Goal: Task Accomplishment & Management: Manage account settings

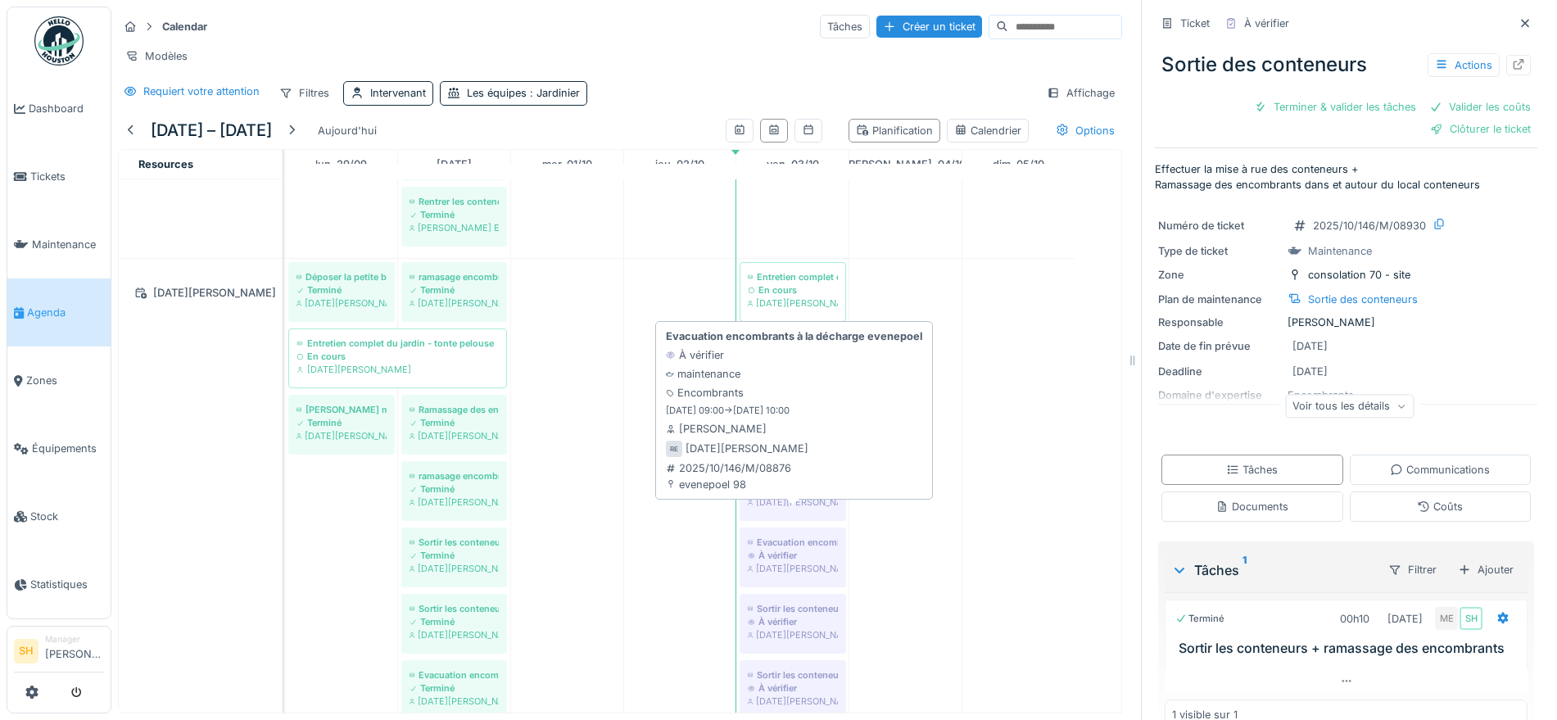
scroll to position [2253, 0]
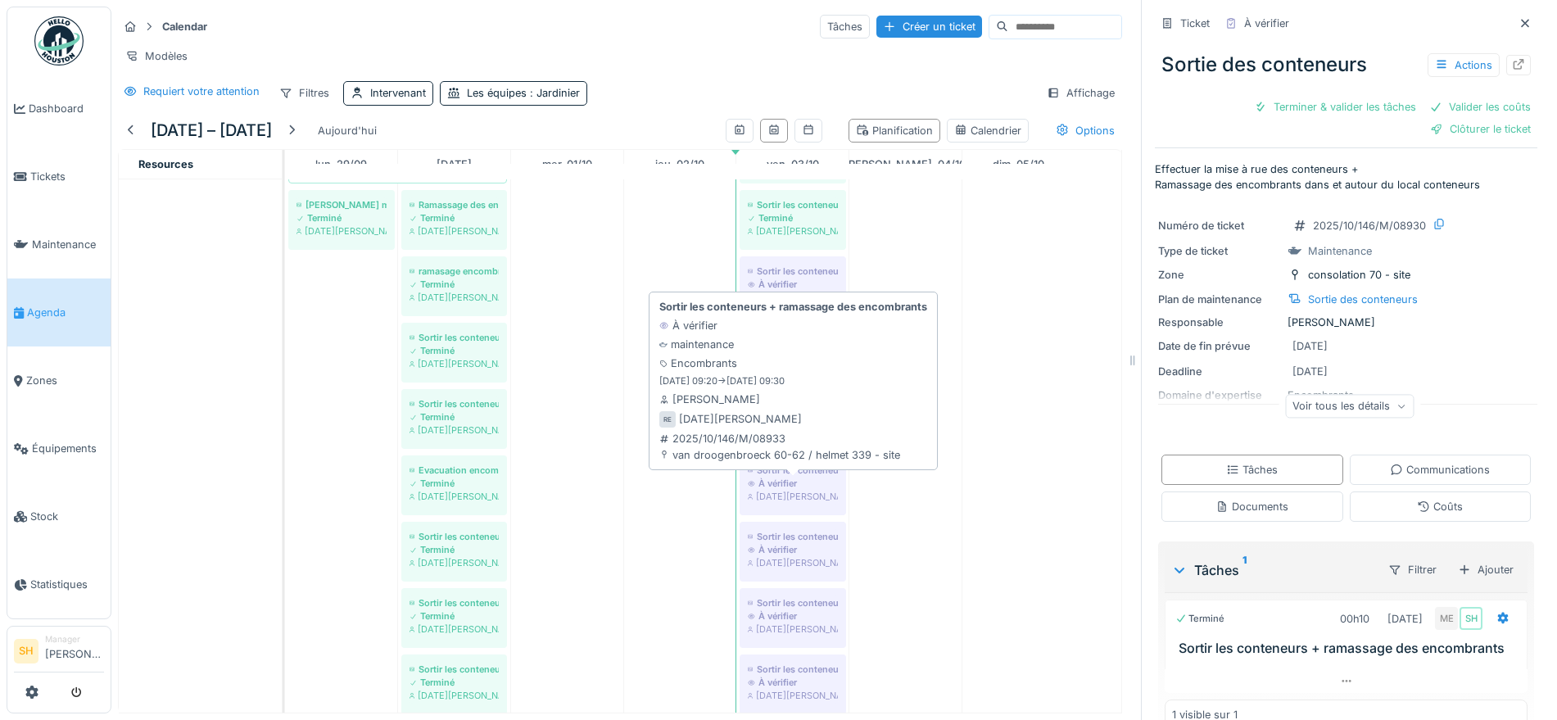
click at [805, 472] on div "Sortir les conteneurs + ramassage des encombrants" at bounding box center [793, 470] width 90 height 13
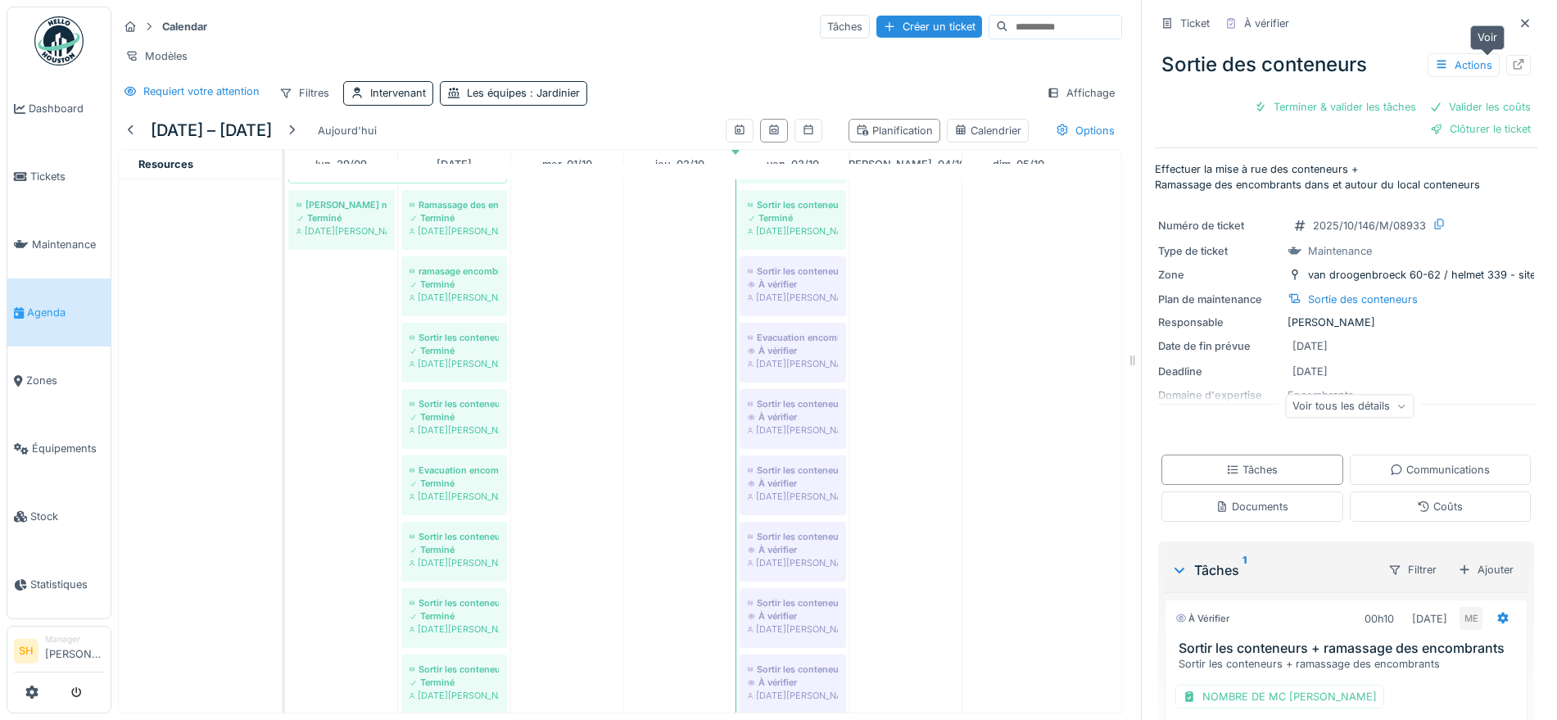
click at [1512, 59] on icon at bounding box center [1518, 64] width 13 height 11
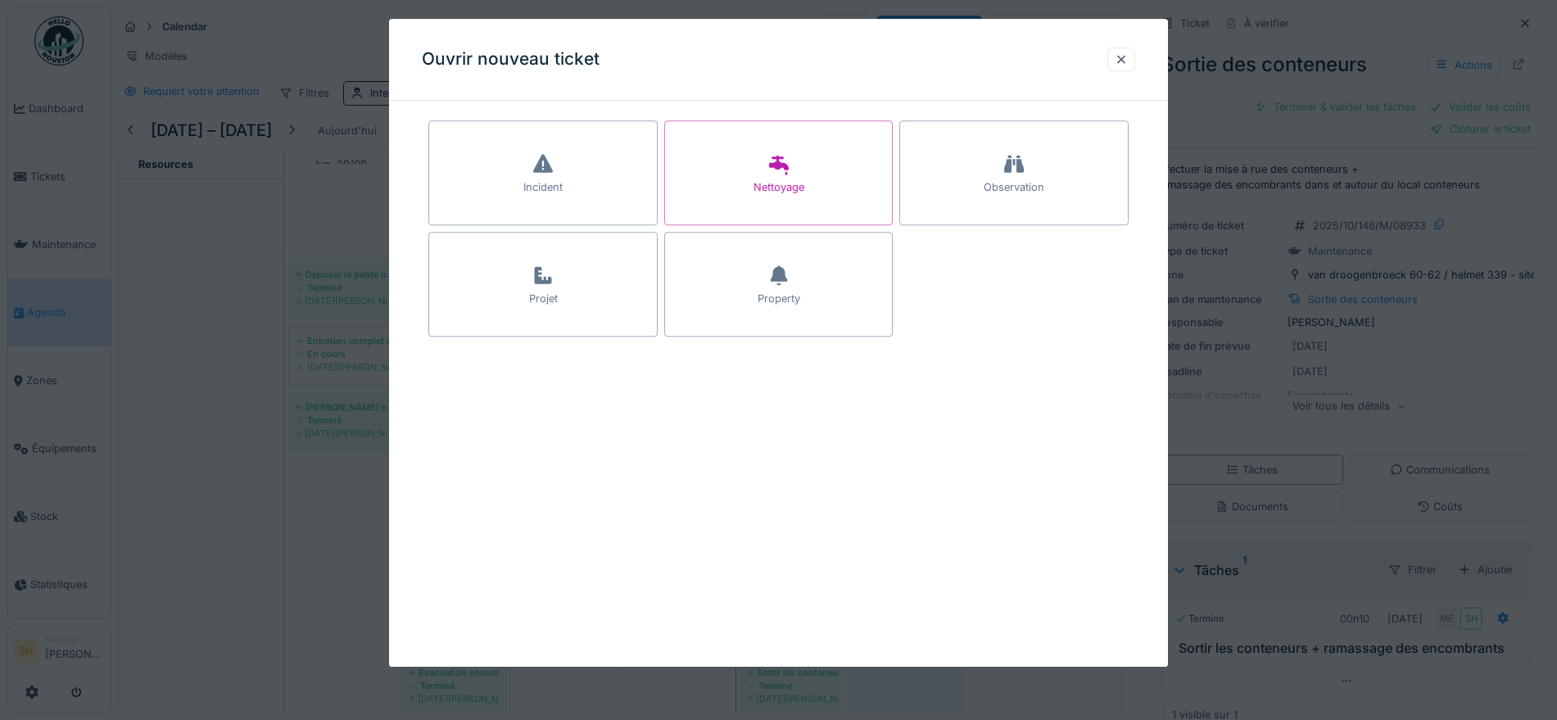
scroll to position [2048, 0]
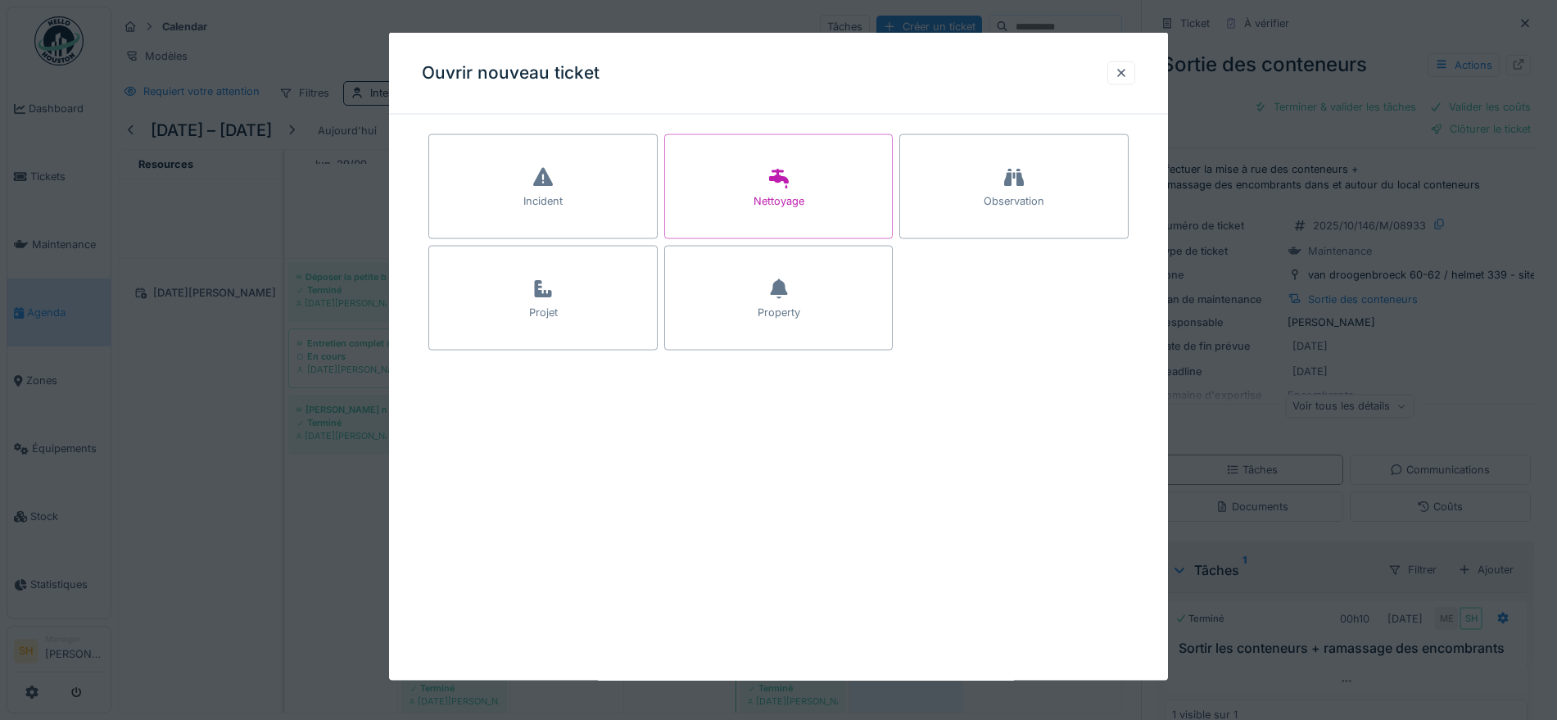
drag, startPoint x: 1129, startPoint y: 64, endPoint x: 940, endPoint y: 320, distance: 318.2
click at [1128, 66] on div at bounding box center [1121, 73] width 13 height 16
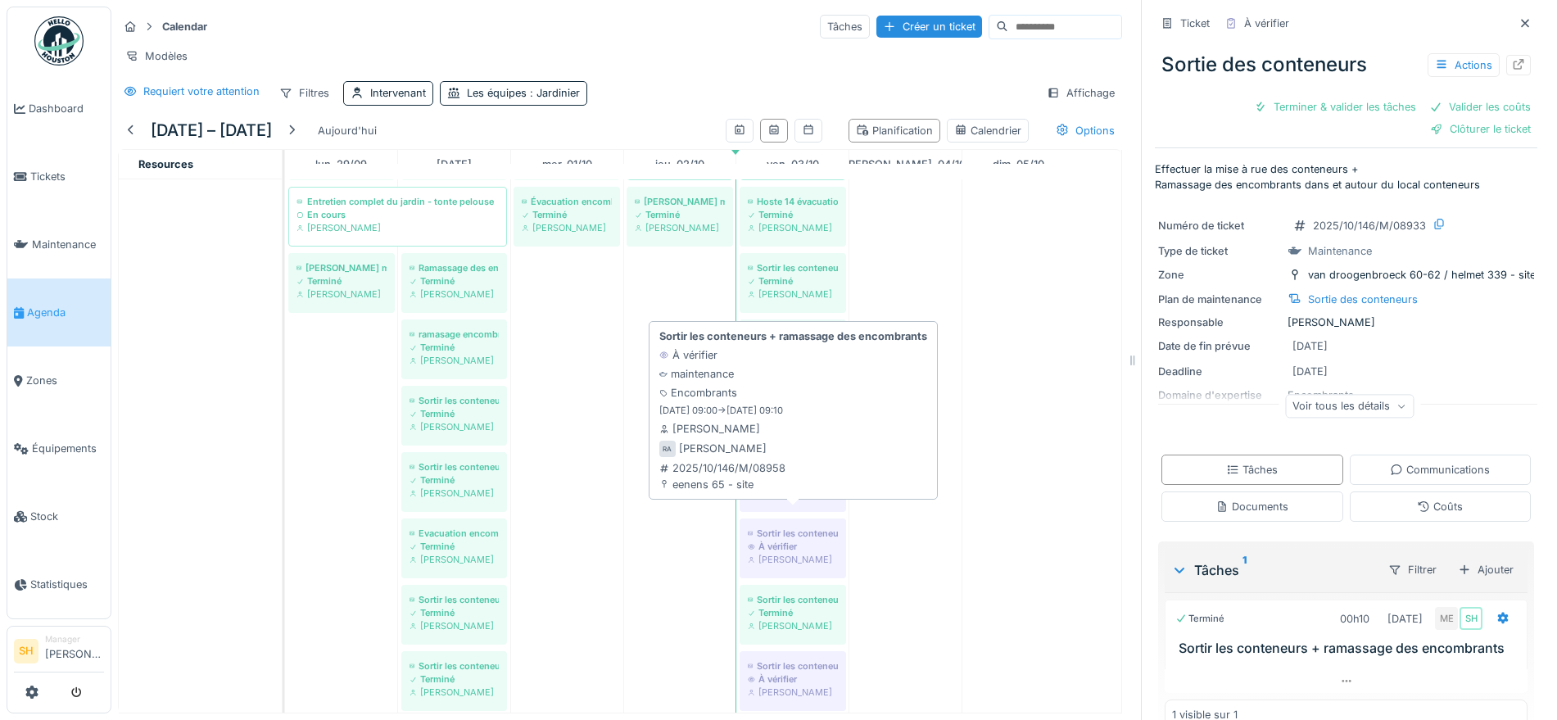
scroll to position [0, 0]
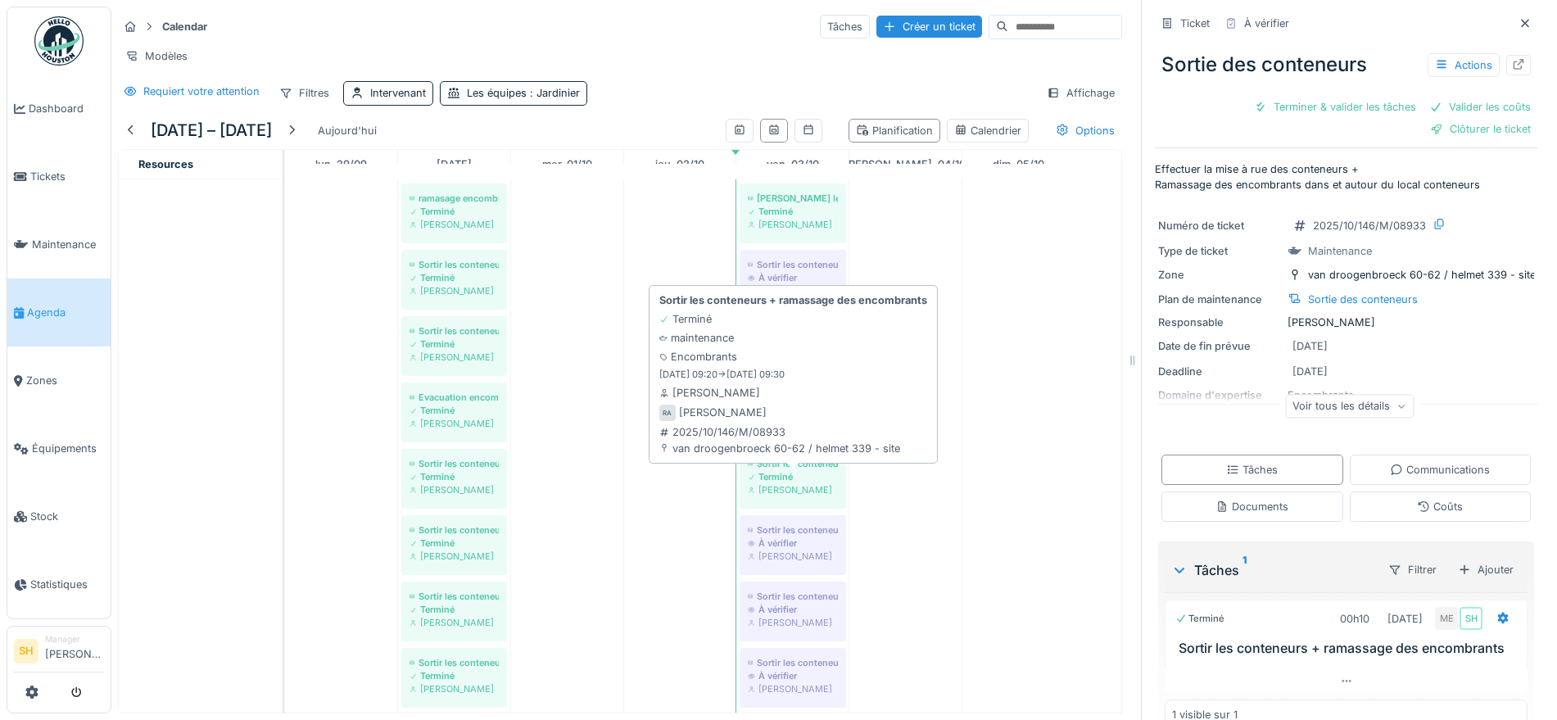
click at [788, 472] on div "Terminé" at bounding box center [793, 476] width 90 height 13
click at [791, 463] on div "Sortir les conteneurs + ramassage des encombrants" at bounding box center [793, 463] width 90 height 13
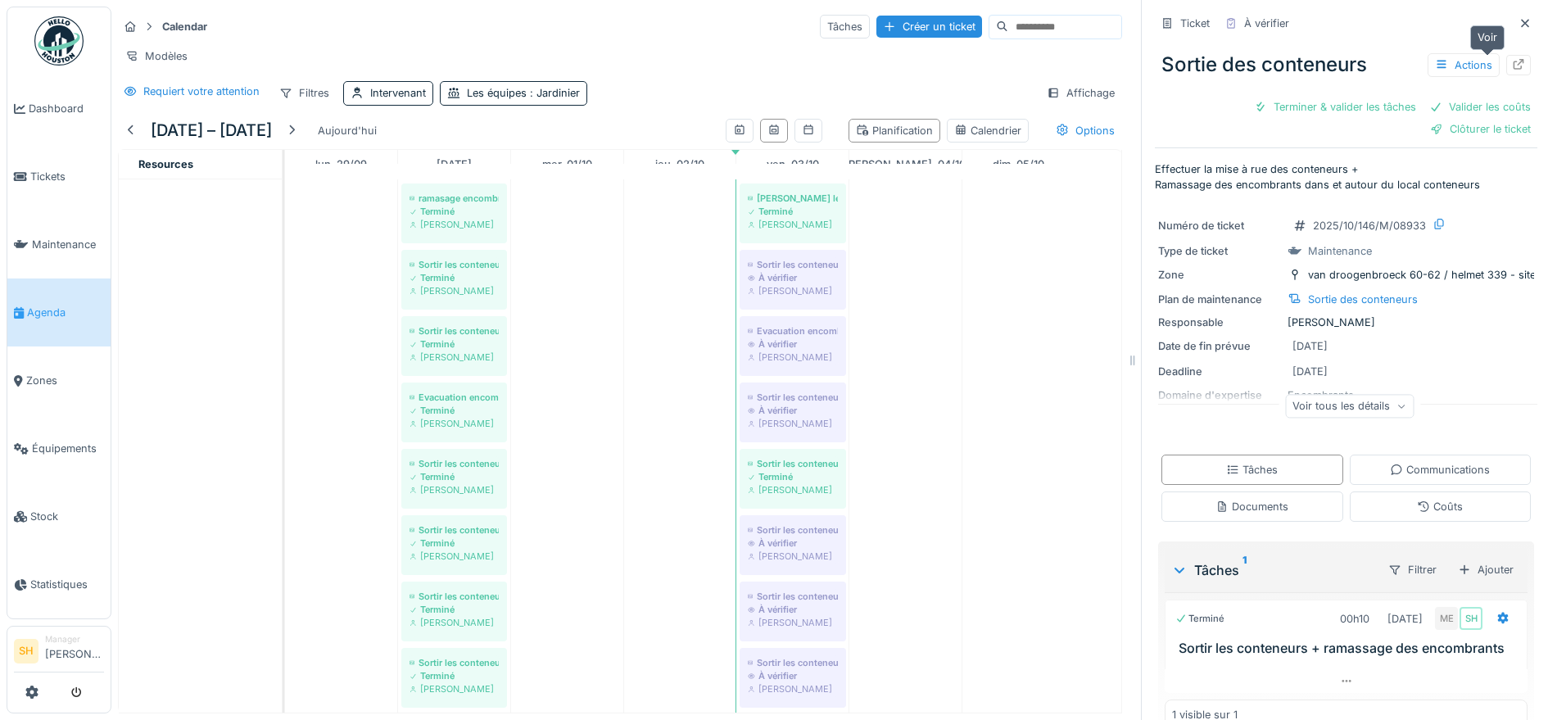
click at [1512, 59] on icon at bounding box center [1518, 64] width 13 height 11
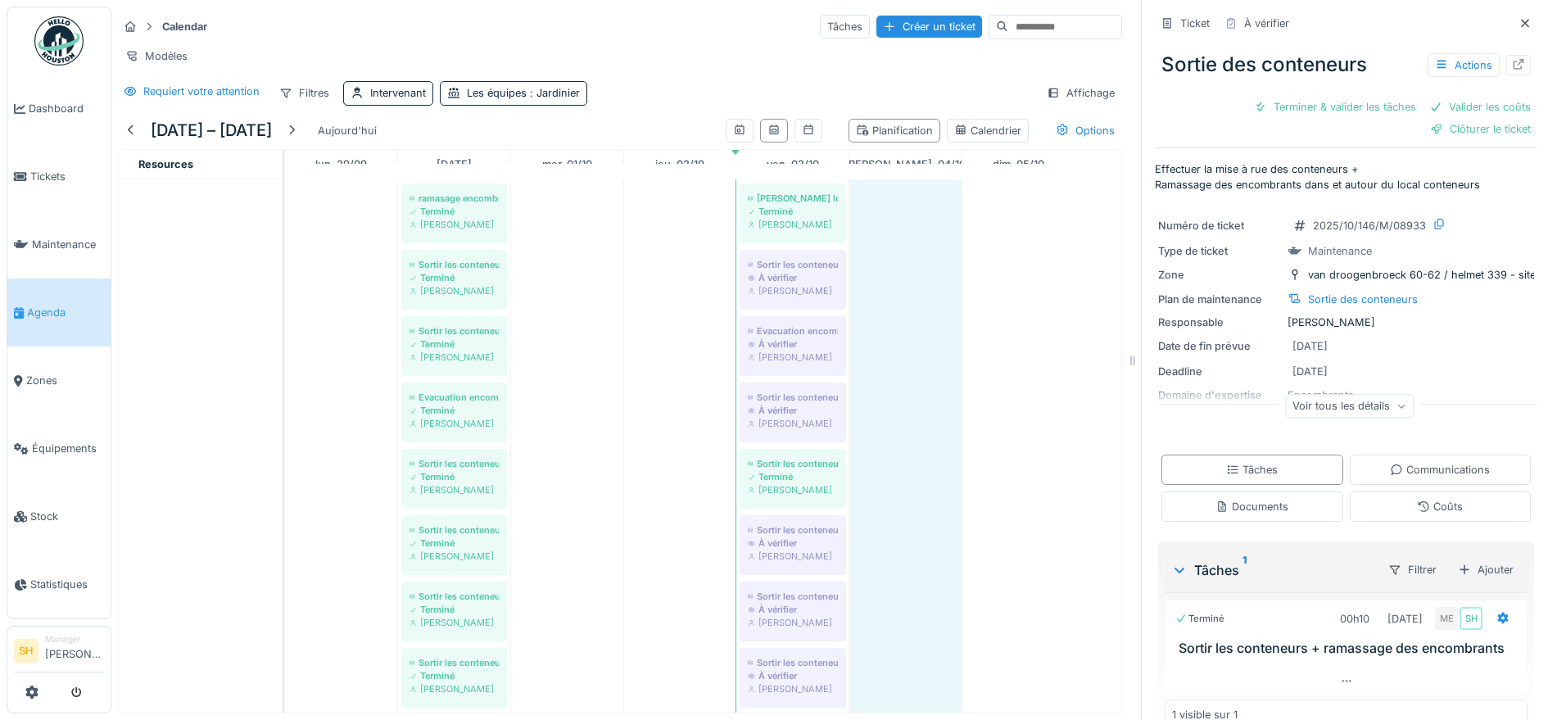
drag, startPoint x: 853, startPoint y: 446, endPoint x: 793, endPoint y: 570, distance: 137.4
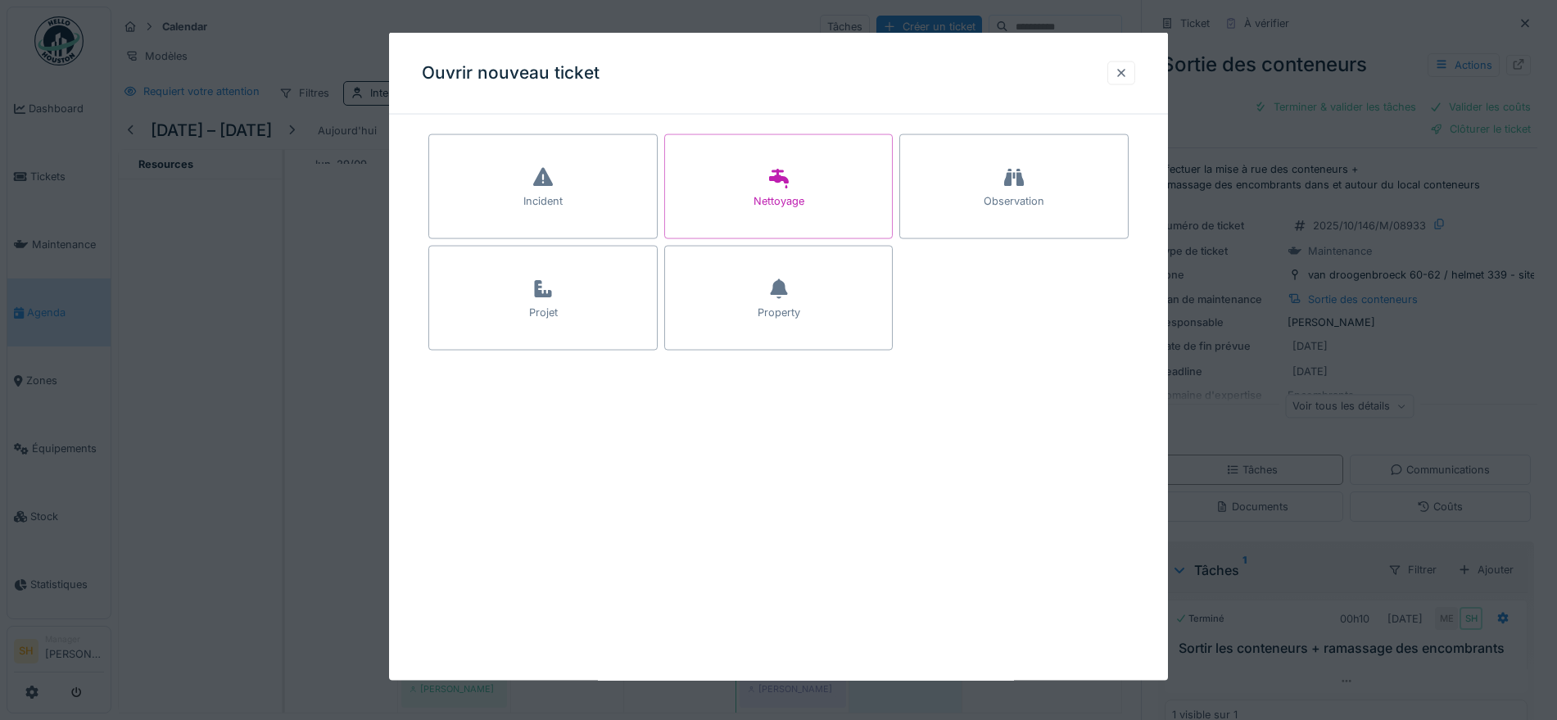
click at [1124, 76] on div at bounding box center [1121, 73] width 13 height 16
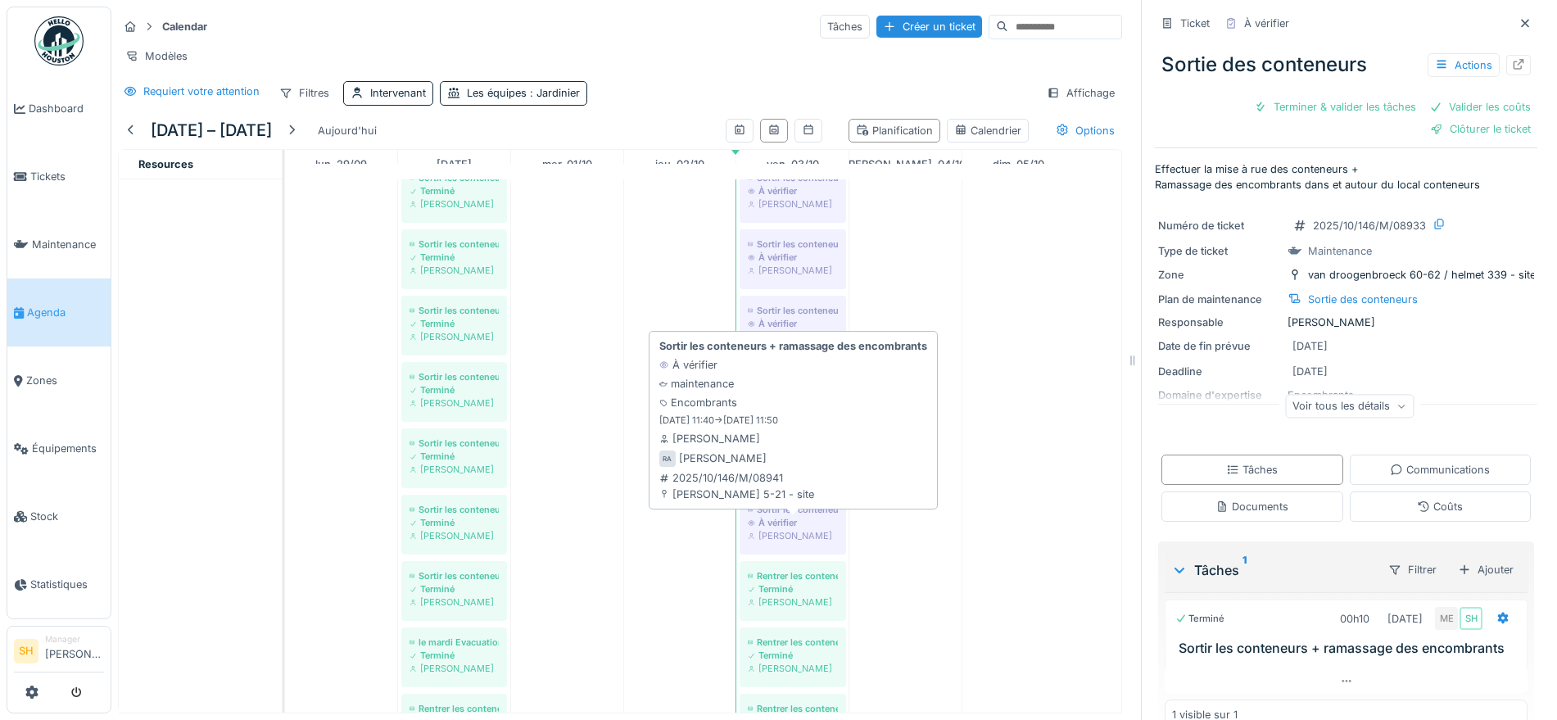
click at [786, 513] on div "Sortir les conteneurs + ramassage des encombrants" at bounding box center [793, 509] width 90 height 13
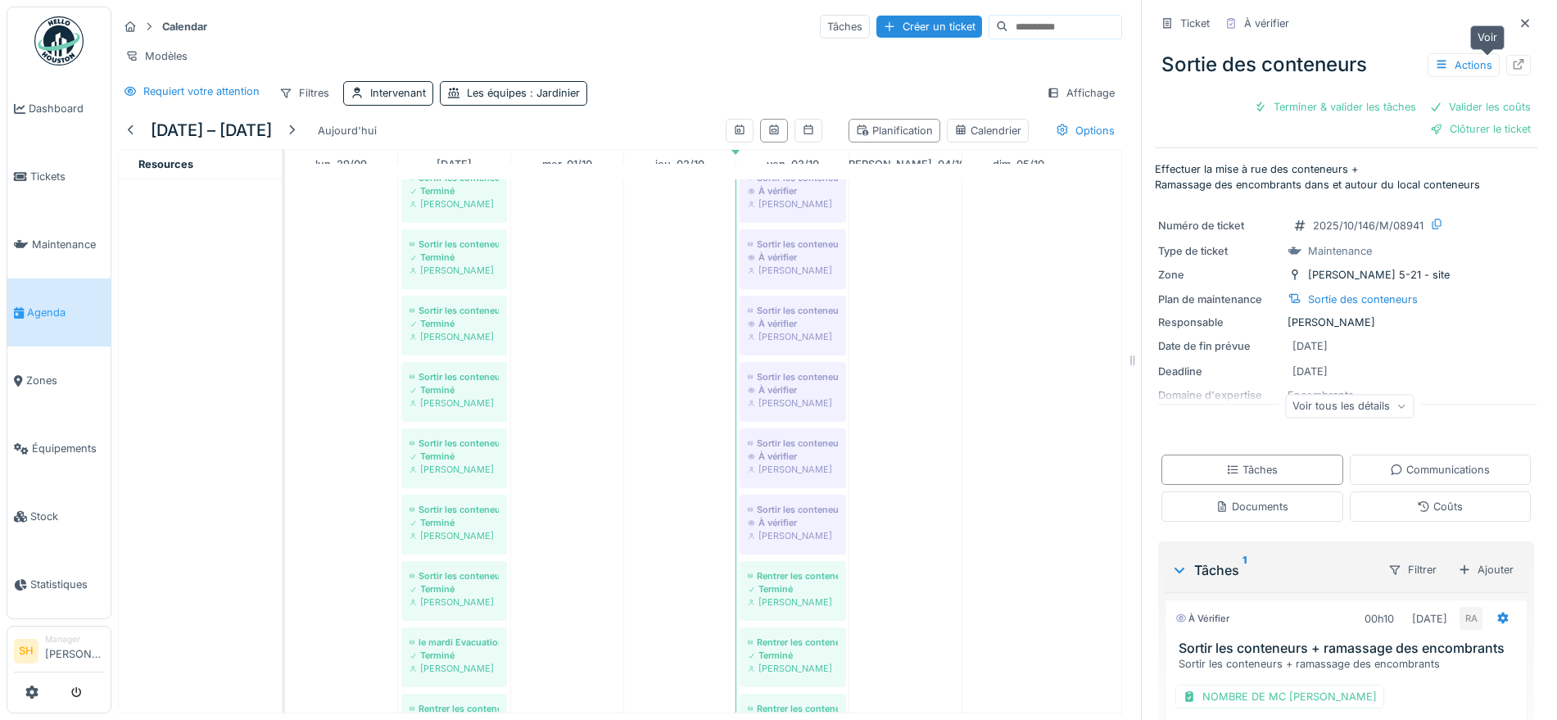
click at [1514, 59] on icon at bounding box center [1519, 64] width 11 height 11
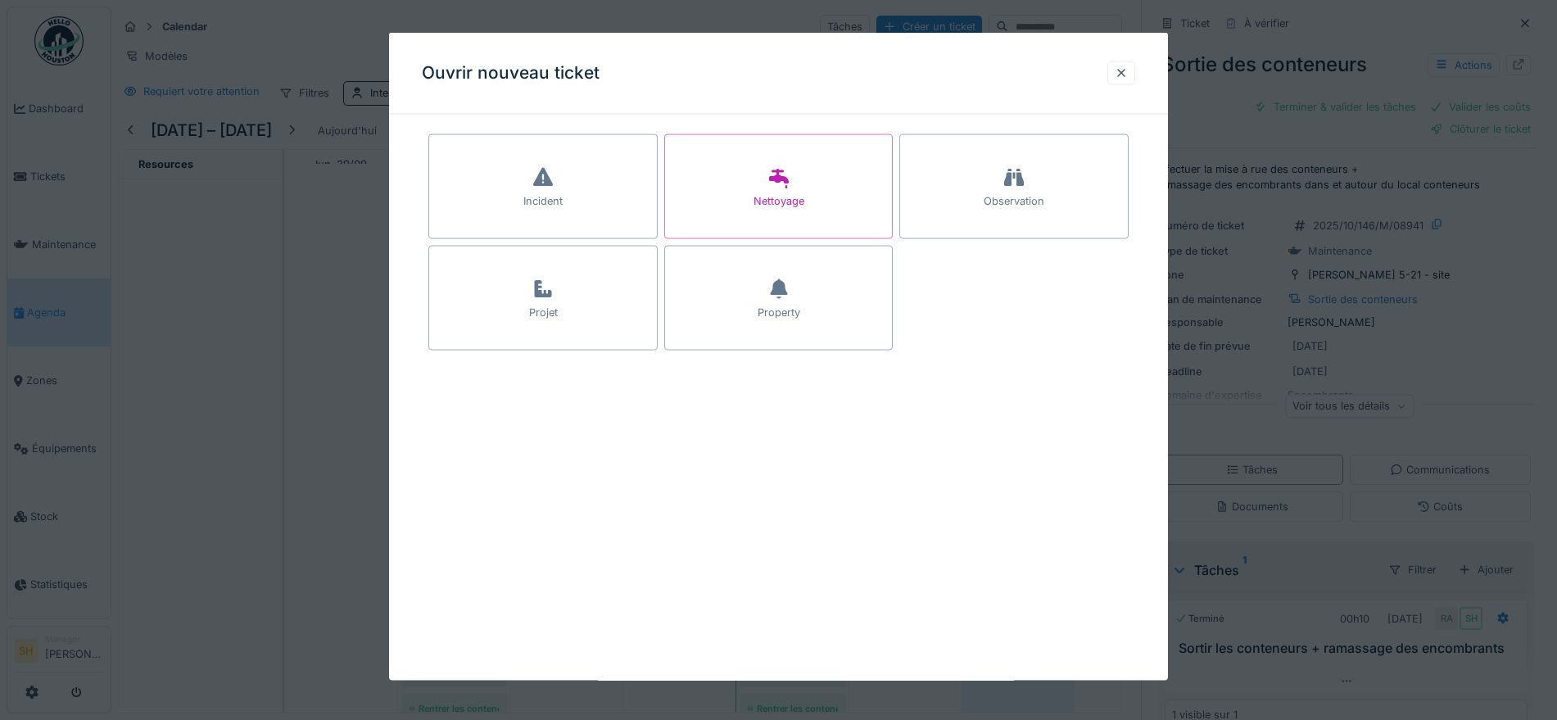
drag, startPoint x: 1122, startPoint y: 66, endPoint x: 1103, endPoint y: 205, distance: 139.8
click at [1121, 68] on div at bounding box center [1121, 73] width 28 height 24
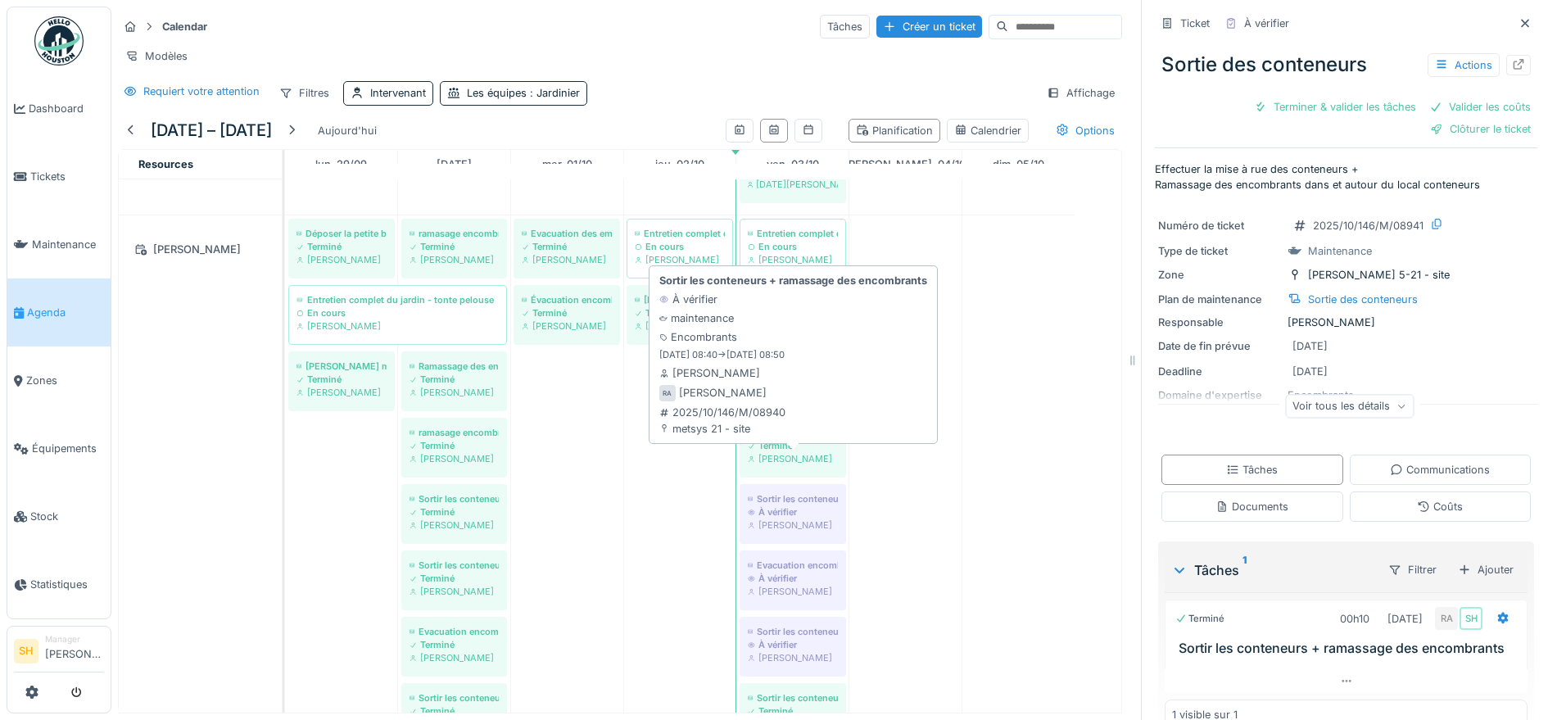
scroll to position [3695, 0]
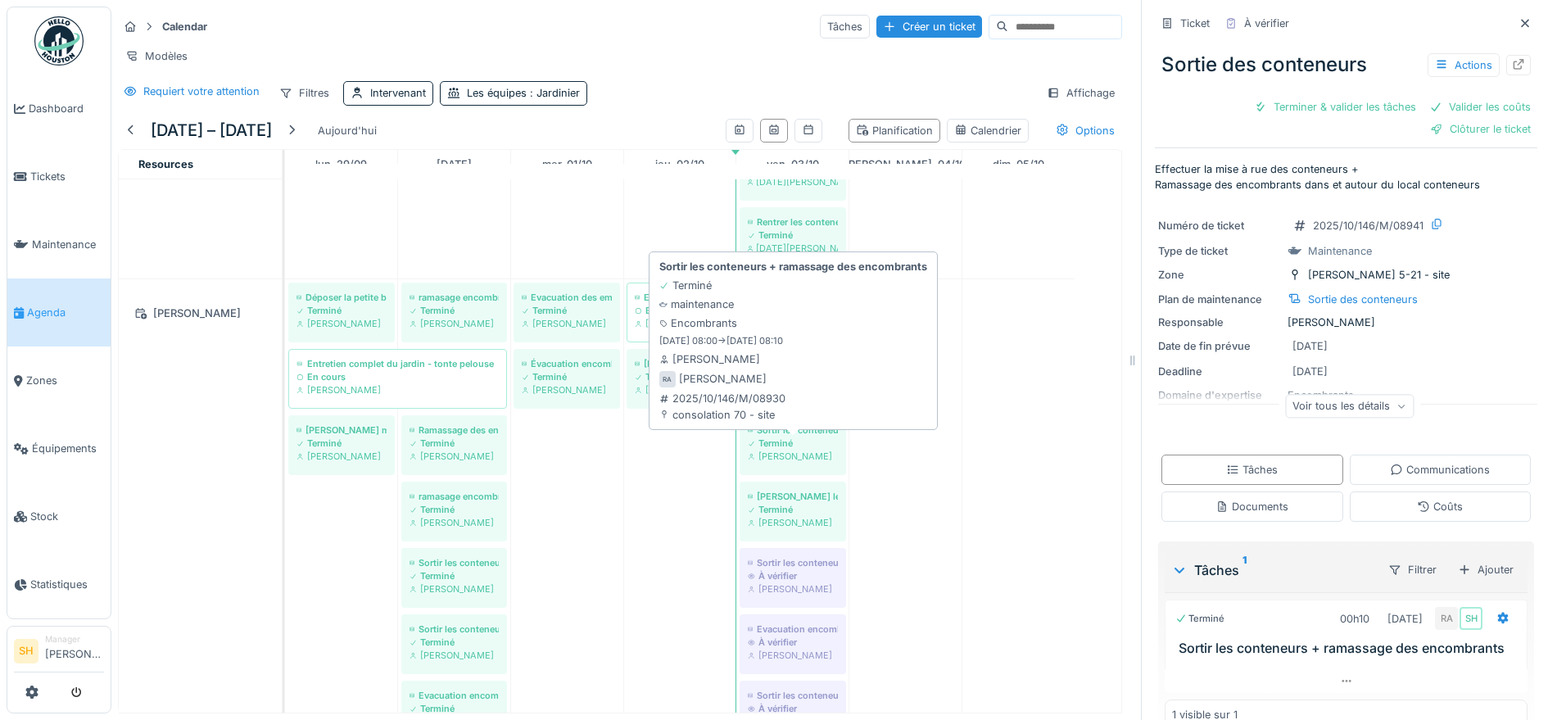
click at [780, 432] on div "Sortir les conteneurs + ramassage des encombrants" at bounding box center [793, 429] width 90 height 13
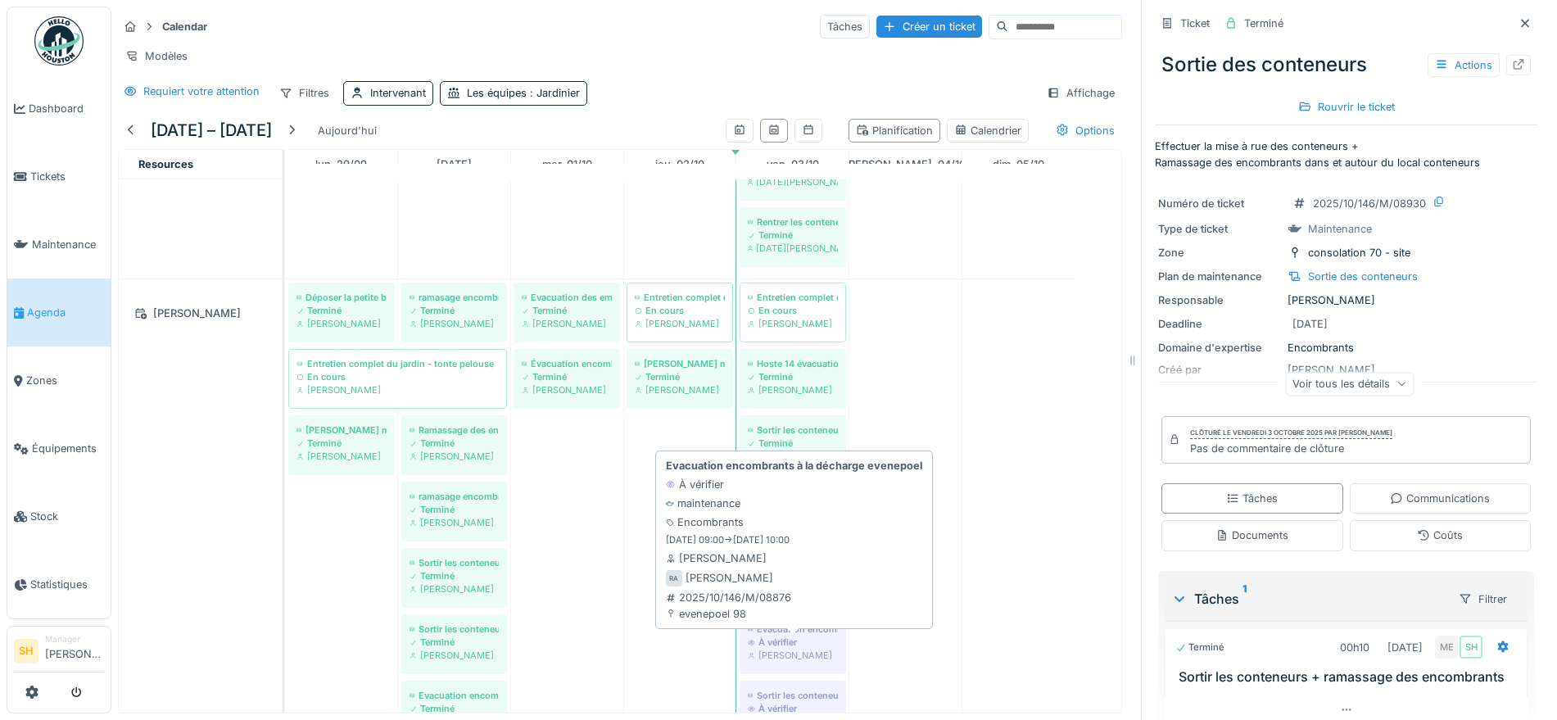
click at [794, 636] on div "À vérifier" at bounding box center [793, 642] width 90 height 13
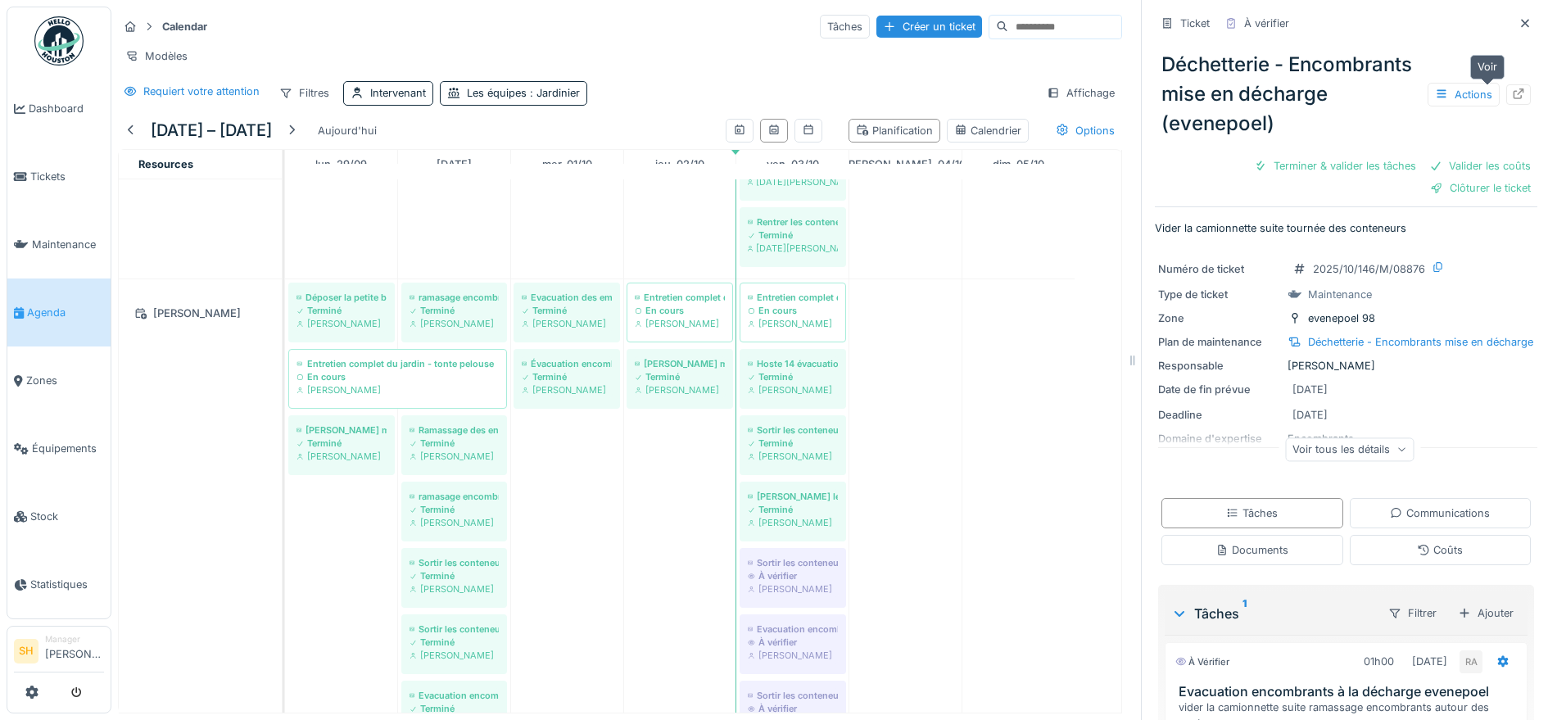
click at [1514, 88] on icon at bounding box center [1519, 93] width 11 height 11
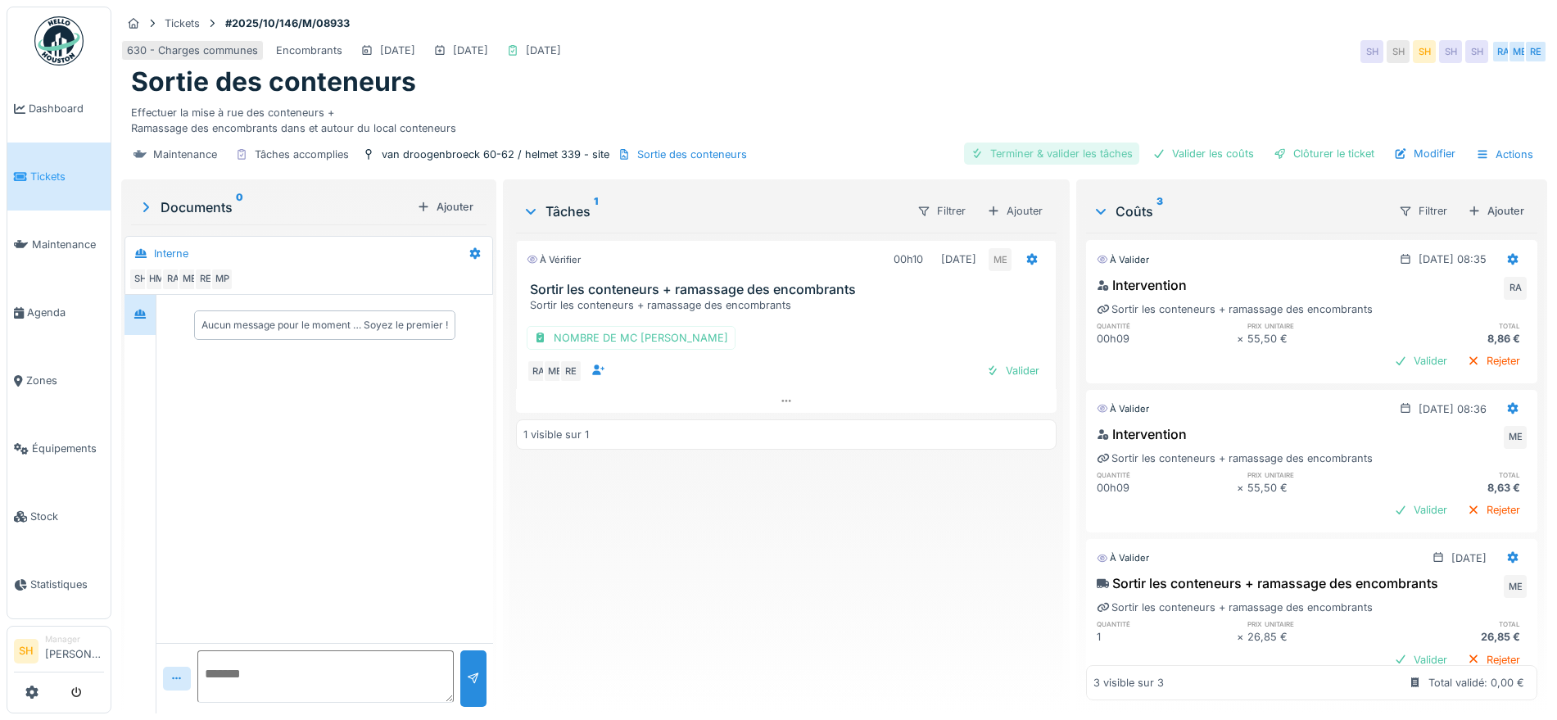
drag, startPoint x: 1089, startPoint y: 148, endPoint x: 1112, endPoint y: 151, distance: 23.1
click at [1094, 150] on div "Terminer & valider les tâches" at bounding box center [1051, 154] width 175 height 22
click at [1197, 152] on div "Valider les coûts" at bounding box center [1203, 154] width 115 height 22
click at [1295, 154] on div "Clôturer le ticket" at bounding box center [1324, 154] width 114 height 22
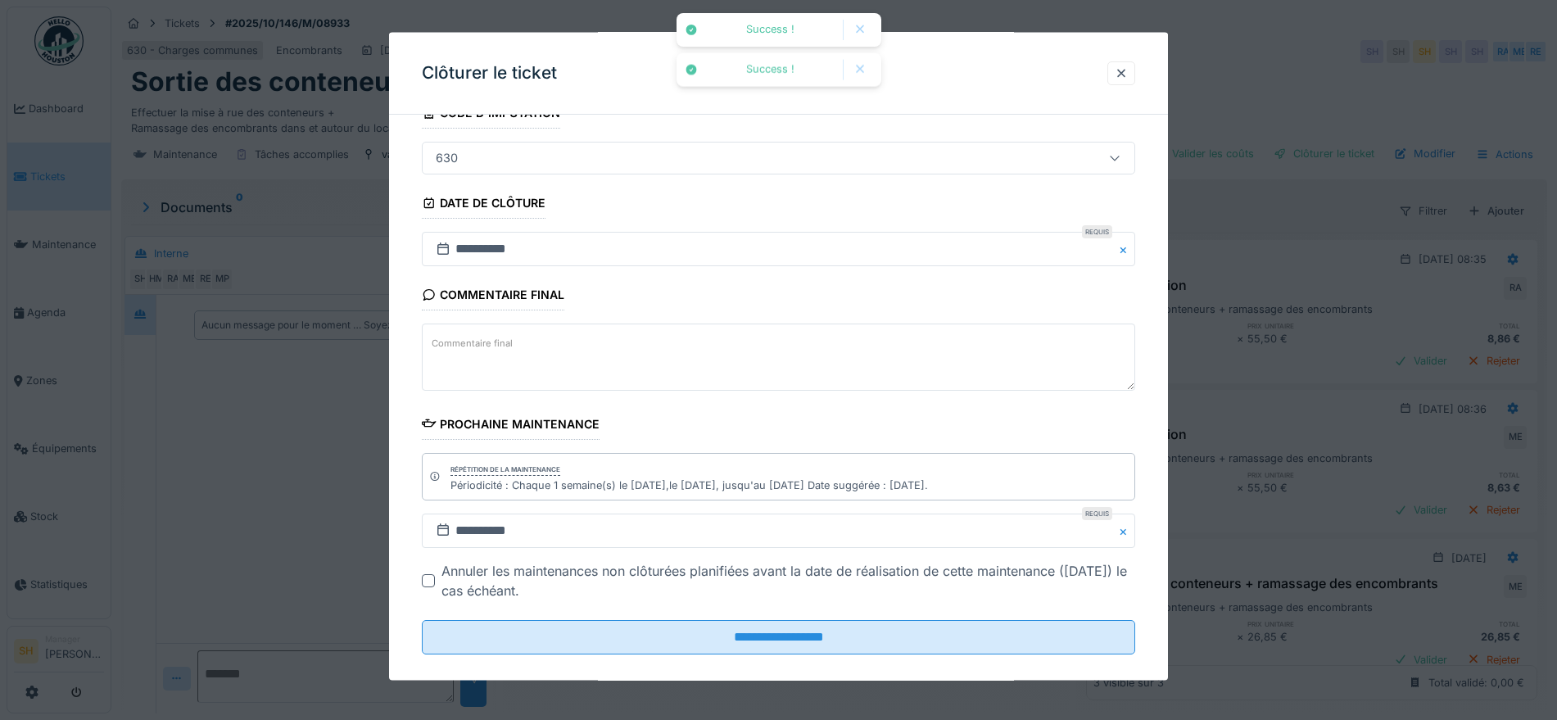
scroll to position [140, 0]
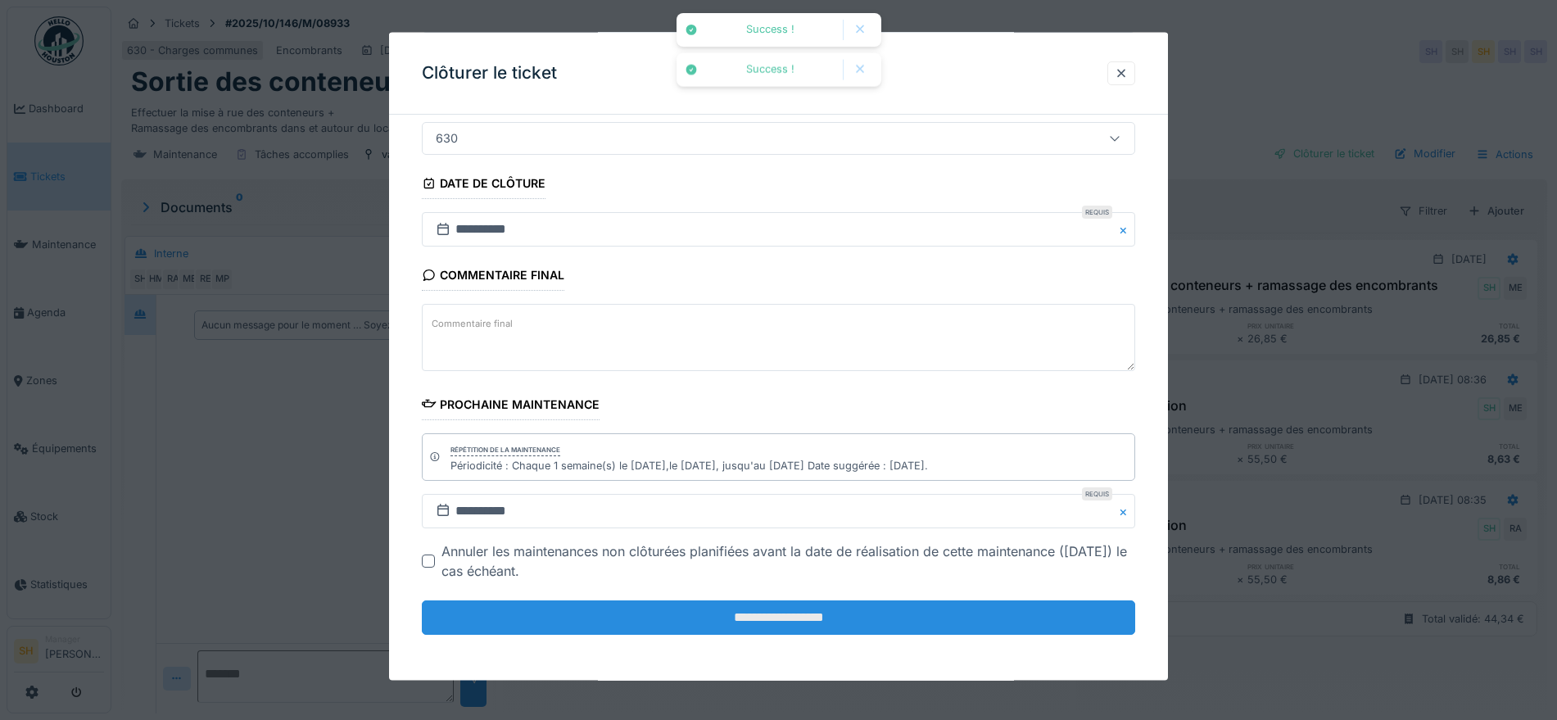
click at [845, 614] on input "**********" at bounding box center [778, 617] width 713 height 34
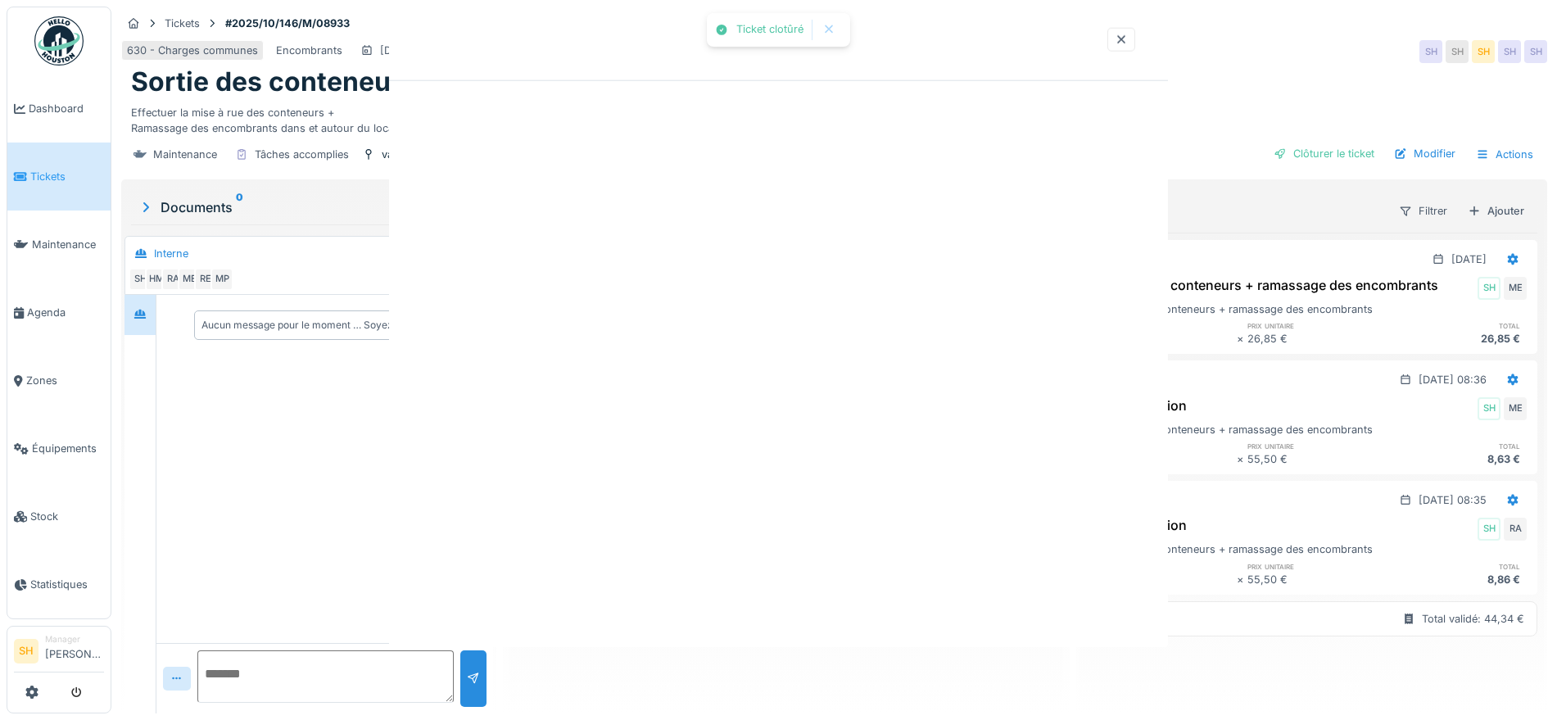
scroll to position [0, 0]
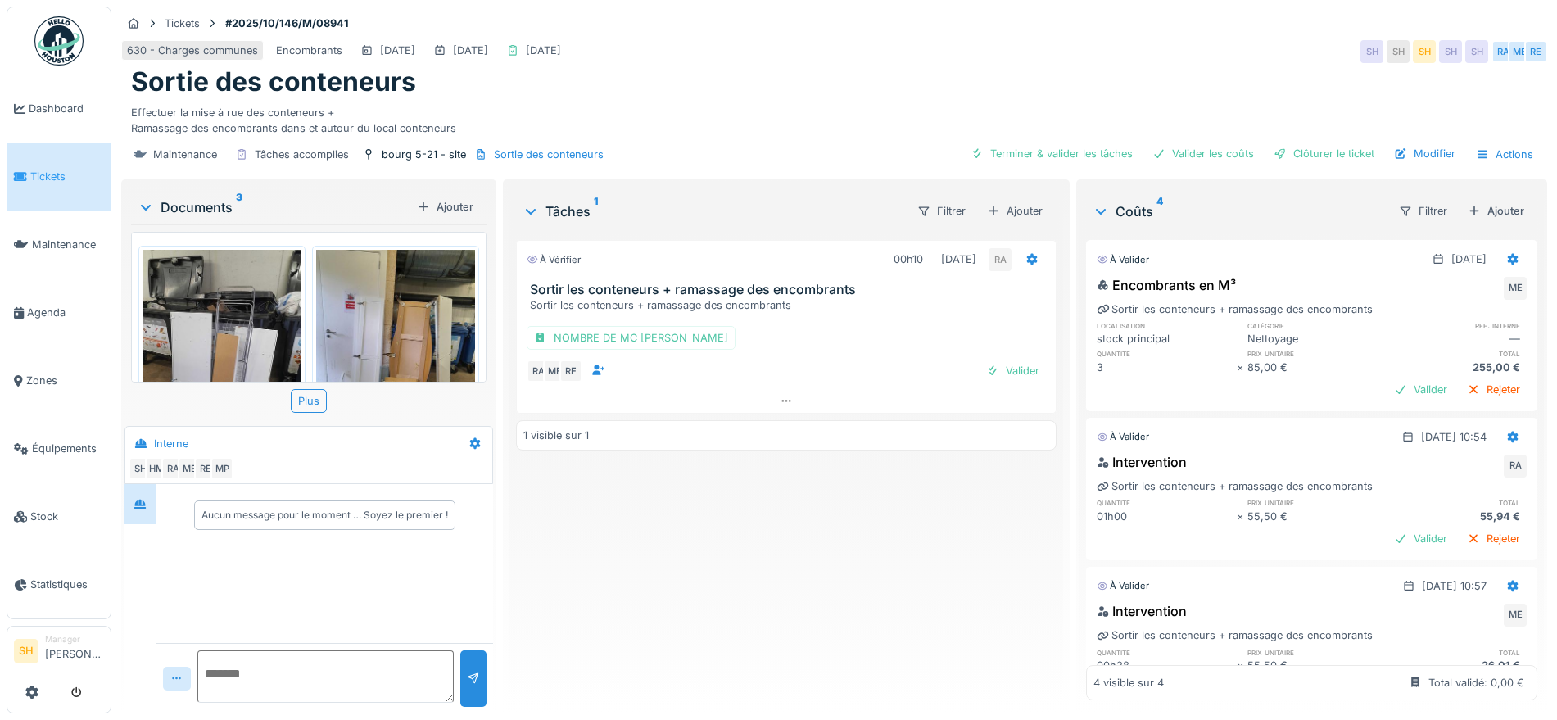
click at [248, 315] on img at bounding box center [222, 356] width 159 height 212
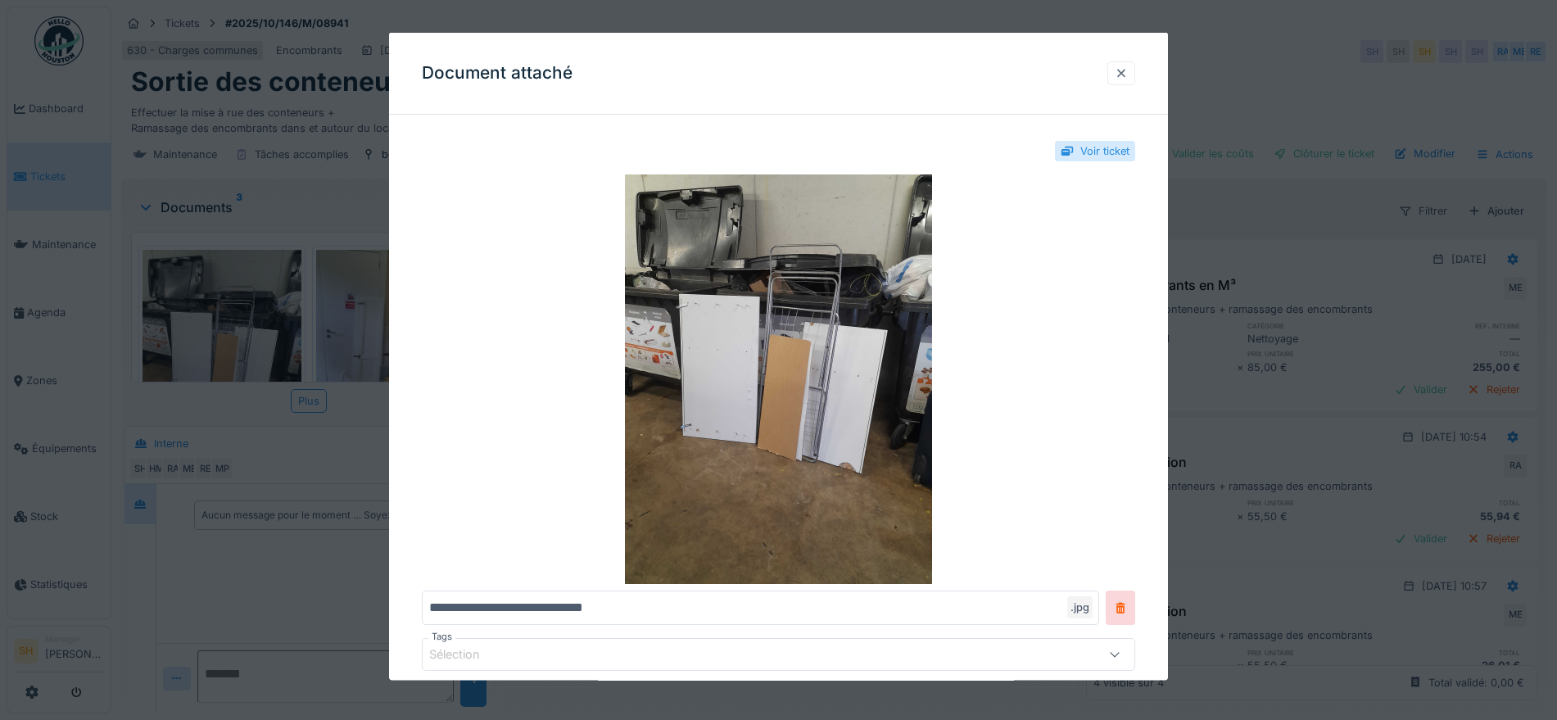
click at [1128, 70] on div at bounding box center [1121, 73] width 13 height 16
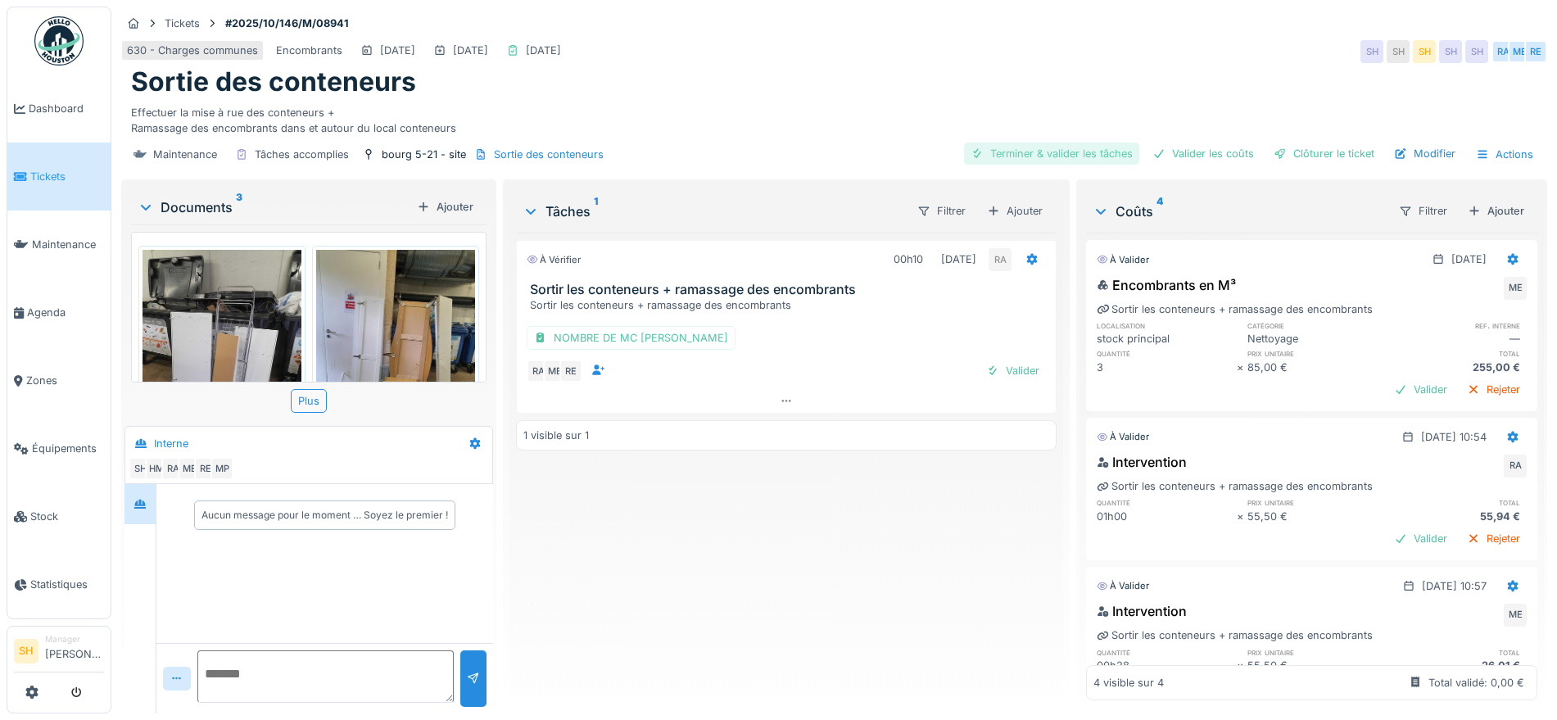
drag, startPoint x: 1065, startPoint y: 156, endPoint x: 1080, endPoint y: 152, distance: 15.3
click at [1066, 155] on div "Terminer & valider les tâches" at bounding box center [1051, 154] width 175 height 22
drag, startPoint x: 1166, startPoint y: 150, endPoint x: 1257, endPoint y: 157, distance: 90.4
click at [1169, 151] on div "Valider les coûts" at bounding box center [1203, 154] width 115 height 22
click at [1301, 159] on div "Clôturer le ticket" at bounding box center [1324, 154] width 114 height 22
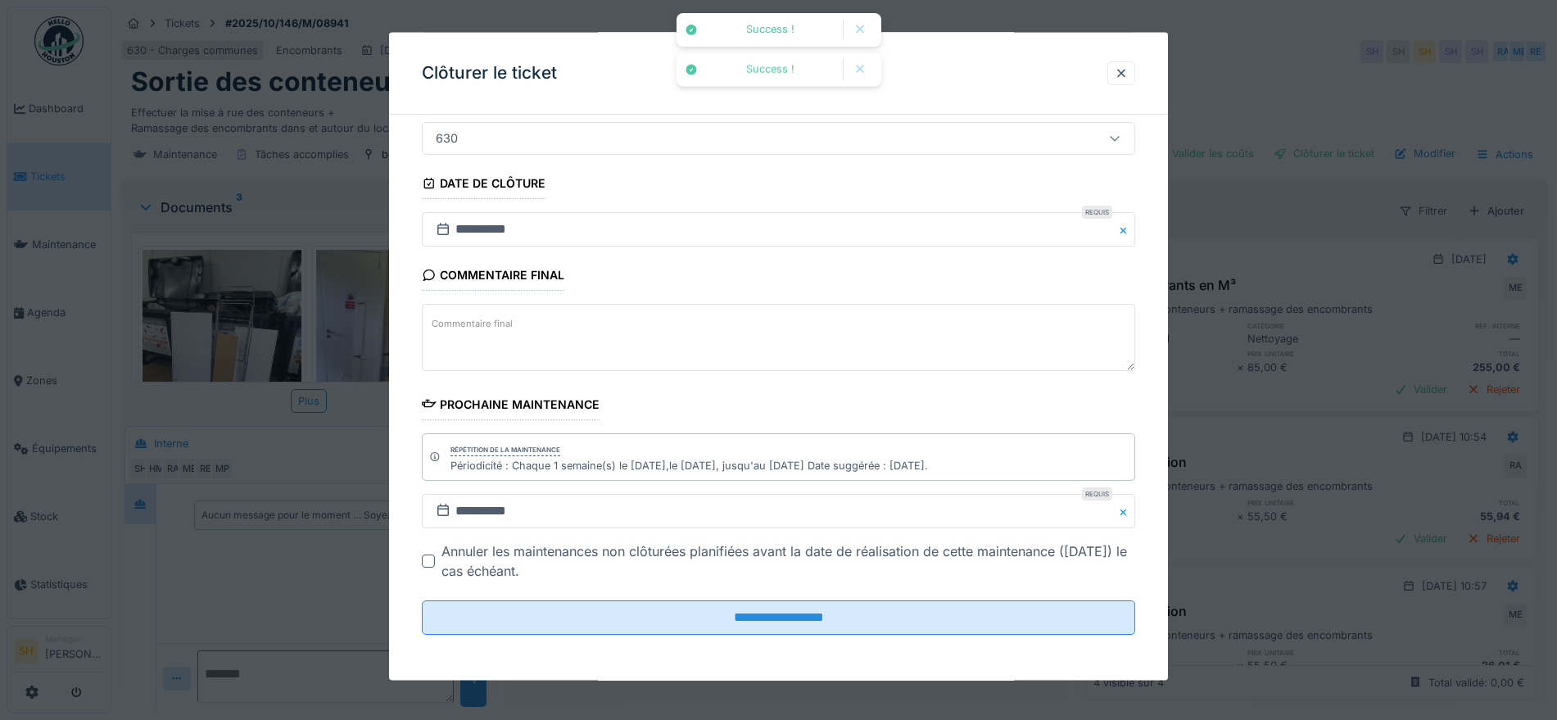
scroll to position [16, 0]
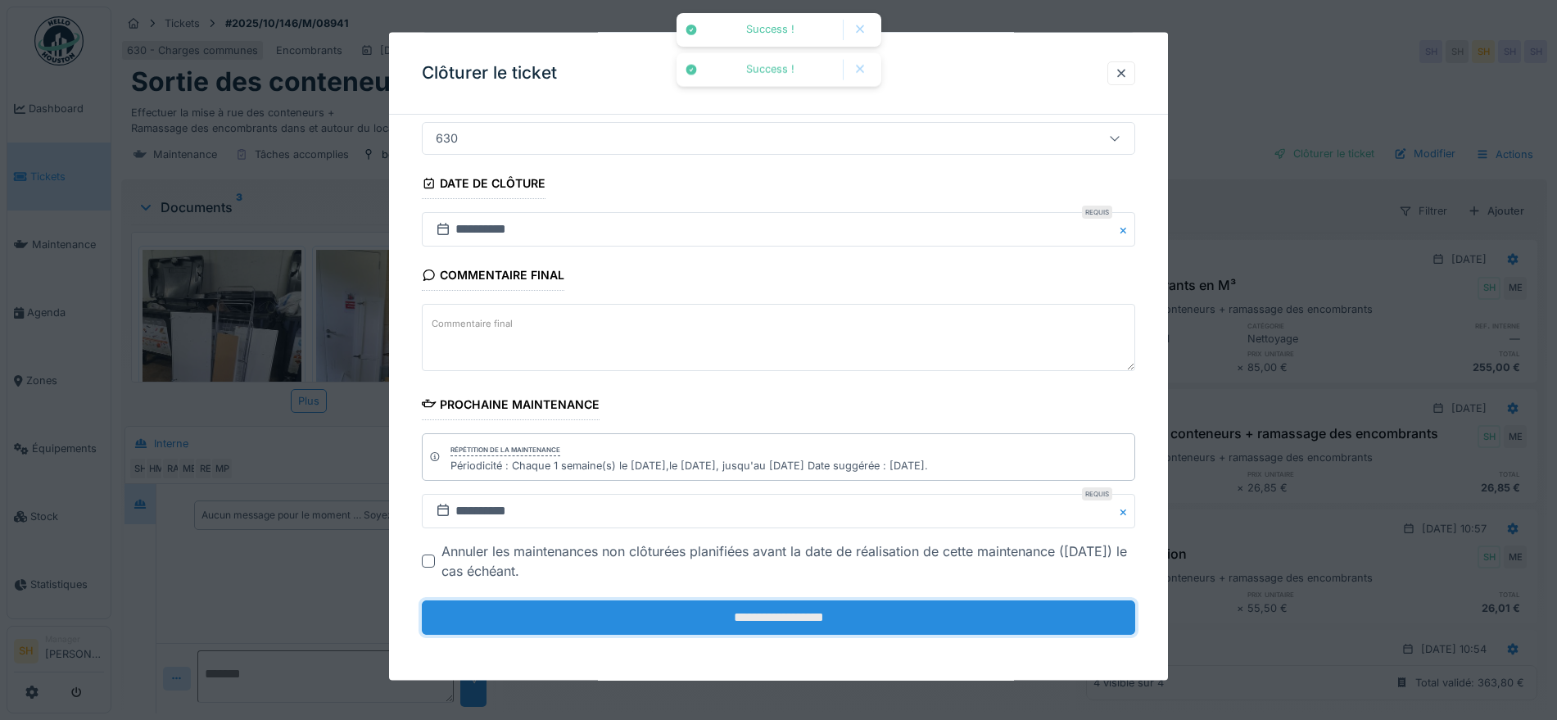
click at [686, 619] on input "**********" at bounding box center [778, 617] width 713 height 34
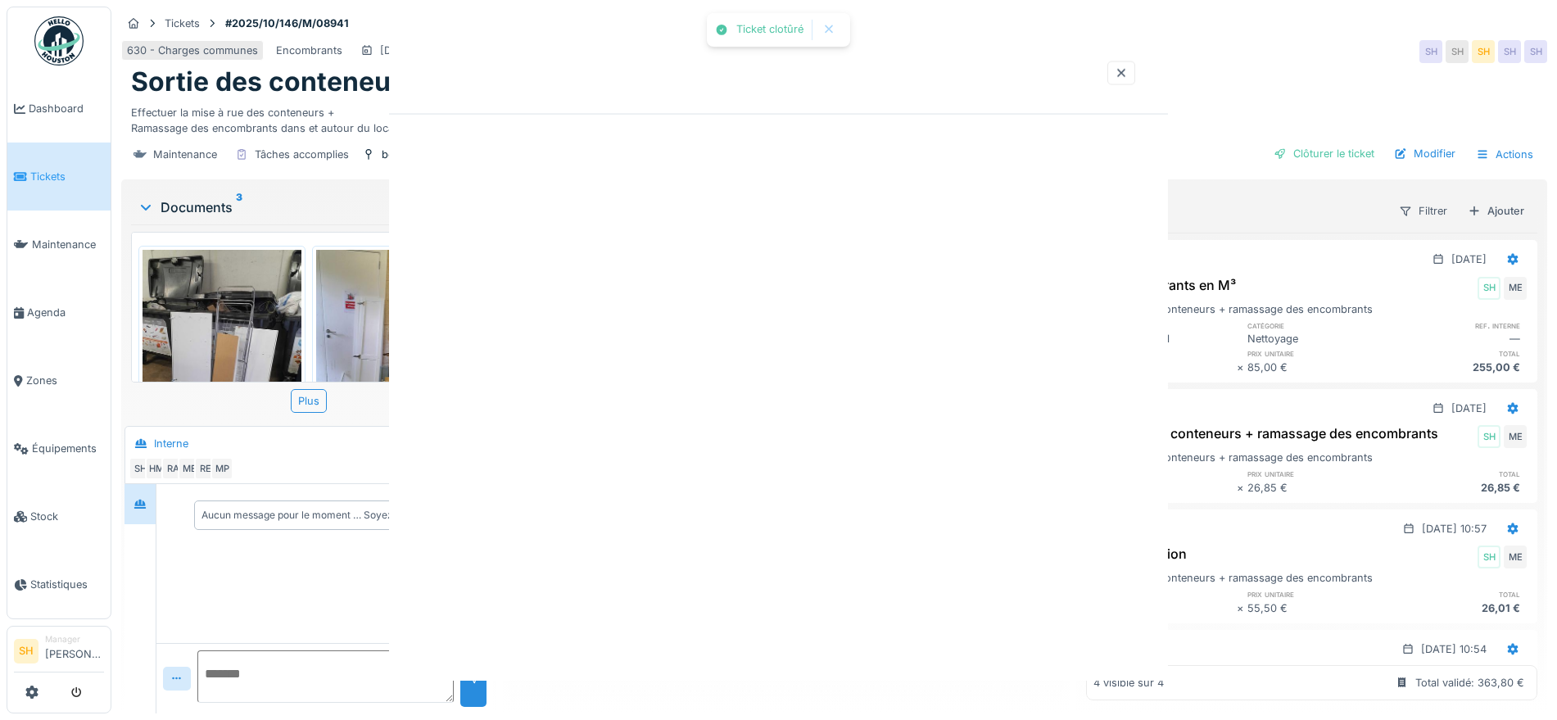
scroll to position [0, 0]
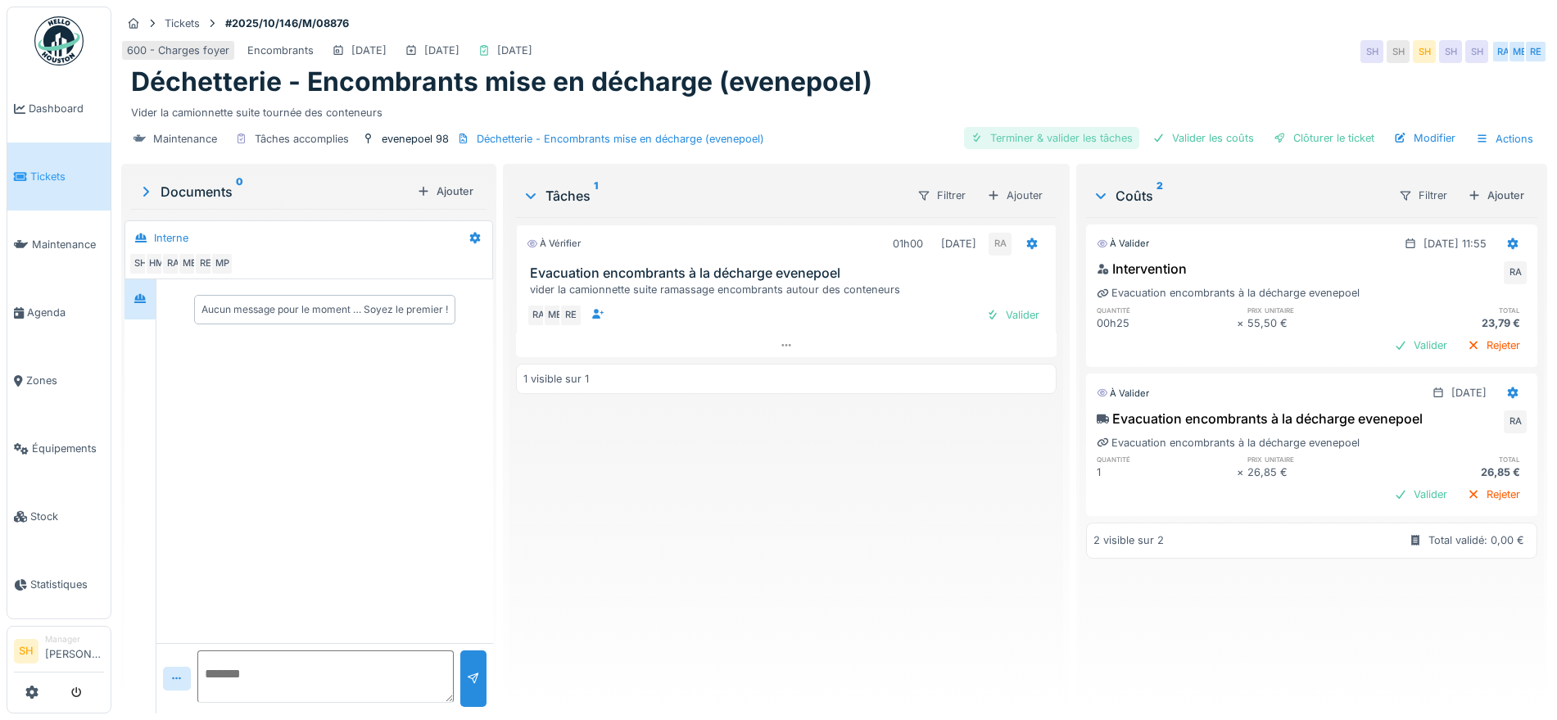
drag, startPoint x: 1074, startPoint y: 141, endPoint x: 1107, endPoint y: 141, distance: 32.8
click at [1077, 141] on div "Terminer & valider les tâches" at bounding box center [1051, 138] width 175 height 22
click at [1194, 142] on div "Valider les coûts" at bounding box center [1203, 138] width 115 height 22
click at [1274, 141] on div at bounding box center [1280, 138] width 13 height 16
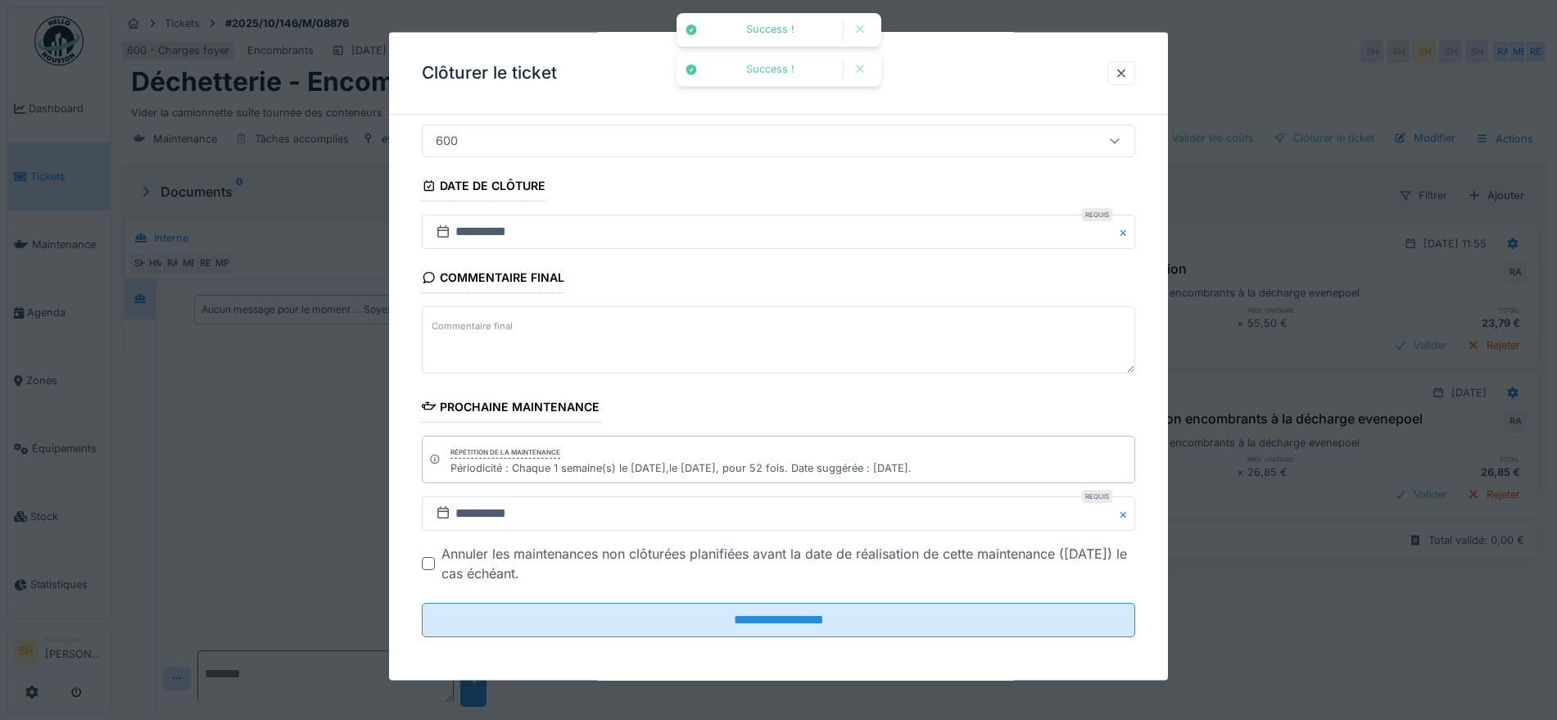
scroll to position [140, 0]
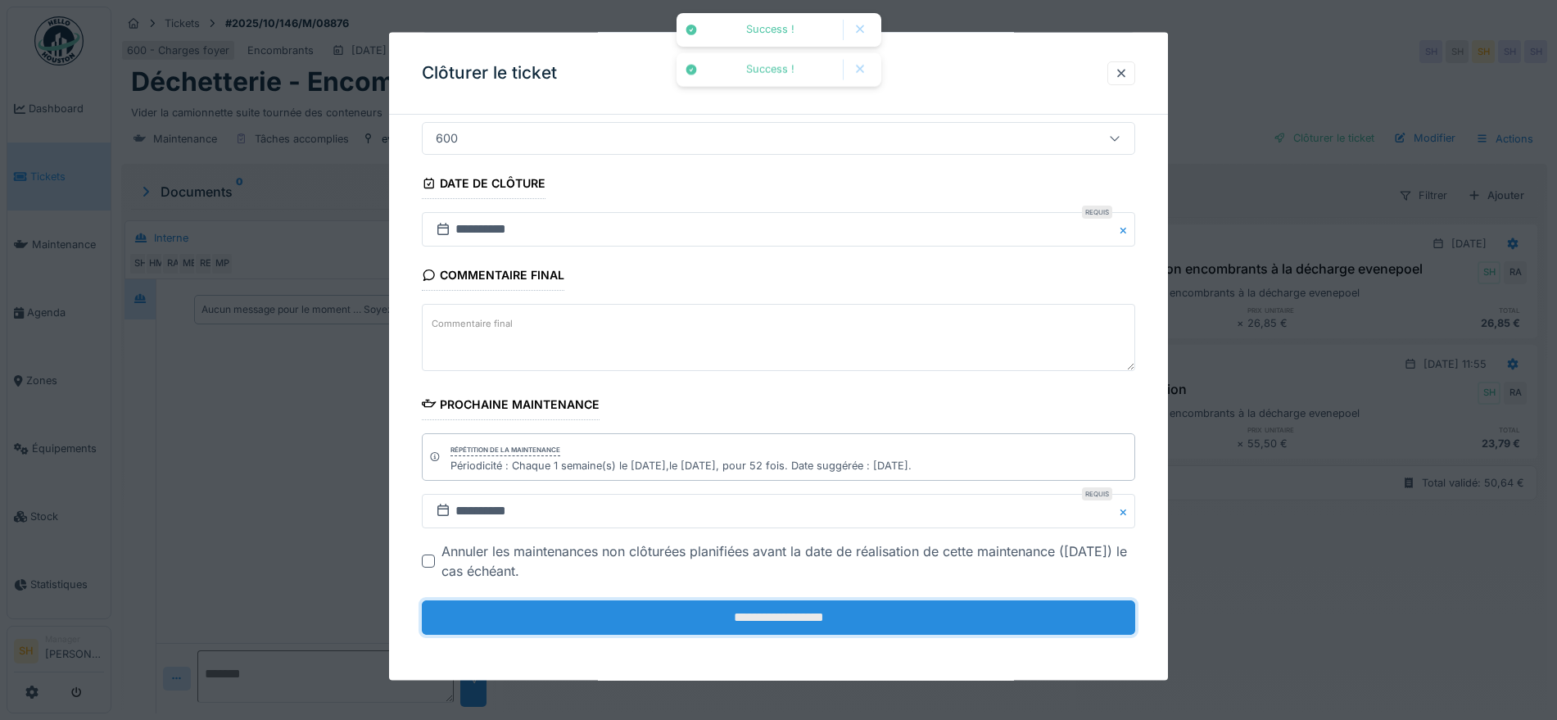
click at [921, 621] on input "**********" at bounding box center [778, 617] width 713 height 34
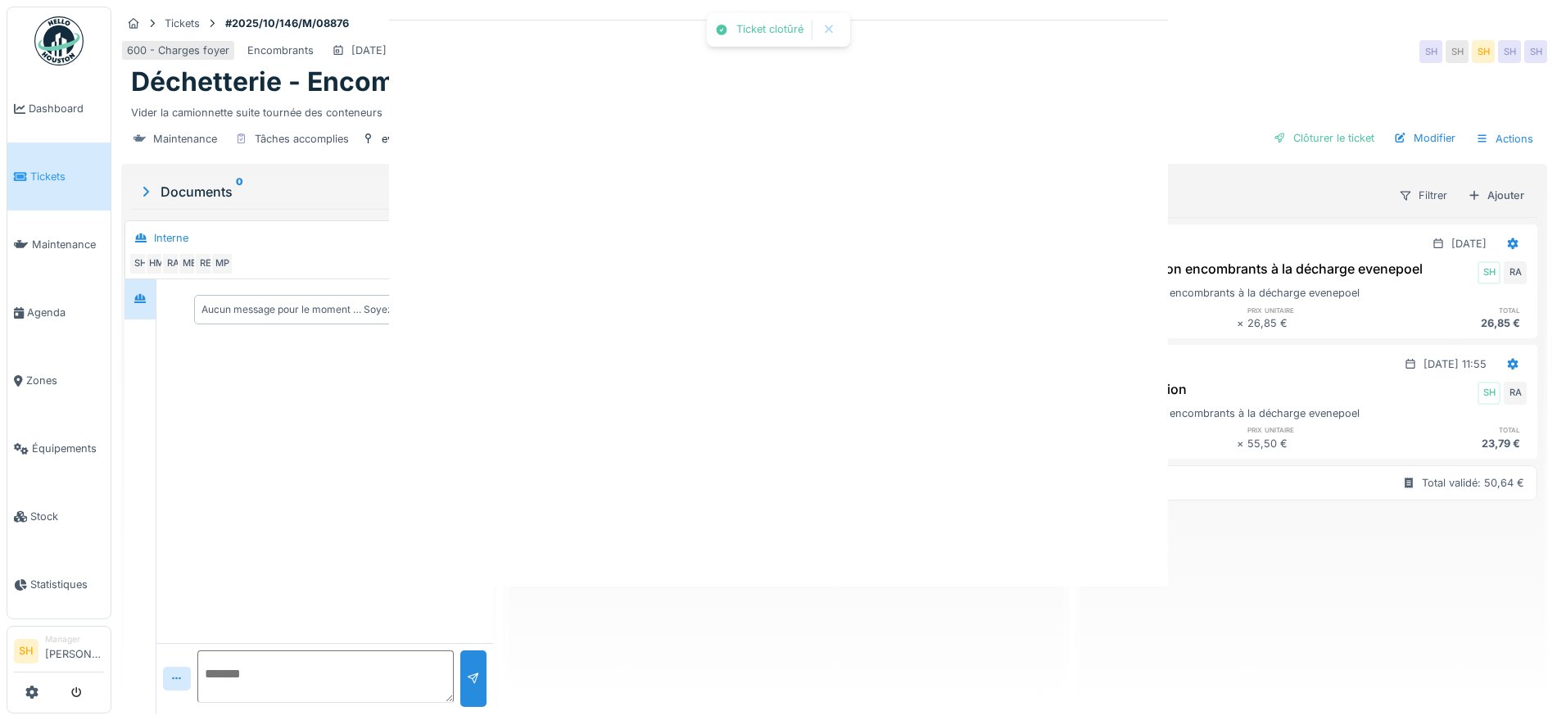
scroll to position [0, 0]
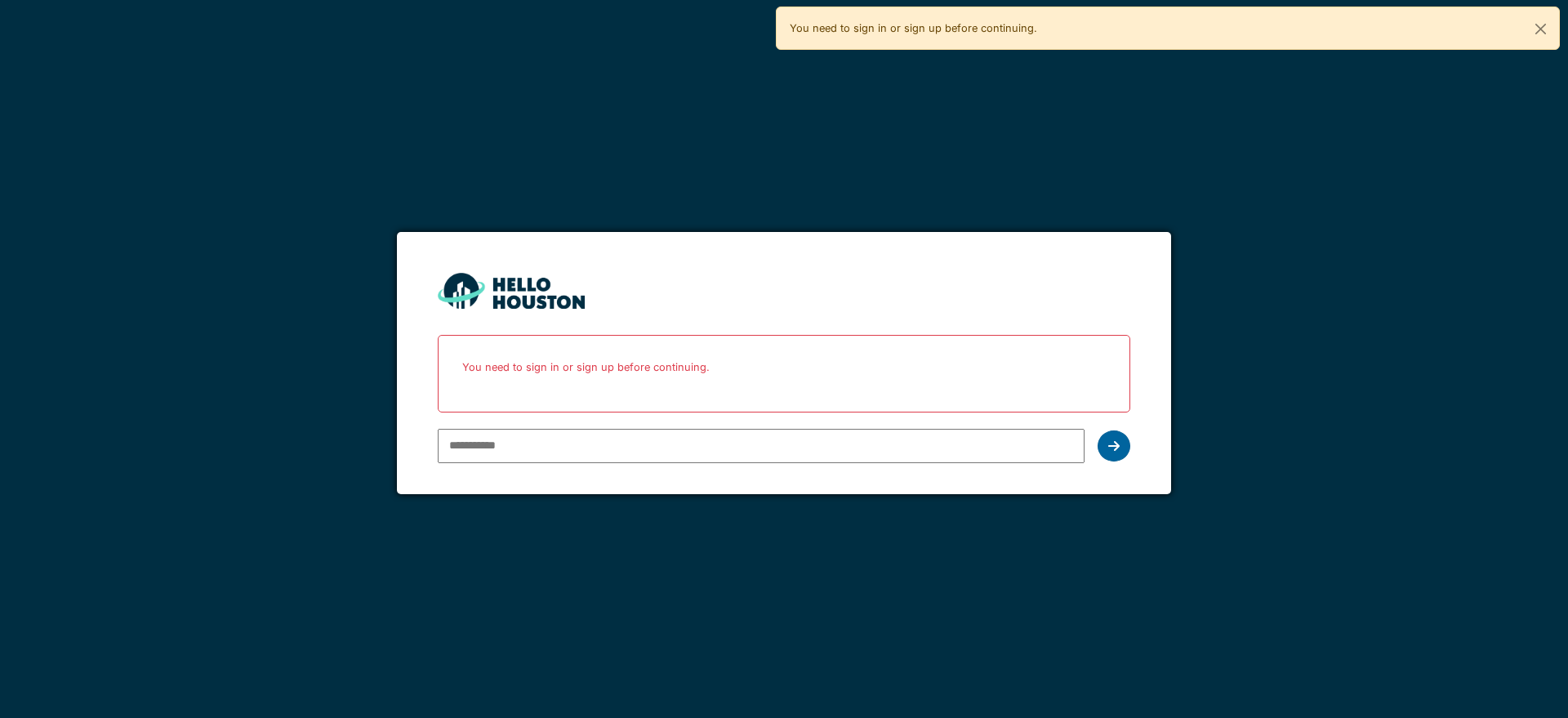
type input "**********"
click at [1122, 447] on div at bounding box center [1113, 446] width 33 height 31
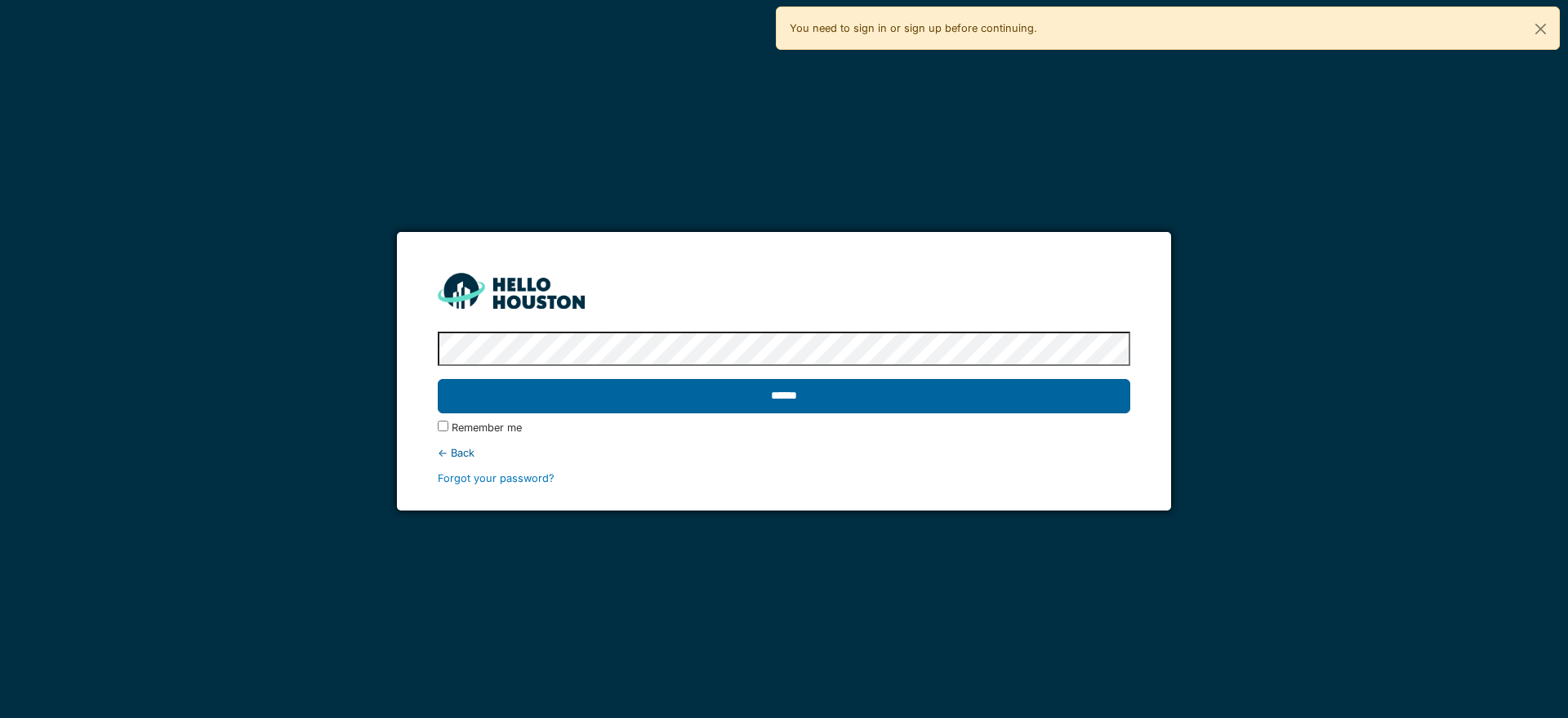
click at [927, 405] on input "******" at bounding box center [784, 396] width 692 height 34
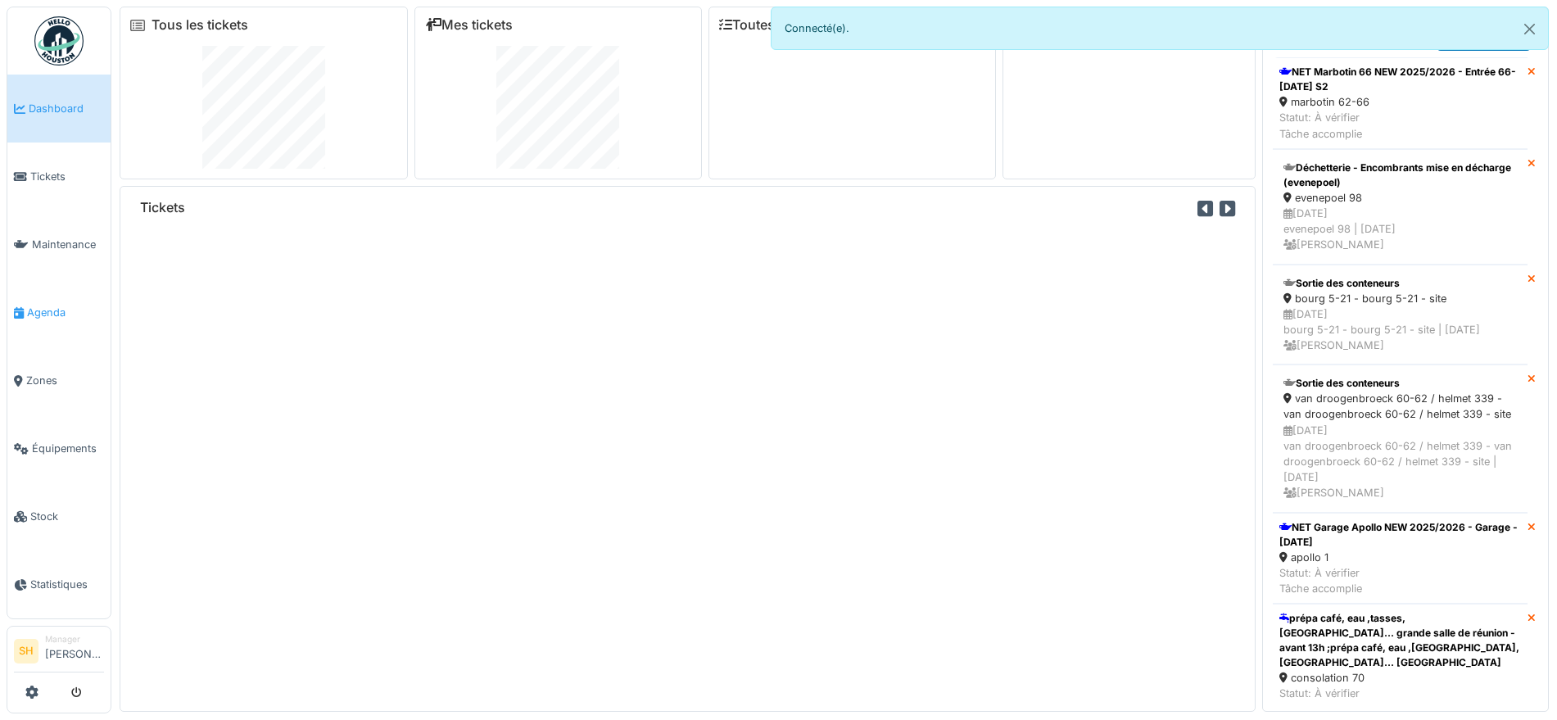
click at [62, 305] on span "Agenda" at bounding box center [65, 313] width 77 height 16
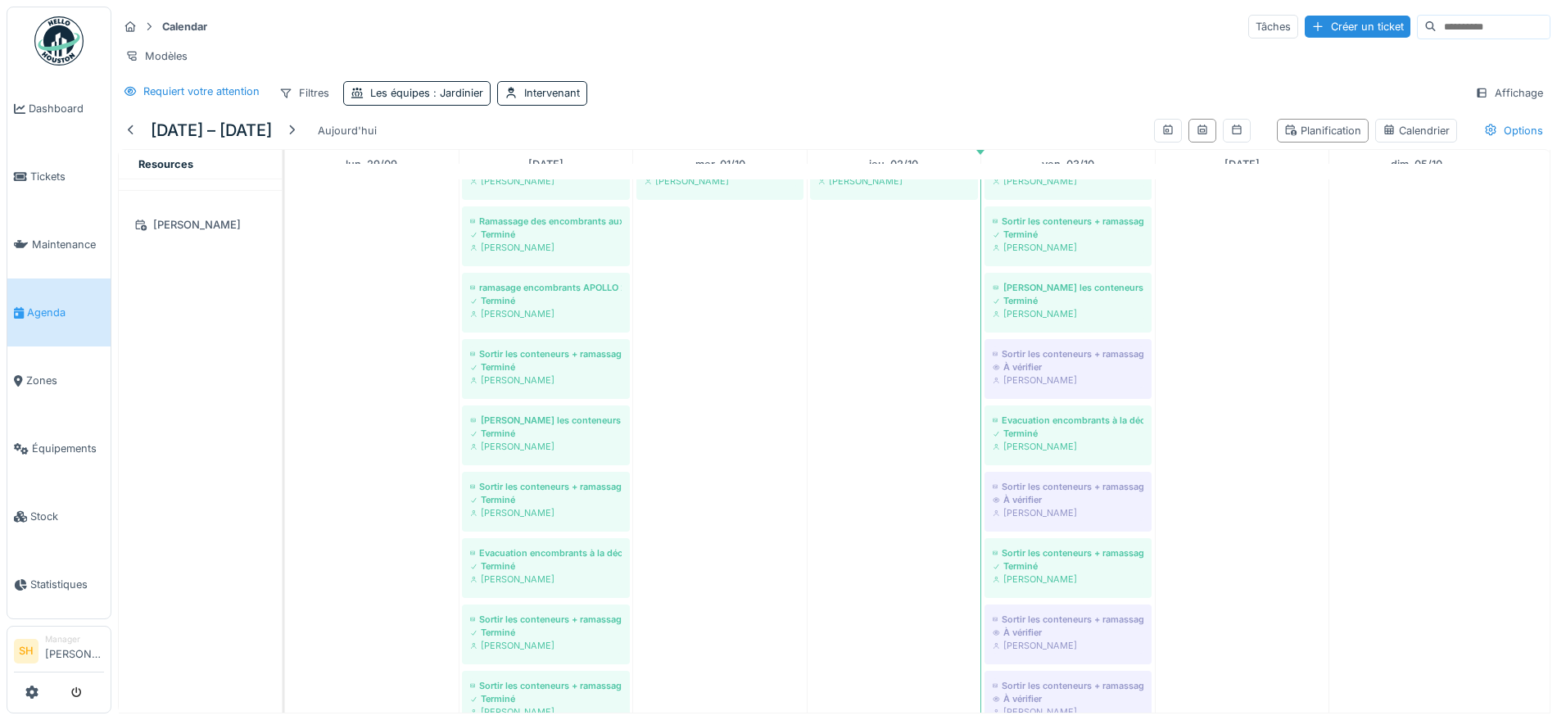
scroll to position [307, 0]
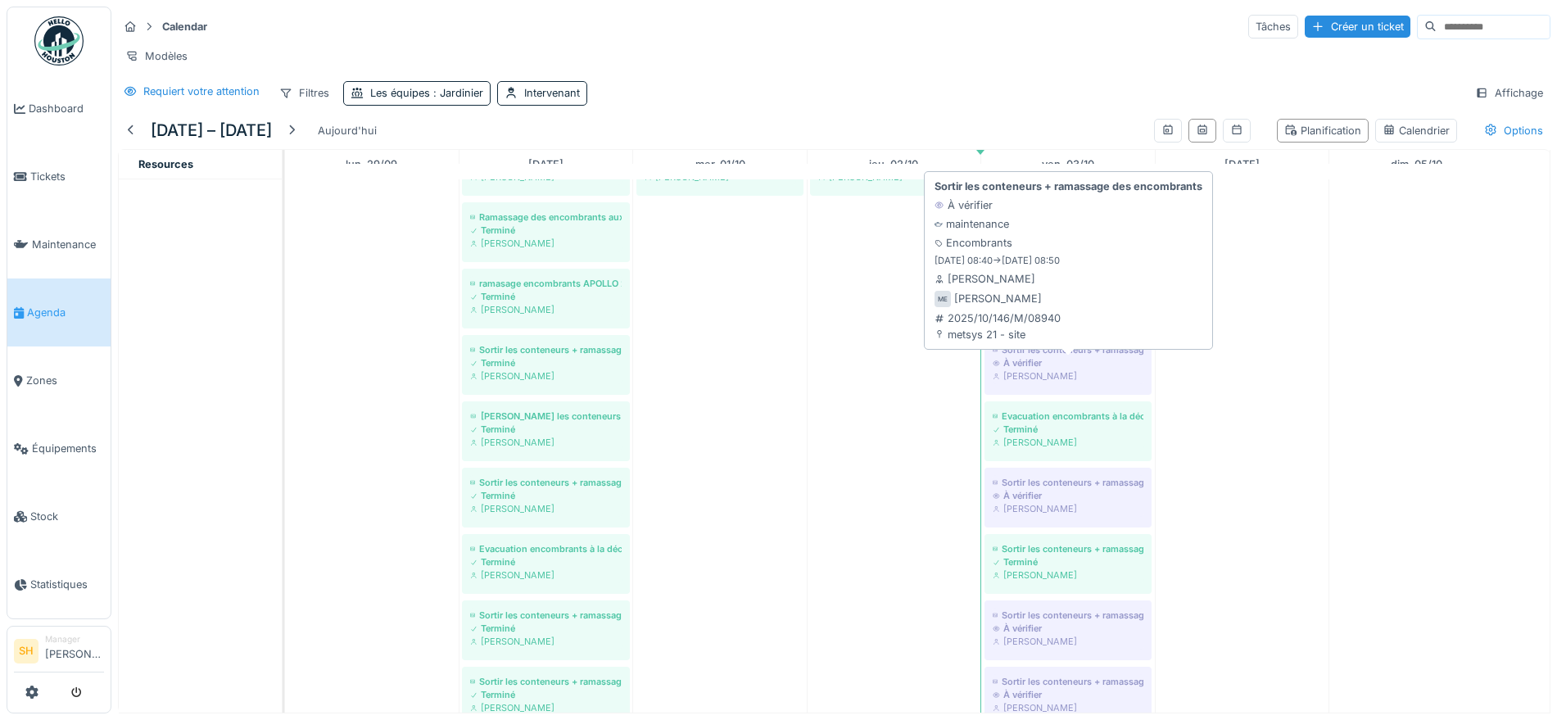
click at [1048, 356] on div "Sortir les conteneurs + ramassage des encombrants" at bounding box center [1068, 349] width 151 height 13
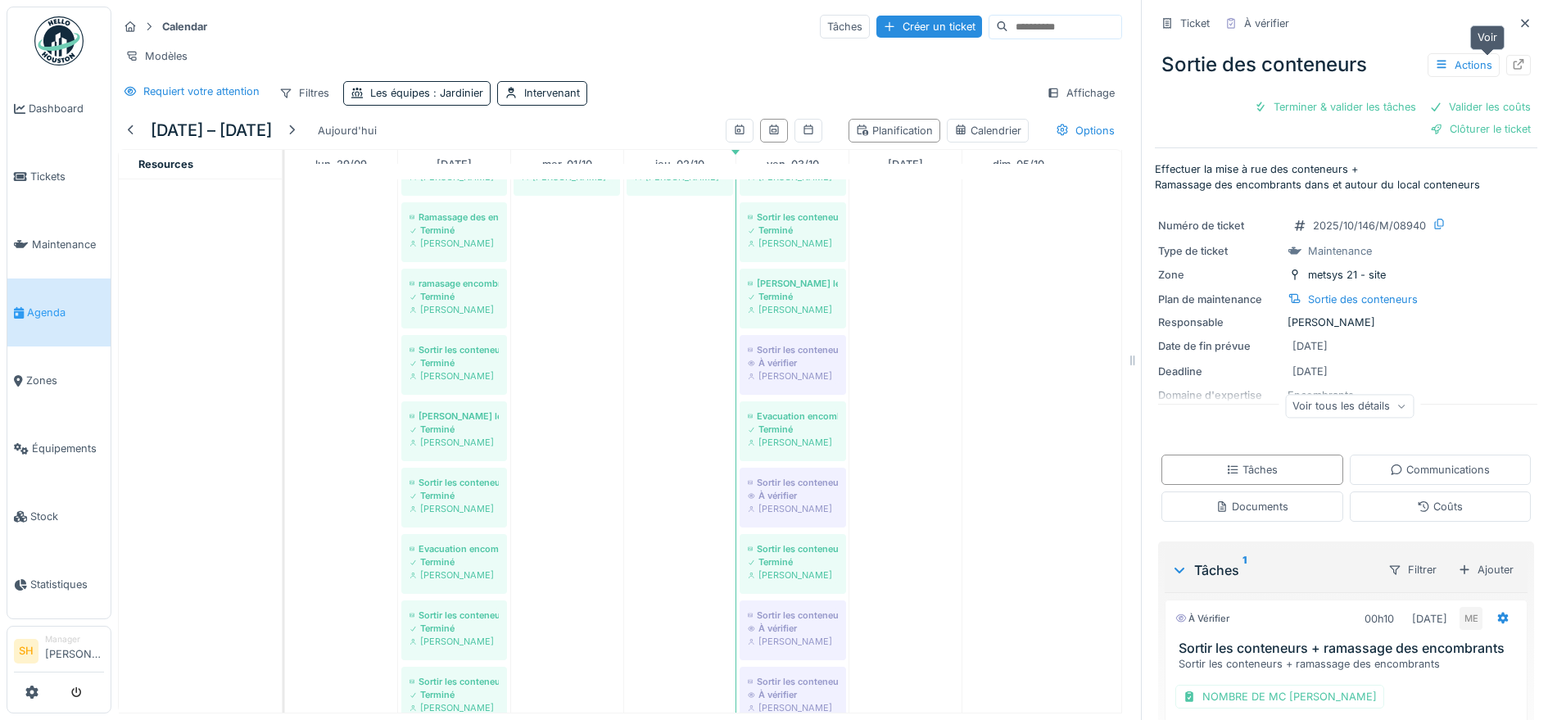
click at [1514, 61] on icon at bounding box center [1519, 64] width 11 height 11
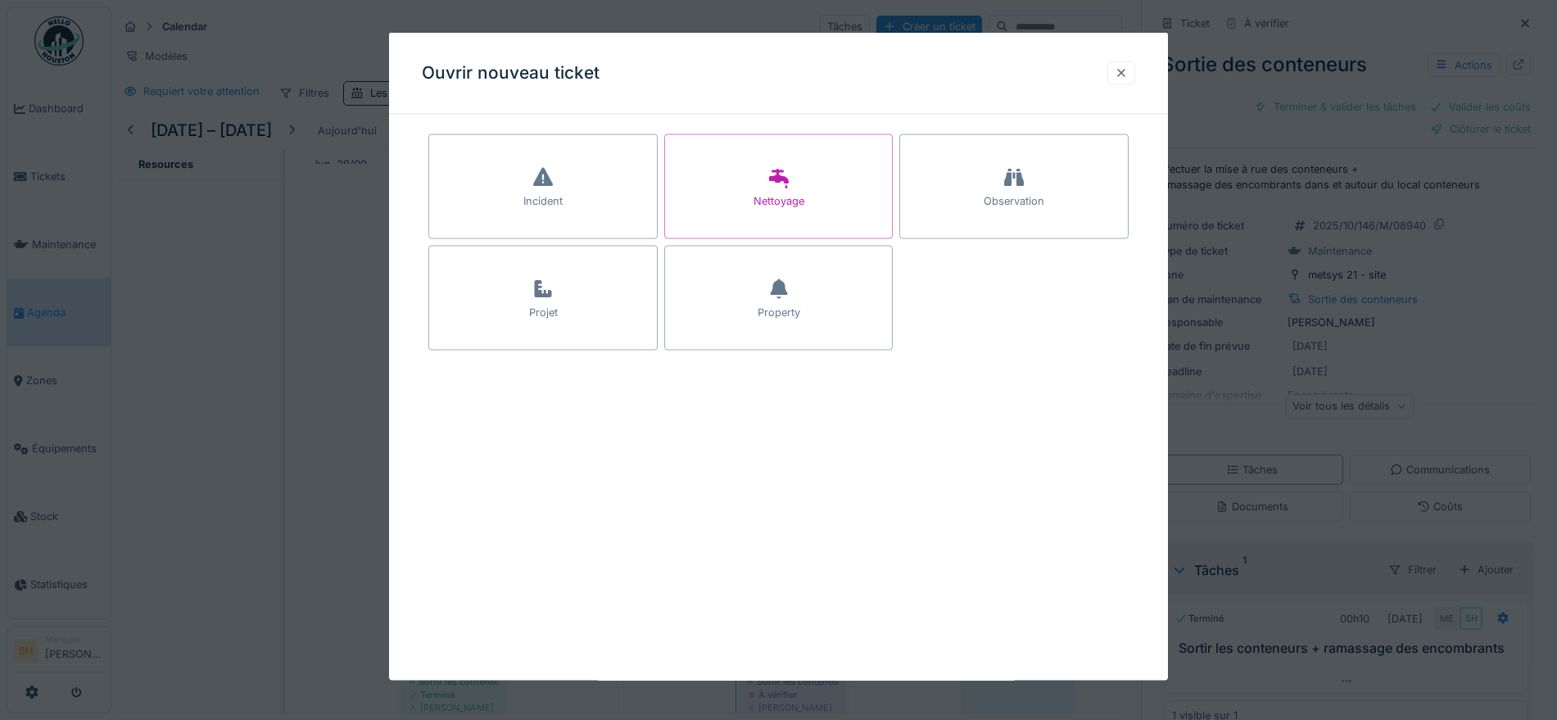
click at [1128, 75] on div at bounding box center [1121, 73] width 13 height 16
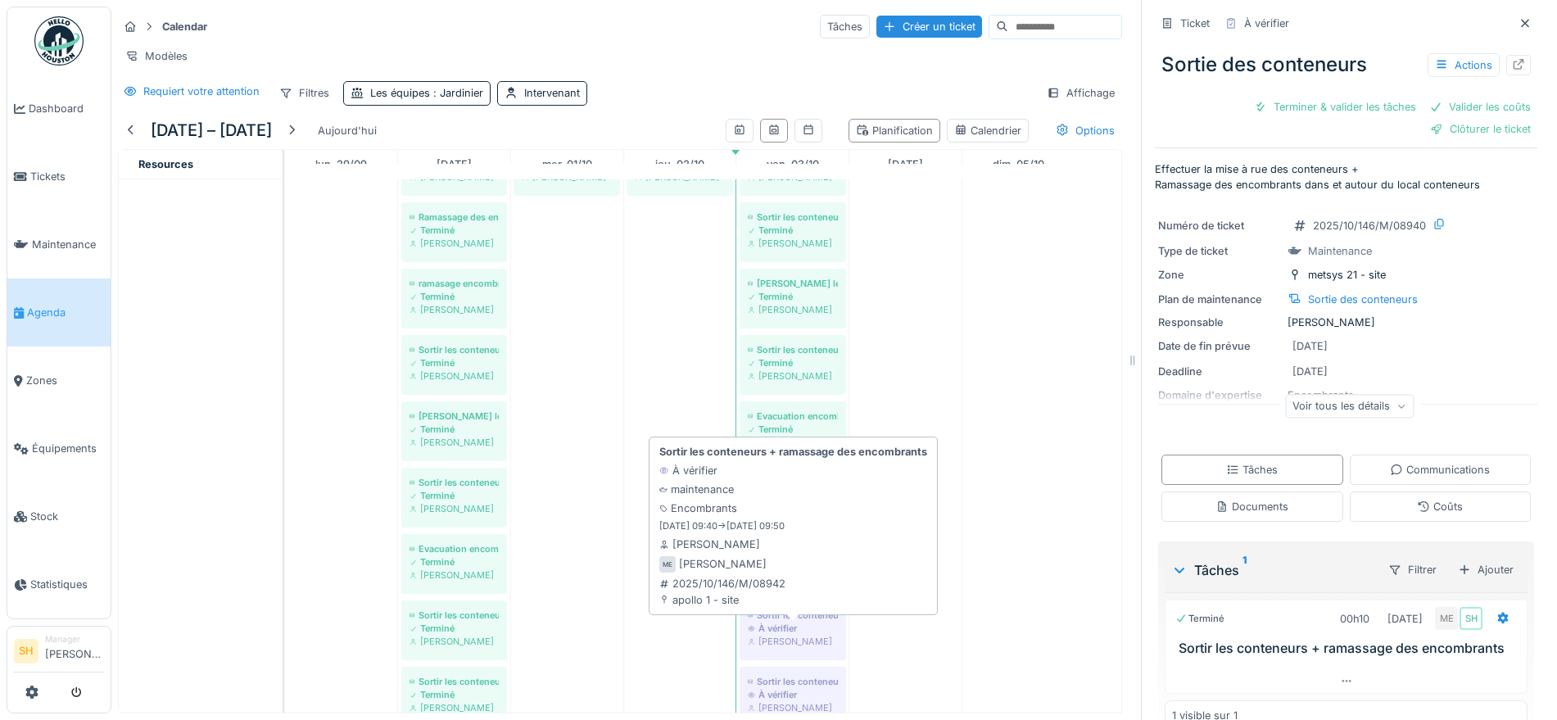
click at [799, 635] on div "À vérifier" at bounding box center [793, 628] width 90 height 13
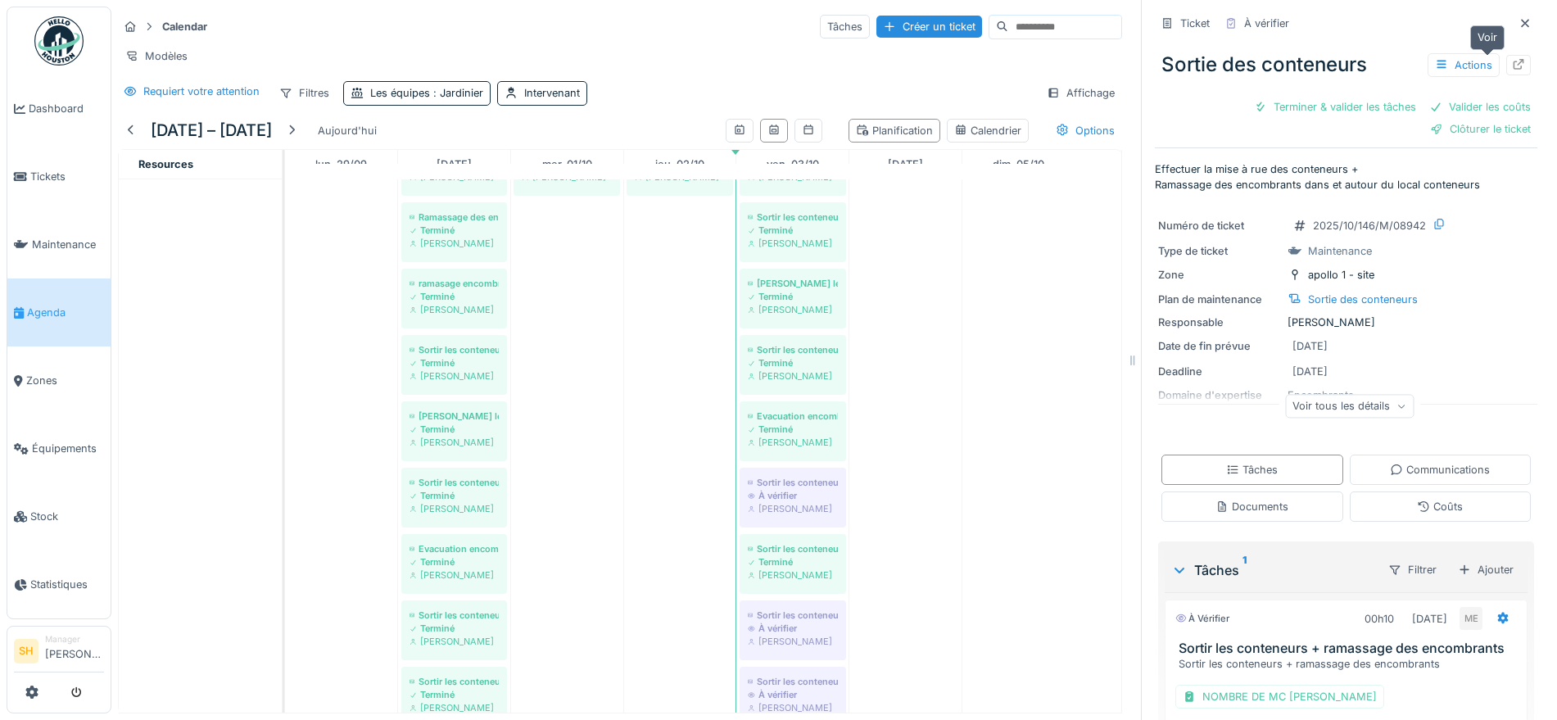
click at [1512, 60] on icon at bounding box center [1518, 64] width 13 height 11
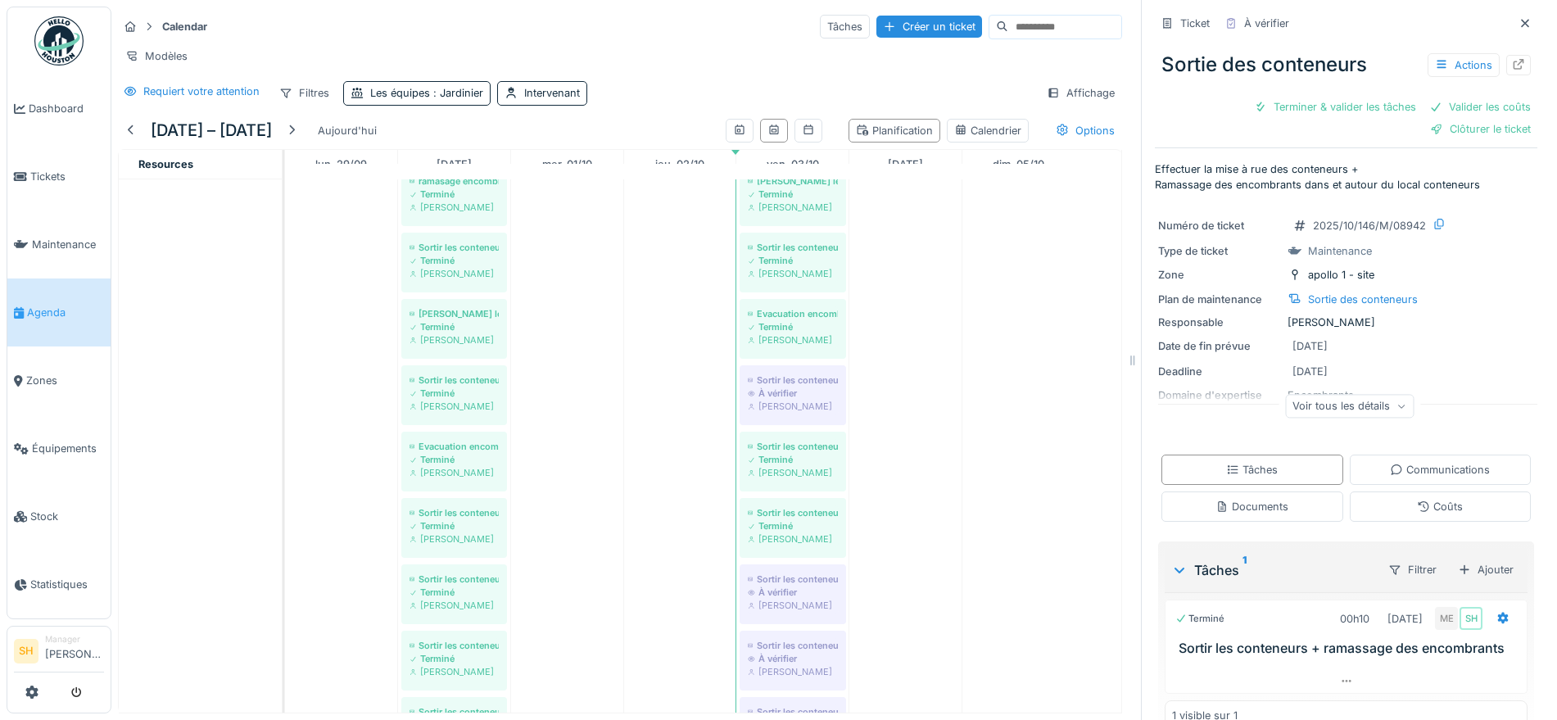
scroll to position [512, 0]
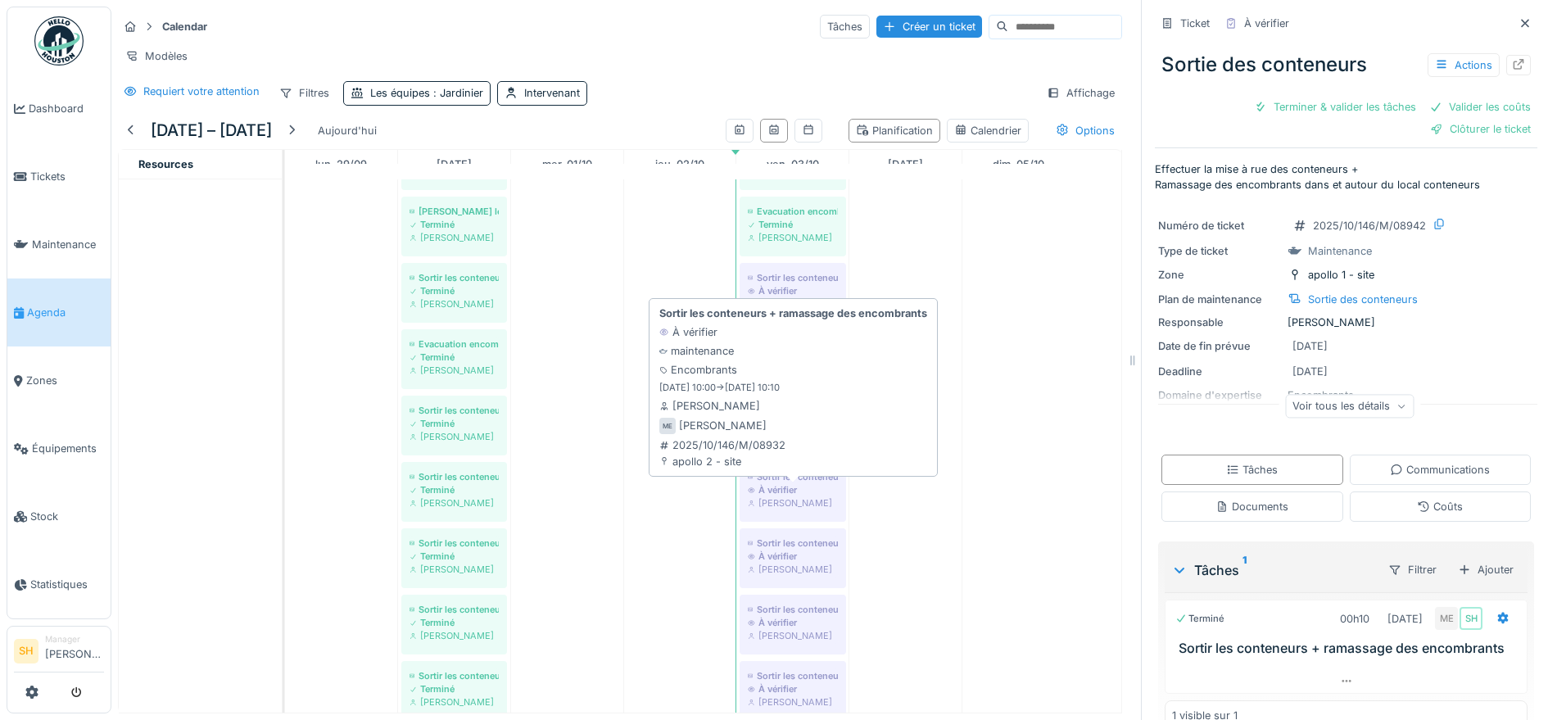
click at [791, 496] on div "À vérifier" at bounding box center [793, 489] width 90 height 13
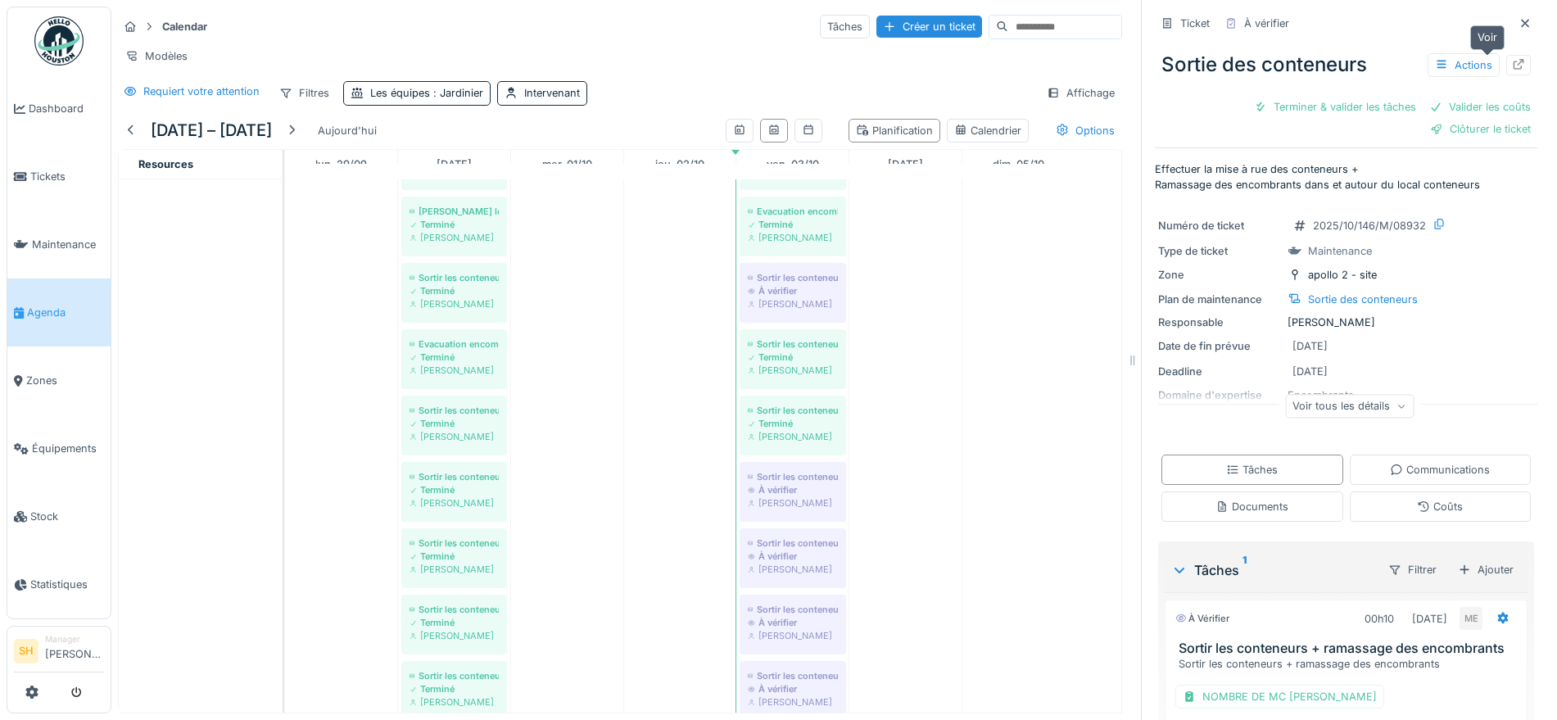
click at [1514, 65] on icon at bounding box center [1519, 64] width 11 height 11
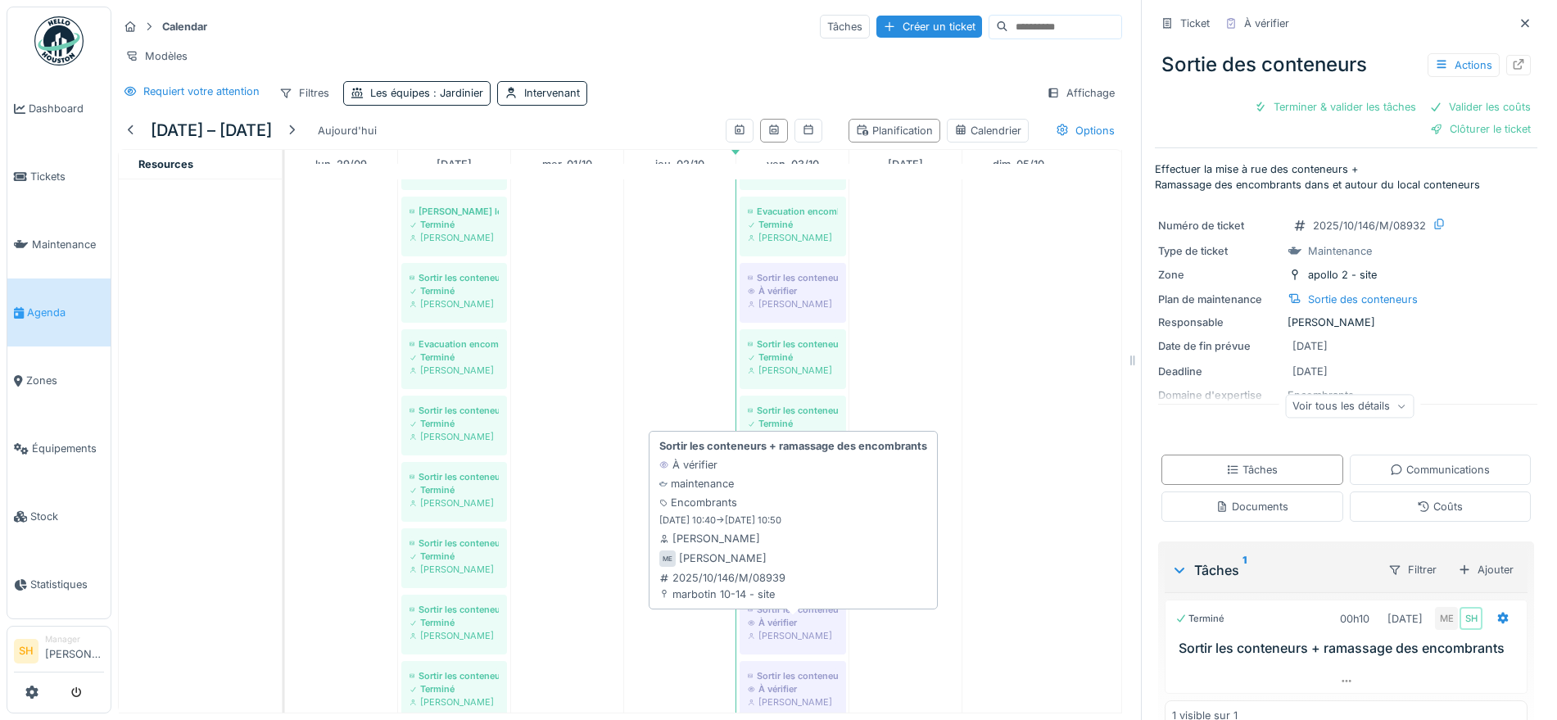
click at [786, 629] on div "À vérifier" at bounding box center [793, 622] width 90 height 13
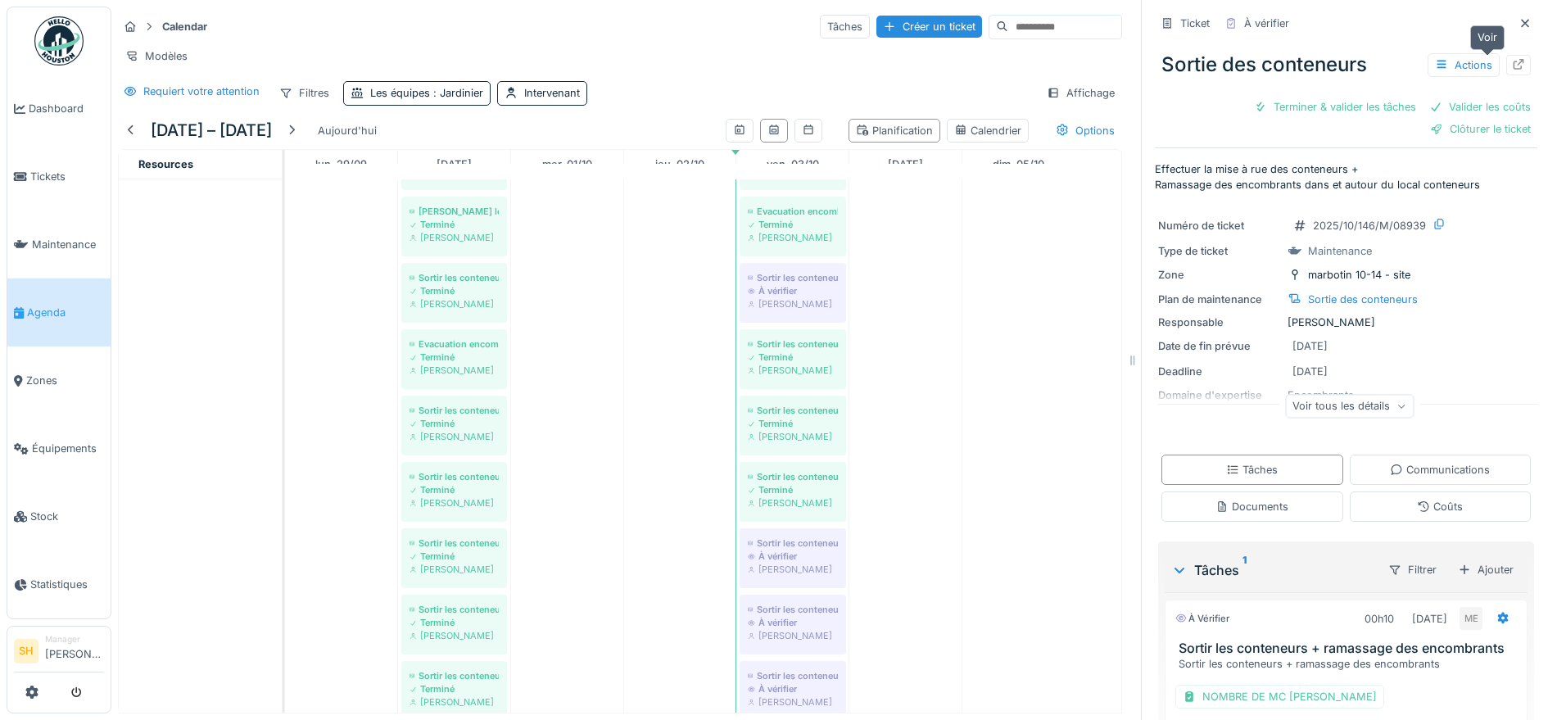
click at [1512, 59] on icon at bounding box center [1518, 64] width 13 height 11
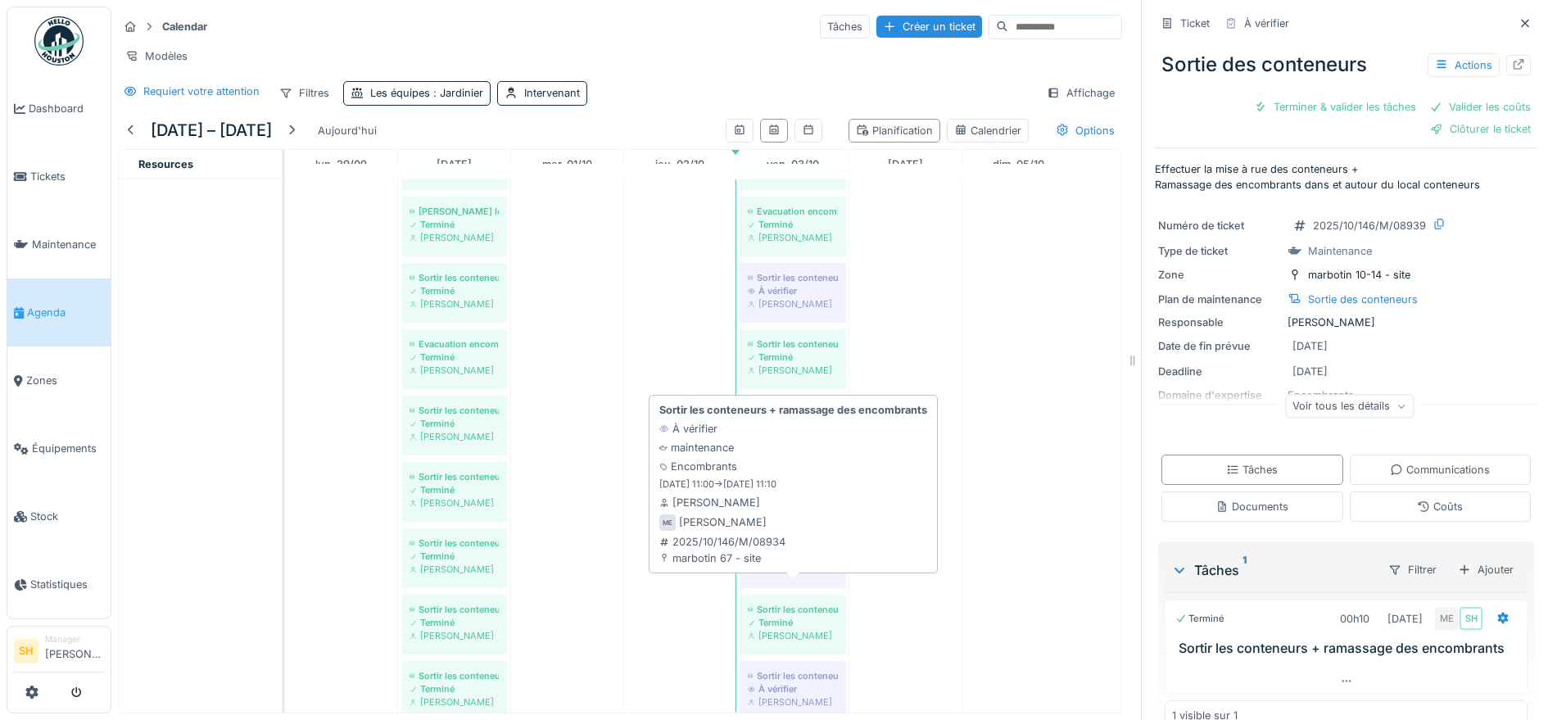
scroll to position [614, 0]
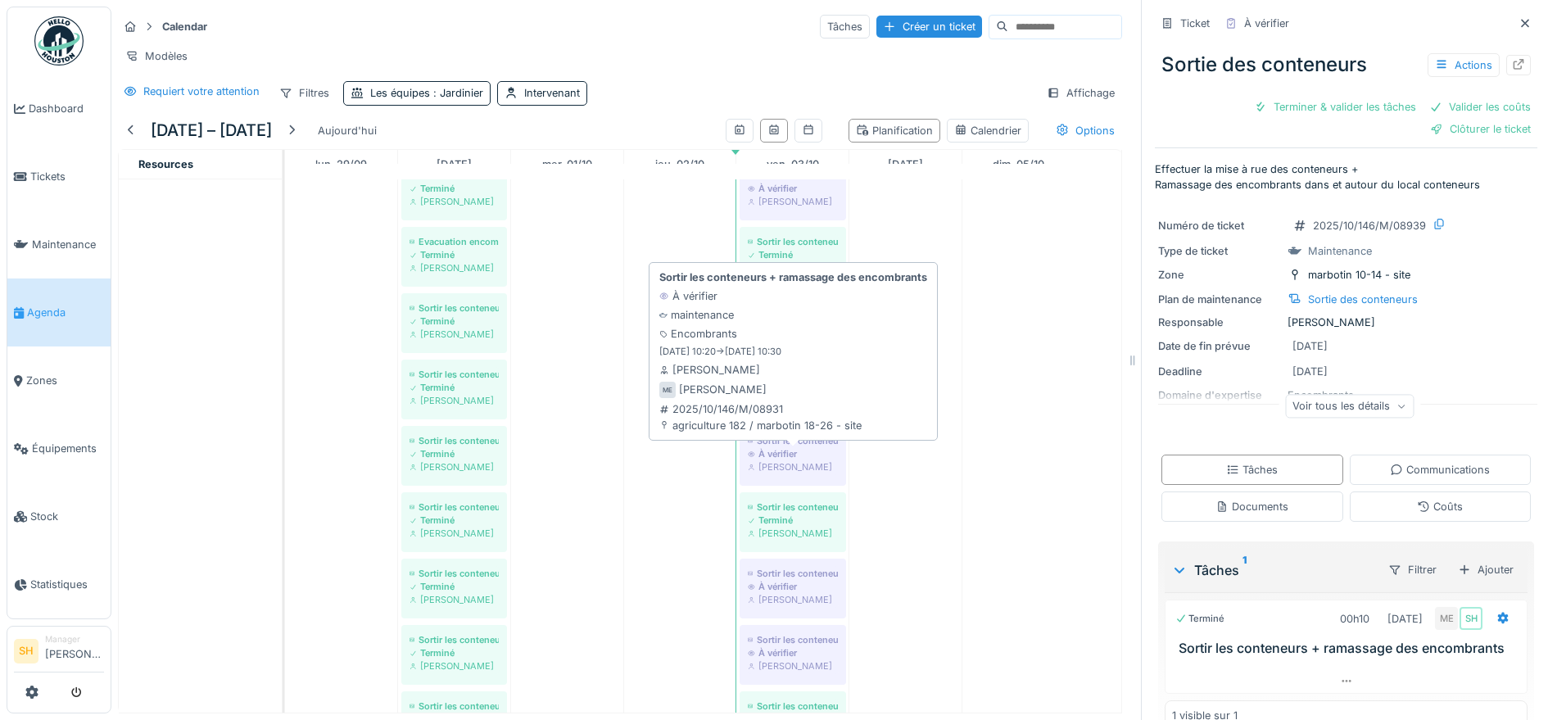
click at [806, 460] on div "À vérifier" at bounding box center [793, 453] width 90 height 13
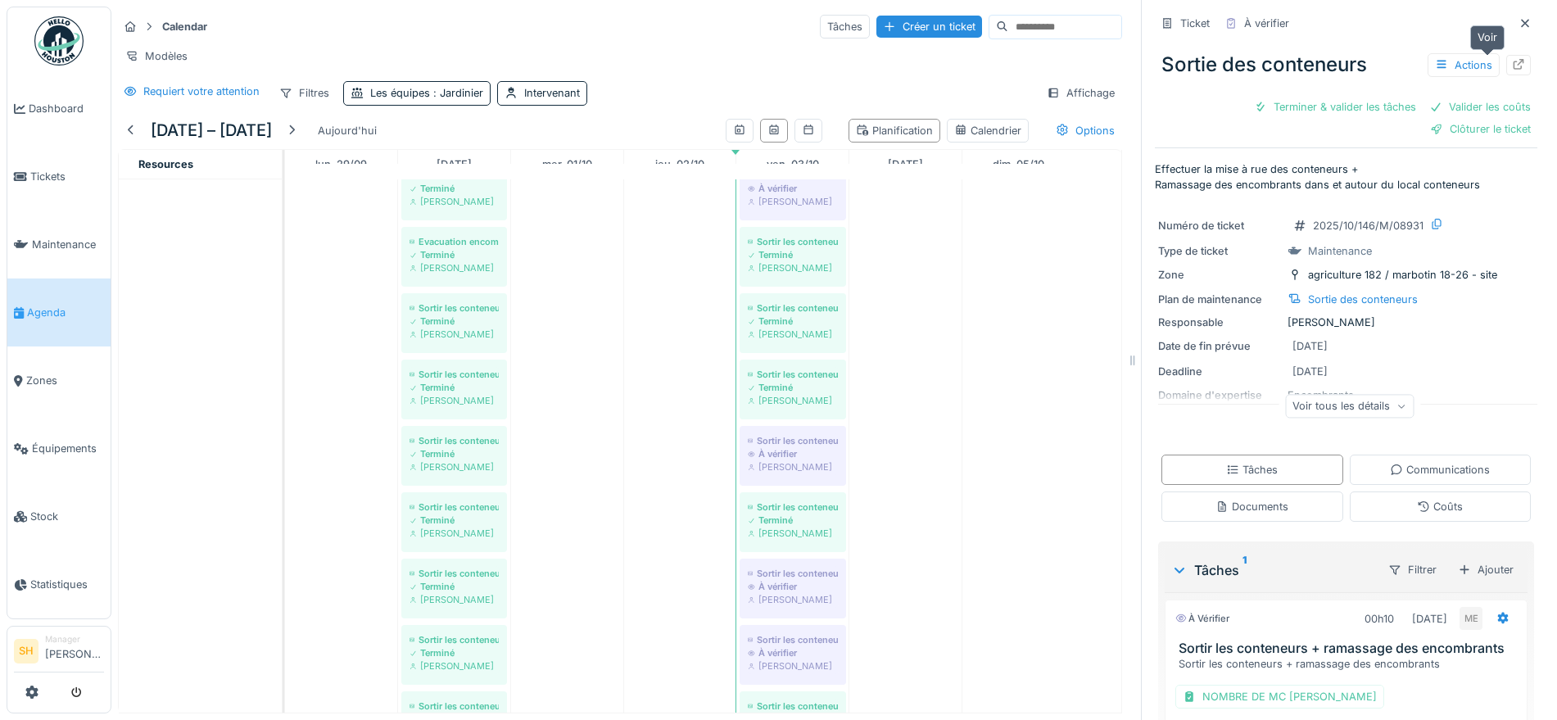
click at [1512, 63] on icon at bounding box center [1518, 64] width 13 height 11
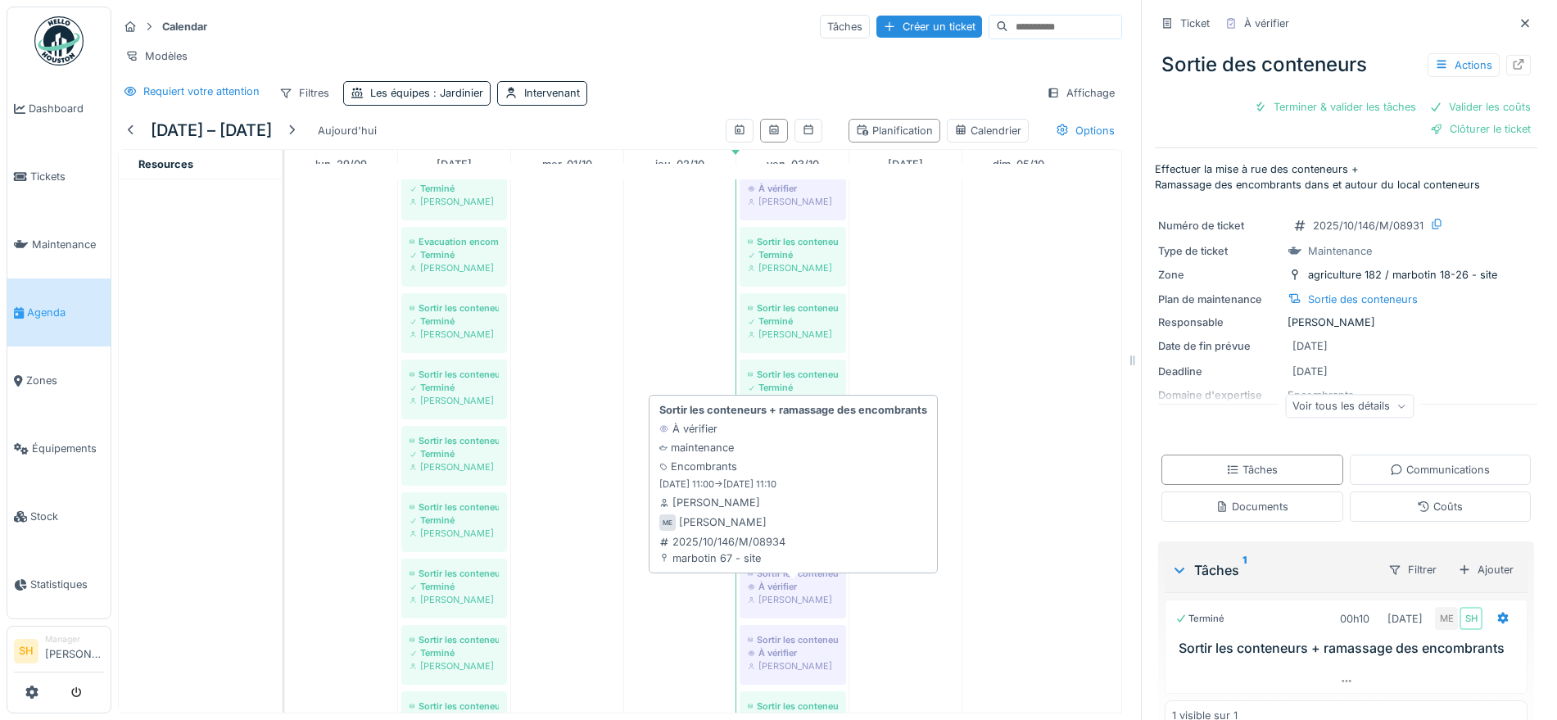
click at [810, 606] on div "Mohamed El kadiri" at bounding box center [793, 599] width 90 height 13
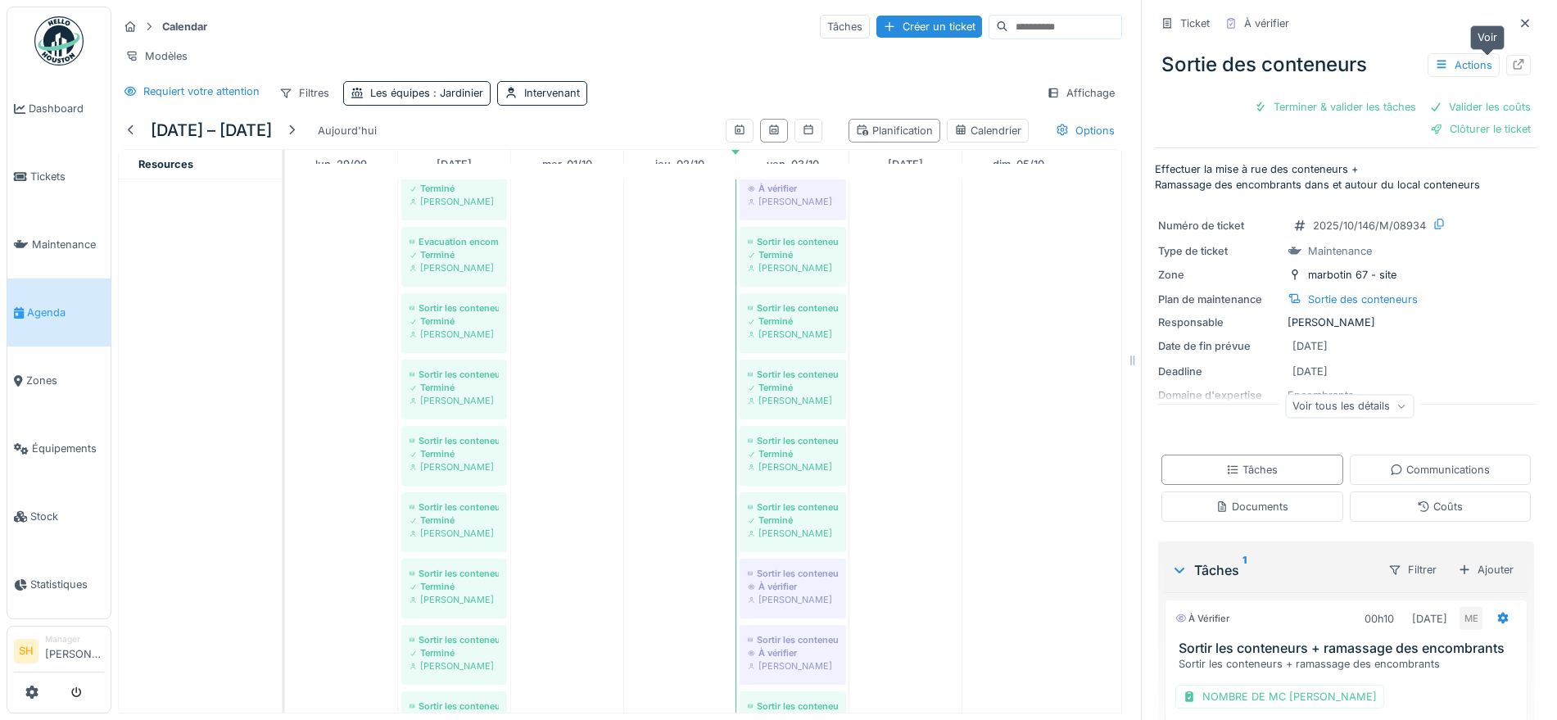
click at [1512, 61] on icon at bounding box center [1518, 64] width 13 height 11
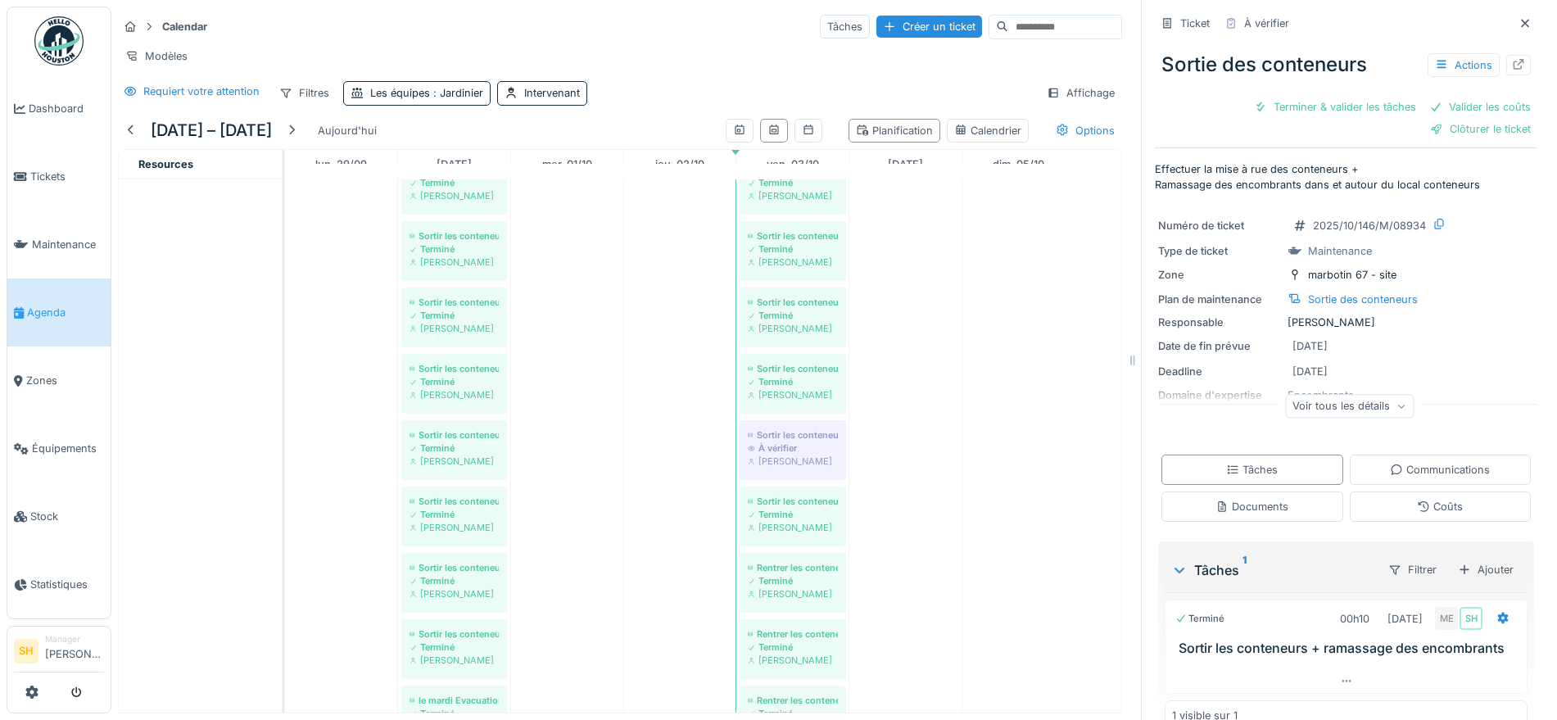
scroll to position [819, 0]
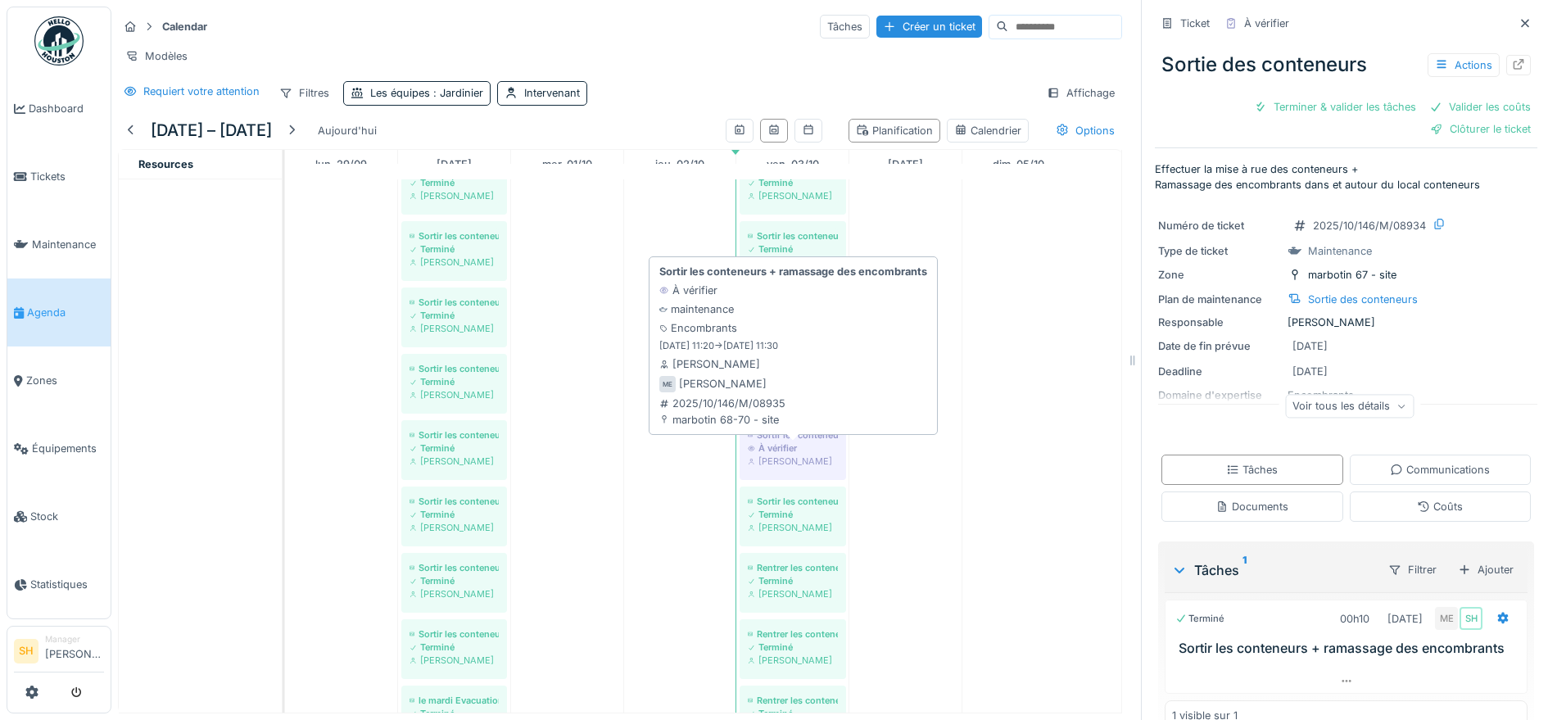
click at [788, 455] on div "À vérifier" at bounding box center [793, 448] width 90 height 13
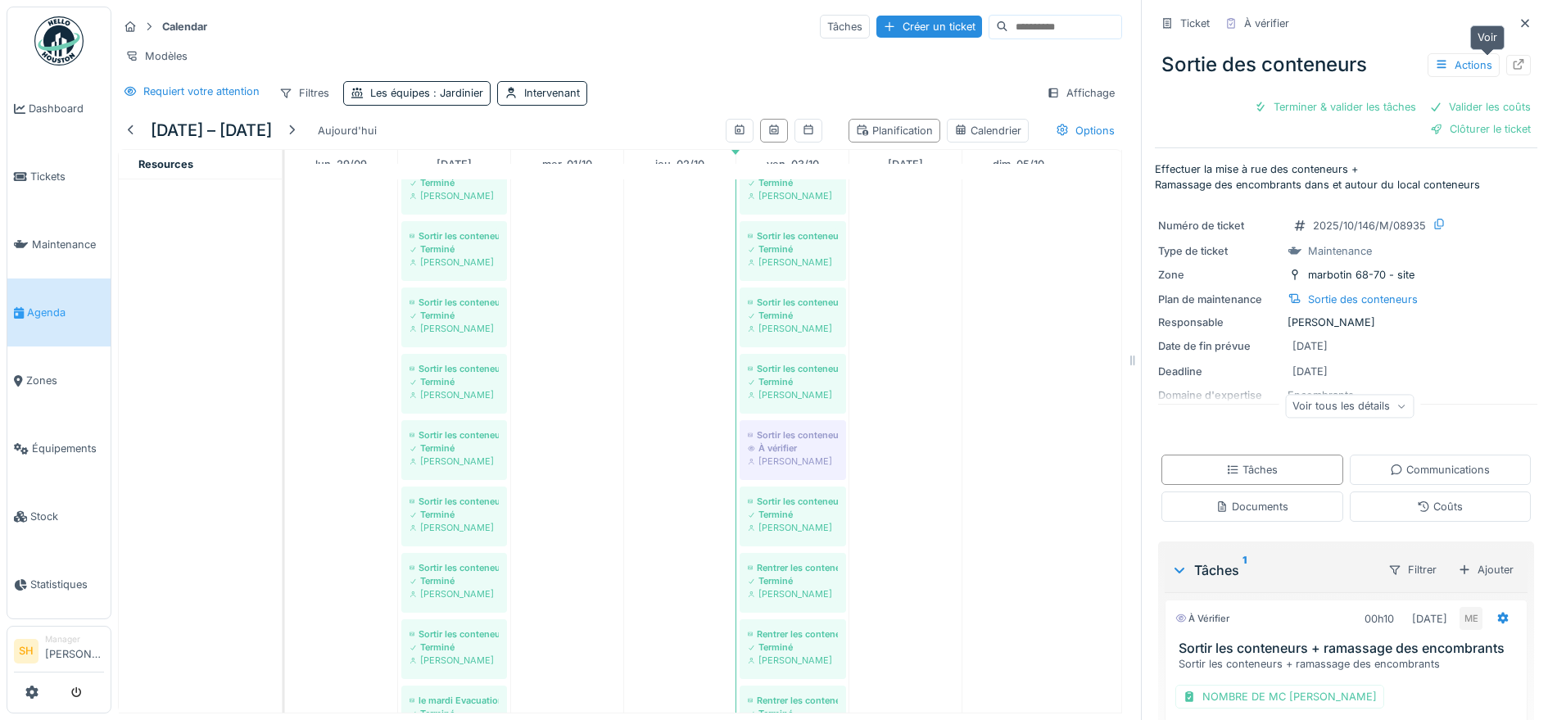
click at [1514, 62] on icon at bounding box center [1519, 64] width 11 height 11
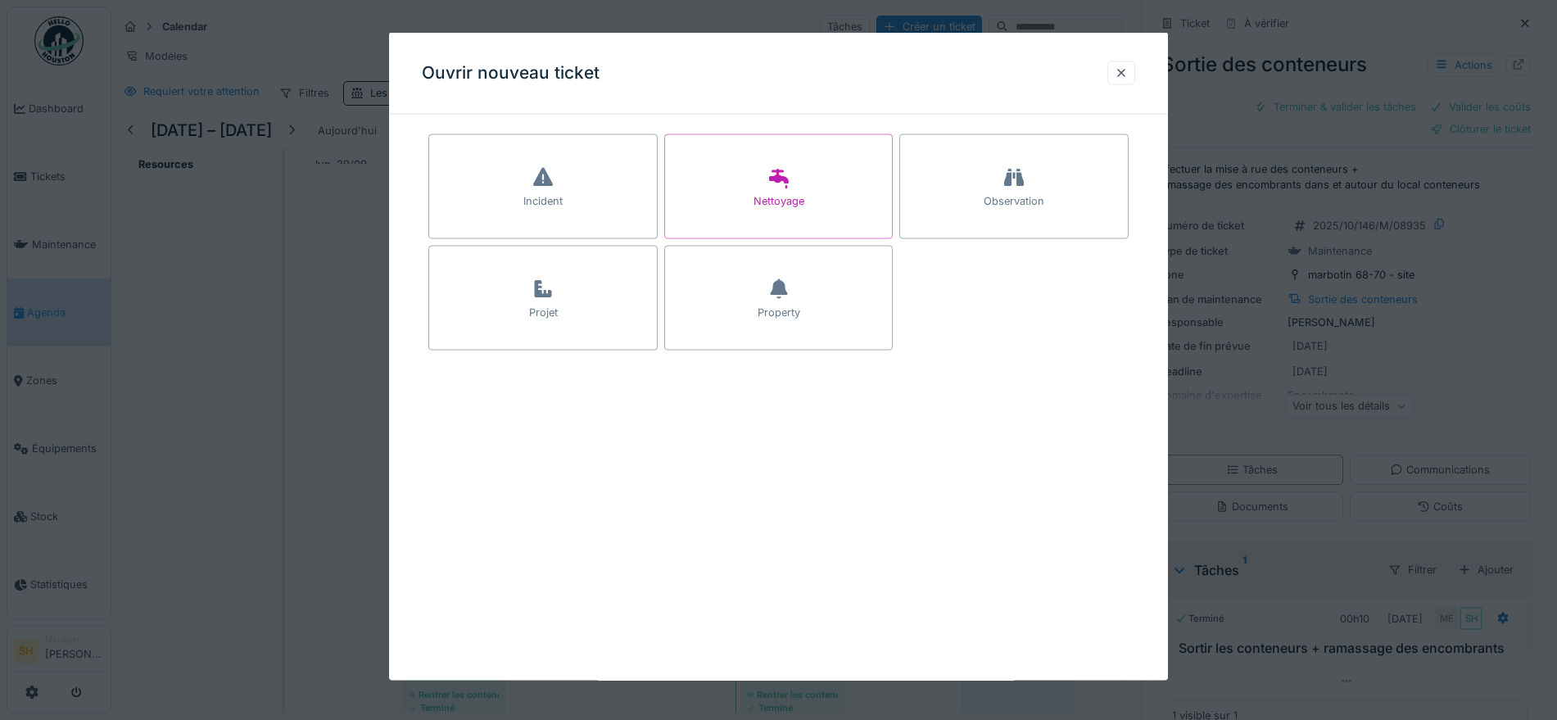
scroll to position [16, 0]
click at [1128, 72] on div at bounding box center [1121, 73] width 13 height 16
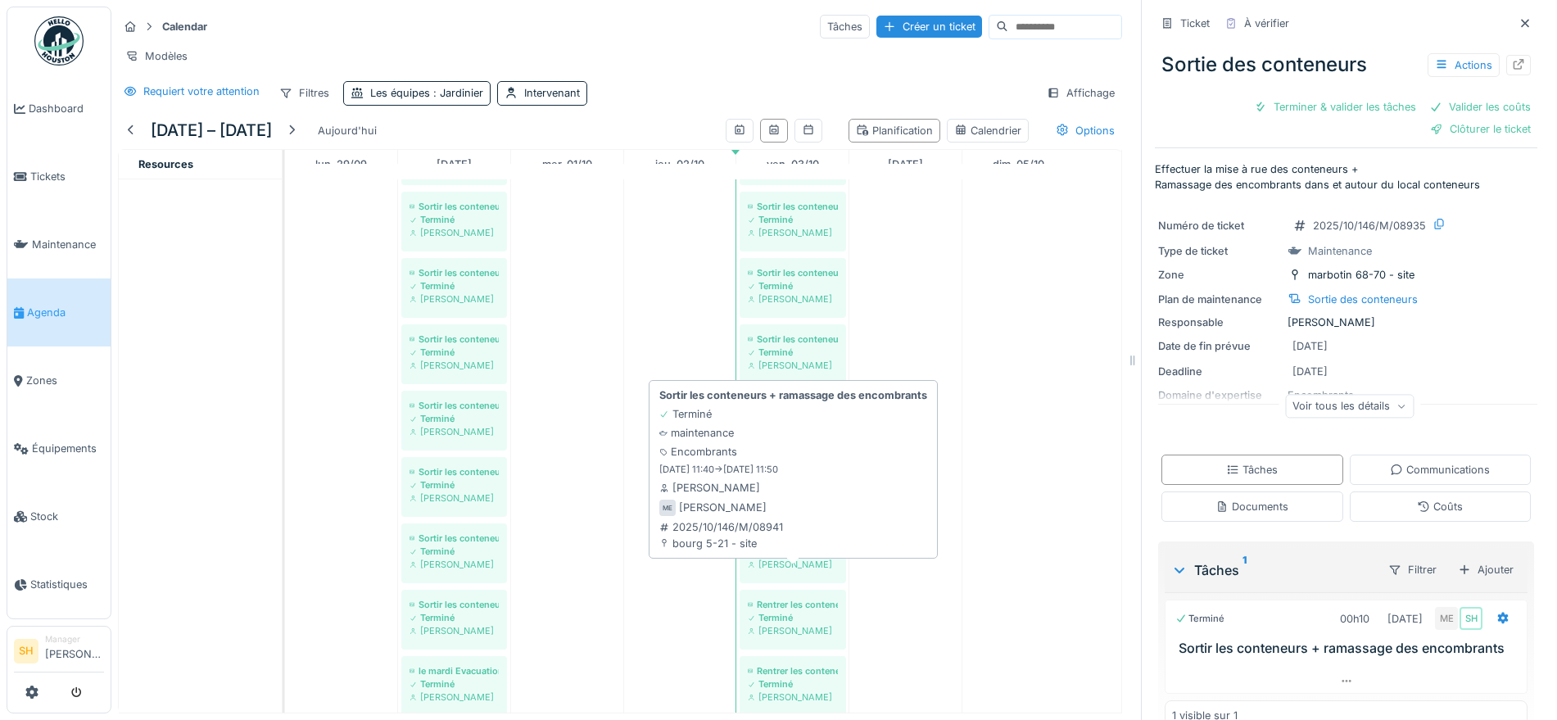
scroll to position [659, 0]
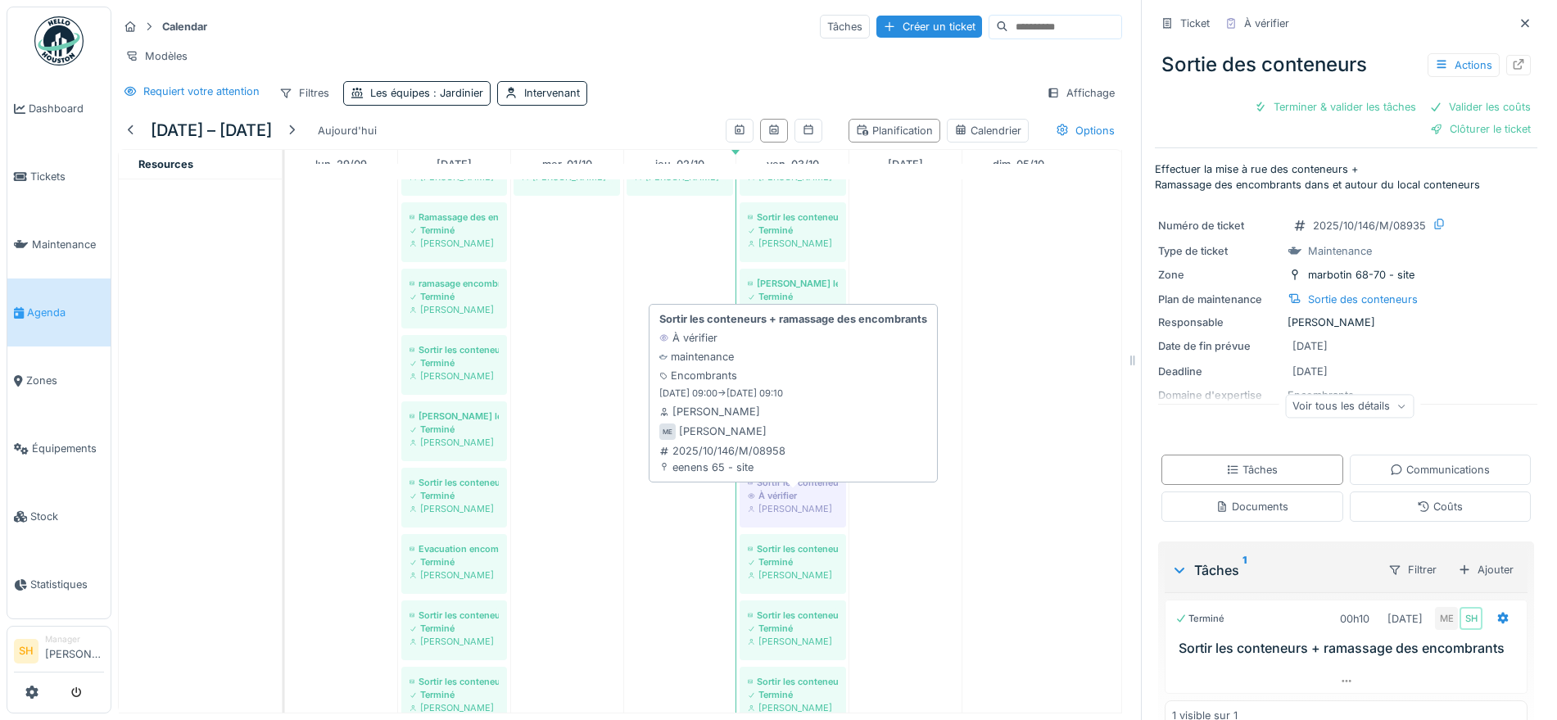
click at [798, 490] on div "À vérifier" at bounding box center [793, 495] width 90 height 13
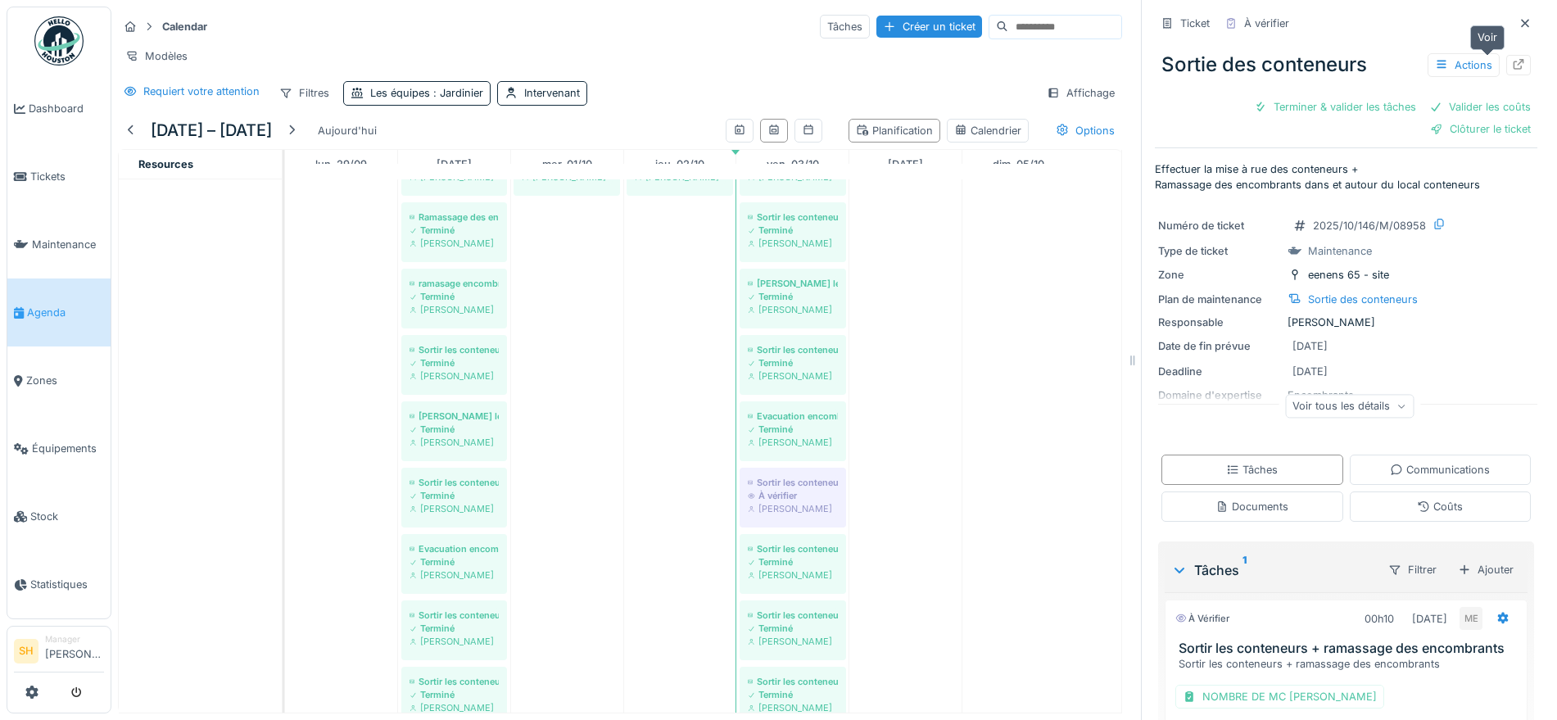
click at [1512, 59] on icon at bounding box center [1518, 64] width 13 height 11
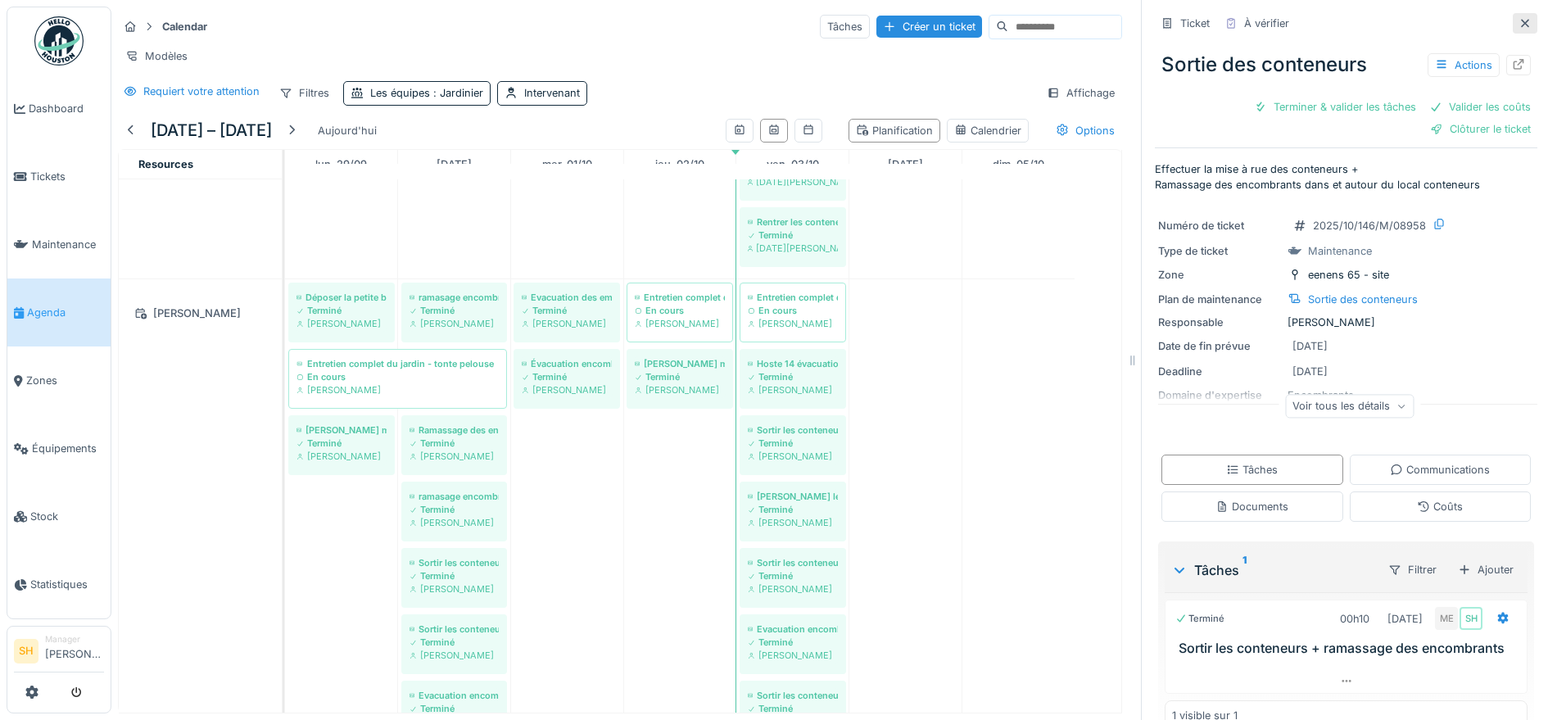
click at [1519, 20] on icon at bounding box center [1525, 23] width 13 height 11
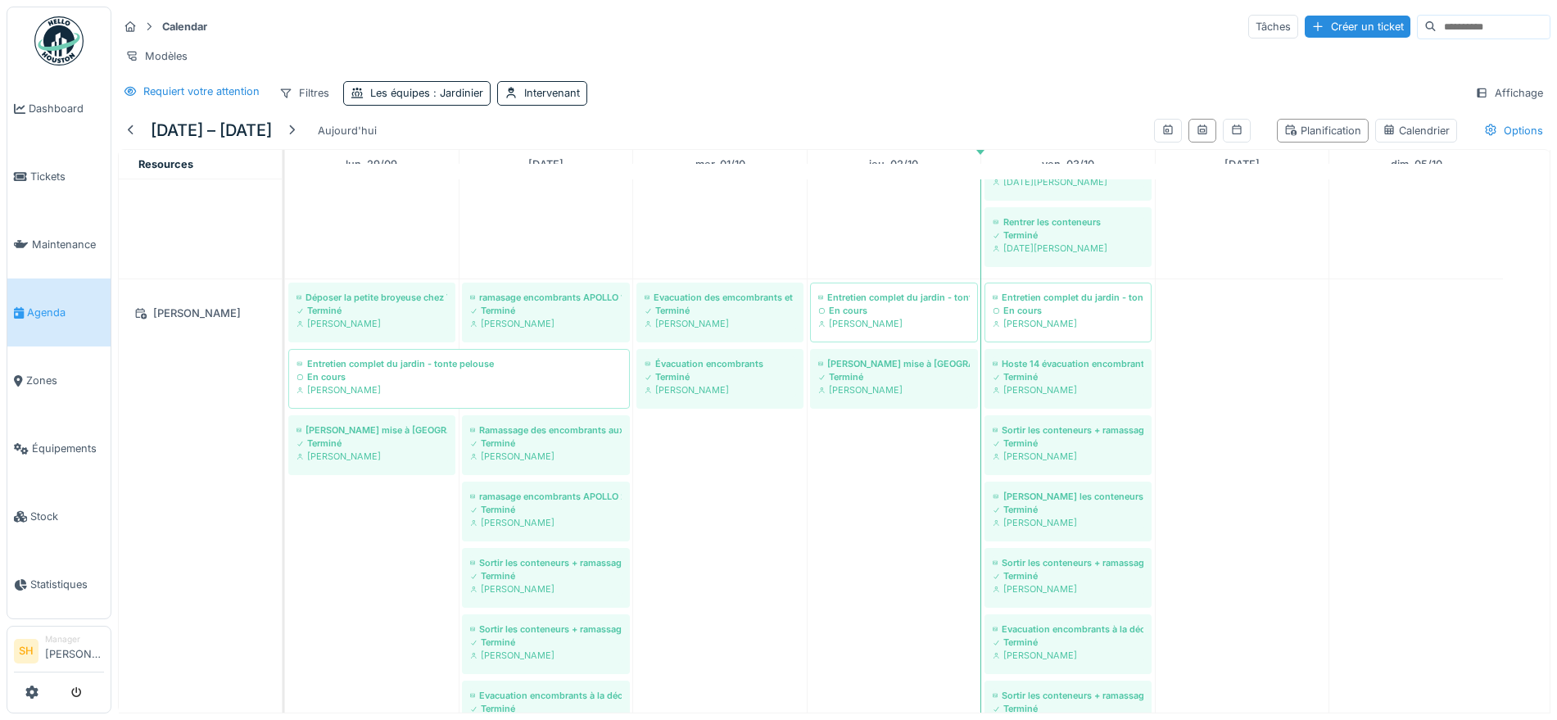
drag, startPoint x: 125, startPoint y: 145, endPoint x: 150, endPoint y: 189, distance: 50.6
click at [127, 138] on div at bounding box center [131, 131] width 13 height 16
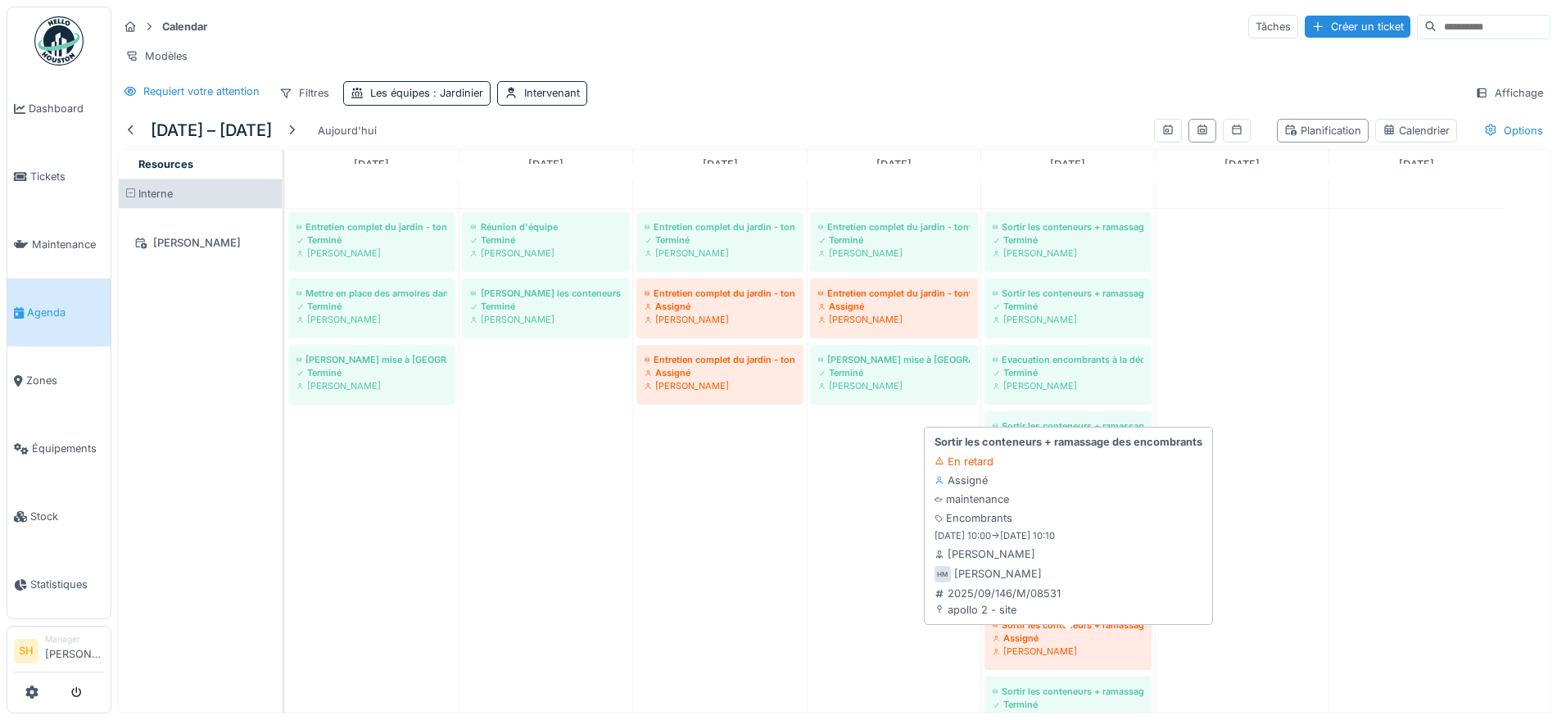
click at [1063, 632] on div "Sortir les conteneurs + ramassage des encombrants" at bounding box center [1068, 624] width 151 height 13
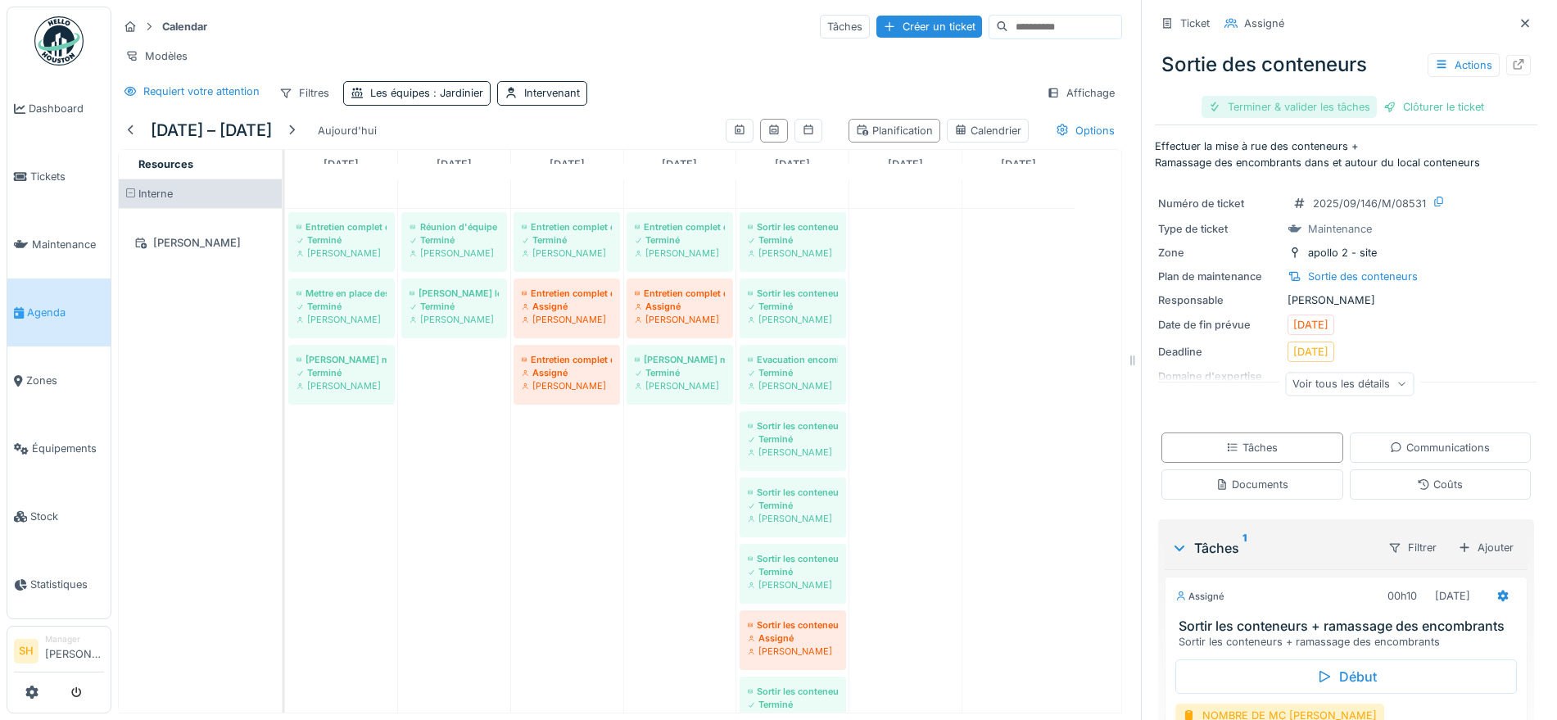
click at [1292, 108] on div "Terminer & valider les tâches" at bounding box center [1289, 107] width 175 height 22
click at [1415, 101] on div "Clôturer le ticket" at bounding box center [1434, 107] width 114 height 22
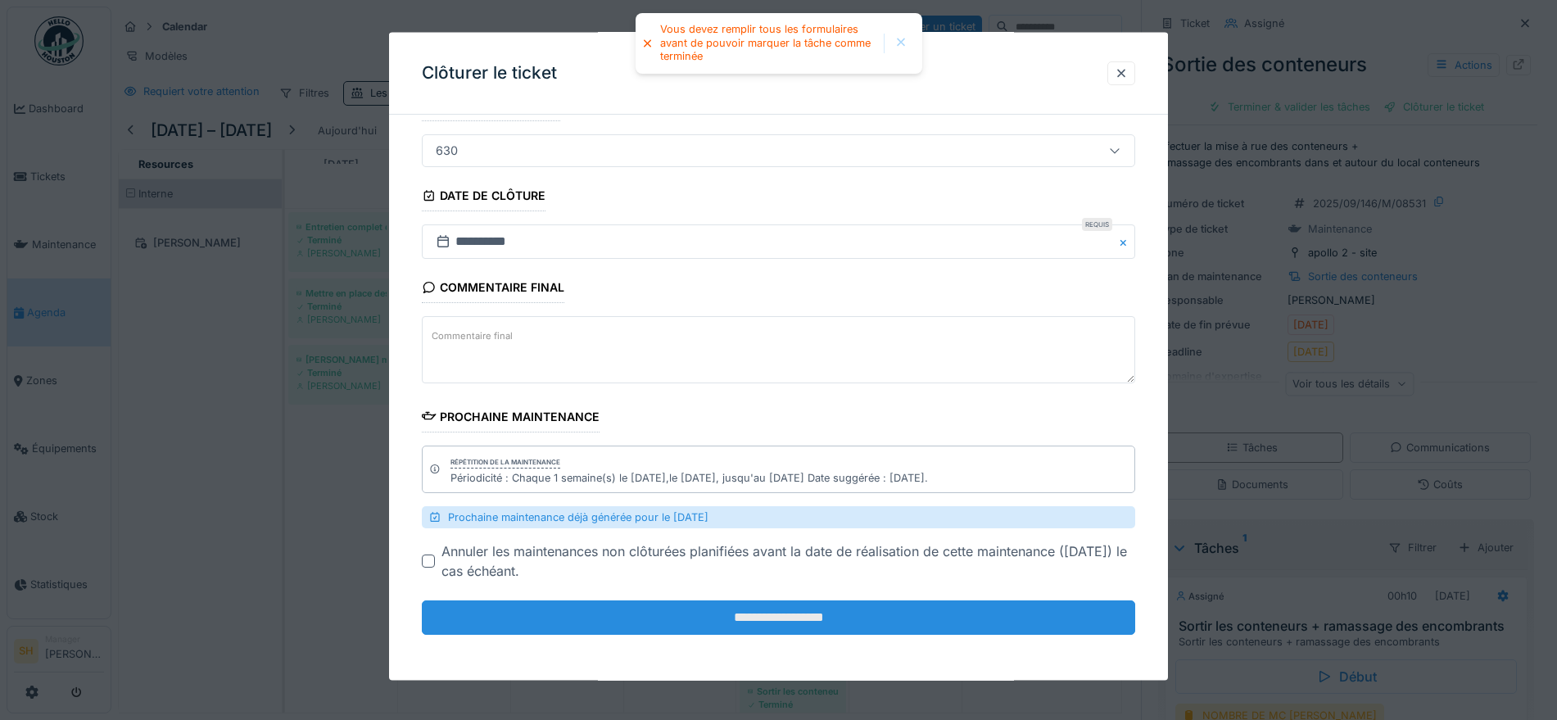
scroll to position [16, 0]
click at [755, 615] on input "**********" at bounding box center [778, 617] width 713 height 34
click at [760, 616] on input "**********" at bounding box center [778, 617] width 713 height 34
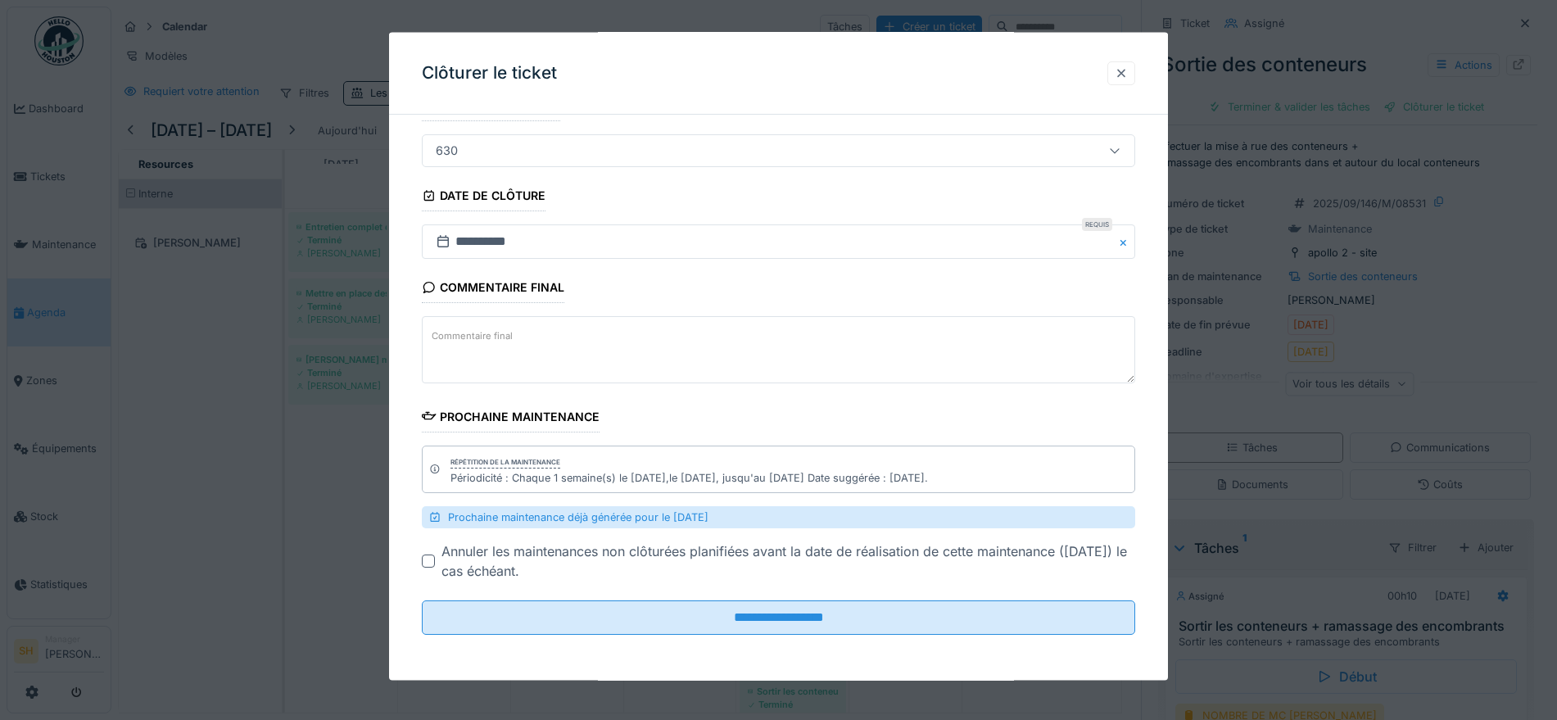
click at [1128, 71] on div at bounding box center [1121, 73] width 13 height 16
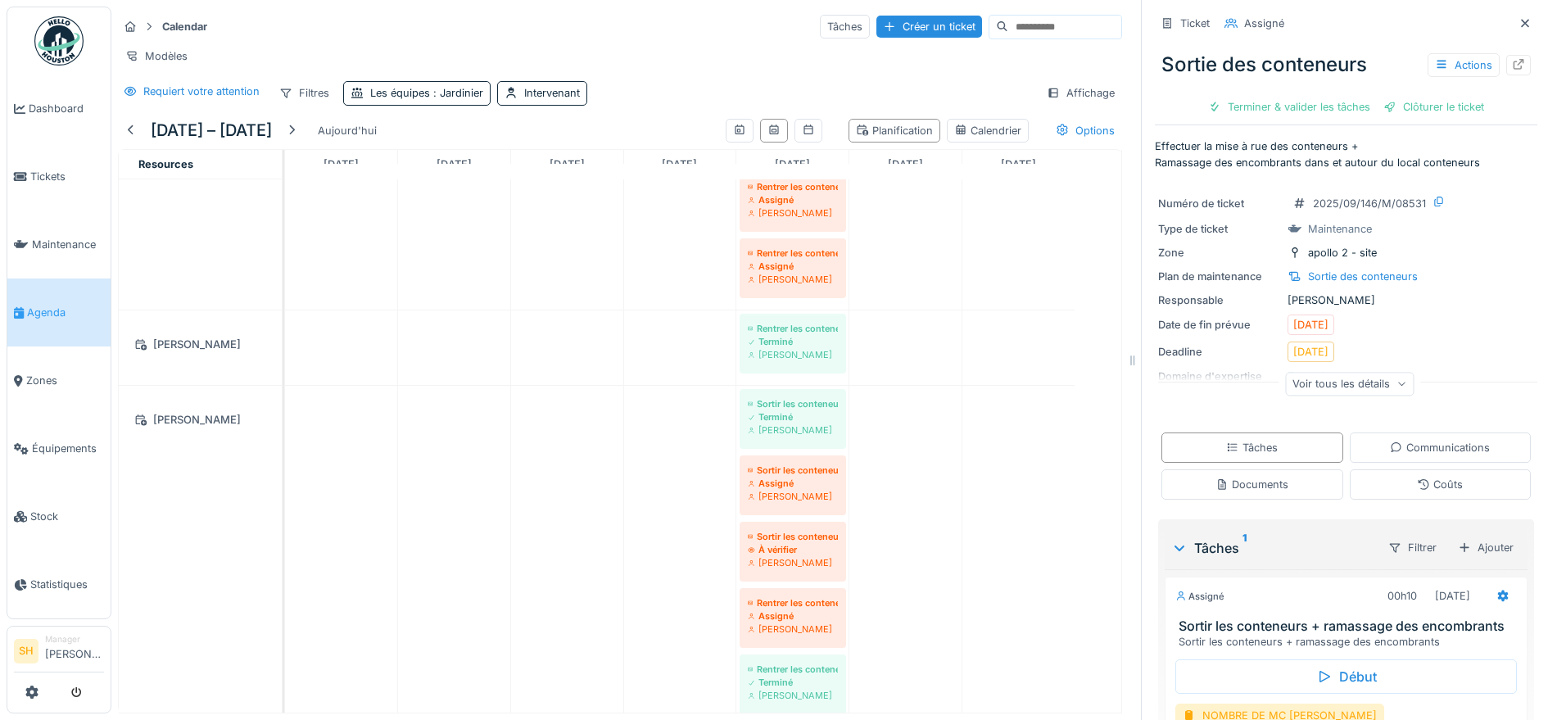
scroll to position [1534, 0]
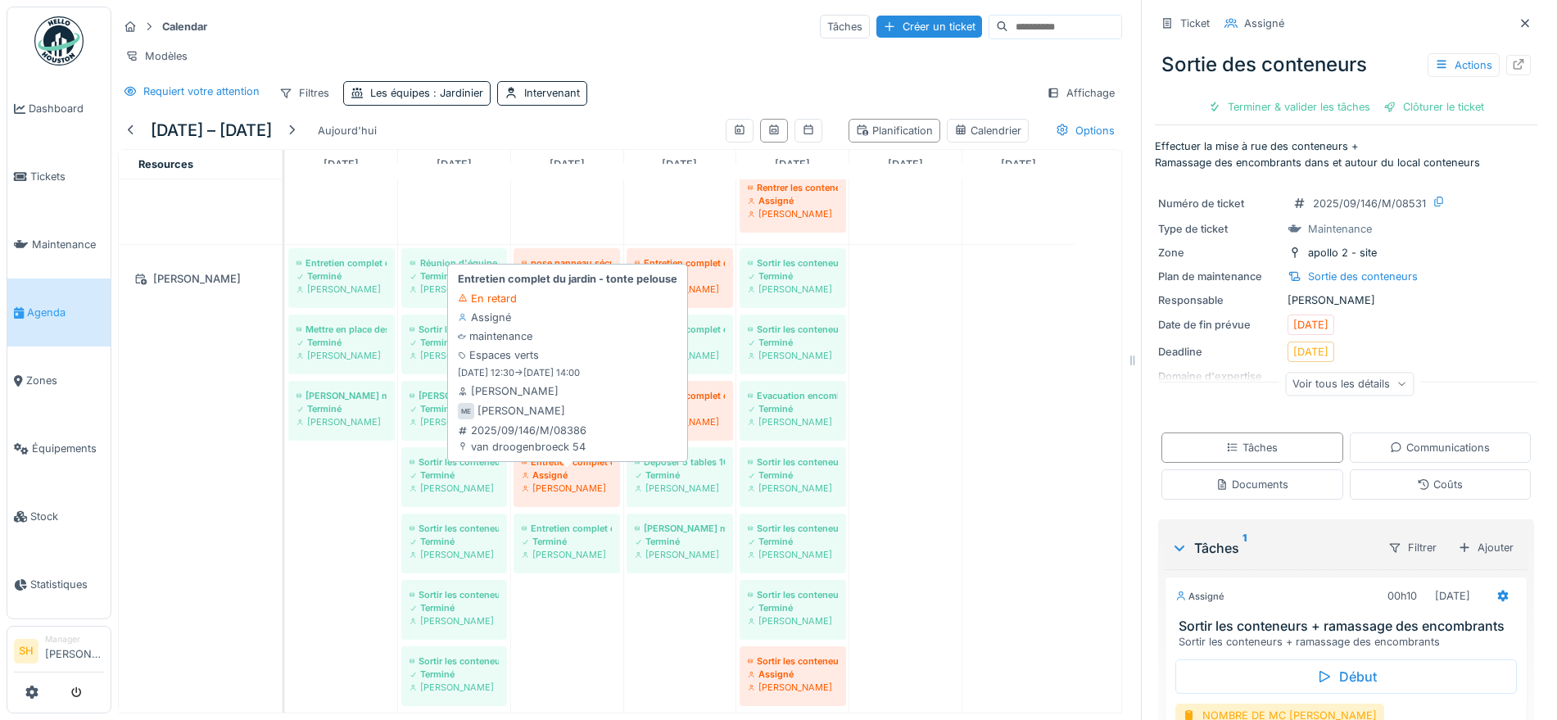
click at [542, 460] on div "Entretien complet du jardin - tonte pelouse" at bounding box center [567, 461] width 90 height 13
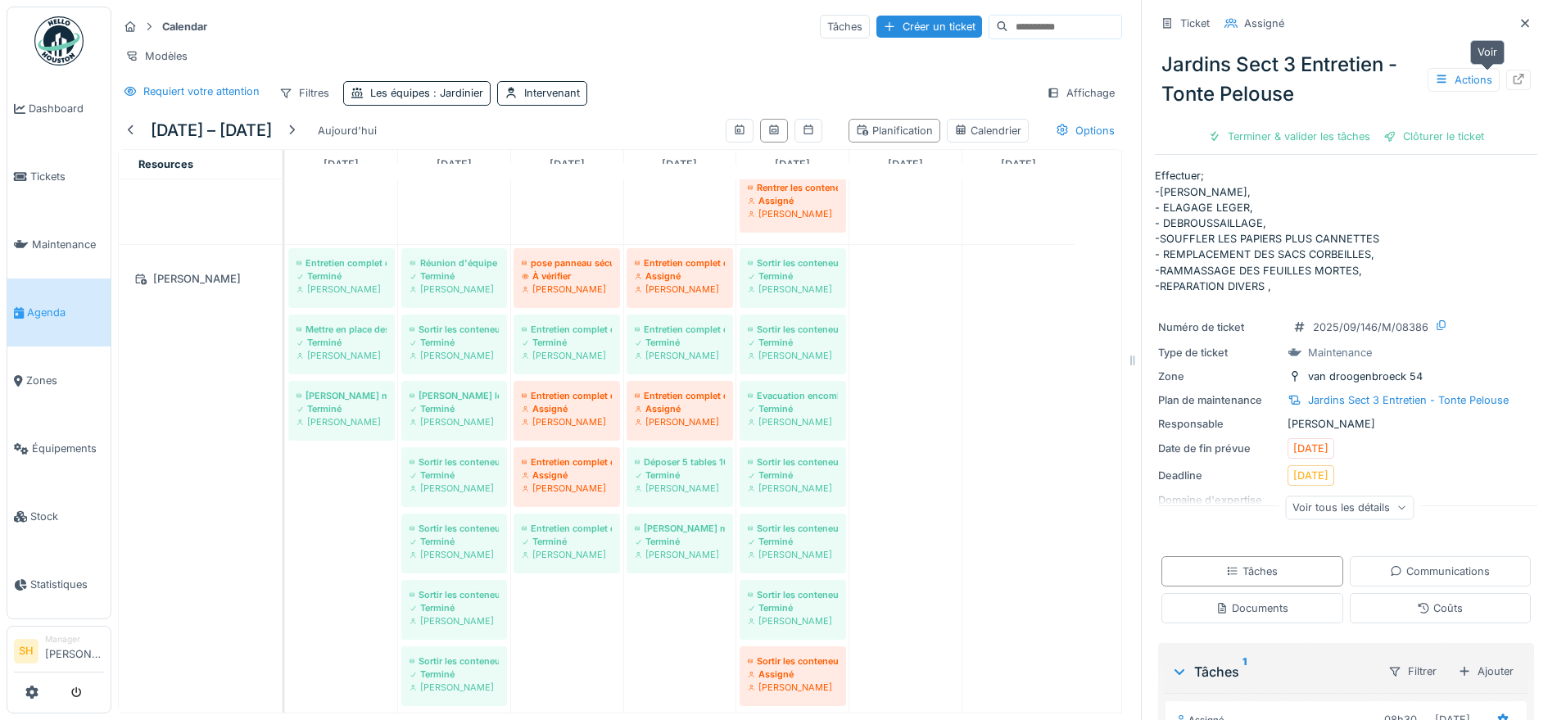
click at [1512, 74] on icon at bounding box center [1518, 79] width 13 height 11
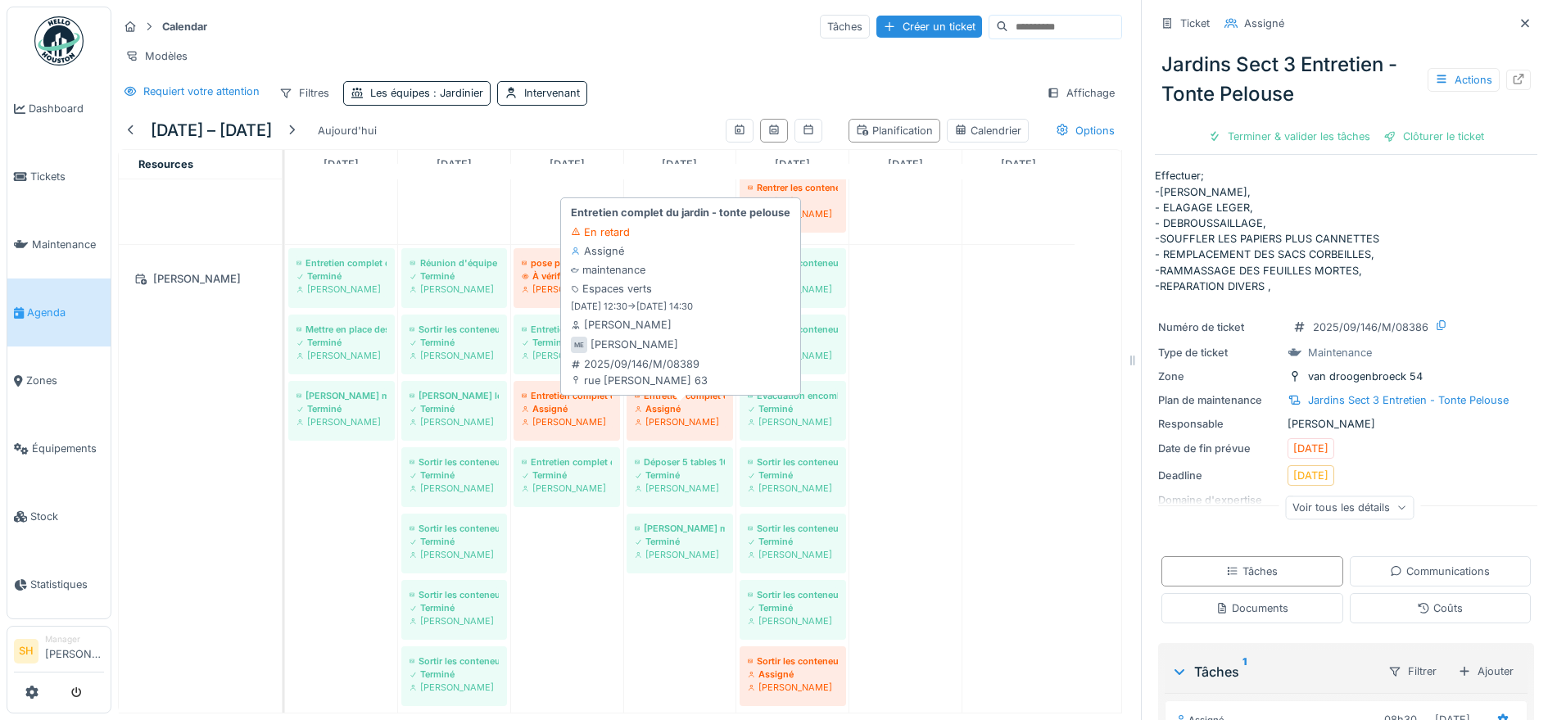
click at [667, 396] on div "Entretien complet du jardin - tonte pelouse" at bounding box center [680, 395] width 90 height 13
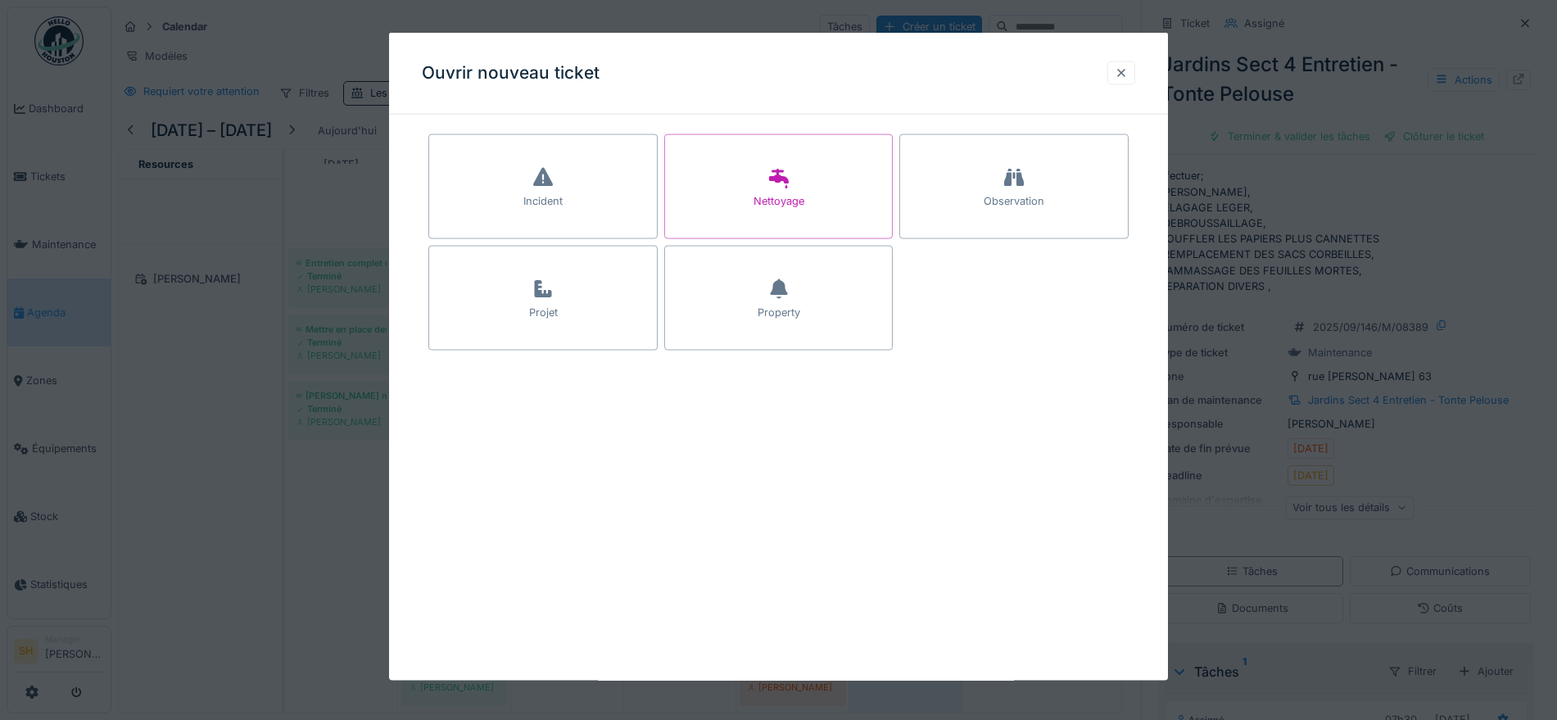
click at [1128, 68] on div at bounding box center [1121, 73] width 13 height 16
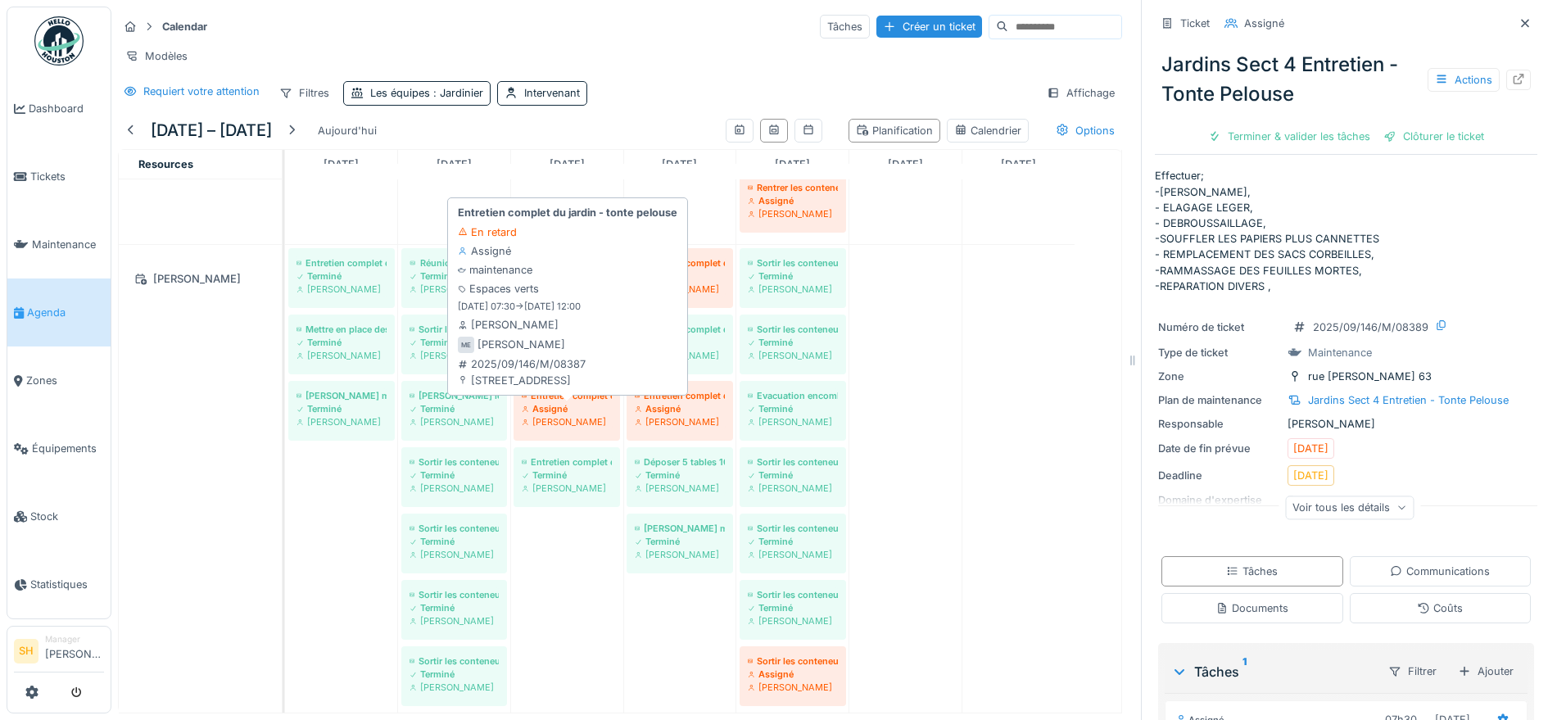
click at [591, 396] on div "Entretien complet du jardin - tonte pelouse" at bounding box center [567, 395] width 90 height 13
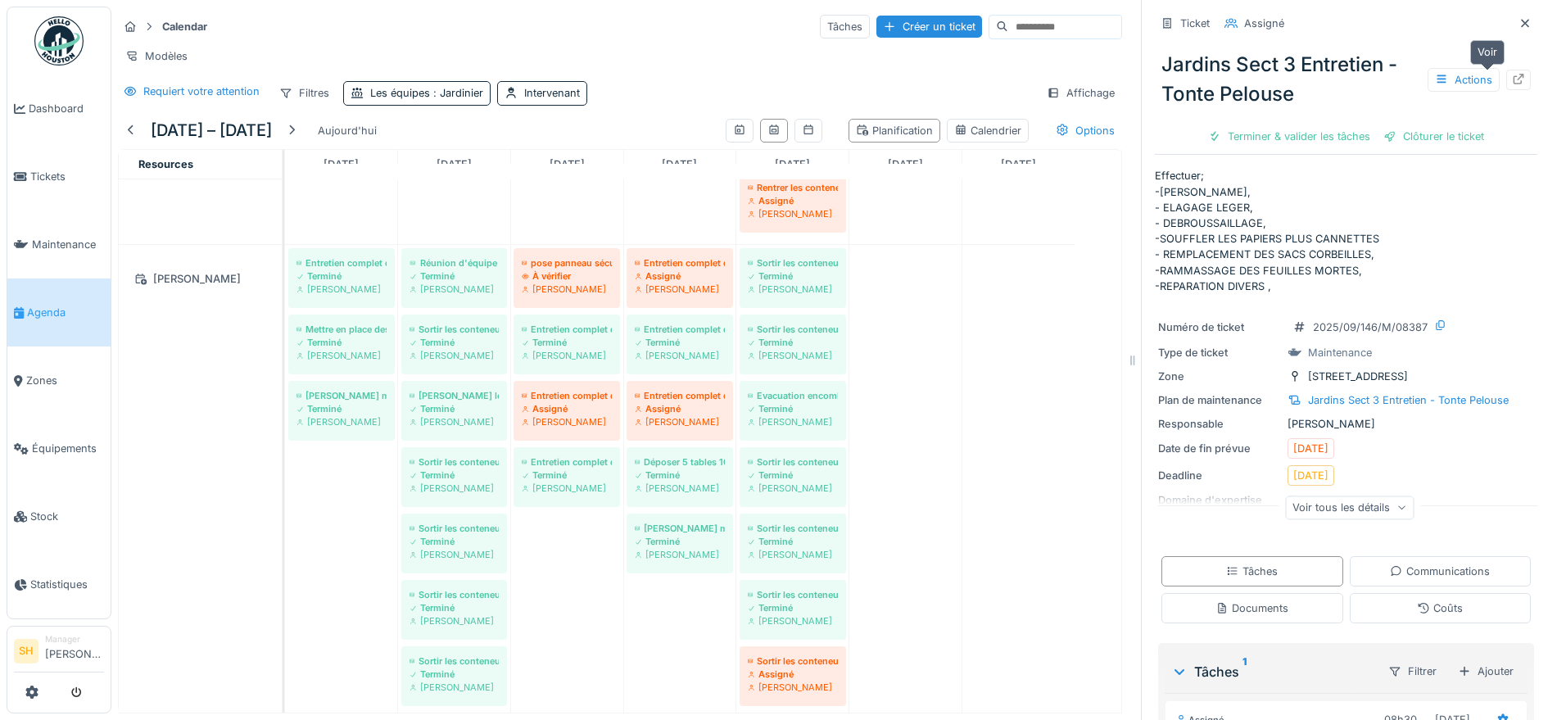
click at [1514, 74] on icon at bounding box center [1519, 79] width 11 height 11
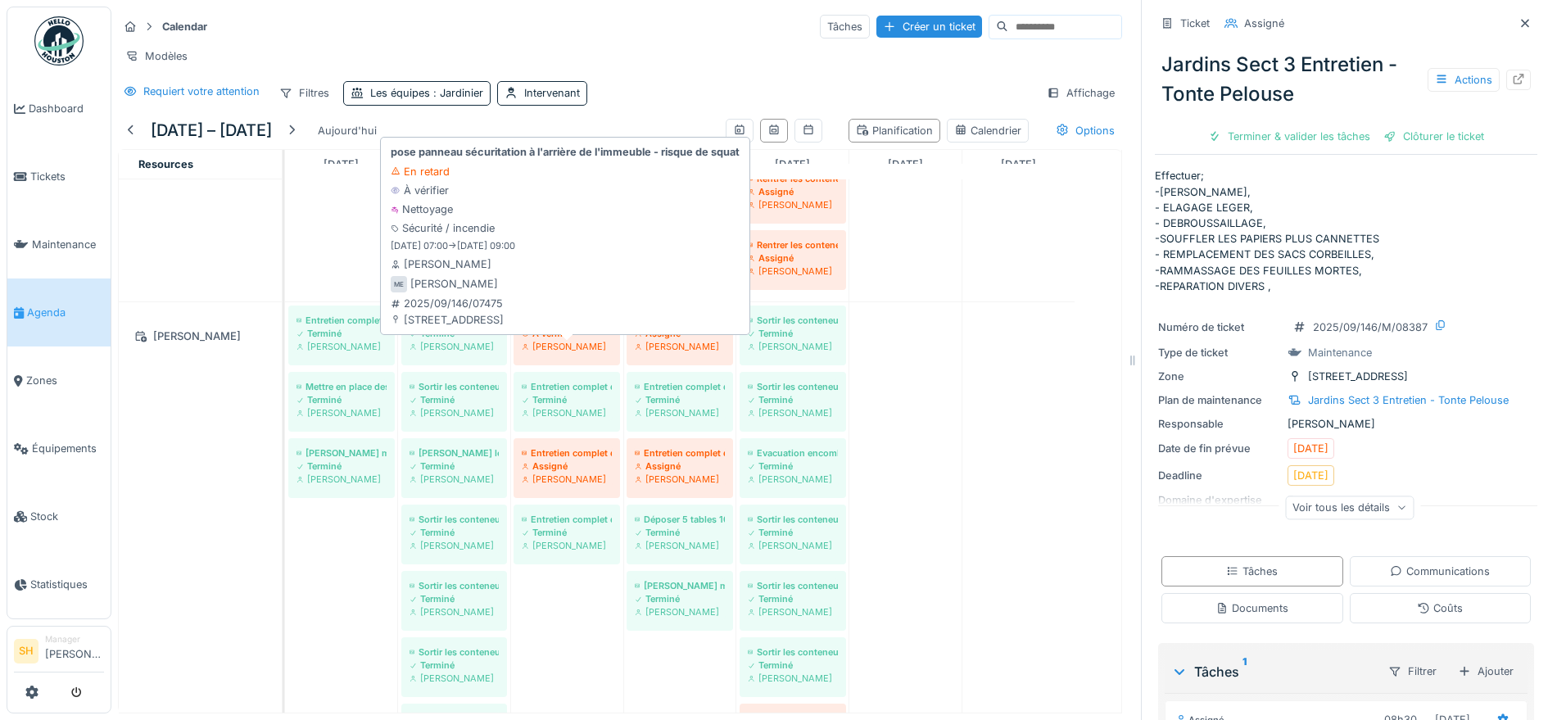
scroll to position [1945, 0]
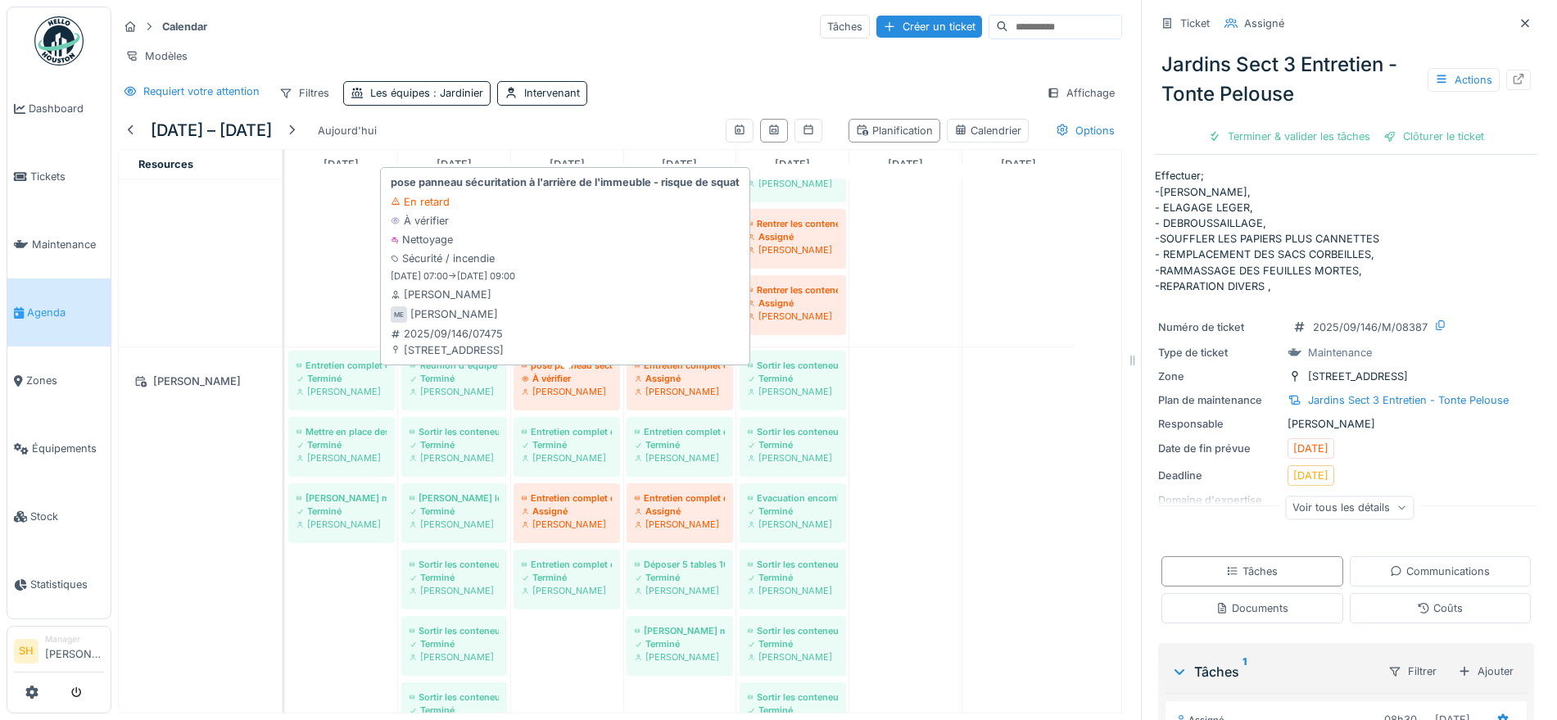
click at [583, 370] on div "pose panneau sécuritation à l'arrière de l'immeuble - risque de squat" at bounding box center [567, 365] width 90 height 13
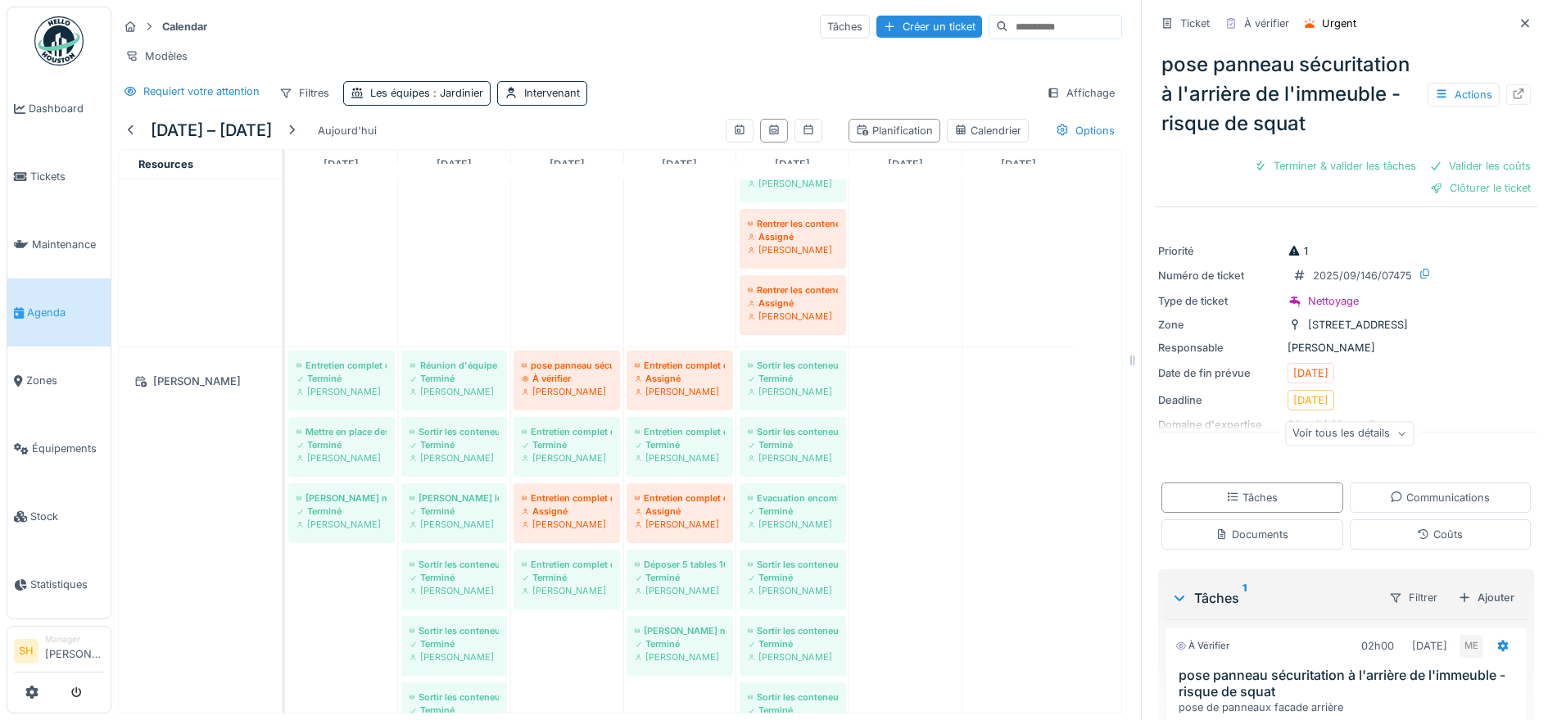
scroll to position [143, 0]
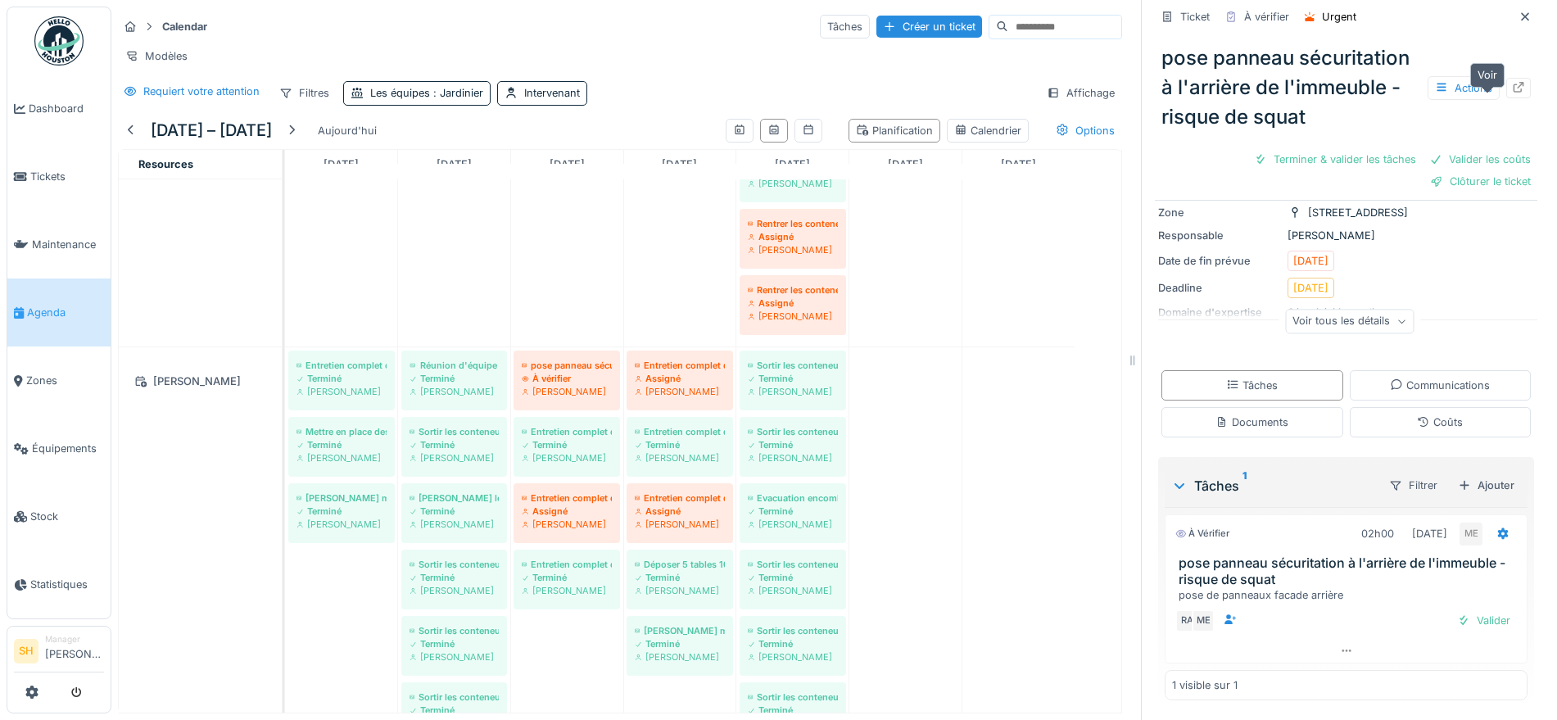
click at [1512, 89] on icon at bounding box center [1518, 87] width 13 height 11
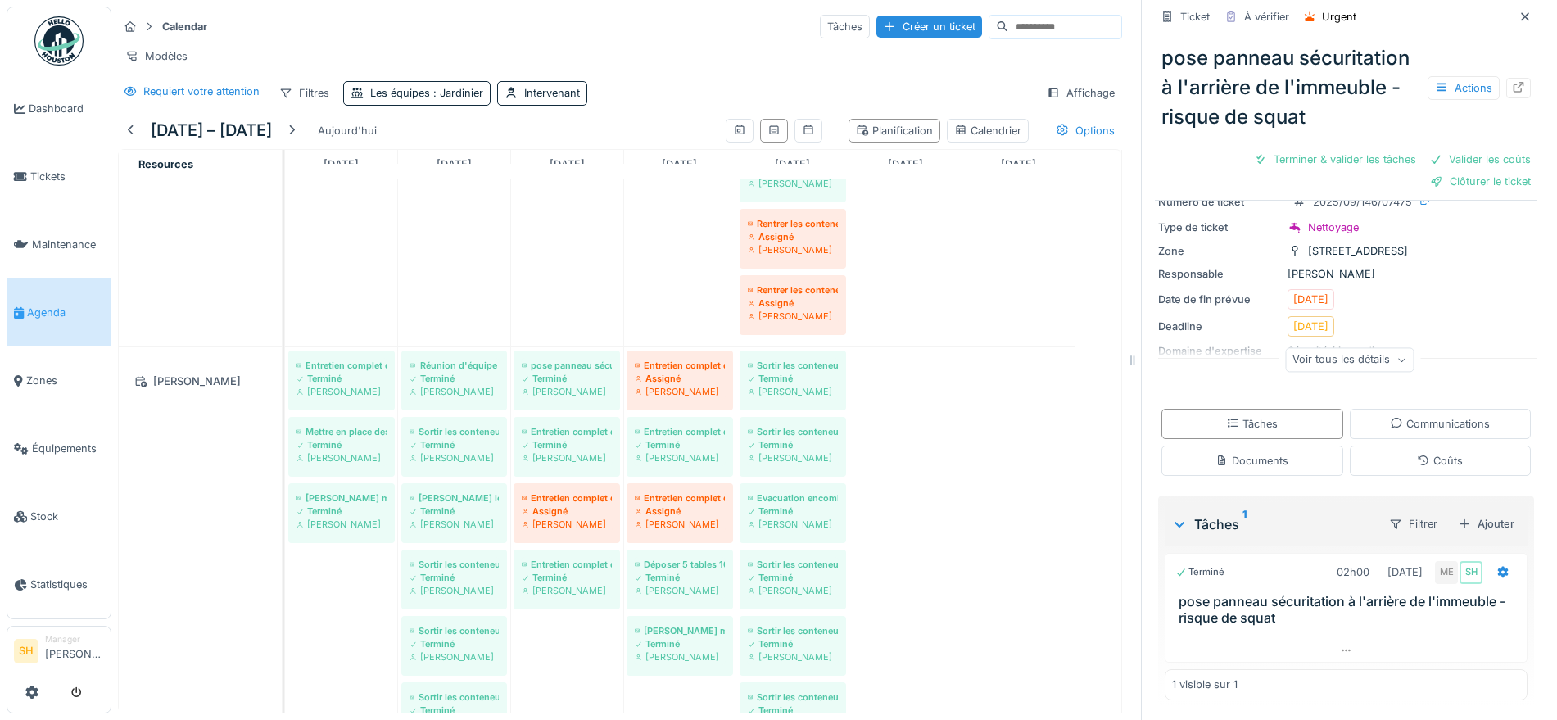
scroll to position [105, 0]
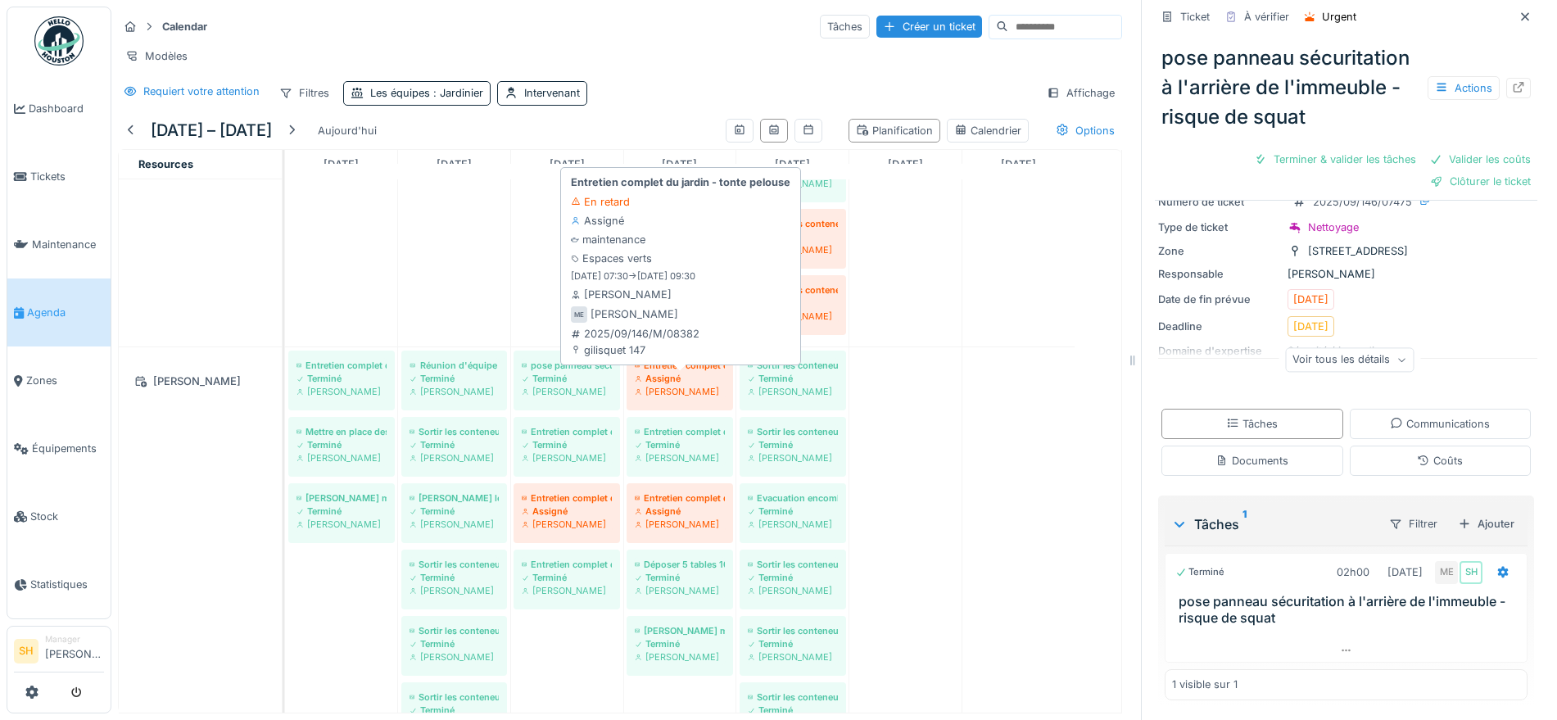
click at [700, 370] on div "Entretien complet du jardin - tonte pelouse" at bounding box center [680, 365] width 90 height 13
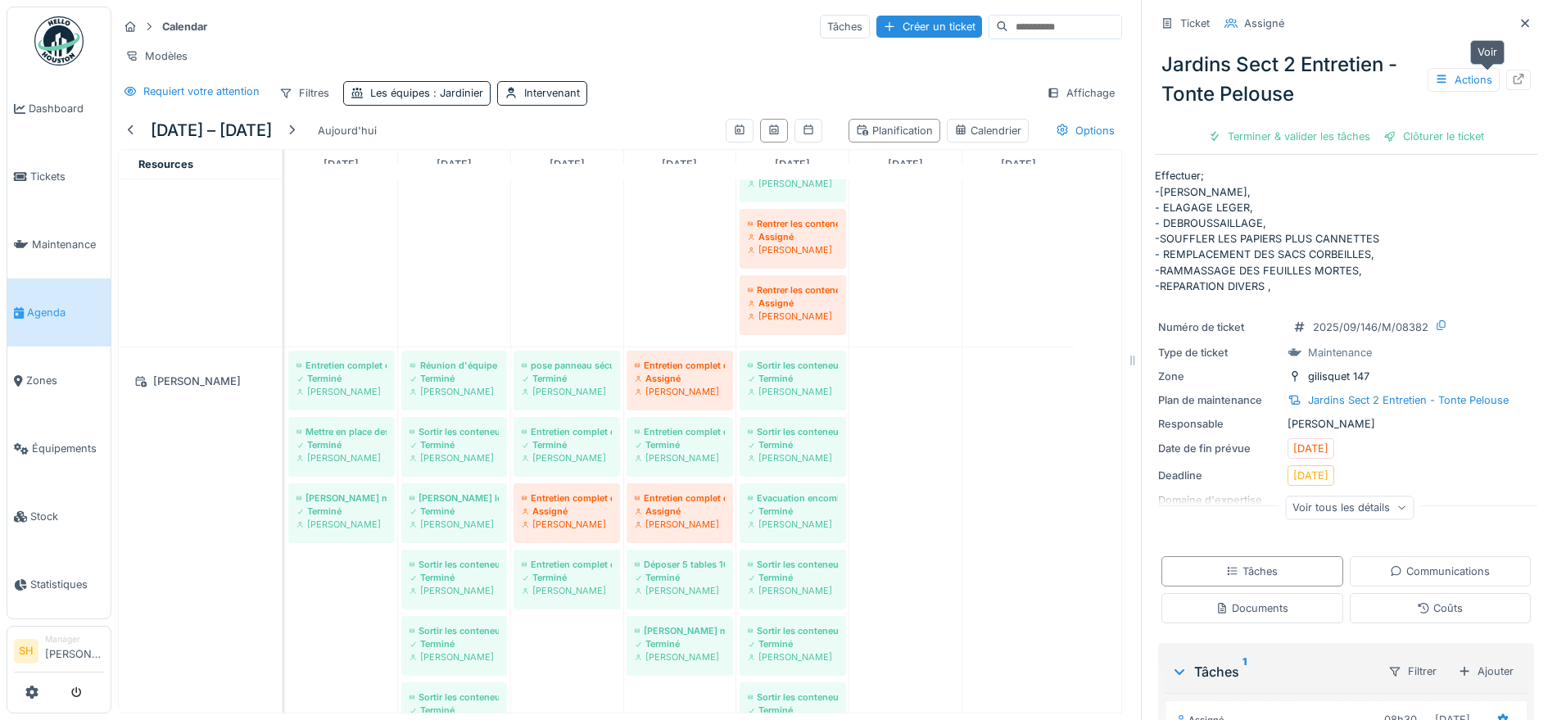
click at [1512, 74] on icon at bounding box center [1518, 79] width 13 height 11
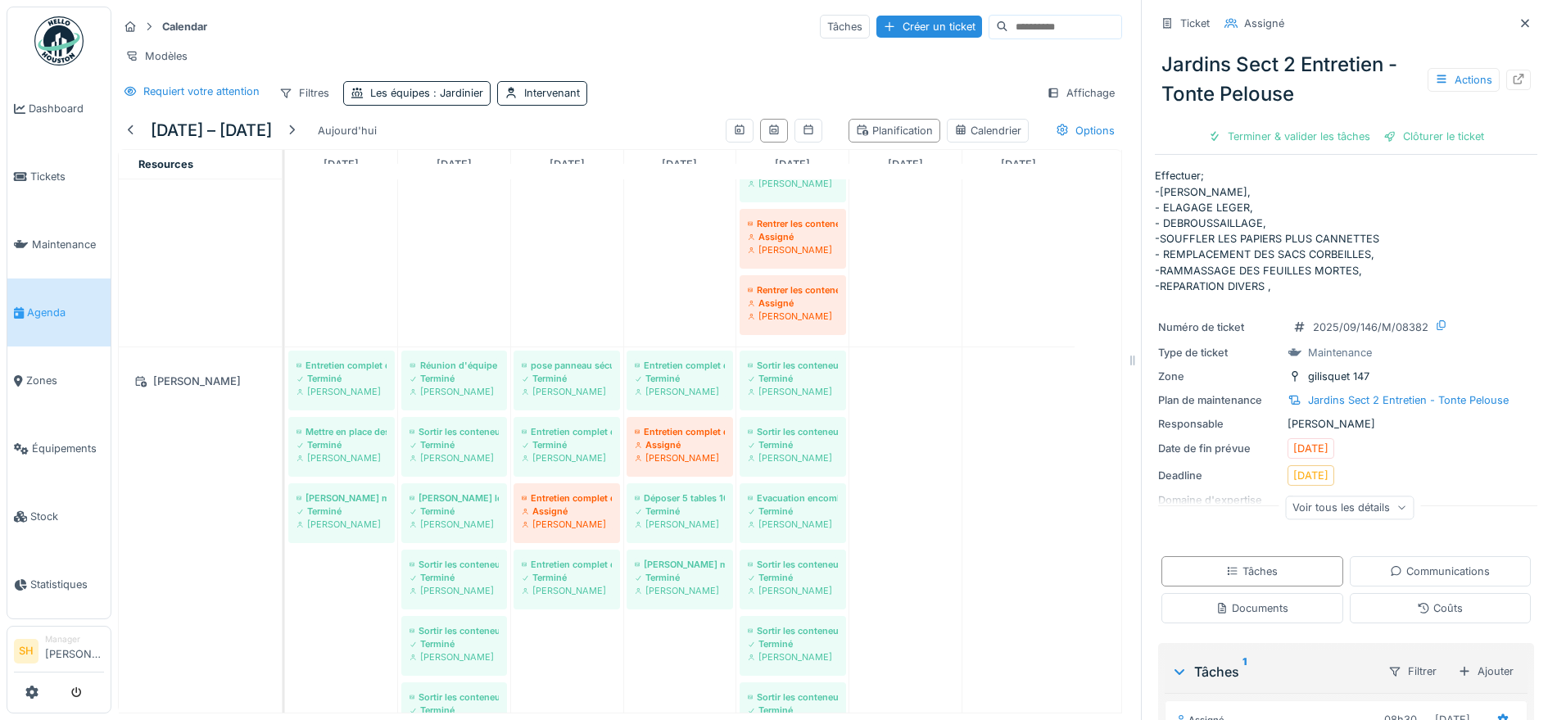
click at [1425, 447] on div "Numéro de ticket 2025/09/146/M/08382 Type de ticket Maintenance Zone gilisquet …" at bounding box center [1346, 421] width 383 height 229
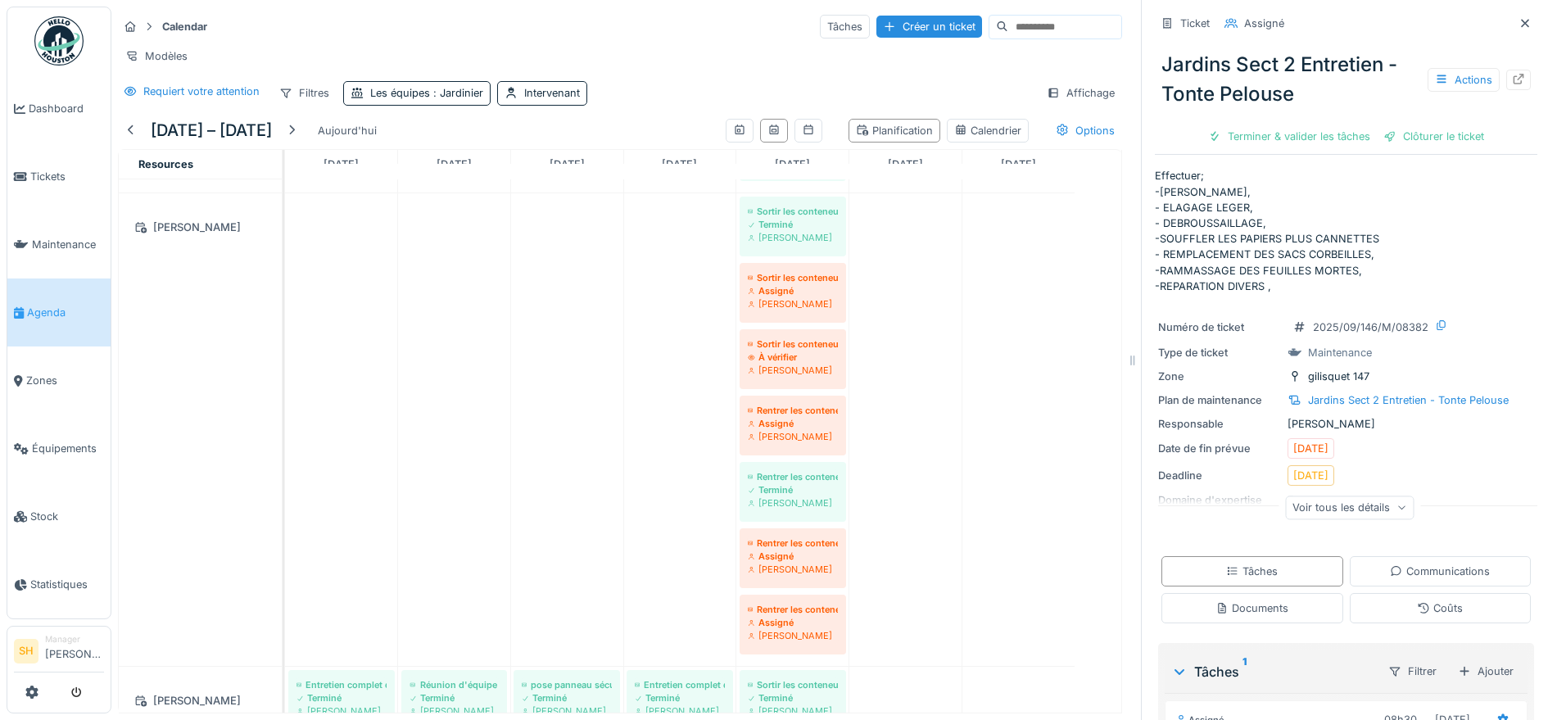
scroll to position [1536, 0]
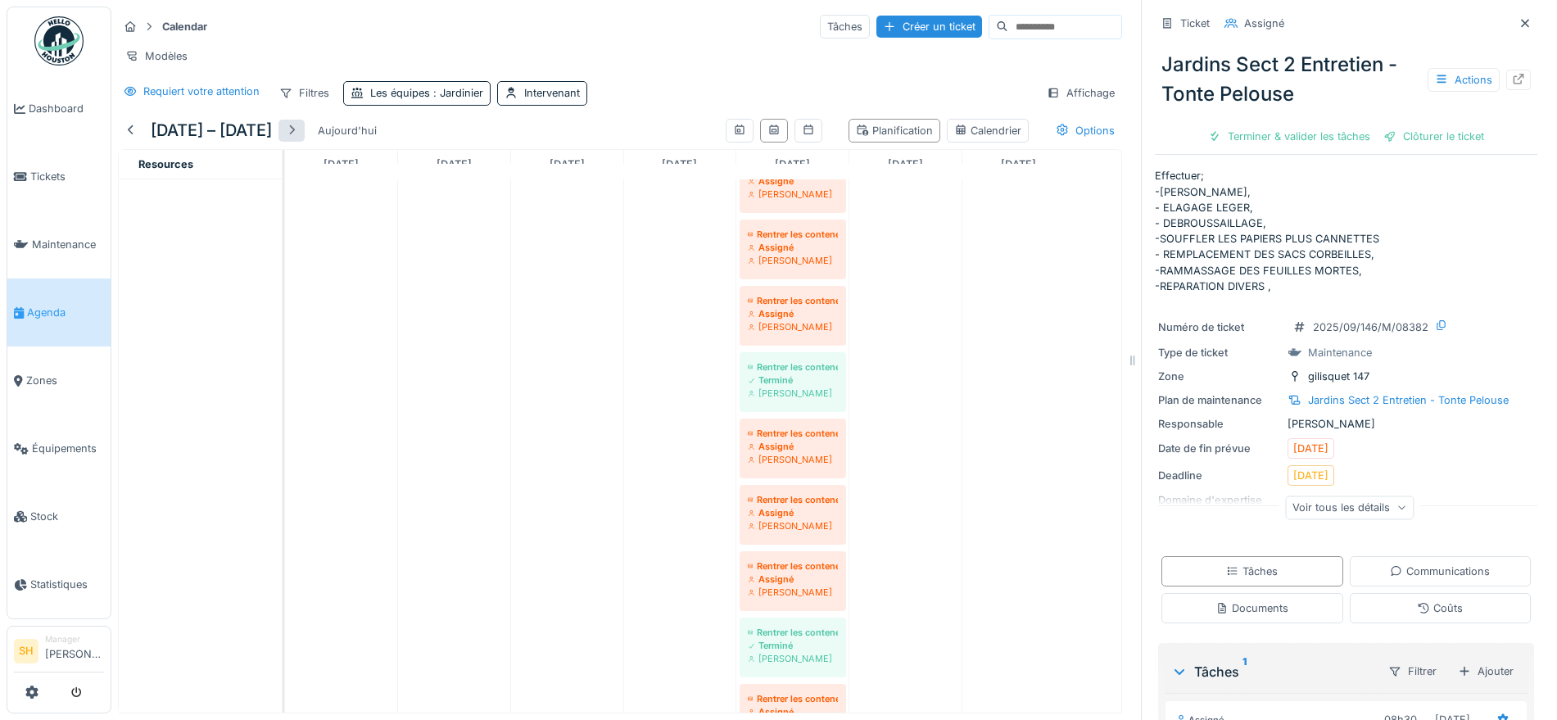
click at [305, 140] on div at bounding box center [292, 131] width 26 height 22
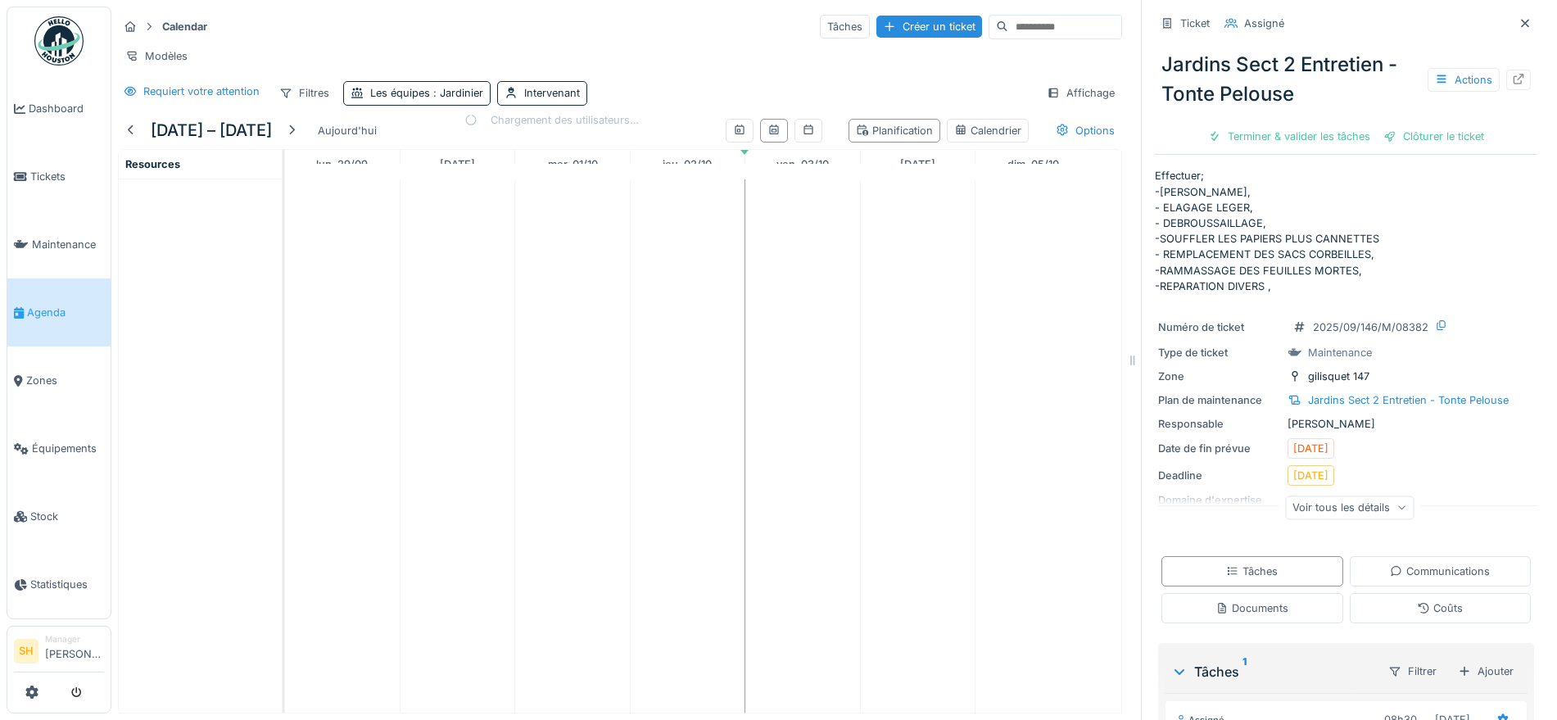
scroll to position [0, 0]
click at [305, 142] on div at bounding box center [292, 131] width 26 height 22
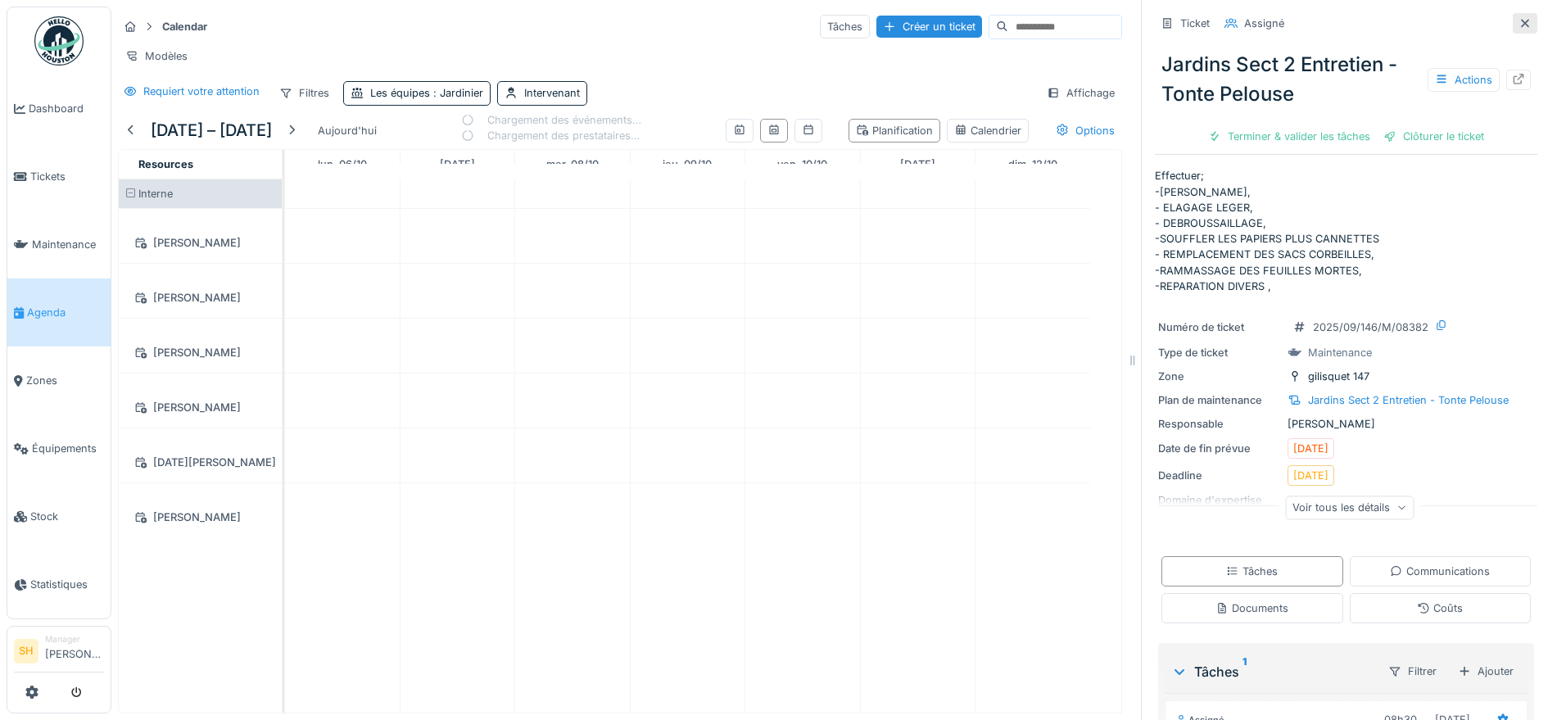
click at [1519, 27] on icon at bounding box center [1525, 23] width 13 height 11
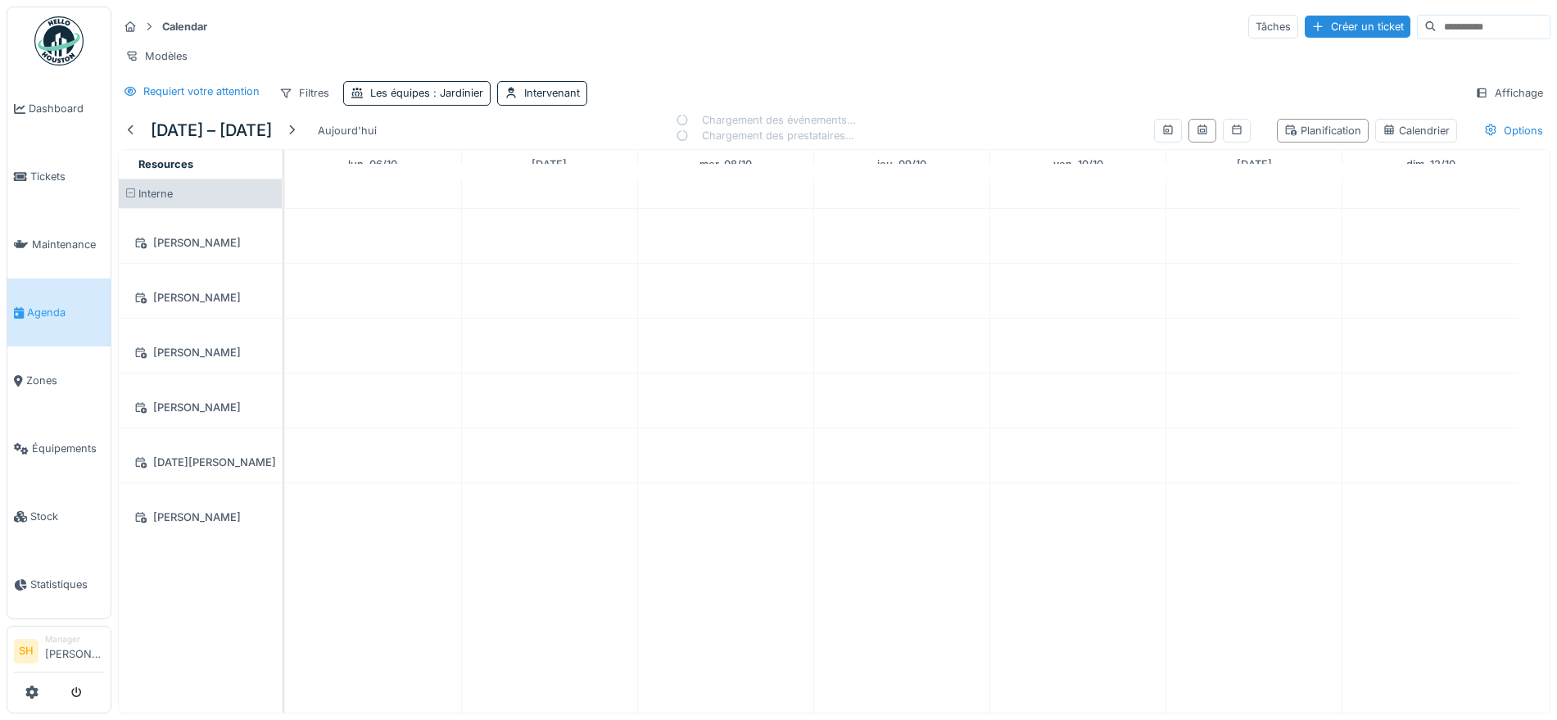
click at [697, 143] on div "Chargement des prestataires…" at bounding box center [766, 136] width 180 height 16
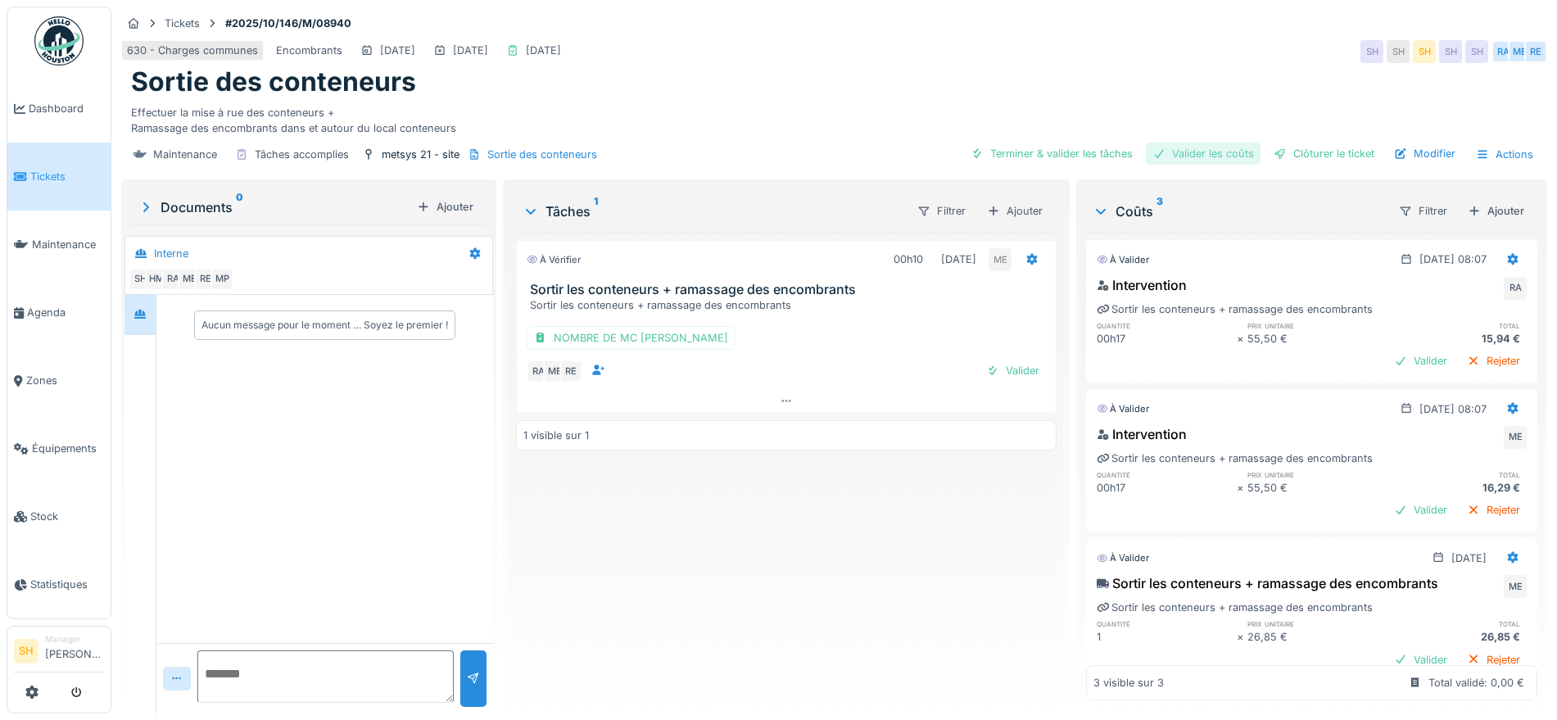
drag, startPoint x: 1081, startPoint y: 155, endPoint x: 1164, endPoint y: 158, distance: 82.8
click at [1084, 154] on div "Terminer & valider les tâches" at bounding box center [1051, 154] width 175 height 22
drag, startPoint x: 1190, startPoint y: 158, endPoint x: 1274, endPoint y: 163, distance: 83.7
click at [1224, 163] on div "Valider les coûts" at bounding box center [1203, 154] width 115 height 22
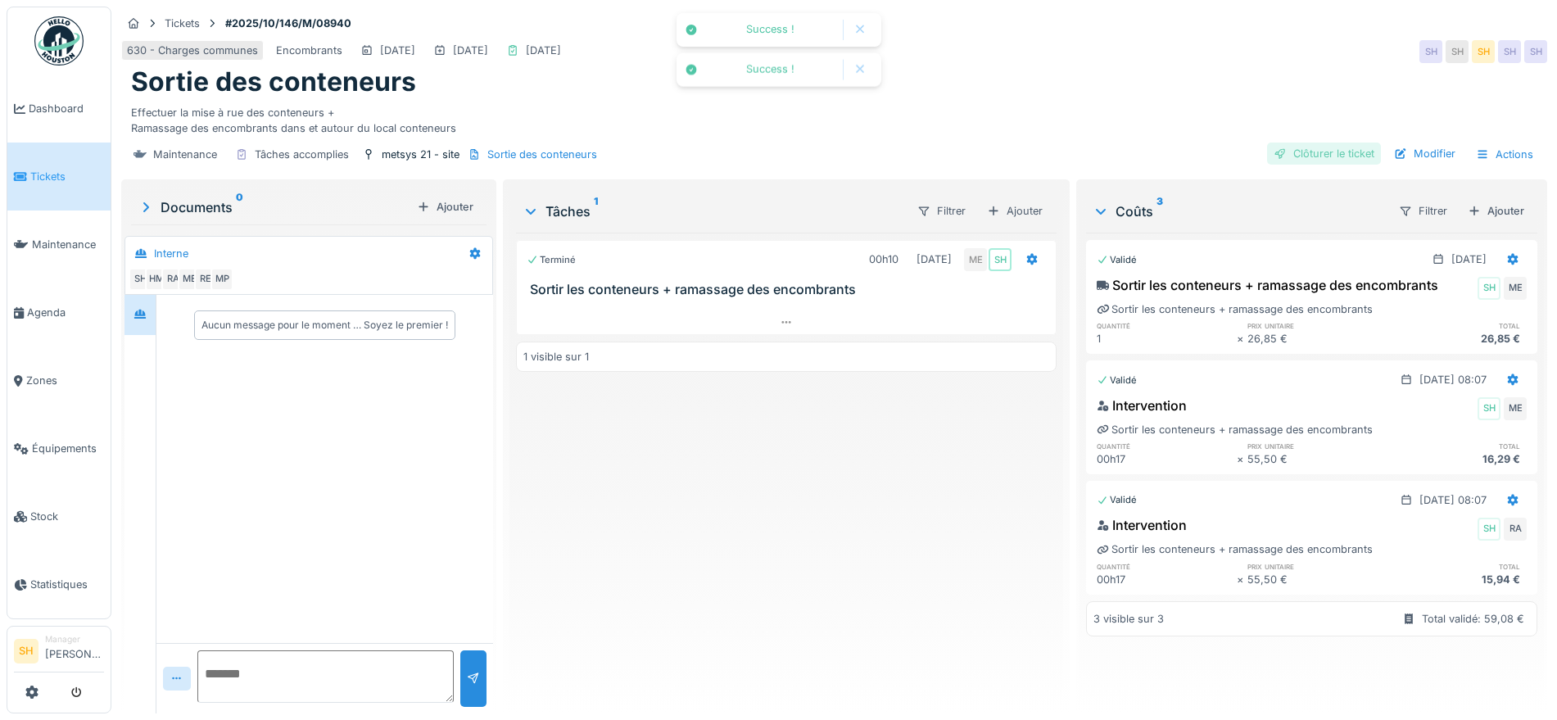
click at [1314, 152] on div "Clôturer le ticket" at bounding box center [1324, 154] width 114 height 22
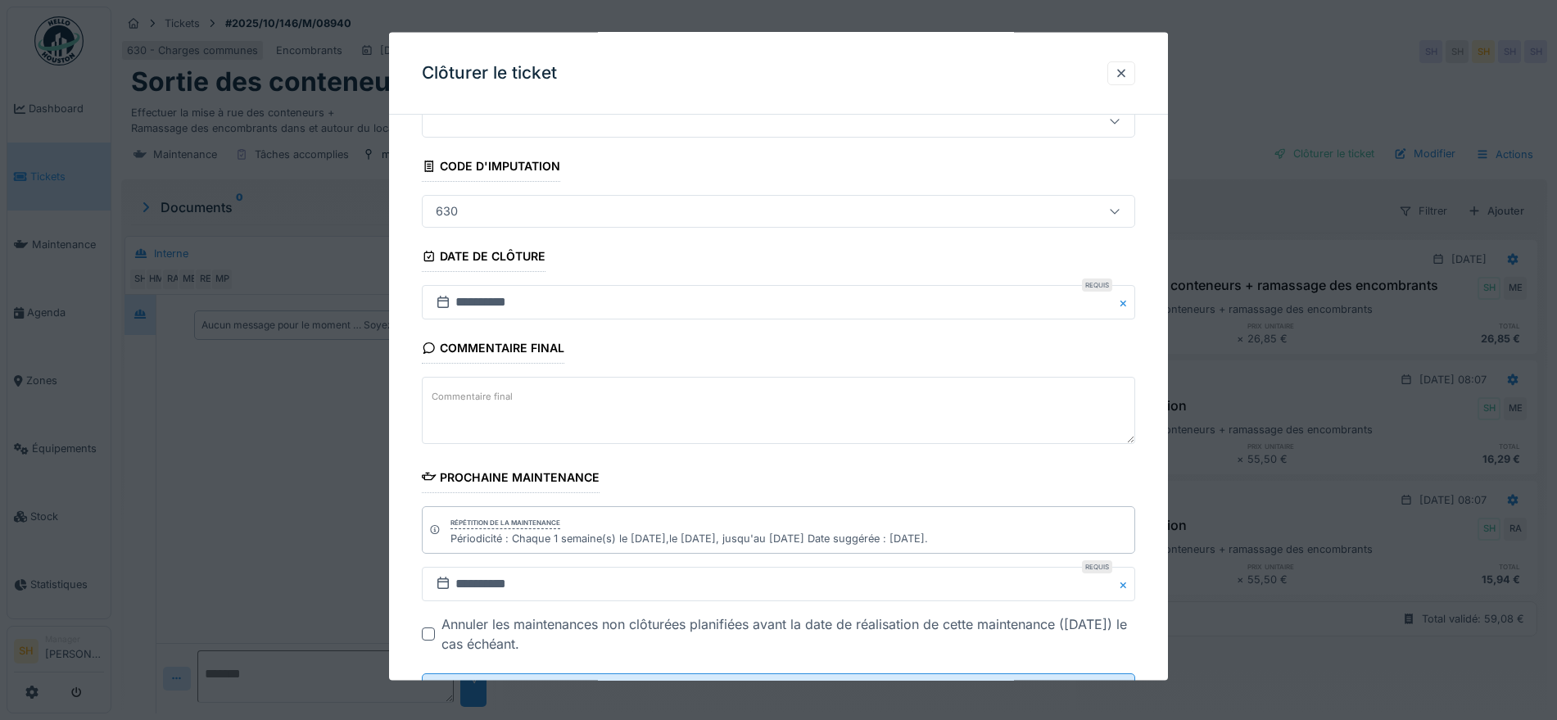
scroll to position [140, 0]
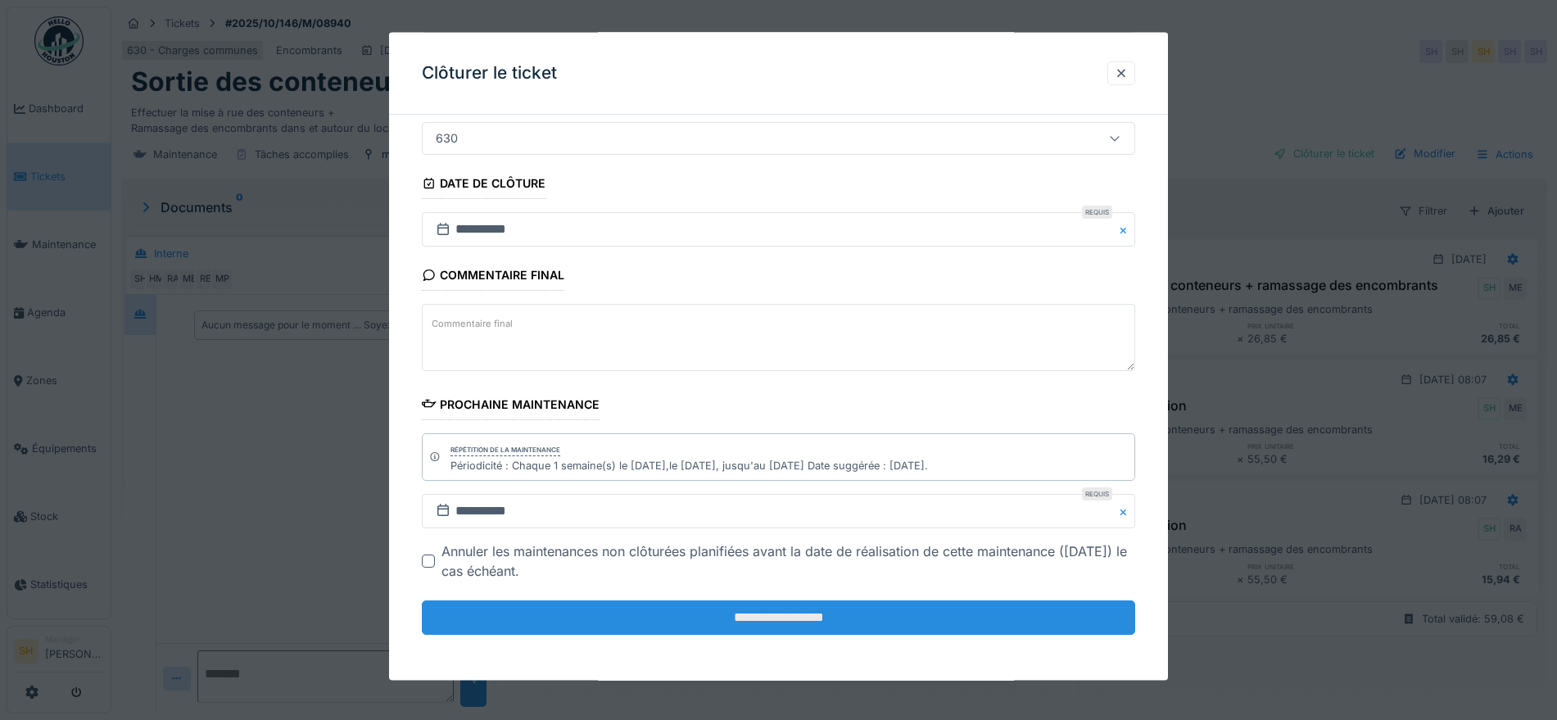
click at [775, 623] on input "**********" at bounding box center [778, 617] width 713 height 34
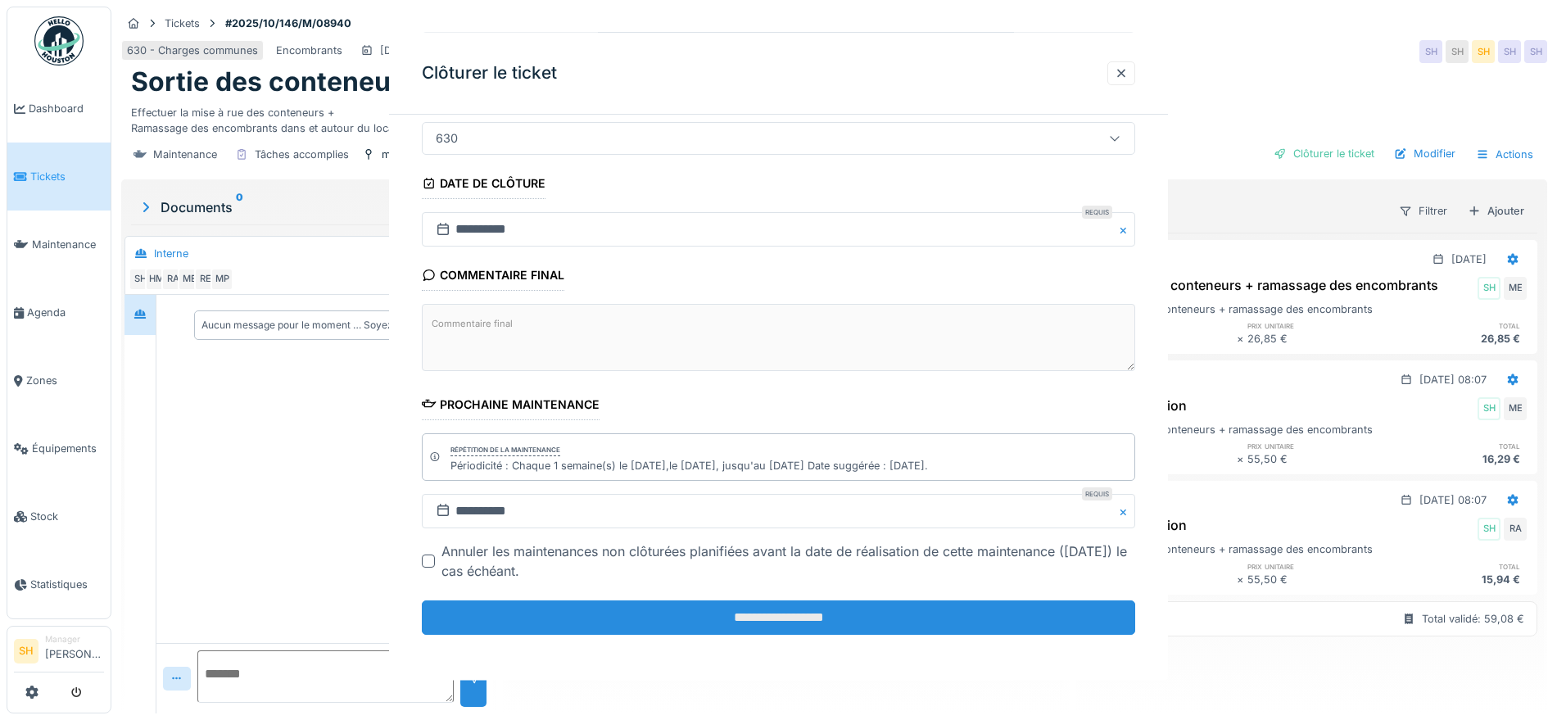
scroll to position [0, 0]
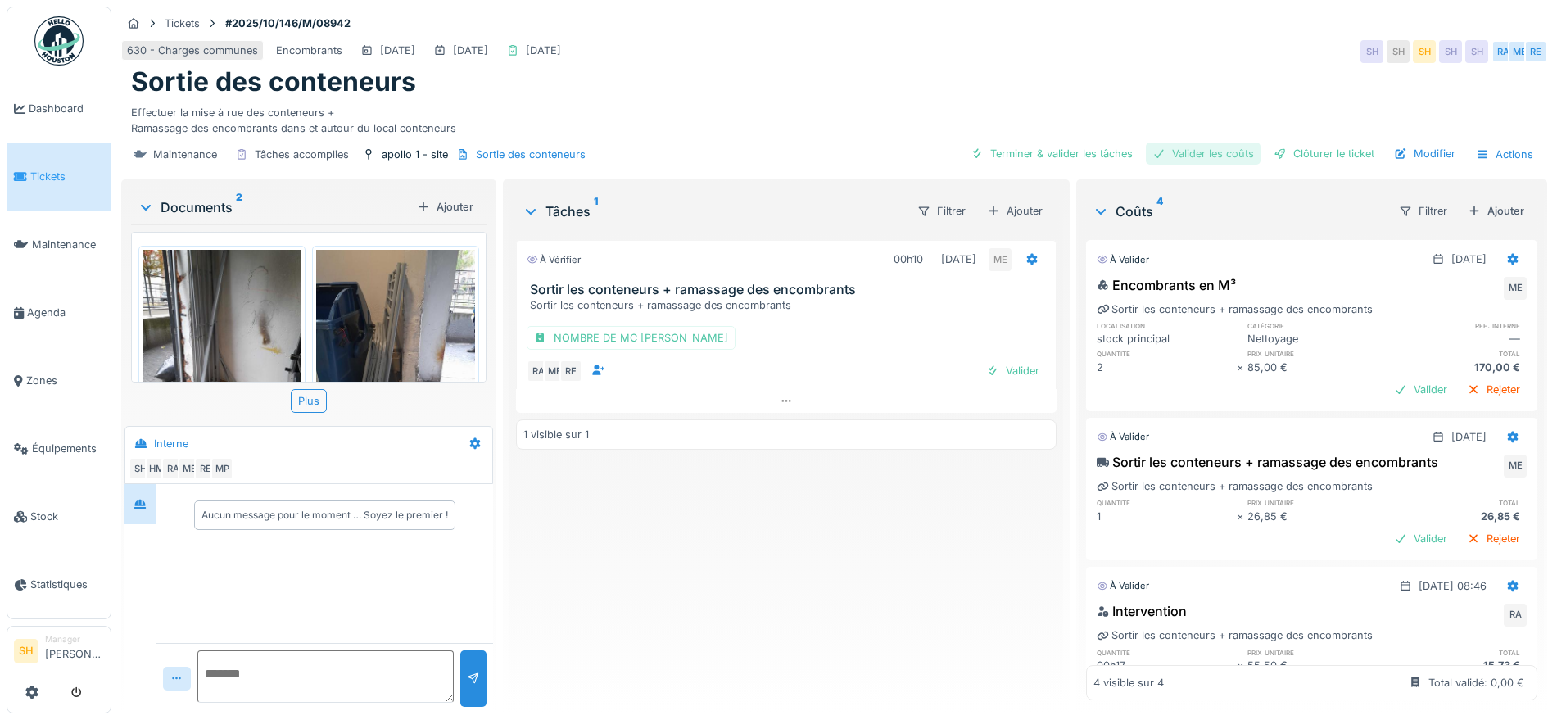
drag, startPoint x: 1046, startPoint y: 156, endPoint x: 1132, endPoint y: 162, distance: 86.3
click at [1047, 156] on div "Terminer & valider les tâches" at bounding box center [1051, 154] width 175 height 22
drag, startPoint x: 1195, startPoint y: 151, endPoint x: 1298, endPoint y: 151, distance: 103.2
click at [1198, 151] on div "Valider les coûts" at bounding box center [1203, 154] width 115 height 22
click at [1299, 151] on div "Clôturer le ticket" at bounding box center [1324, 154] width 114 height 22
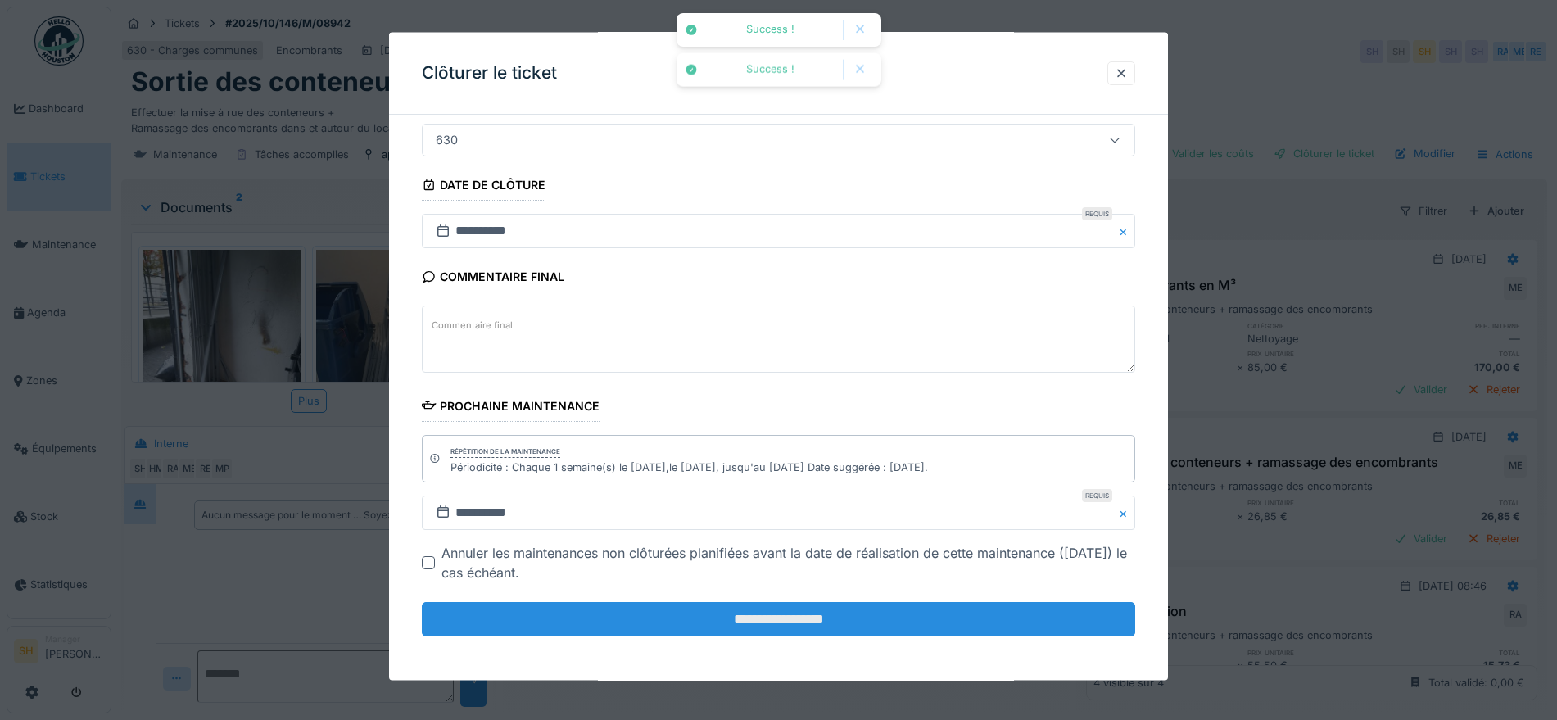
scroll to position [140, 0]
click at [795, 622] on input "**********" at bounding box center [778, 617] width 713 height 34
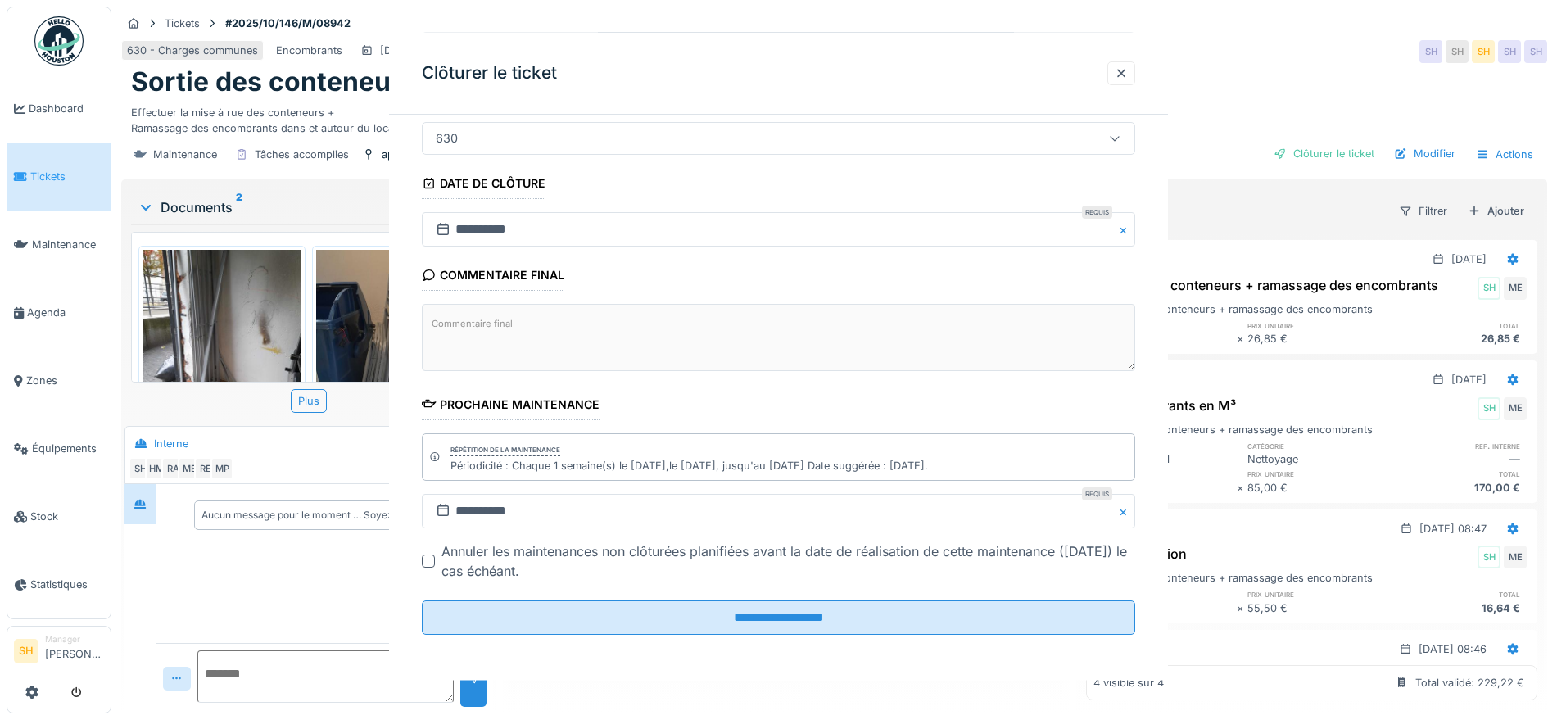
scroll to position [0, 0]
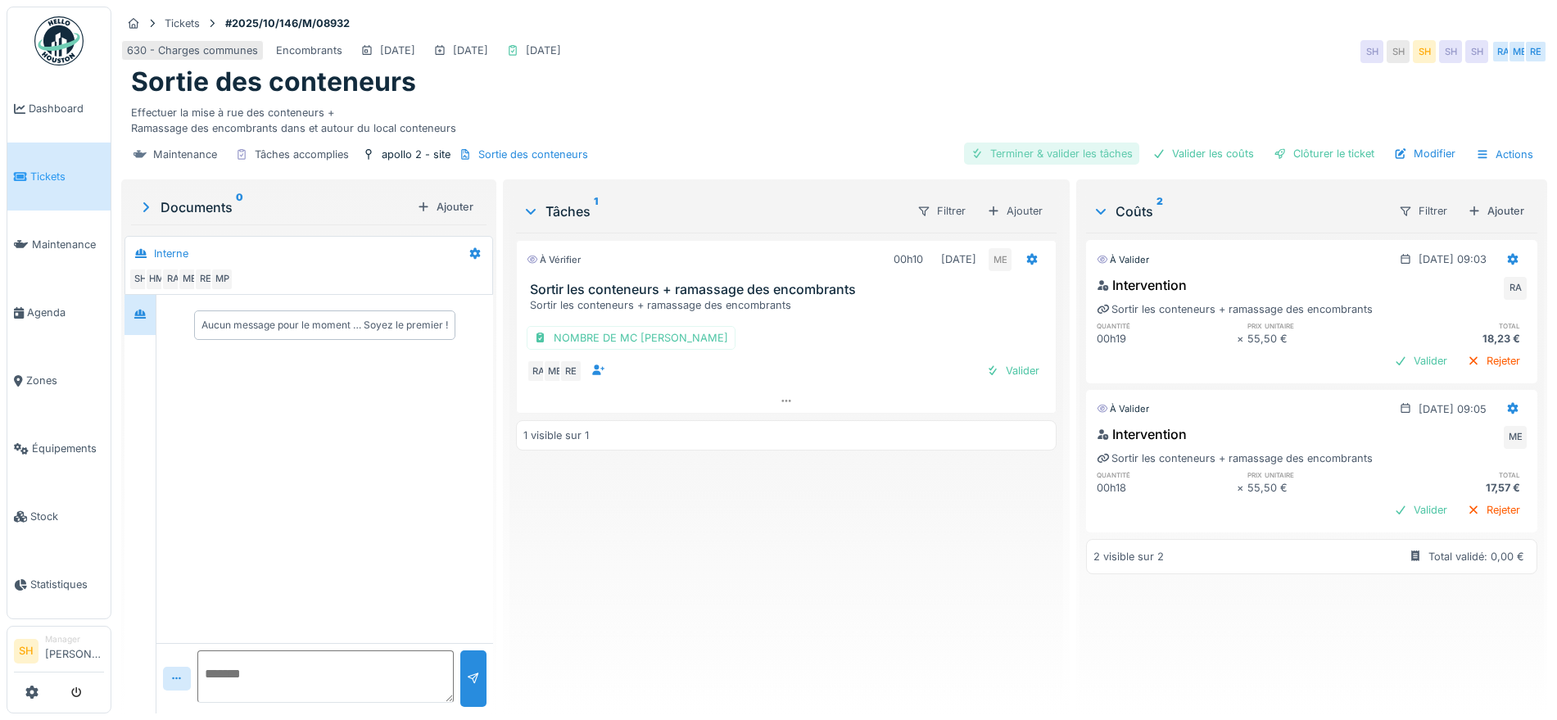
click at [1067, 150] on div "Terminer & valider les tâches" at bounding box center [1051, 154] width 175 height 22
click at [1194, 156] on div "Valider les coûts" at bounding box center [1203, 154] width 115 height 22
drag, startPoint x: 1288, startPoint y: 150, endPoint x: 1011, endPoint y: 316, distance: 323.0
click at [1289, 150] on div "Clôturer le ticket" at bounding box center [1324, 154] width 114 height 22
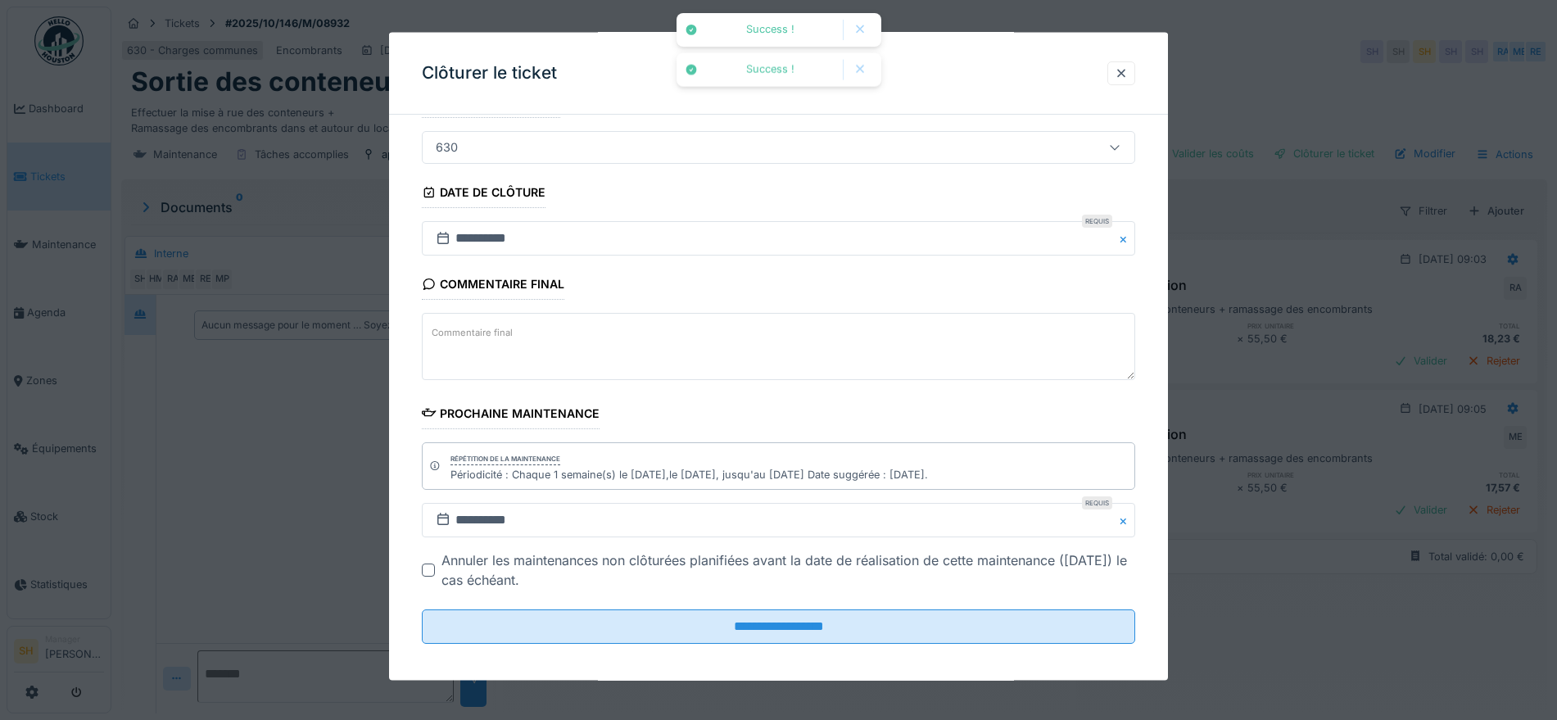
scroll to position [140, 0]
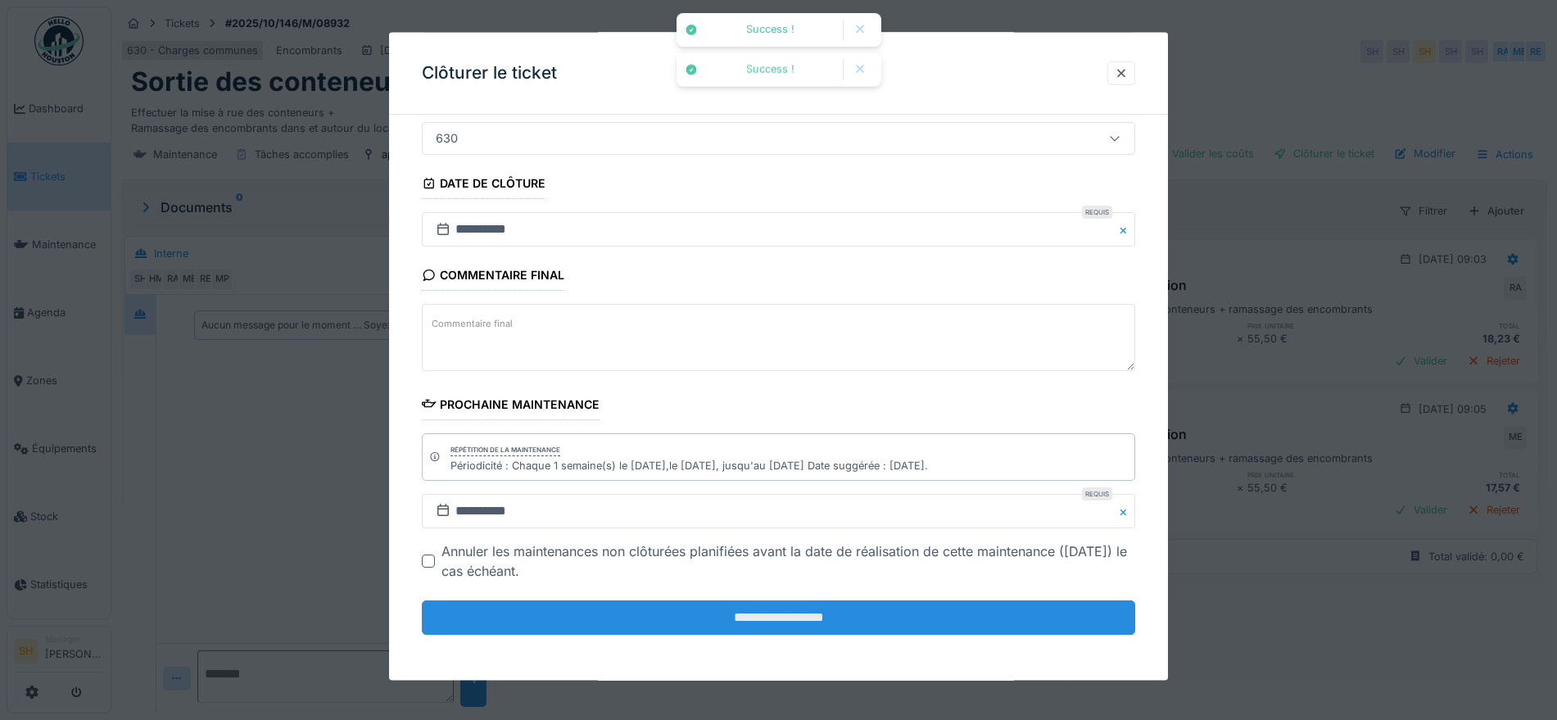
click at [827, 623] on input "**********" at bounding box center [778, 617] width 713 height 34
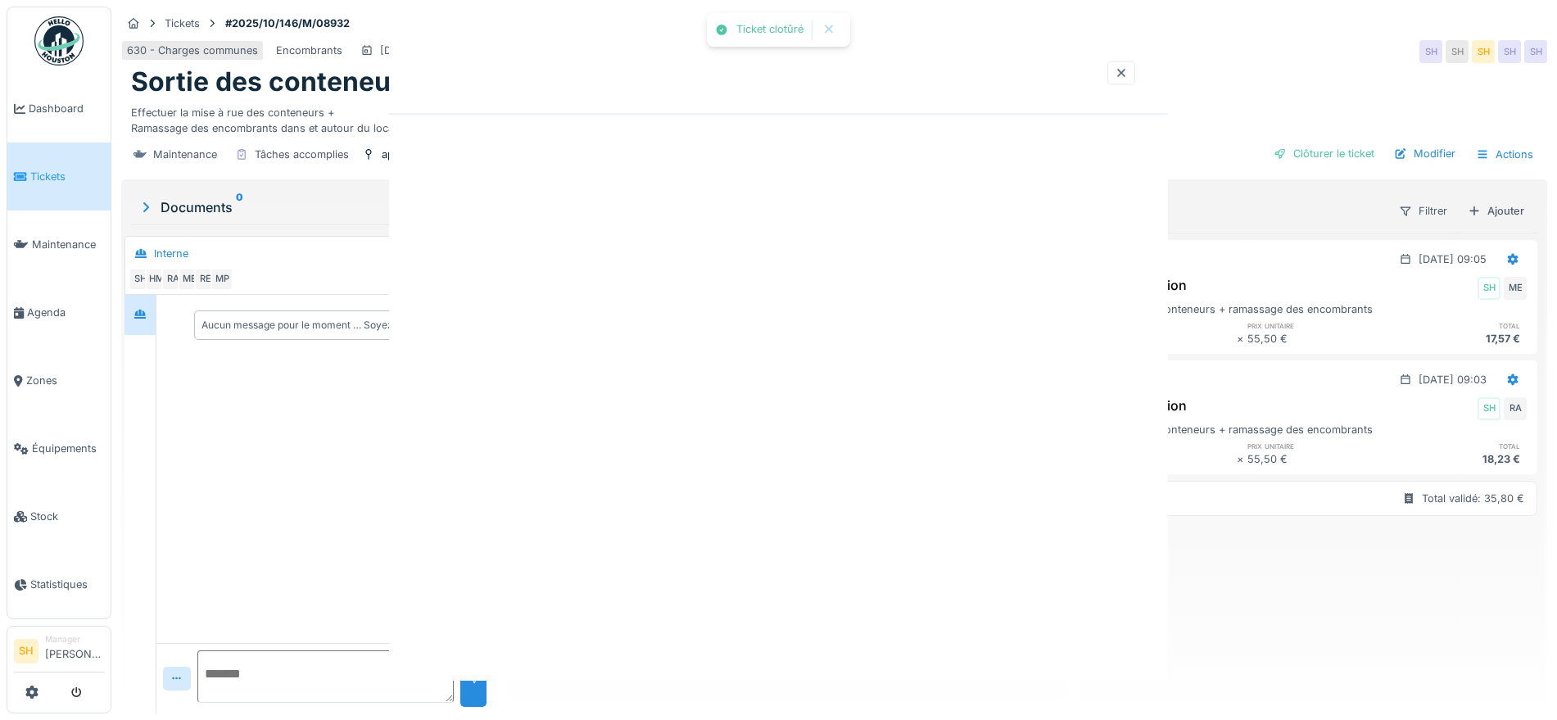
scroll to position [0, 0]
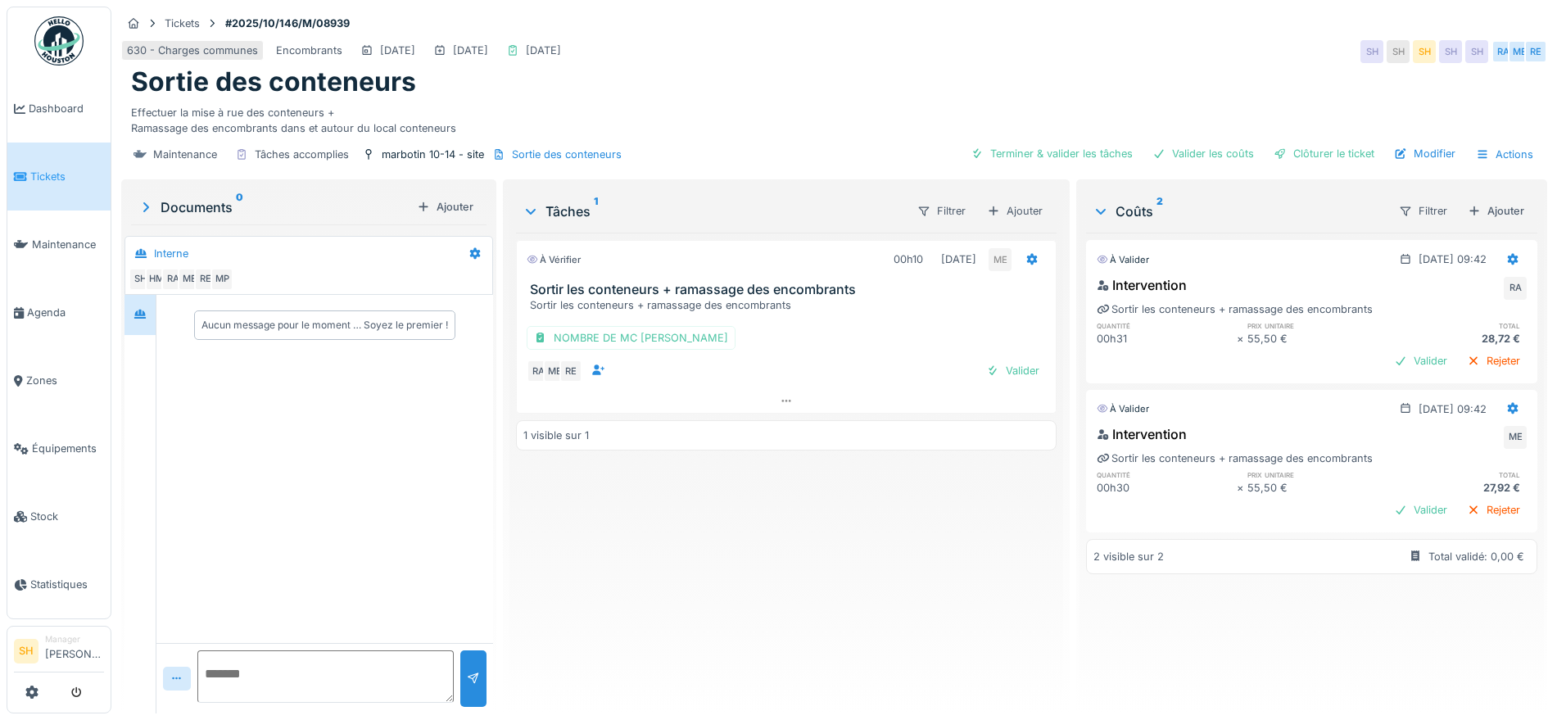
drag, startPoint x: 1042, startPoint y: 147, endPoint x: 1173, endPoint y: 199, distance: 141.2
click at [1069, 149] on div "Terminer & valider les tâches" at bounding box center [1051, 154] width 175 height 22
click at [1217, 152] on div "Valider les coûts" at bounding box center [1203, 154] width 115 height 22
click at [1283, 146] on div "Clôturer le ticket" at bounding box center [1324, 154] width 114 height 22
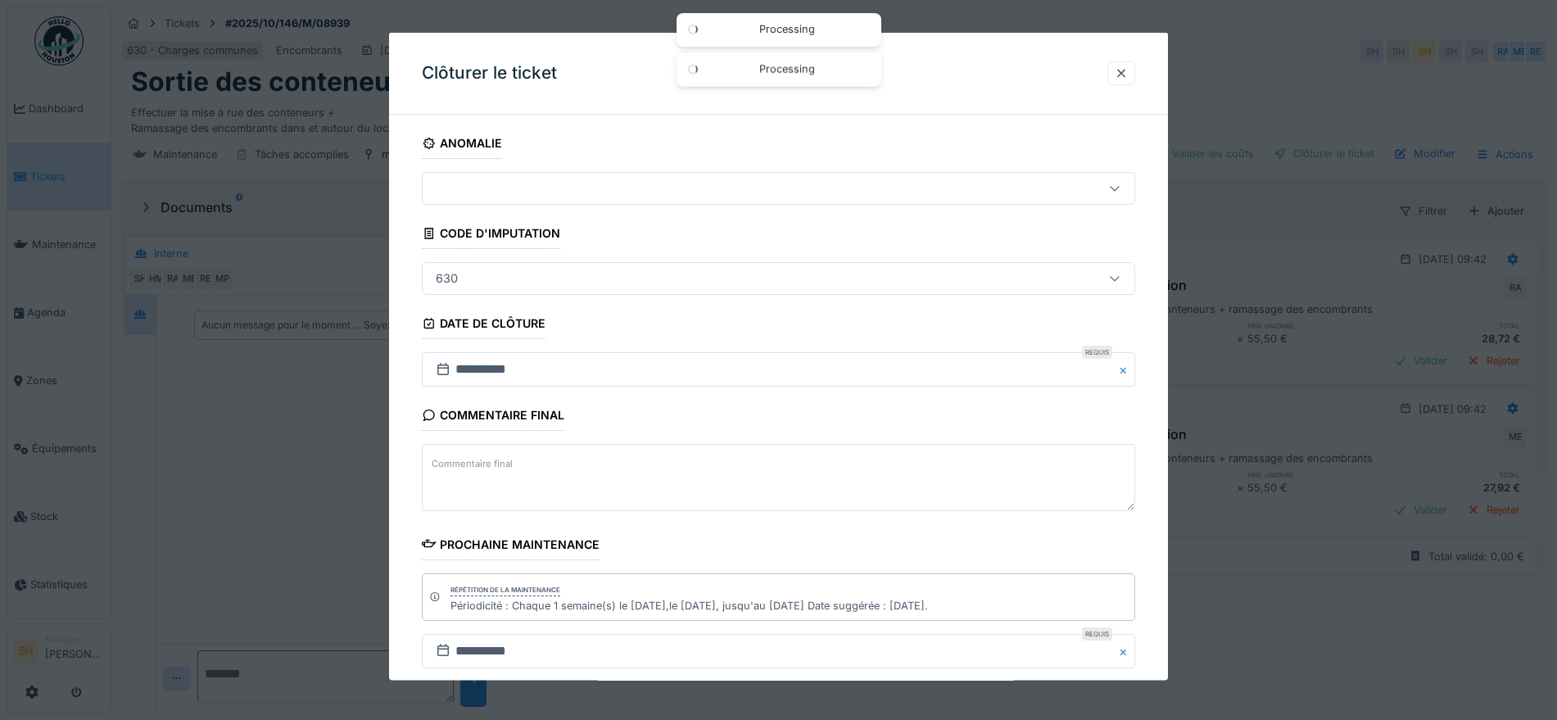
scroll to position [140, 0]
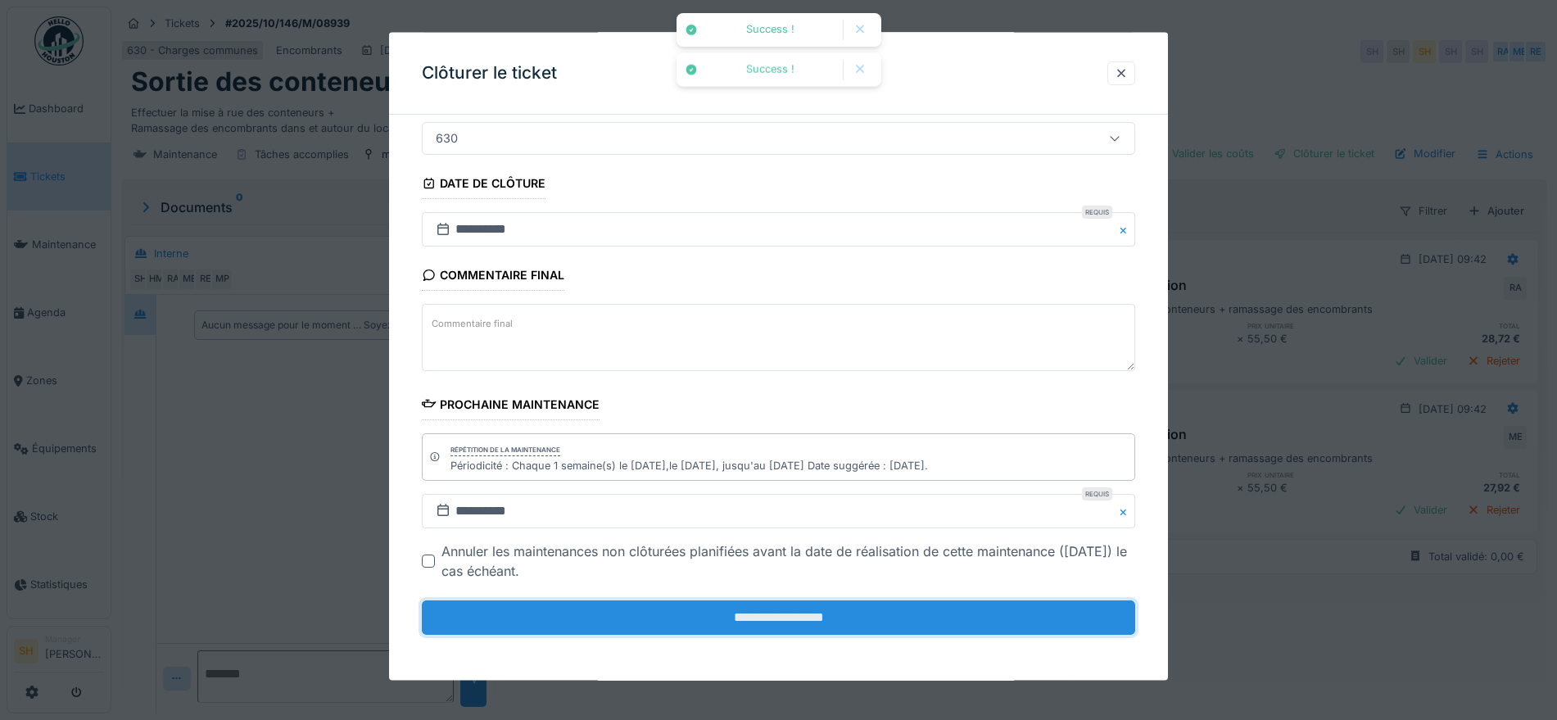
click at [806, 621] on input "**********" at bounding box center [778, 617] width 713 height 34
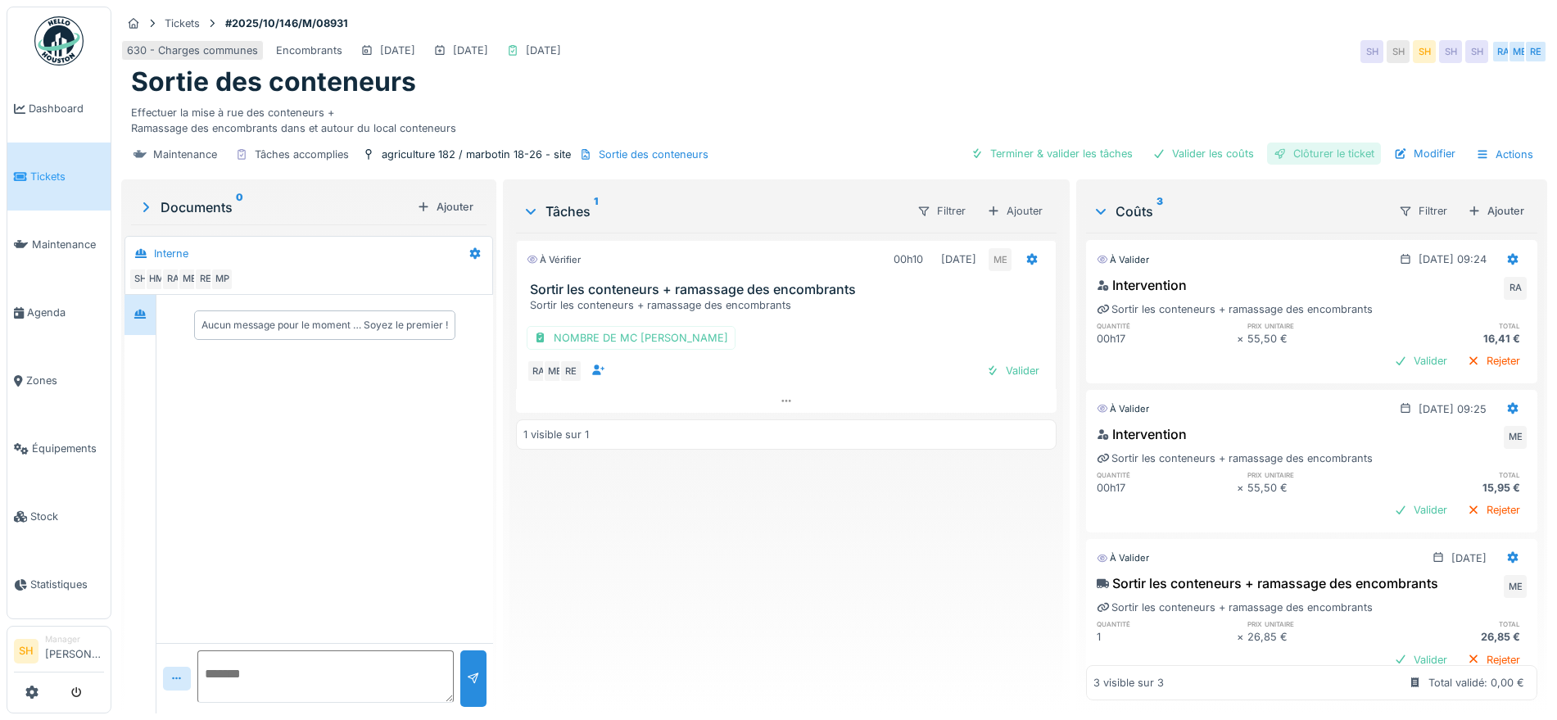
drag, startPoint x: 1017, startPoint y: 157, endPoint x: 1273, endPoint y: 152, distance: 255.6
click at [1031, 159] on div "Terminer & valider les tâches" at bounding box center [1051, 154] width 175 height 22
click at [1170, 152] on div "Valider les coûts" at bounding box center [1203, 154] width 115 height 22
click at [1273, 152] on div "Clôturer le ticket" at bounding box center [1324, 154] width 114 height 22
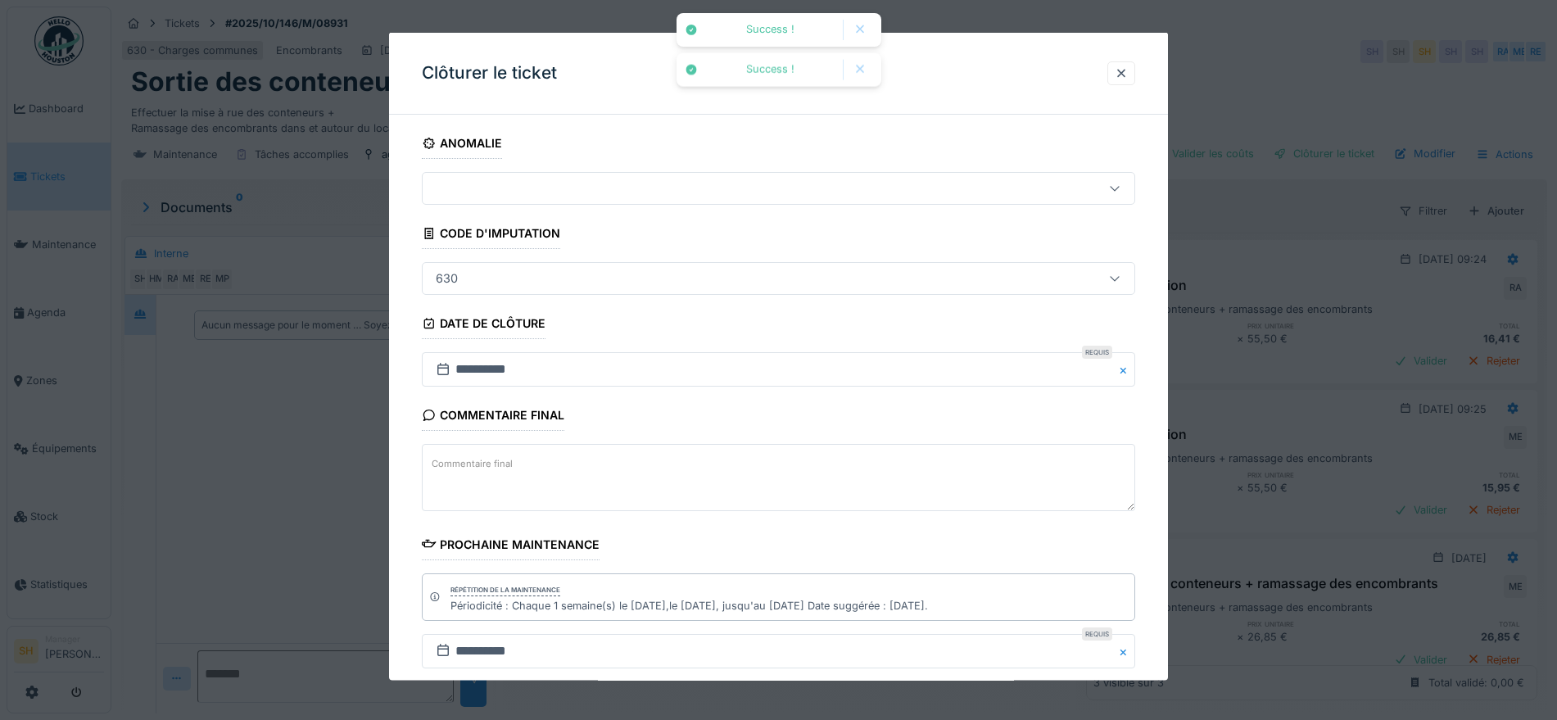
scroll to position [140, 0]
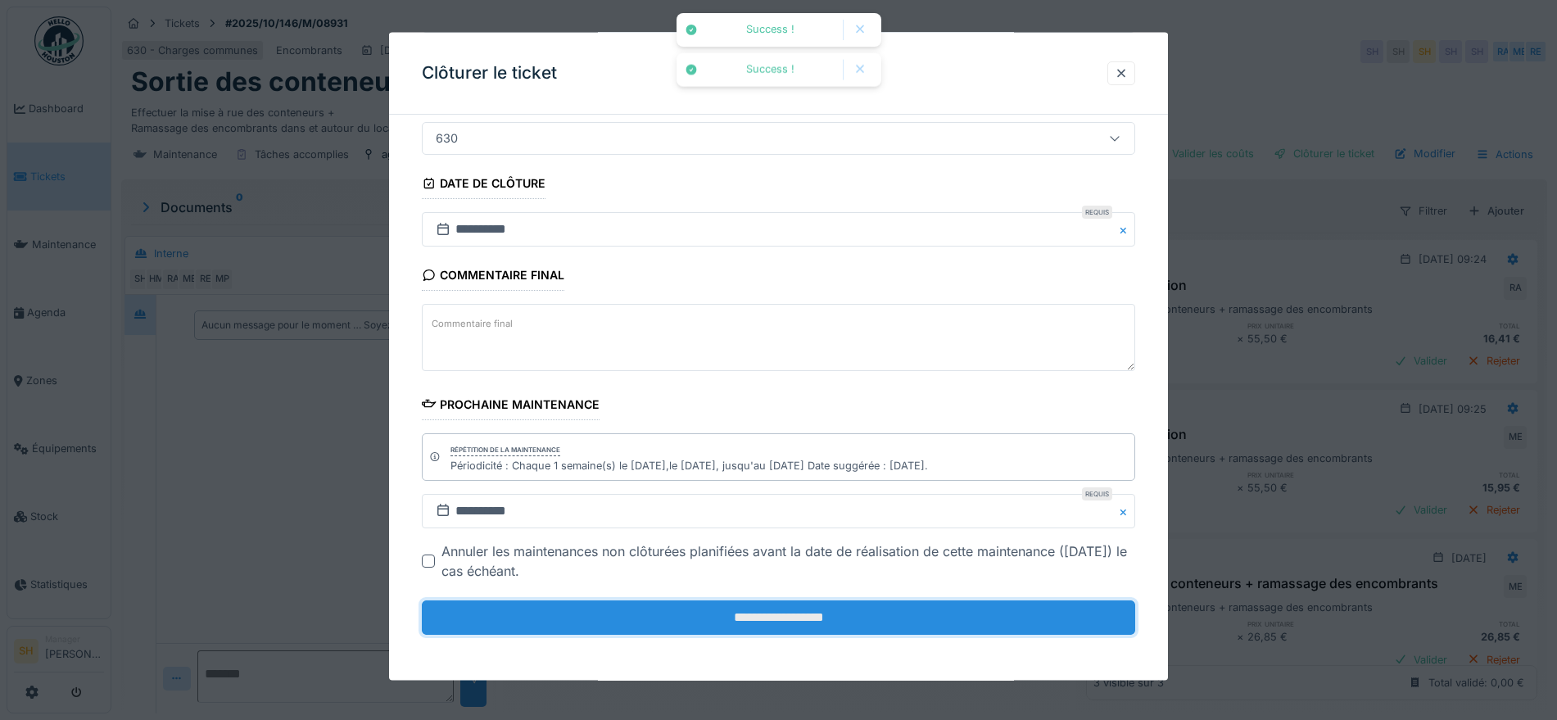
click at [820, 609] on input "**********" at bounding box center [778, 617] width 713 height 34
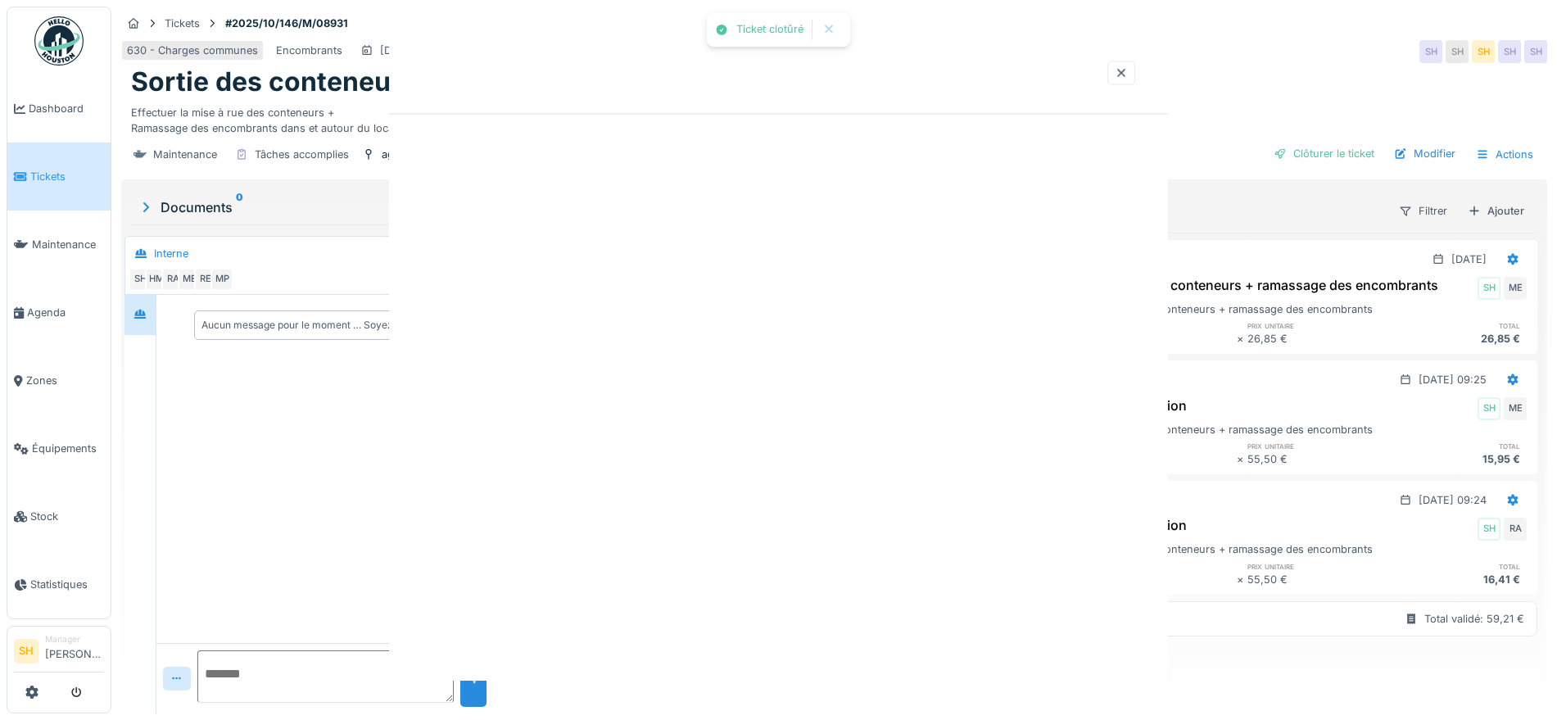
scroll to position [0, 0]
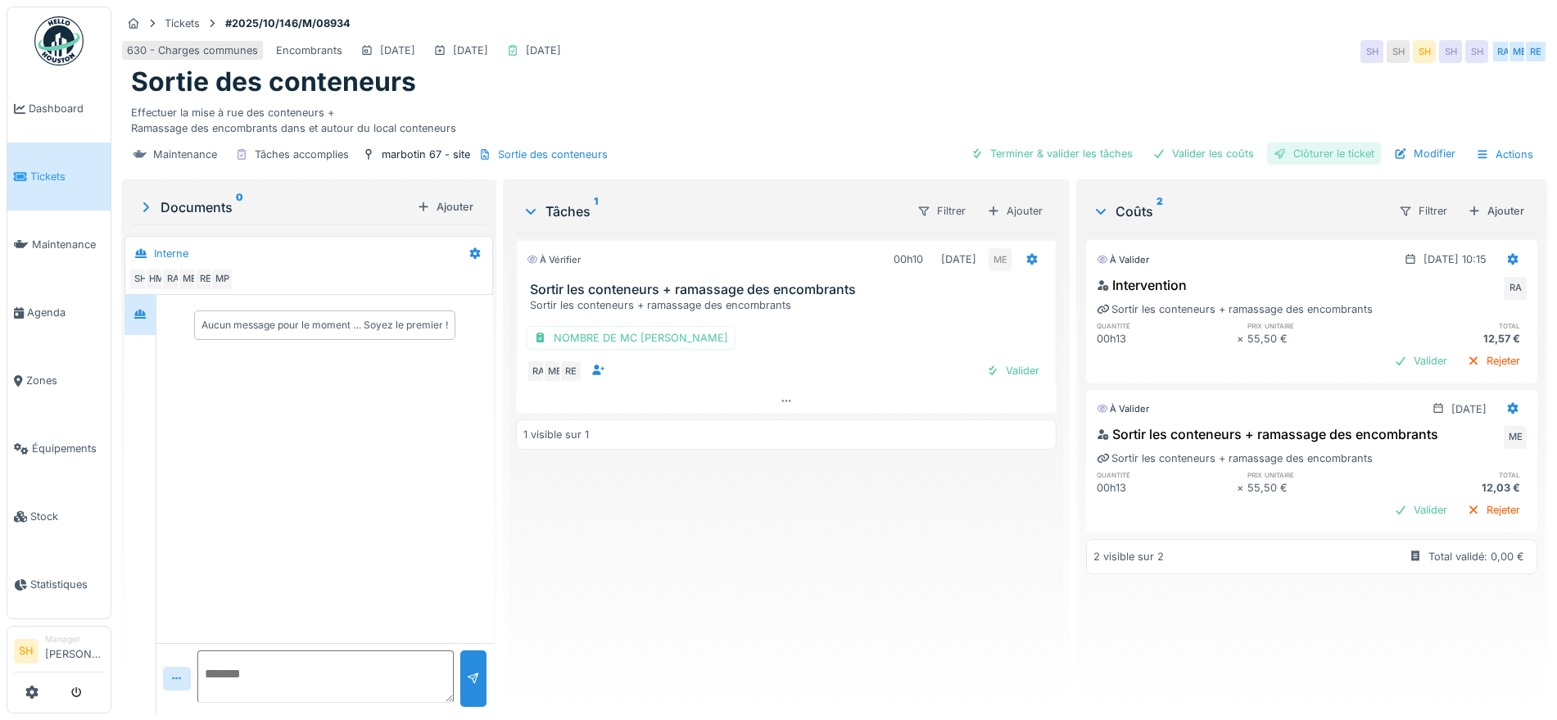
drag, startPoint x: 1020, startPoint y: 151, endPoint x: 1261, endPoint y: 147, distance: 241.7
click at [1032, 154] on div "Terminer & valider les tâches" at bounding box center [1051, 154] width 175 height 22
click at [1189, 154] on div "Valider les coûts" at bounding box center [1203, 154] width 115 height 22
click at [1274, 150] on div "Clôturer le ticket" at bounding box center [1324, 154] width 114 height 22
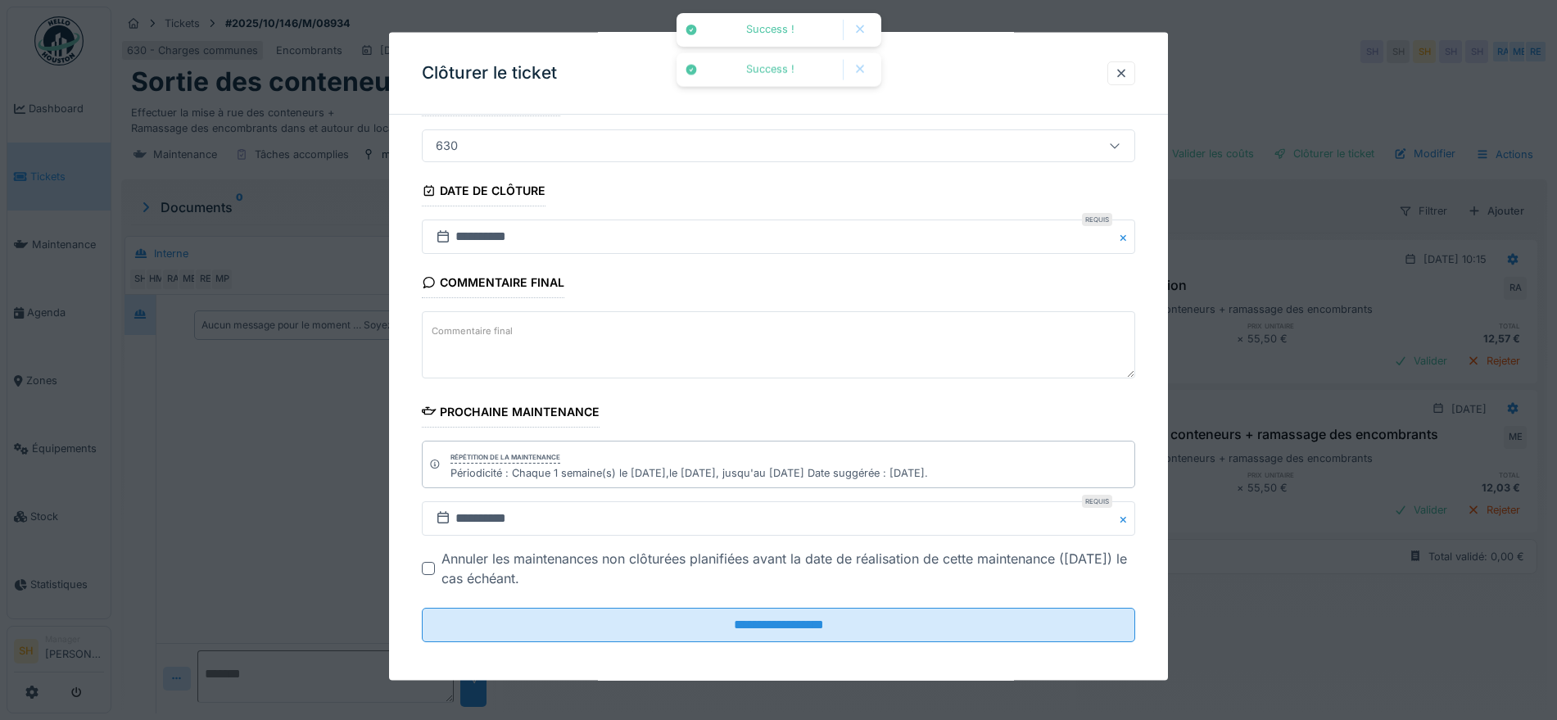
scroll to position [140, 0]
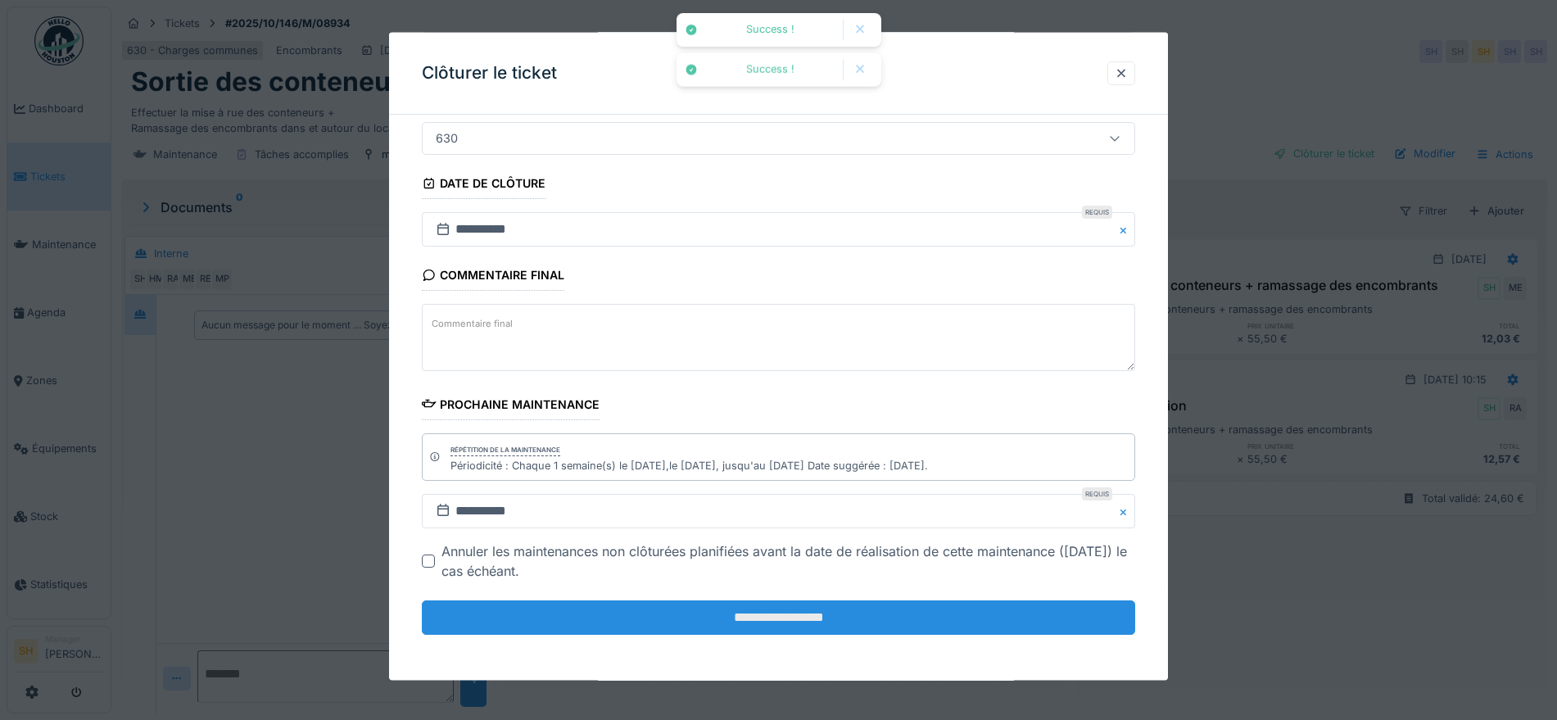
click at [802, 619] on input "**********" at bounding box center [778, 617] width 713 height 34
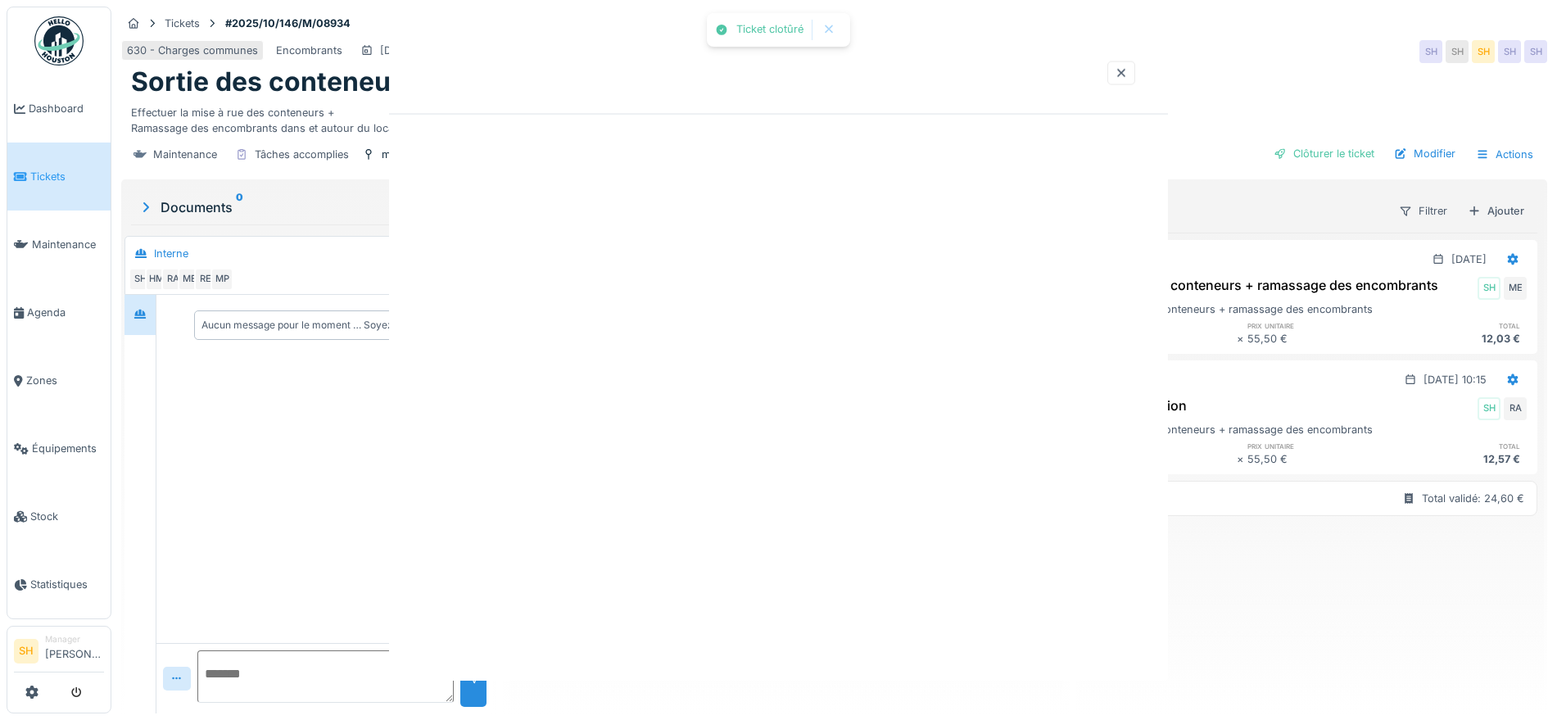
scroll to position [0, 0]
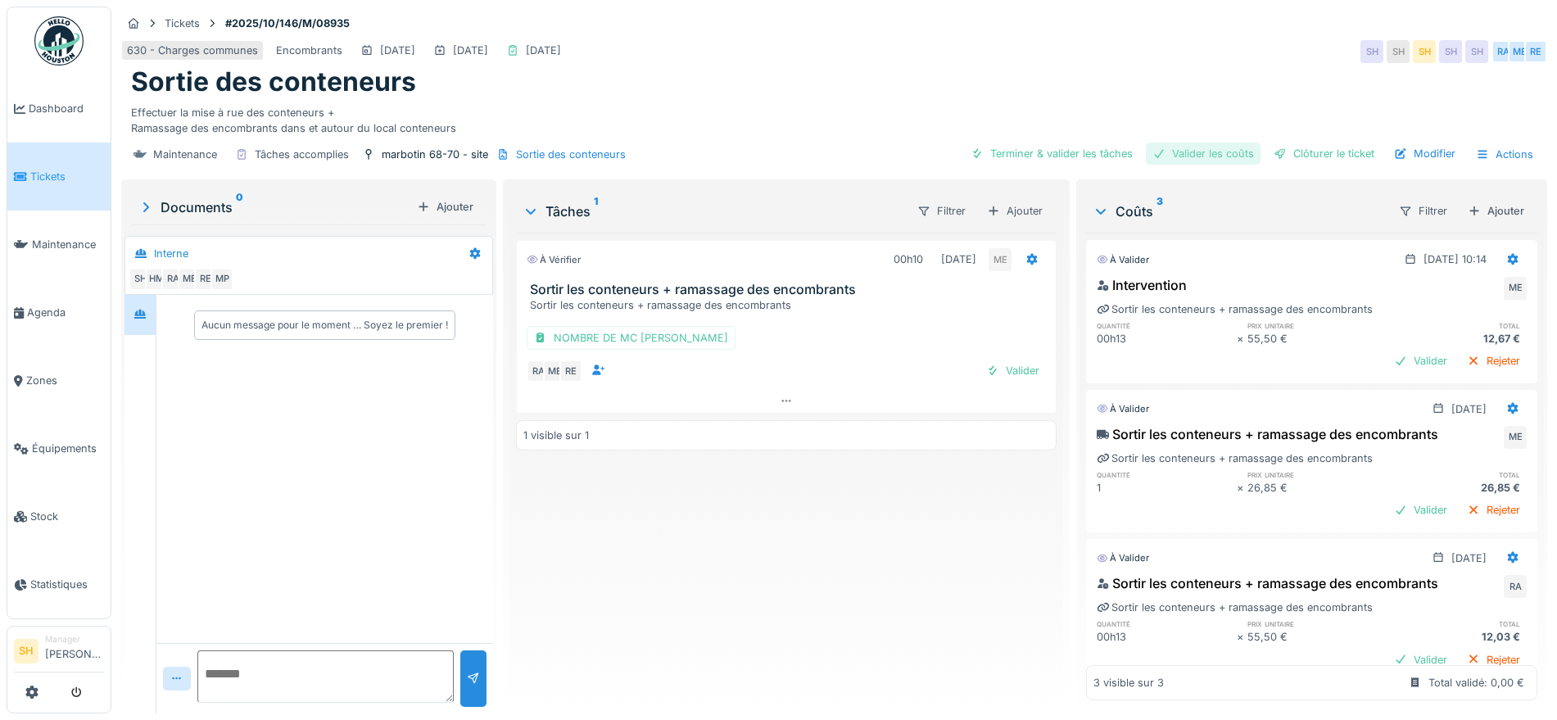
drag, startPoint x: 1047, startPoint y: 159, endPoint x: 1157, endPoint y: 155, distance: 109.8
click at [1066, 162] on div "Terminer & valider les tâches" at bounding box center [1051, 154] width 175 height 22
drag, startPoint x: 1202, startPoint y: 147, endPoint x: 1162, endPoint y: 256, distance: 115.3
click at [1209, 147] on div "Valider les coûts" at bounding box center [1203, 154] width 115 height 22
click at [1299, 147] on div "Clôturer le ticket" at bounding box center [1324, 154] width 114 height 22
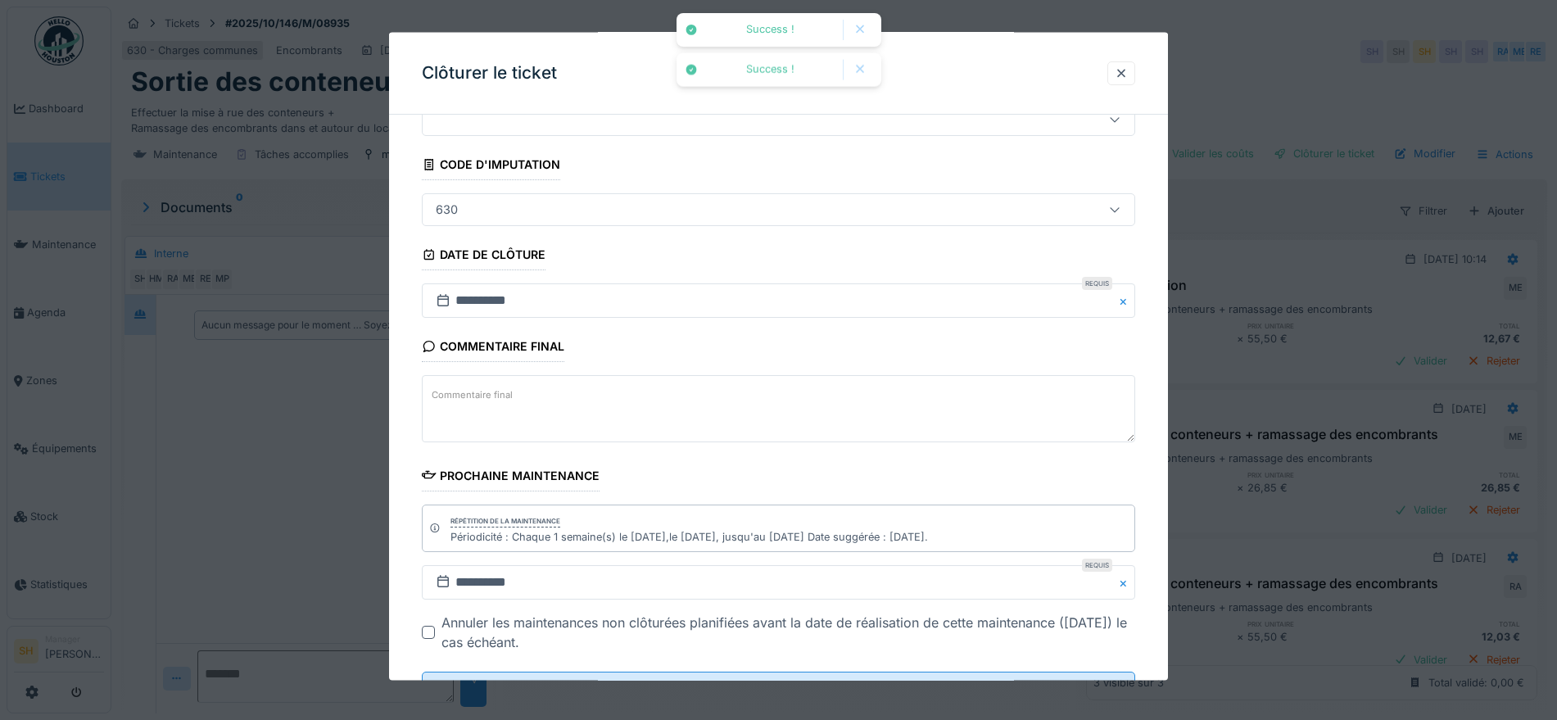
scroll to position [140, 0]
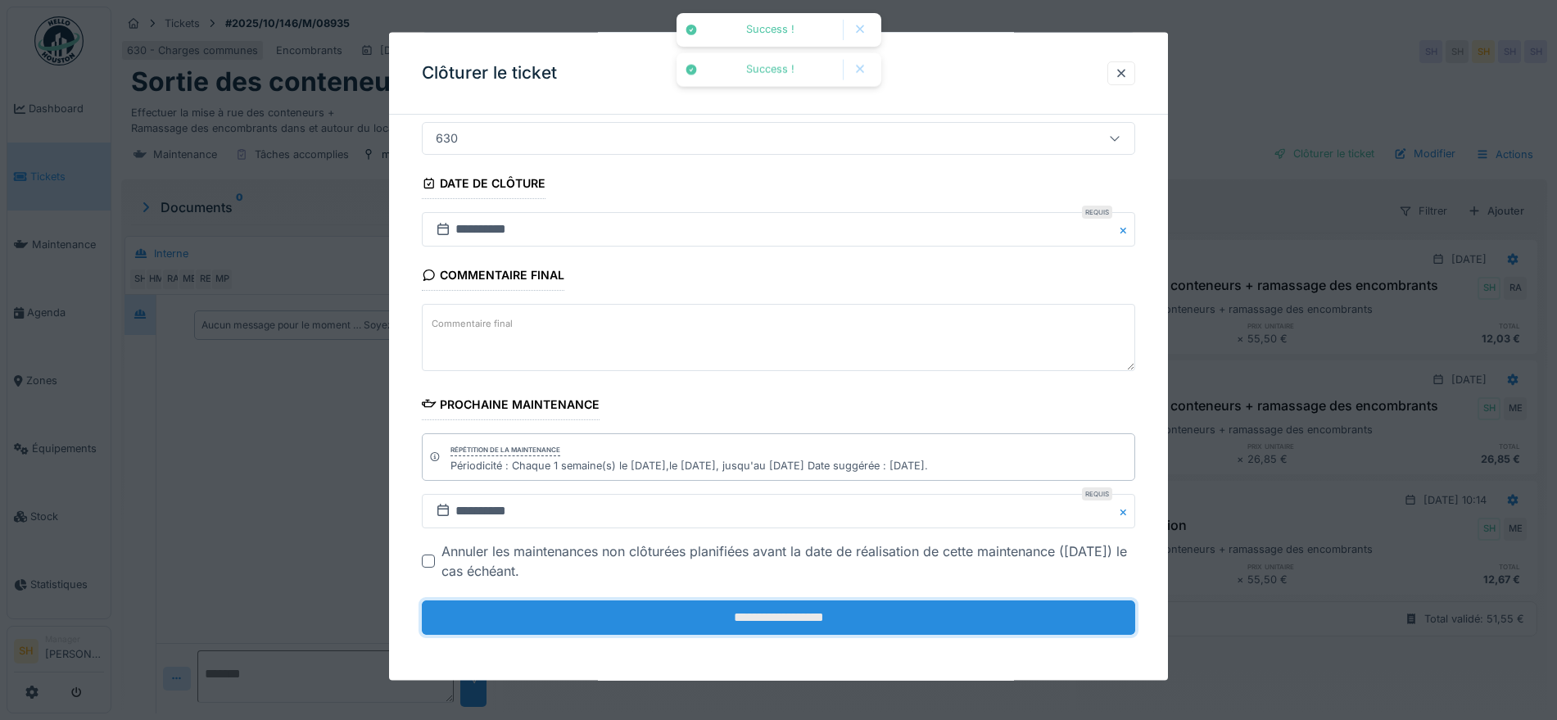
click at [906, 614] on input "**********" at bounding box center [778, 617] width 713 height 34
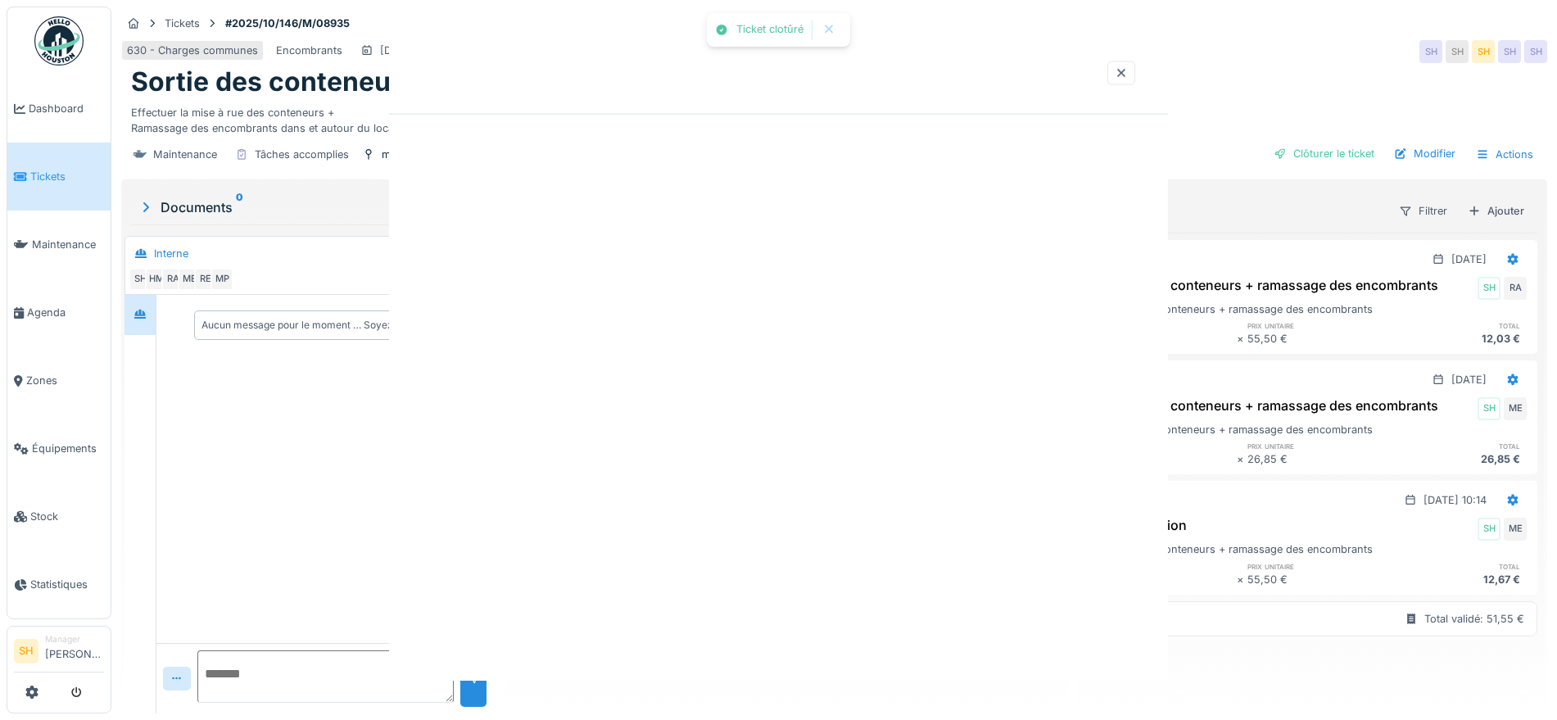
scroll to position [0, 0]
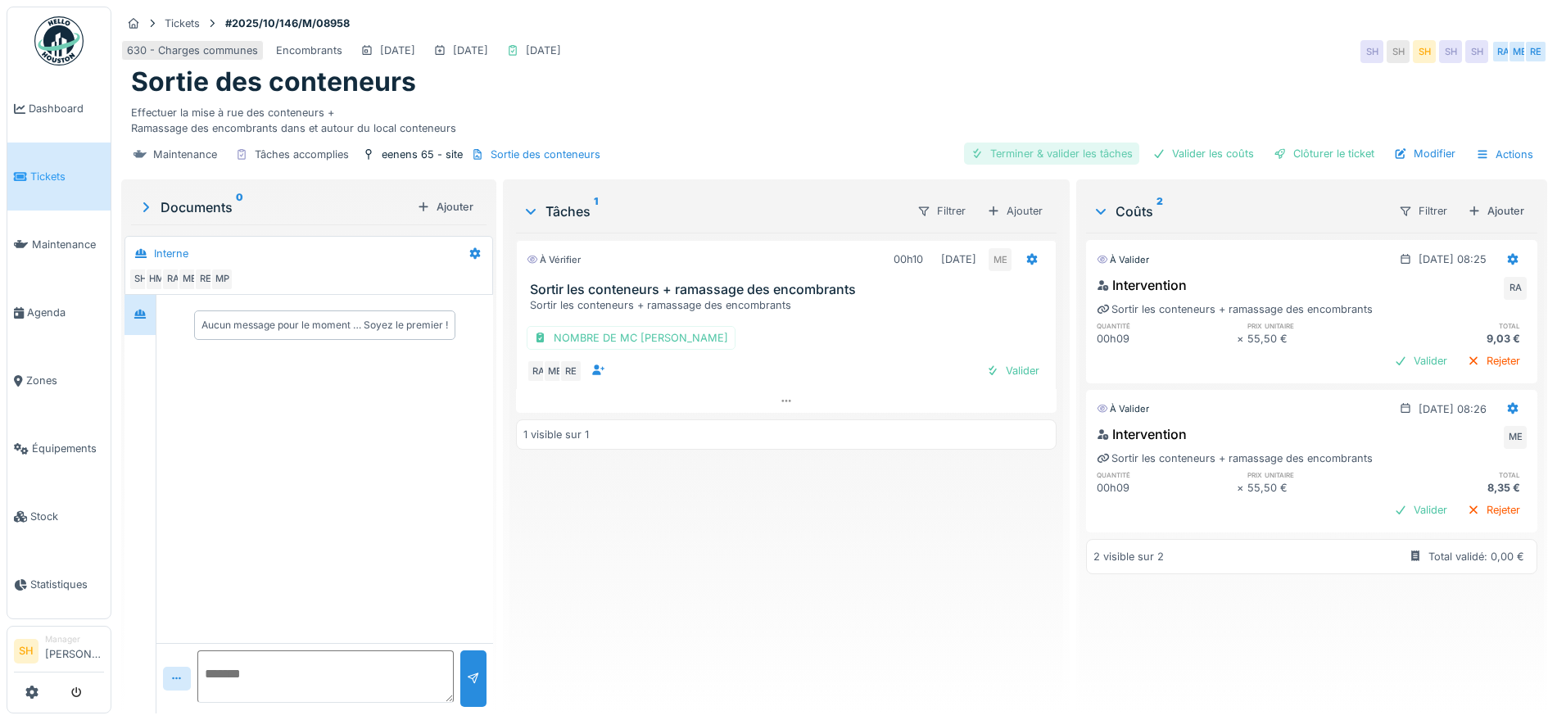
click at [1068, 157] on div "Terminer & valider les tâches" at bounding box center [1051, 154] width 175 height 22
click at [1197, 152] on div "Valider les coûts" at bounding box center [1203, 154] width 115 height 22
click at [1280, 153] on div "Clôturer le ticket" at bounding box center [1324, 154] width 114 height 22
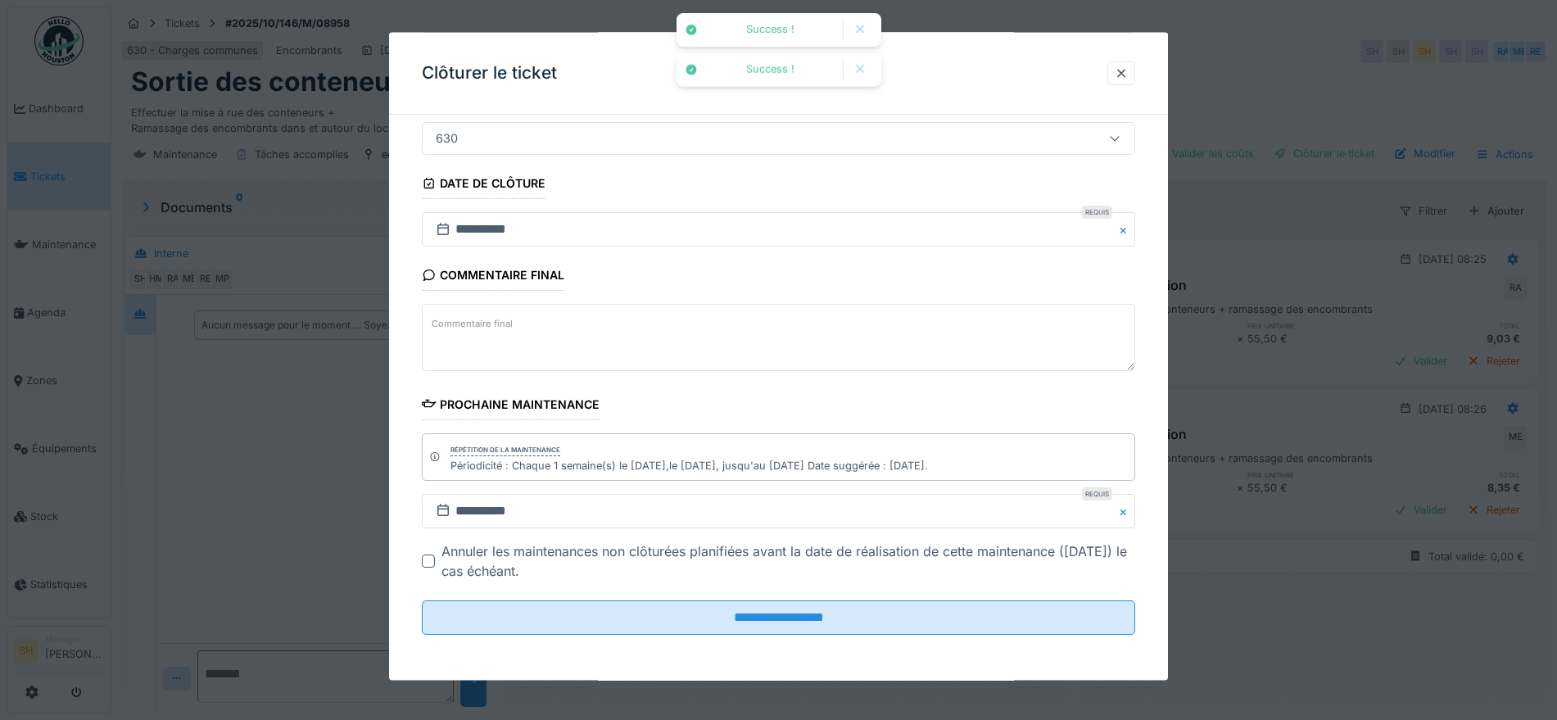
scroll to position [16, 0]
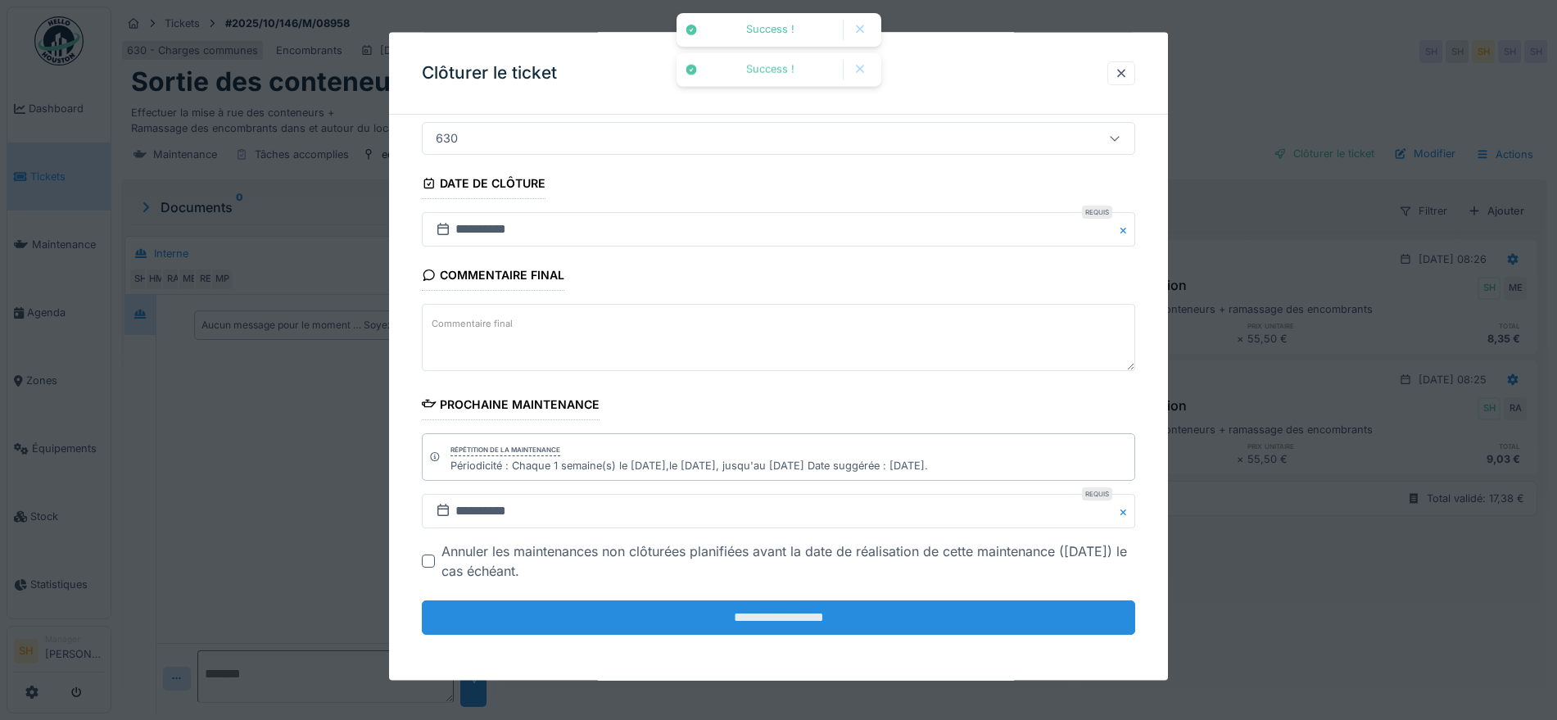
click at [730, 619] on input "**********" at bounding box center [778, 617] width 713 height 34
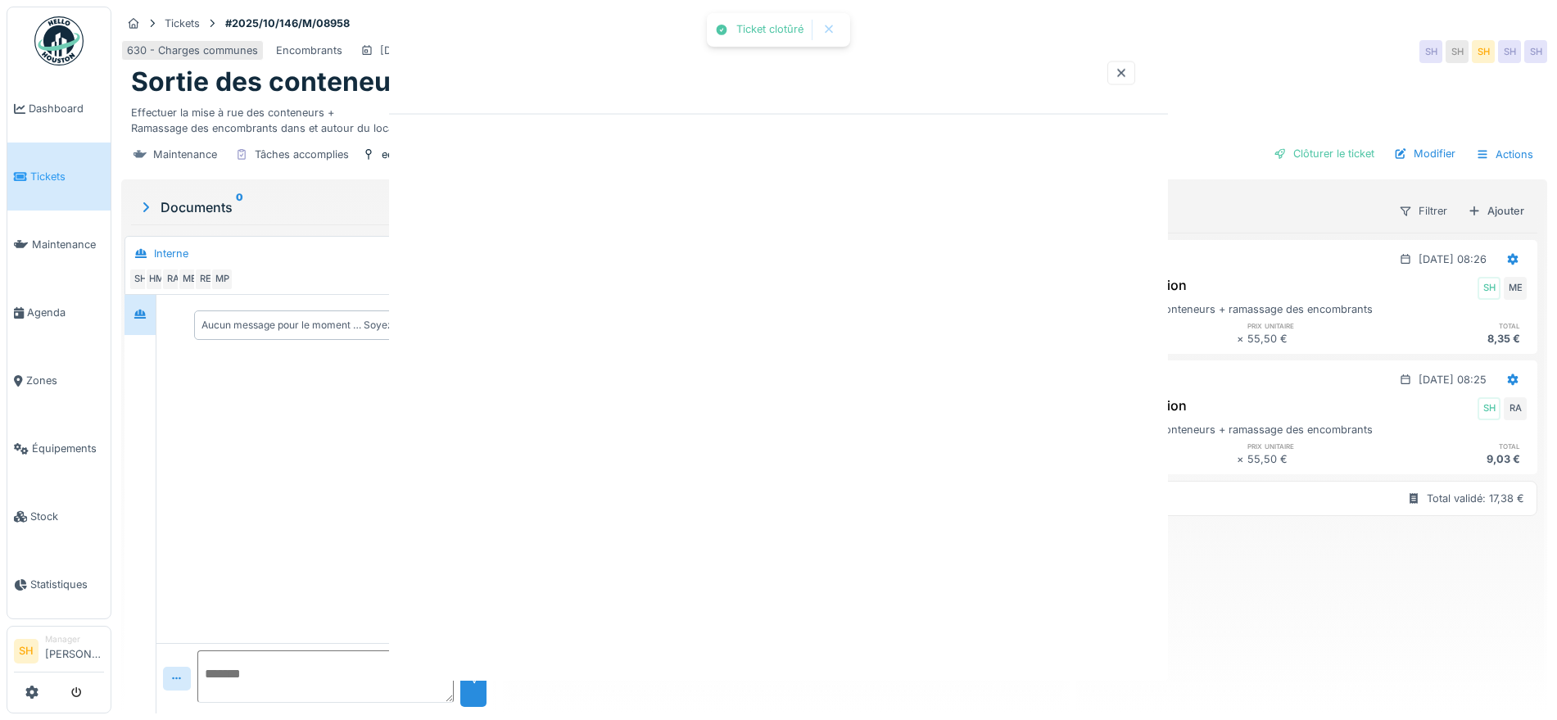
scroll to position [0, 0]
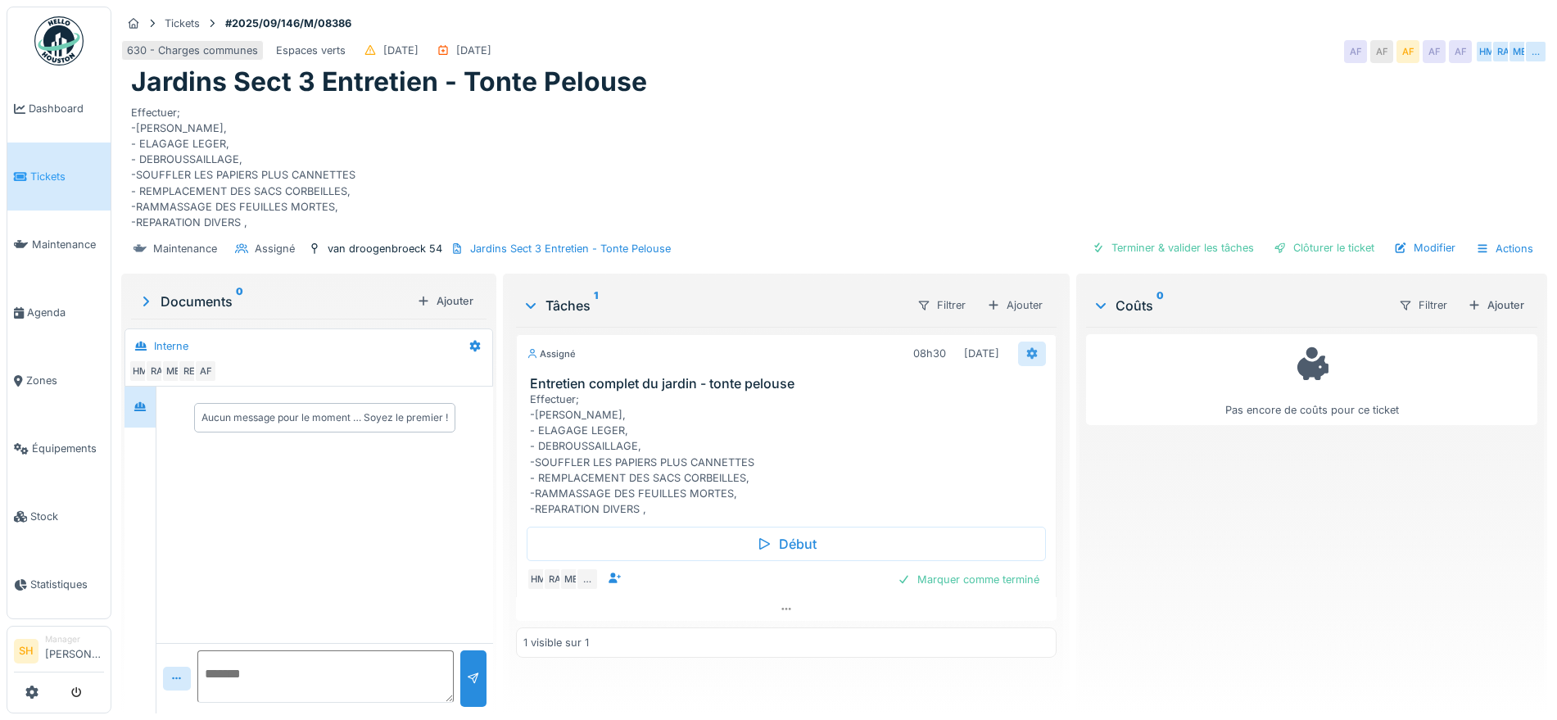
click at [1027, 351] on icon at bounding box center [1032, 353] width 11 height 11
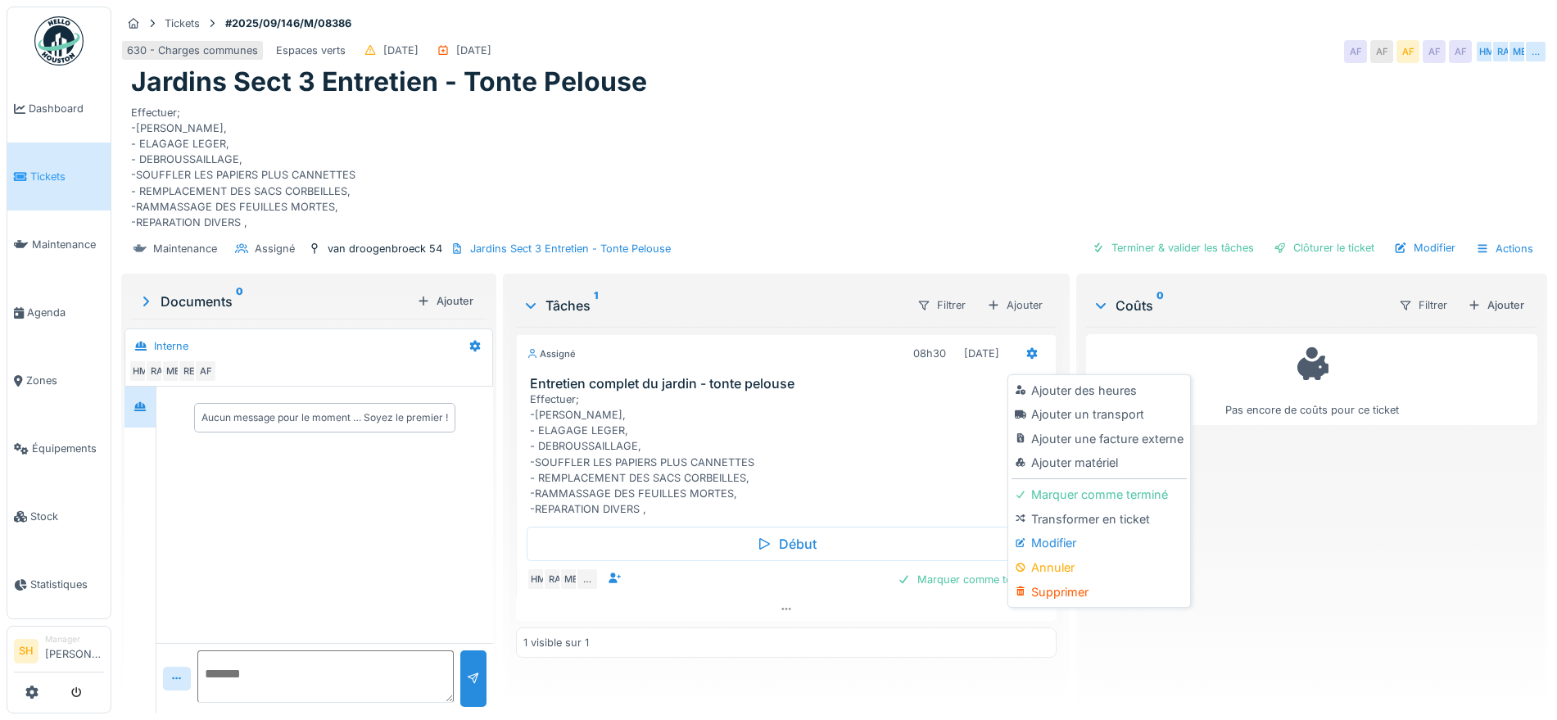
click at [1055, 535] on div "Modifier" at bounding box center [1099, 543] width 174 height 25
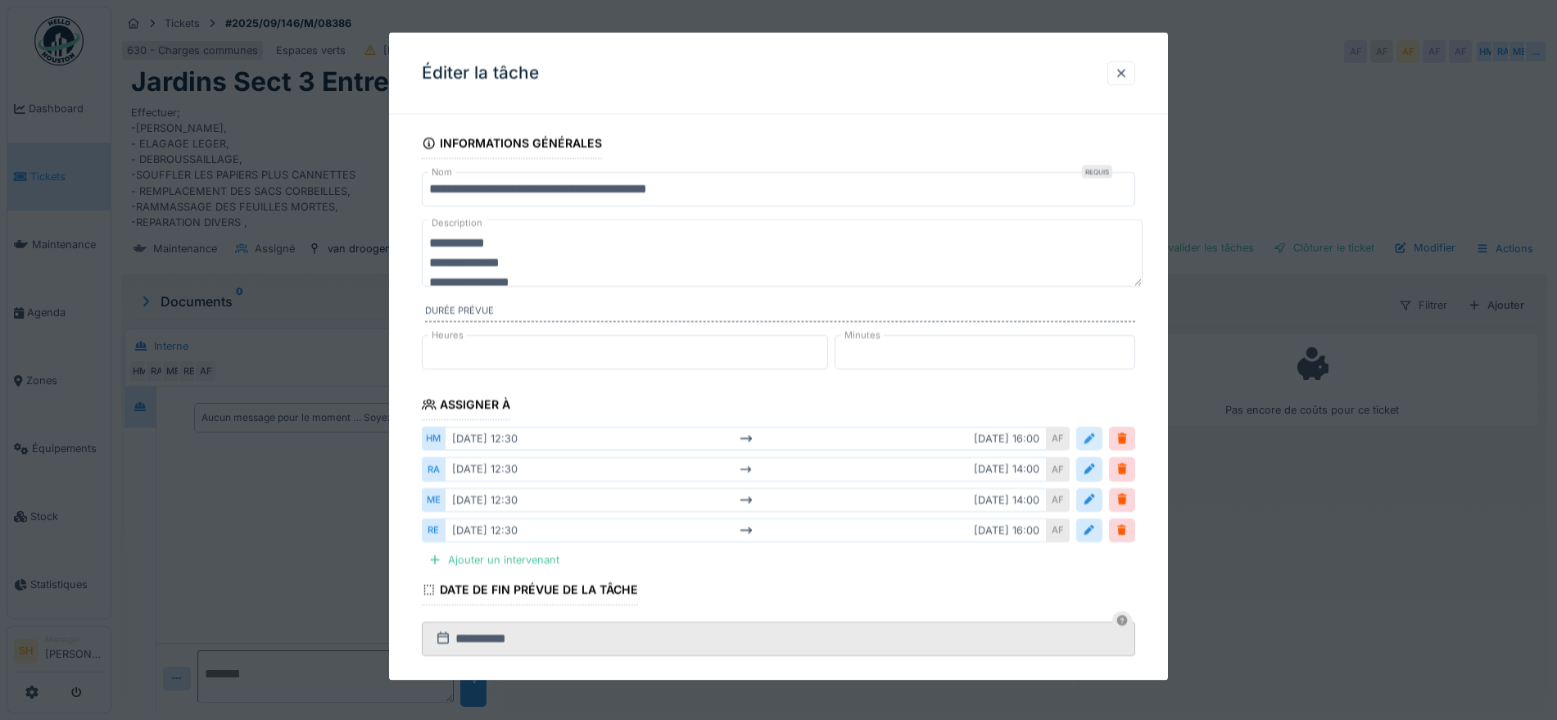
click at [1094, 434] on div at bounding box center [1089, 439] width 13 height 16
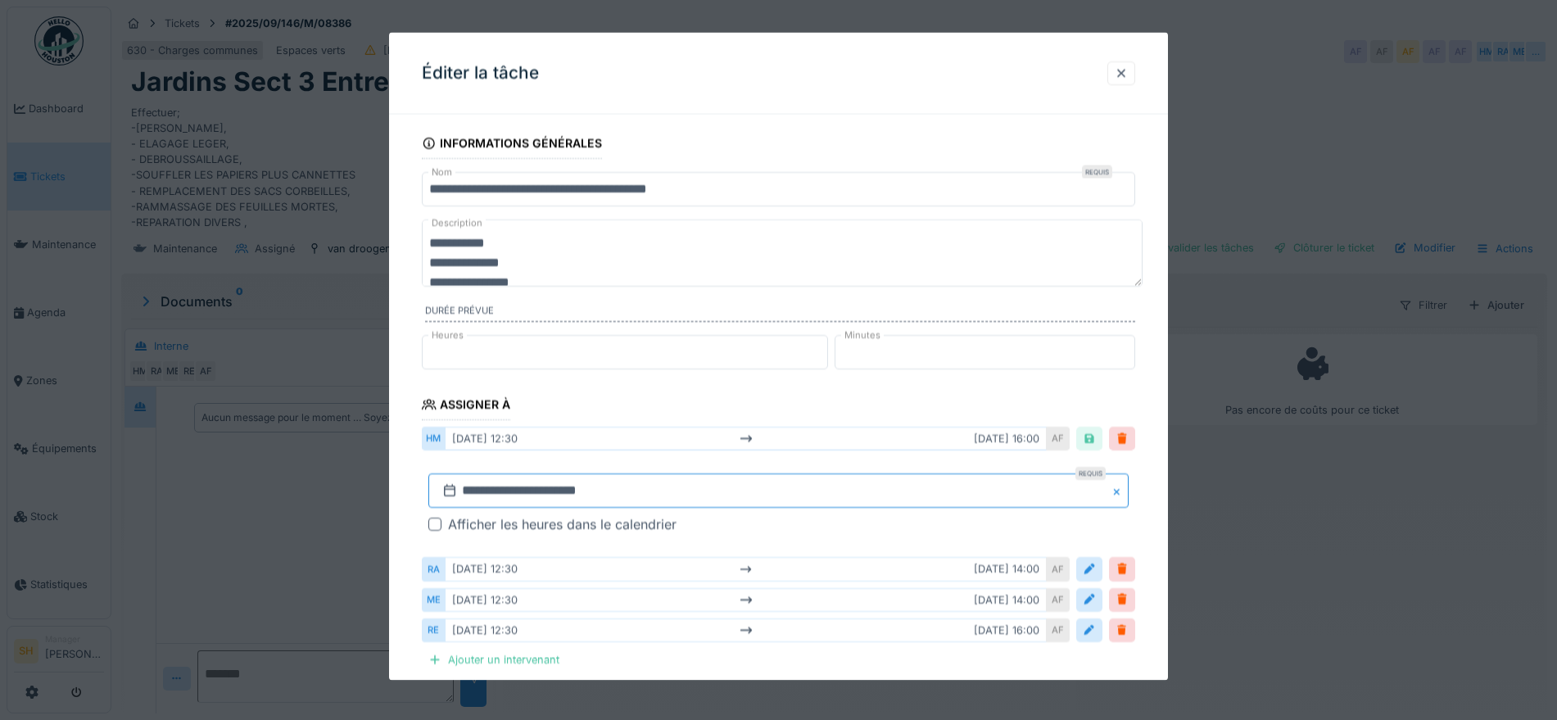
click at [524, 493] on input "**********" at bounding box center [778, 490] width 700 height 34
click at [864, 269] on span "Next Month" at bounding box center [864, 271] width 0 height 20
click at [704, 372] on div "6" at bounding box center [702, 366] width 22 height 22
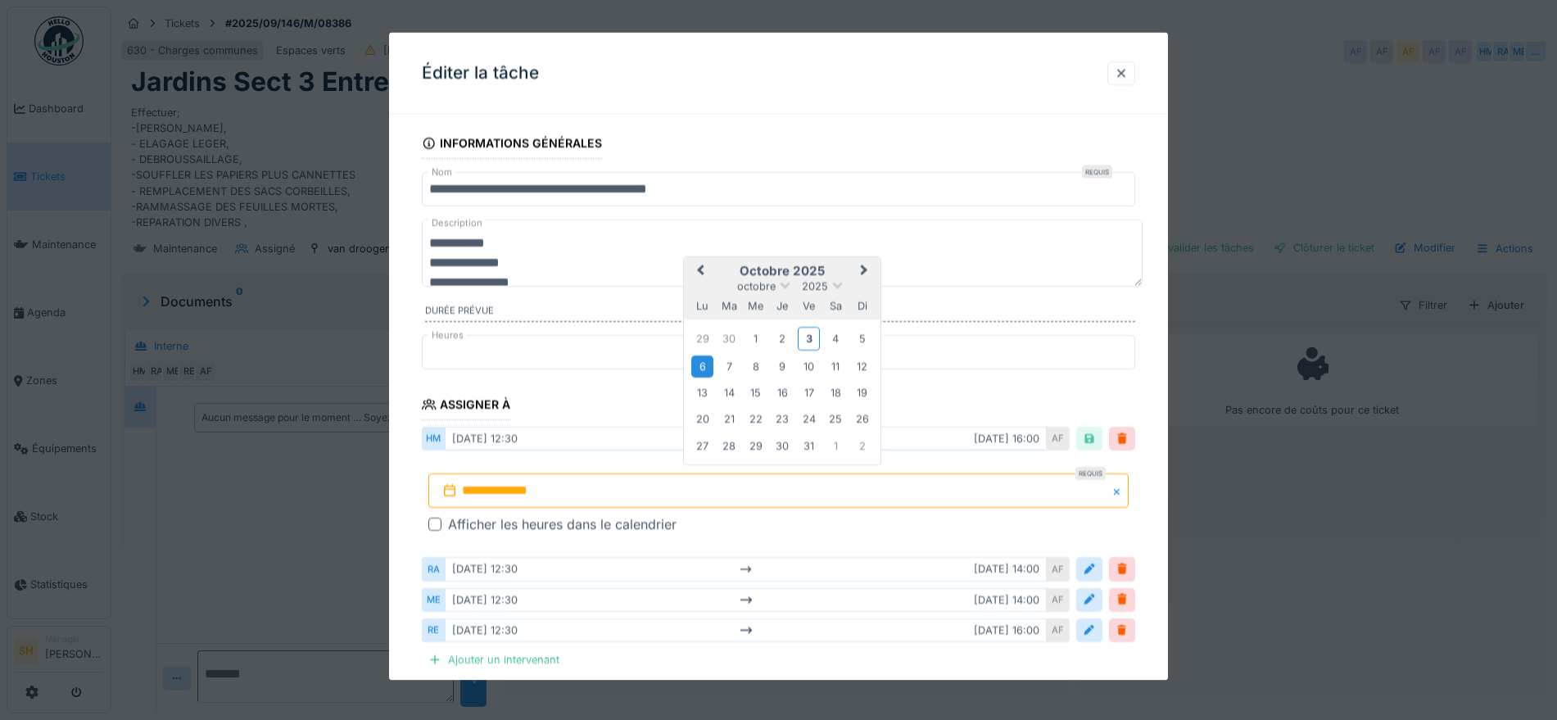
click at [704, 372] on div "6" at bounding box center [702, 366] width 22 height 22
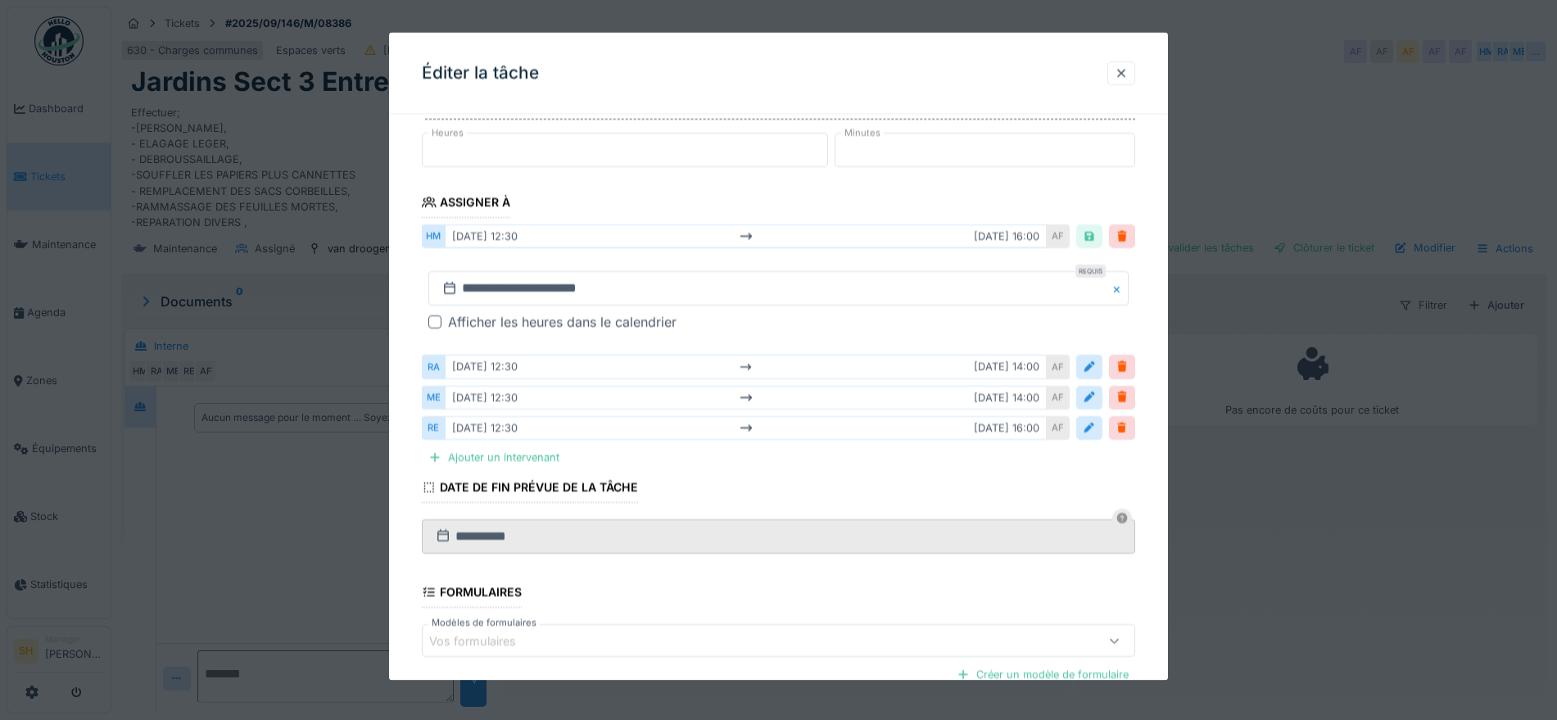
scroll to position [205, 0]
click at [434, 319] on div at bounding box center [434, 319] width 13 height 13
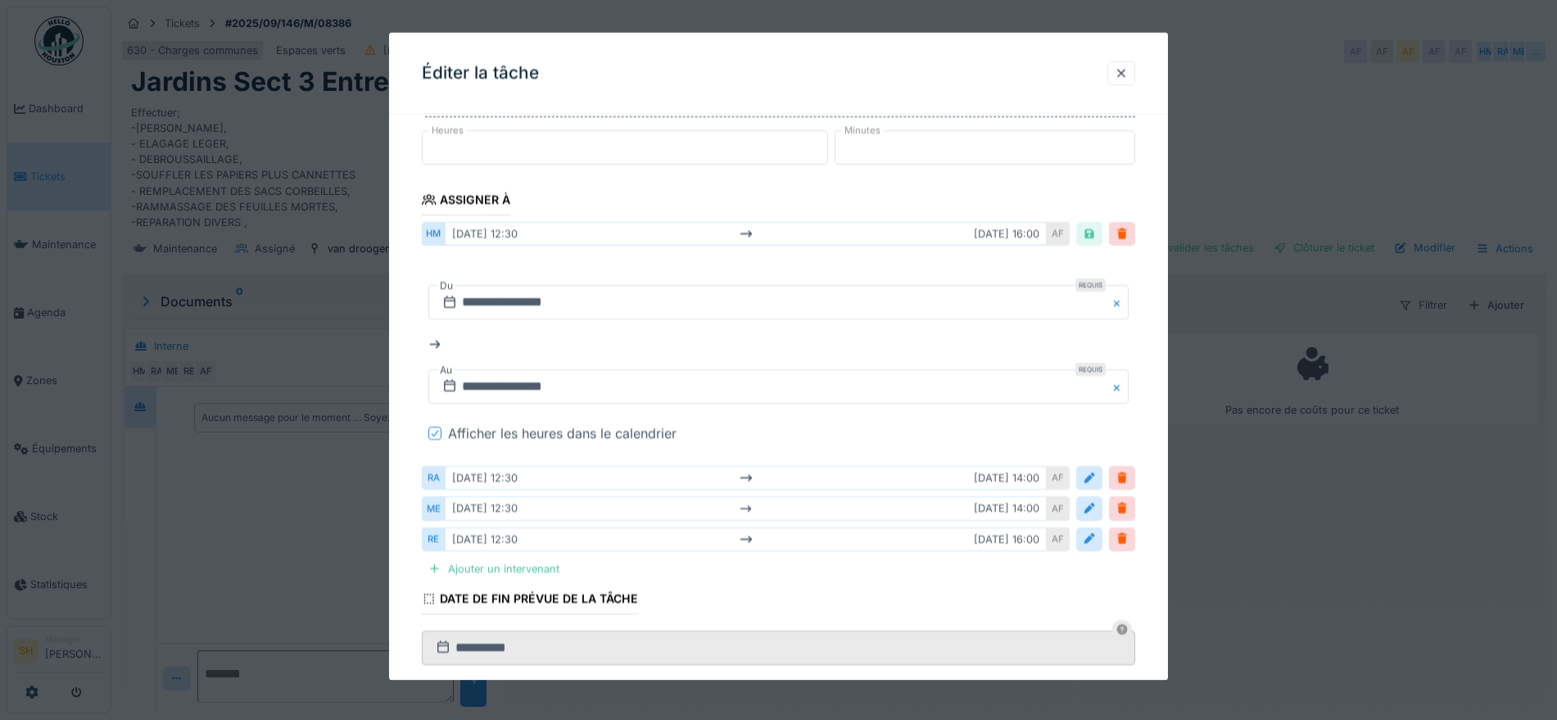
click at [1127, 303] on button "Close" at bounding box center [1120, 302] width 18 height 34
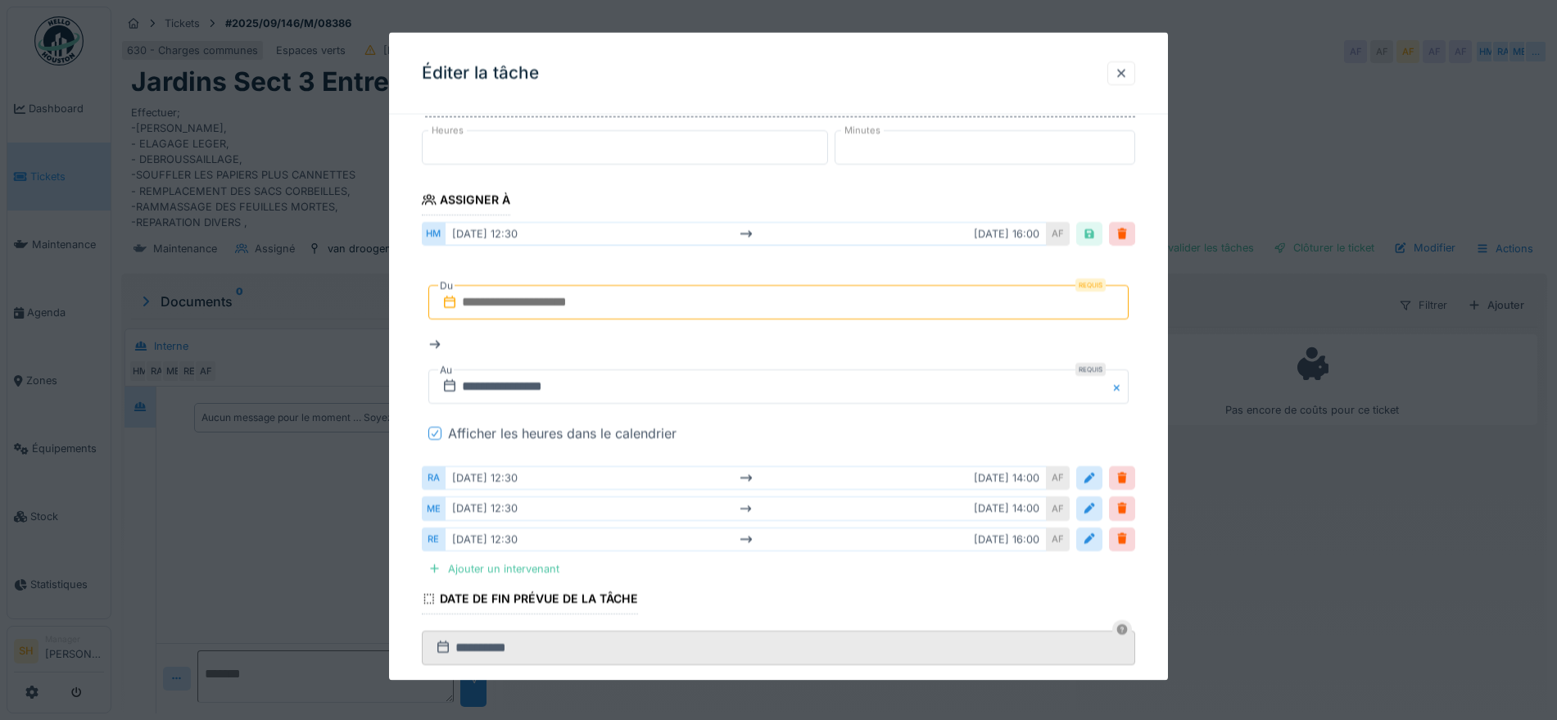
click at [1125, 385] on button "Close" at bounding box center [1120, 386] width 18 height 34
click at [1095, 478] on div at bounding box center [1089, 478] width 13 height 16
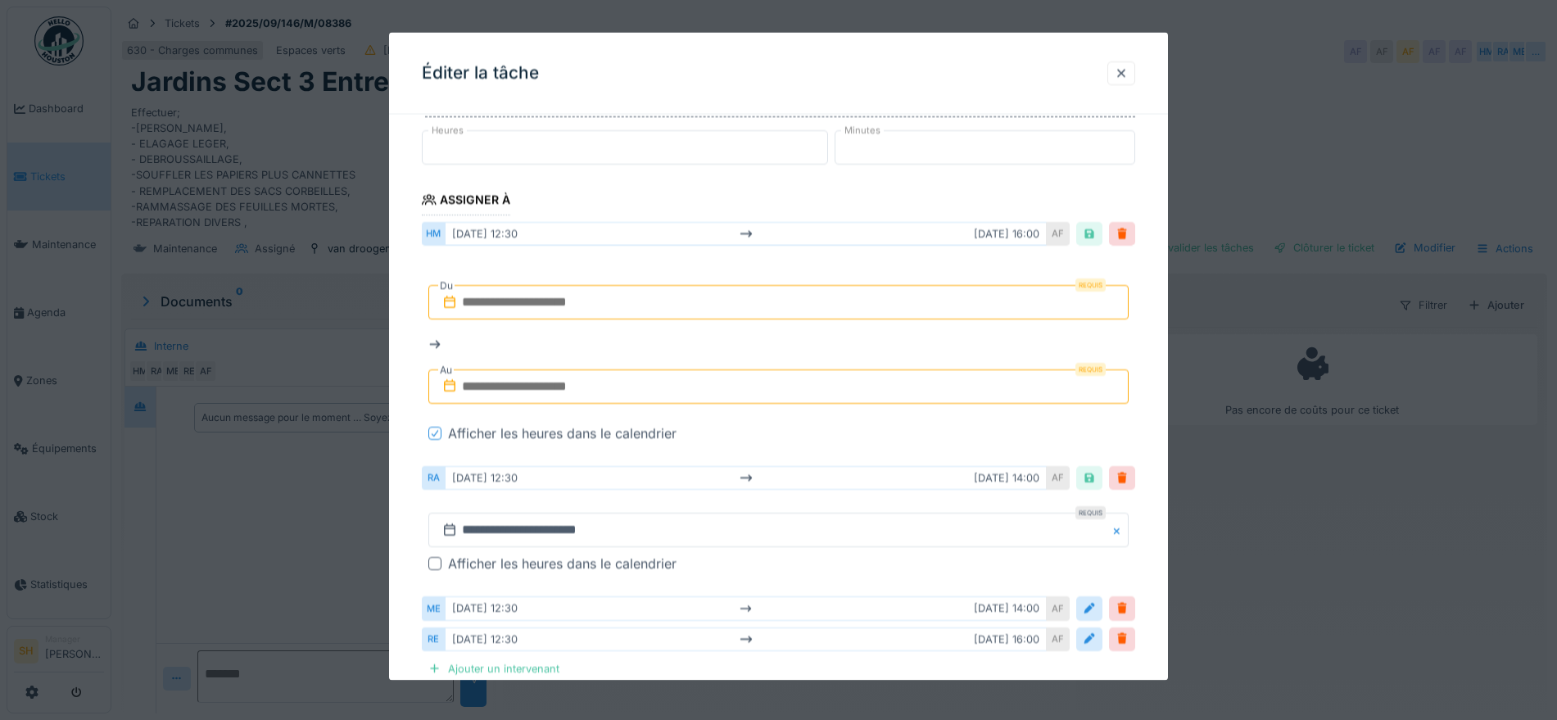
scroll to position [307, 0]
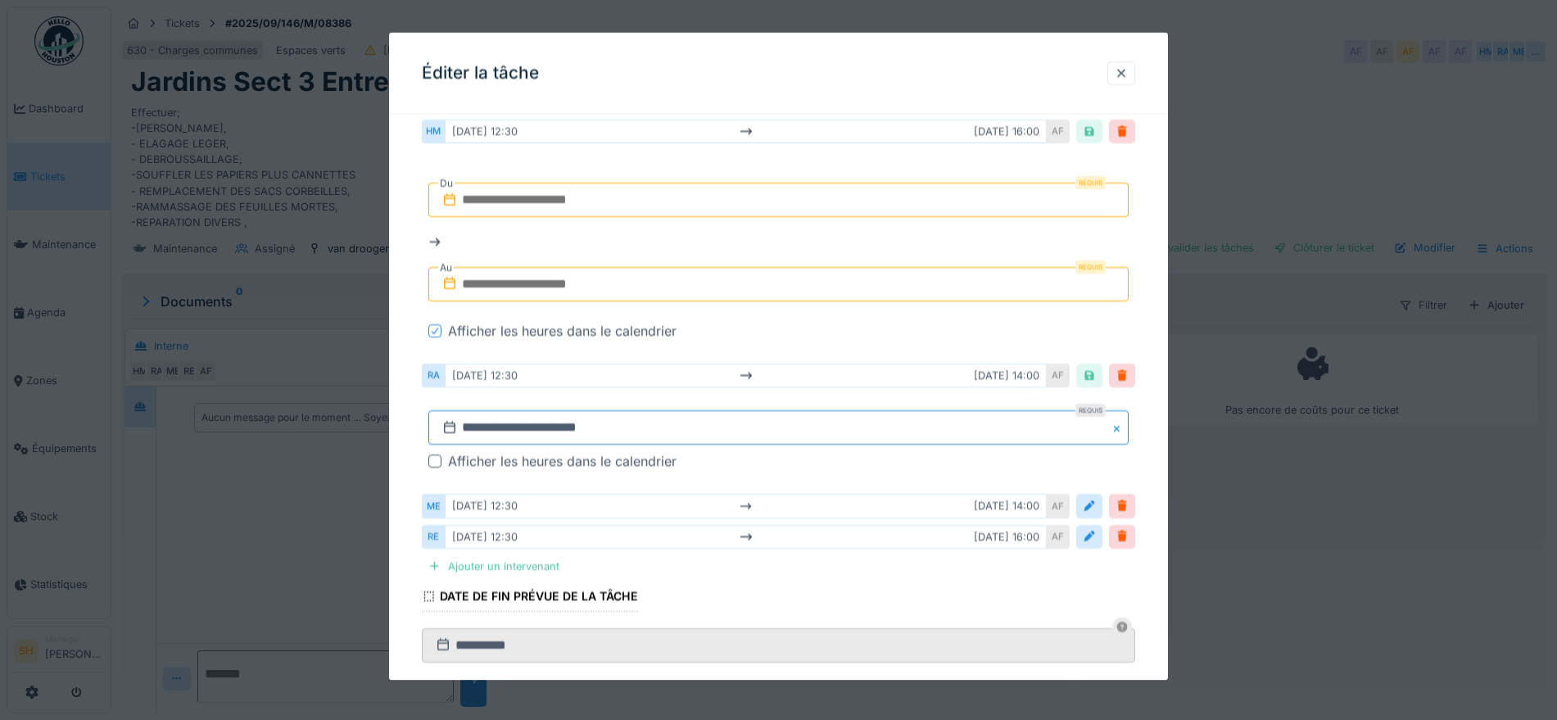
click at [536, 428] on input "**********" at bounding box center [778, 427] width 700 height 34
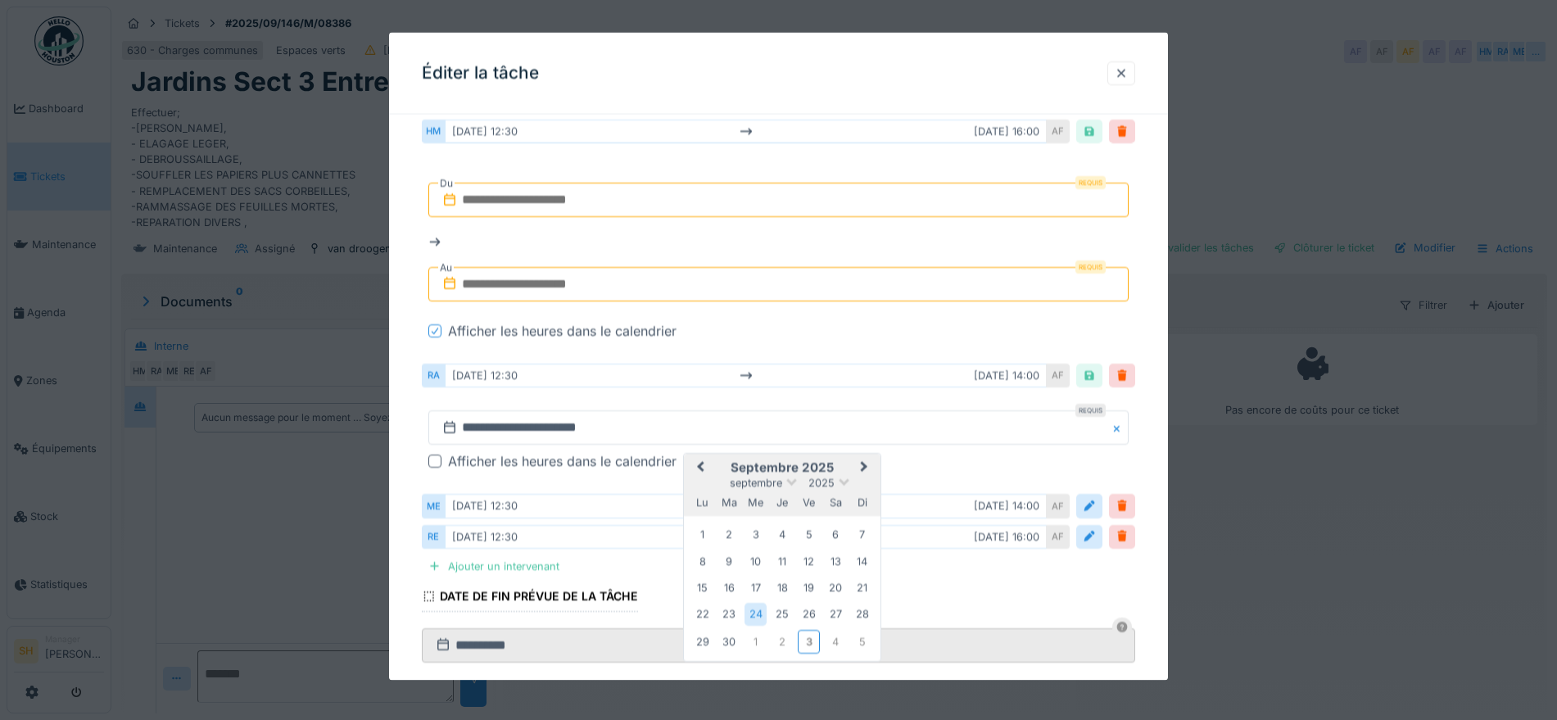
click at [864, 465] on span "Next Month" at bounding box center [864, 468] width 0 height 20
click at [701, 559] on div "6" at bounding box center [702, 562] width 22 height 22
click at [702, 559] on div "6" at bounding box center [702, 562] width 22 height 22
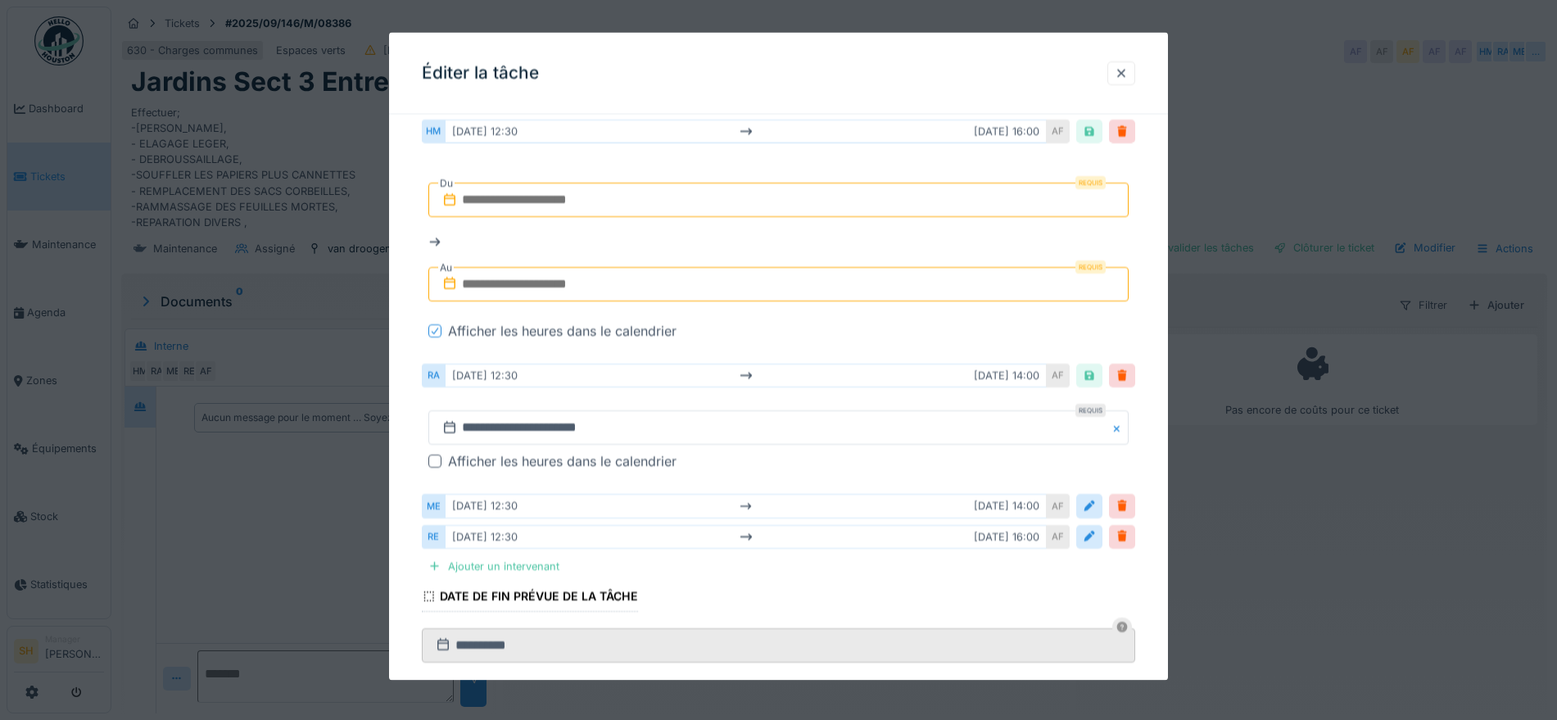
scroll to position [410, 0]
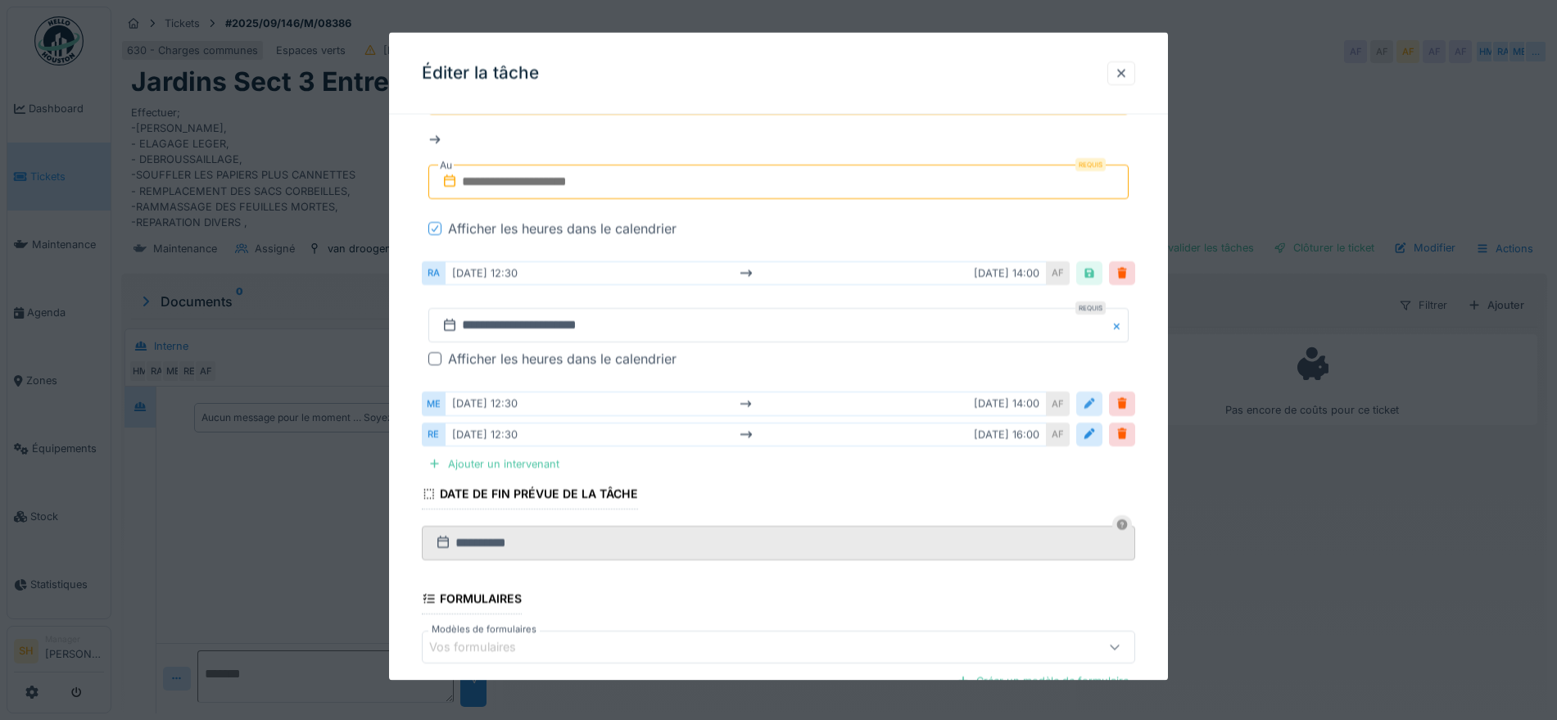
click at [1096, 404] on div at bounding box center [1089, 404] width 13 height 16
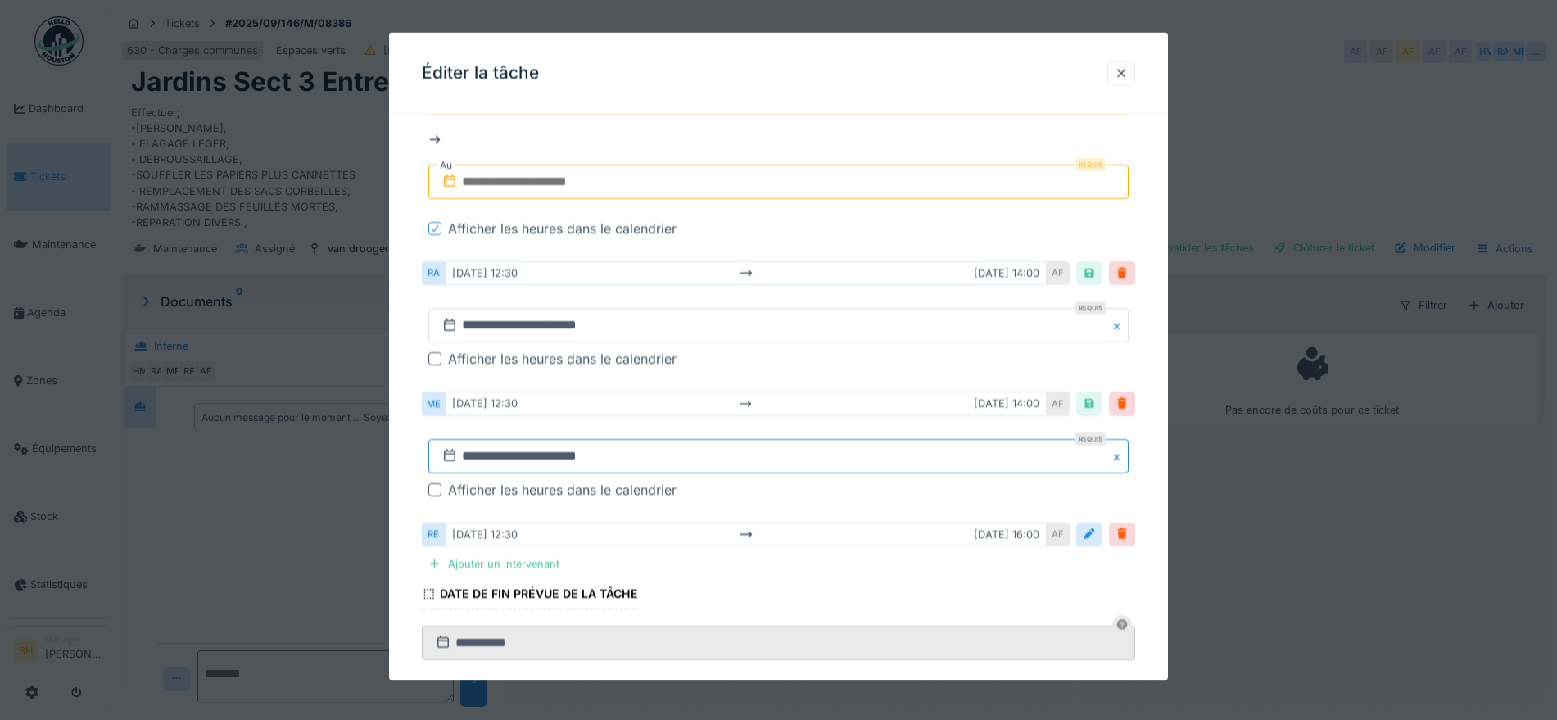
click at [553, 454] on input "**********" at bounding box center [778, 455] width 700 height 34
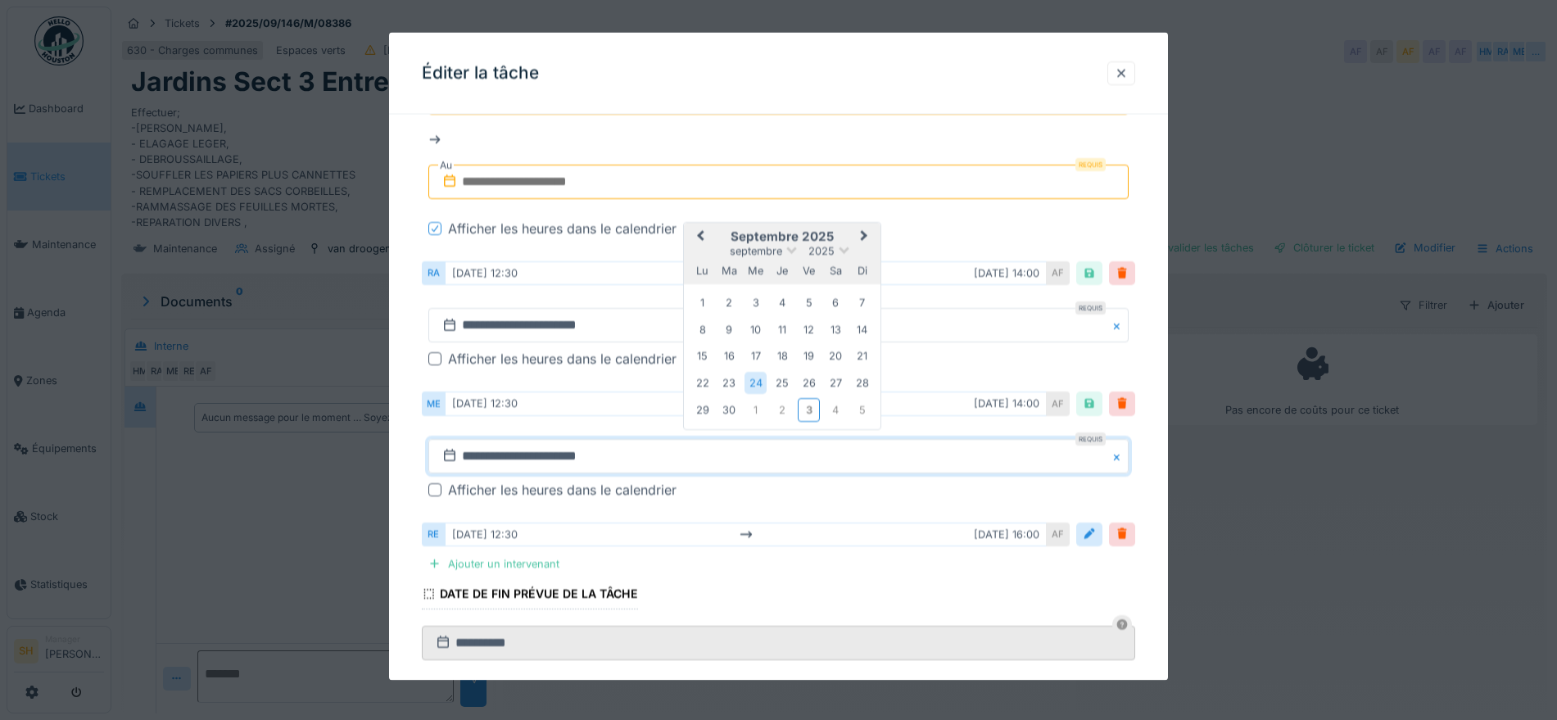
click at [864, 232] on span "Next Month" at bounding box center [864, 236] width 0 height 20
click at [702, 329] on div "6" at bounding box center [702, 330] width 22 height 22
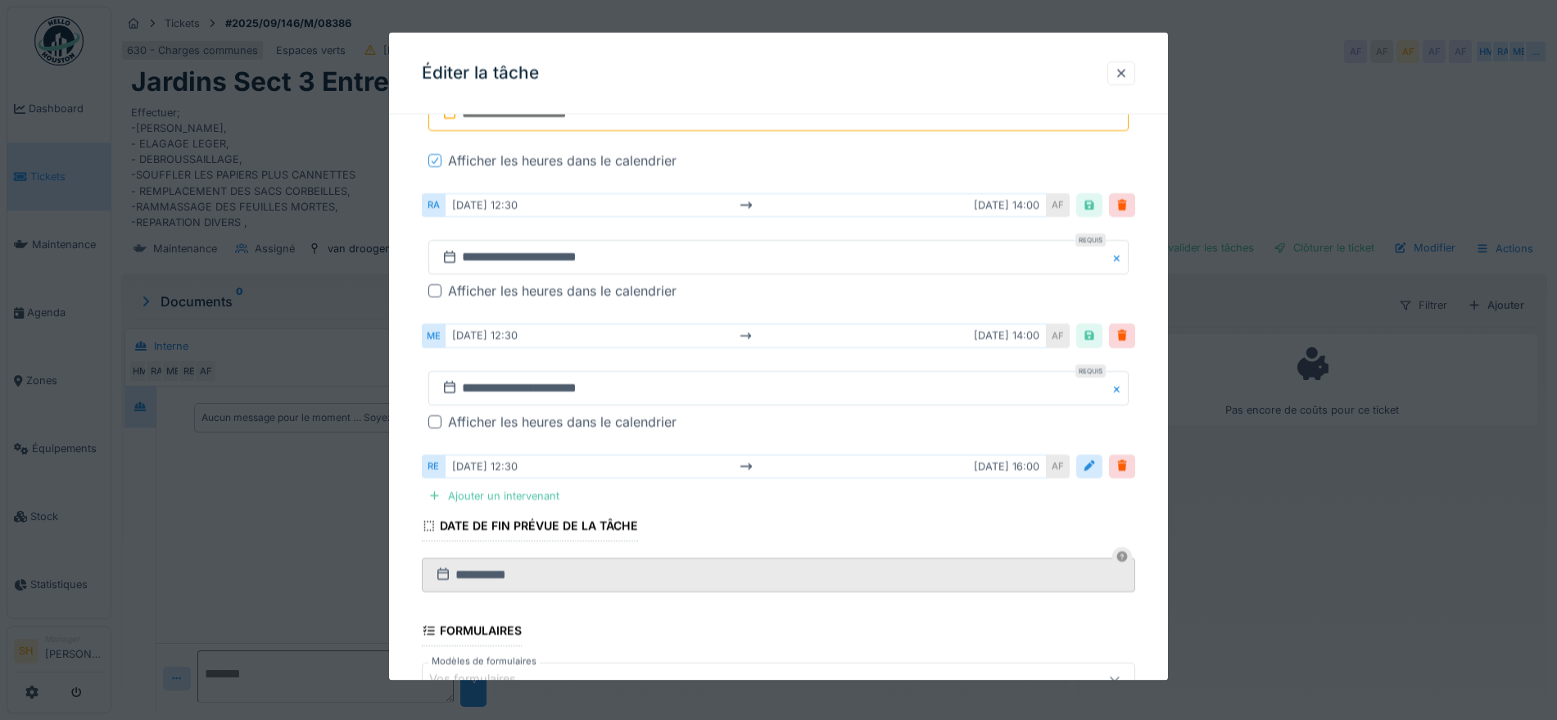
scroll to position [512, 0]
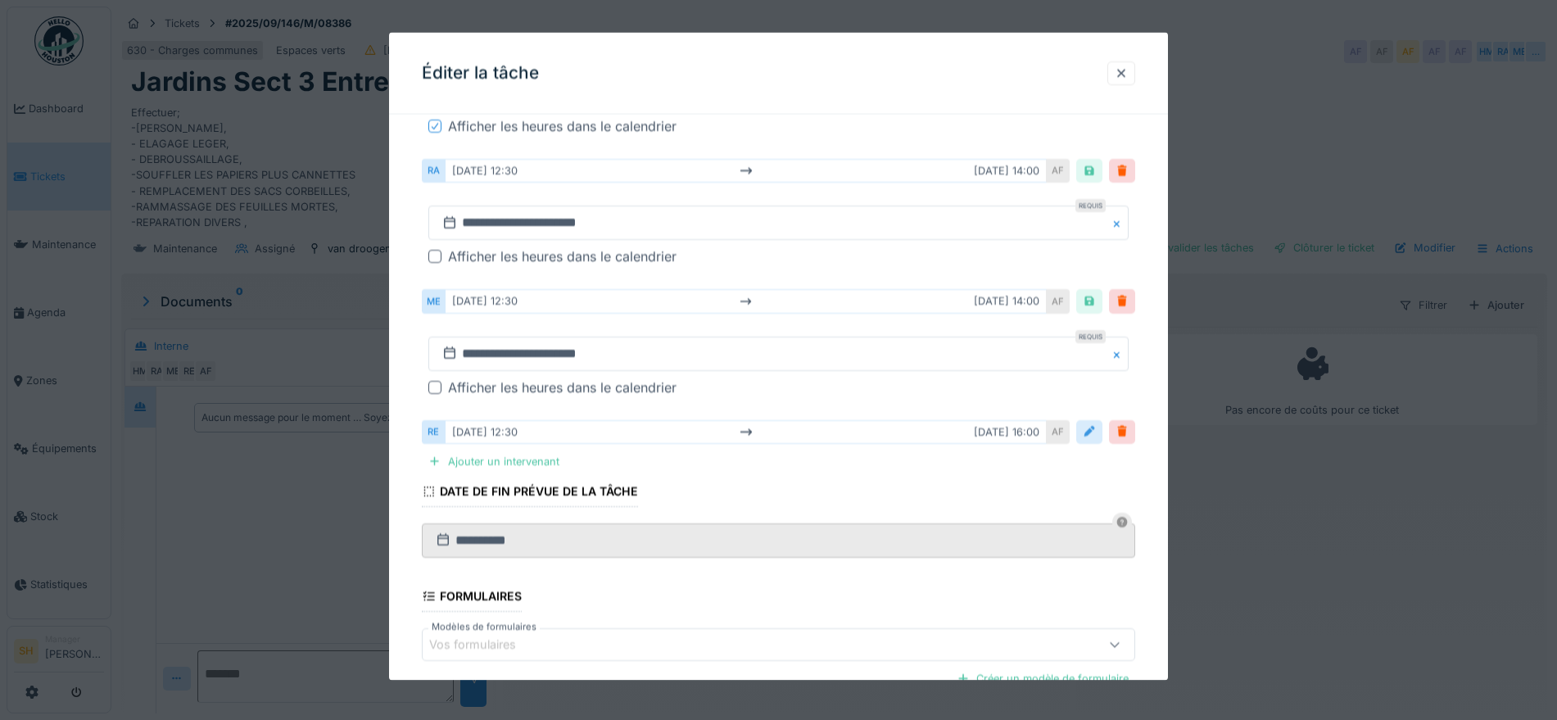
click at [1089, 435] on div at bounding box center [1089, 431] width 26 height 24
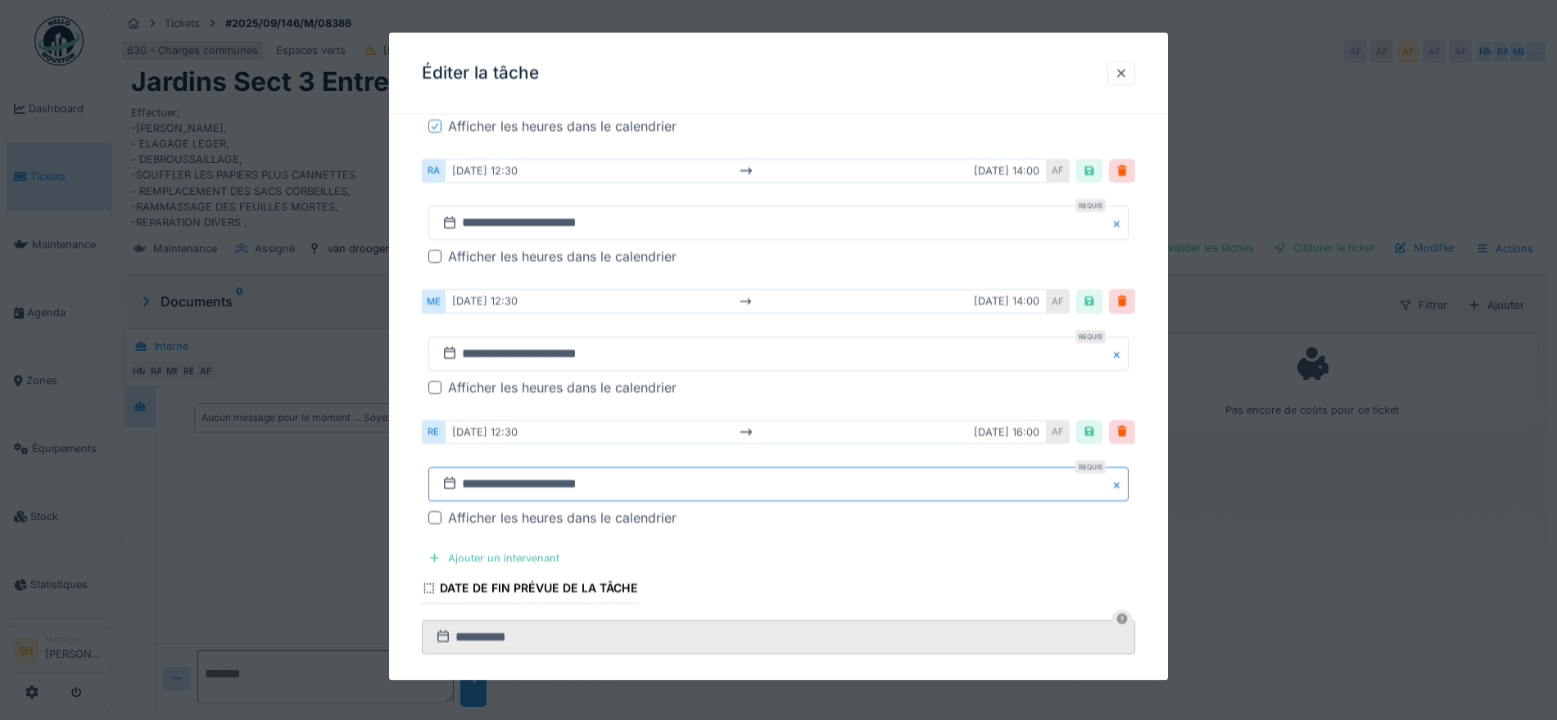
click at [514, 485] on input "**********" at bounding box center [778, 483] width 700 height 34
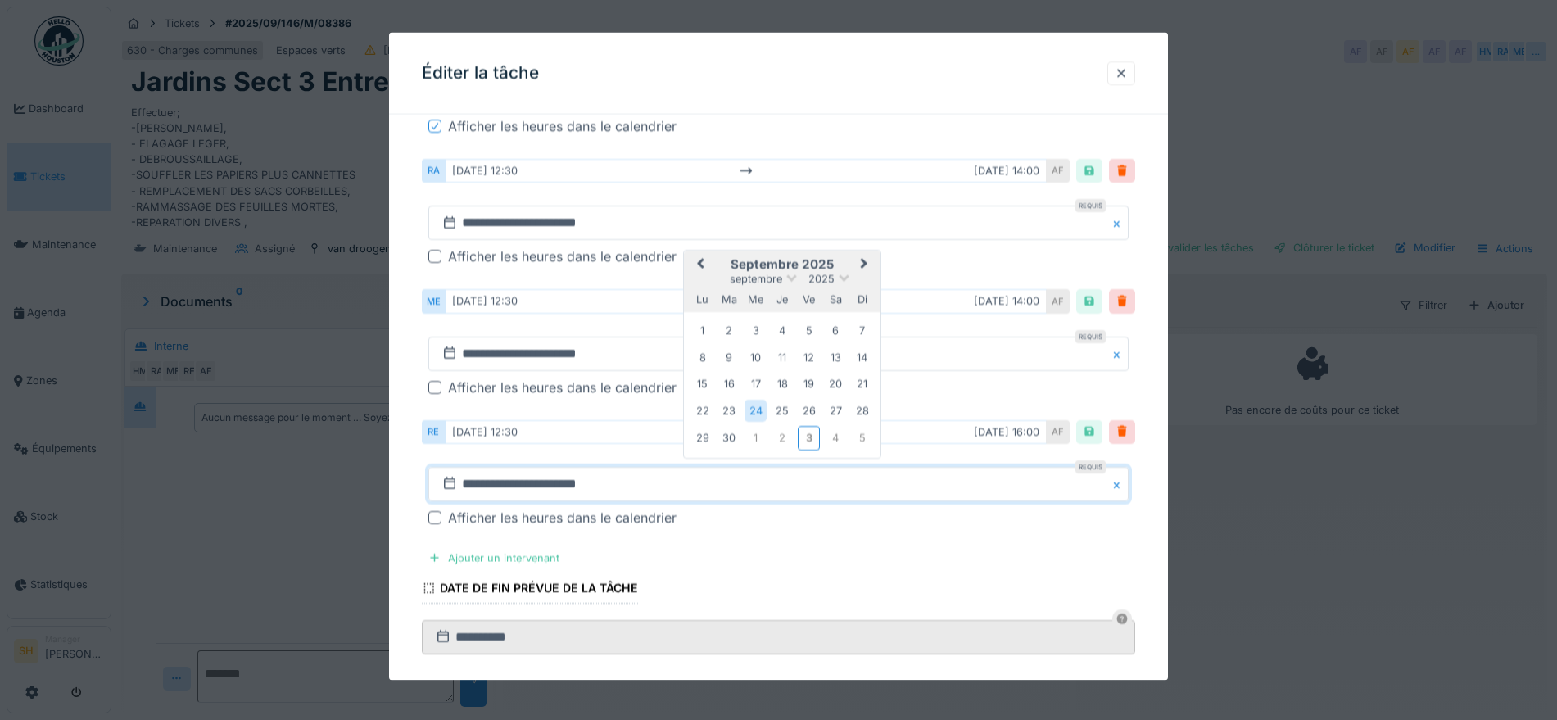
click at [864, 260] on span "Next Month" at bounding box center [864, 264] width 0 height 20
click at [704, 356] on div "6" at bounding box center [702, 358] width 22 height 22
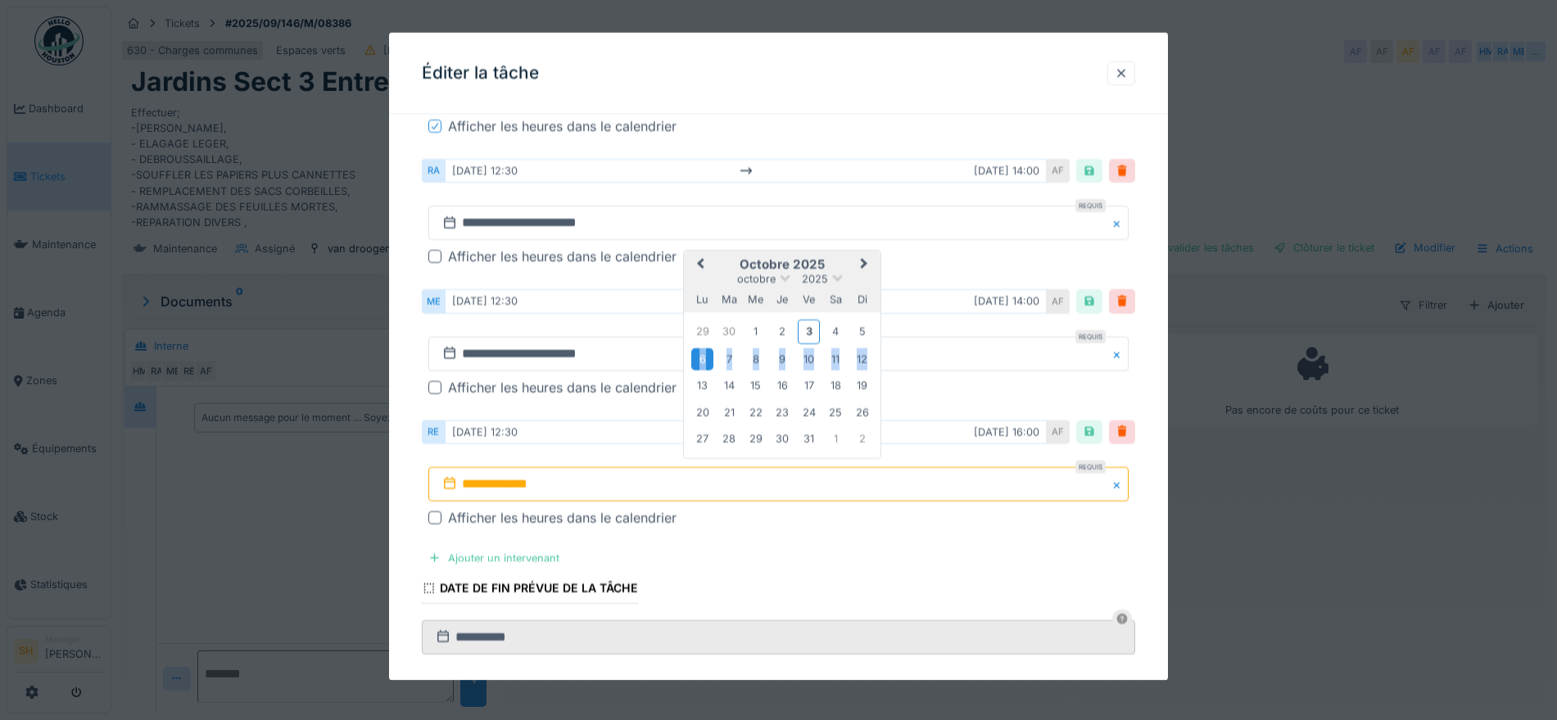
click at [704, 356] on div "6" at bounding box center [702, 358] width 22 height 22
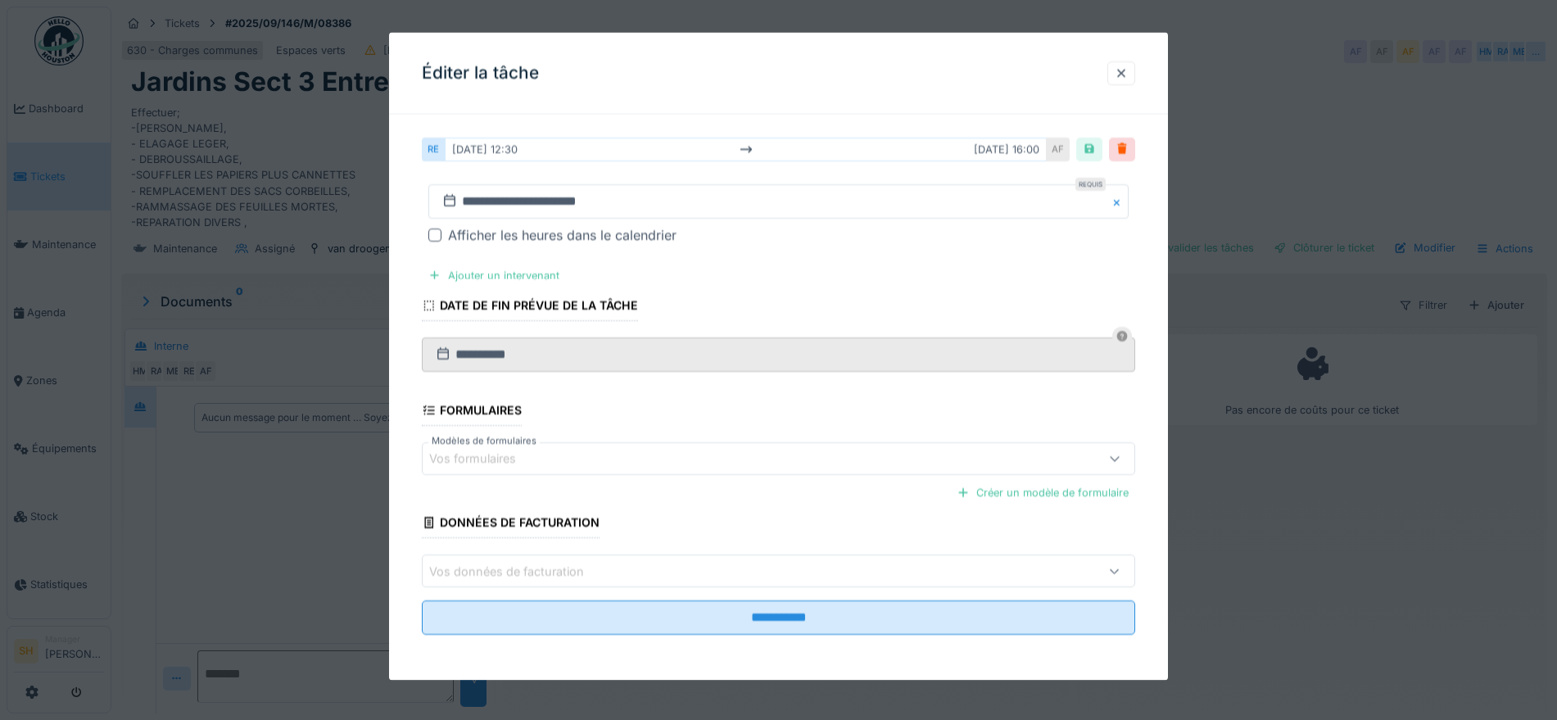
scroll to position [16, 0]
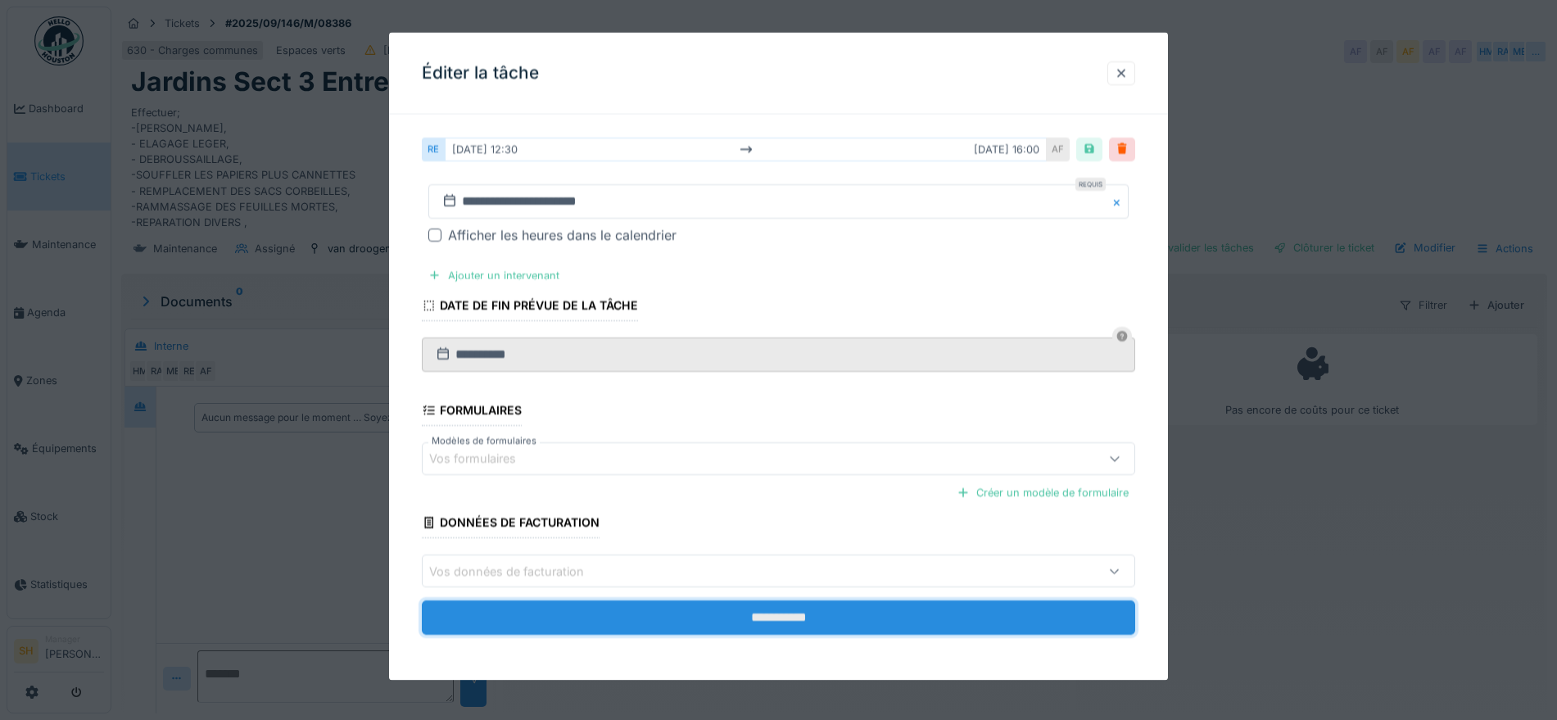
click at [721, 625] on input "**********" at bounding box center [778, 617] width 713 height 34
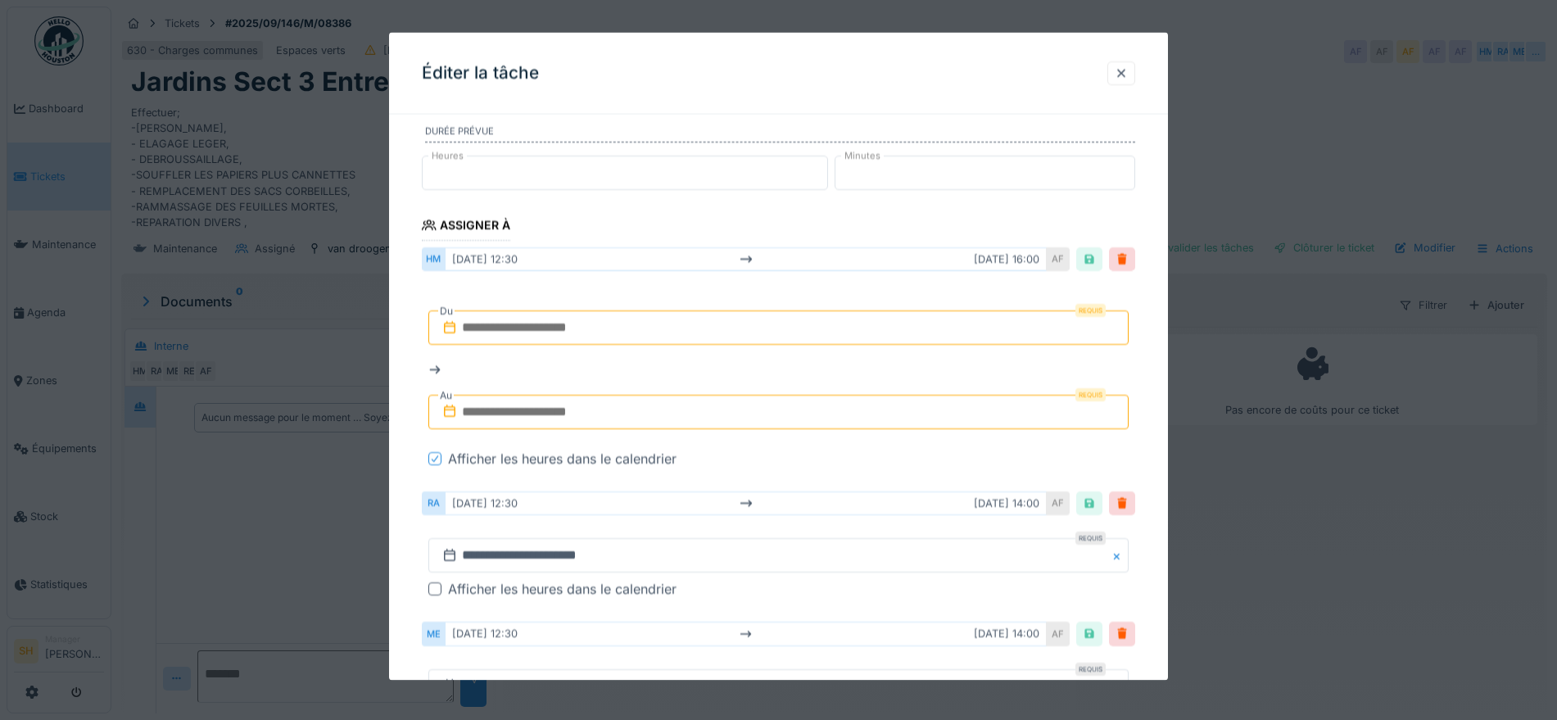
scroll to position [150, 0]
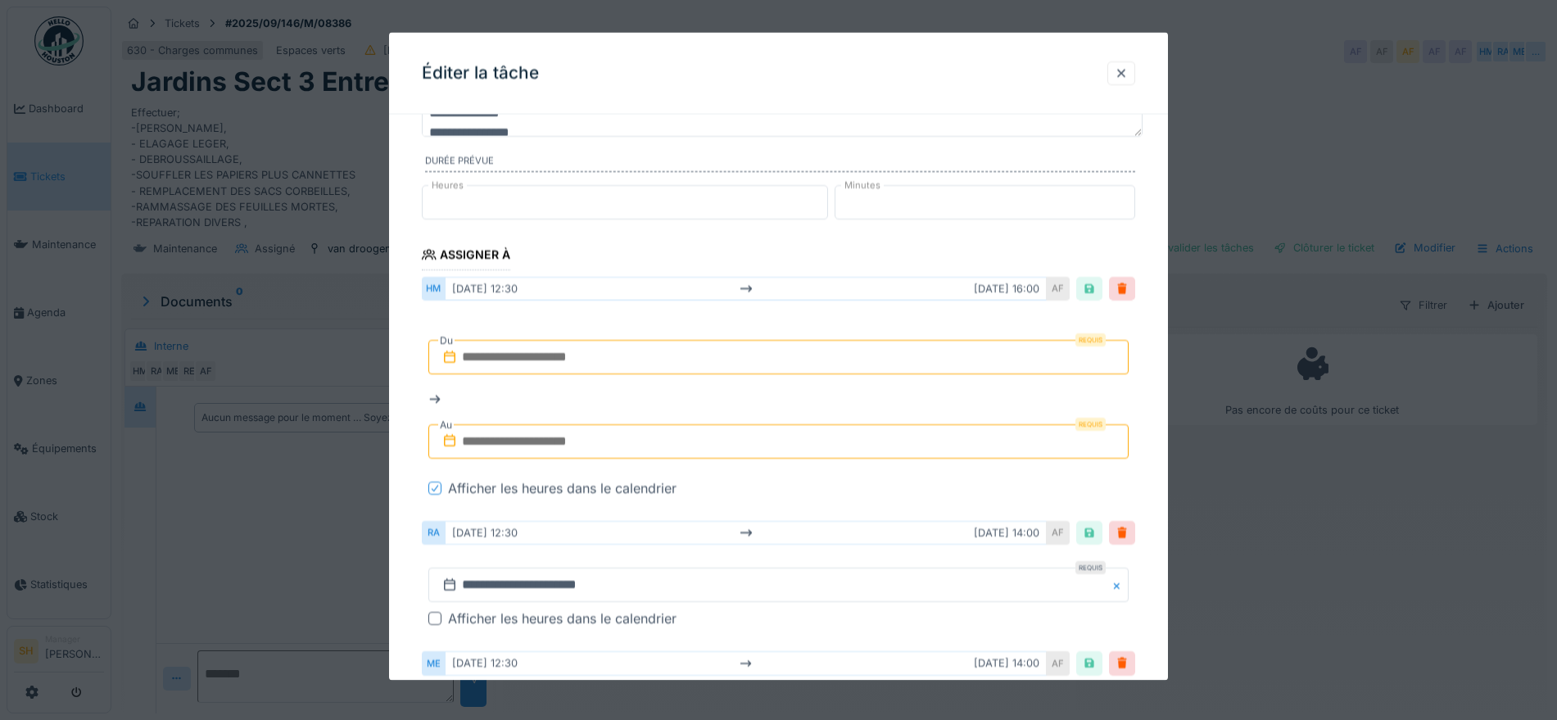
click at [511, 356] on input "text" at bounding box center [778, 357] width 700 height 34
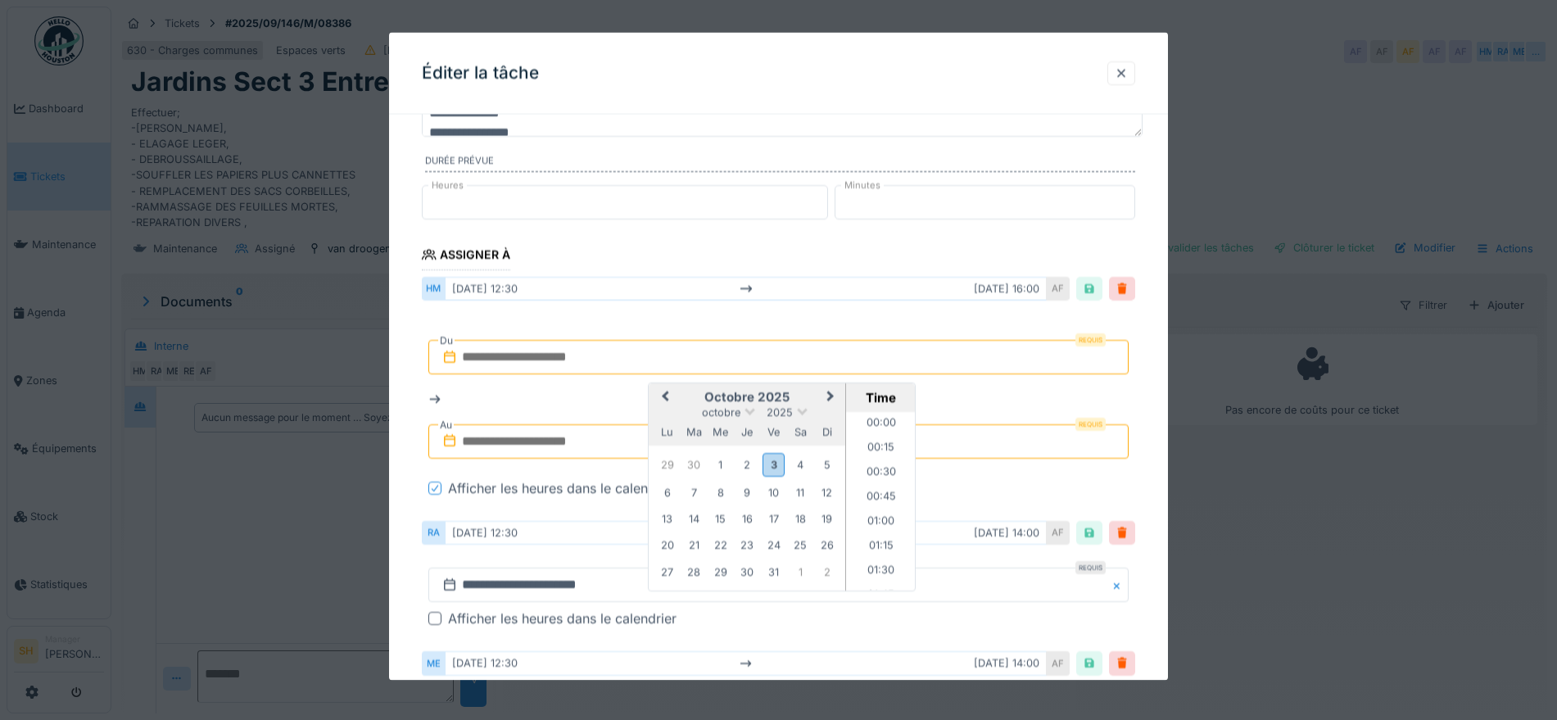
scroll to position [1225, 0]
click at [664, 496] on div "6" at bounding box center [667, 492] width 22 height 22
click at [669, 493] on div "6" at bounding box center [667, 492] width 22 height 22
click at [882, 458] on li "12:45" at bounding box center [881, 452] width 70 height 25
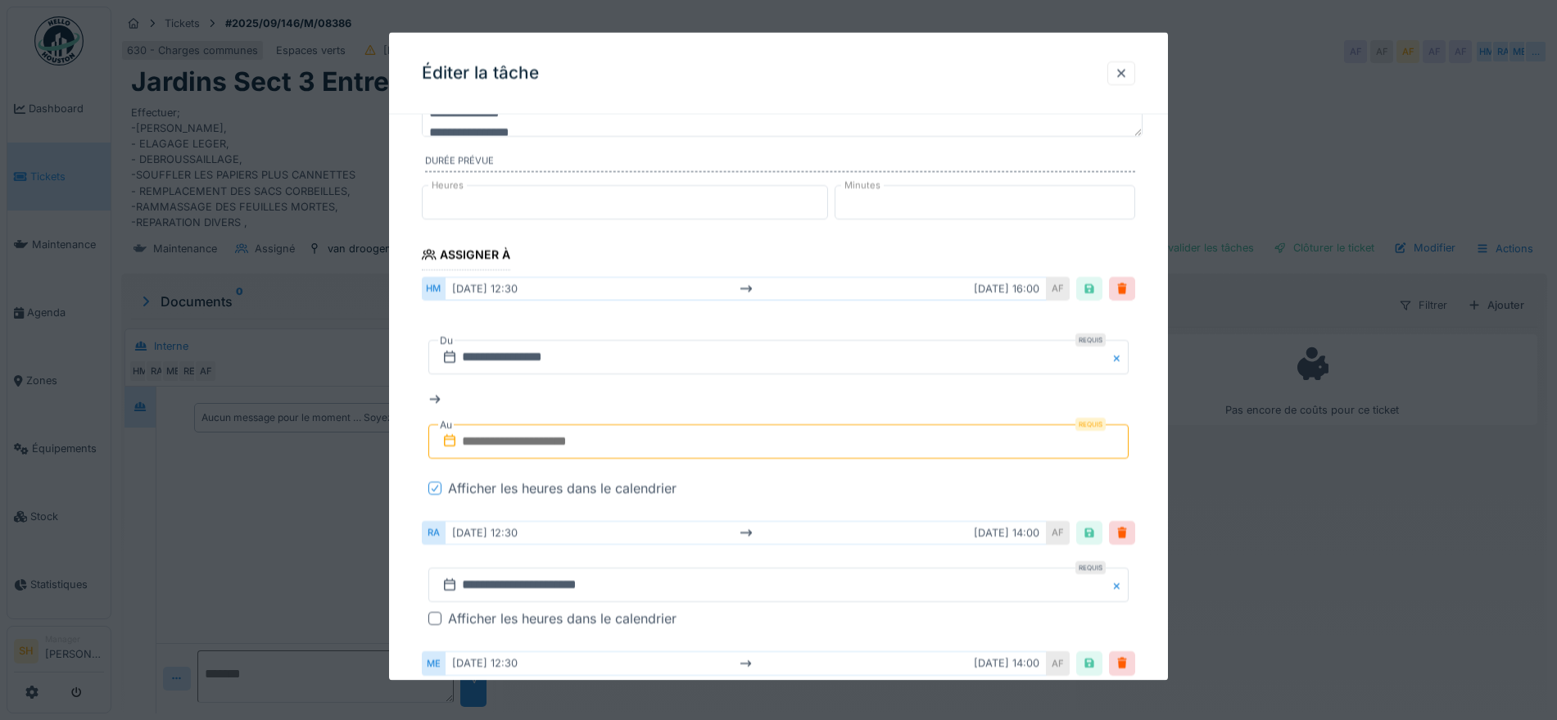
click at [665, 442] on input "text" at bounding box center [778, 441] width 700 height 34
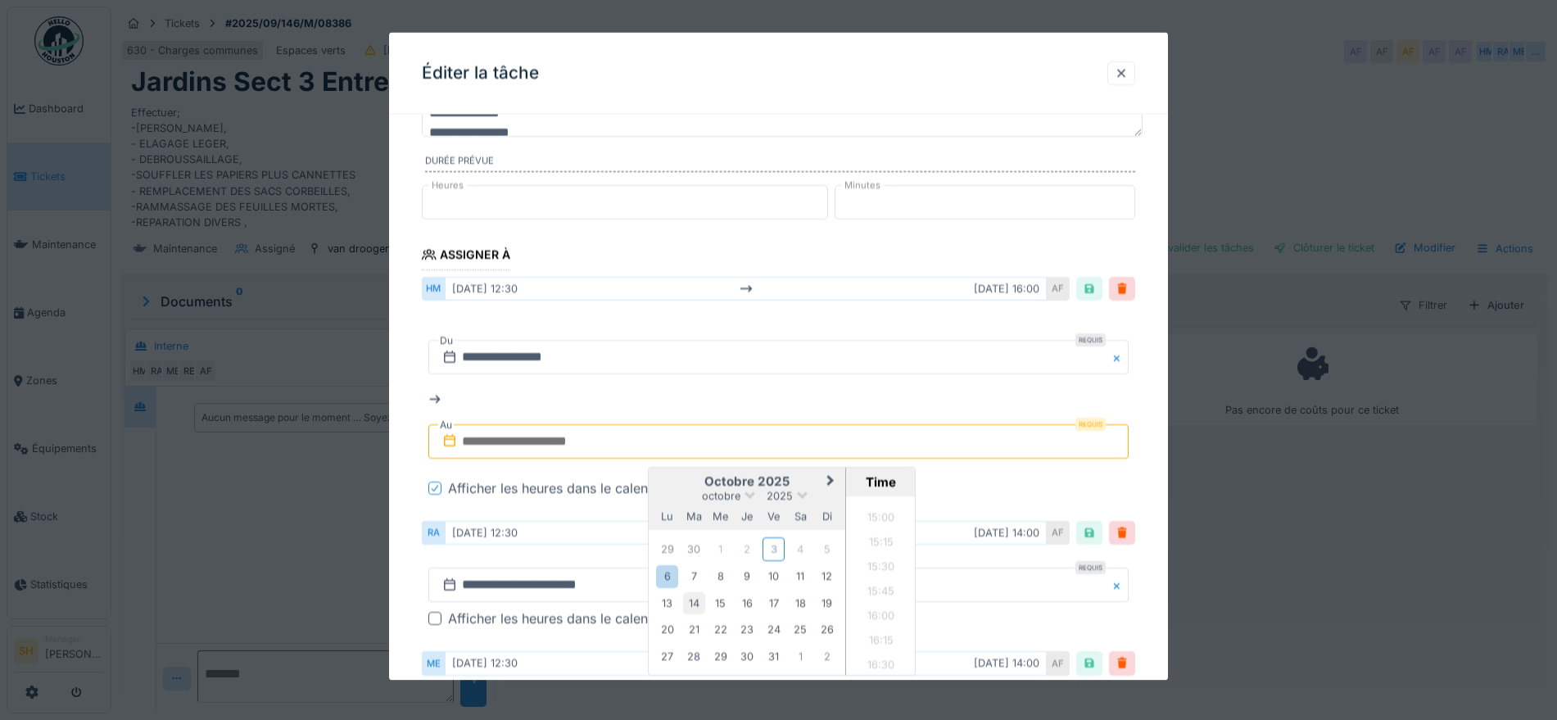
scroll to position [1430, 0]
click at [666, 577] on div "6" at bounding box center [667, 576] width 22 height 22
click at [871, 641] on li "16:00" at bounding box center [881, 651] width 70 height 25
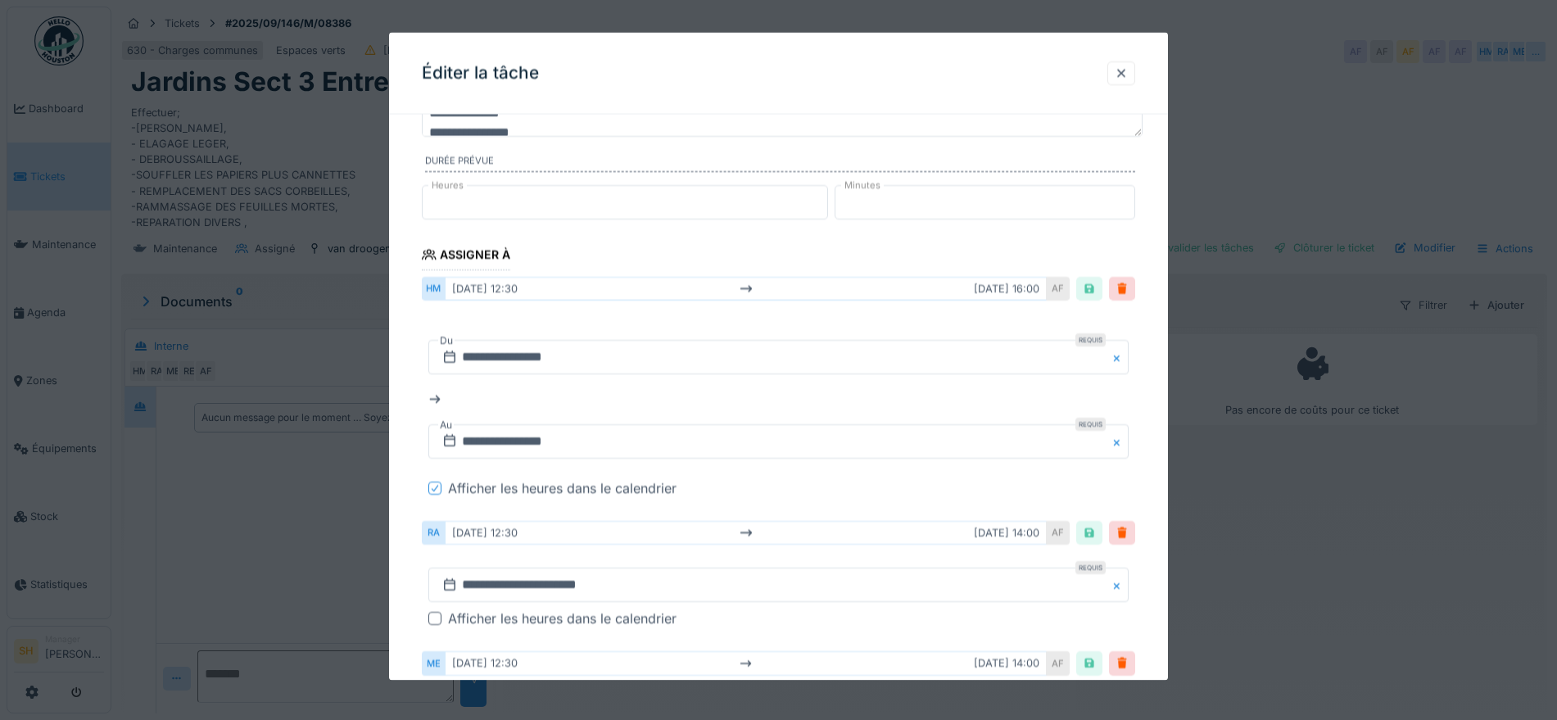
click at [1129, 389] on div "**********" at bounding box center [778, 399] width 700 height 145
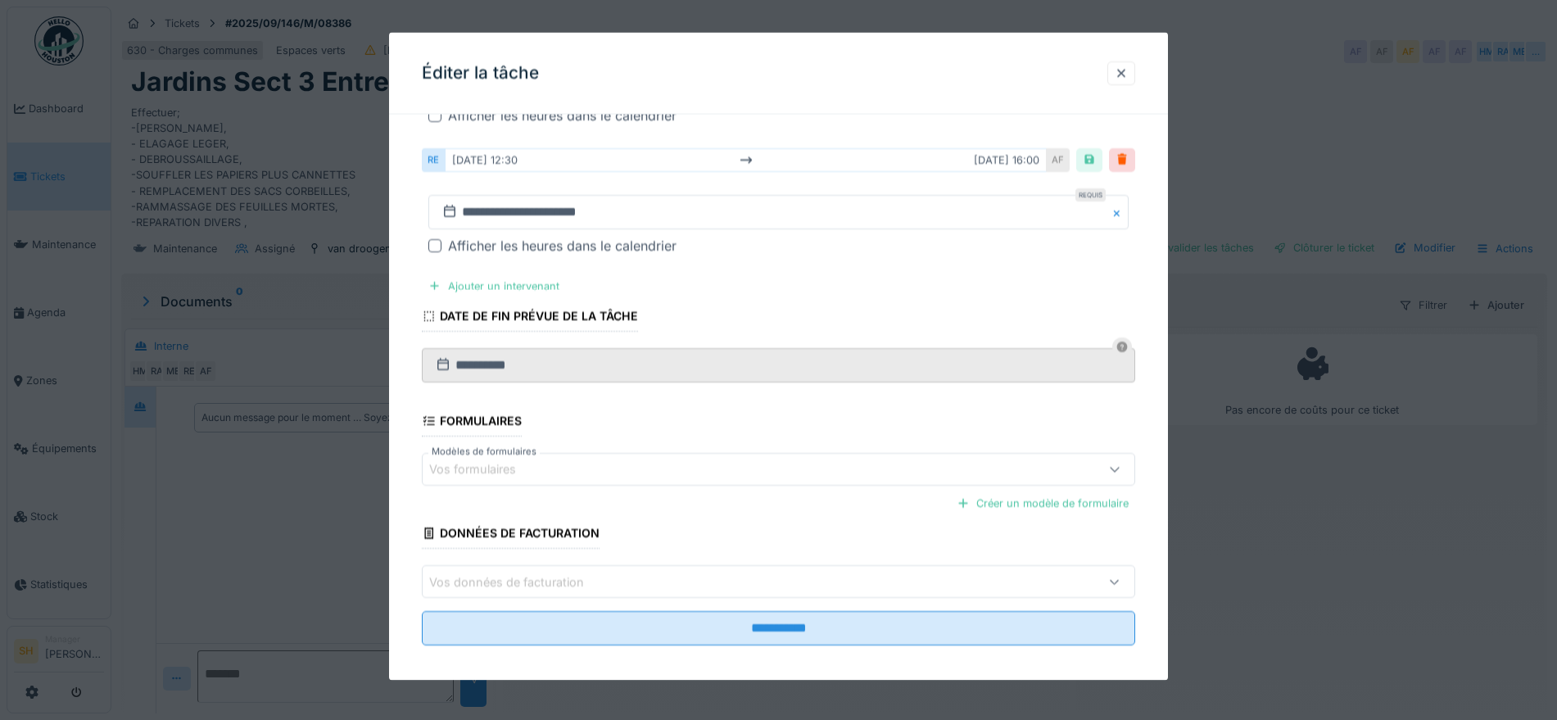
scroll to position [795, 0]
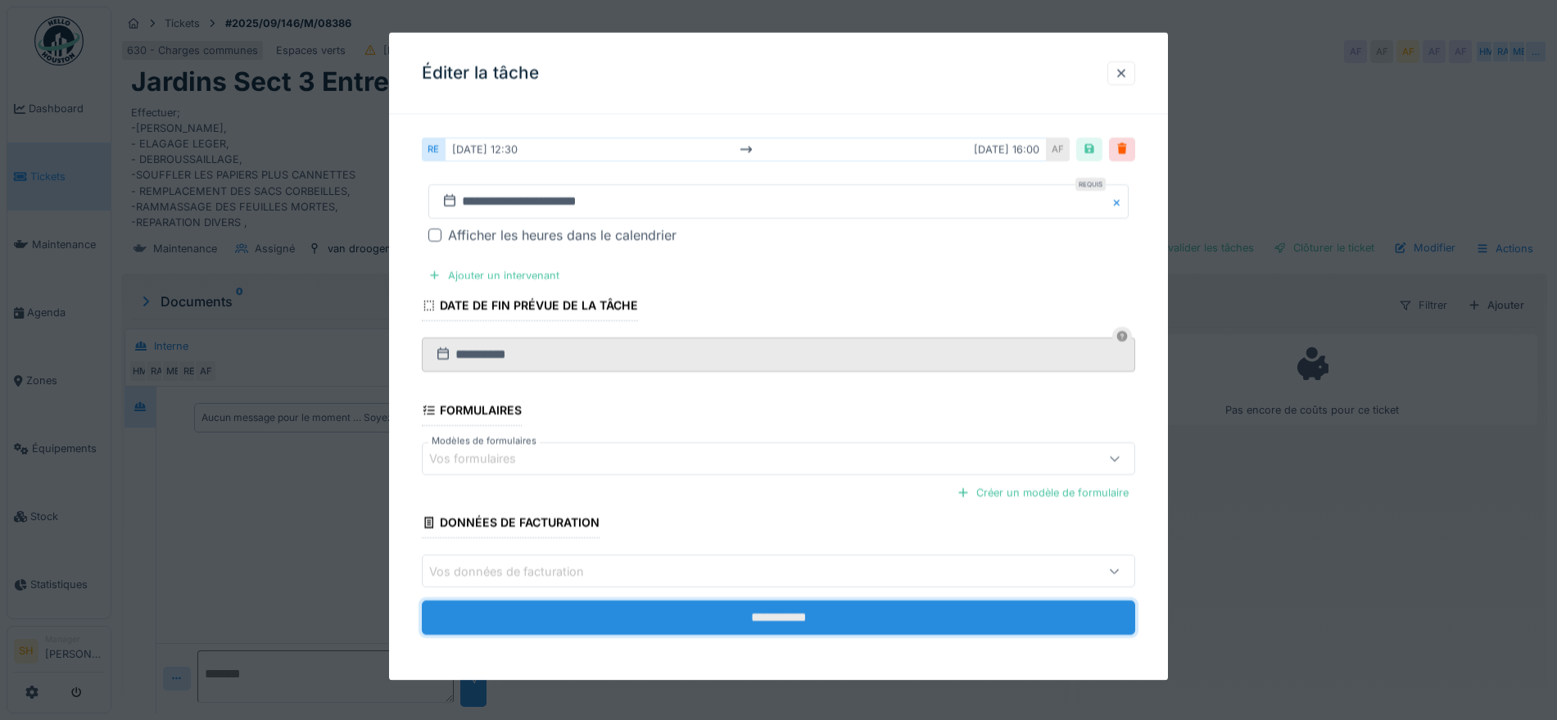
click at [740, 614] on input "**********" at bounding box center [778, 617] width 713 height 34
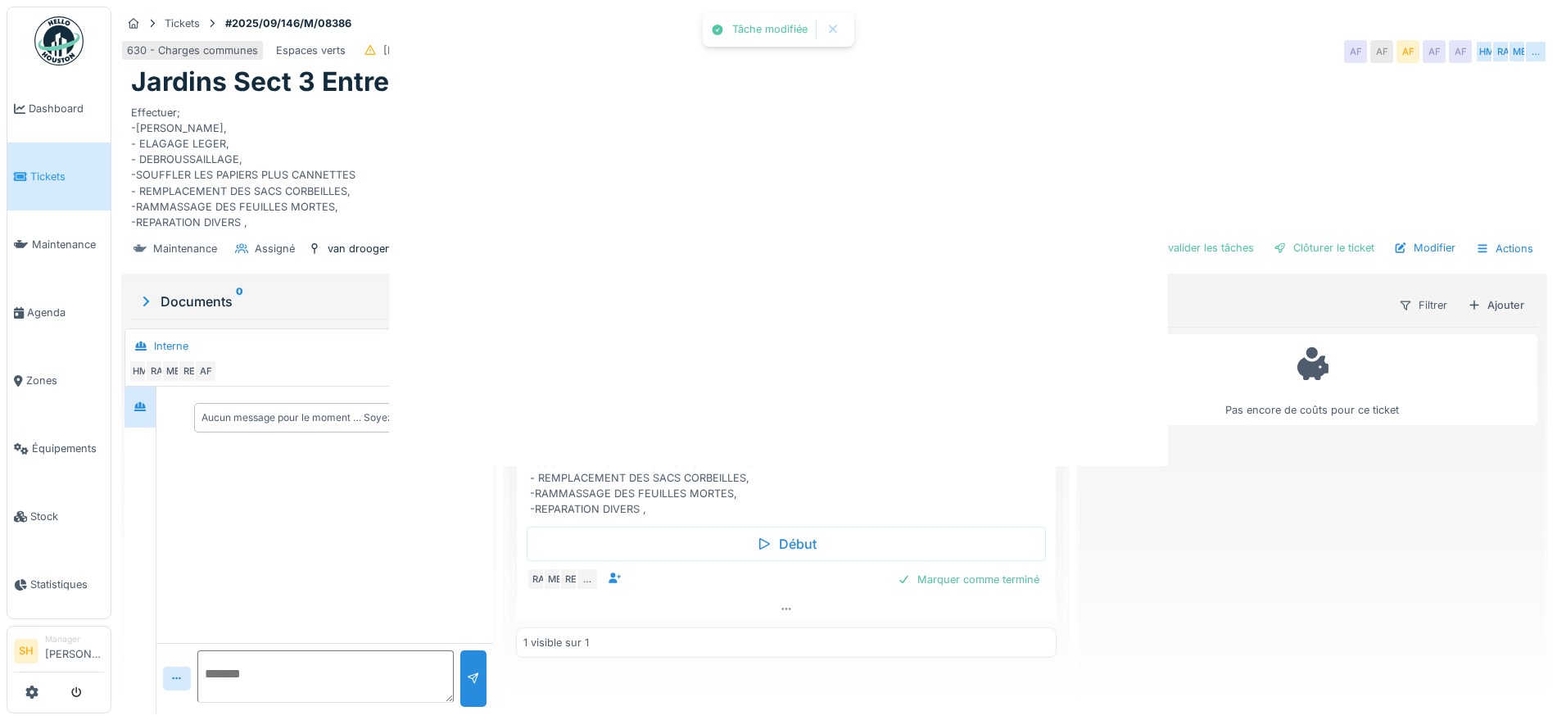
scroll to position [0, 0]
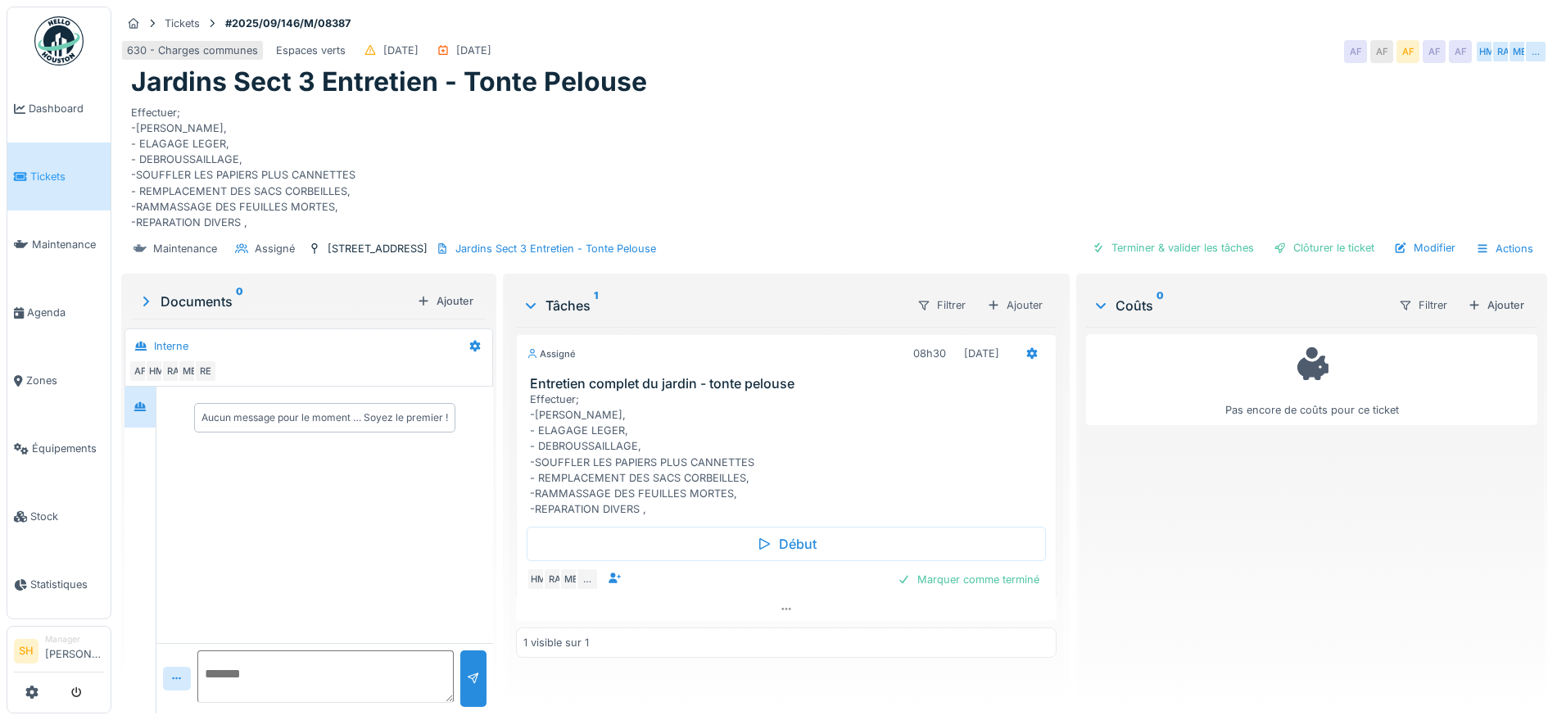
click at [1057, 667] on div "Tâches 1 Filtrer Ajouter Assigné 08h30 24/09/2025 Entretien complet du jardin -…" at bounding box center [786, 495] width 567 height 443
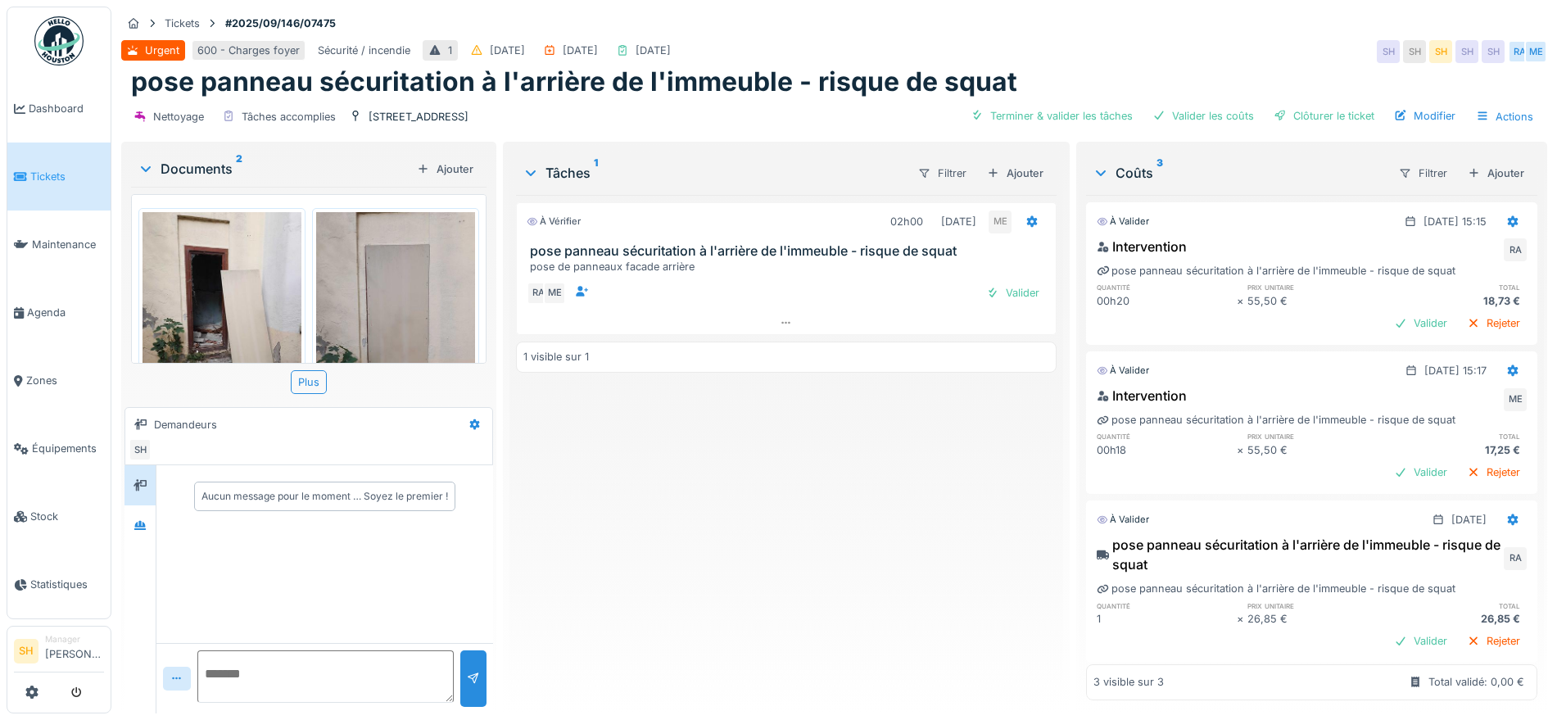
click at [234, 301] on img at bounding box center [222, 318] width 159 height 212
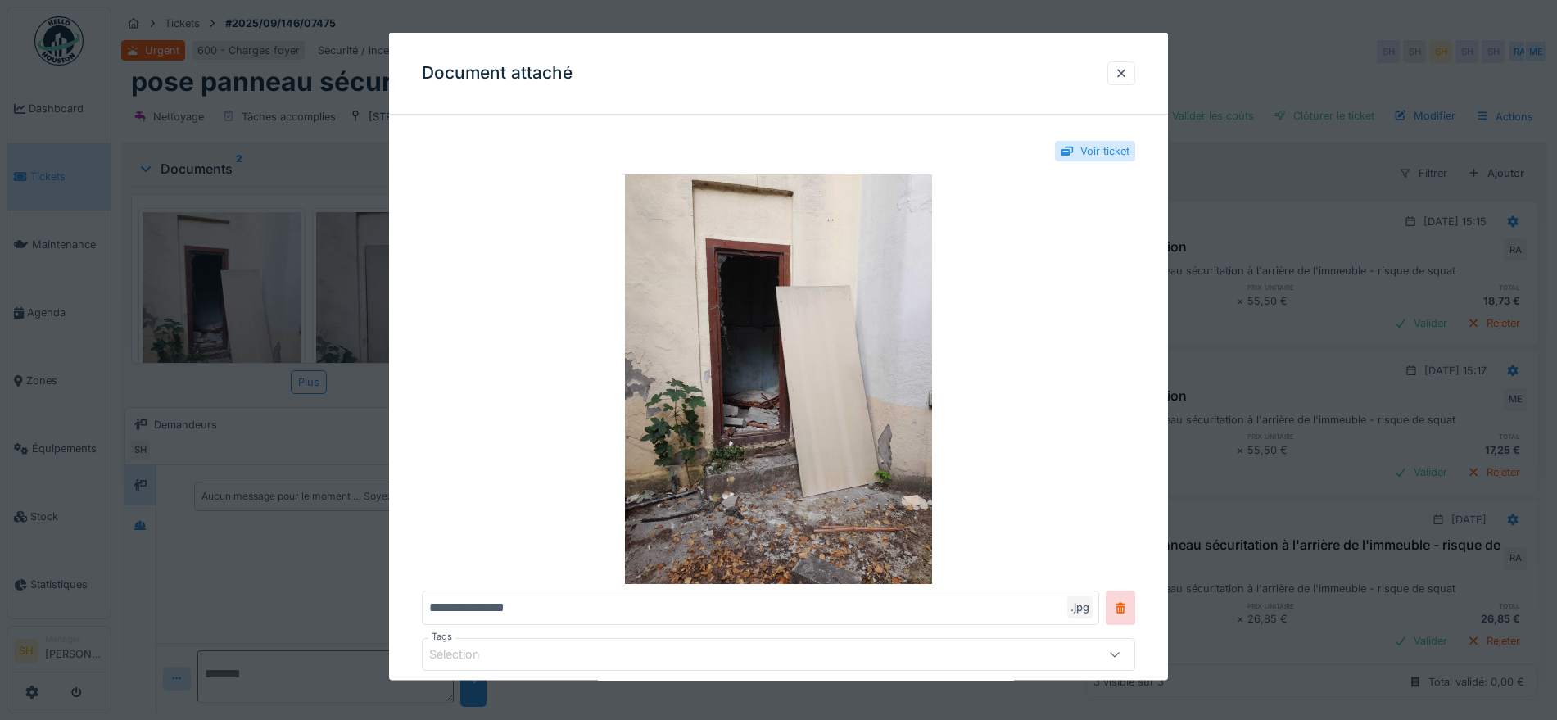
click at [373, 310] on div at bounding box center [778, 360] width 1557 height 720
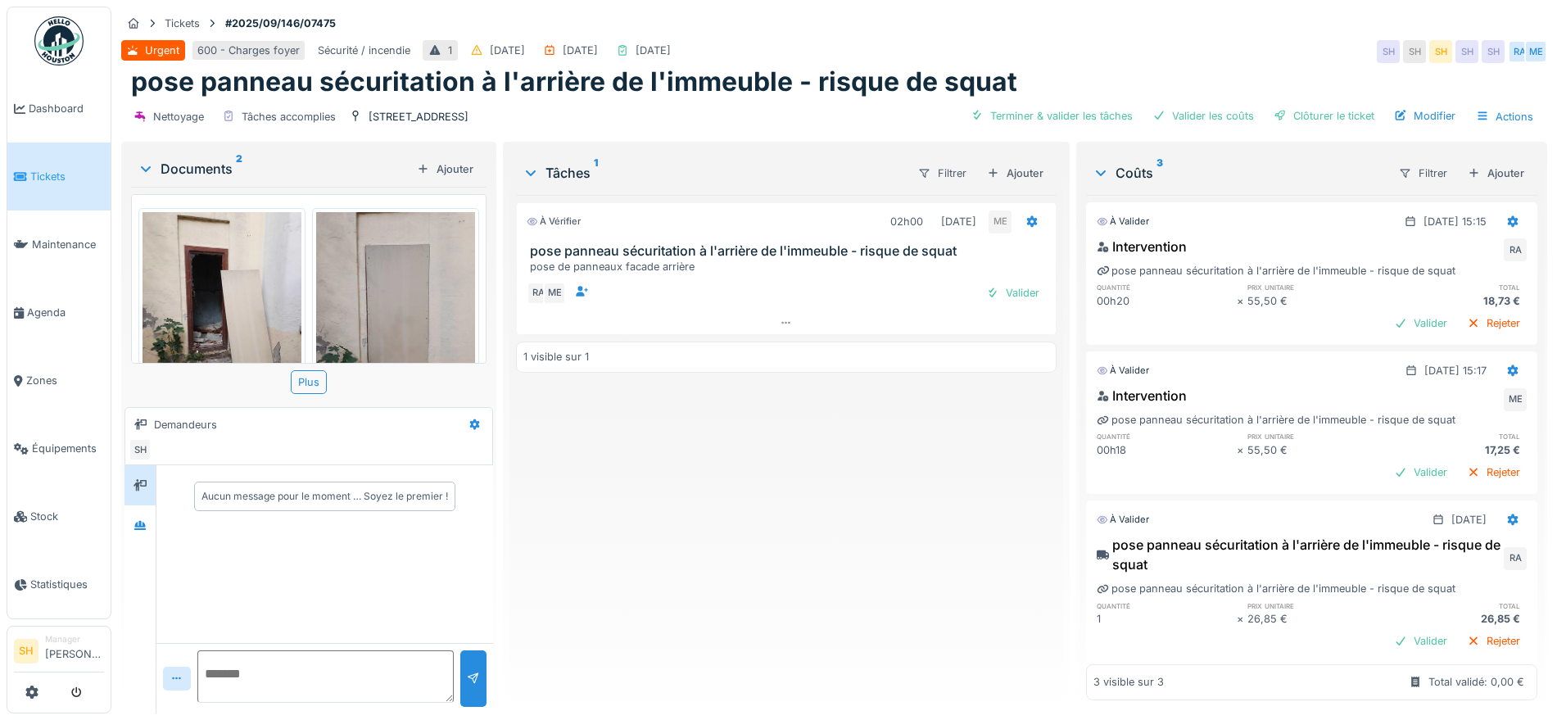
click at [374, 309] on img at bounding box center [395, 318] width 159 height 212
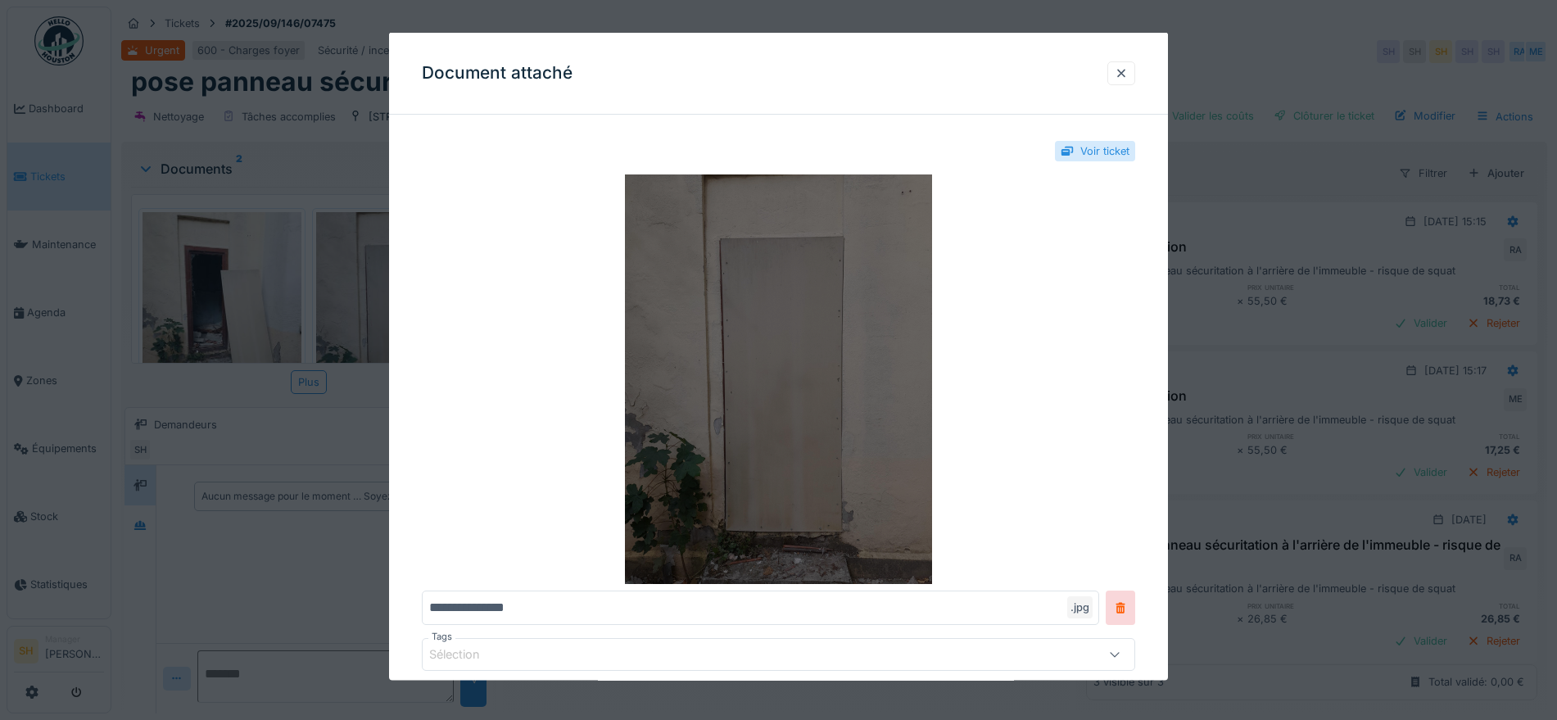
scroll to position [16, 0]
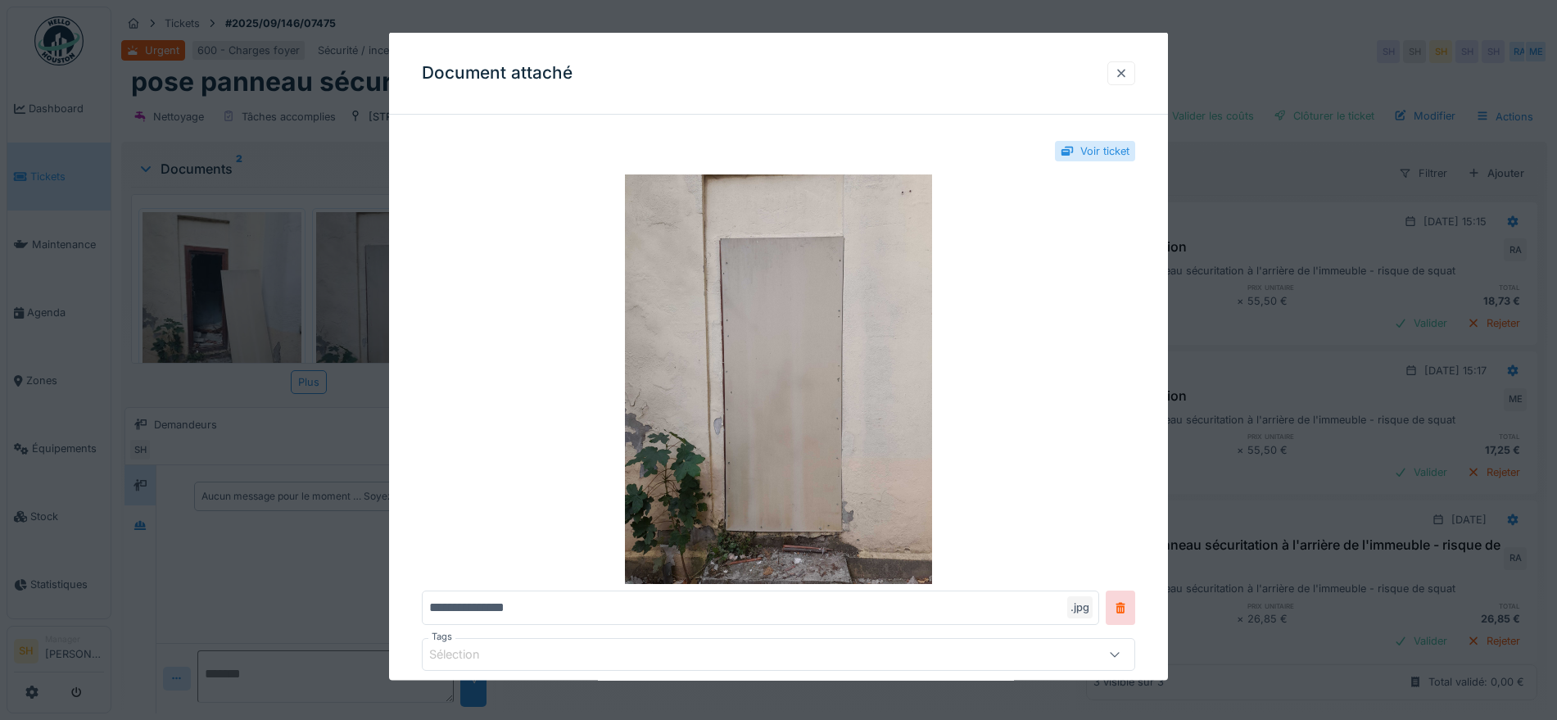
click at [1122, 76] on div at bounding box center [1121, 73] width 13 height 16
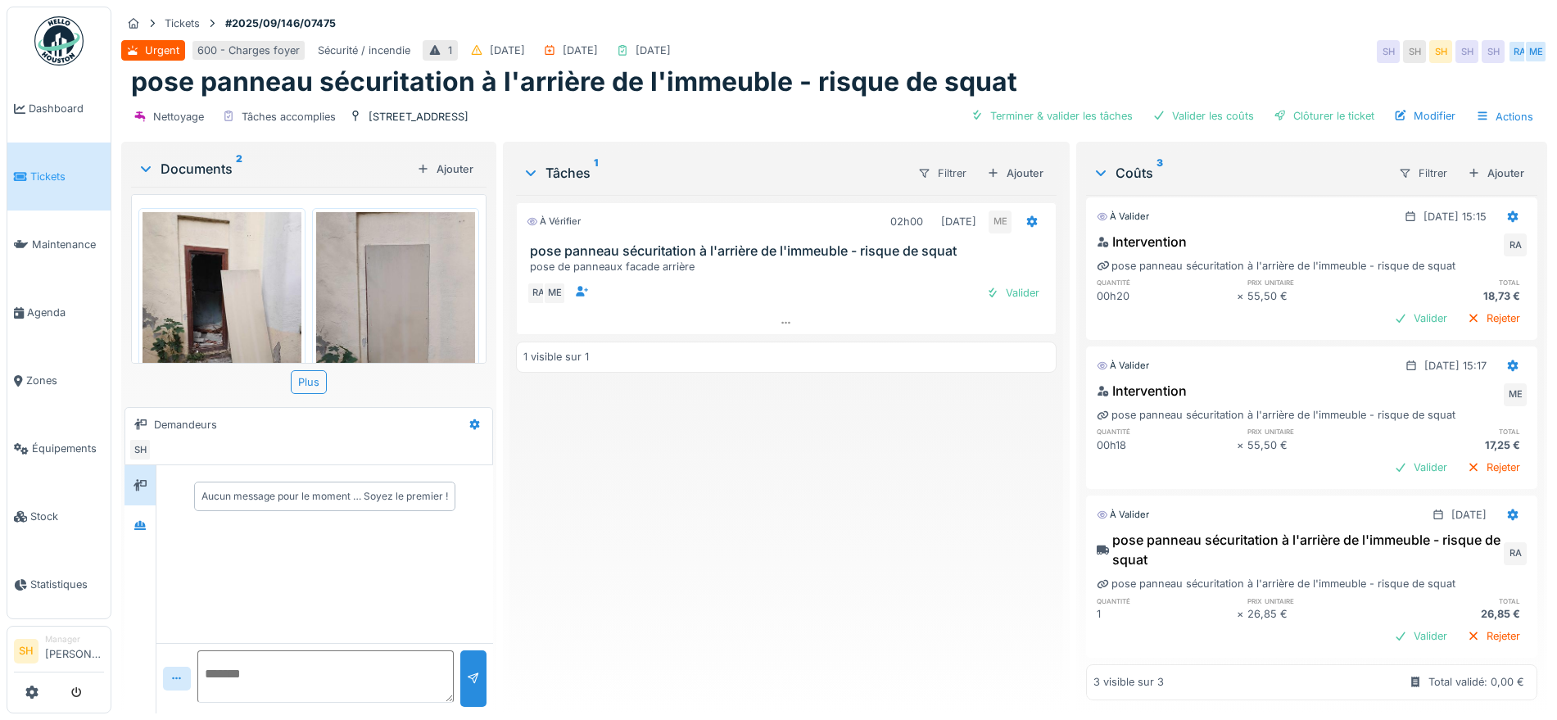
scroll to position [0, 0]
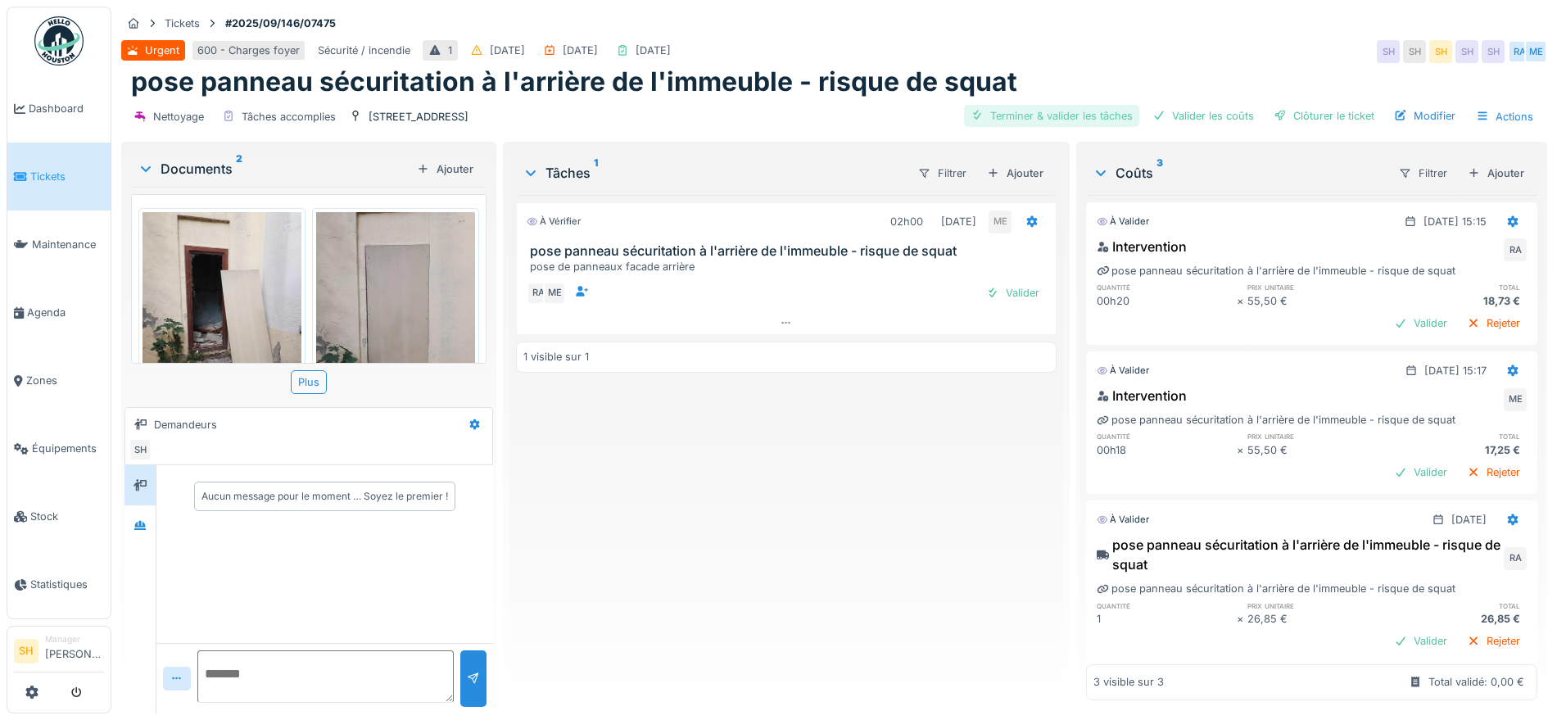
click at [1056, 119] on div "Terminer & valider les tâches" at bounding box center [1051, 116] width 175 height 22
click at [1222, 119] on div "Valider les coûts" at bounding box center [1203, 116] width 115 height 22
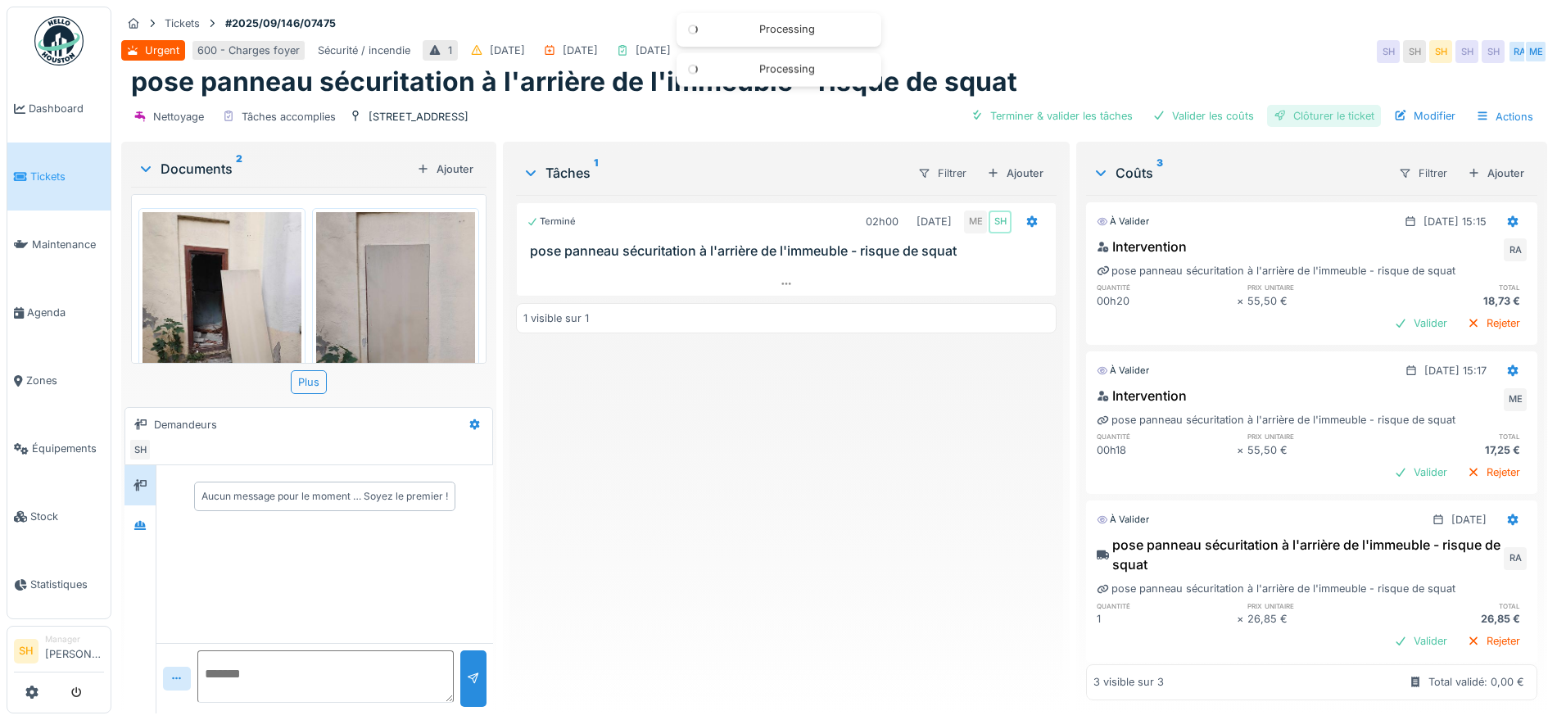
click at [1299, 114] on div "Clôturer le ticket" at bounding box center [1324, 116] width 114 height 22
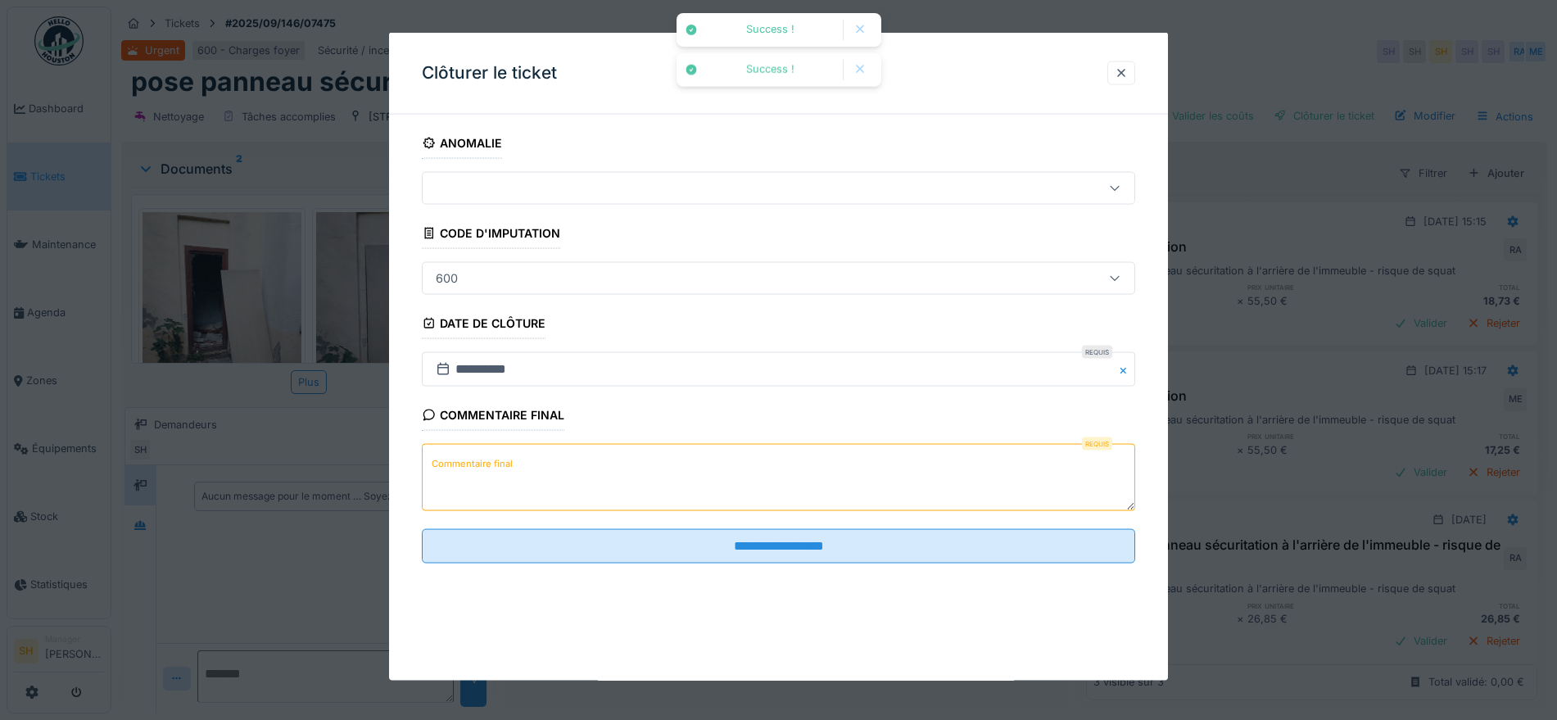
scroll to position [16, 0]
click at [807, 486] on textarea "Commentaire final" at bounding box center [778, 477] width 713 height 67
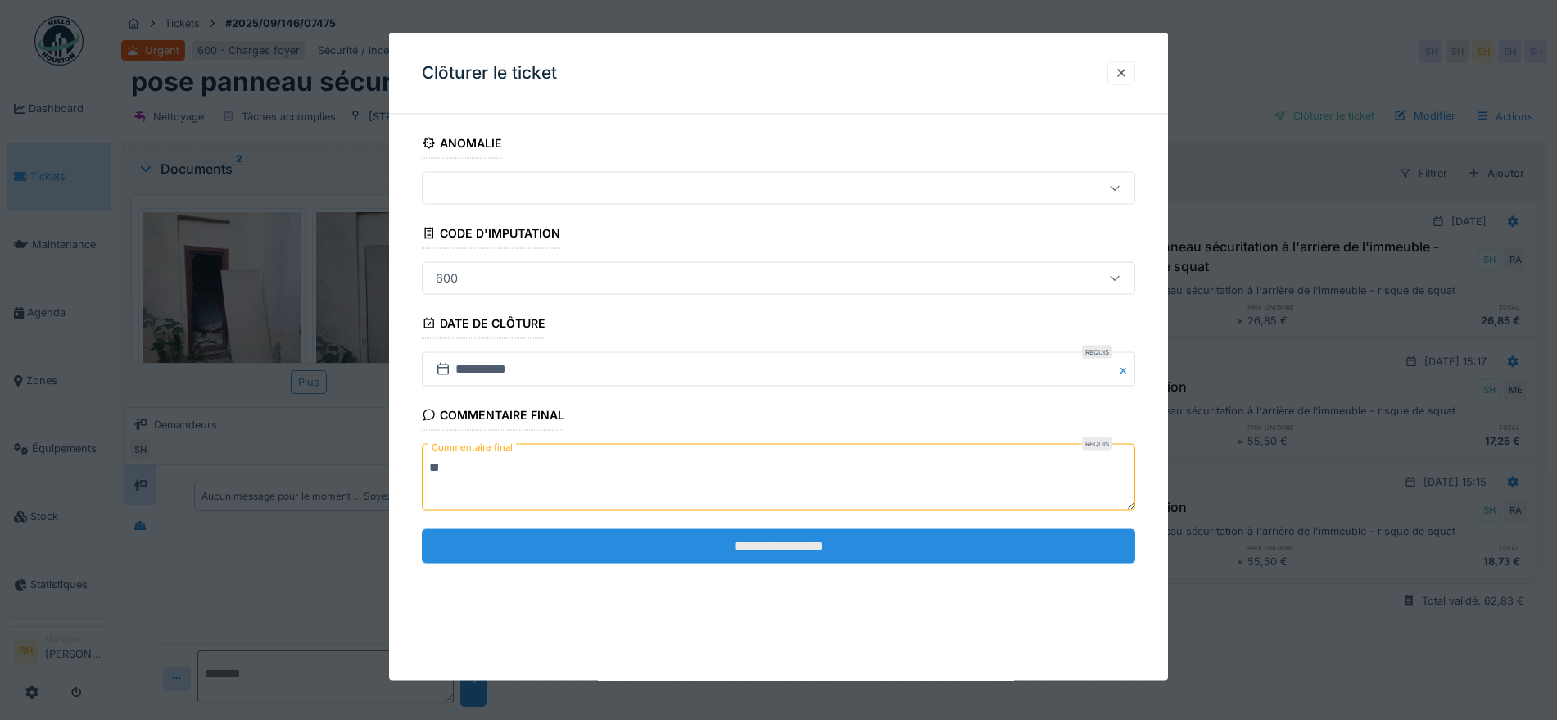
type textarea "**"
click at [828, 550] on input "**********" at bounding box center [778, 545] width 713 height 34
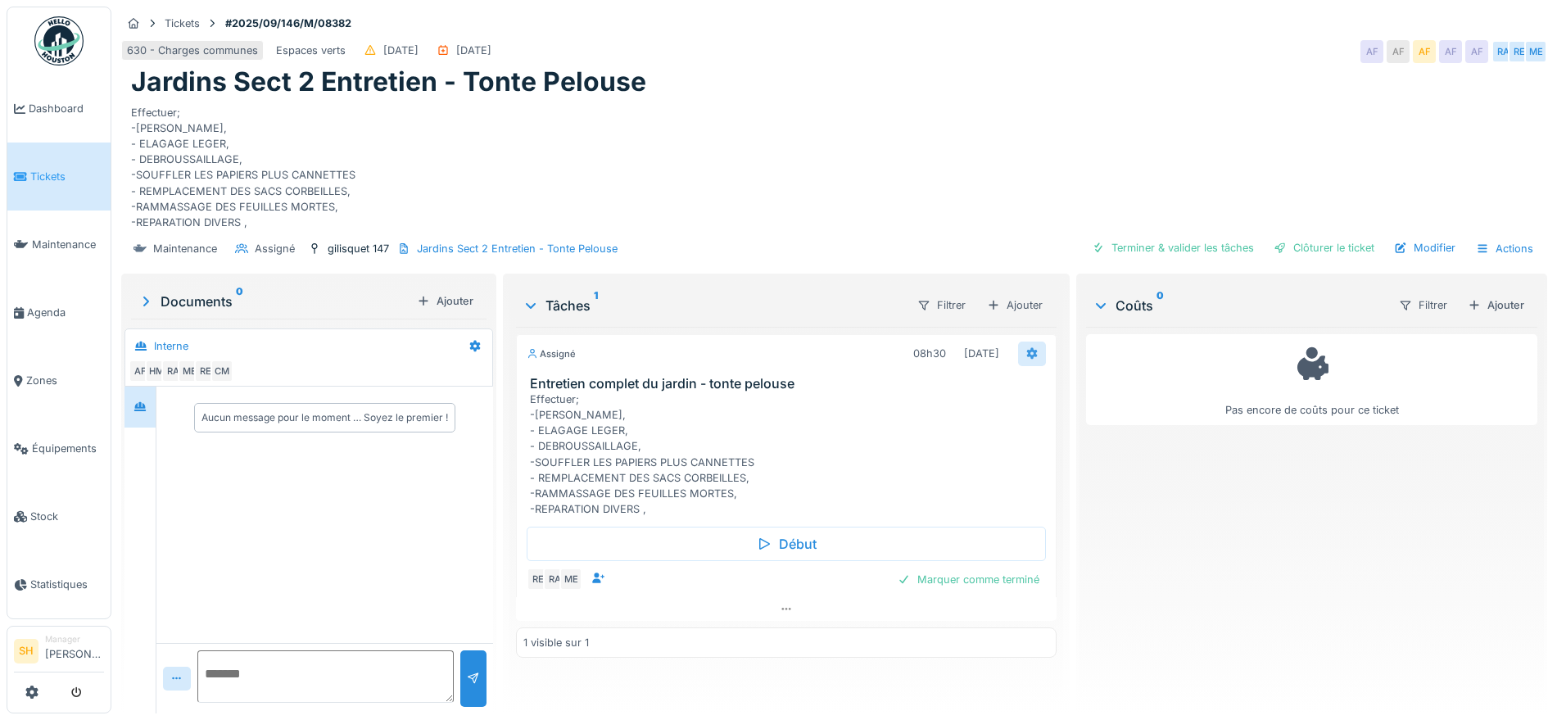
click at [1028, 355] on icon at bounding box center [1032, 353] width 13 height 11
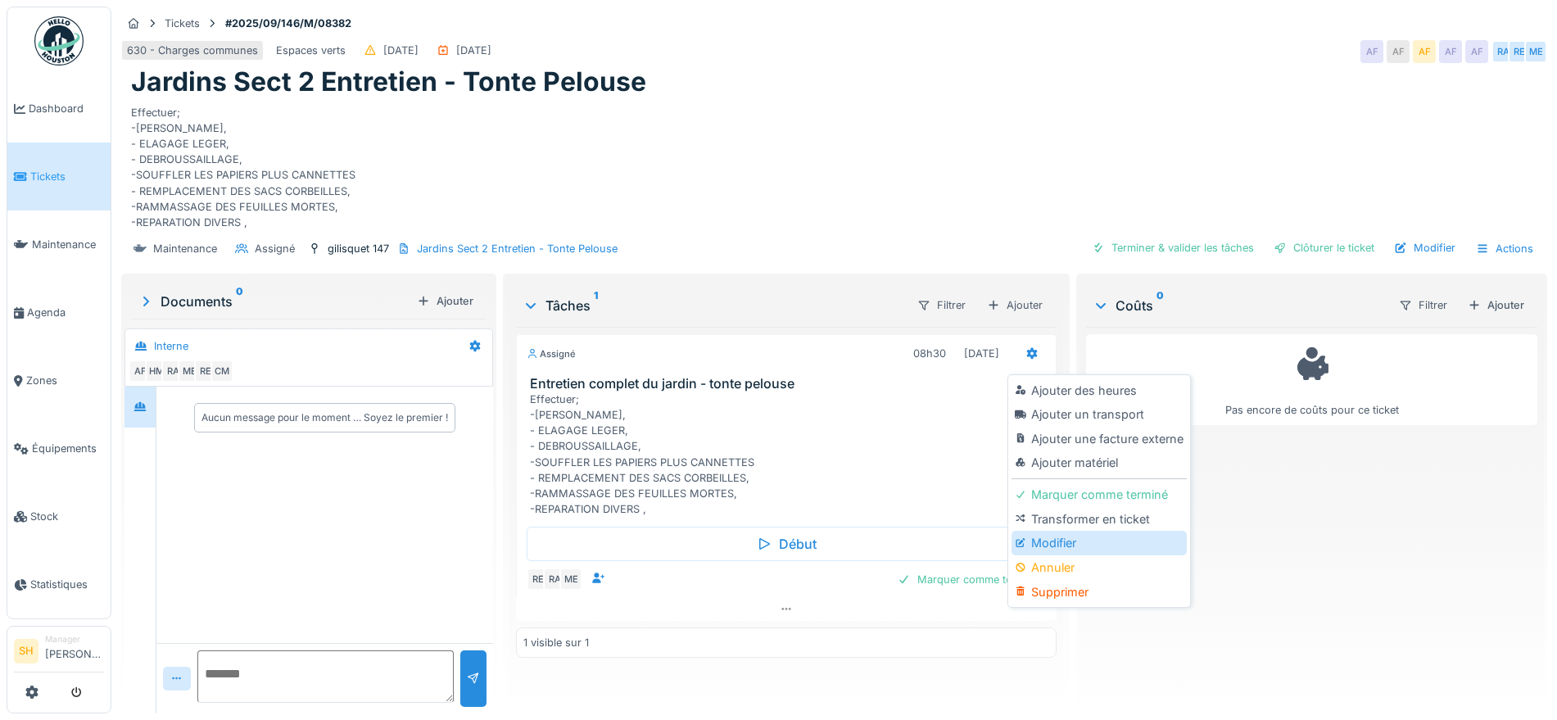
click at [1047, 546] on div "Modifier" at bounding box center [1099, 543] width 174 height 25
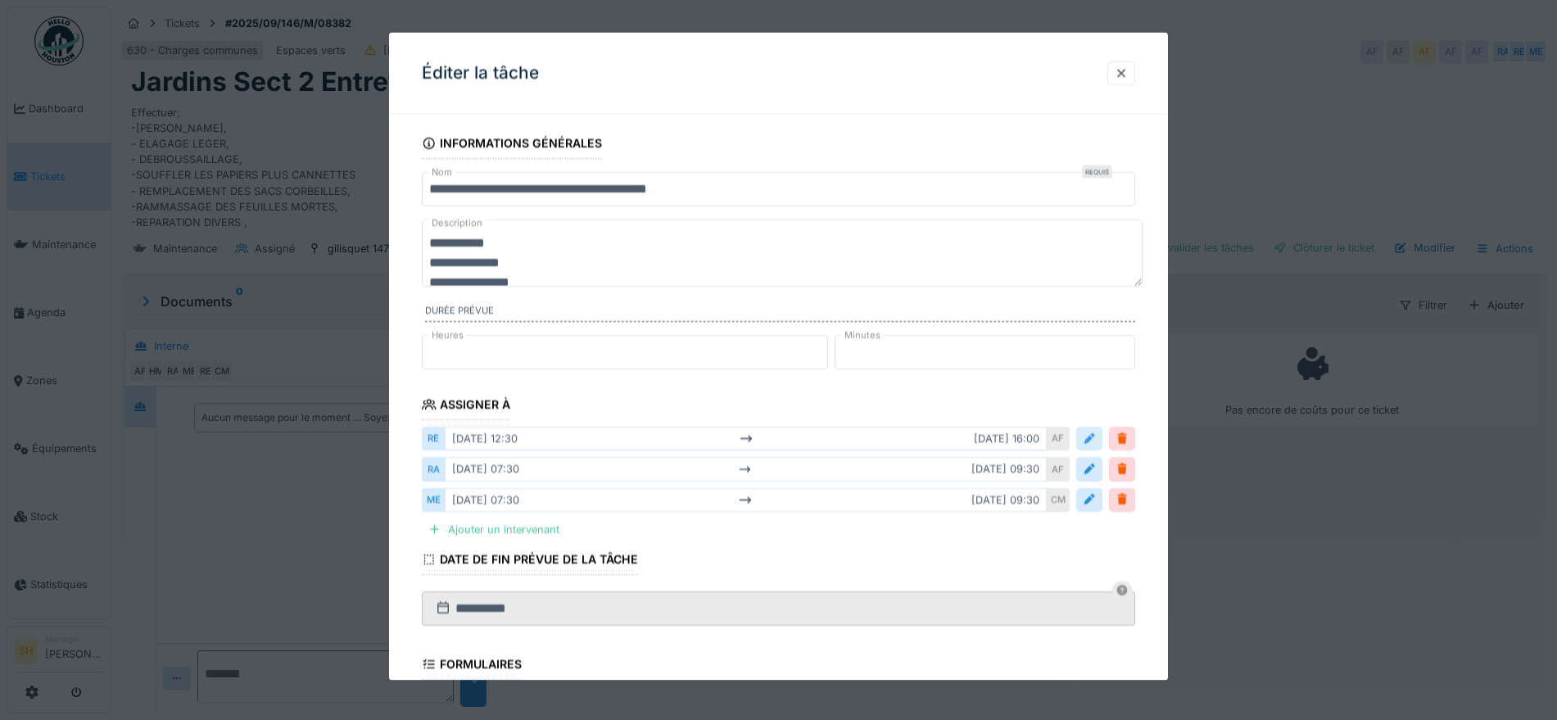
click at [1096, 439] on div at bounding box center [1089, 439] width 13 height 16
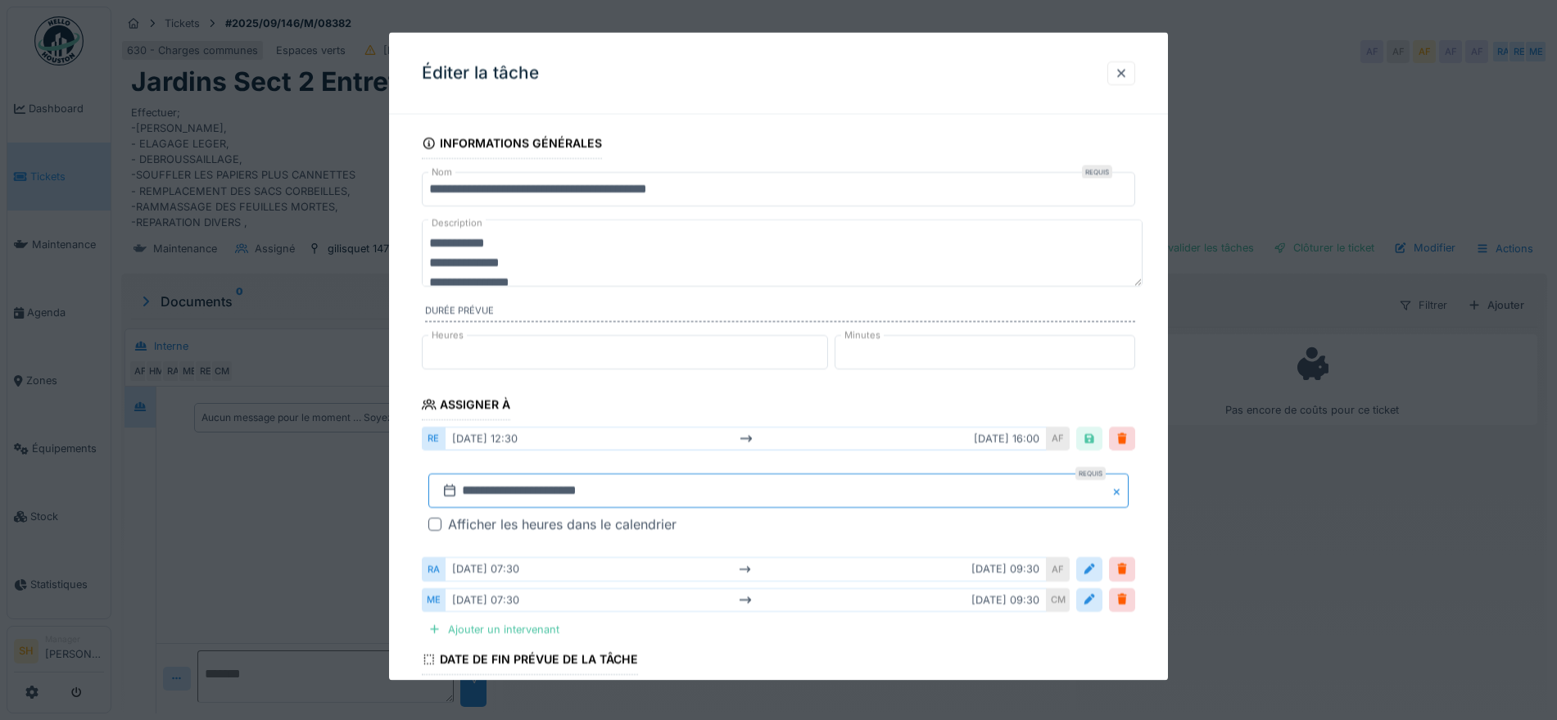
click at [501, 490] on input "**********" at bounding box center [778, 490] width 700 height 34
click at [864, 265] on span "Next Month" at bounding box center [864, 271] width 0 height 20
click at [701, 363] on div "6" at bounding box center [702, 366] width 22 height 22
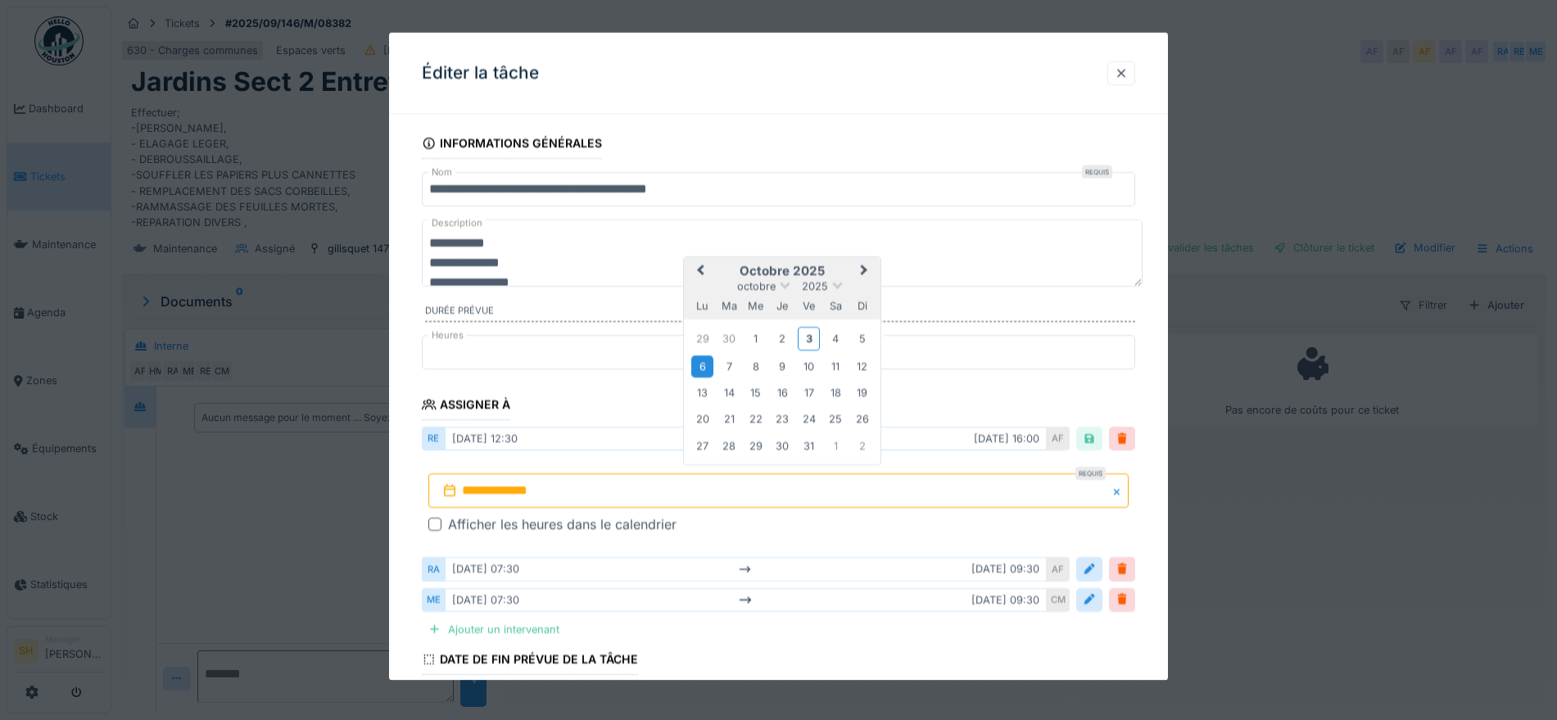
click at [701, 363] on div "6" at bounding box center [702, 366] width 22 height 22
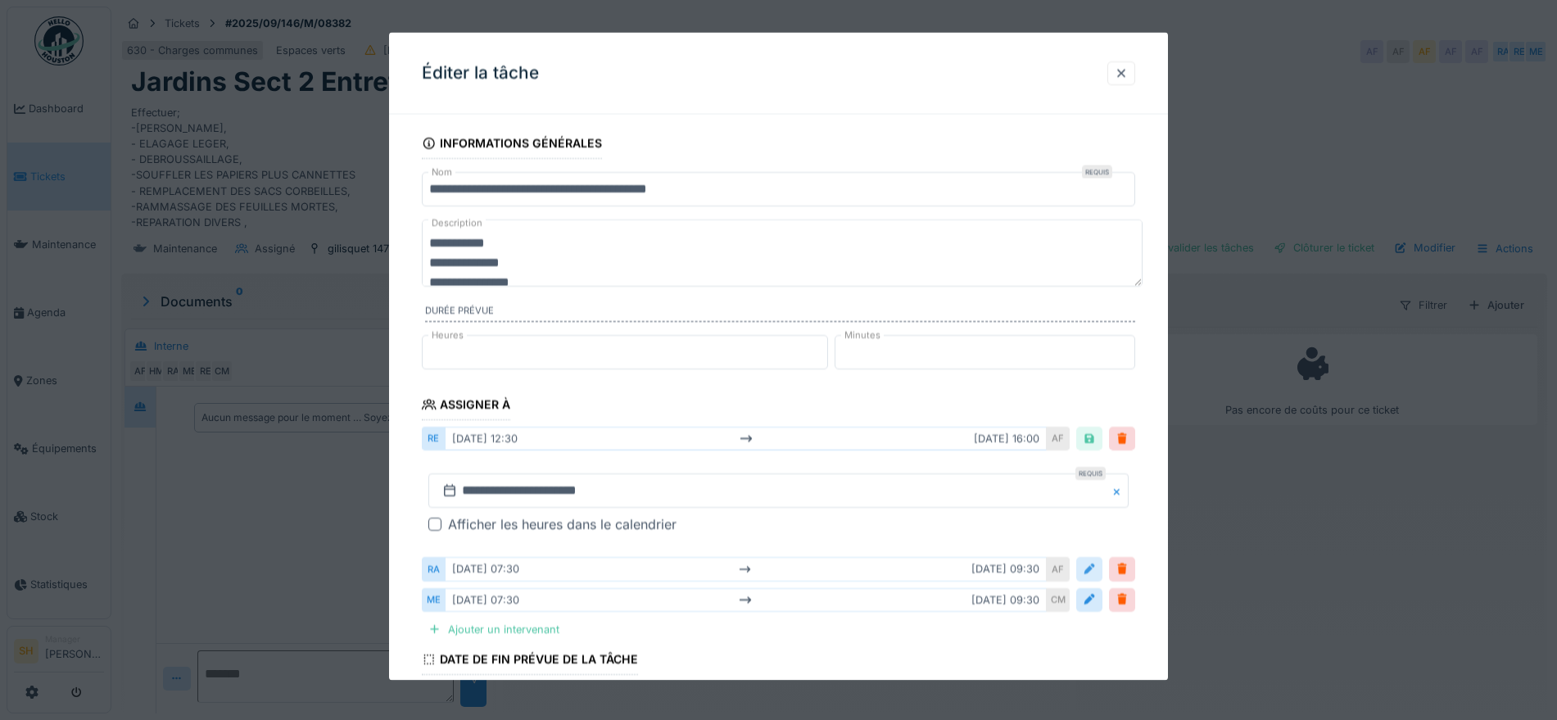
click at [1096, 568] on div at bounding box center [1089, 569] width 13 height 16
click at [531, 623] on input "**********" at bounding box center [778, 621] width 700 height 34
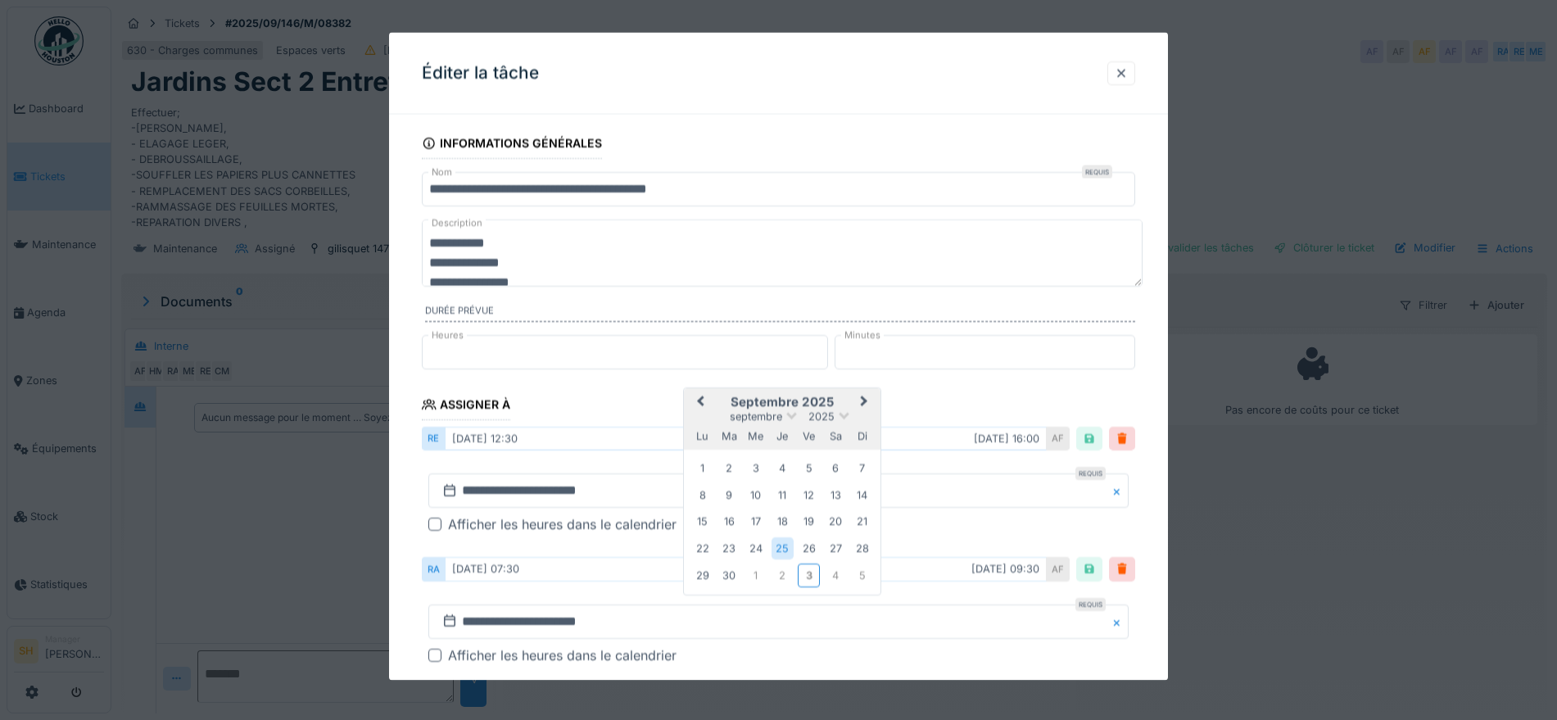
click at [862, 396] on button "Next Month" at bounding box center [866, 402] width 26 height 26
click at [701, 493] on div "6" at bounding box center [702, 496] width 22 height 22
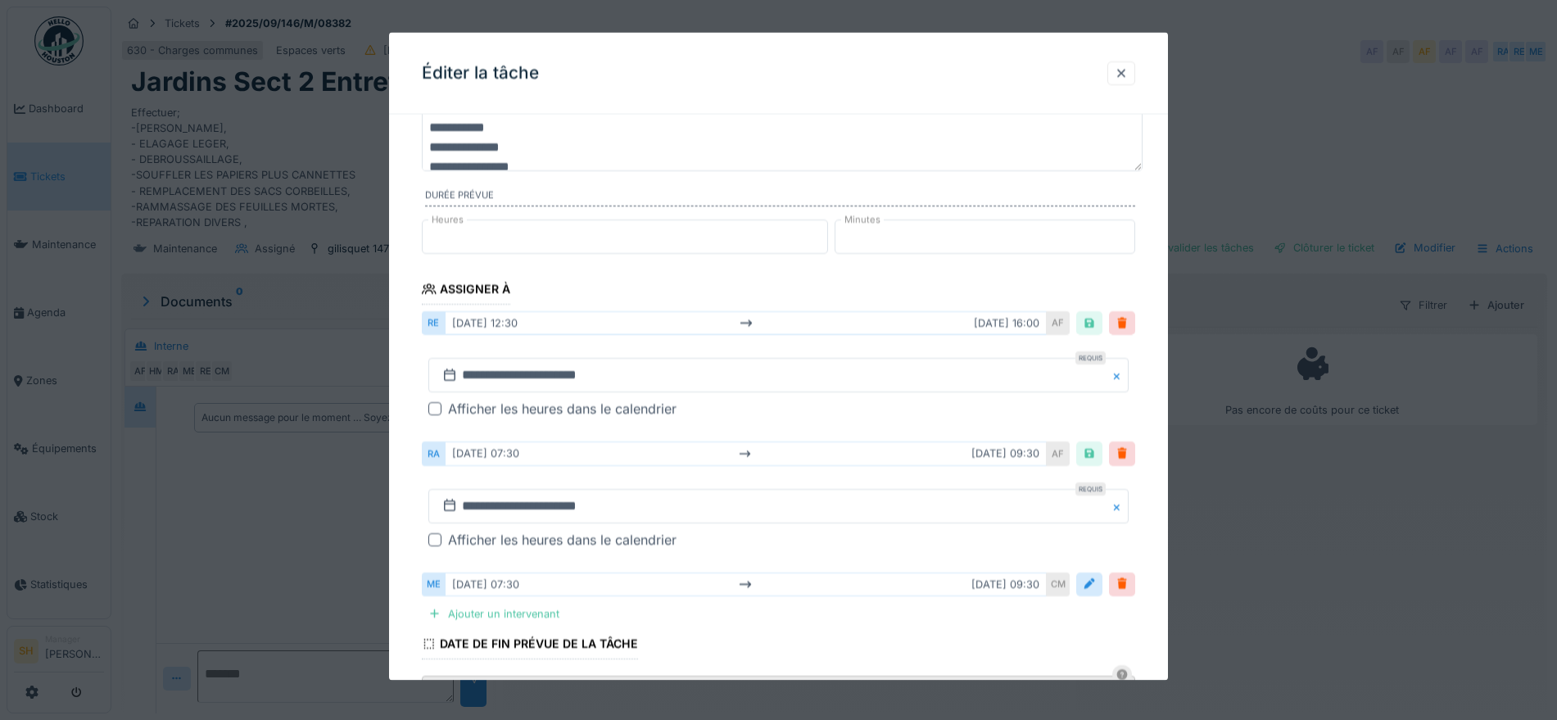
scroll to position [307, 0]
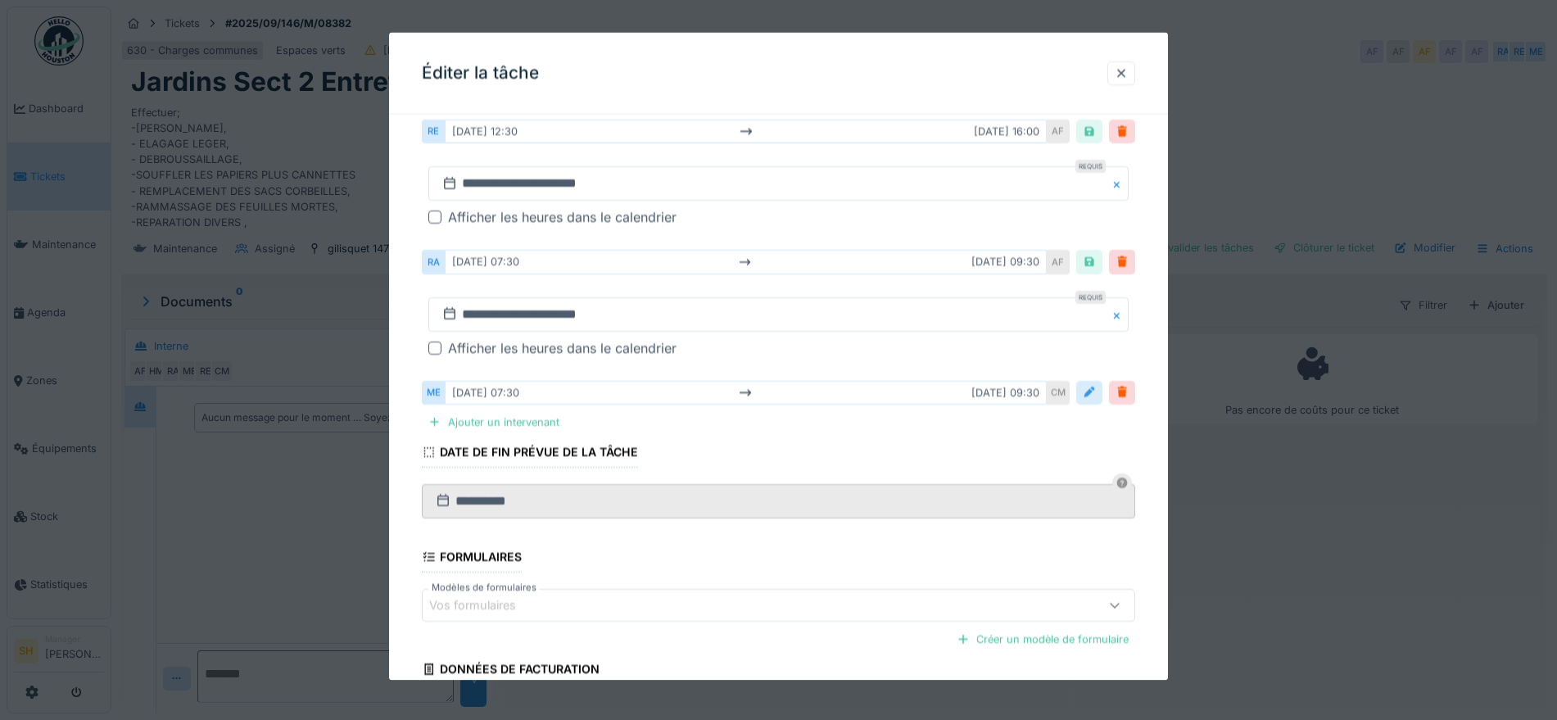
click at [1094, 395] on div at bounding box center [1089, 392] width 13 height 16
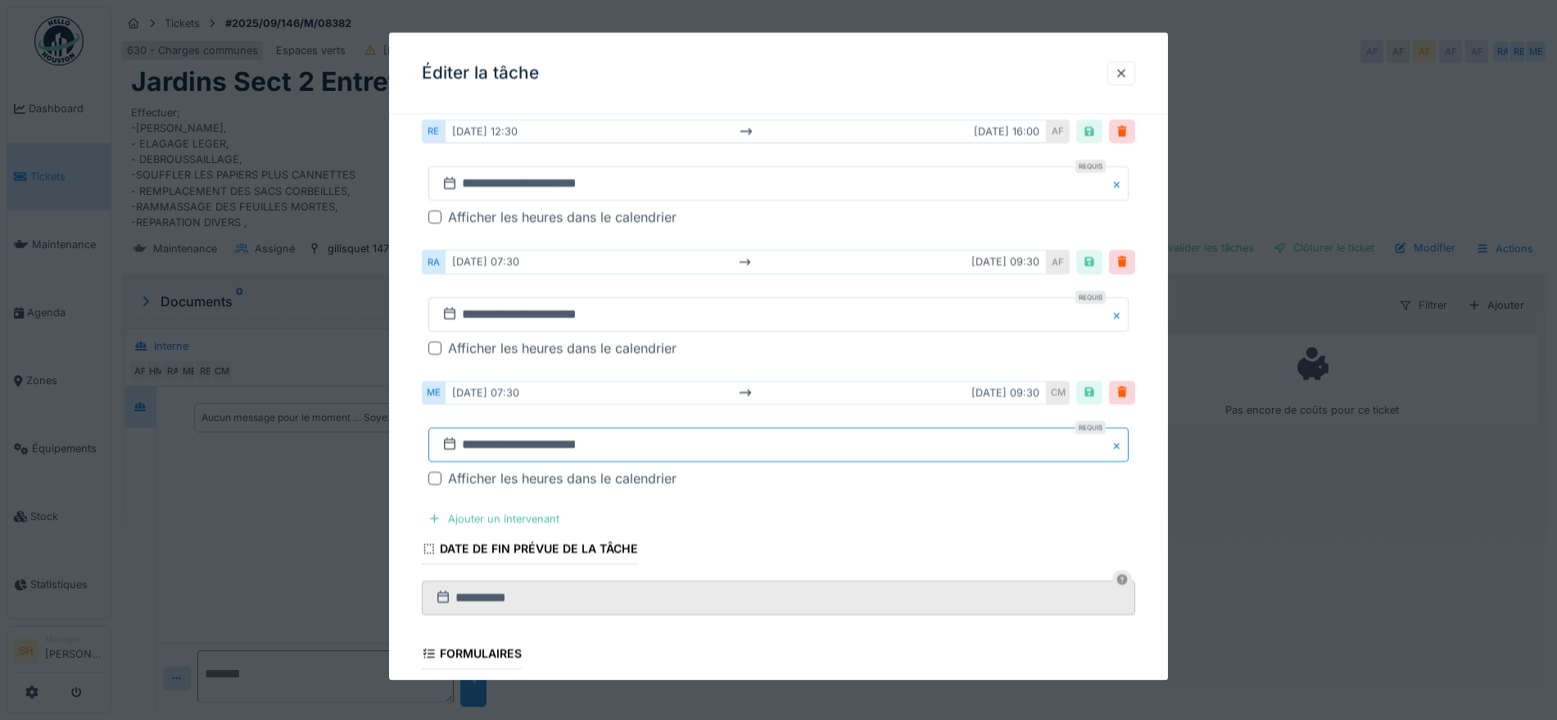
click at [596, 442] on input "**********" at bounding box center [778, 444] width 700 height 34
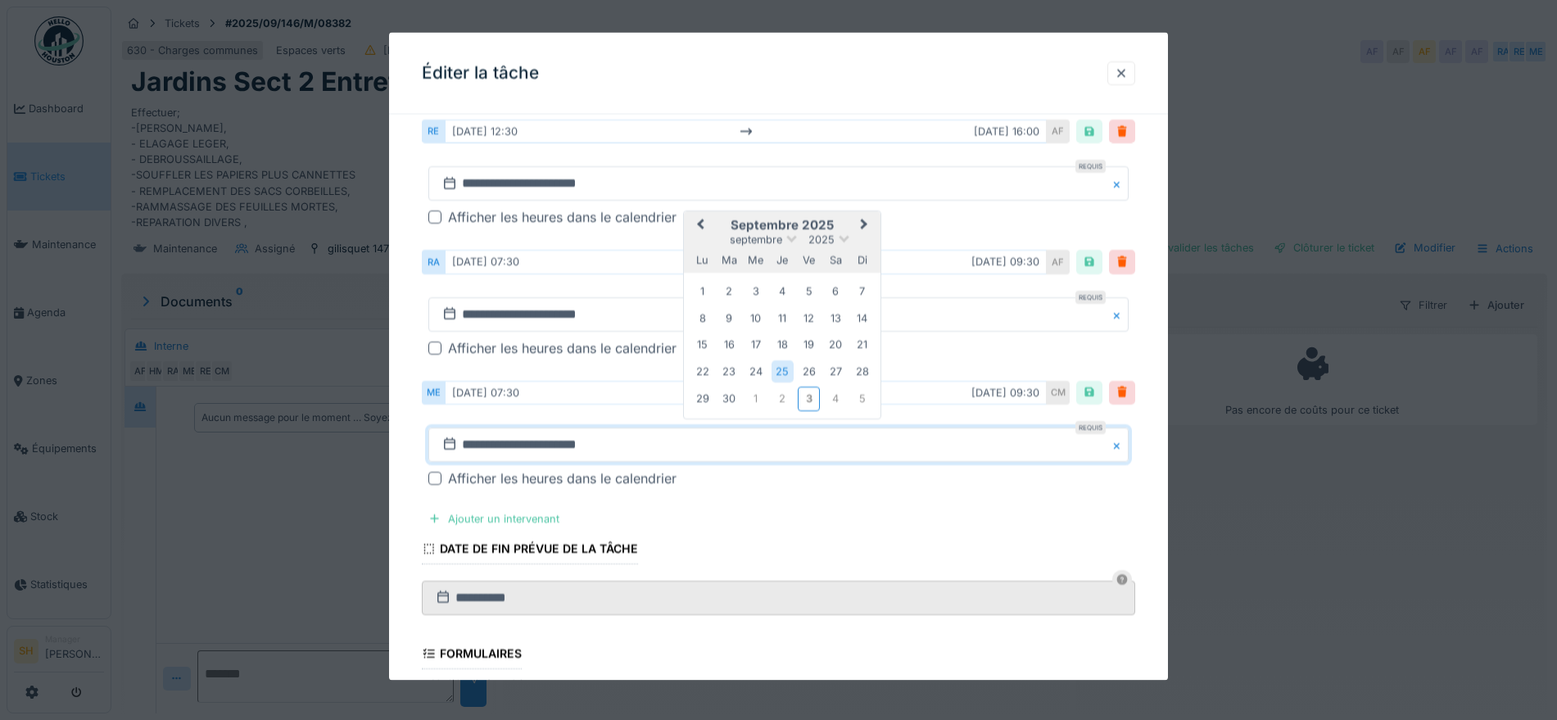
click at [864, 220] on span "Next Month" at bounding box center [864, 225] width 0 height 20
click at [700, 316] on div "6" at bounding box center [702, 319] width 22 height 22
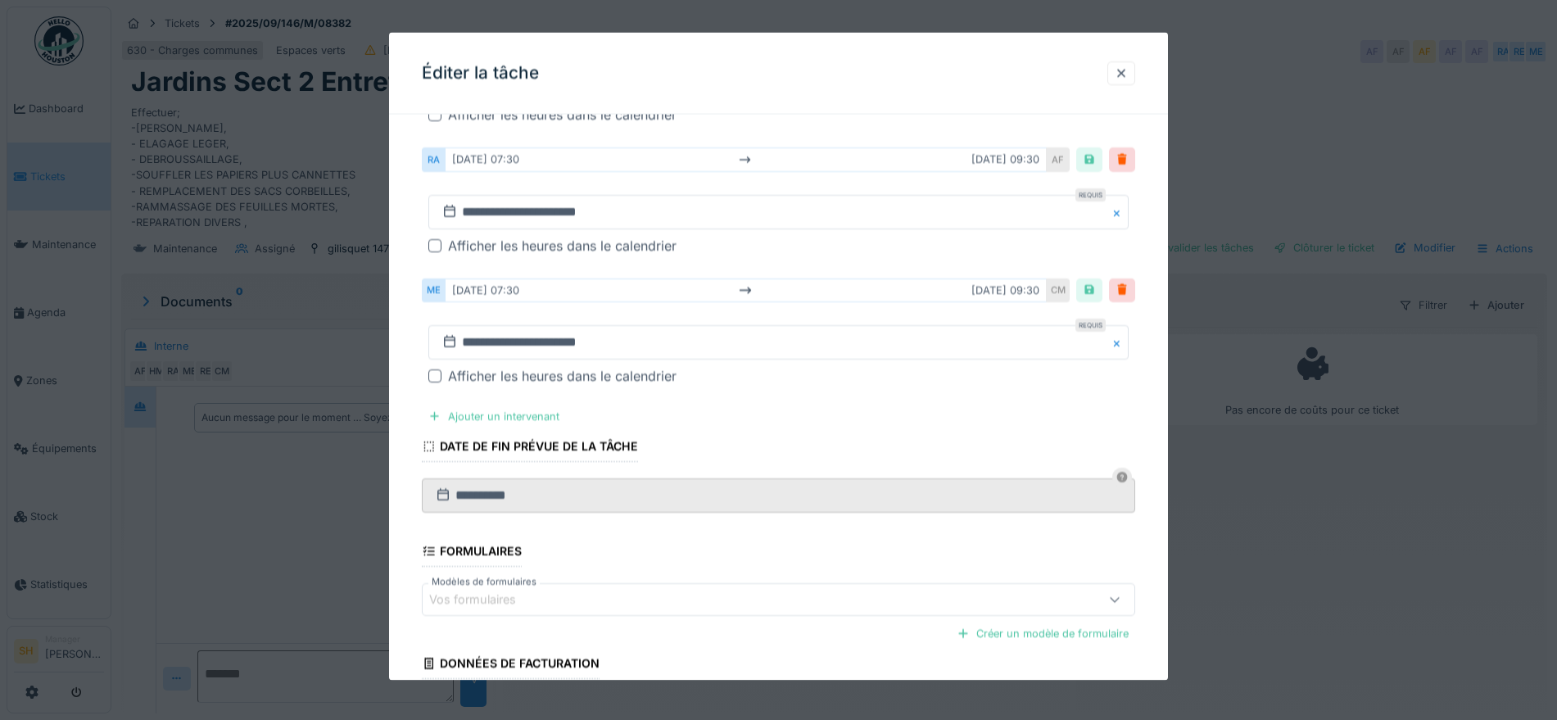
scroll to position [550, 0]
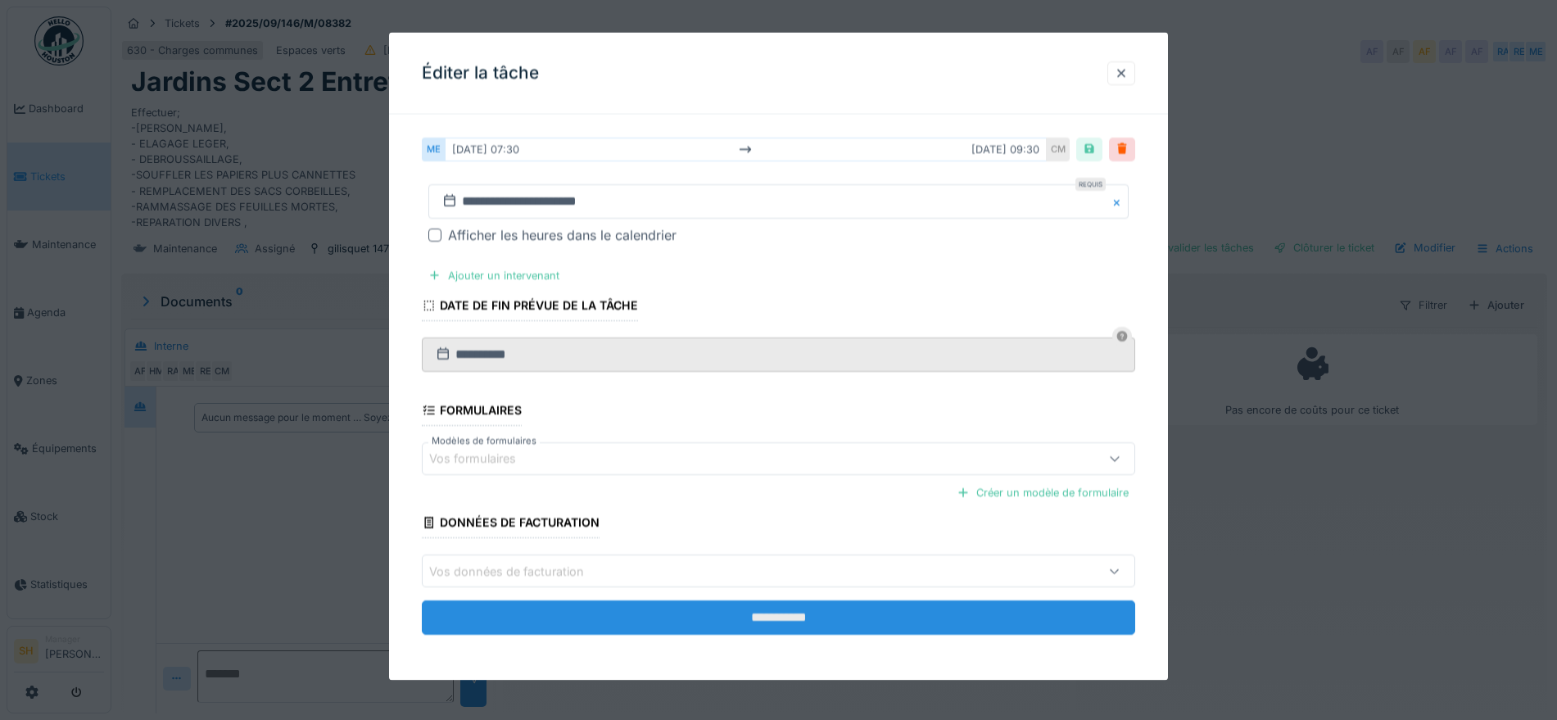
click at [615, 611] on input "**********" at bounding box center [778, 617] width 713 height 34
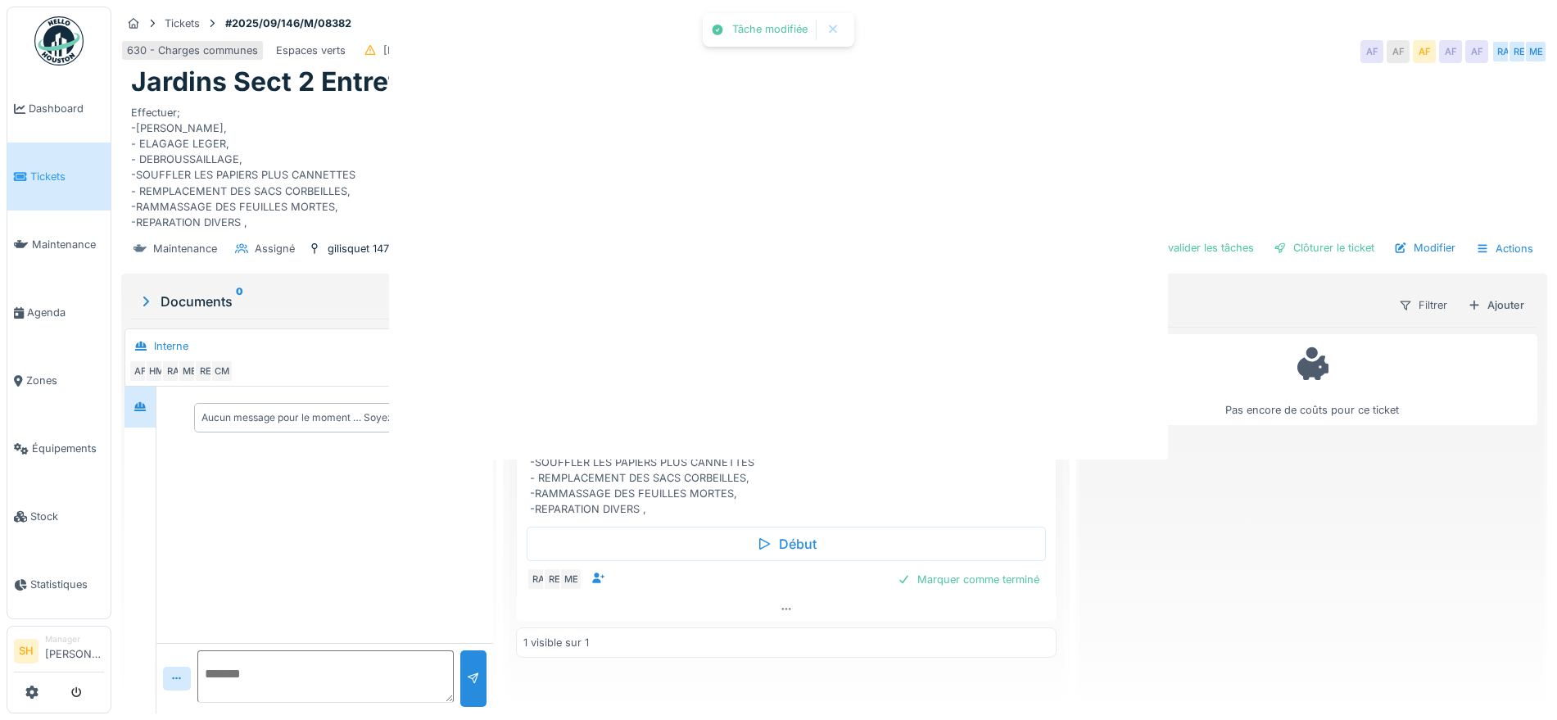
scroll to position [0, 0]
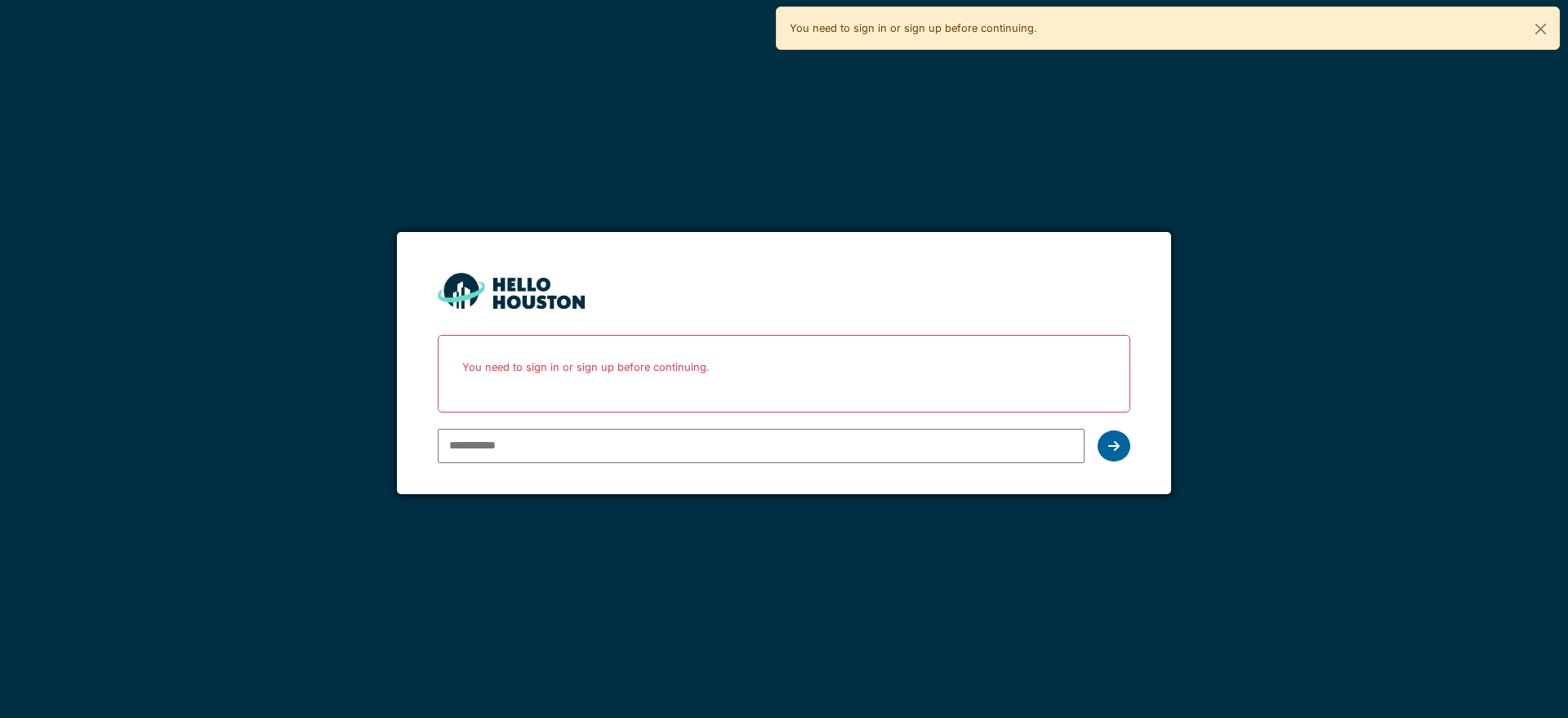
type input "**********"
click at [1114, 443] on icon at bounding box center [1113, 446] width 11 height 13
click at [1118, 453] on div at bounding box center [1113, 446] width 33 height 31
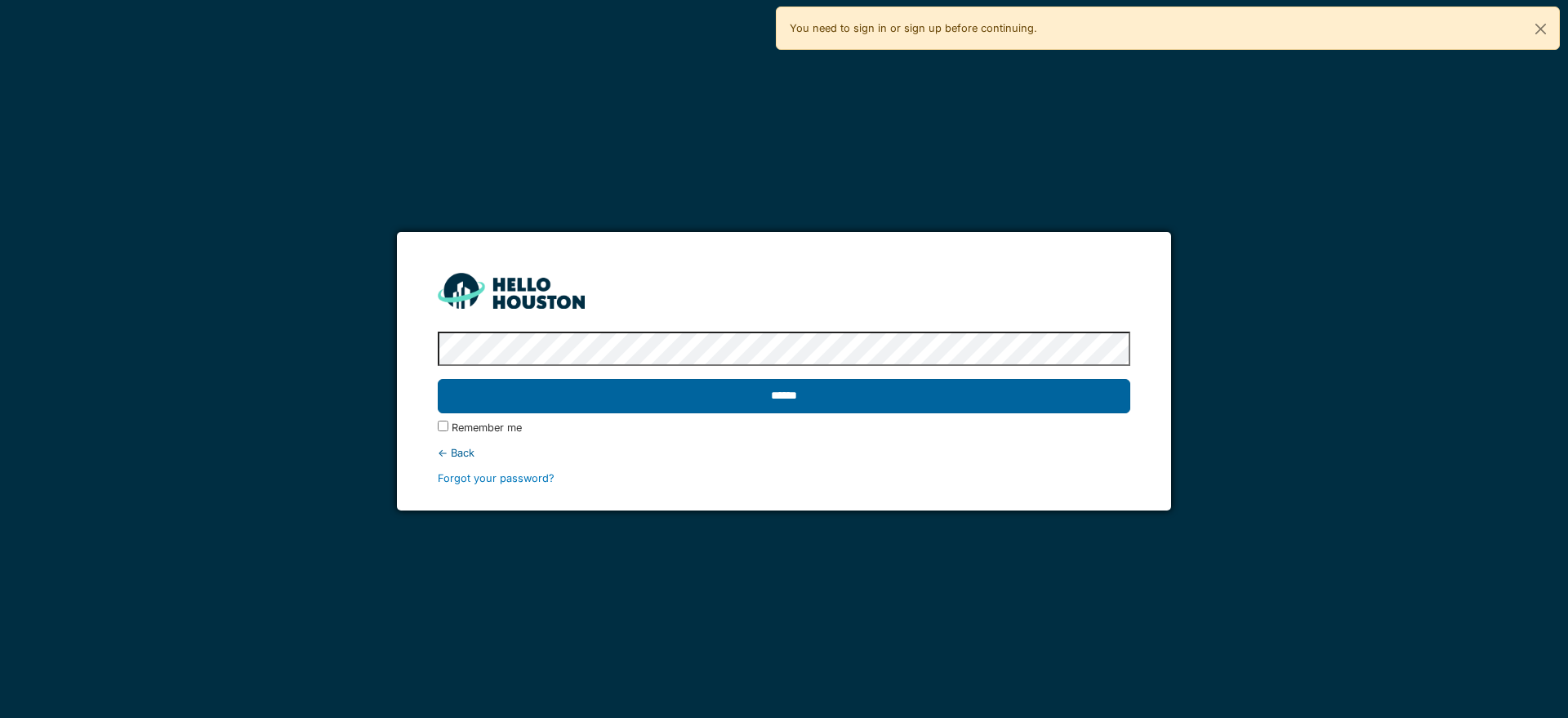
click at [842, 400] on input "******" at bounding box center [784, 396] width 692 height 34
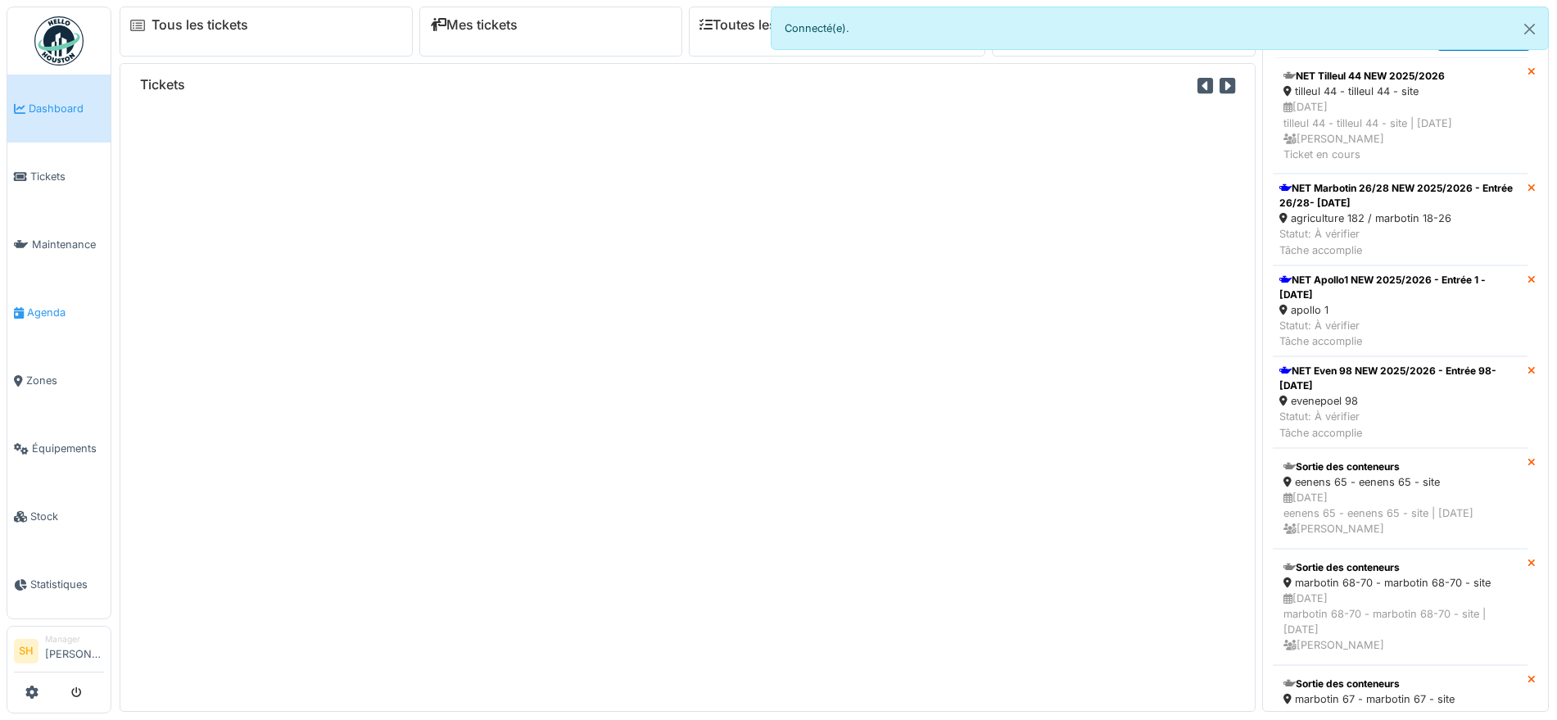
click at [34, 305] on span "Agenda" at bounding box center [65, 313] width 77 height 16
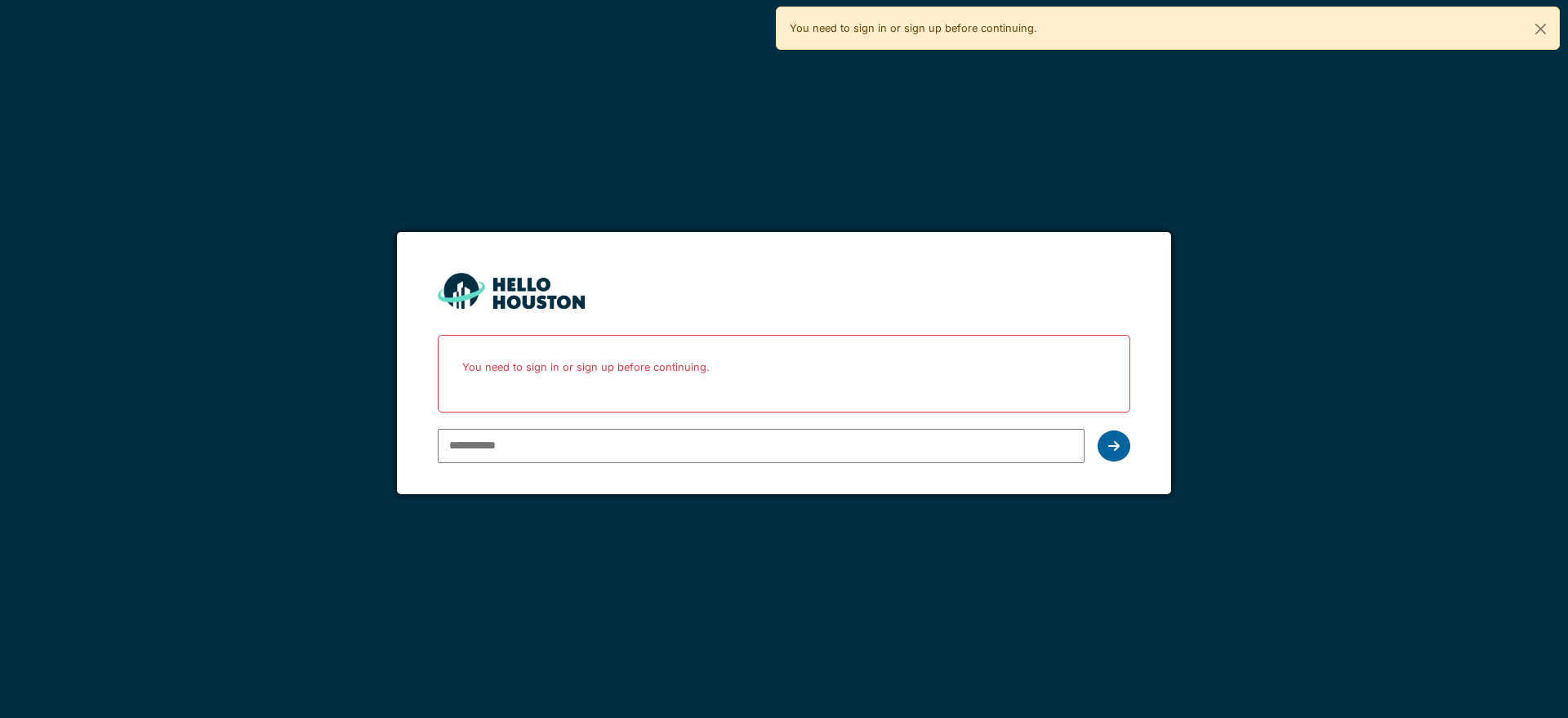
type input "**********"
click at [1117, 446] on icon at bounding box center [1113, 446] width 11 height 13
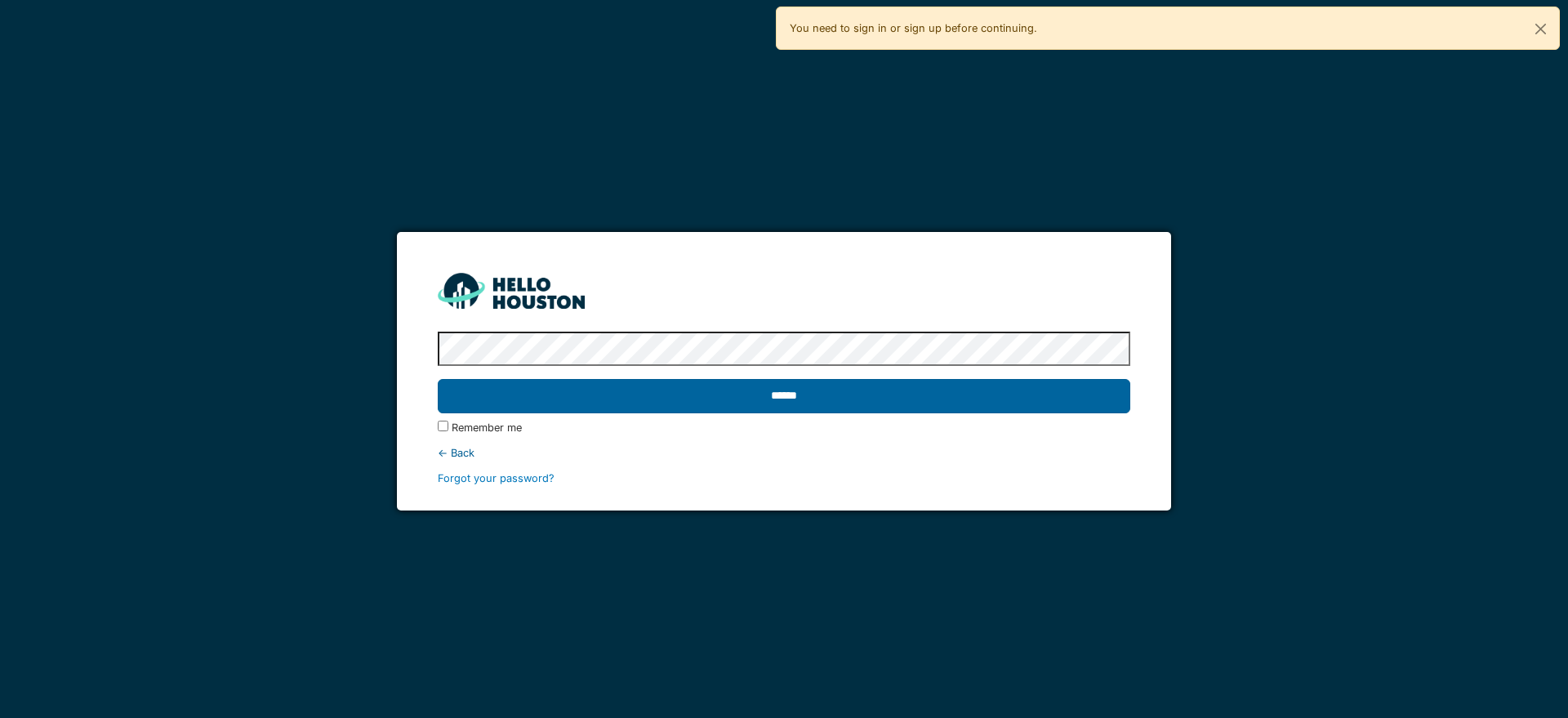
click at [919, 398] on input "******" at bounding box center [784, 396] width 692 height 34
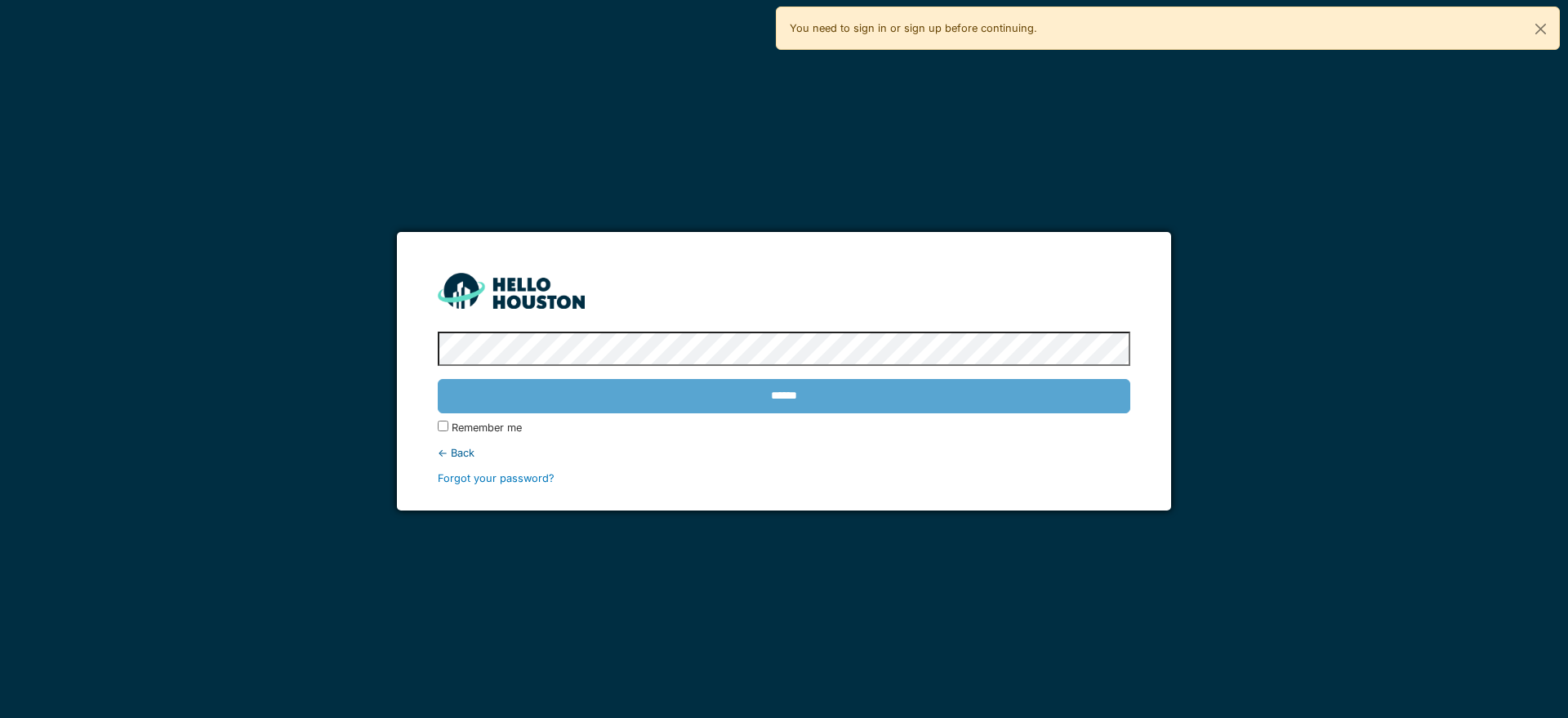
click at [829, 399] on div "******" at bounding box center [784, 397] width 692 height 48
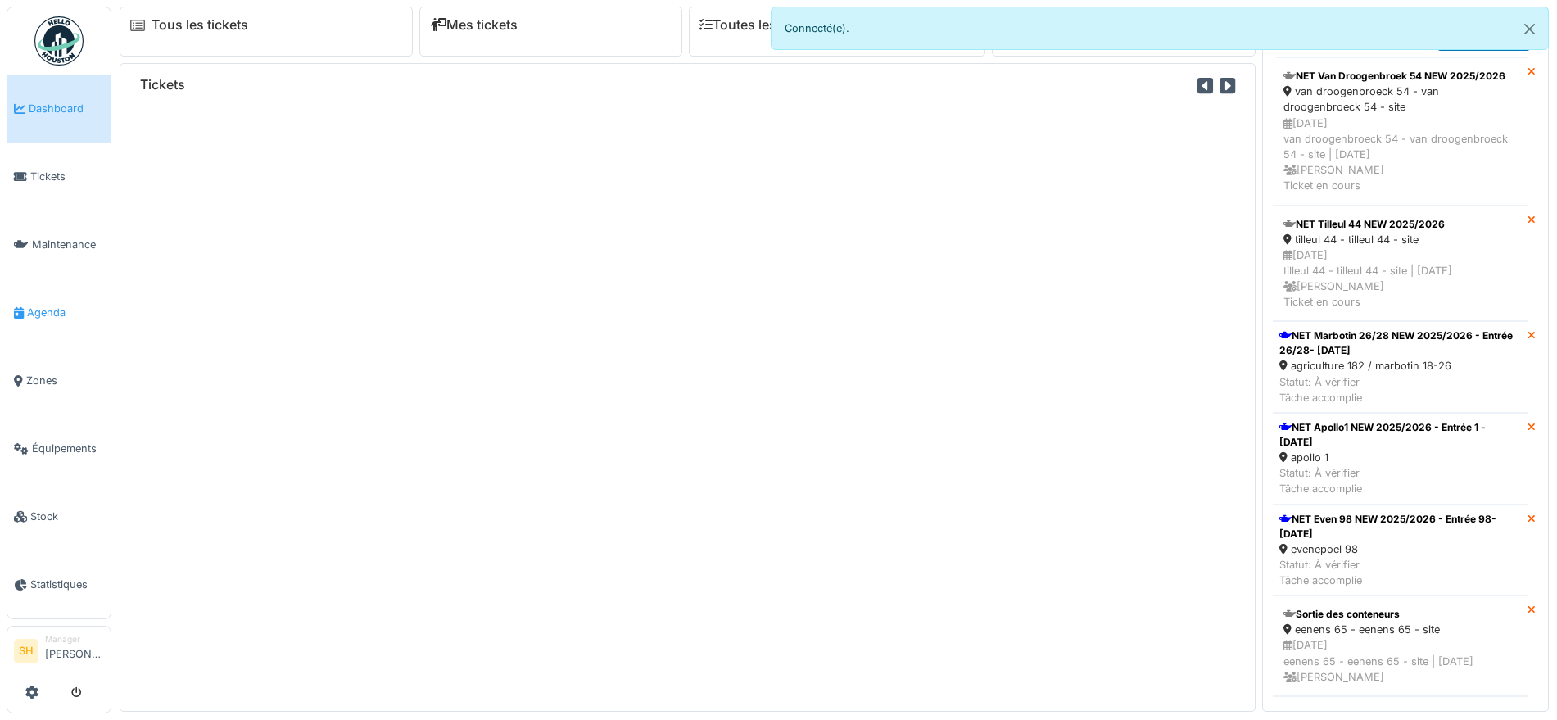
click at [42, 306] on span "Agenda" at bounding box center [65, 313] width 77 height 16
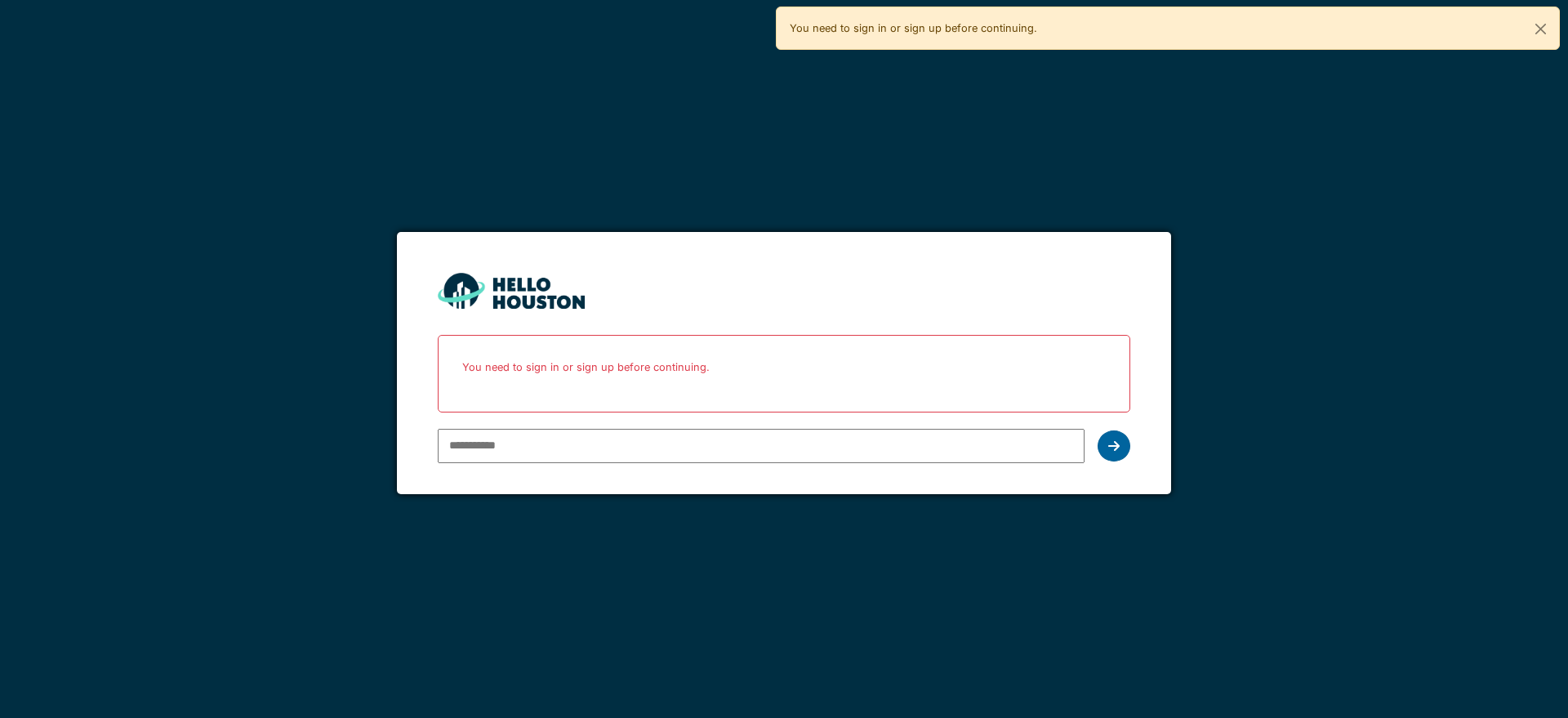
type input "**********"
click at [1120, 442] on div at bounding box center [1113, 446] width 33 height 31
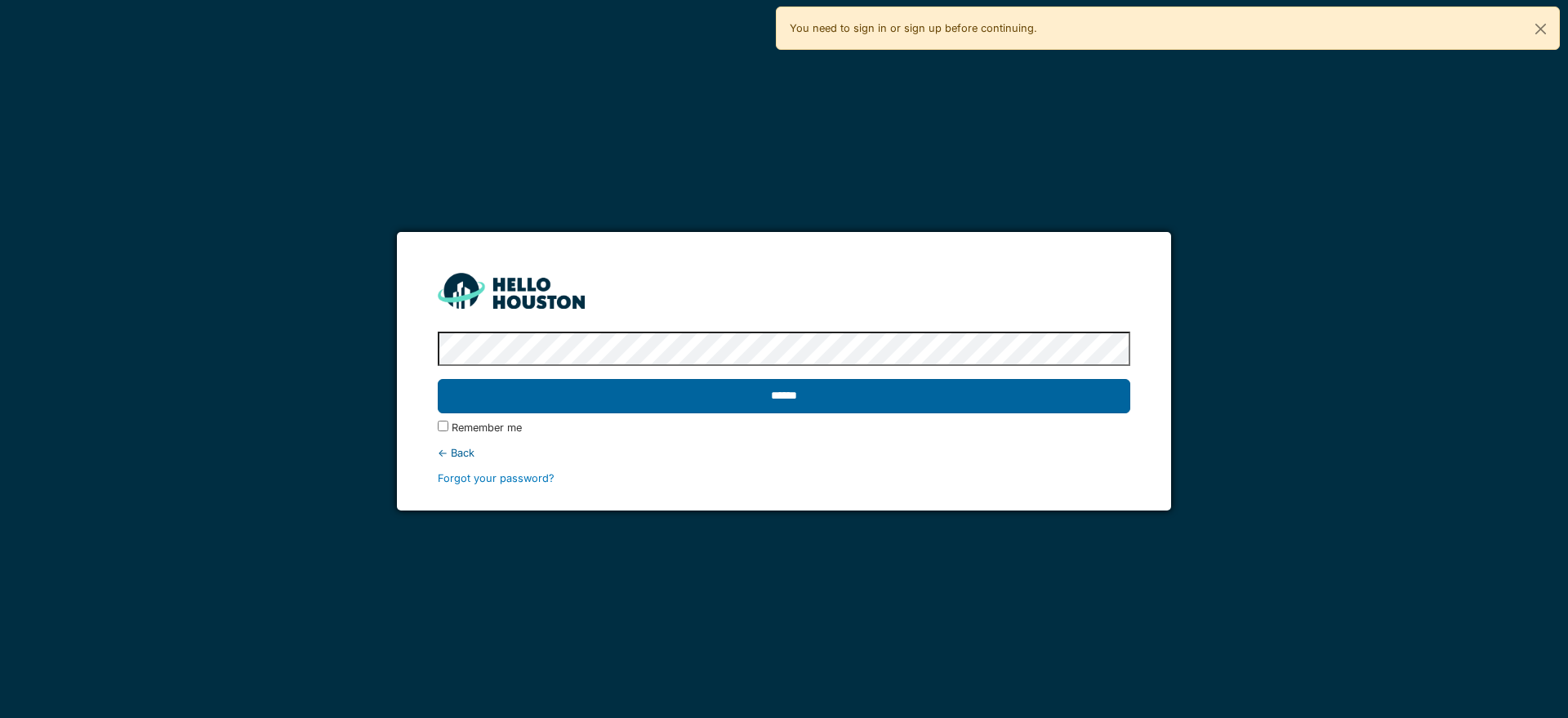
click at [597, 397] on input "******" at bounding box center [784, 396] width 692 height 34
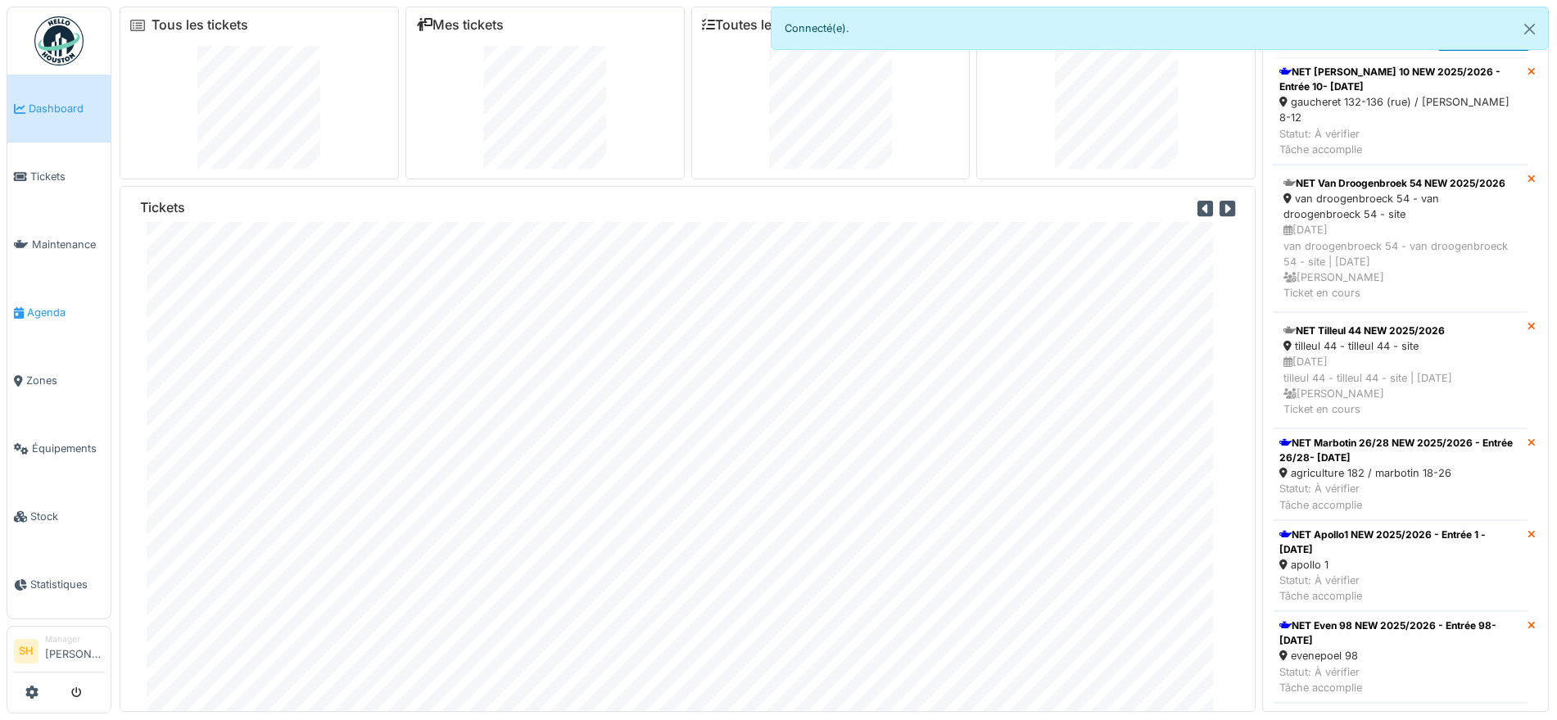
click at [51, 307] on span "Agenda" at bounding box center [65, 313] width 77 height 16
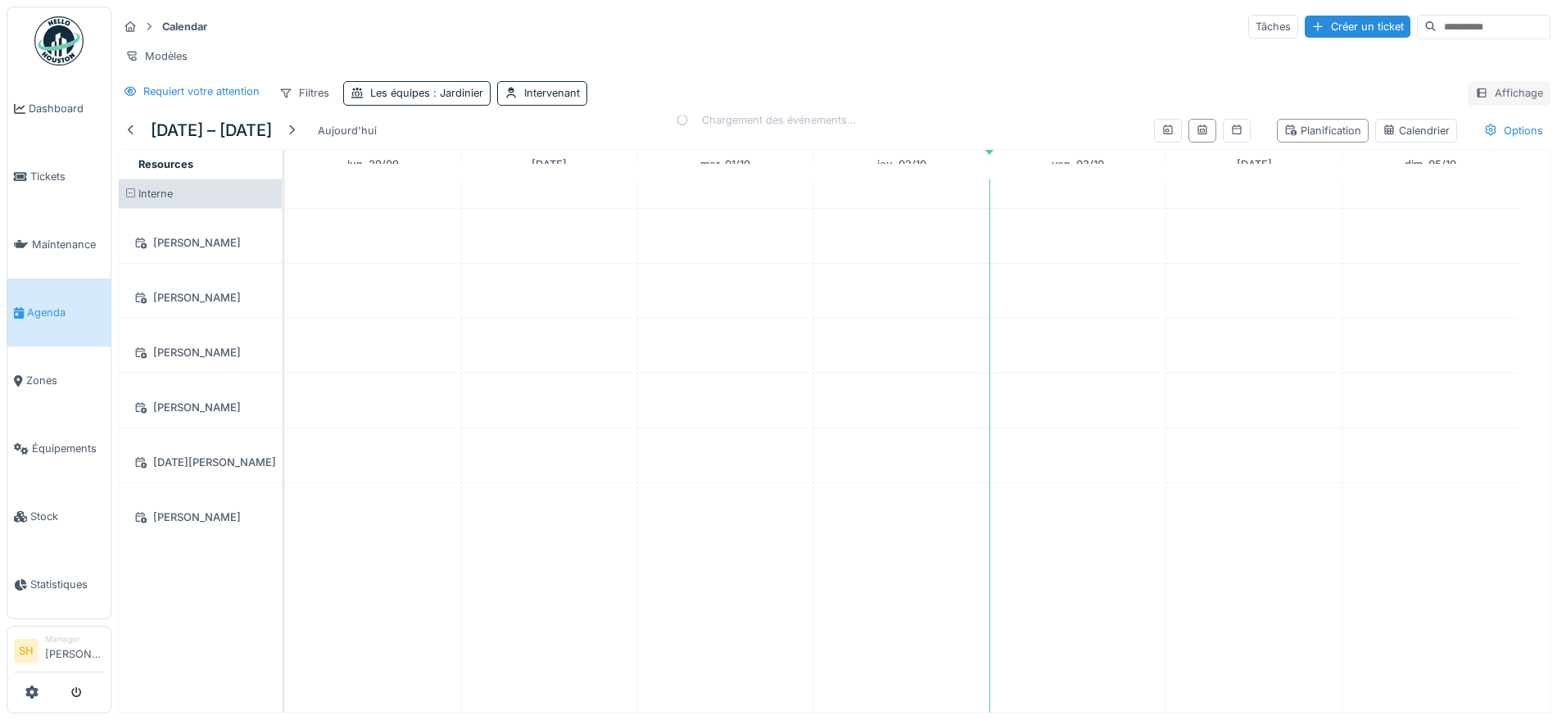
click at [1483, 105] on div "Affichage" at bounding box center [1509, 93] width 83 height 24
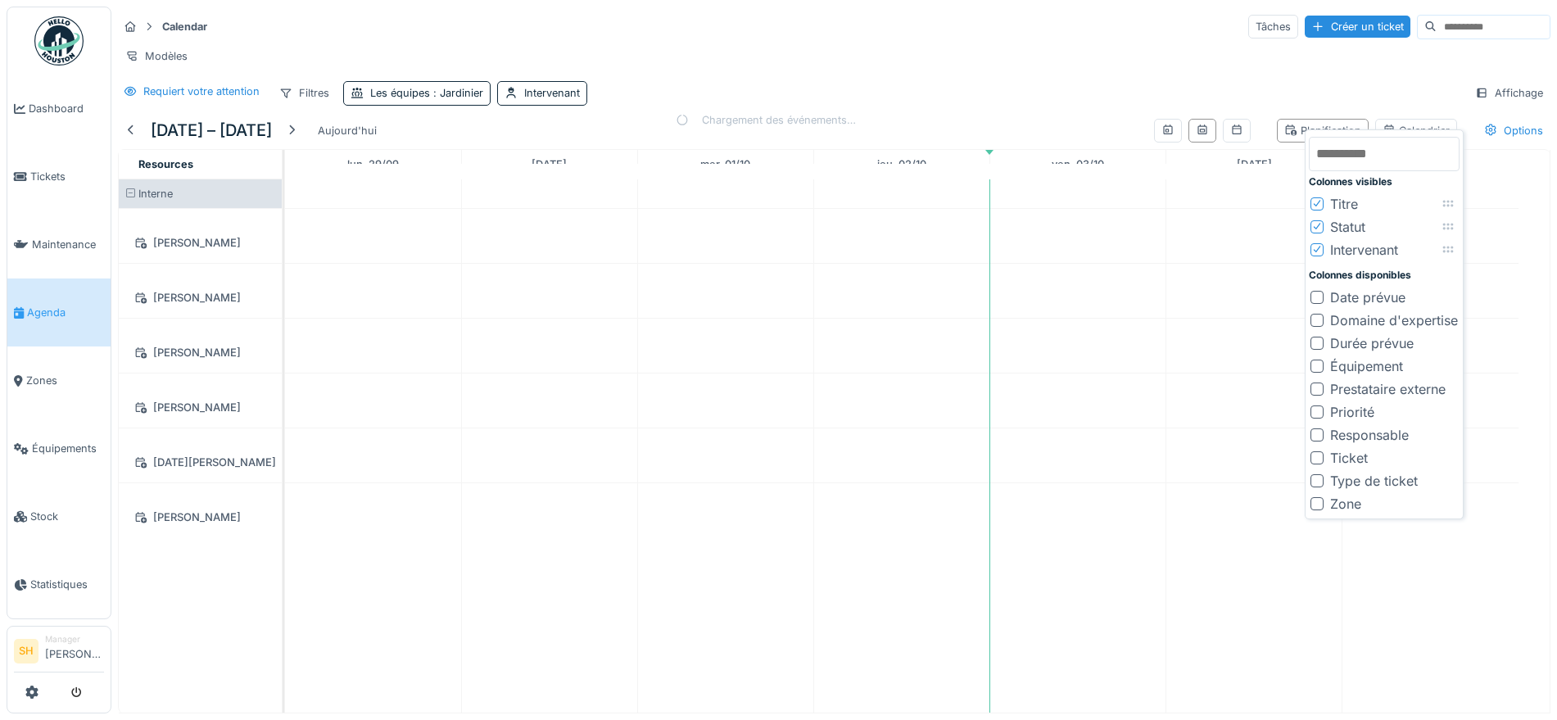
scroll to position [16, 0]
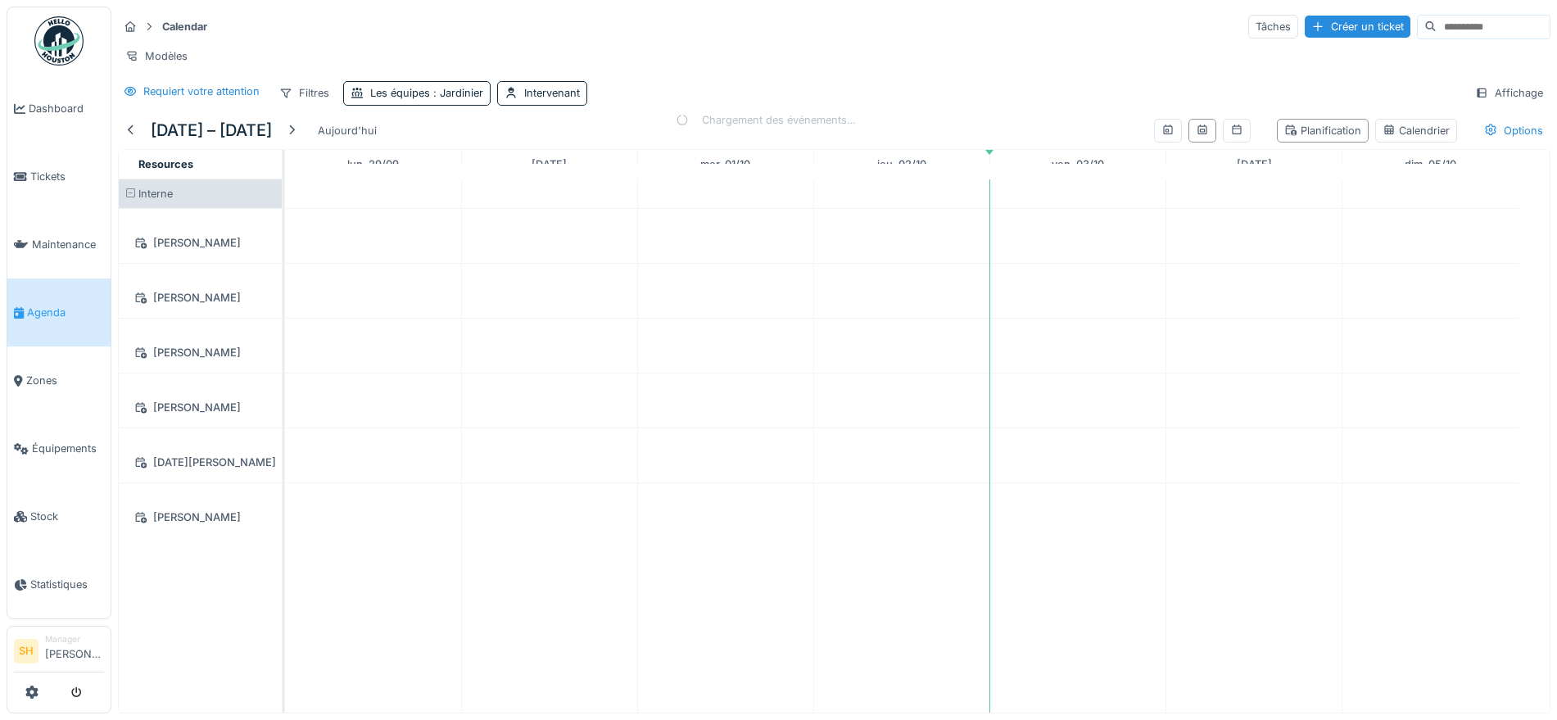
click at [1394, 79] on div "Calendar Tâches Créer un ticket Modèles Requiert votre attention Filtres Les éq…" at bounding box center [834, 60] width 1446 height 106
click at [1316, 129] on div "Planification" at bounding box center [1322, 131] width 77 height 16
click at [1497, 130] on div "Options" at bounding box center [1514, 131] width 74 height 24
click at [1302, 200] on div at bounding box center [1300, 206] width 13 height 13
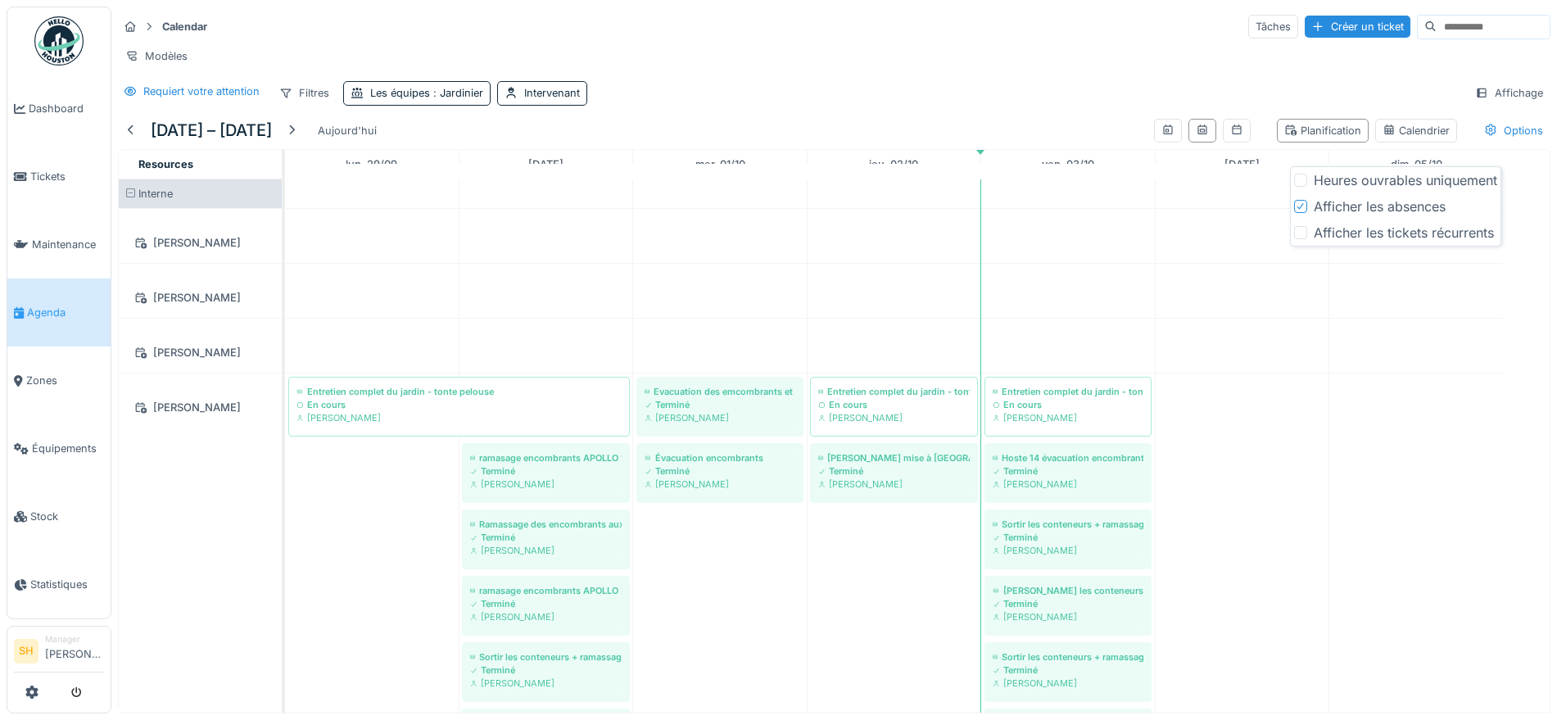
click at [1329, 90] on div "Requiert votre attention Filtres Les équipes : Jardinier Intervenant Affichage" at bounding box center [834, 93] width 1433 height 24
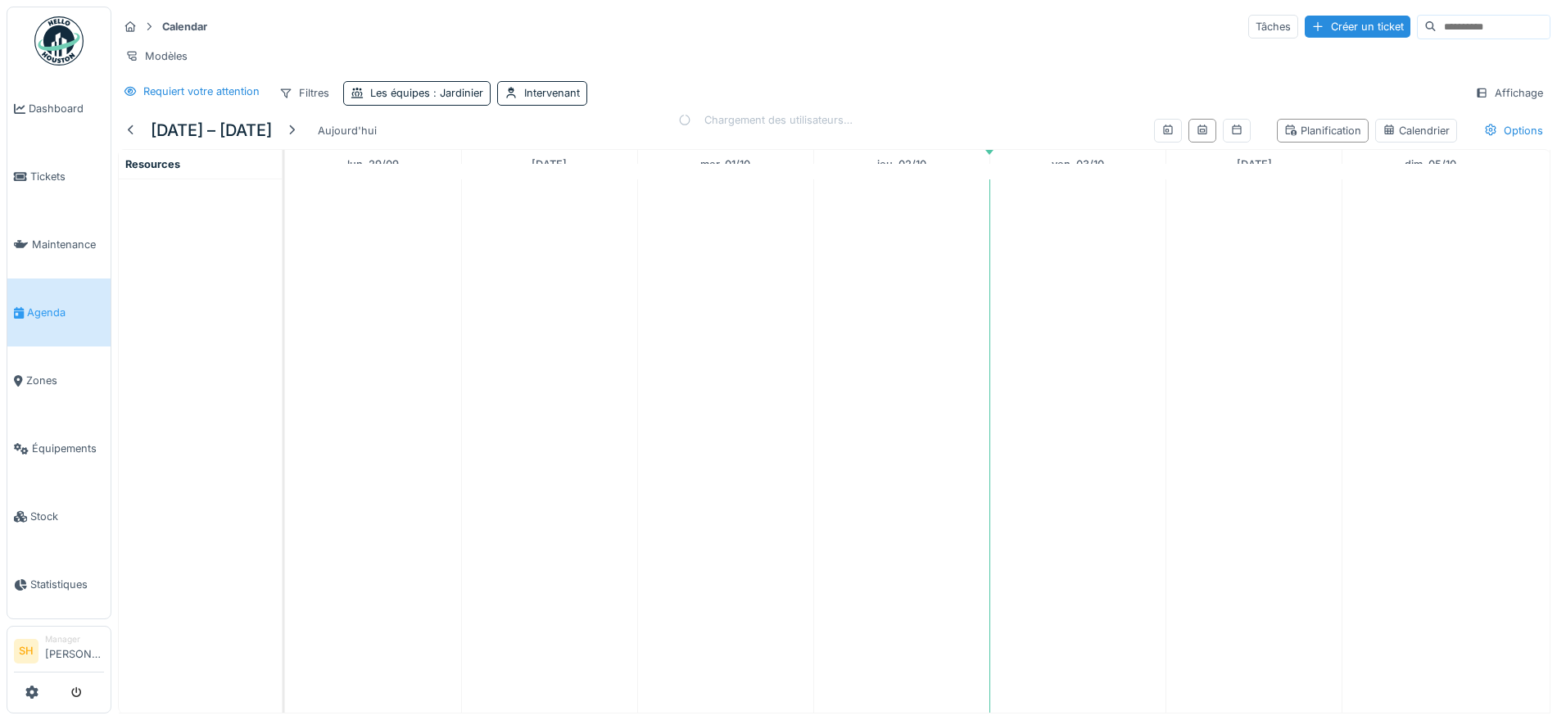
scroll to position [0, 0]
click at [298, 138] on div at bounding box center [291, 131] width 13 height 16
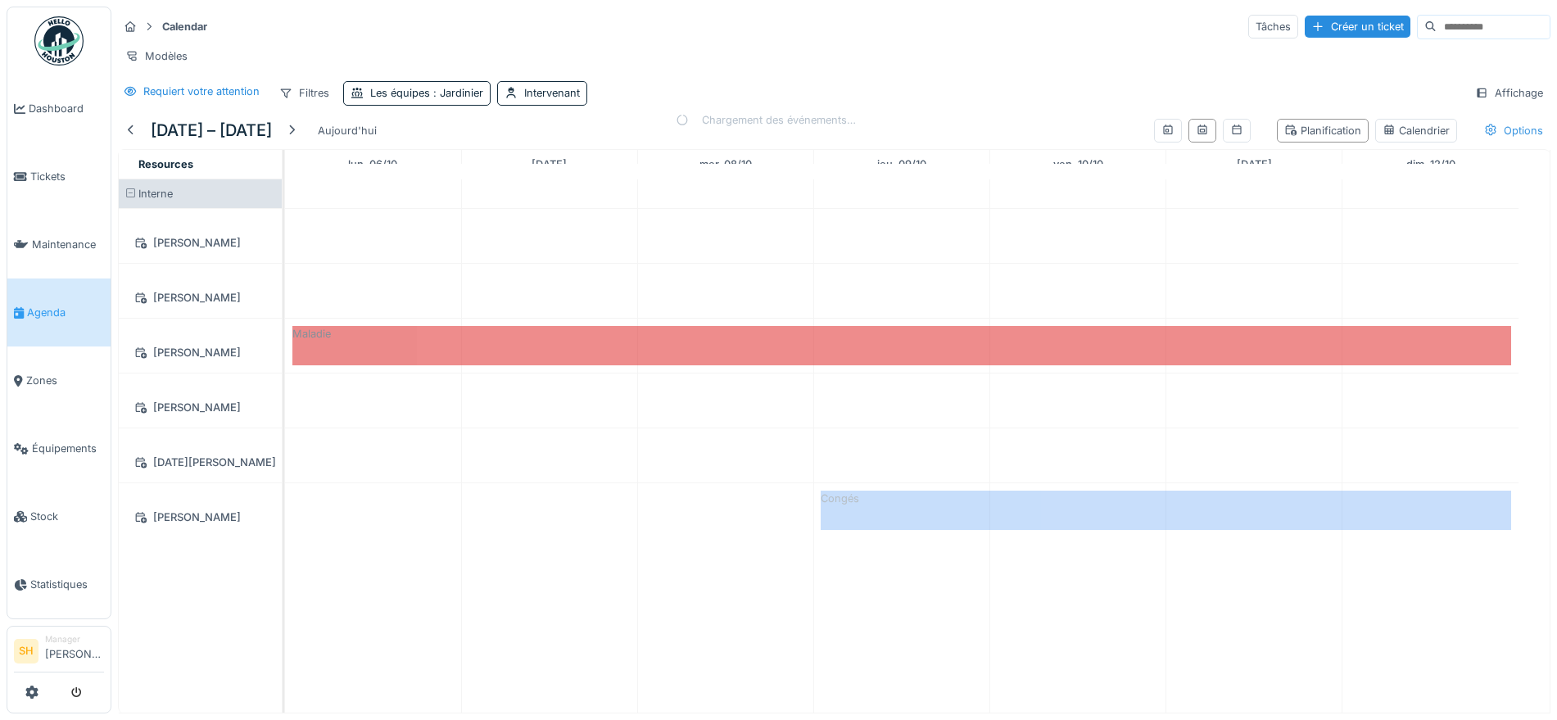
click at [1500, 143] on div "Options" at bounding box center [1514, 131] width 74 height 24
click at [1303, 182] on div at bounding box center [1300, 180] width 13 height 13
click at [1300, 233] on div at bounding box center [1300, 232] width 13 height 13
click at [1151, 102] on div "Requiert votre attention Filtres Les équipes : Jardinier Intervenant Affichage" at bounding box center [834, 93] width 1433 height 24
click at [1500, 143] on div "Options" at bounding box center [1514, 131] width 74 height 24
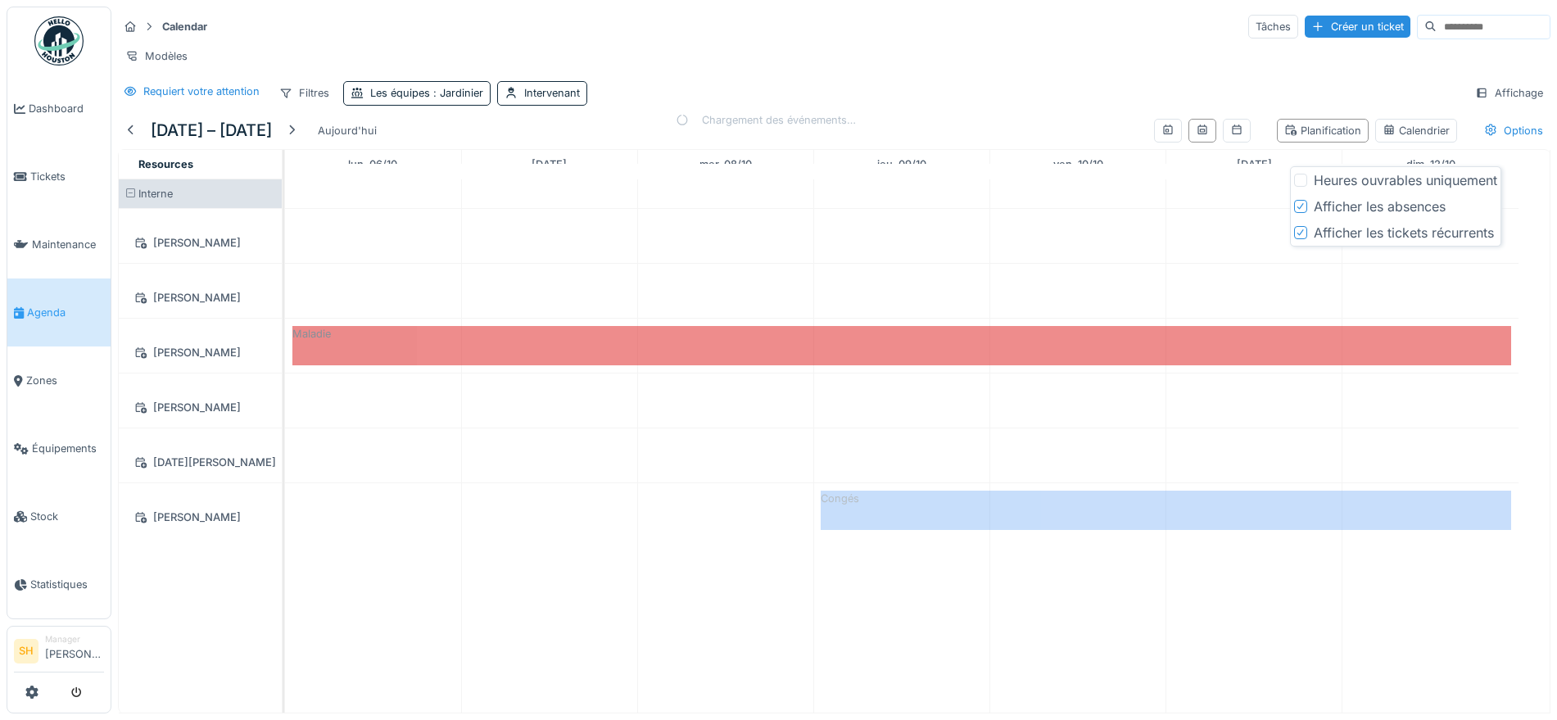
click at [1297, 231] on icon at bounding box center [1301, 233] width 10 height 8
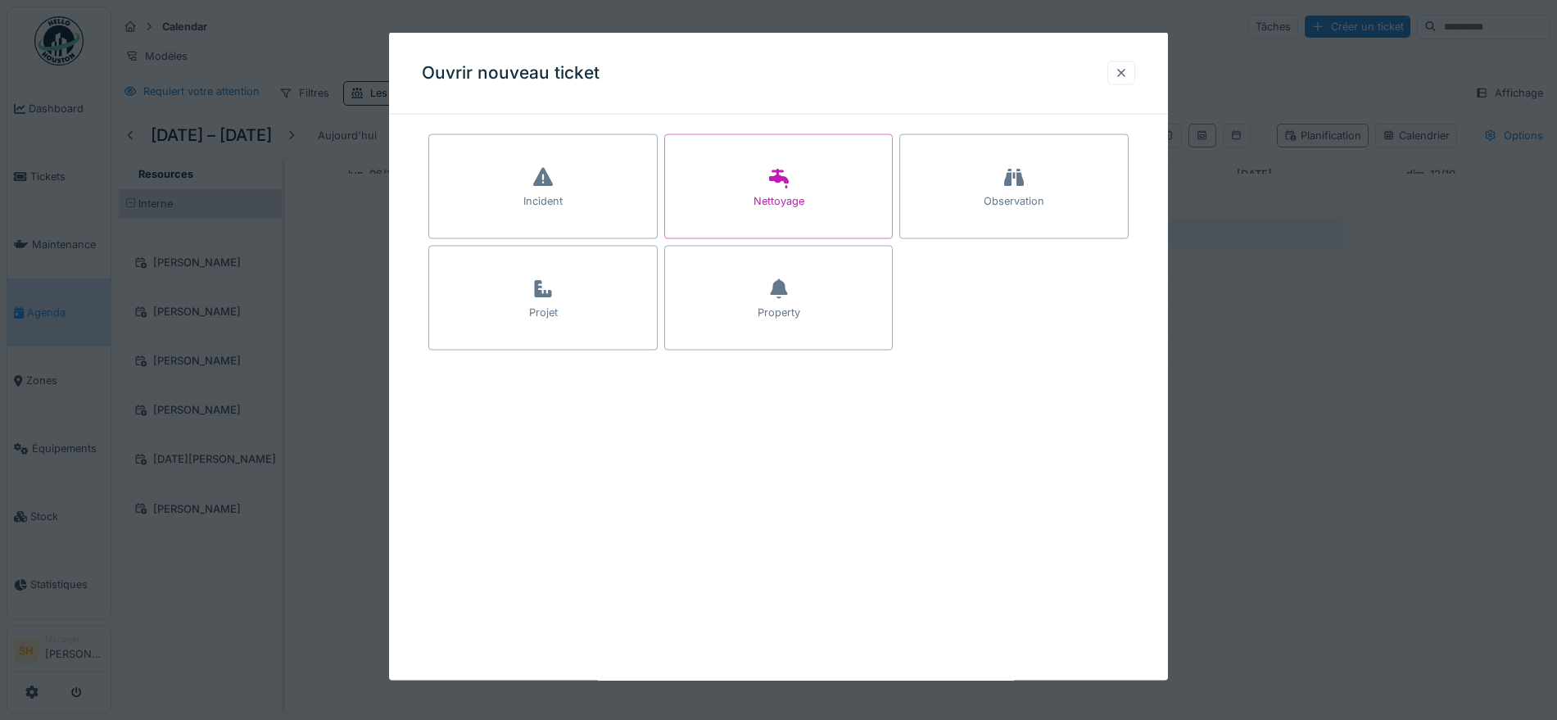
click at [1123, 73] on div at bounding box center [1121, 73] width 13 height 16
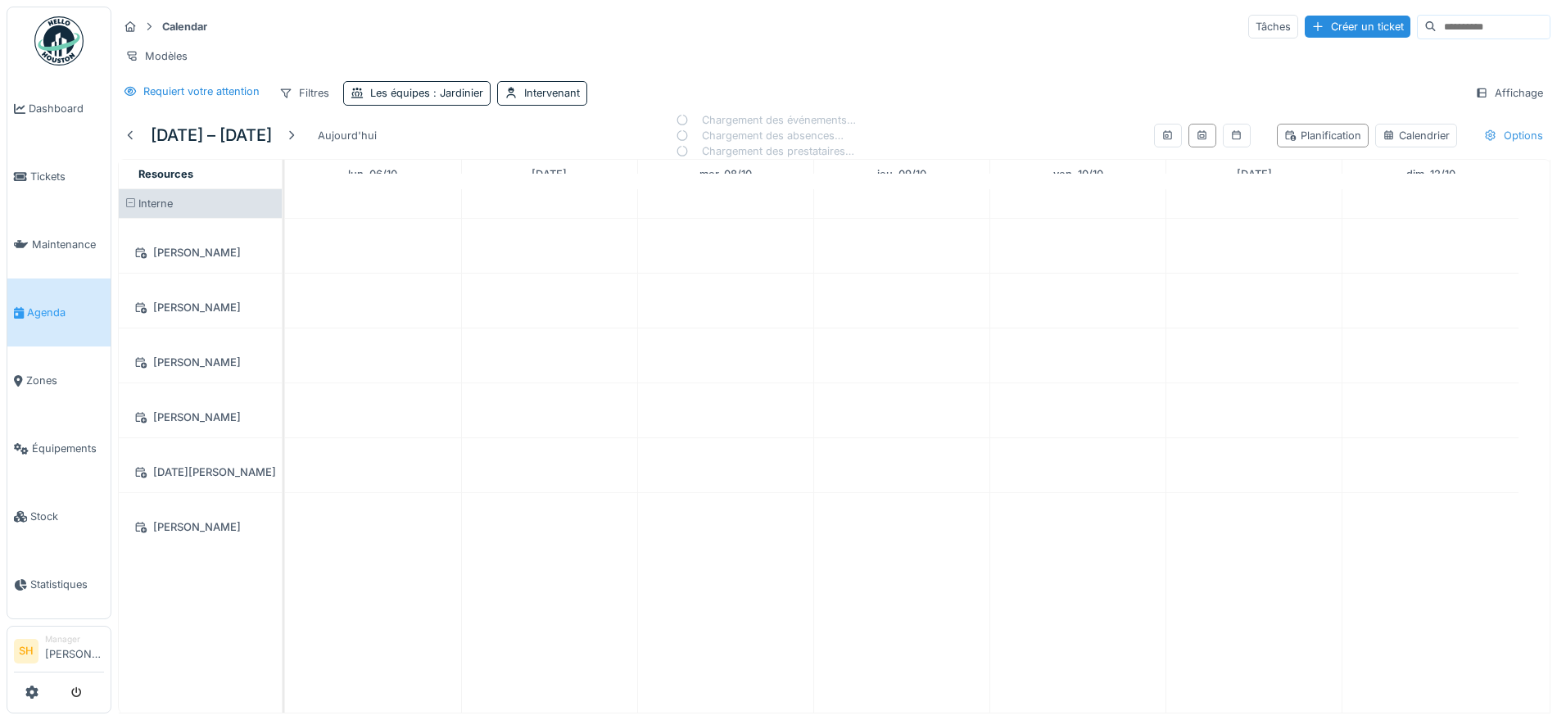
click at [1492, 147] on div "Options" at bounding box center [1514, 136] width 74 height 24
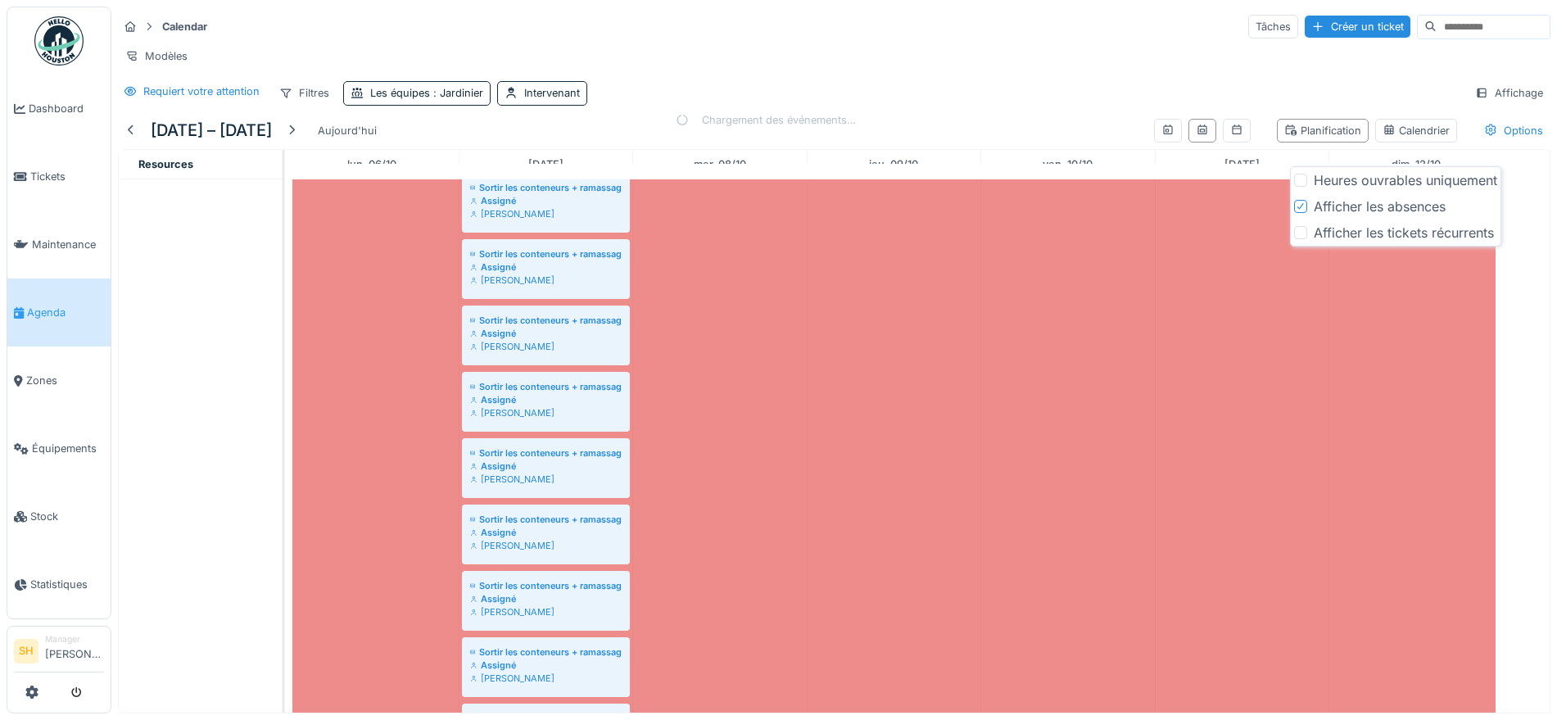
scroll to position [2355, 0]
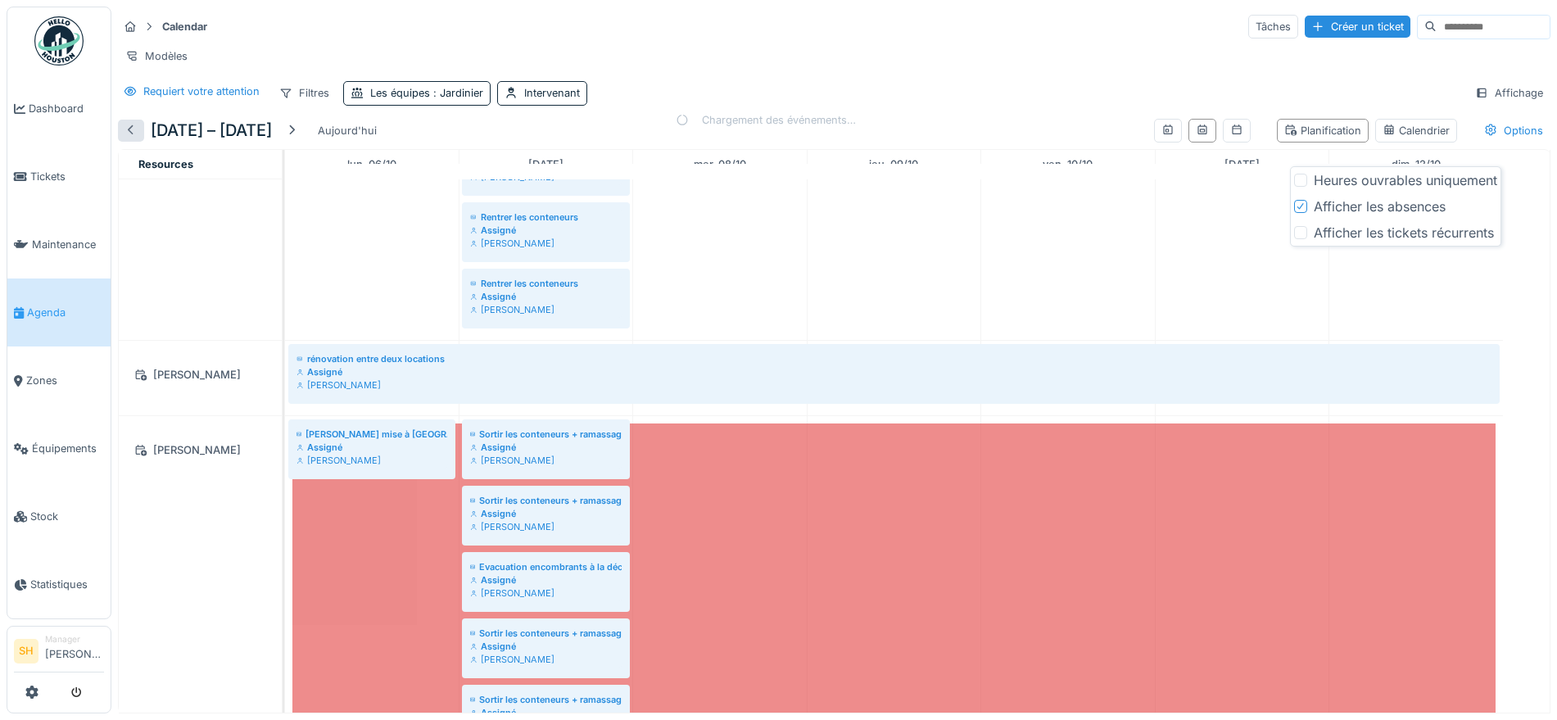
click at [128, 138] on div at bounding box center [131, 131] width 13 height 16
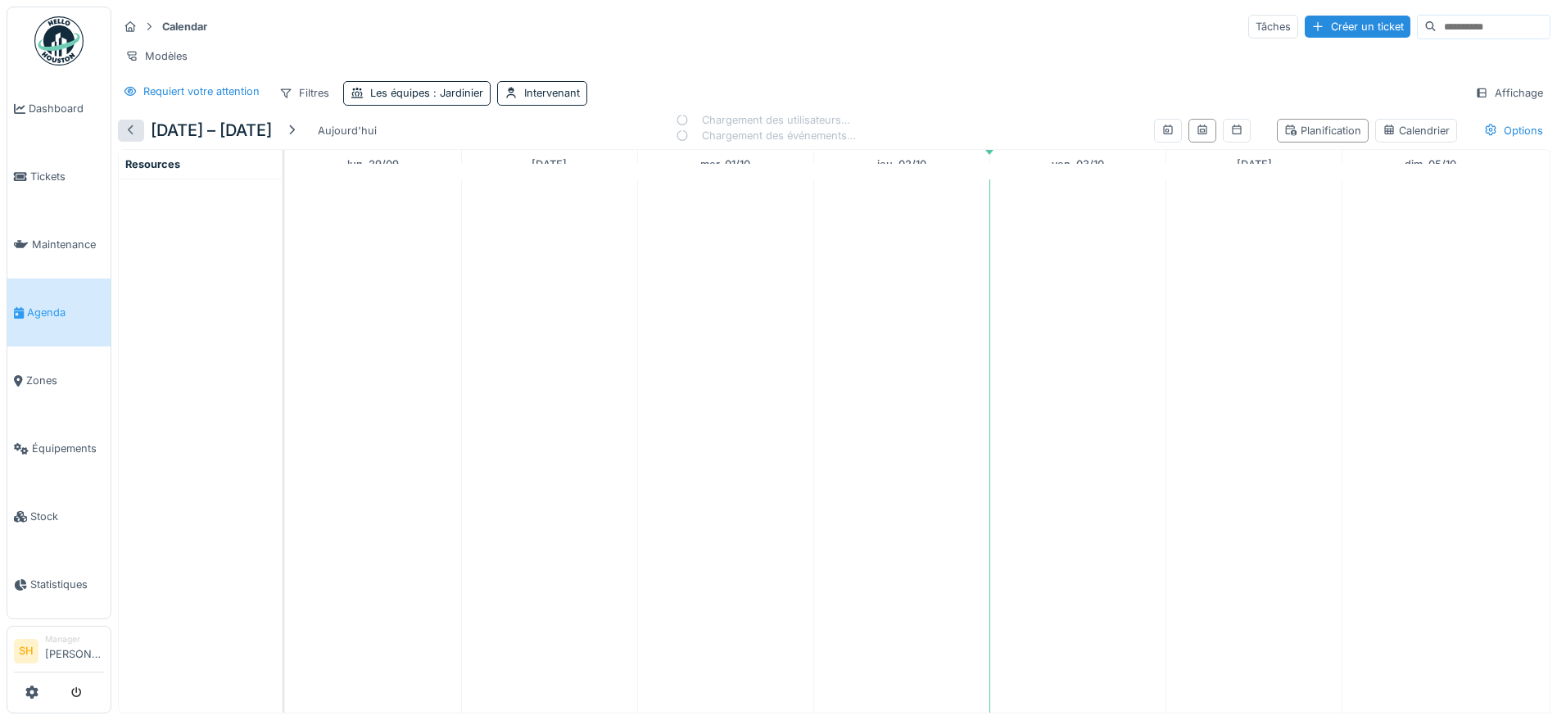
click at [128, 138] on div at bounding box center [131, 131] width 13 height 16
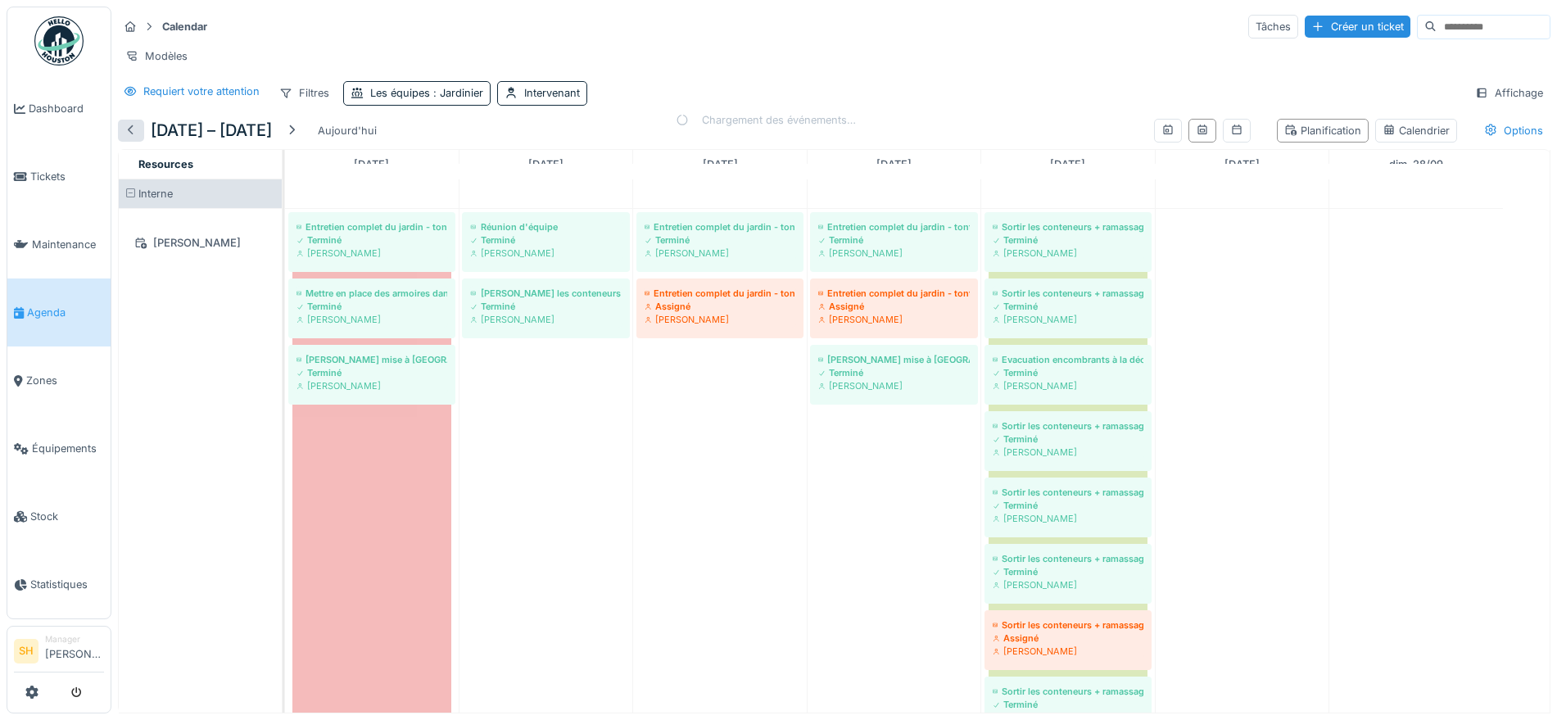
click at [128, 138] on div at bounding box center [131, 131] width 13 height 16
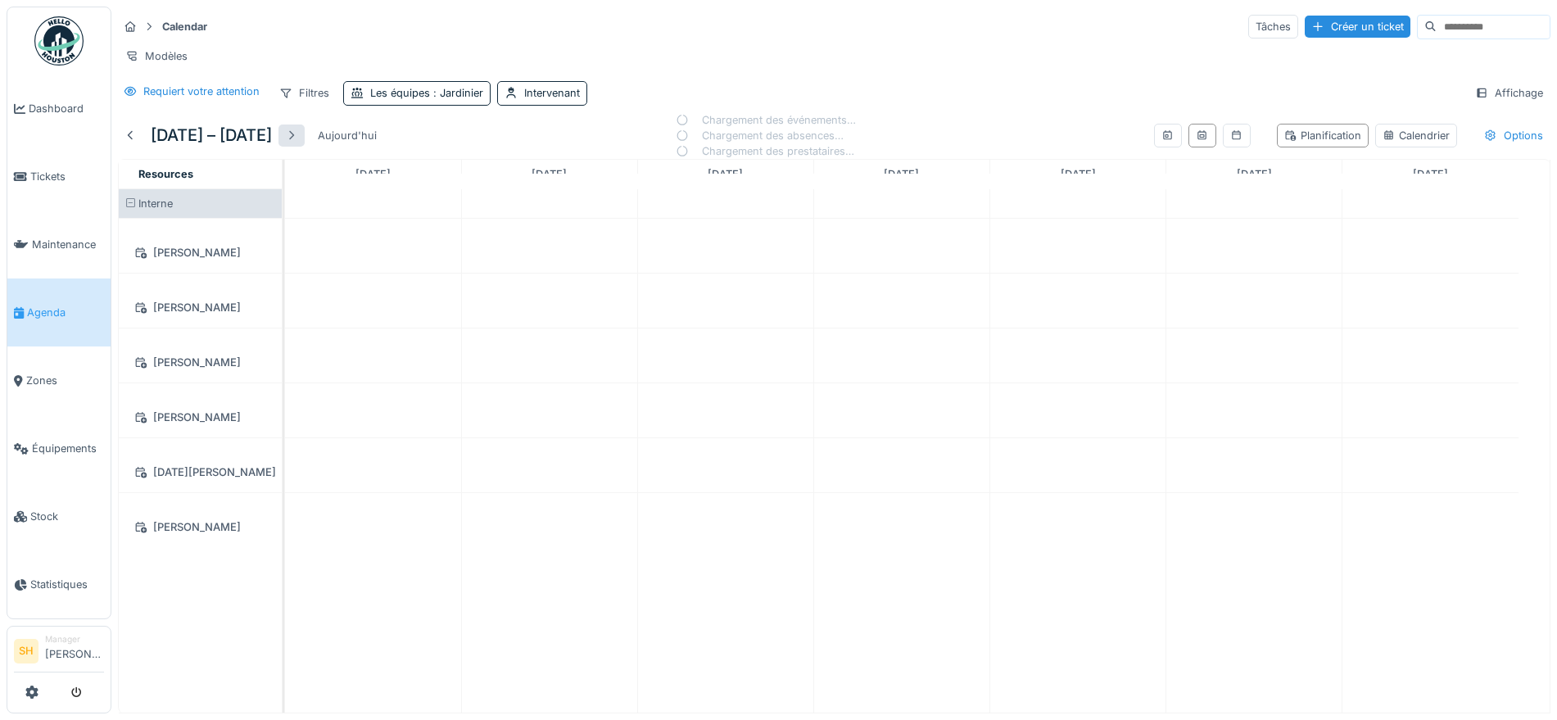
click at [298, 143] on div at bounding box center [291, 136] width 13 height 16
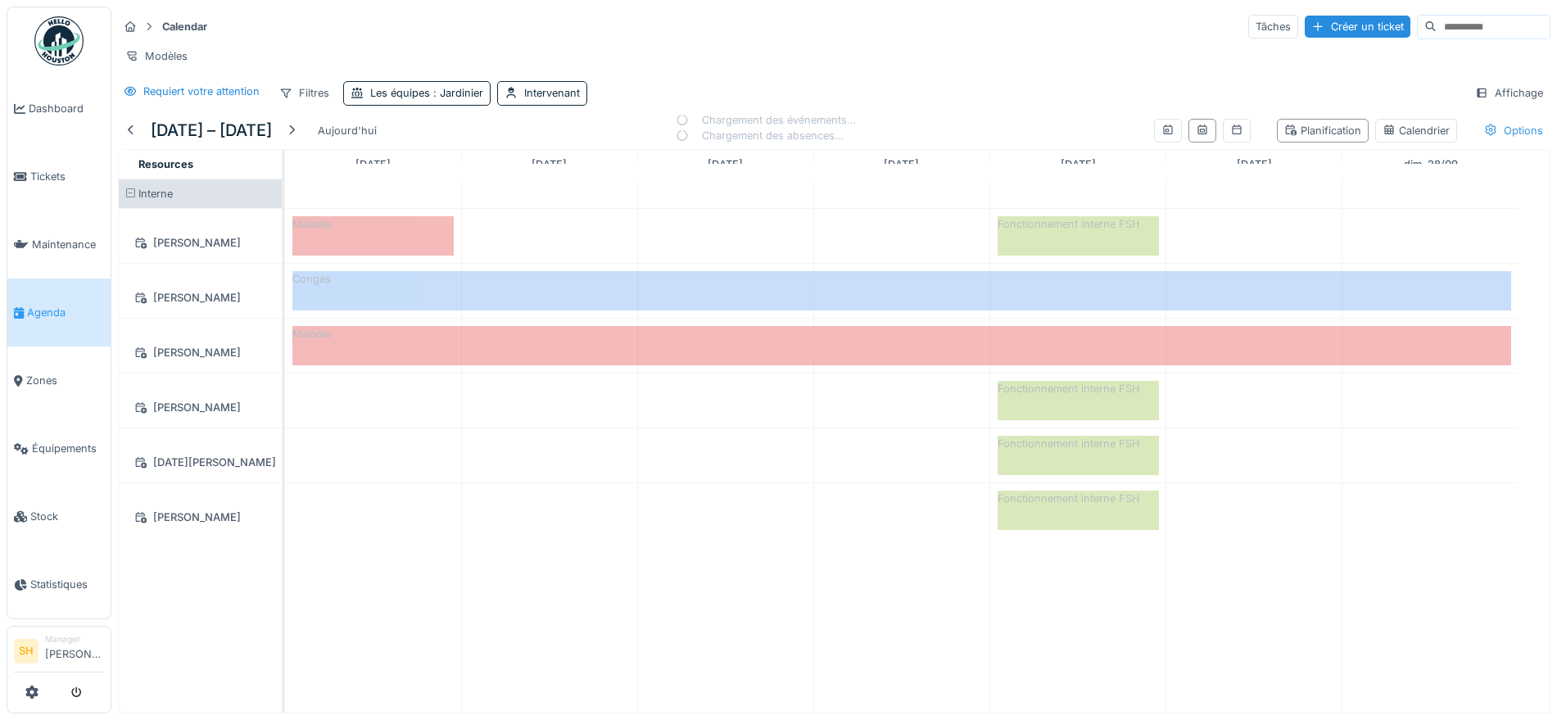
click at [1477, 143] on div "Options" at bounding box center [1514, 131] width 74 height 24
drag, startPoint x: 916, startPoint y: 326, endPoint x: 724, endPoint y: 490, distance: 252.2
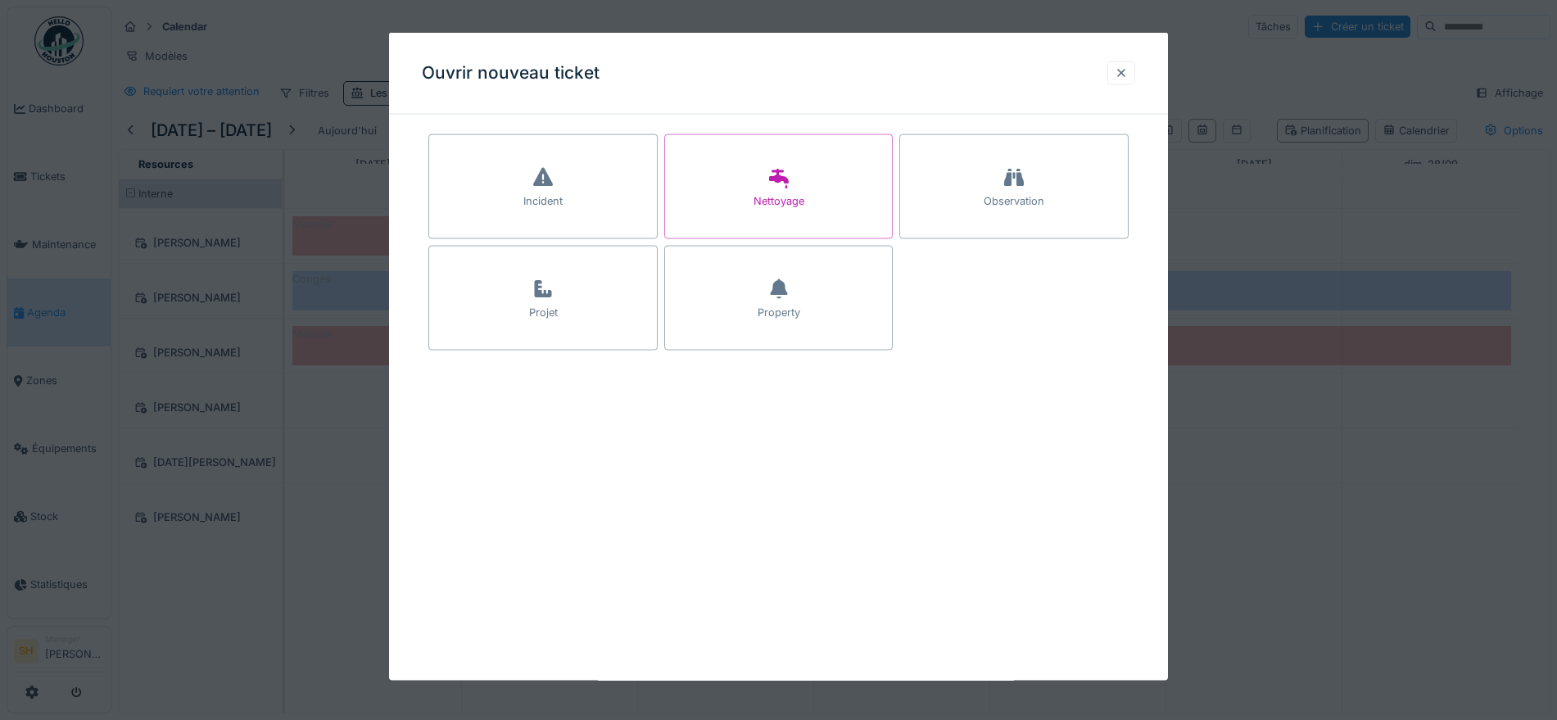
click at [1120, 70] on div at bounding box center [1121, 73] width 28 height 24
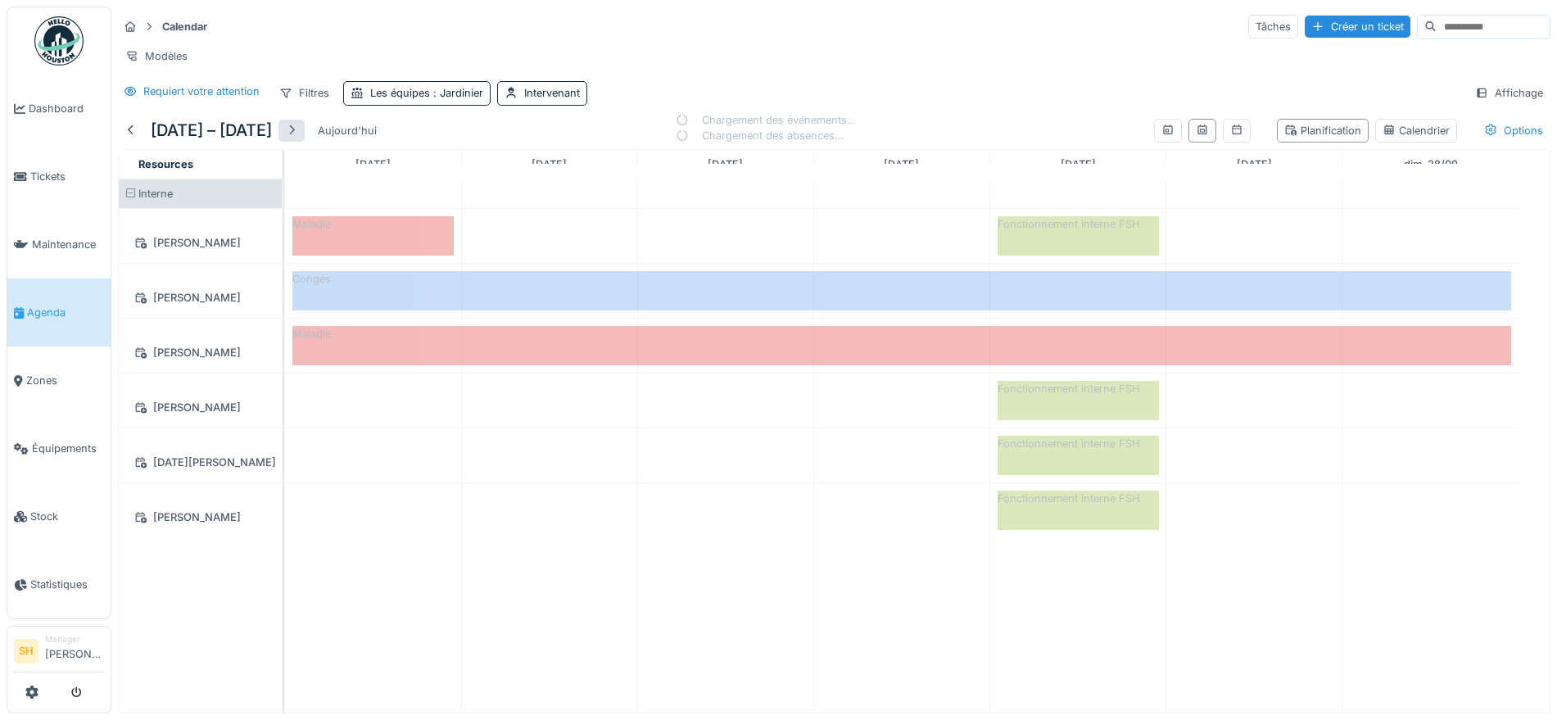
click at [298, 138] on div at bounding box center [291, 131] width 13 height 16
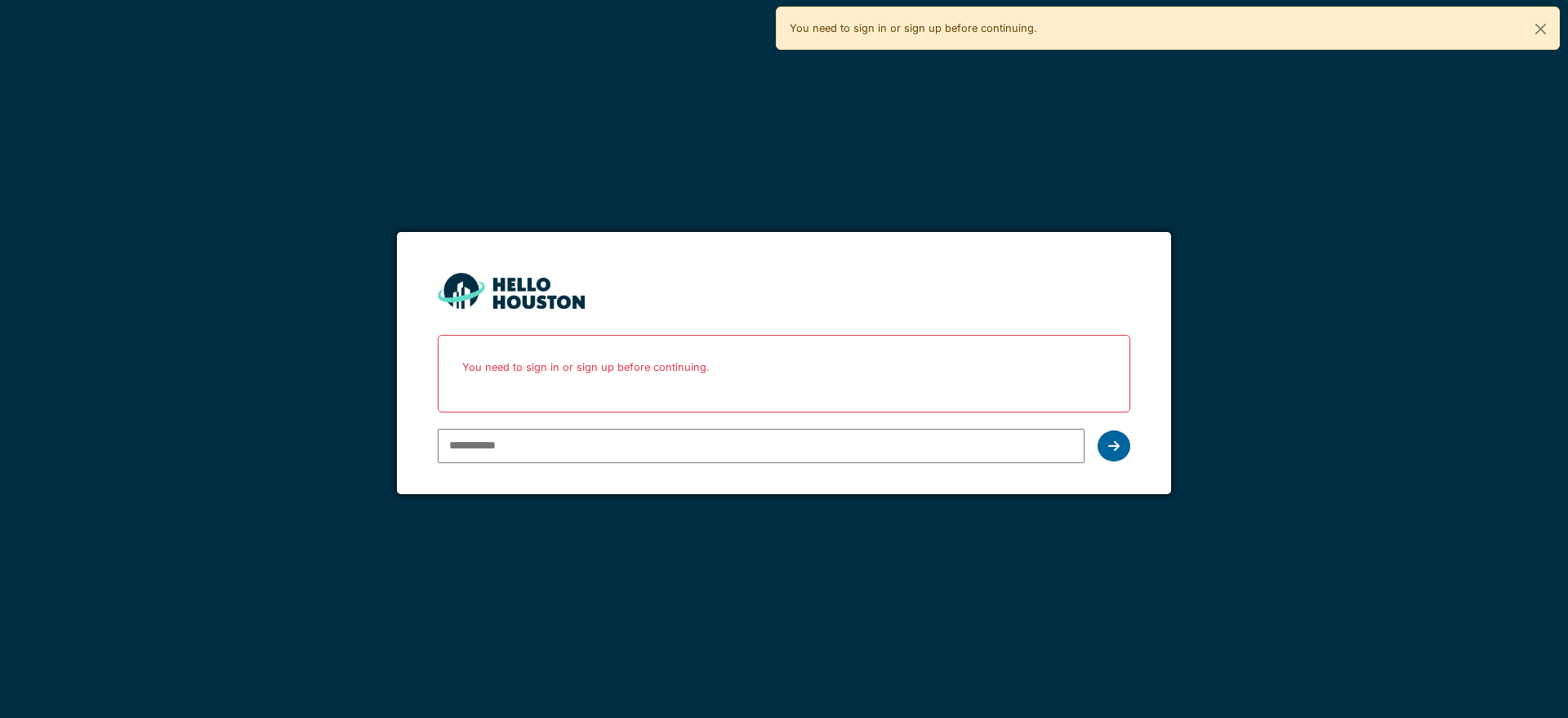
type input "**********"
click at [1117, 441] on icon at bounding box center [1113, 446] width 11 height 13
click at [1108, 450] on icon at bounding box center [1113, 446] width 11 height 13
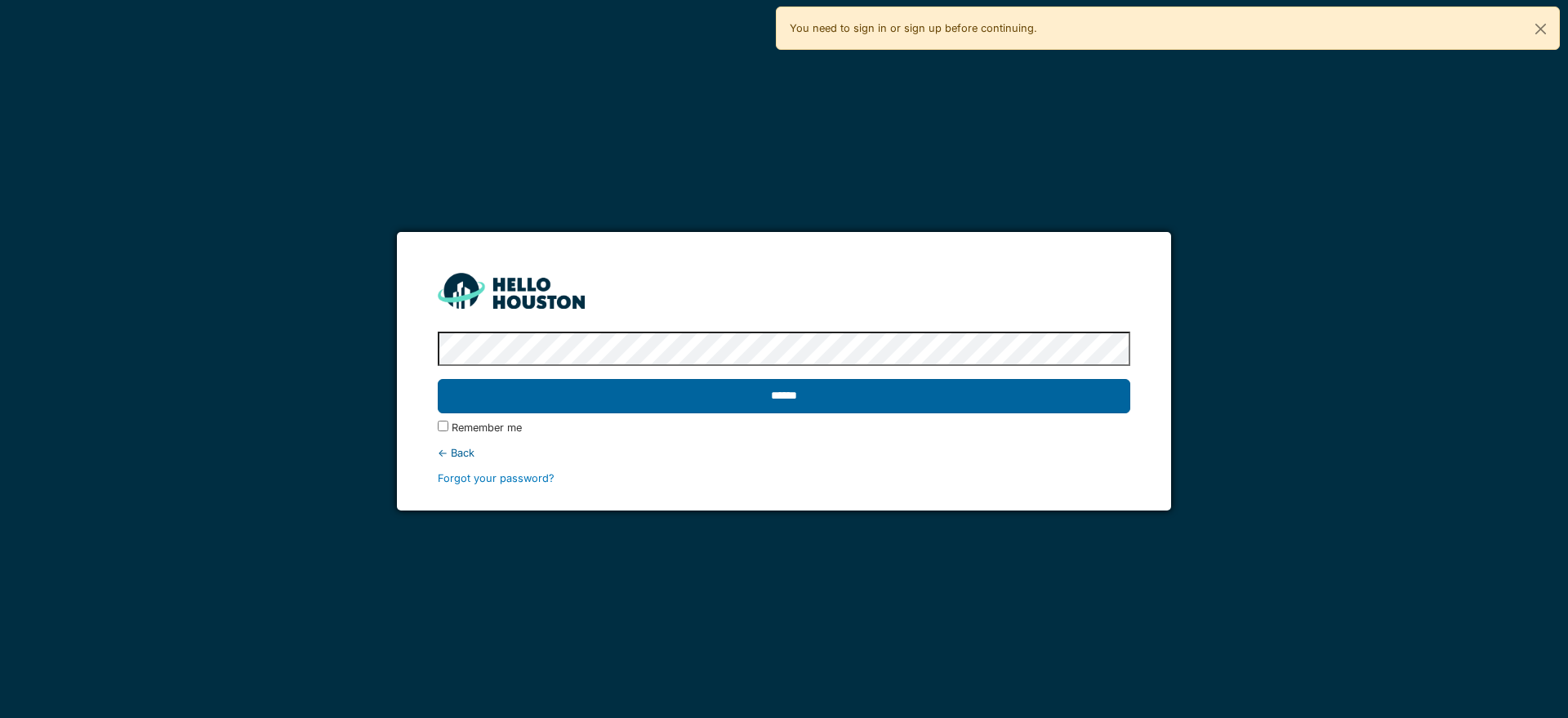
click at [828, 400] on input "******" at bounding box center [784, 396] width 692 height 34
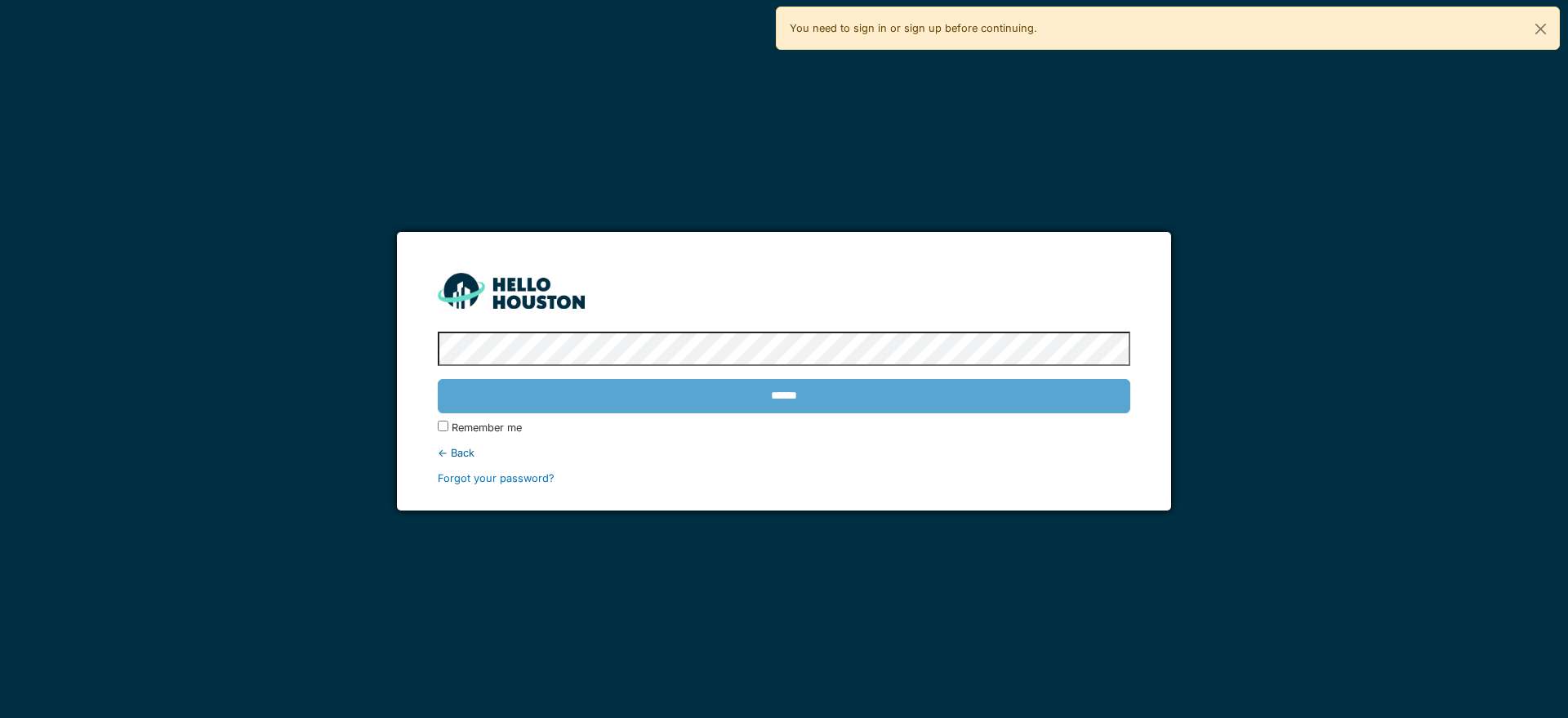
click at [832, 394] on div "******" at bounding box center [784, 397] width 692 height 48
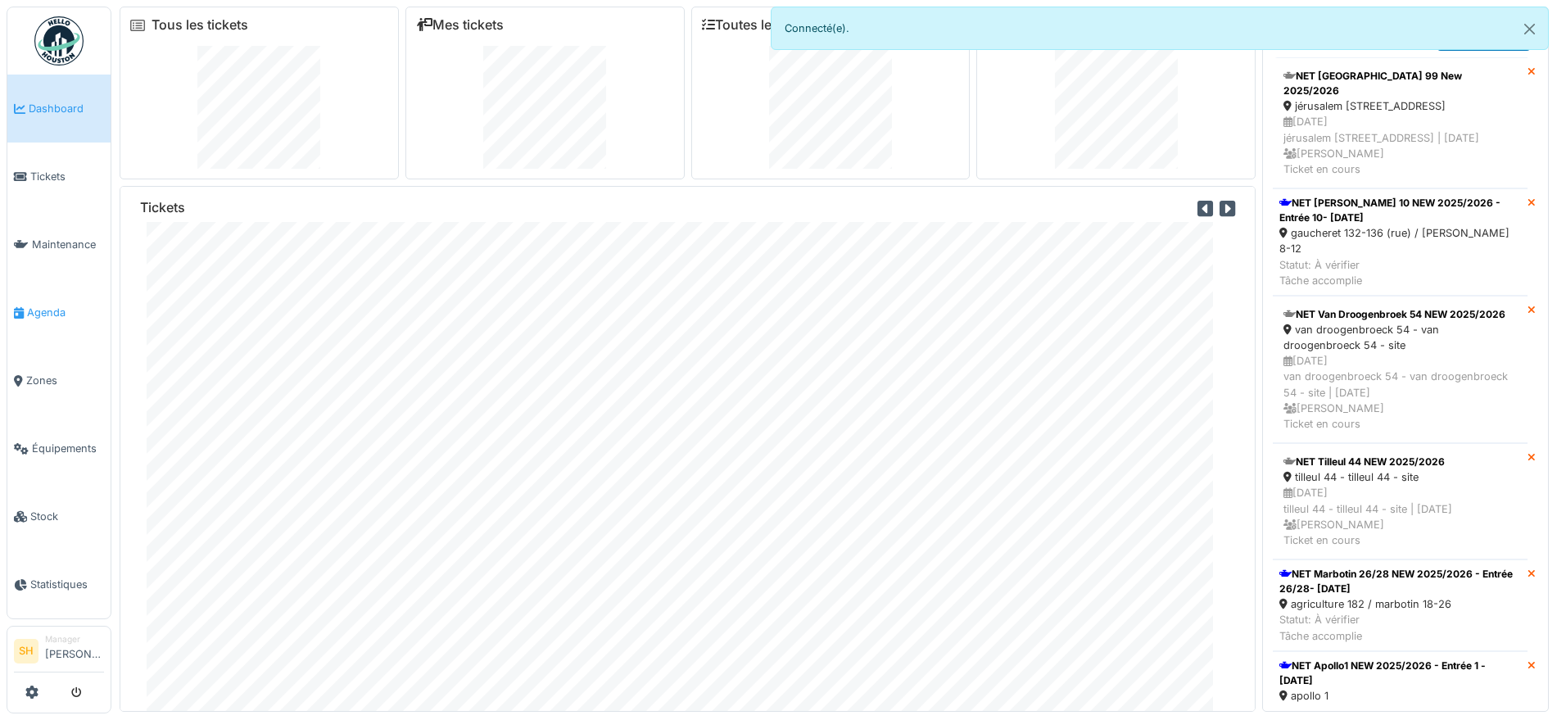
click at [52, 308] on span "Agenda" at bounding box center [65, 313] width 77 height 16
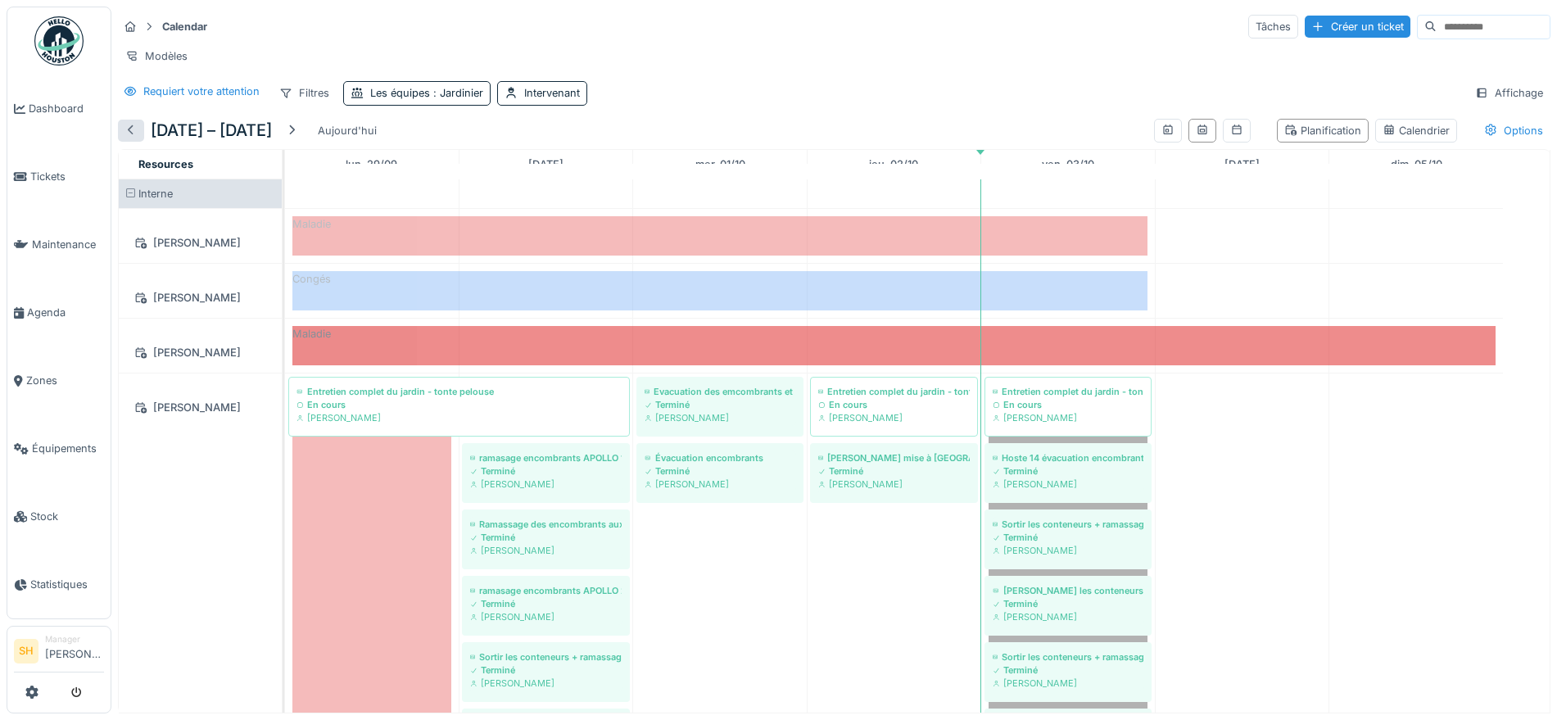
click at [130, 138] on div at bounding box center [131, 131] width 13 height 16
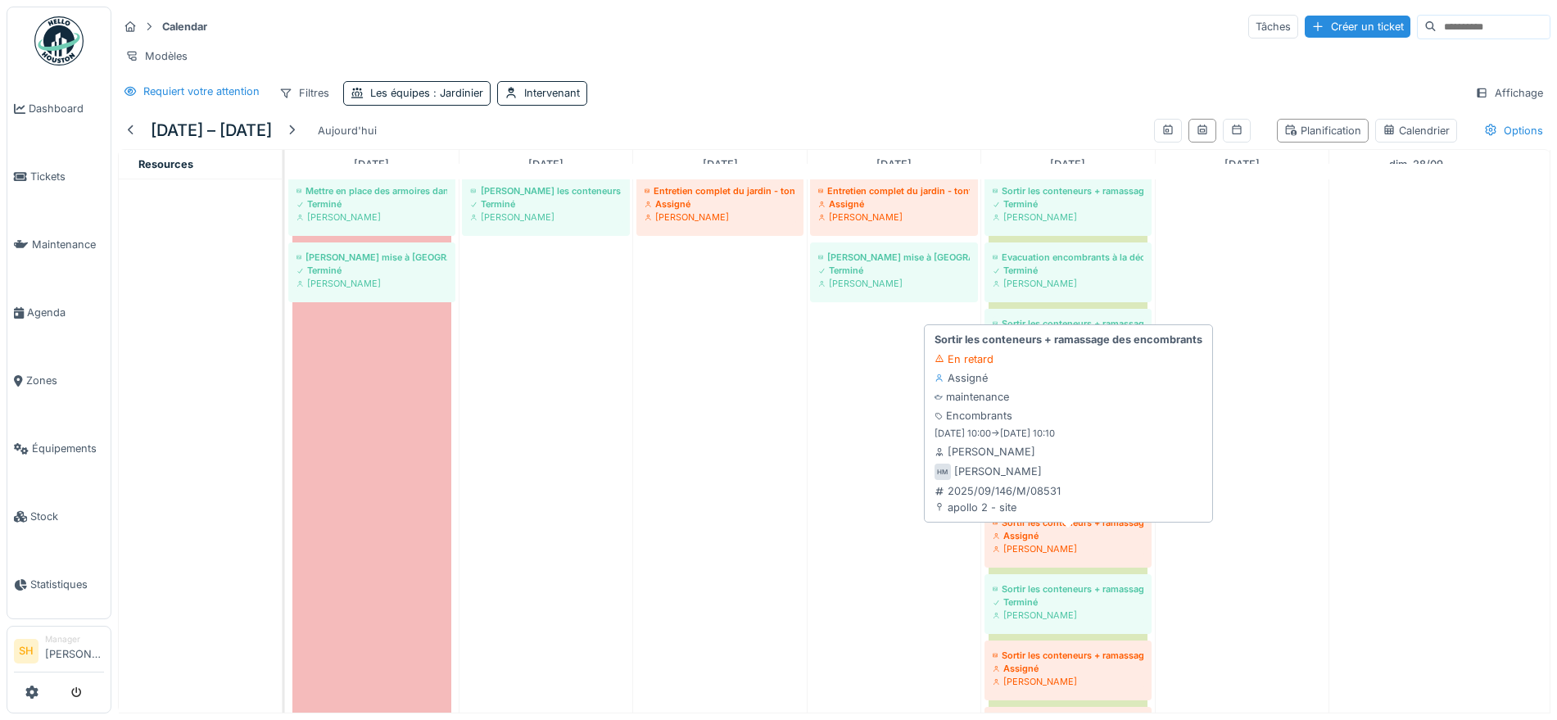
click at [1043, 529] on div "Sortir les conteneurs + ramassage des encombrants" at bounding box center [1068, 522] width 151 height 13
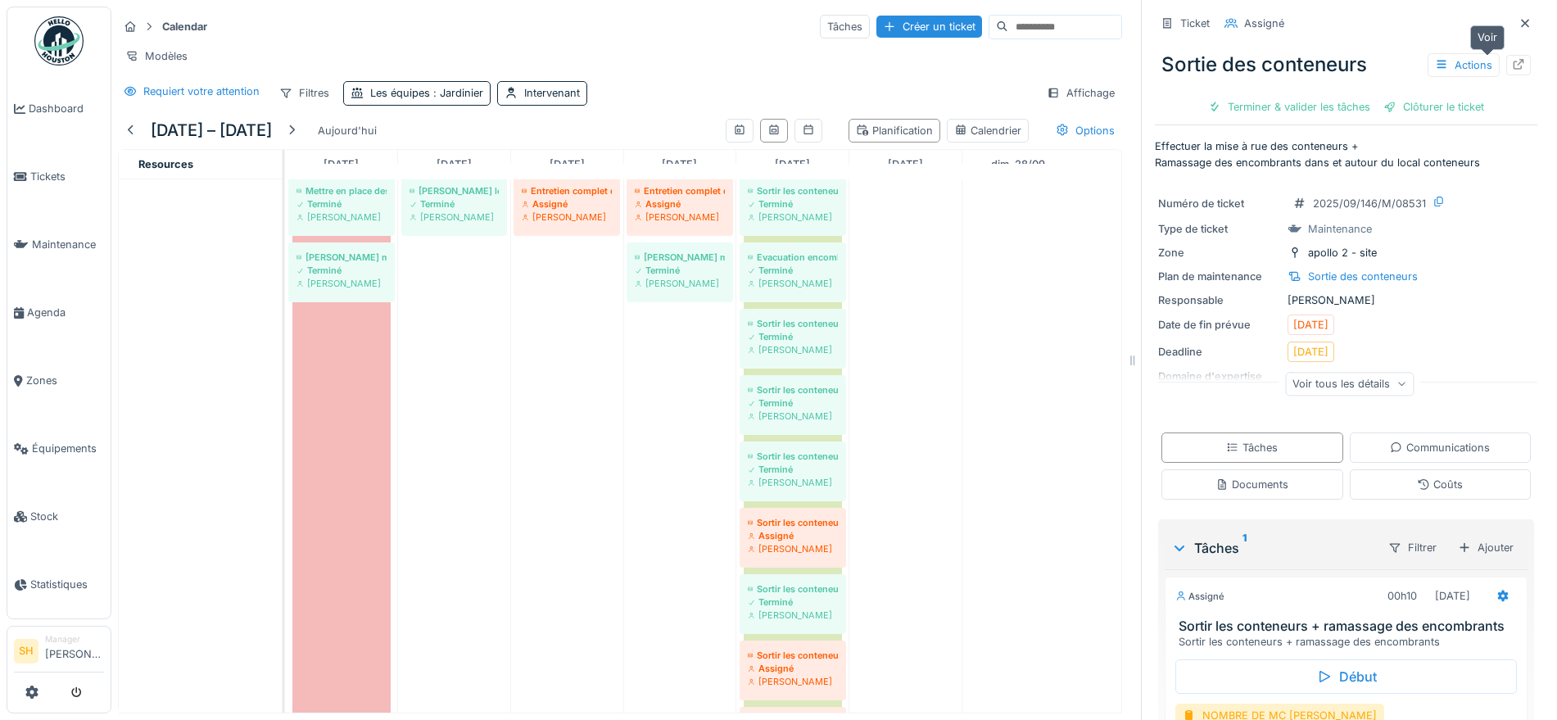
click at [1512, 61] on icon at bounding box center [1518, 64] width 13 height 11
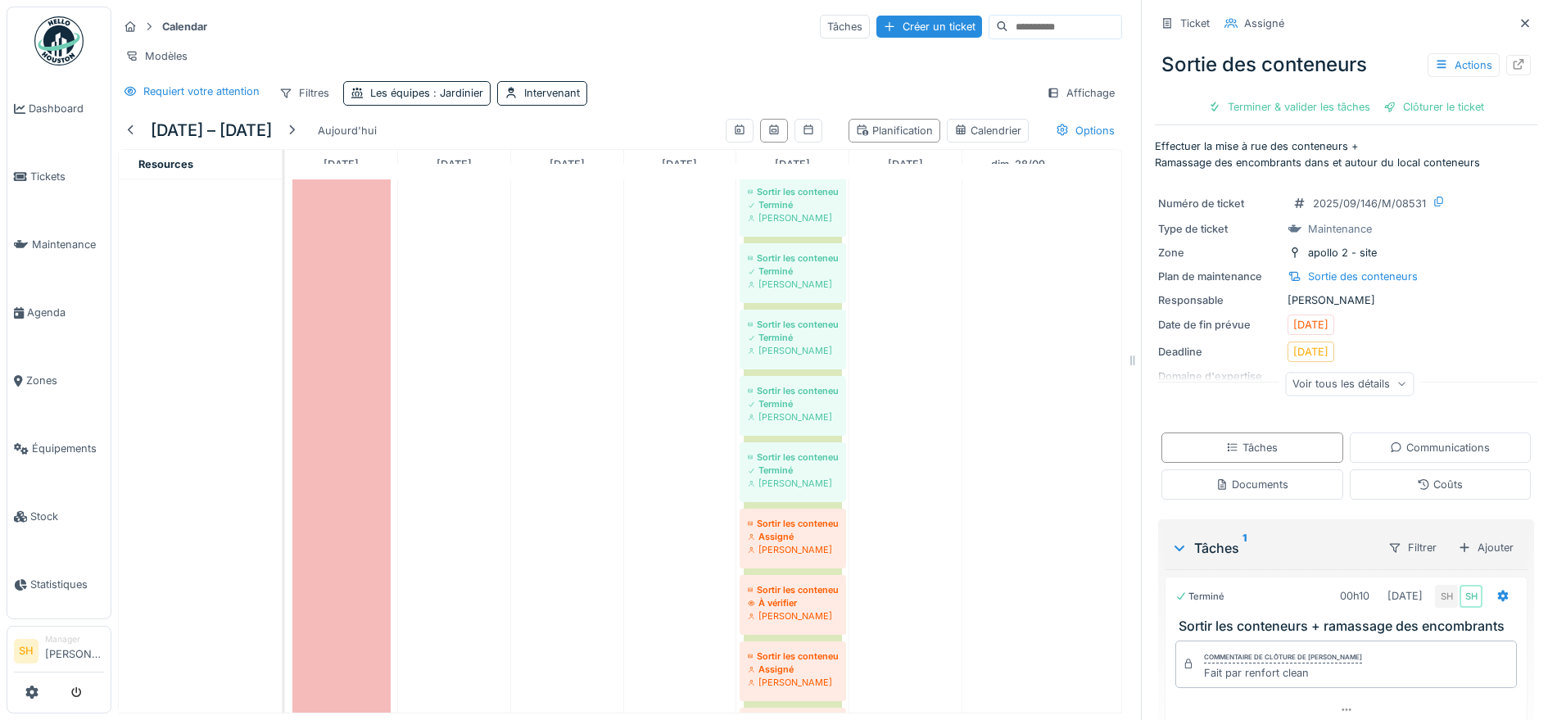
scroll to position [307, 0]
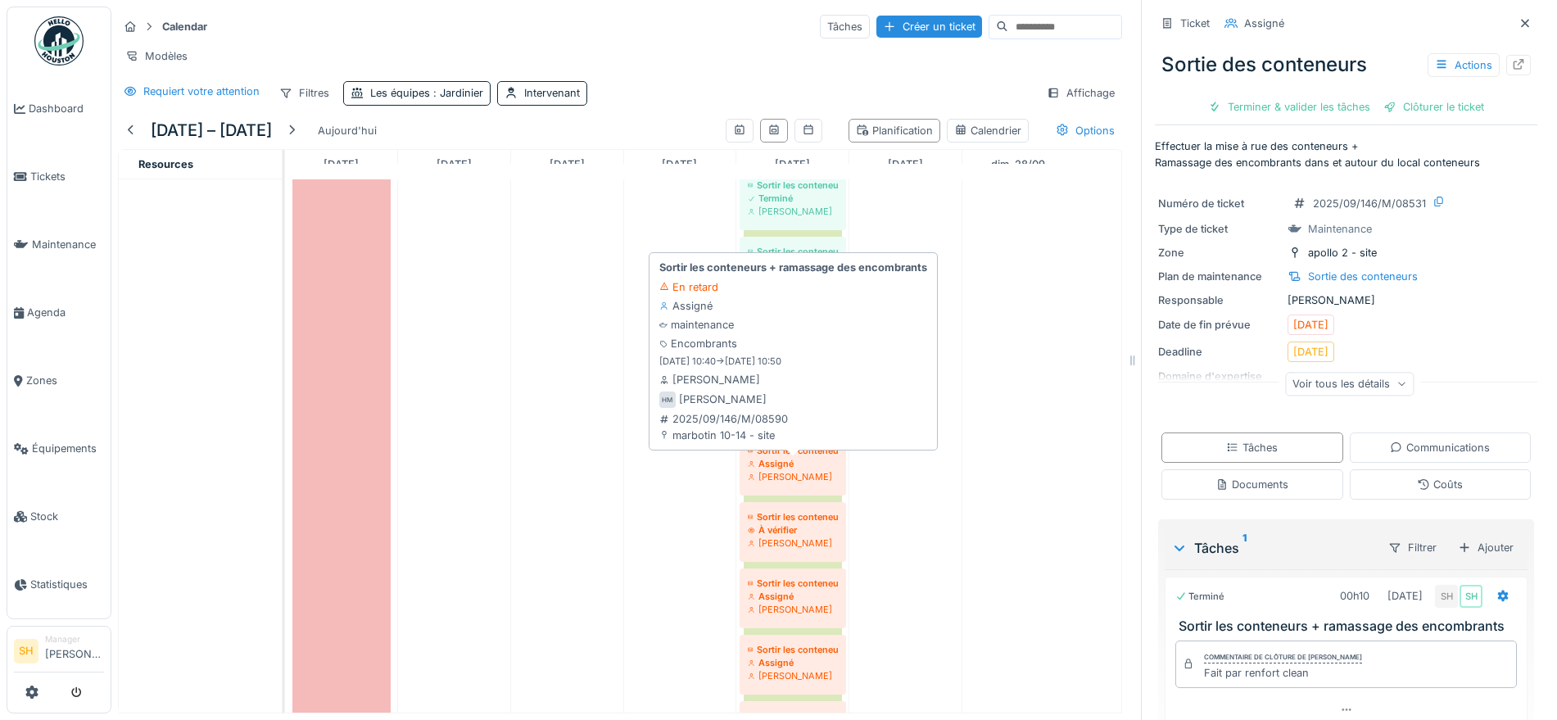
click at [799, 457] on div "Sortir les conteneurs + ramassage des encombrants" at bounding box center [793, 450] width 90 height 13
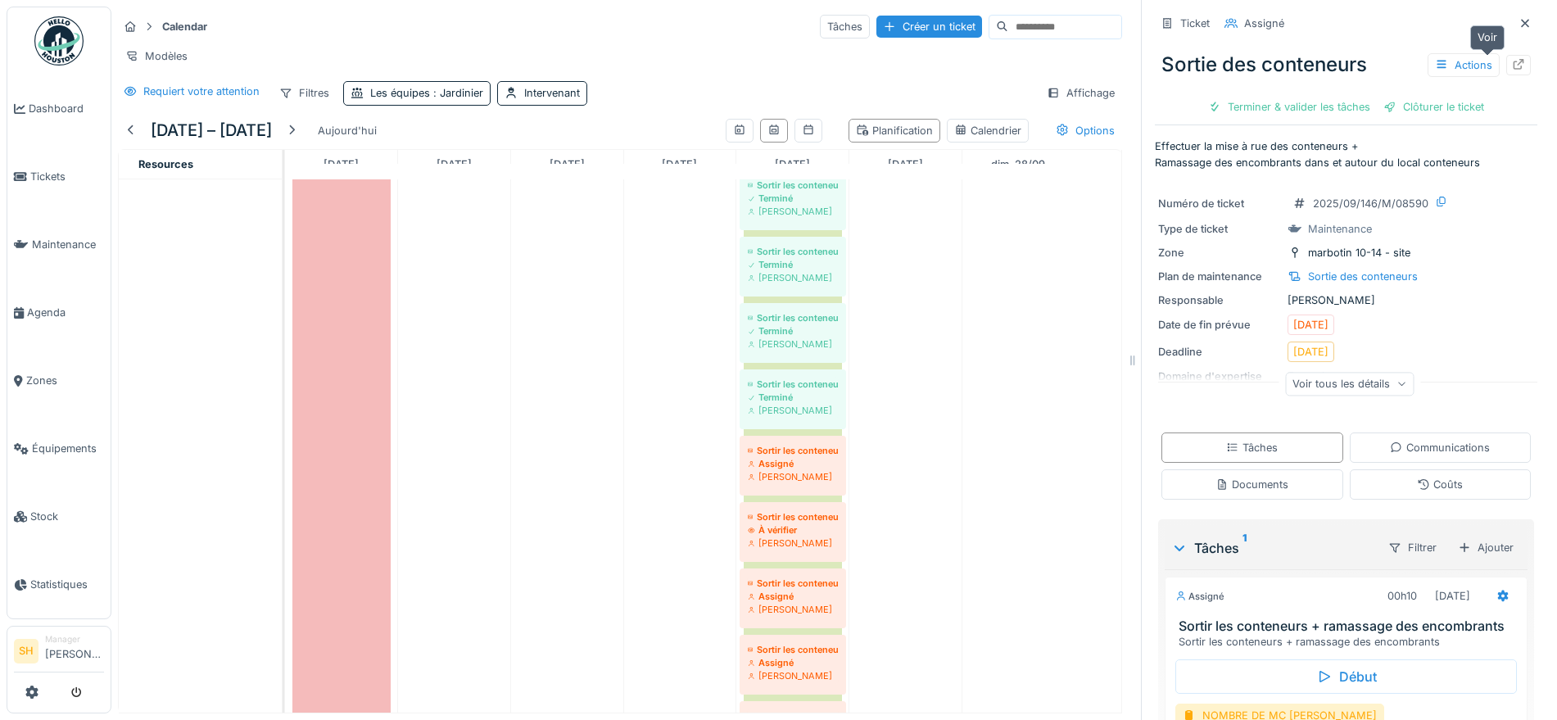
click at [1512, 64] on icon at bounding box center [1518, 64] width 13 height 11
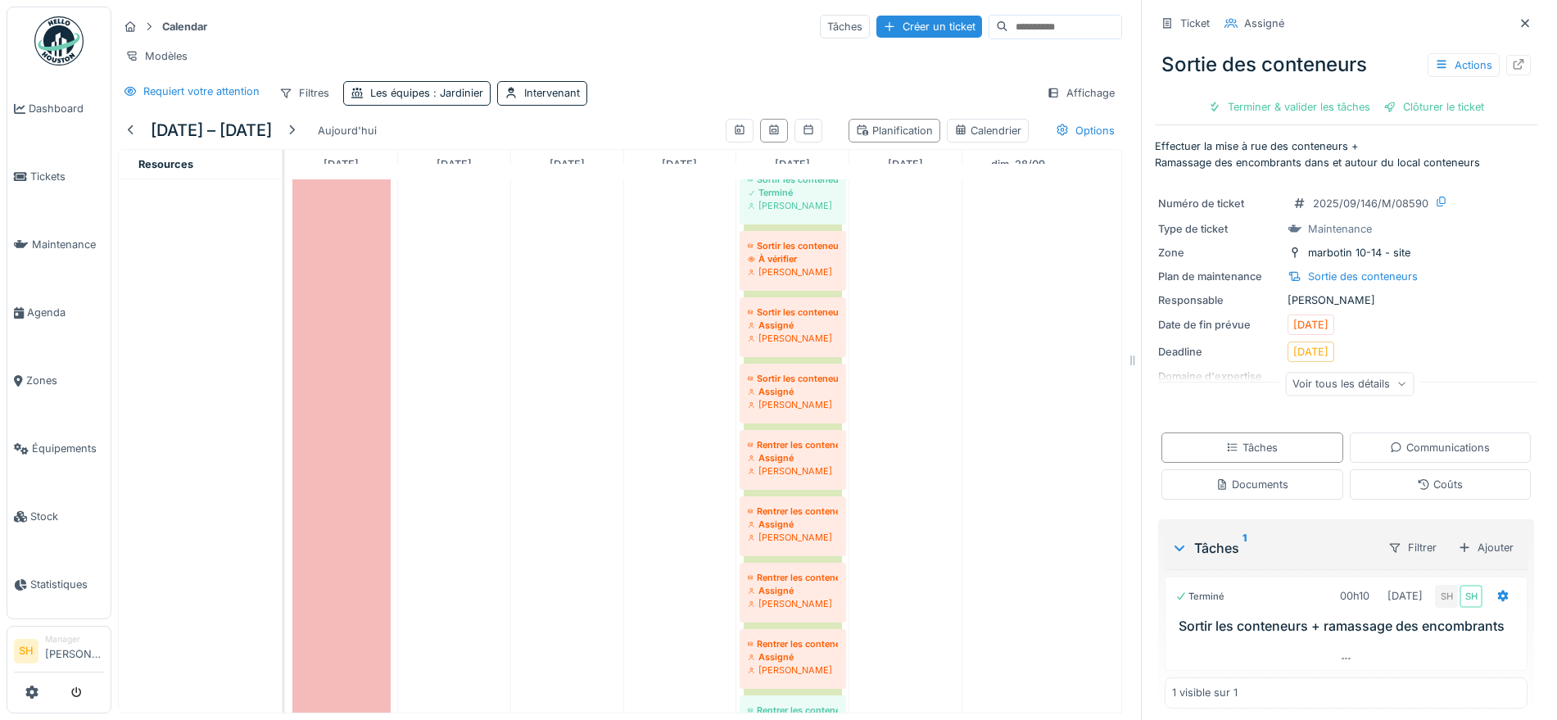
scroll to position [717, 0]
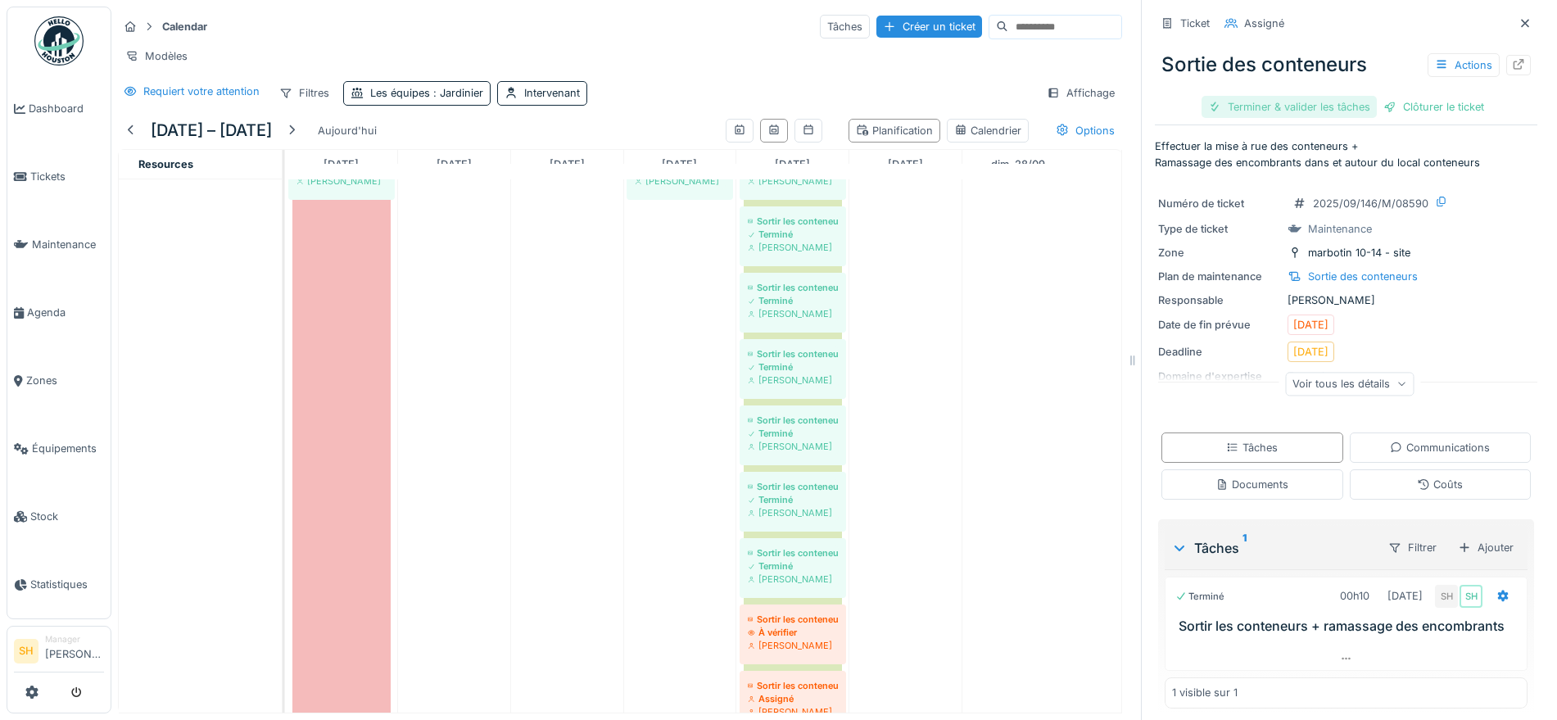
click at [1310, 106] on div "Terminer & valider les tâches" at bounding box center [1289, 107] width 175 height 22
click at [1379, 100] on div "Clôturer le ticket" at bounding box center [1434, 107] width 114 height 22
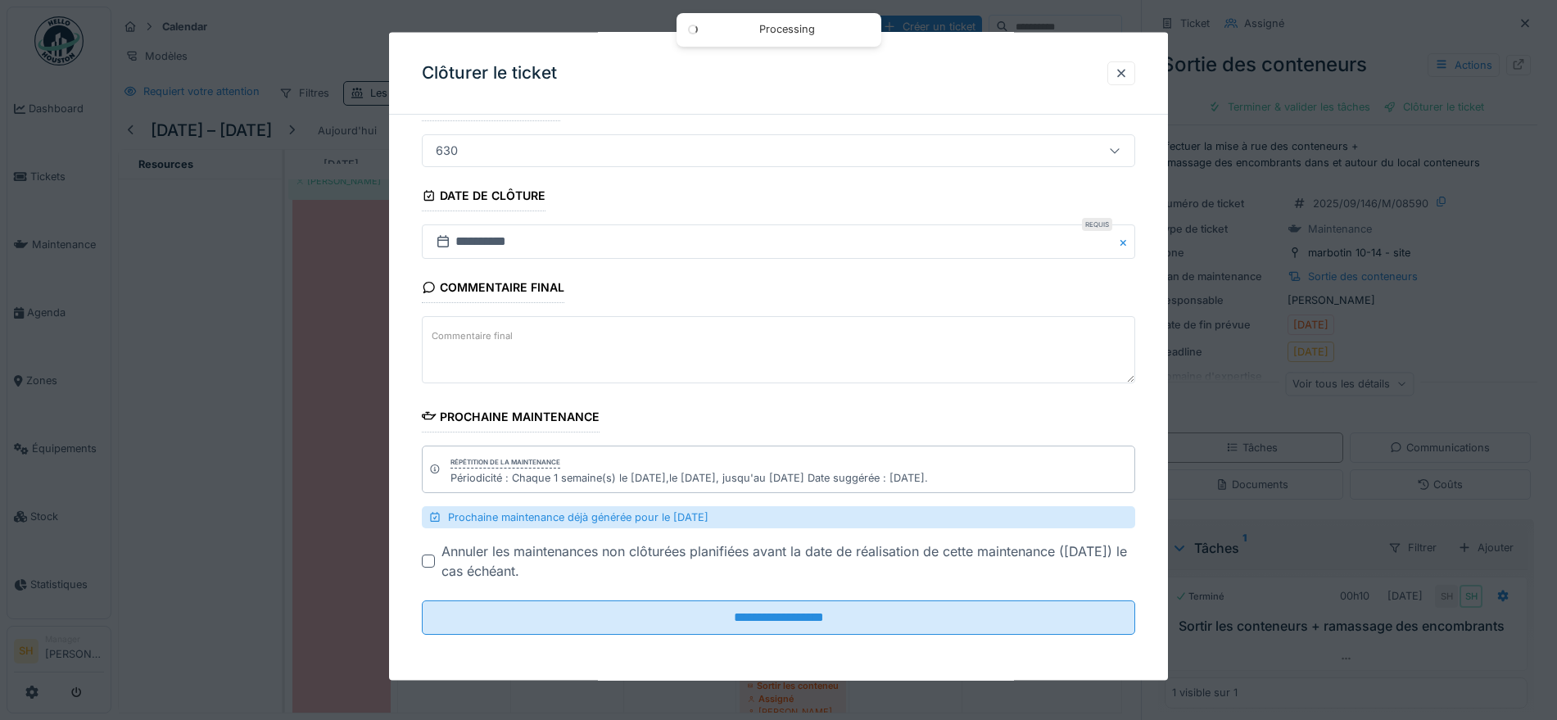
click at [581, 351] on textarea "Commentaire final" at bounding box center [778, 349] width 713 height 67
paste textarea "**********"
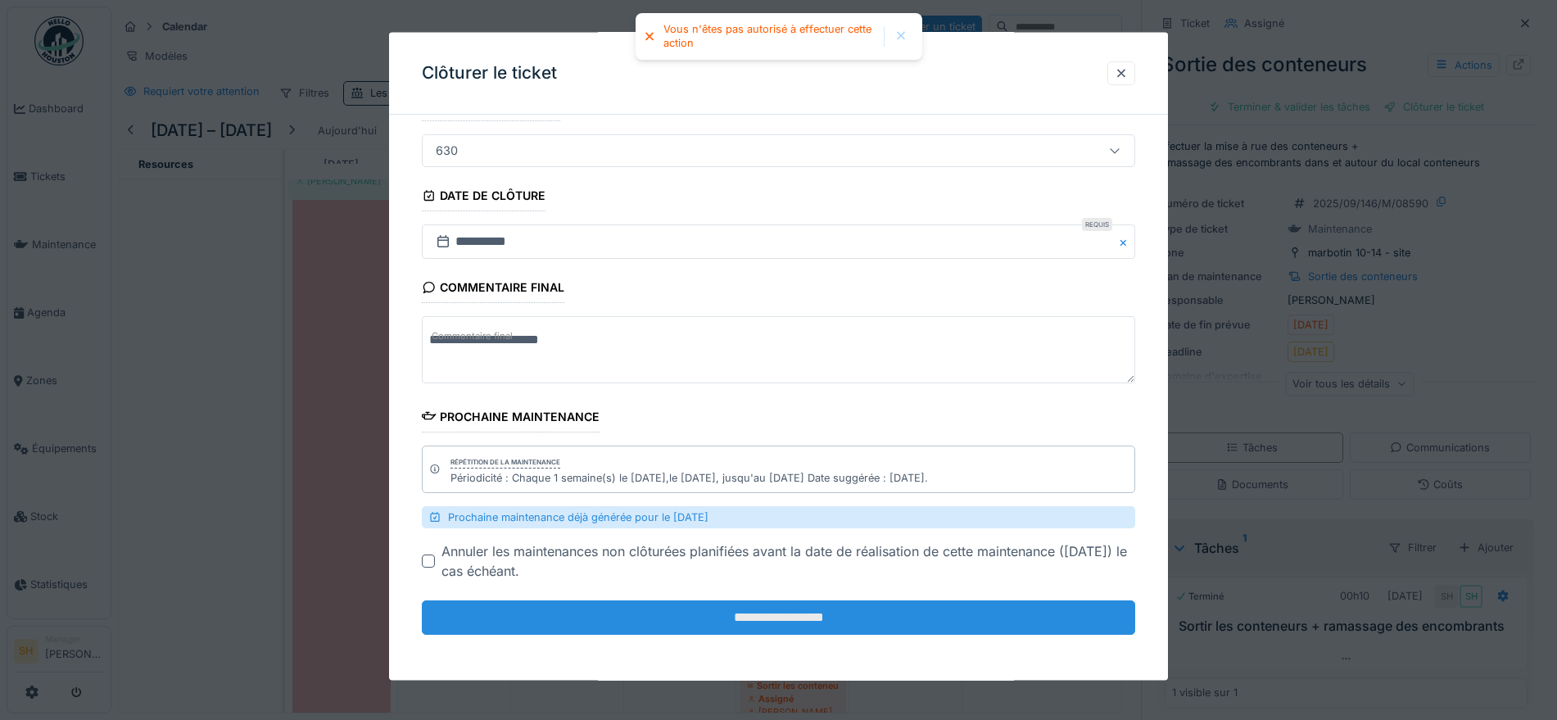
type textarea "**********"
click at [842, 611] on input "**********" at bounding box center [778, 617] width 713 height 34
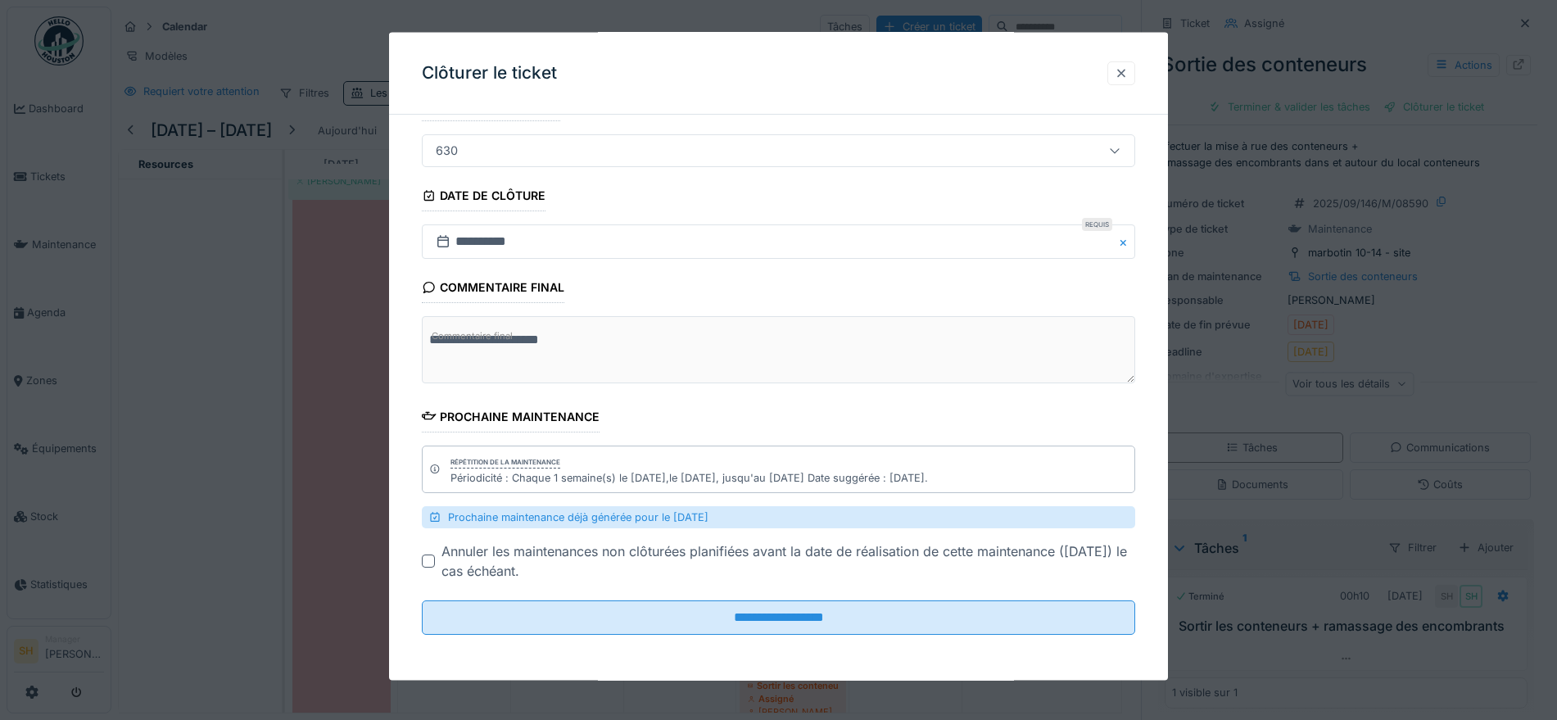
click at [1128, 65] on div at bounding box center [1121, 73] width 13 height 16
drag, startPoint x: 1128, startPoint y: 69, endPoint x: 889, endPoint y: 364, distance: 379.7
click at [1128, 68] on div at bounding box center [1121, 73] width 13 height 16
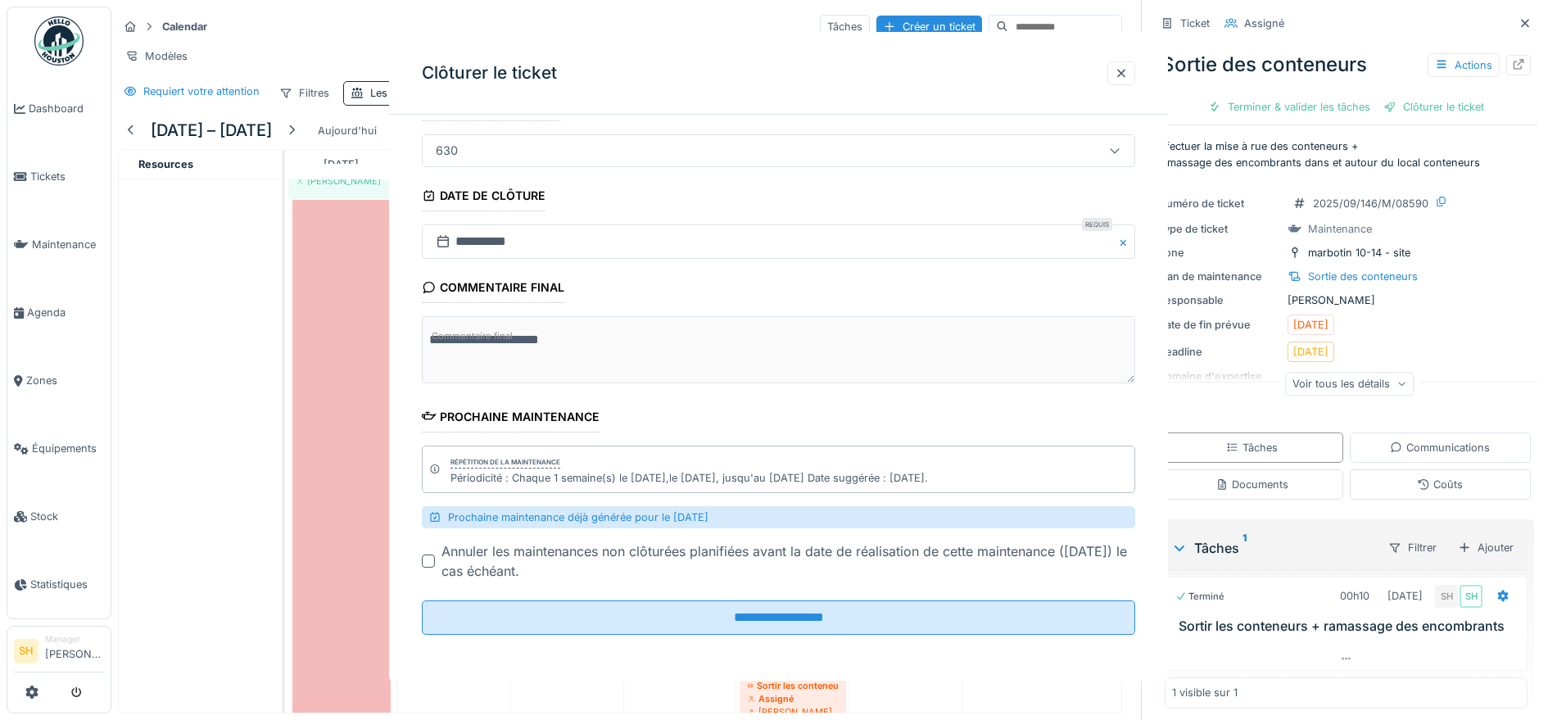
click at [1128, 68] on div at bounding box center [1121, 73] width 13 height 16
click at [1128, 67] on div at bounding box center [1121, 73] width 13 height 16
click at [1128, 68] on div at bounding box center [1121, 73] width 13 height 16
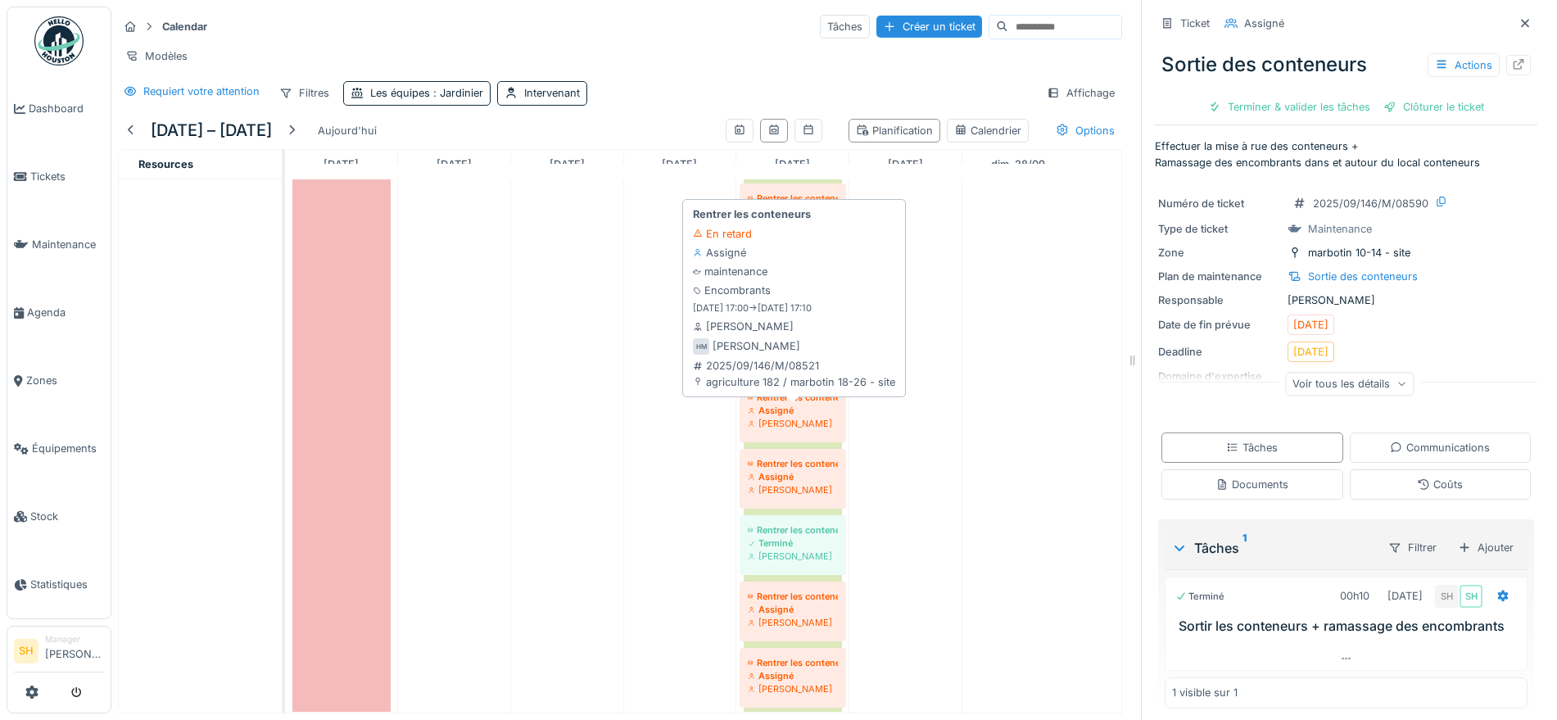
click at [809, 404] on div "Rentrer les conteneurs" at bounding box center [793, 397] width 90 height 13
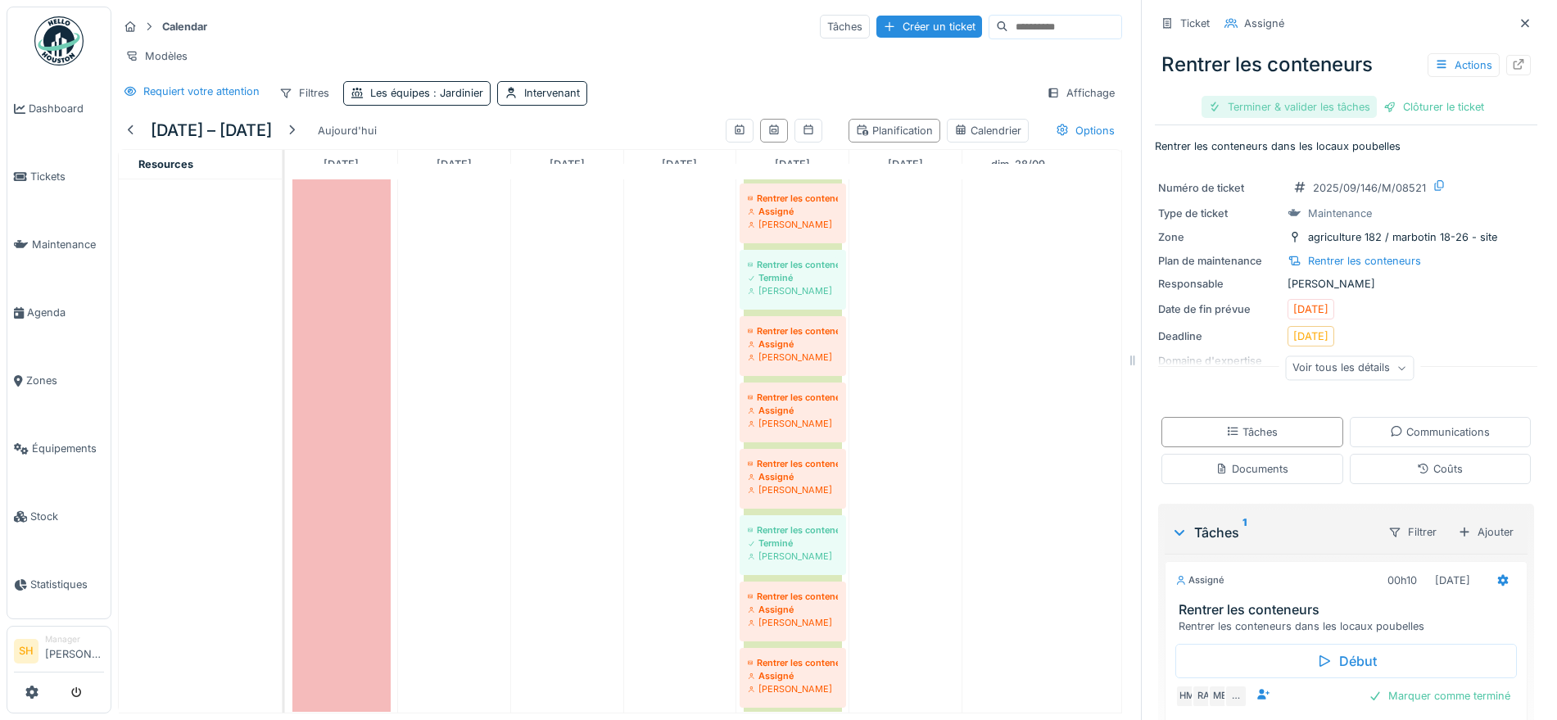
click at [1228, 102] on div "Terminer & valider les tâches" at bounding box center [1289, 107] width 175 height 22
click at [1403, 106] on div "Clôturer le ticket" at bounding box center [1434, 107] width 114 height 22
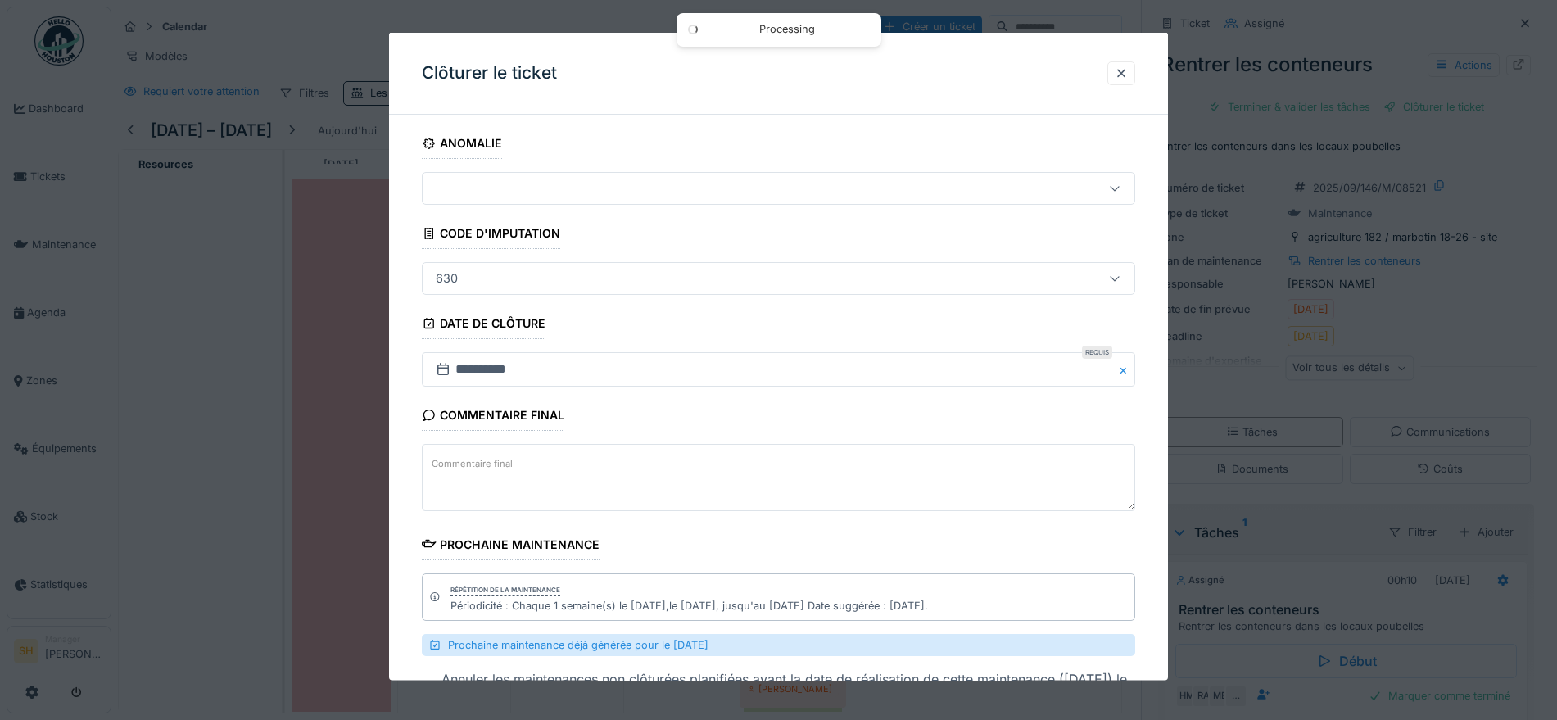
click at [682, 451] on textarea "Commentaire final" at bounding box center [778, 477] width 713 height 67
paste textarea "**********"
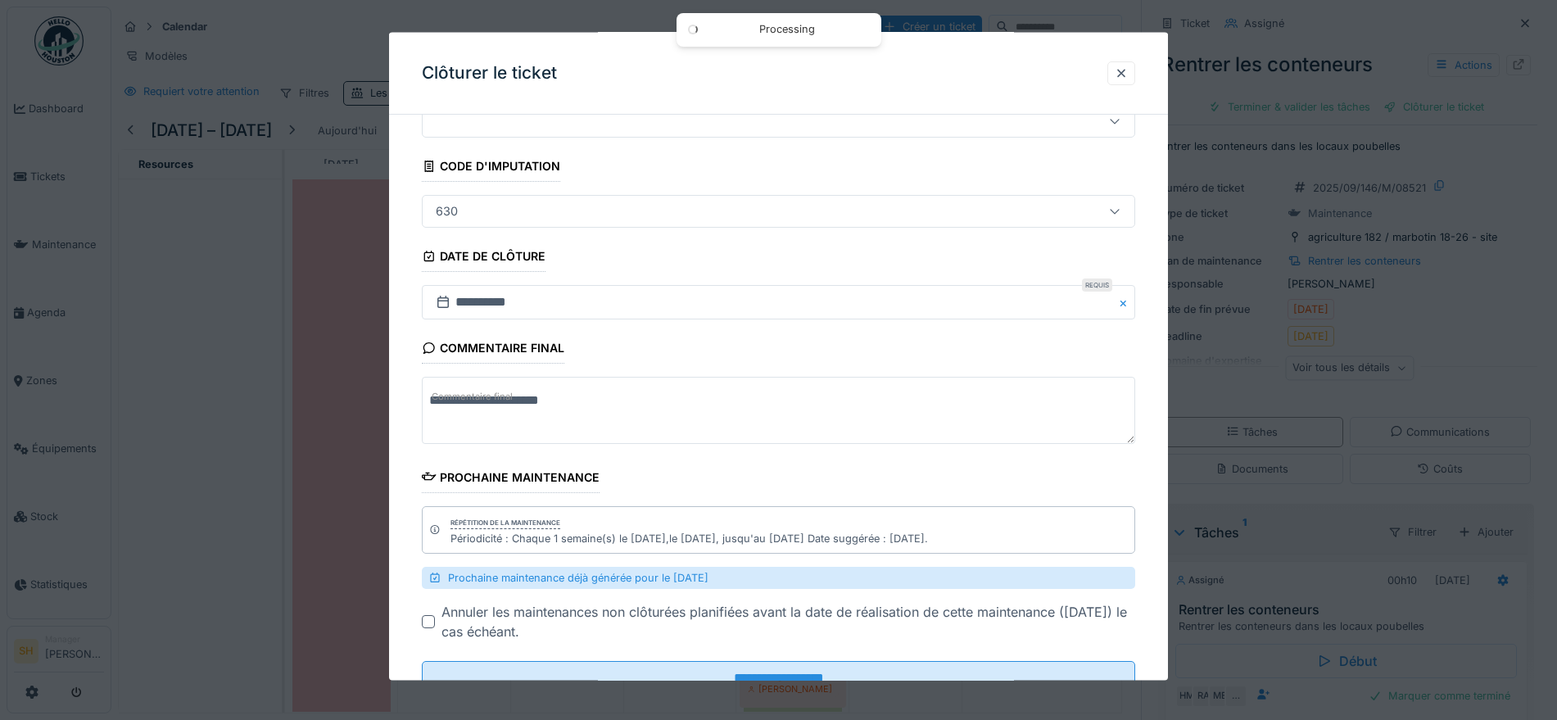
scroll to position [128, 0]
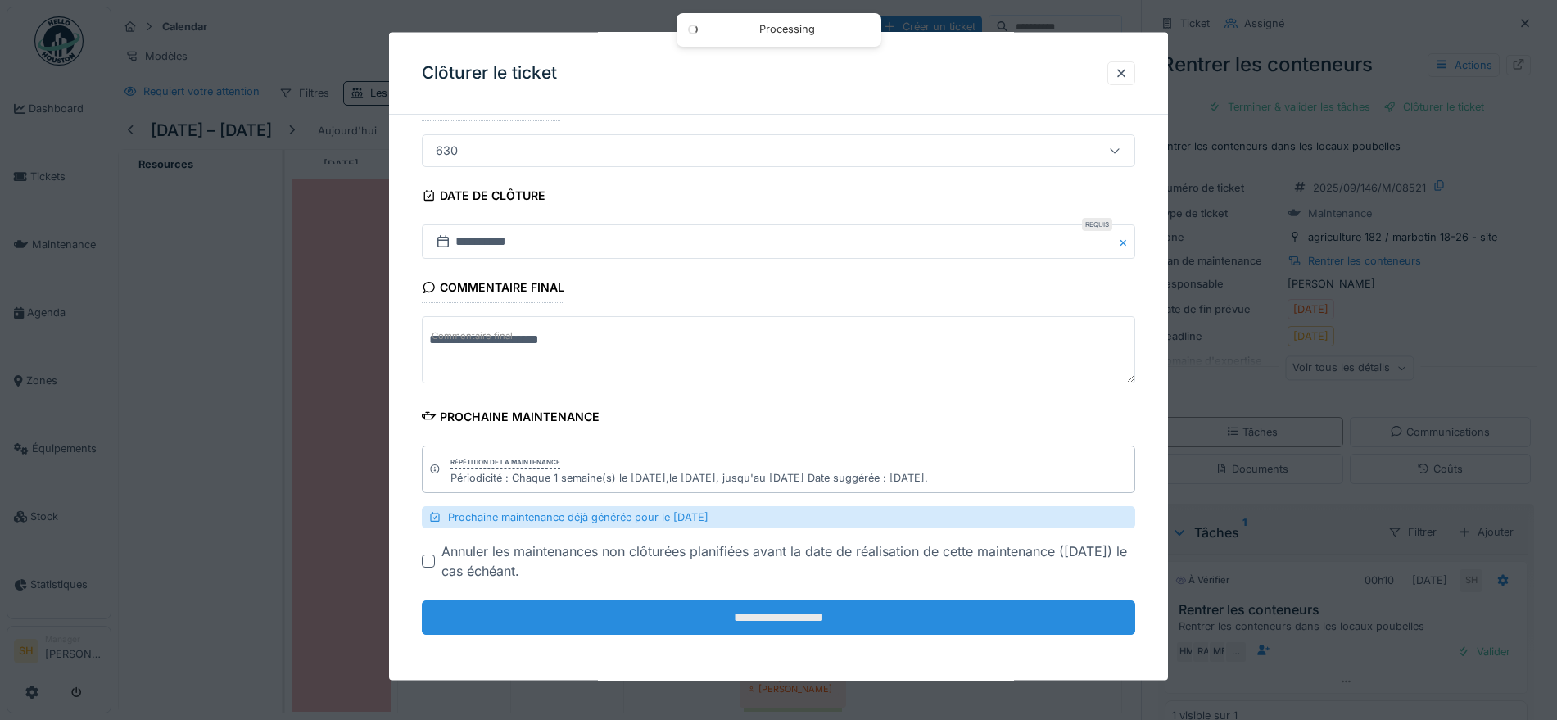
type textarea "**********"
click at [761, 624] on input "**********" at bounding box center [778, 617] width 713 height 34
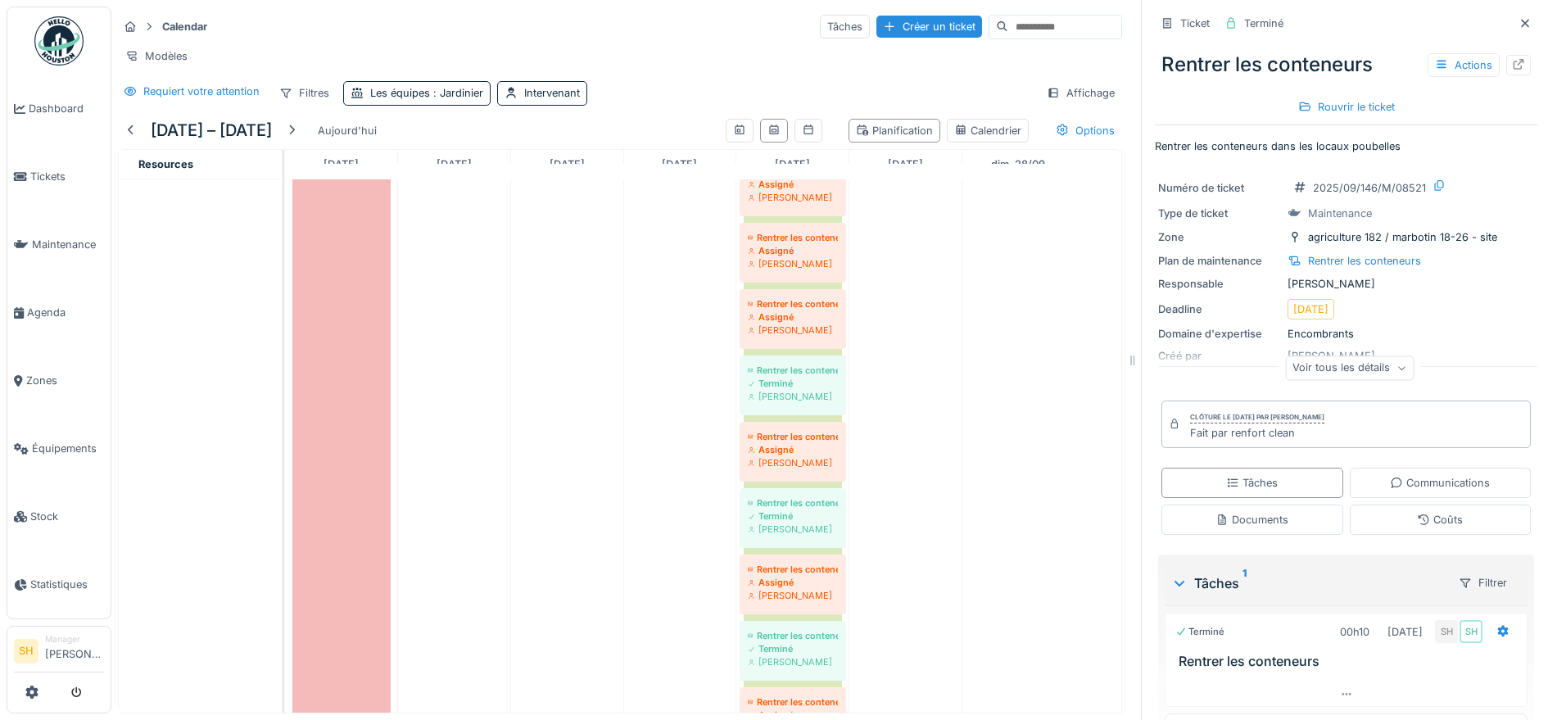
scroll to position [819, 0]
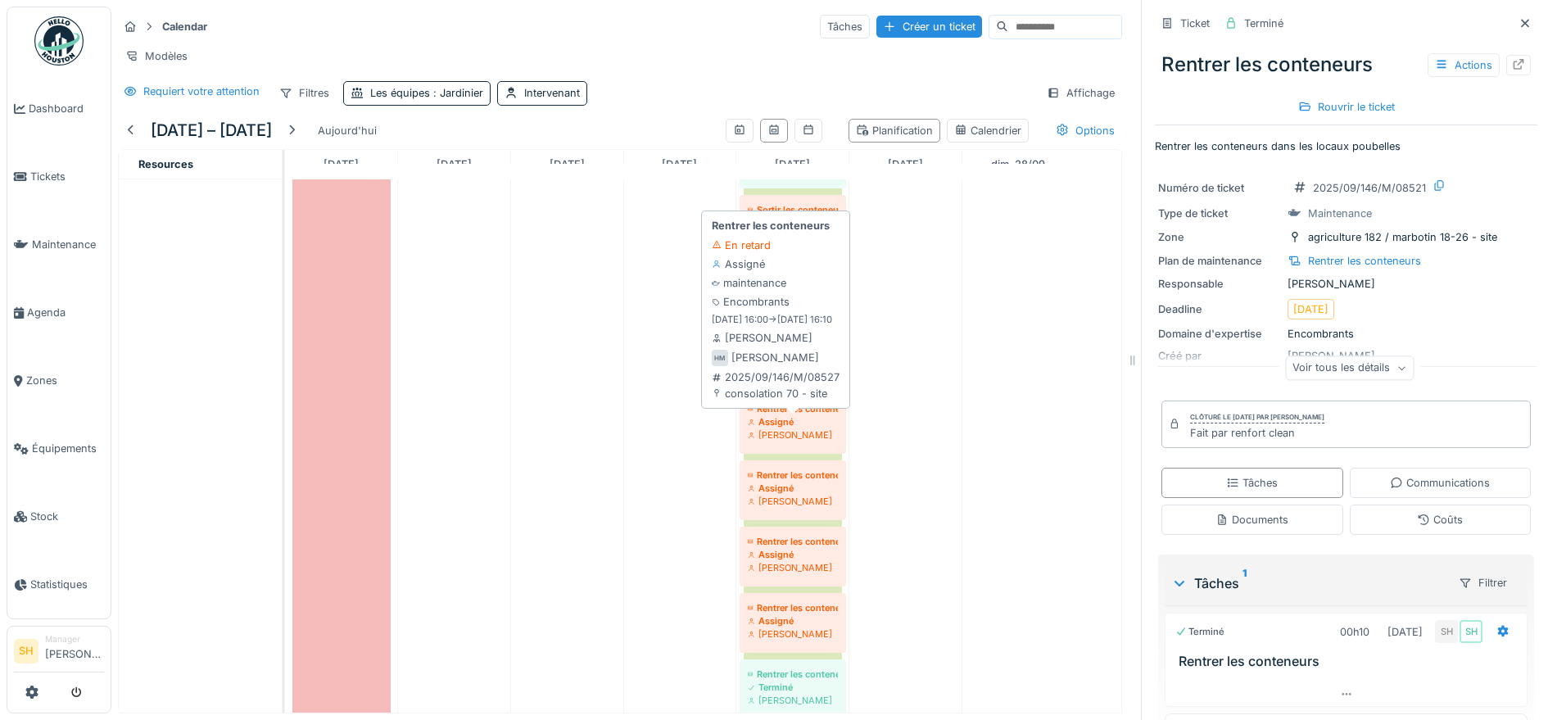
click at [794, 415] on div "Rentrer les conteneurs" at bounding box center [793, 408] width 90 height 13
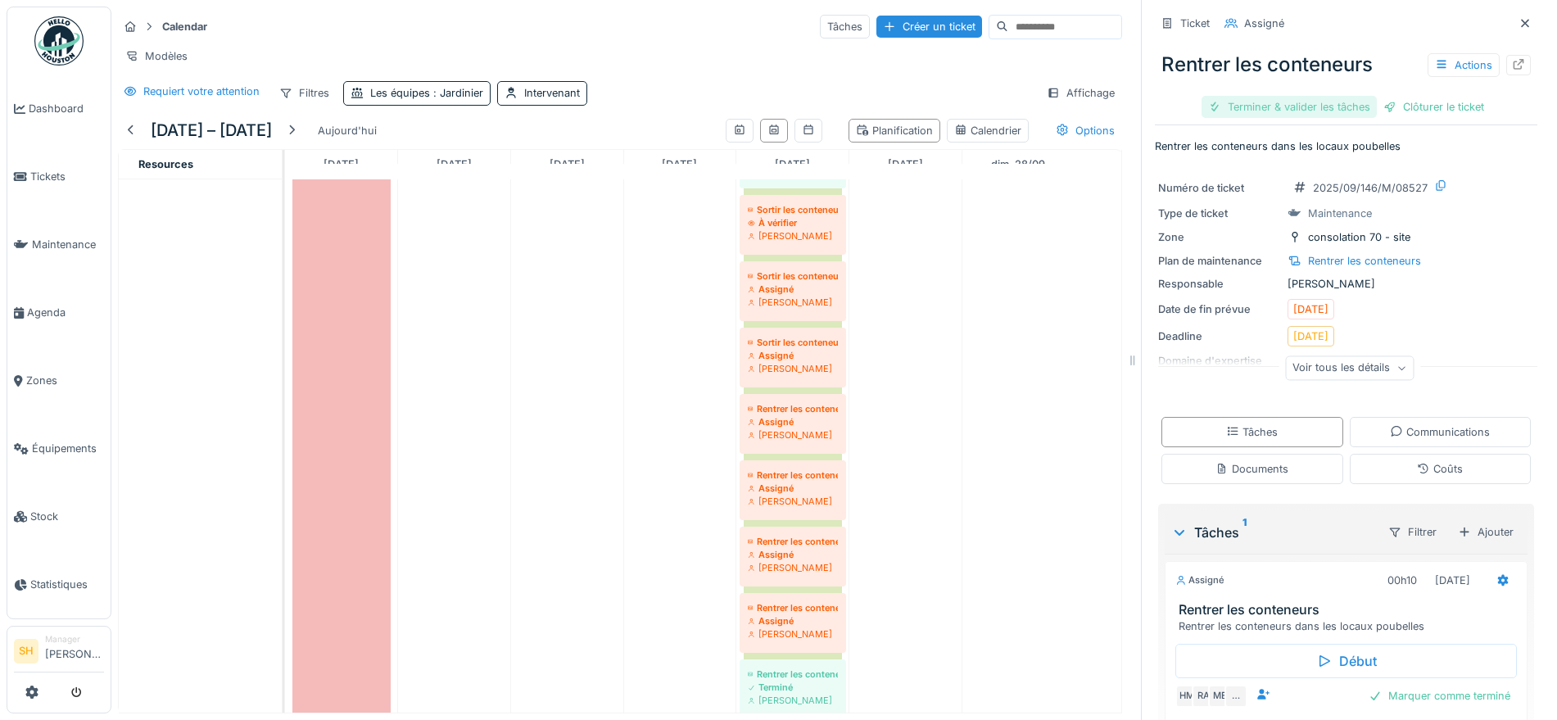
click at [1274, 112] on div "Terminer & valider les tâches" at bounding box center [1289, 107] width 175 height 22
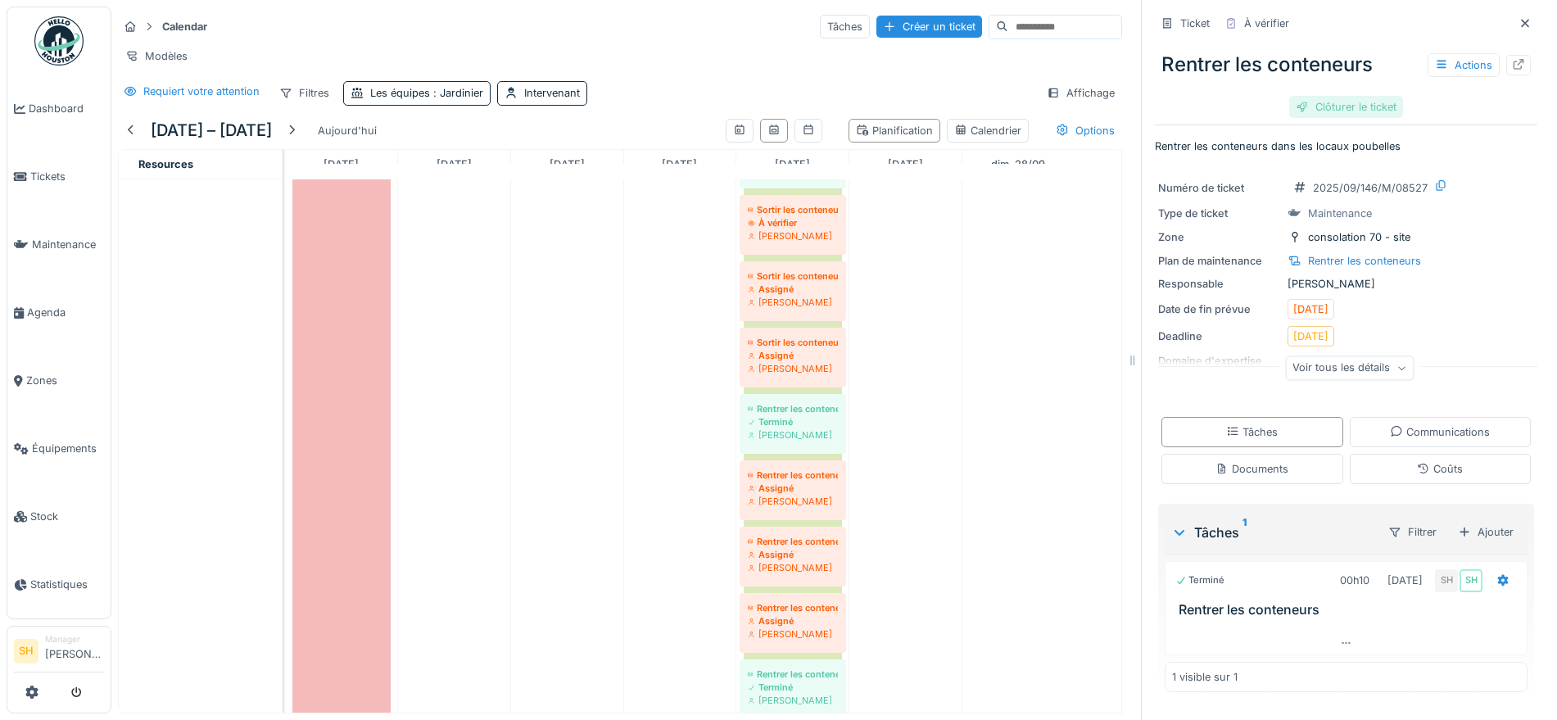
click at [1351, 109] on div "Clôturer le ticket" at bounding box center [1346, 107] width 114 height 22
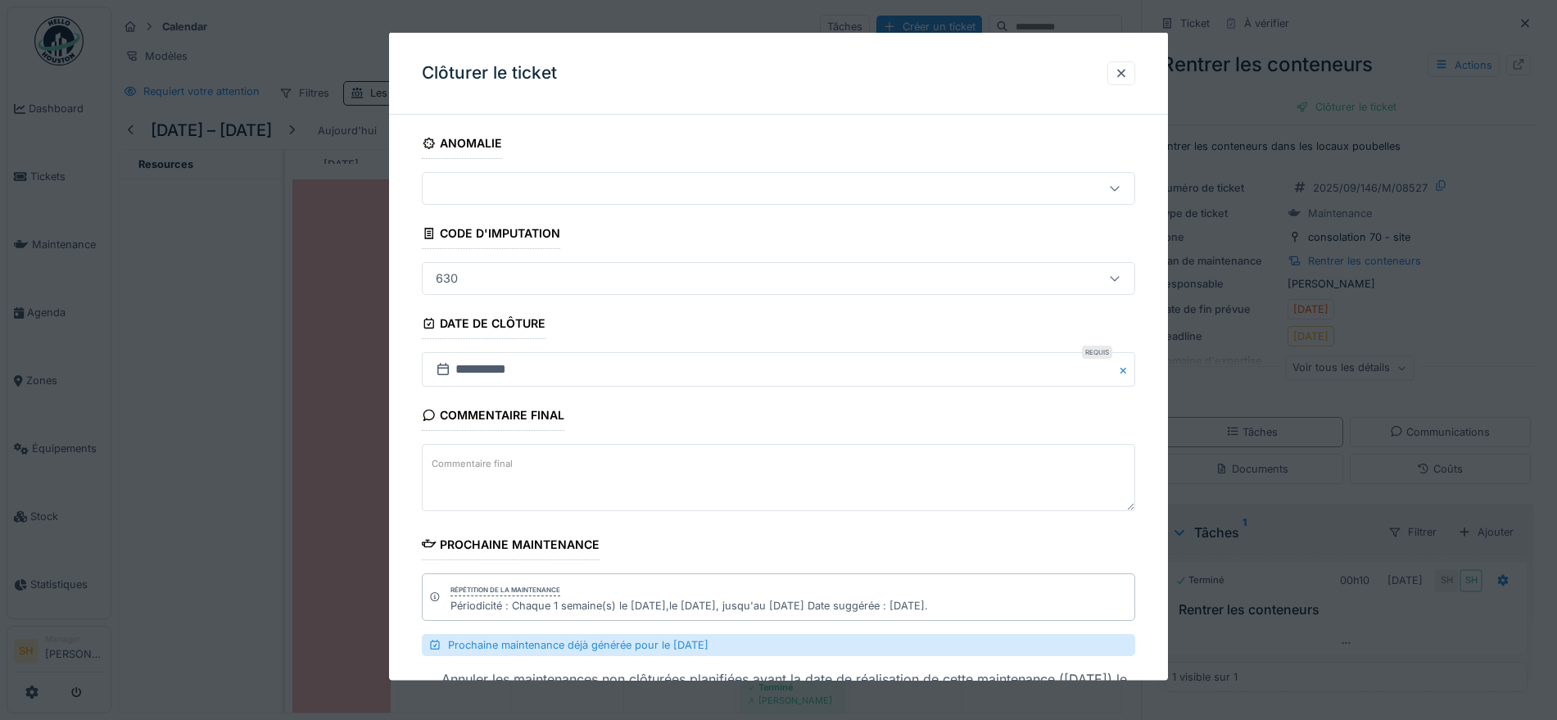
click at [603, 473] on textarea "Commentaire final" at bounding box center [778, 477] width 713 height 67
paste textarea "**********"
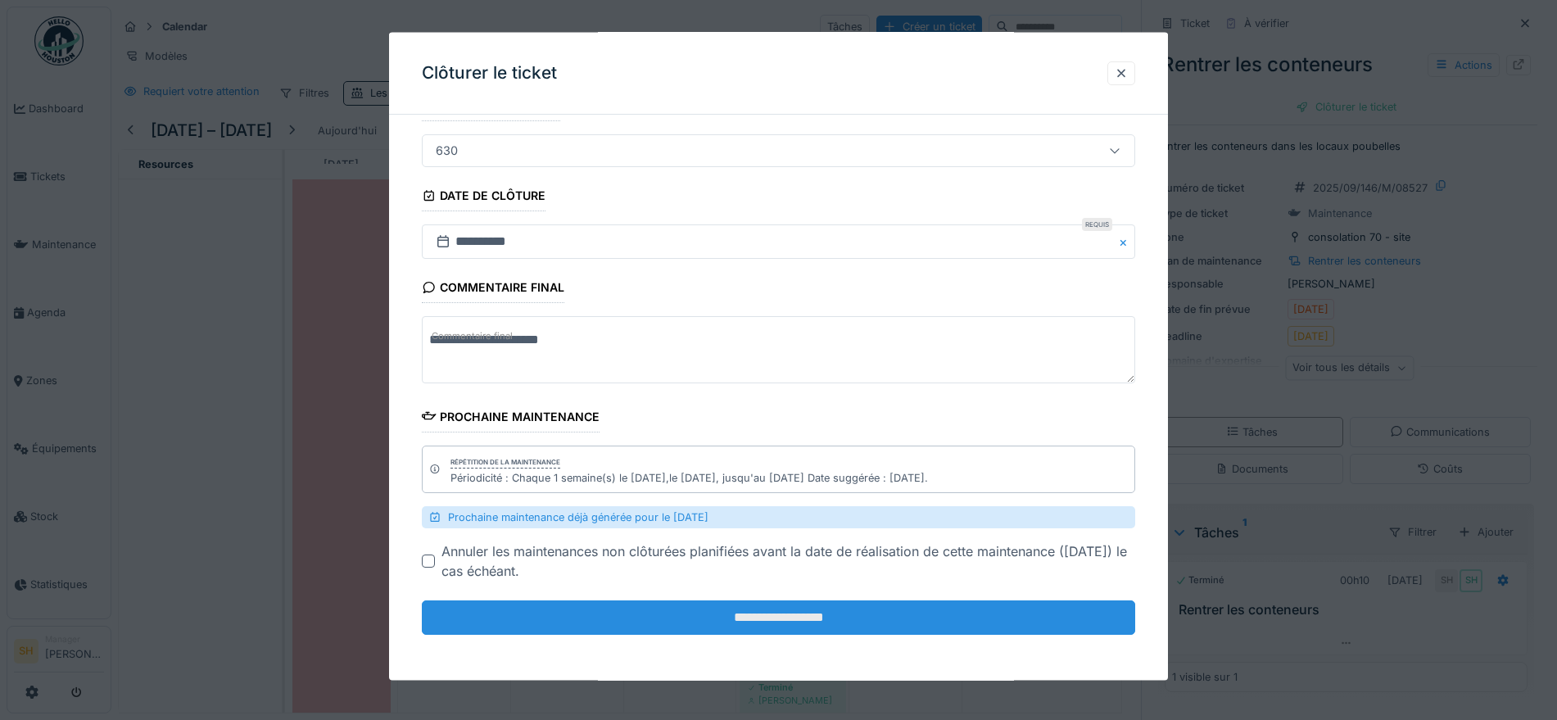
type textarea "**********"
click at [754, 629] on input "**********" at bounding box center [778, 617] width 713 height 34
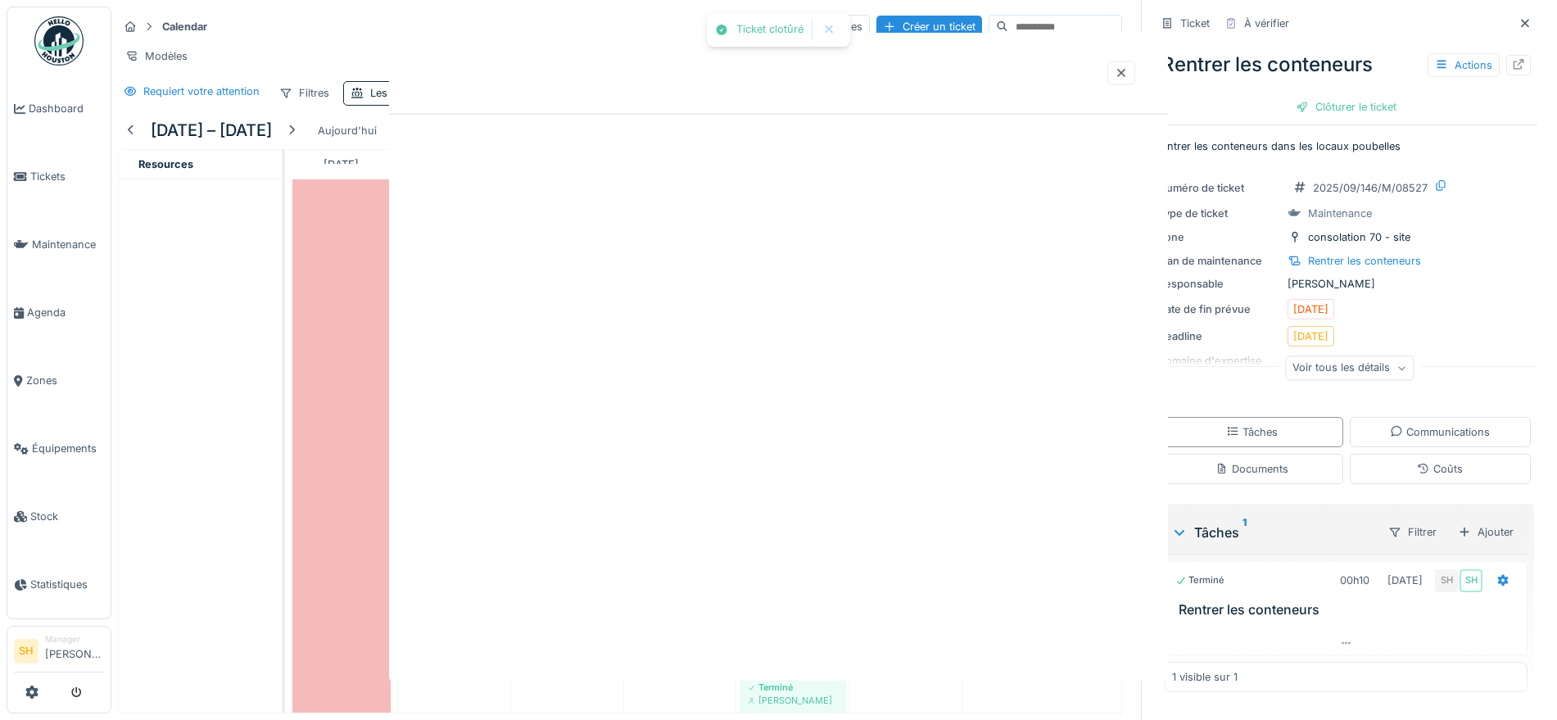
scroll to position [0, 0]
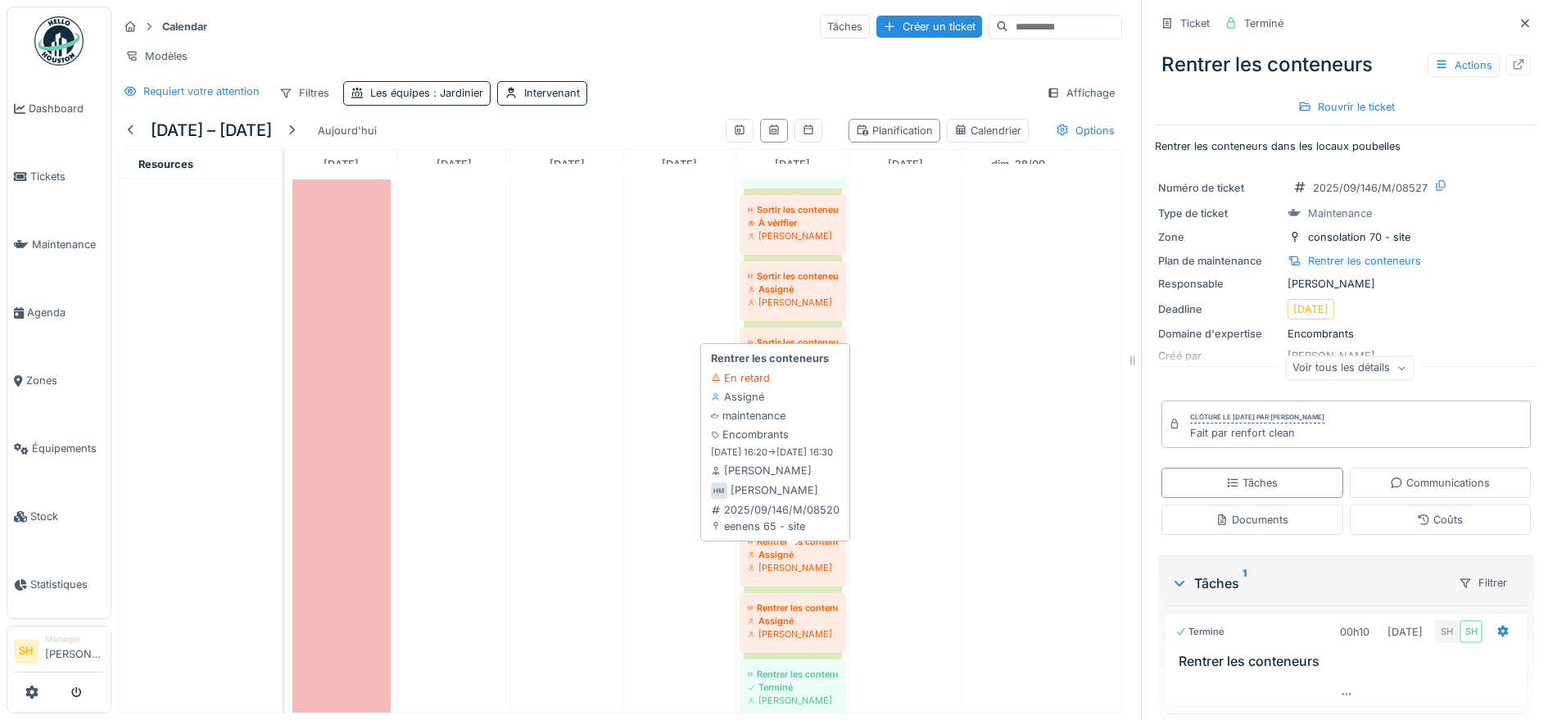
click at [805, 561] on div "Assigné" at bounding box center [793, 554] width 90 height 13
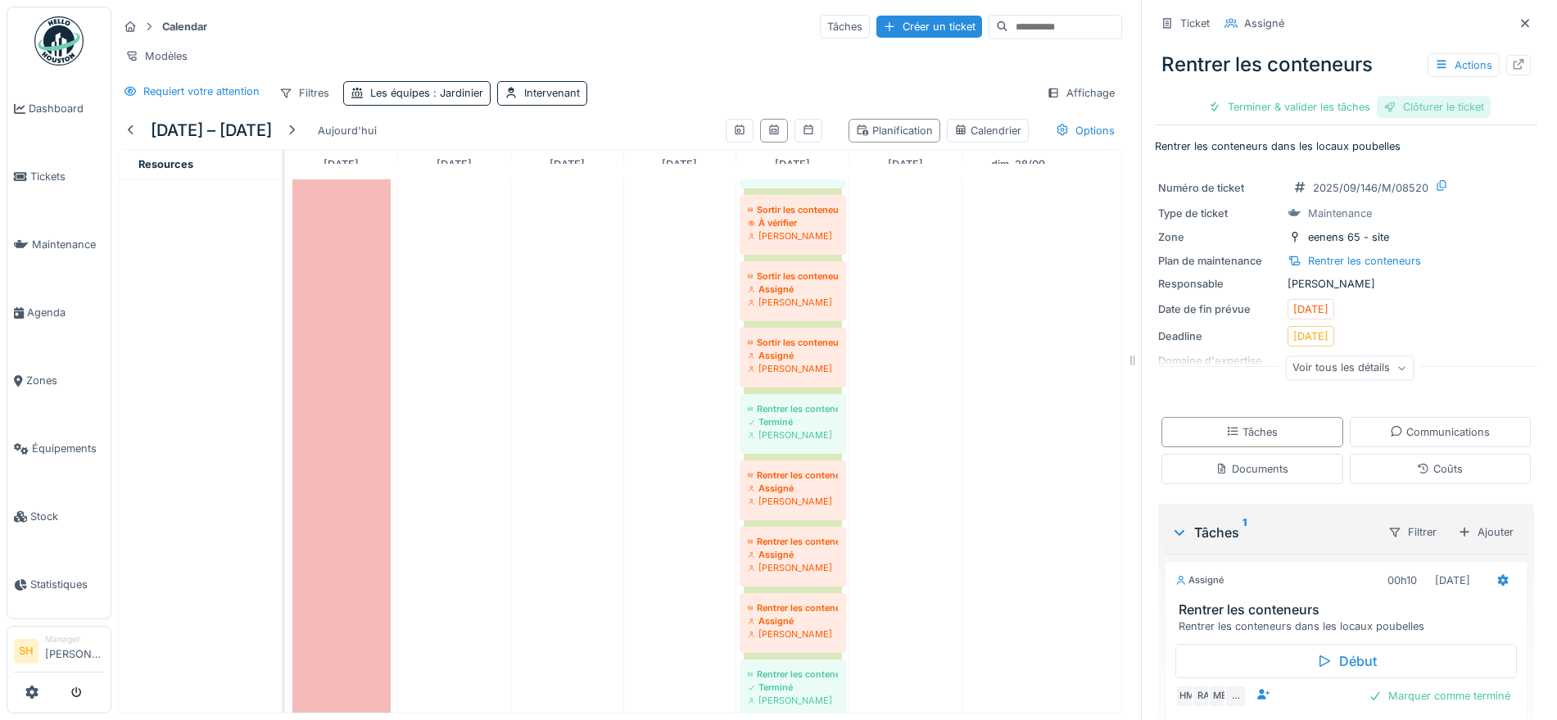
click at [1411, 103] on div "Clôturer le ticket" at bounding box center [1434, 107] width 114 height 22
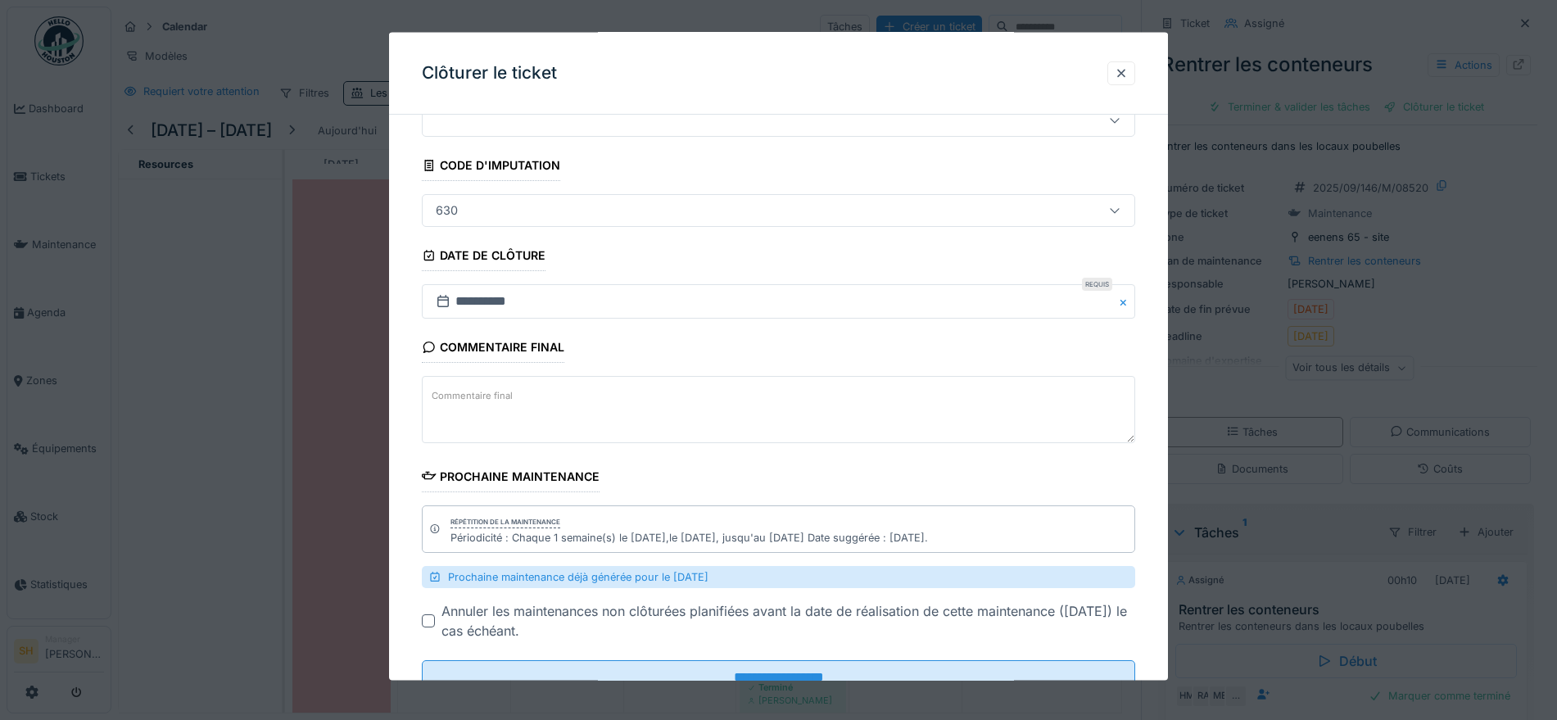
scroll to position [128, 0]
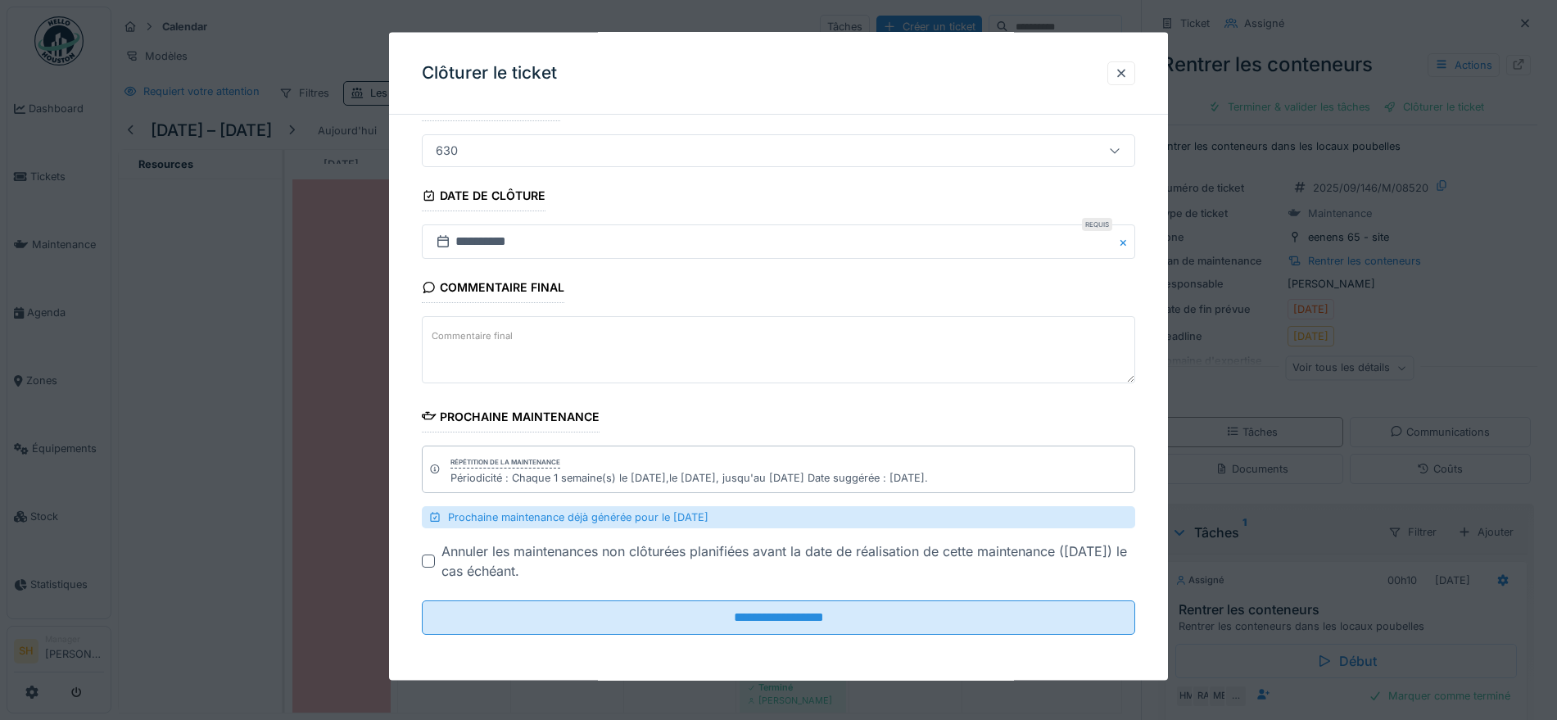
click at [751, 354] on textarea "Commentaire final" at bounding box center [778, 349] width 713 height 67
paste textarea "**********"
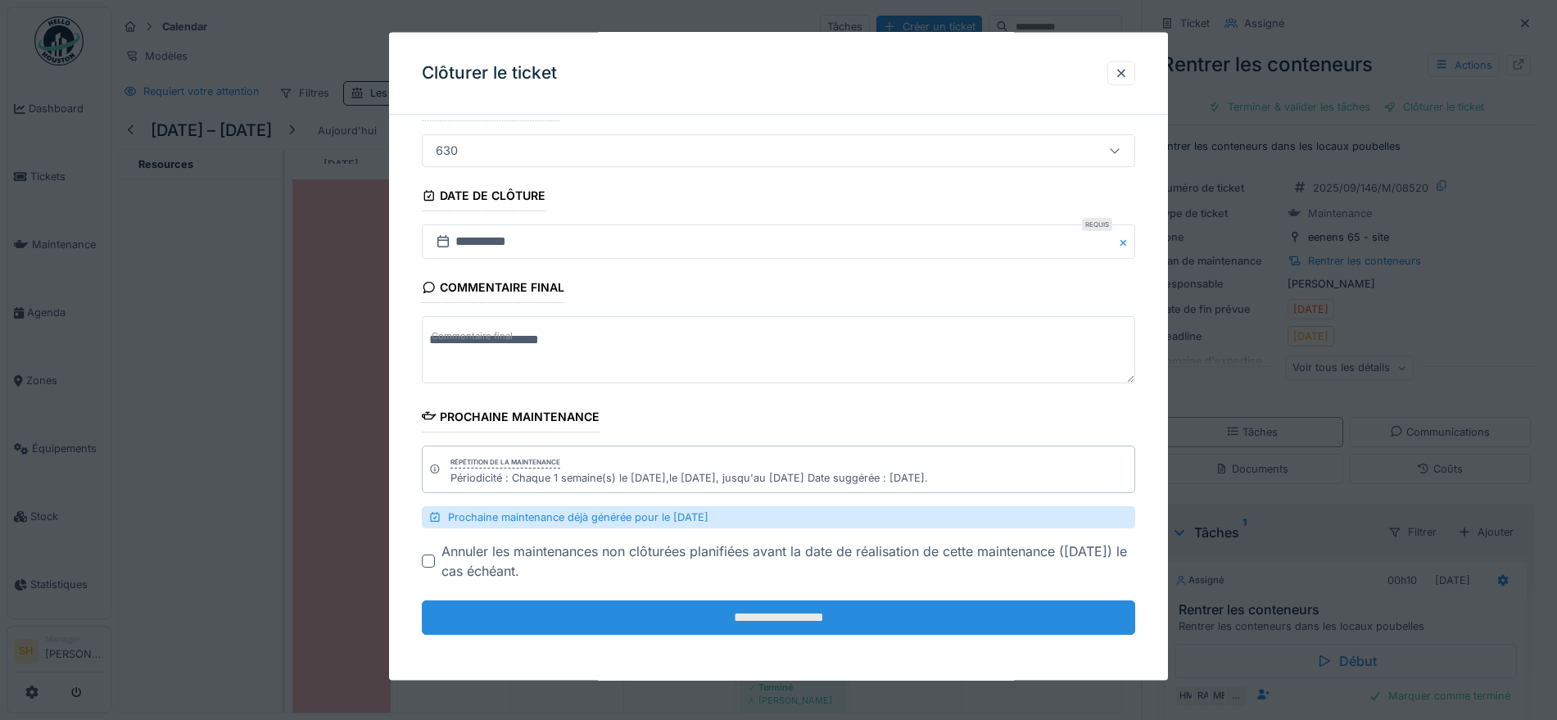
type textarea "**********"
click at [729, 615] on input "**********" at bounding box center [778, 617] width 713 height 34
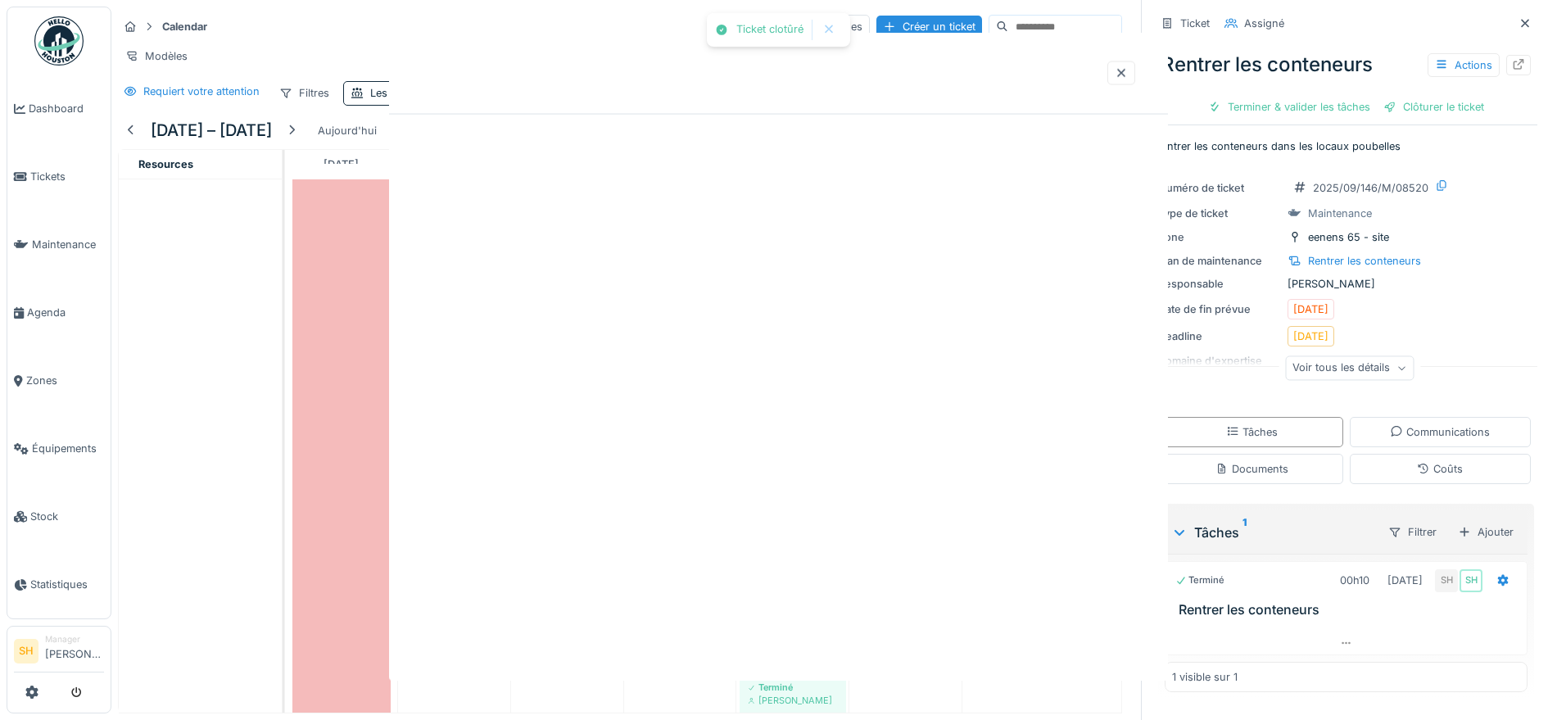
scroll to position [0, 0]
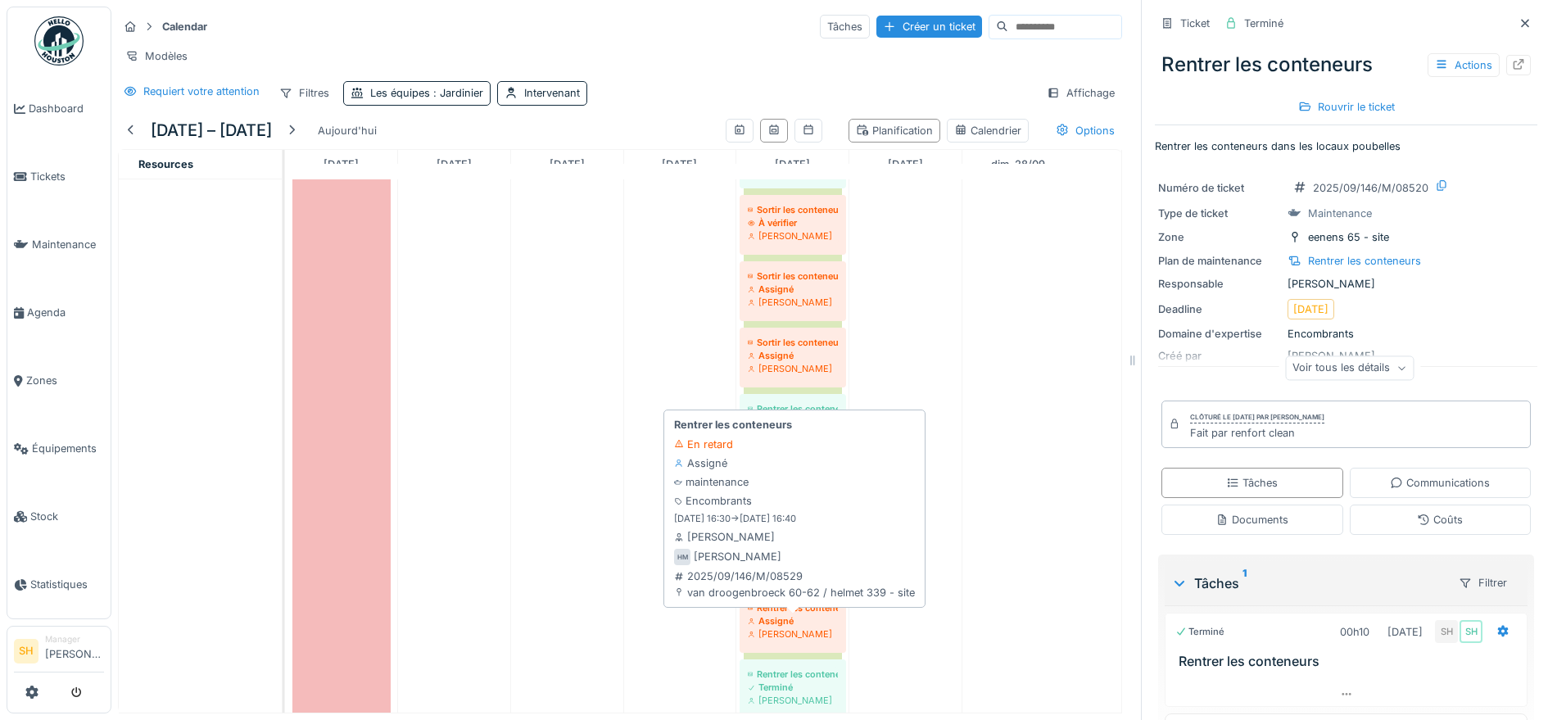
click at [792, 614] on div "Rentrer les conteneurs" at bounding box center [793, 607] width 90 height 13
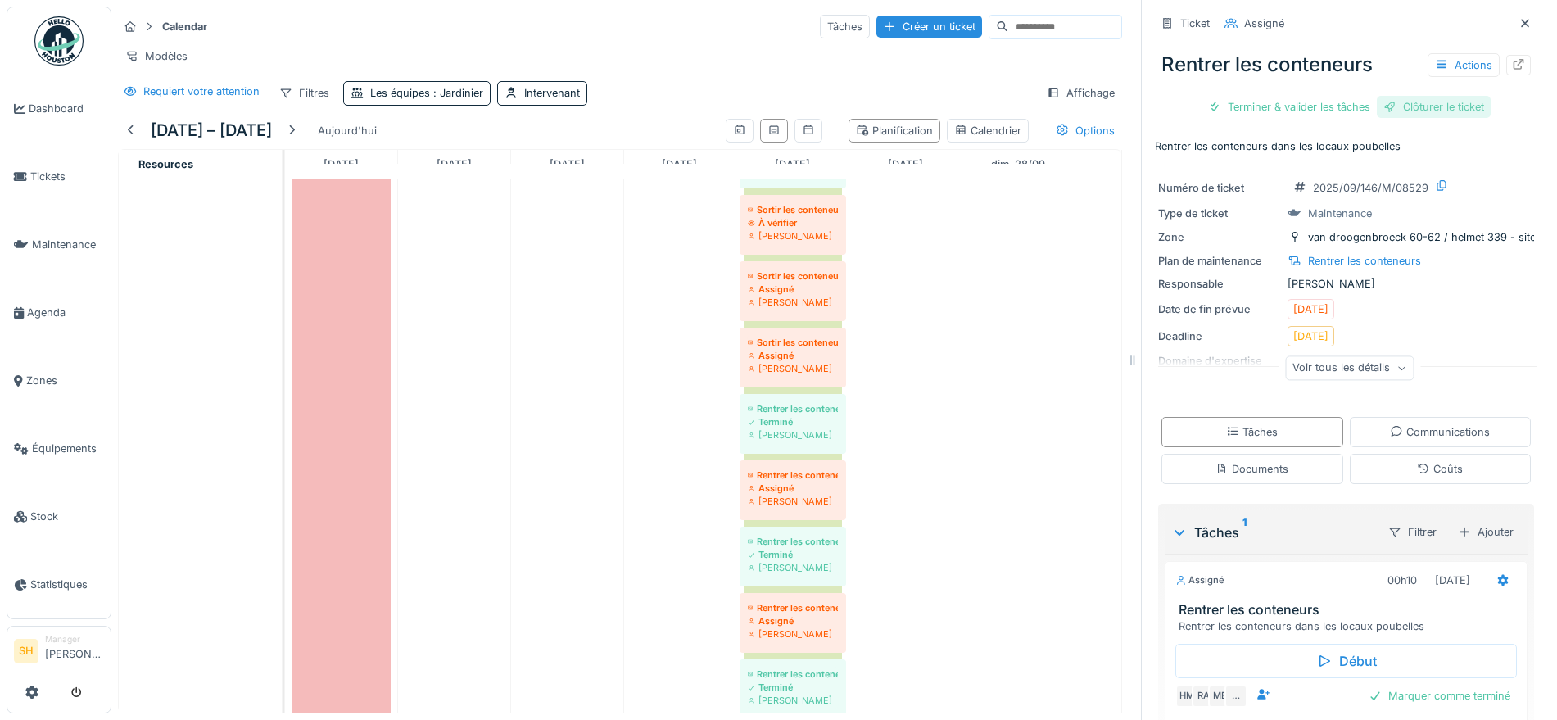
click at [1403, 104] on div "Clôturer le ticket" at bounding box center [1434, 107] width 114 height 22
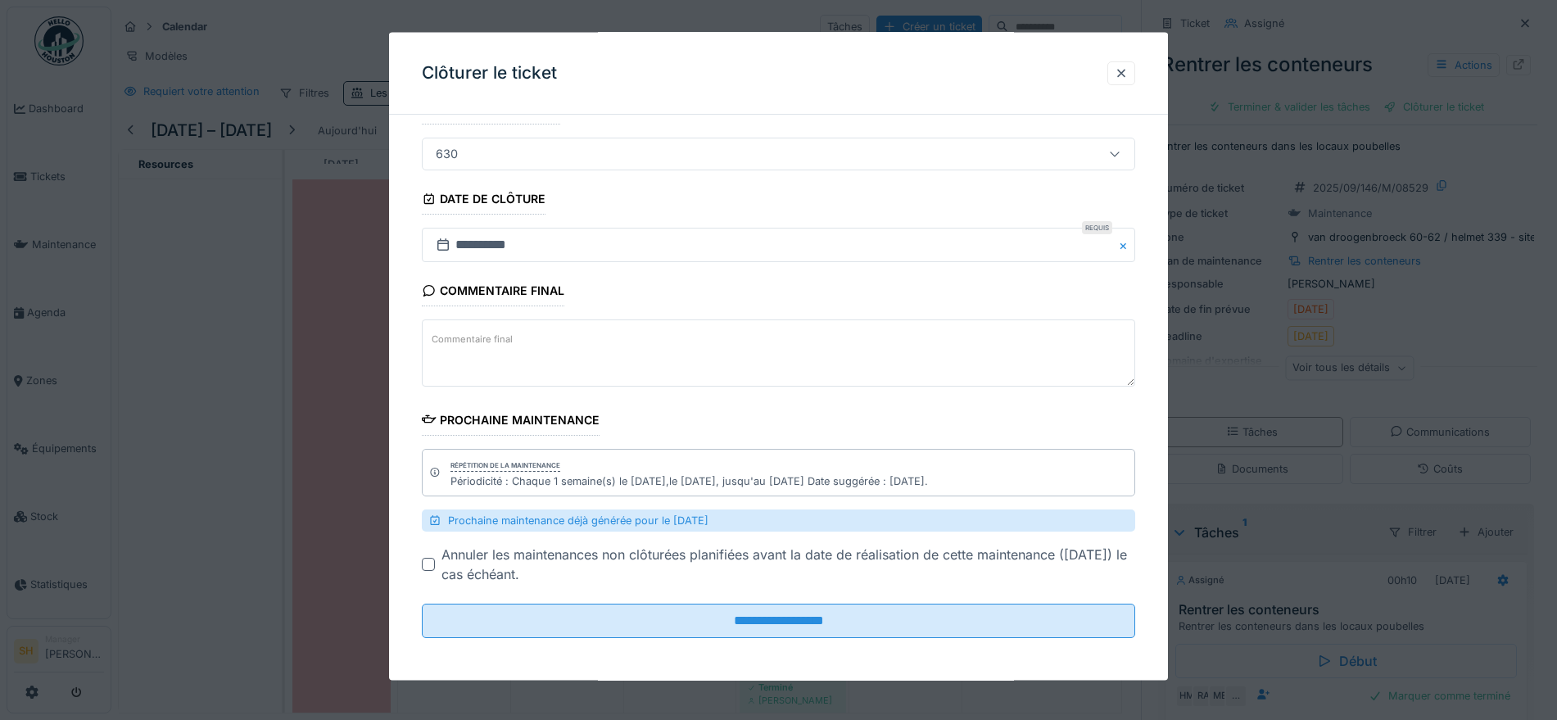
scroll to position [128, 0]
click at [585, 351] on textarea "Commentaire final" at bounding box center [778, 349] width 713 height 67
paste textarea "**********"
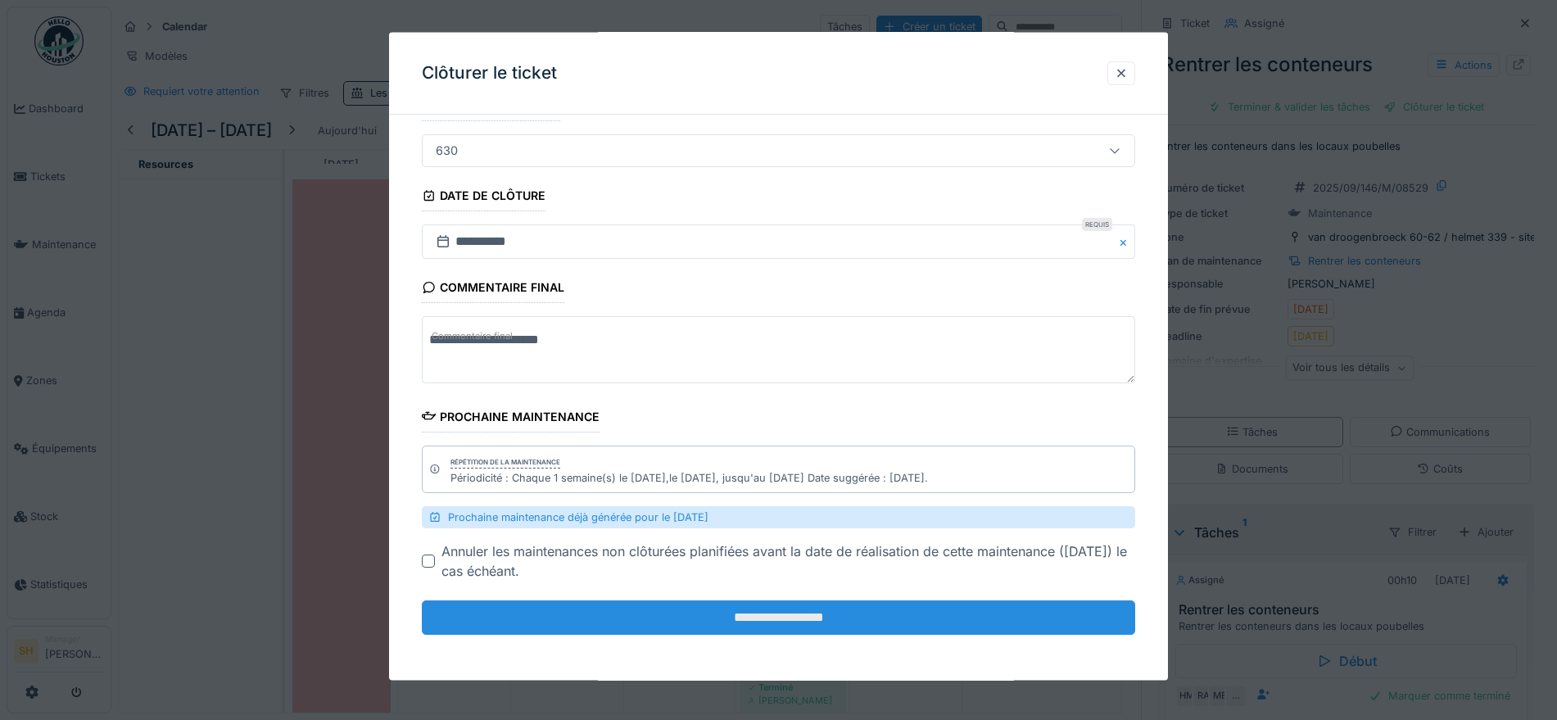
type textarea "**********"
click at [704, 615] on input "**********" at bounding box center [778, 617] width 713 height 34
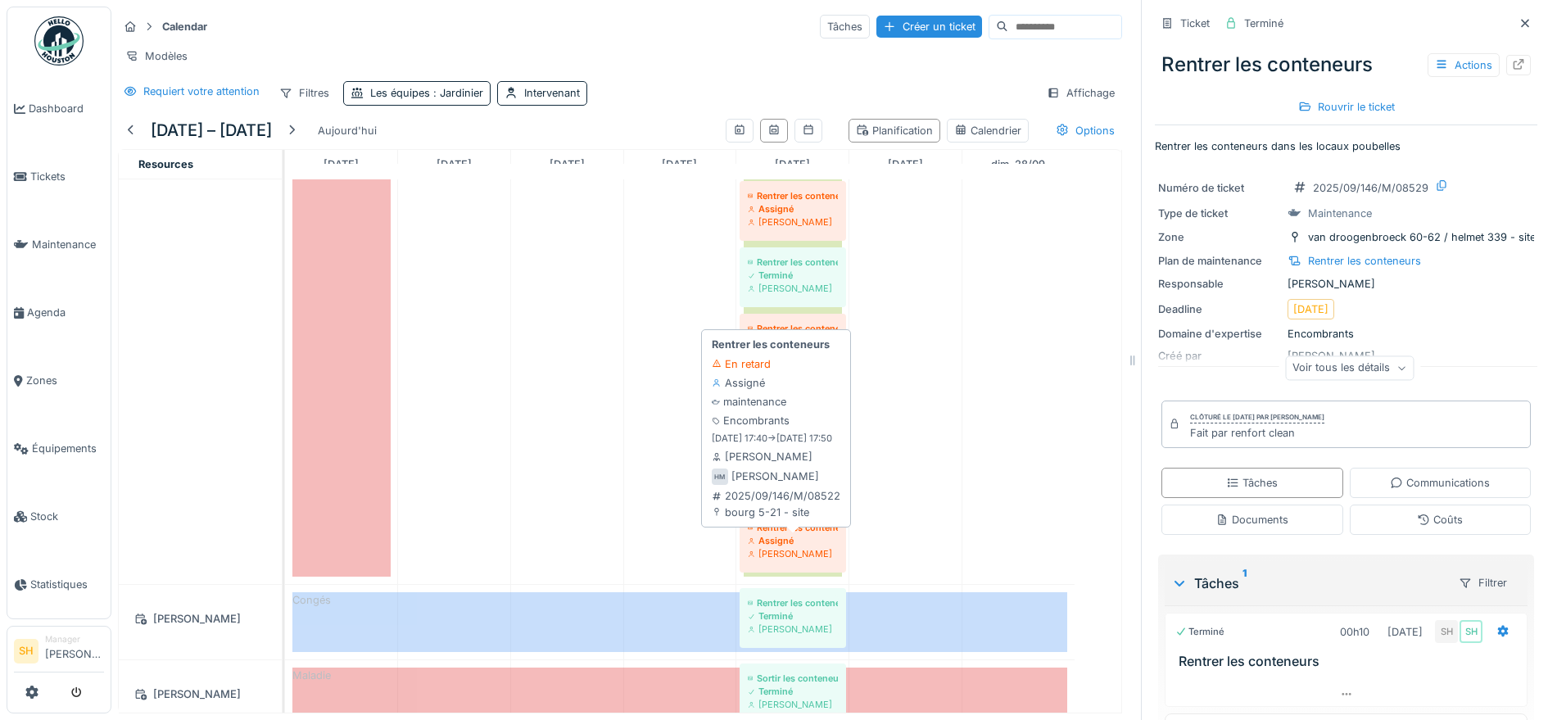
scroll to position [1229, 0]
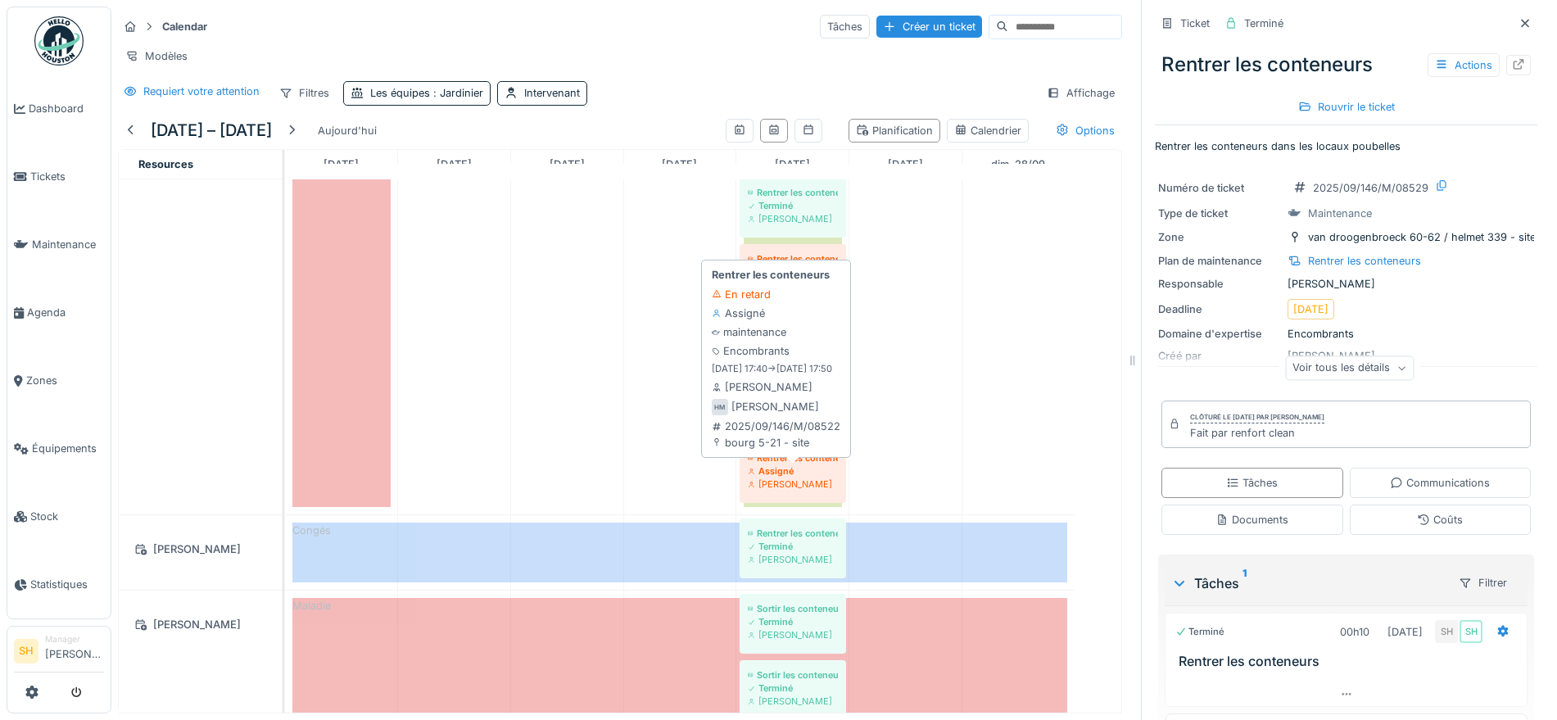
click at [818, 478] on div "Assigné" at bounding box center [793, 470] width 90 height 13
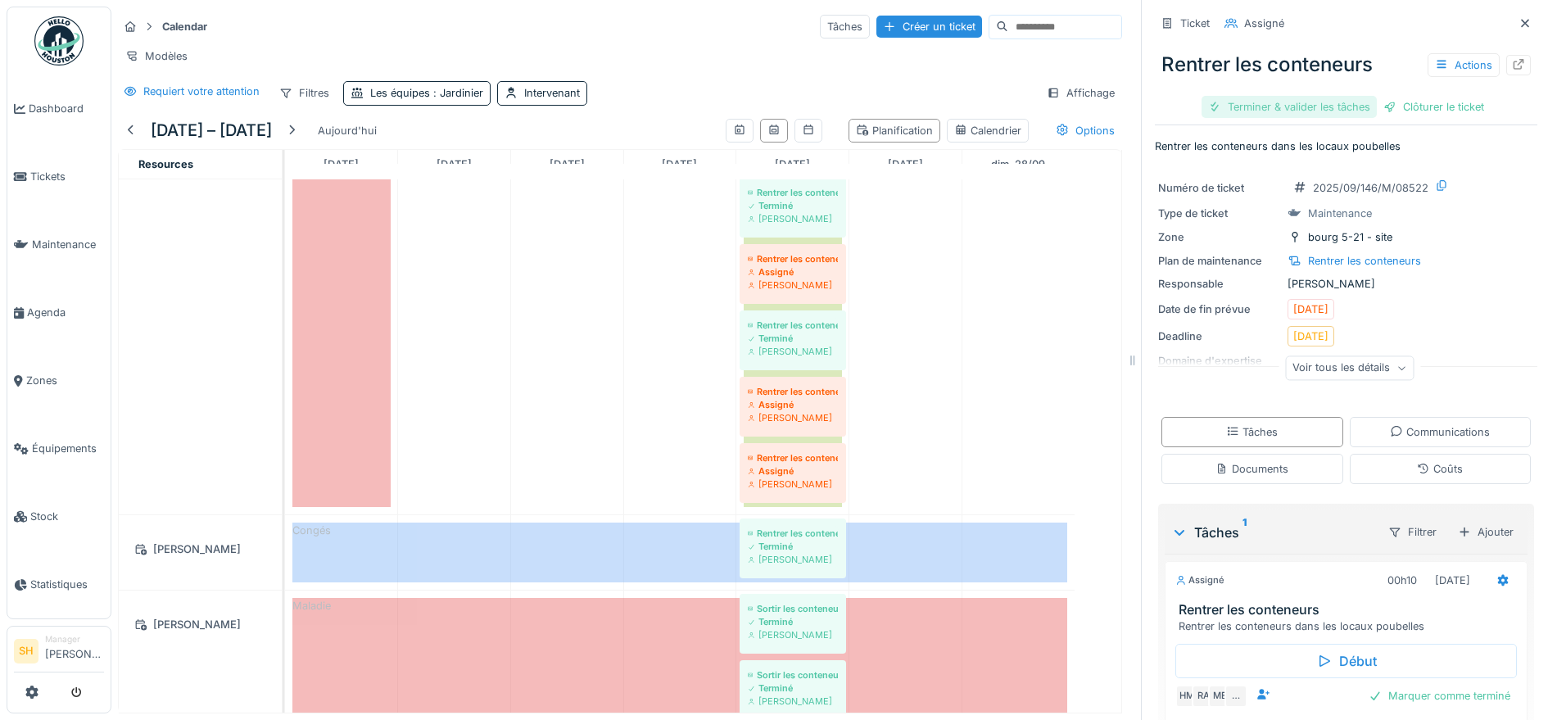
drag, startPoint x: 1291, startPoint y: 110, endPoint x: 1339, endPoint y: 106, distance: 48.4
click at [1292, 109] on div "Terminer & valider les tâches" at bounding box center [1289, 107] width 175 height 22
click at [1388, 103] on div "Clôturer le ticket" at bounding box center [1434, 107] width 114 height 22
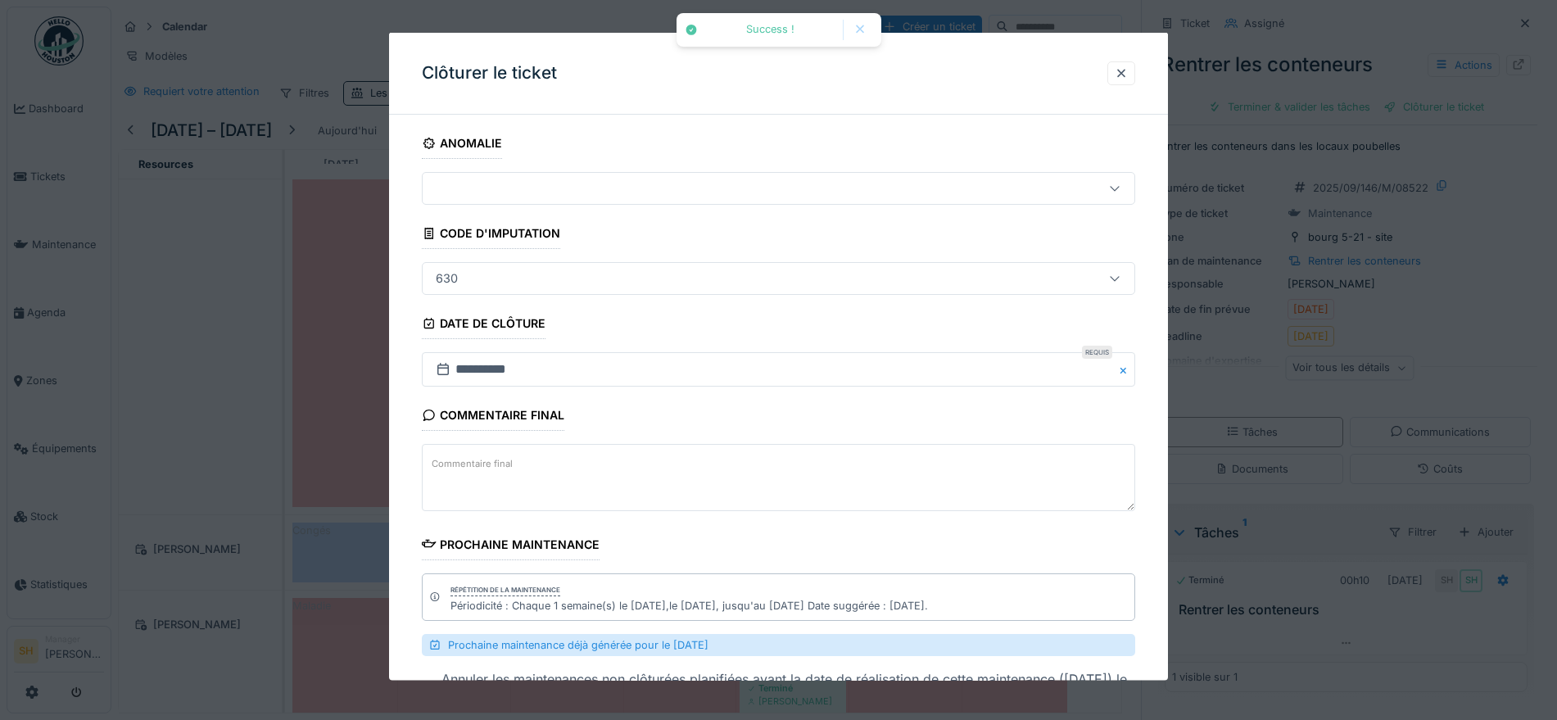
click at [685, 474] on textarea "Commentaire final" at bounding box center [778, 477] width 713 height 67
paste textarea "**********"
type textarea "**********"
click at [831, 645] on div "Prochaine maintenance déjà générée pour le 07/10/2025" at bounding box center [778, 645] width 713 height 22
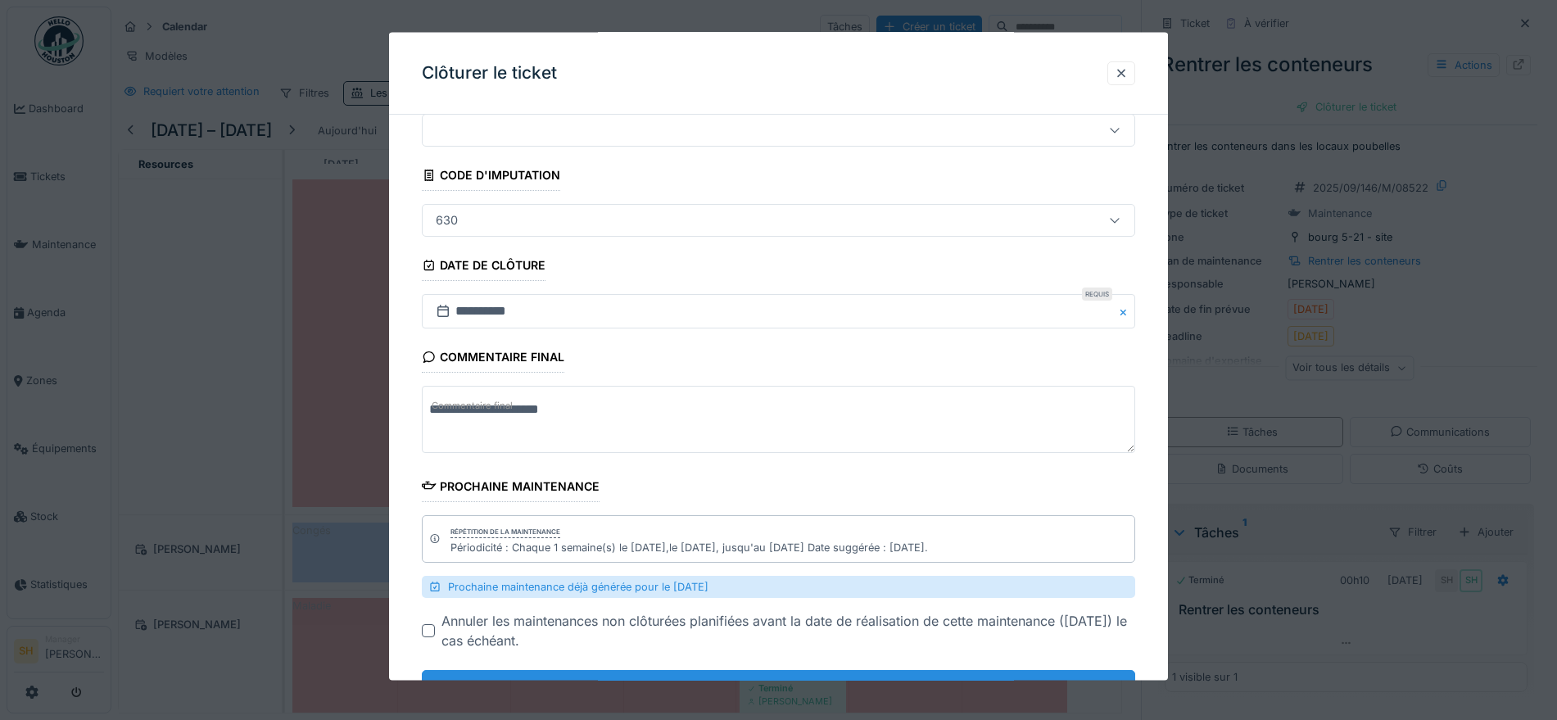
scroll to position [128, 0]
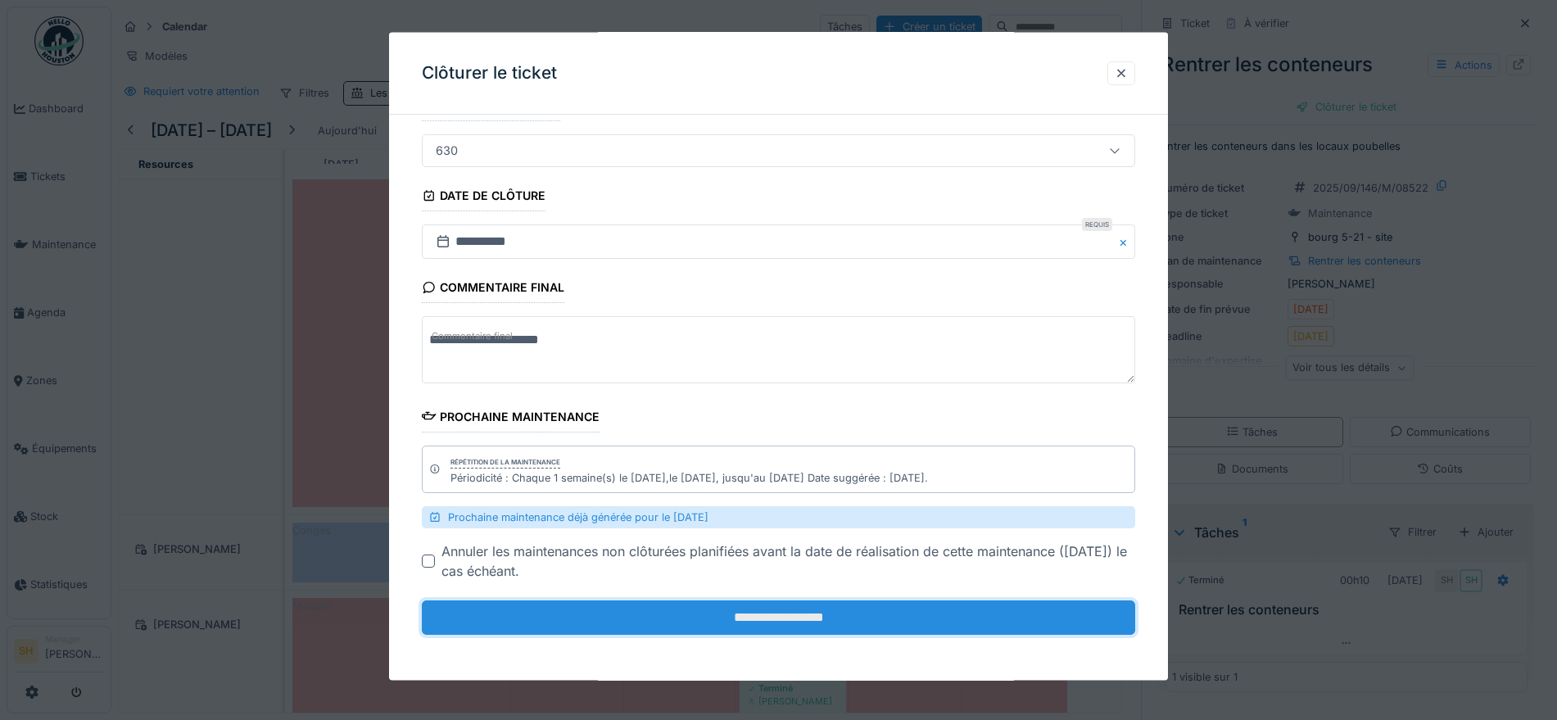
click at [853, 618] on input "**********" at bounding box center [778, 617] width 713 height 34
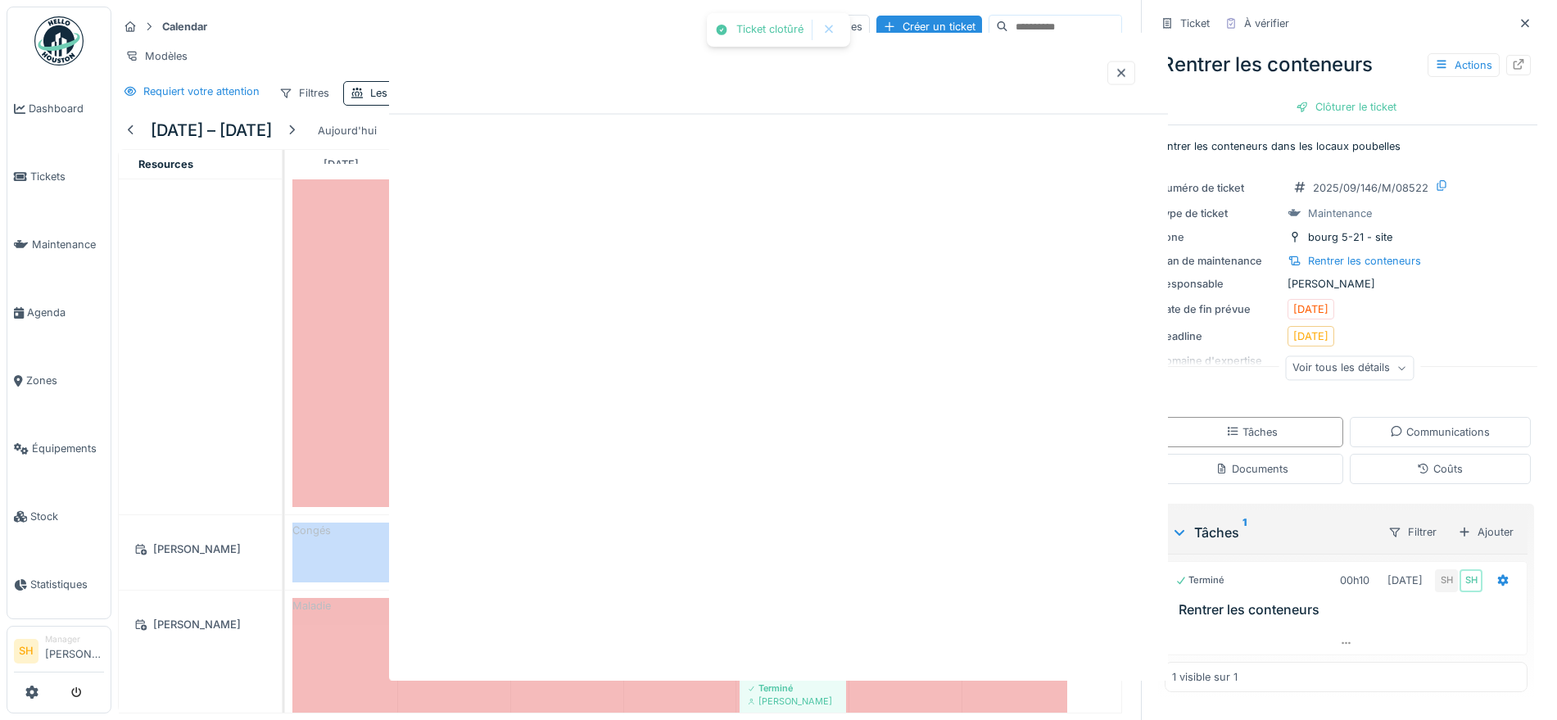
scroll to position [0, 0]
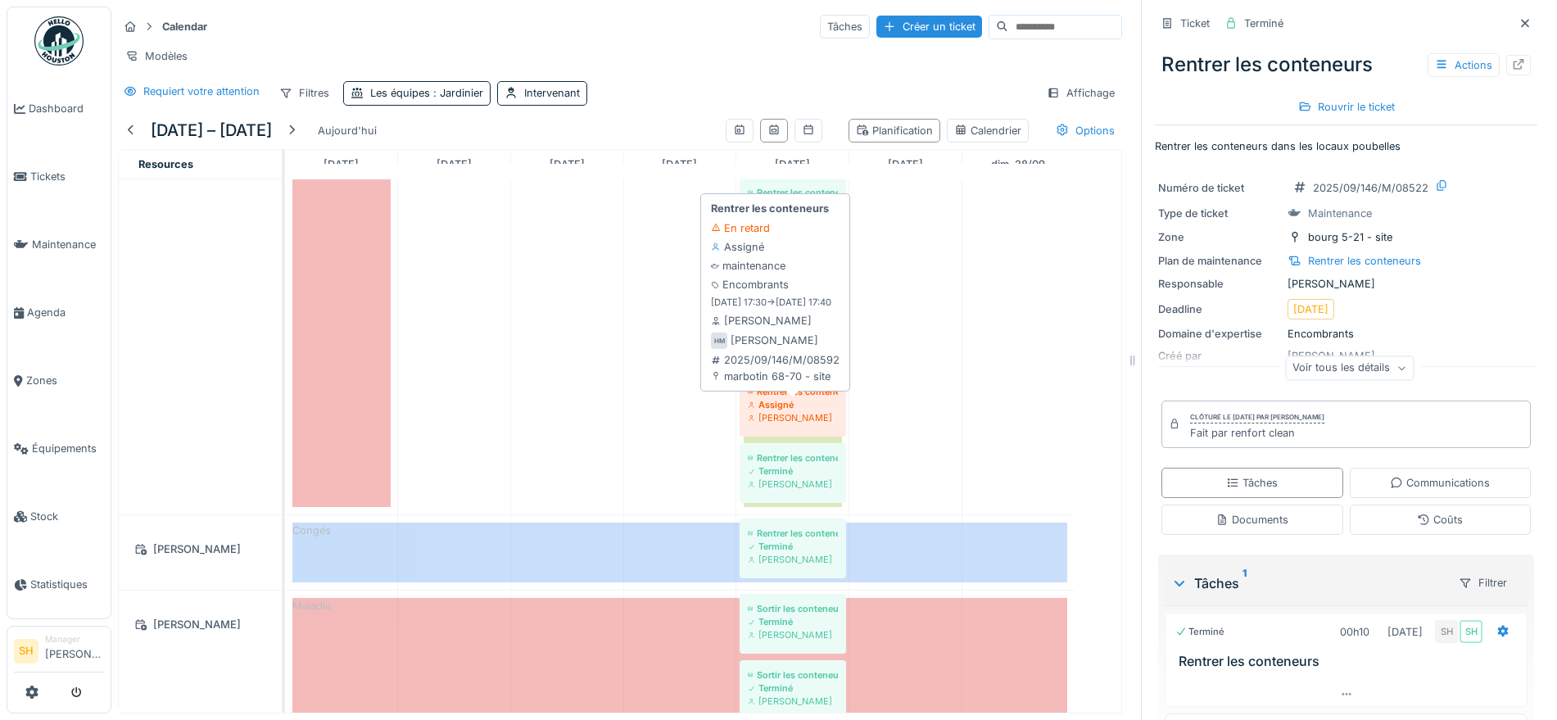
click at [783, 398] on div "Rentrer les conteneurs" at bounding box center [793, 391] width 90 height 13
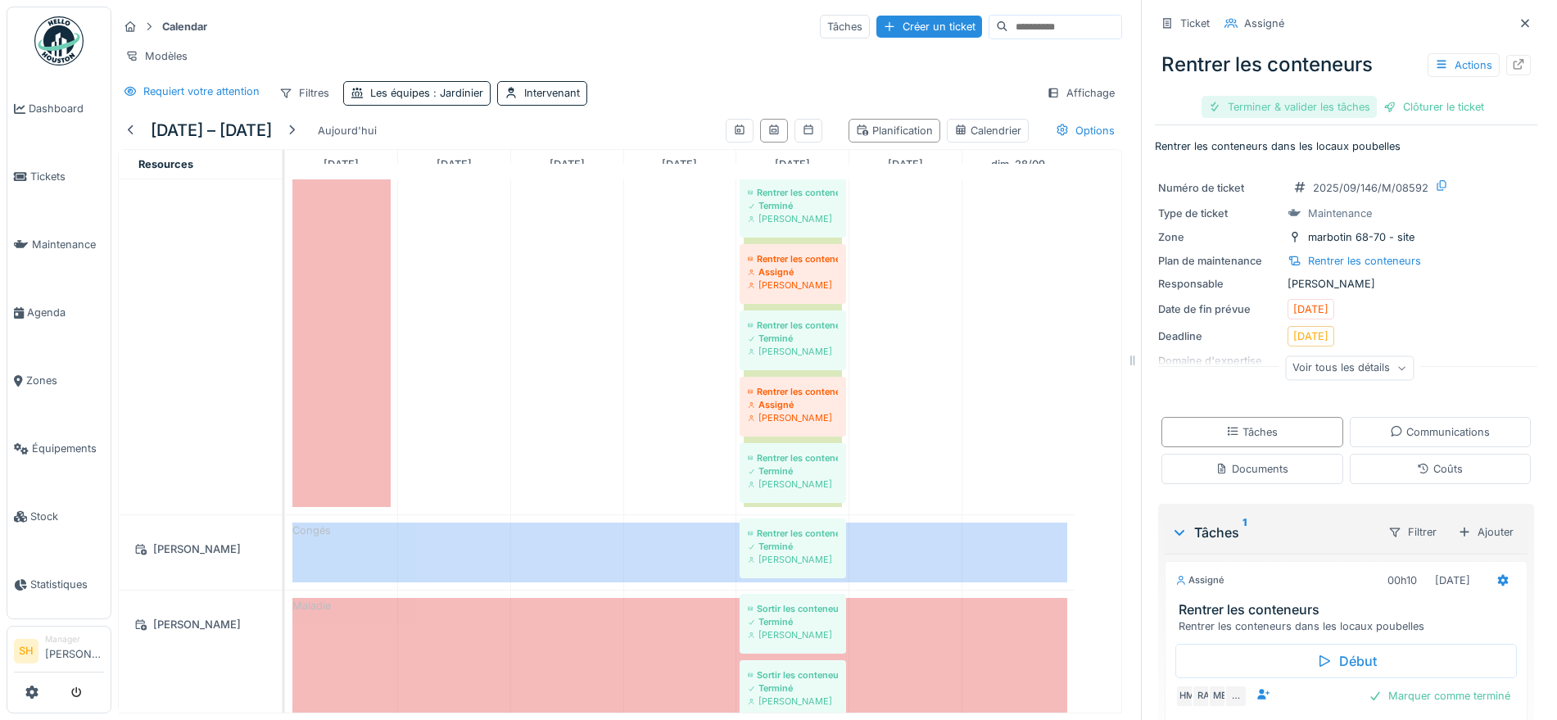
click at [1326, 102] on div "Terminer & valider les tâches" at bounding box center [1289, 107] width 175 height 22
click at [1387, 101] on div "Clôturer le ticket" at bounding box center [1434, 107] width 114 height 22
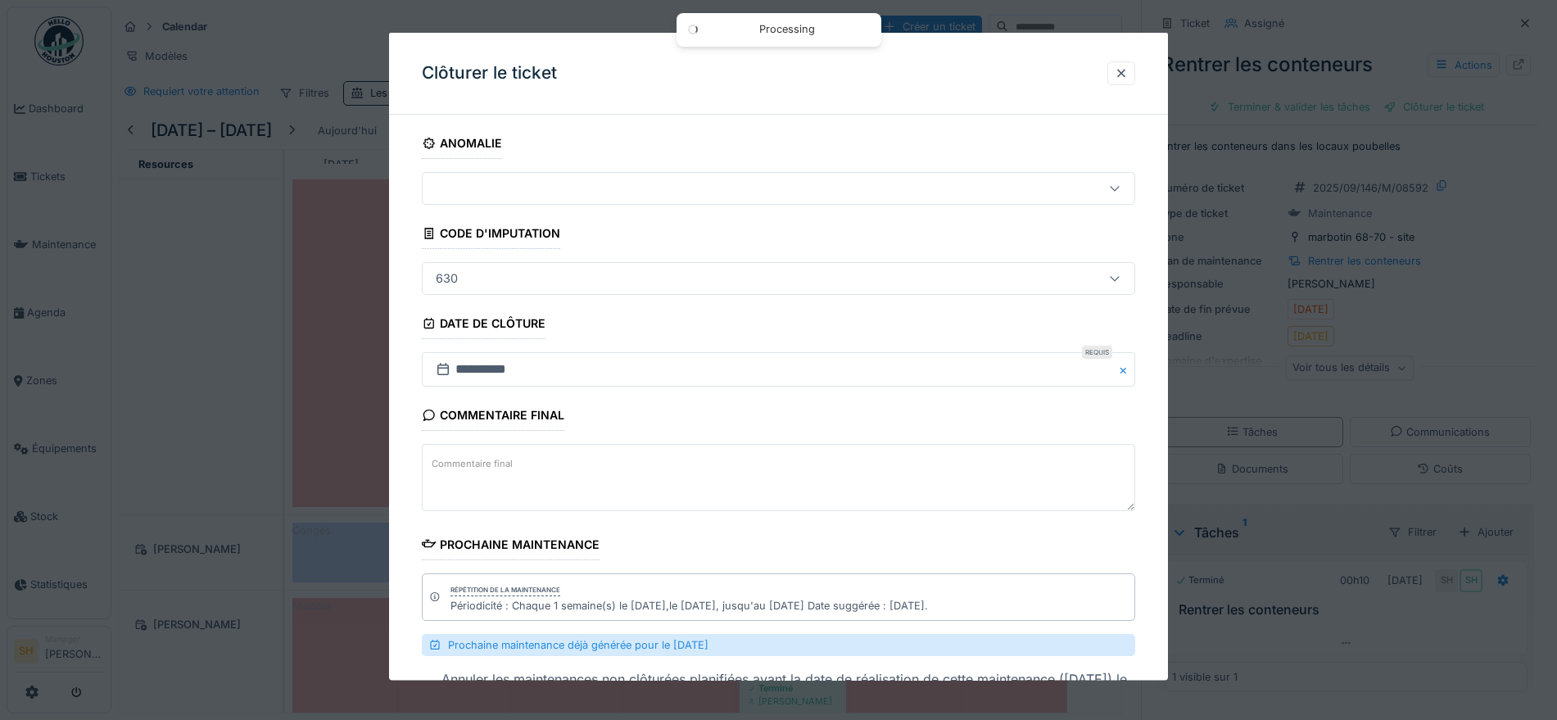
click at [619, 497] on textarea "Commentaire final" at bounding box center [778, 477] width 713 height 67
paste textarea "**********"
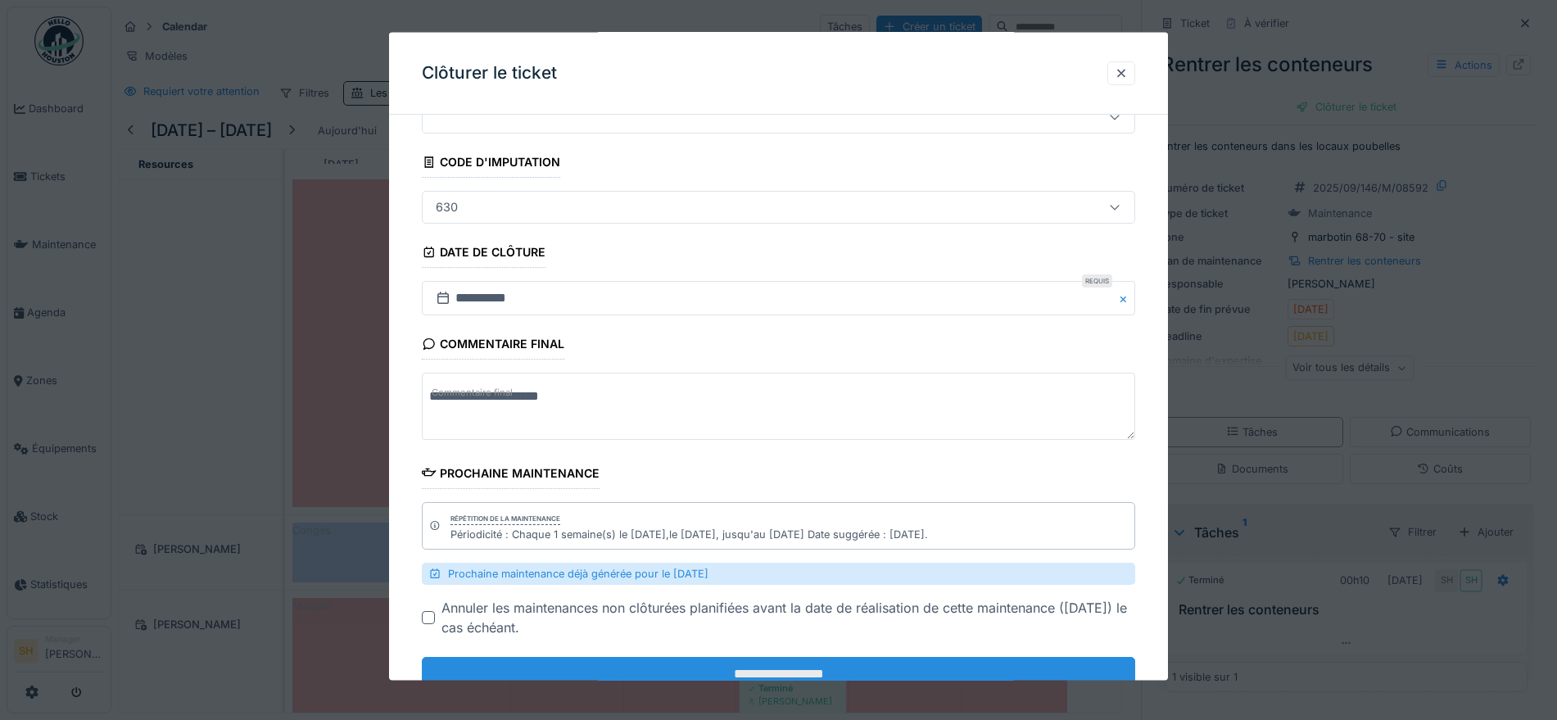
scroll to position [128, 0]
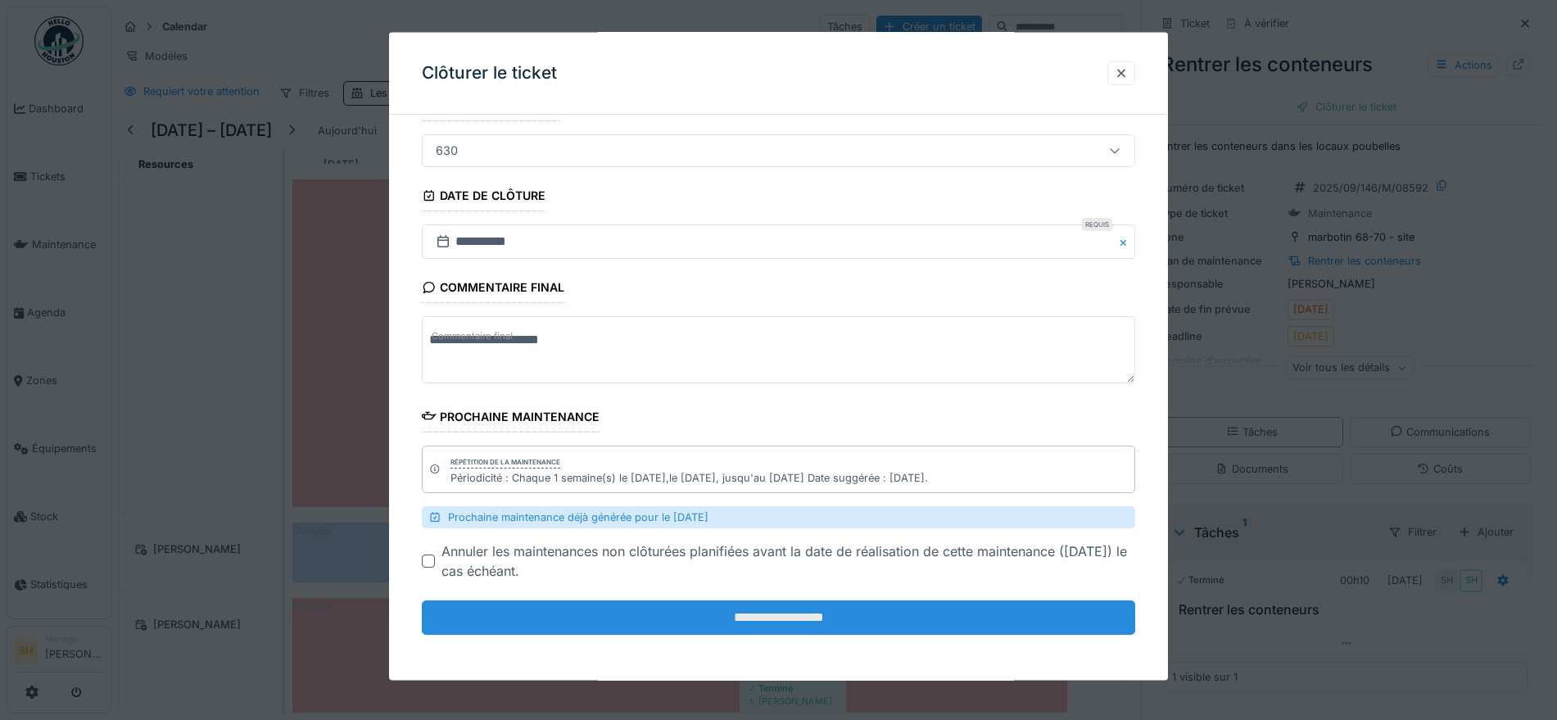
type textarea "**********"
click at [808, 618] on input "**********" at bounding box center [778, 617] width 713 height 34
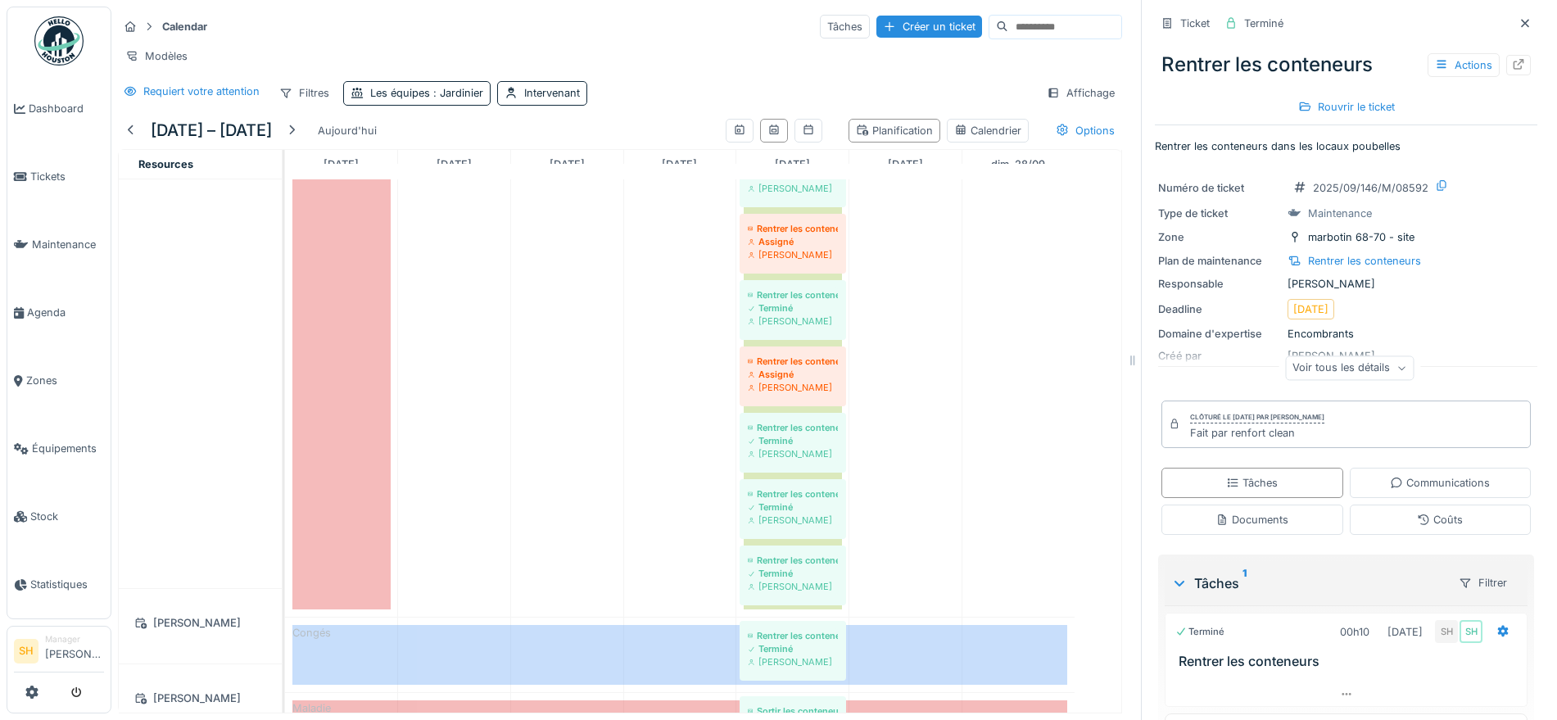
scroll to position [1126, 0]
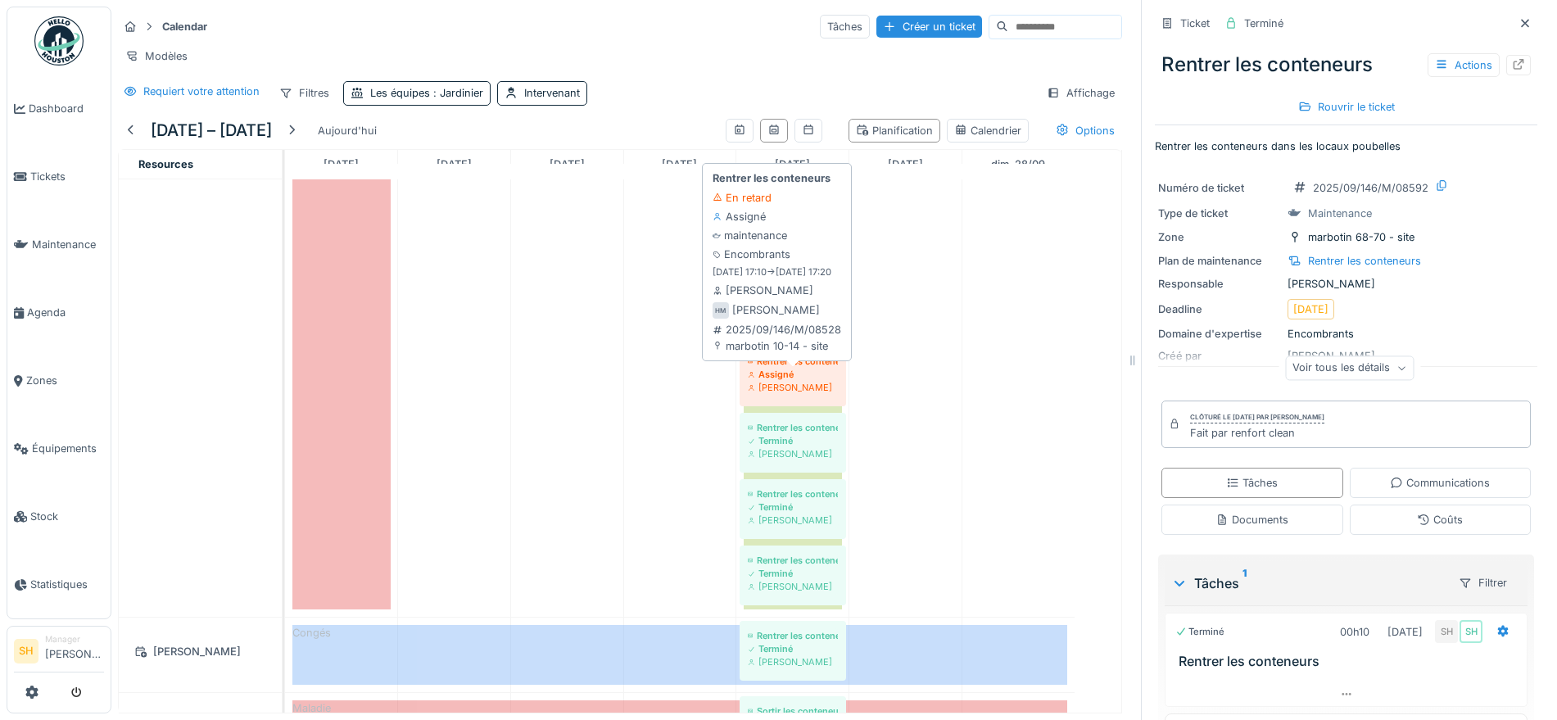
click at [799, 368] on div "Rentrer les conteneurs" at bounding box center [793, 361] width 90 height 13
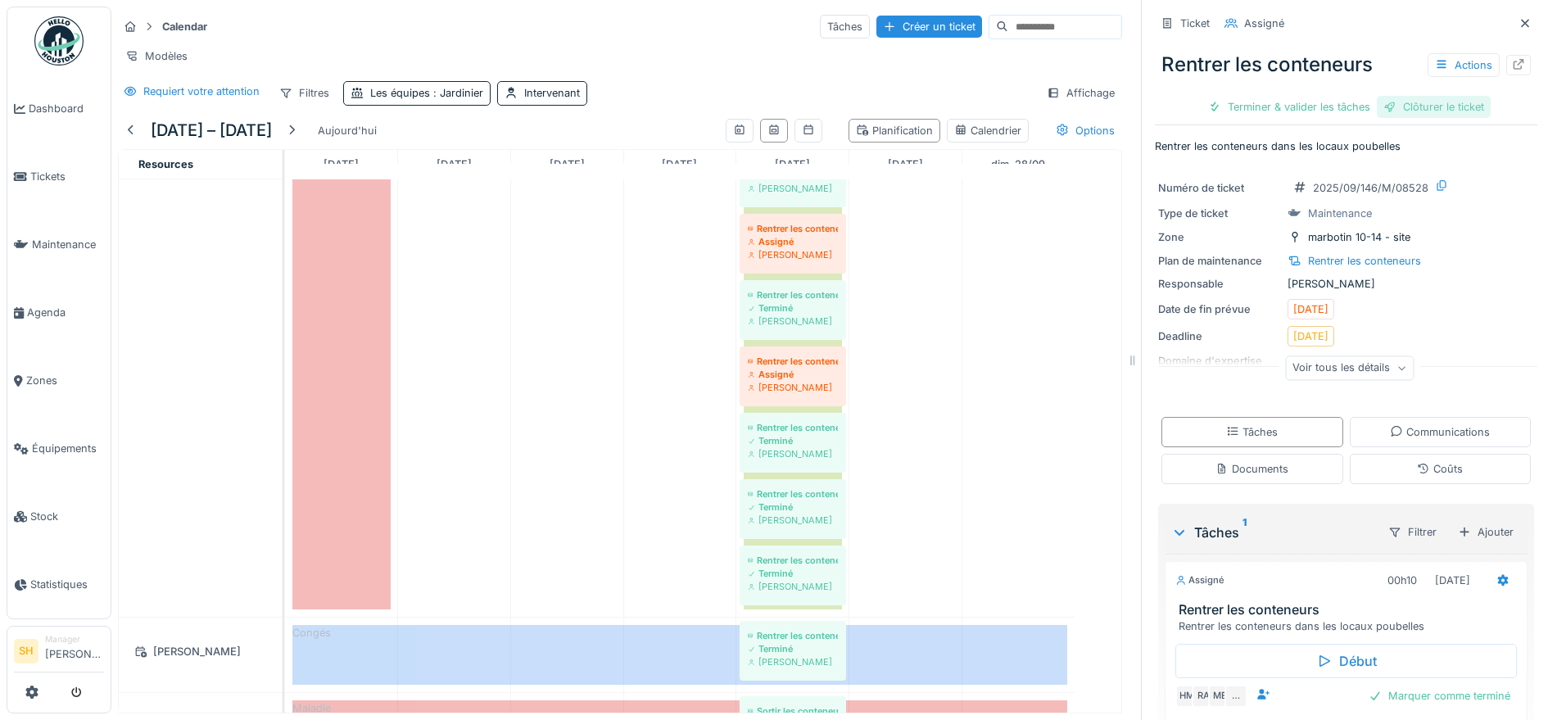
drag, startPoint x: 1340, startPoint y: 106, endPoint x: 1359, endPoint y: 106, distance: 18.8
click at [1341, 106] on div "Terminer & valider les tâches" at bounding box center [1289, 107] width 175 height 22
click at [1421, 104] on div "Clôturer le ticket" at bounding box center [1434, 107] width 114 height 22
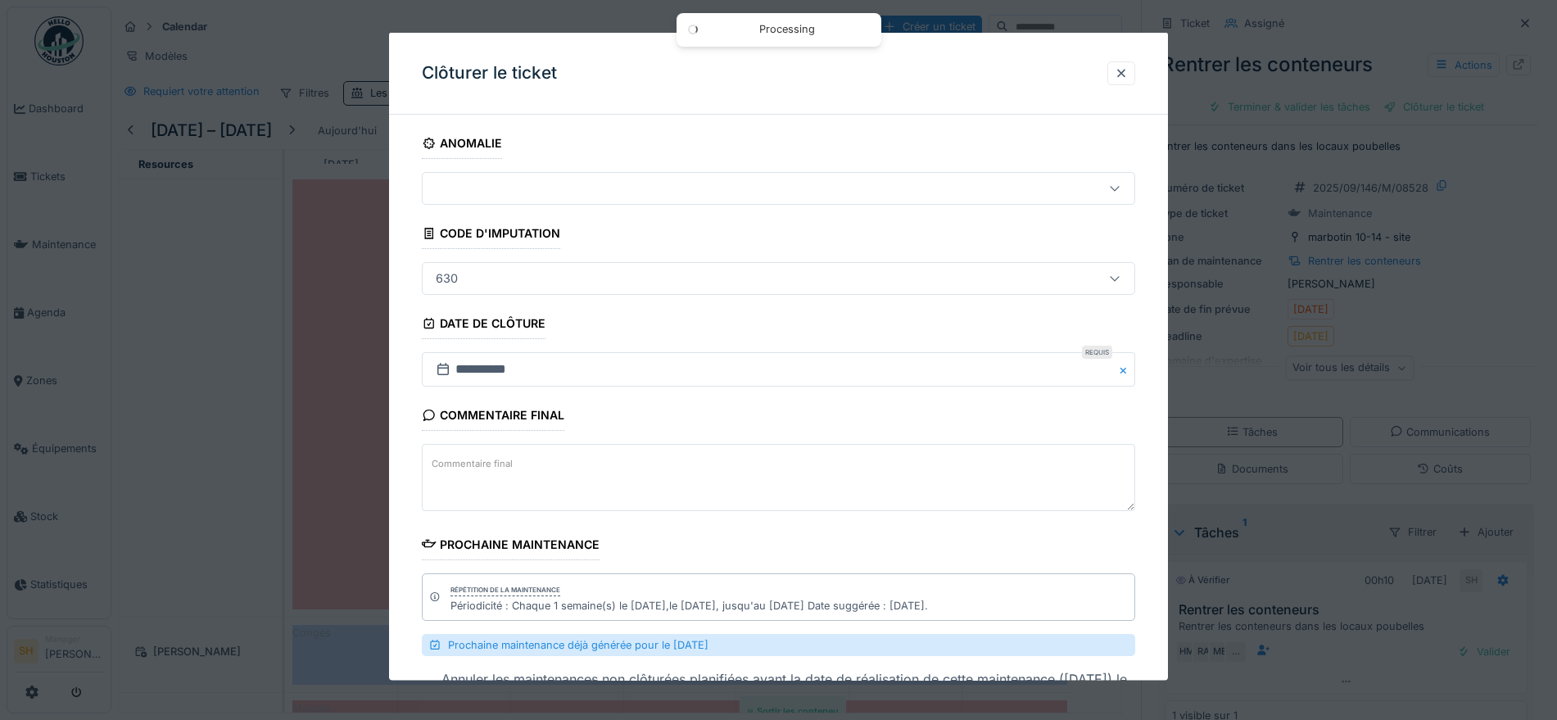
click at [645, 444] on textarea "Commentaire final" at bounding box center [778, 477] width 713 height 67
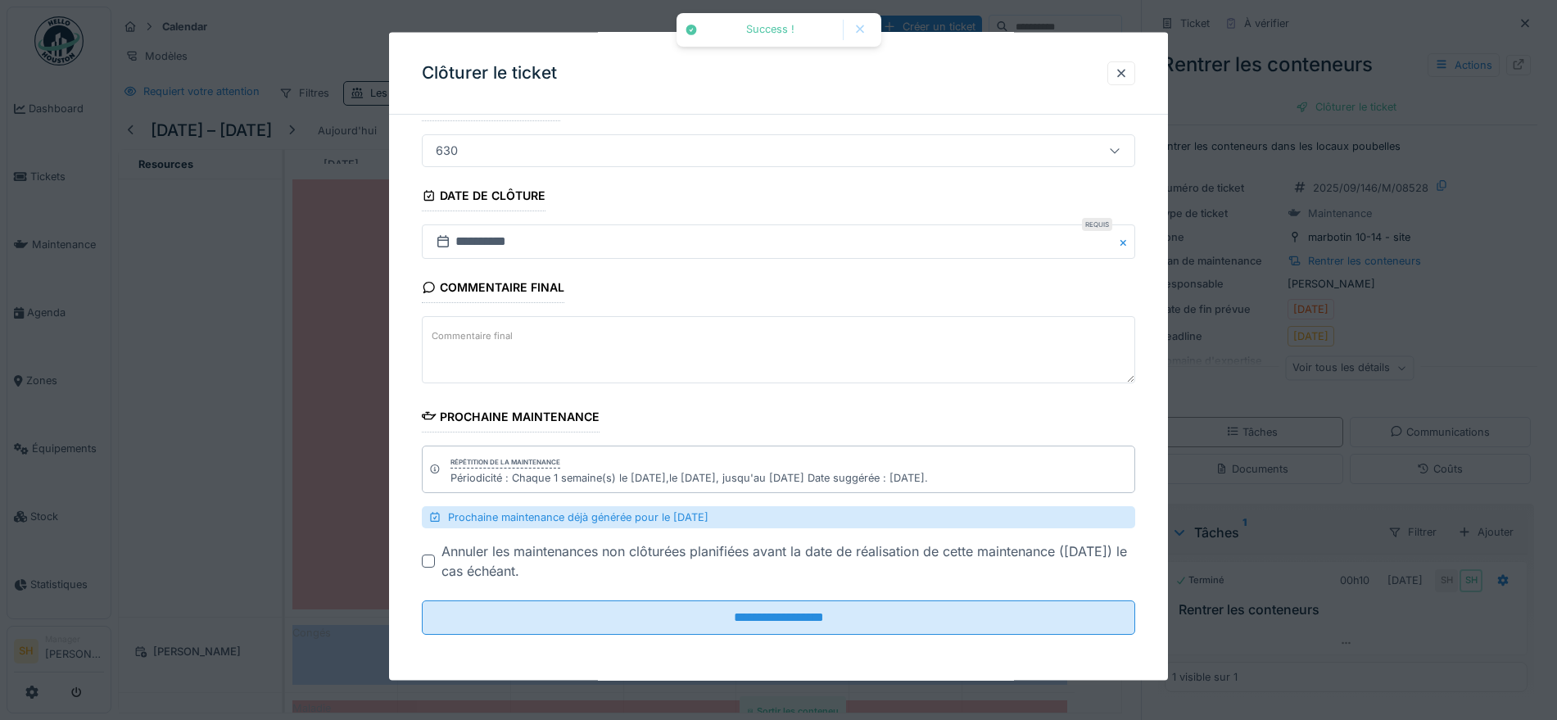
paste textarea "**********"
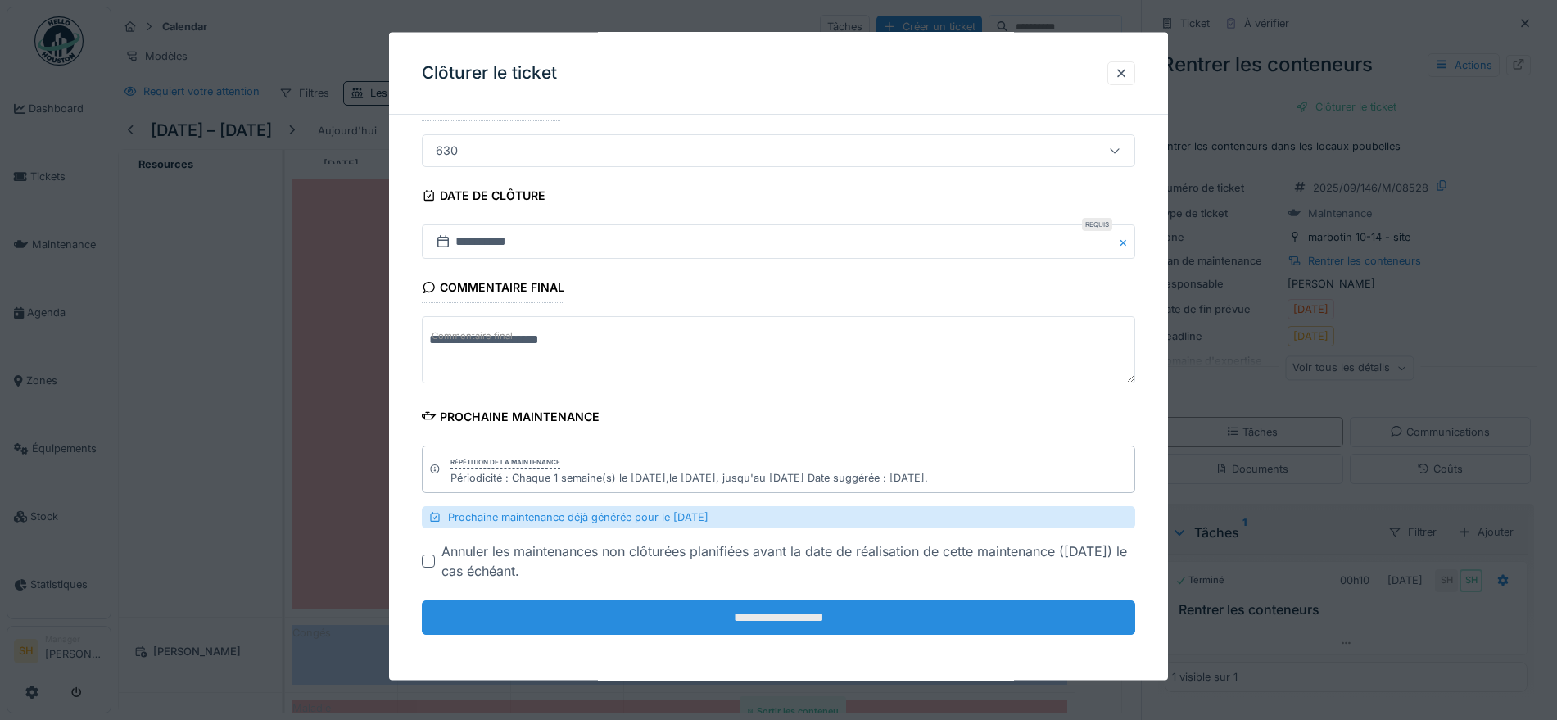
type textarea "**********"
drag, startPoint x: 728, startPoint y: 626, endPoint x: 730, endPoint y: 616, distance: 10.0
click at [728, 625] on input "**********" at bounding box center [778, 617] width 713 height 34
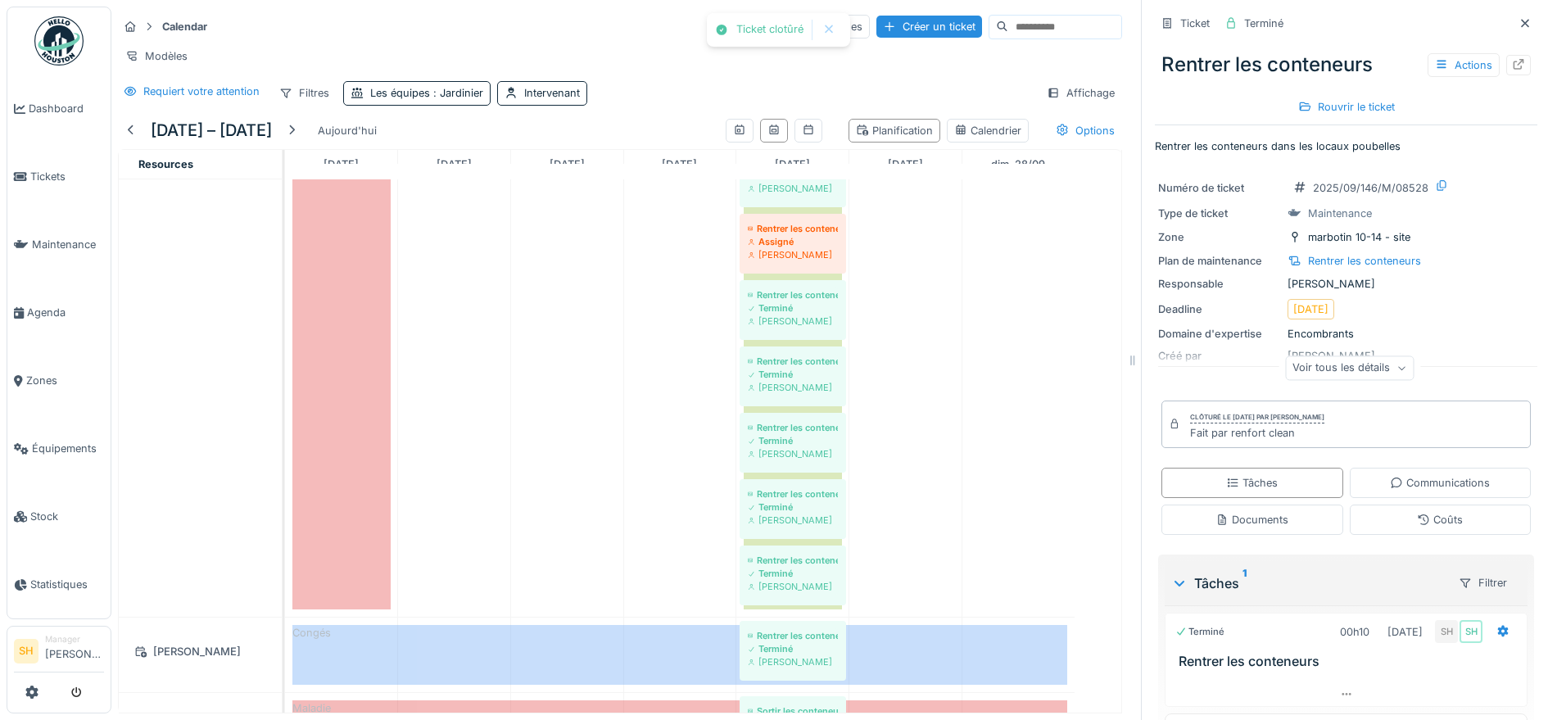
scroll to position [922, 0]
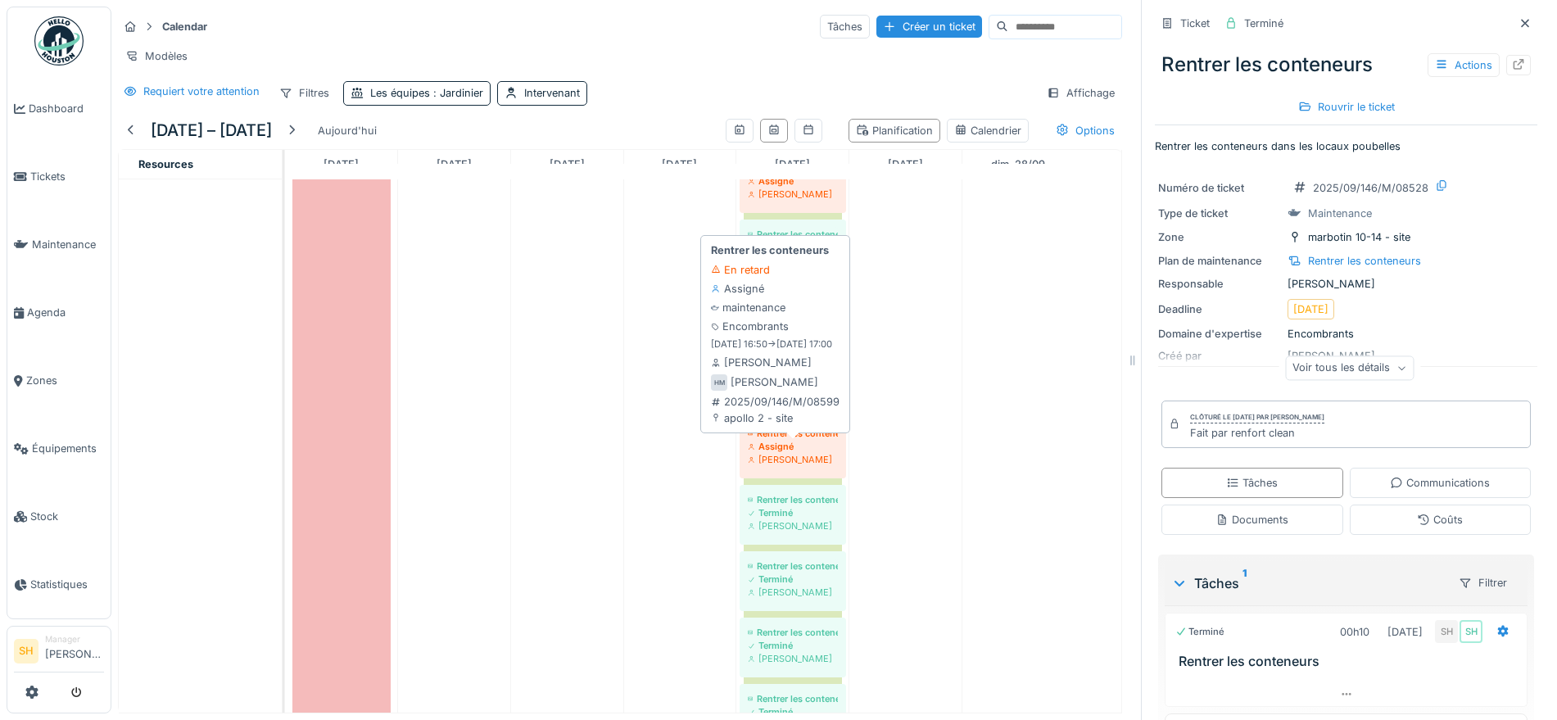
click at [808, 453] on div "Assigné" at bounding box center [793, 446] width 90 height 13
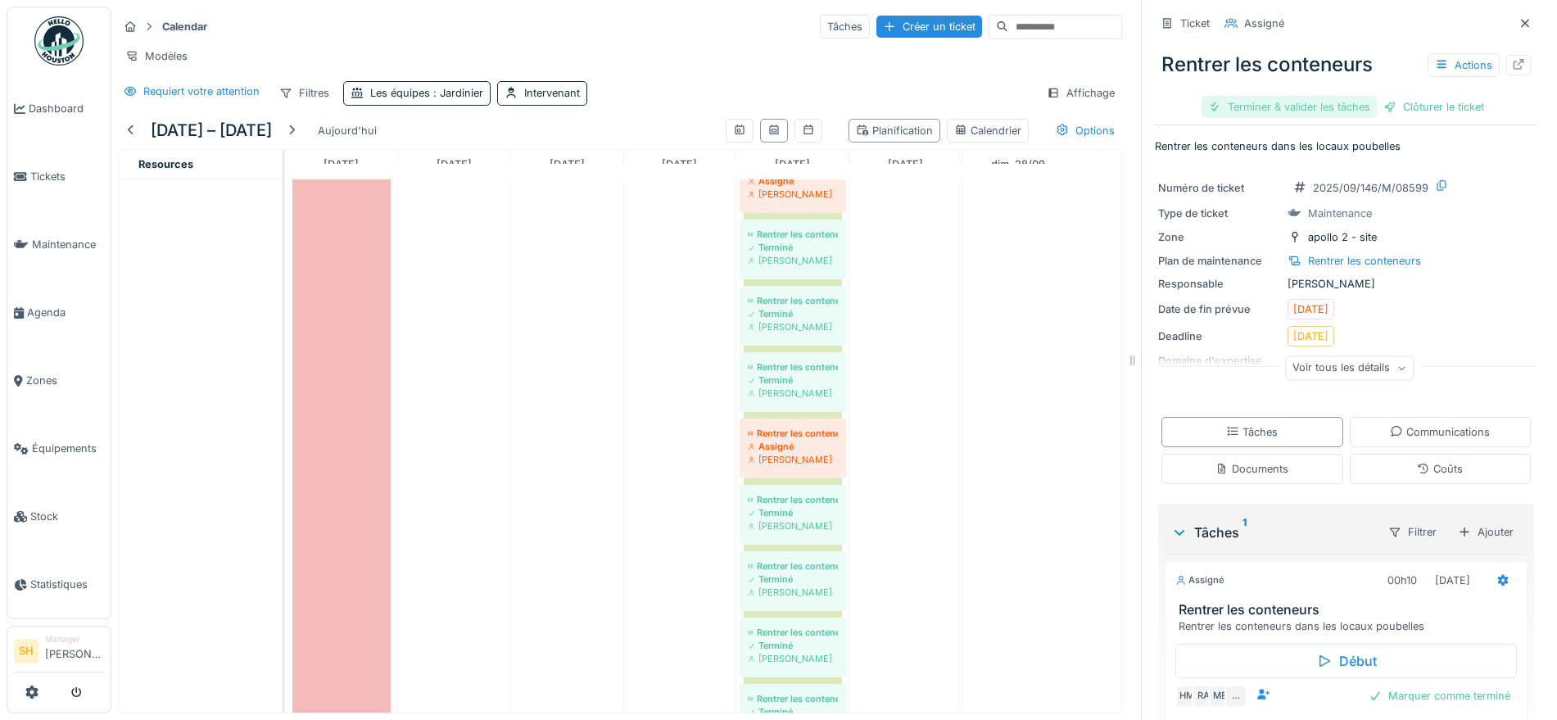
click at [1291, 101] on div "Terminer & valider les tâches" at bounding box center [1289, 107] width 175 height 22
click at [1377, 102] on div "Clôturer le ticket" at bounding box center [1434, 107] width 114 height 22
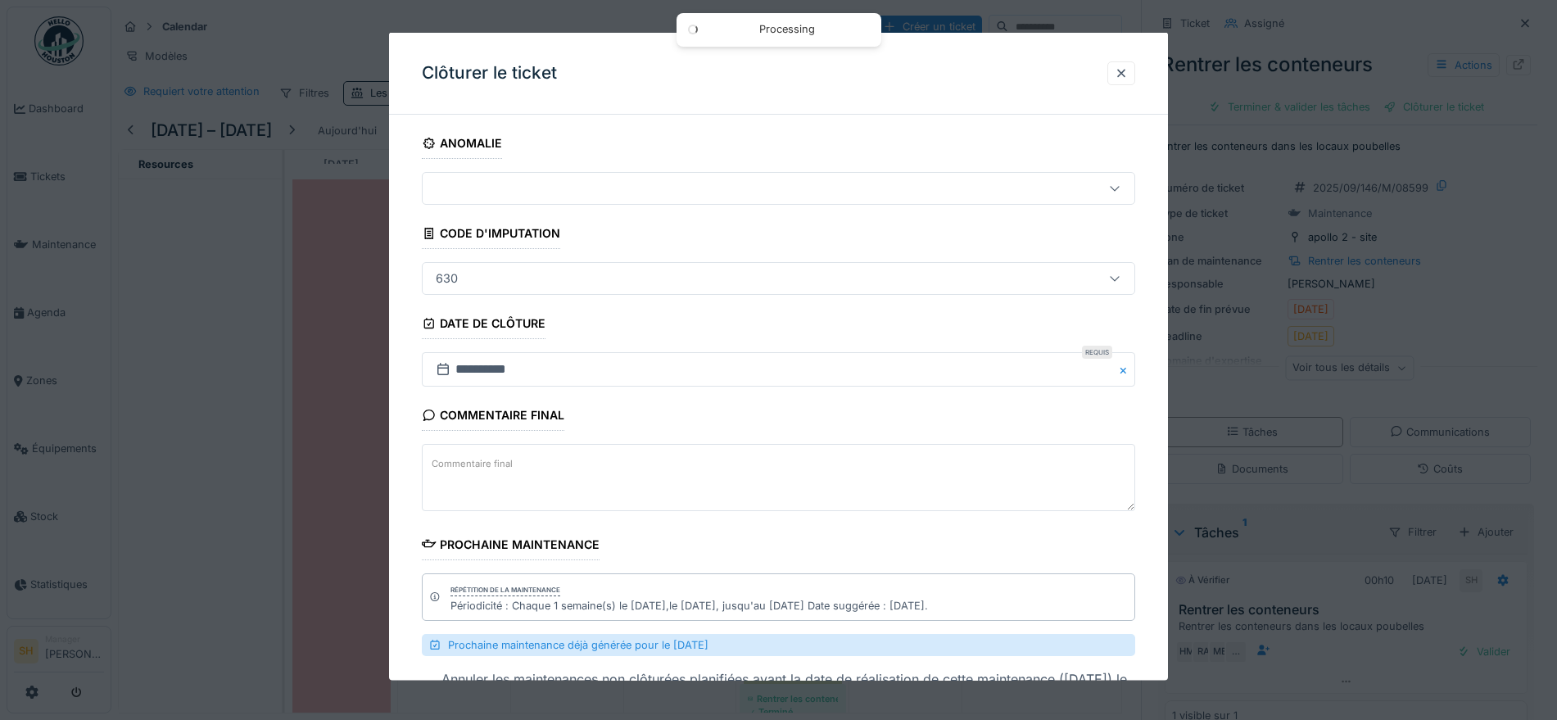
click at [645, 444] on textarea "Commentaire final" at bounding box center [778, 477] width 713 height 67
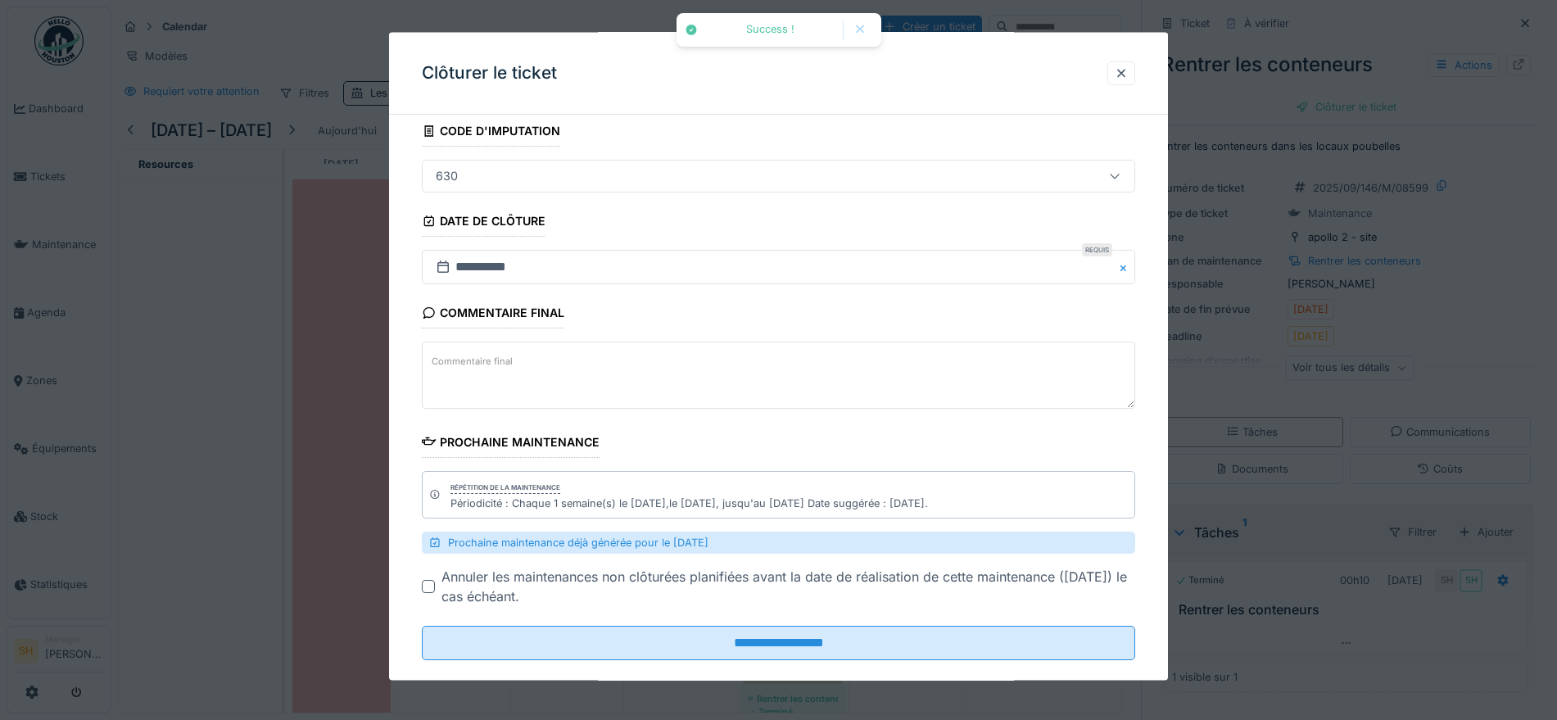
paste textarea "**********"
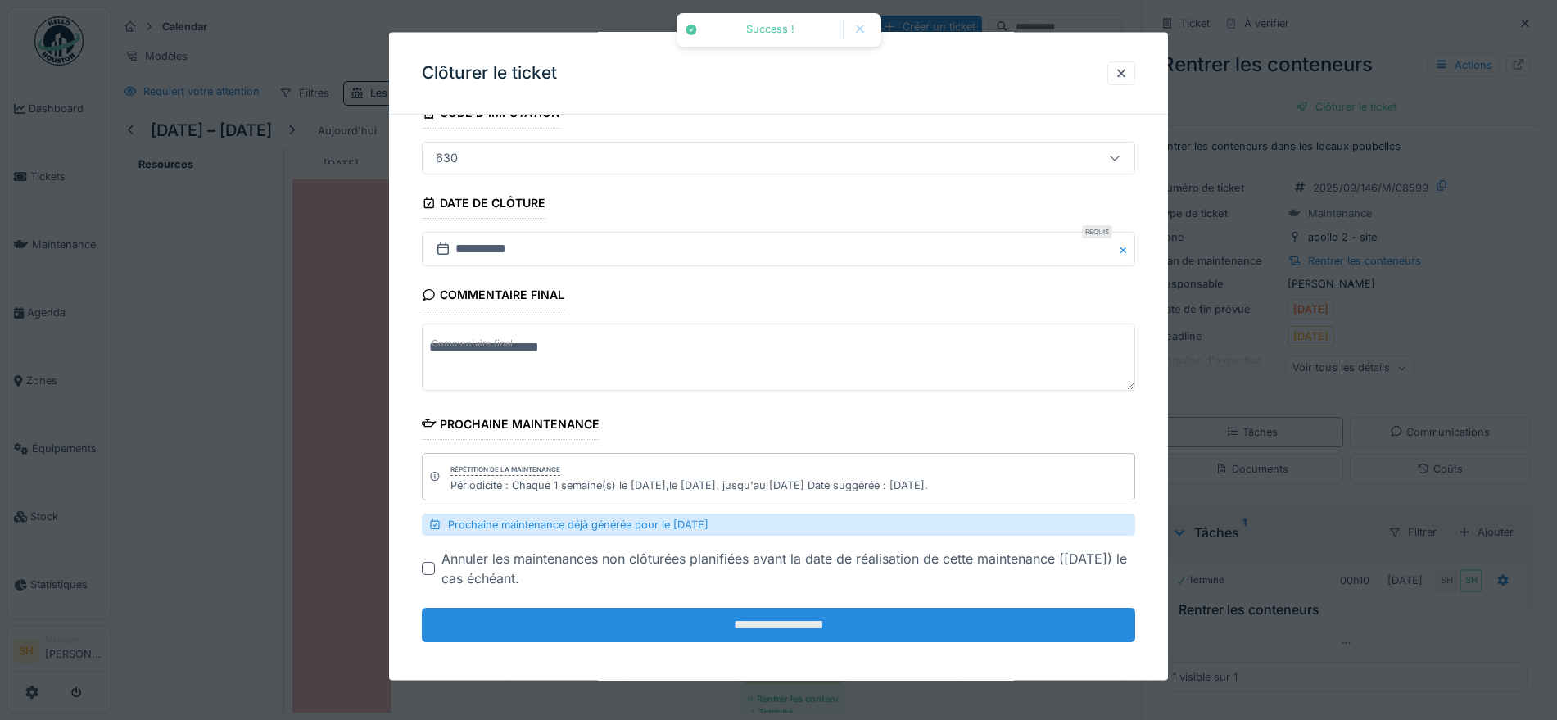
scroll to position [128, 0]
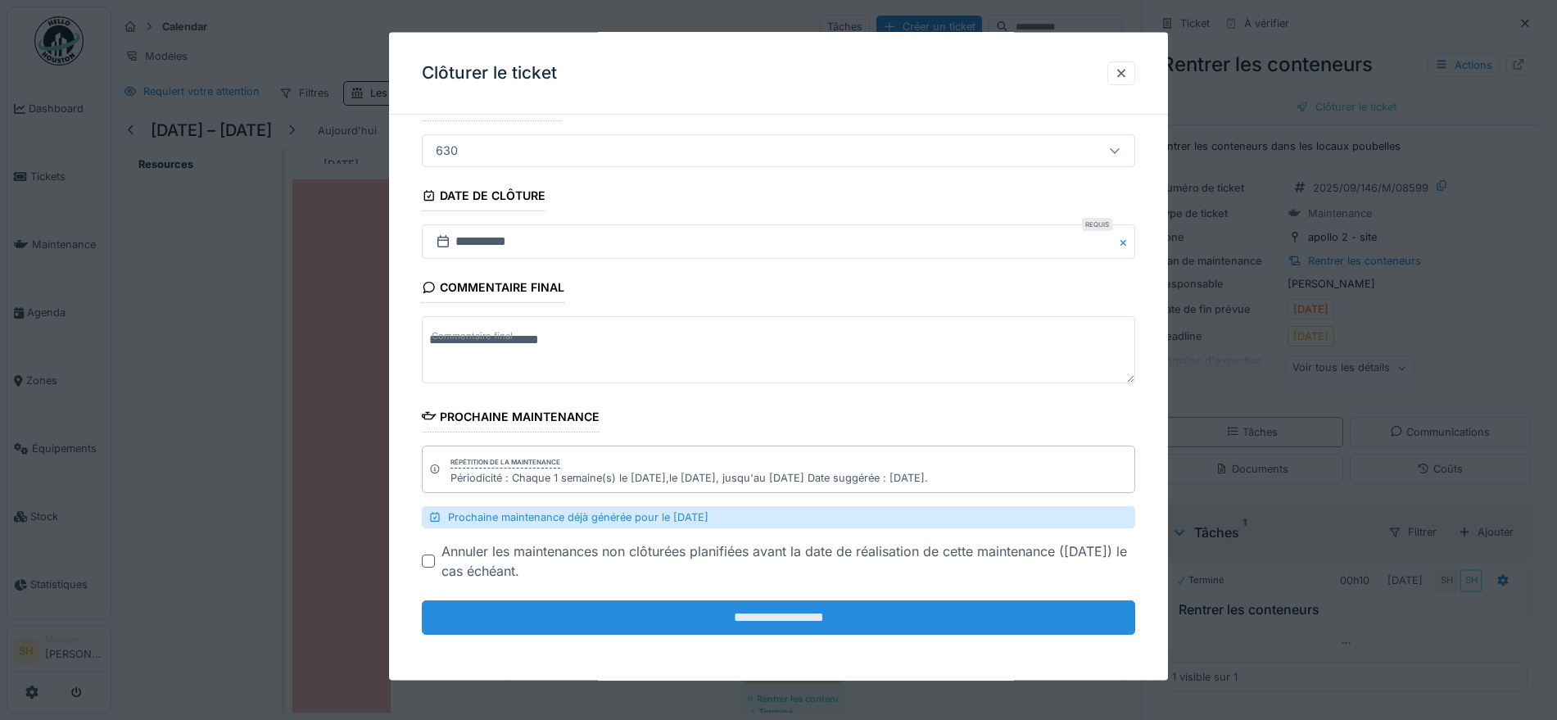
type textarea "**********"
click at [807, 624] on input "**********" at bounding box center [778, 617] width 713 height 34
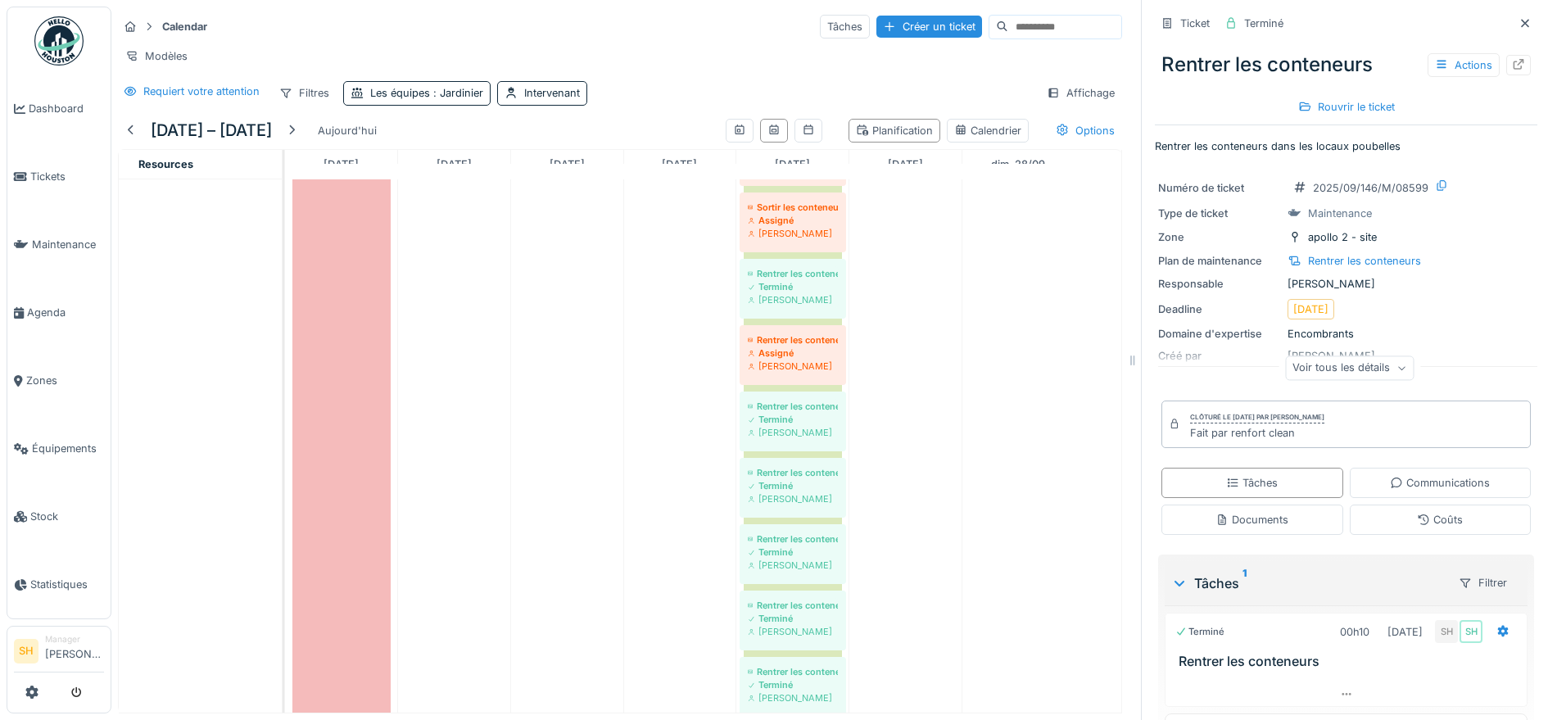
scroll to position [717, 0]
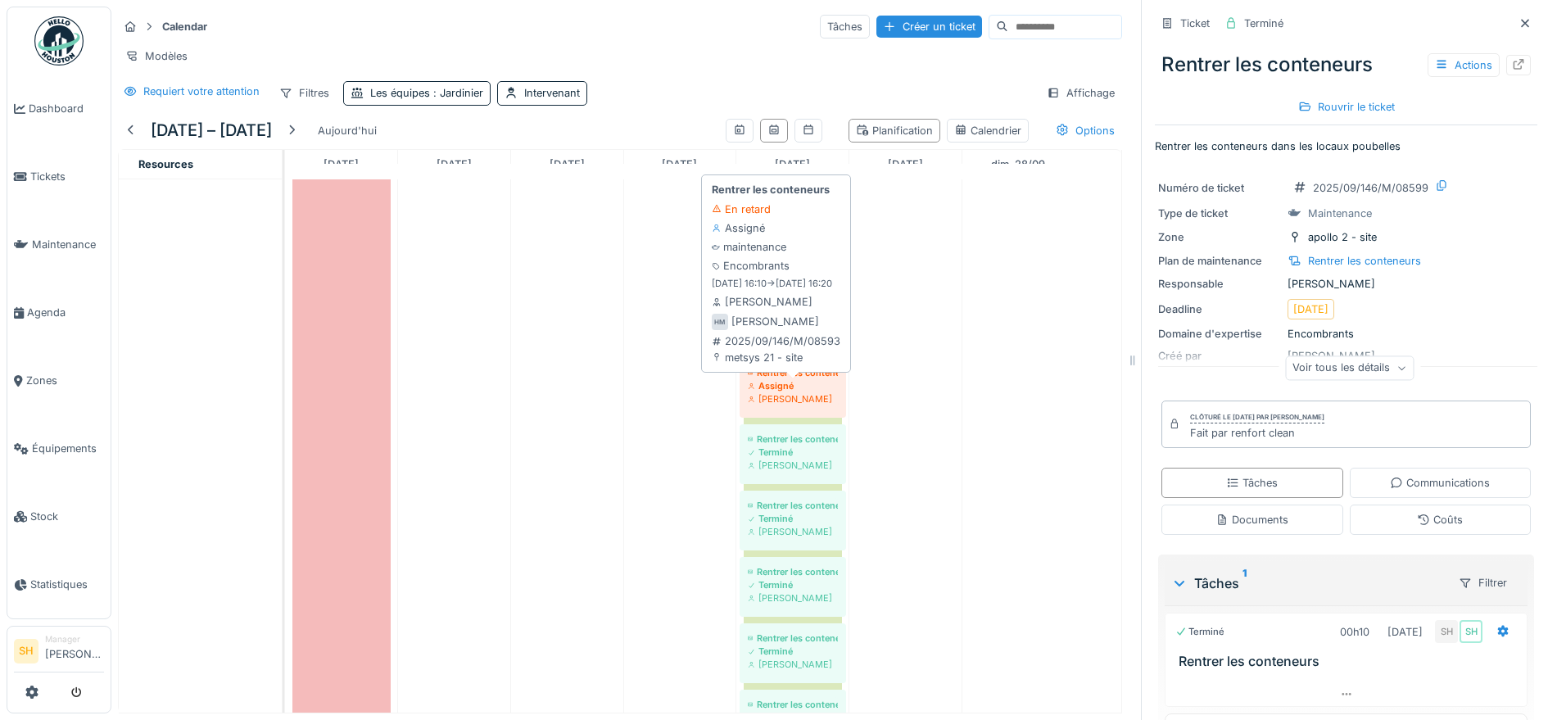
click at [778, 376] on div "Rentrer les conteneurs" at bounding box center [793, 372] width 90 height 13
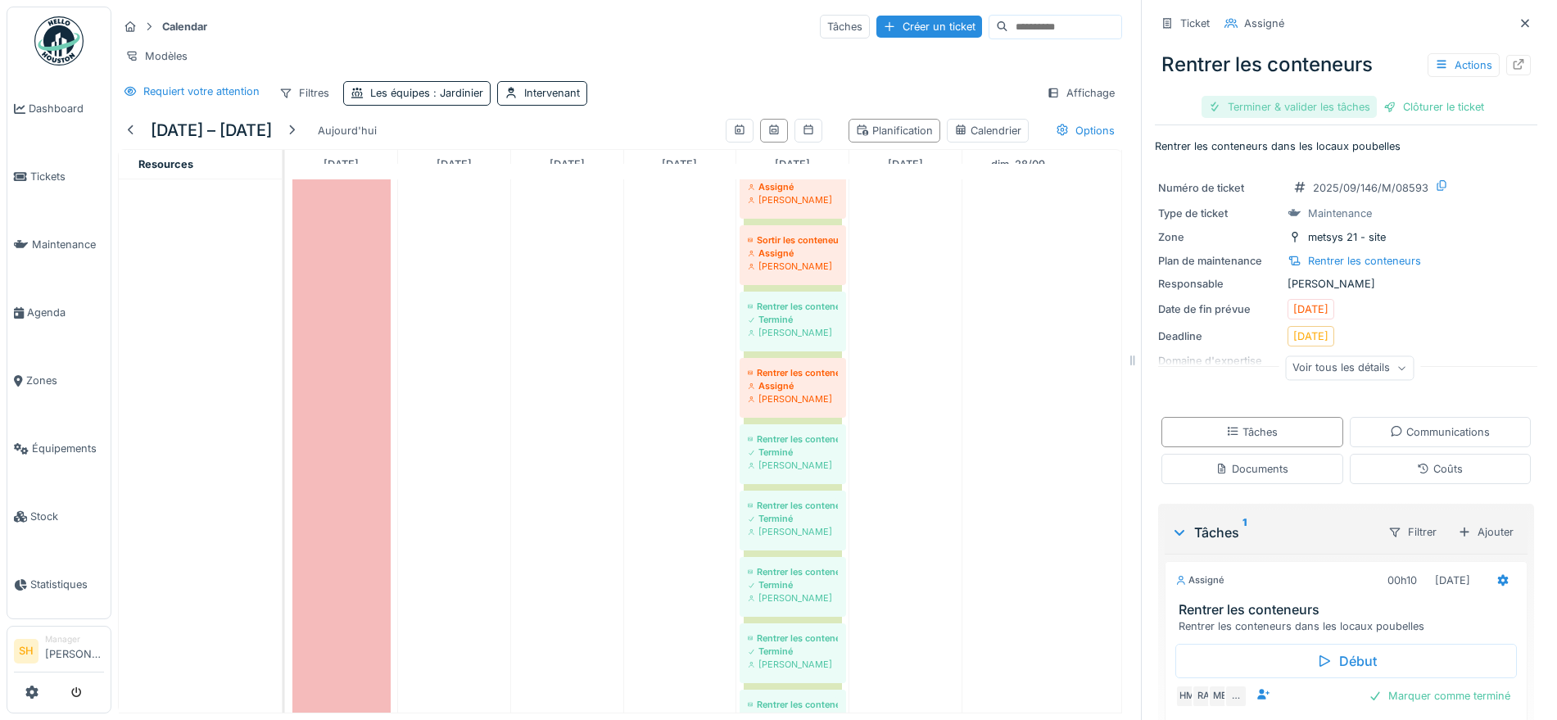
click at [1295, 96] on div "Terminer & valider les tâches" at bounding box center [1289, 107] width 175 height 22
click at [1390, 96] on div "Clôturer le ticket" at bounding box center [1434, 107] width 114 height 22
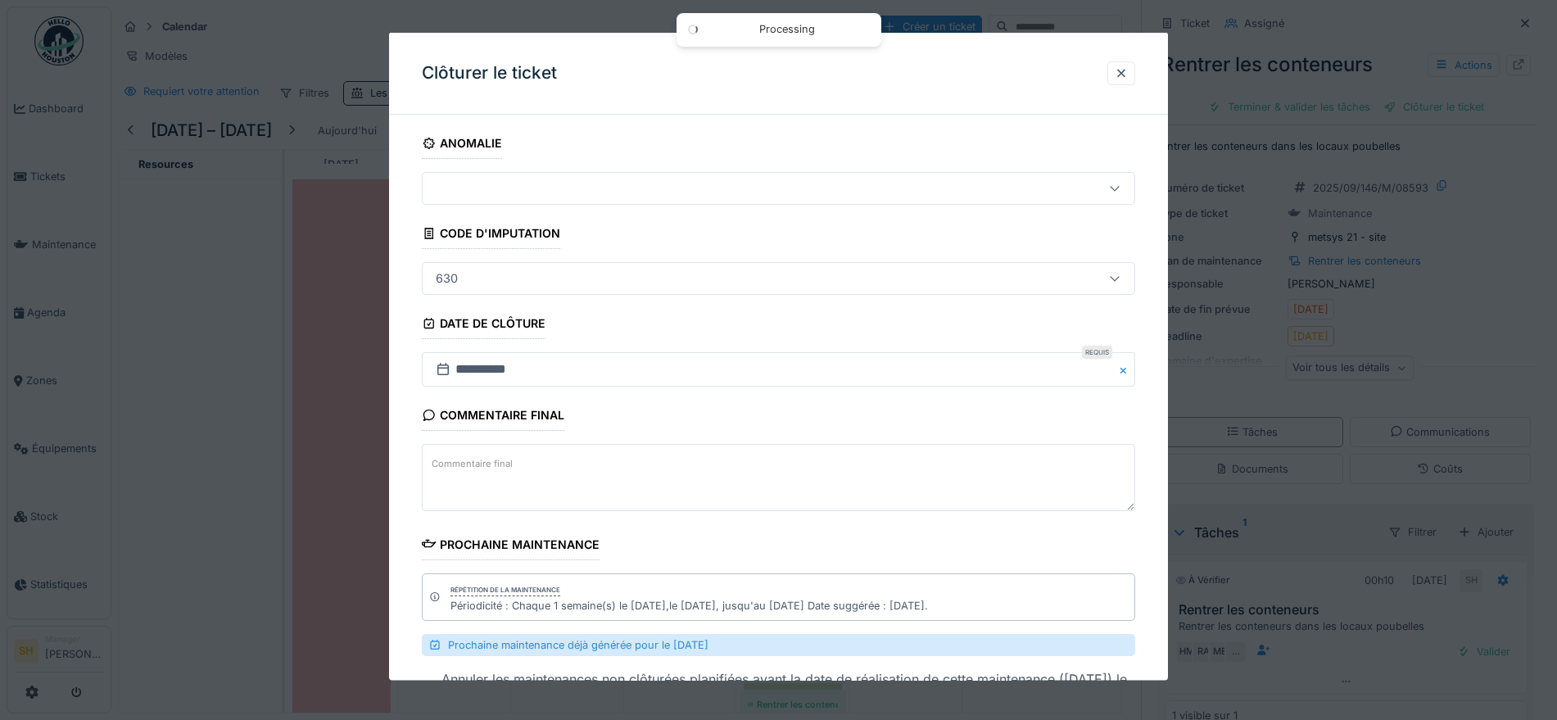
click at [659, 444] on textarea "Commentaire final" at bounding box center [778, 477] width 713 height 67
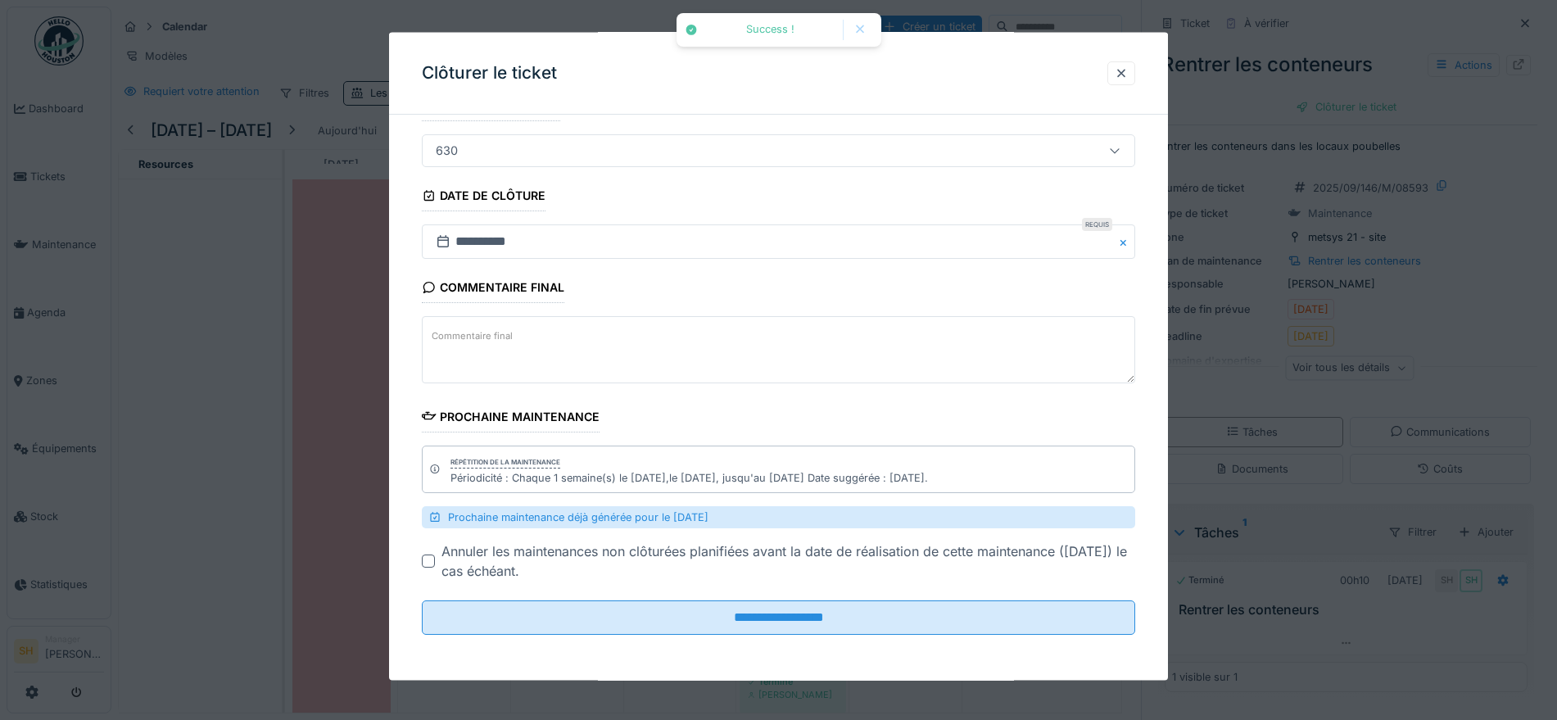
paste textarea "**********"
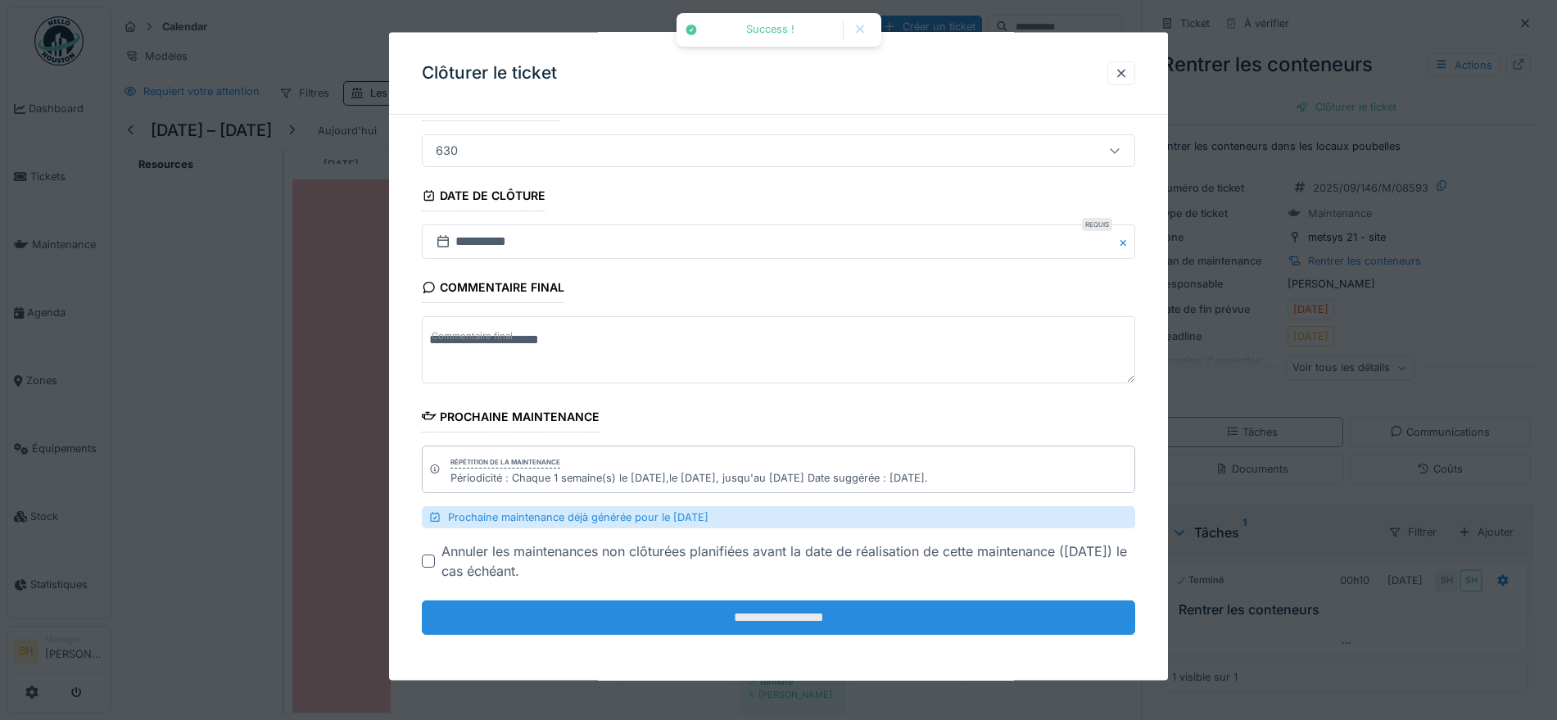
type textarea "**********"
click at [781, 613] on input "**********" at bounding box center [778, 617] width 713 height 34
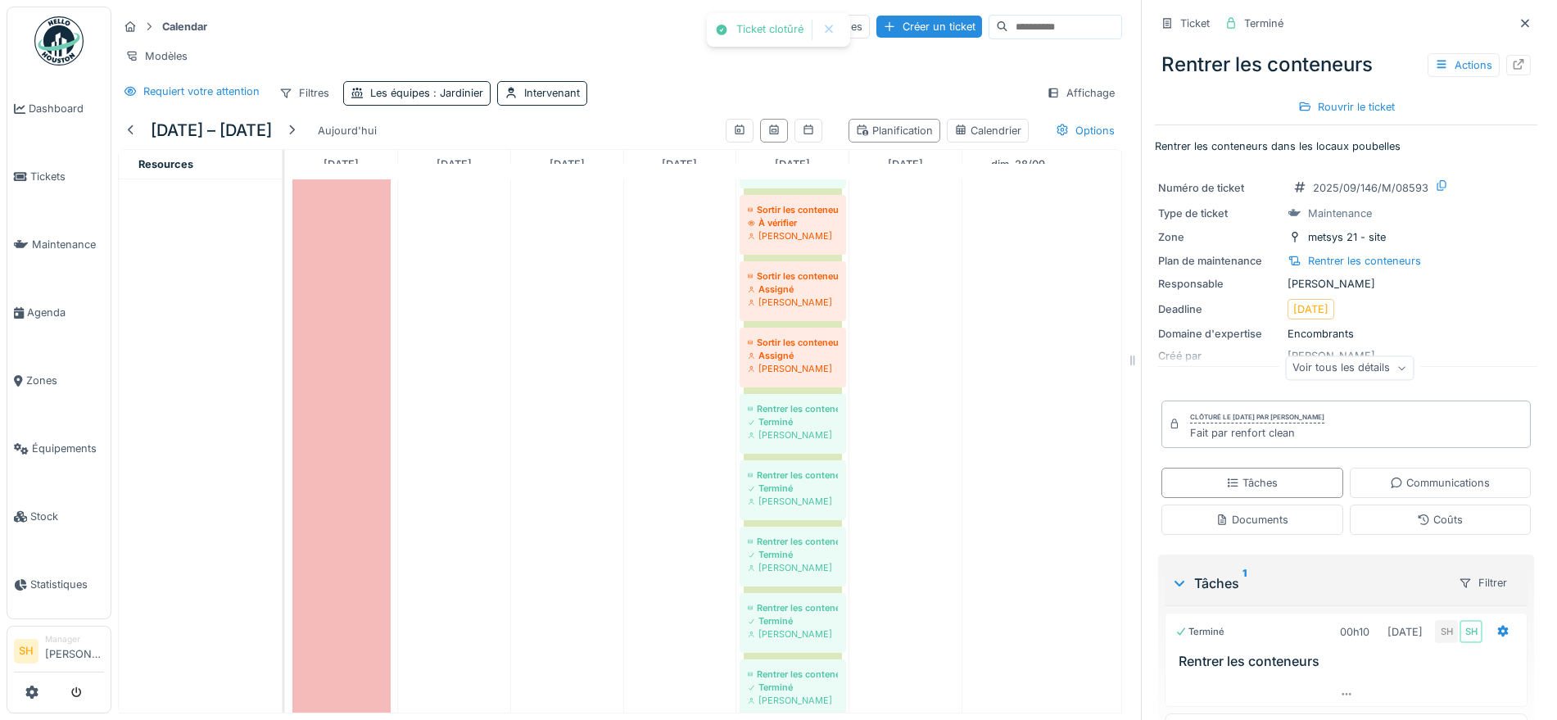
scroll to position [512, 0]
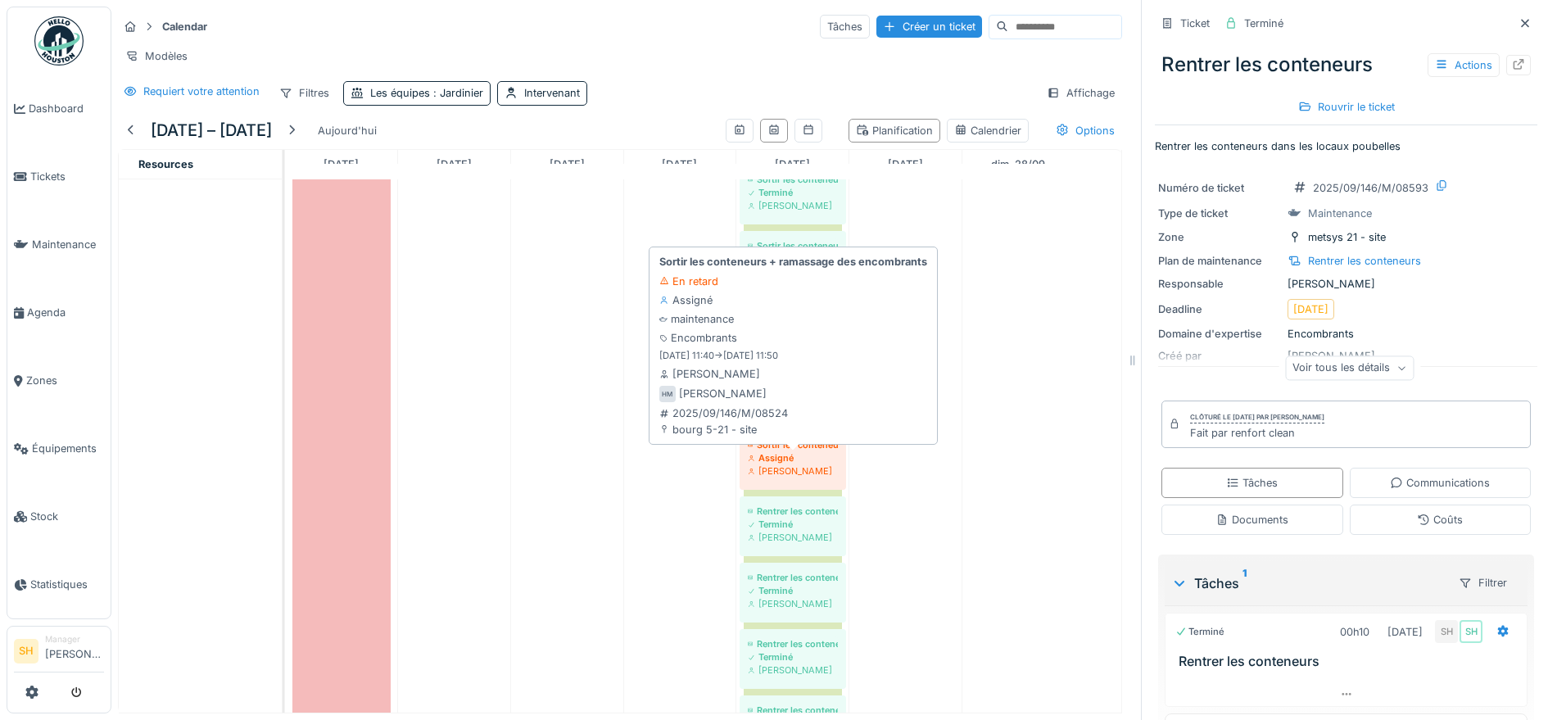
click at [822, 454] on div "Assigné" at bounding box center [793, 457] width 90 height 13
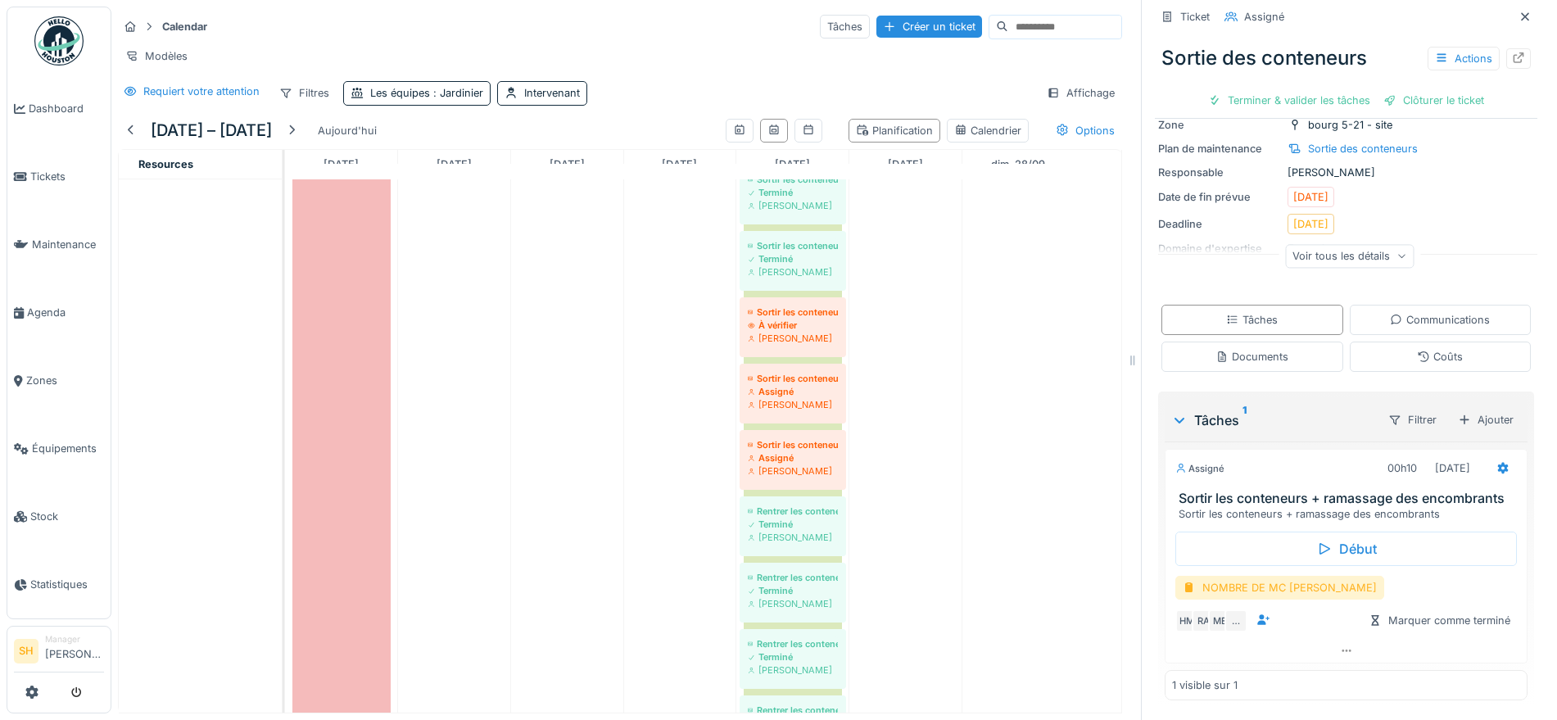
click at [1299, 576] on div "NOMBRE DE MC [PERSON_NAME]" at bounding box center [1279, 588] width 209 height 24
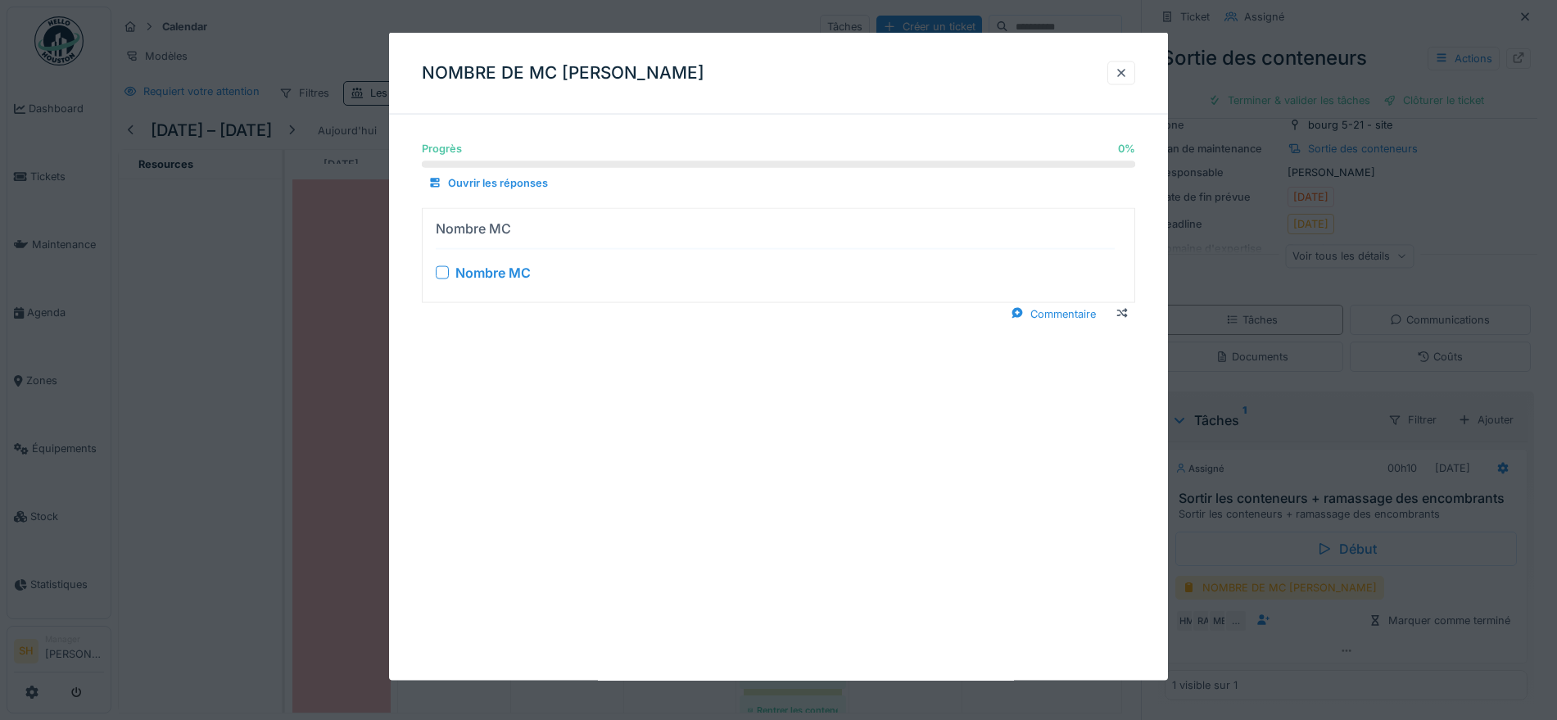
click at [444, 272] on div at bounding box center [442, 271] width 13 height 13
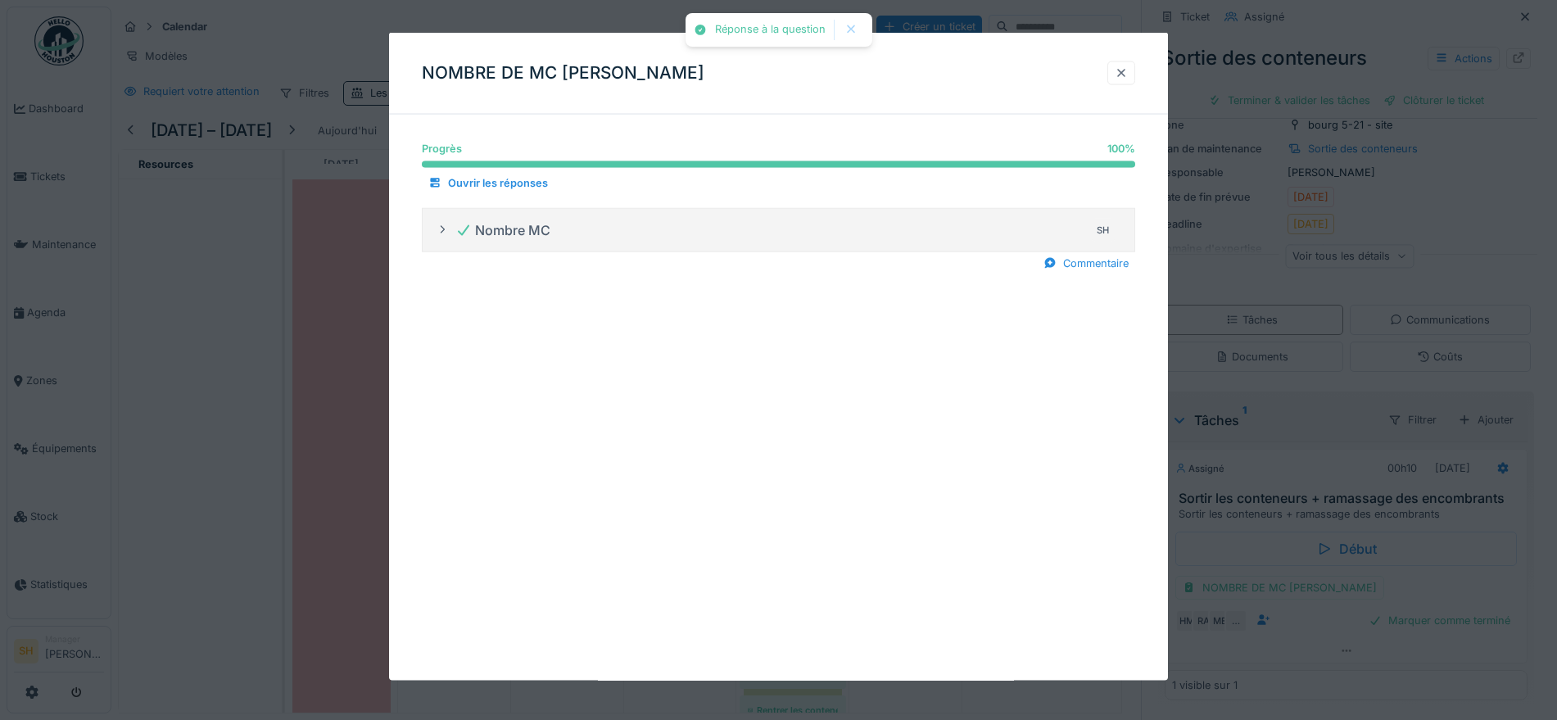
click at [1128, 70] on div at bounding box center [1121, 73] width 13 height 16
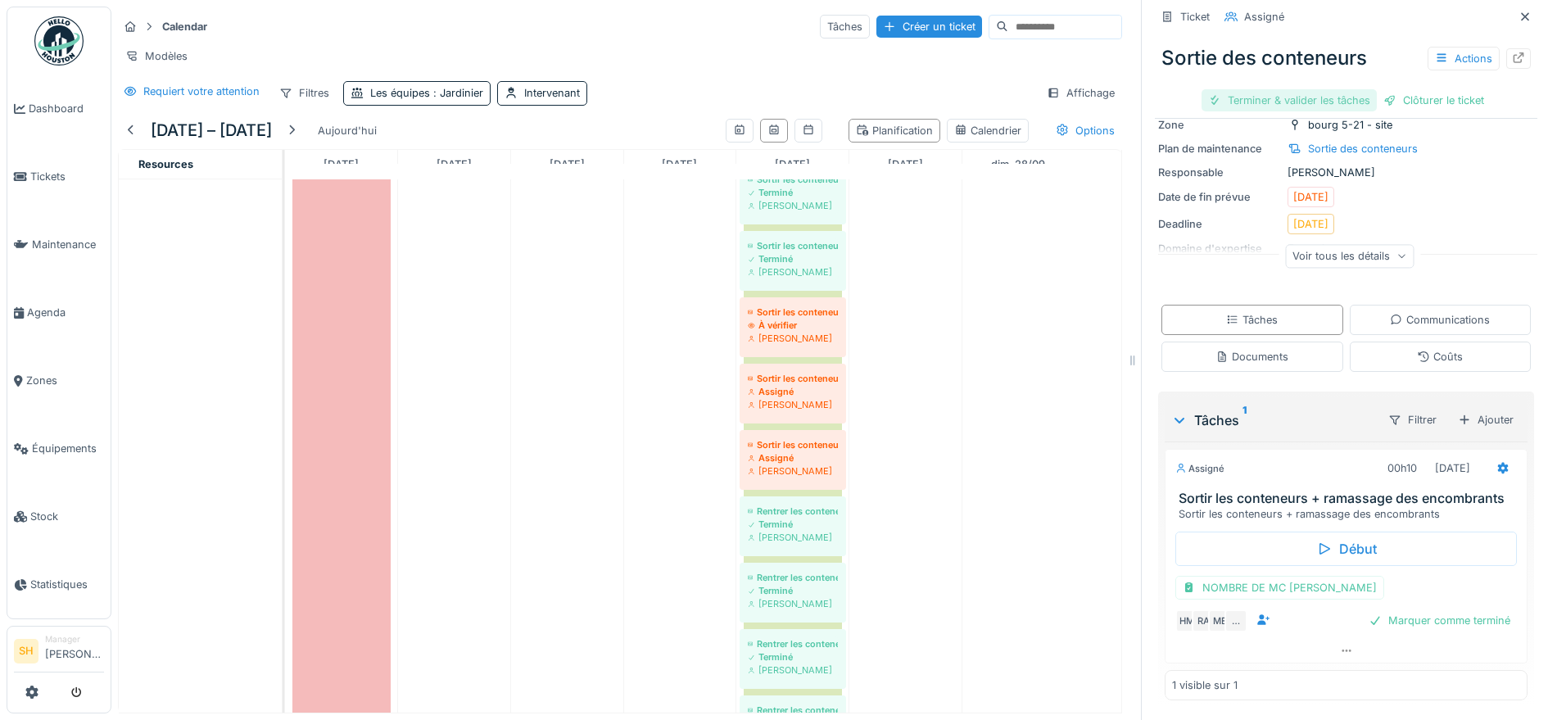
click at [1278, 89] on div "Terminer & valider les tâches" at bounding box center [1289, 100] width 175 height 22
click at [1382, 89] on div "Clôturer le ticket" at bounding box center [1434, 100] width 114 height 22
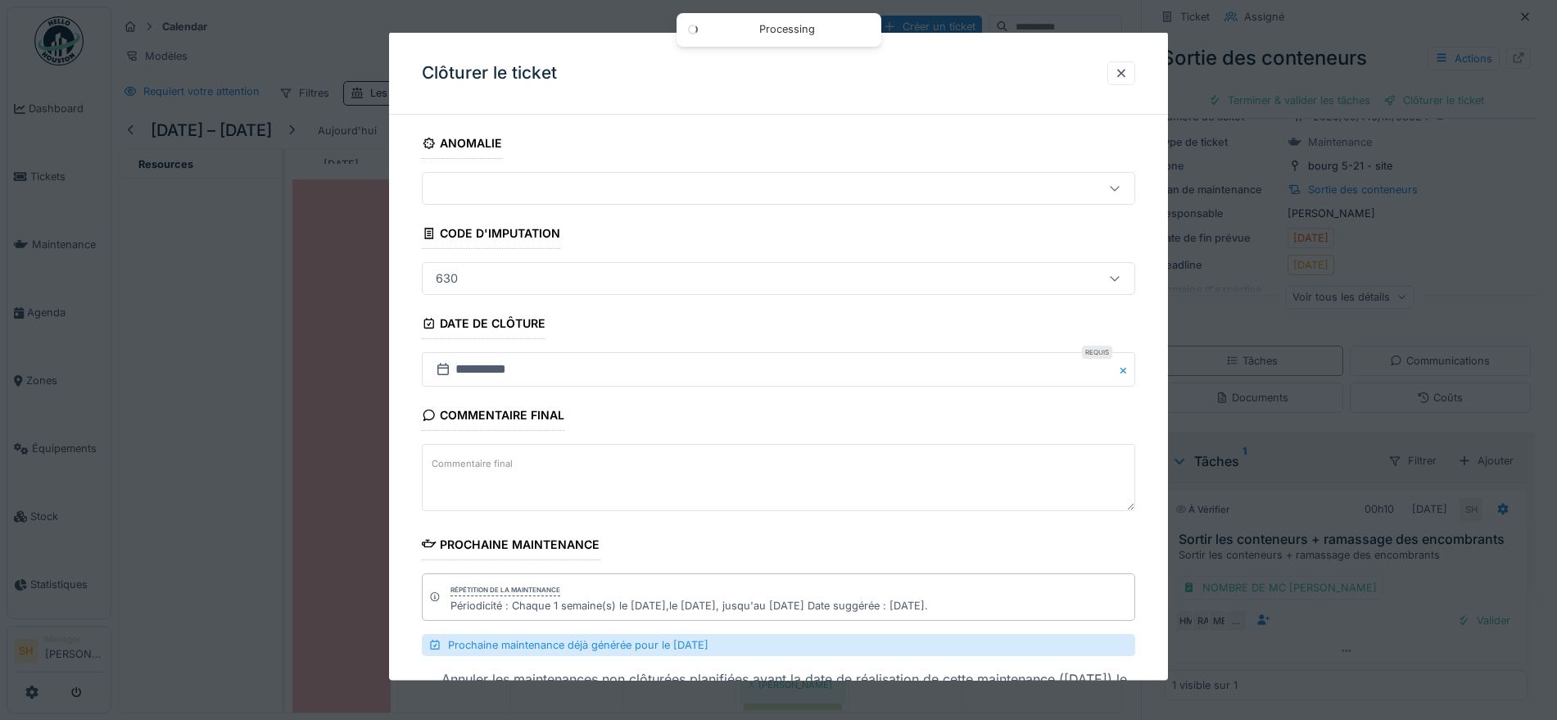
click at [574, 464] on textarea "Commentaire final" at bounding box center [778, 477] width 713 height 67
paste textarea "**********"
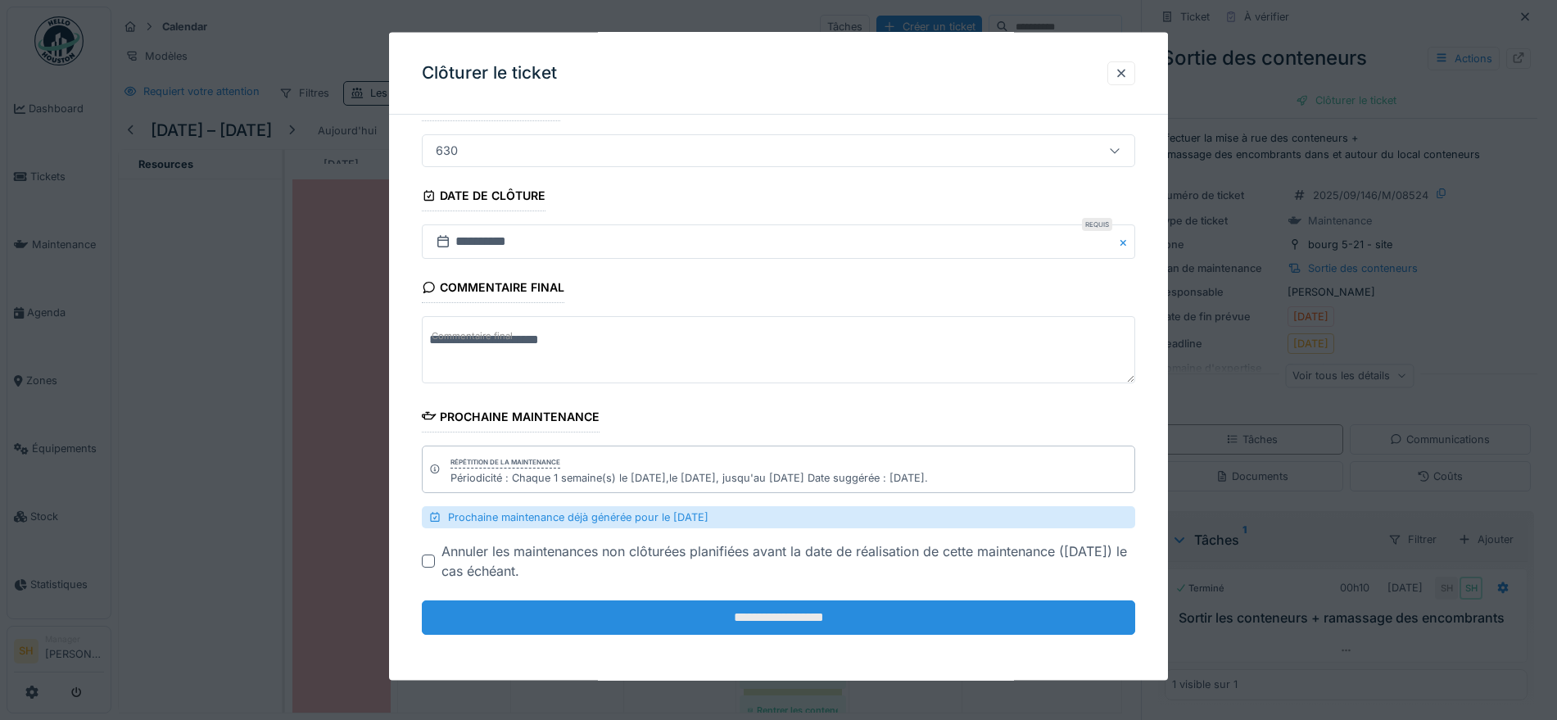
type textarea "**********"
click at [727, 622] on input "**********" at bounding box center [778, 617] width 713 height 34
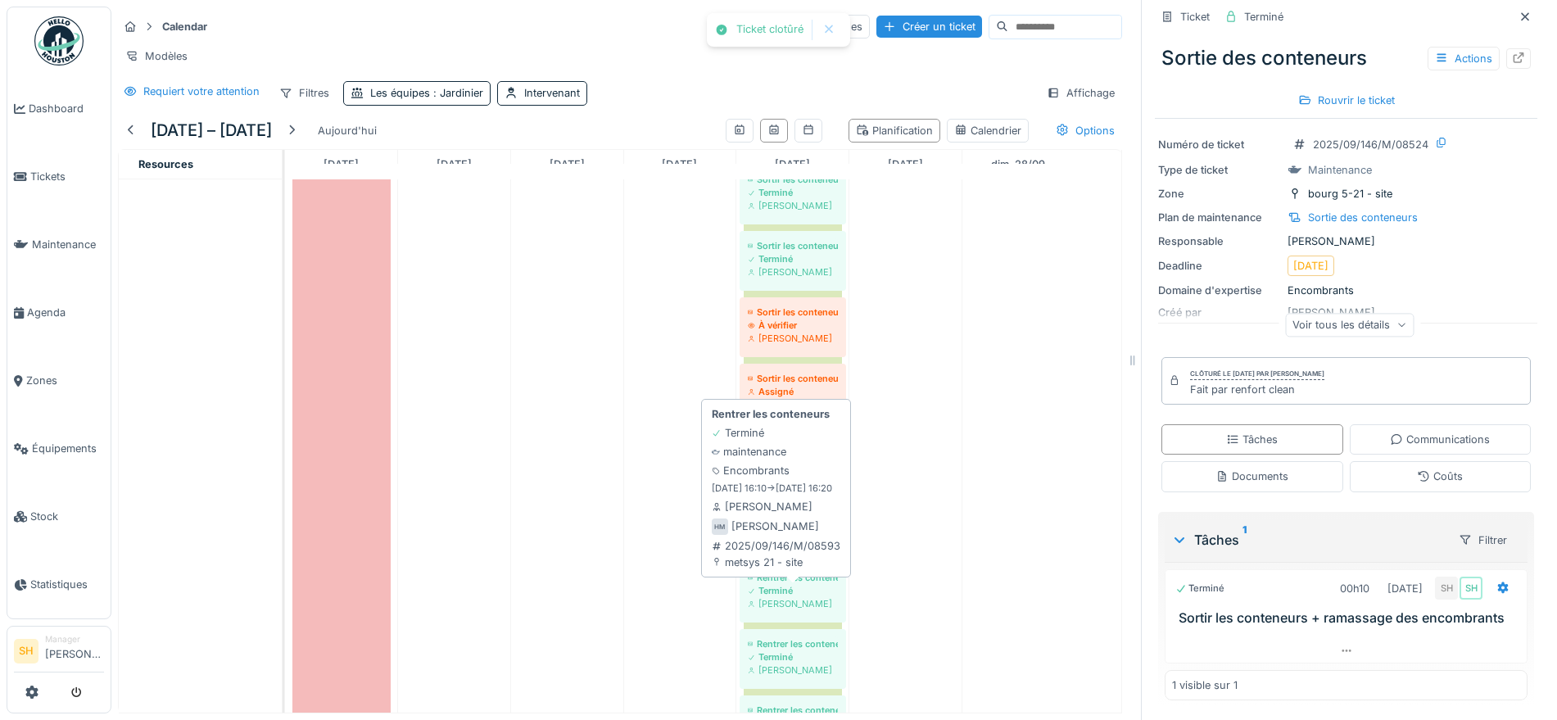
scroll to position [430, 0]
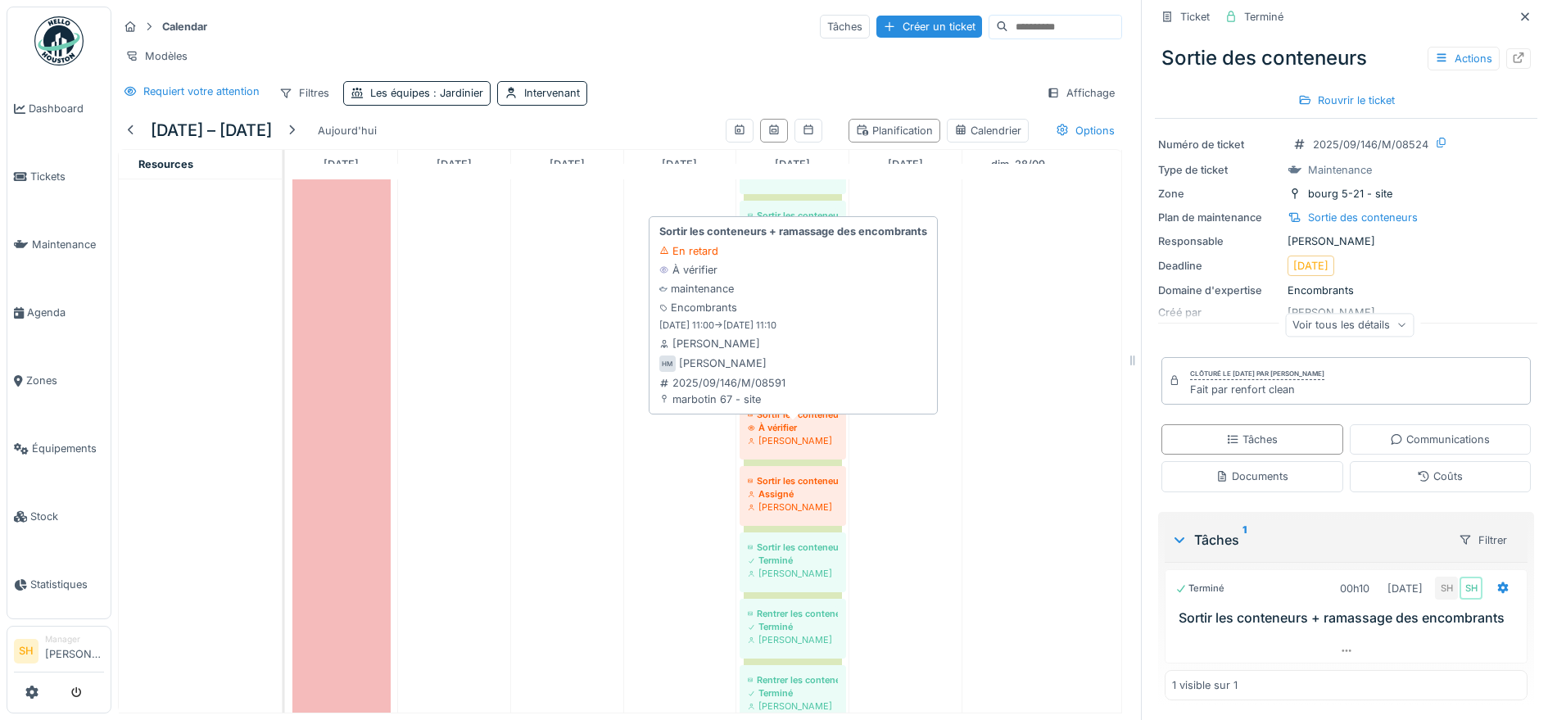
click at [793, 412] on div "Sortir les conteneurs + ramassage des encombrants" at bounding box center [793, 414] width 90 height 13
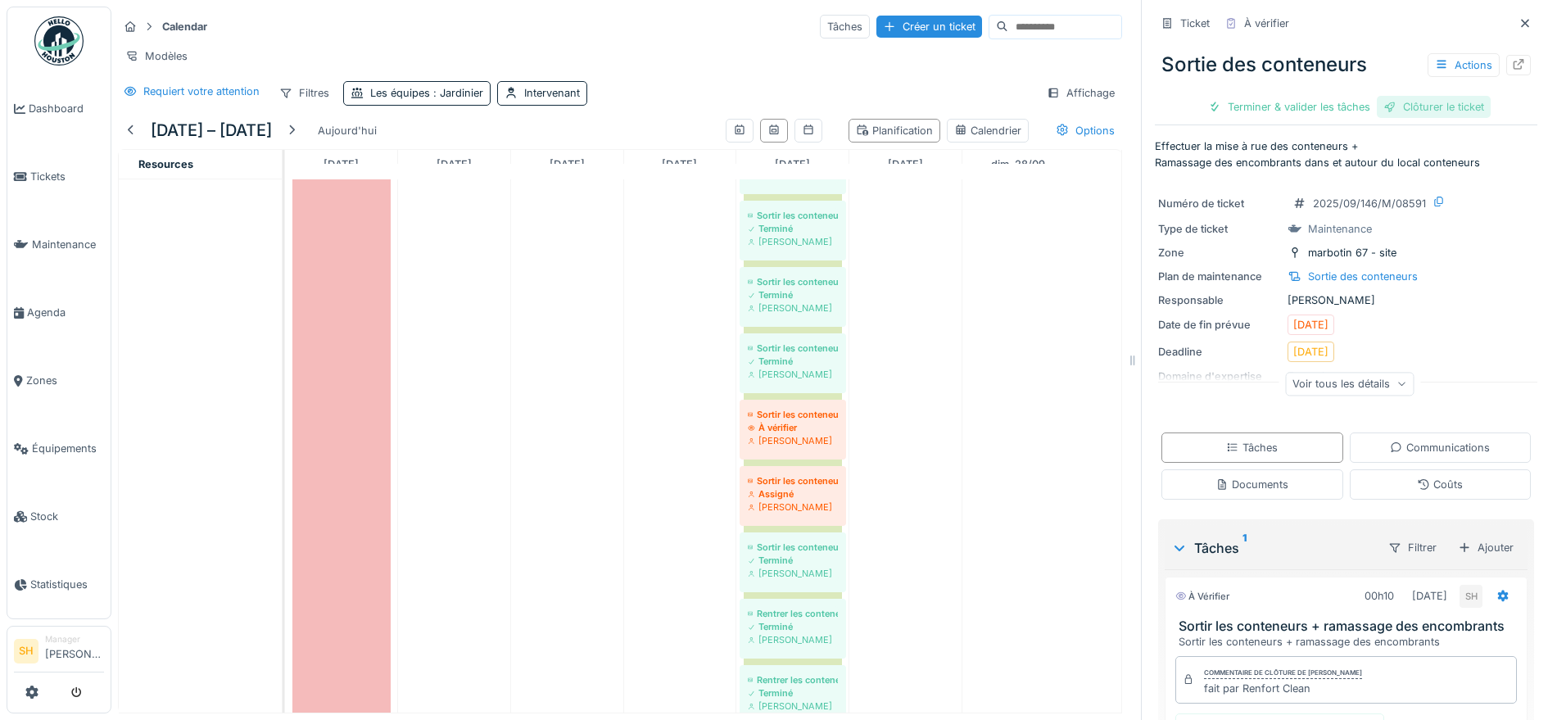
drag, startPoint x: 1303, startPoint y: 90, endPoint x: 1374, endPoint y: 88, distance: 70.5
click at [1306, 96] on div "Terminer & valider les tâches" at bounding box center [1289, 107] width 175 height 22
click at [1419, 96] on div "Clôturer le ticket" at bounding box center [1434, 107] width 114 height 22
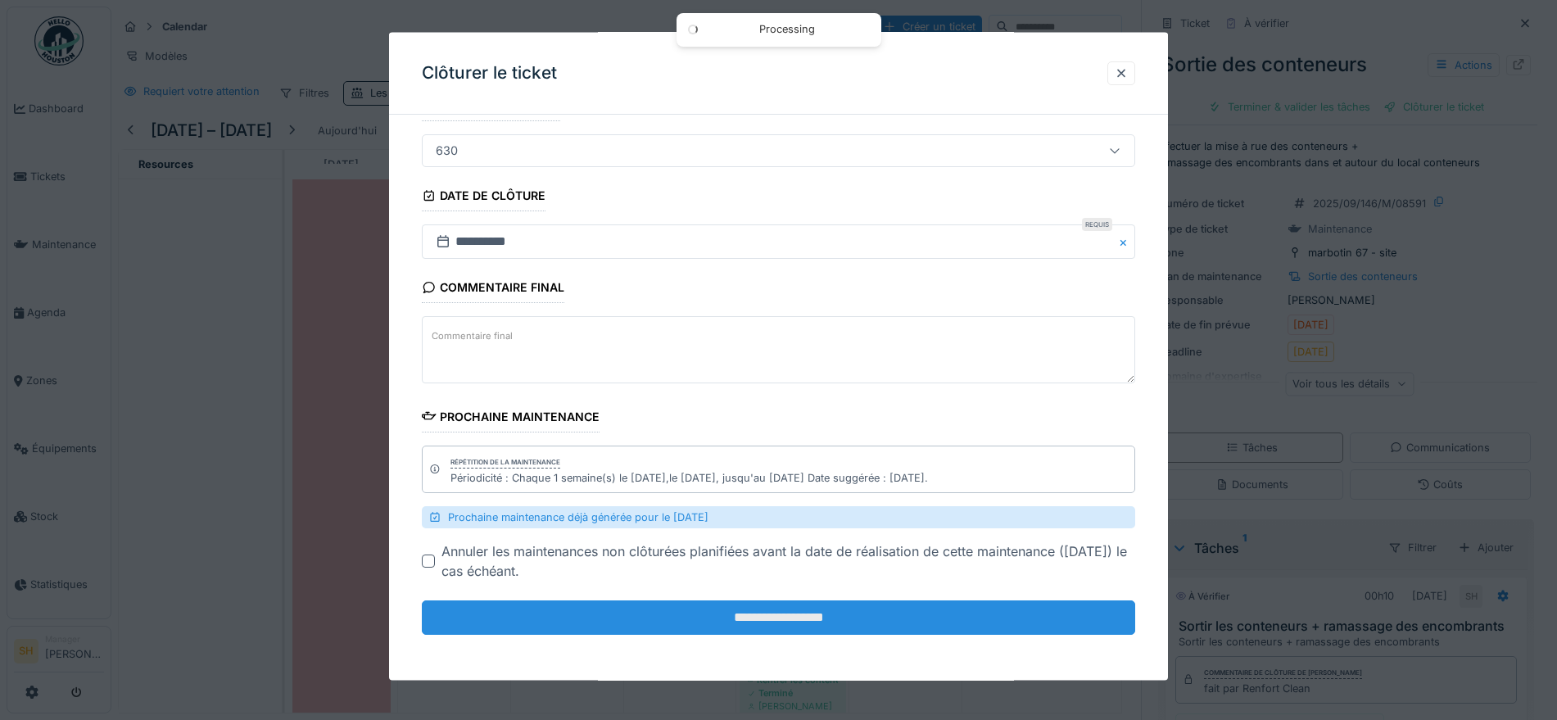
click at [848, 619] on input "**********" at bounding box center [778, 617] width 713 height 34
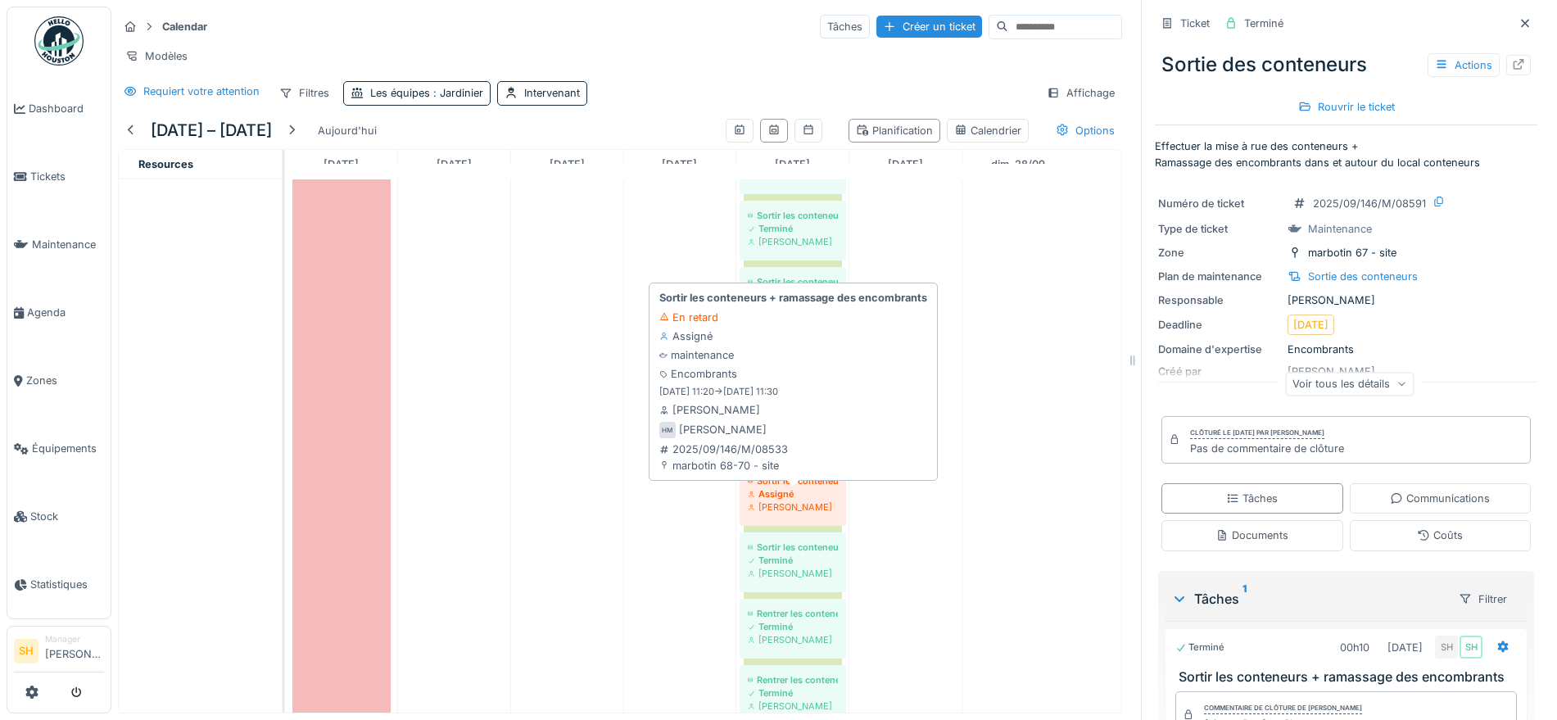
click at [787, 484] on div "Sortir les conteneurs + ramassage des encombrants" at bounding box center [793, 480] width 90 height 13
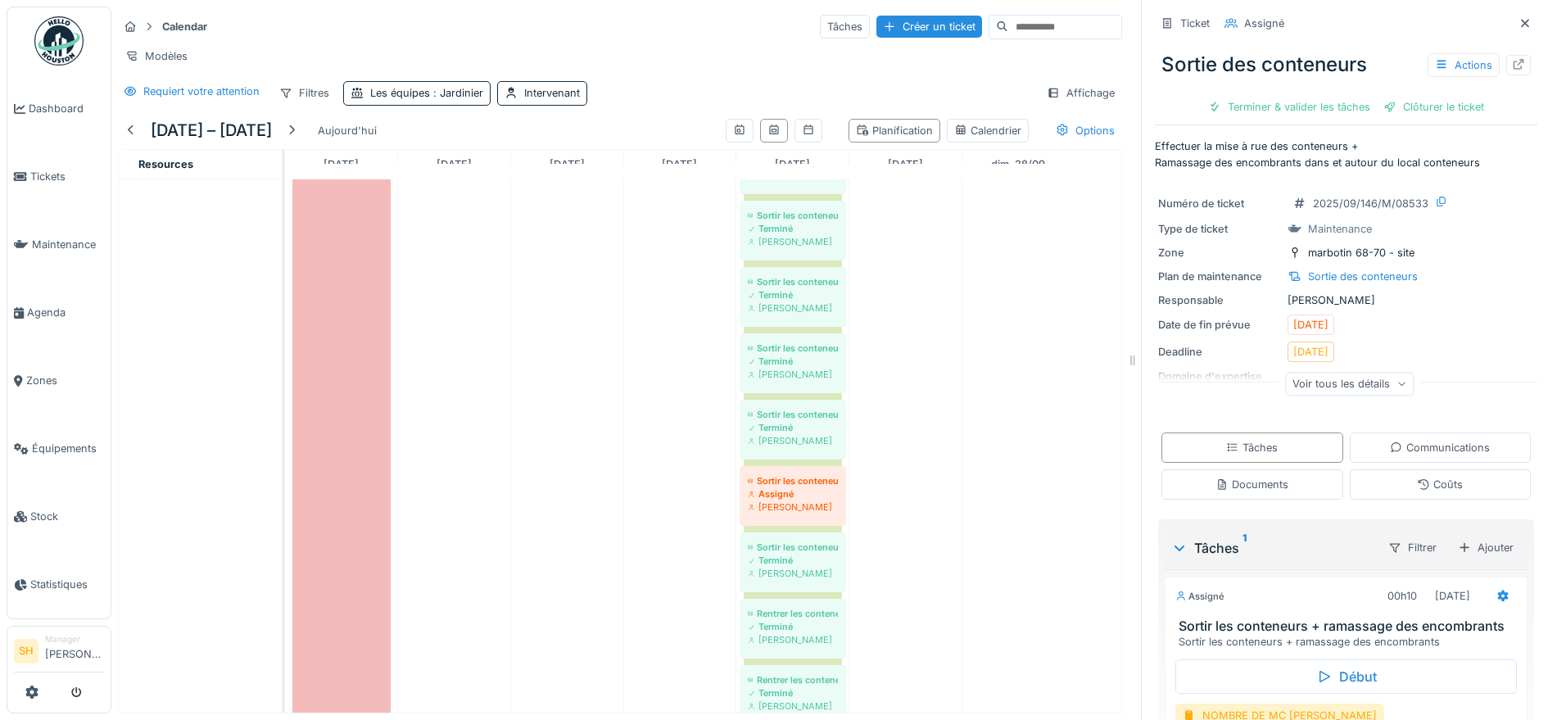
scroll to position [146, 0]
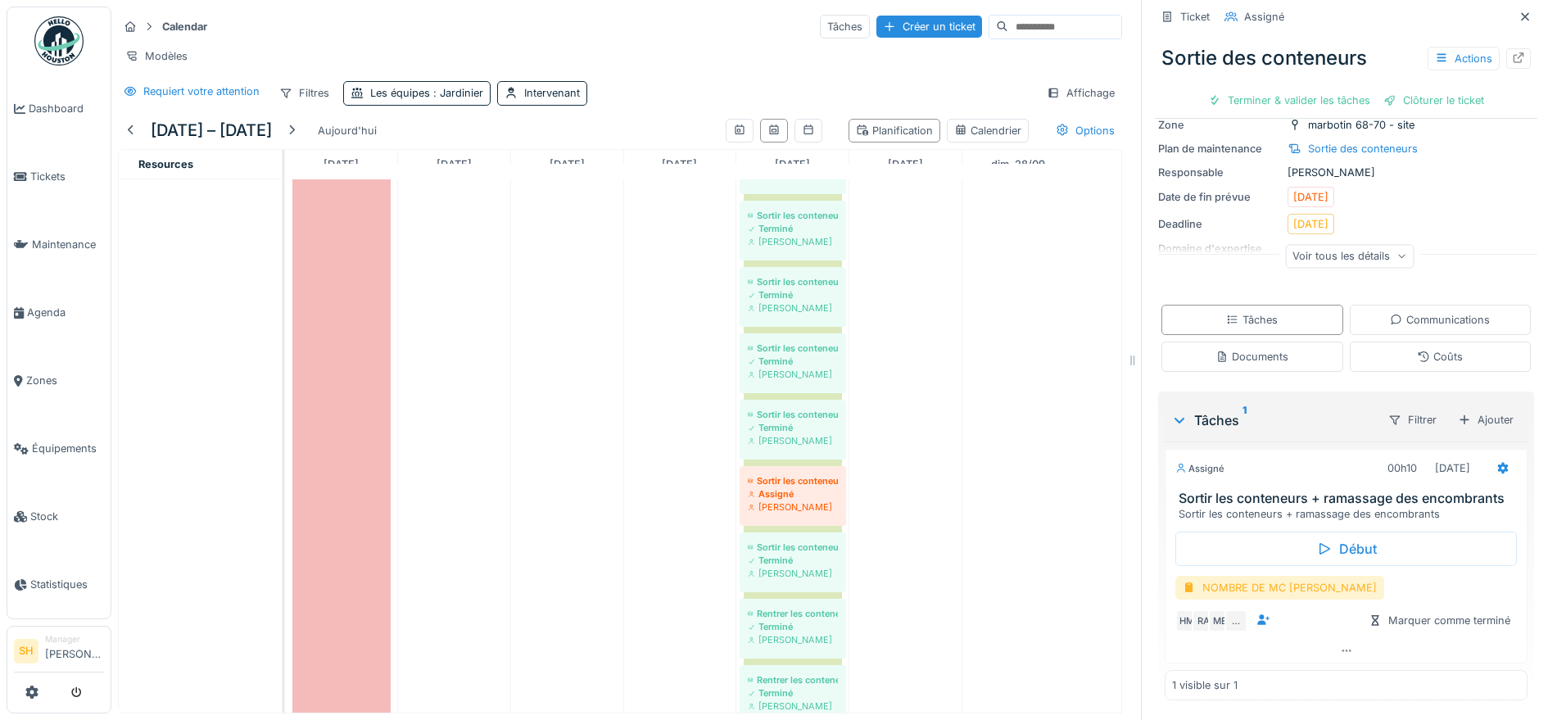
click at [1300, 576] on div "NOMBRE DE MC [PERSON_NAME]" at bounding box center [1279, 588] width 209 height 24
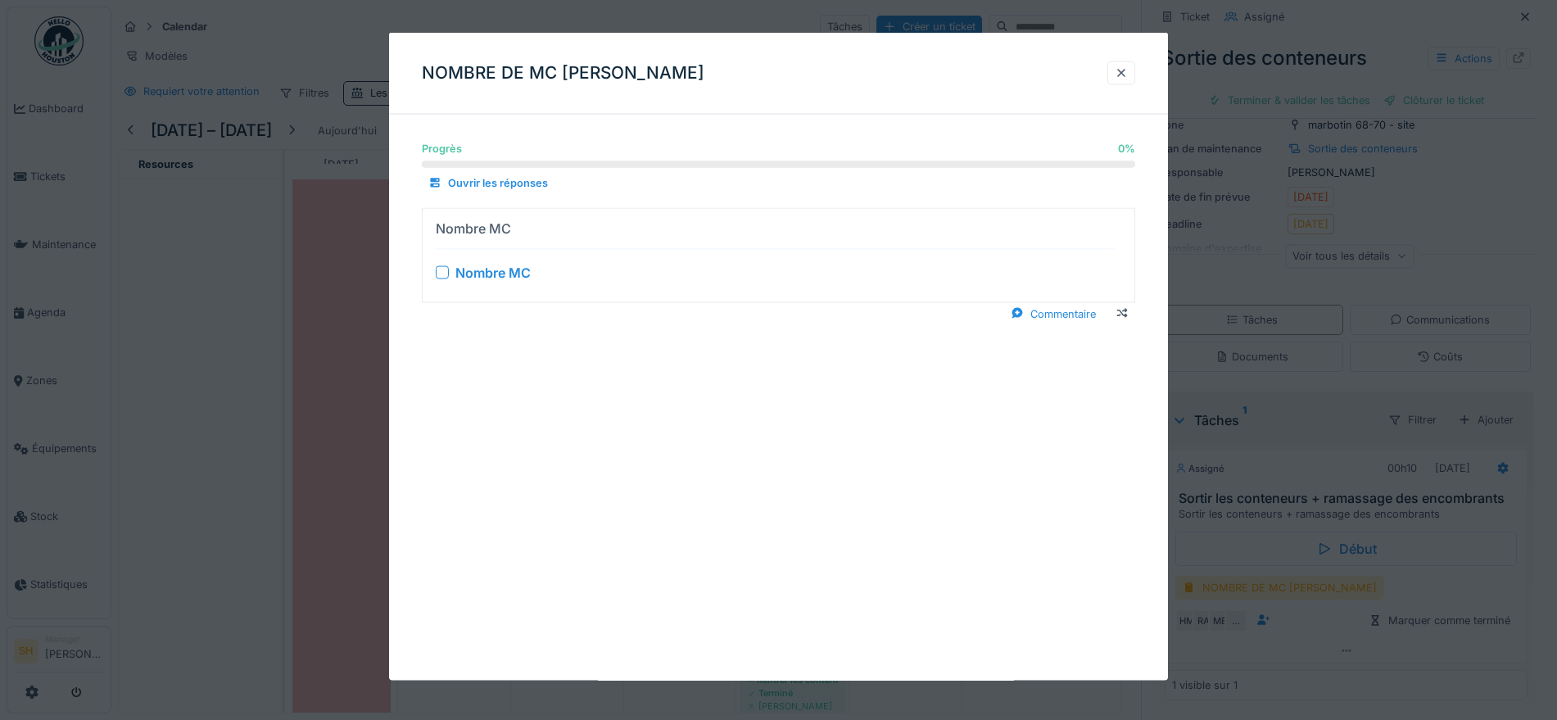
click at [447, 274] on div at bounding box center [442, 271] width 13 height 13
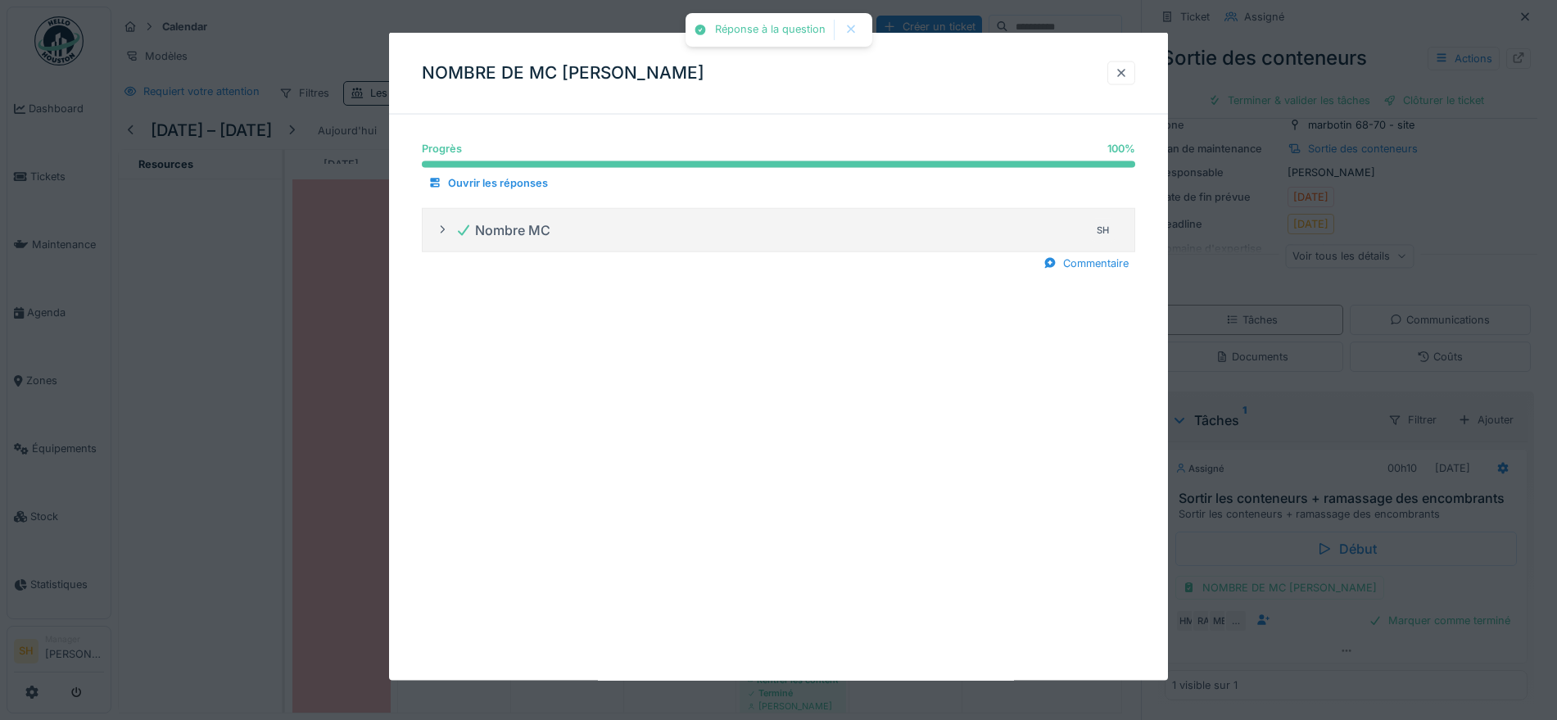
click at [1121, 68] on div at bounding box center [1121, 73] width 28 height 24
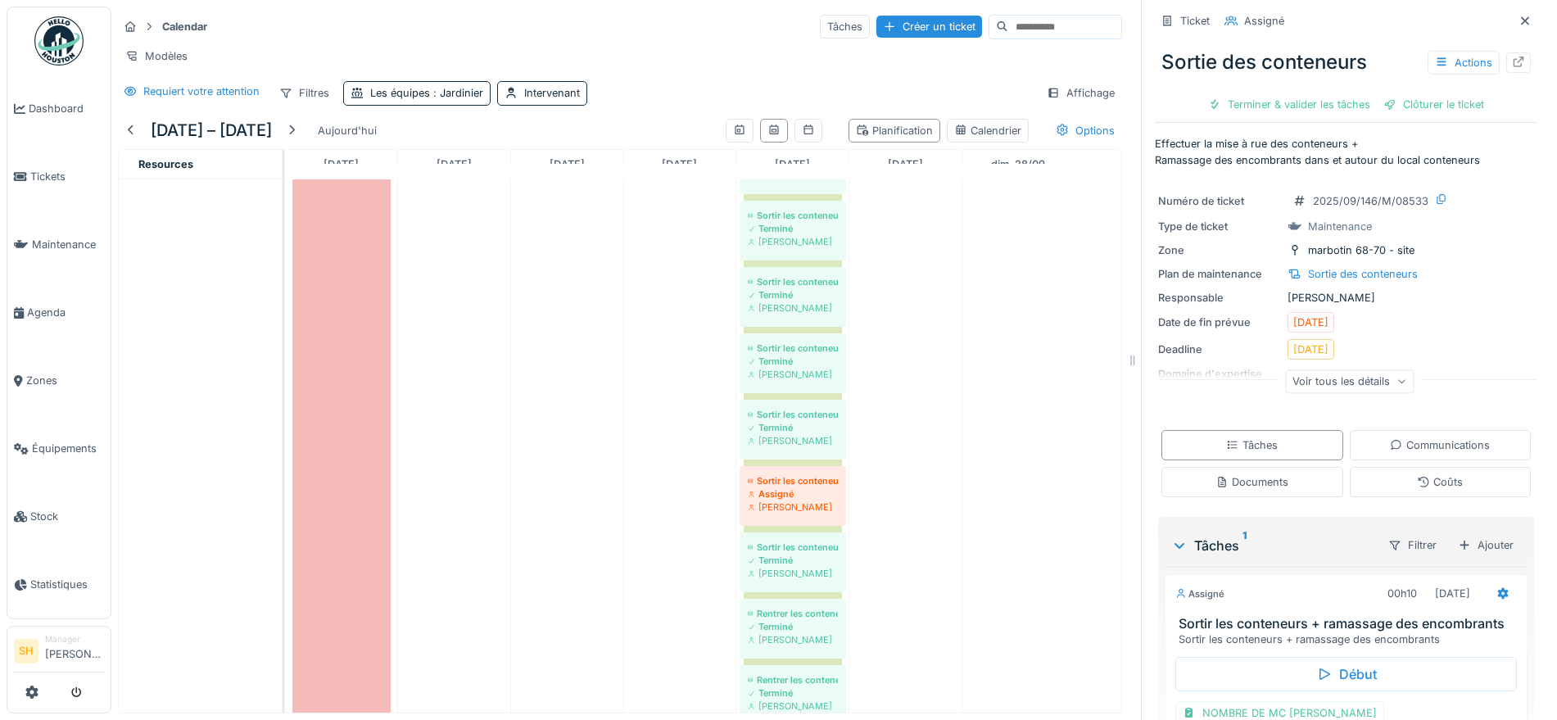
scroll to position [0, 0]
click at [1264, 96] on div "Terminer & valider les tâches" at bounding box center [1289, 107] width 175 height 22
click at [1385, 96] on div "Clôturer le ticket" at bounding box center [1434, 107] width 114 height 22
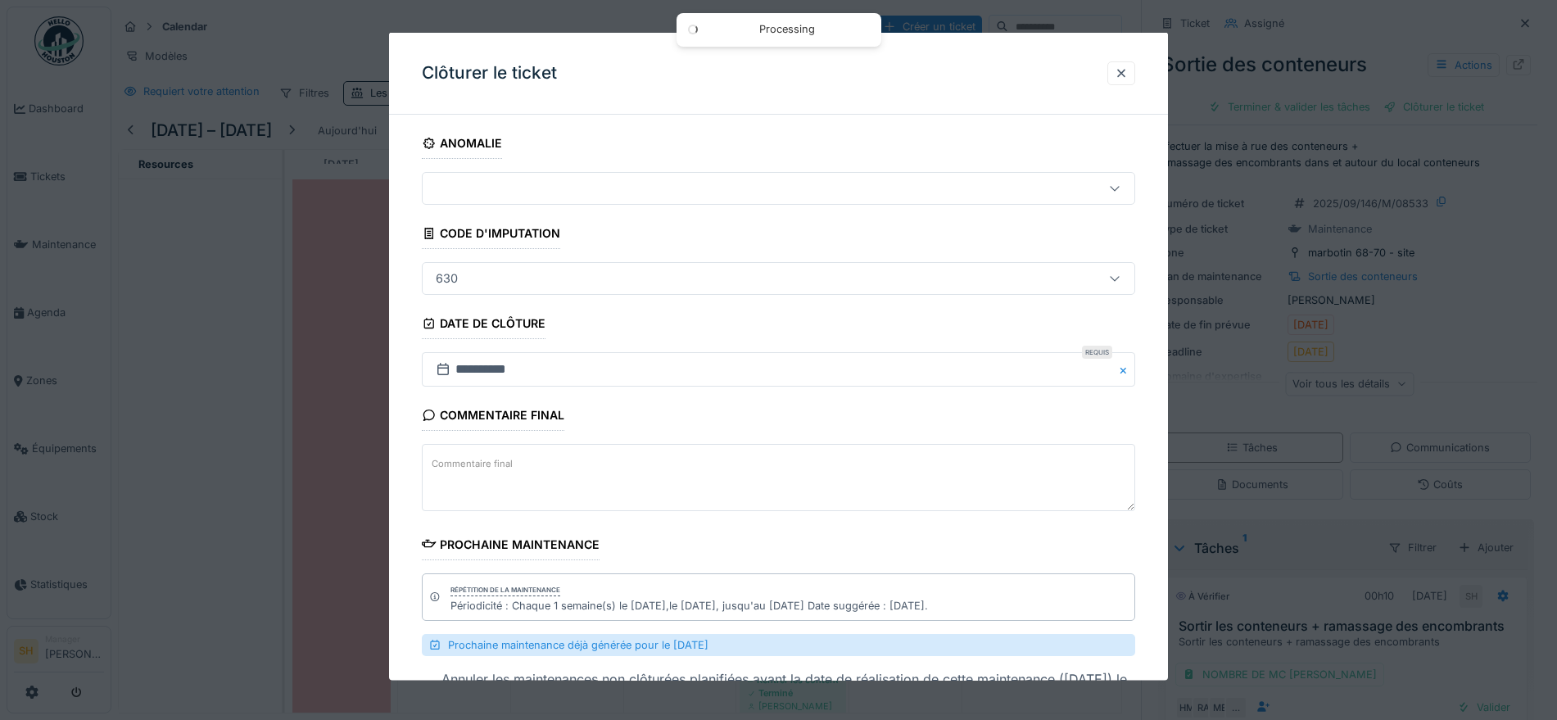
scroll to position [128, 0]
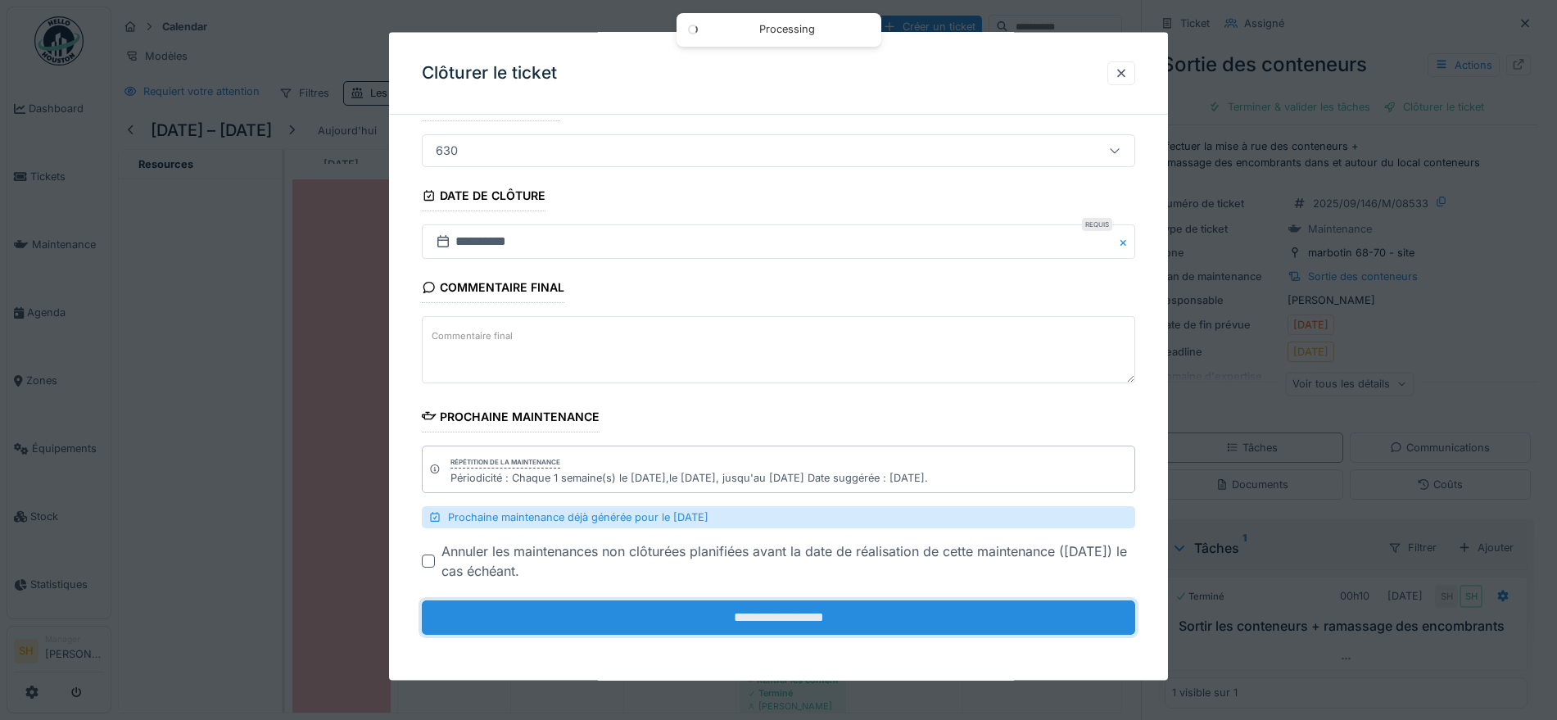
click at [873, 618] on input "**********" at bounding box center [778, 617] width 713 height 34
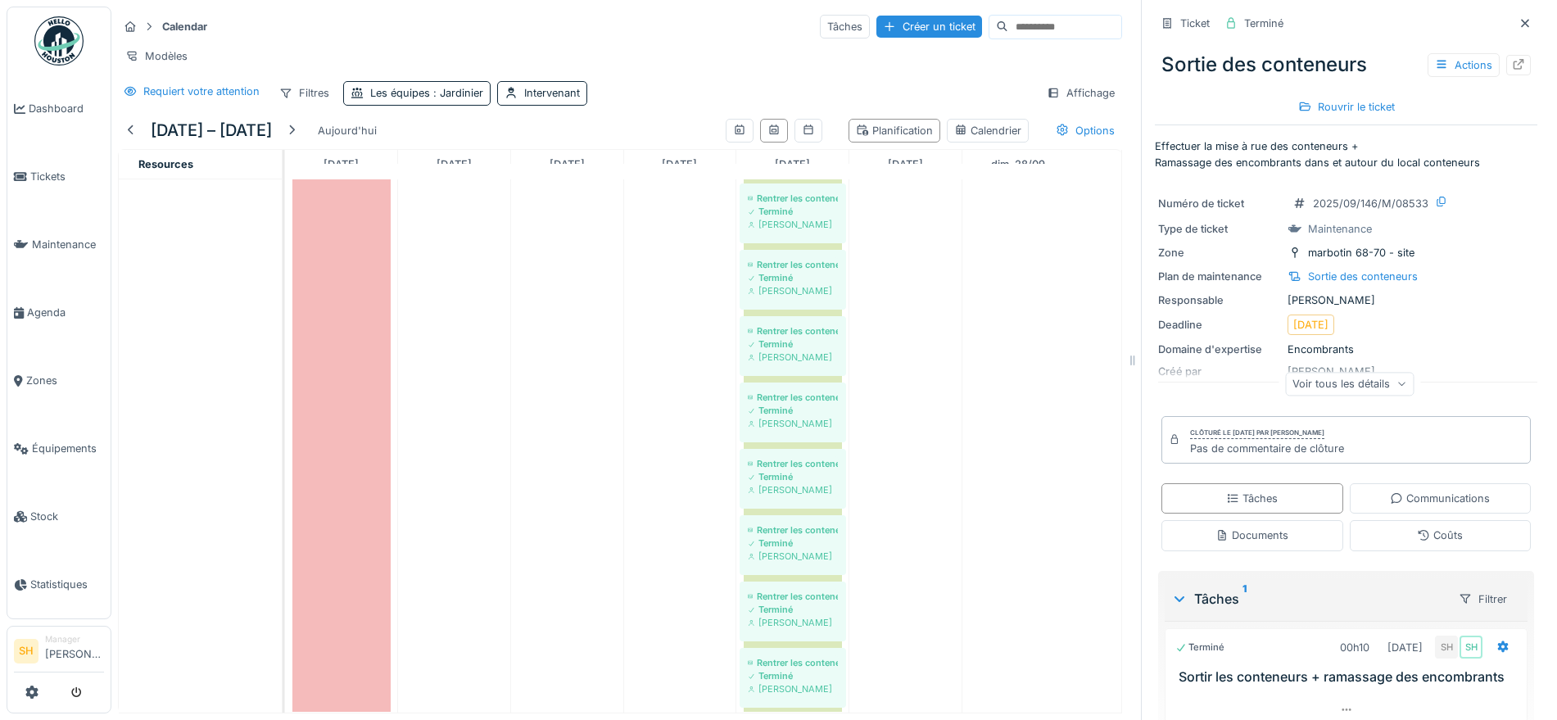
scroll to position [1117, 0]
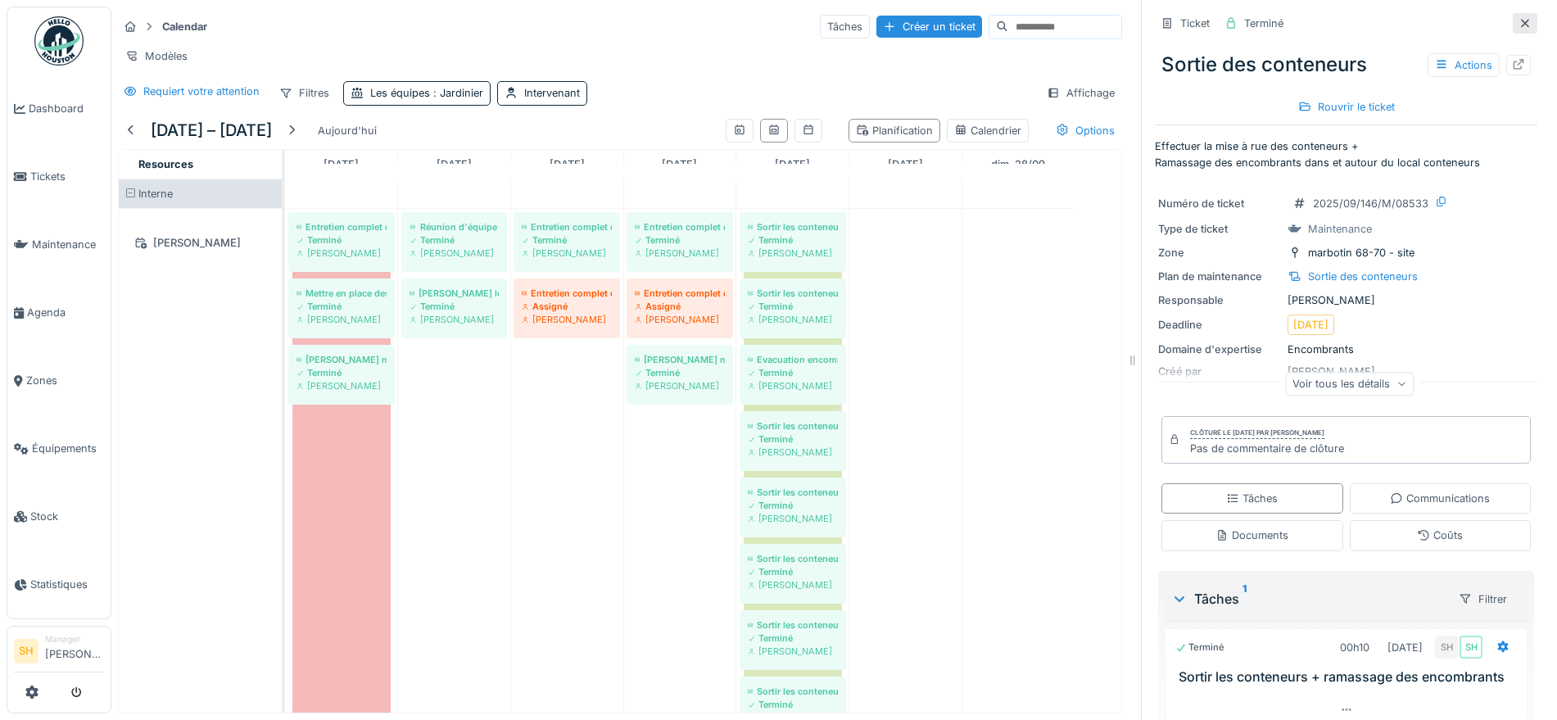
click at [1519, 25] on icon at bounding box center [1525, 23] width 13 height 11
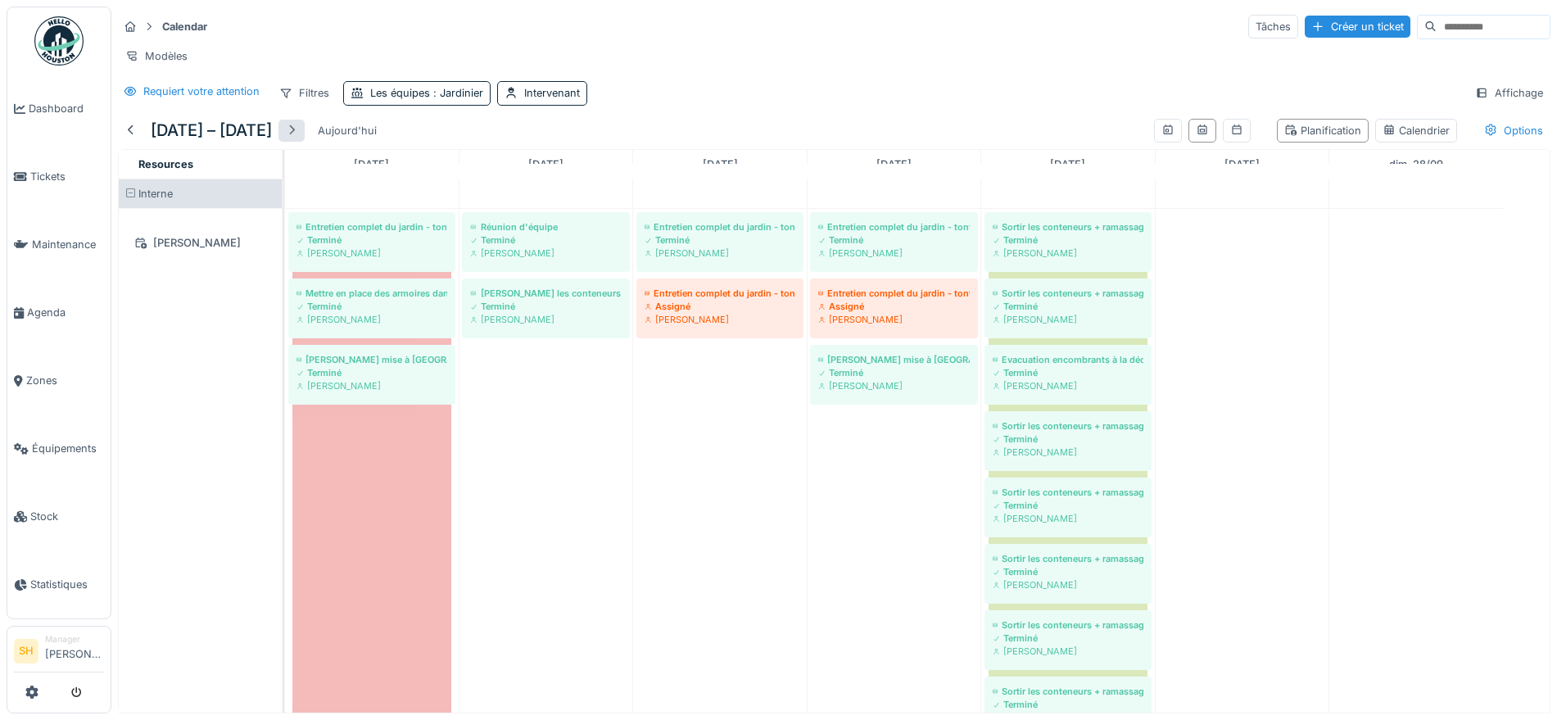
click at [298, 138] on div at bounding box center [291, 131] width 13 height 16
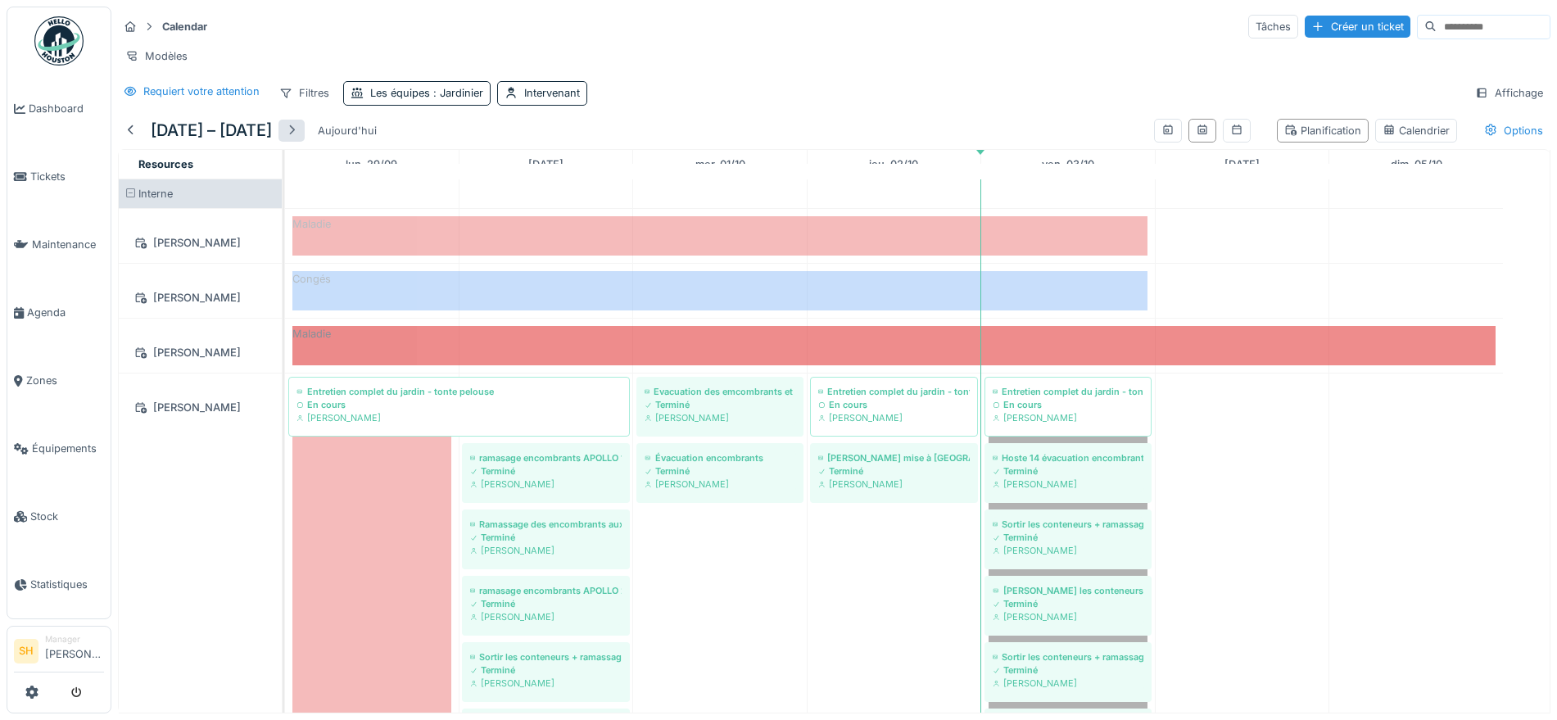
click at [298, 138] on div at bounding box center [291, 131] width 13 height 16
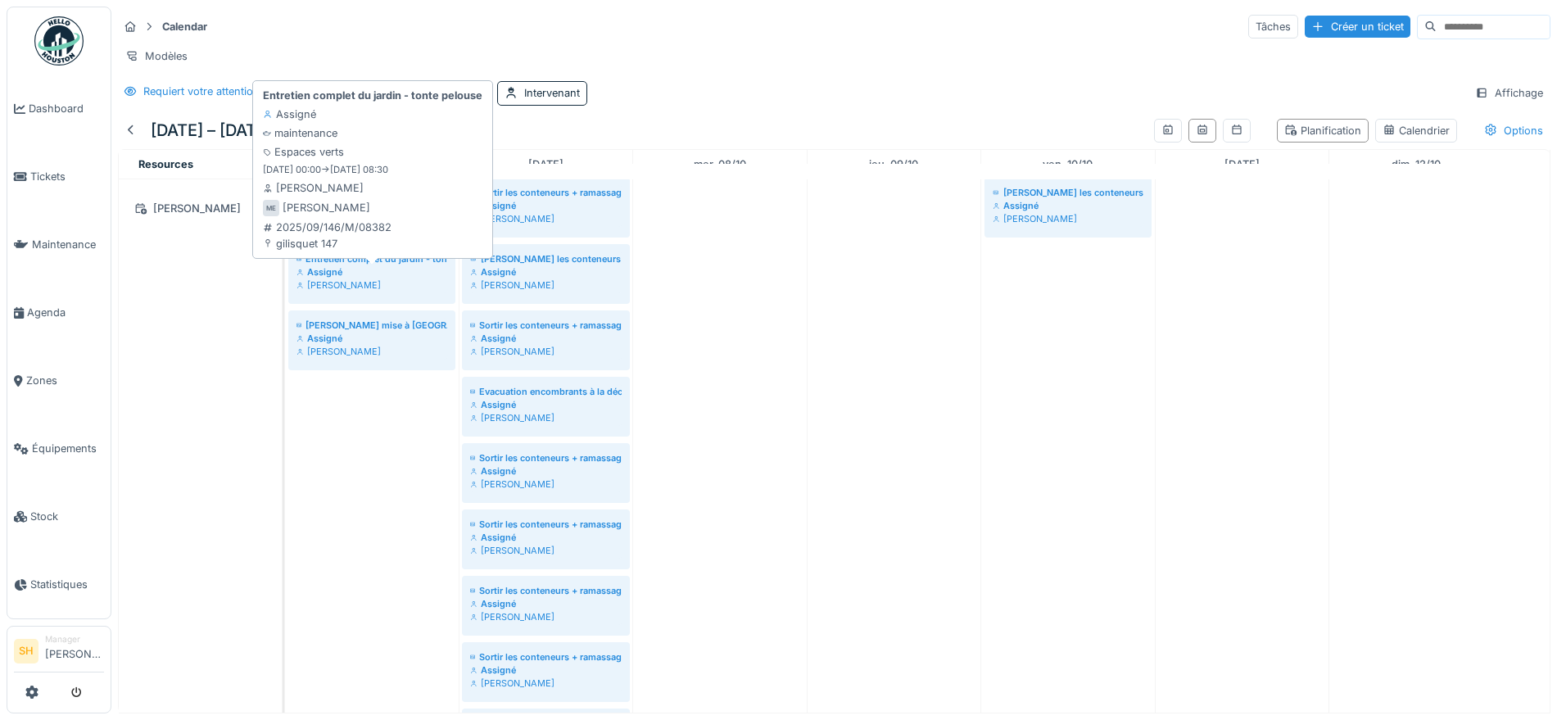
click at [405, 279] on div "Assigné" at bounding box center [372, 271] width 151 height 13
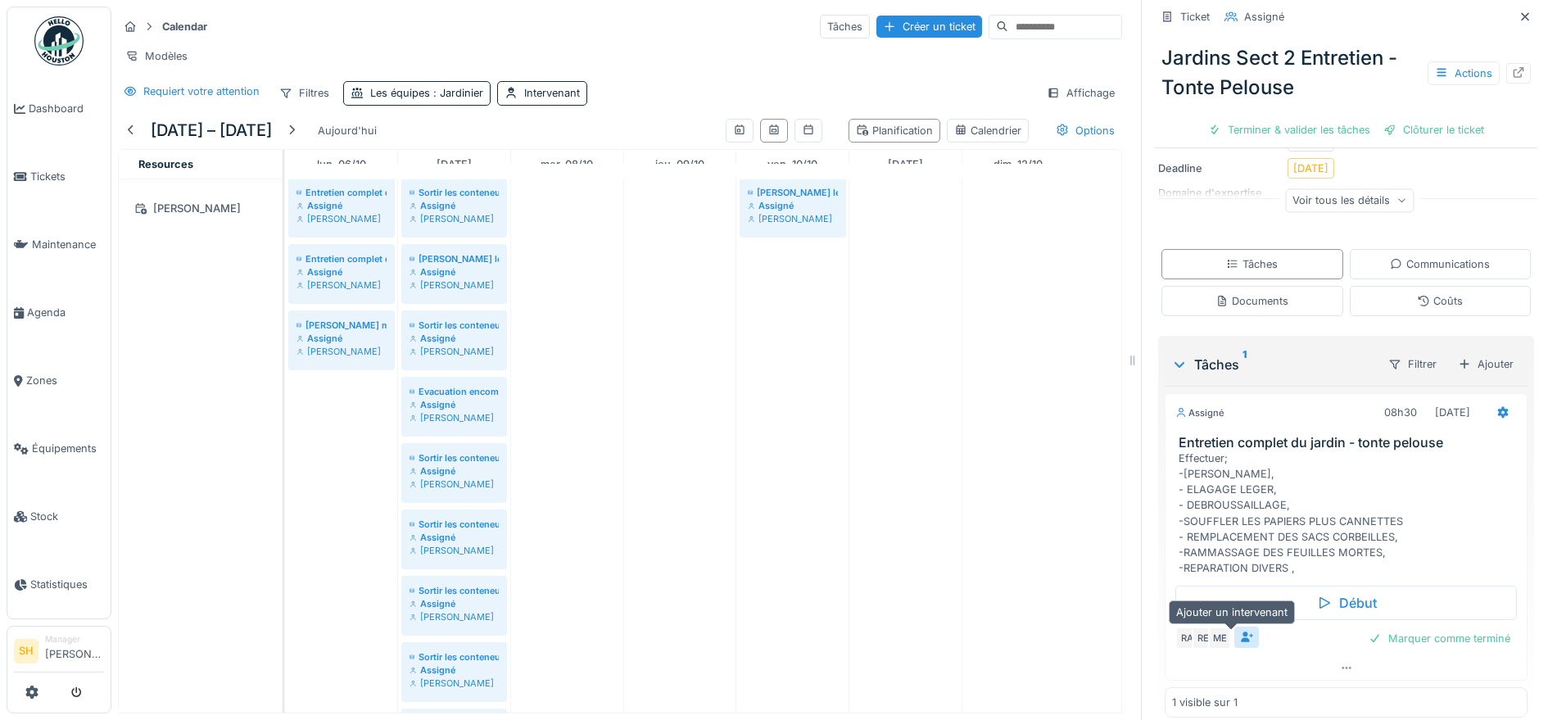
click at [1240, 639] on icon at bounding box center [1246, 637] width 13 height 11
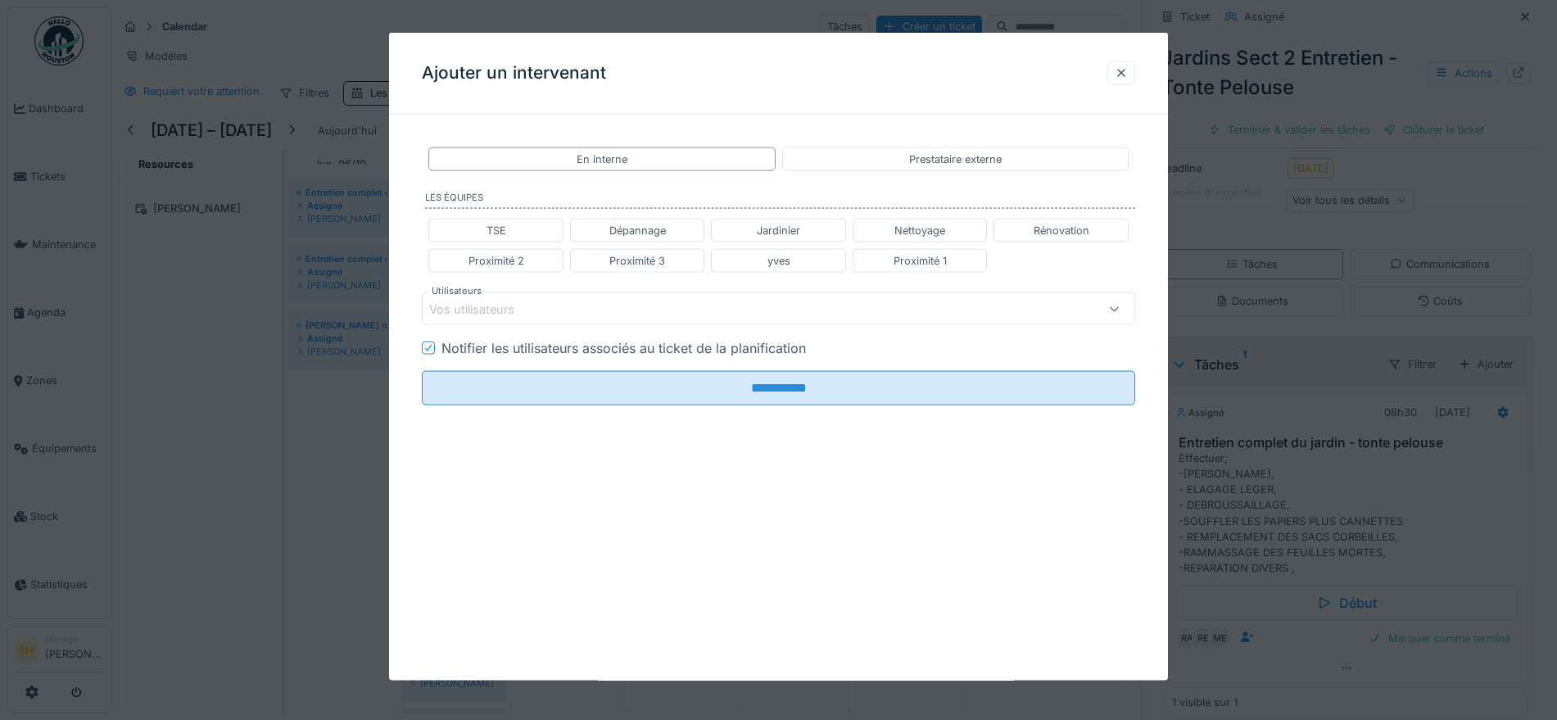
click at [593, 297] on div "Vos utilisateurs" at bounding box center [778, 308] width 713 height 33
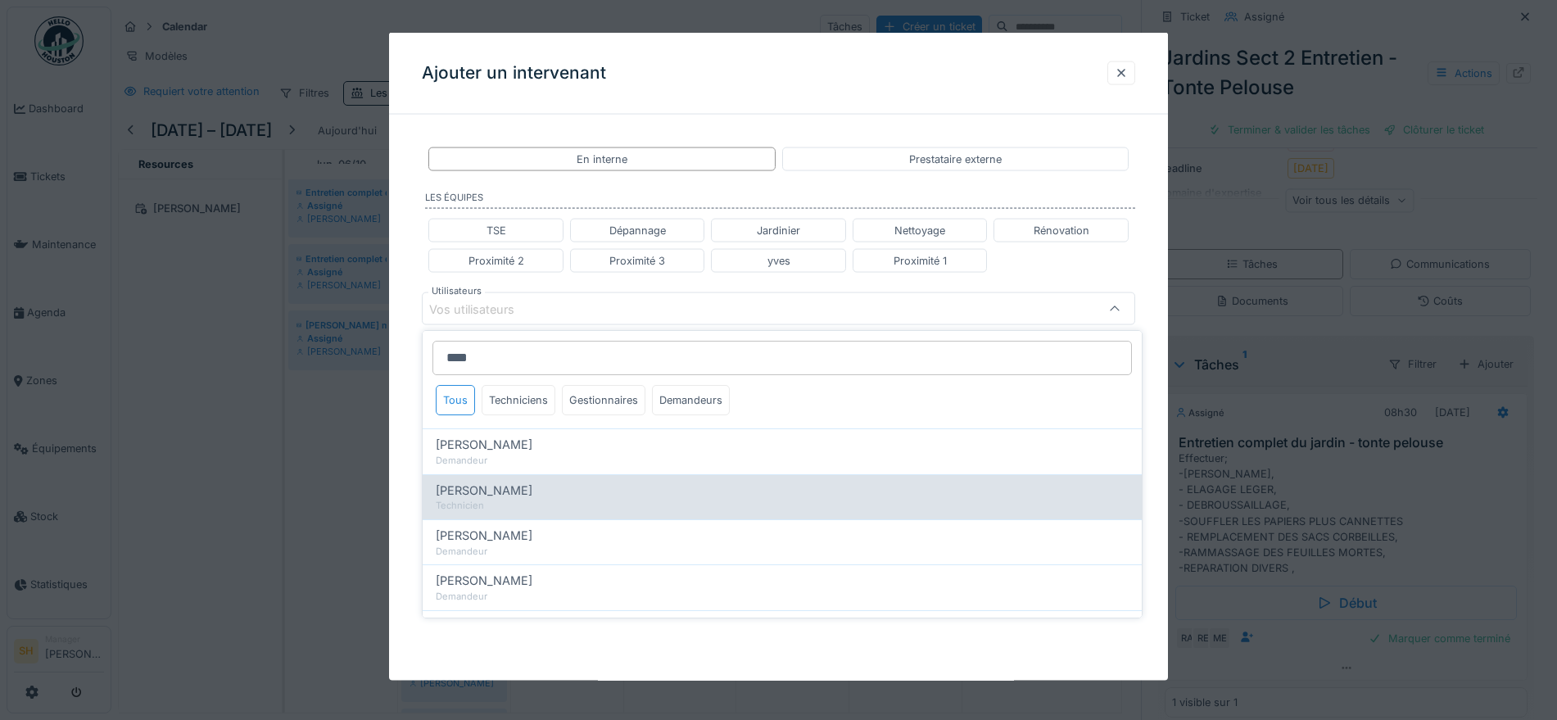
type input "****"
click at [606, 492] on div "[PERSON_NAME]" at bounding box center [782, 491] width 693 height 18
type input "****"
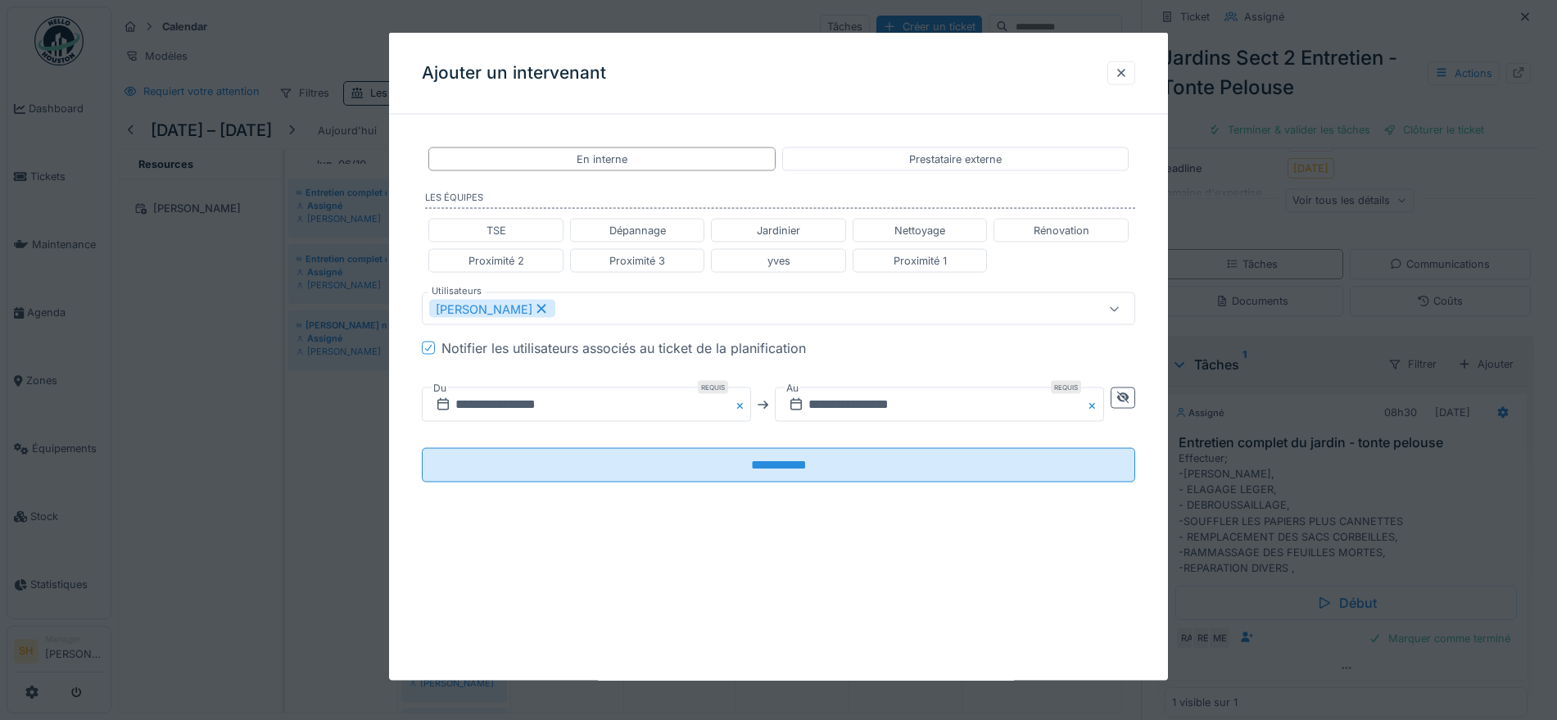
click at [1168, 442] on div "**********" at bounding box center [778, 328] width 779 height 401
click at [580, 404] on input "**********" at bounding box center [586, 404] width 329 height 34
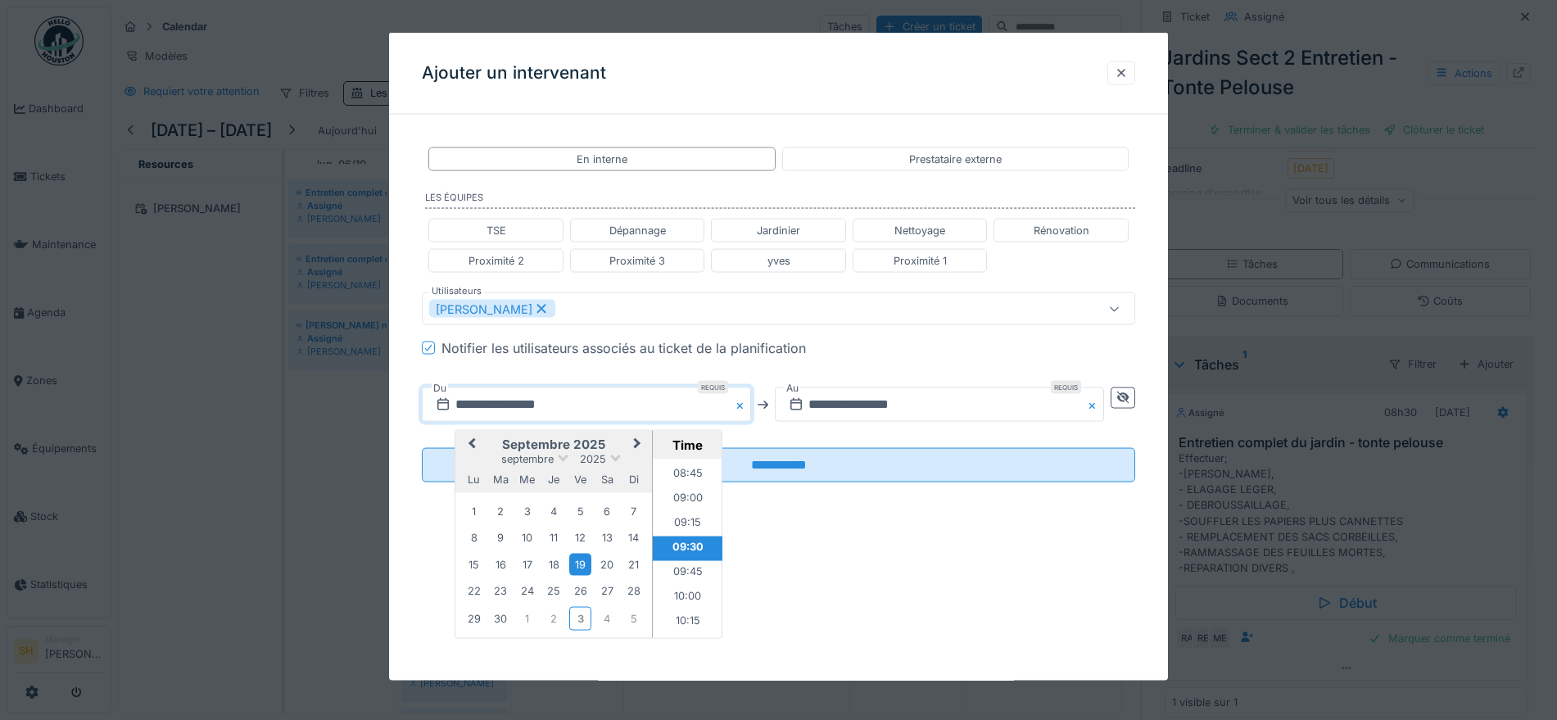
click at [637, 439] on span "Next Month" at bounding box center [637, 445] width 0 height 20
click at [473, 537] on div "6" at bounding box center [474, 539] width 22 height 22
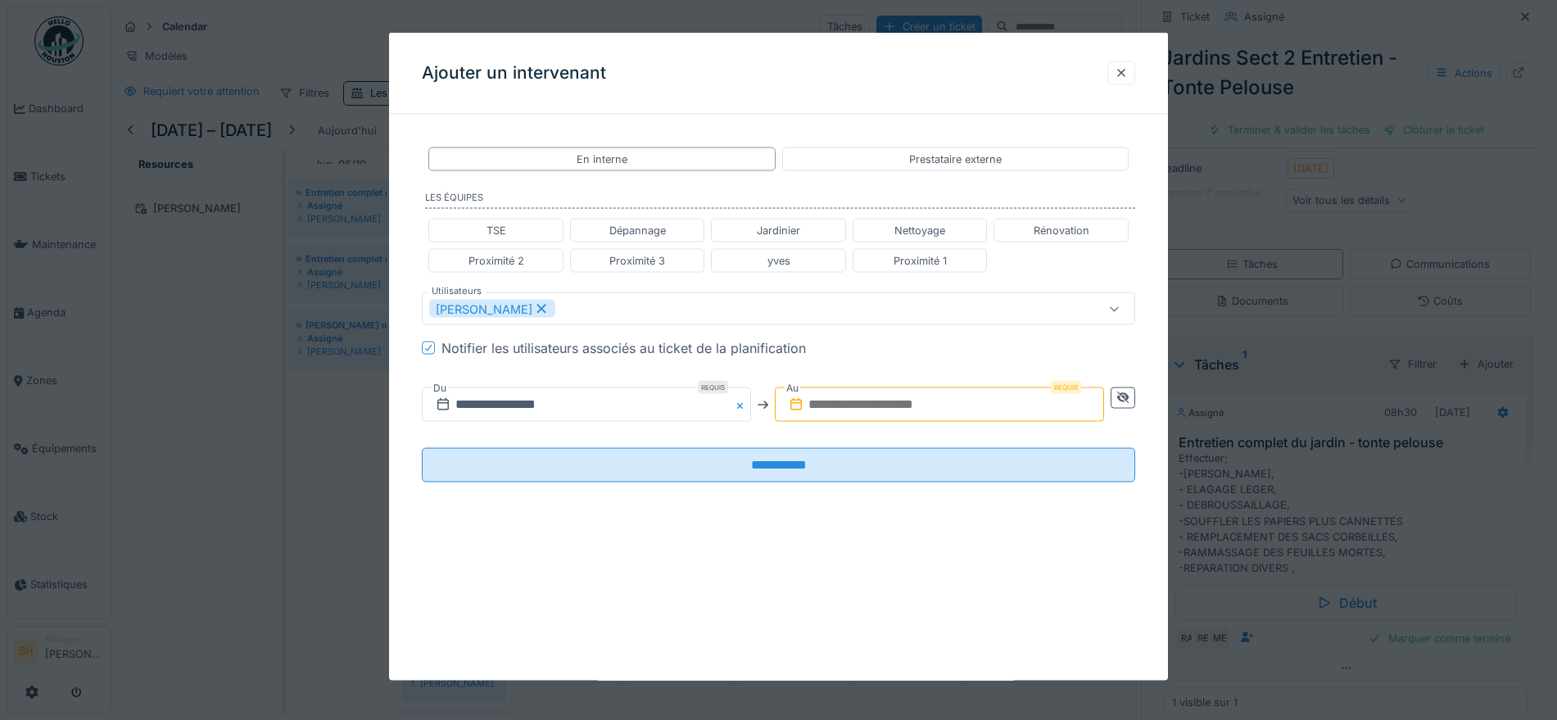
drag, startPoint x: 859, startPoint y: 399, endPoint x: 846, endPoint y: 405, distance: 14.3
click at [858, 399] on input "text" at bounding box center [939, 404] width 329 height 34
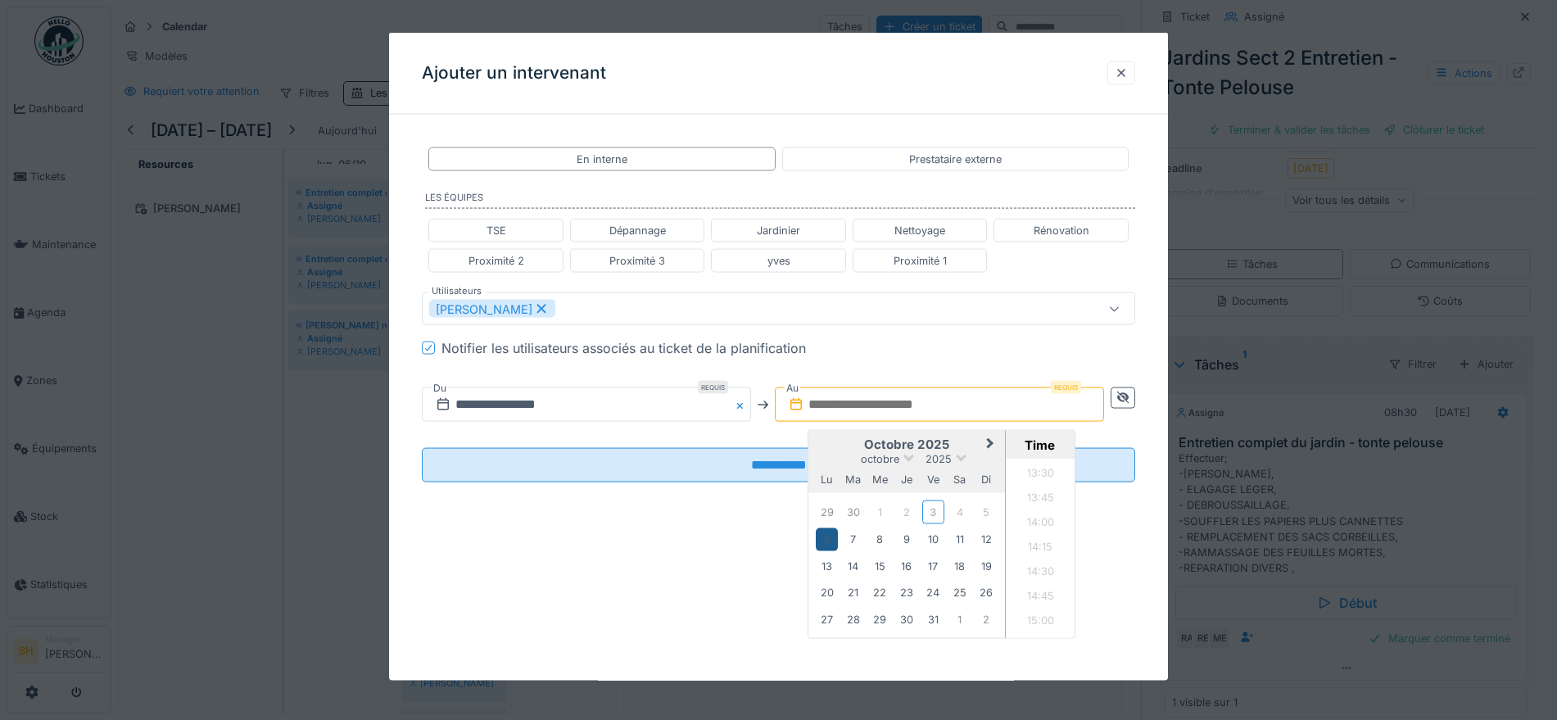
click at [822, 538] on div "6" at bounding box center [827, 539] width 22 height 22
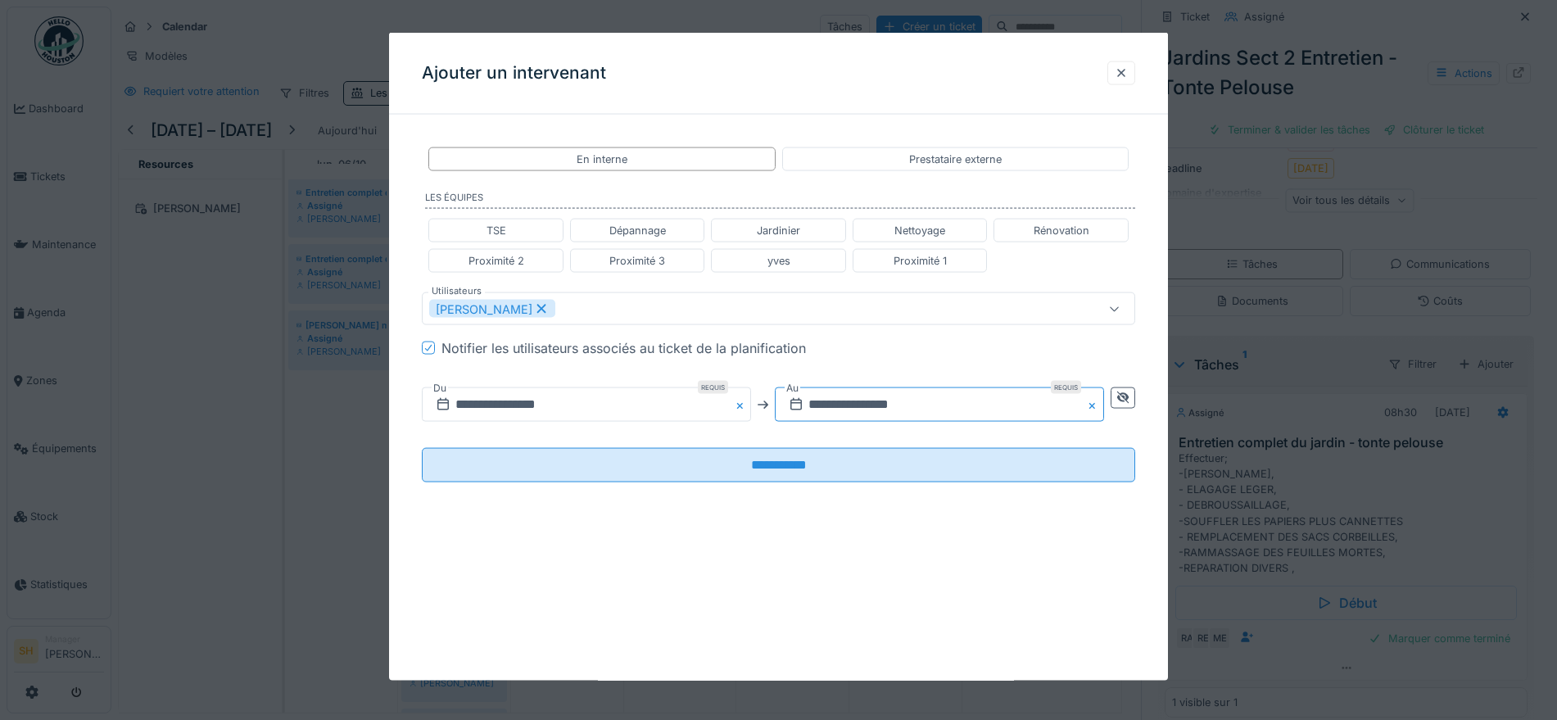
drag, startPoint x: 958, startPoint y: 404, endPoint x: 884, endPoint y: 409, distance: 73.9
click at [884, 409] on input "**********" at bounding box center [939, 404] width 329 height 34
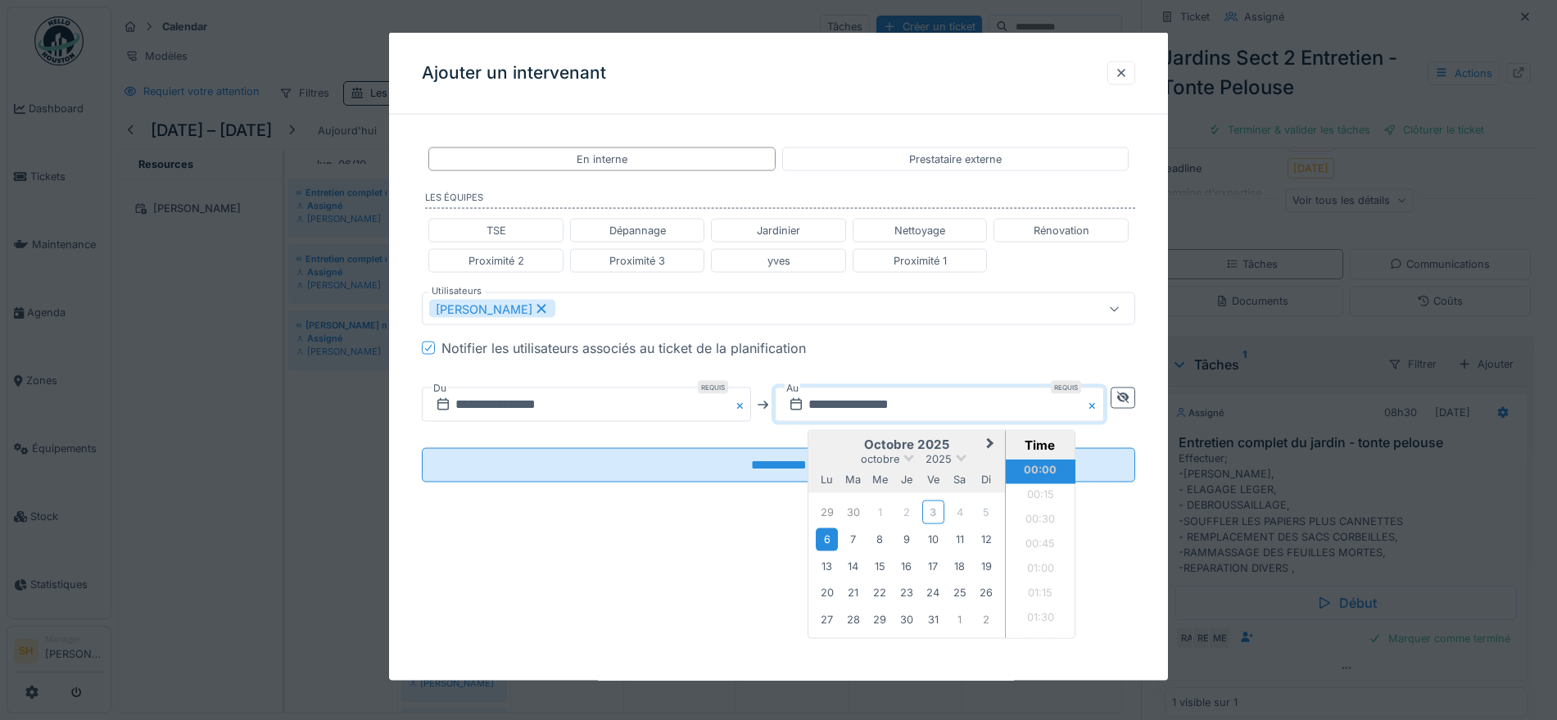
drag, startPoint x: 1039, startPoint y: 519, endPoint x: 1054, endPoint y: 501, distance: 23.2
click at [1039, 518] on li "00:30" at bounding box center [1041, 521] width 70 height 25
click at [1028, 525] on li "12:00" at bounding box center [1041, 522] width 70 height 25
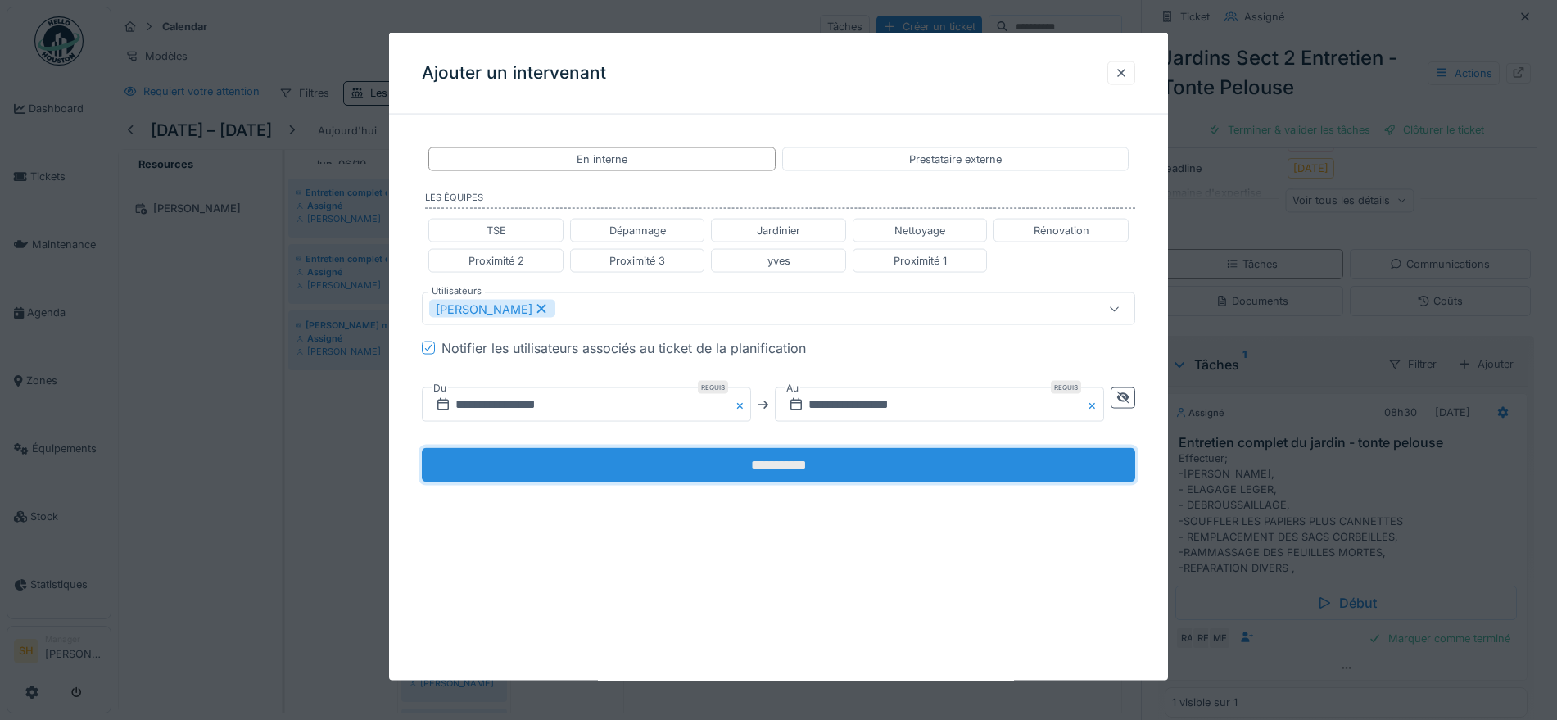
click at [843, 462] on input "**********" at bounding box center [778, 465] width 713 height 34
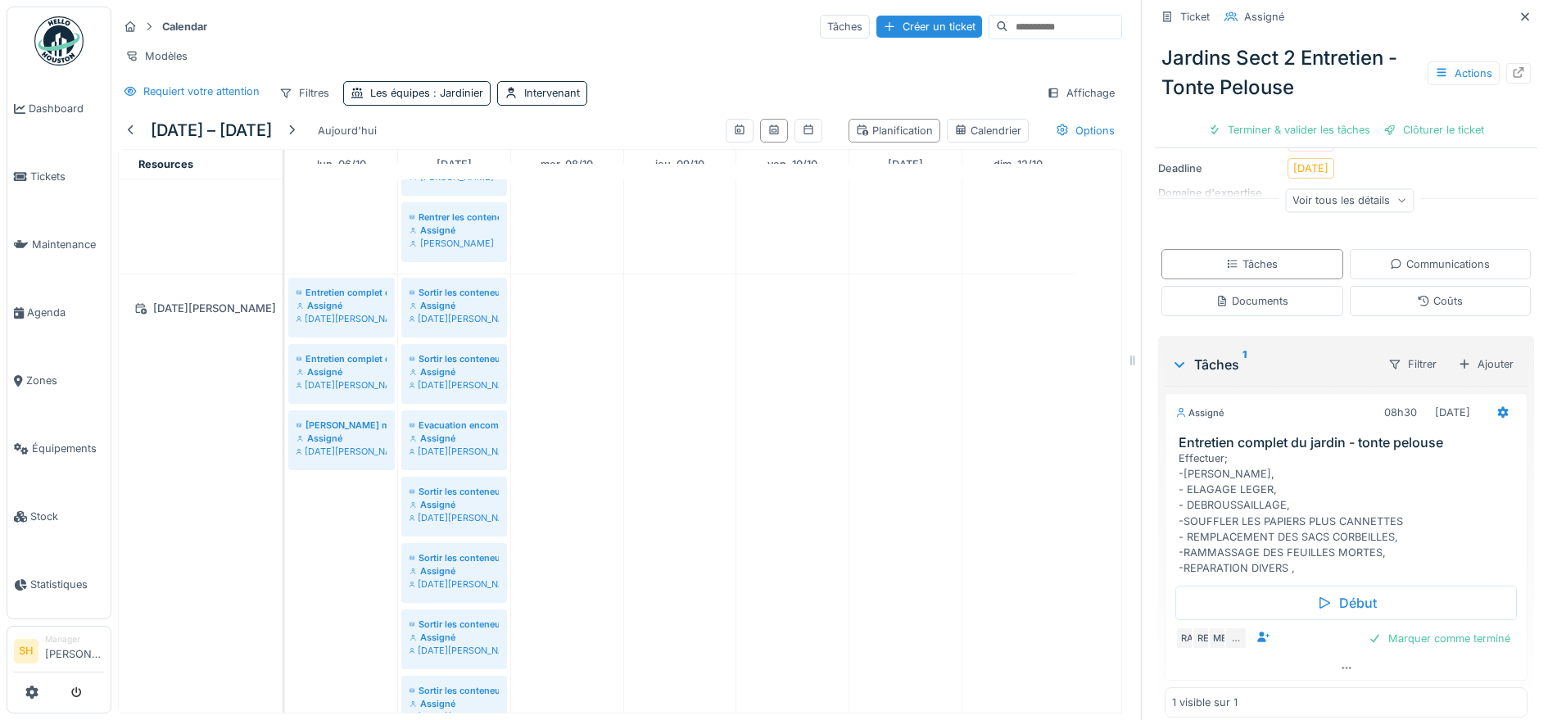
scroll to position [5017, 0]
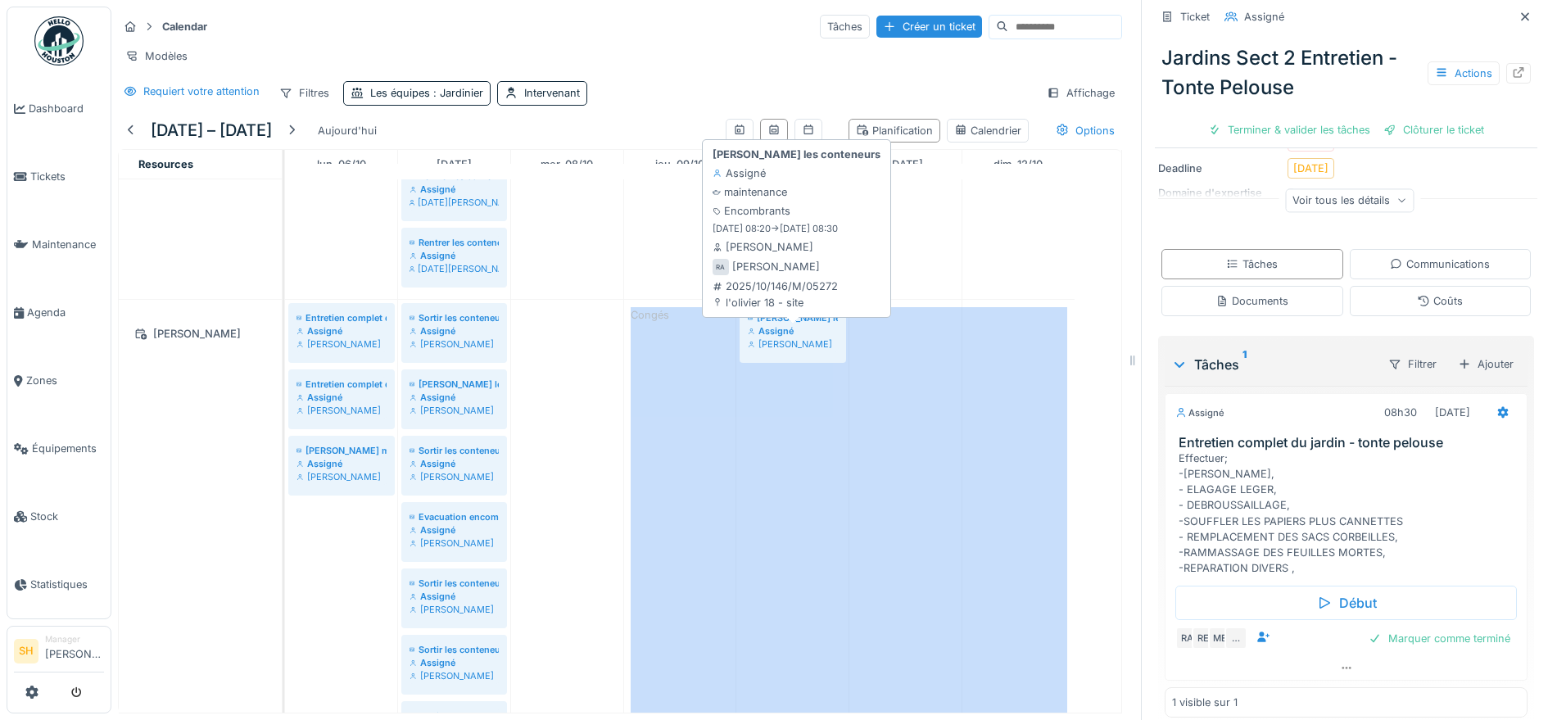
click at [787, 324] on div "[PERSON_NAME] les conteneurs" at bounding box center [793, 317] width 90 height 13
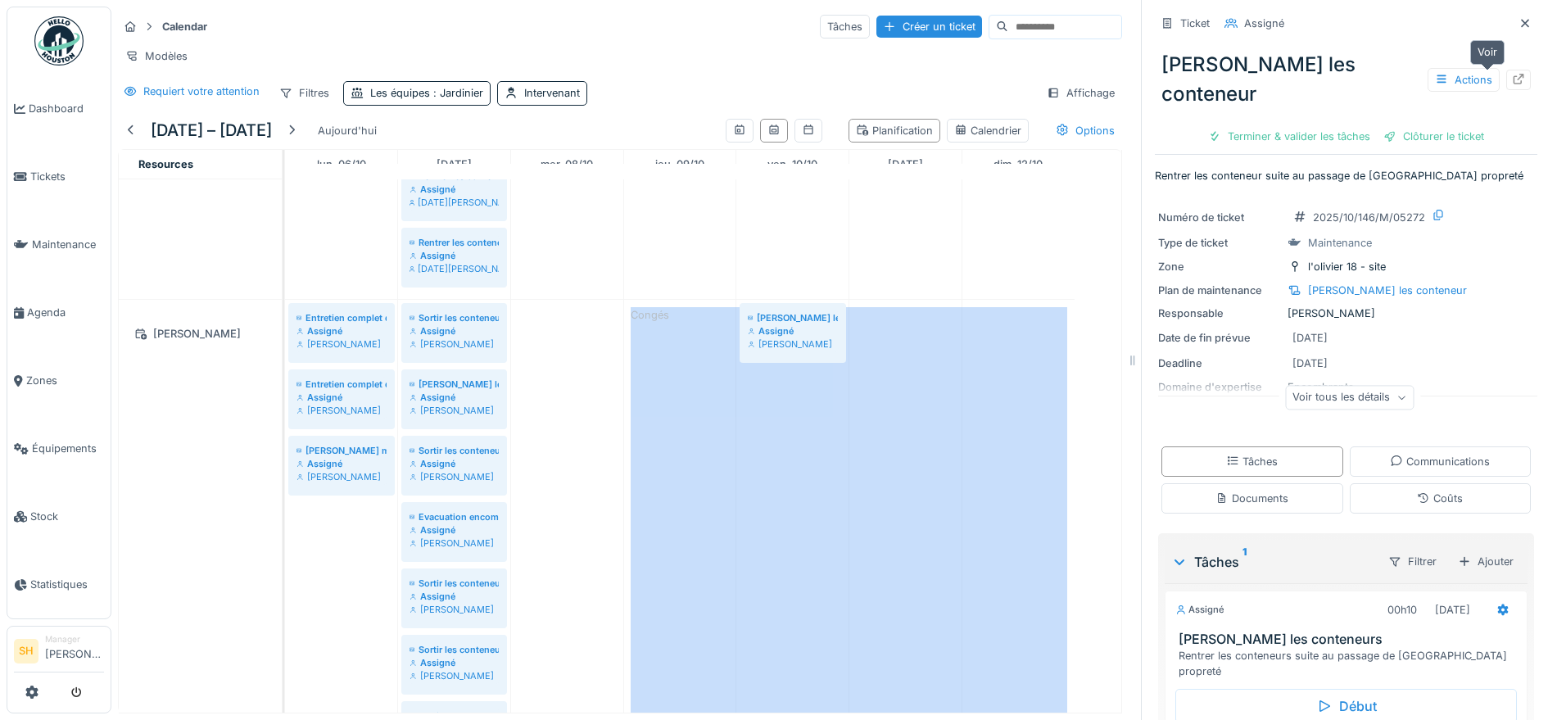
click at [1512, 80] on icon at bounding box center [1518, 79] width 13 height 11
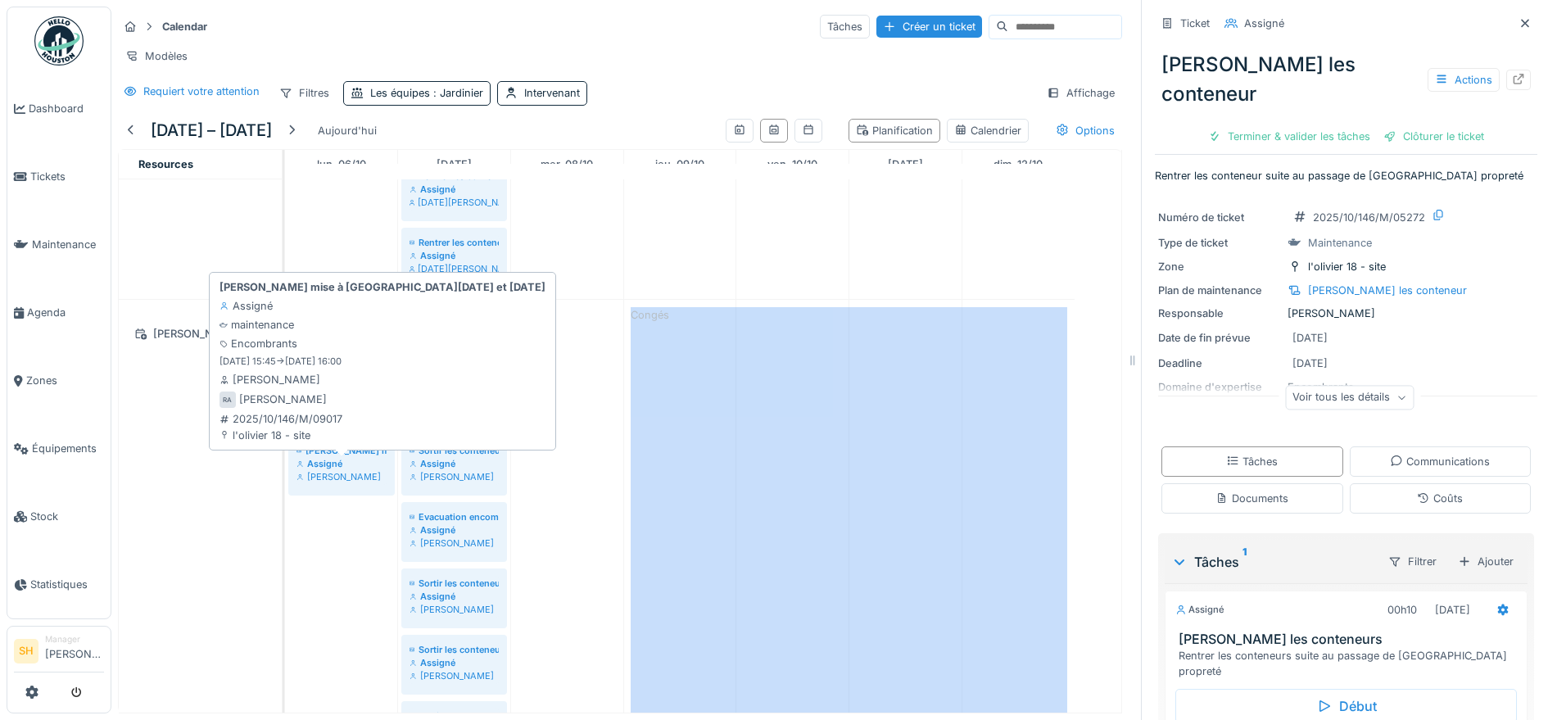
click at [361, 457] on div "[PERSON_NAME] mise à [GEOGRAPHIC_DATA][PERSON_NAME] et [PERSON_NAME]" at bounding box center [342, 450] width 90 height 13
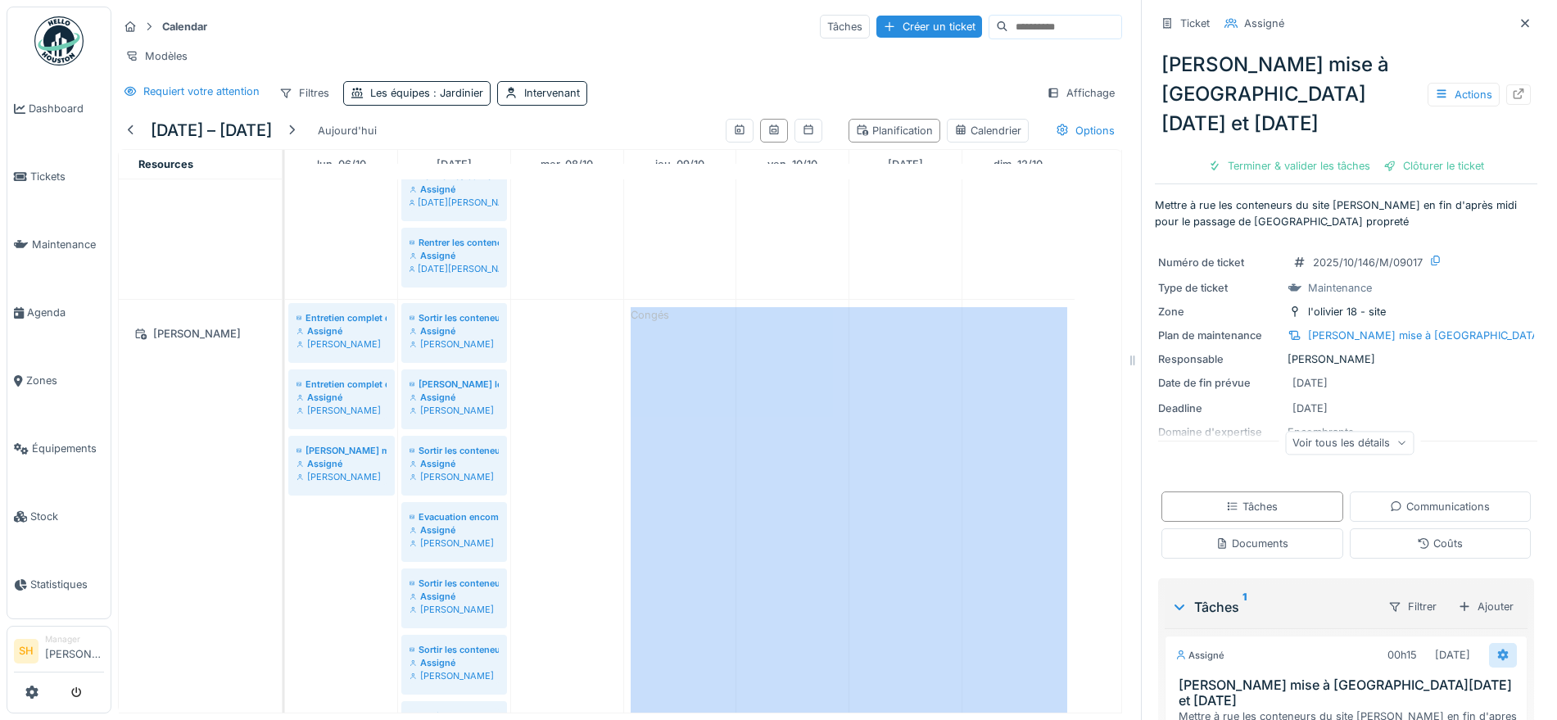
click at [1498, 650] on icon at bounding box center [1503, 655] width 11 height 11
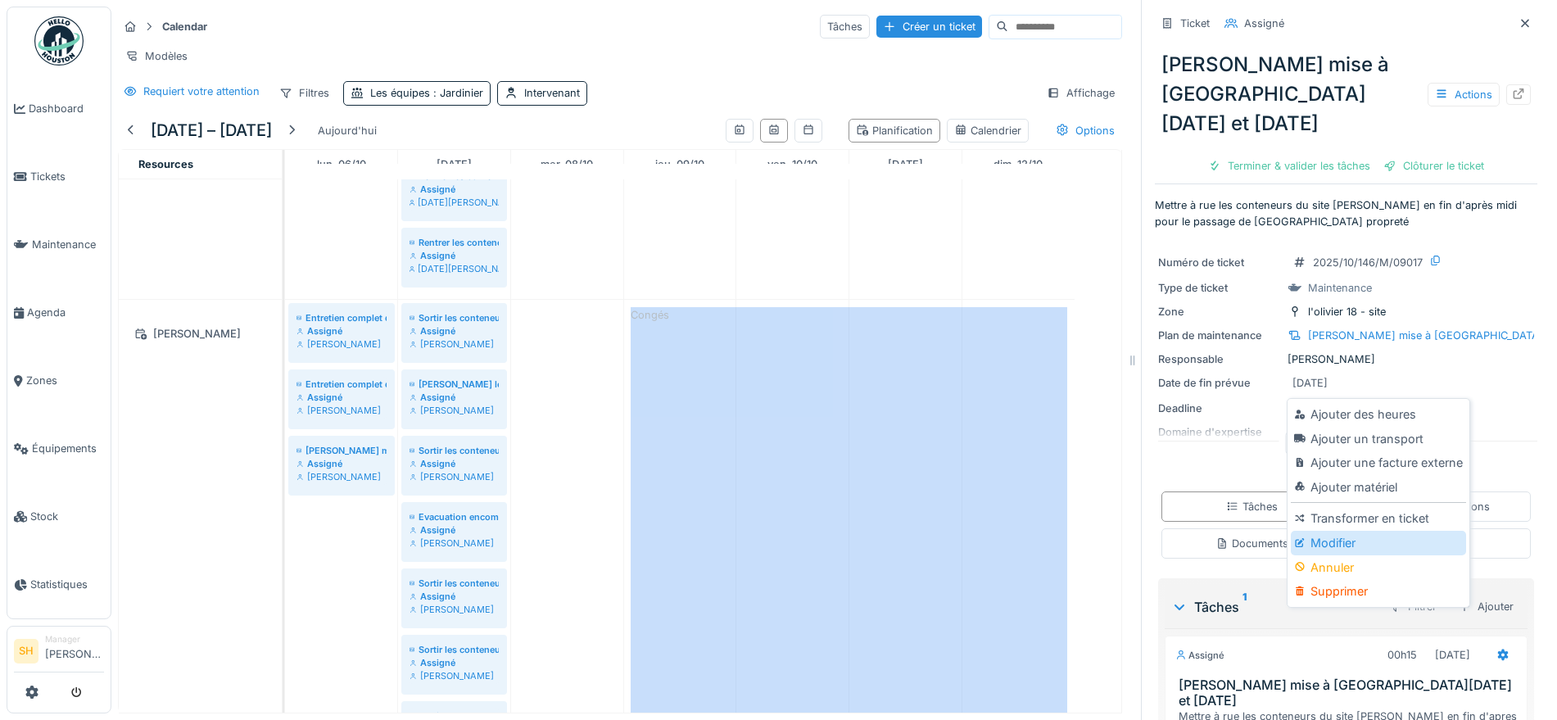
click at [1362, 541] on div "Modifier" at bounding box center [1378, 543] width 174 height 25
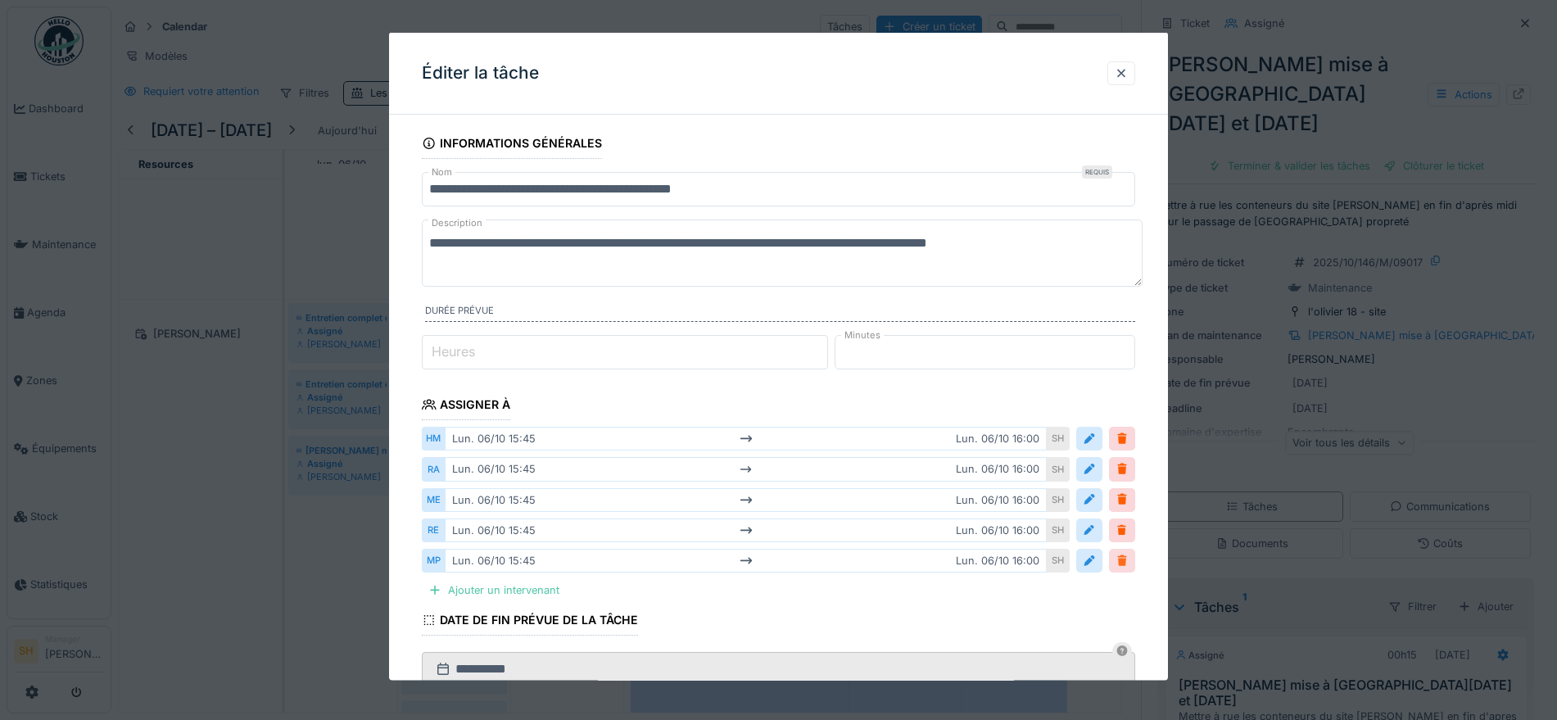
click at [1129, 560] on div at bounding box center [1122, 561] width 13 height 16
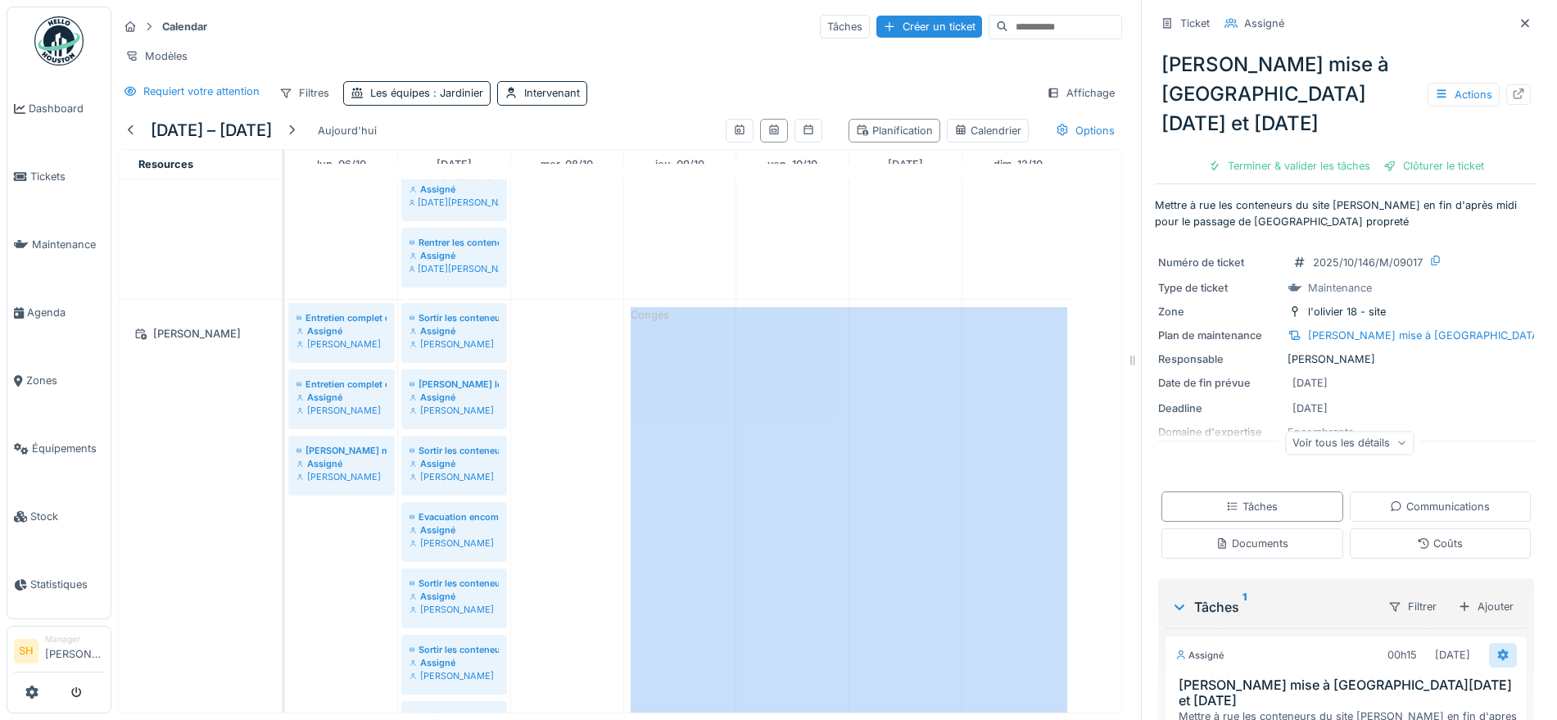
click at [1498, 650] on icon at bounding box center [1503, 655] width 11 height 11
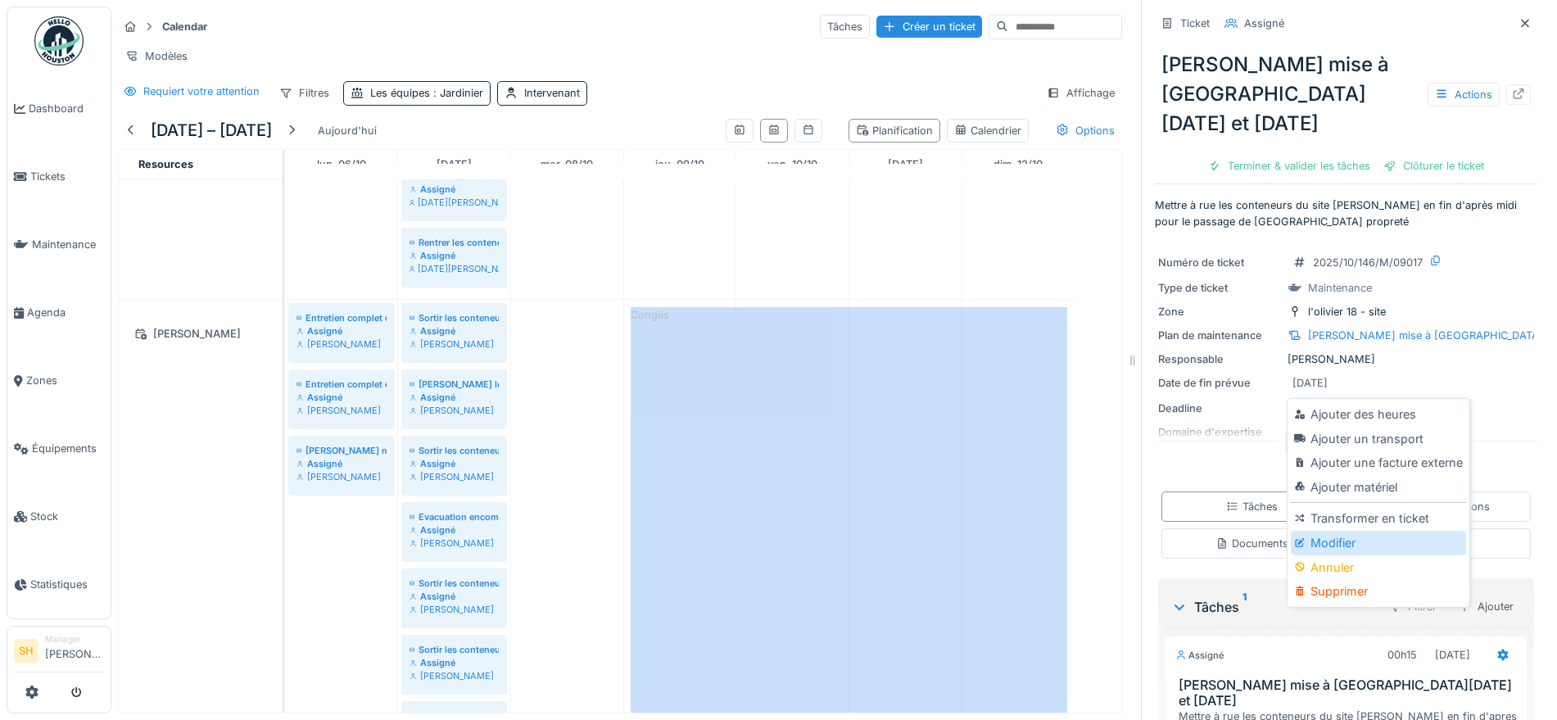
click at [1352, 546] on div "Modifier" at bounding box center [1378, 543] width 174 height 25
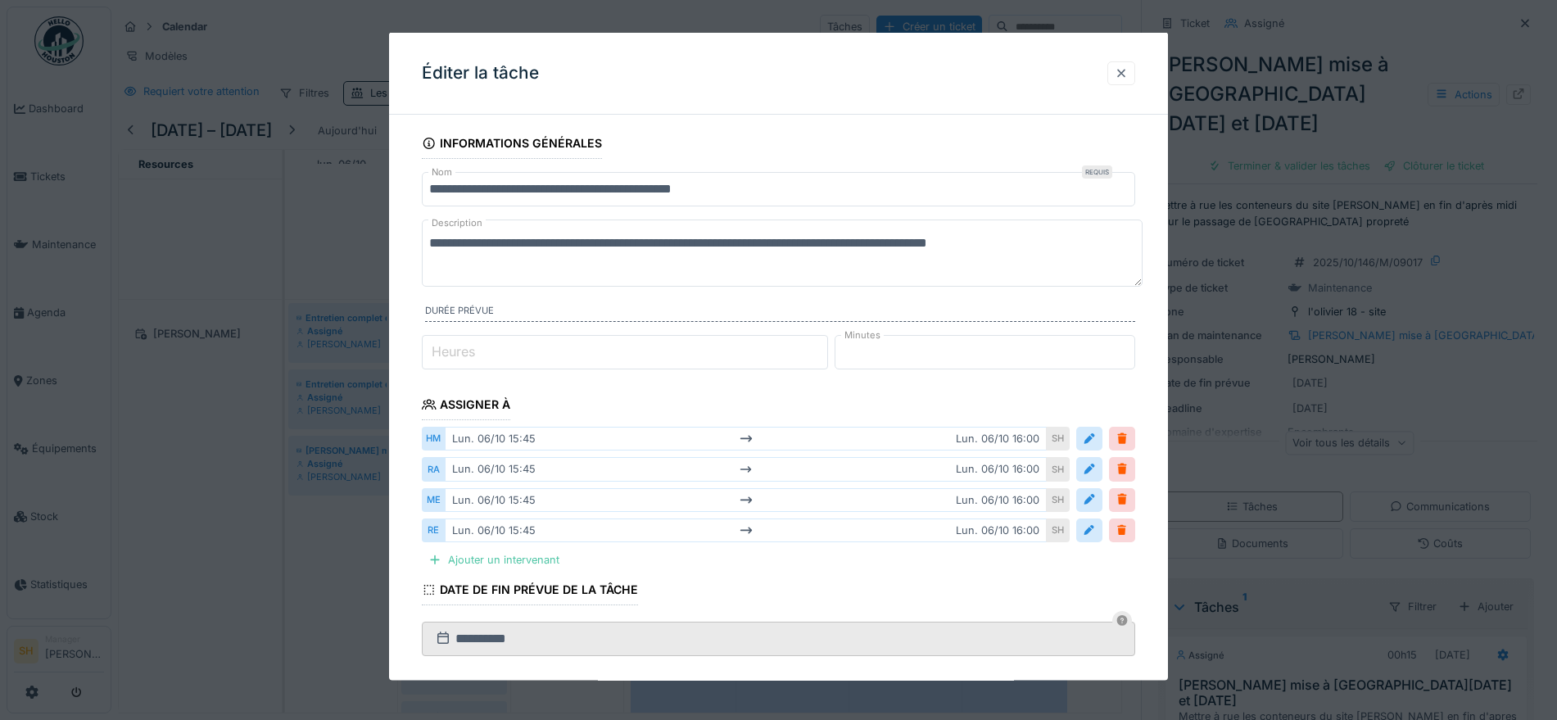
click at [1128, 71] on div at bounding box center [1121, 73] width 13 height 16
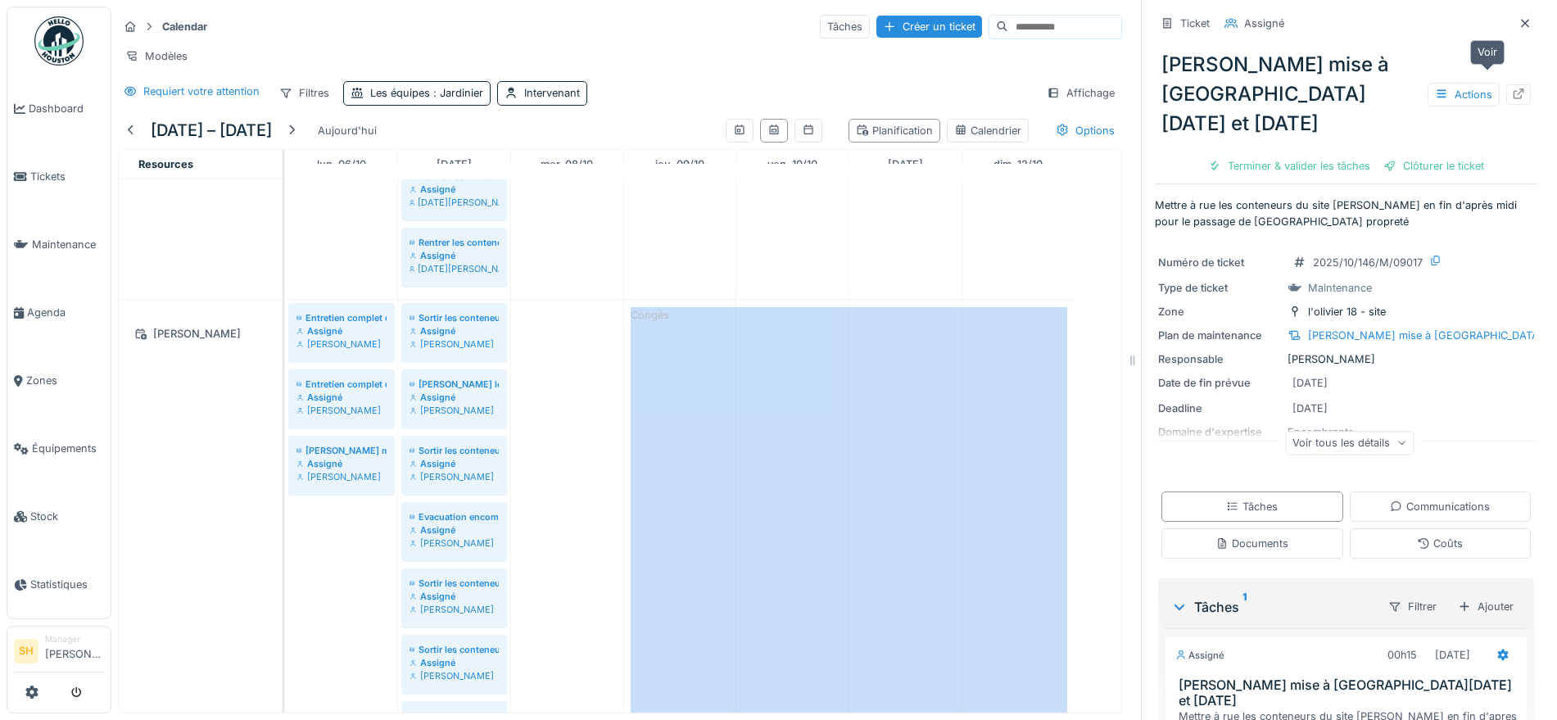
click at [1514, 88] on icon at bounding box center [1519, 93] width 11 height 11
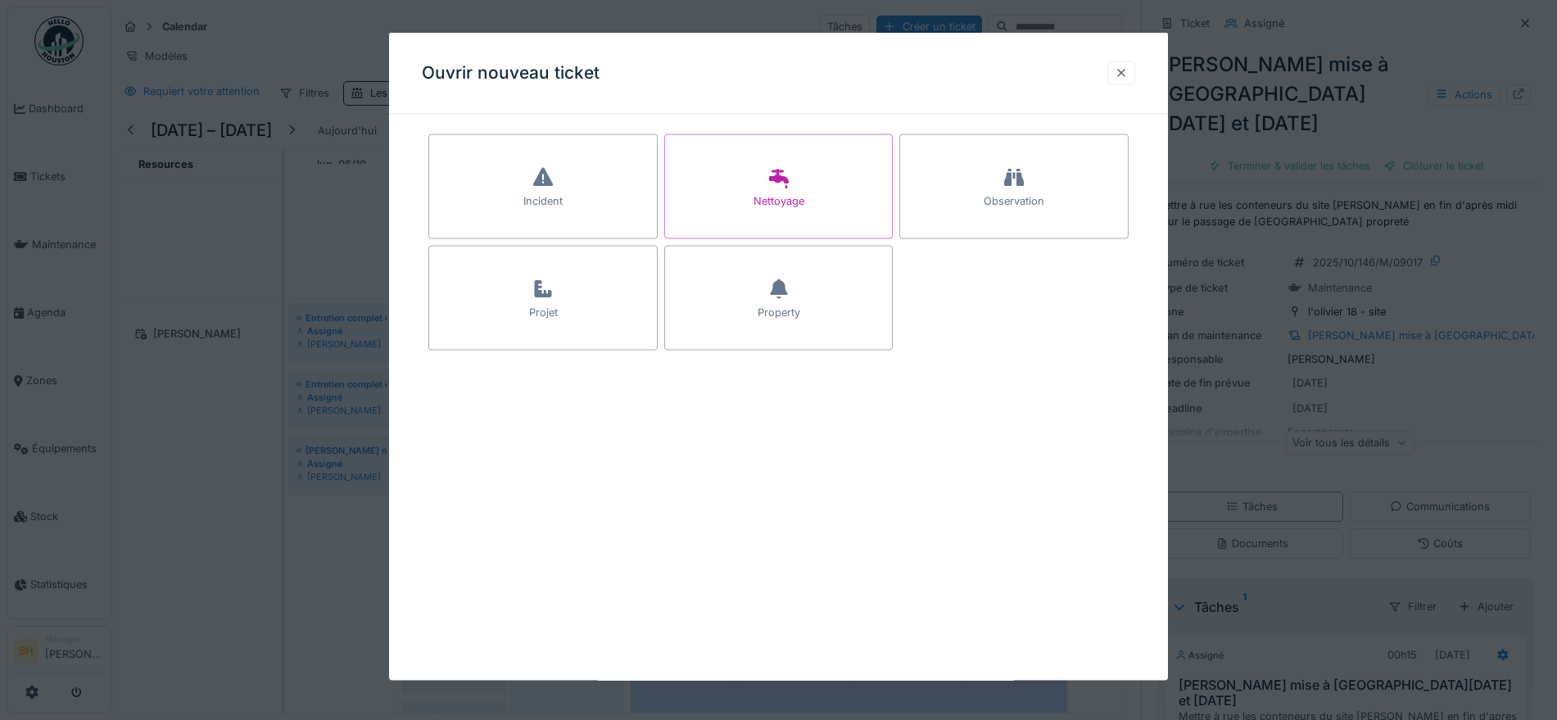
click at [1127, 75] on div at bounding box center [1121, 73] width 13 height 16
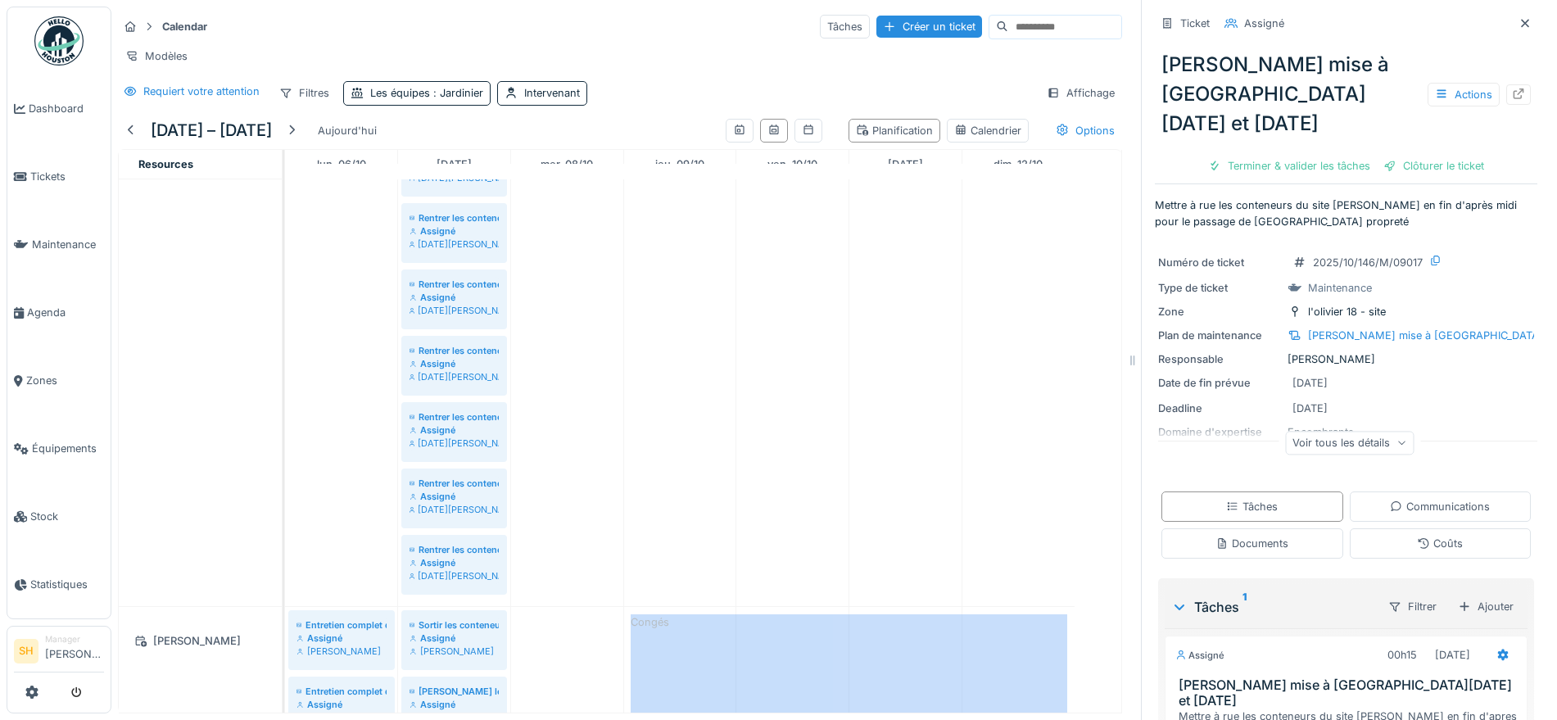
scroll to position [6292, 0]
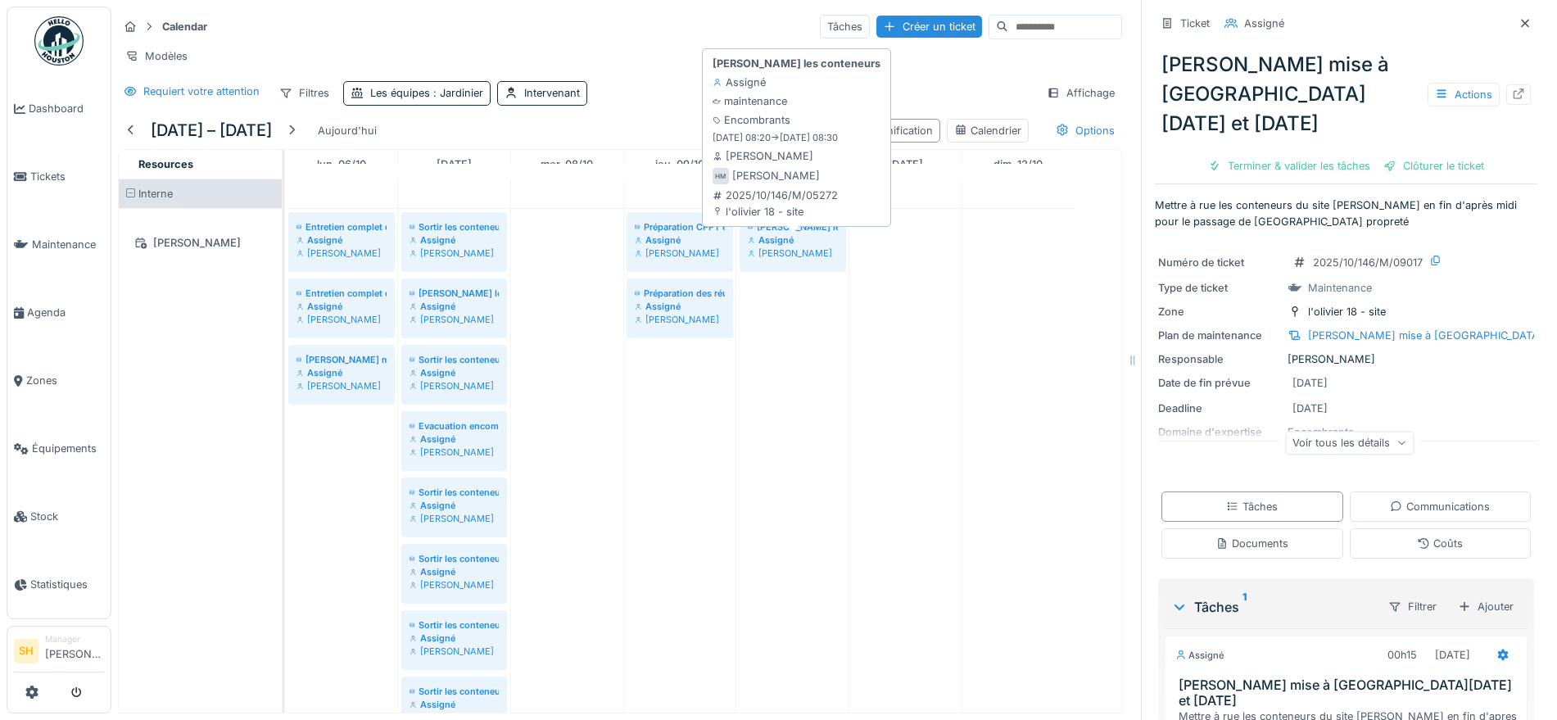
click at [780, 233] on div "[PERSON_NAME] les conteneurs" at bounding box center [793, 226] width 90 height 13
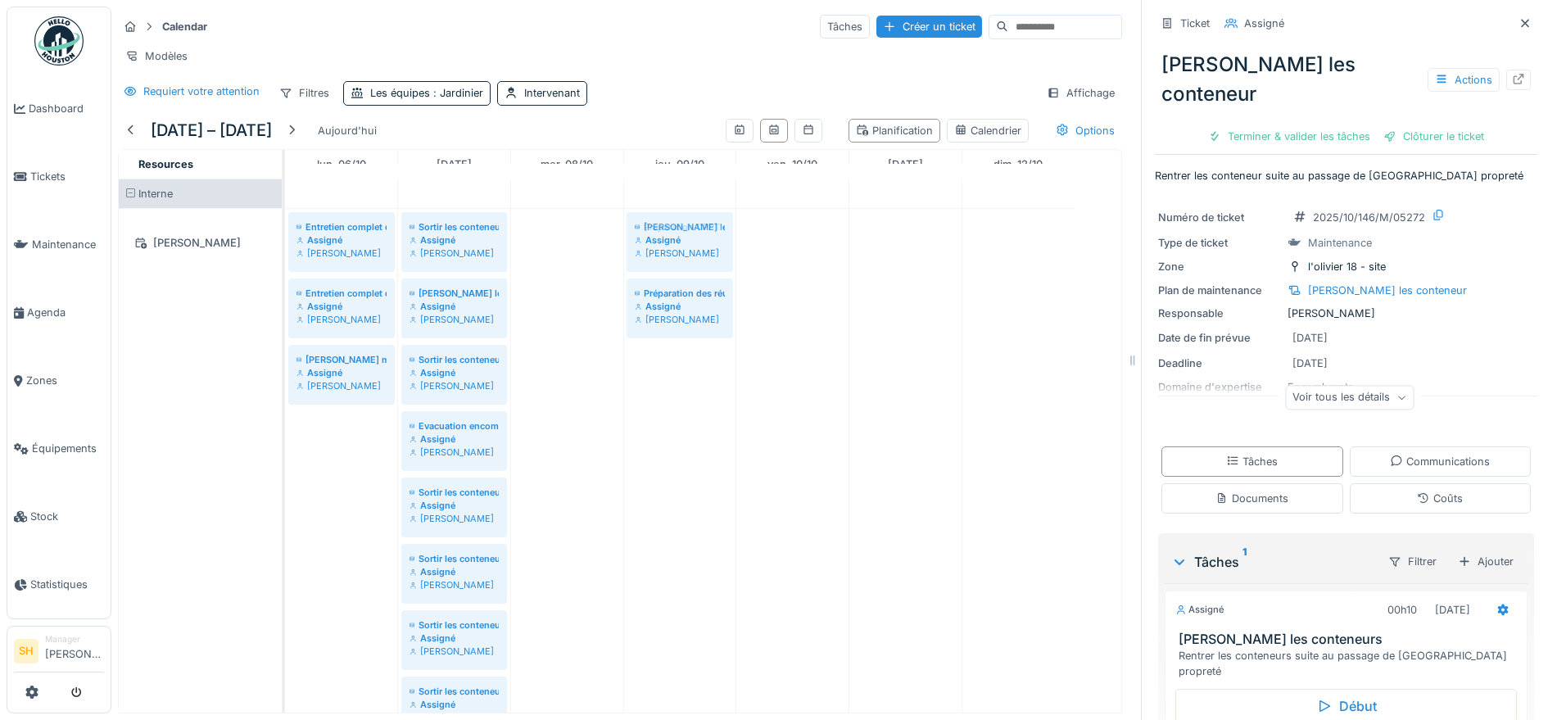
drag, startPoint x: 780, startPoint y: 246, endPoint x: 674, endPoint y: 290, distance: 114.6
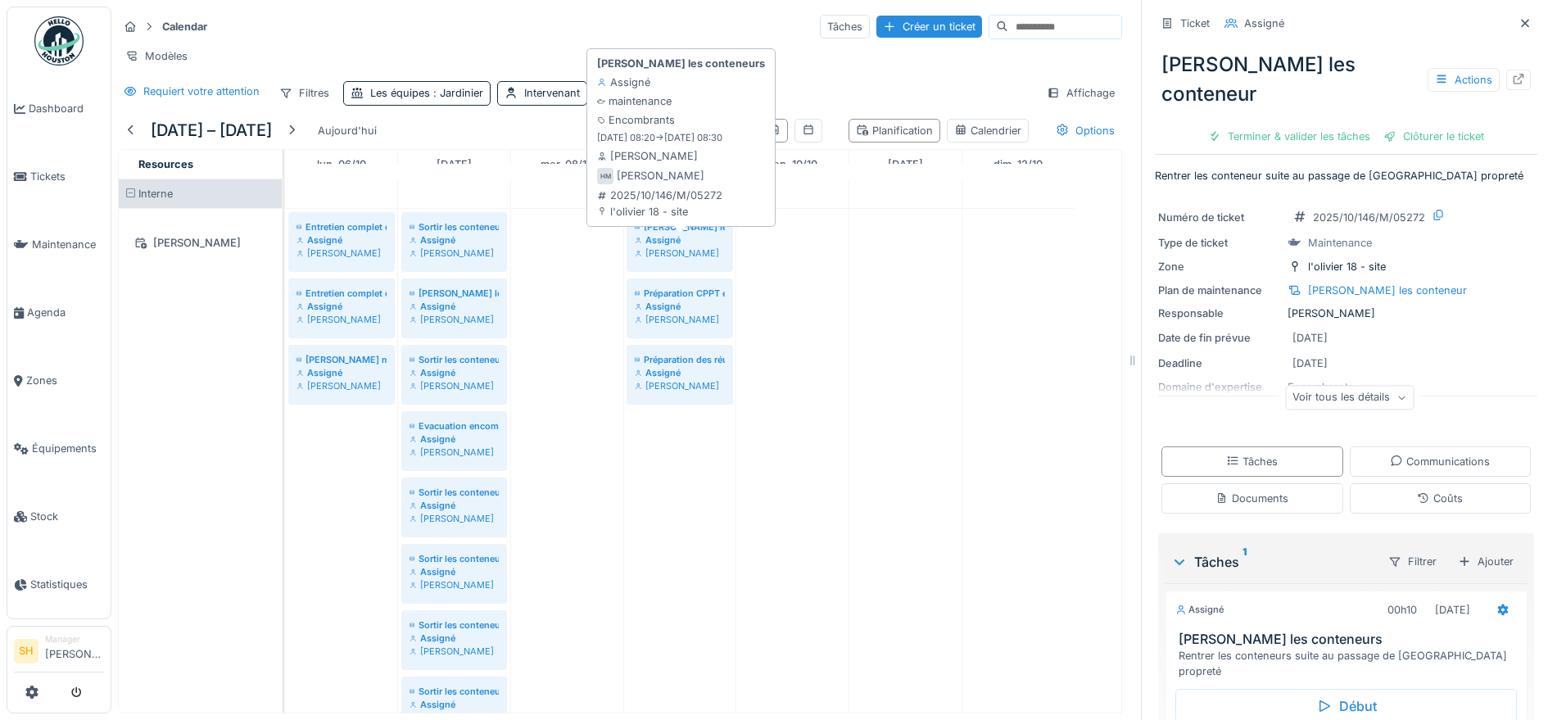
click at [688, 247] on div "Assigné" at bounding box center [680, 239] width 90 height 13
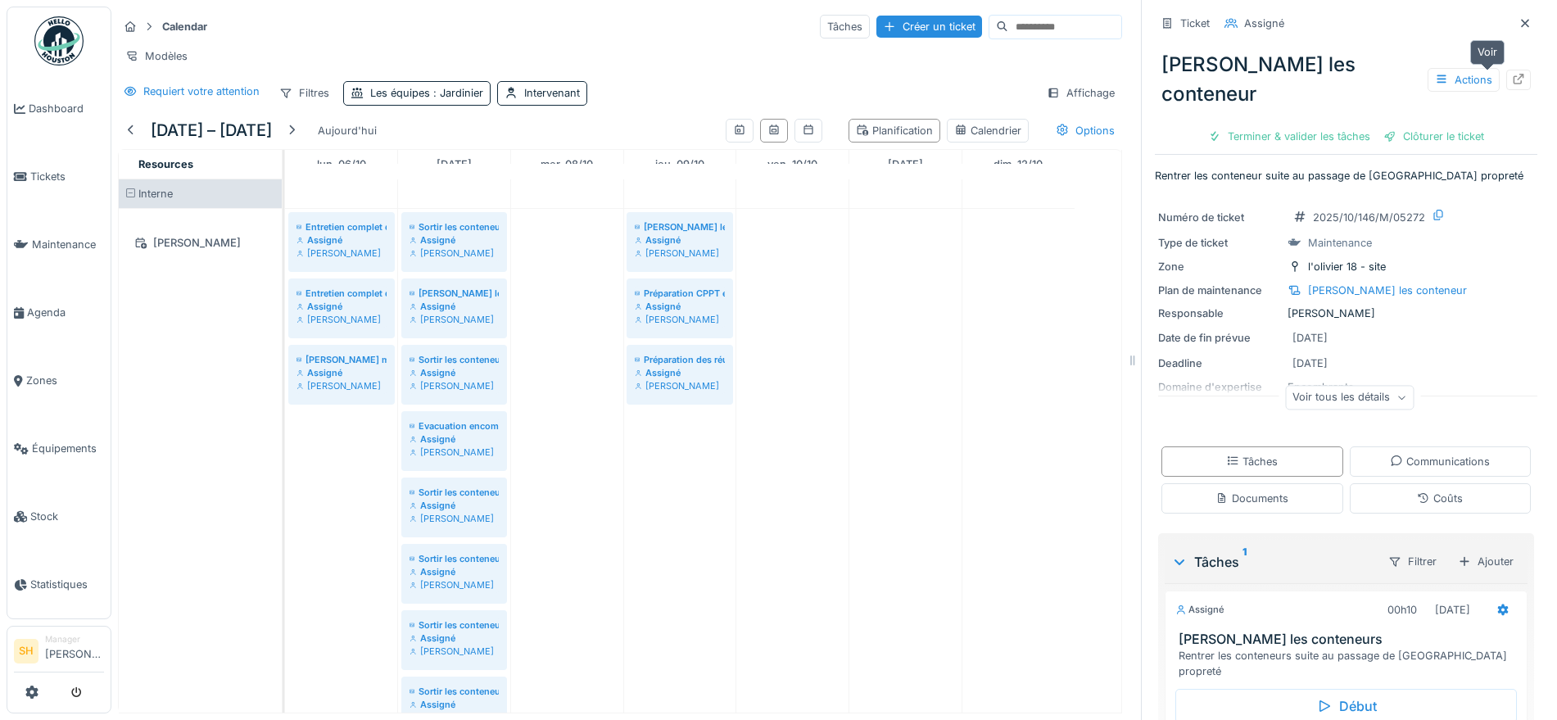
click at [1514, 78] on icon at bounding box center [1519, 79] width 11 height 11
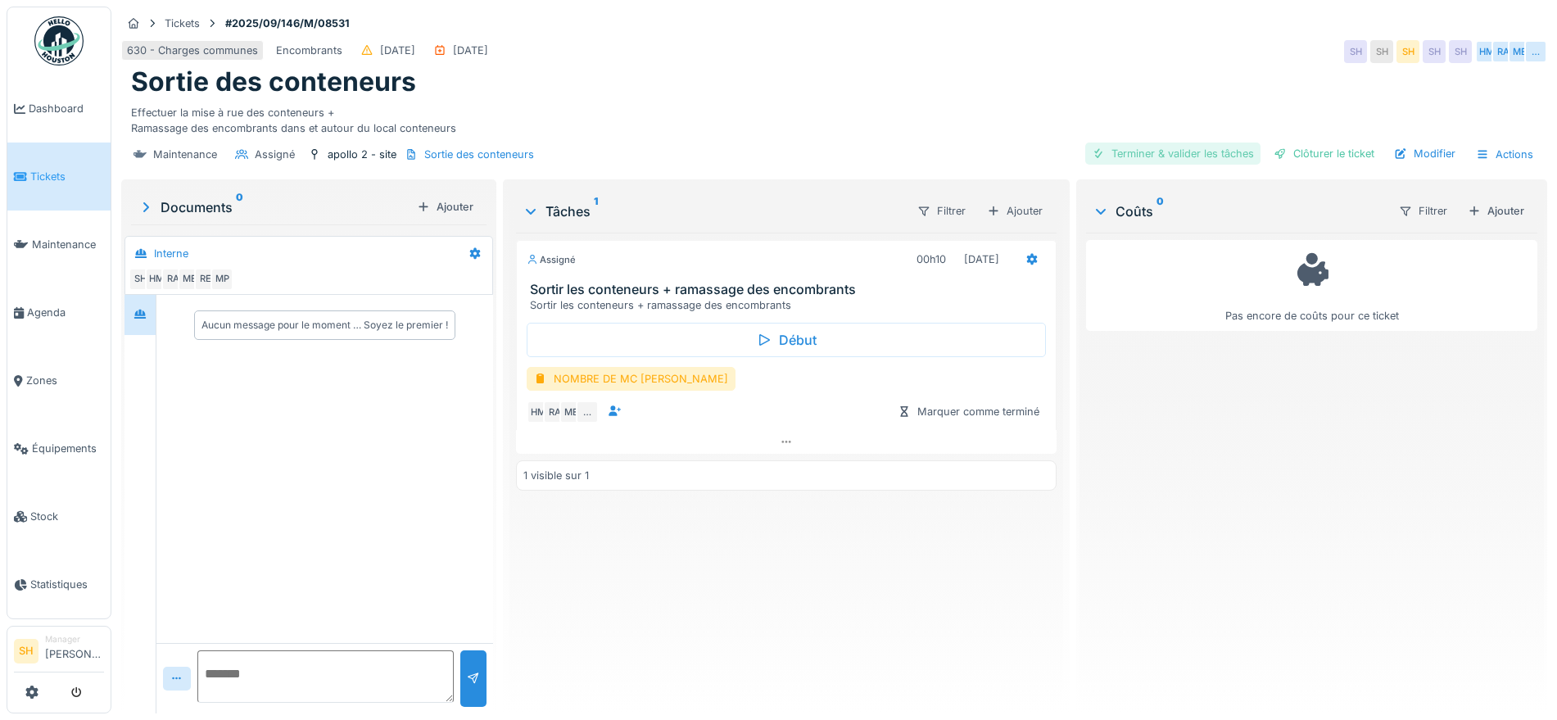
click at [1111, 154] on div "Terminer & valider les tâches" at bounding box center [1172, 154] width 175 height 22
click at [600, 374] on div "NOMBRE DE MC [PERSON_NAME]" at bounding box center [631, 379] width 209 height 24
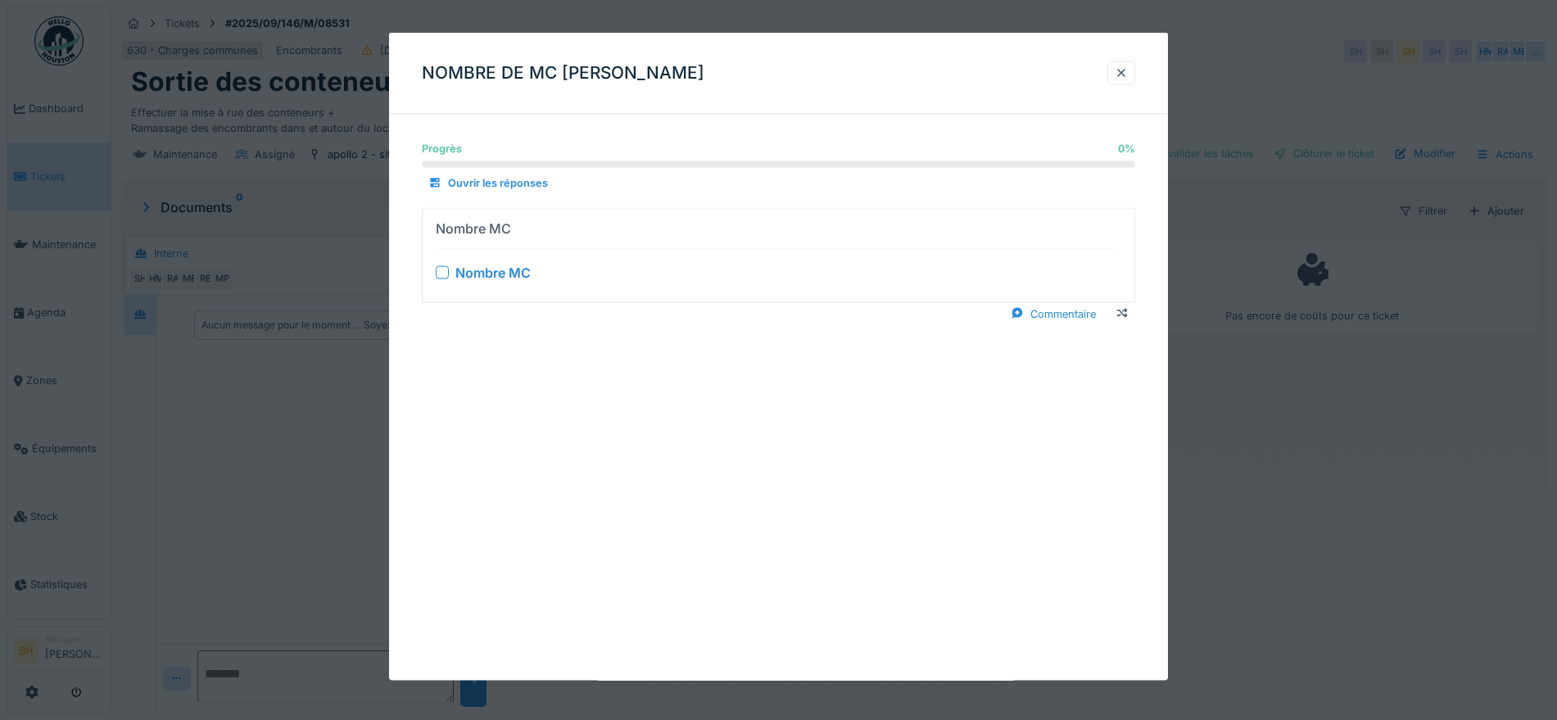
click at [445, 272] on div at bounding box center [442, 271] width 13 height 13
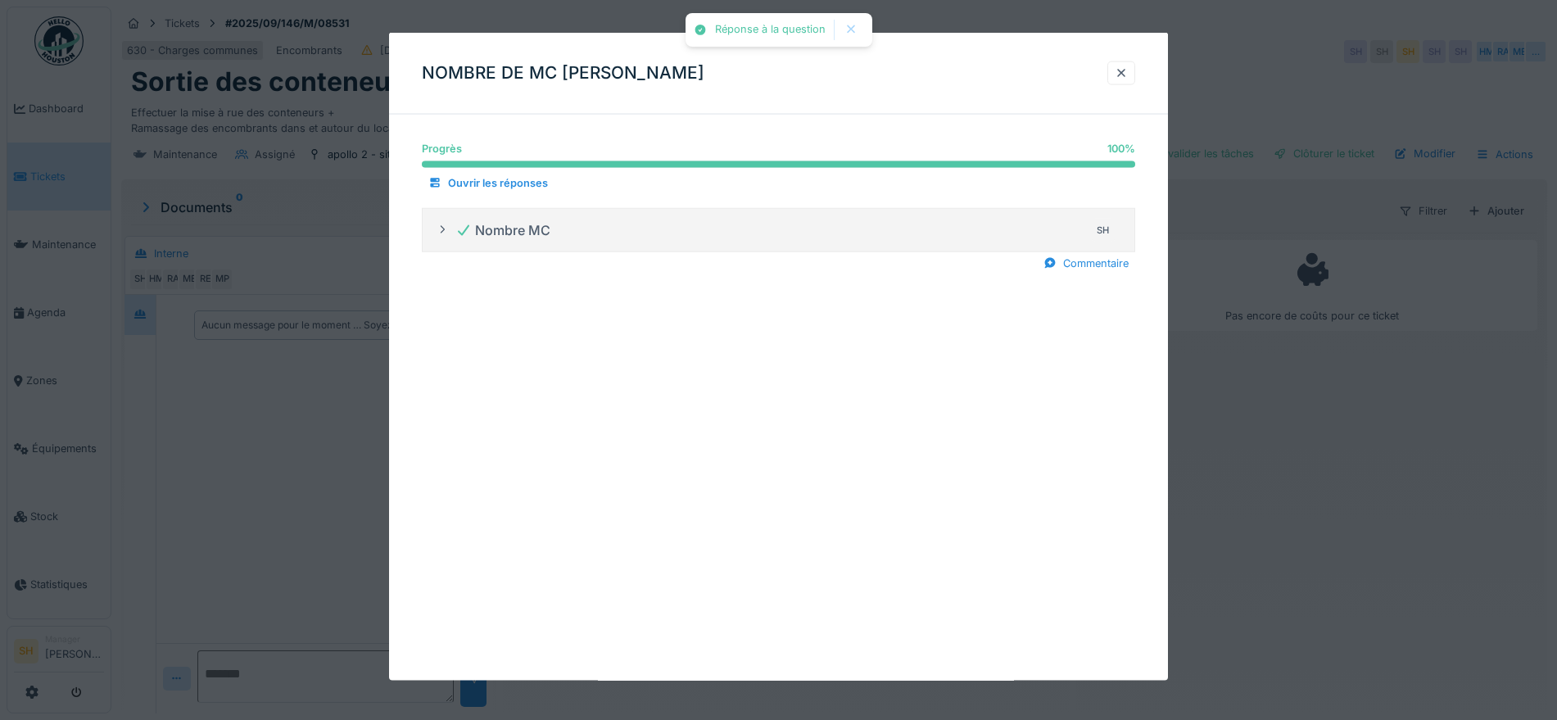
drag, startPoint x: 1133, startPoint y: 75, endPoint x: 1131, endPoint y: 84, distance: 10.0
click at [1128, 75] on div at bounding box center [1121, 73] width 13 height 16
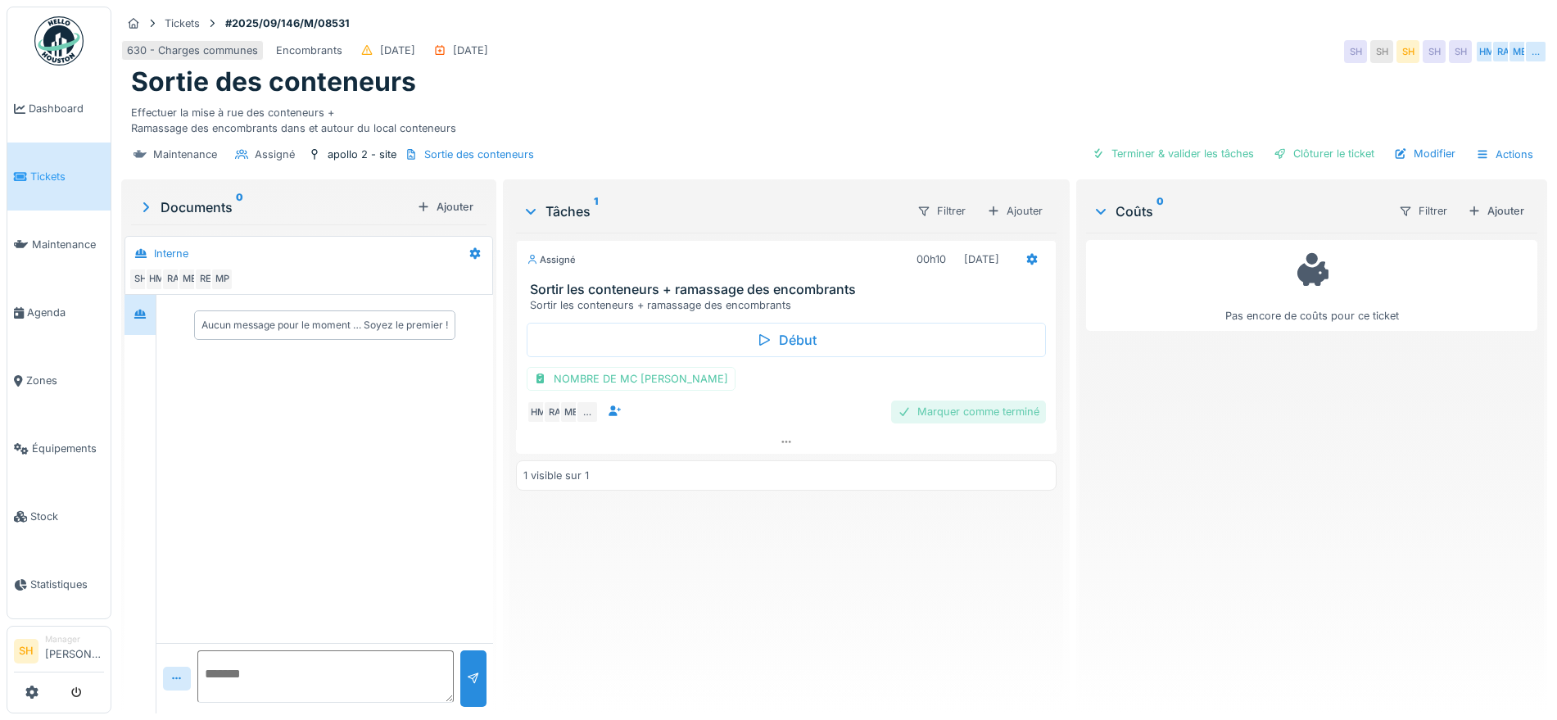
click at [928, 415] on div "Marquer comme terminé" at bounding box center [968, 412] width 155 height 22
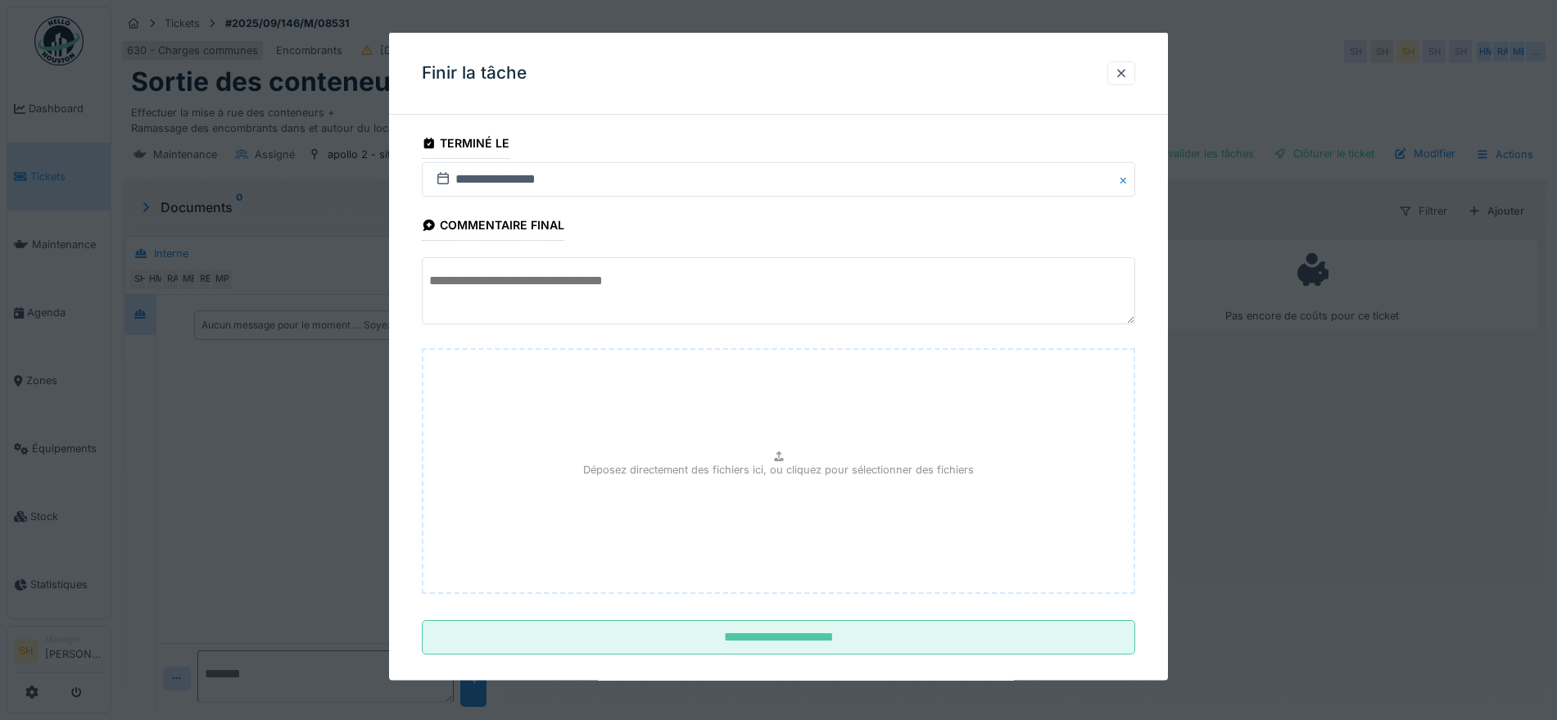
click at [615, 296] on textarea at bounding box center [778, 290] width 713 height 67
drag, startPoint x: 579, startPoint y: 277, endPoint x: 428, endPoint y: 277, distance: 150.7
click at [428, 277] on textarea "**********" at bounding box center [778, 290] width 713 height 67
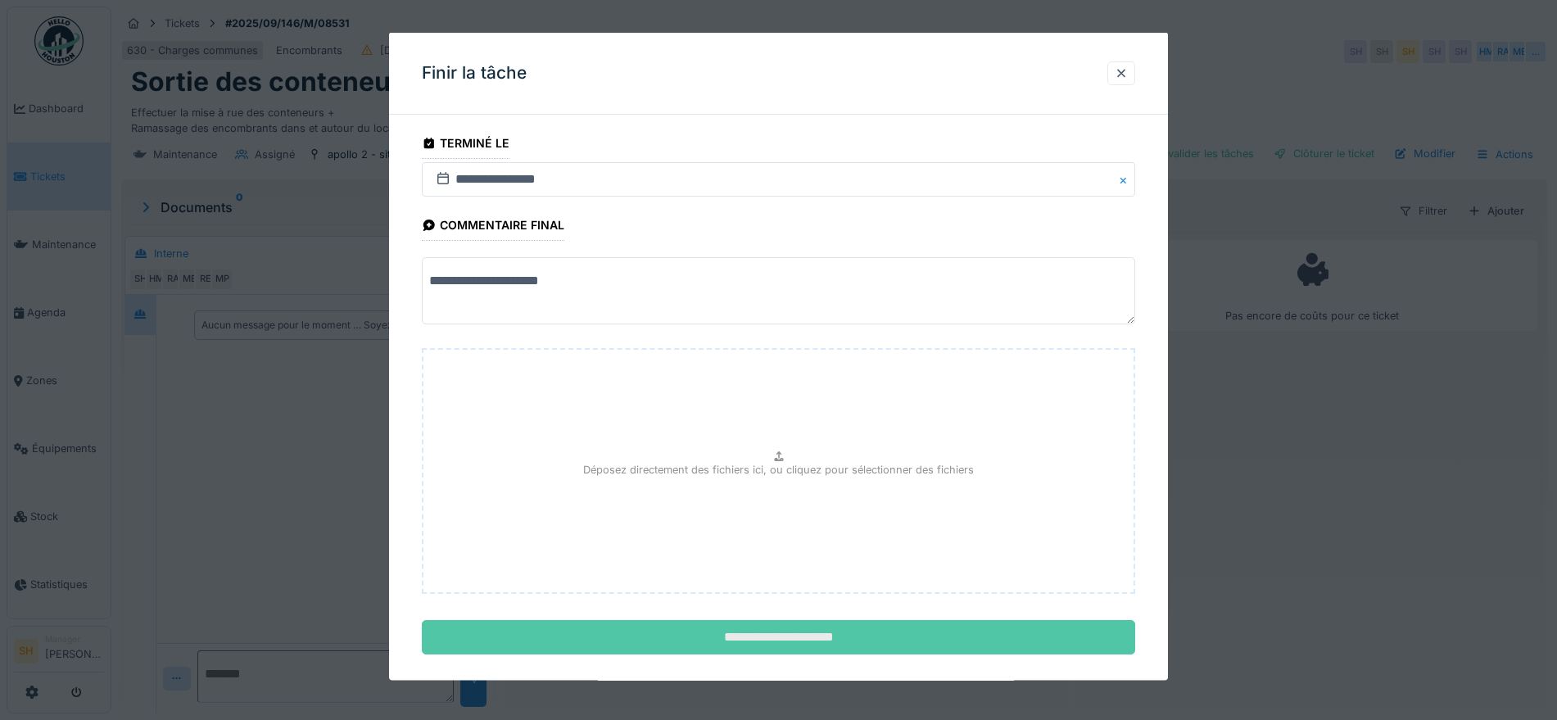
type textarea "**********"
click at [830, 650] on input "**********" at bounding box center [778, 637] width 713 height 34
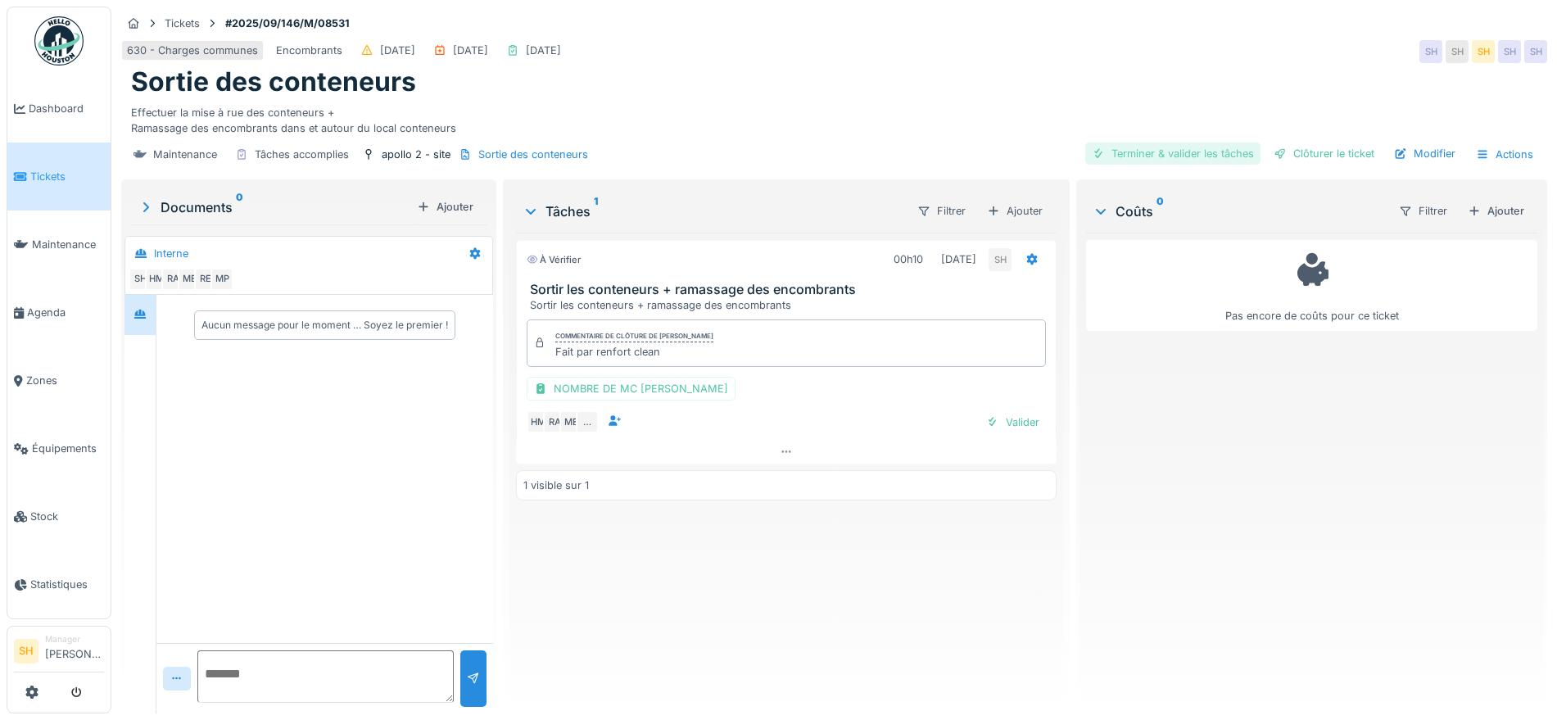
drag, startPoint x: 1110, startPoint y: 157, endPoint x: 1255, endPoint y: 156, distance: 145.0
click at [1111, 157] on div "Terminer & valider les tâches" at bounding box center [1172, 154] width 175 height 22
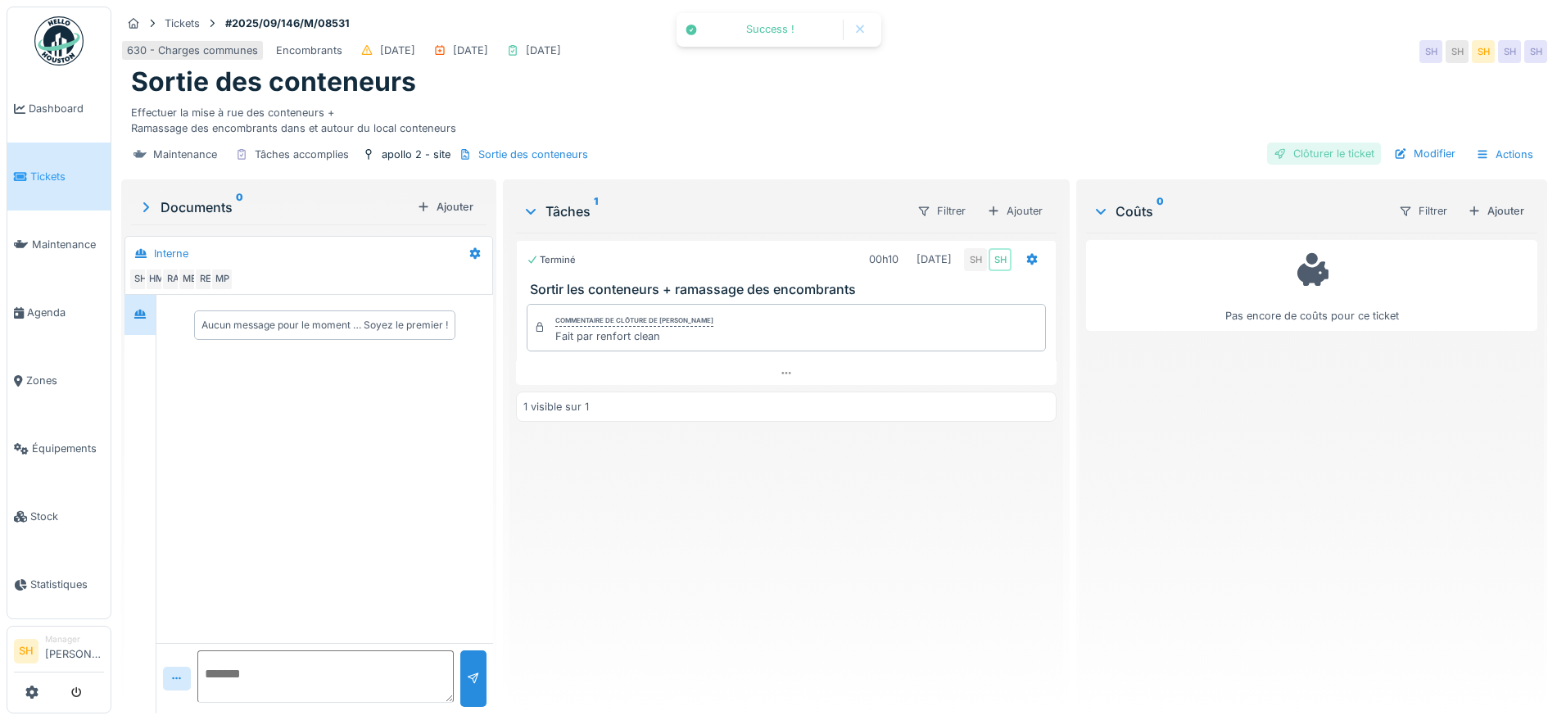
click at [1274, 153] on div at bounding box center [1280, 154] width 13 height 16
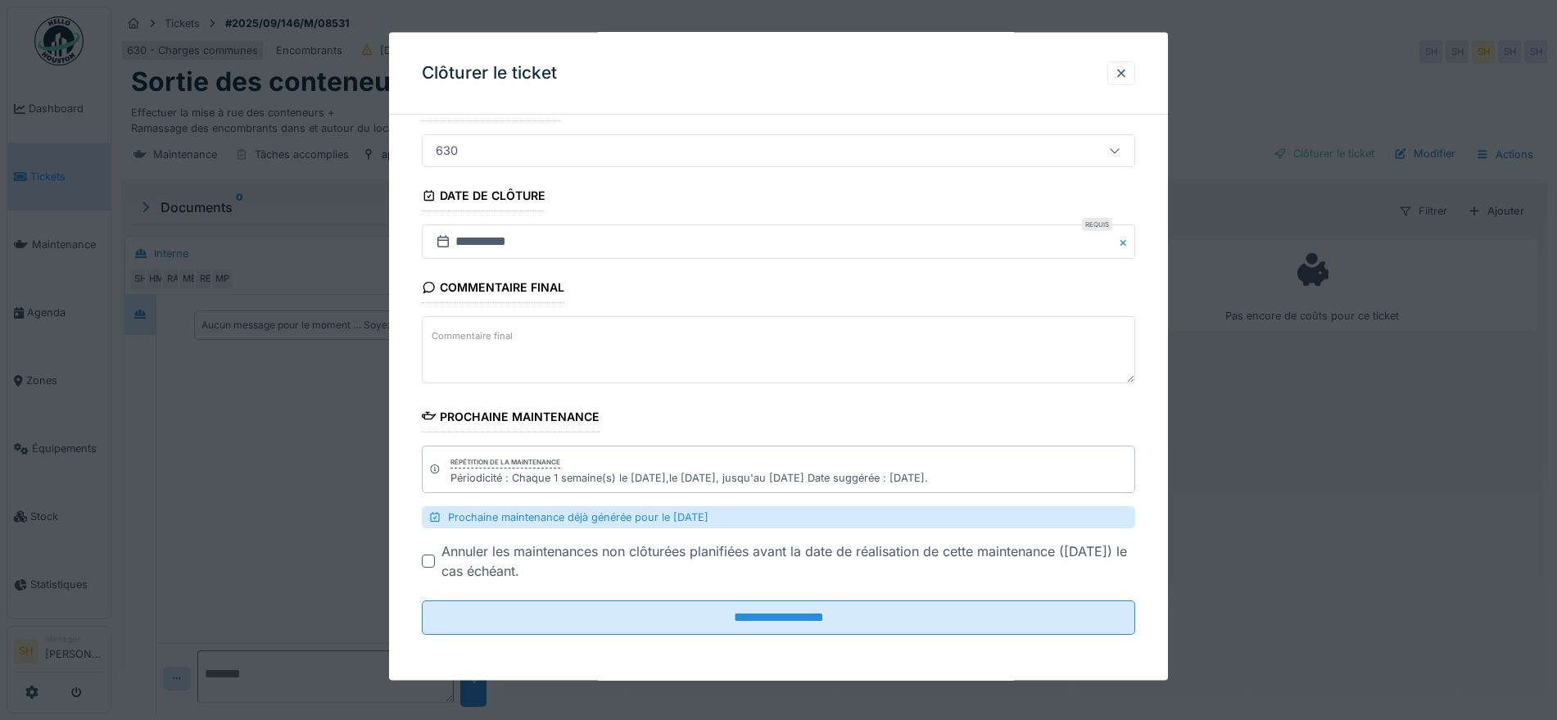
scroll to position [16, 0]
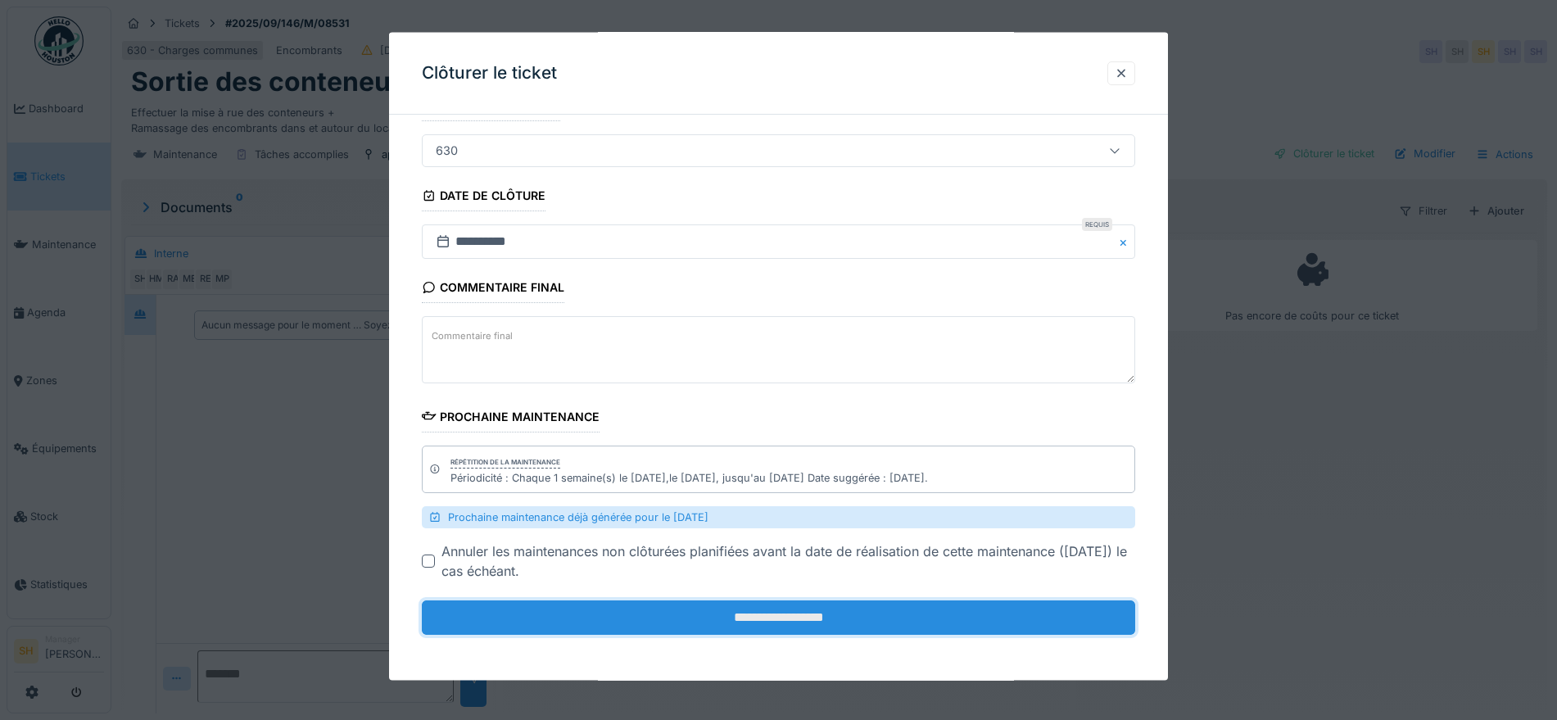
click at [884, 614] on input "**********" at bounding box center [778, 617] width 713 height 34
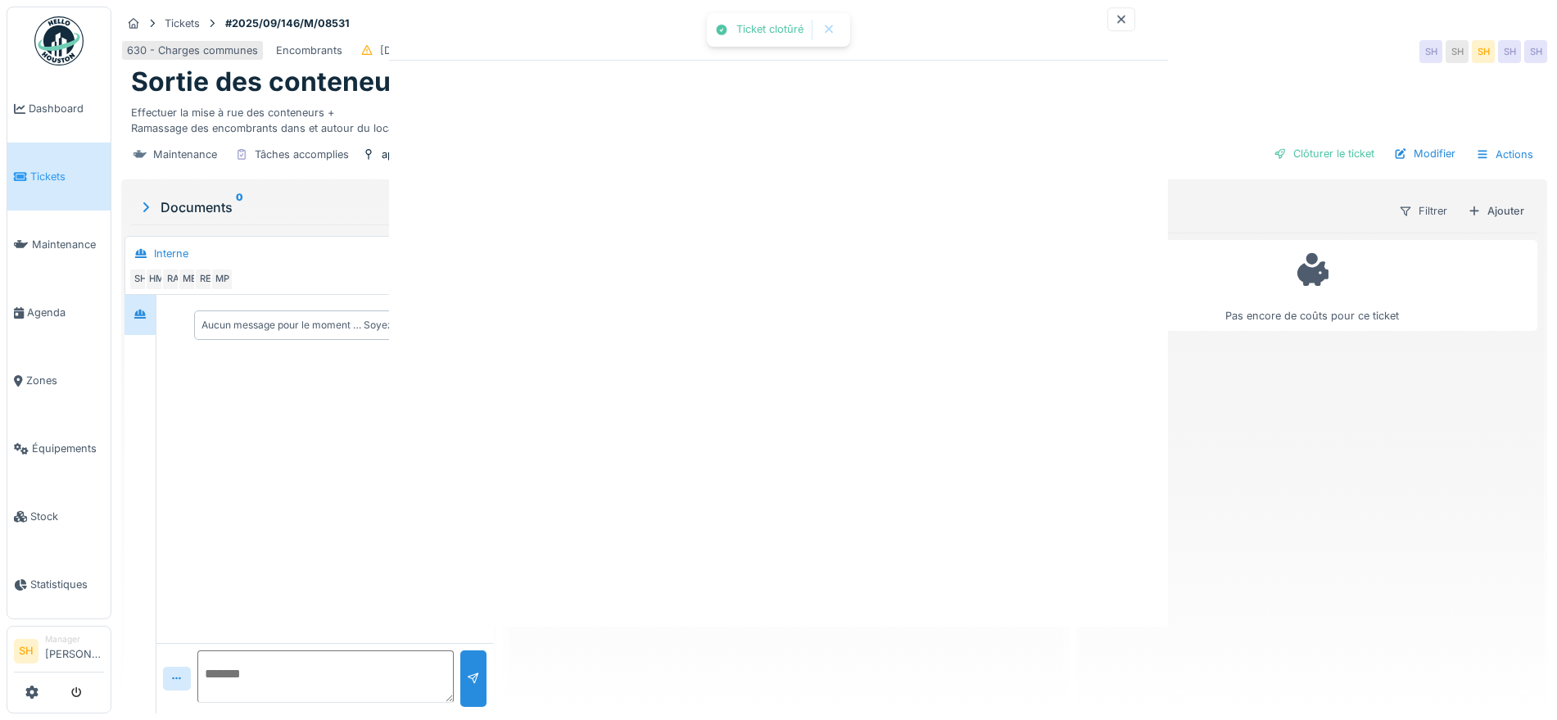
scroll to position [0, 0]
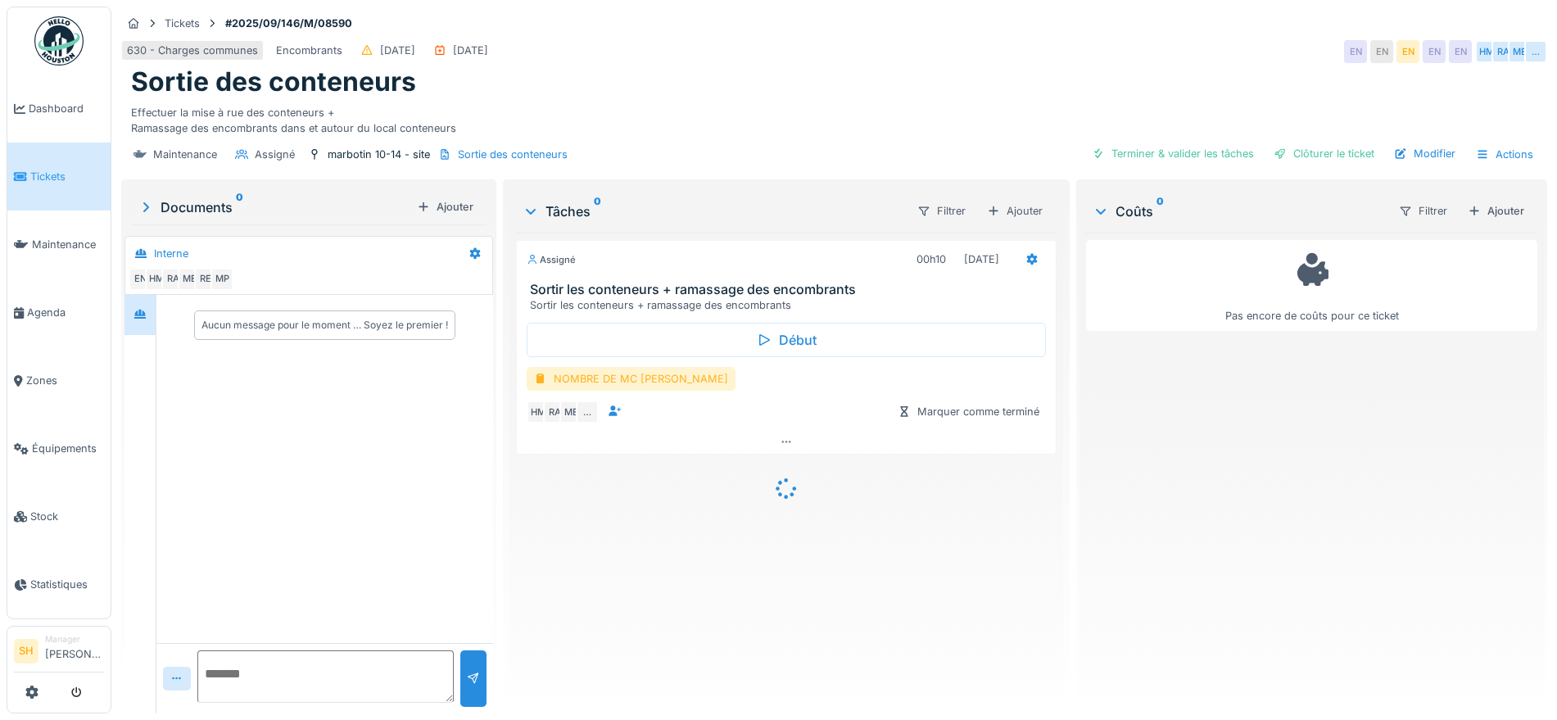
click at [612, 387] on div "NOMBRE DE MC [PERSON_NAME]" at bounding box center [631, 379] width 209 height 24
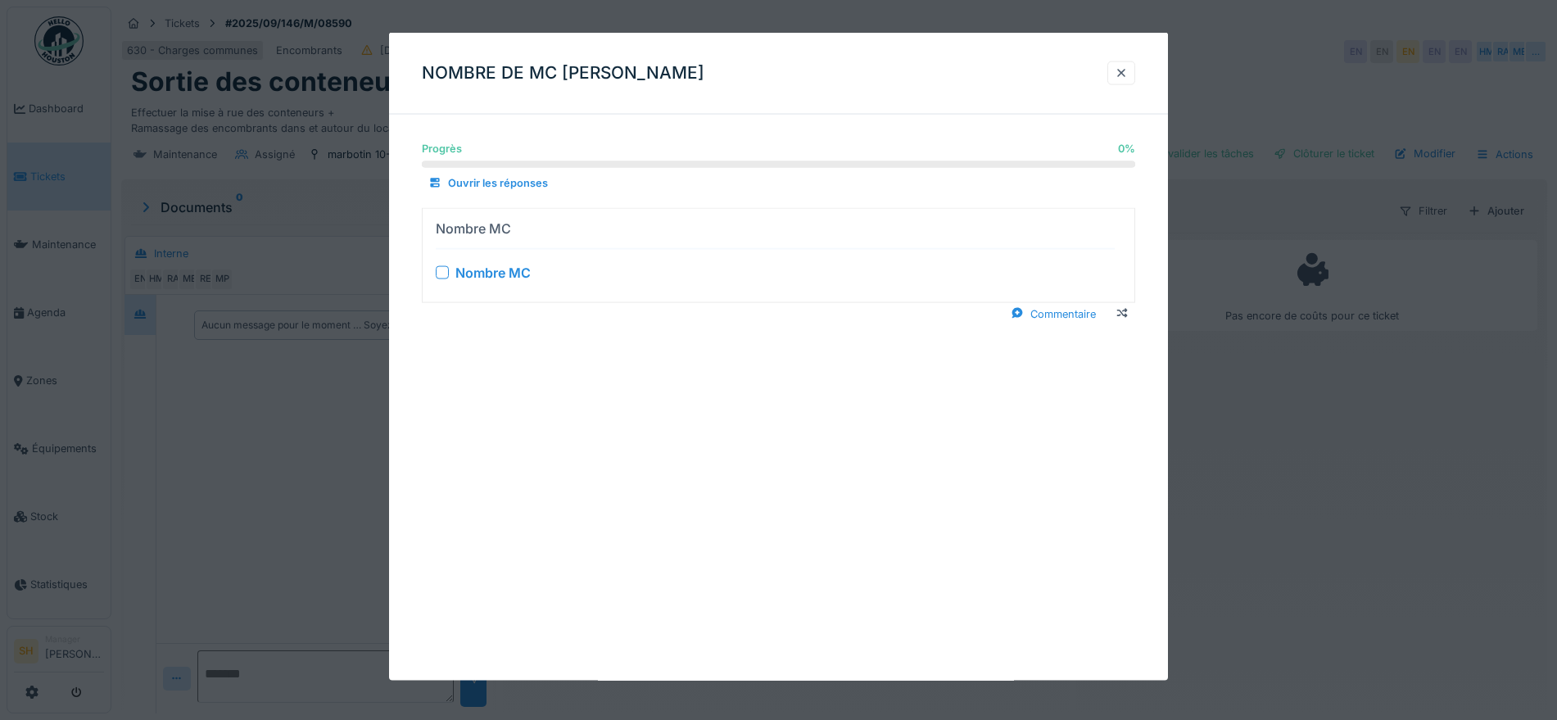
click at [441, 273] on div at bounding box center [442, 271] width 13 height 13
click at [1122, 67] on div at bounding box center [1121, 73] width 13 height 16
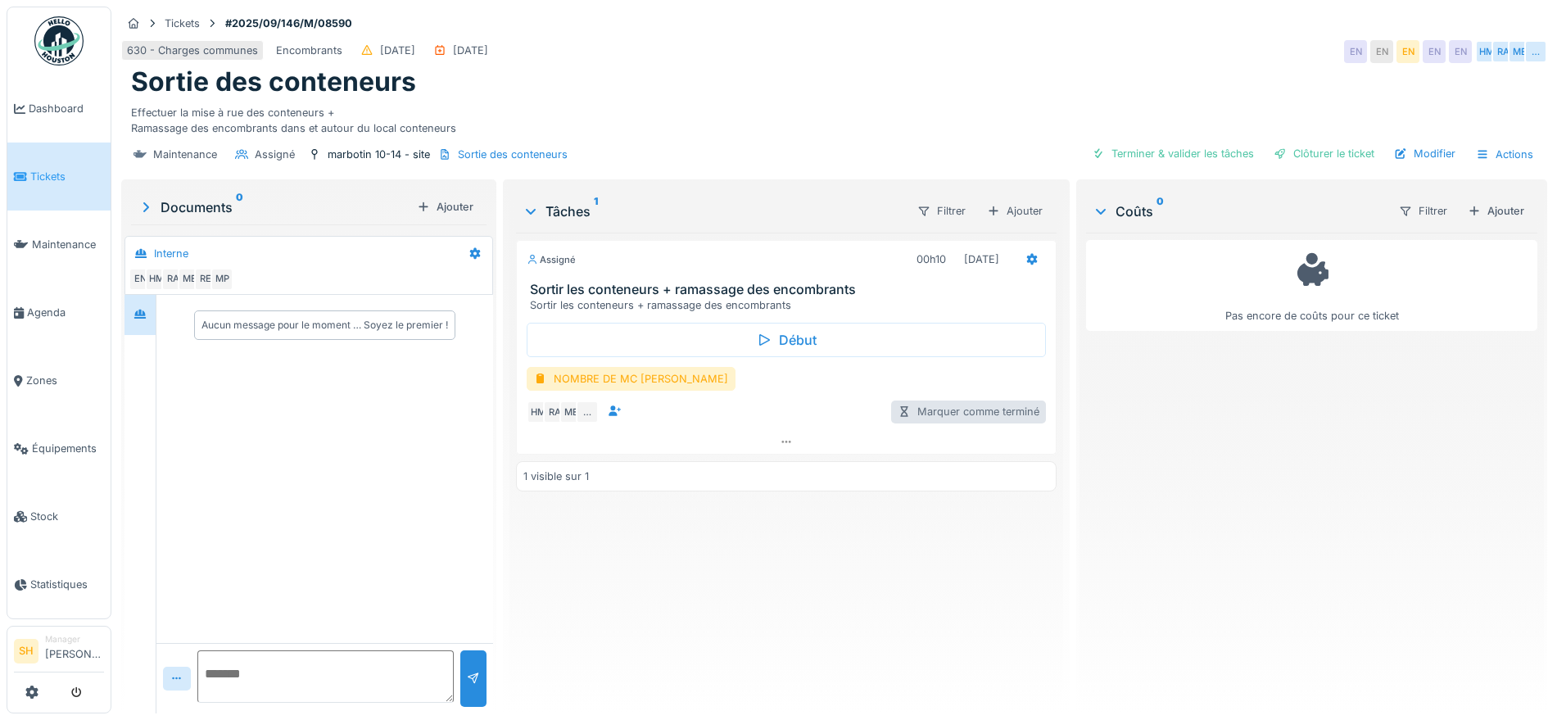
click at [958, 410] on div "Marquer comme terminé" at bounding box center [968, 412] width 155 height 22
click at [654, 376] on div "NOMBRE DE MC [PERSON_NAME]" at bounding box center [631, 379] width 209 height 24
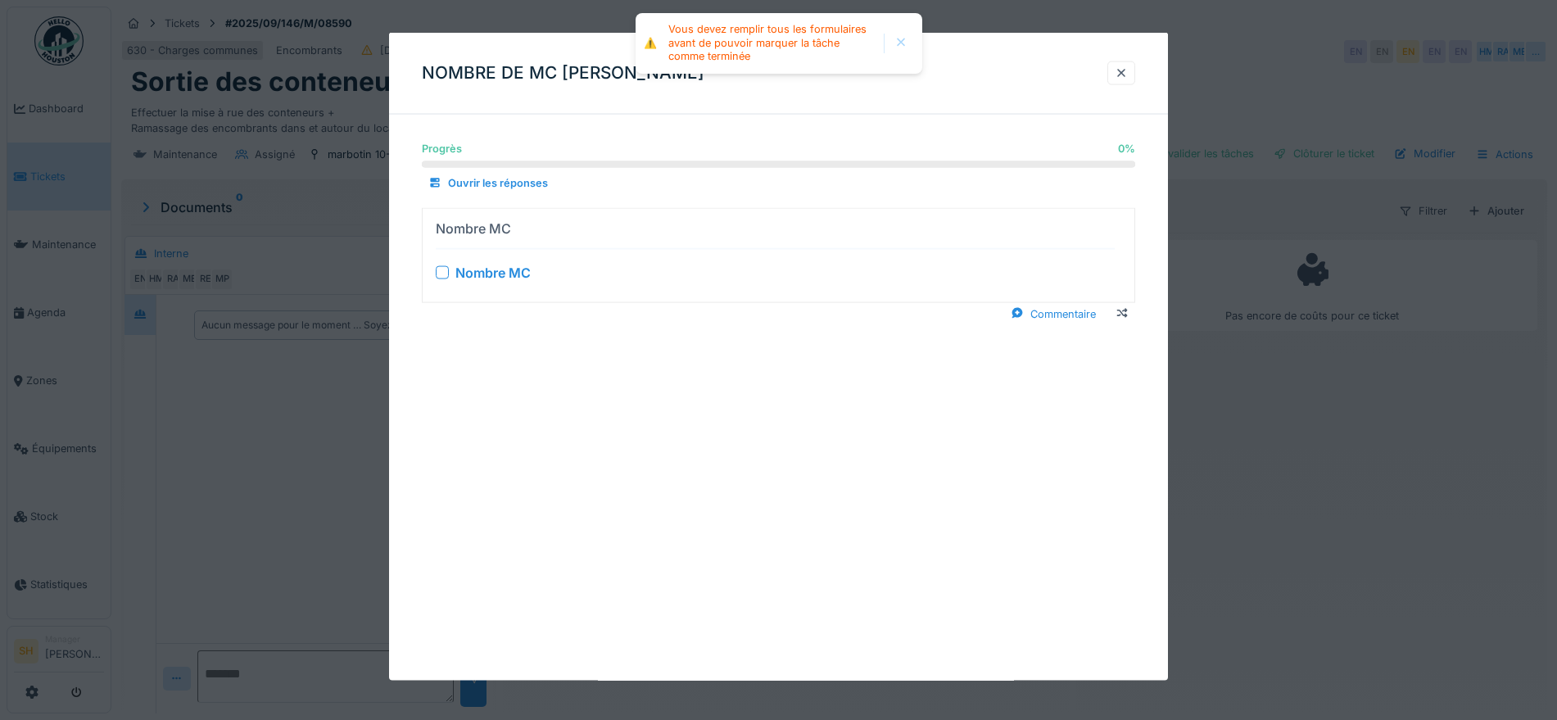
click at [442, 262] on div "Nombre MC" at bounding box center [775, 272] width 679 height 20
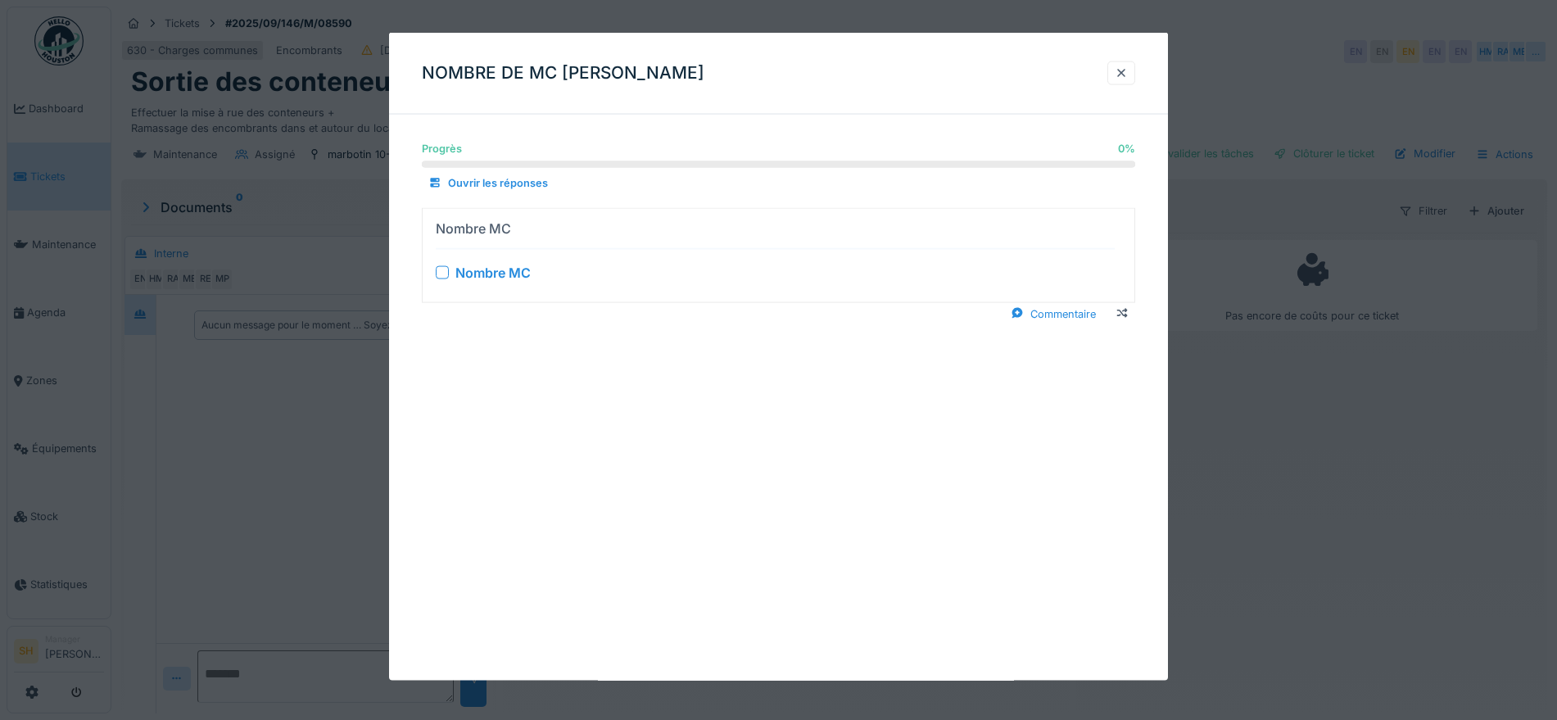
click at [445, 269] on div at bounding box center [442, 271] width 13 height 13
click at [514, 183] on div "Ouvrir les réponses" at bounding box center [488, 183] width 133 height 22
click at [514, 183] on div "Replier les réponses" at bounding box center [490, 183] width 136 height 22
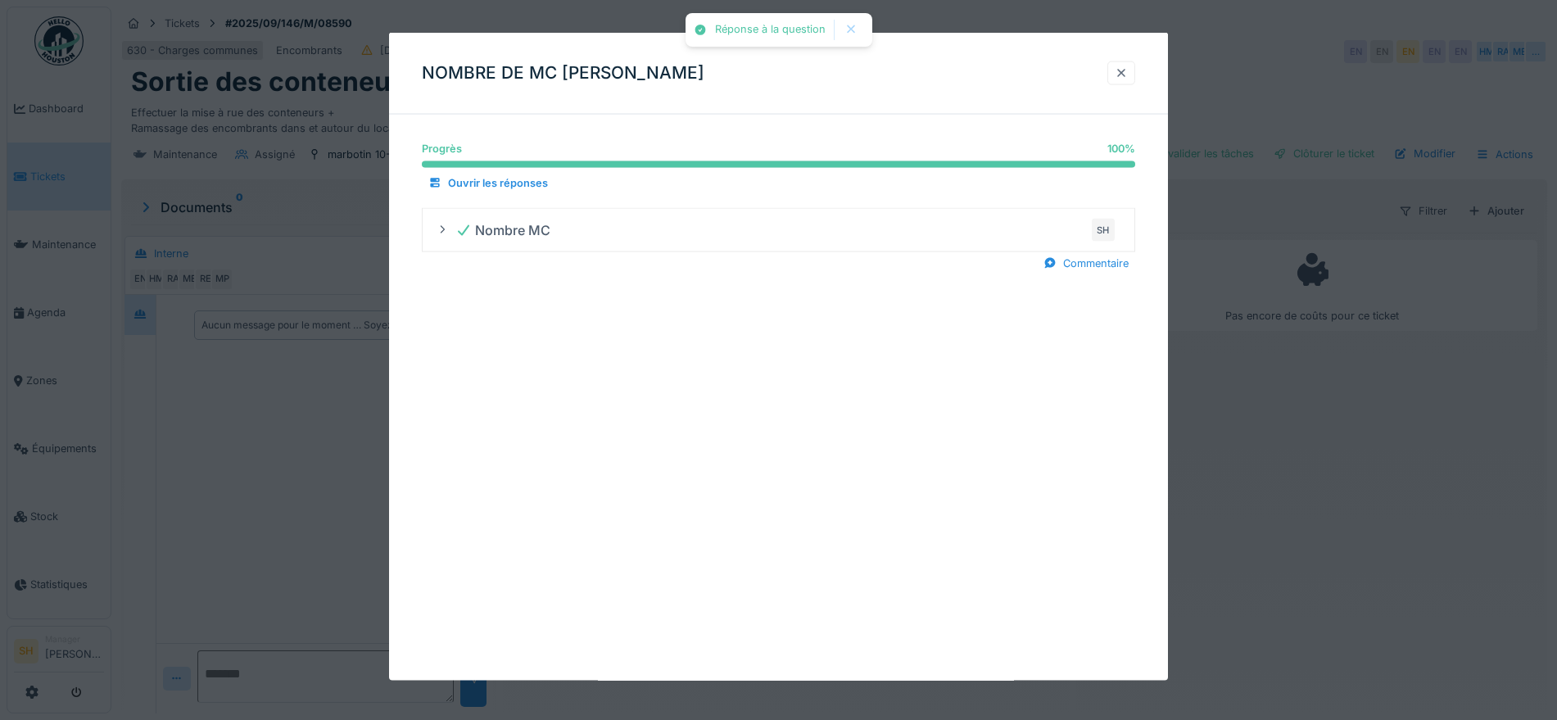
click at [1128, 72] on div at bounding box center [1121, 73] width 13 height 16
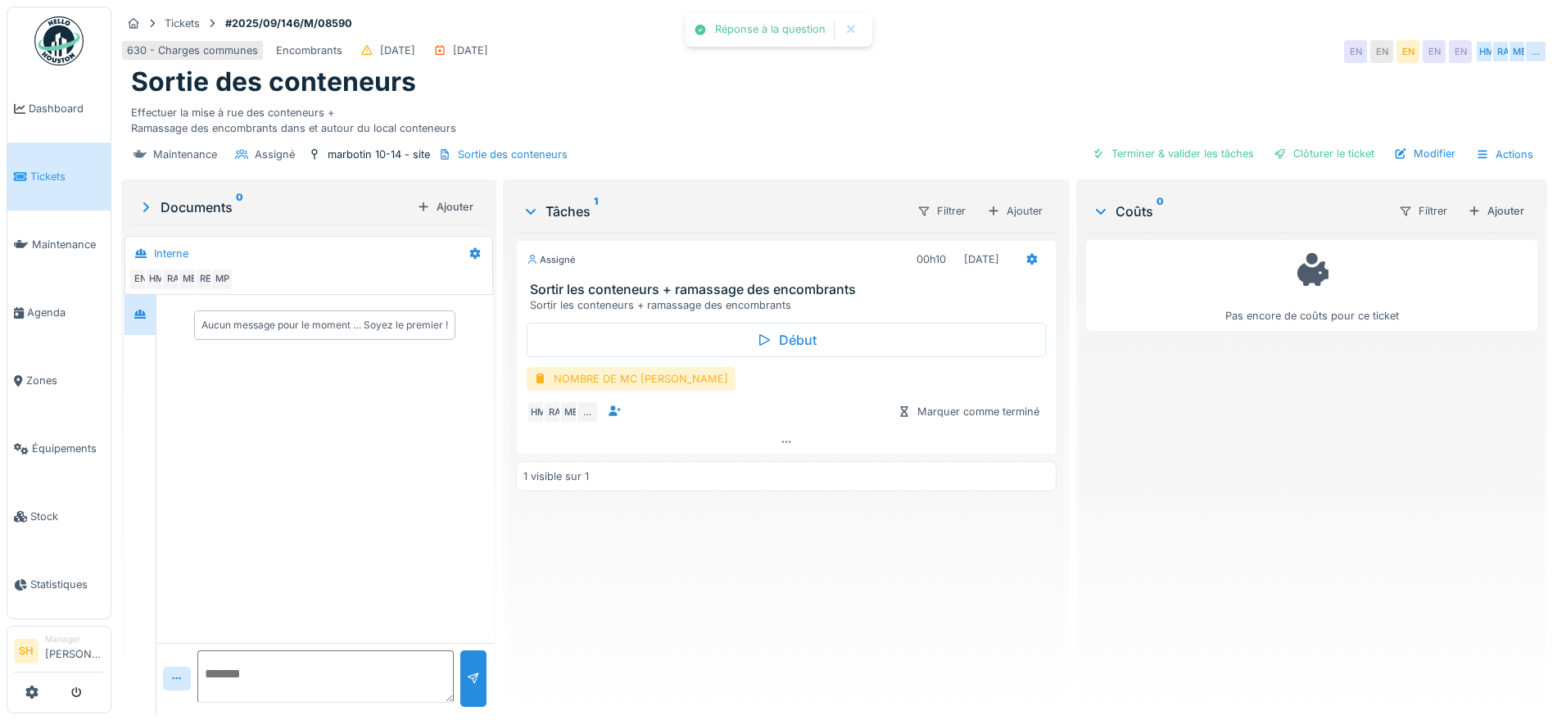
click at [639, 367] on div "NOMBRE DE MC [PERSON_NAME]" at bounding box center [631, 379] width 209 height 24
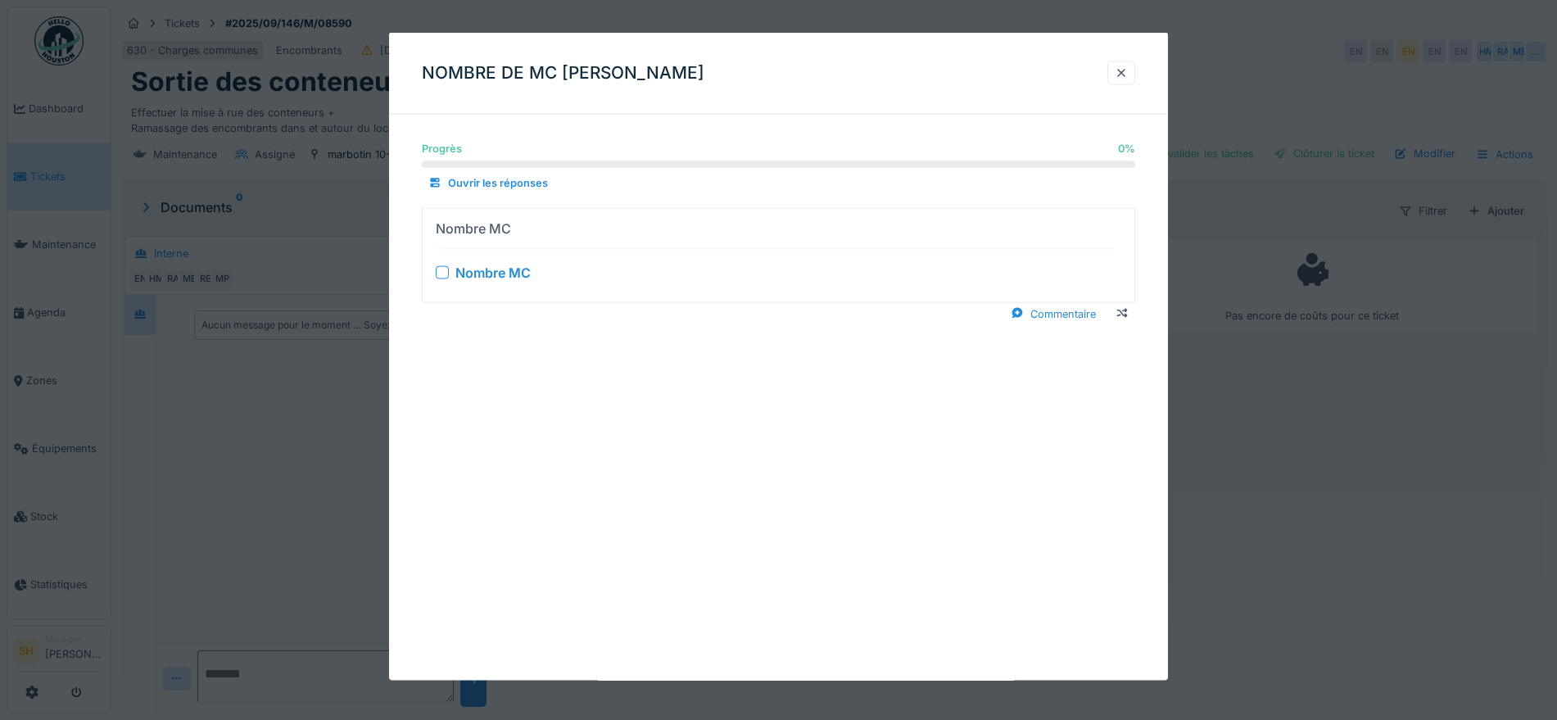
drag, startPoint x: 435, startPoint y: 268, endPoint x: 442, endPoint y: 275, distance: 10.4
click at [436, 268] on summary "Nombre MC Nombre MC" at bounding box center [778, 255] width 699 height 80
click at [1127, 70] on div at bounding box center [1121, 73] width 13 height 16
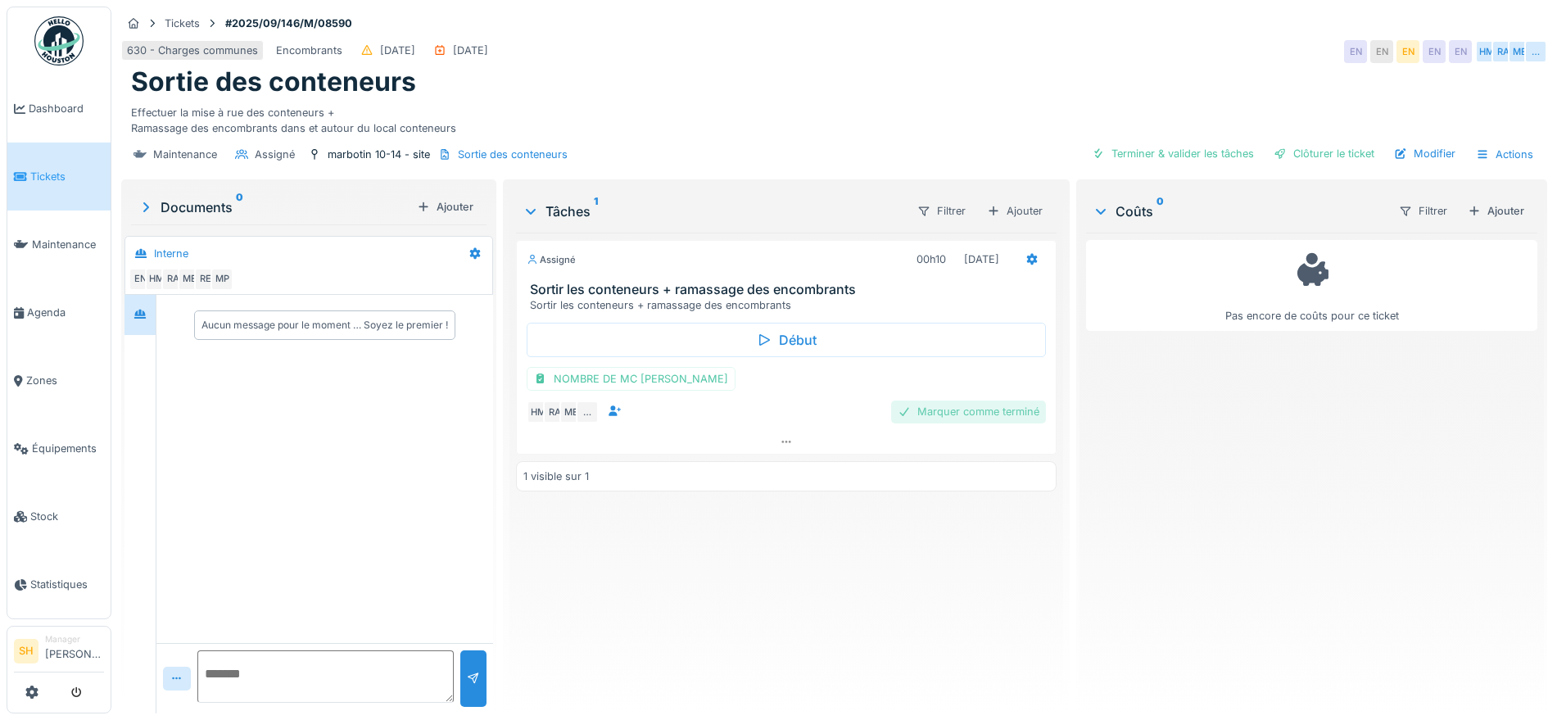
click at [964, 401] on div "Marquer comme terminé" at bounding box center [968, 412] width 155 height 22
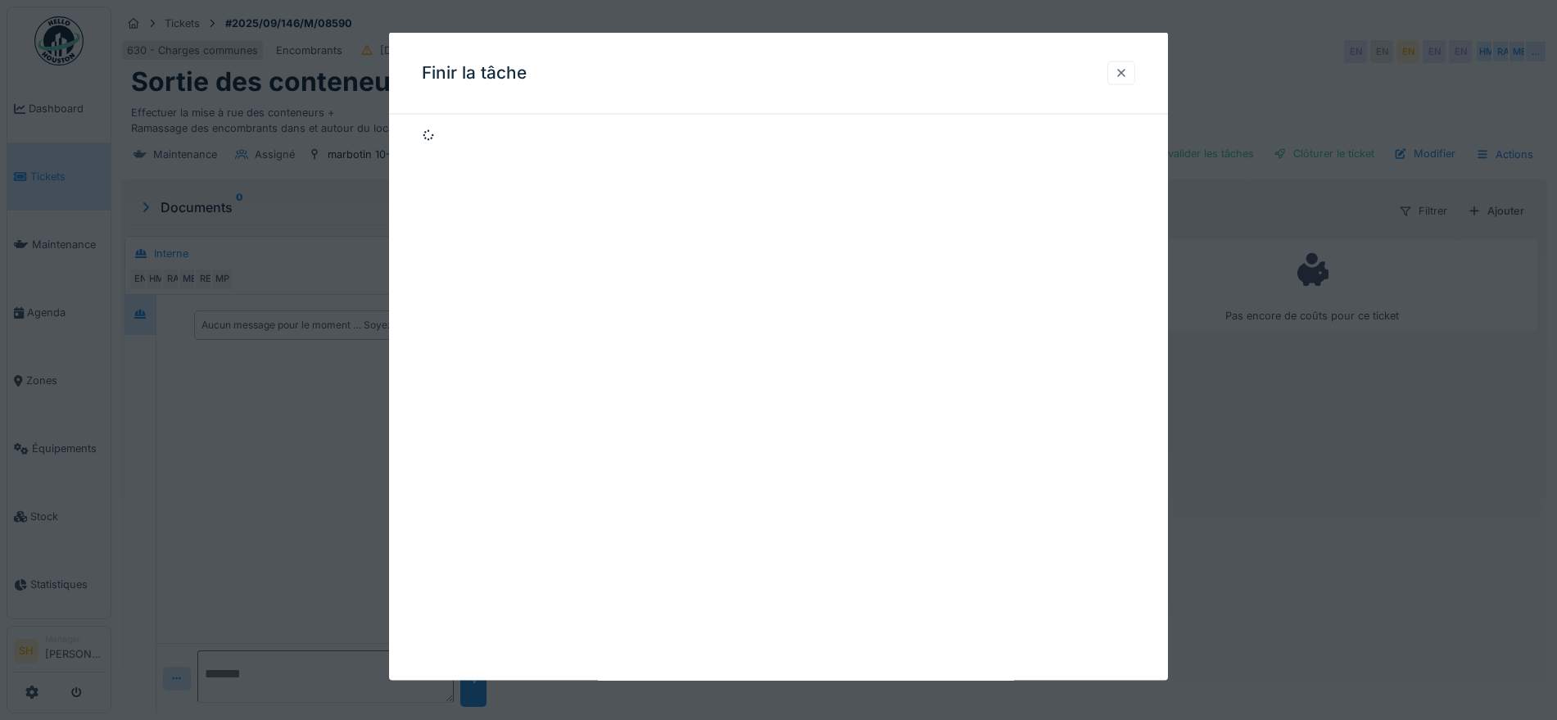
click at [1124, 71] on div at bounding box center [1121, 73] width 13 height 16
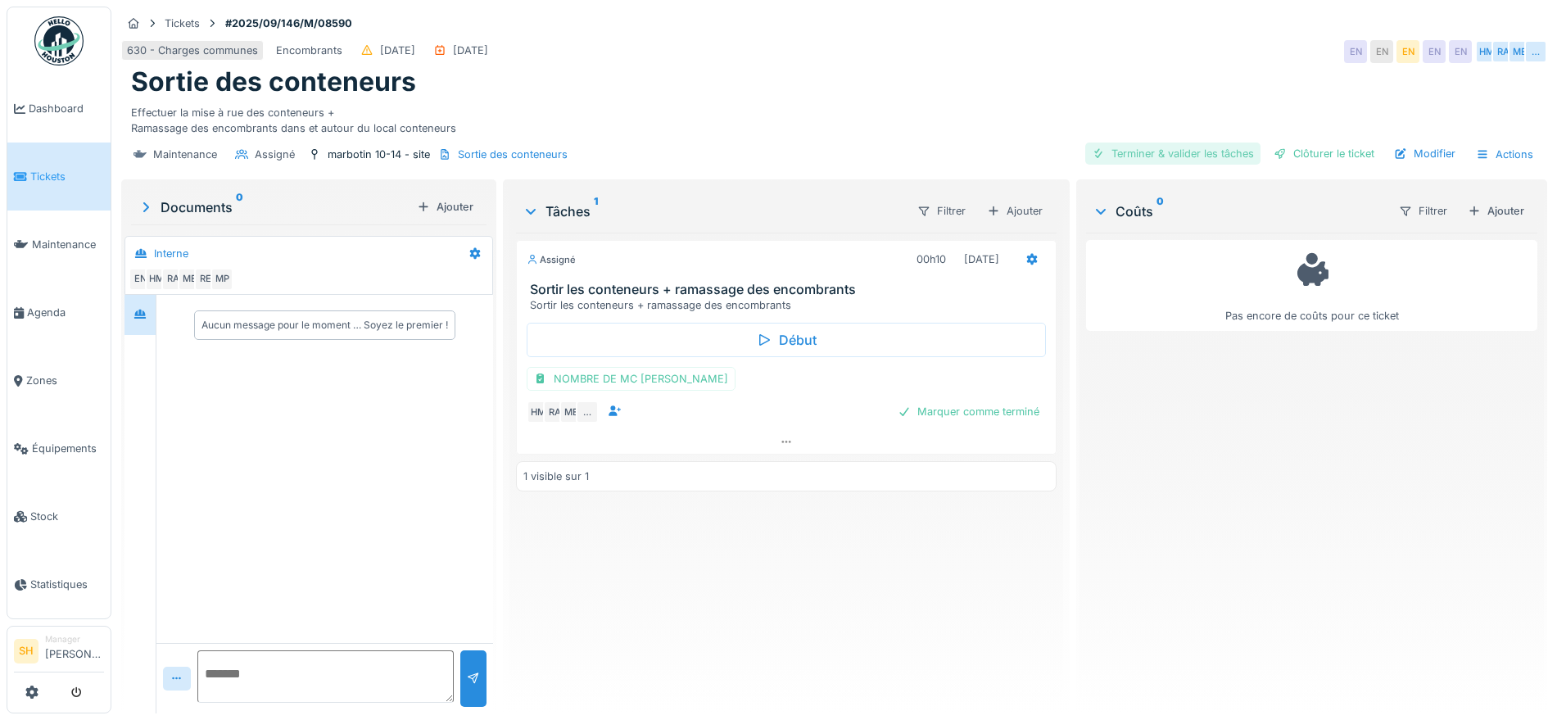
click at [1110, 143] on div "Terminer & valider les tâches" at bounding box center [1172, 154] width 175 height 22
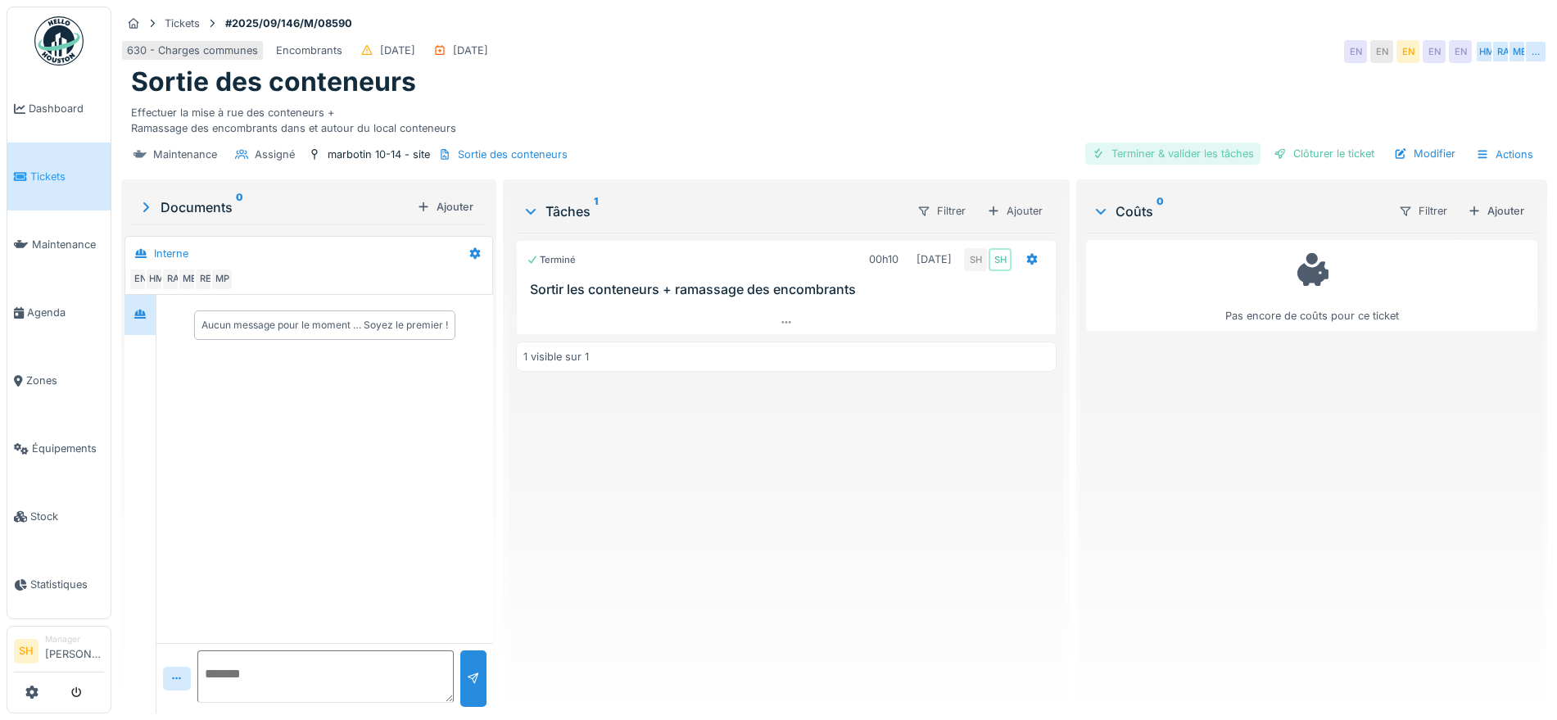
click at [1119, 143] on div "Terminer & valider les tâches" at bounding box center [1172, 154] width 175 height 22
click at [1289, 143] on div "Clôturer le ticket" at bounding box center [1324, 154] width 114 height 22
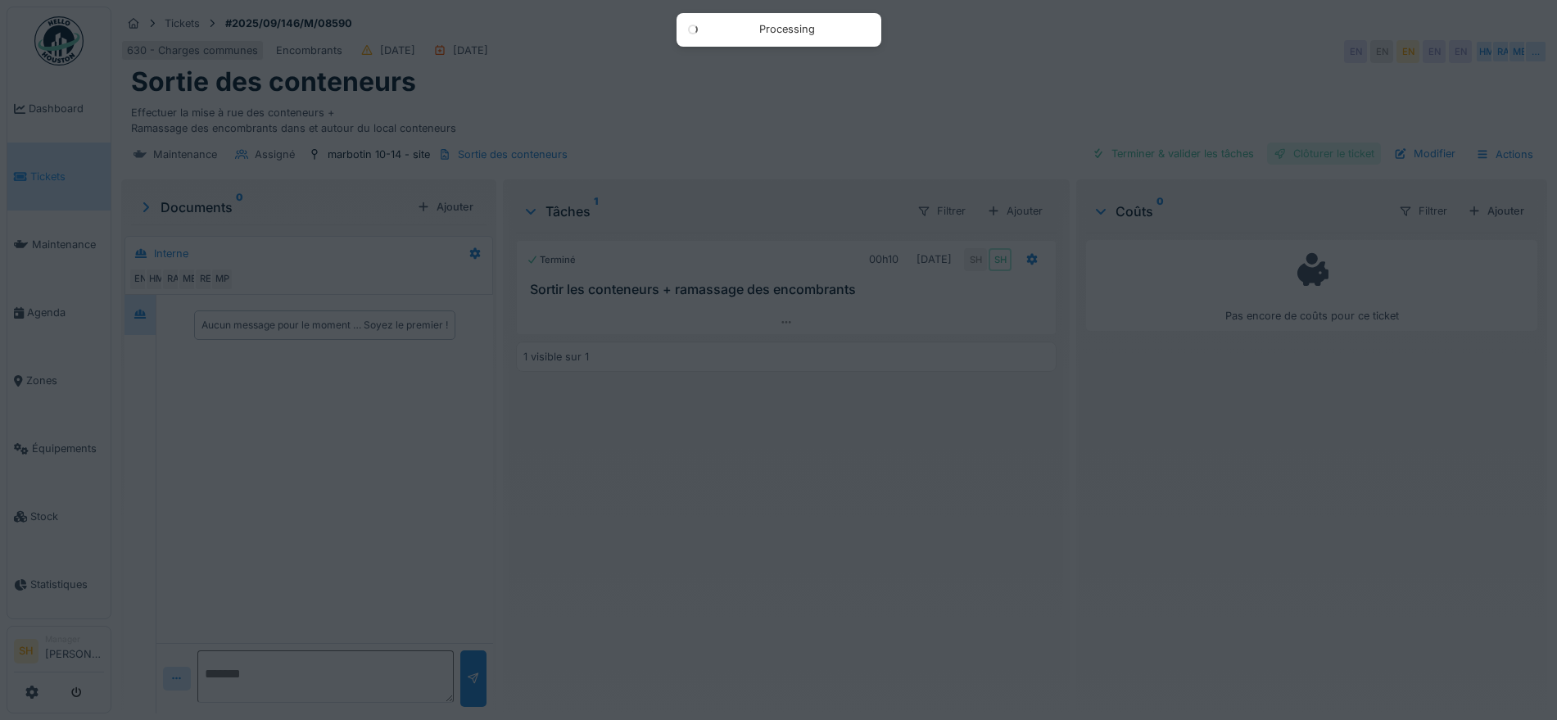
click at [1287, 131] on div at bounding box center [778, 360] width 1557 height 720
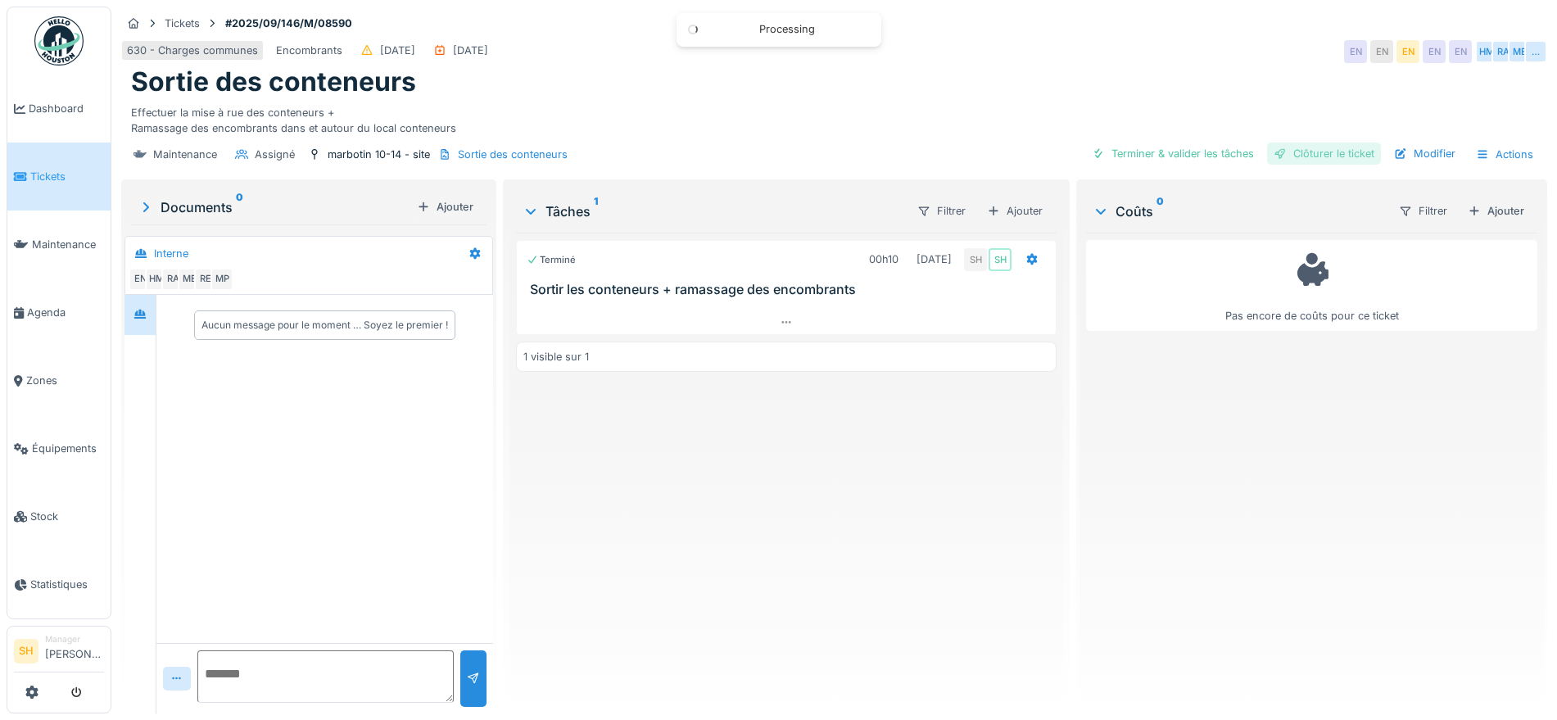
click at [1287, 131] on div at bounding box center [778, 360] width 1557 height 720
click at [1162, 143] on div "Terminer & valider les tâches" at bounding box center [1172, 154] width 175 height 22
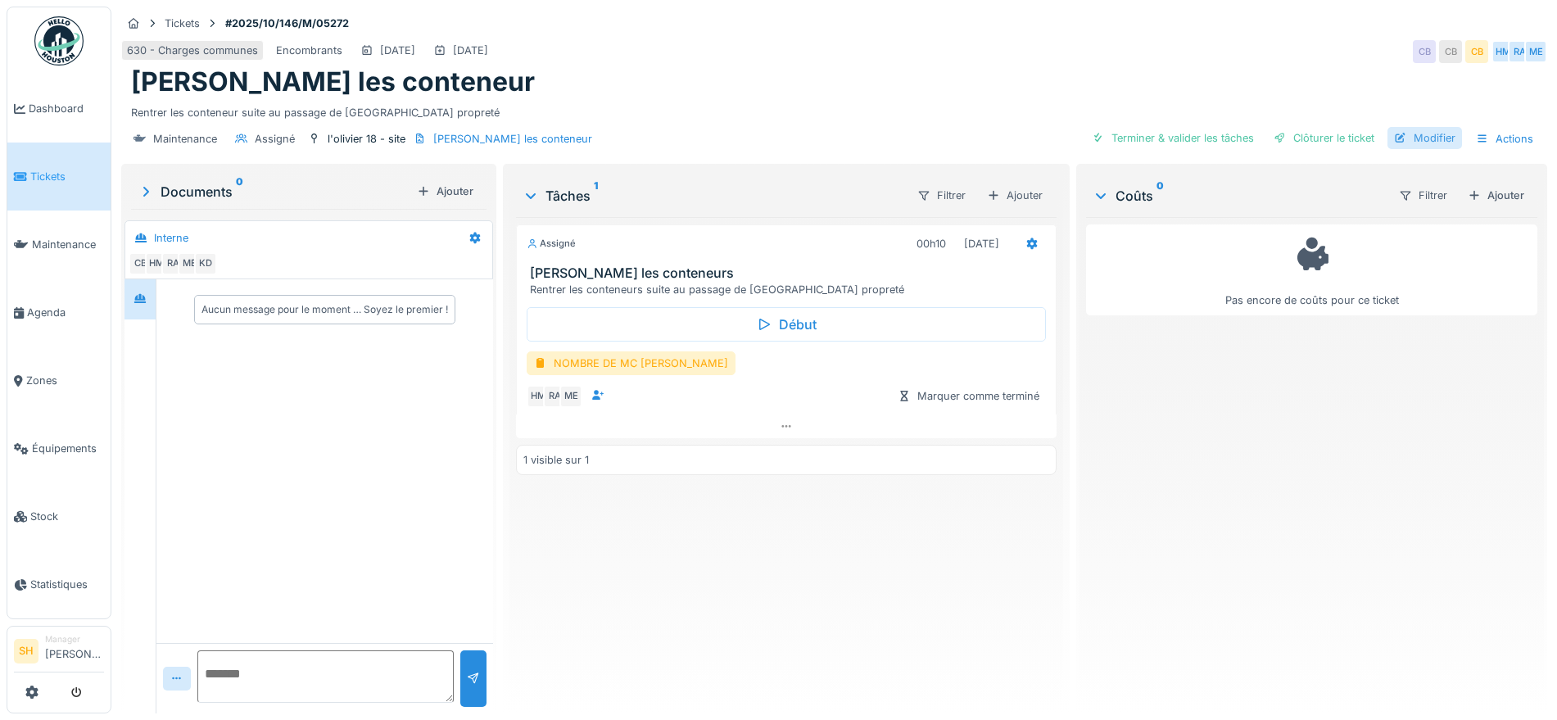
click at [1408, 143] on div "Modifier" at bounding box center [1425, 138] width 75 height 22
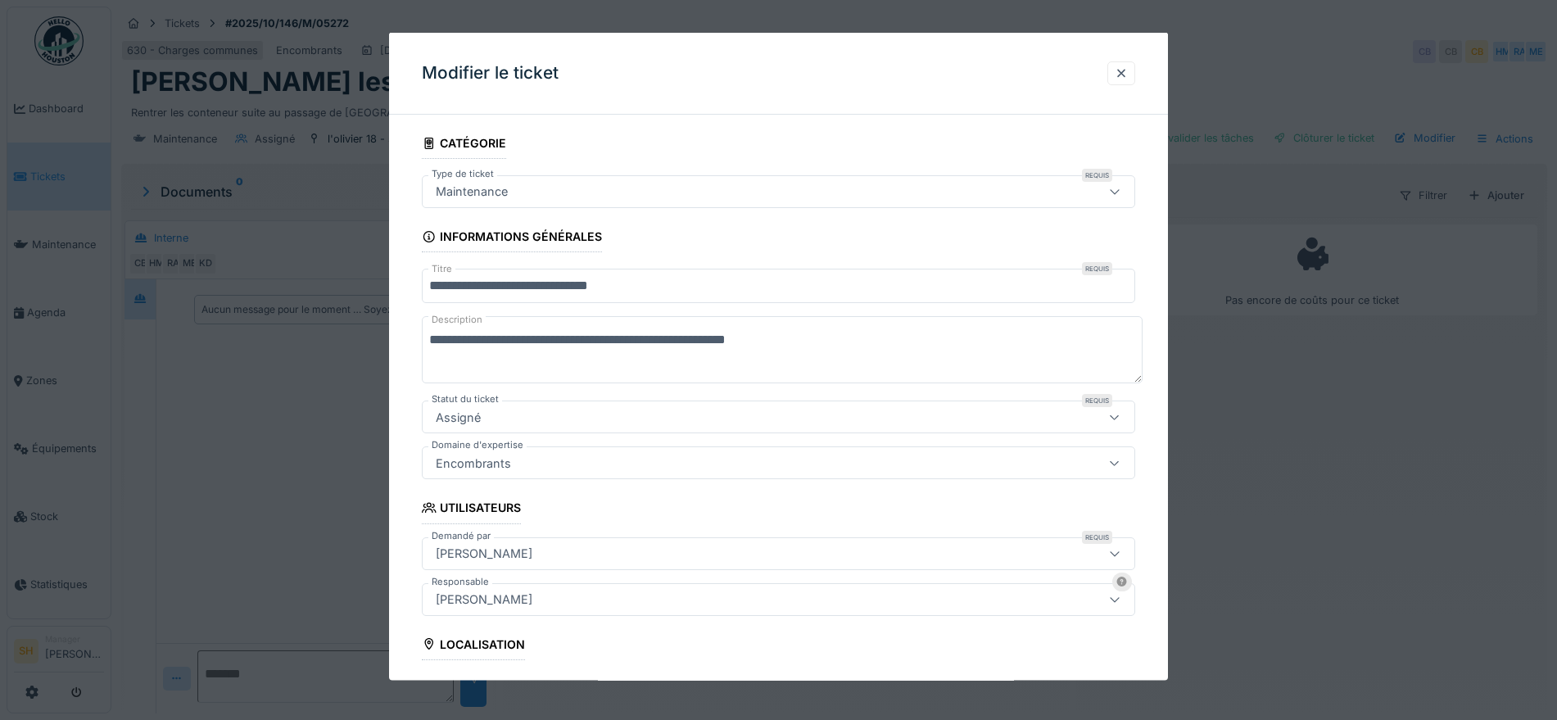
click at [1115, 599] on div at bounding box center [1114, 598] width 39 height 31
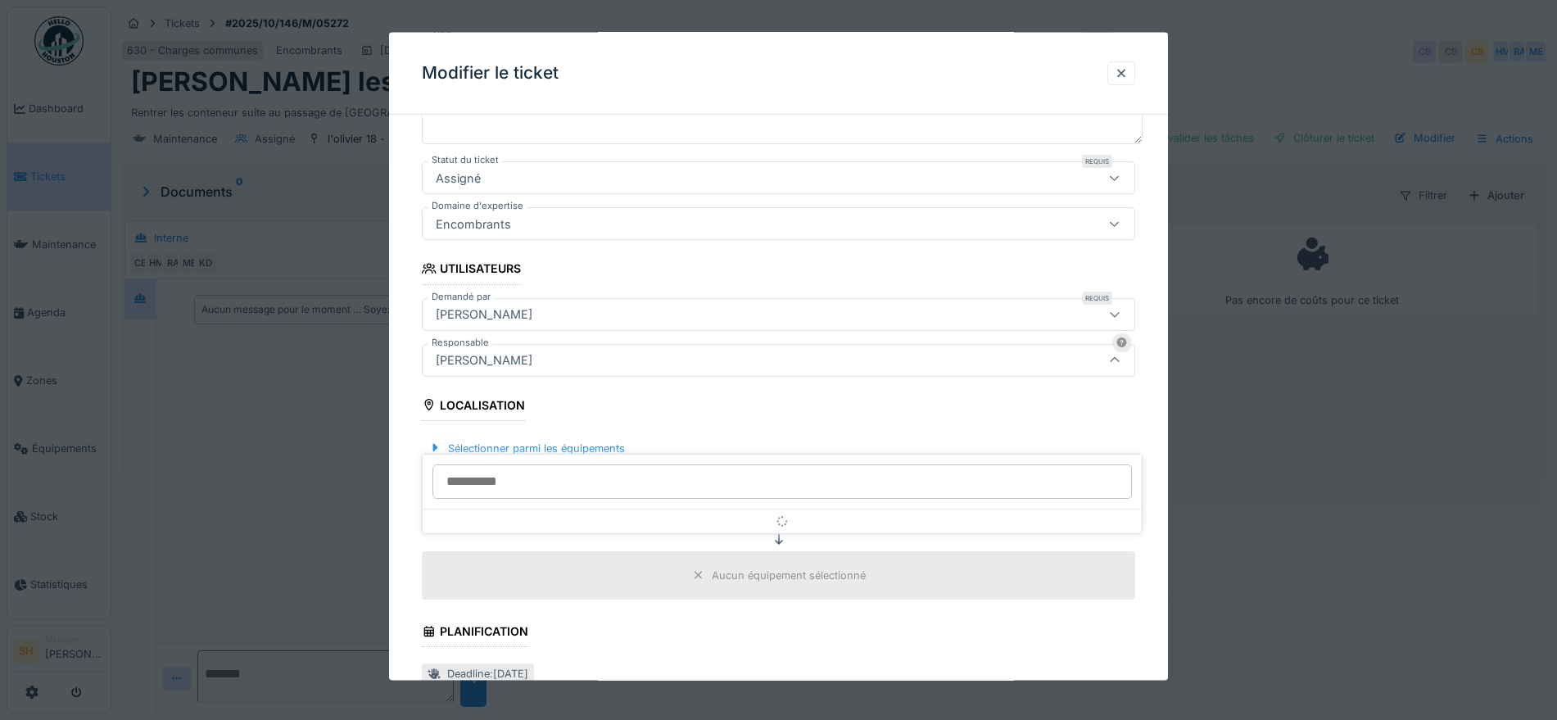
scroll to position [242, 0]
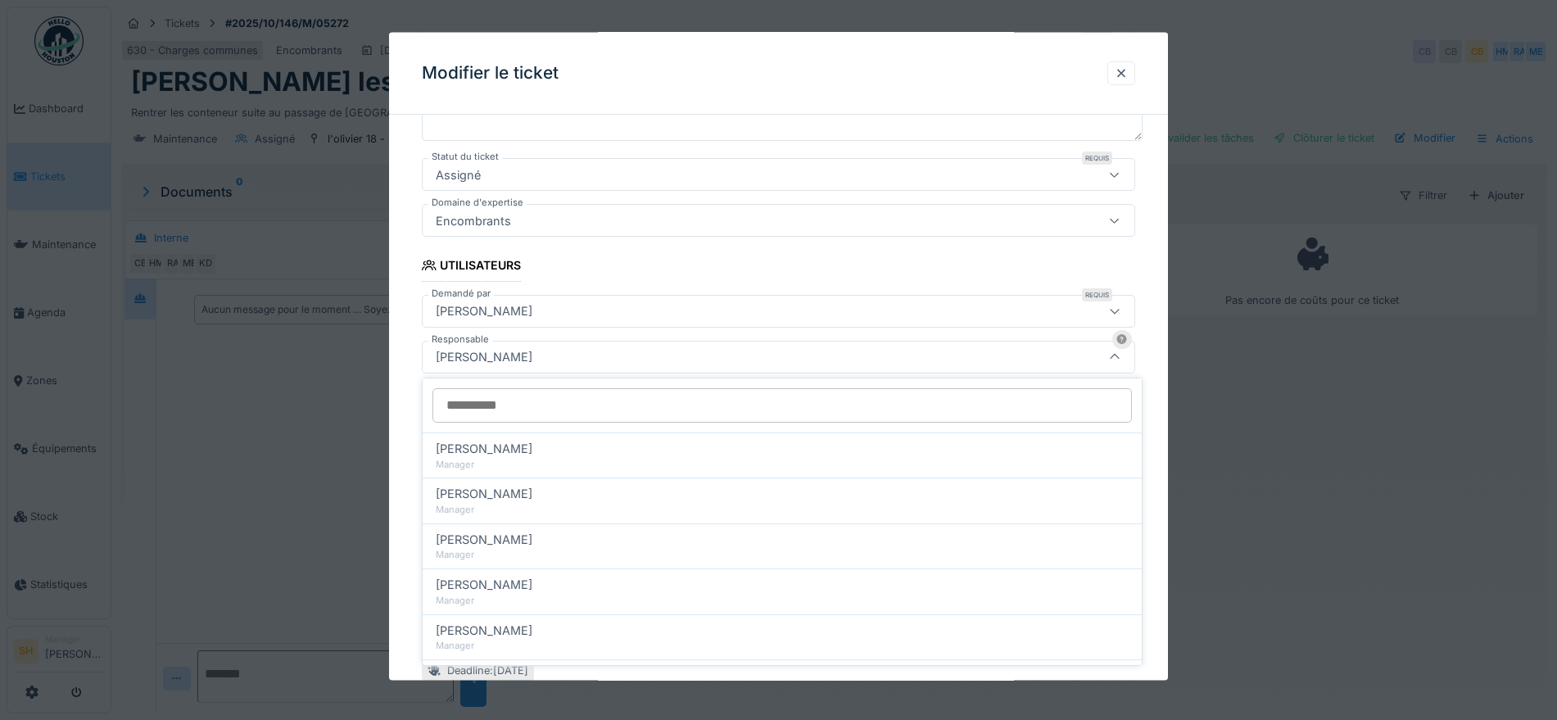
click at [600, 404] on input "Responsable" at bounding box center [783, 405] width 700 height 34
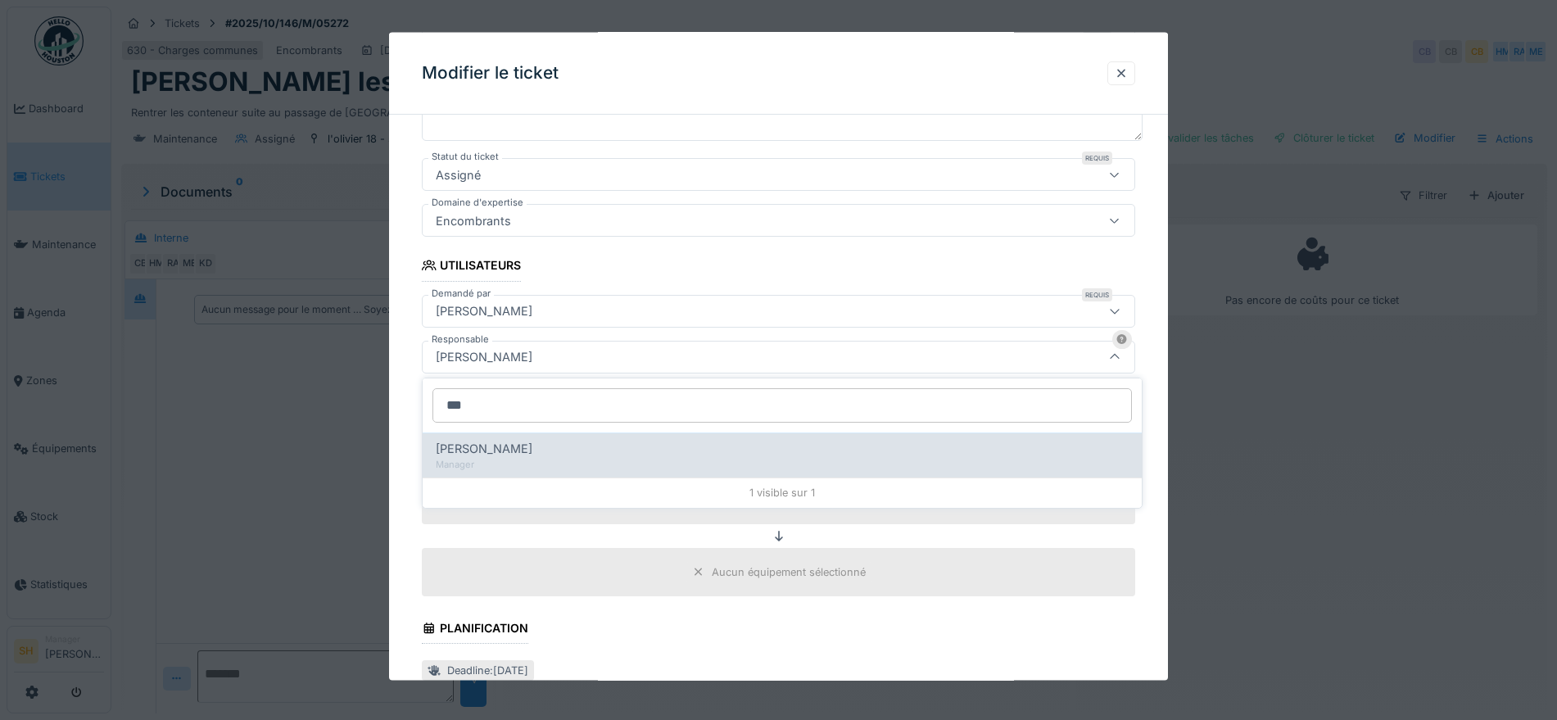
type input "***"
click at [557, 455] on div "[PERSON_NAME]" at bounding box center [782, 449] width 693 height 18
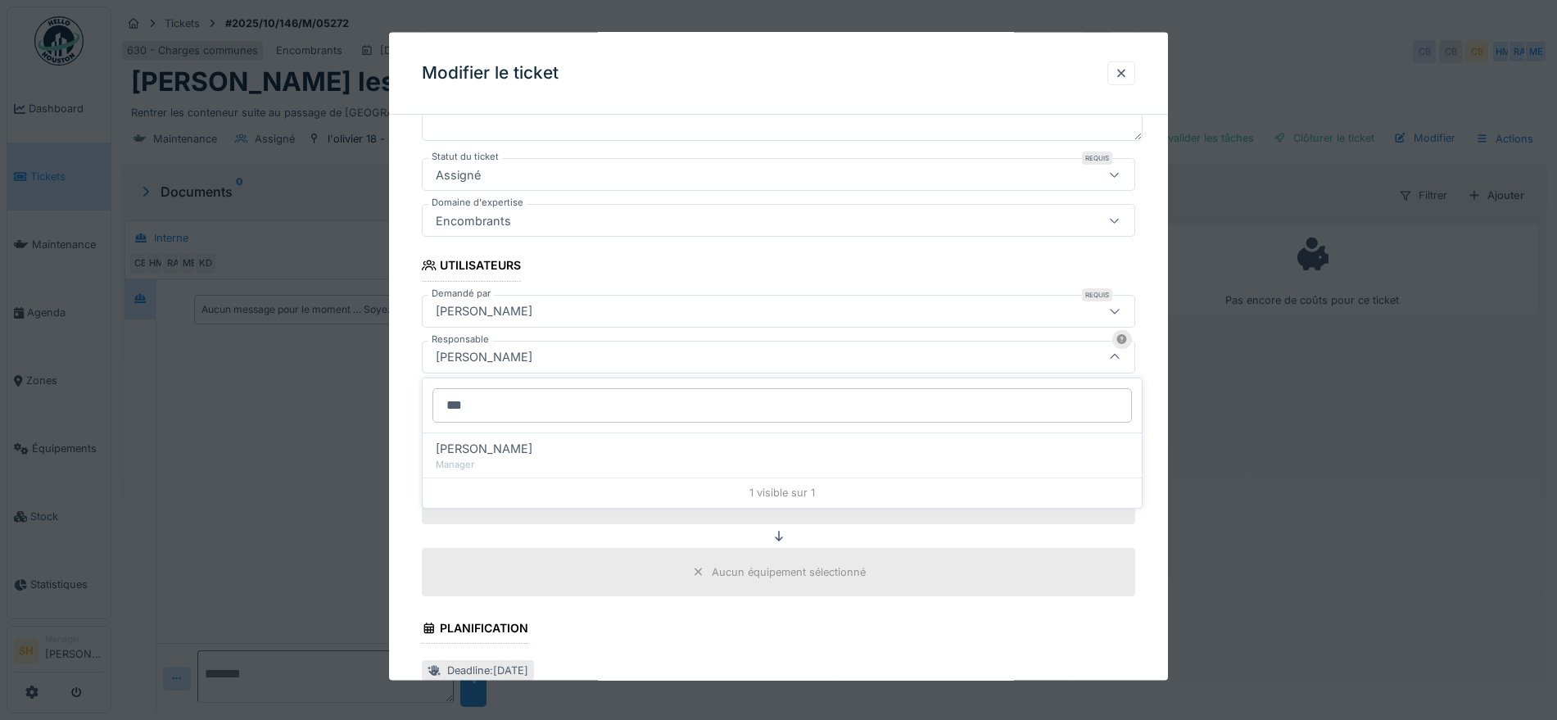
type input "*****"
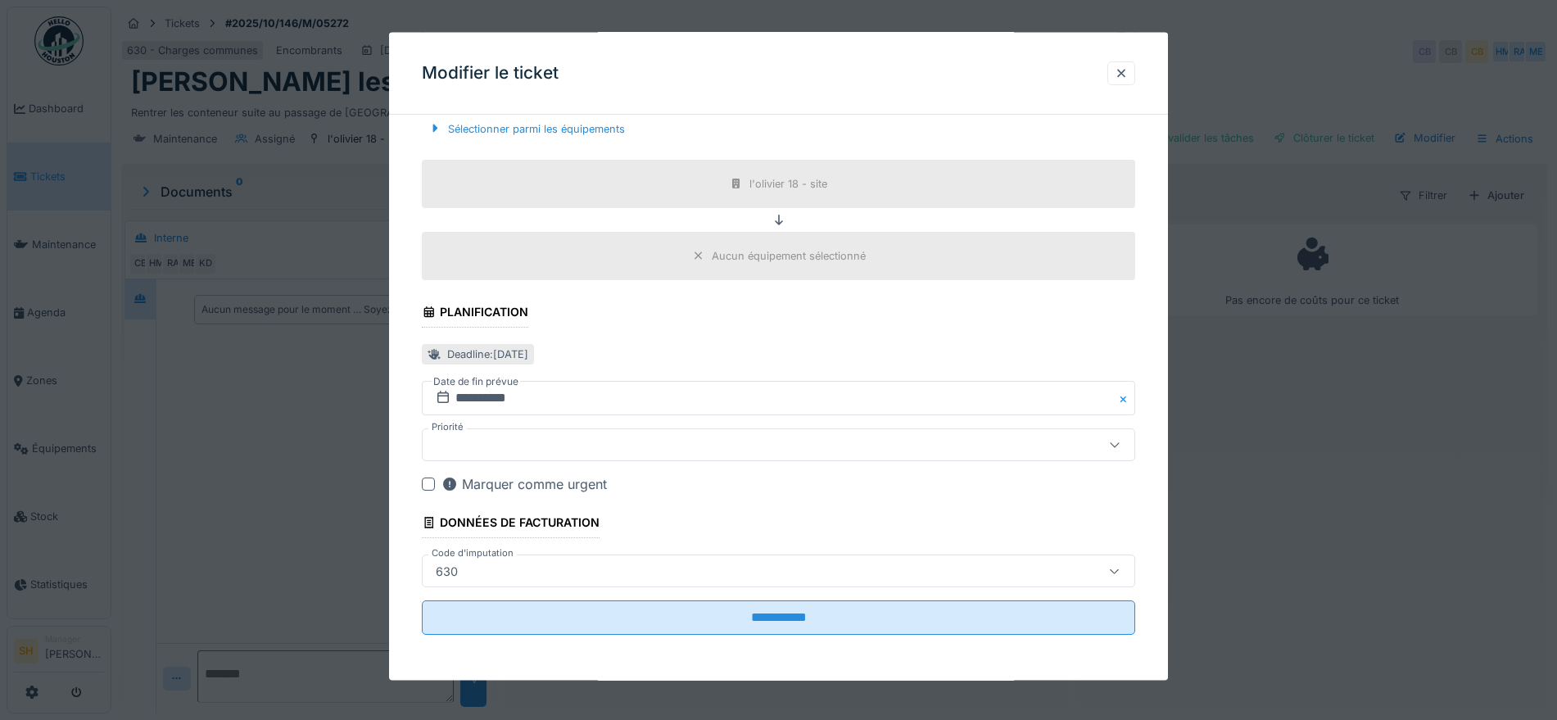
scroll to position [16, 0]
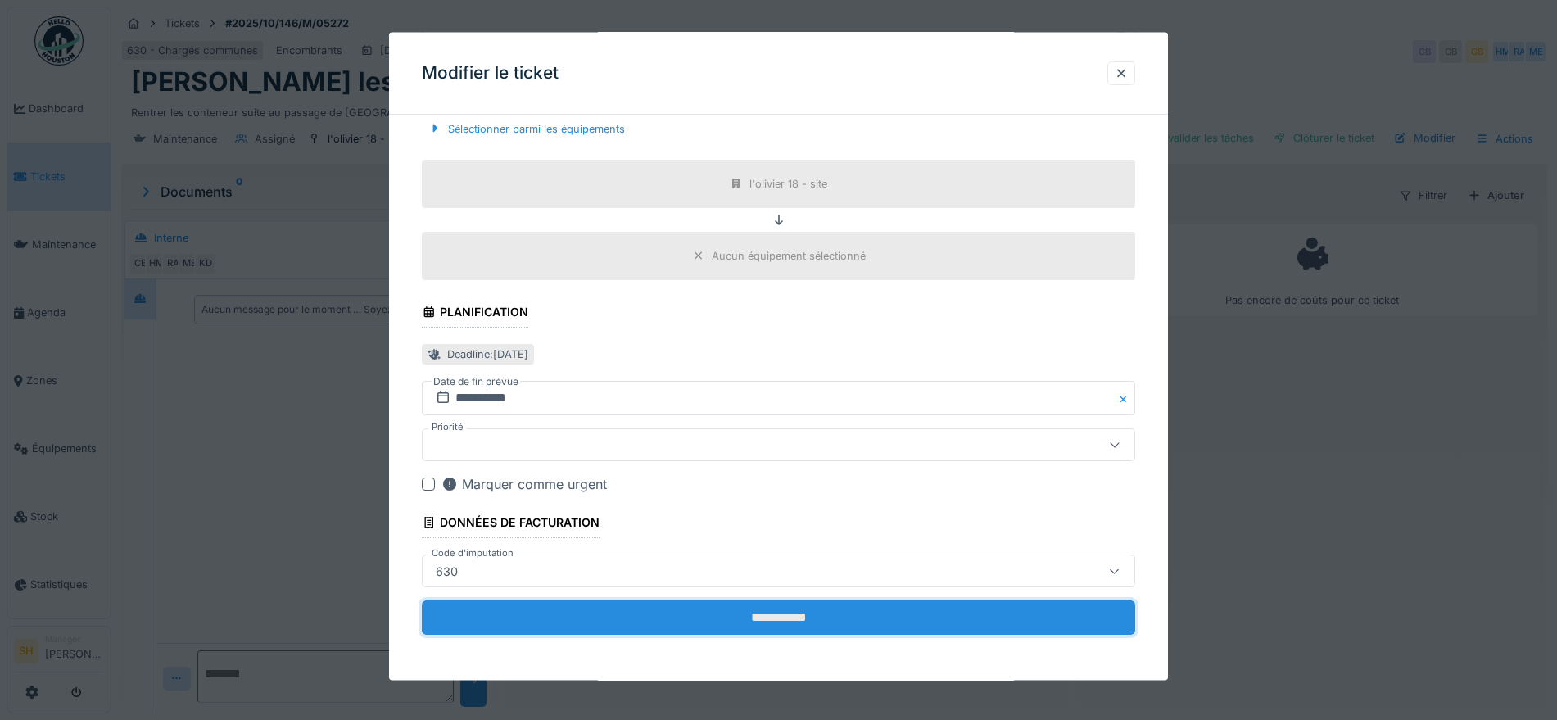
click at [890, 623] on input "**********" at bounding box center [778, 617] width 713 height 34
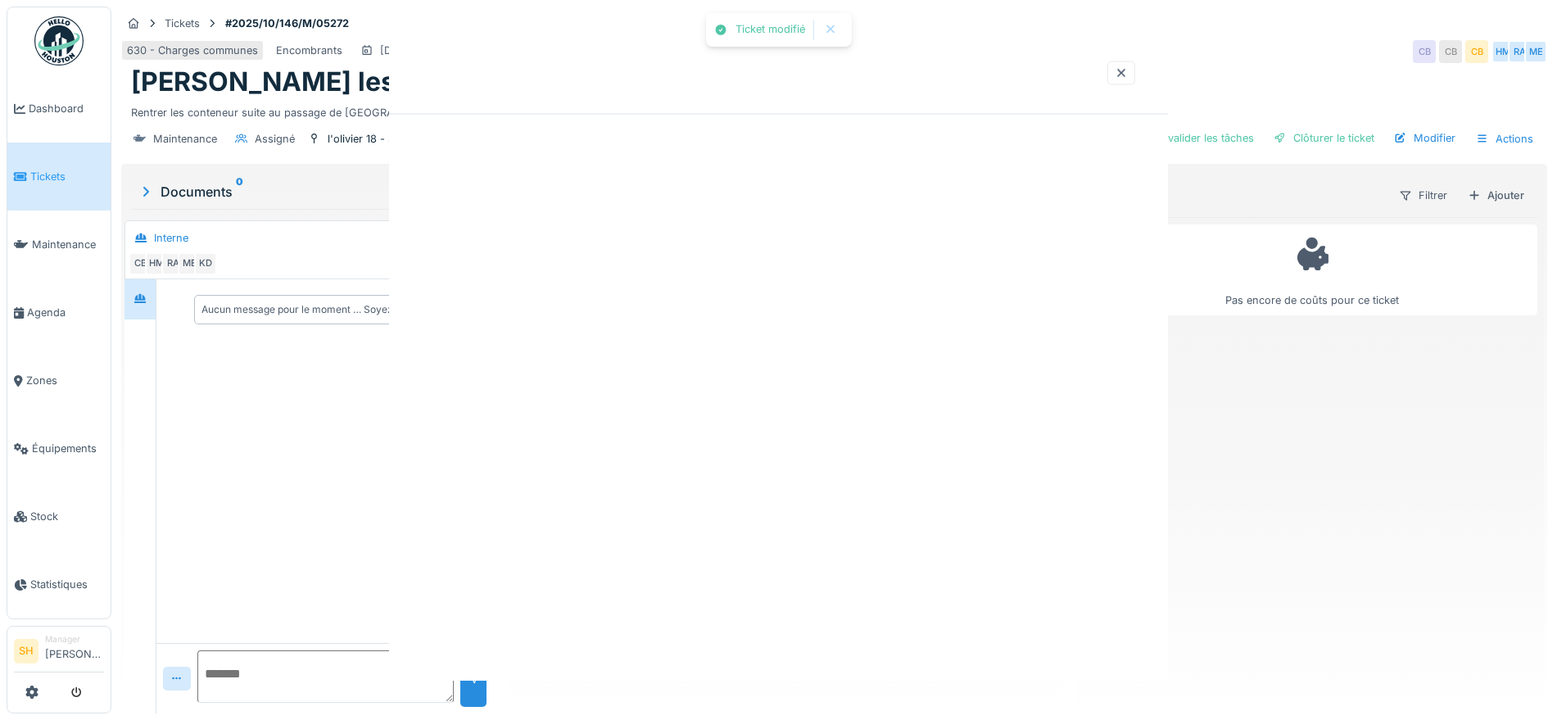
scroll to position [0, 0]
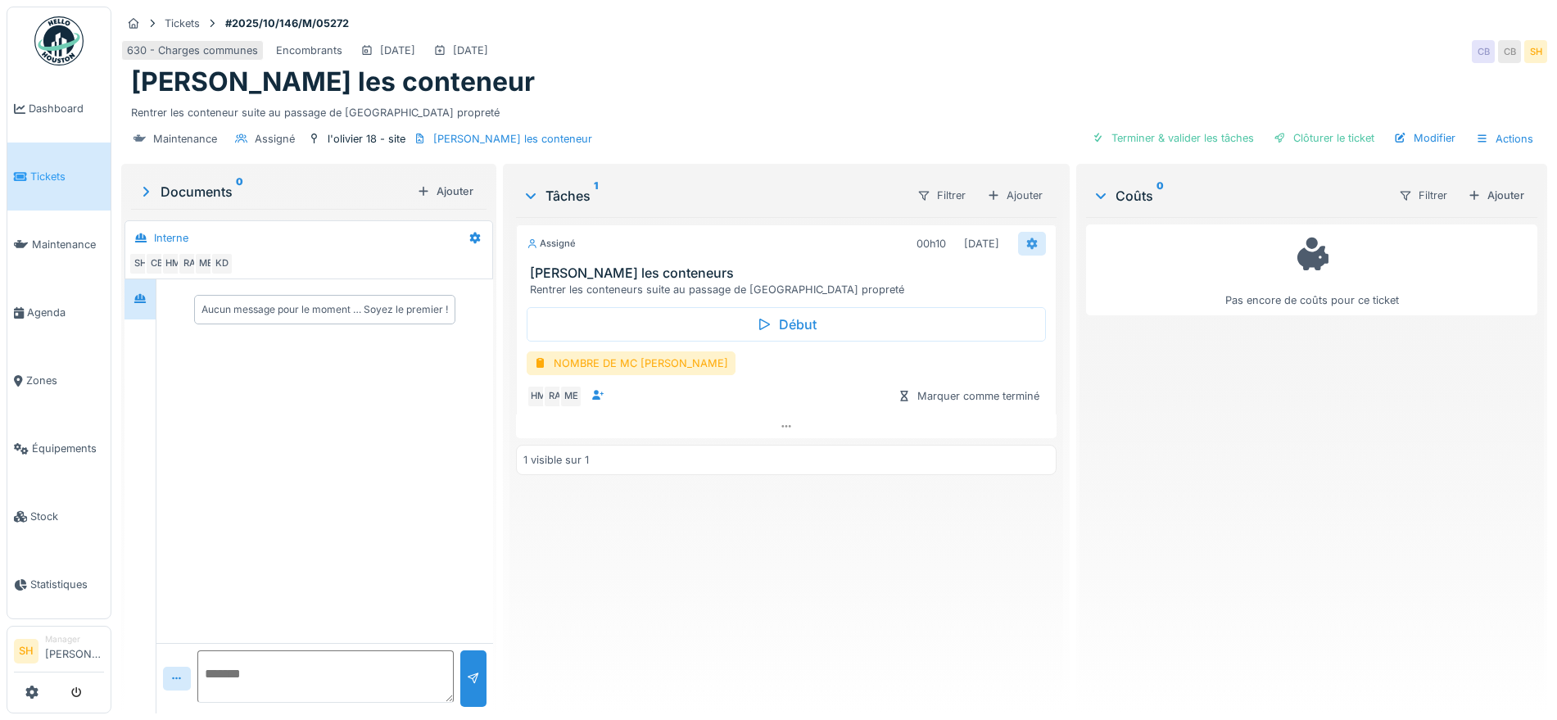
click at [1027, 238] on icon at bounding box center [1032, 243] width 11 height 11
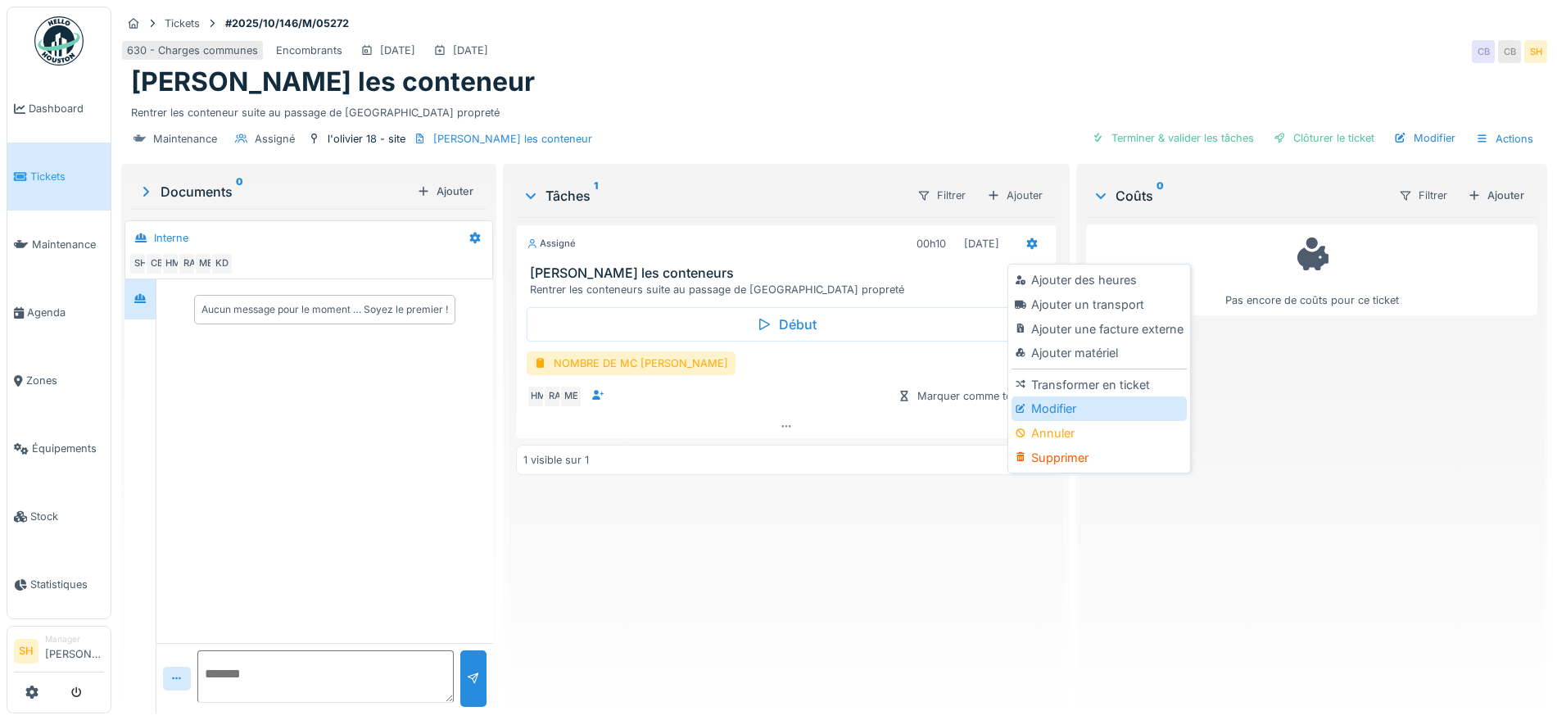
click at [1061, 396] on div "Modifier" at bounding box center [1099, 408] width 174 height 25
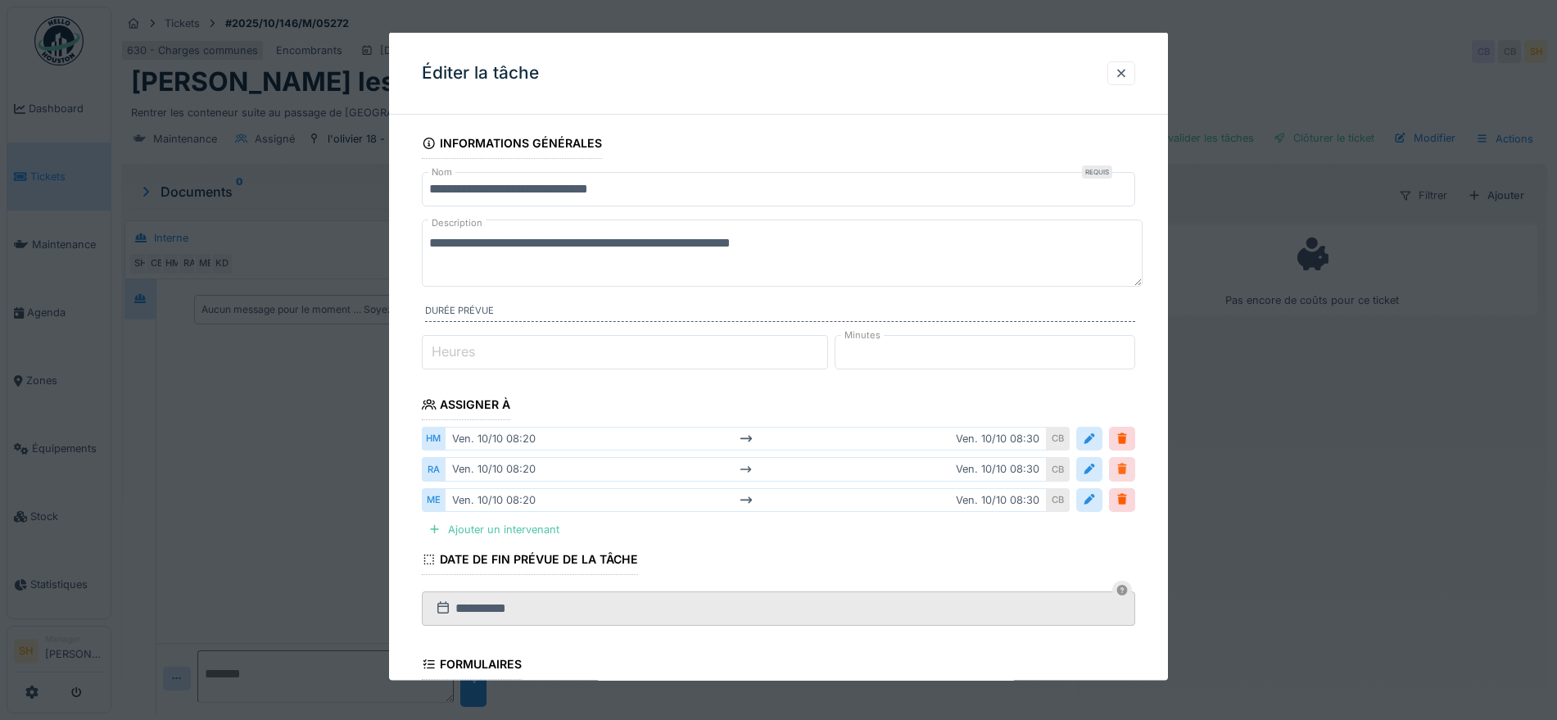
click at [1128, 469] on div at bounding box center [1122, 469] width 13 height 16
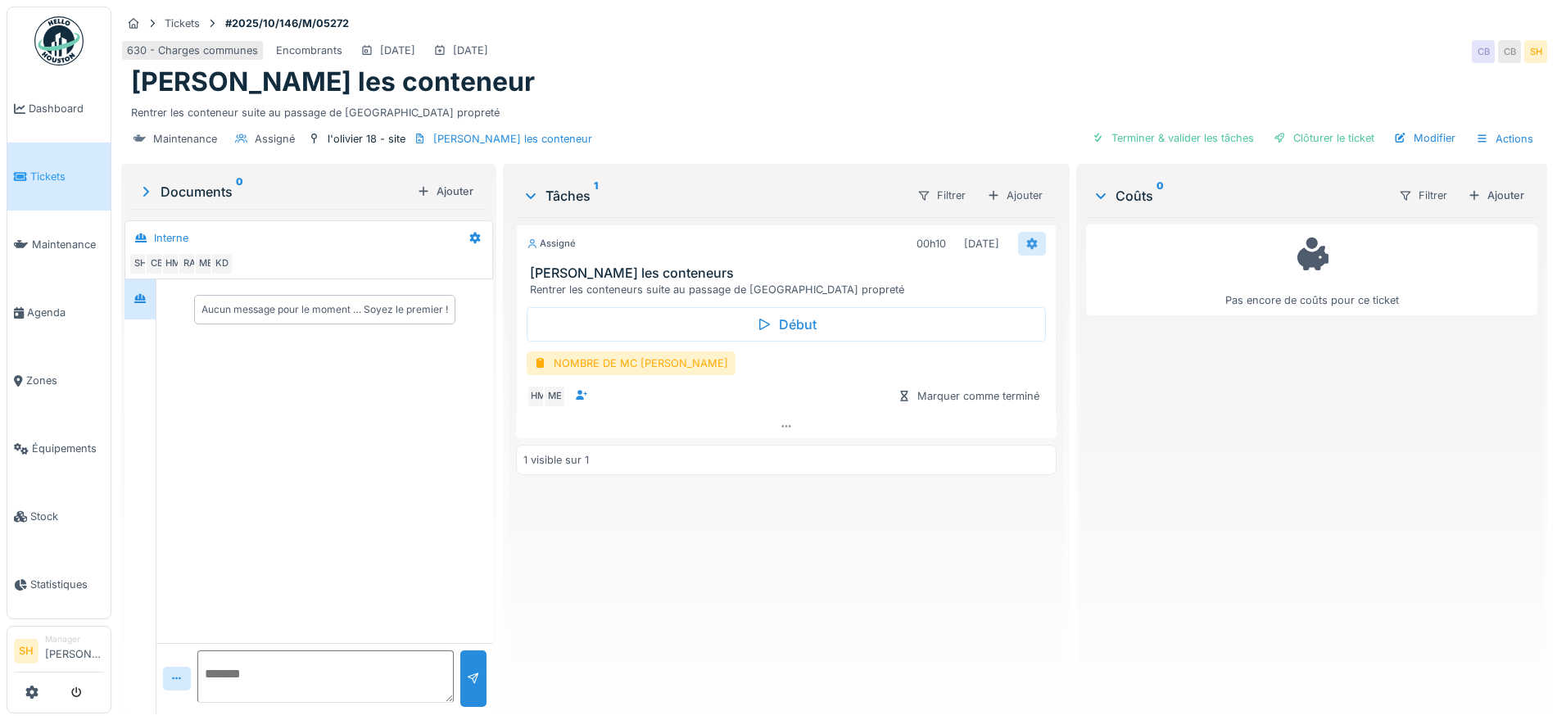
click at [1027, 238] on icon at bounding box center [1032, 243] width 11 height 11
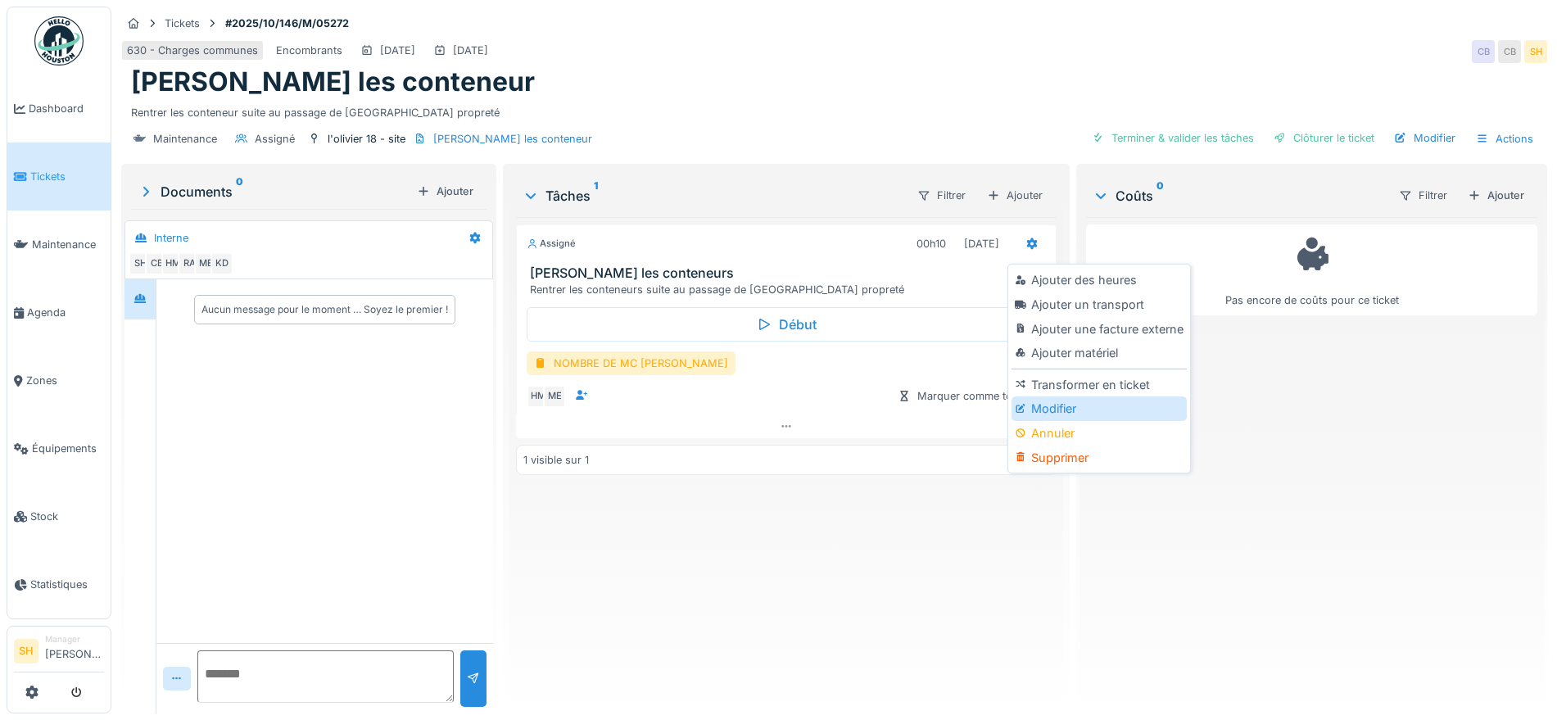
click at [1060, 396] on div "Modifier" at bounding box center [1099, 408] width 174 height 25
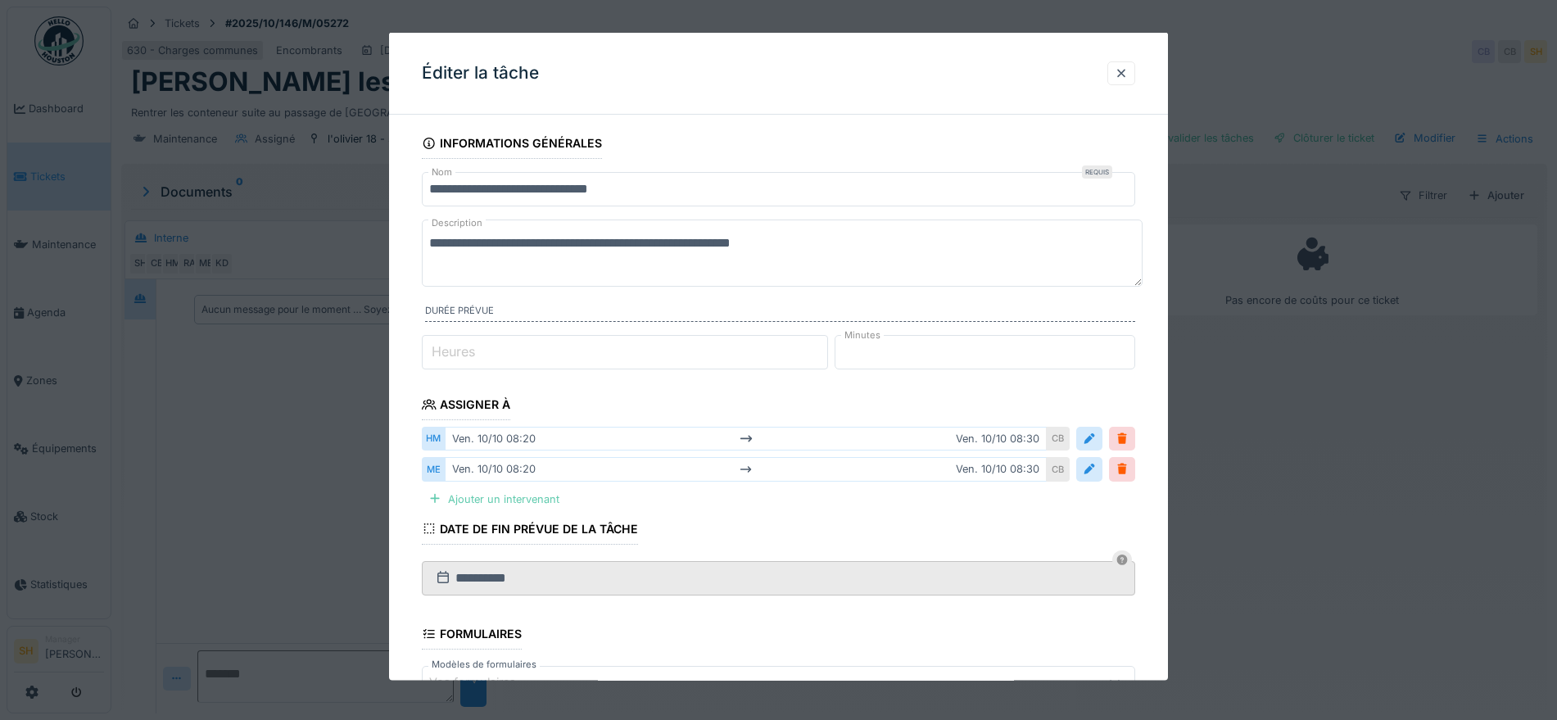
click at [523, 503] on div "Ajouter un intervenant" at bounding box center [494, 498] width 144 height 22
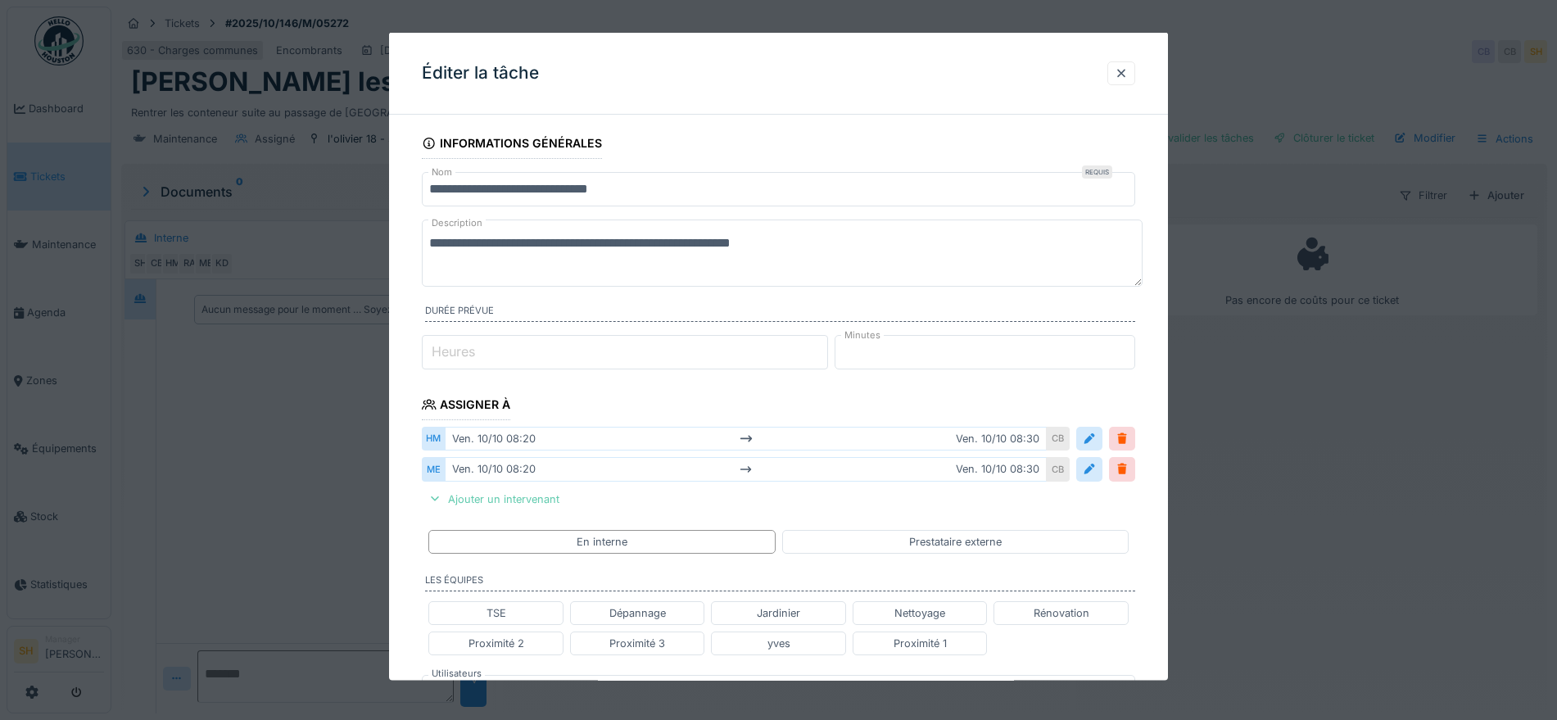
click at [530, 496] on div "Ajouter un intervenant" at bounding box center [494, 498] width 144 height 22
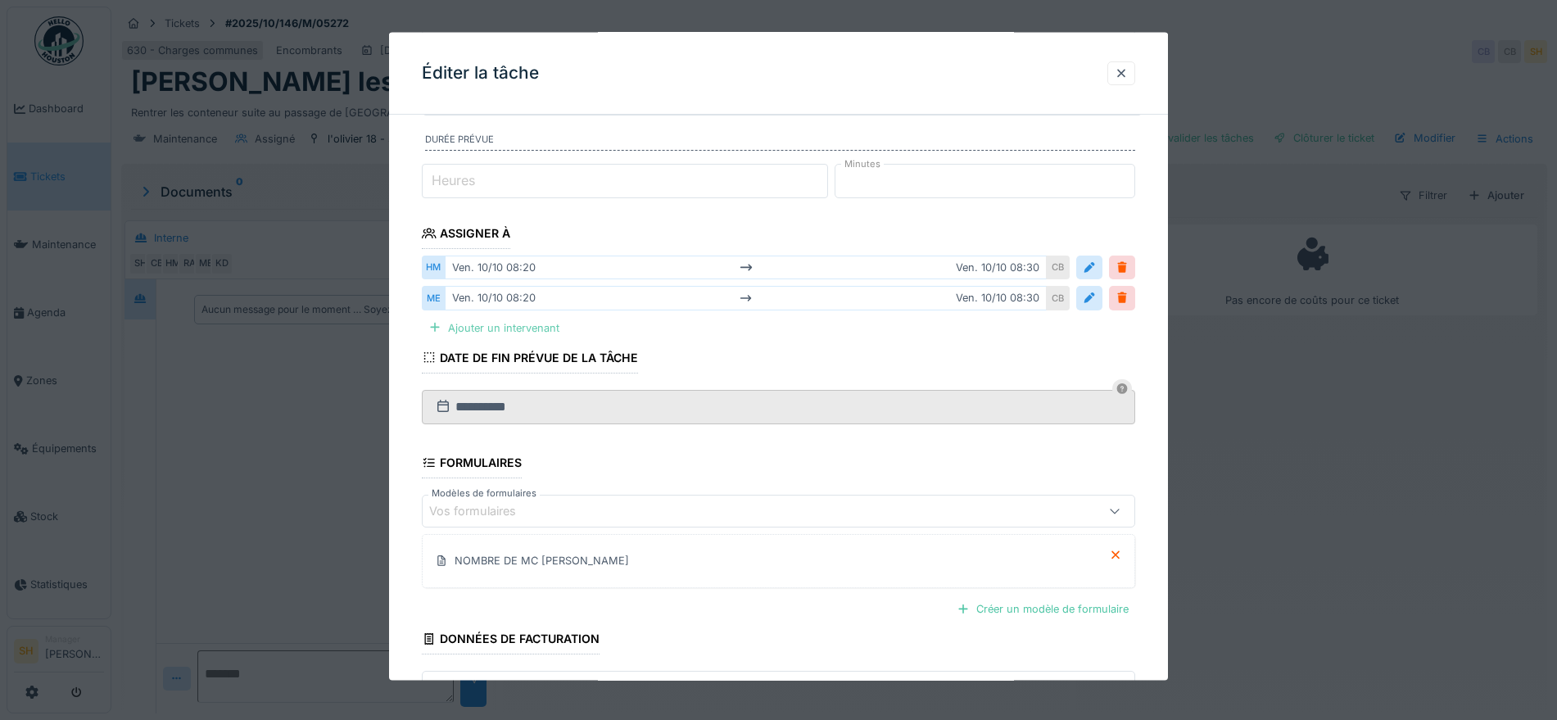
scroll to position [205, 0]
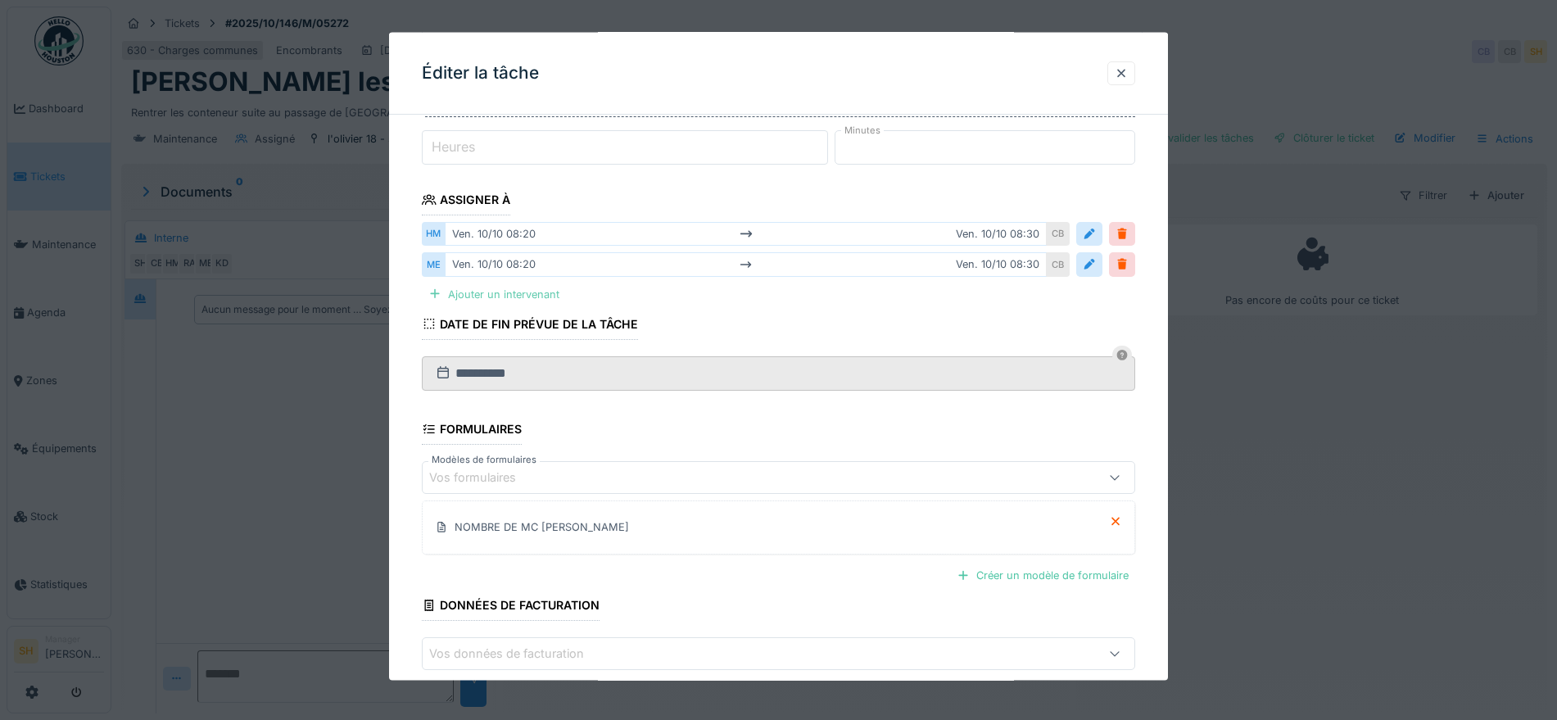
click at [519, 299] on div "Ajouter un intervenant" at bounding box center [494, 294] width 144 height 22
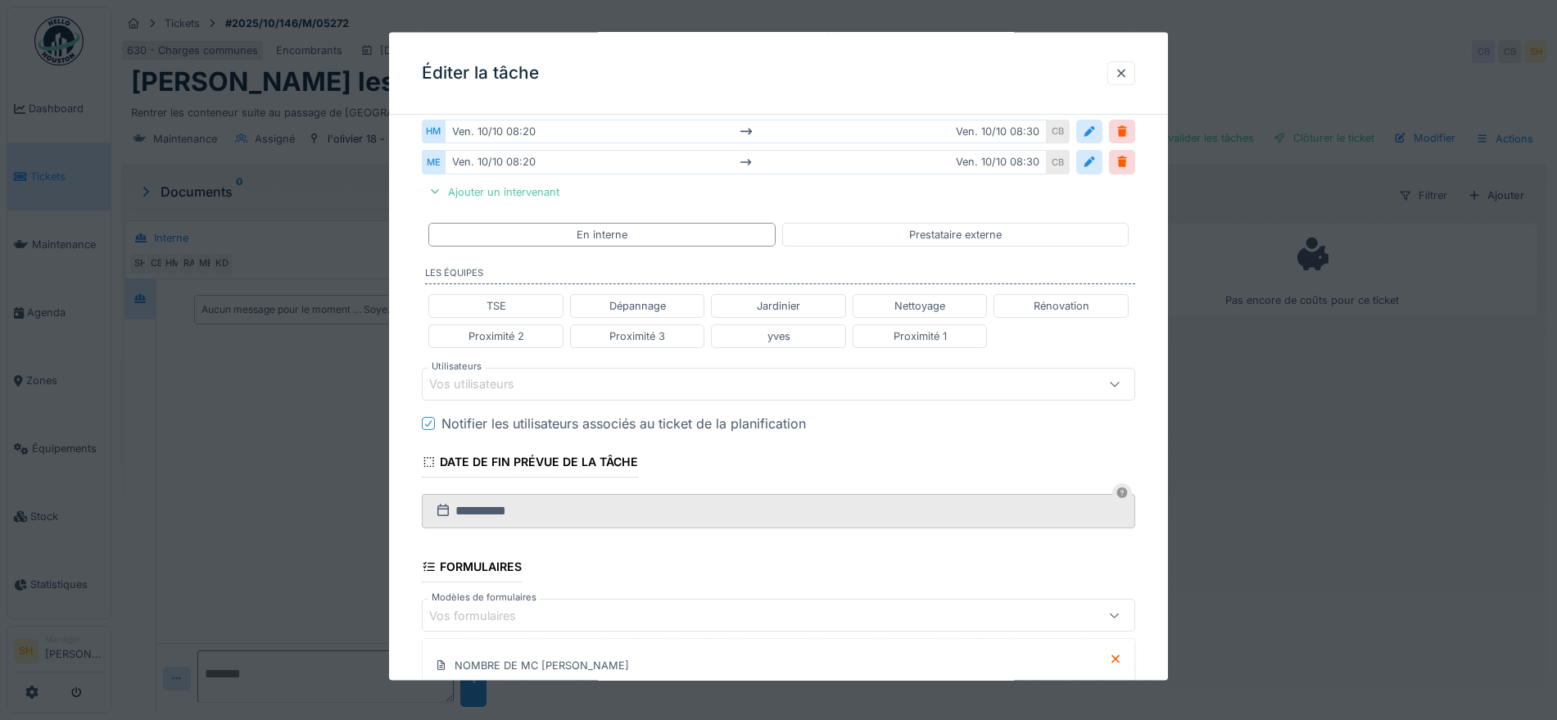
click at [558, 381] on div "Vos utilisateurs" at bounding box center [736, 384] width 615 height 18
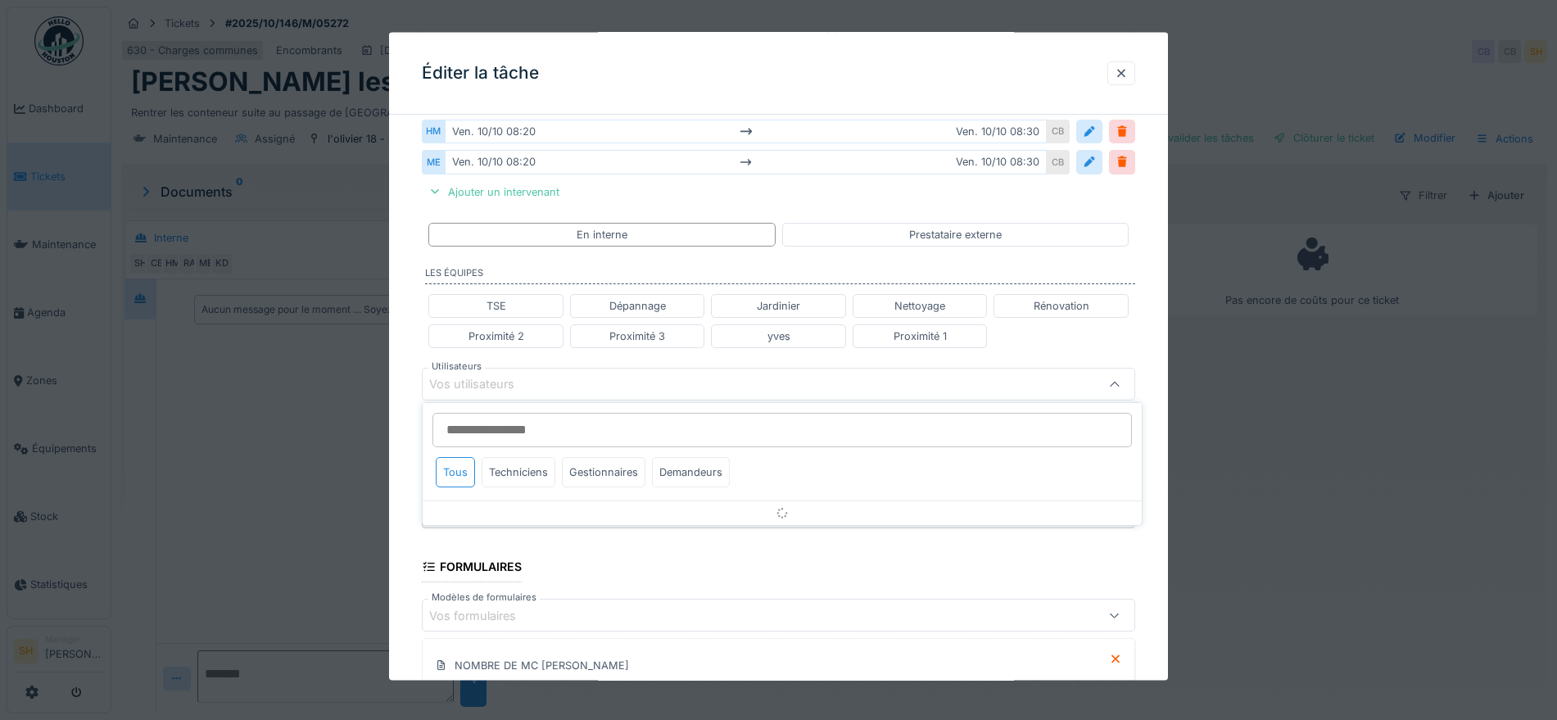
scroll to position [335, 0]
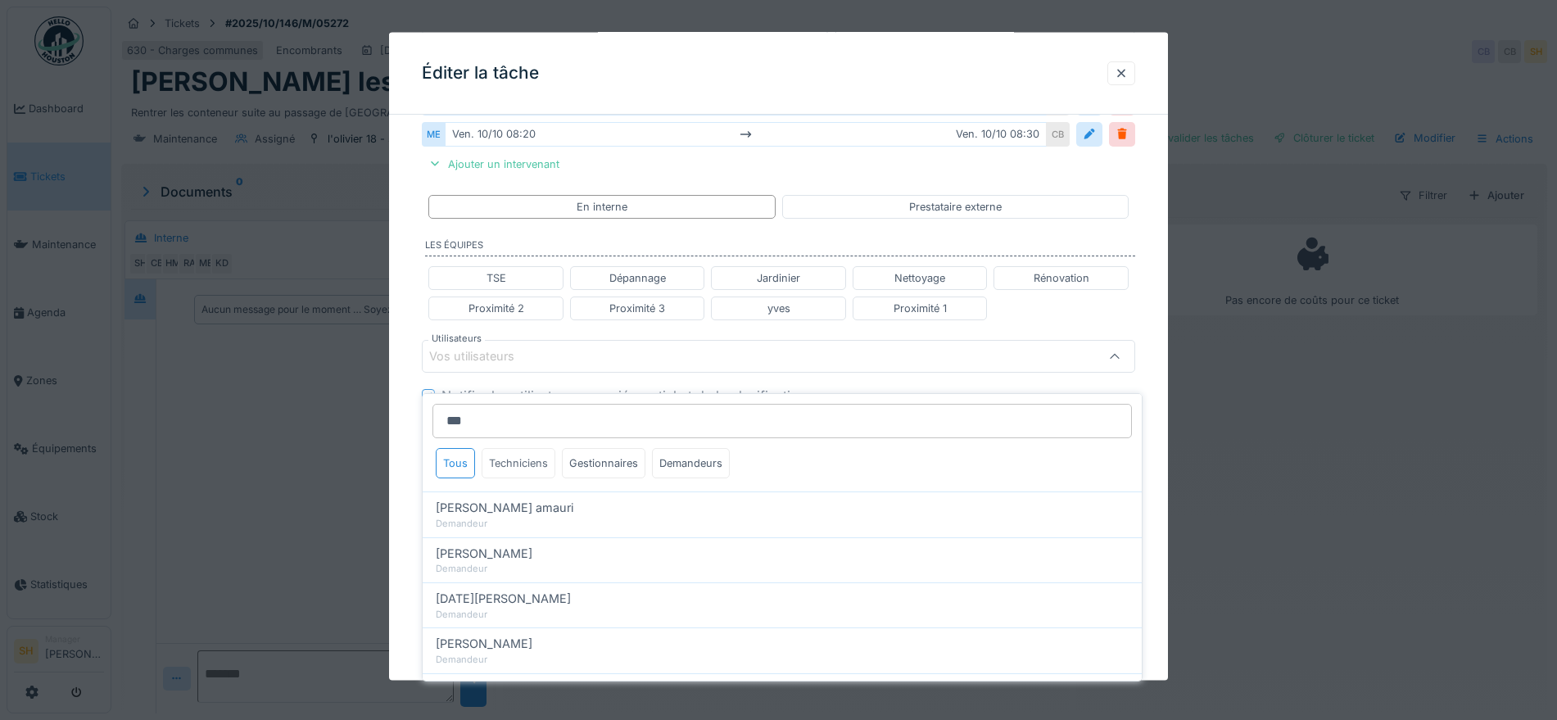
type input "***"
click at [532, 451] on div "Techniciens" at bounding box center [519, 463] width 74 height 30
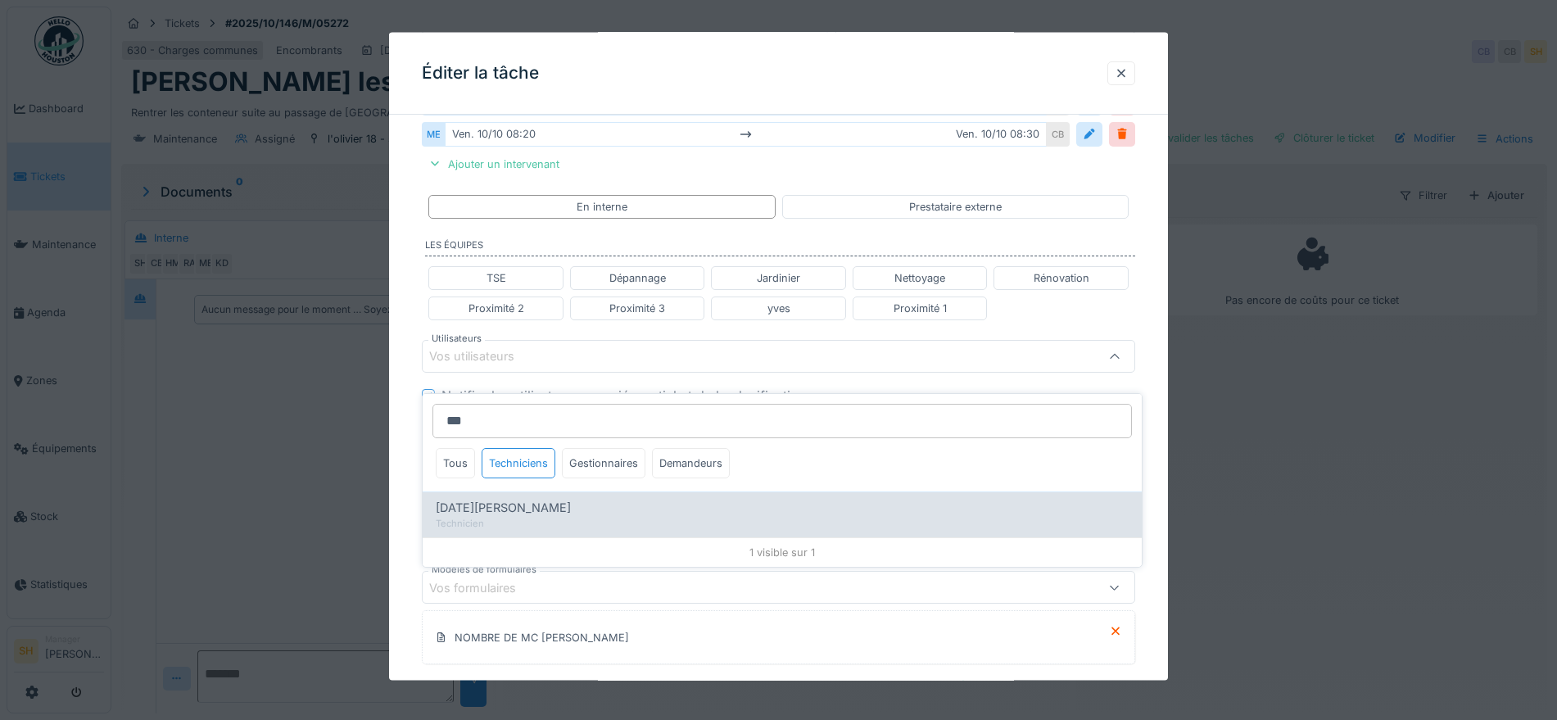
click at [523, 499] on span "[DATE][PERSON_NAME]" at bounding box center [503, 508] width 135 height 18
type input "*****"
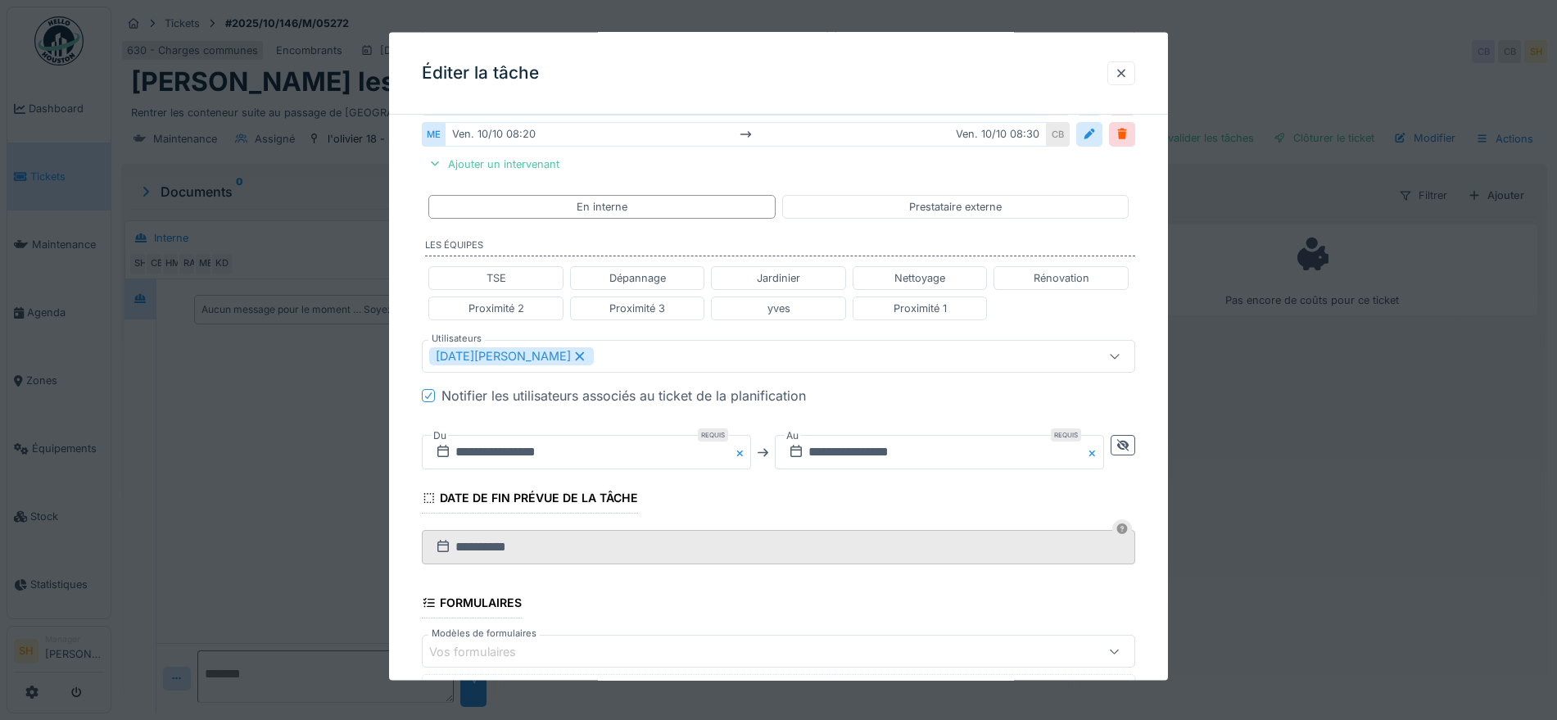
click at [1165, 441] on div "**********" at bounding box center [778, 365] width 779 height 1145
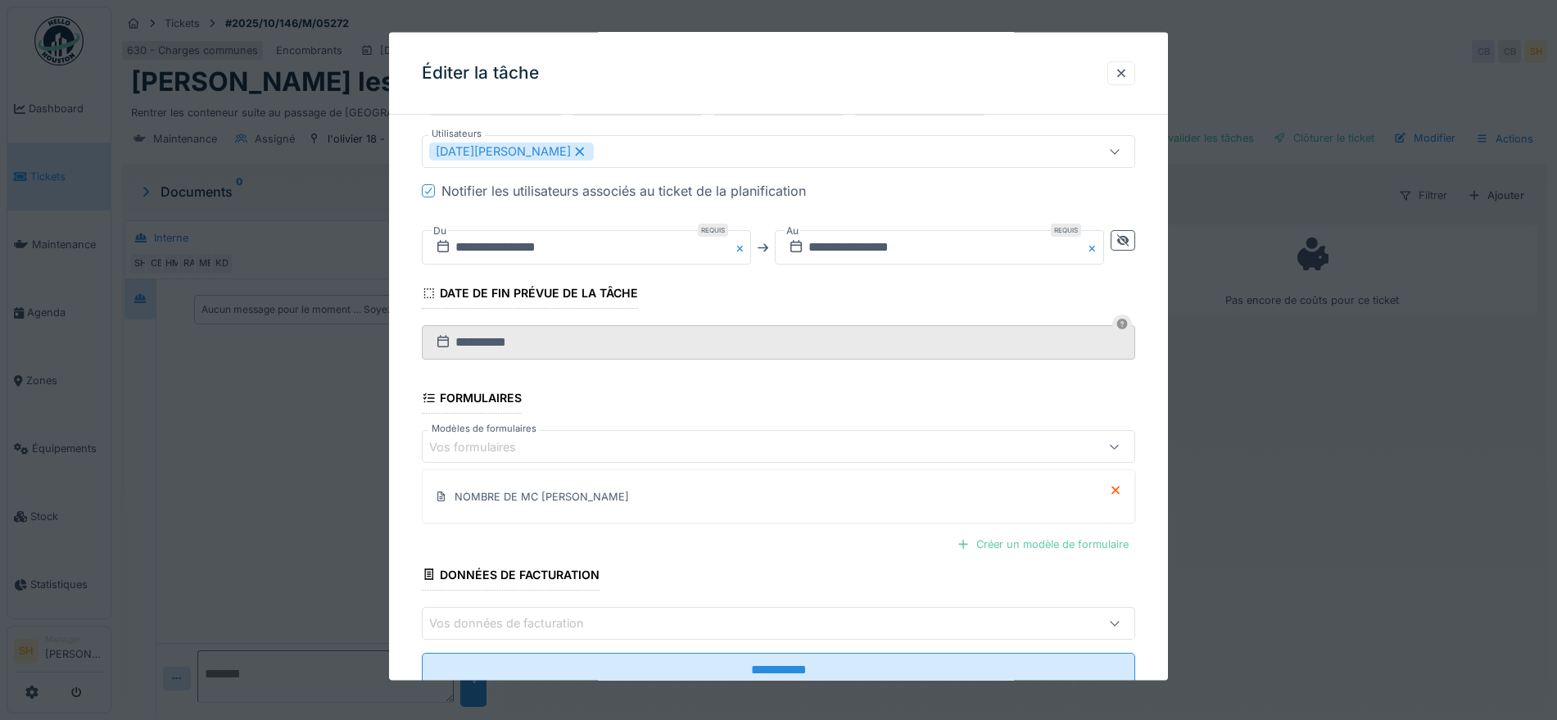
scroll to position [592, 0]
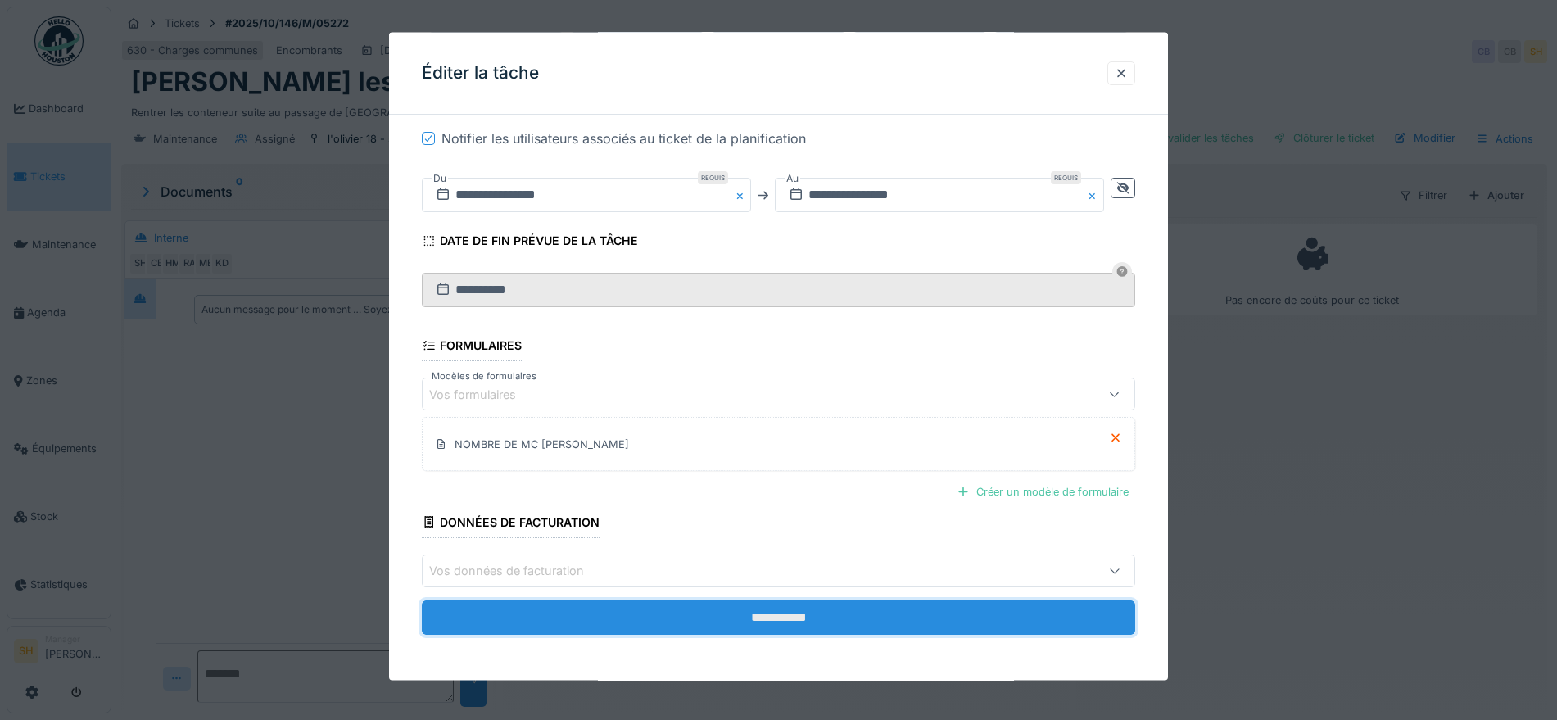
click at [882, 611] on input "**********" at bounding box center [778, 617] width 713 height 34
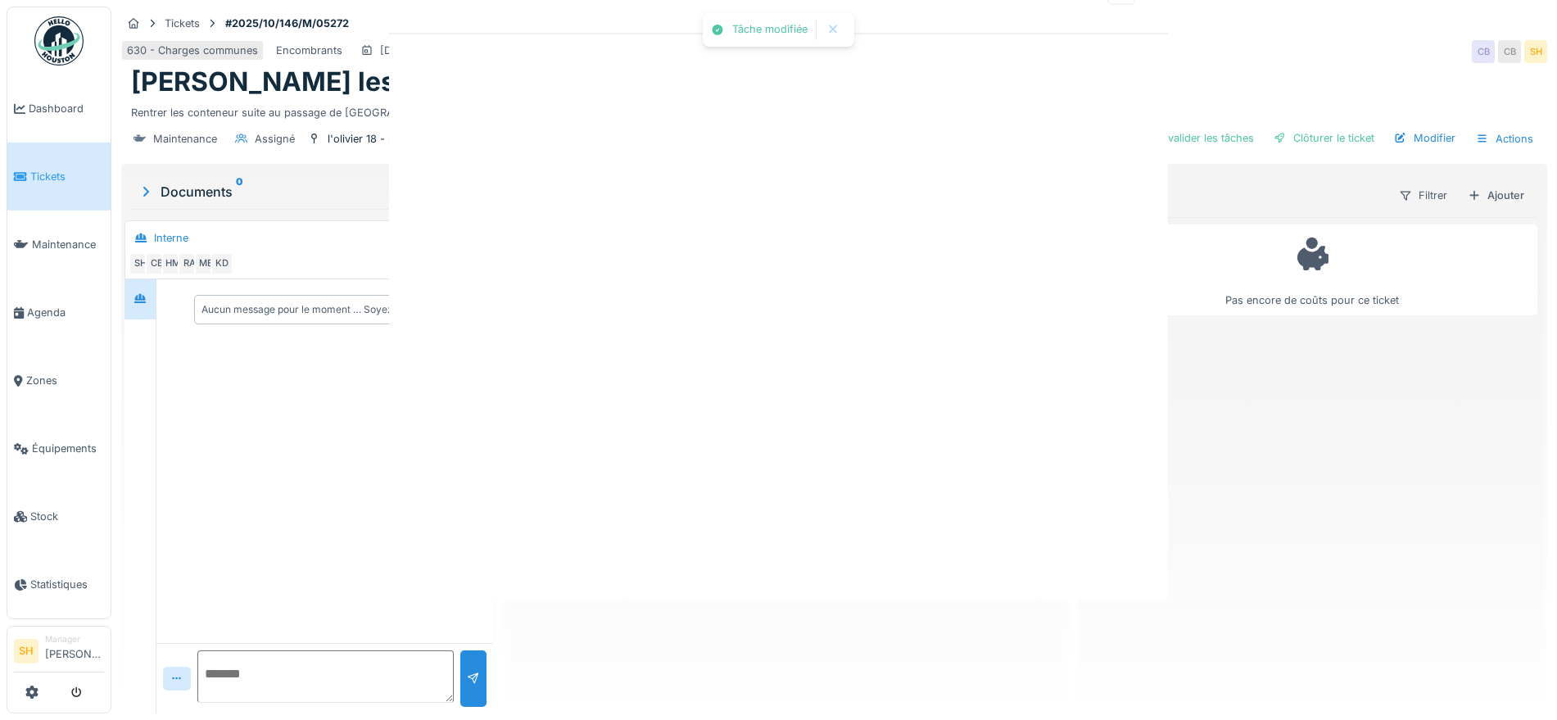
scroll to position [0, 0]
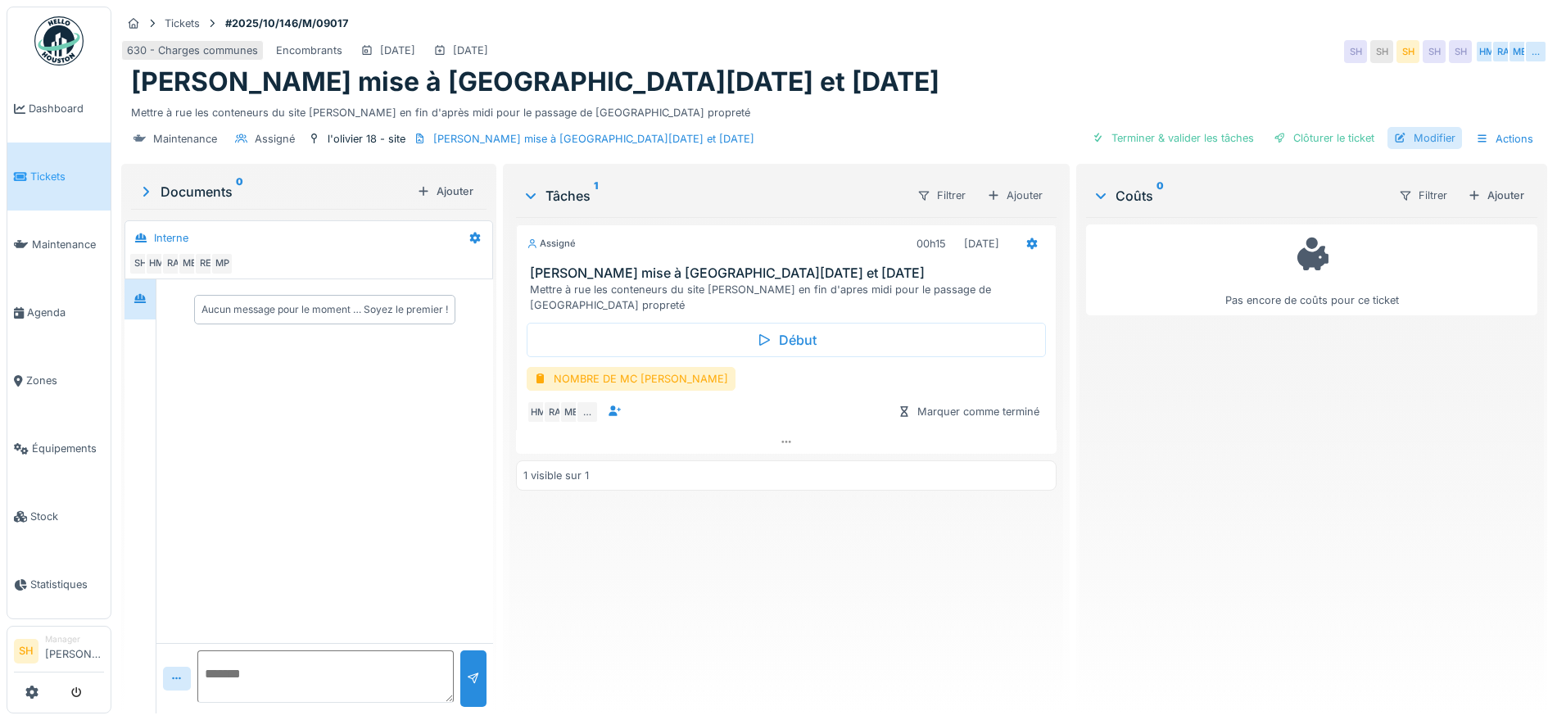
click at [1414, 135] on div "Modifier" at bounding box center [1425, 138] width 75 height 22
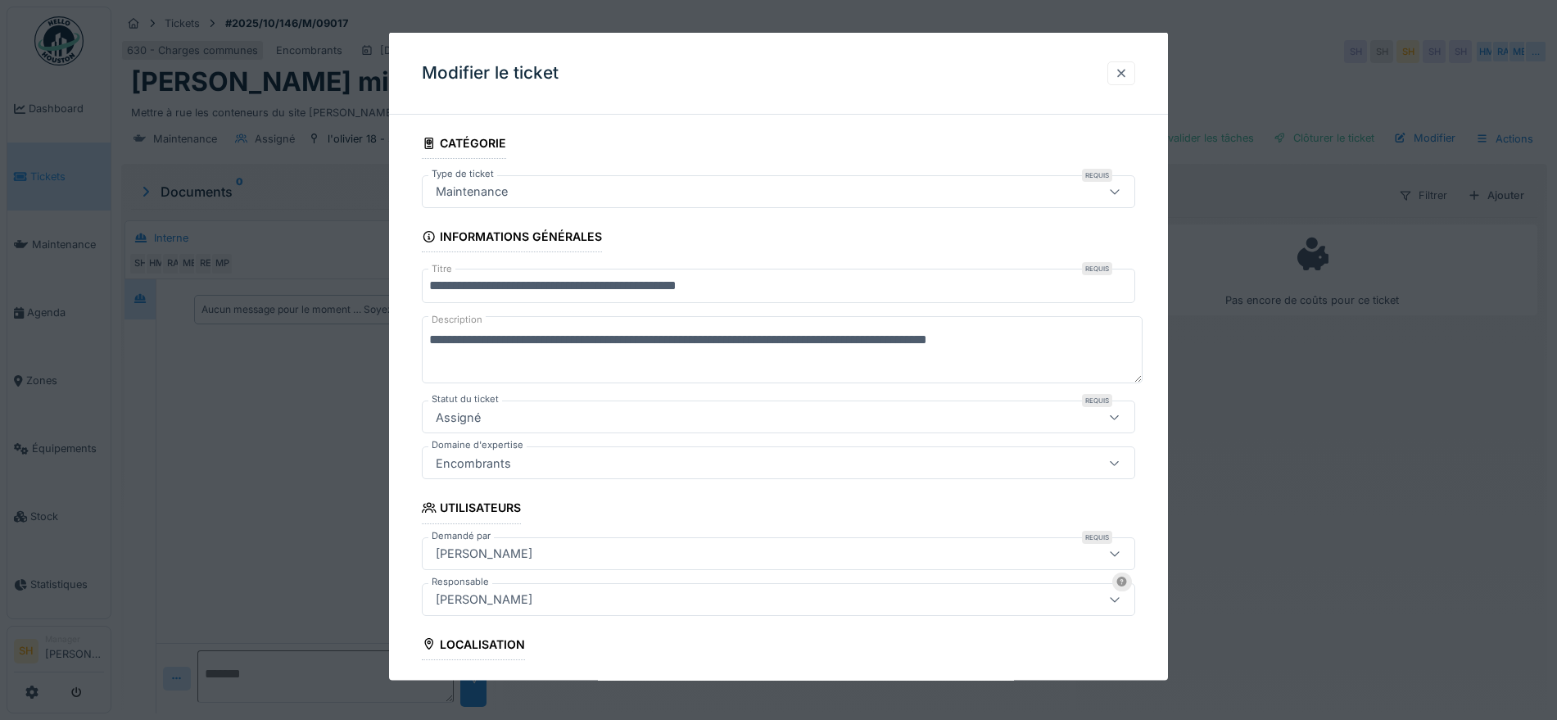
click at [1125, 70] on div at bounding box center [1121, 73] width 13 height 16
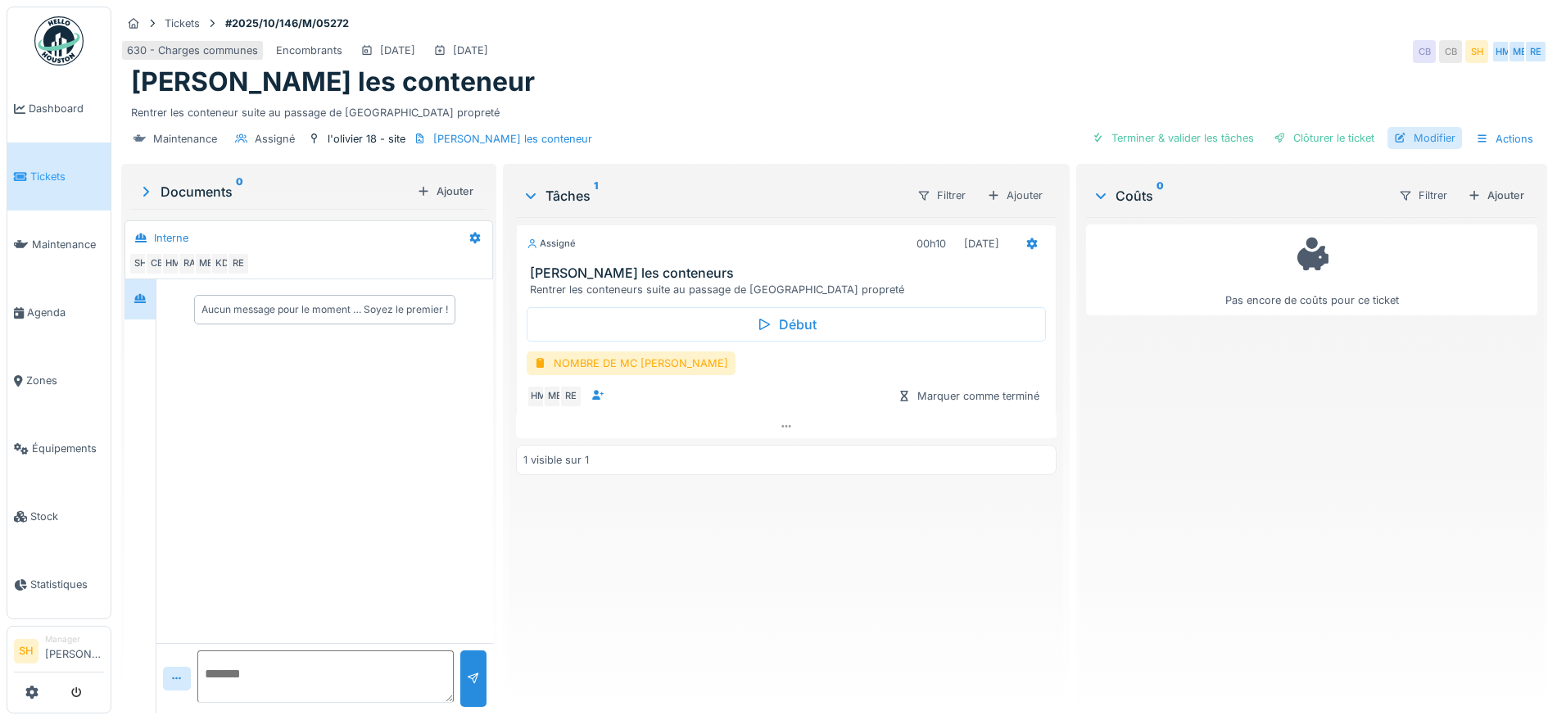
click at [1405, 138] on div "Modifier" at bounding box center [1425, 138] width 75 height 22
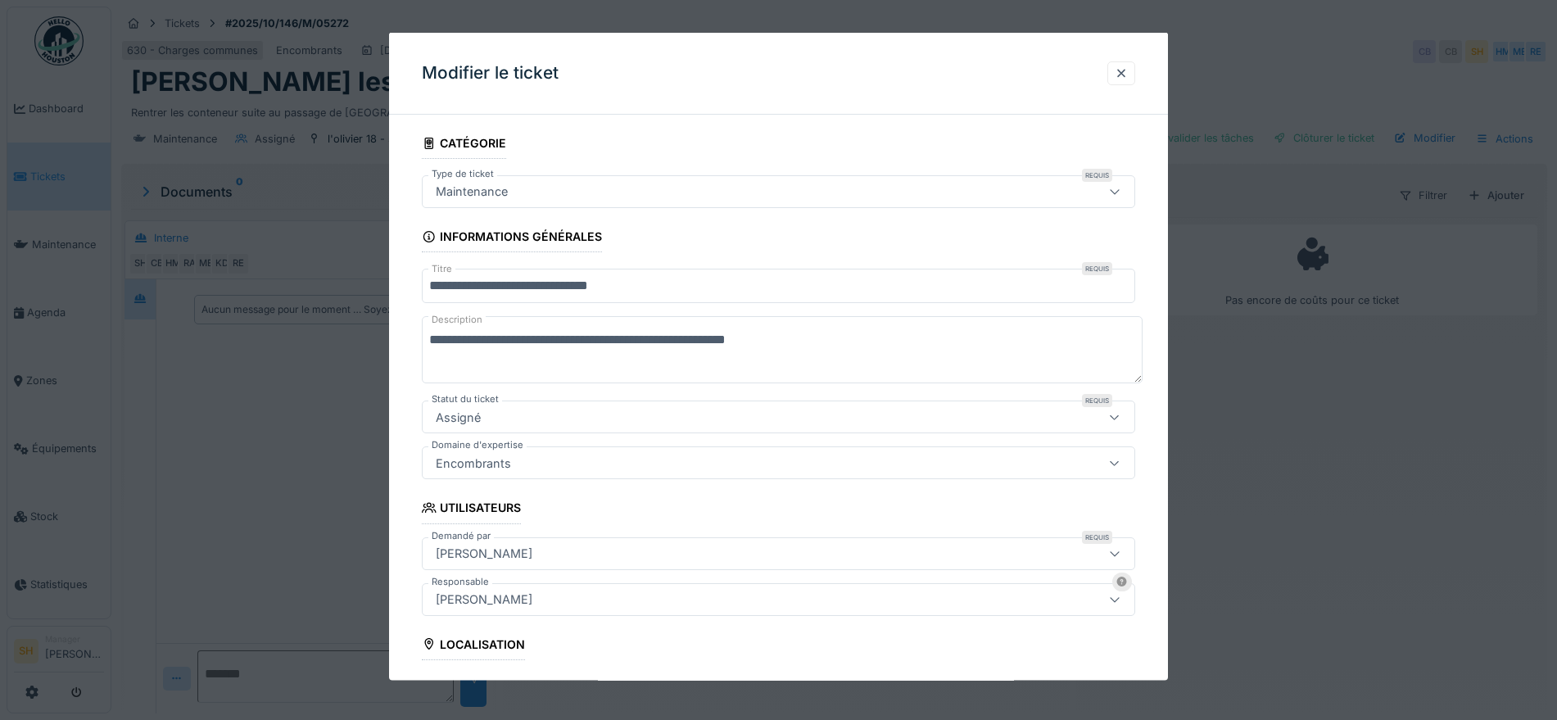
click at [804, 546] on div "[PERSON_NAME]" at bounding box center [736, 553] width 615 height 18
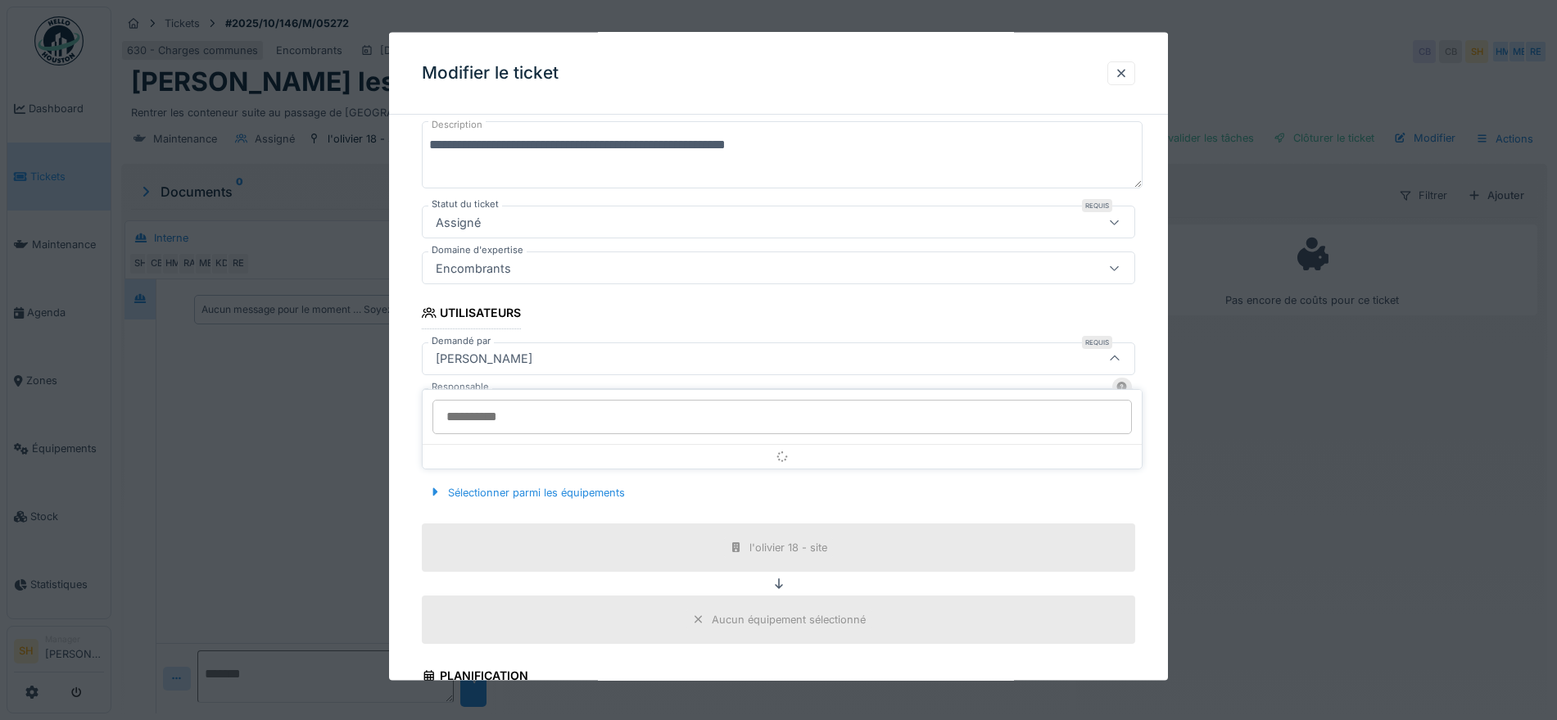
scroll to position [197, 0]
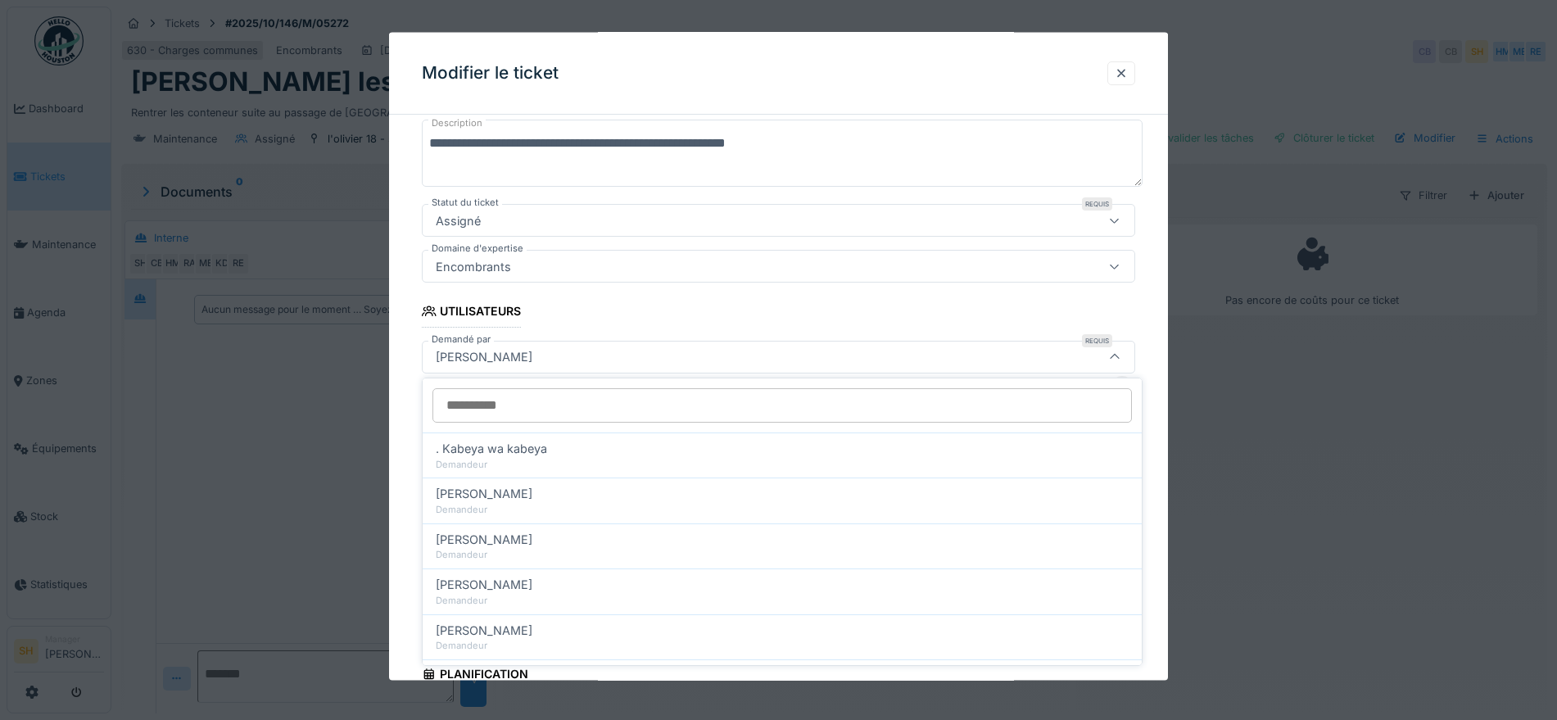
click at [633, 413] on input "Demandé par" at bounding box center [783, 405] width 700 height 34
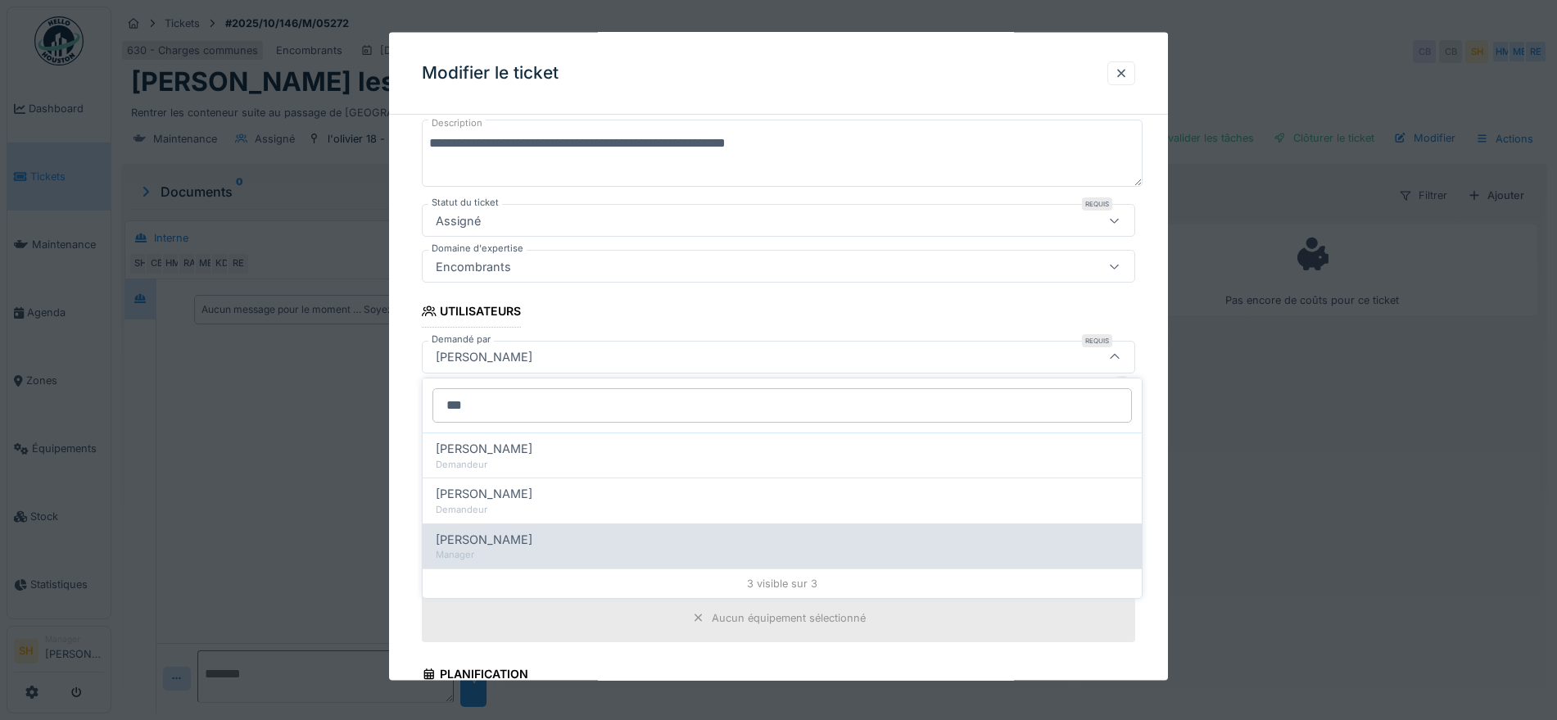
type input "***"
click at [575, 543] on div "[PERSON_NAME]" at bounding box center [782, 540] width 693 height 18
type input "*****"
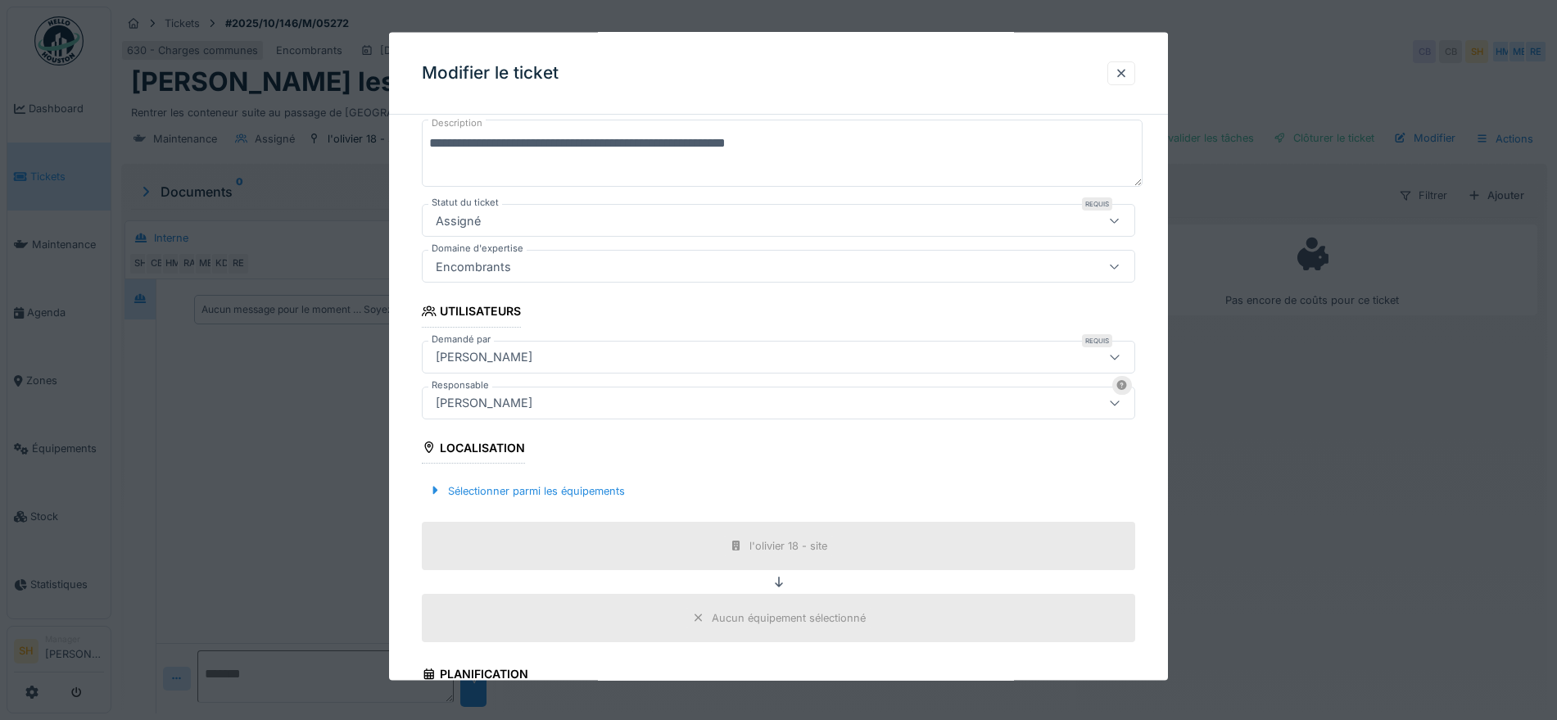
click at [1144, 469] on div "**********" at bounding box center [778, 487] width 779 height 1112
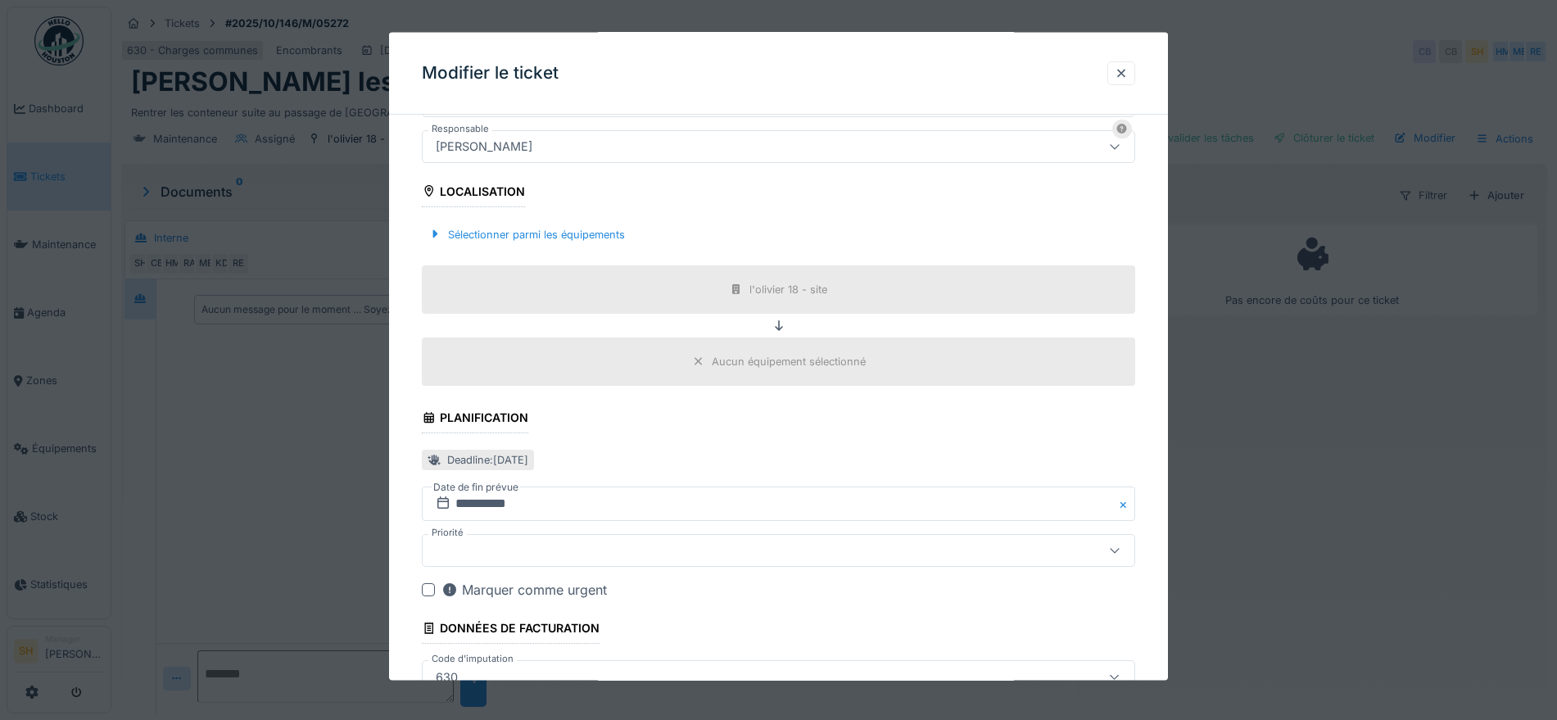
scroll to position [559, 0]
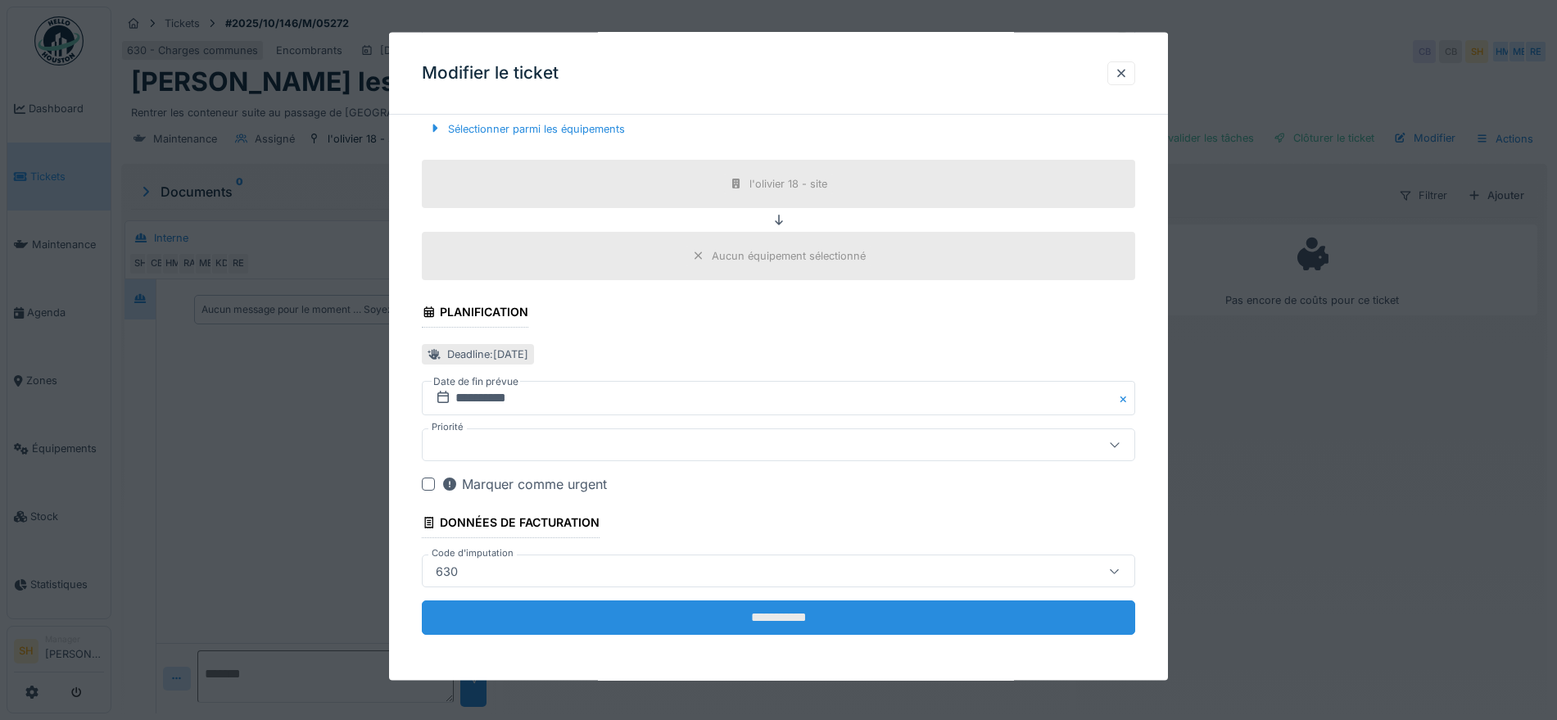
click at [882, 612] on input "**********" at bounding box center [778, 617] width 713 height 34
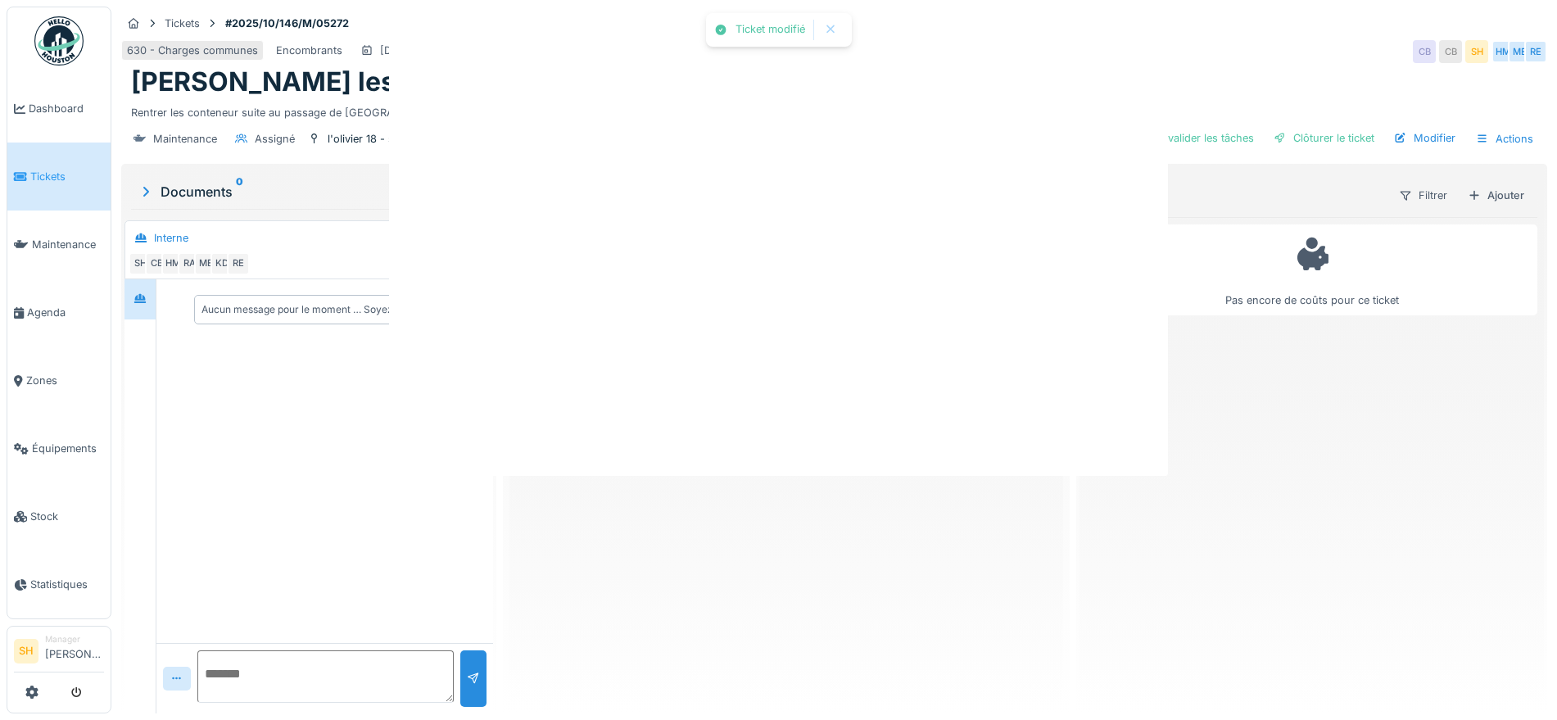
scroll to position [0, 0]
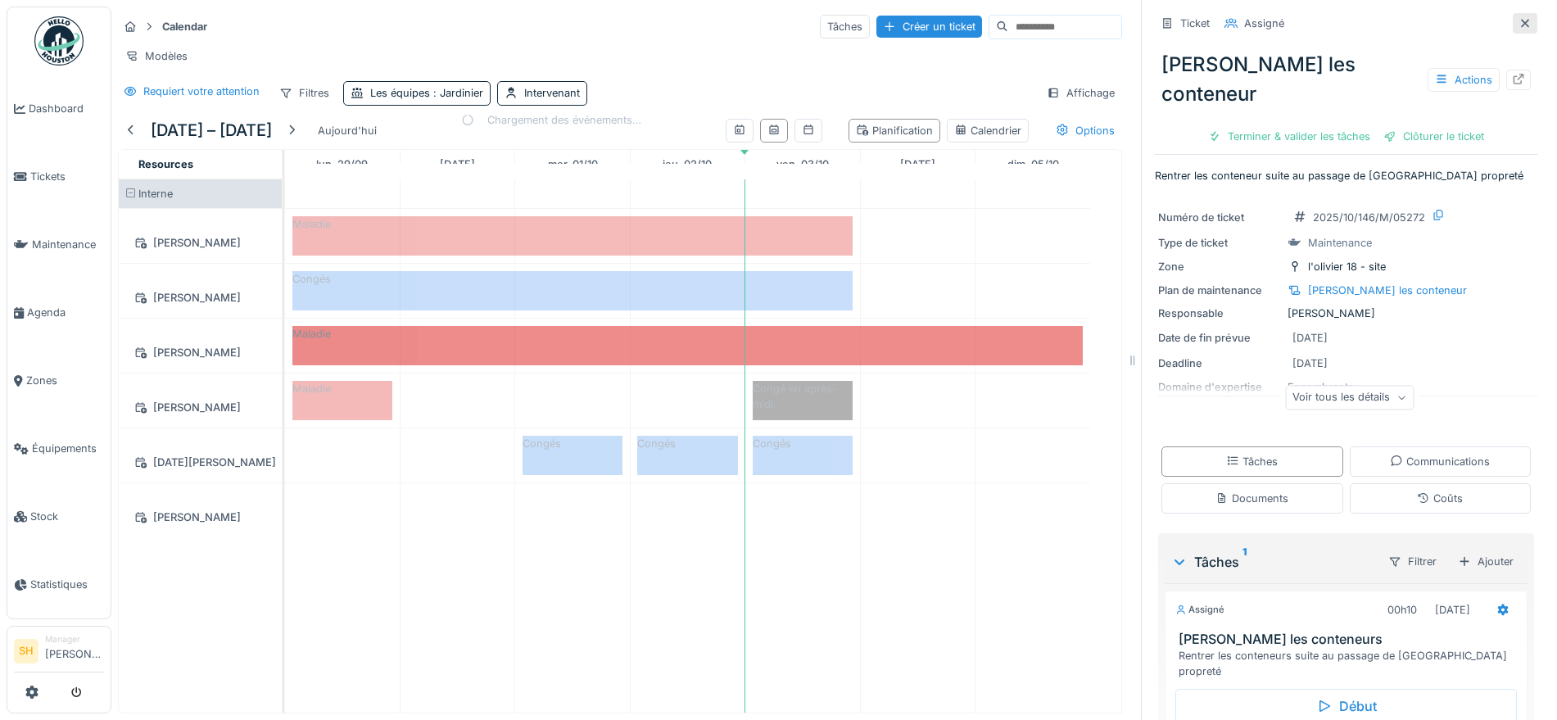
click at [1513, 18] on div at bounding box center [1525, 23] width 25 height 20
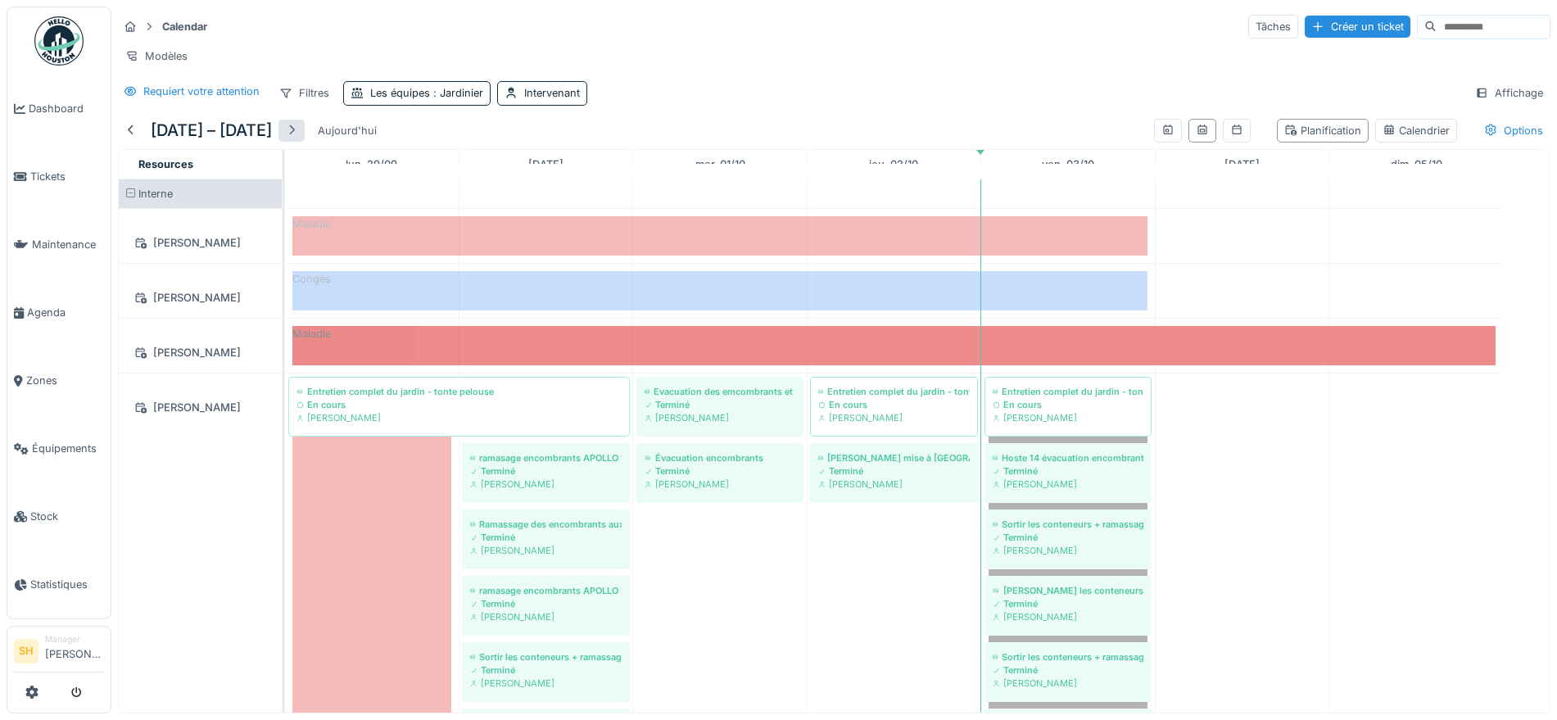
click at [298, 138] on div at bounding box center [291, 131] width 13 height 16
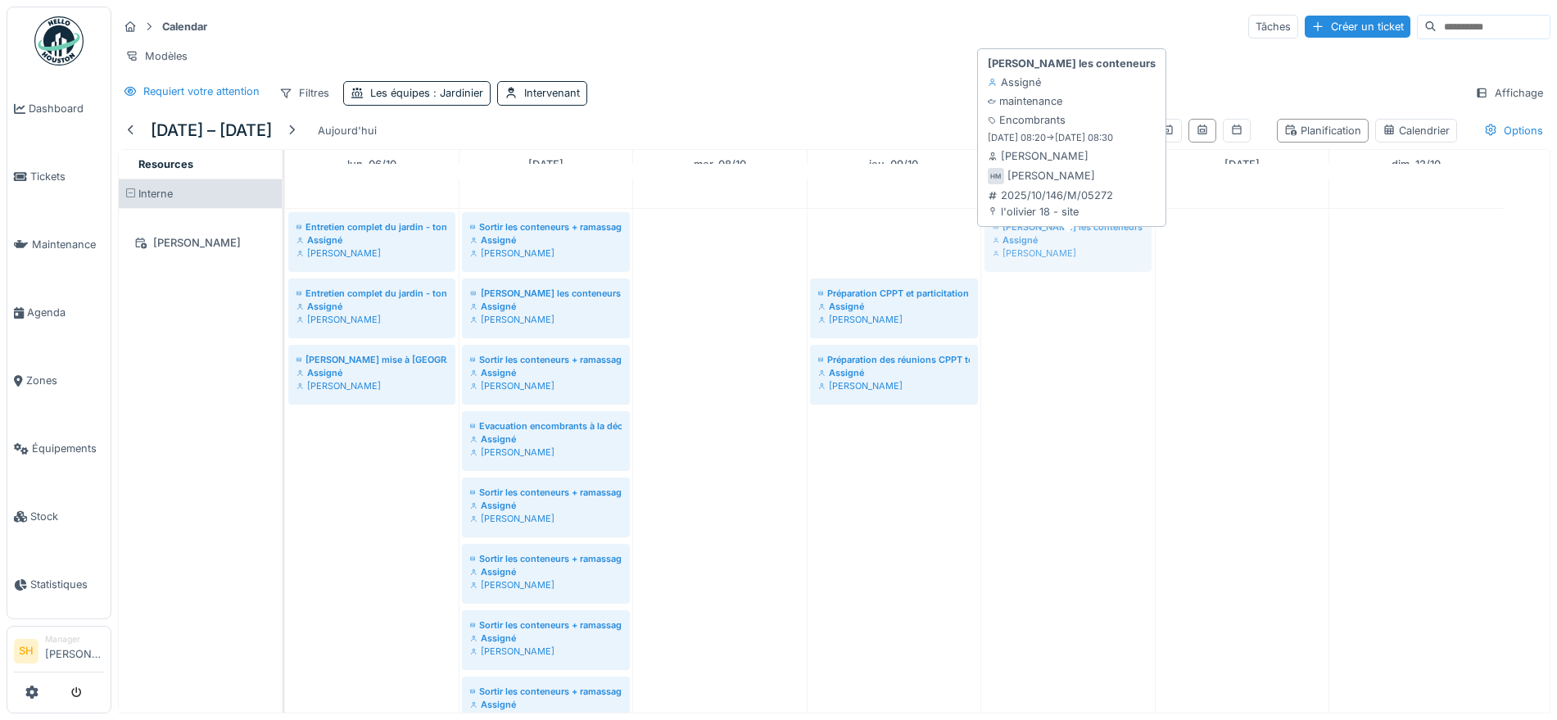
drag, startPoint x: 923, startPoint y: 251, endPoint x: 1014, endPoint y: 257, distance: 91.1
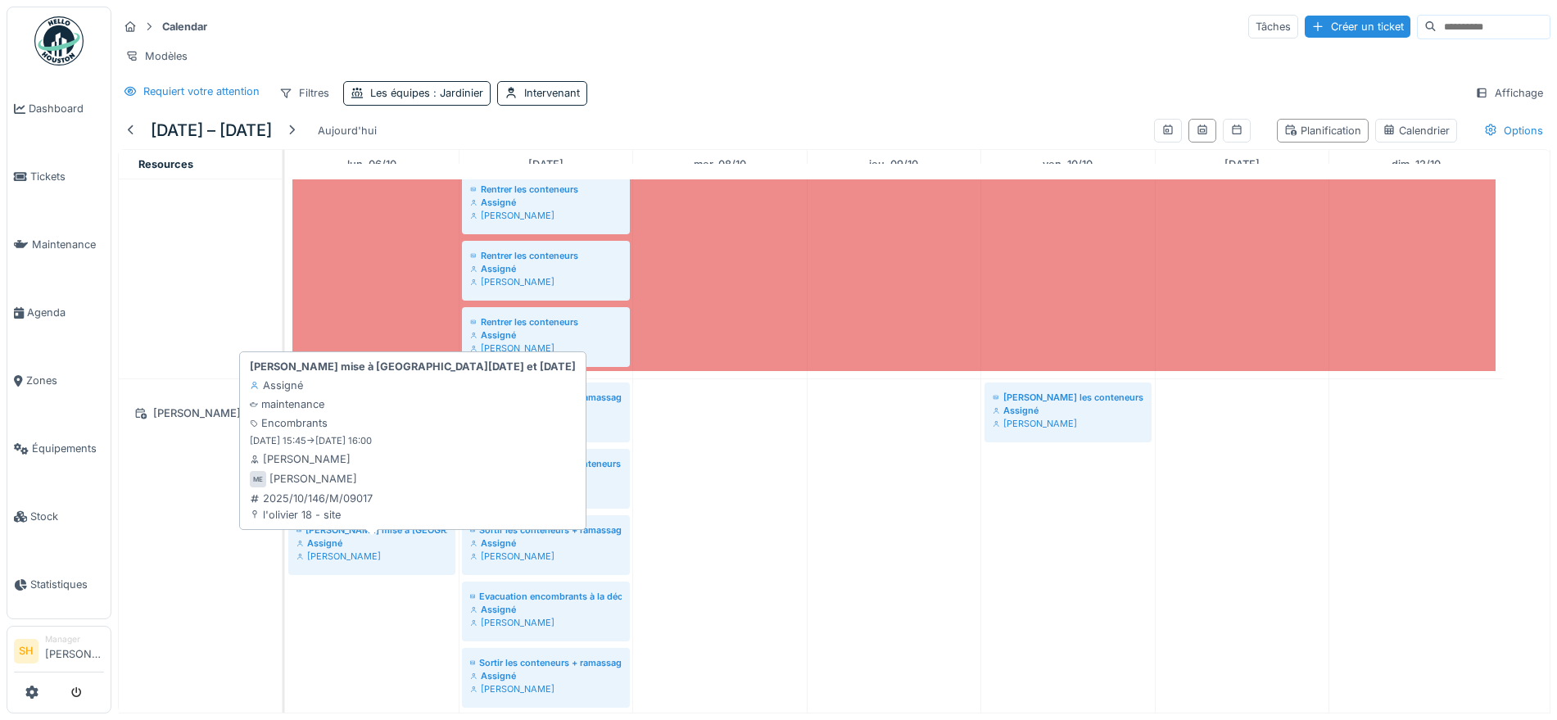
click at [383, 537] on div "[PERSON_NAME] mise à [GEOGRAPHIC_DATA][DATE] et [DATE]" at bounding box center [372, 529] width 151 height 13
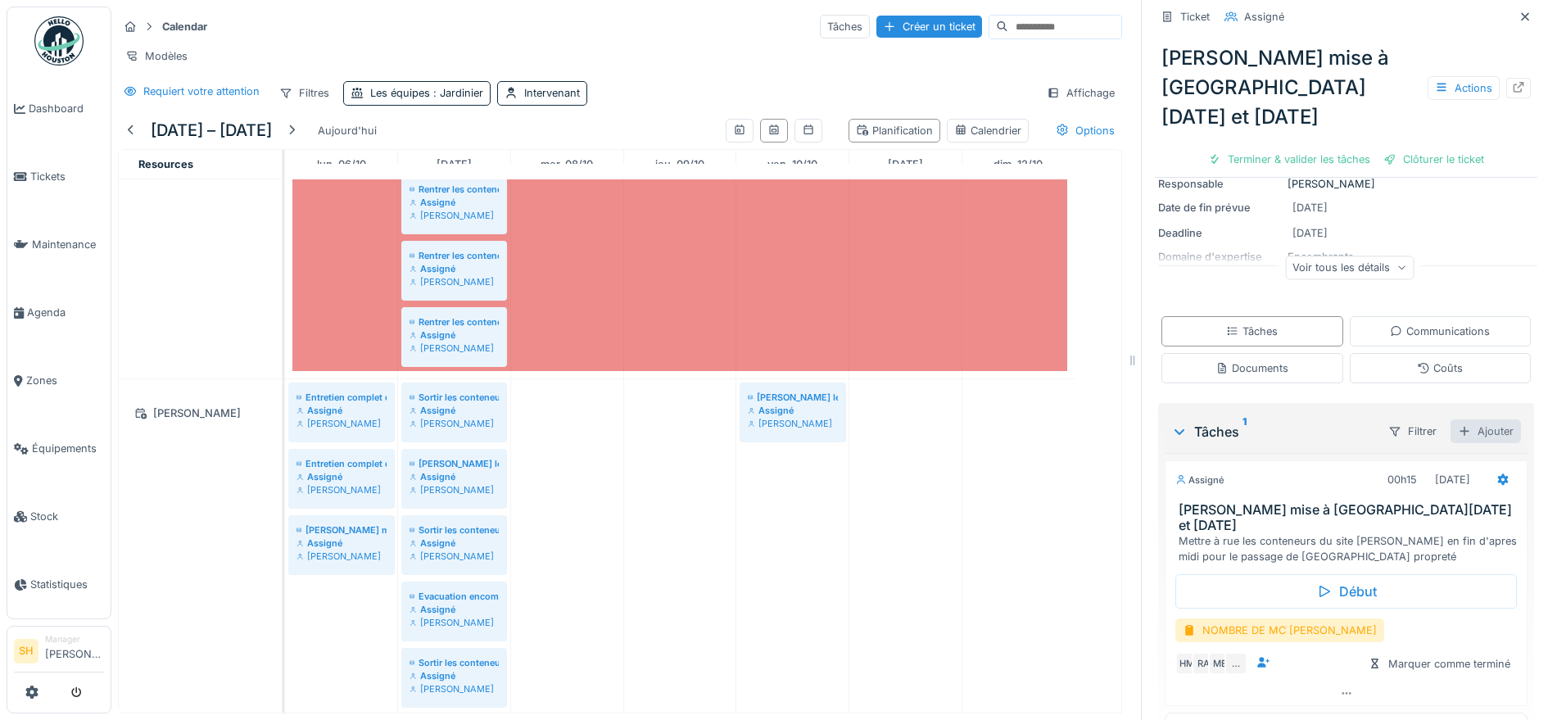
click at [1479, 419] on div "Ajouter" at bounding box center [1486, 431] width 70 height 24
click at [1438, 453] on div "Tâches du plan de maintenance" at bounding box center [1371, 465] width 200 height 25
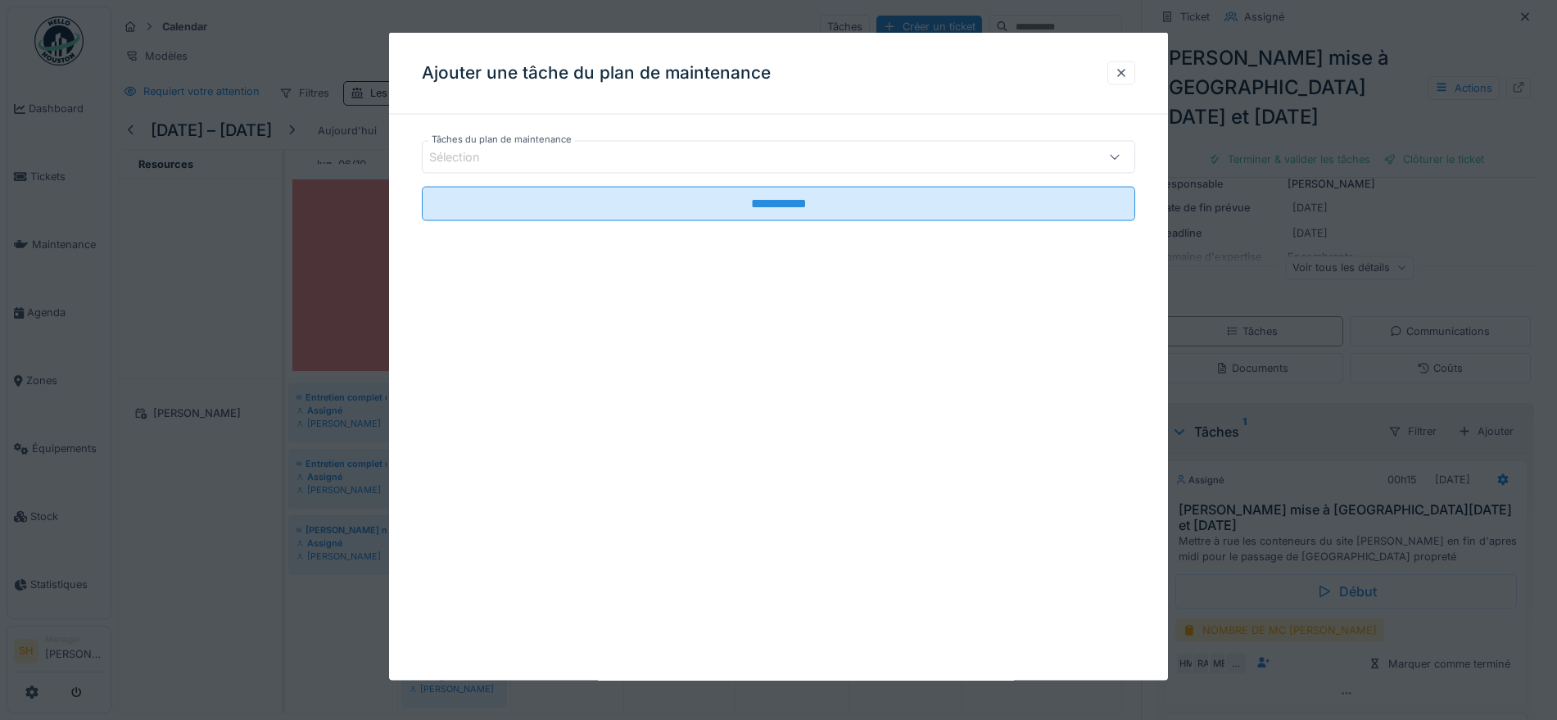
click at [938, 155] on div "Sélection" at bounding box center [736, 157] width 615 height 18
click at [1125, 78] on div at bounding box center [1121, 73] width 13 height 16
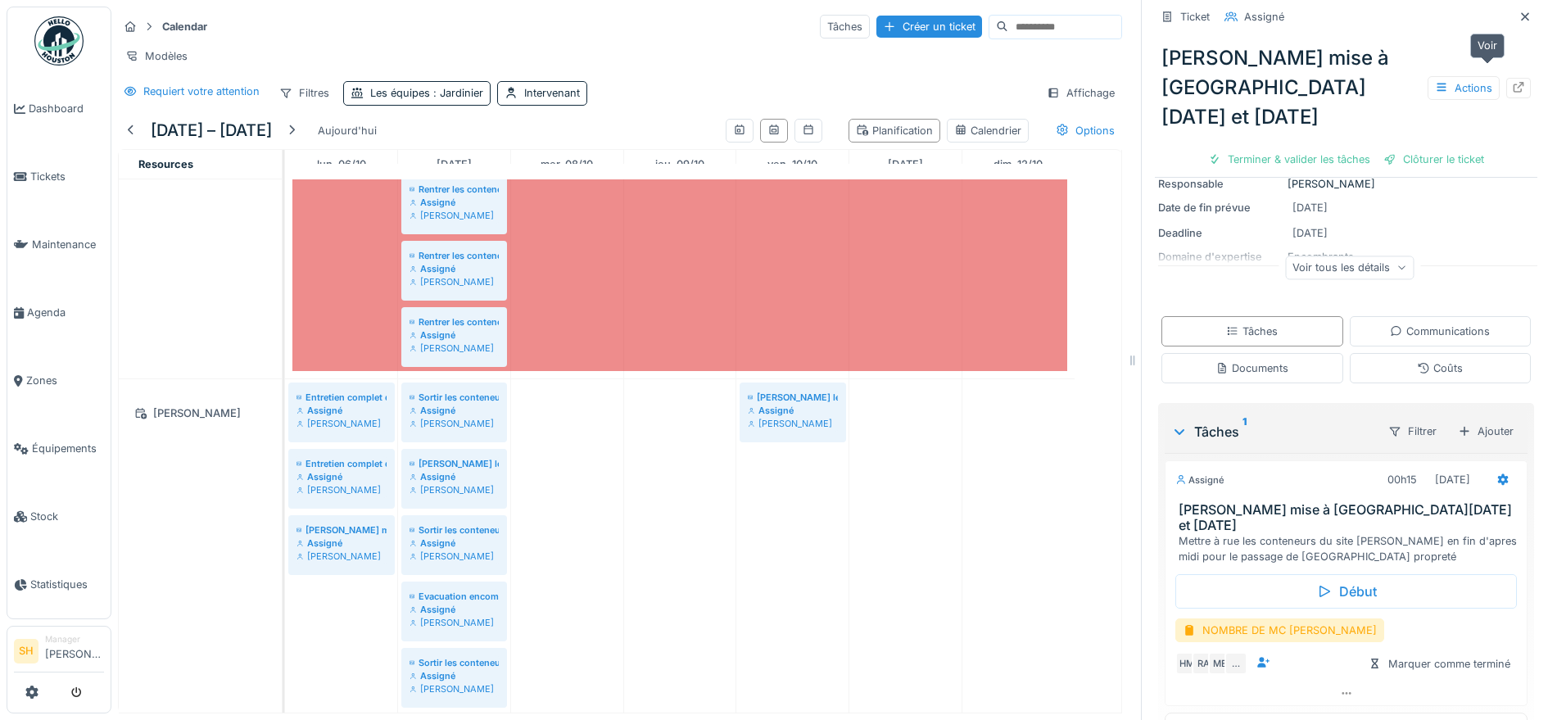
click at [1512, 82] on icon at bounding box center [1518, 87] width 13 height 11
click at [137, 127] on div at bounding box center [131, 131] width 13 height 16
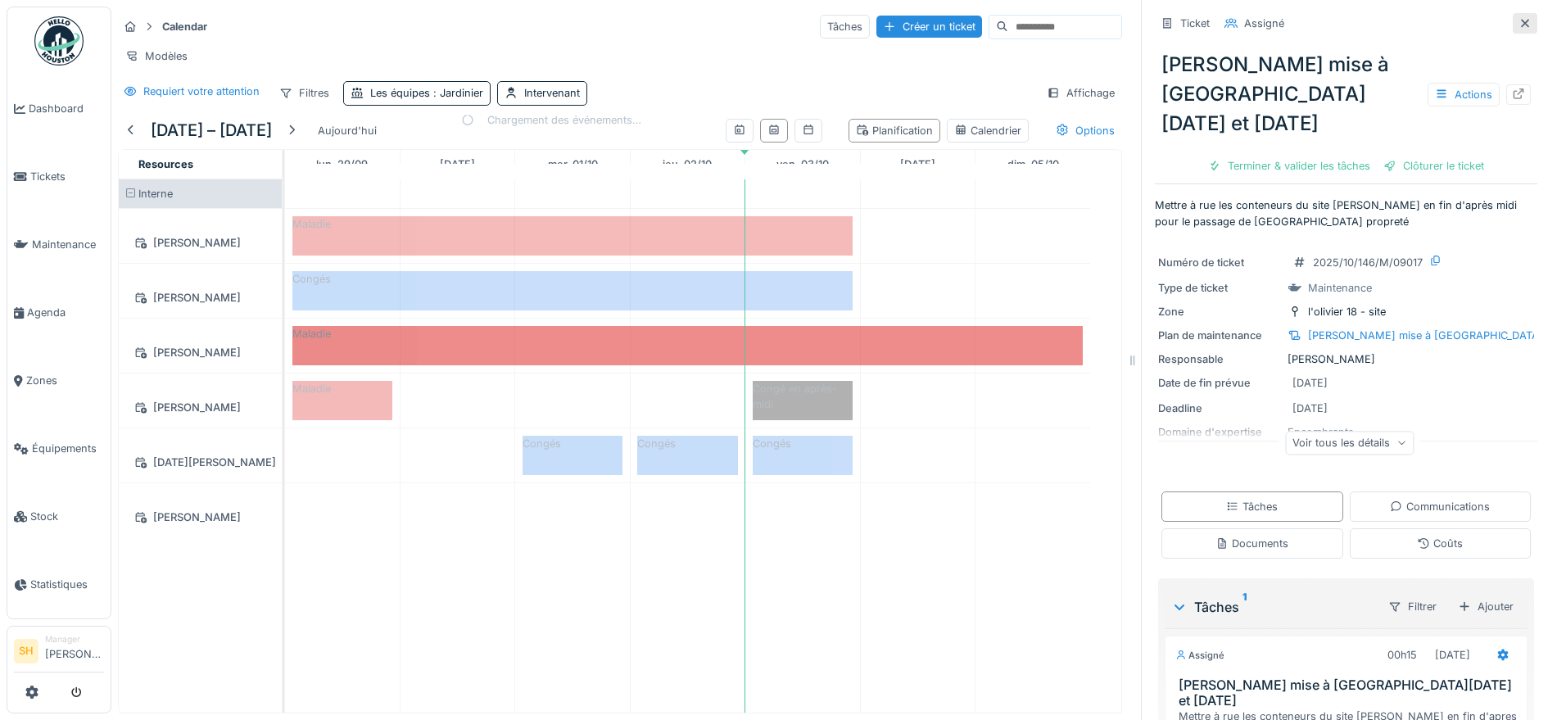
click at [1519, 16] on div at bounding box center [1525, 24] width 13 height 16
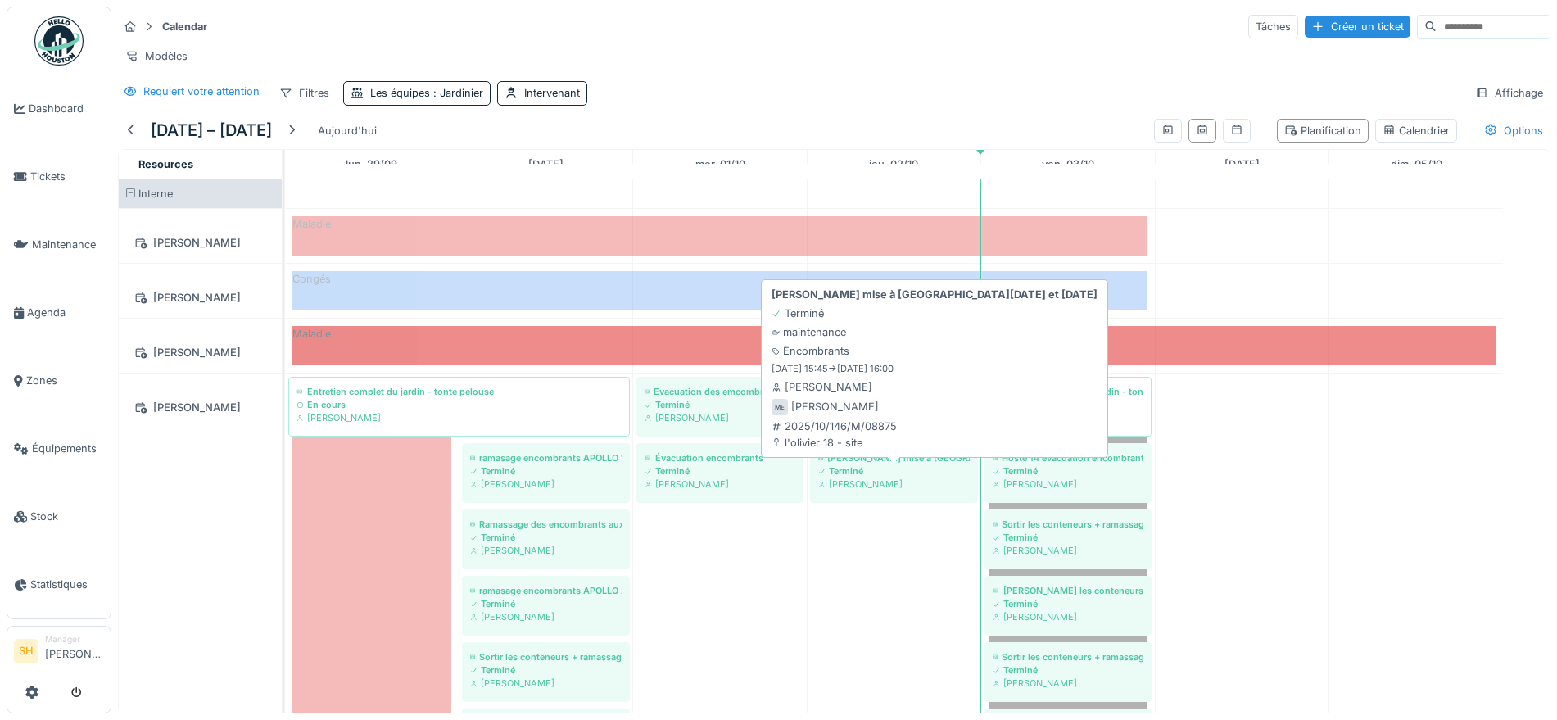
click at [926, 464] on div "Olivier - Conteneur mise à rue les Lundi et Jeudi" at bounding box center [894, 457] width 152 height 13
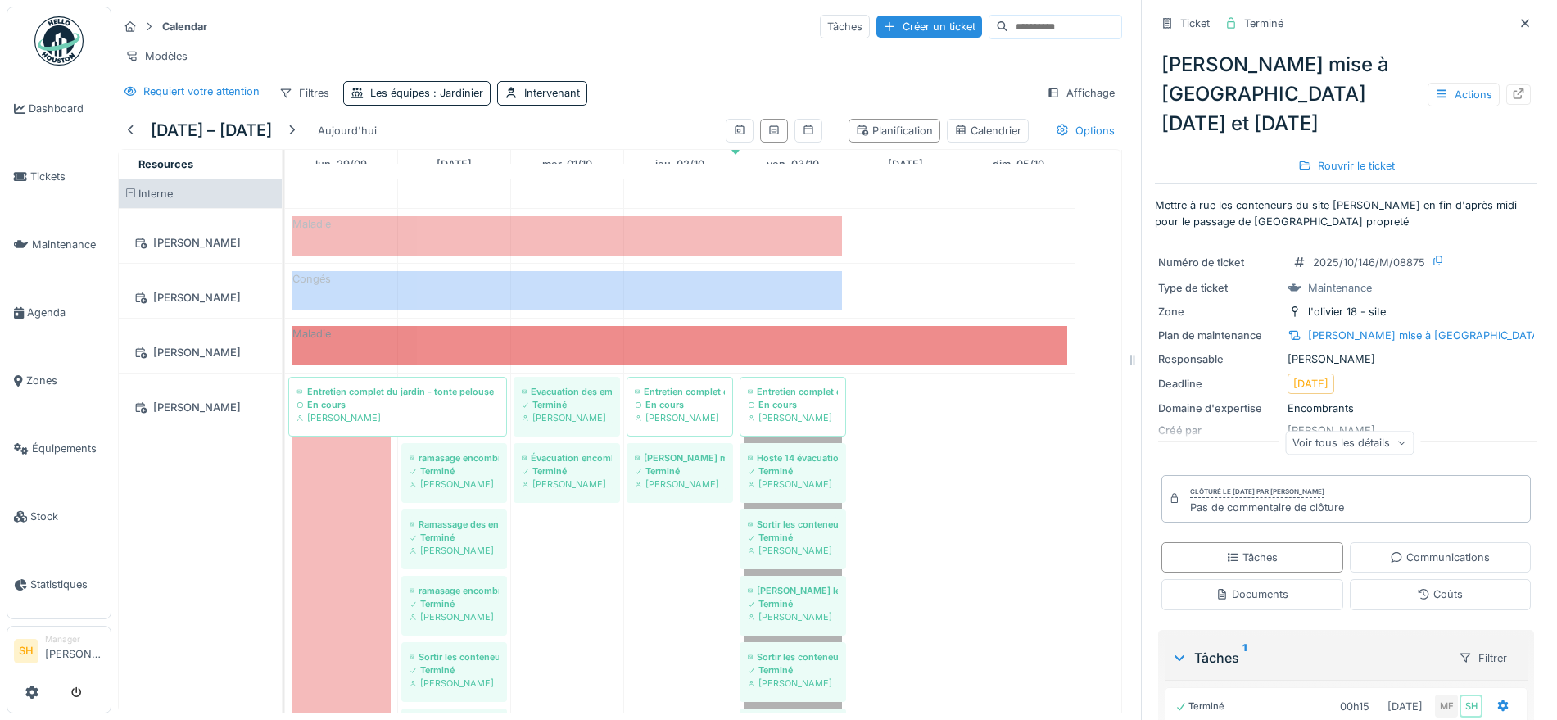
scroll to position [91, 0]
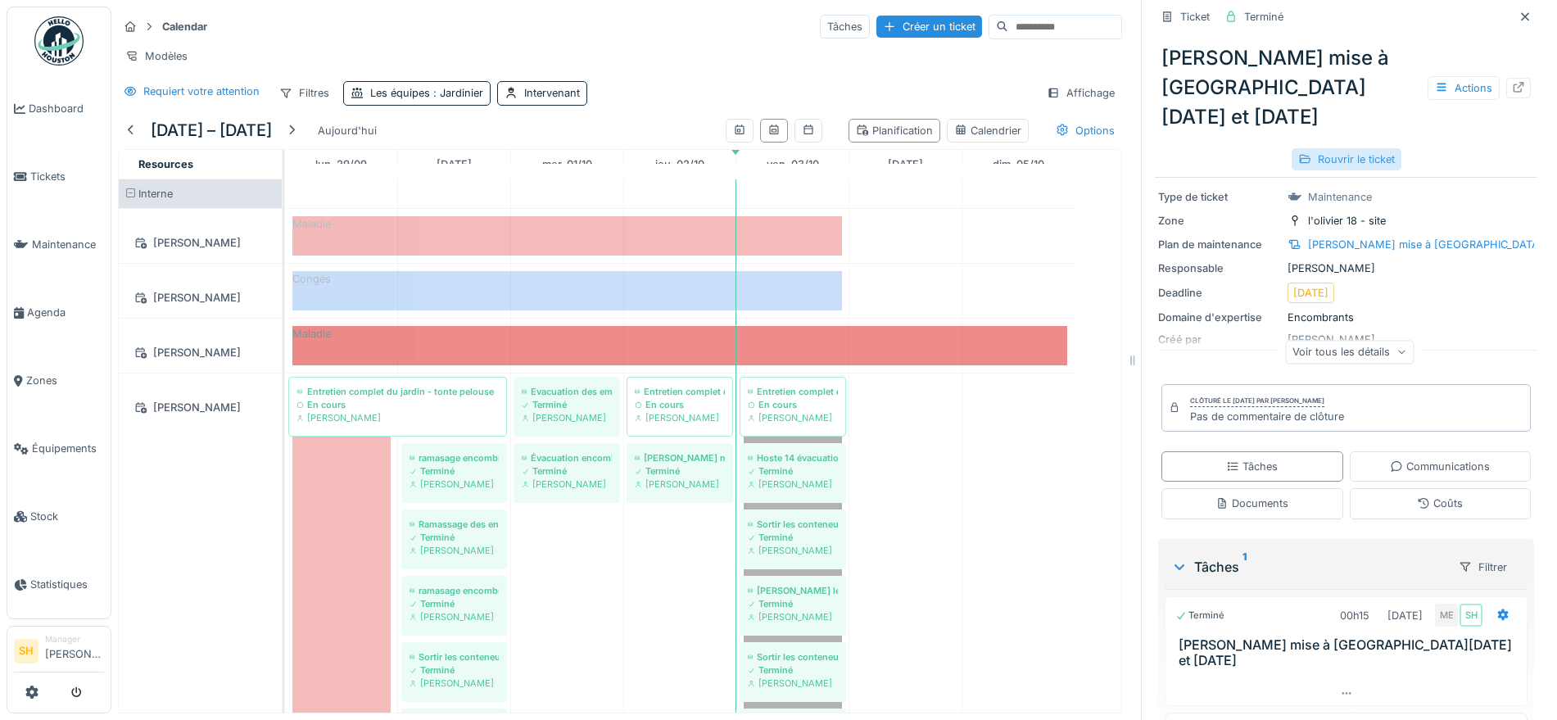
click at [1325, 148] on div "Rouvrir le ticket" at bounding box center [1347, 159] width 110 height 22
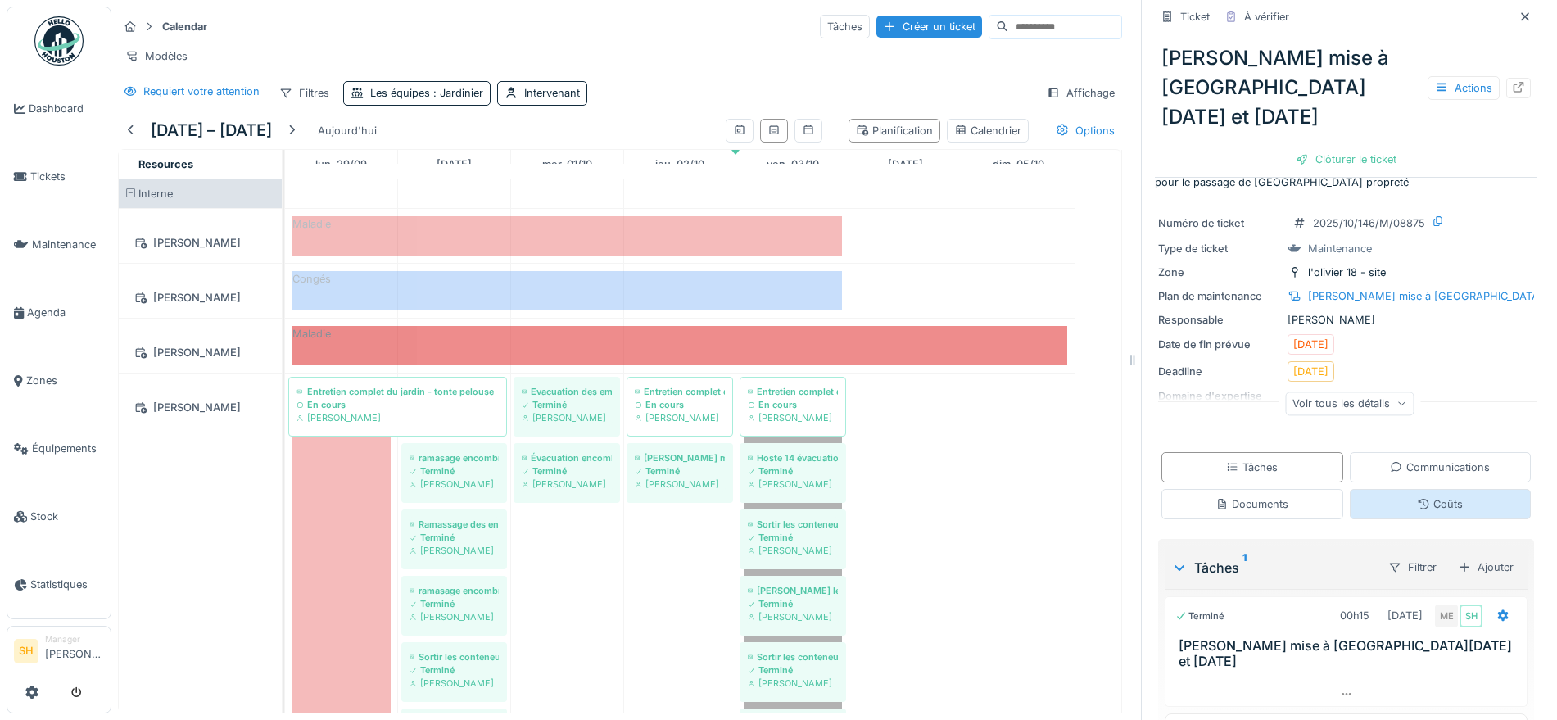
scroll to position [16, 0]
click at [1489, 604] on div at bounding box center [1503, 616] width 28 height 24
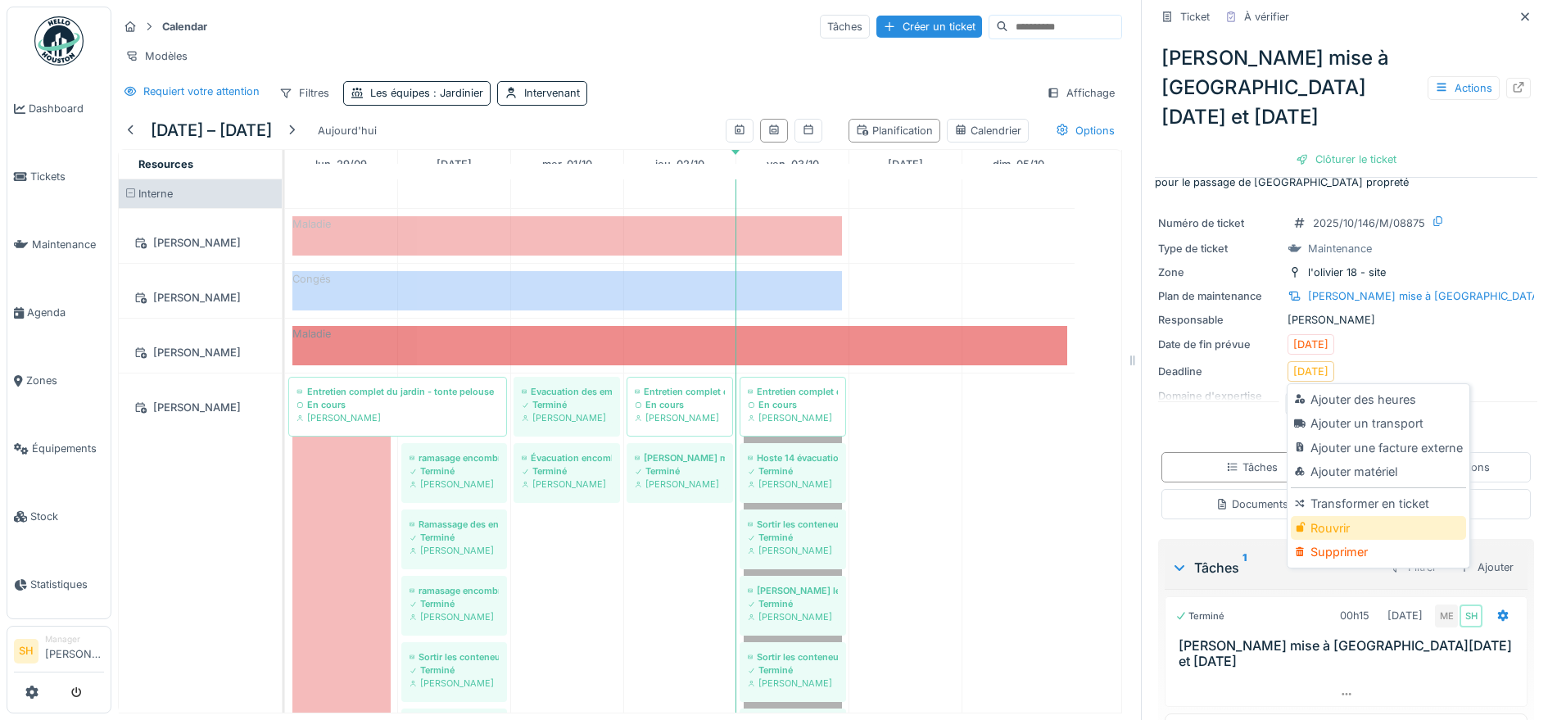
click at [1393, 516] on div "Rouvrir" at bounding box center [1378, 528] width 174 height 25
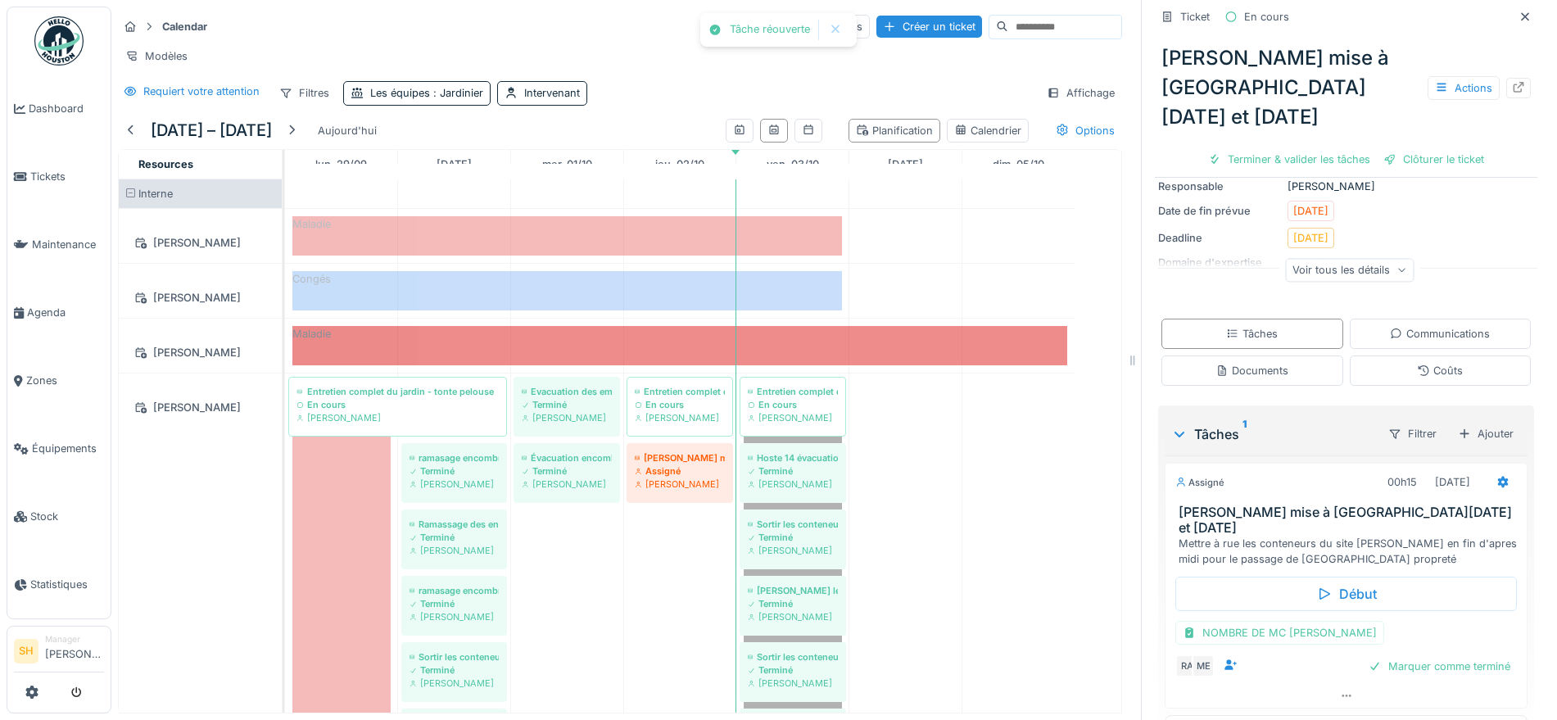
scroll to position [175, 0]
click at [1498, 474] on icon at bounding box center [1503, 479] width 11 height 11
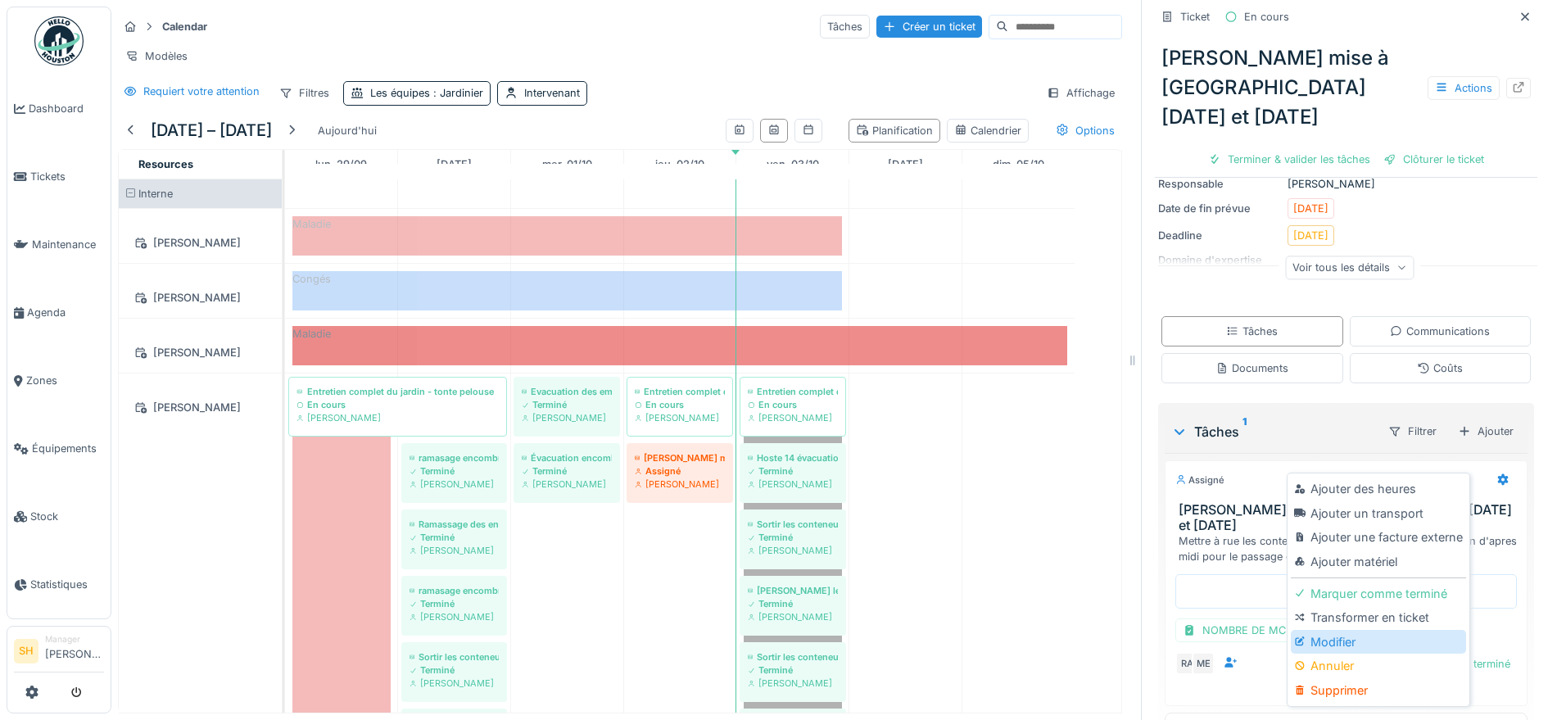
click at [1357, 630] on div "Modifier" at bounding box center [1378, 642] width 174 height 25
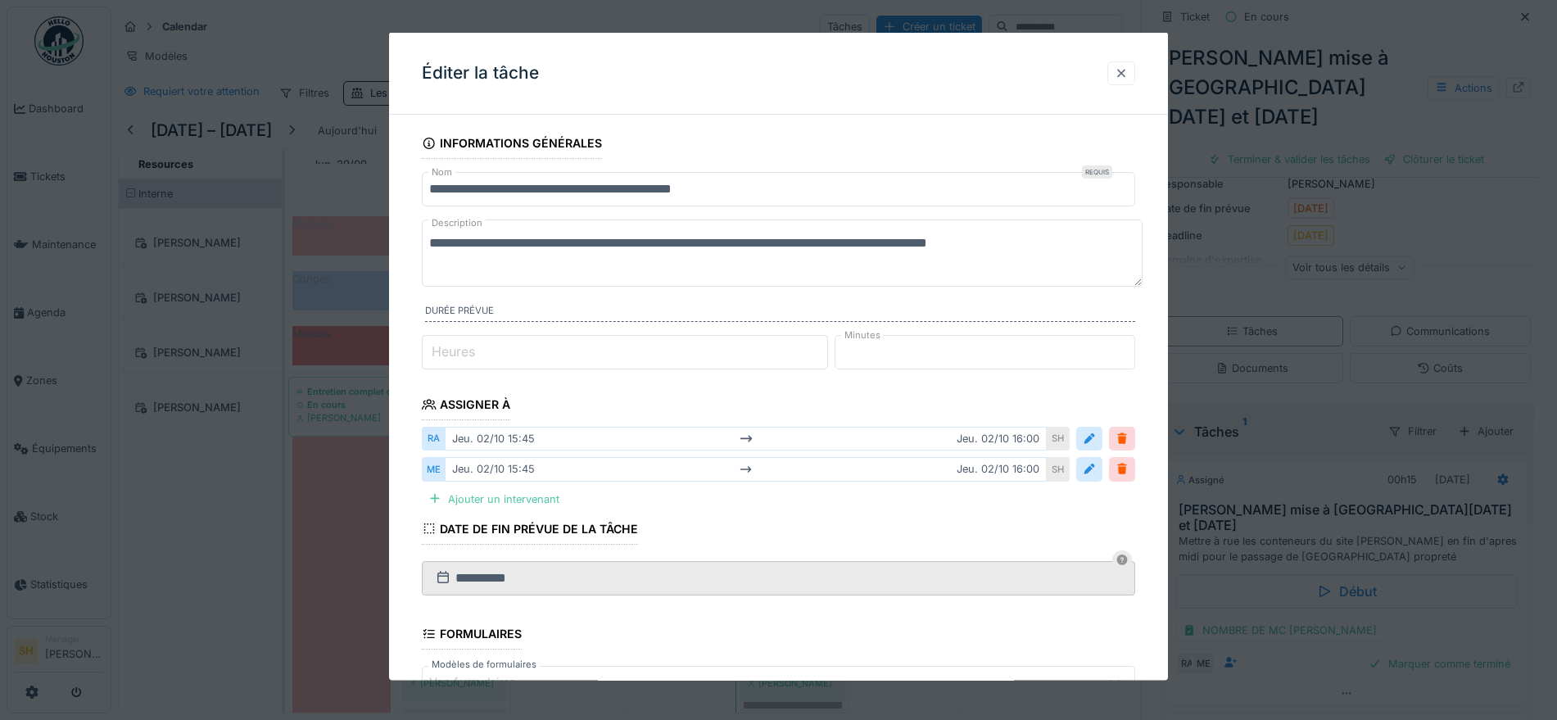
click at [1128, 75] on div at bounding box center [1121, 73] width 13 height 16
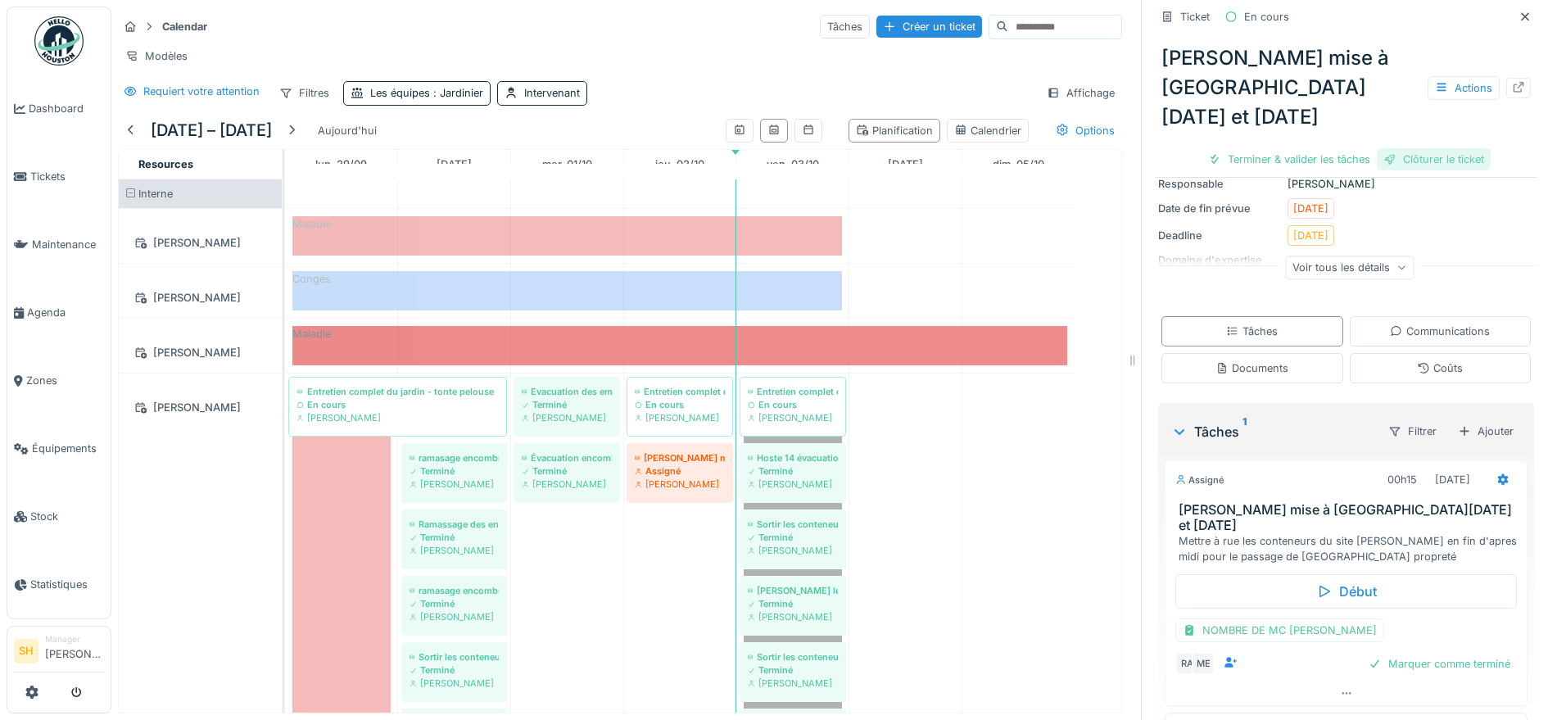
drag, startPoint x: 1288, startPoint y: 111, endPoint x: 1387, endPoint y: 109, distance: 99.1
click at [1289, 148] on div "Terminer & valider les tâches" at bounding box center [1289, 159] width 175 height 22
click at [1387, 148] on div "Clôturer le ticket" at bounding box center [1434, 159] width 114 height 22
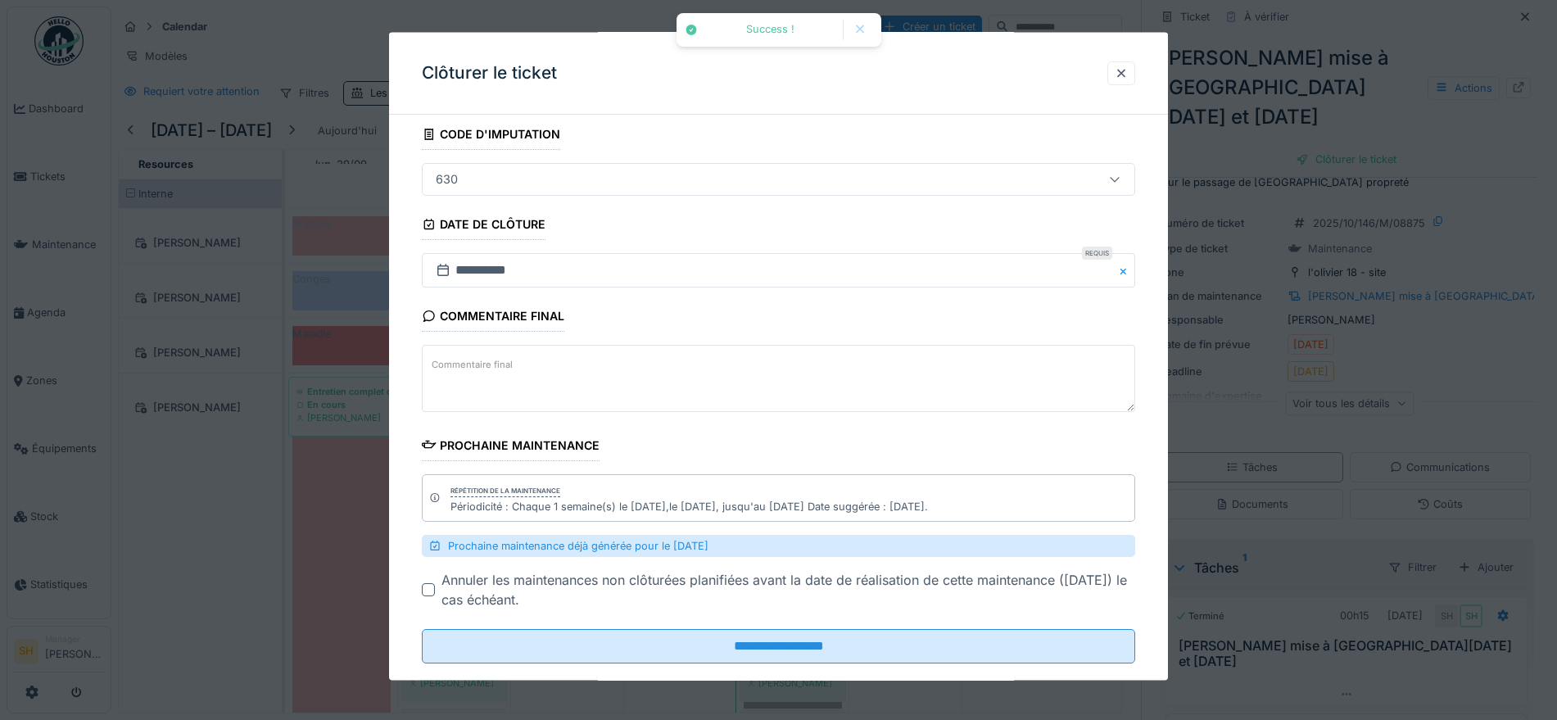
scroll to position [128, 0]
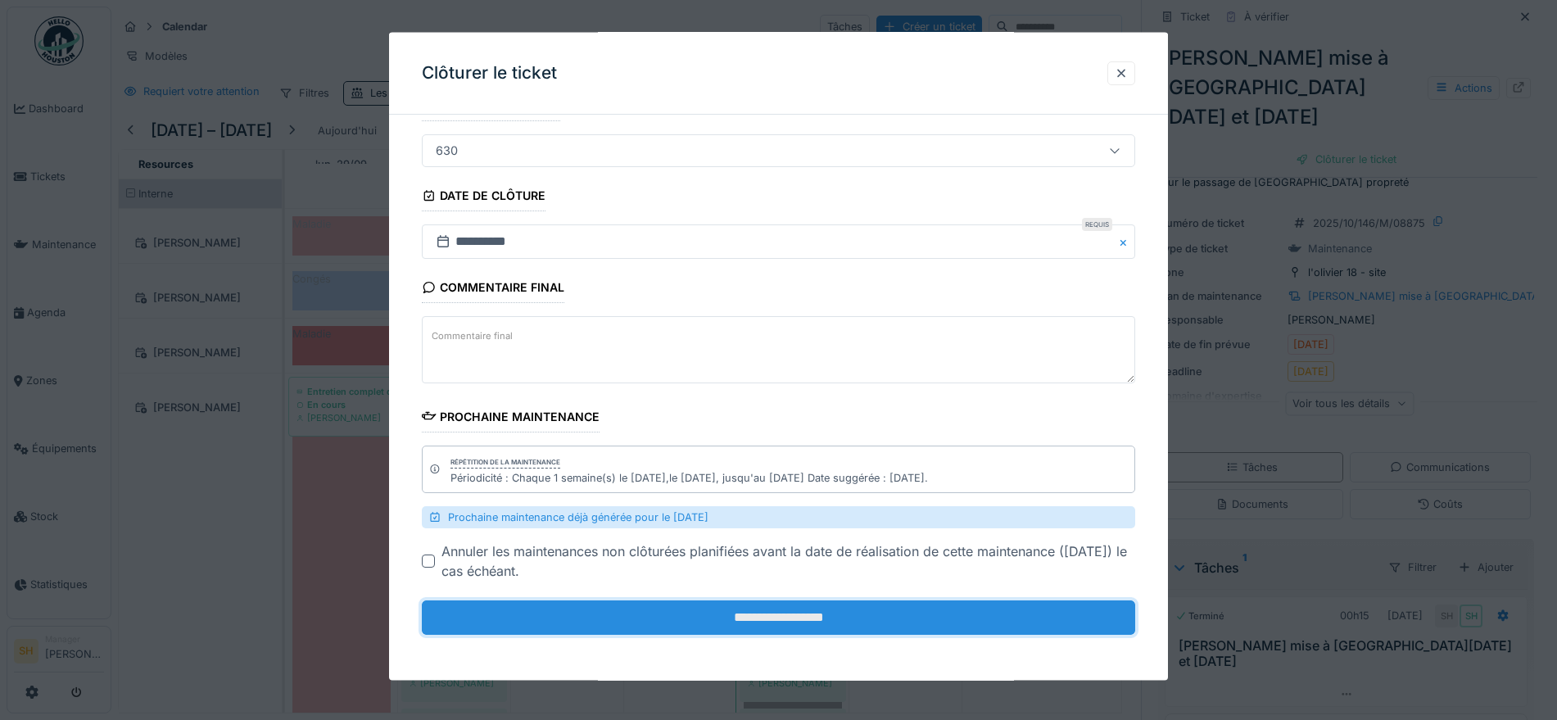
click at [777, 622] on input "**********" at bounding box center [778, 617] width 713 height 34
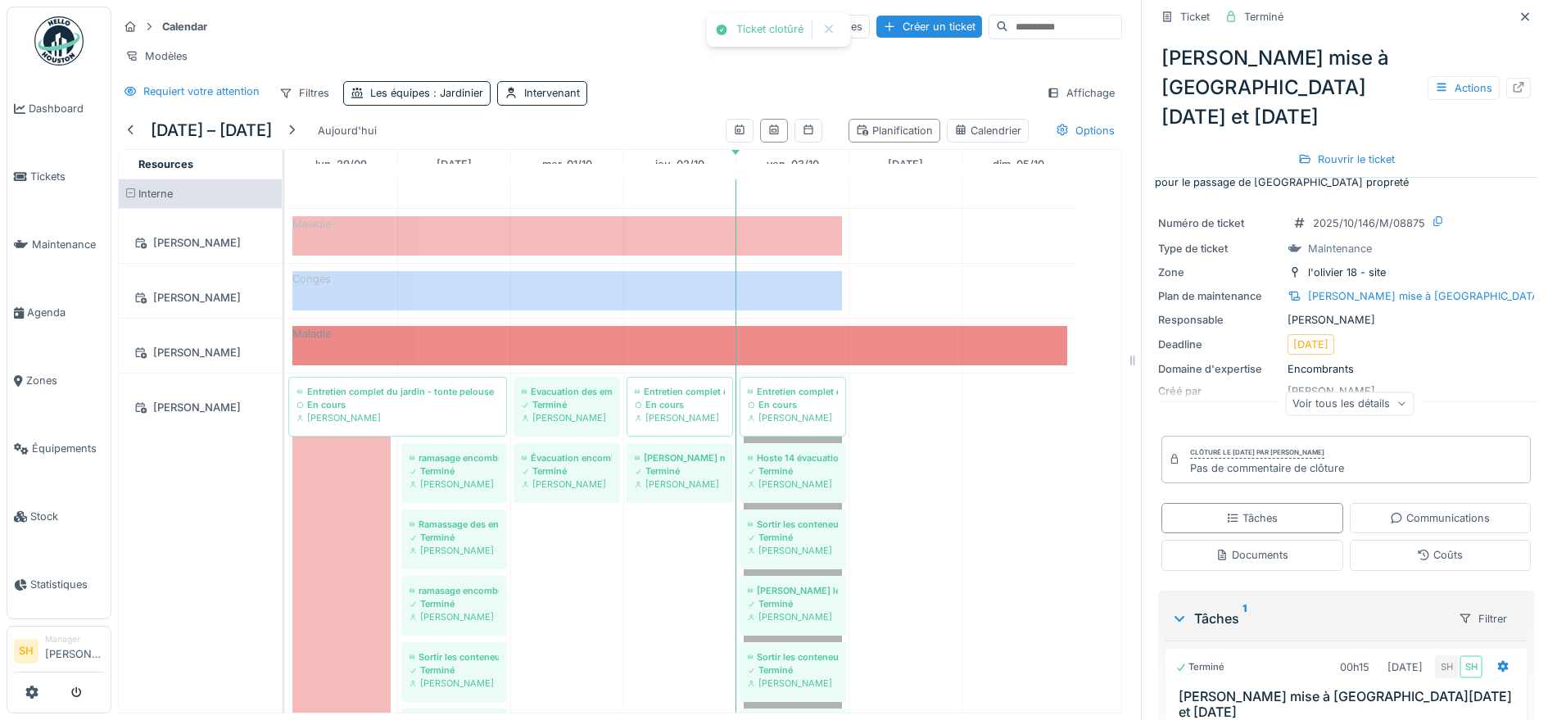
scroll to position [91, 0]
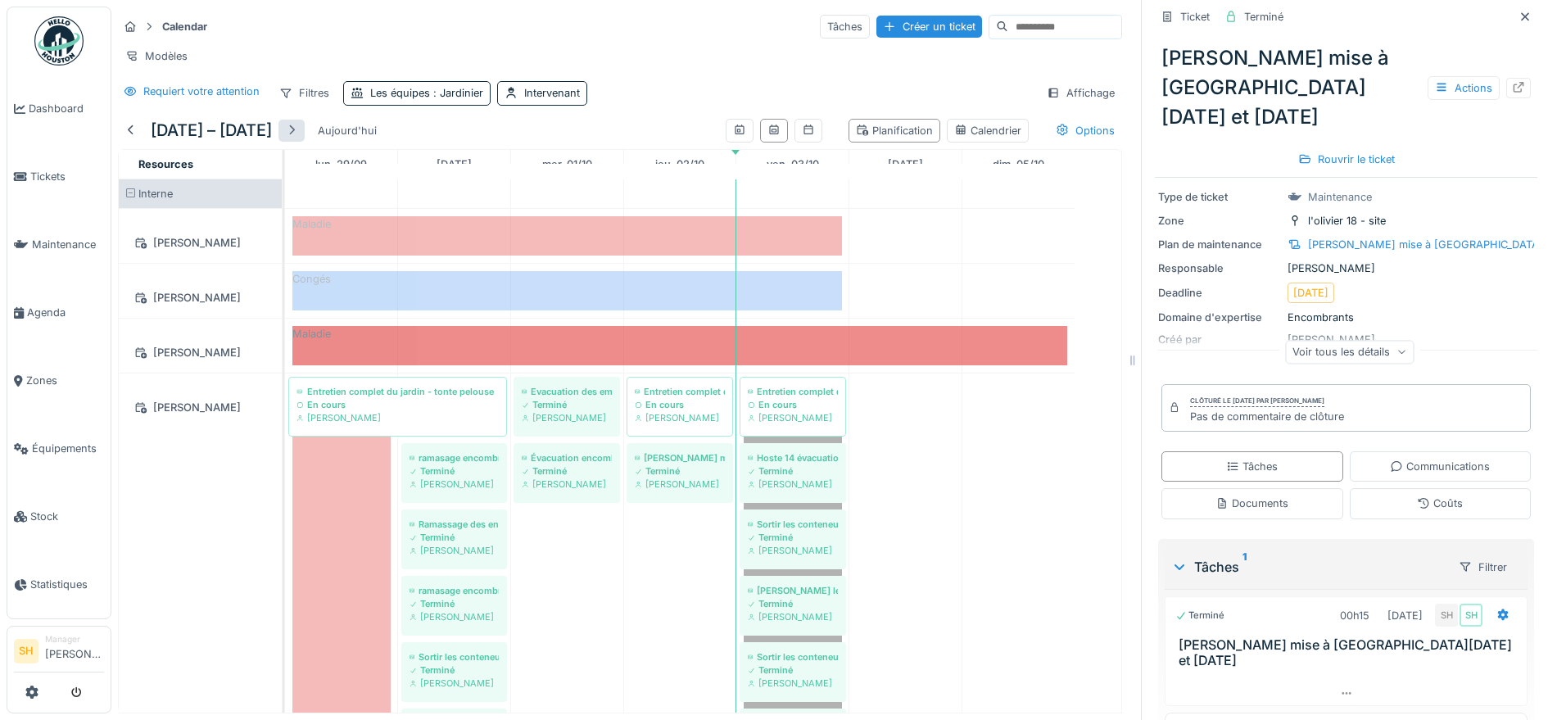
click at [298, 127] on div at bounding box center [291, 131] width 13 height 16
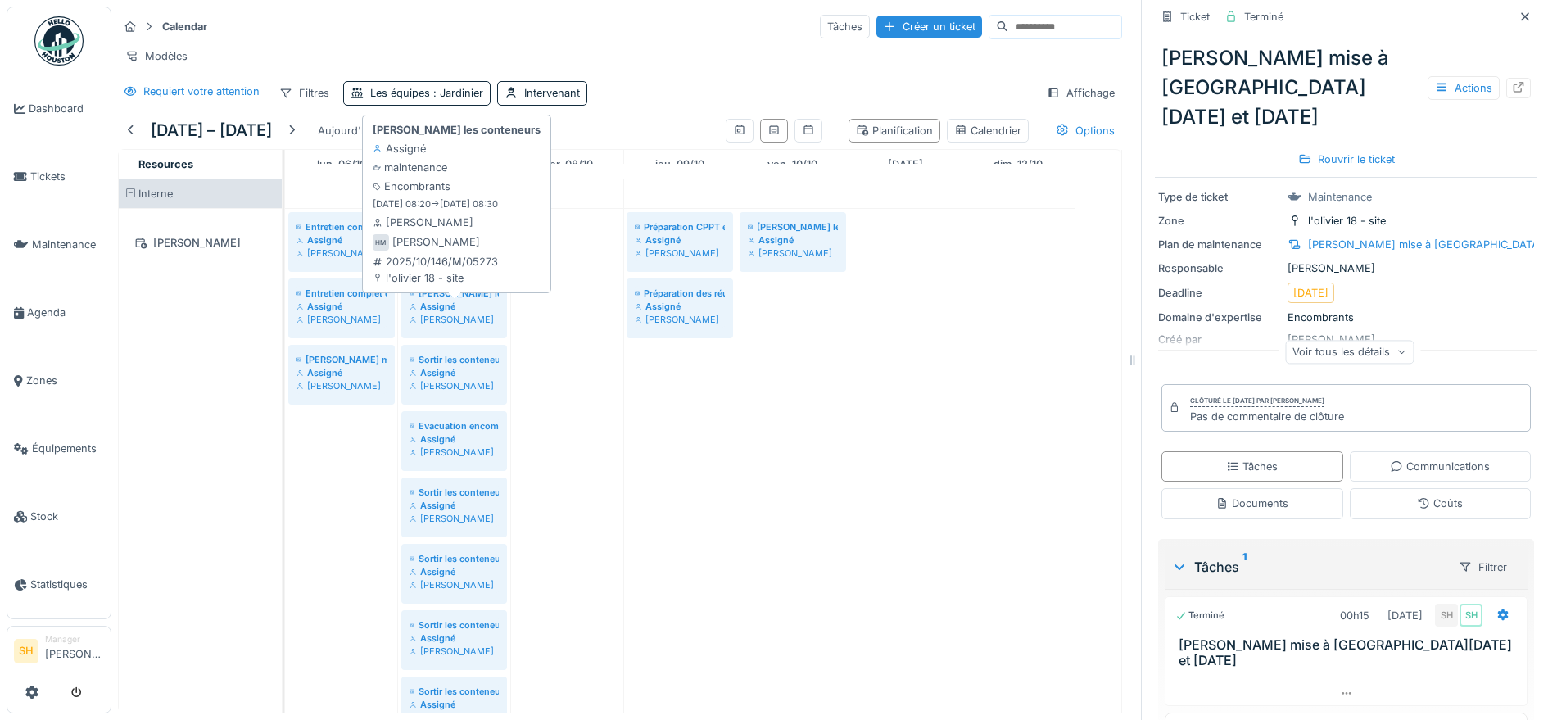
click at [471, 297] on div "[PERSON_NAME] les conteneurs" at bounding box center [454, 293] width 89 height 13
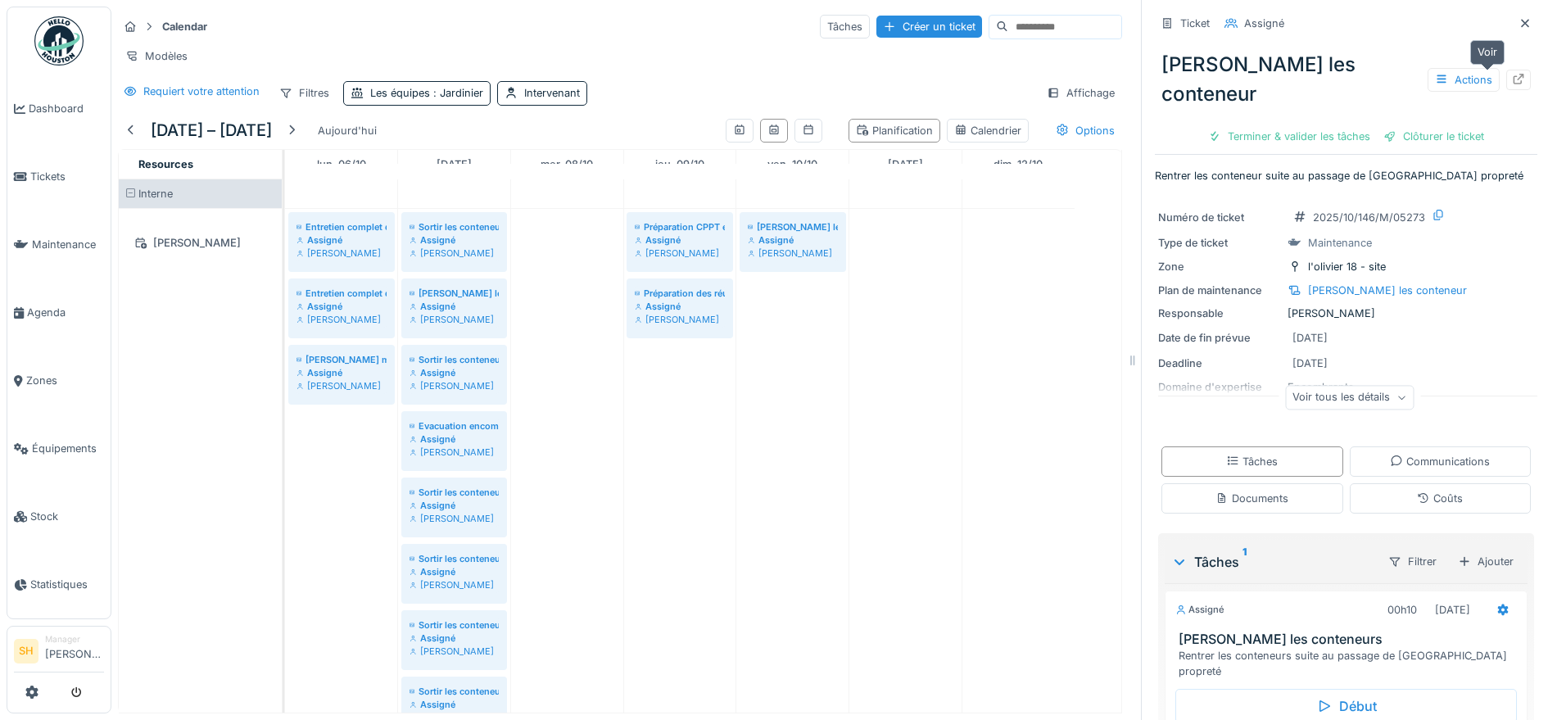
click at [1512, 74] on icon at bounding box center [1518, 79] width 13 height 11
click at [69, 237] on span "Maintenance" at bounding box center [68, 245] width 72 height 16
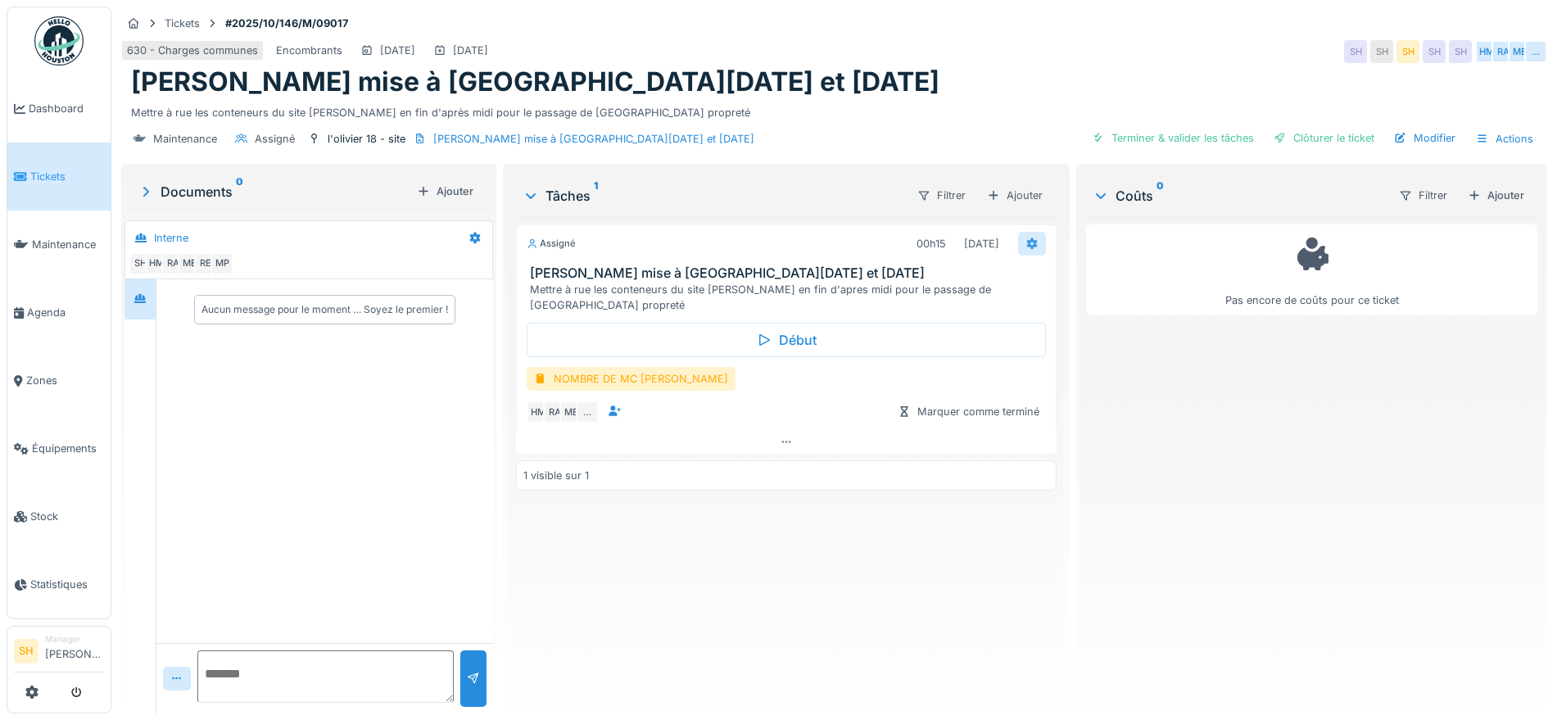
click at [1026, 242] on icon at bounding box center [1032, 243] width 13 height 11
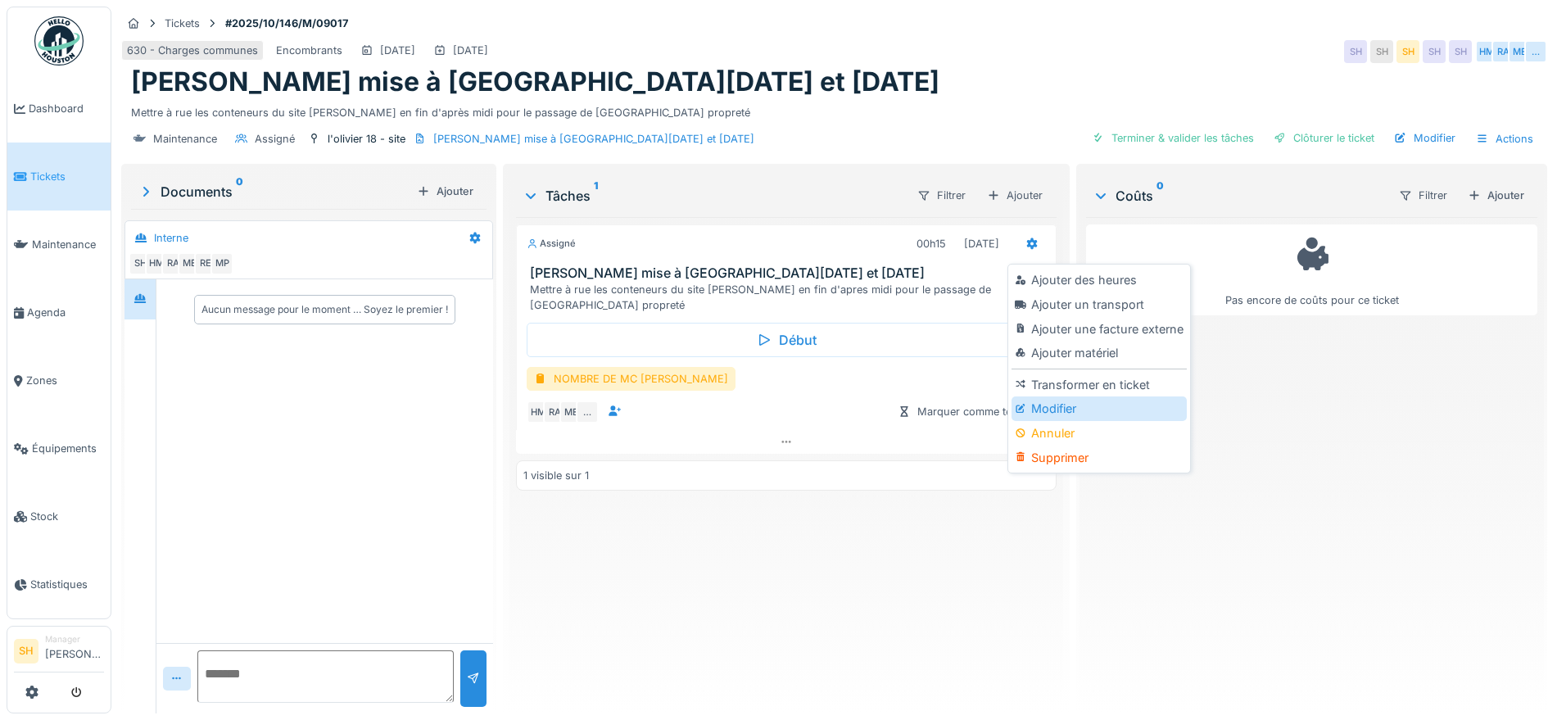
click at [1072, 407] on div "Modifier" at bounding box center [1099, 408] width 174 height 25
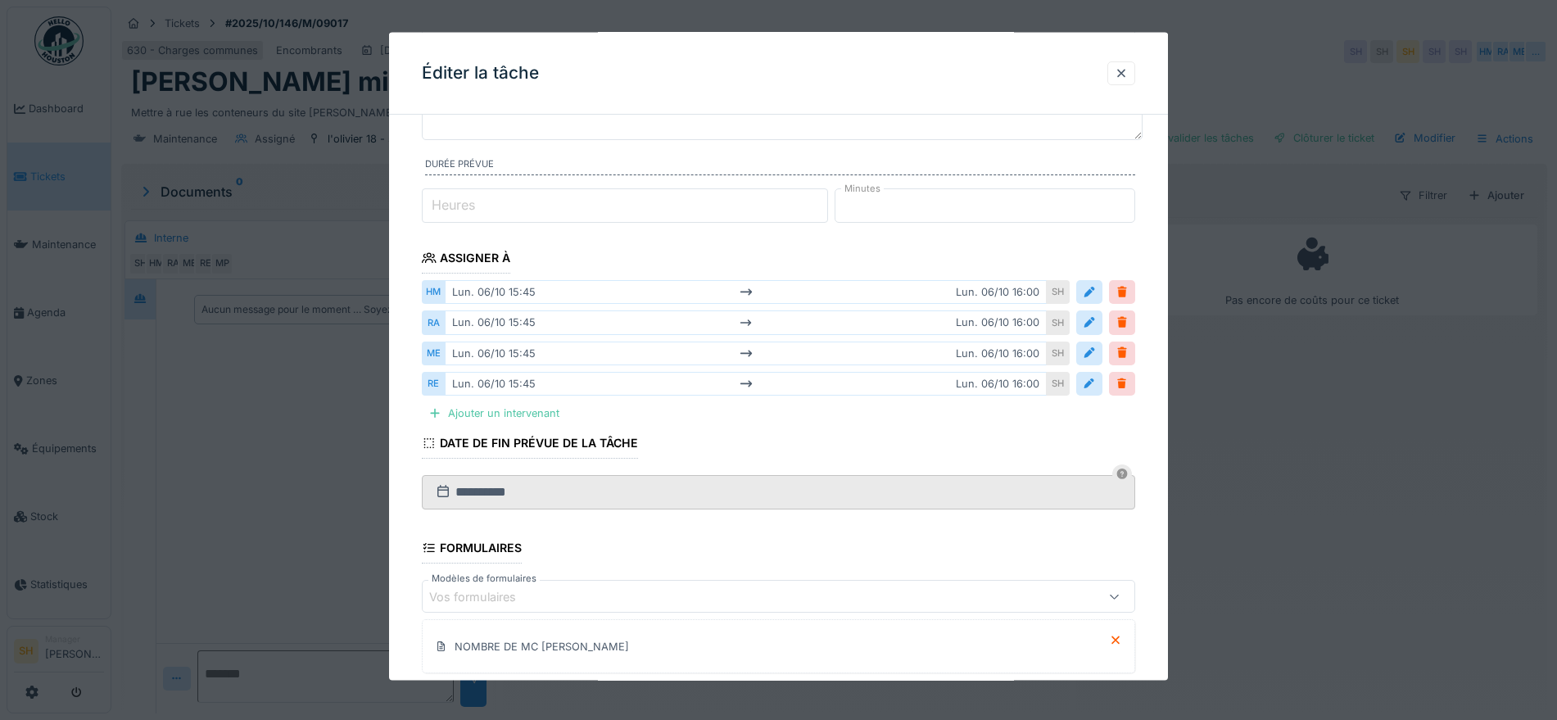
scroll to position [144, 0]
click at [1128, 66] on div at bounding box center [1121, 73] width 13 height 16
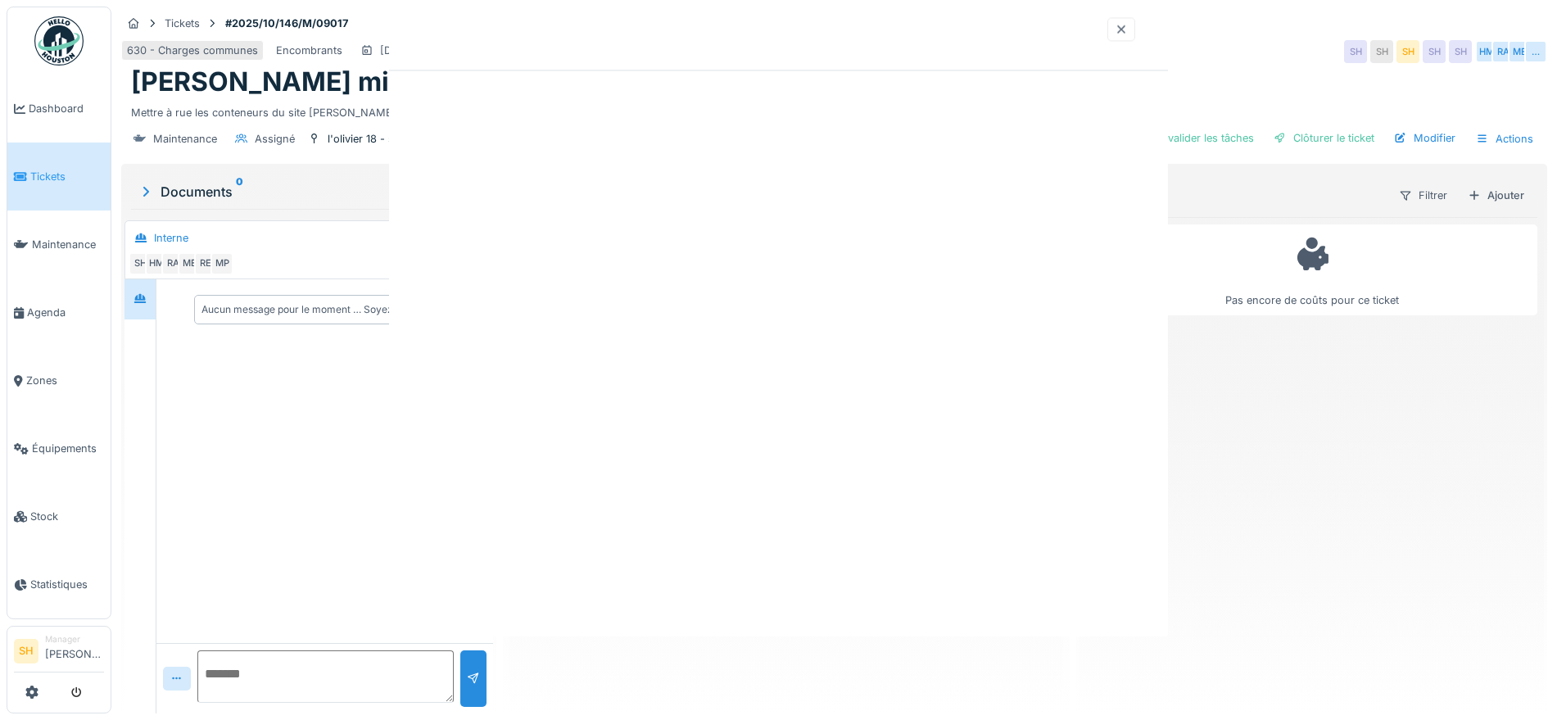
scroll to position [0, 0]
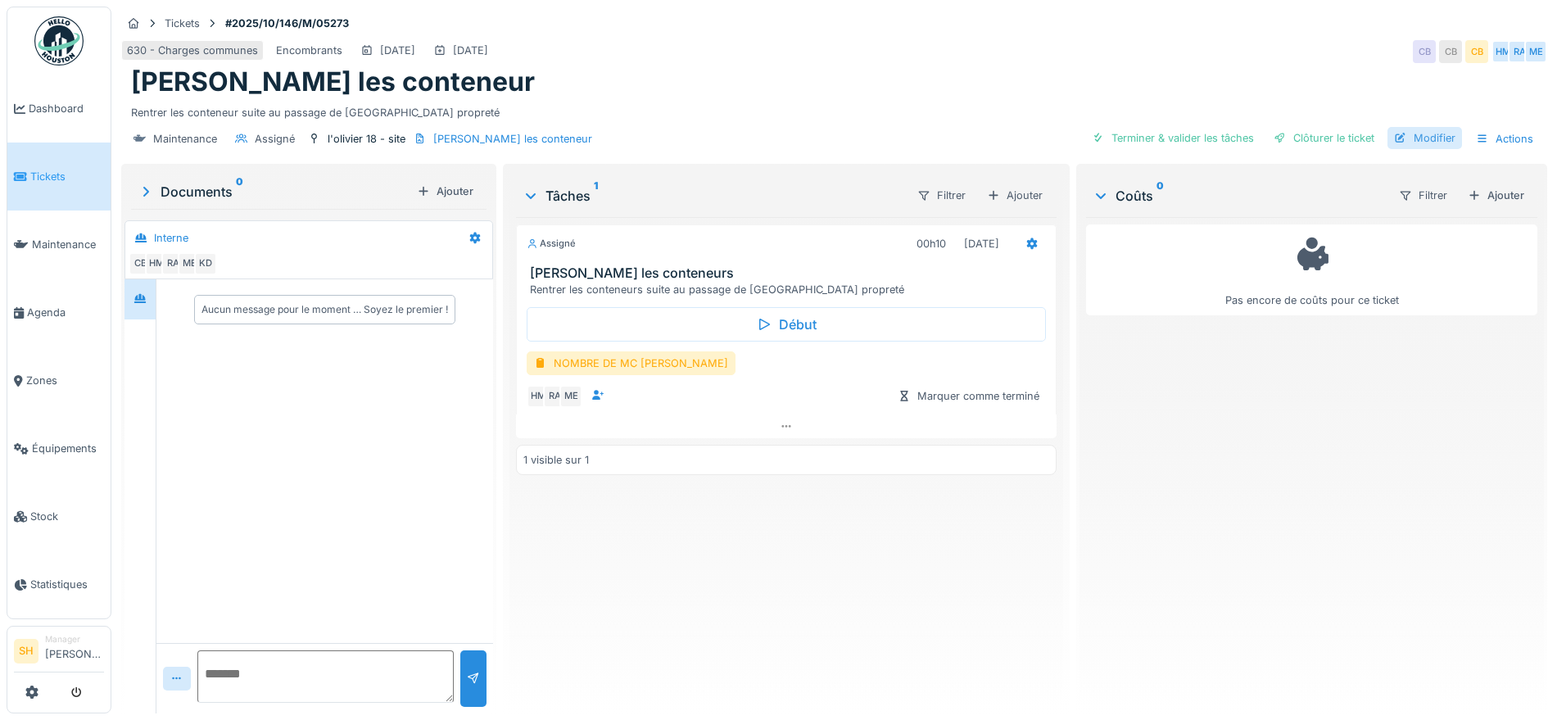
click at [1415, 134] on div "Modifier" at bounding box center [1425, 138] width 75 height 22
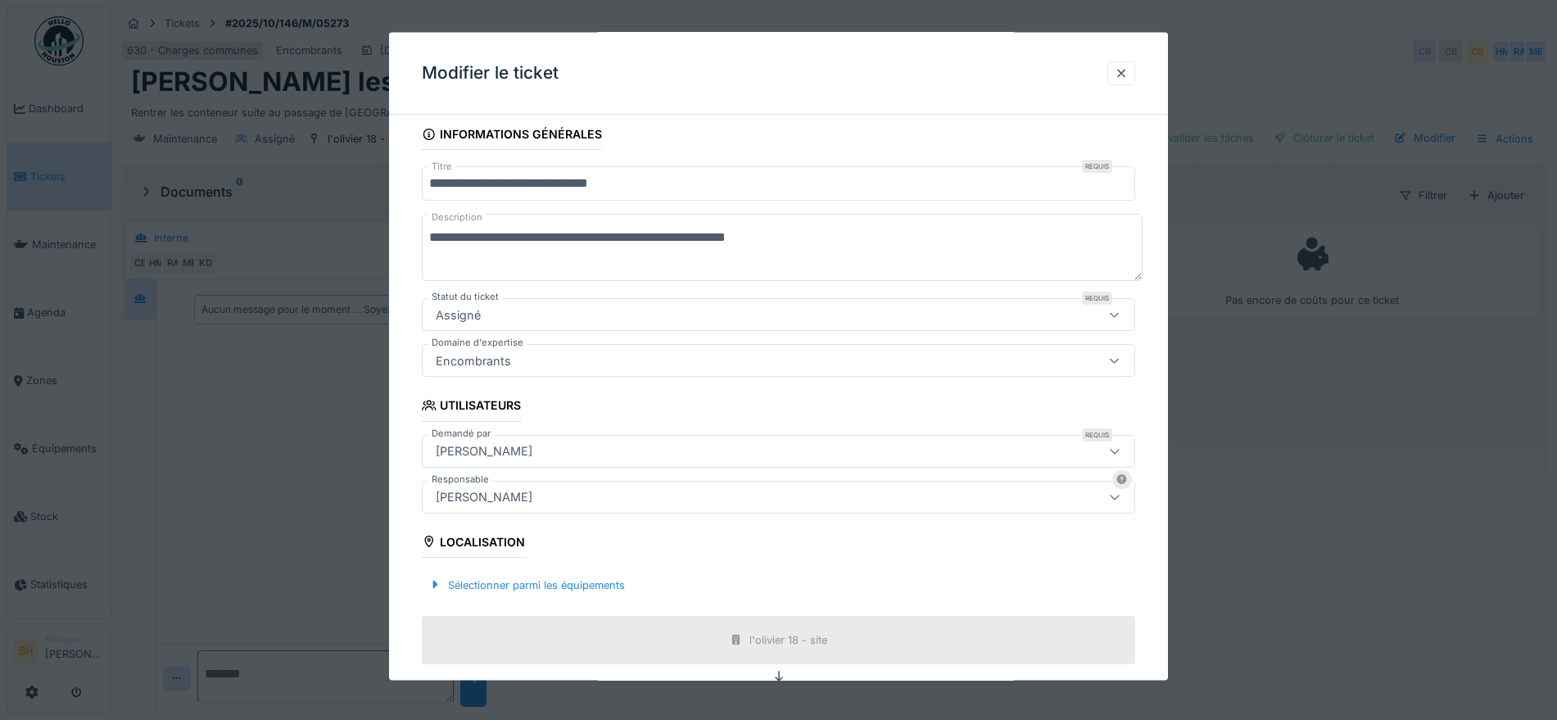
click at [664, 453] on div "[PERSON_NAME]" at bounding box center [736, 451] width 615 height 18
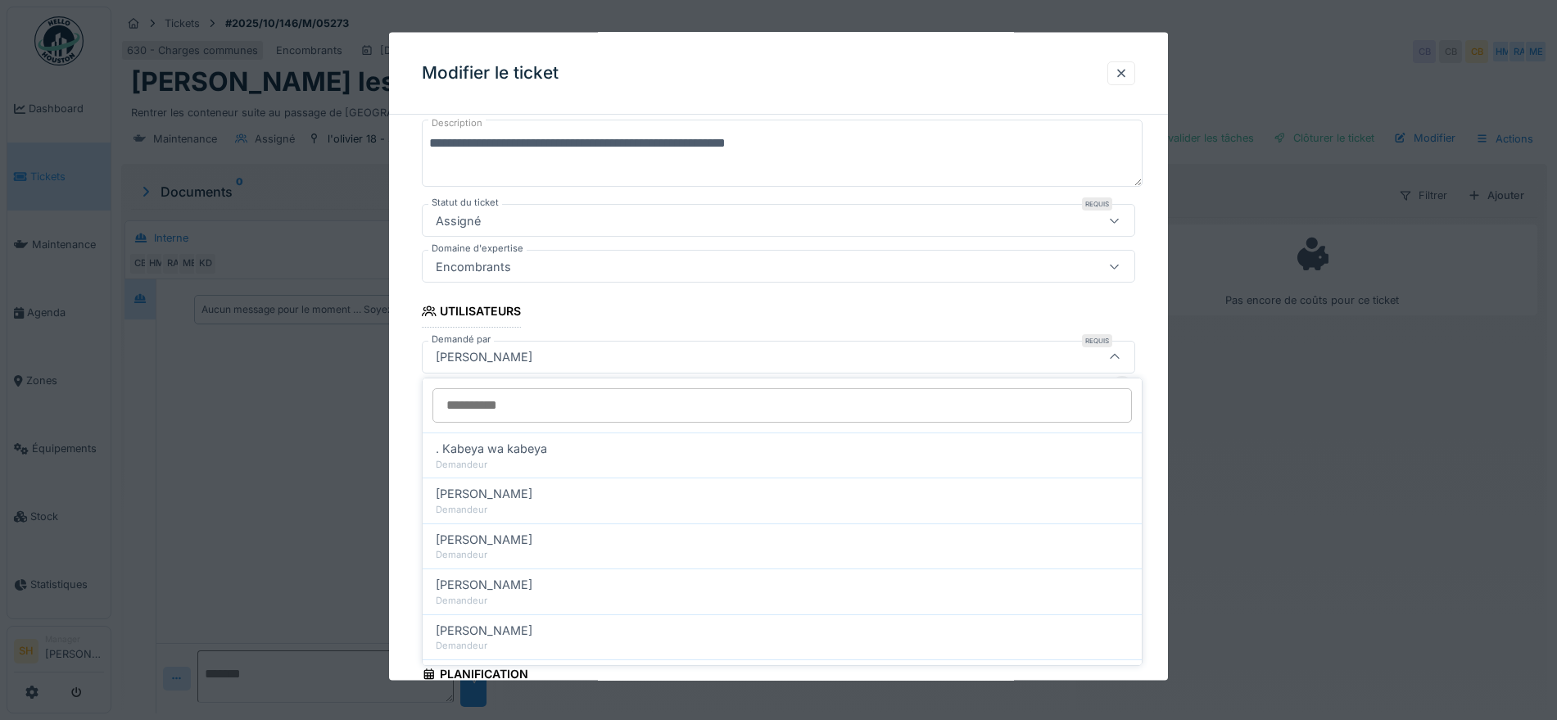
click at [641, 404] on input "Demandé par" at bounding box center [783, 405] width 700 height 34
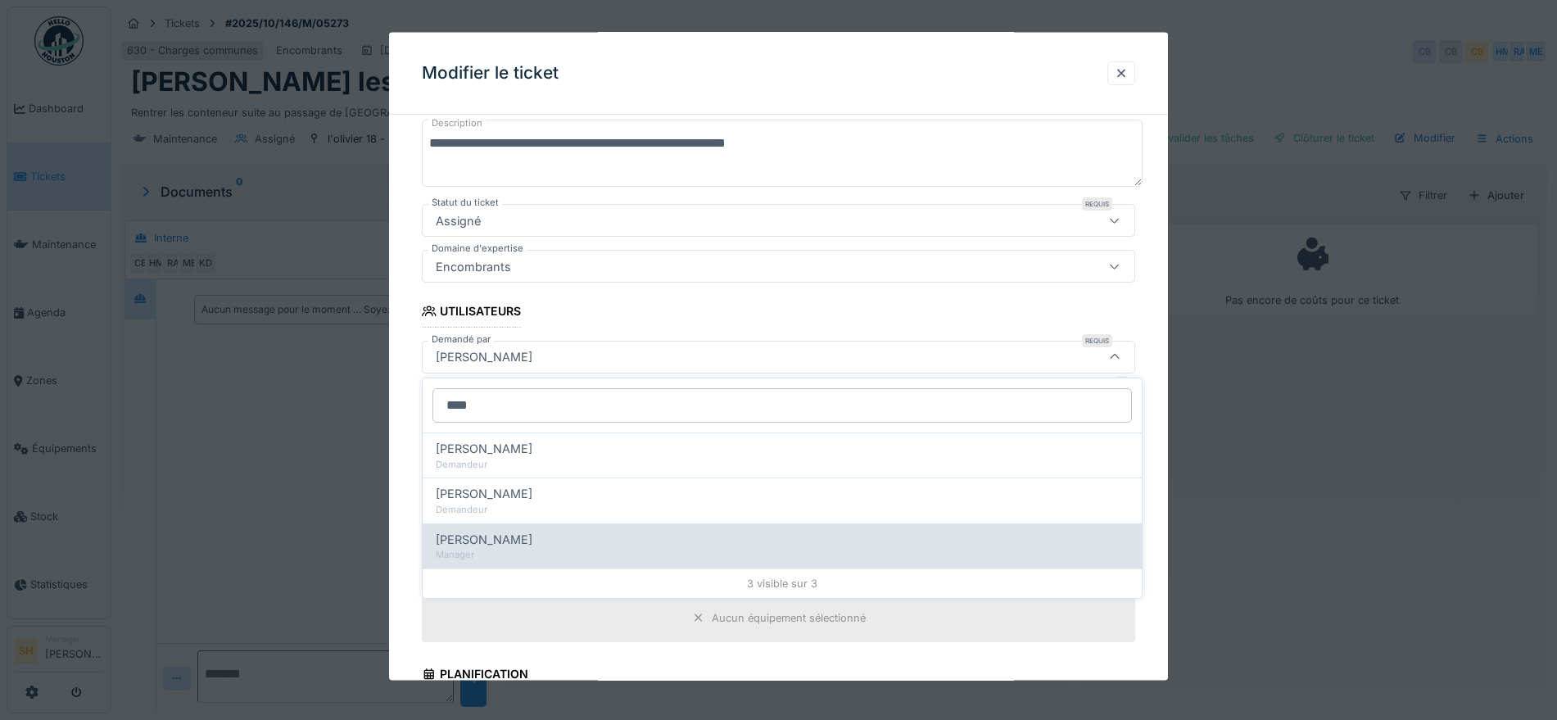
type input "****"
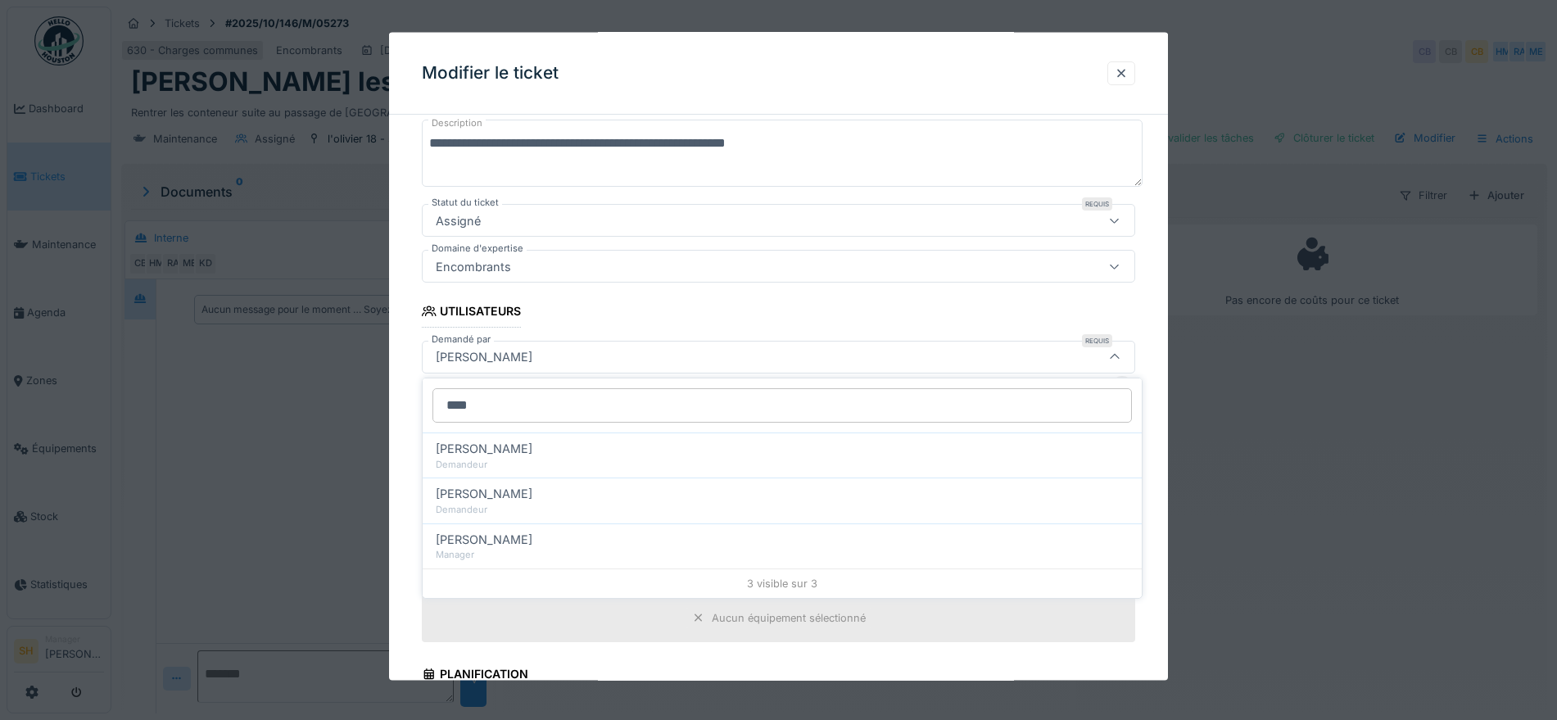
drag, startPoint x: 608, startPoint y: 553, endPoint x: 614, endPoint y: 534, distance: 19.7
click at [608, 550] on div "Manager" at bounding box center [782, 555] width 693 height 14
type input "*****"
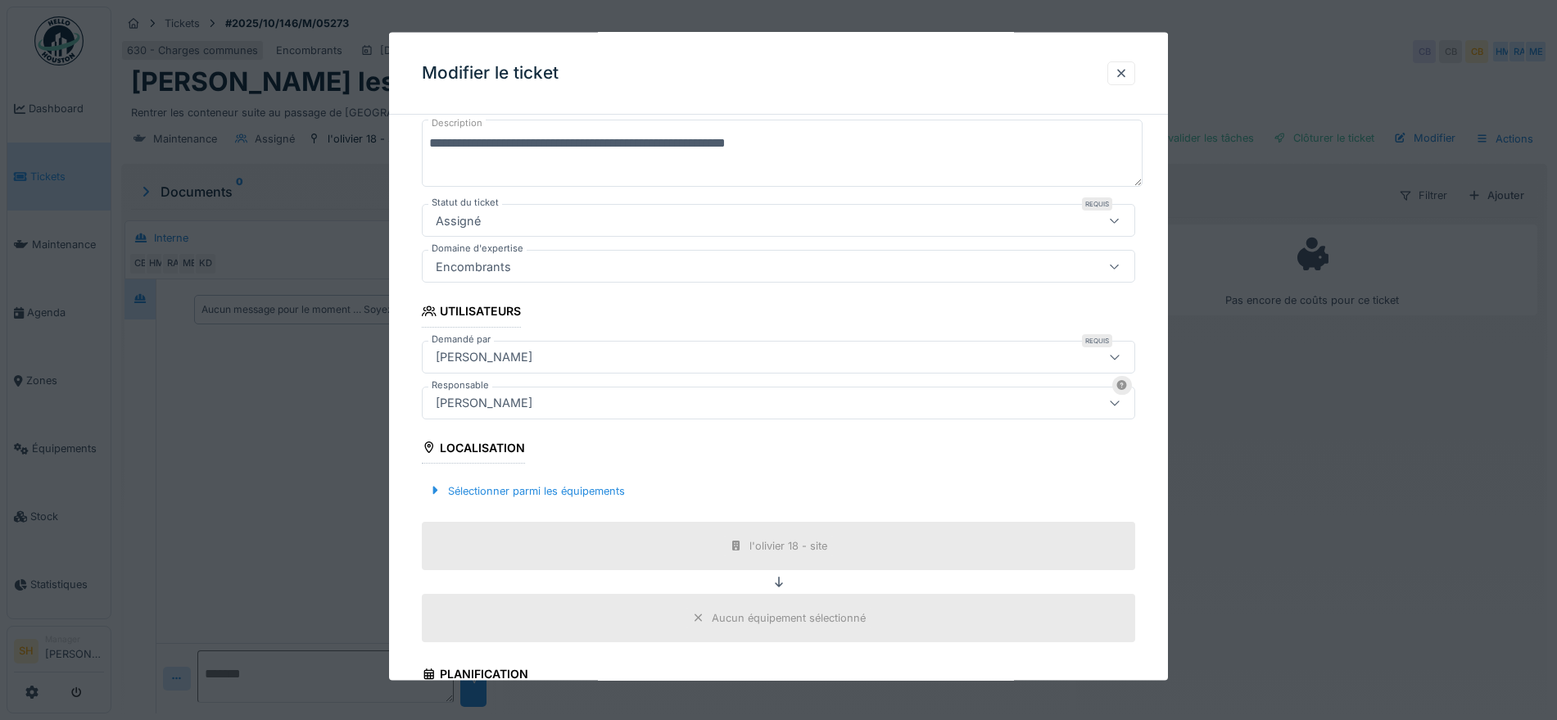
click at [623, 405] on div "[PERSON_NAME]" at bounding box center [736, 402] width 615 height 18
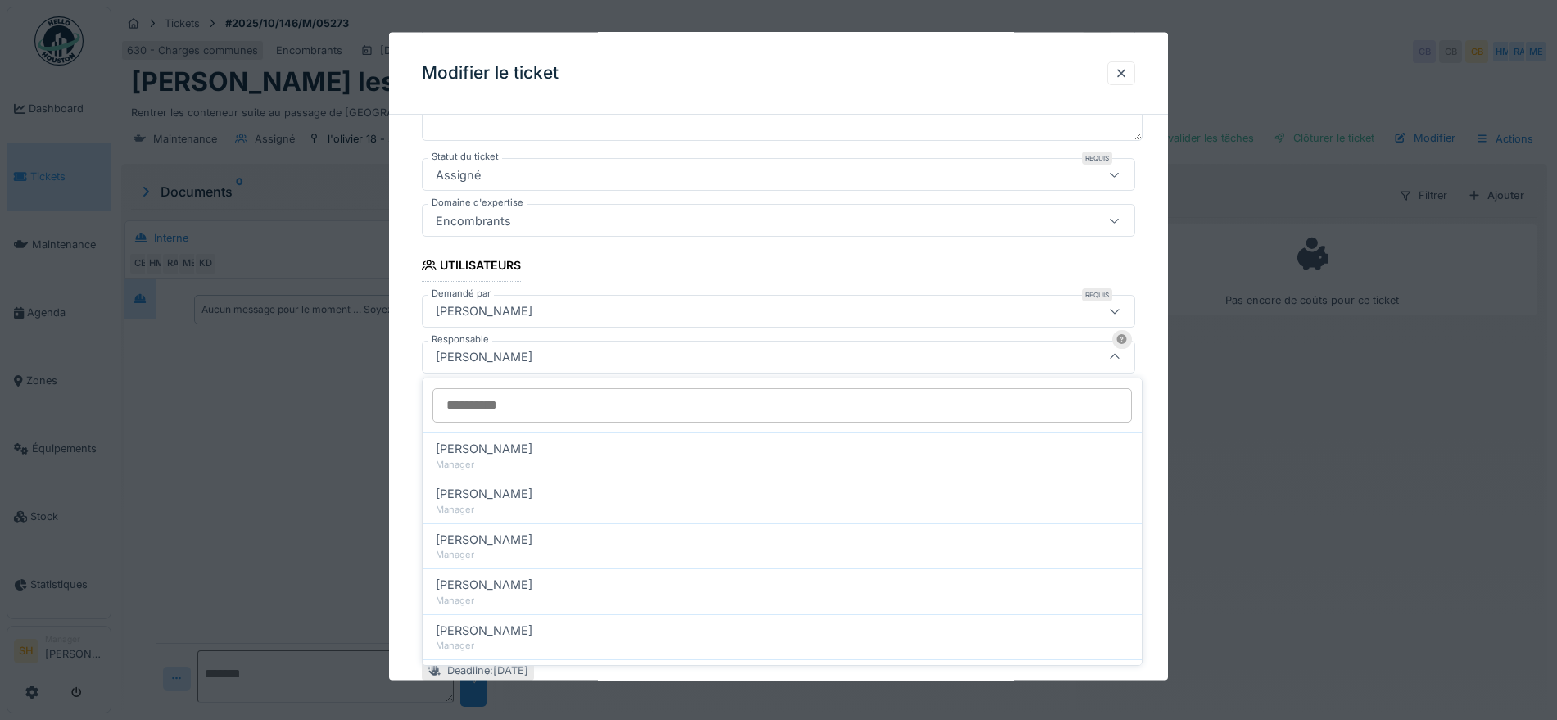
click at [623, 405] on input "Responsable" at bounding box center [783, 405] width 700 height 34
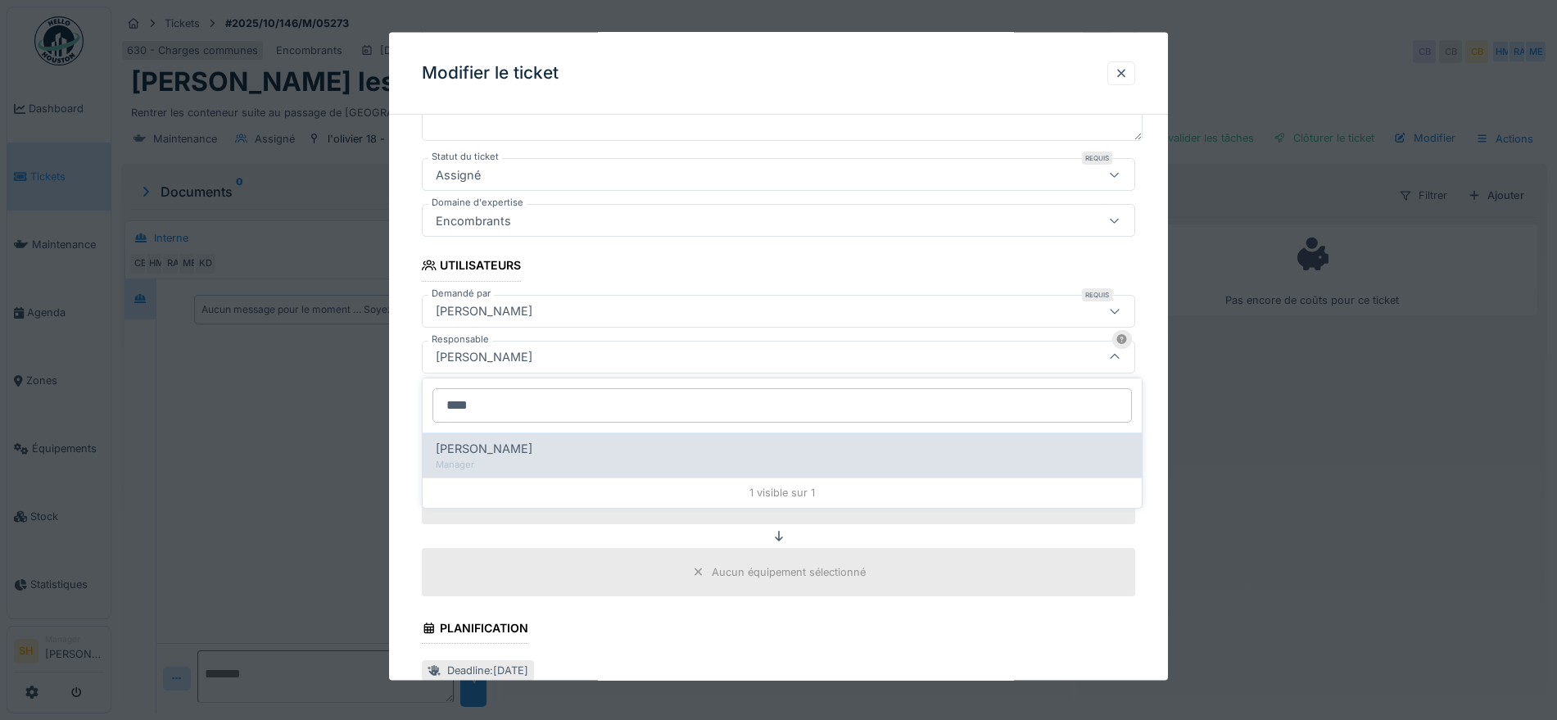
type input "****"
click at [585, 458] on div "Manager" at bounding box center [782, 465] width 693 height 14
type input "*****"
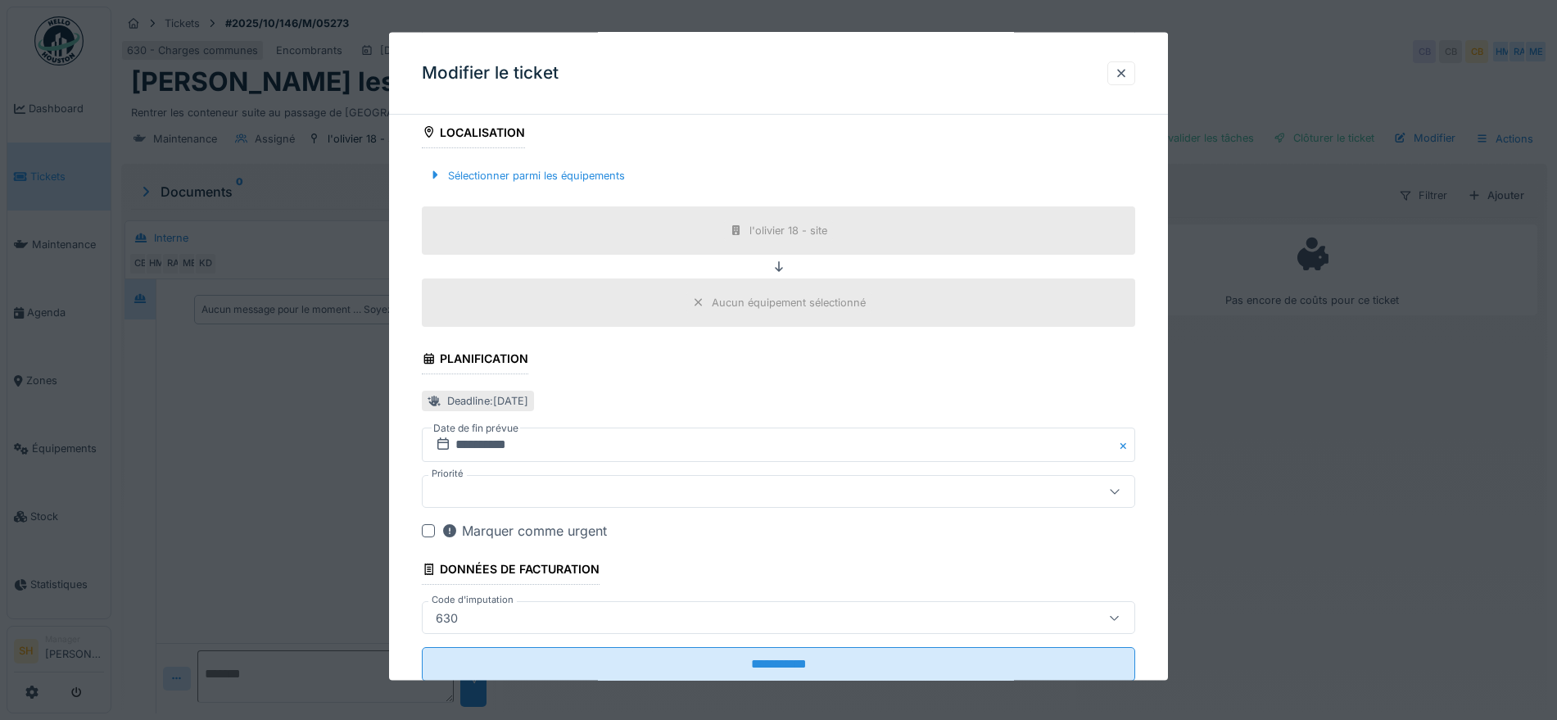
scroll to position [559, 0]
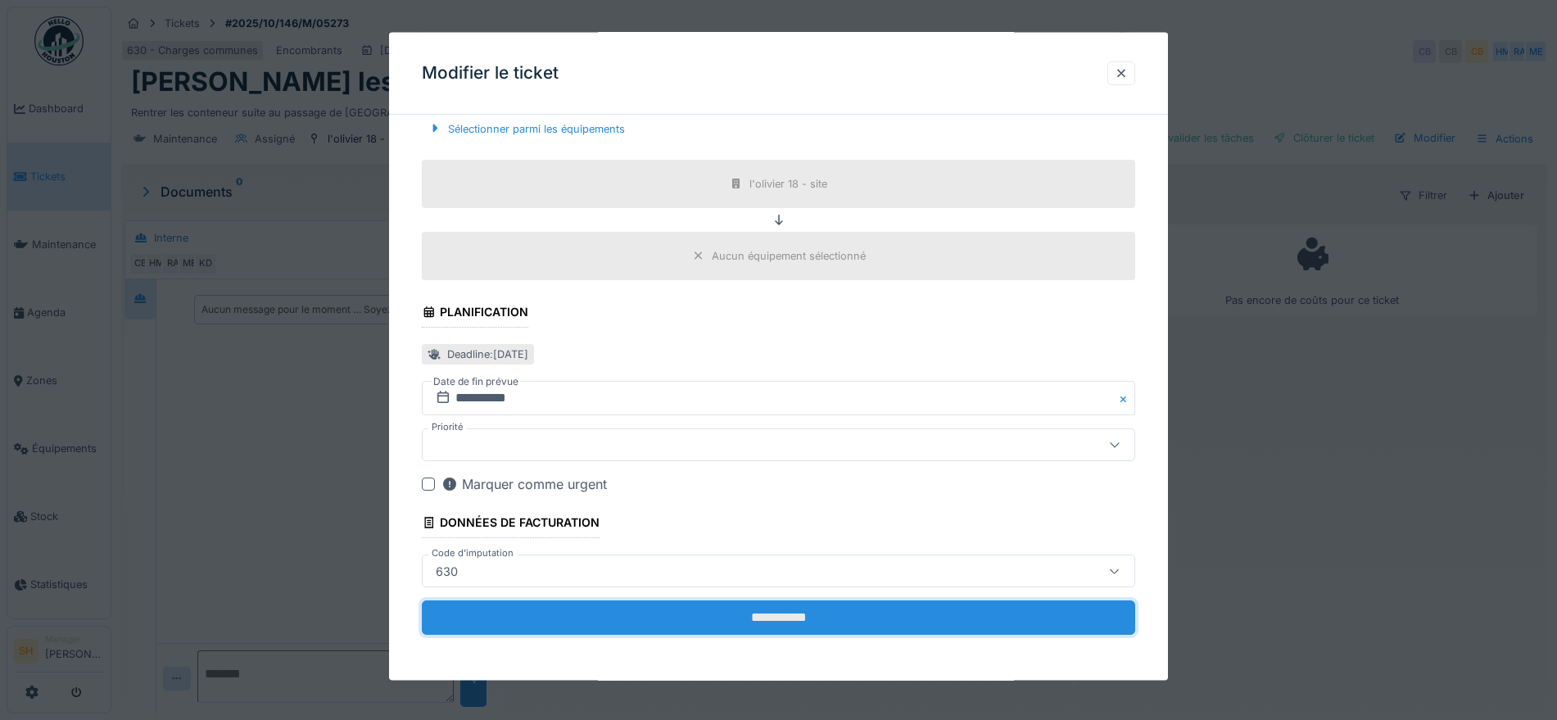
click at [732, 624] on input "**********" at bounding box center [778, 617] width 713 height 34
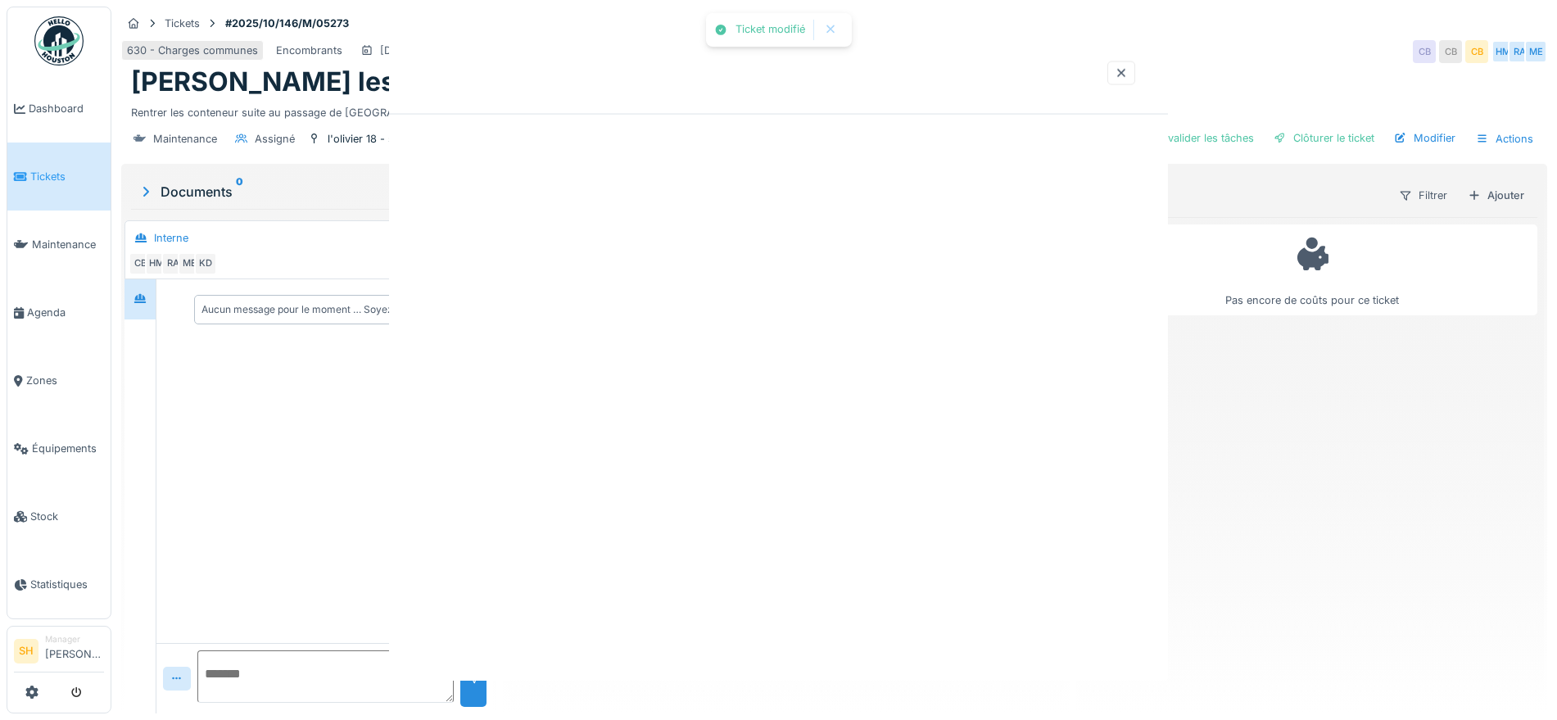
scroll to position [0, 0]
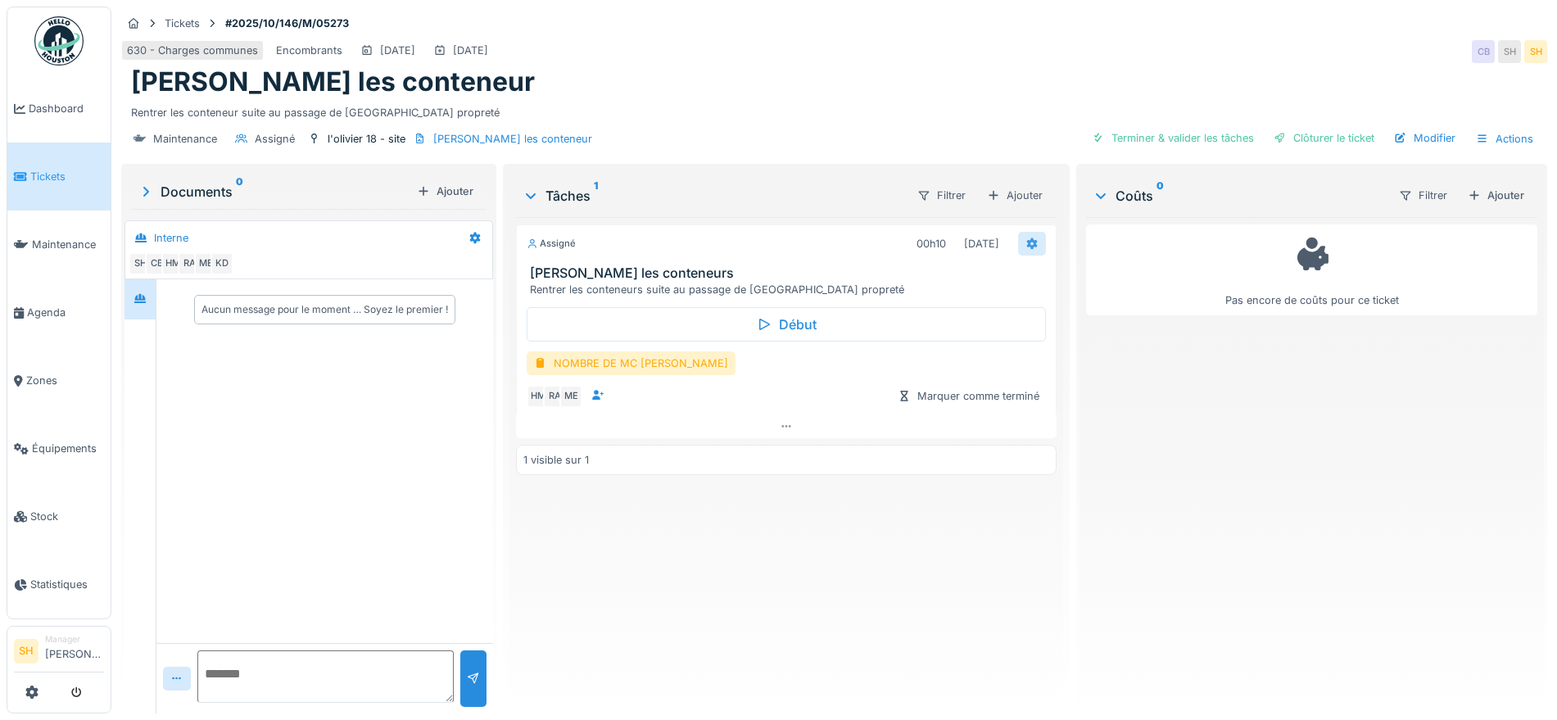
click at [1026, 239] on icon at bounding box center [1032, 243] width 13 height 11
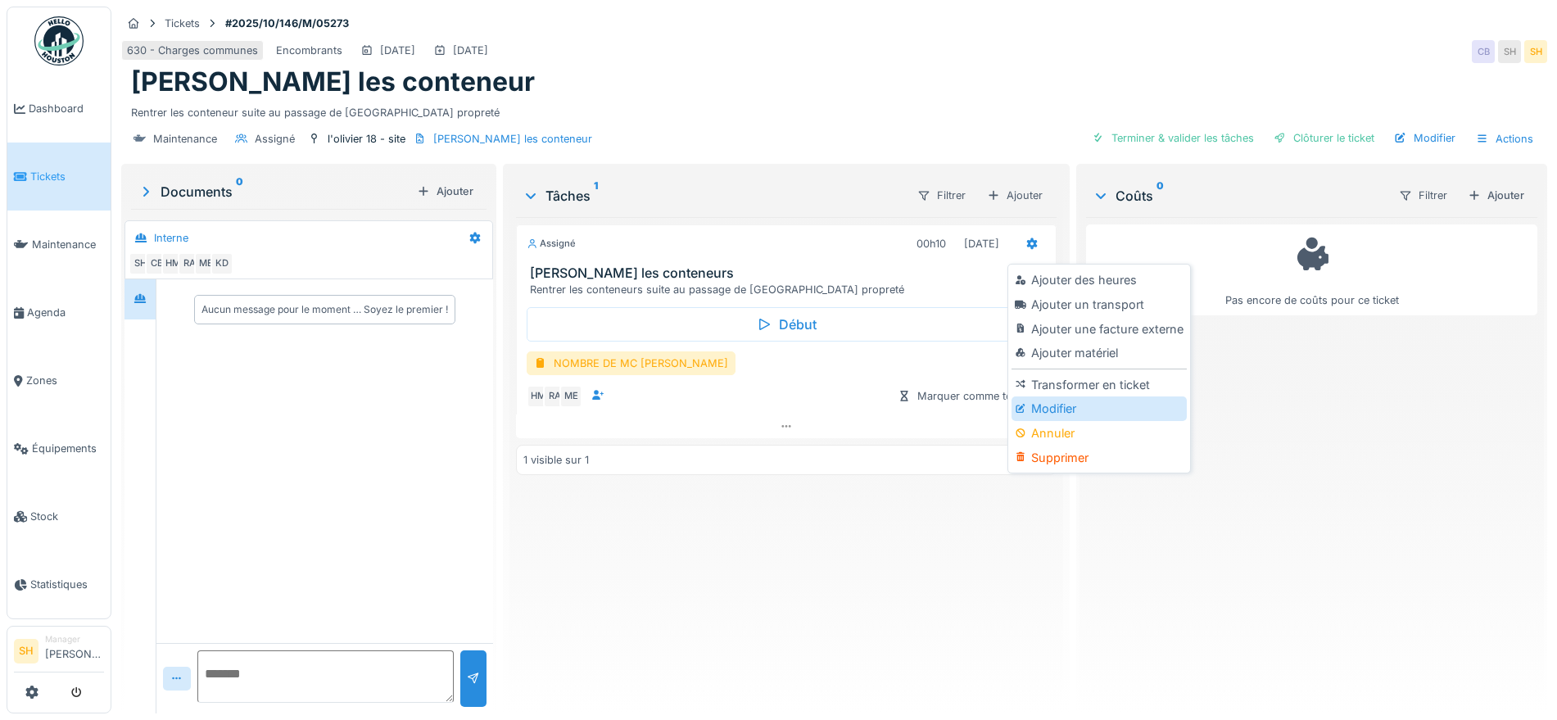
click at [1049, 401] on div "Modifier" at bounding box center [1099, 408] width 174 height 25
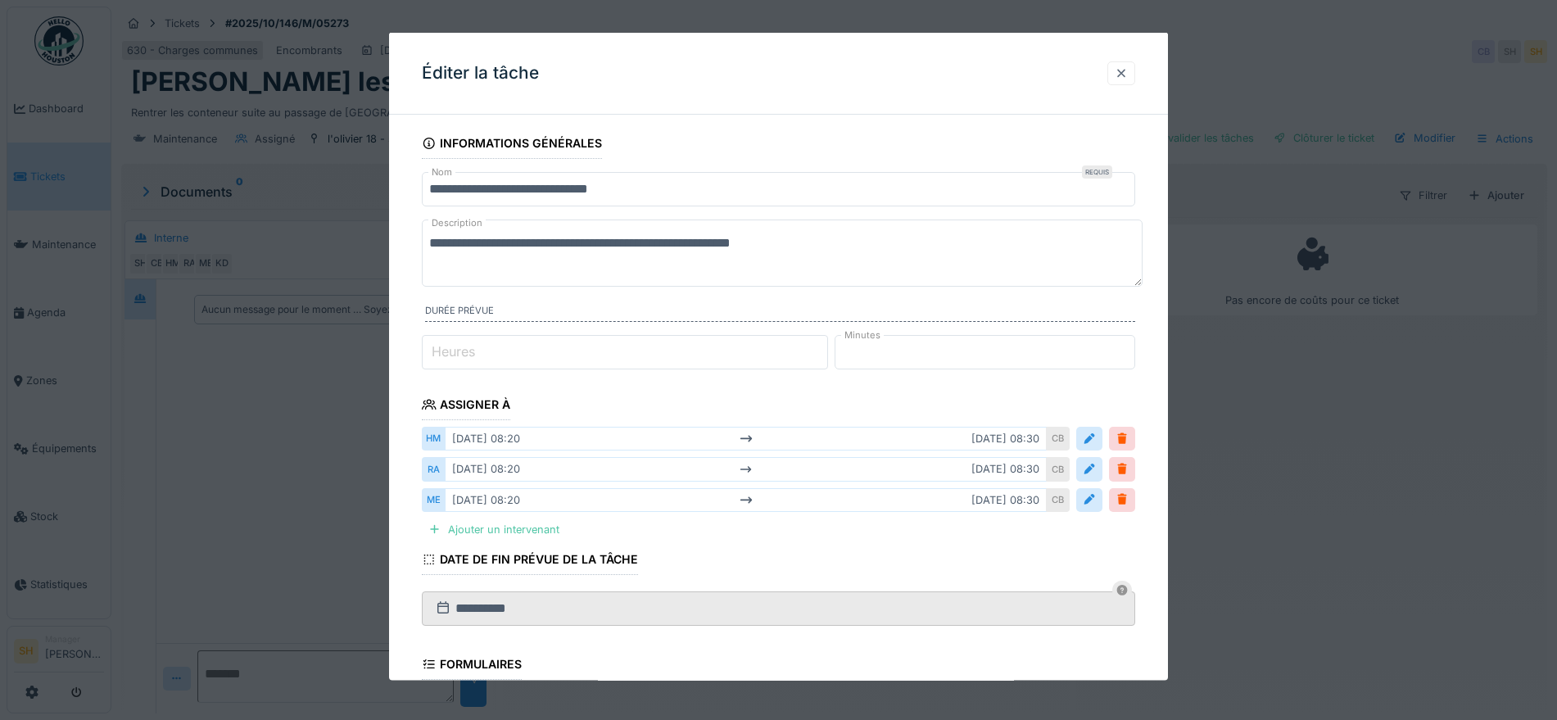
click at [1128, 75] on div at bounding box center [1121, 73] width 13 height 16
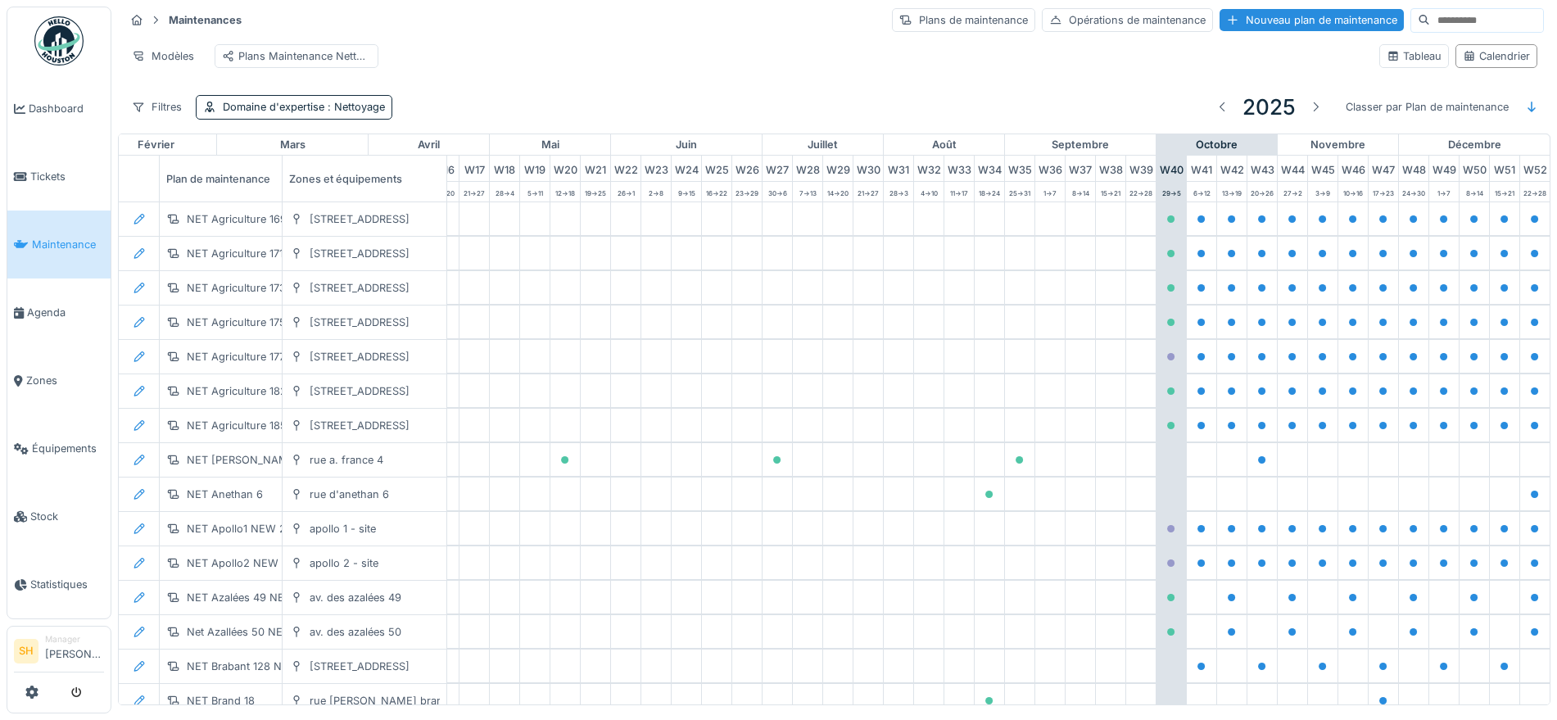
scroll to position [0, 546]
click at [327, 113] on span ": Nettoyage" at bounding box center [354, 107] width 61 height 12
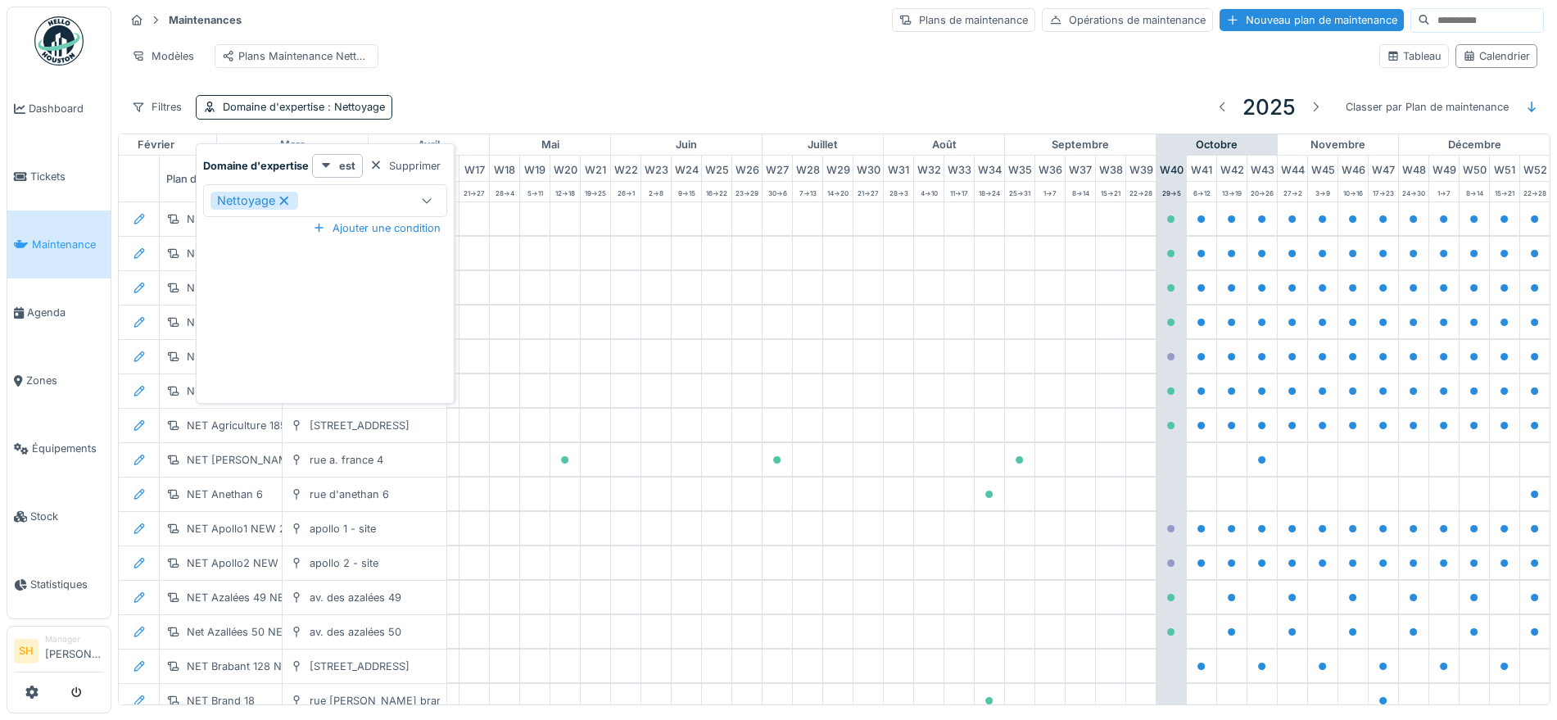
click at [288, 199] on icon at bounding box center [284, 200] width 15 height 11
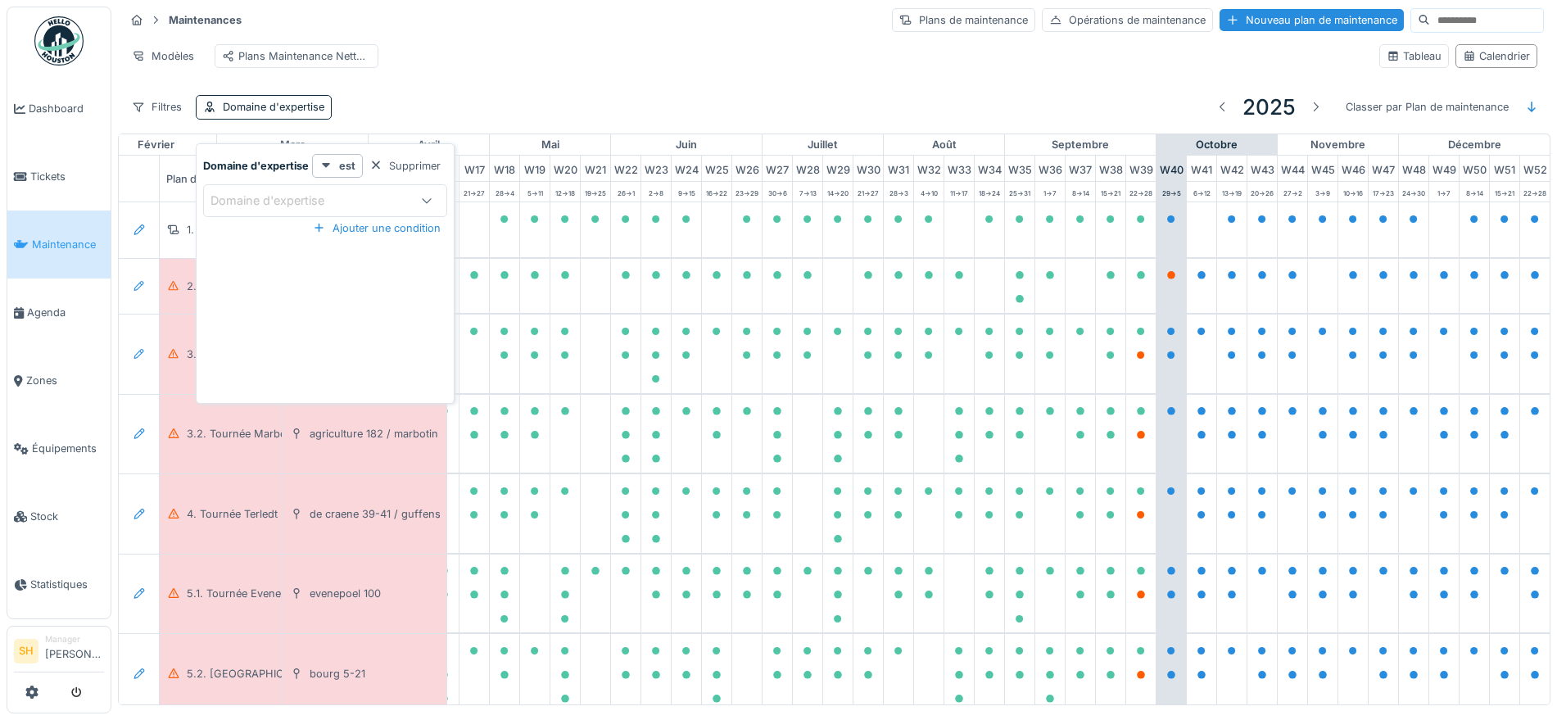
scroll to position [7, 0]
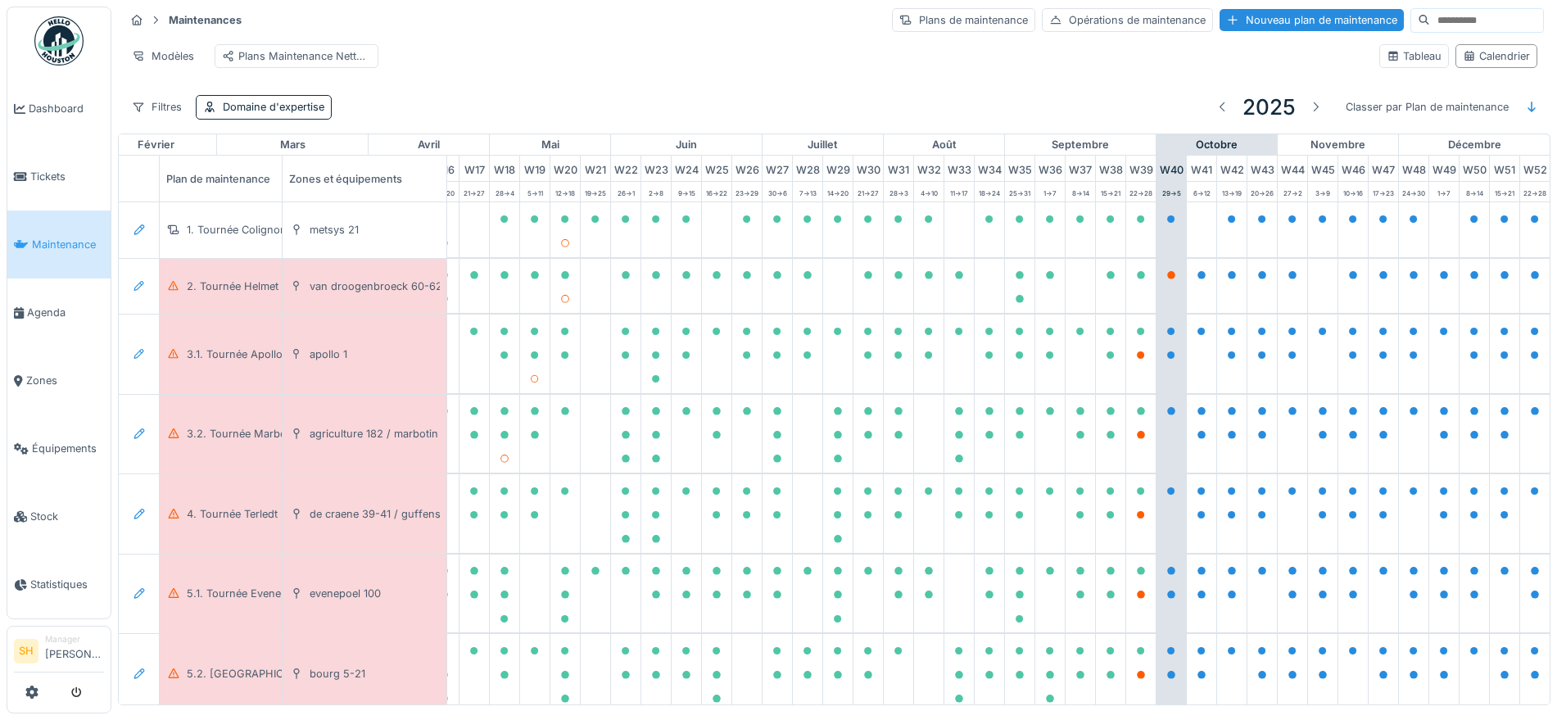
click at [563, 94] on div "Maintenances Plans de maintenance Opérations de maintenance Nouveau plan de mai…" at bounding box center [834, 67] width 1433 height 134
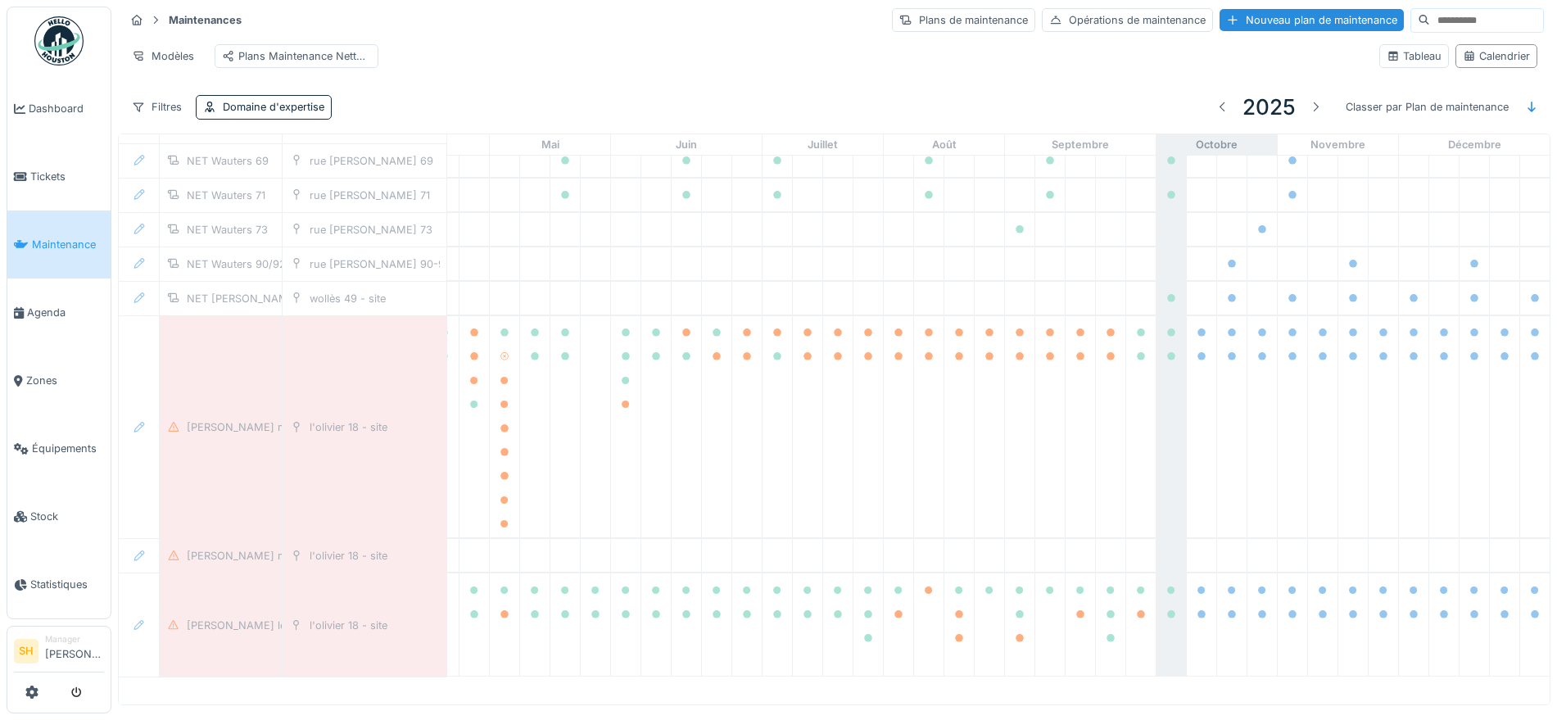
scroll to position [9631, 546]
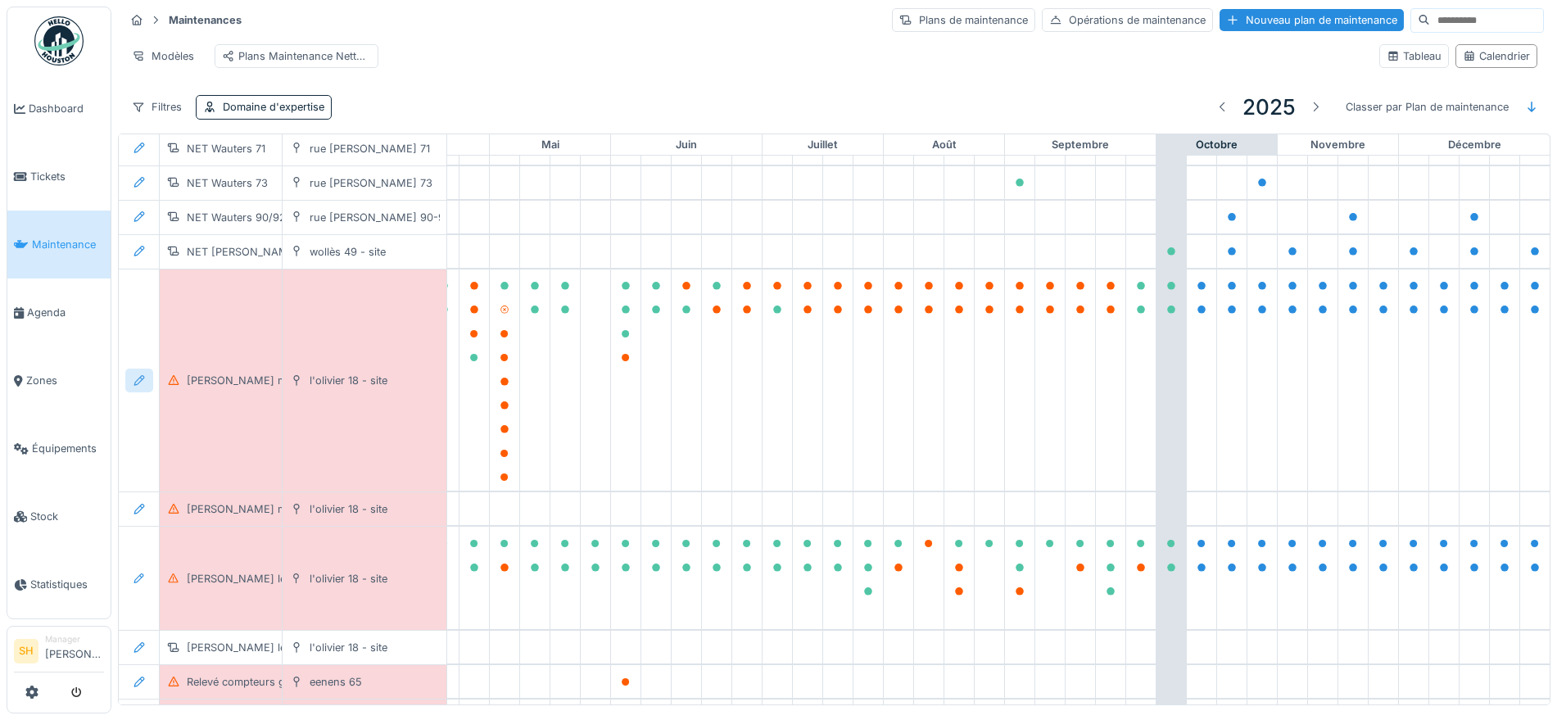
click at [138, 384] on icon at bounding box center [139, 380] width 13 height 11
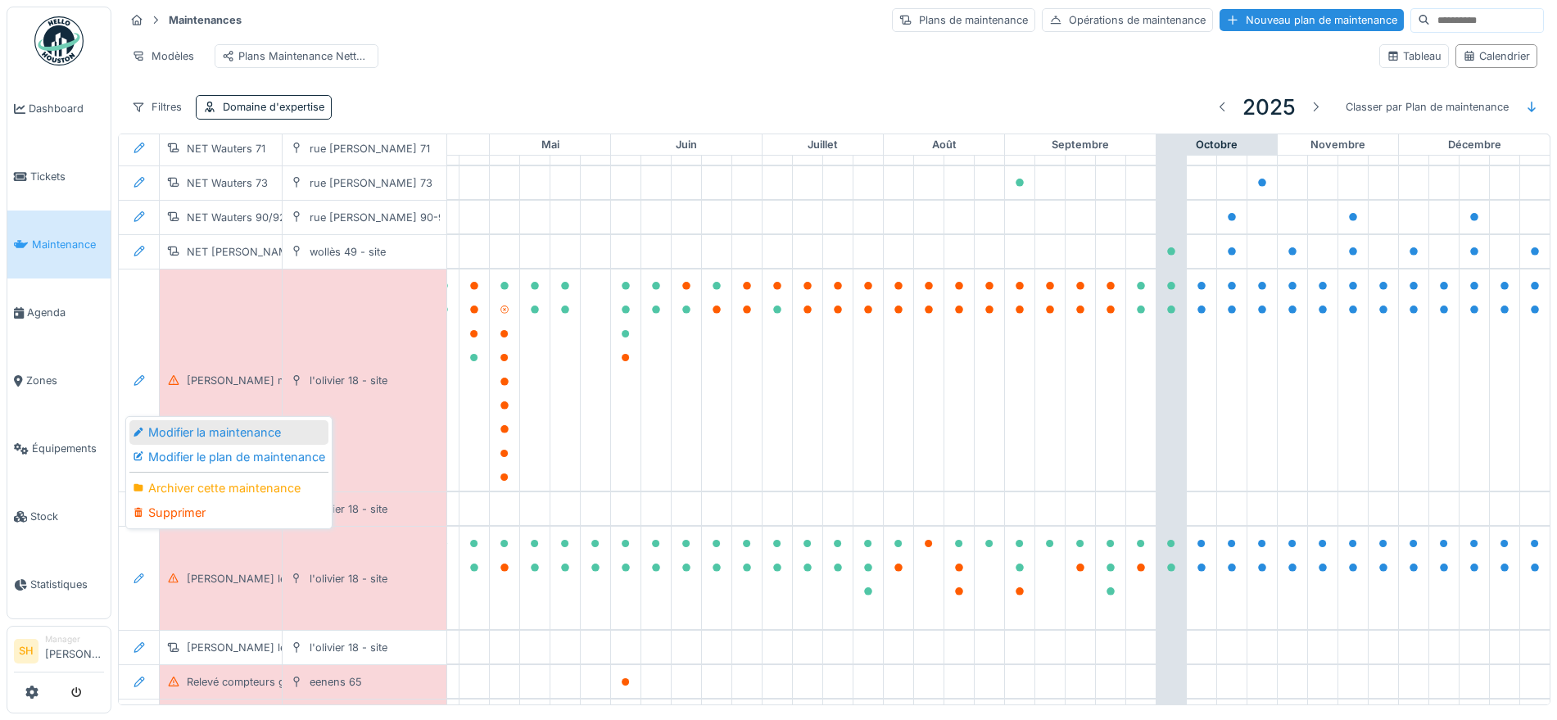
click at [170, 420] on div "Modifier la maintenance" at bounding box center [228, 432] width 199 height 25
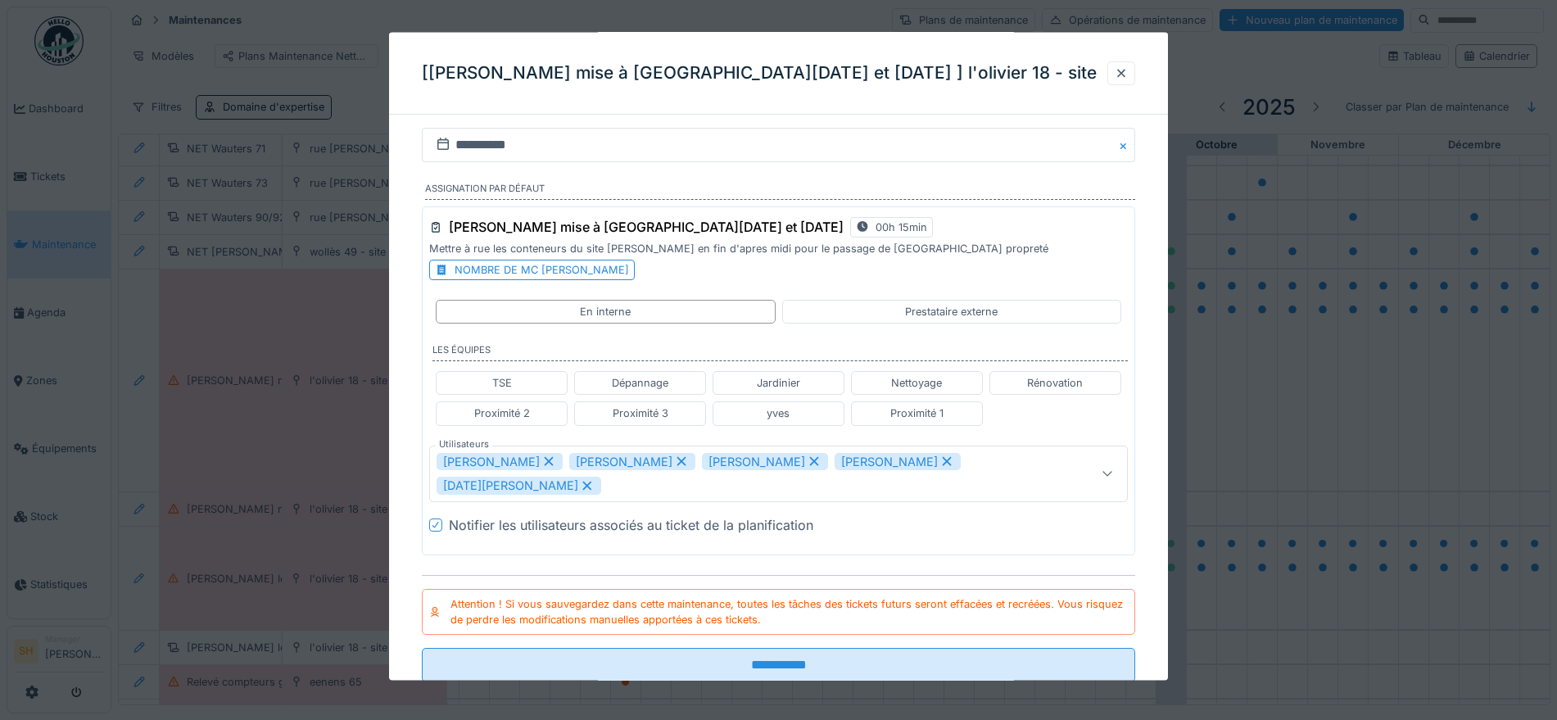
scroll to position [68, 0]
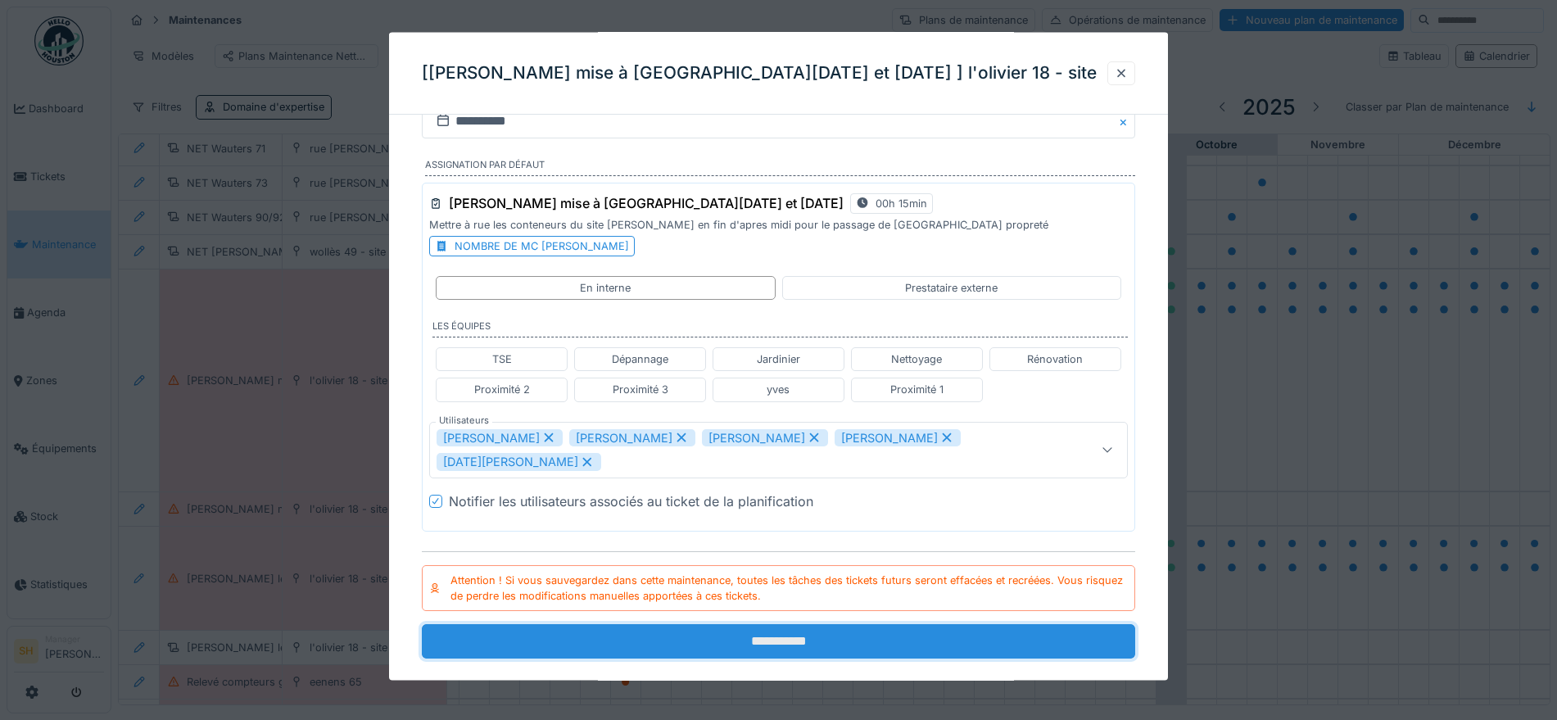
click at [745, 624] on input "**********" at bounding box center [778, 641] width 713 height 34
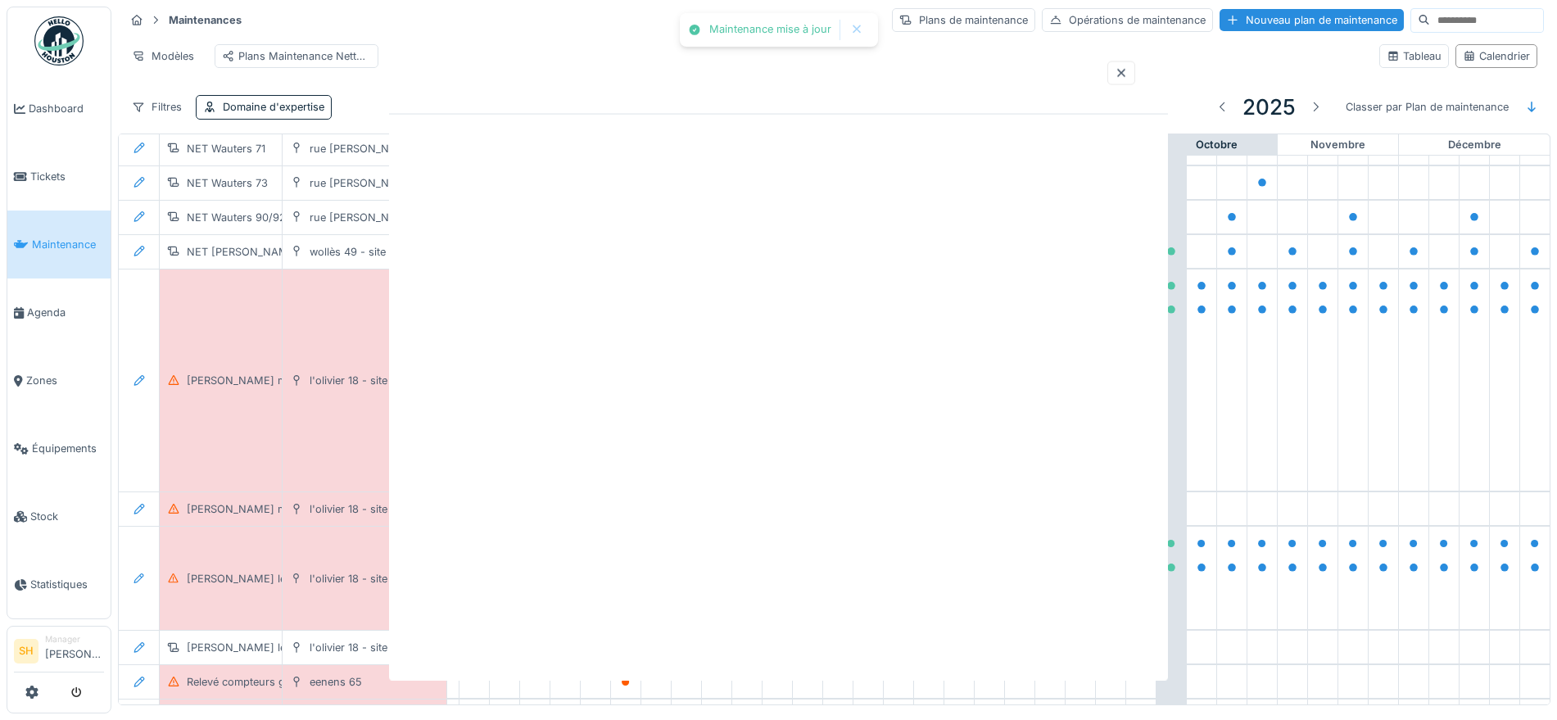
scroll to position [0, 0]
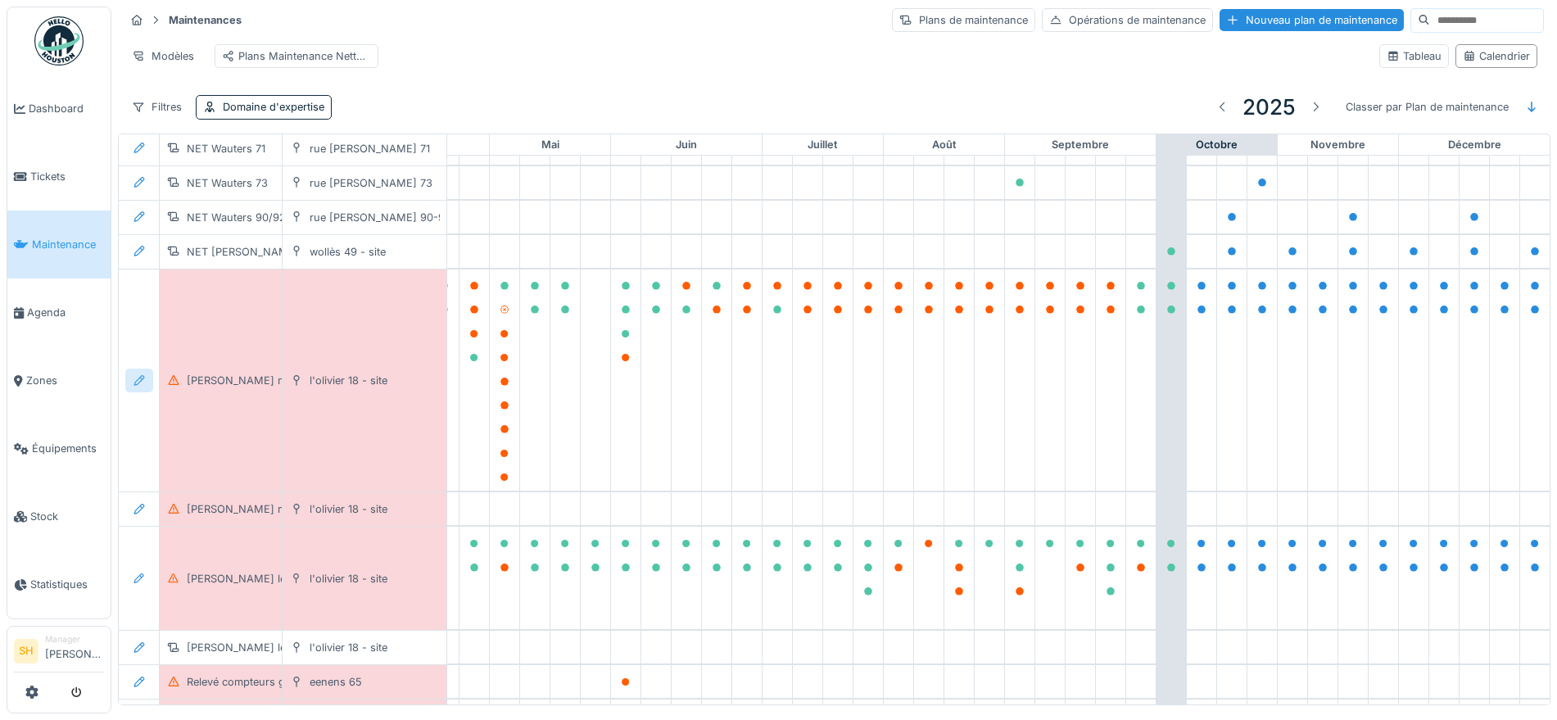
click at [134, 386] on icon at bounding box center [139, 380] width 13 height 11
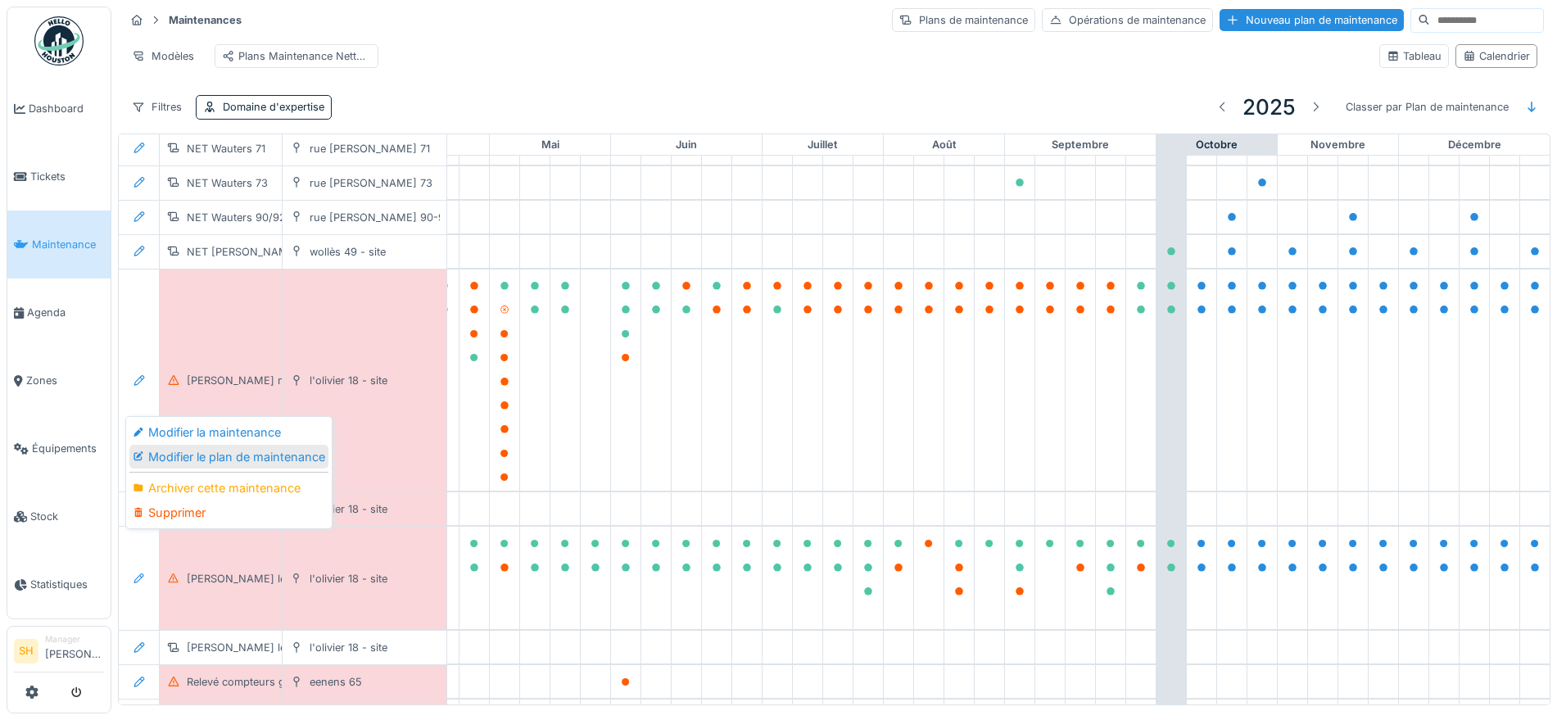
click at [211, 445] on div "Modifier le plan de maintenance" at bounding box center [228, 457] width 199 height 25
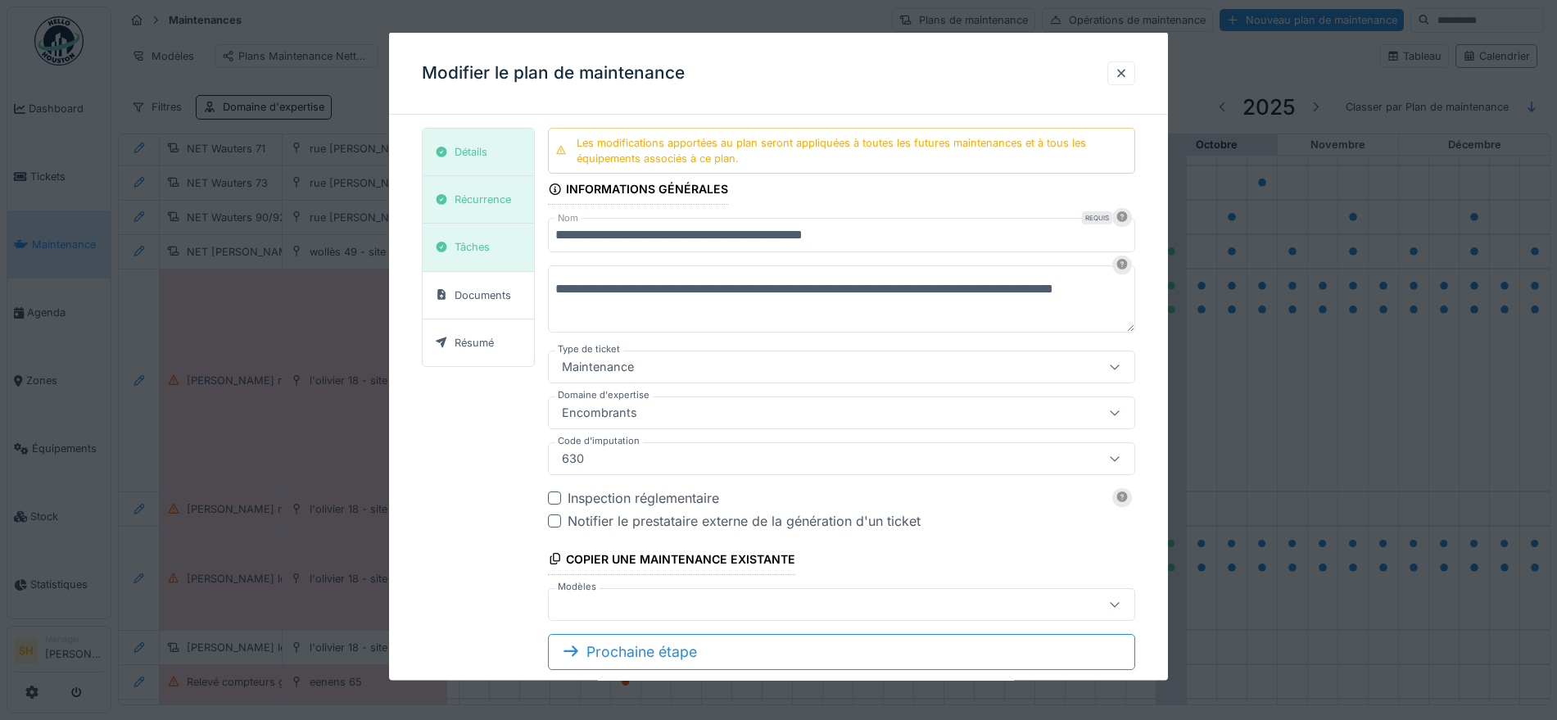
click at [688, 360] on div "Maintenance" at bounding box center [806, 366] width 502 height 18
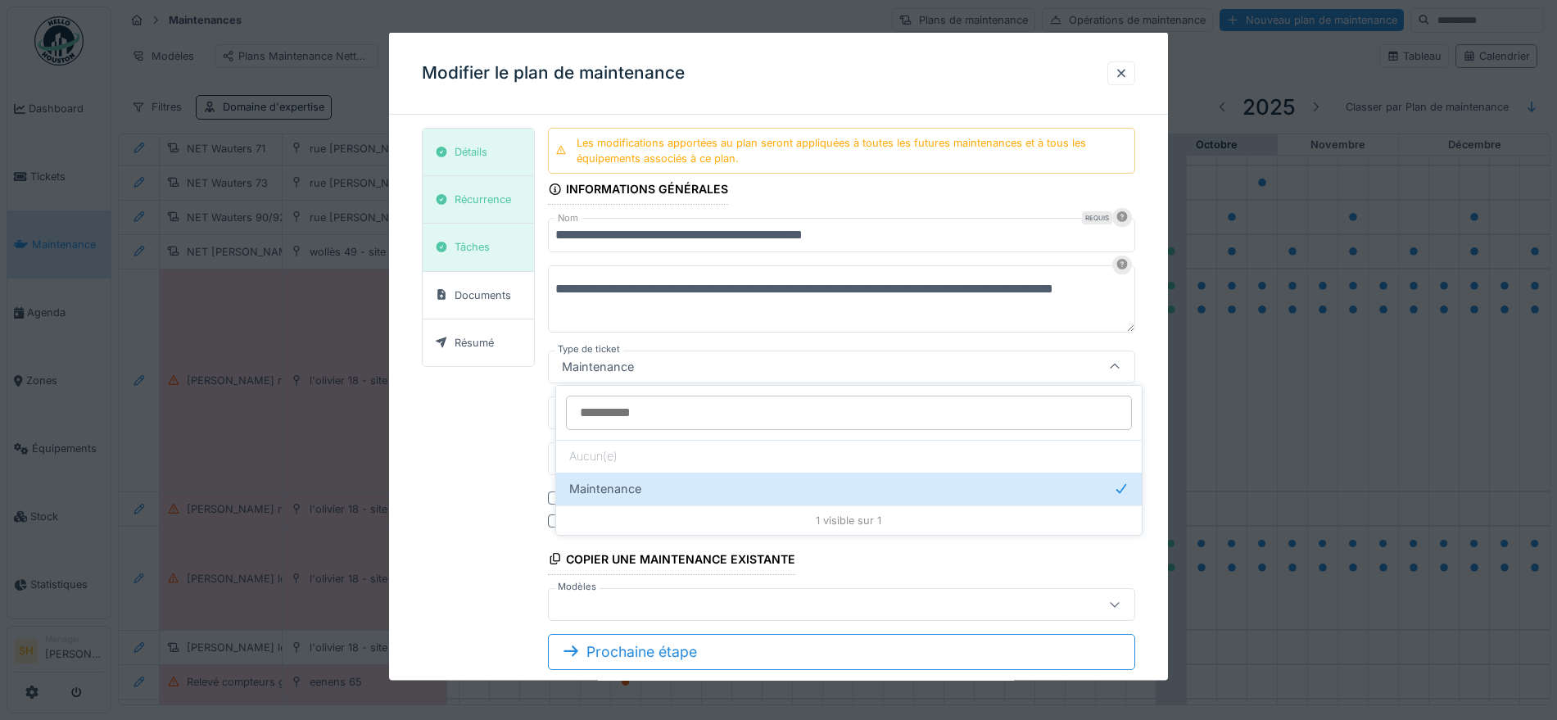
scroll to position [10, 0]
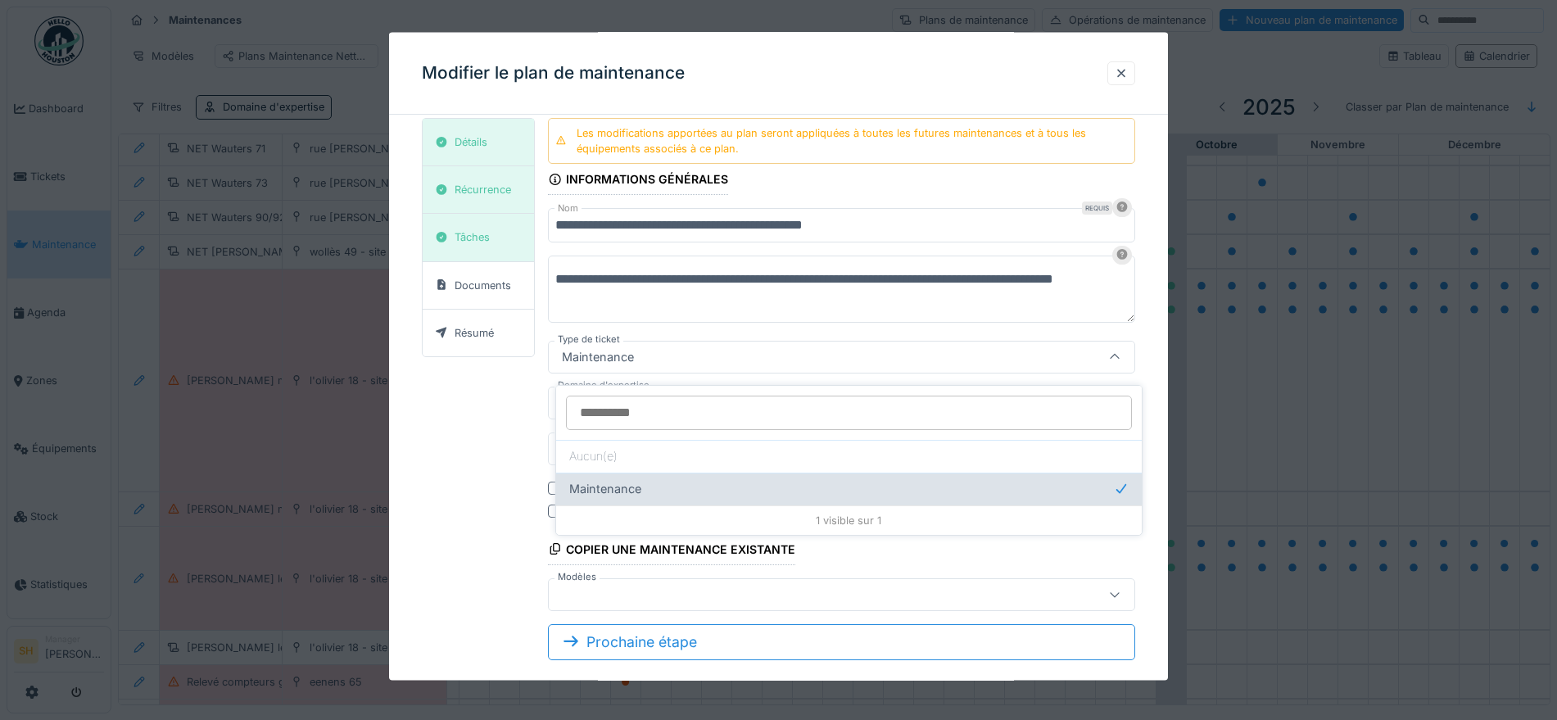
click at [637, 480] on span "Maintenance" at bounding box center [605, 489] width 72 height 18
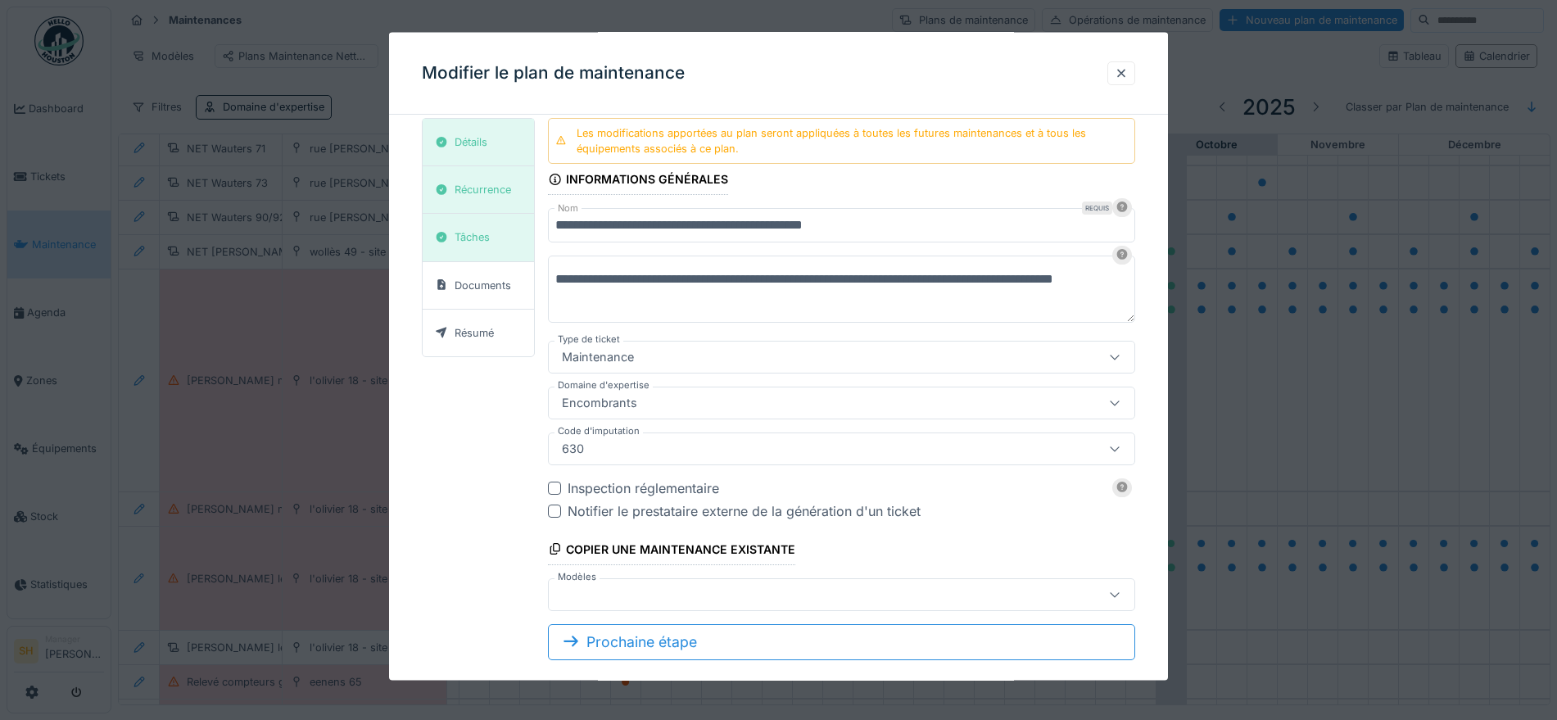
click at [455, 410] on div "**********" at bounding box center [778, 395] width 713 height 555
click at [1121, 399] on icon at bounding box center [1114, 401] width 13 height 11
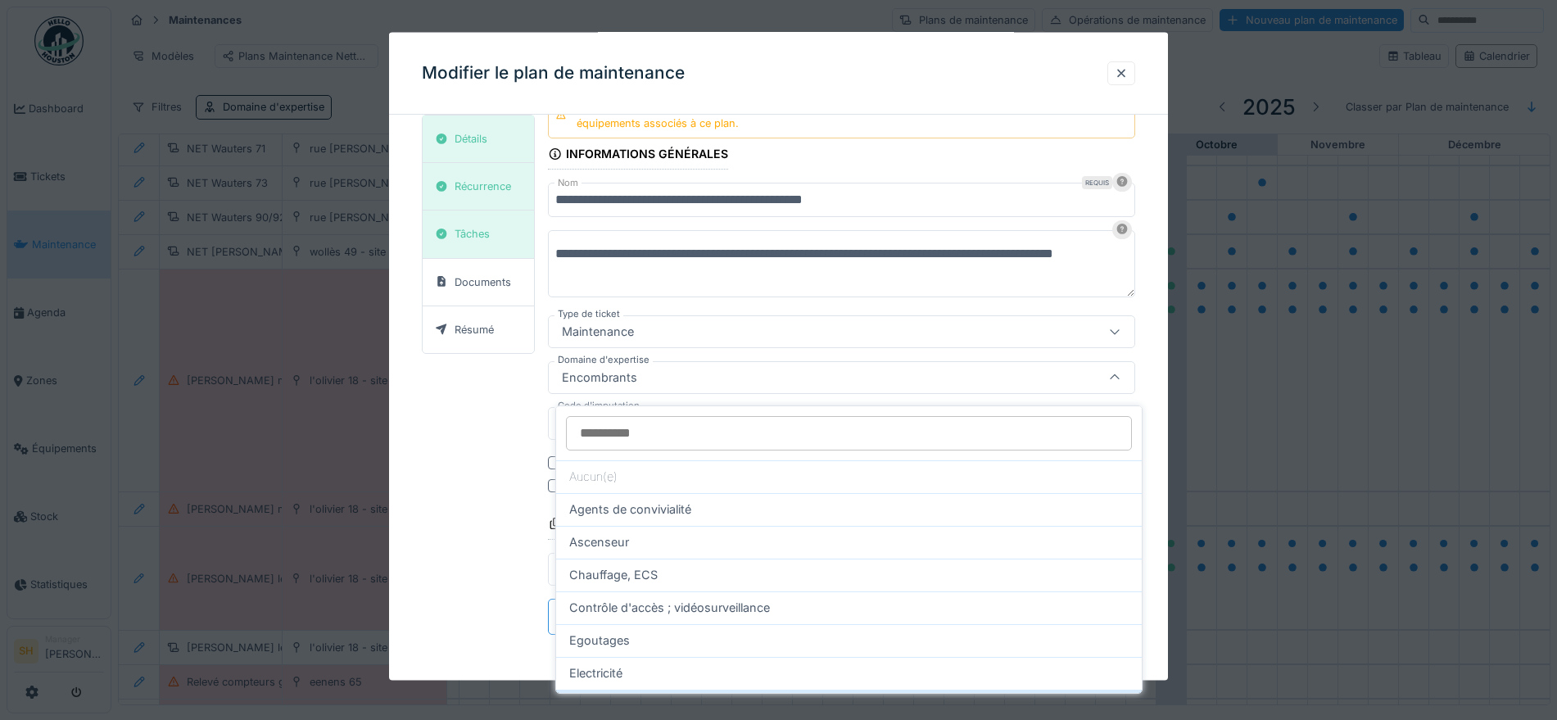
click at [447, 459] on div "**********" at bounding box center [778, 370] width 713 height 555
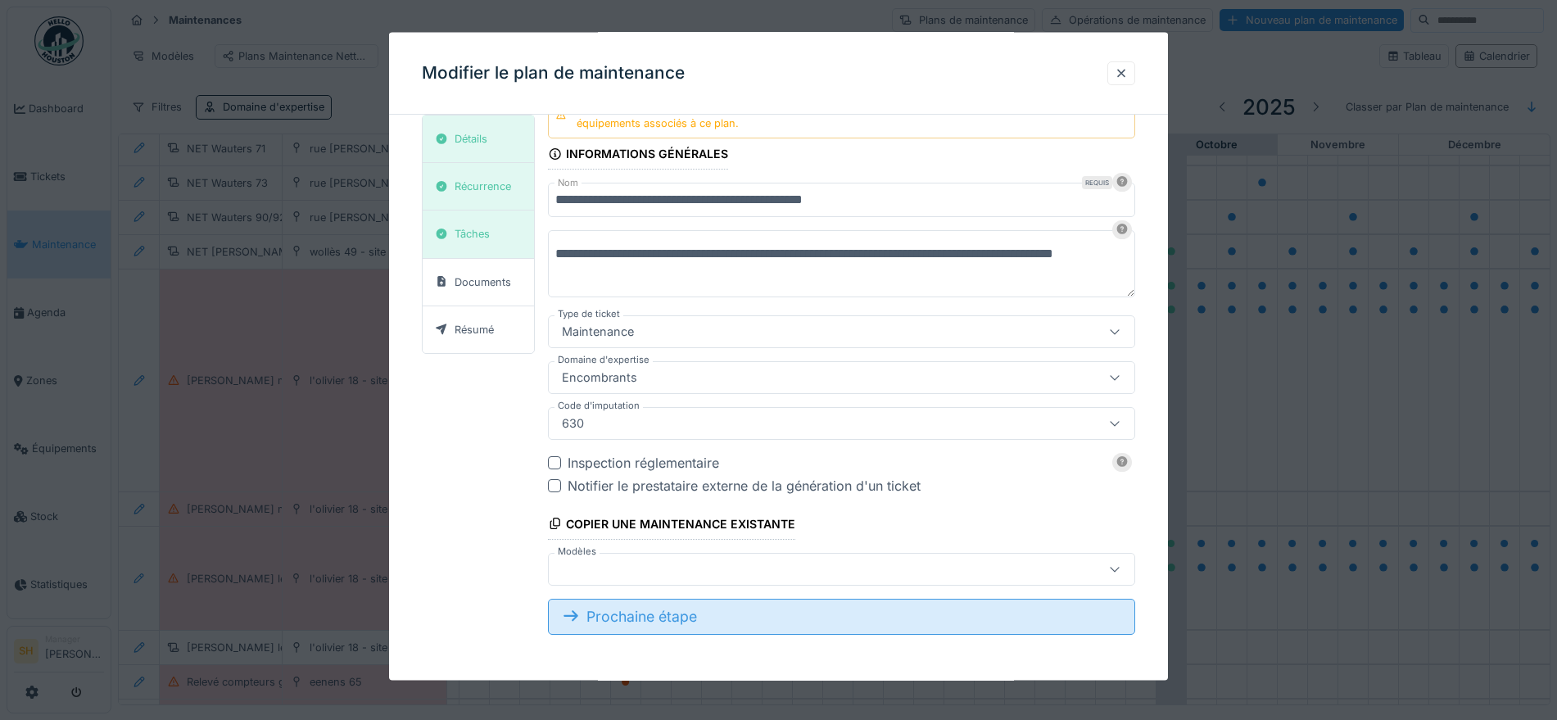
click at [775, 609] on div "Prochaine étape" at bounding box center [841, 616] width 587 height 36
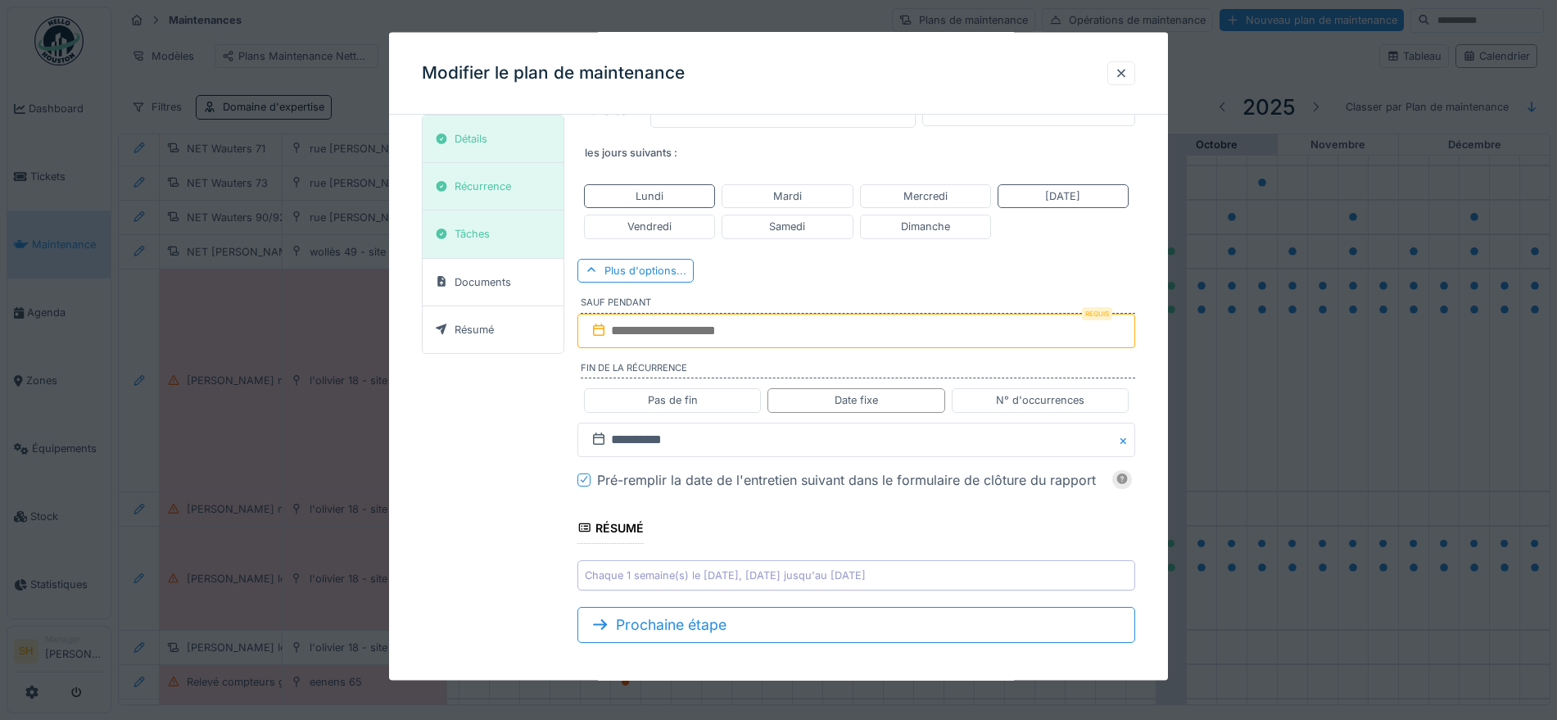
scroll to position [156, 0]
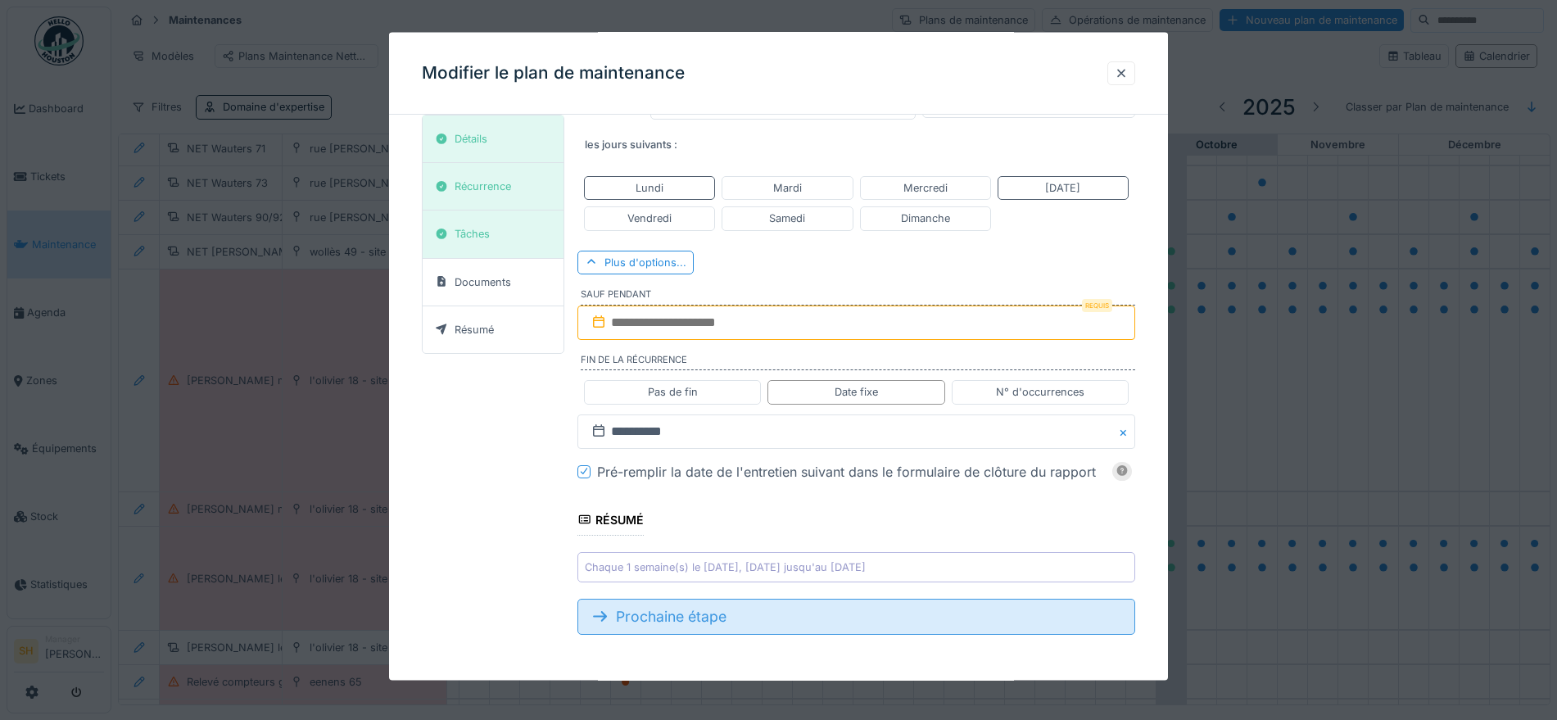
click at [703, 621] on div "Prochaine étape" at bounding box center [855, 616] width 557 height 36
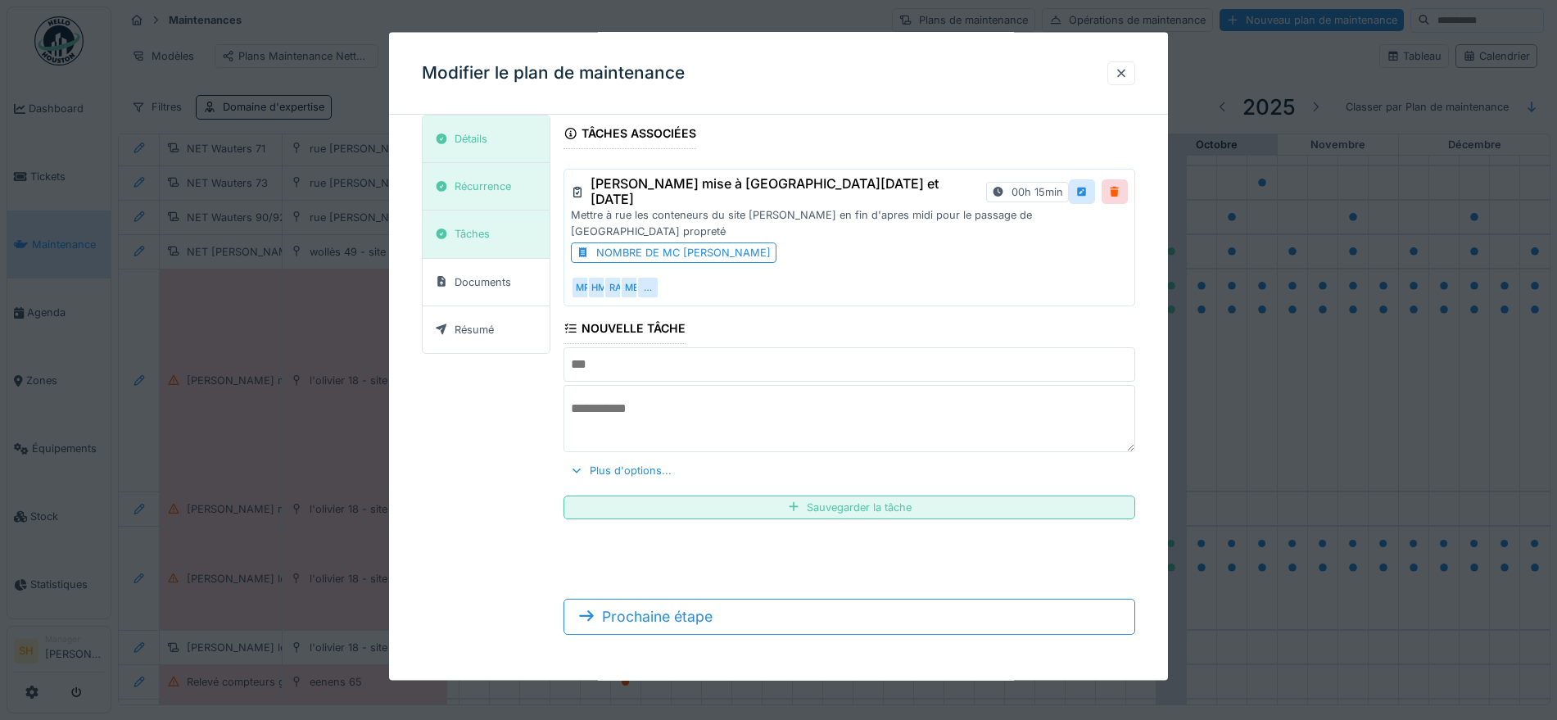
scroll to position [20, 0]
click at [1085, 189] on div at bounding box center [1082, 191] width 13 height 16
type input "**********"
type textarea "**********"
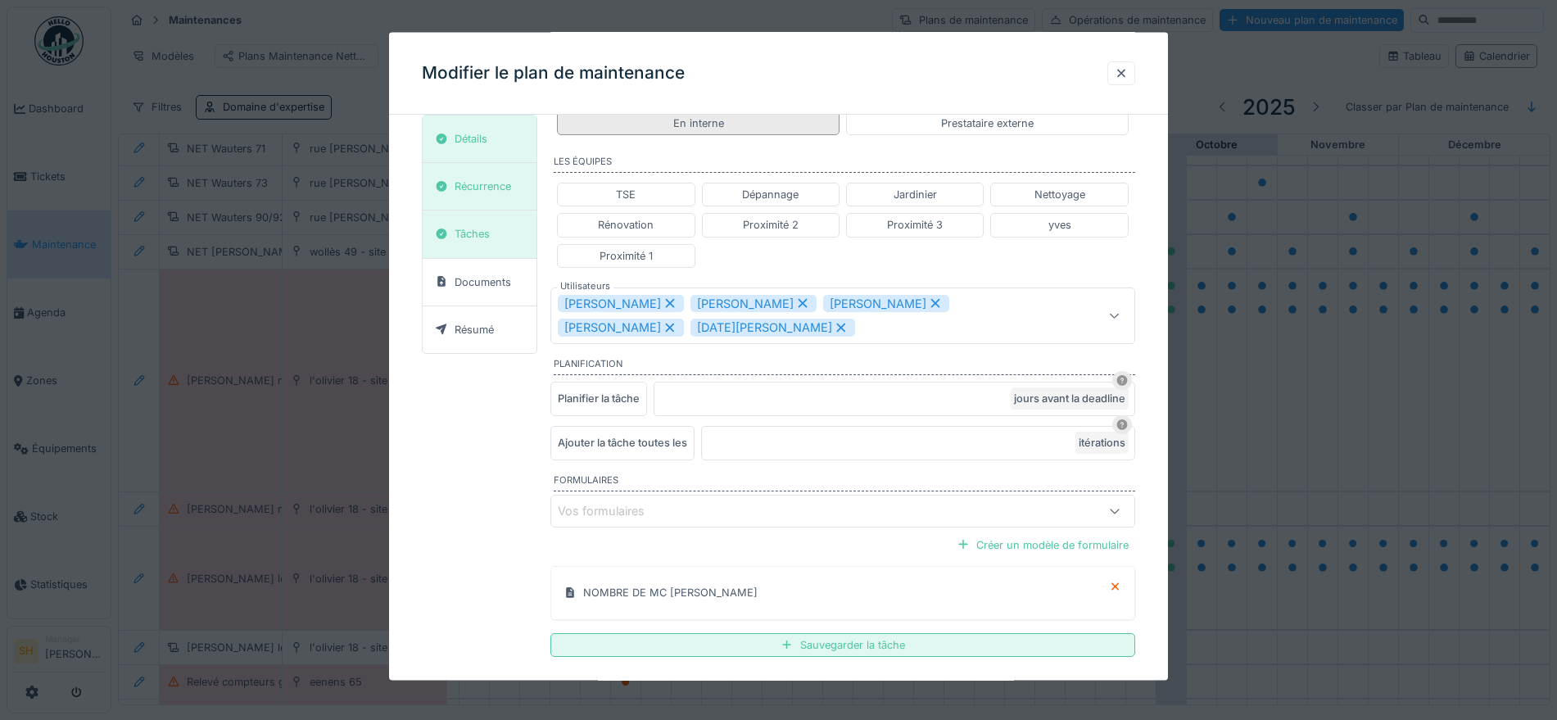
scroll to position [600, 0]
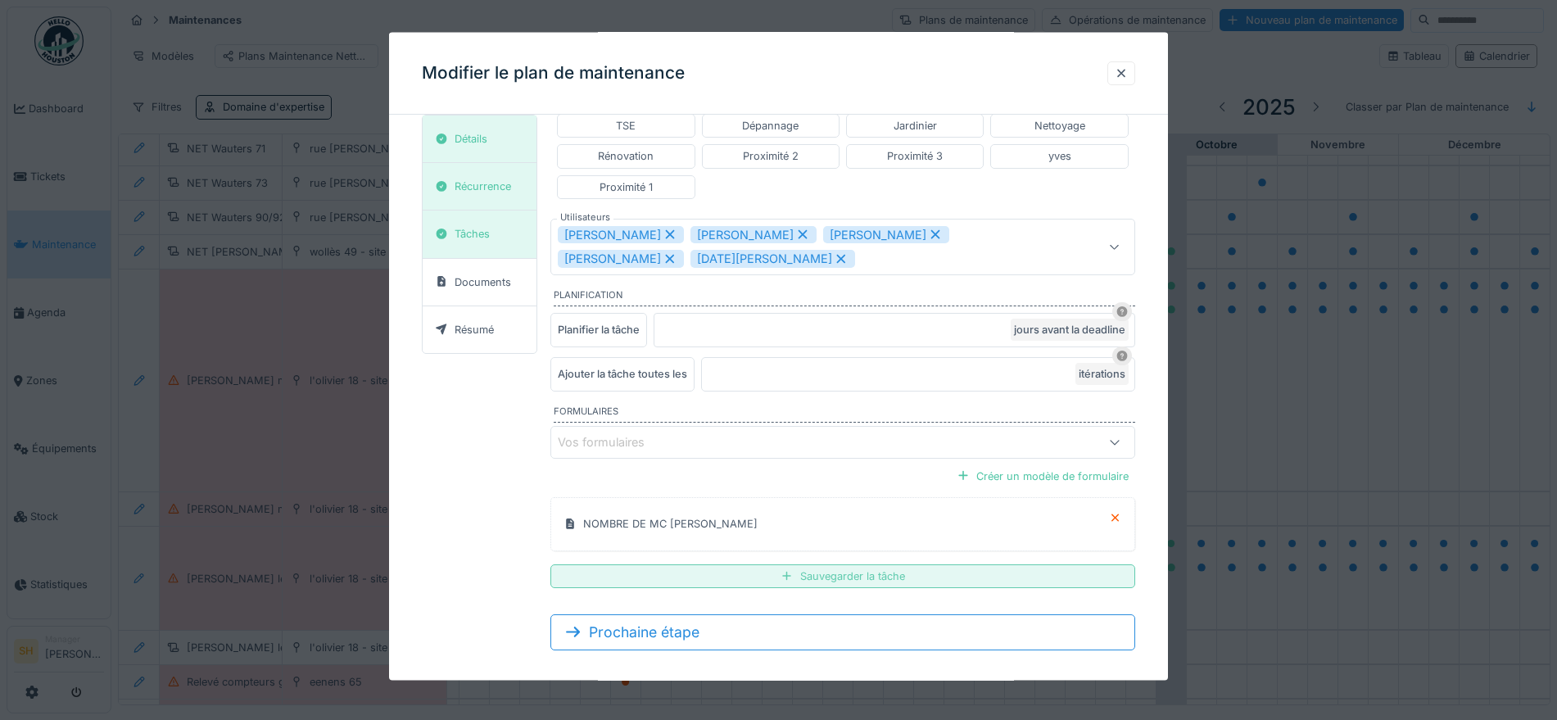
click at [810, 564] on div "Sauvegarder la tâche" at bounding box center [842, 576] width 584 height 24
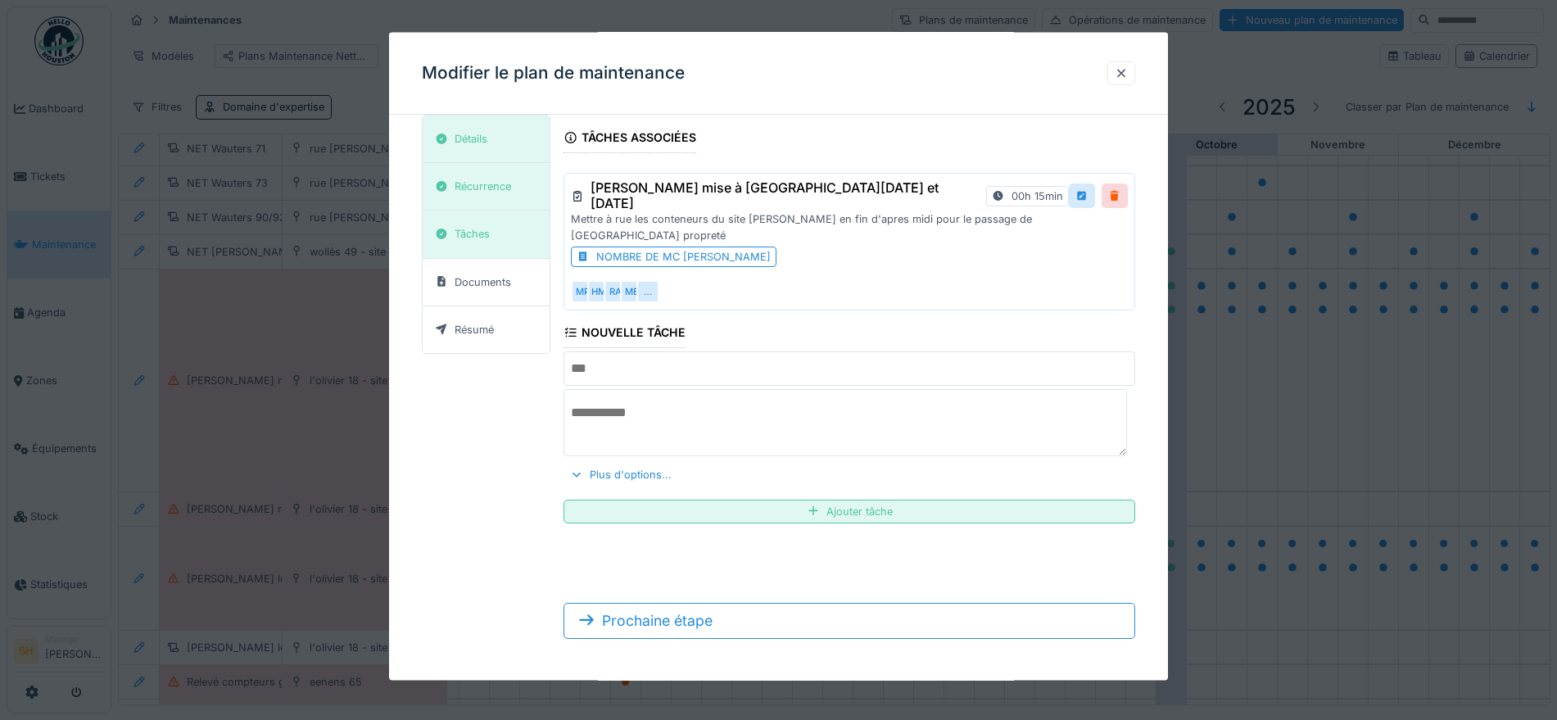
scroll to position [20, 0]
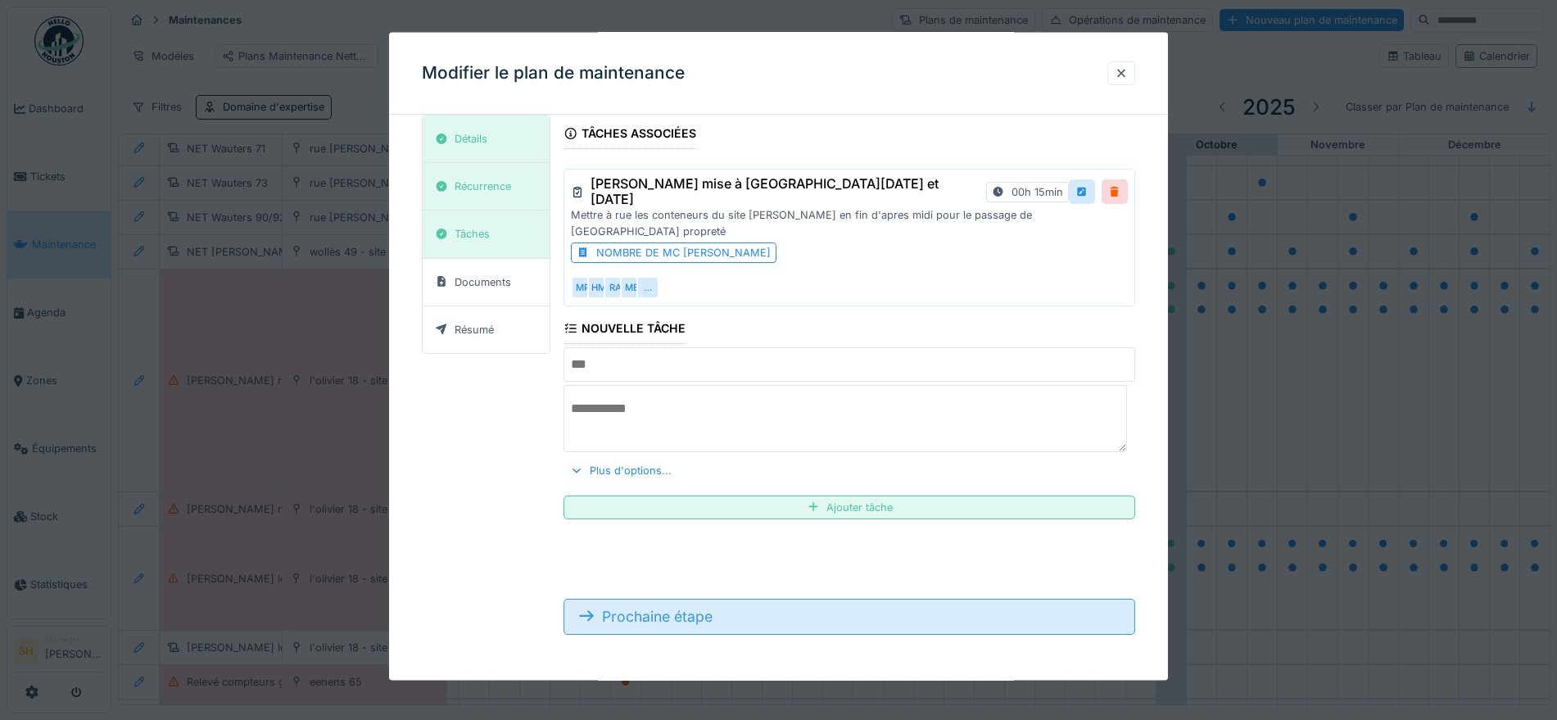
click at [789, 612] on div "Prochaine étape" at bounding box center [849, 616] width 571 height 36
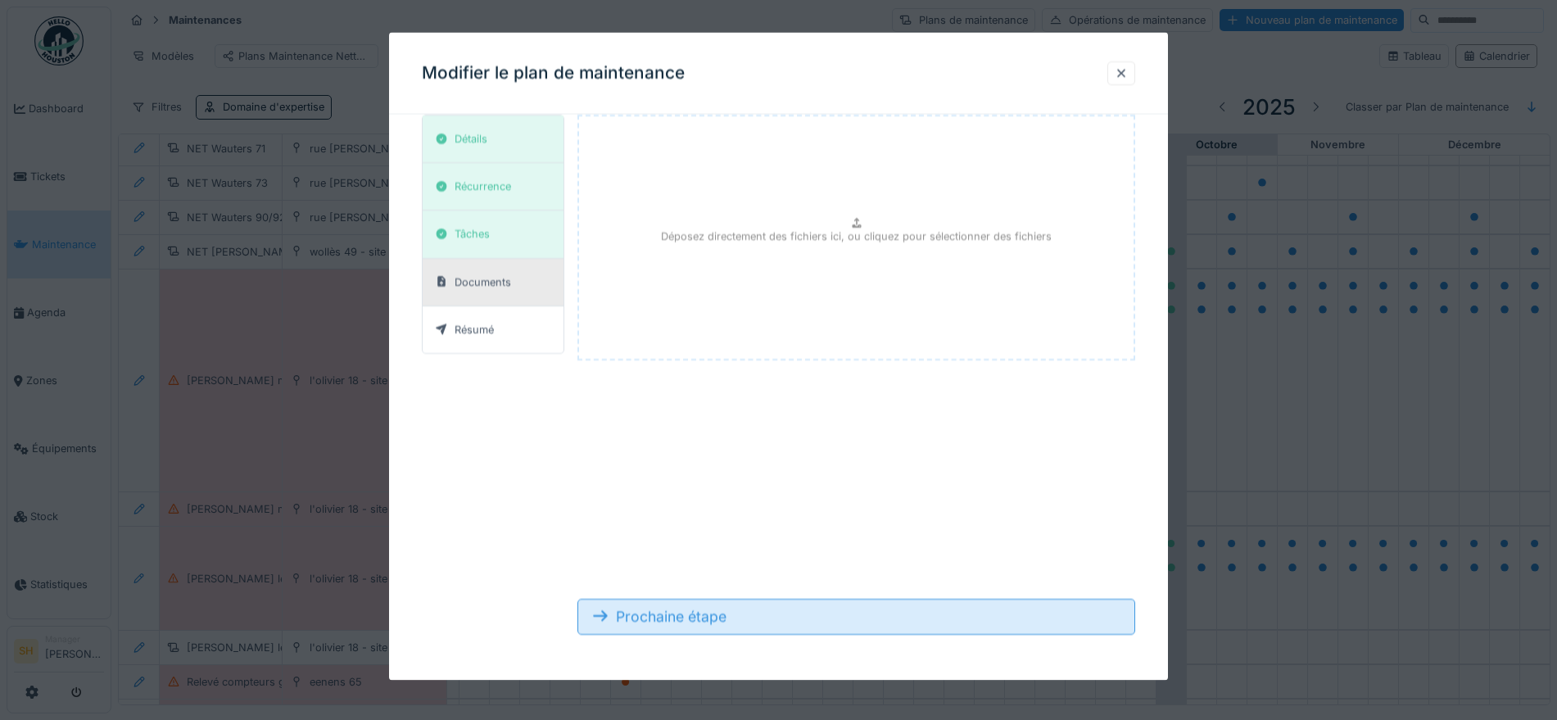
click at [757, 618] on div "Prochaine étape" at bounding box center [855, 616] width 557 height 36
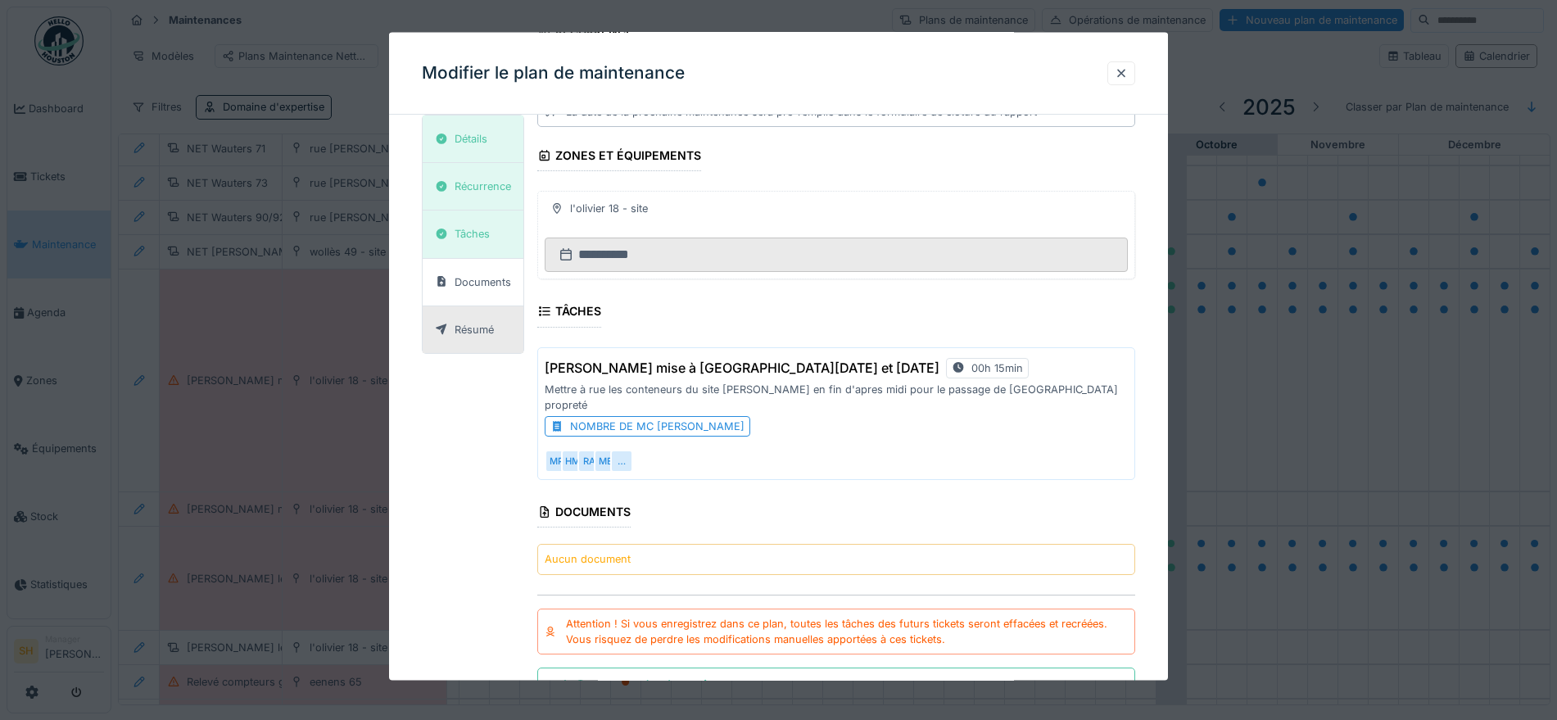
scroll to position [300, 0]
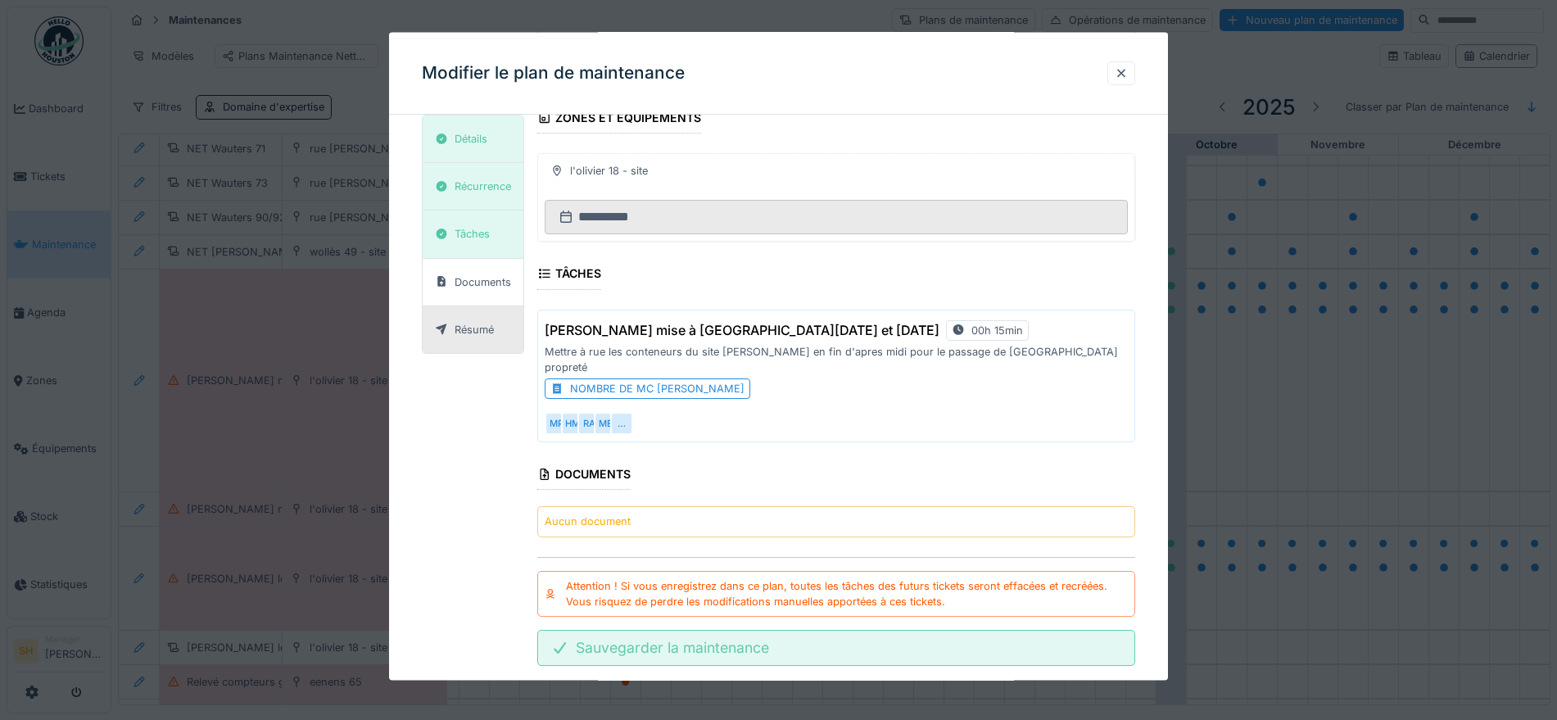
click at [762, 630] on div "Sauvegarder la maintenance" at bounding box center [836, 648] width 598 height 36
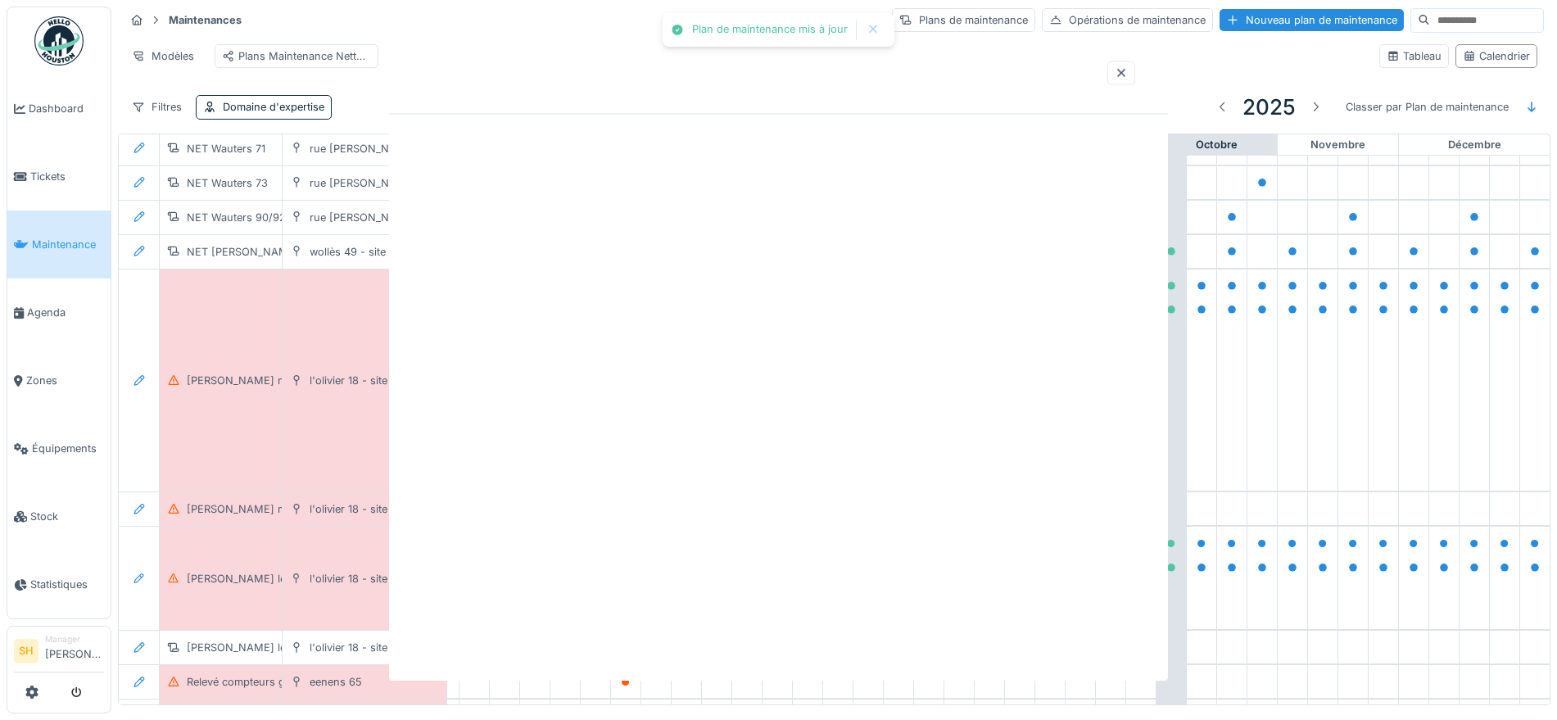
scroll to position [0, 0]
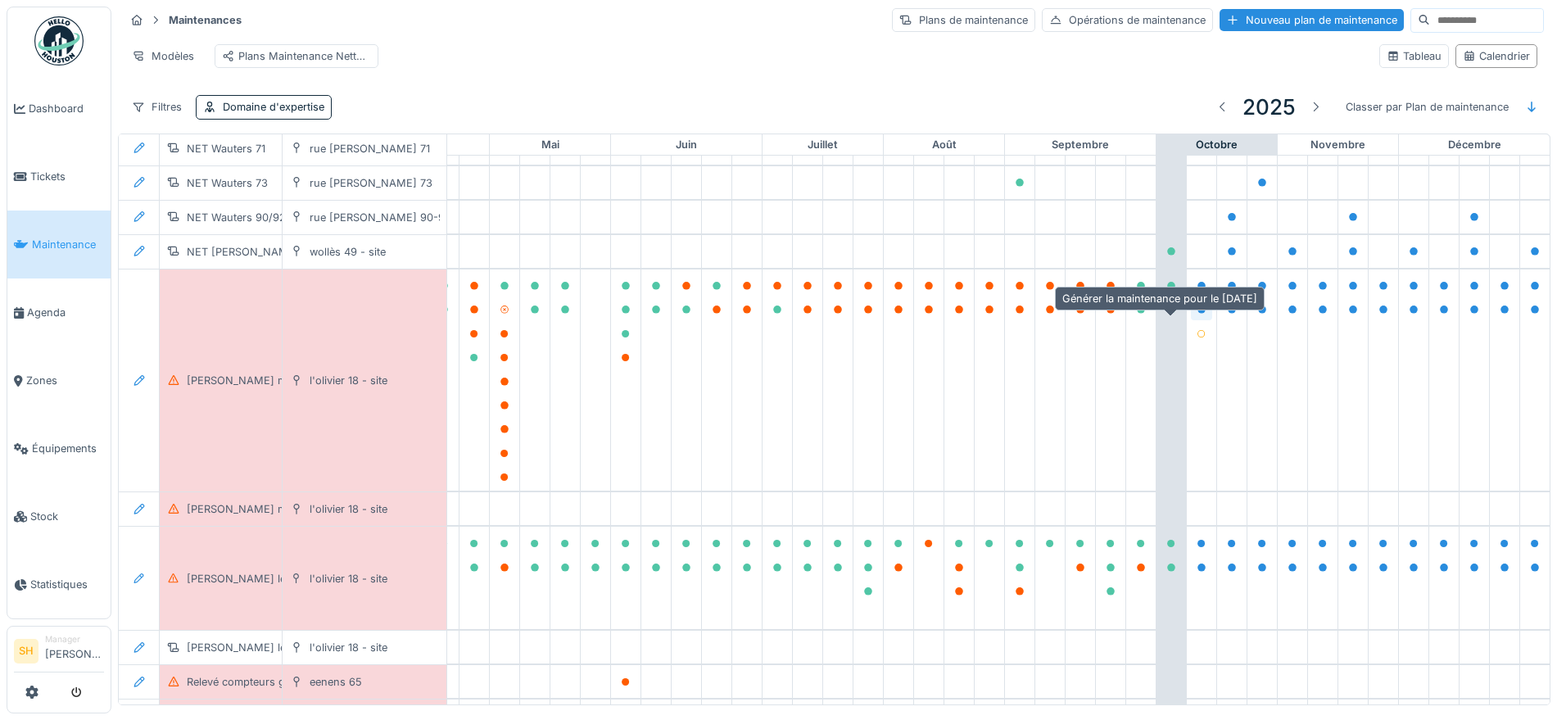
click at [1197, 314] on icon at bounding box center [1202, 310] width 10 height 8
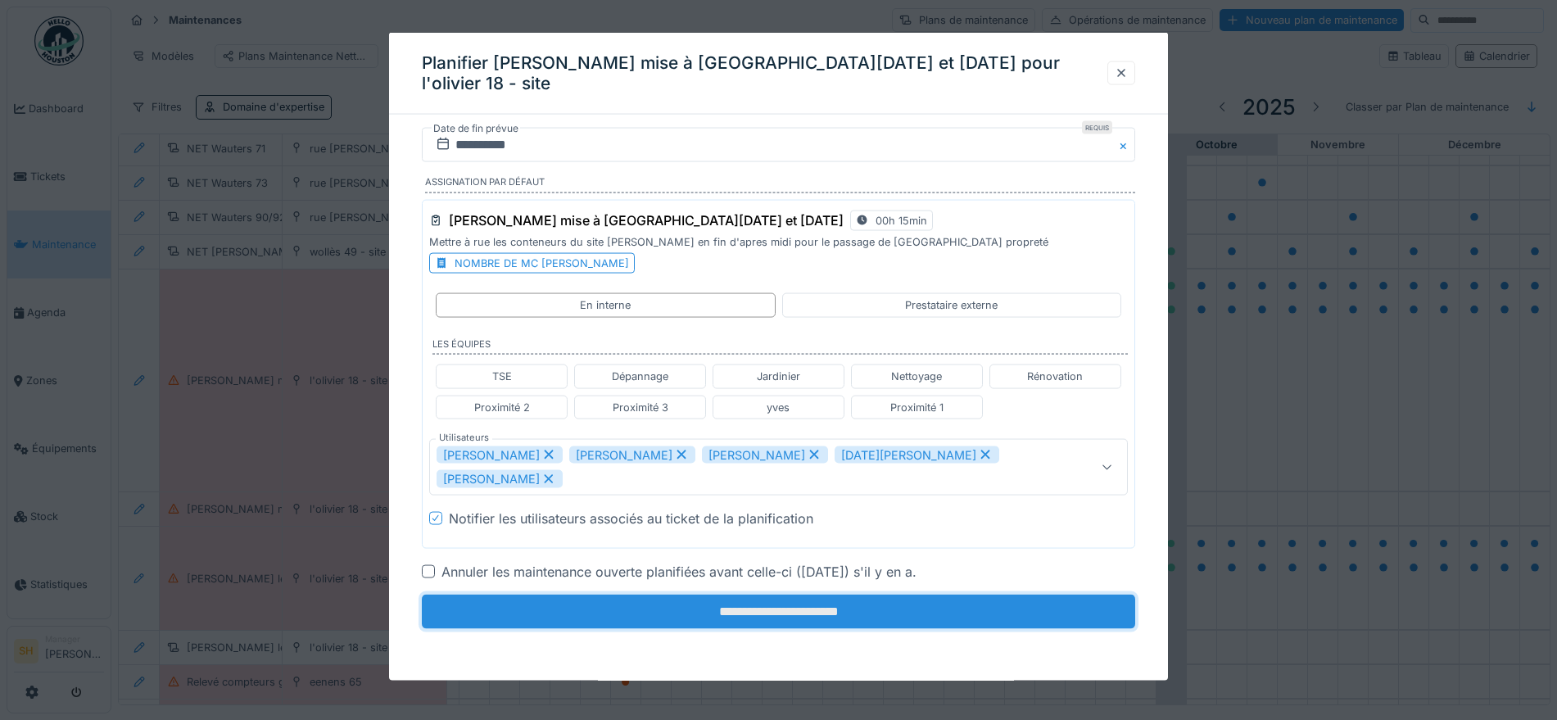
click at [818, 594] on input "**********" at bounding box center [778, 611] width 713 height 34
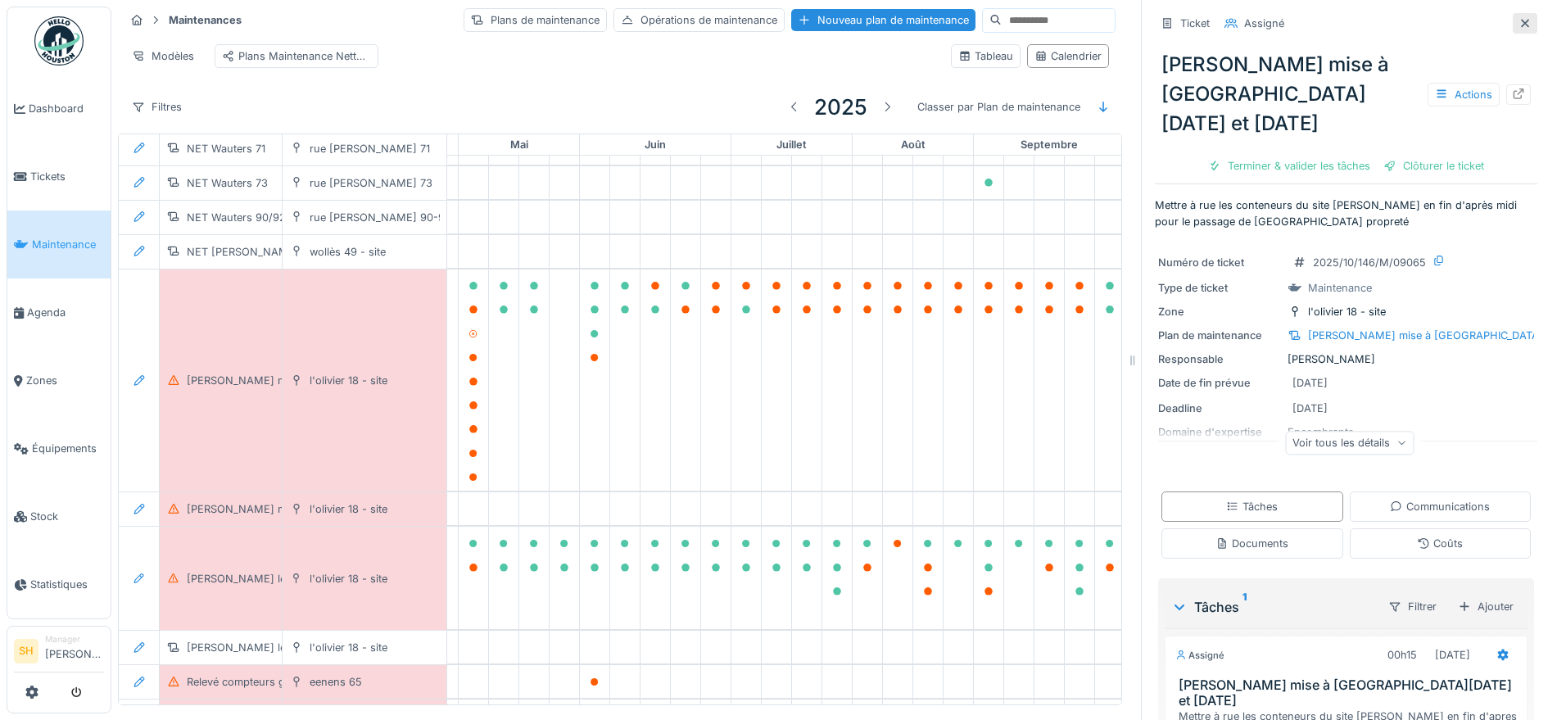
click at [1519, 18] on icon at bounding box center [1525, 23] width 13 height 11
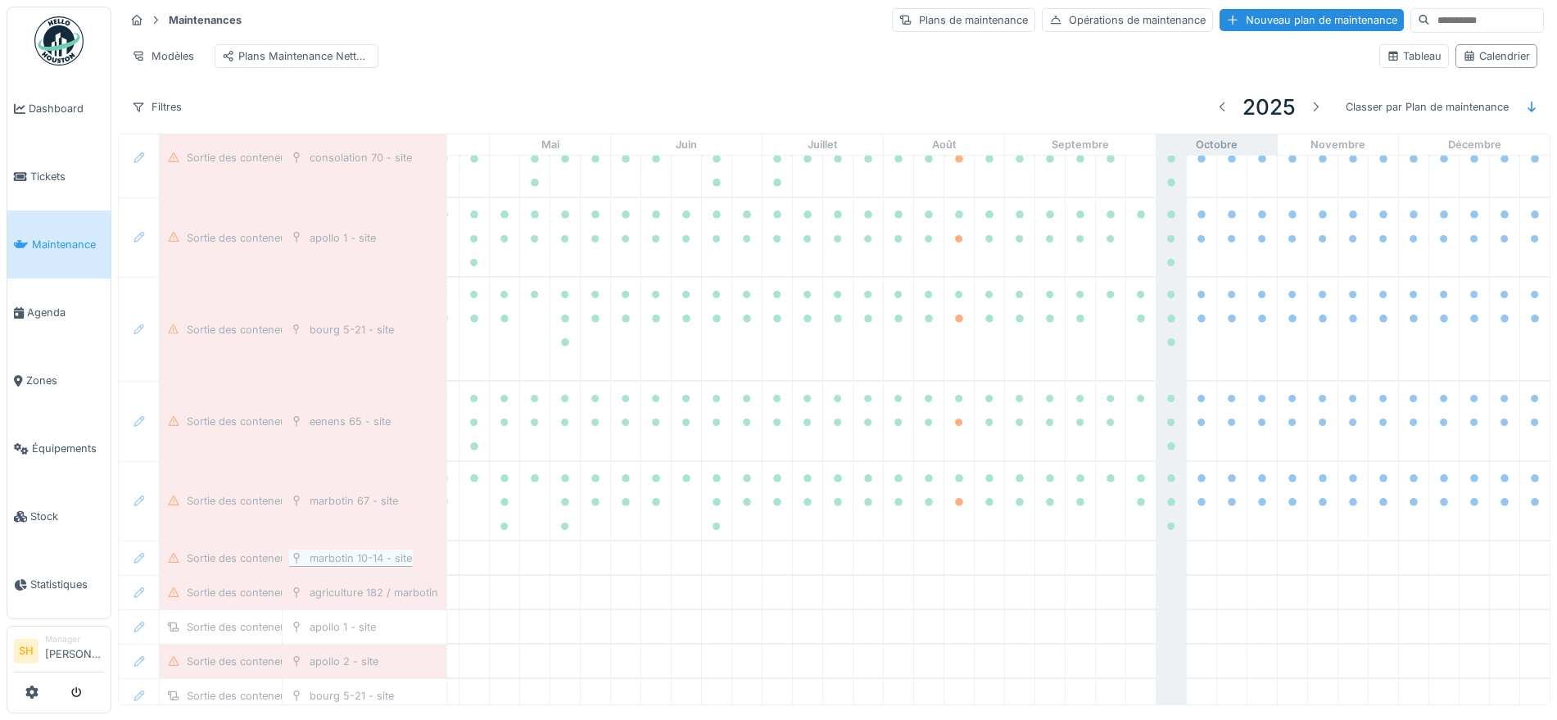
scroll to position [12076, 546]
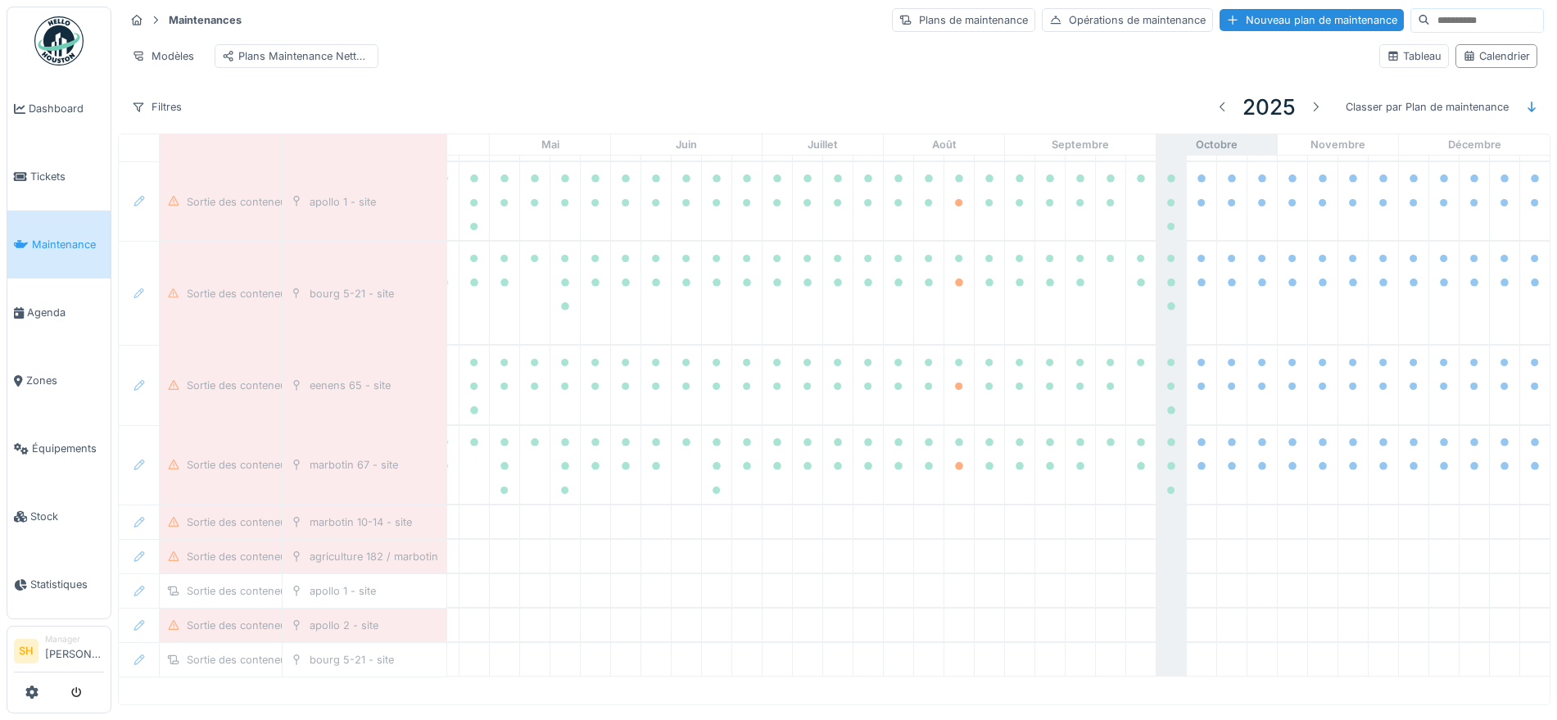
drag, startPoint x: 452, startPoint y: -81, endPoint x: 375, endPoint y: -122, distance: 87.2
click at [375, 0] on html "Dashboard Tickets Maintenance Agenda Zones Équipements Stock Statistiques SH Ma…" at bounding box center [778, 360] width 1557 height 720
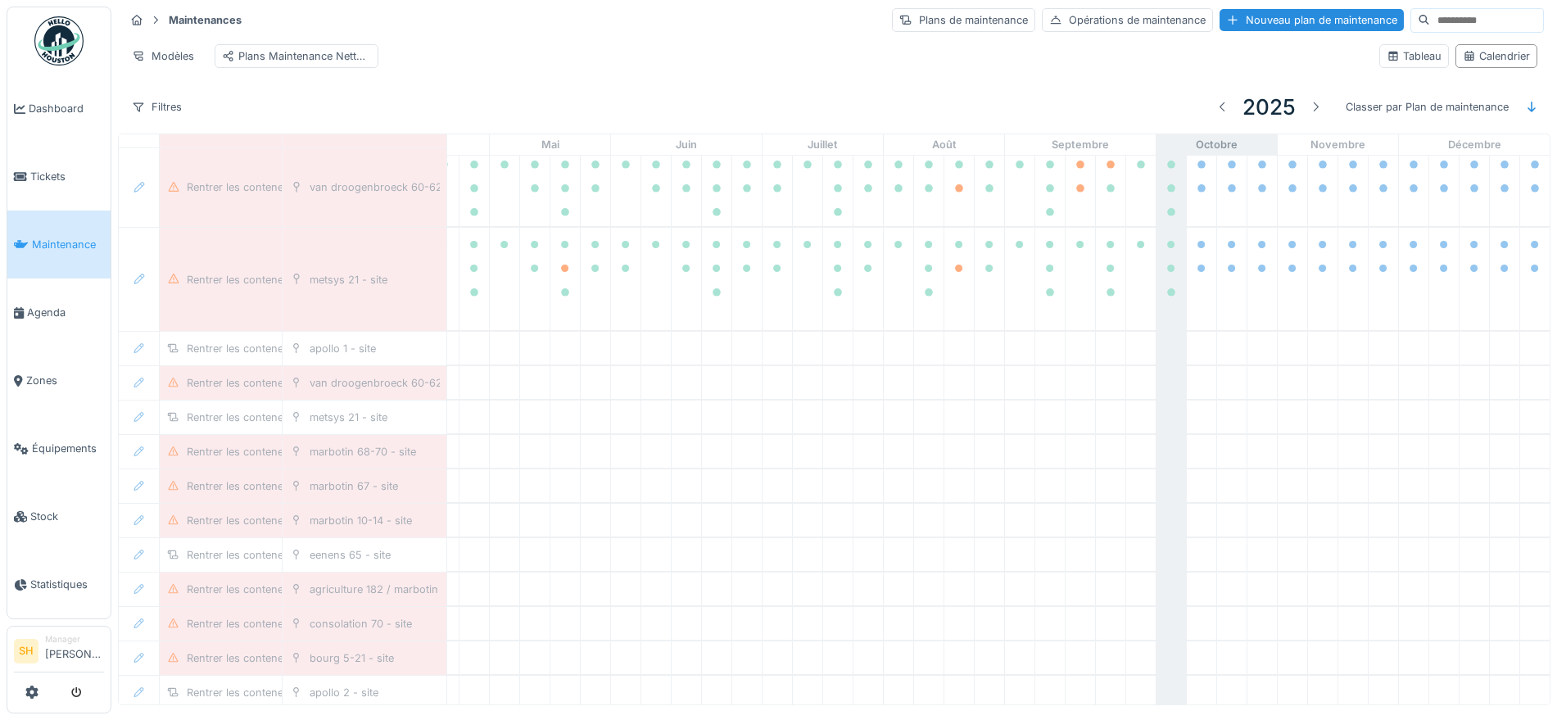
drag, startPoint x: 73, startPoint y: 301, endPoint x: 299, endPoint y: 333, distance: 228.2
click at [73, 305] on span "Agenda" at bounding box center [65, 313] width 77 height 16
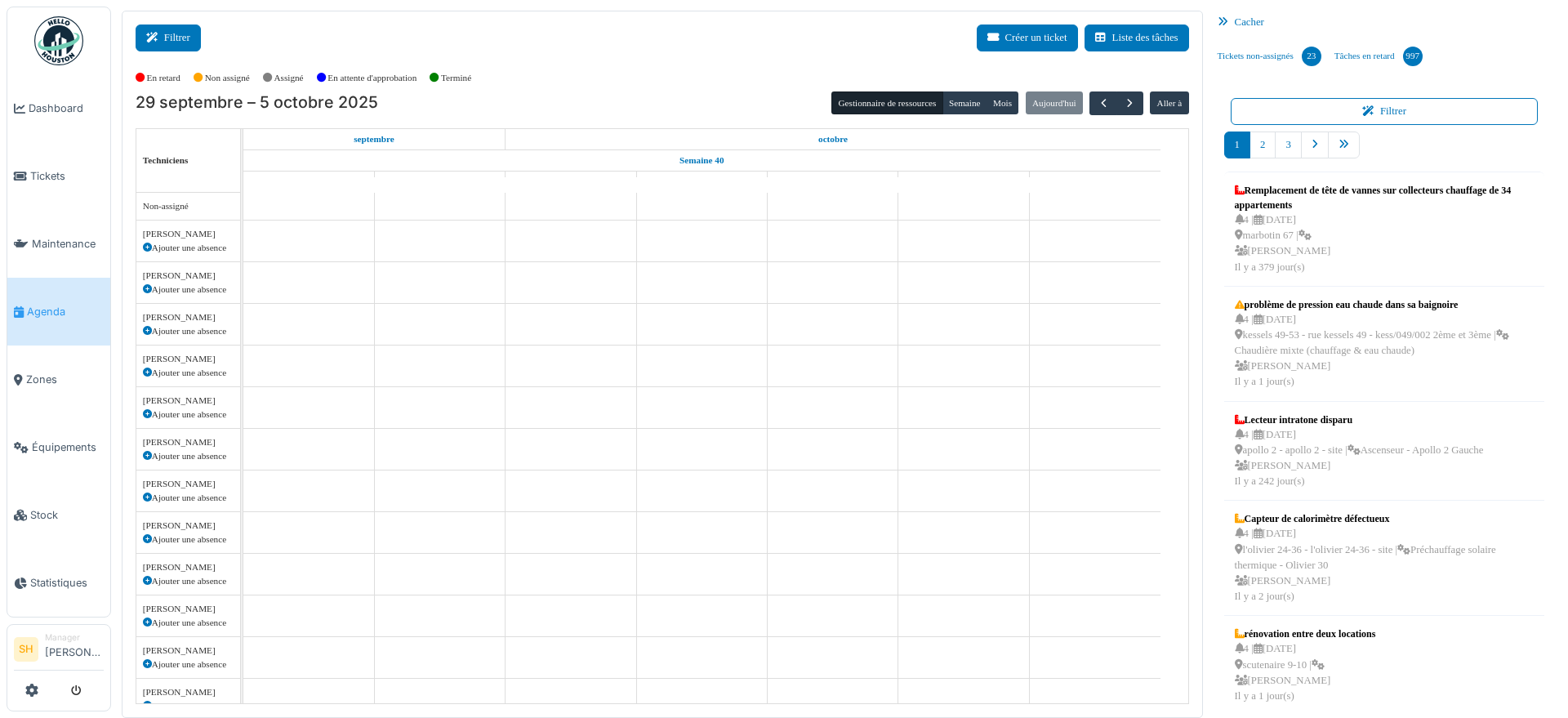
click at [160, 40] on icon at bounding box center [156, 38] width 18 height 11
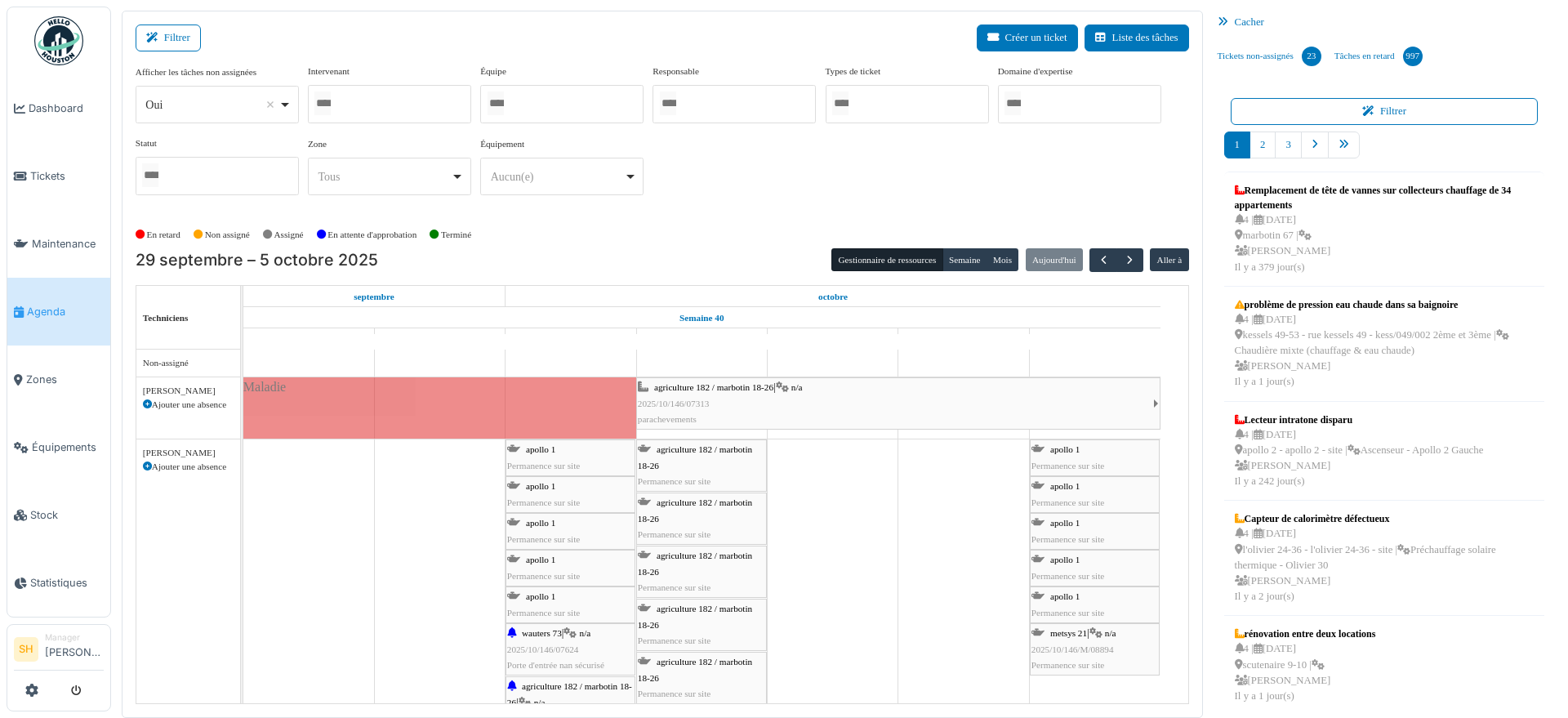
click at [48, 308] on span "Agenda" at bounding box center [65, 312] width 77 height 16
click at [52, 243] on span "Maintenance" at bounding box center [68, 244] width 72 height 16
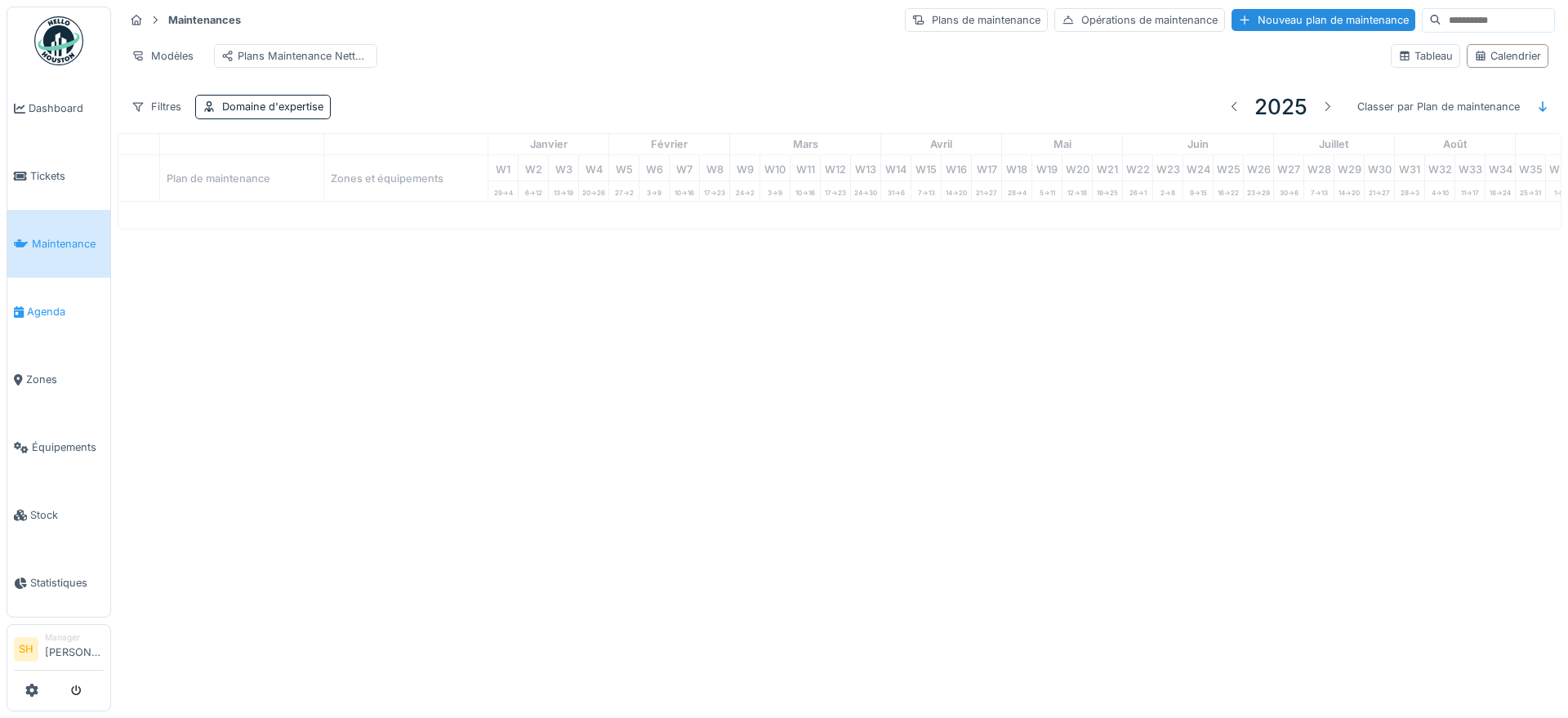
click at [52, 307] on span "Agenda" at bounding box center [65, 312] width 77 height 16
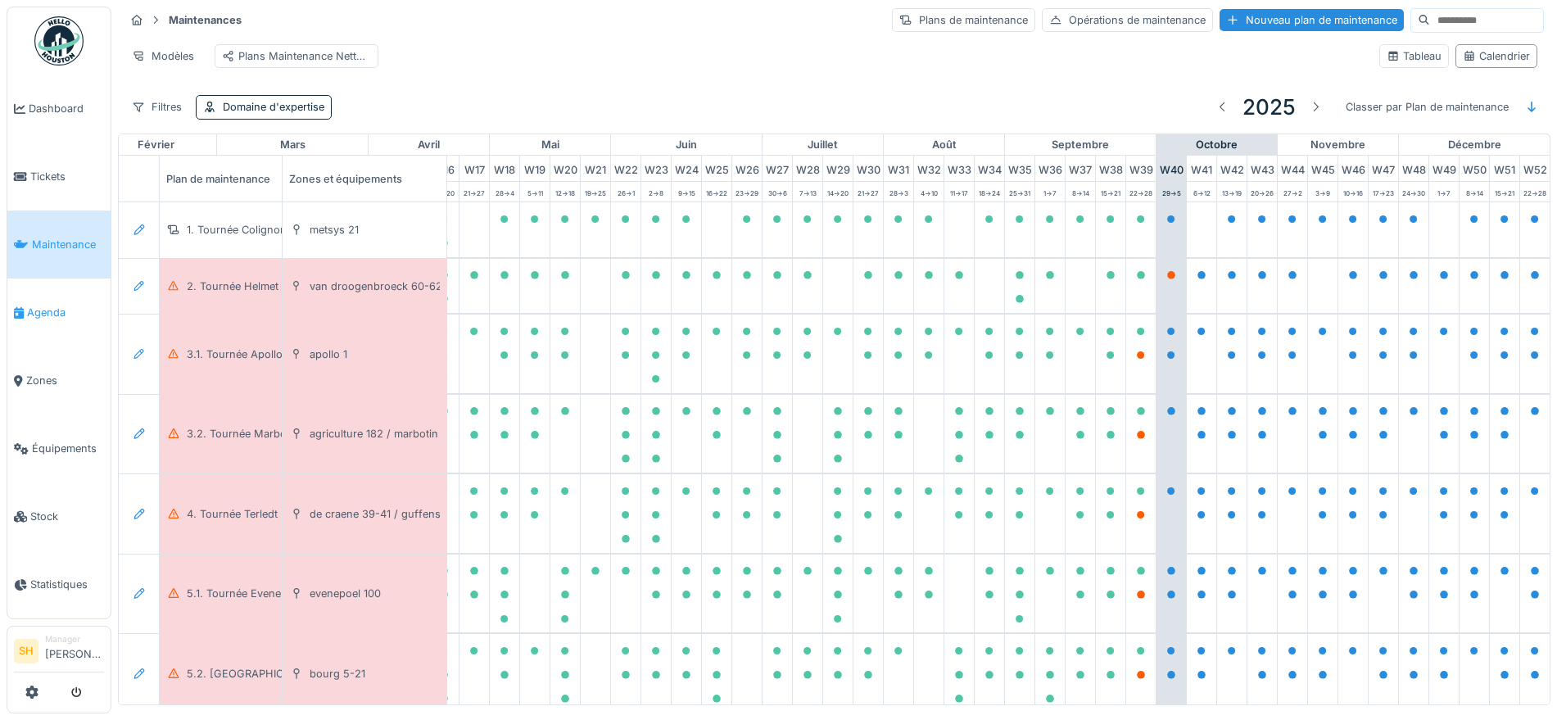
scroll to position [0, 546]
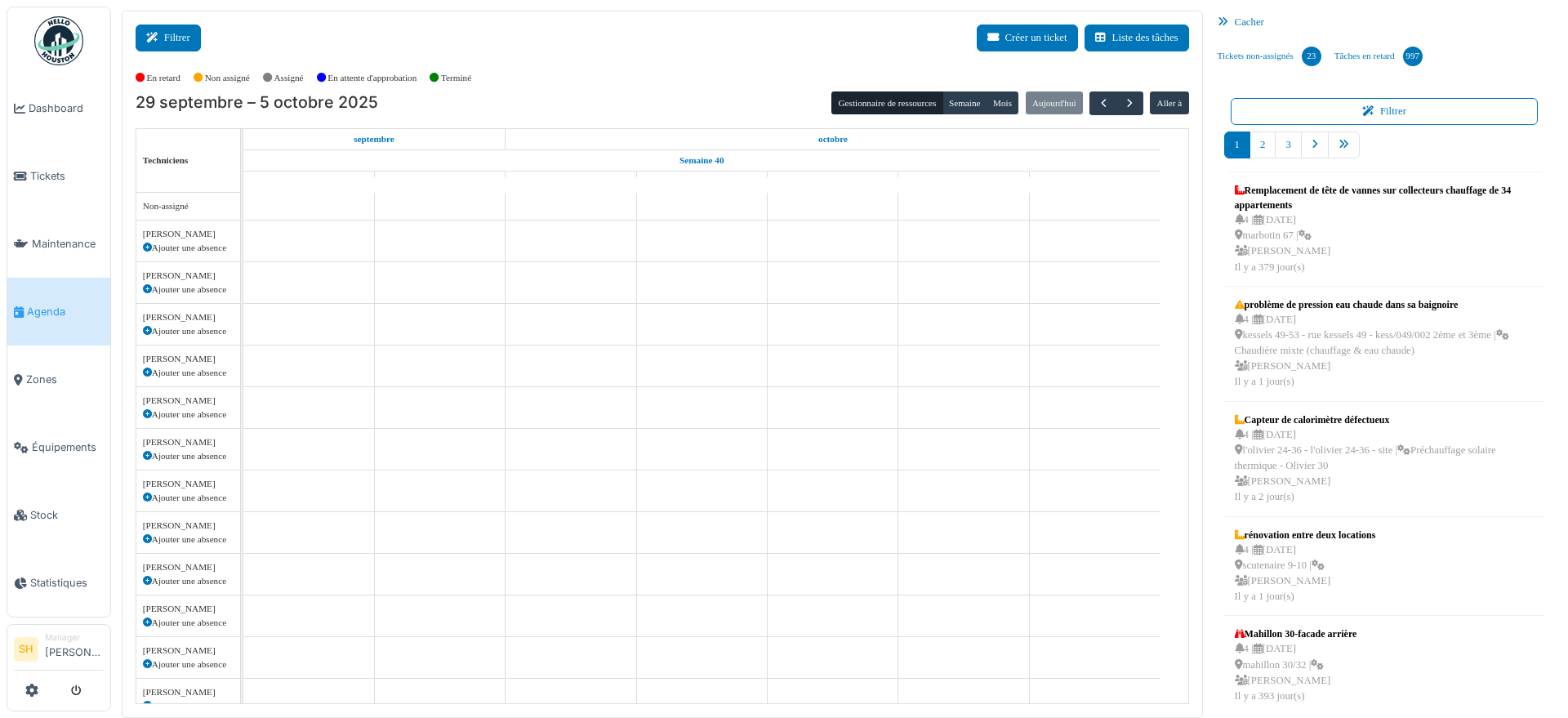
click at [160, 38] on icon at bounding box center [156, 38] width 18 height 11
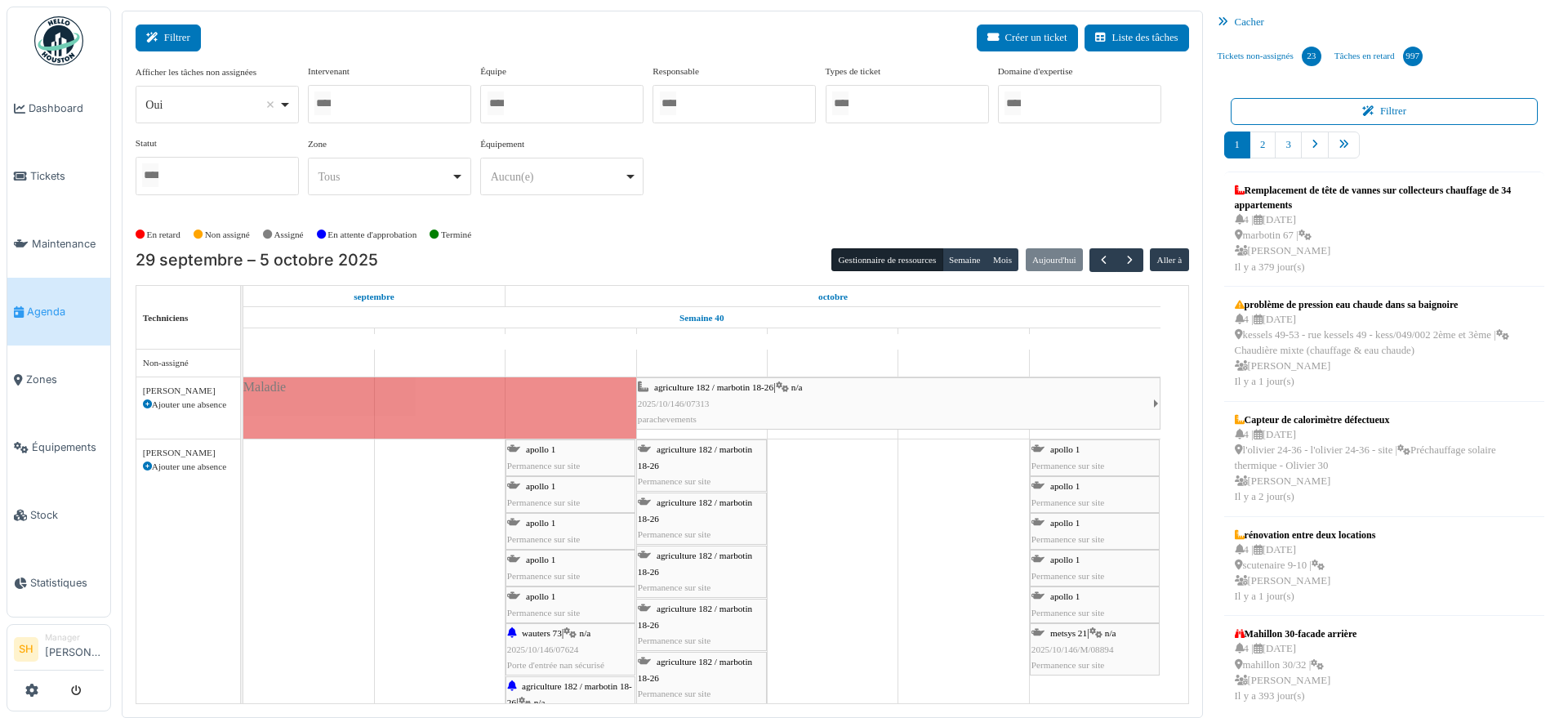
click at [189, 39] on button "Filtrer" at bounding box center [168, 38] width 66 height 27
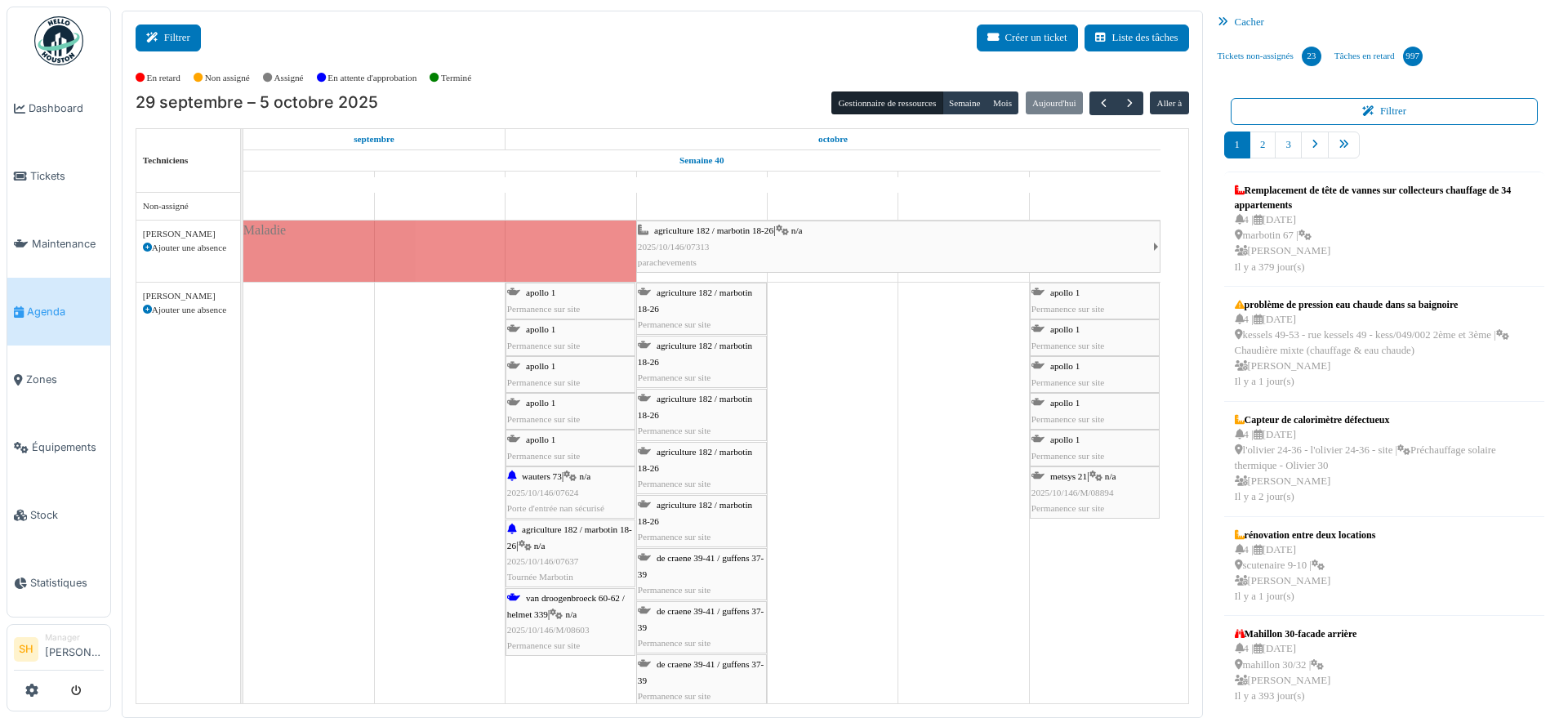
click at [181, 38] on button "Filtrer" at bounding box center [168, 38] width 66 height 27
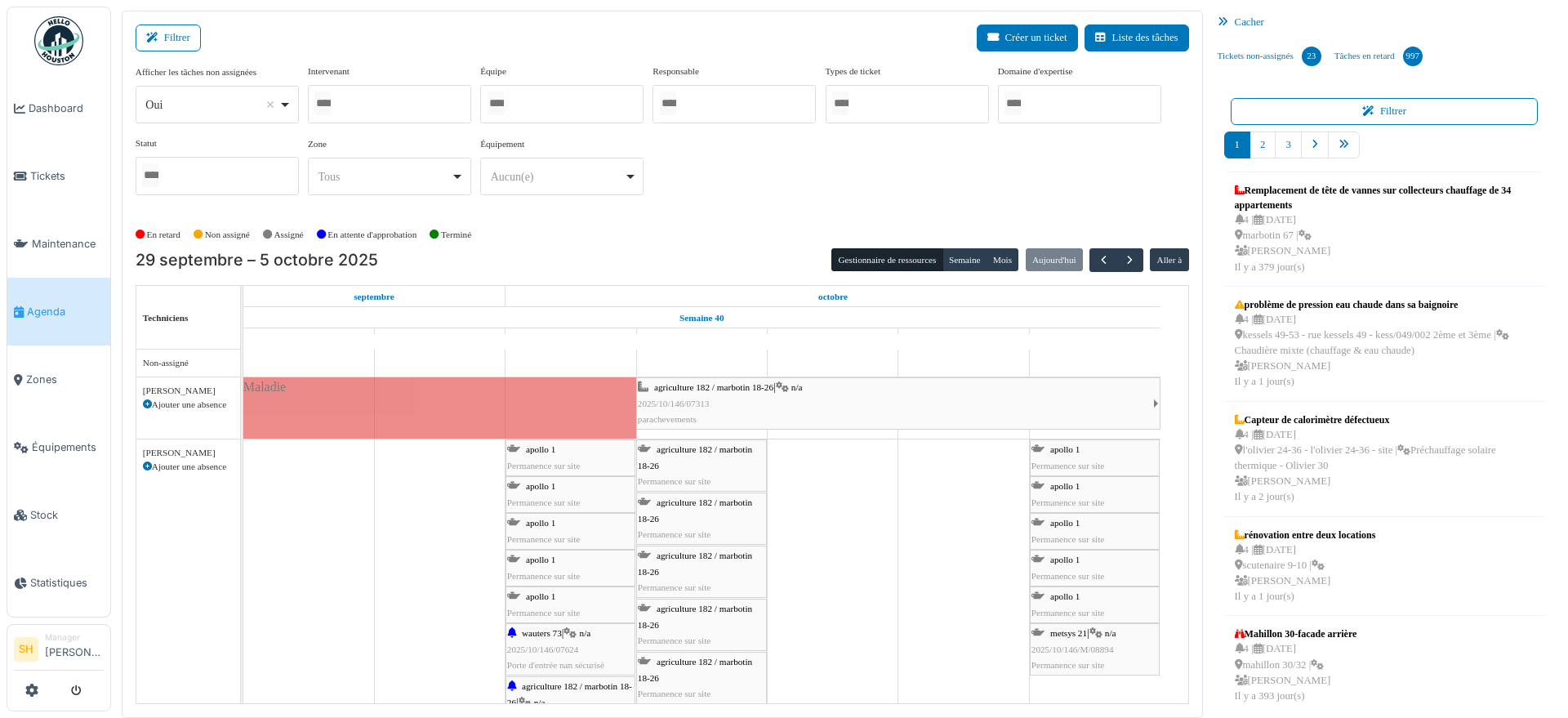
click at [540, 107] on div at bounding box center [562, 104] width 163 height 38
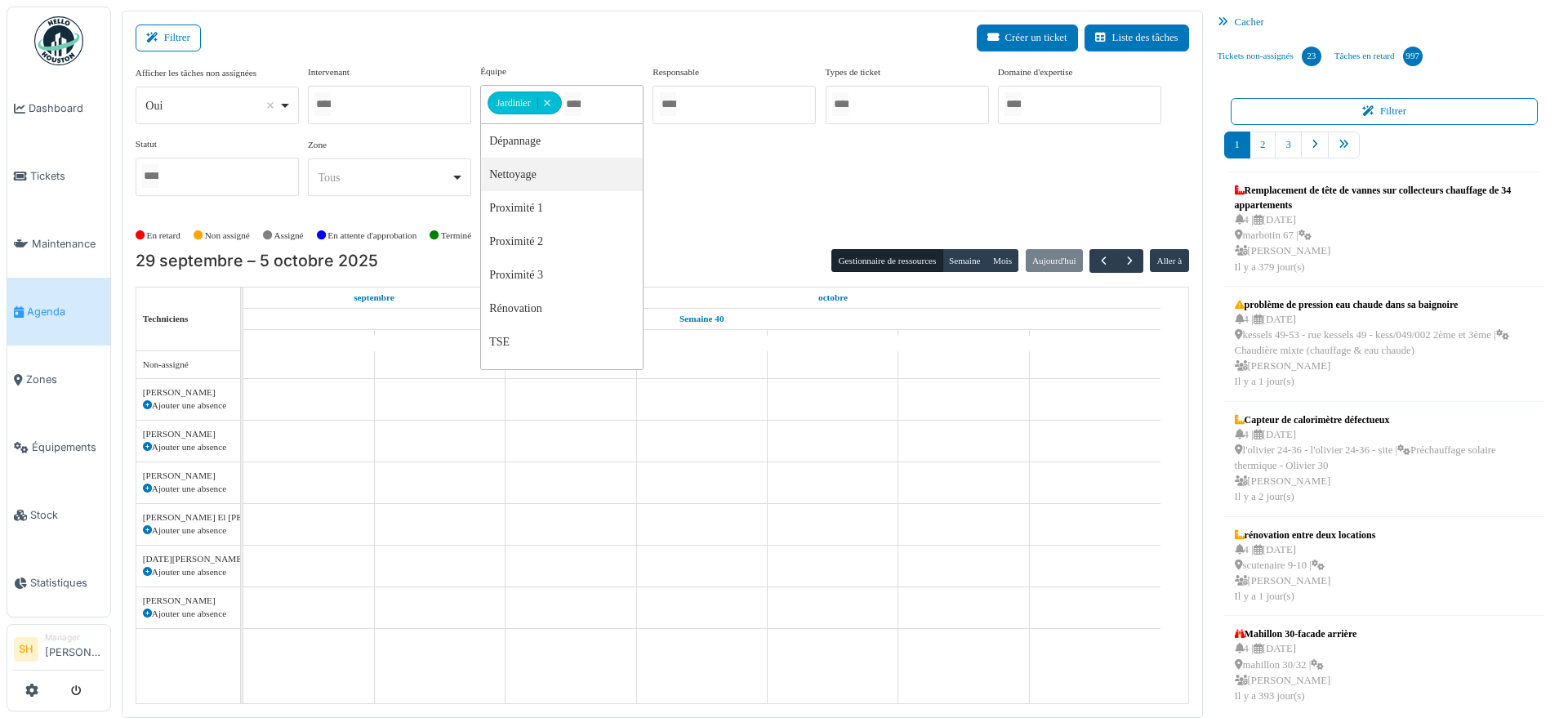
click at [740, 196] on div "Afficher les tâches non assignées *** Oui Remove item Oui Non Intervenant [PERS…" at bounding box center [662, 137] width 1054 height 145
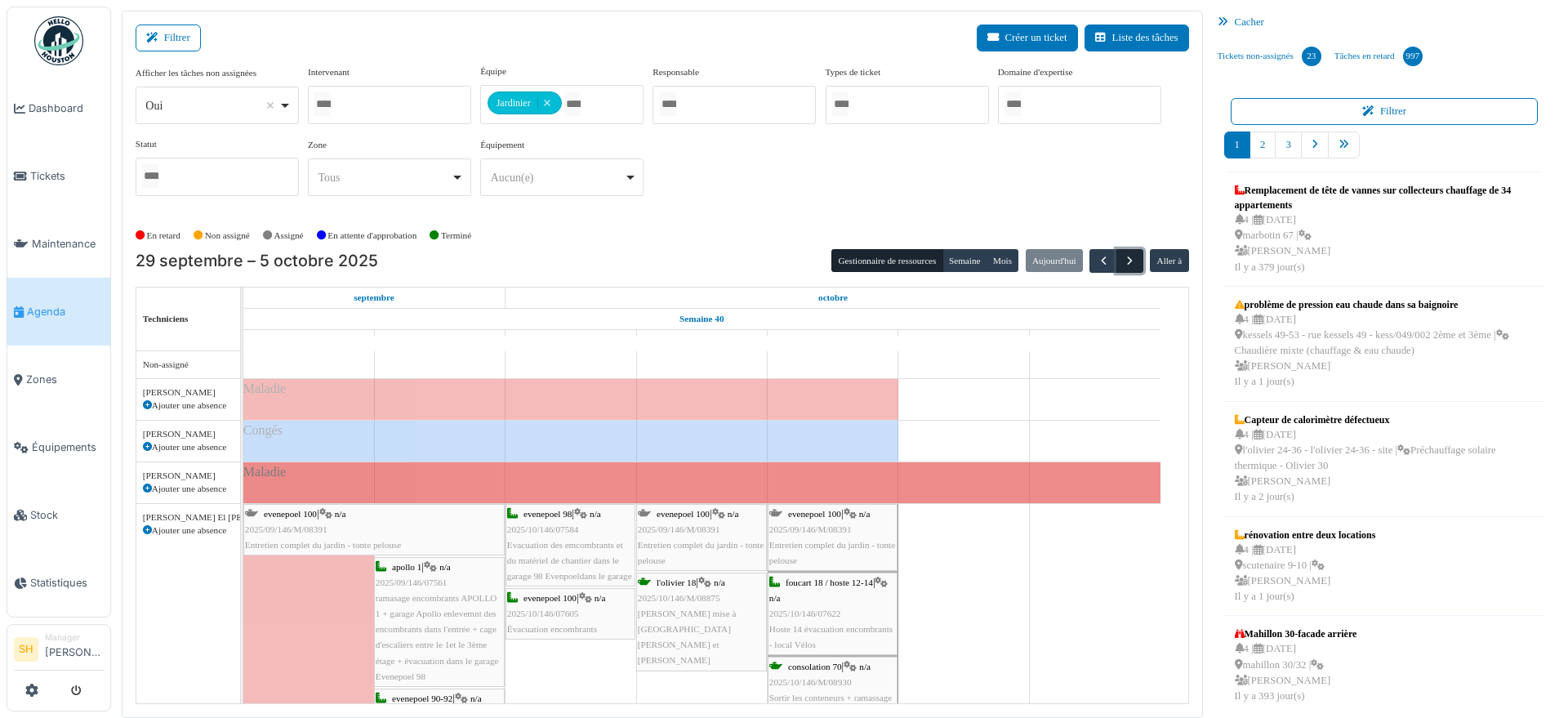
click at [1122, 257] on span "button" at bounding box center [1129, 261] width 14 height 14
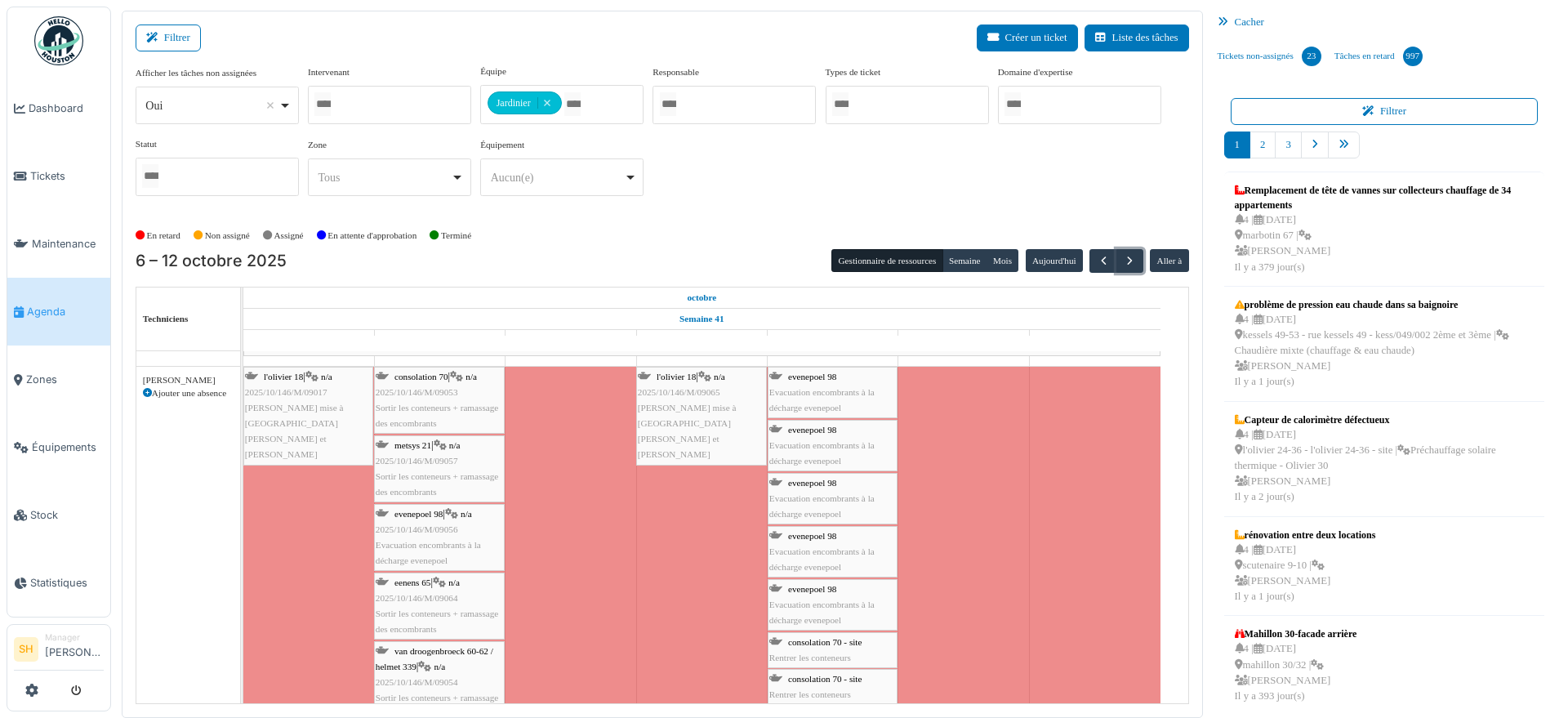
scroll to position [1736, 0]
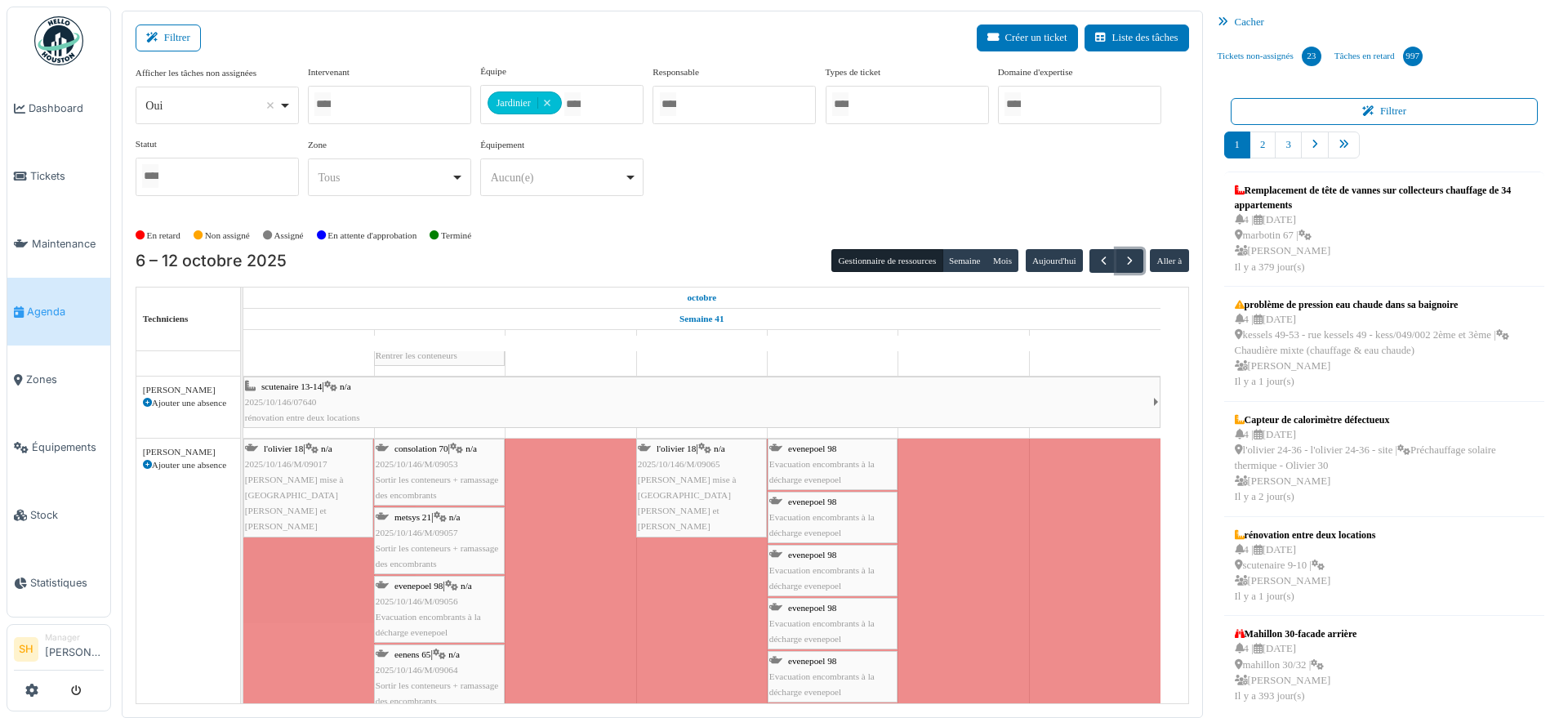
click at [326, 446] on span "n/a" at bounding box center [326, 449] width 11 height 10
click at [285, 448] on span "l'olivier 18" at bounding box center [283, 449] width 39 height 10
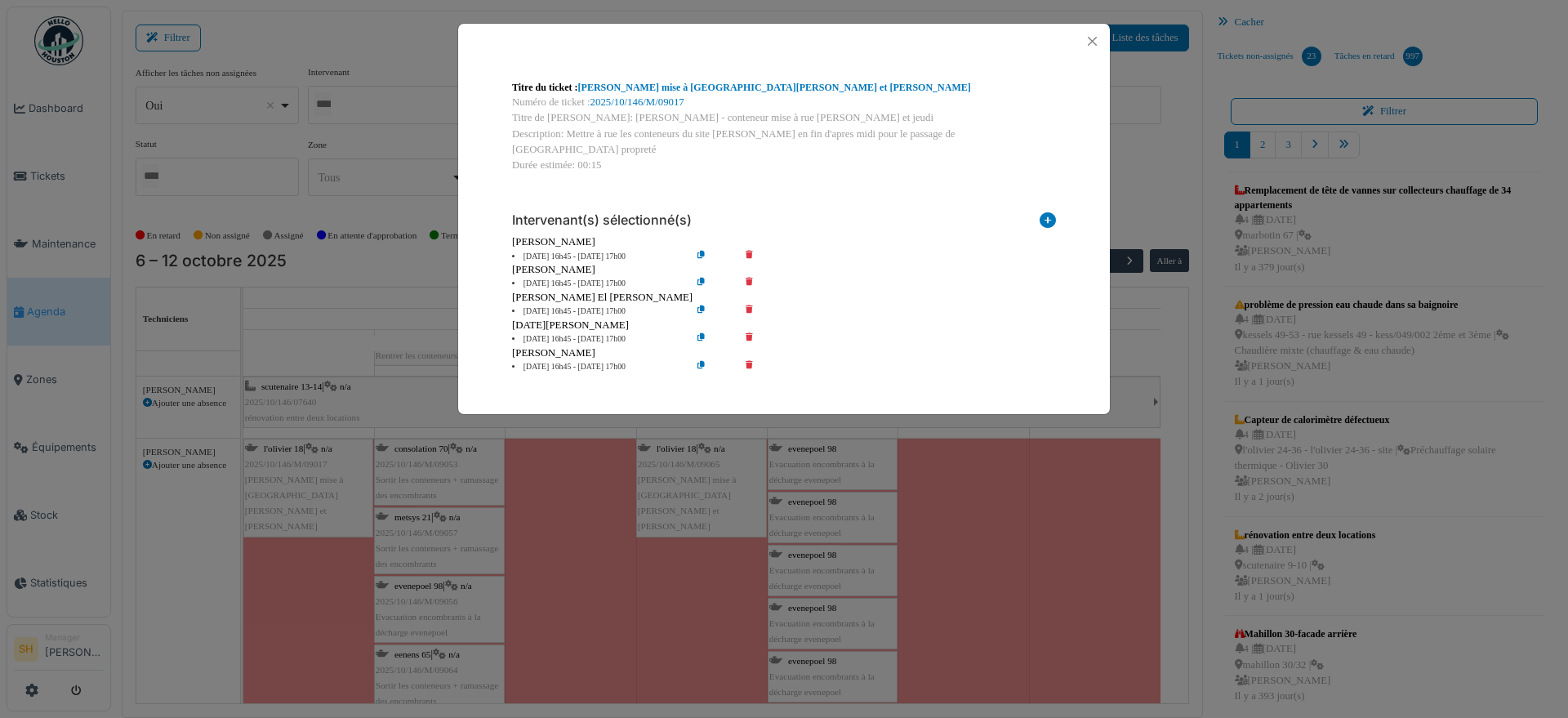
click at [751, 278] on icon at bounding box center [761, 284] width 47 height 12
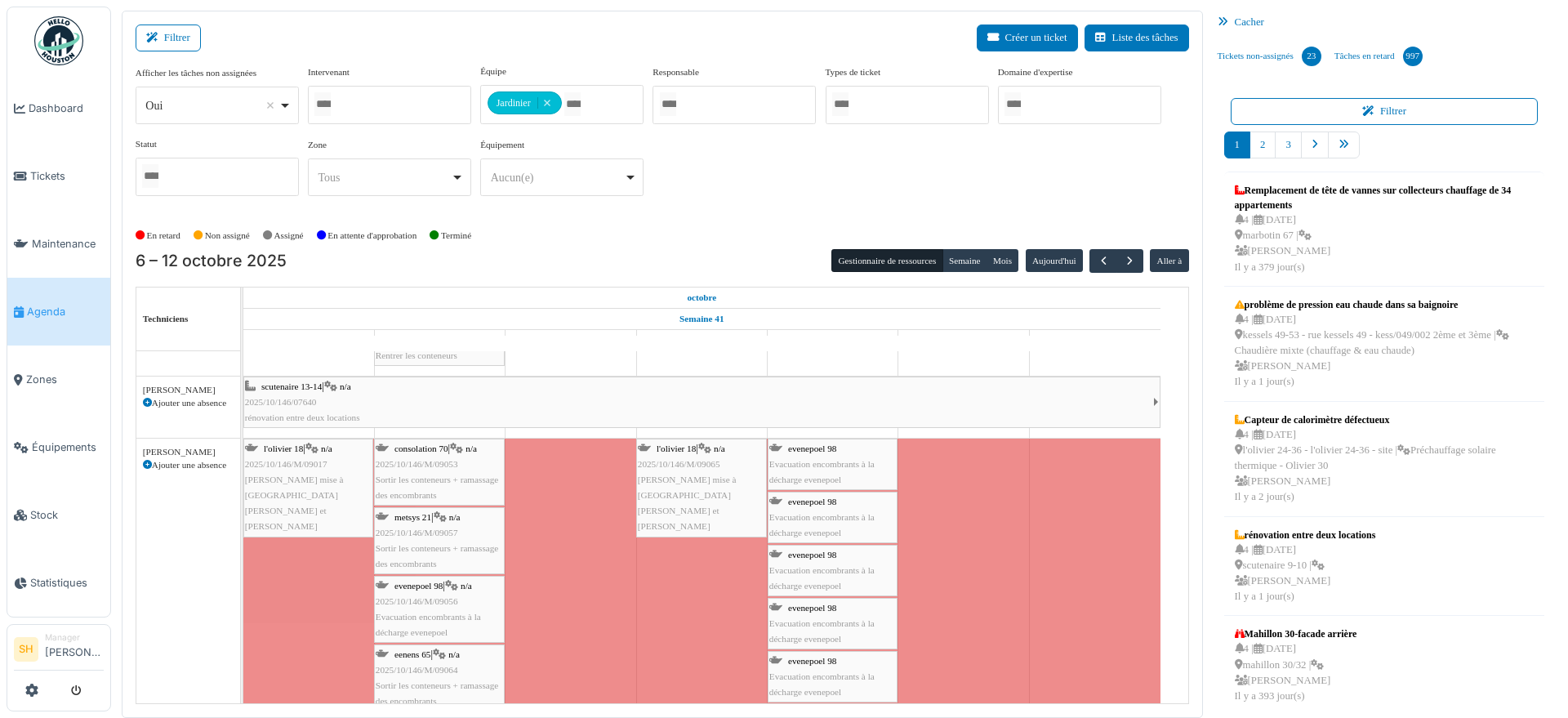
click at [720, 457] on div "l'olivier 18 | n/a 2025/10/146/M/09065 Olivier - Conteneur mise à rue les Lundi…" at bounding box center [702, 488] width 128 height 94
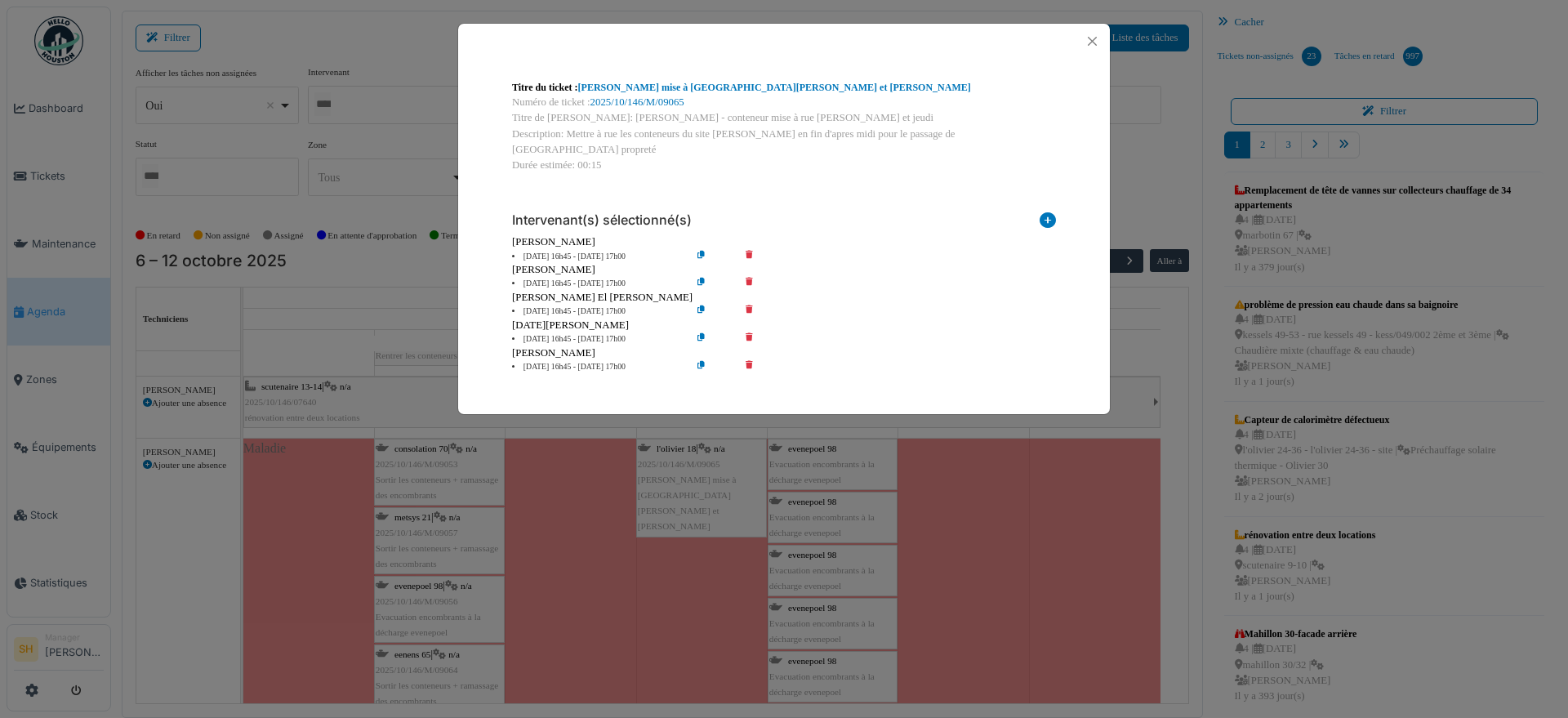
click at [747, 278] on icon at bounding box center [761, 284] width 47 height 12
click at [750, 278] on icon at bounding box center [761, 284] width 47 height 12
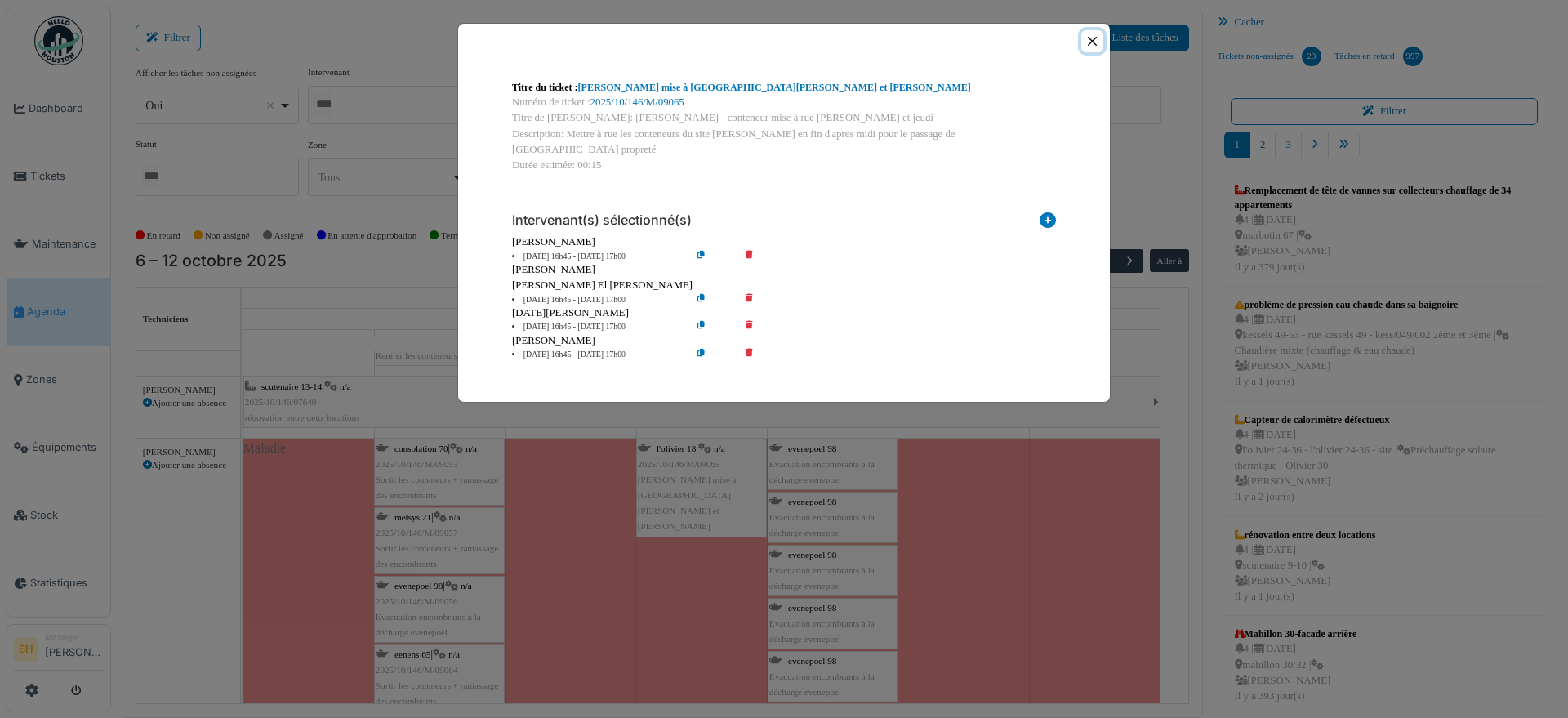
click at [1092, 37] on button "Close" at bounding box center [1093, 41] width 22 height 22
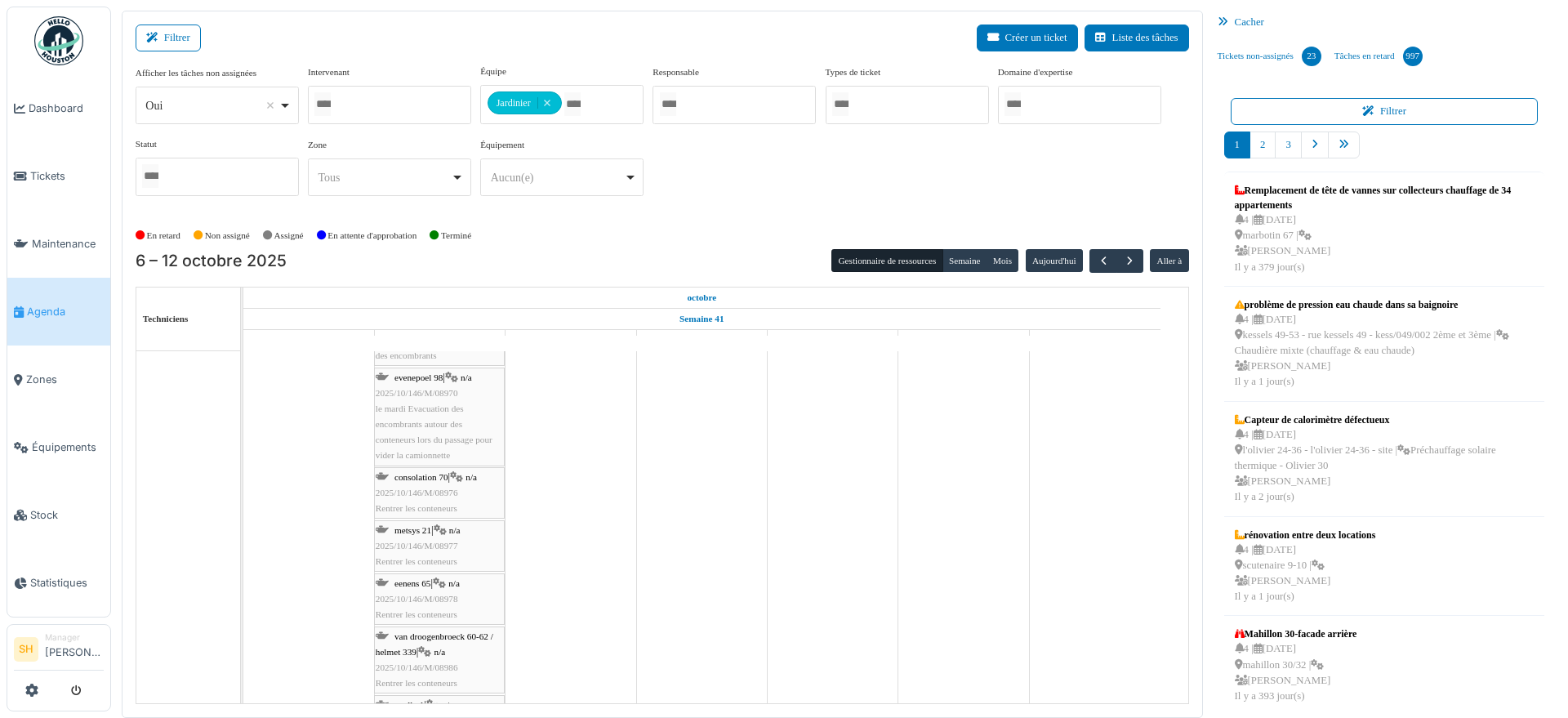
click at [413, 477] on span "consolation 70" at bounding box center [422, 477] width 54 height 10
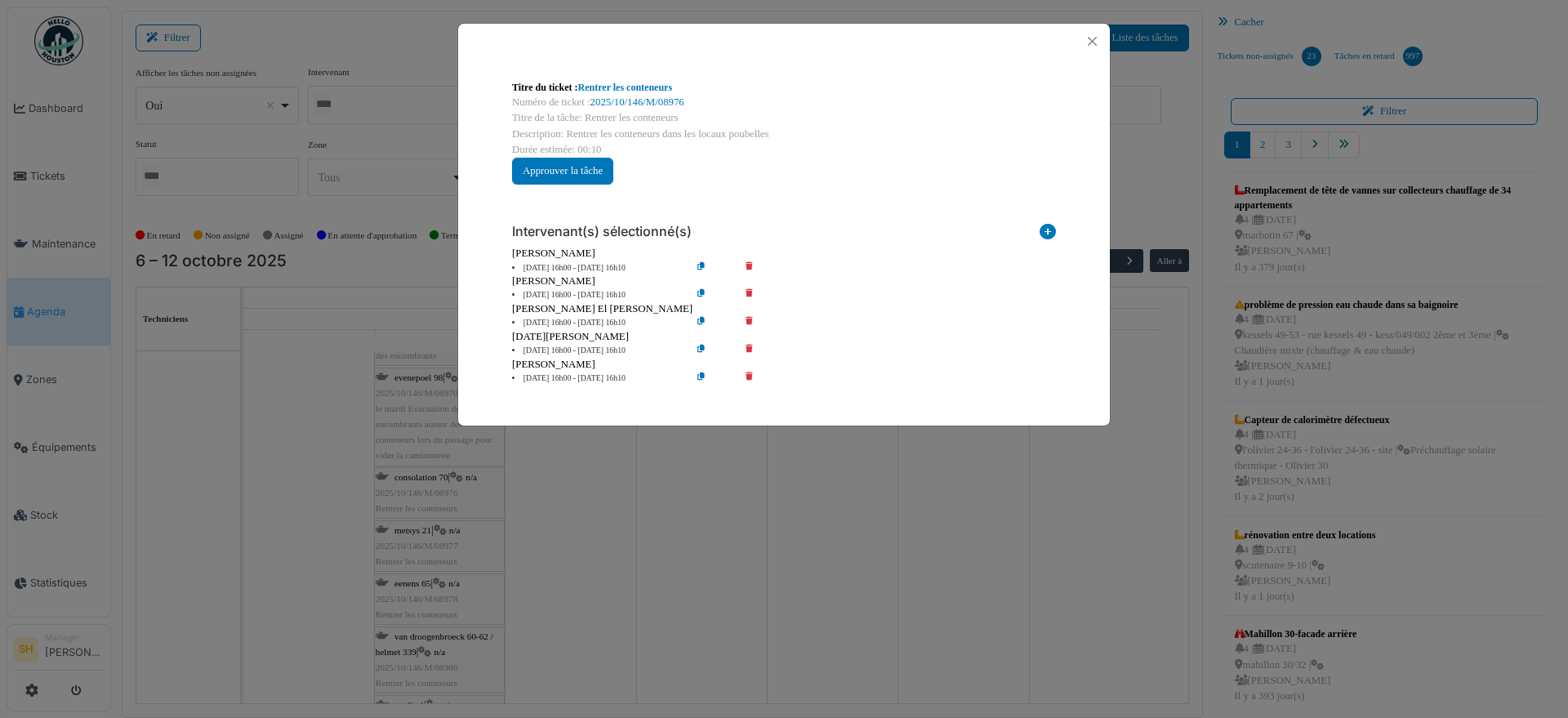
drag, startPoint x: 750, startPoint y: 373, endPoint x: 750, endPoint y: 360, distance: 13.0
click at [750, 373] on icon at bounding box center [761, 379] width 47 height 12
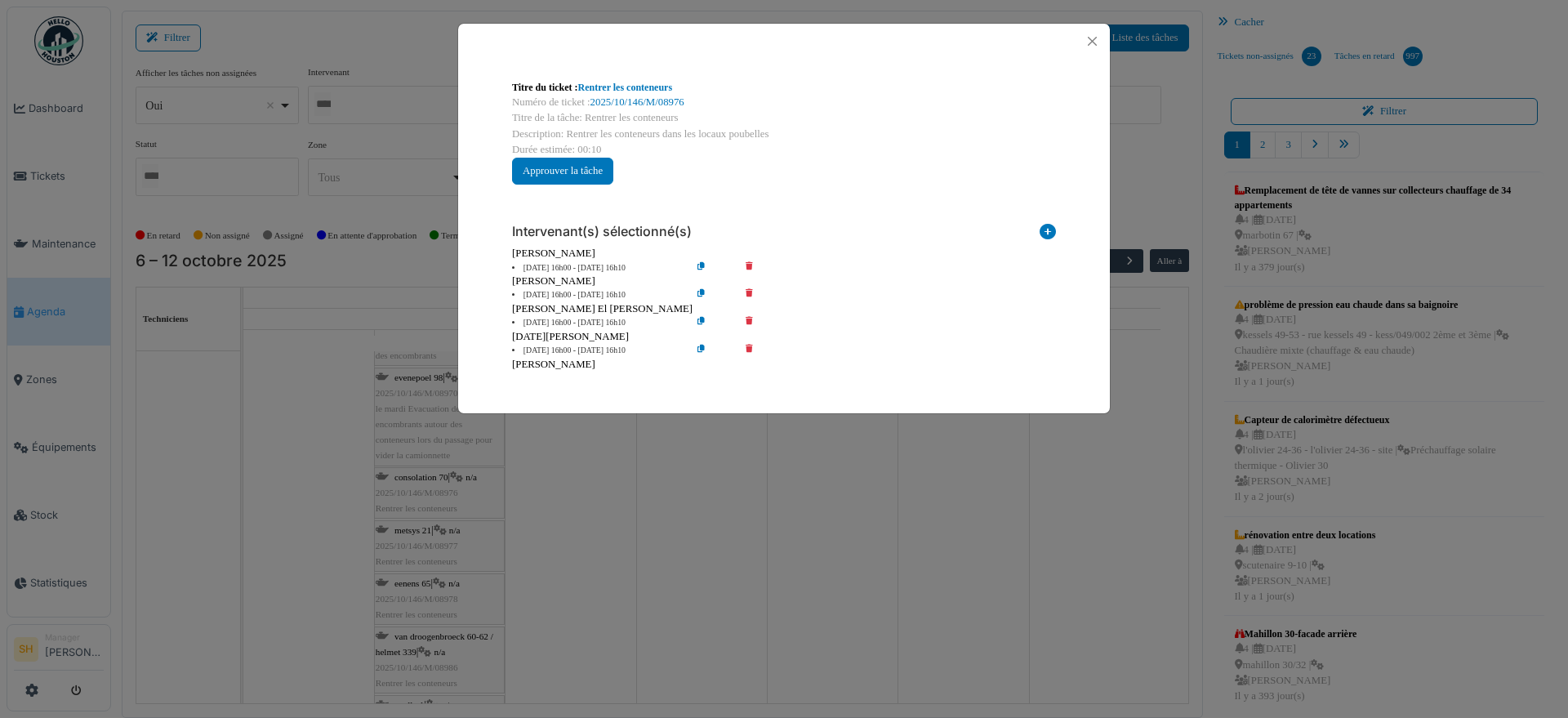
click at [750, 345] on icon at bounding box center [761, 351] width 47 height 12
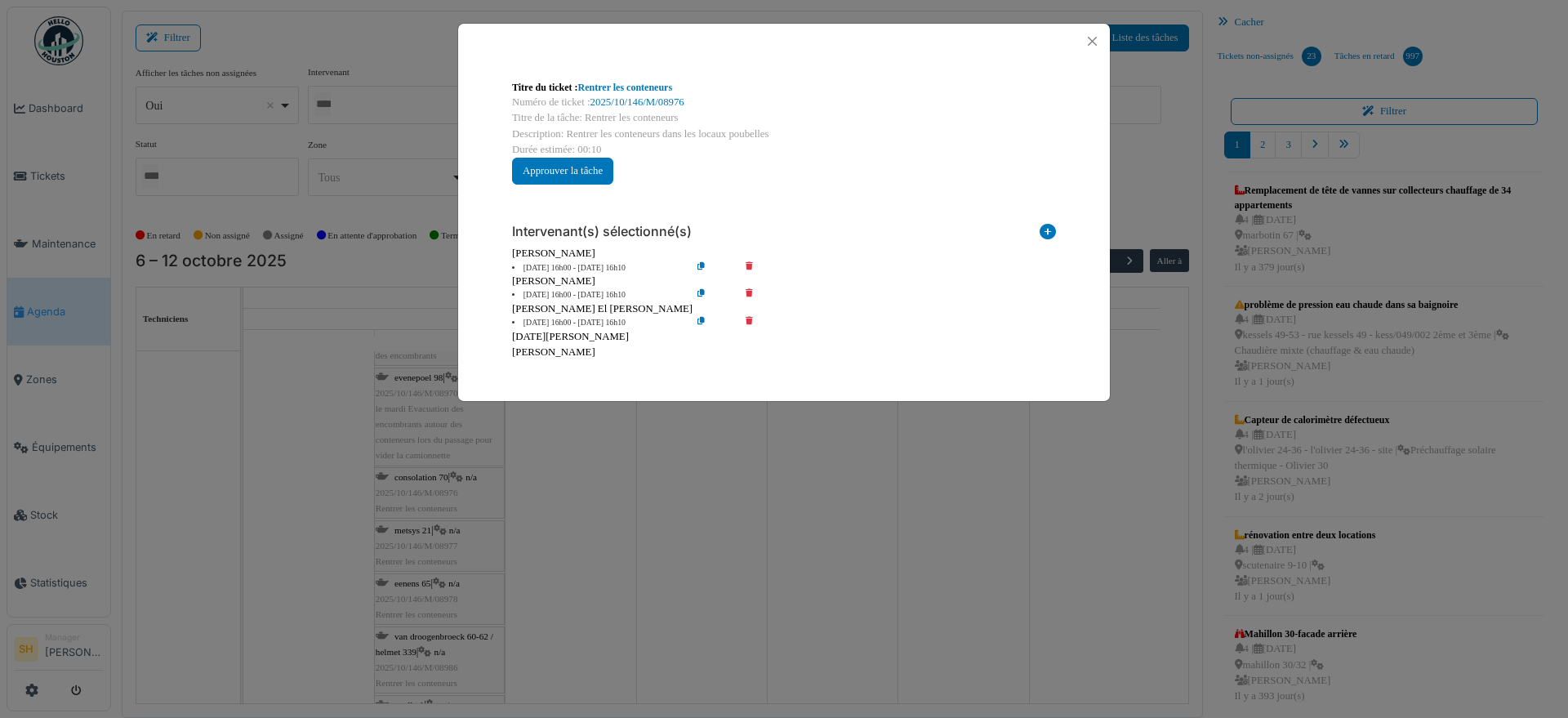
click at [750, 318] on icon at bounding box center [761, 323] width 47 height 12
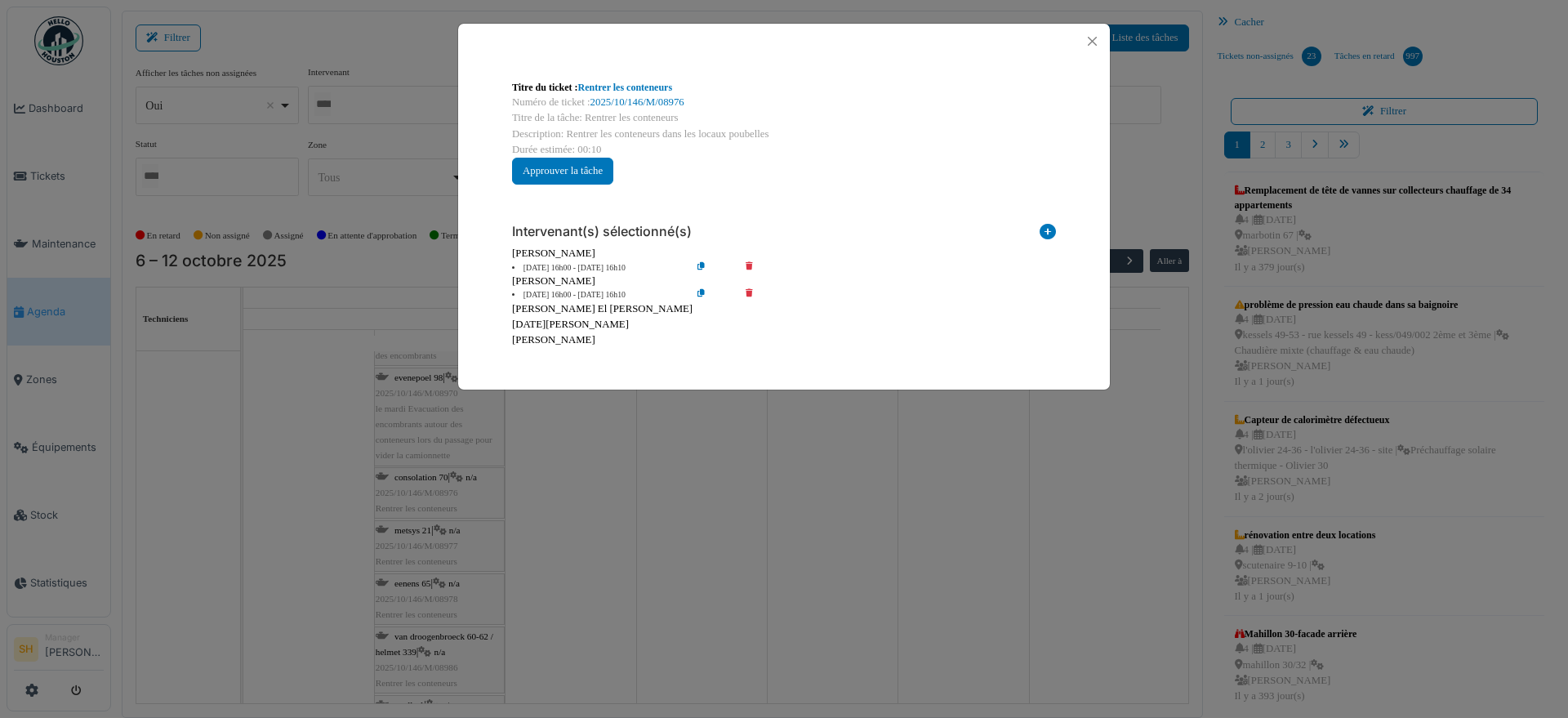
click at [752, 292] on icon at bounding box center [761, 295] width 47 height 12
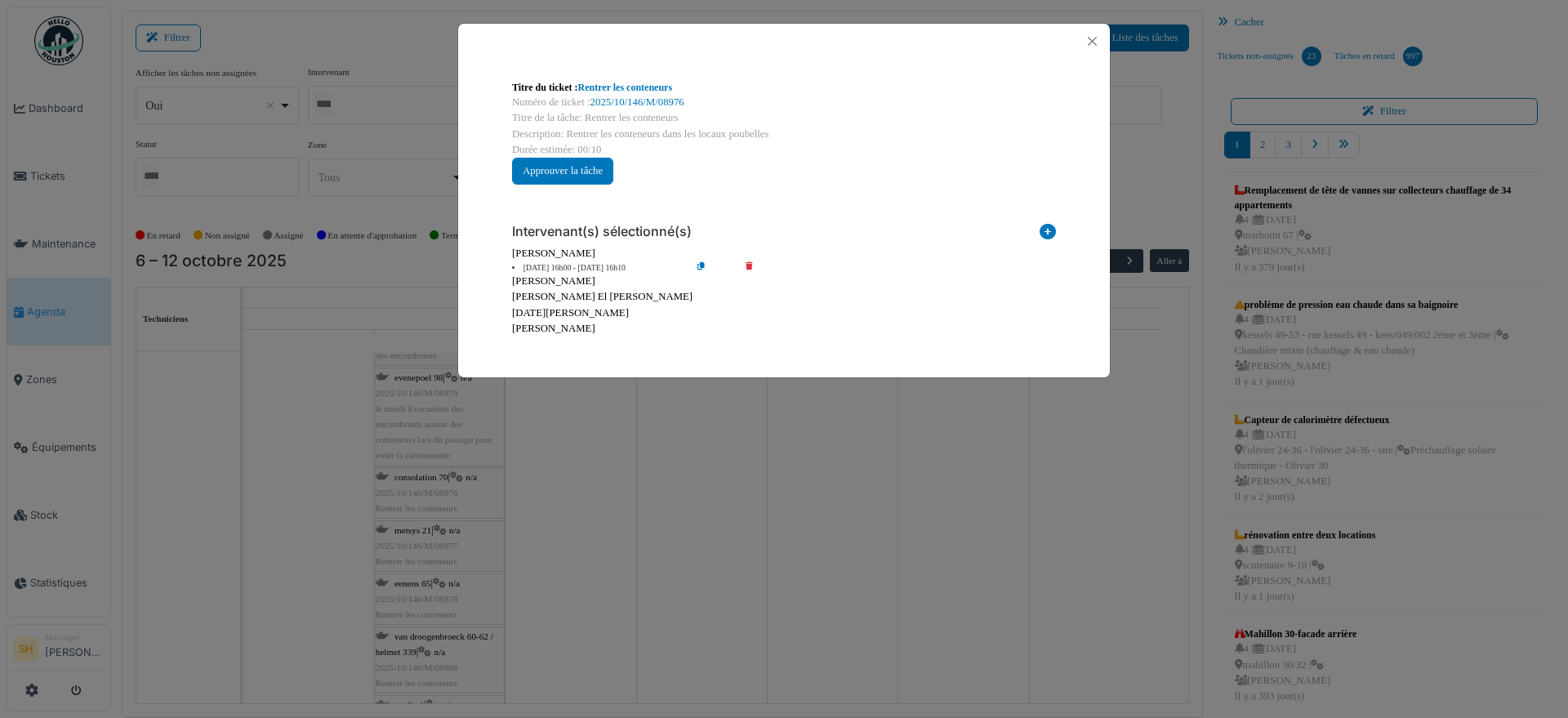
click at [728, 416] on div "Titre du ticket : Rentrer les conteneurs Numéro de ticket : 2025/10/146/M/08976…" at bounding box center [784, 359] width 1568 height 718
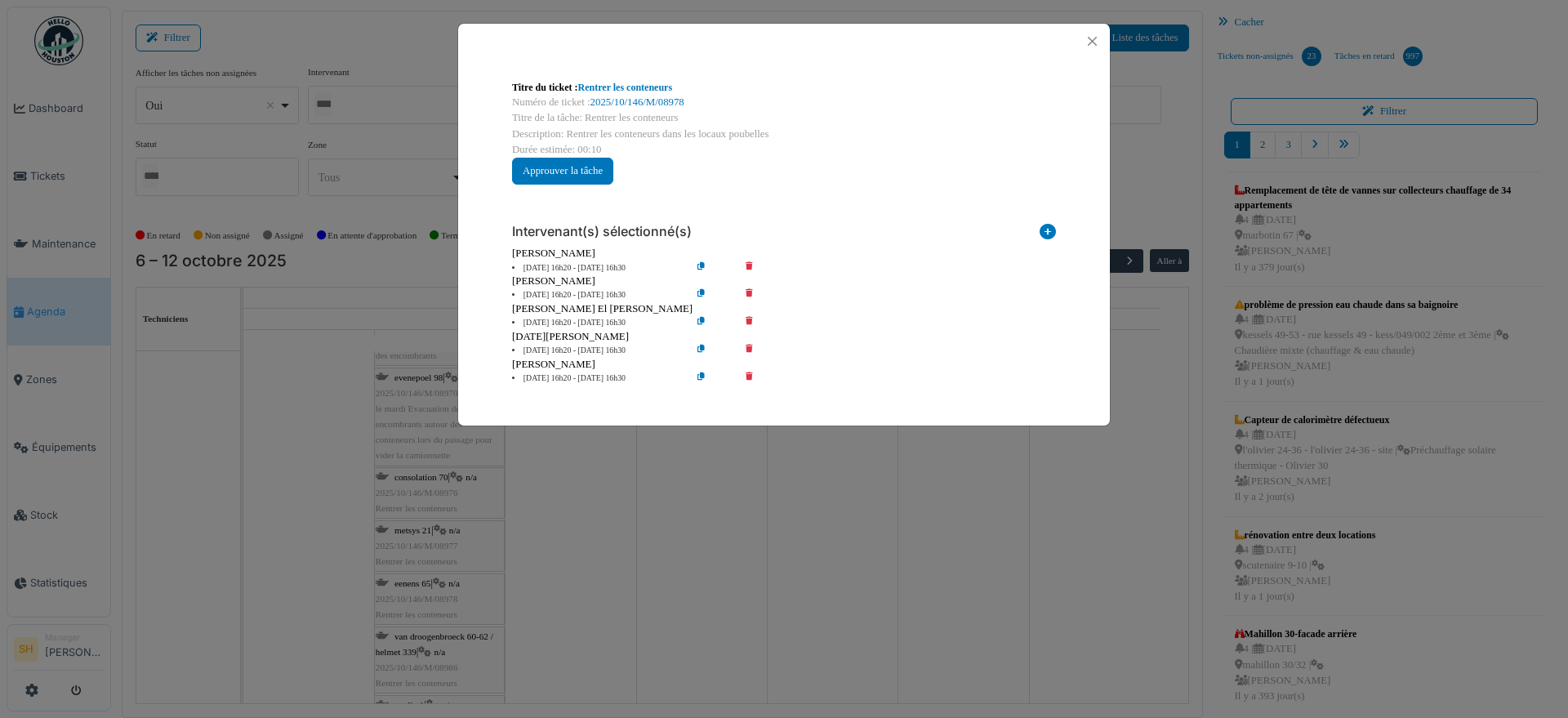
click at [745, 375] on icon at bounding box center [761, 379] width 47 height 12
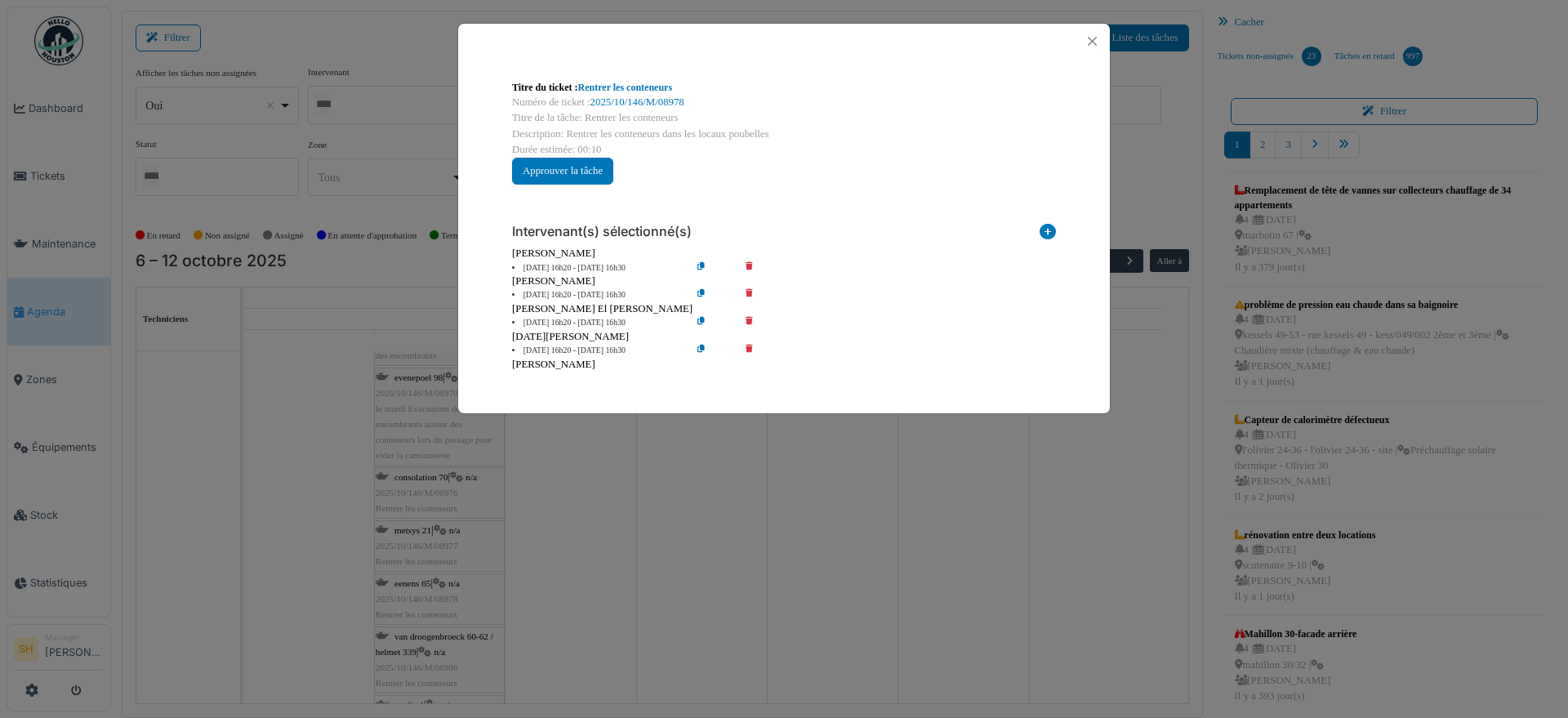
drag, startPoint x: 748, startPoint y: 344, endPoint x: 748, endPoint y: 334, distance: 10.0
click at [748, 345] on icon at bounding box center [761, 351] width 47 height 12
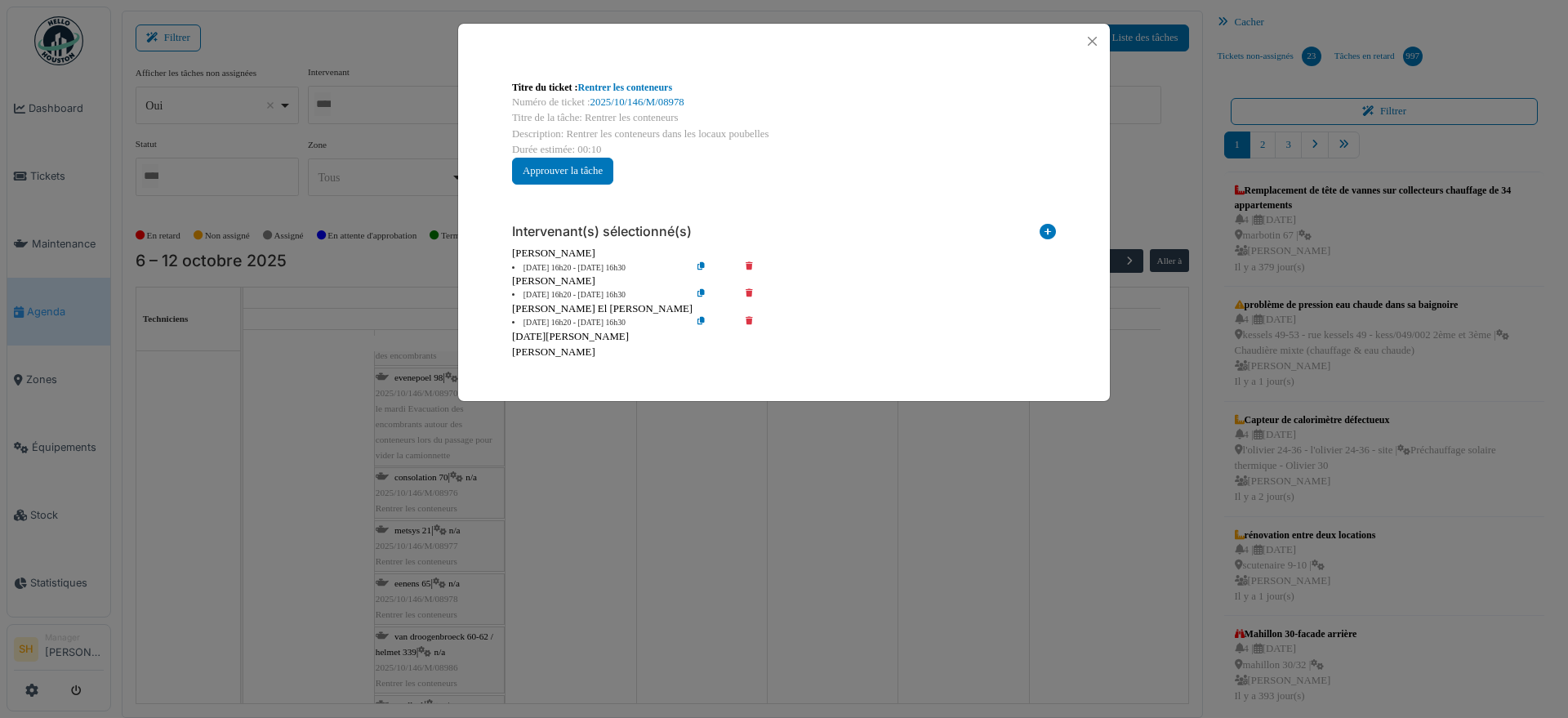
click at [748, 313] on div "Mohamed El kadiri" at bounding box center [784, 309] width 544 height 16
click at [749, 320] on icon at bounding box center [761, 323] width 47 height 12
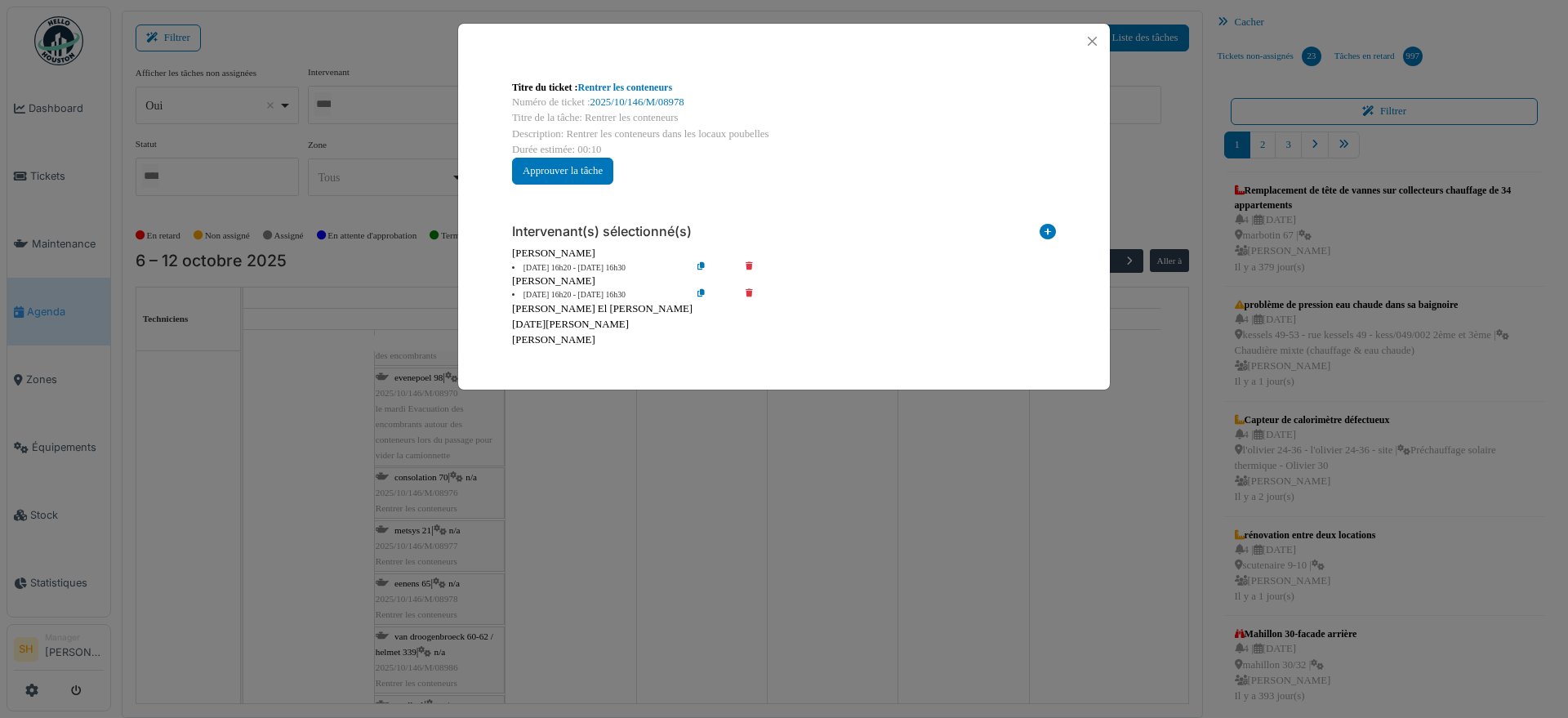
click at [747, 292] on icon at bounding box center [761, 295] width 47 height 12
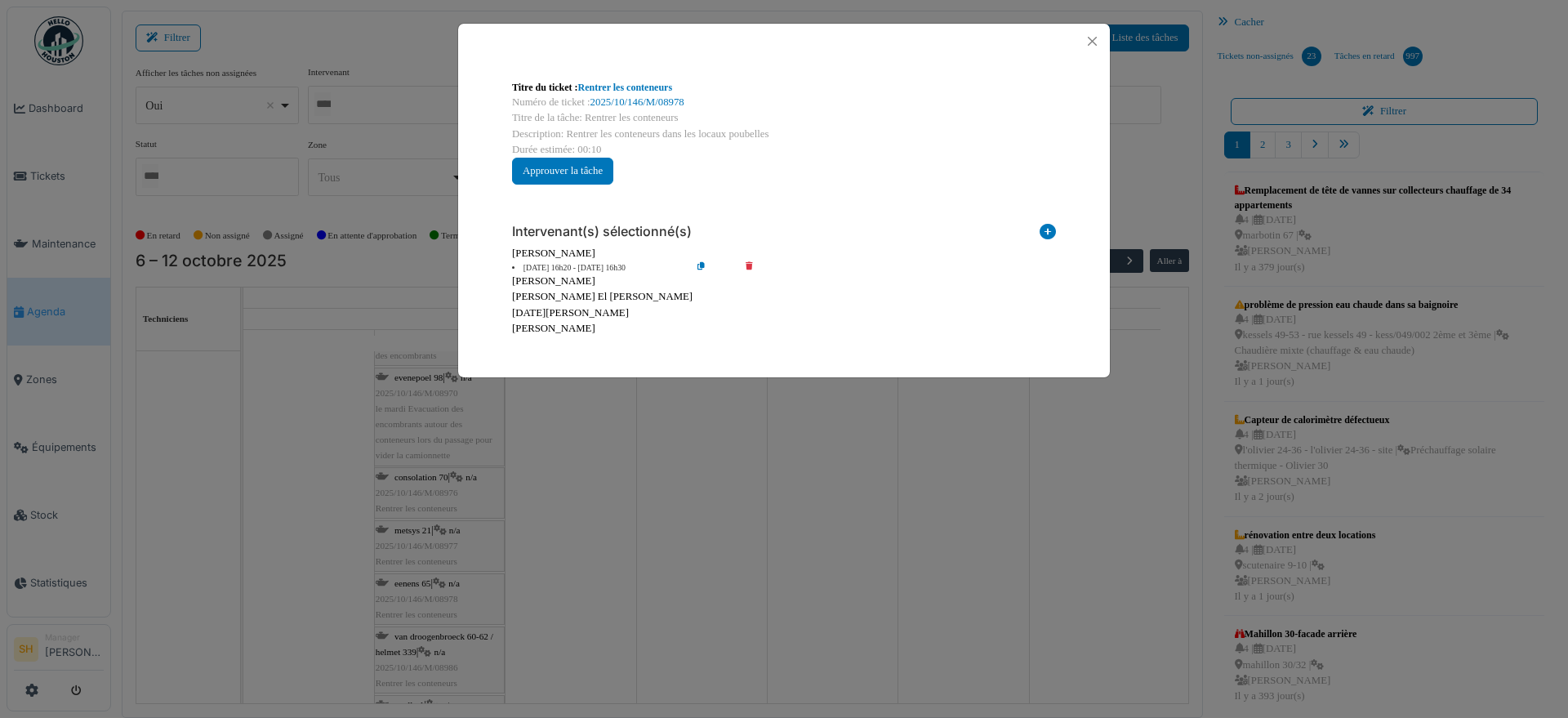
click at [609, 432] on div "Titre du ticket : Rentrer les conteneurs Numéro de ticket : 2025/10/146/M/08978…" at bounding box center [784, 359] width 1568 height 718
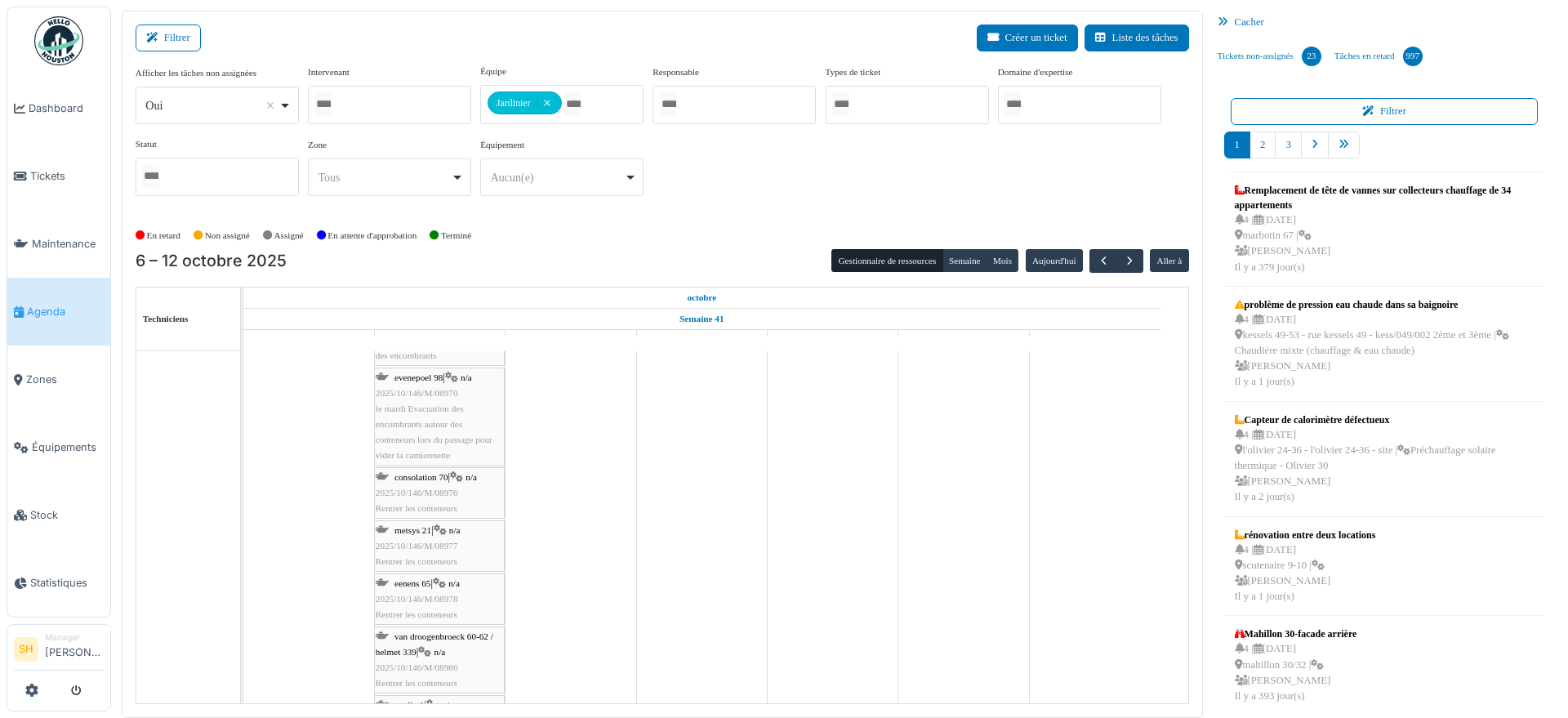
click at [411, 527] on span "metsys 21" at bounding box center [413, 531] width 37 height 10
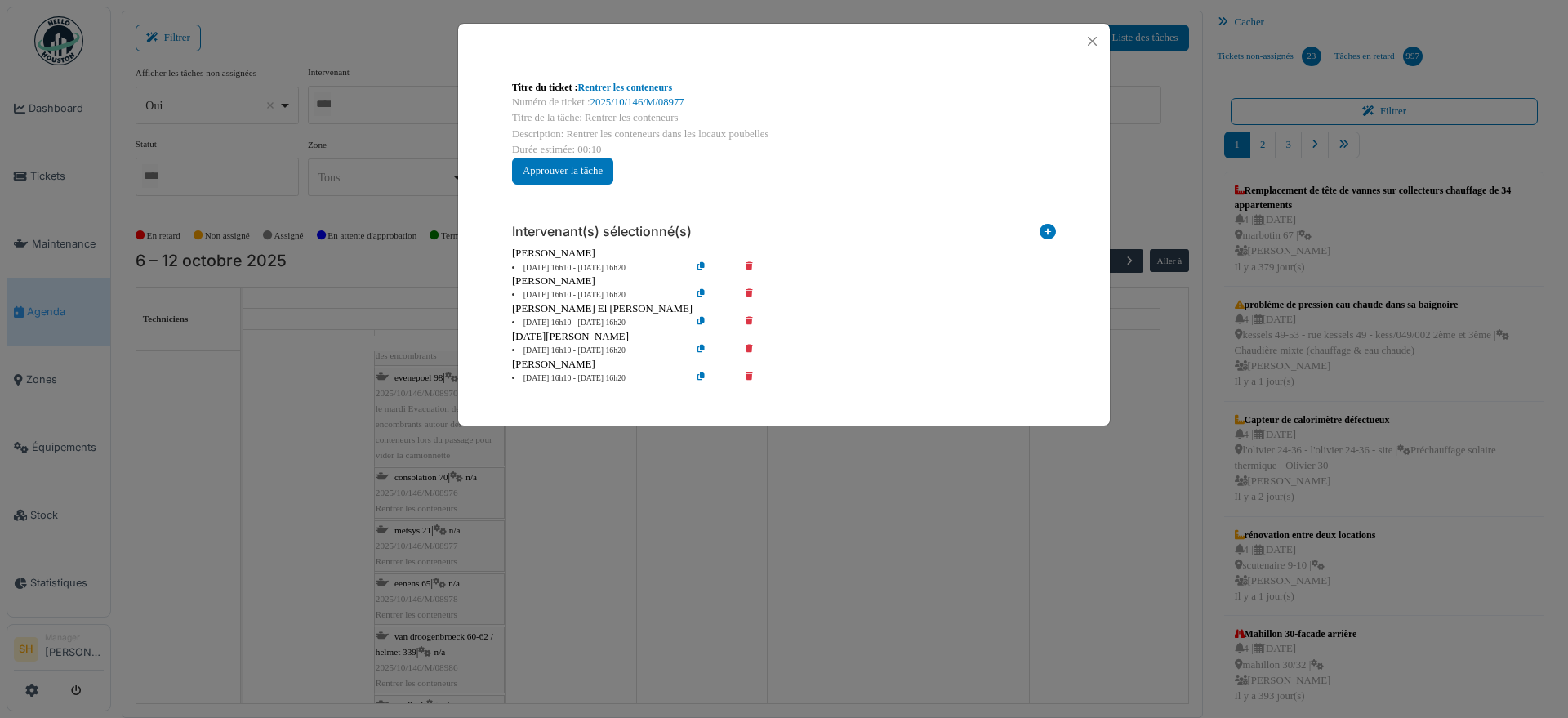
click at [749, 373] on icon at bounding box center [761, 379] width 47 height 12
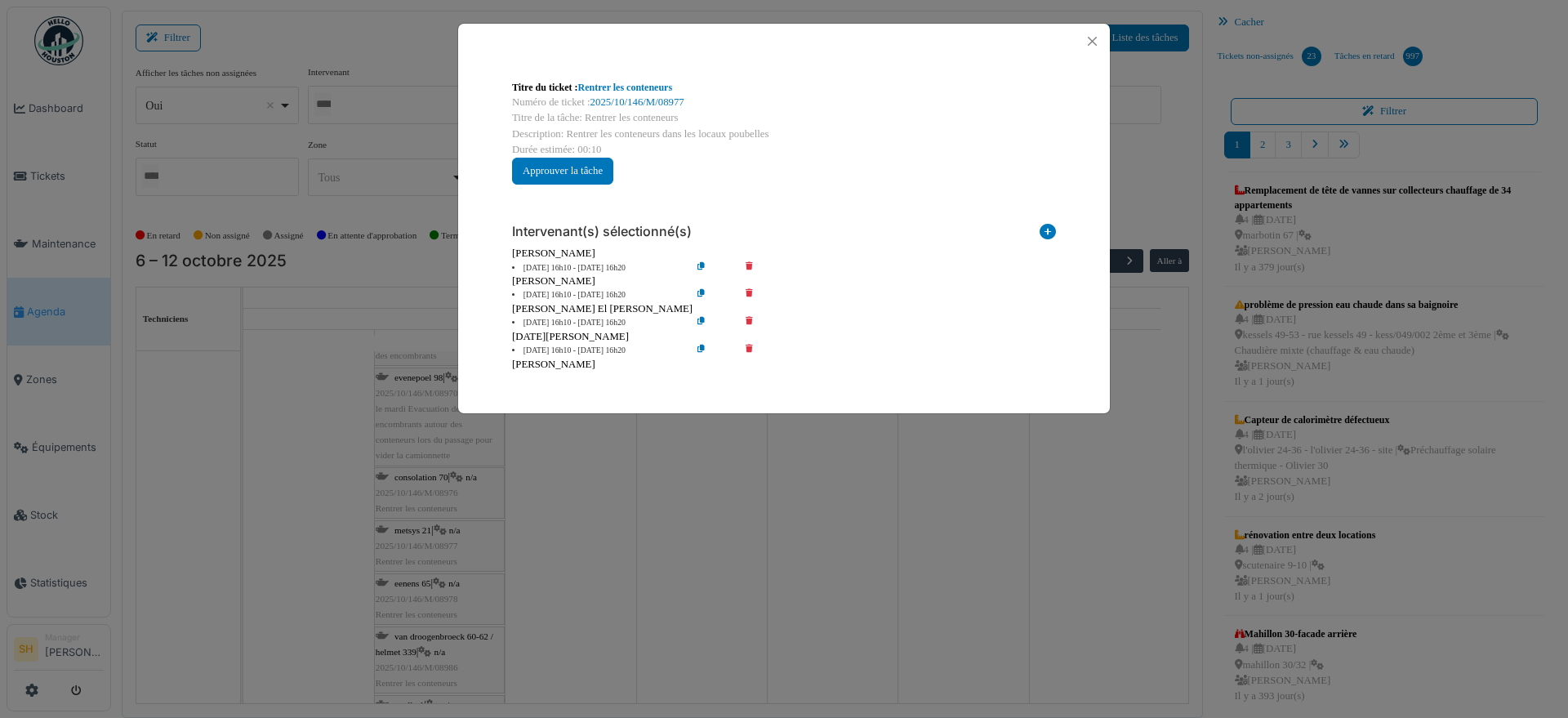
drag, startPoint x: 752, startPoint y: 344, endPoint x: 749, endPoint y: 334, distance: 10.4
click at [751, 342] on div "Intervenant(s) sélectionné(s) Technicien interne Prestataire externe Gestionnai…" at bounding box center [784, 291] width 570 height 187
click at [752, 345] on icon at bounding box center [761, 351] width 47 height 12
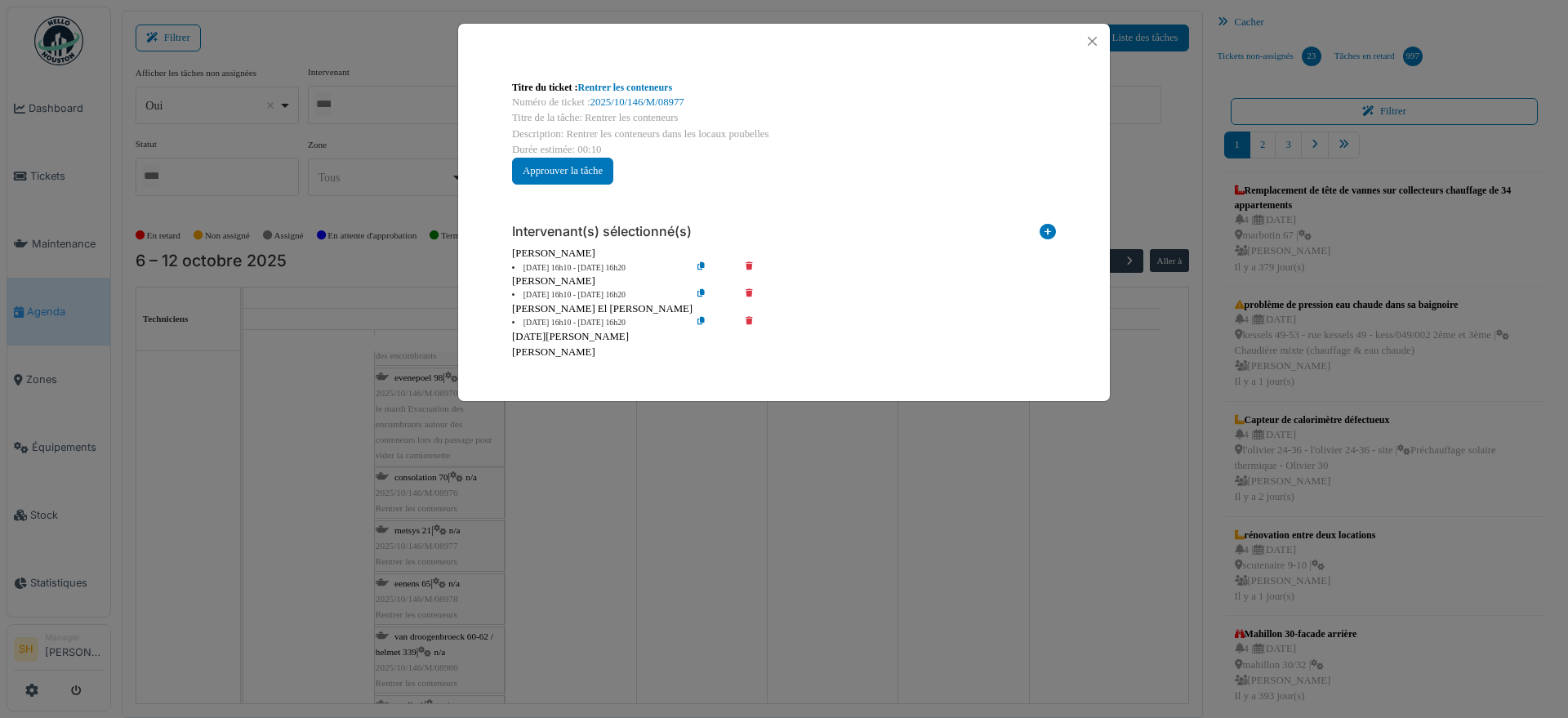
drag, startPoint x: 750, startPoint y: 322, endPoint x: 750, endPoint y: 309, distance: 13.0
click at [750, 318] on icon at bounding box center [761, 323] width 47 height 12
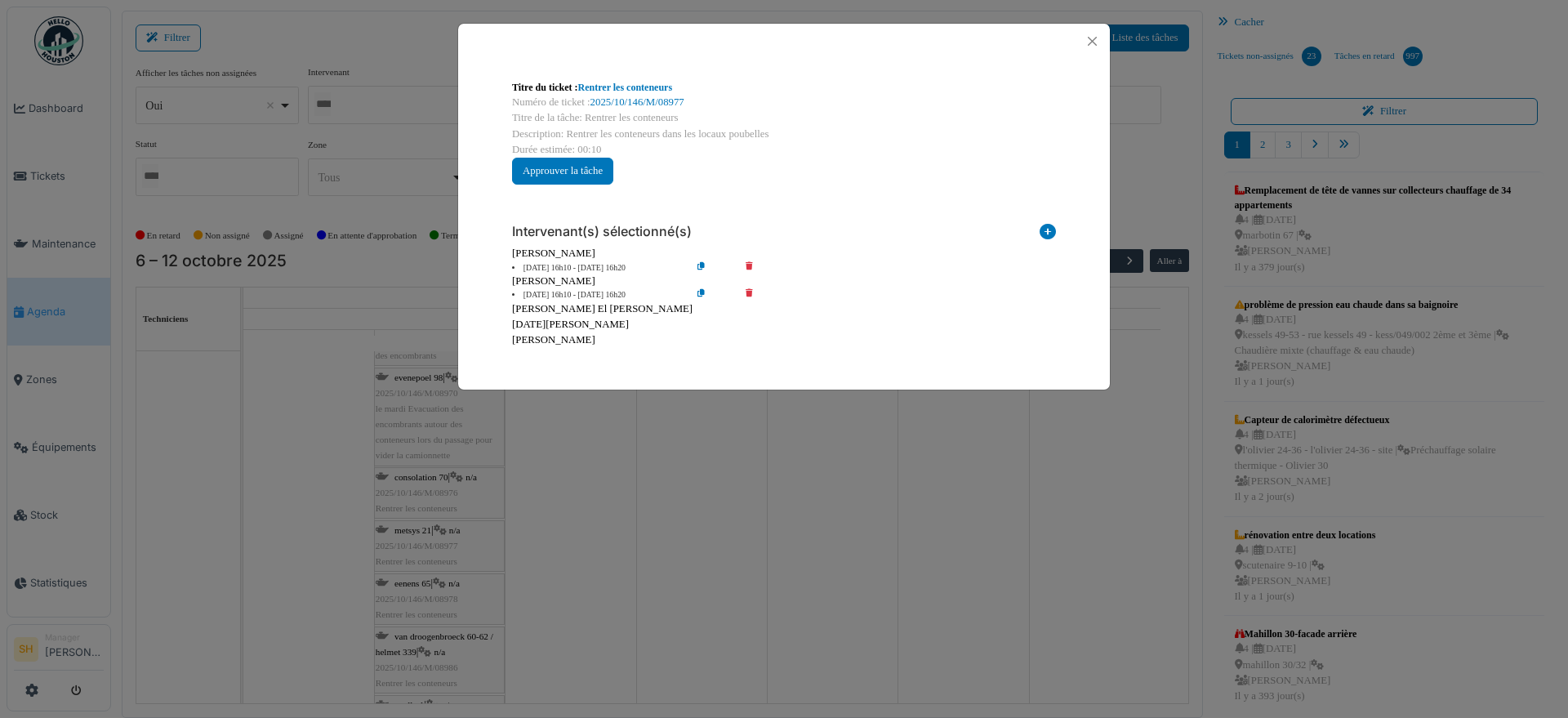
click at [752, 289] on icon at bounding box center [761, 295] width 47 height 12
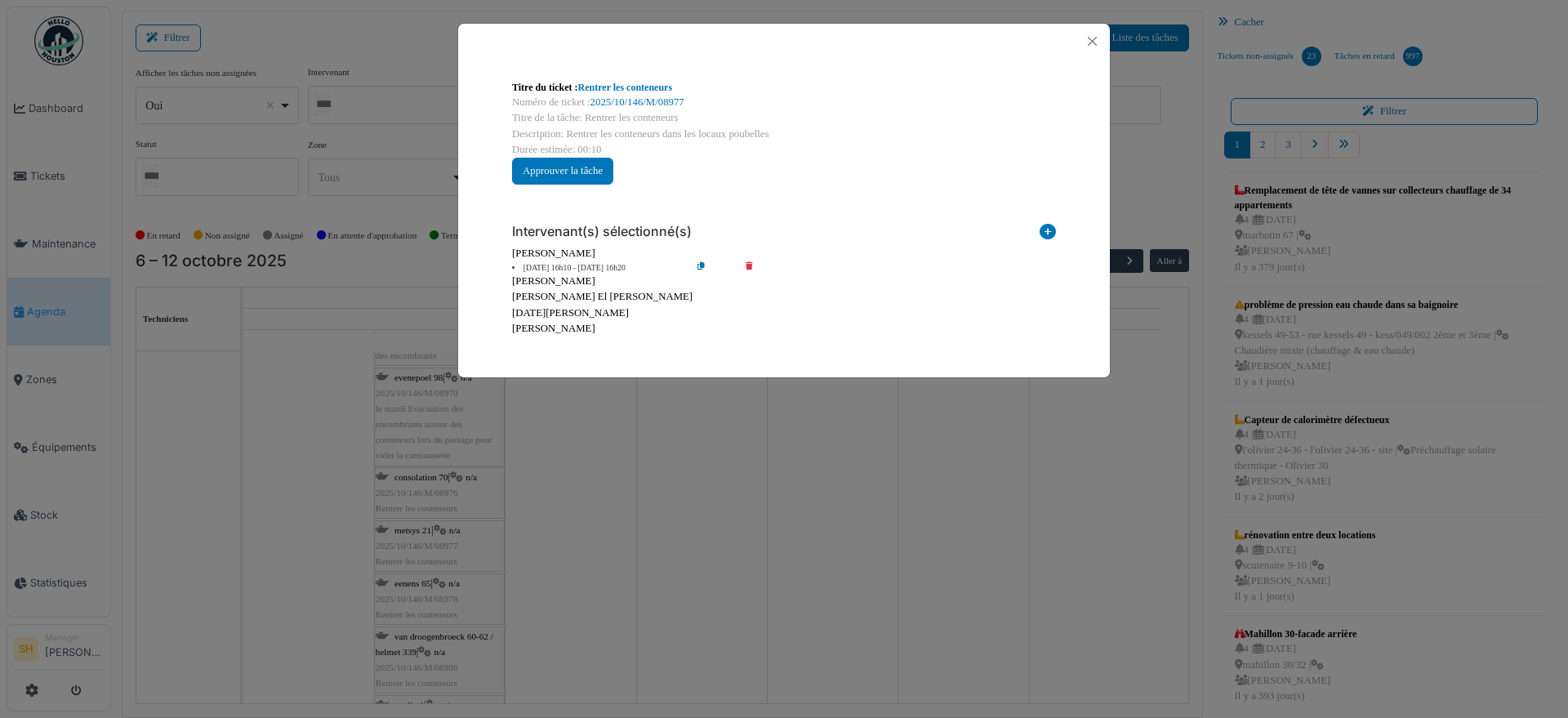
click at [624, 472] on div "Titre du ticket : Rentrer les conteneurs Numéro de ticket : 2025/10/146/M/08977…" at bounding box center [784, 359] width 1568 height 718
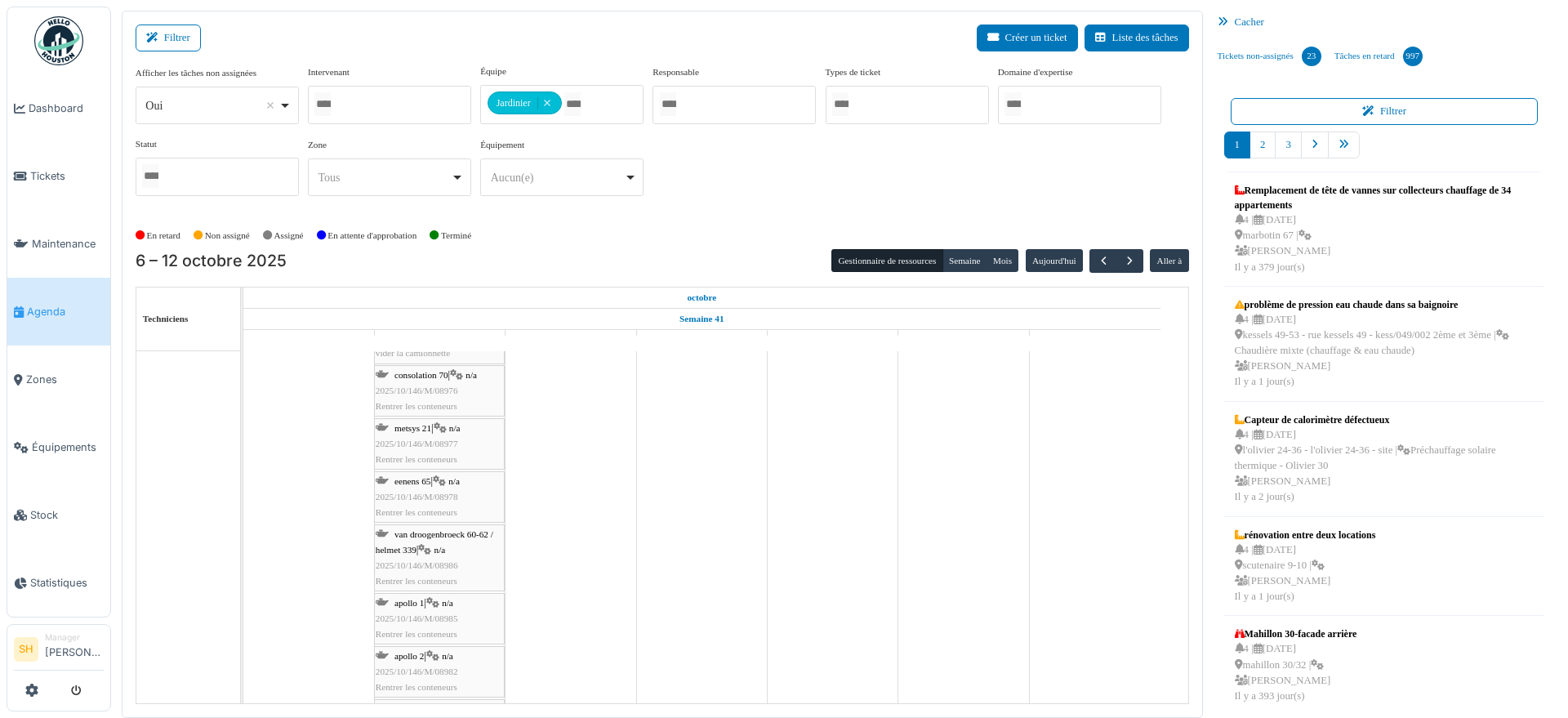
scroll to position [1021, 0]
click at [429, 539] on div "van droogenbroeck 60-62 / helmet 339 | n/a 2025/10/146/M/08986 Rentrer les cont…" at bounding box center [440, 557] width 128 height 63
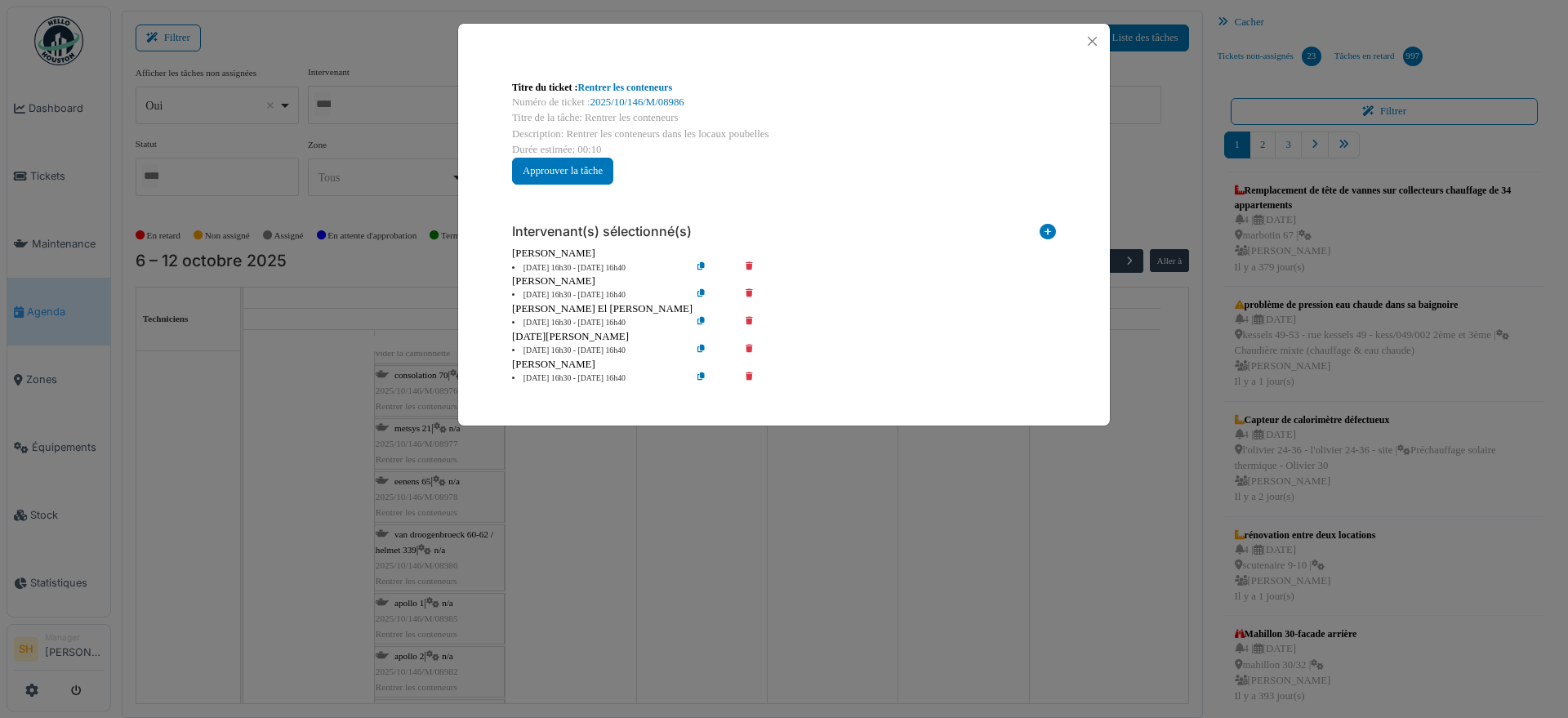
drag, startPoint x: 751, startPoint y: 373, endPoint x: 751, endPoint y: 359, distance: 14.0
click at [751, 370] on div "Intervenant(s) sélectionné(s) Technicien interne Prestataire externe Gestionnai…" at bounding box center [784, 297] width 570 height 200
click at [751, 347] on icon at bounding box center [761, 351] width 47 height 12
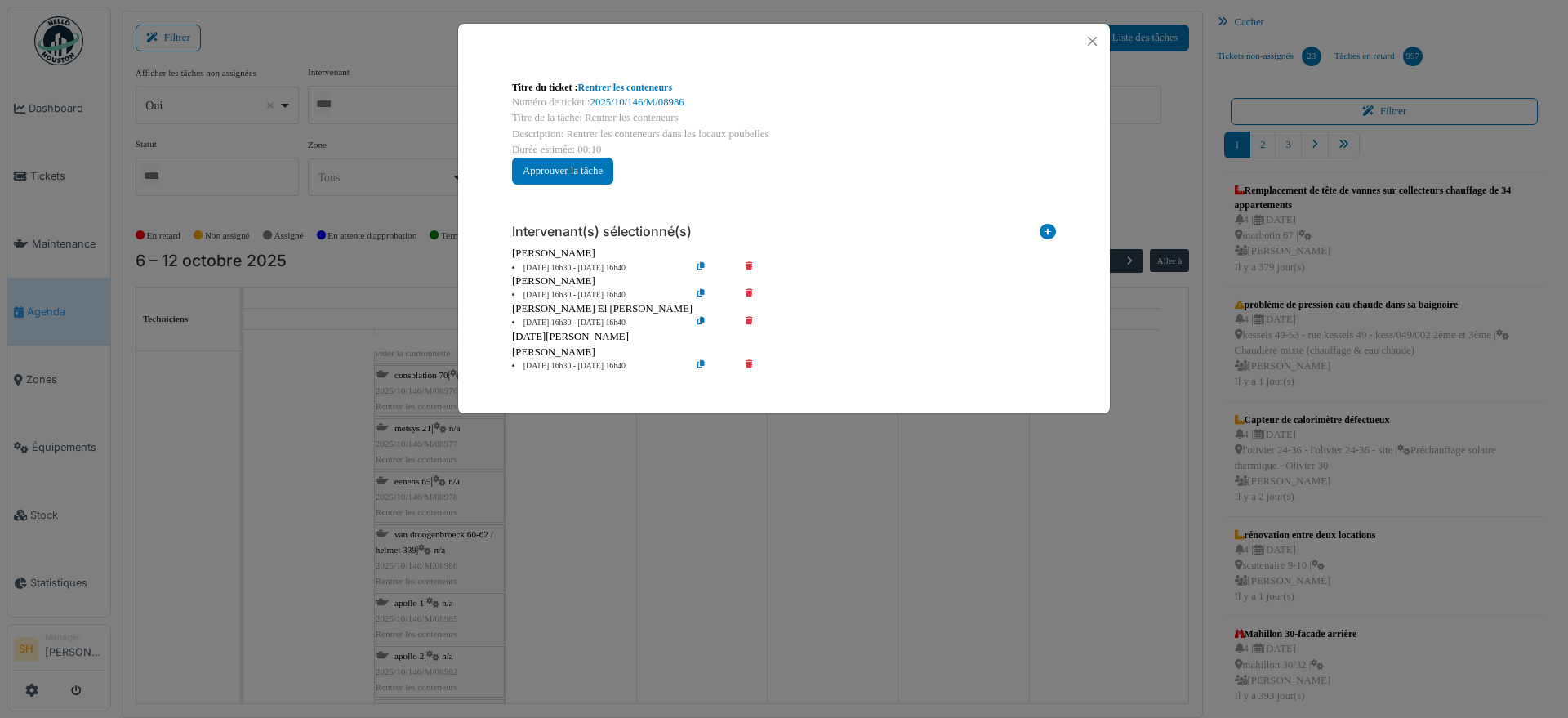
click at [752, 358] on div "[PERSON_NAME]" at bounding box center [784, 353] width 544 height 16
click at [749, 317] on icon at bounding box center [761, 323] width 47 height 12
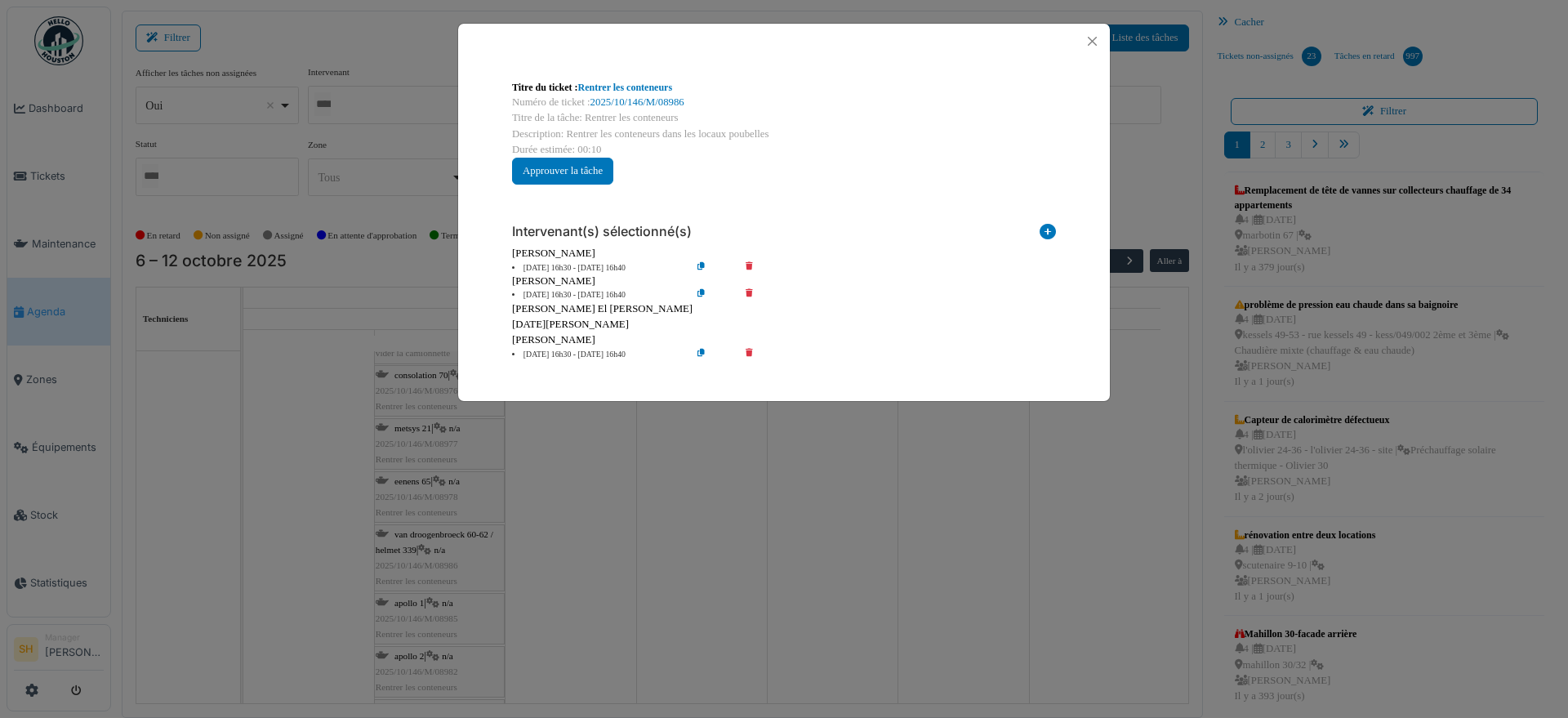
click at [751, 290] on icon at bounding box center [761, 295] width 47 height 12
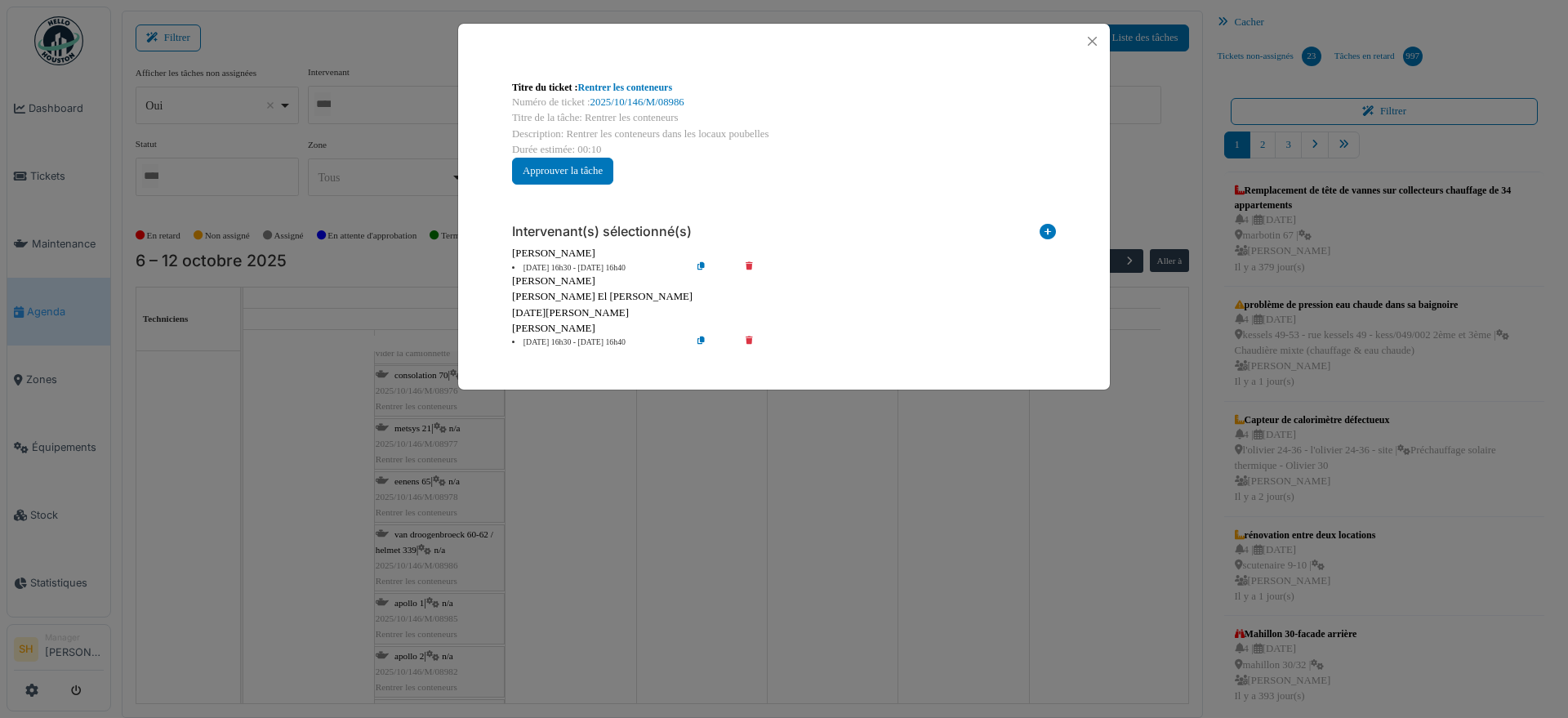
click at [748, 336] on icon at bounding box center [761, 342] width 47 height 12
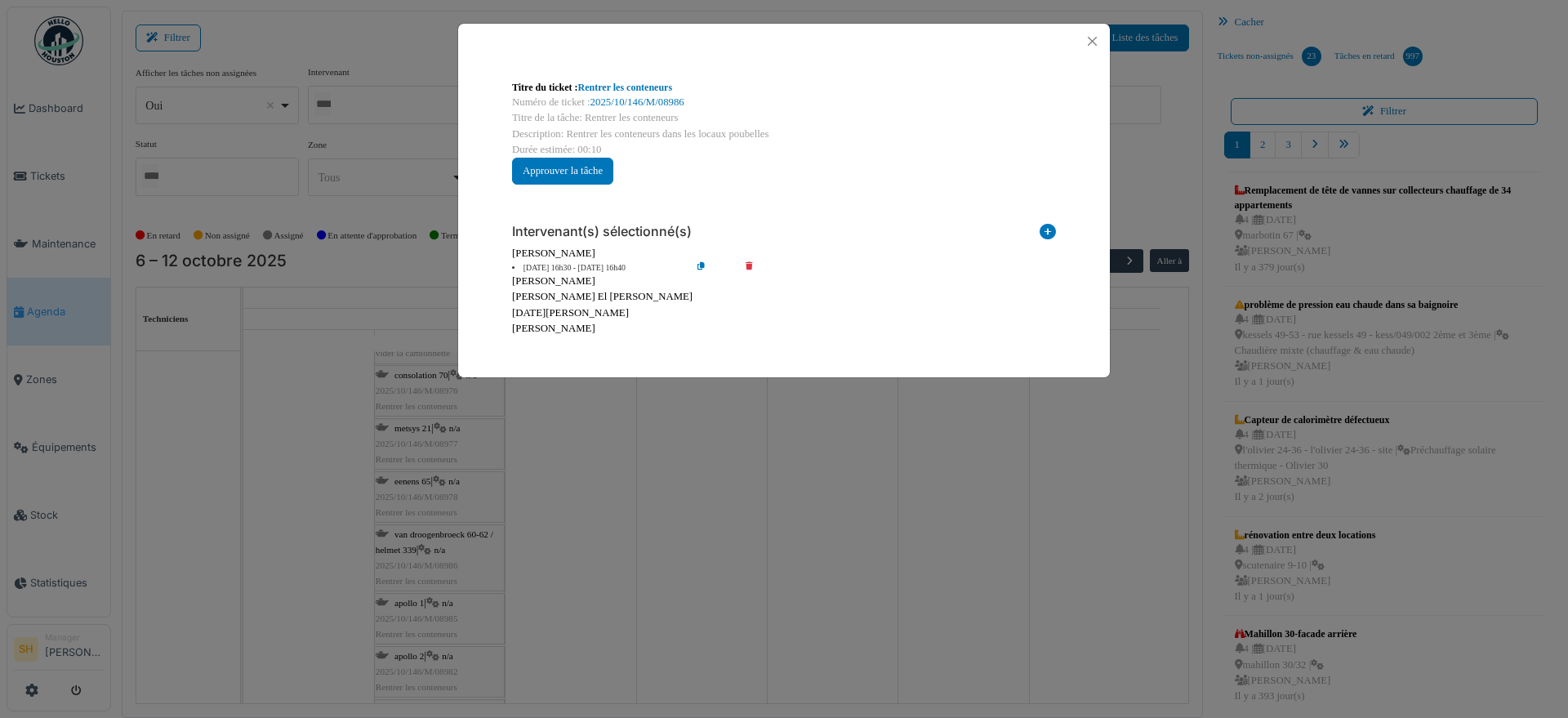
click at [550, 491] on div "Titre du ticket : Rentrer les conteneurs Numéro de ticket : 2025/10/146/M/08986…" at bounding box center [784, 359] width 1568 height 718
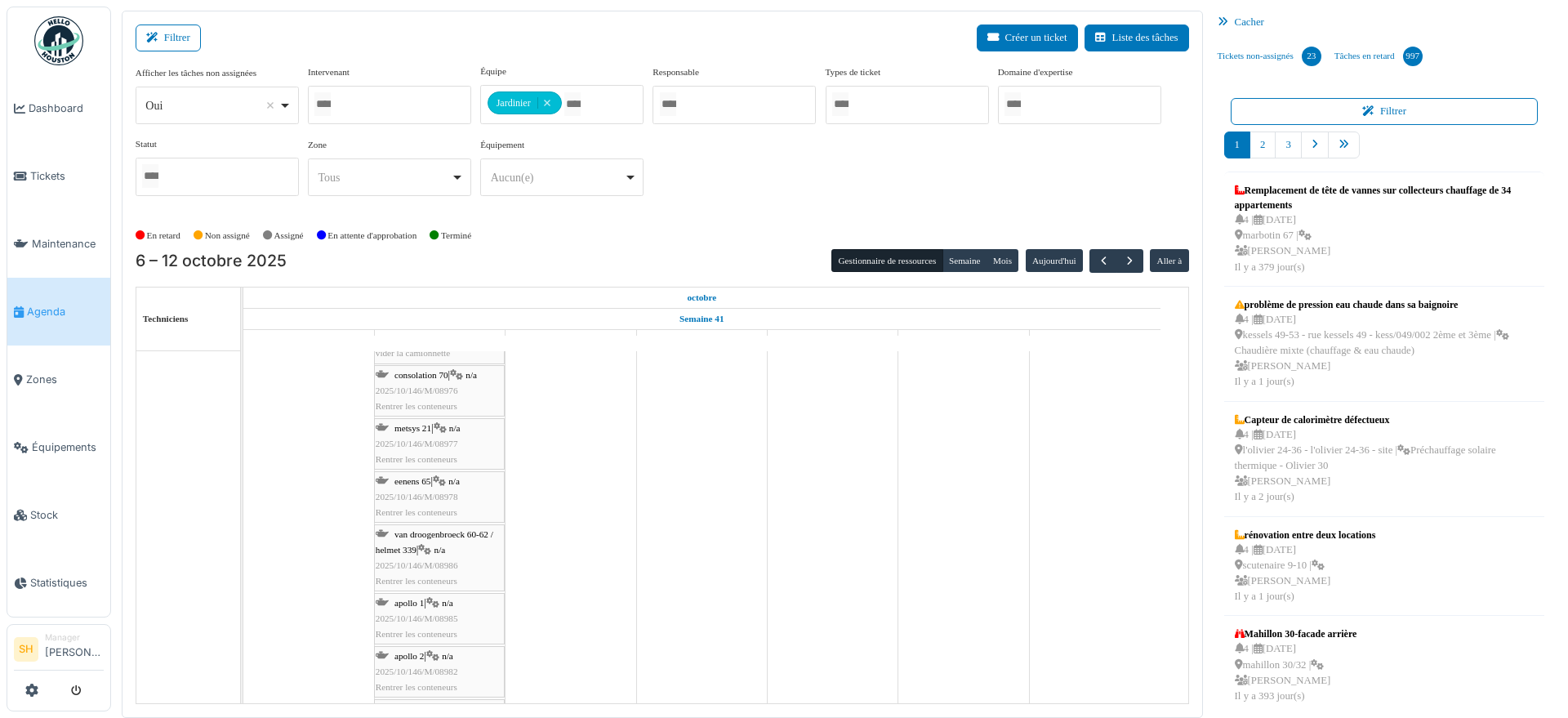
click at [413, 603] on span "apollo 1" at bounding box center [409, 603] width 29 height 10
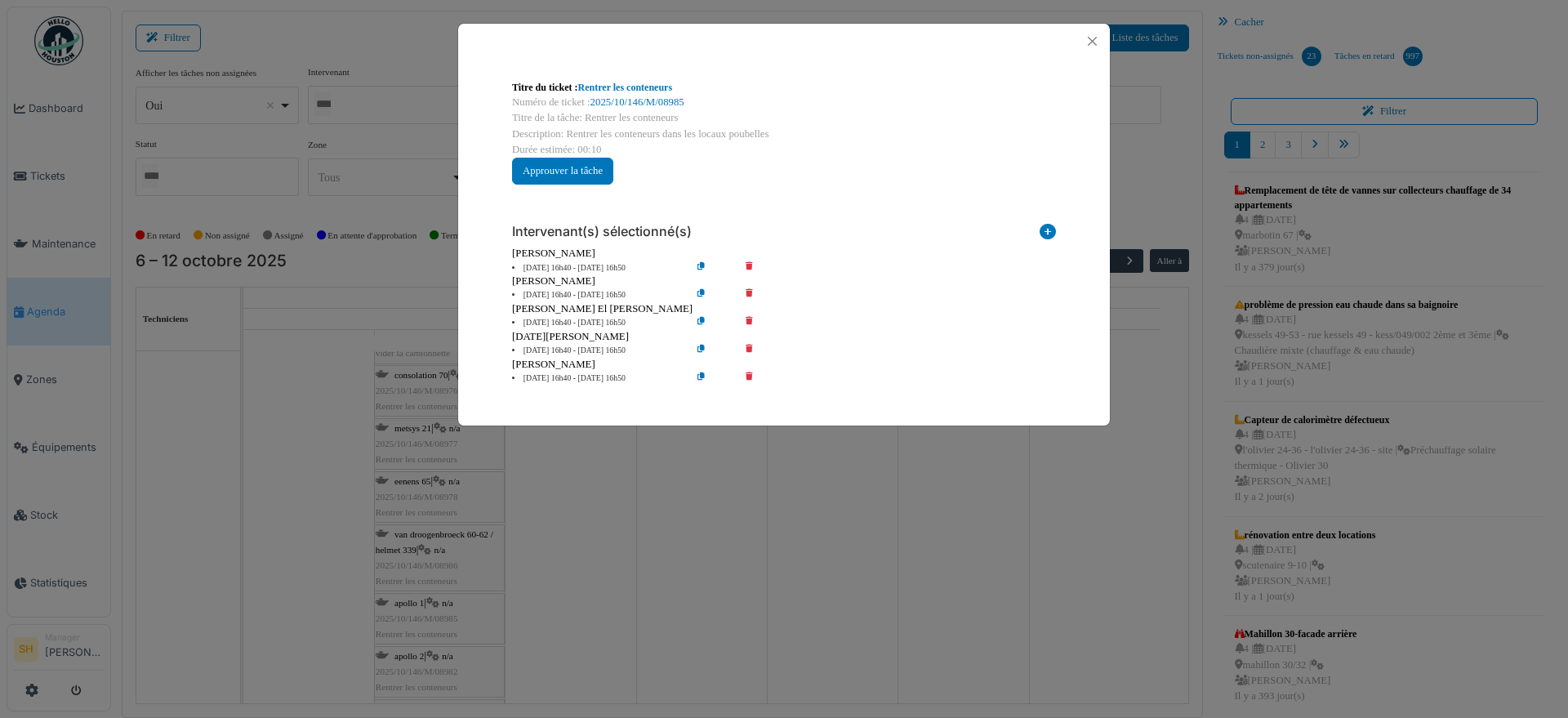
drag, startPoint x: 748, startPoint y: 374, endPoint x: 752, endPoint y: 363, distance: 11.7
click at [749, 370] on div "Intervenant(s) sélectionné(s) Technicien interne Prestataire externe Gestionnai…" at bounding box center [784, 297] width 570 height 200
click at [748, 376] on icon at bounding box center [761, 379] width 47 height 12
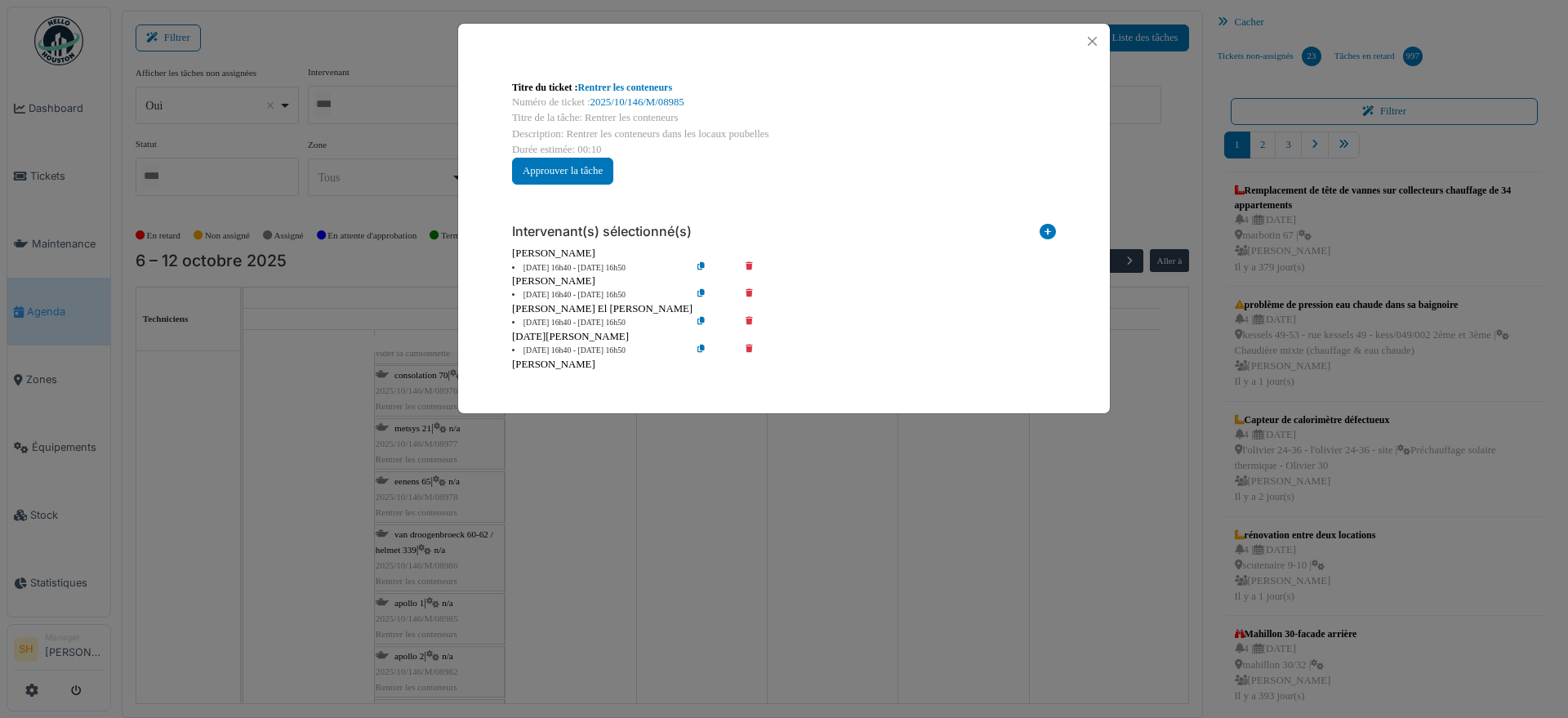
click at [749, 345] on icon at bounding box center [761, 351] width 47 height 12
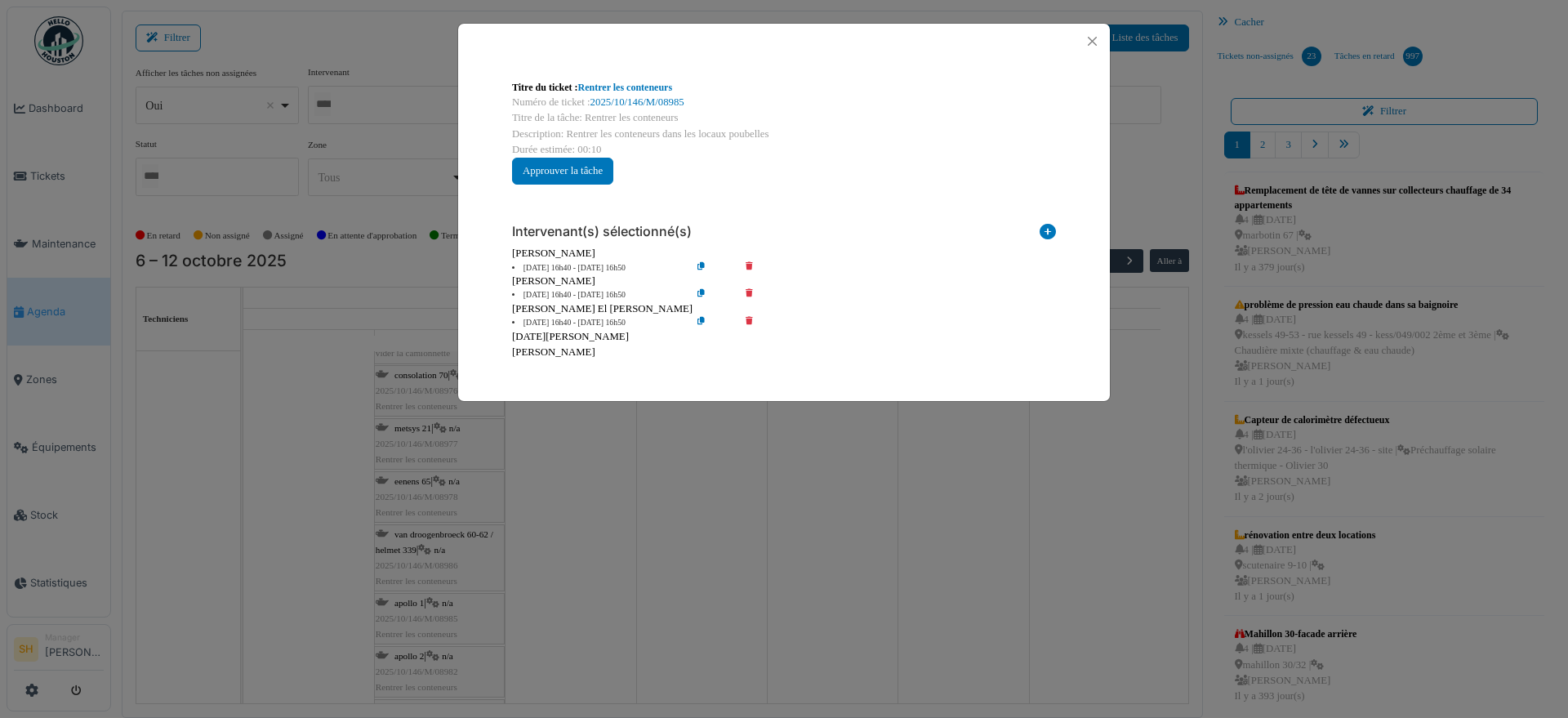
click at [745, 317] on icon at bounding box center [761, 323] width 47 height 12
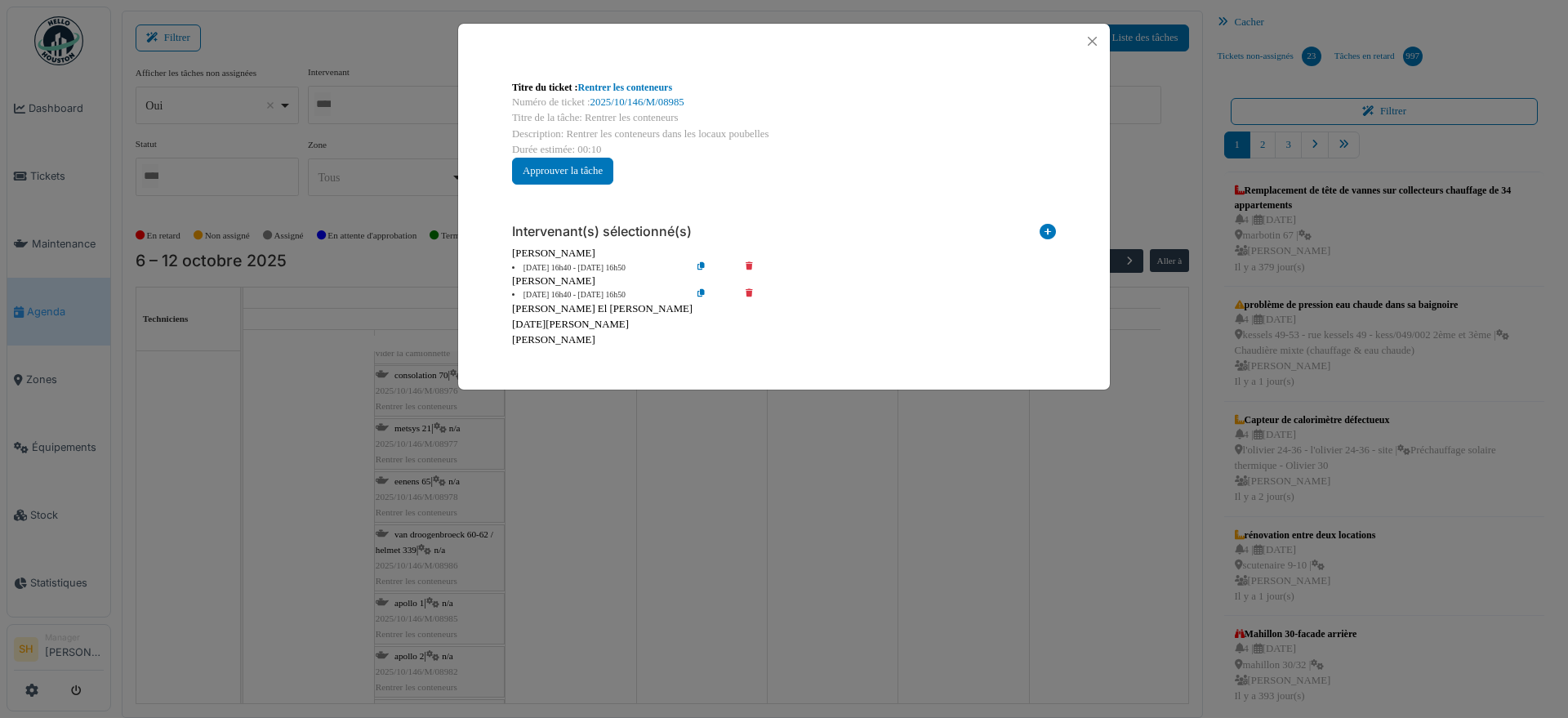
click at [749, 292] on icon at bounding box center [761, 295] width 47 height 12
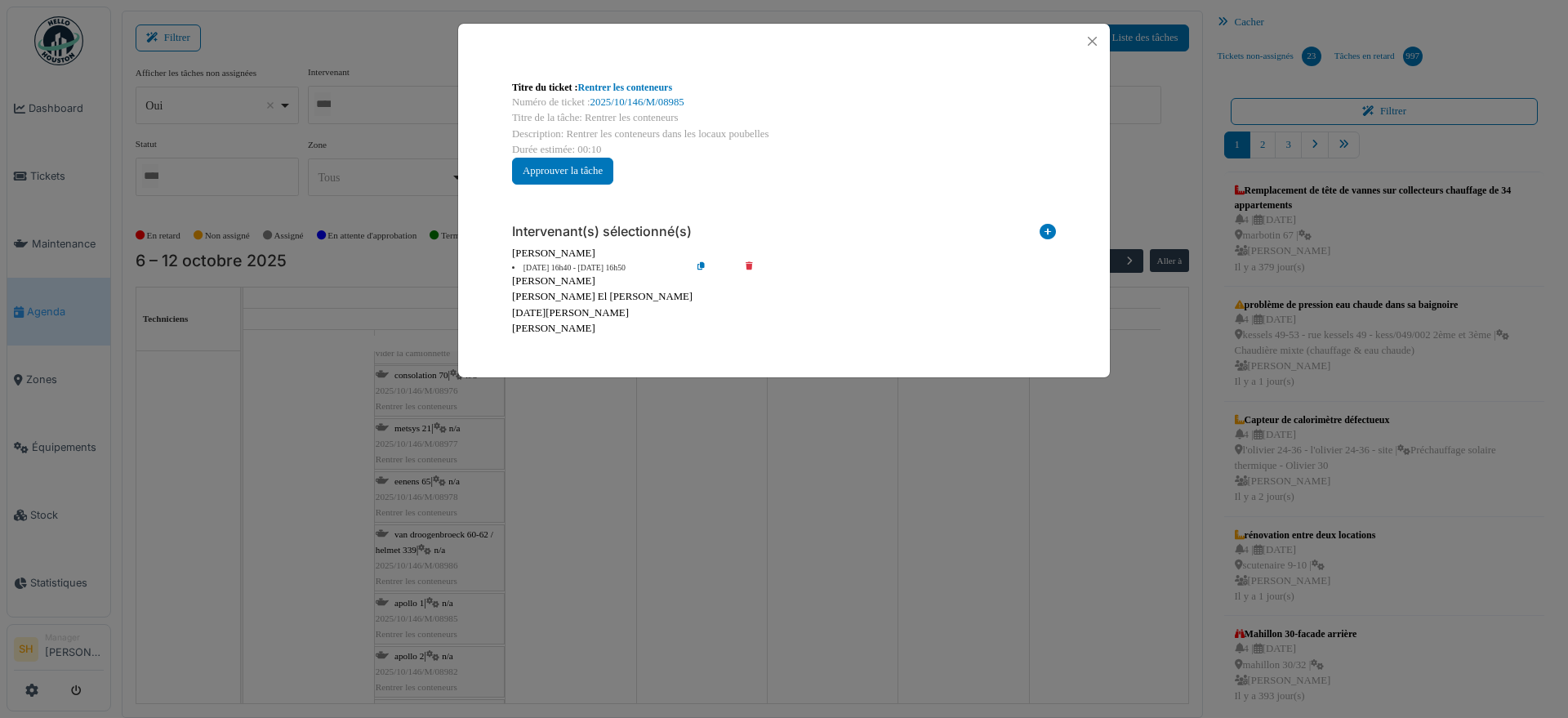
click at [671, 457] on div "Titre du ticket : Rentrer les conteneurs Numéro de ticket : 2025/10/146/M/08985…" at bounding box center [784, 359] width 1568 height 718
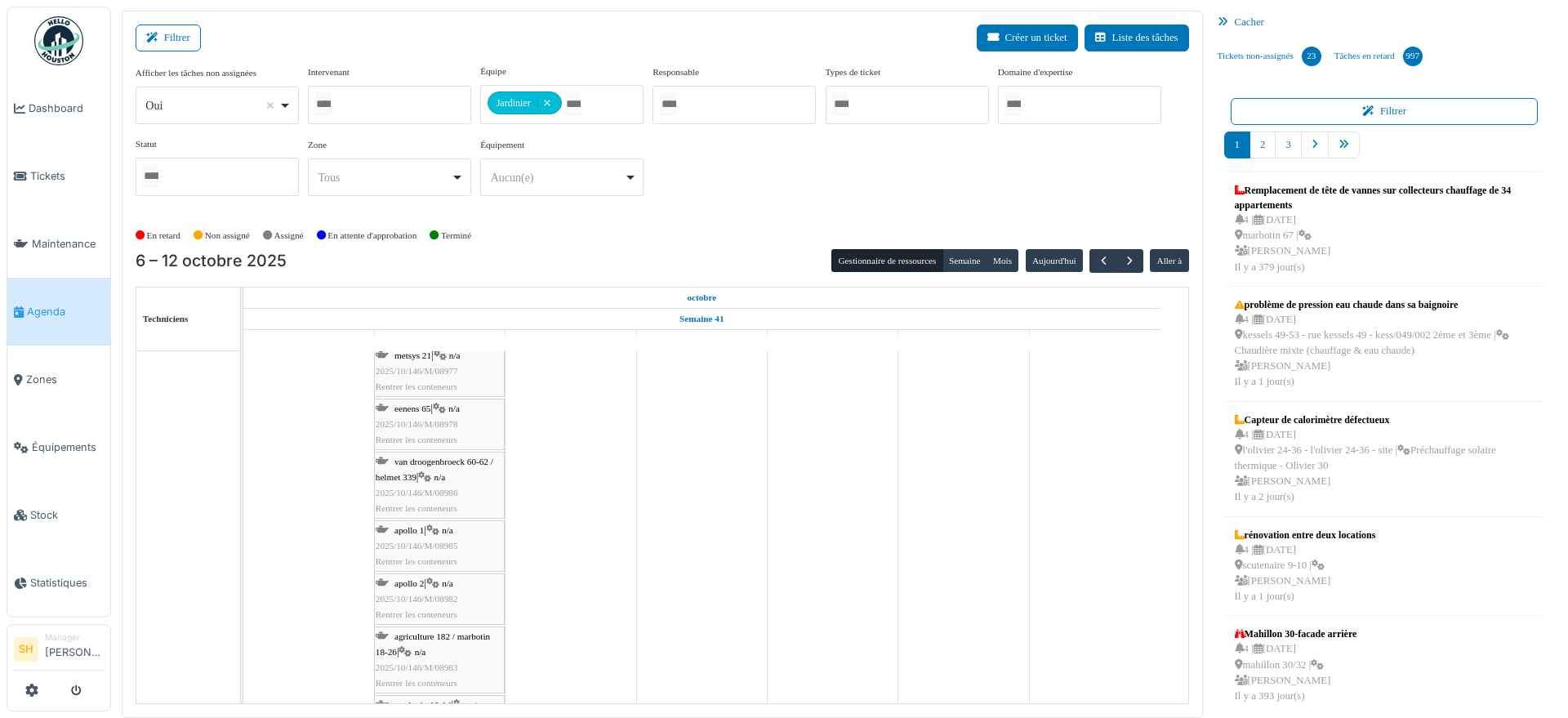
scroll to position [1123, 0]
click at [424, 550] on span "apollo 2" at bounding box center [409, 553] width 29 height 10
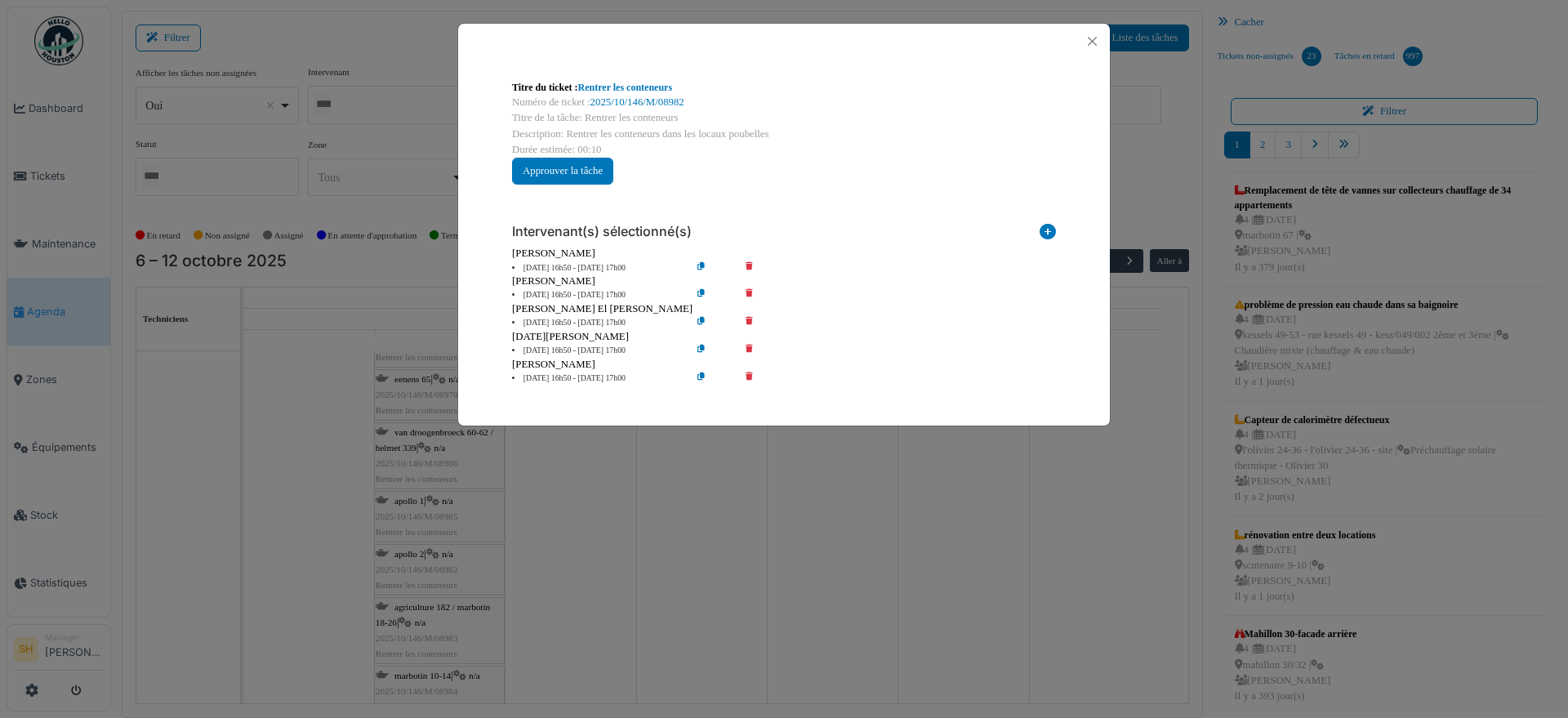
click at [748, 373] on icon at bounding box center [761, 379] width 47 height 12
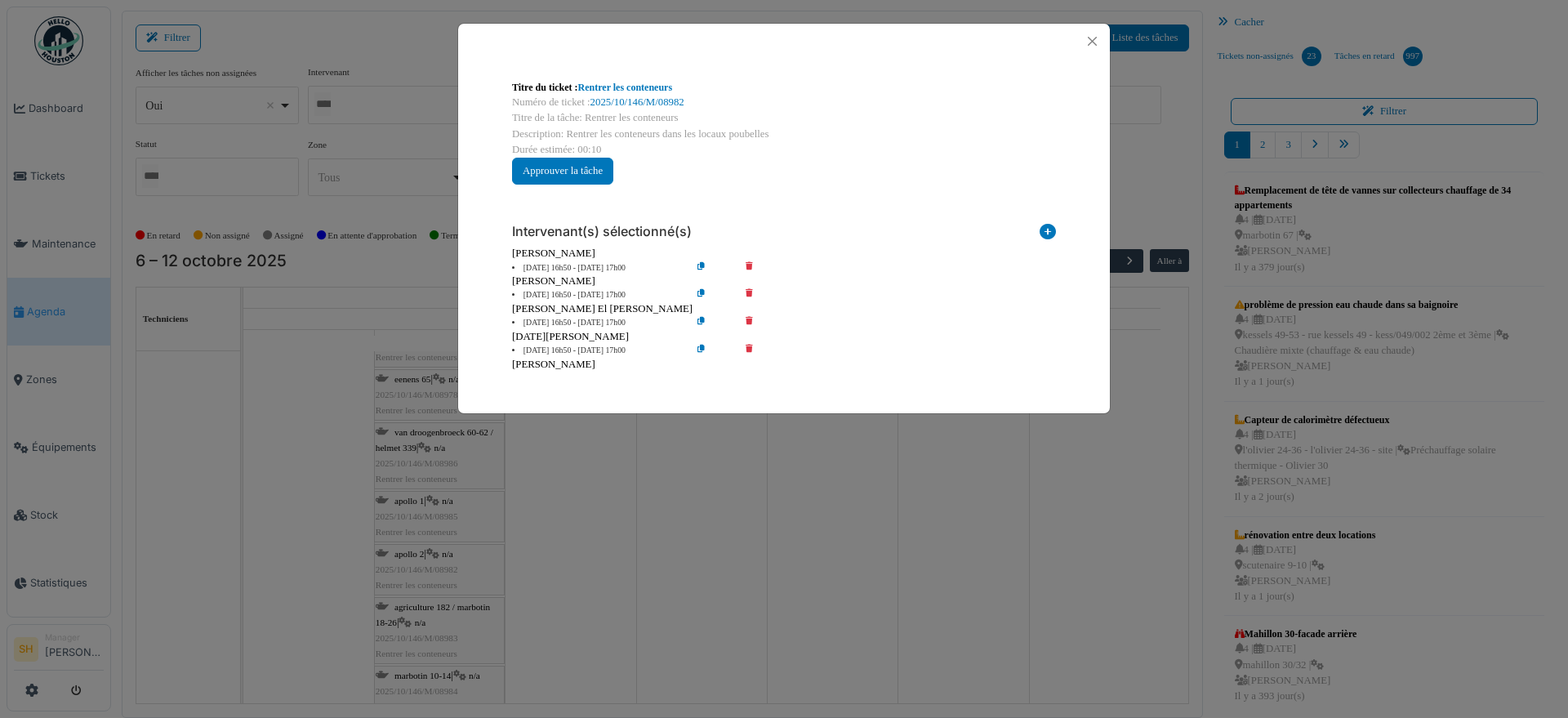
click at [749, 345] on icon at bounding box center [761, 351] width 47 height 12
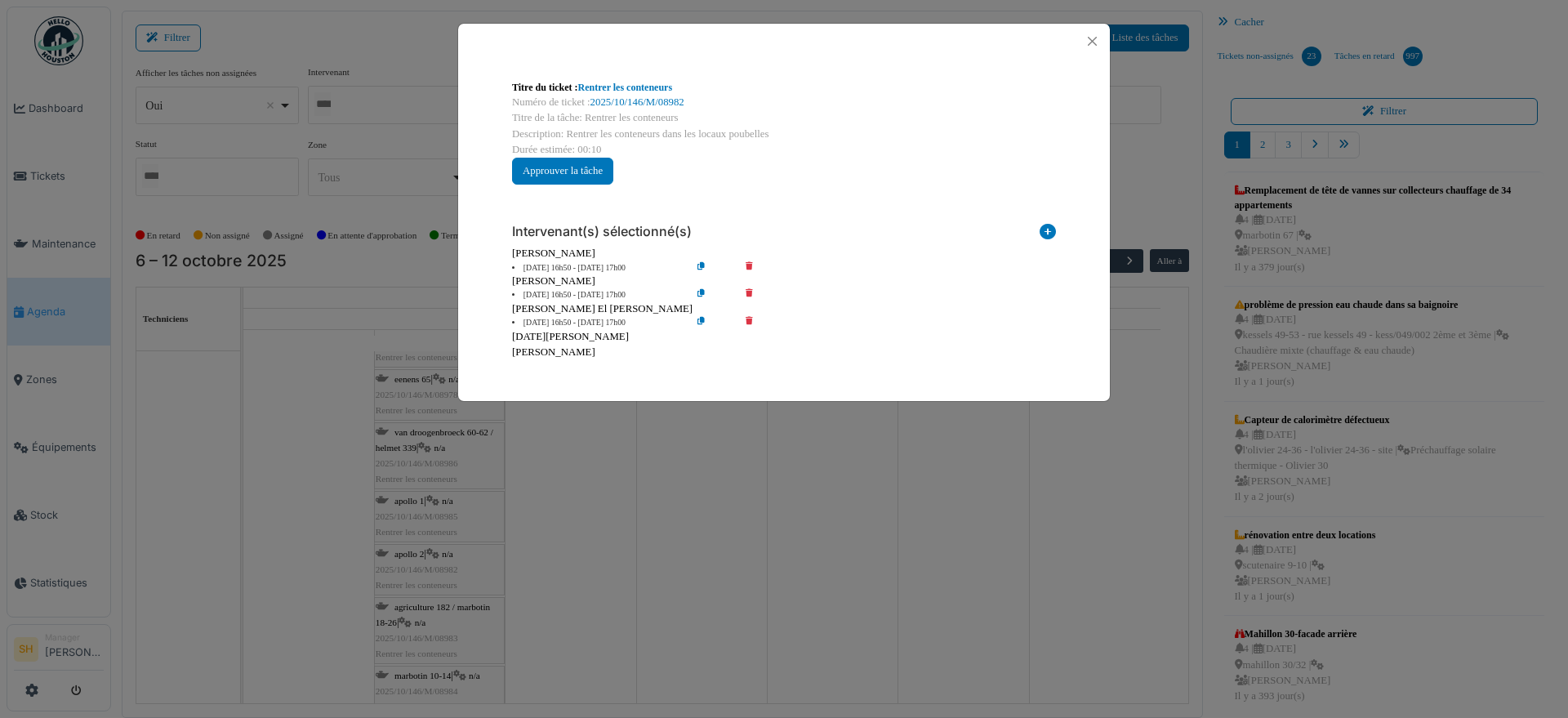
click at [748, 322] on icon at bounding box center [761, 323] width 47 height 12
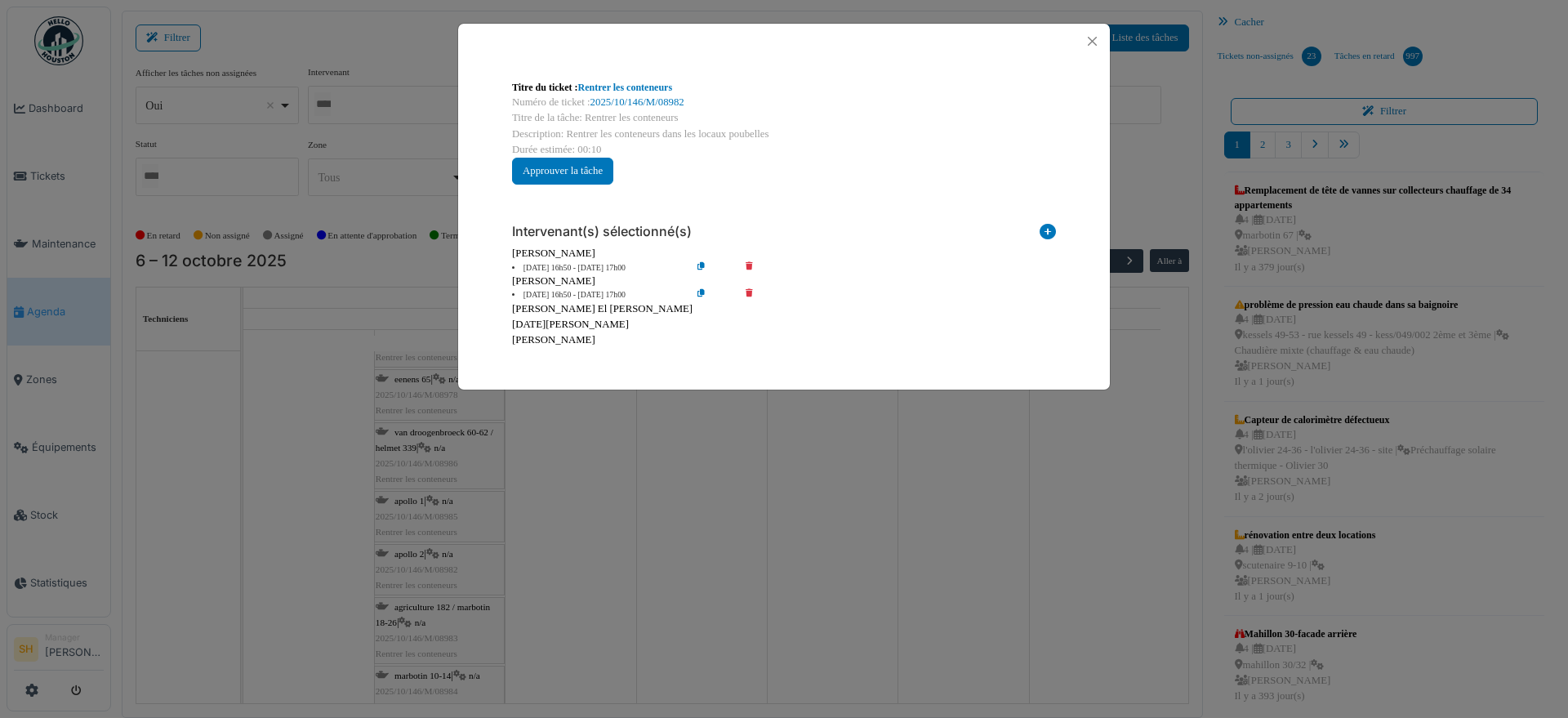
click at [749, 294] on icon at bounding box center [761, 295] width 47 height 12
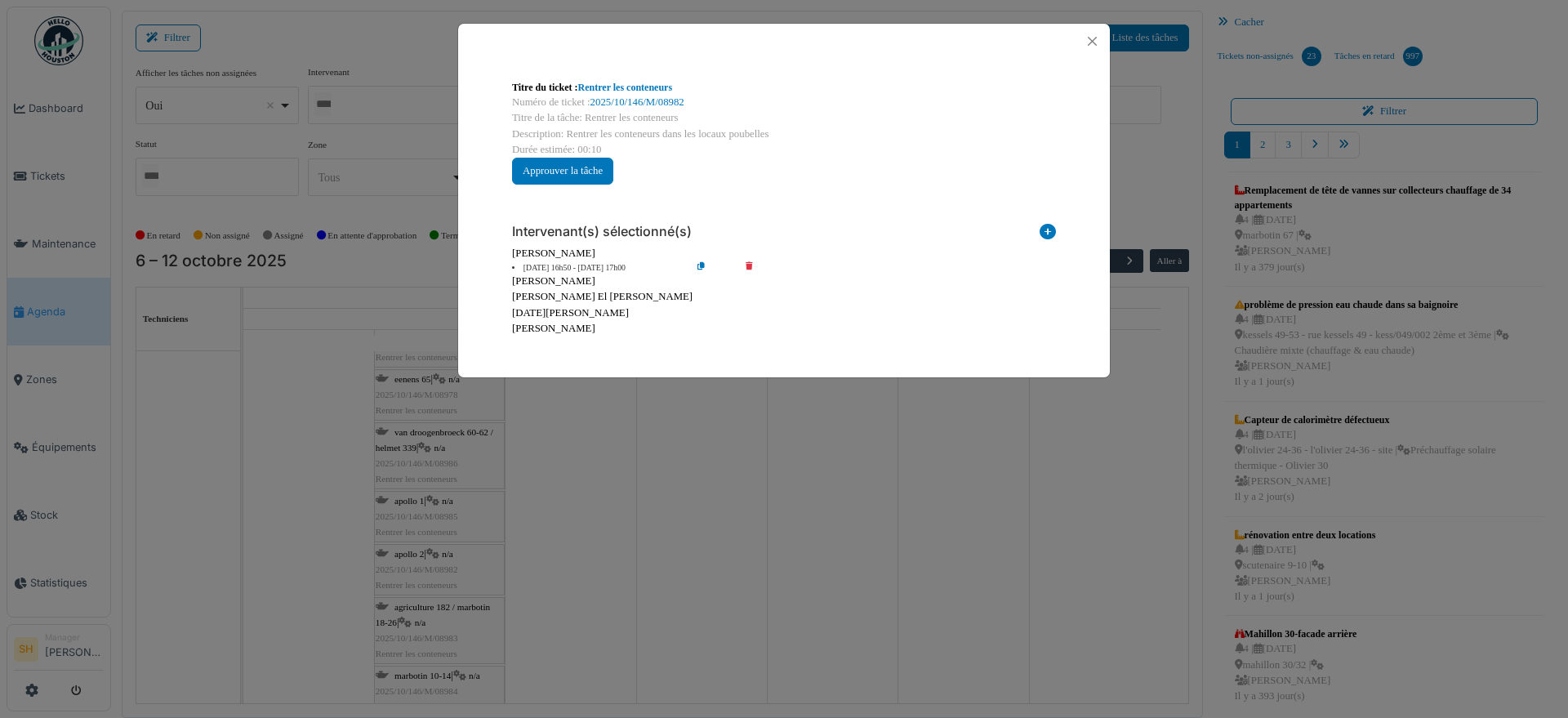
click at [658, 454] on div "Titre du ticket : Rentrer les conteneurs Numéro de ticket : 2025/10/146/M/08982…" at bounding box center [784, 359] width 1568 height 718
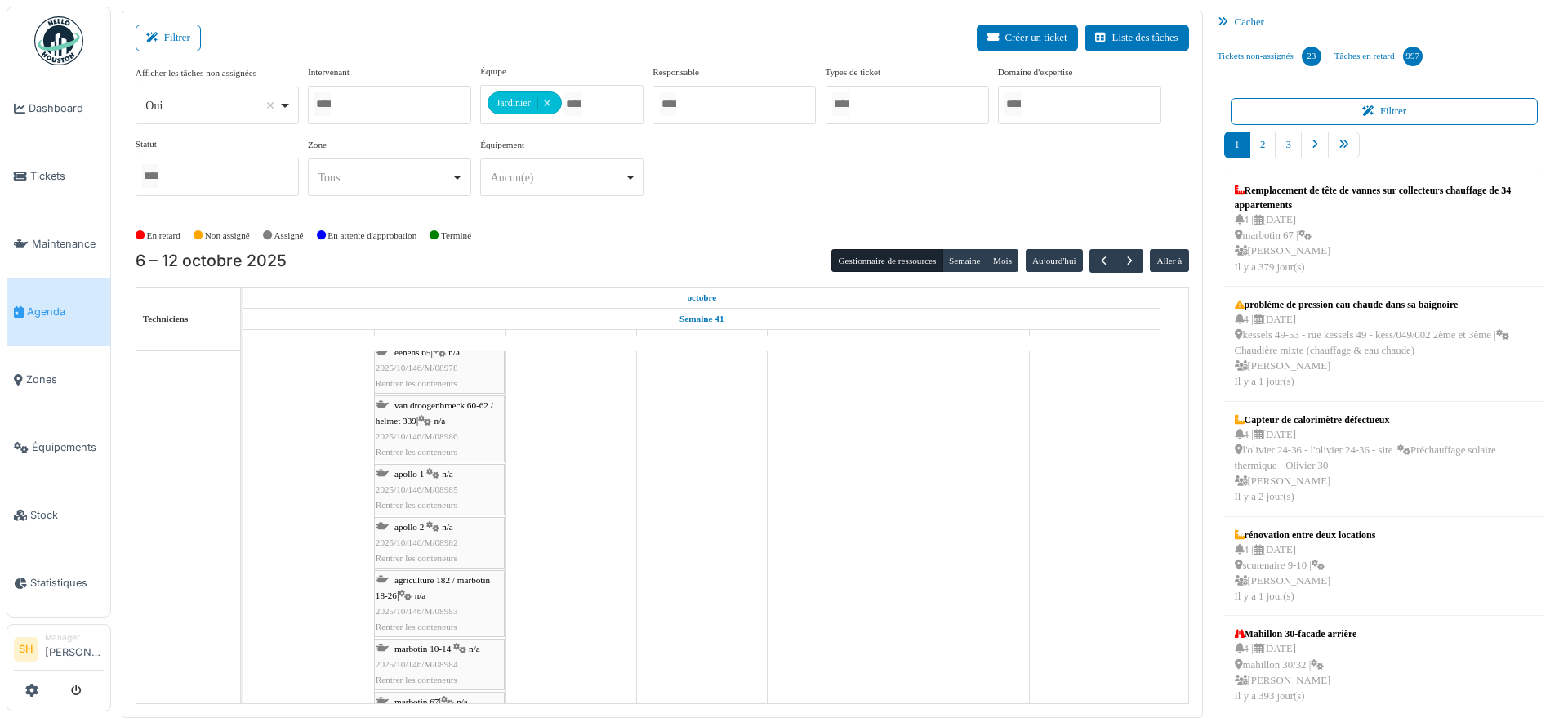
scroll to position [1226, 0]
click at [433, 570] on span "marbotin 10-14" at bounding box center [423, 573] width 57 height 10
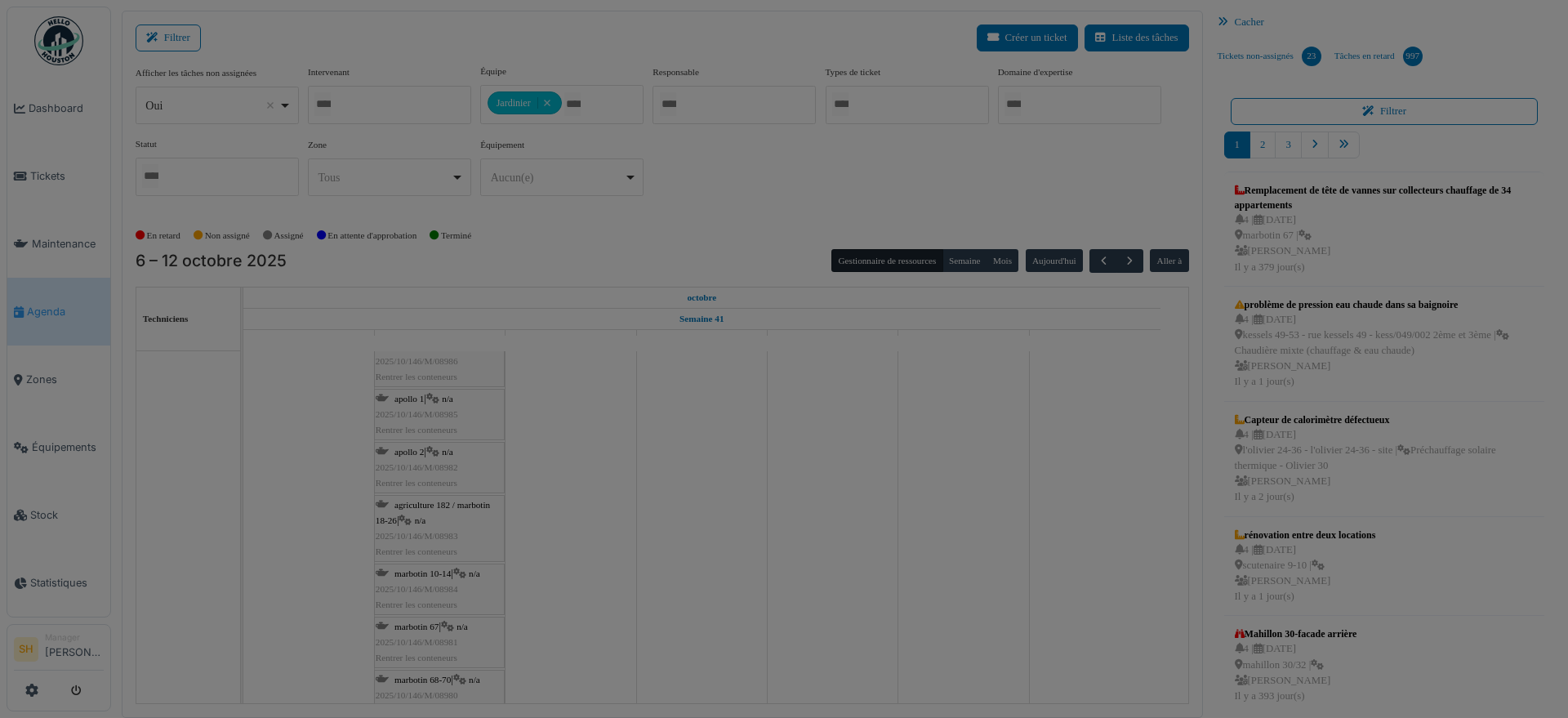
click at [0, 0] on div at bounding box center [0, 0] width 0 height 0
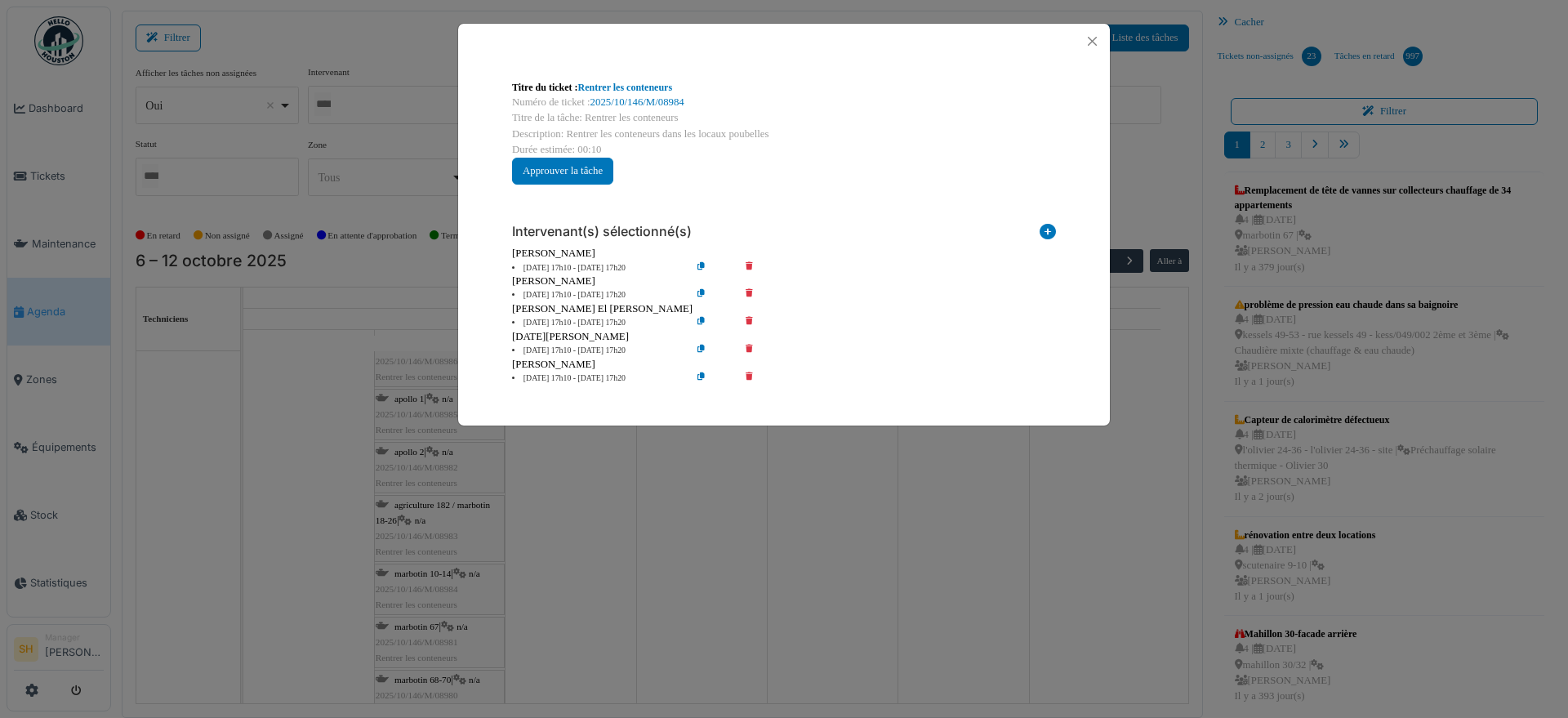
click at [750, 375] on icon at bounding box center [761, 379] width 47 height 12
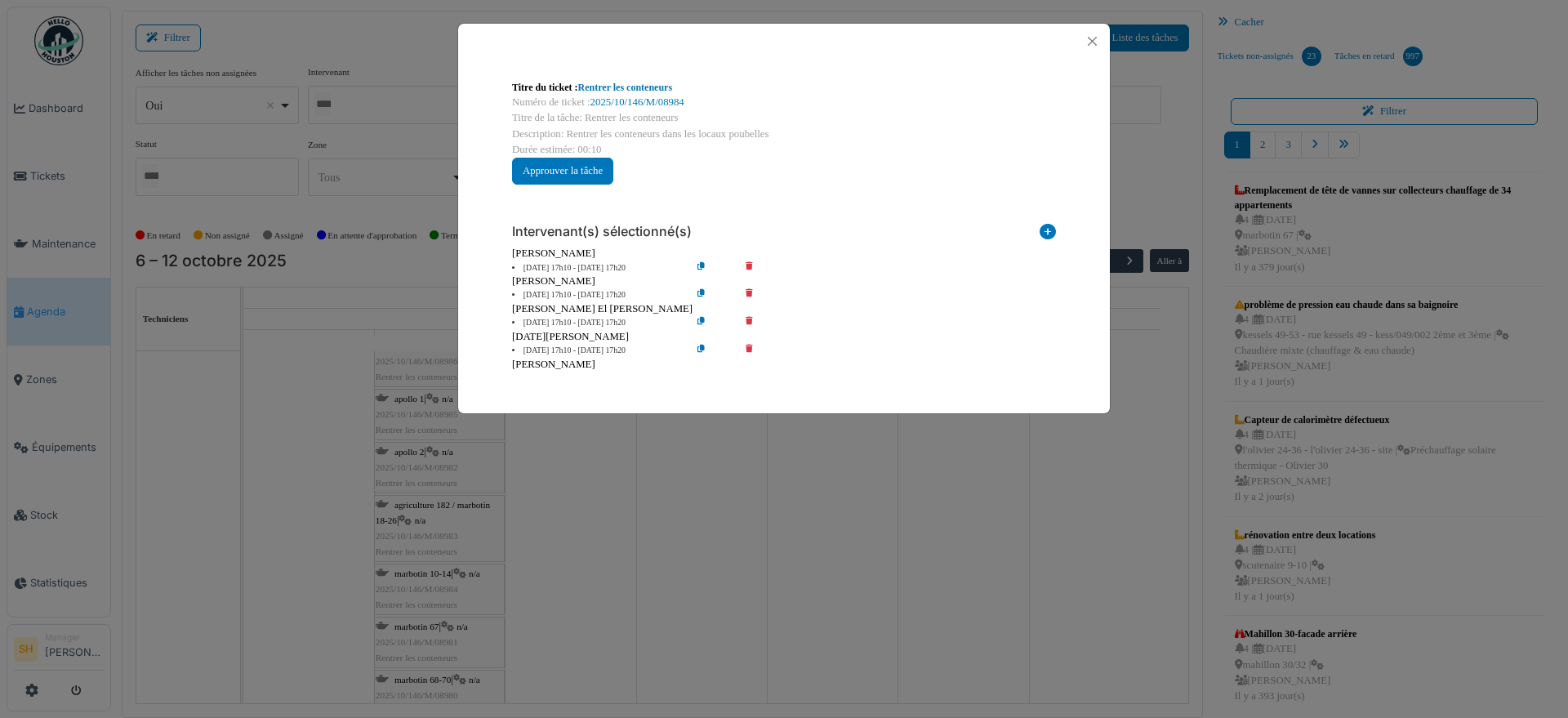
click at [748, 347] on icon at bounding box center [761, 351] width 47 height 12
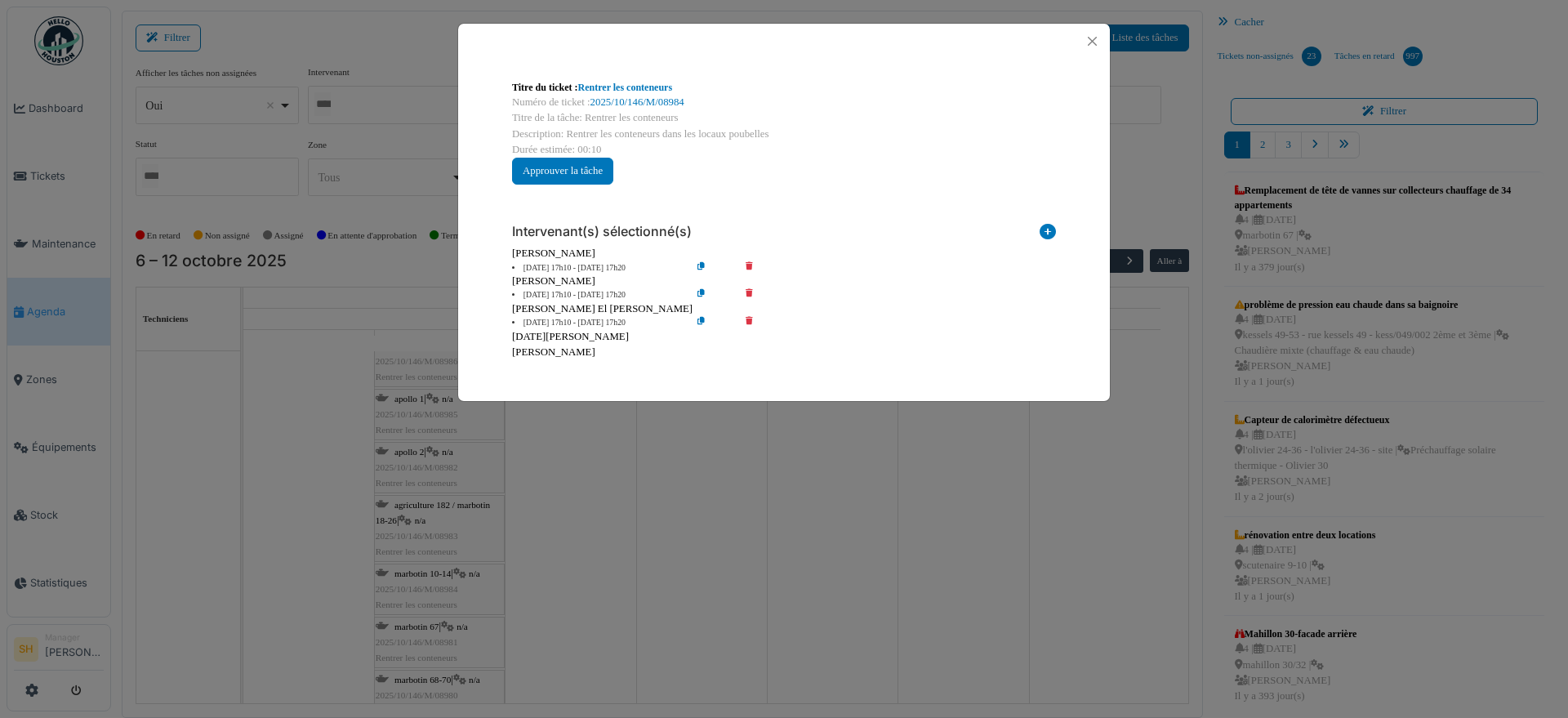
click at [751, 317] on icon at bounding box center [761, 323] width 47 height 12
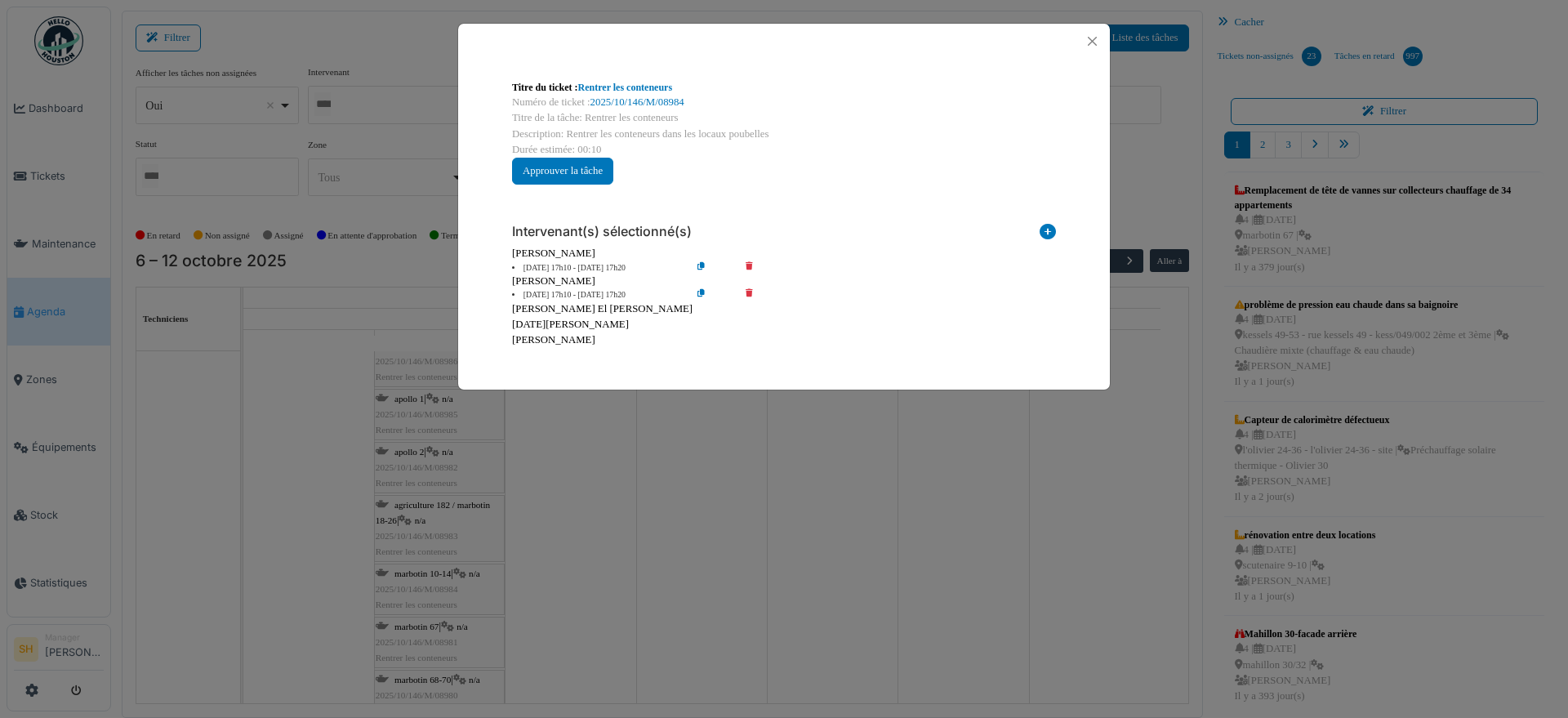
click at [748, 292] on icon at bounding box center [761, 295] width 47 height 12
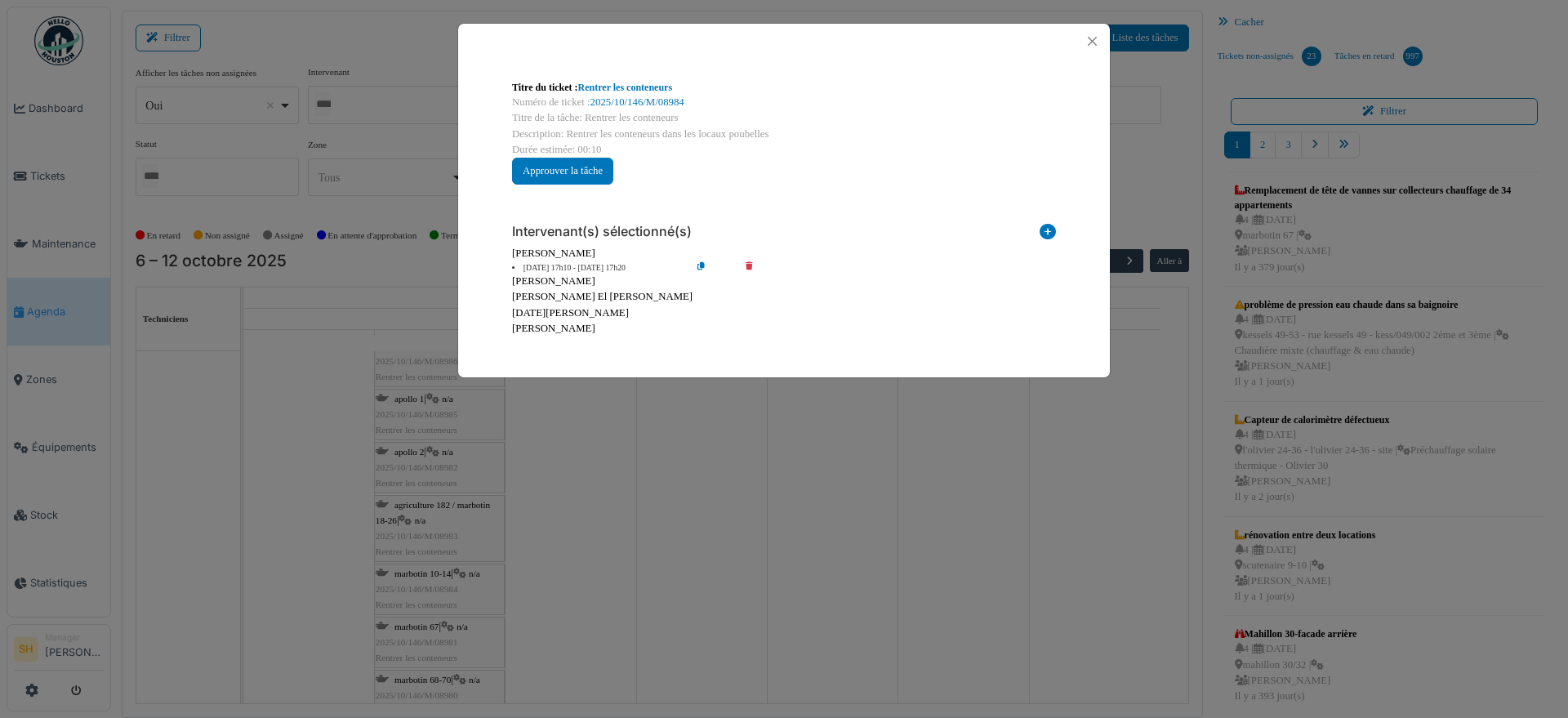
click at [650, 448] on div "Titre du ticket : Rentrer les conteneurs Numéro de ticket : 2025/10/146/M/08984…" at bounding box center [784, 359] width 1568 height 718
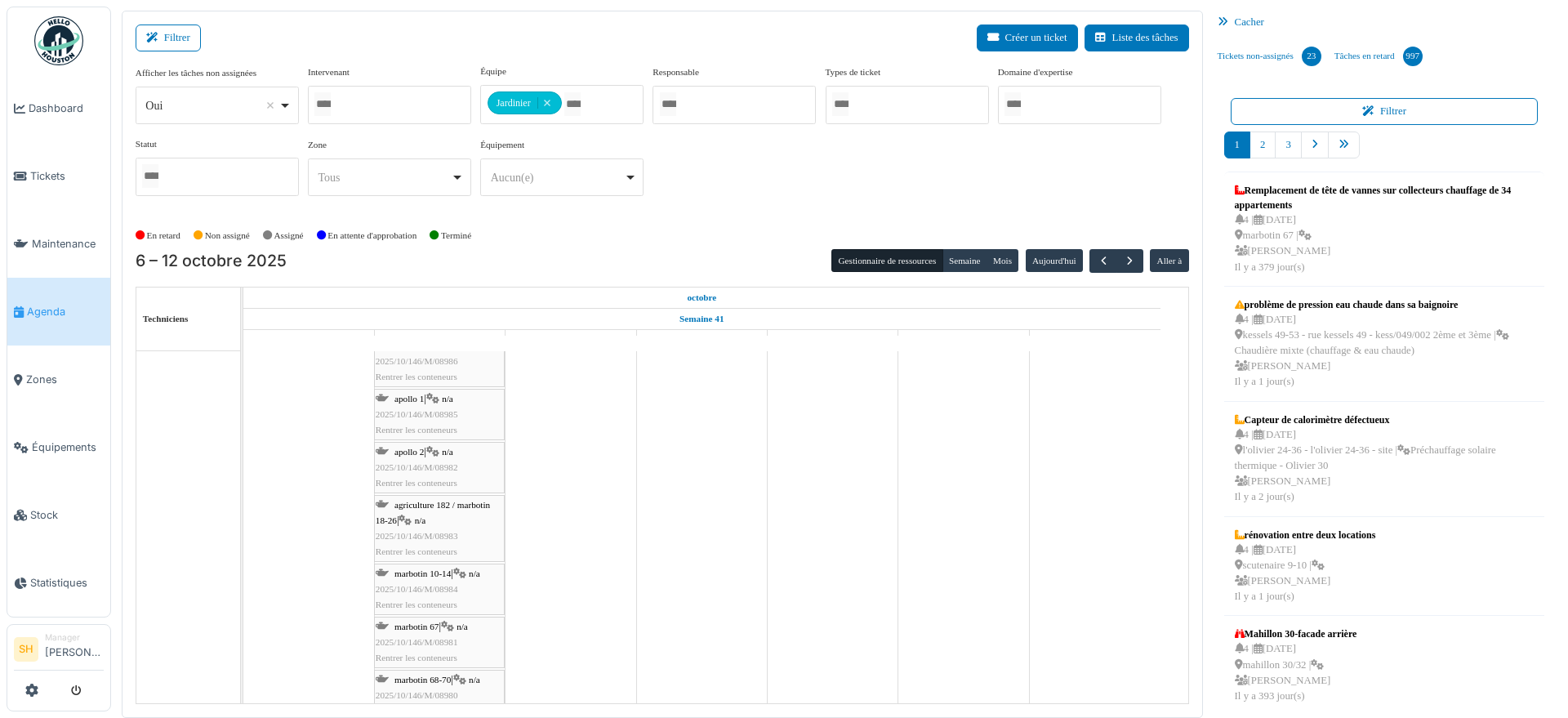
click at [413, 623] on span "marbotin 67" at bounding box center [417, 626] width 44 height 10
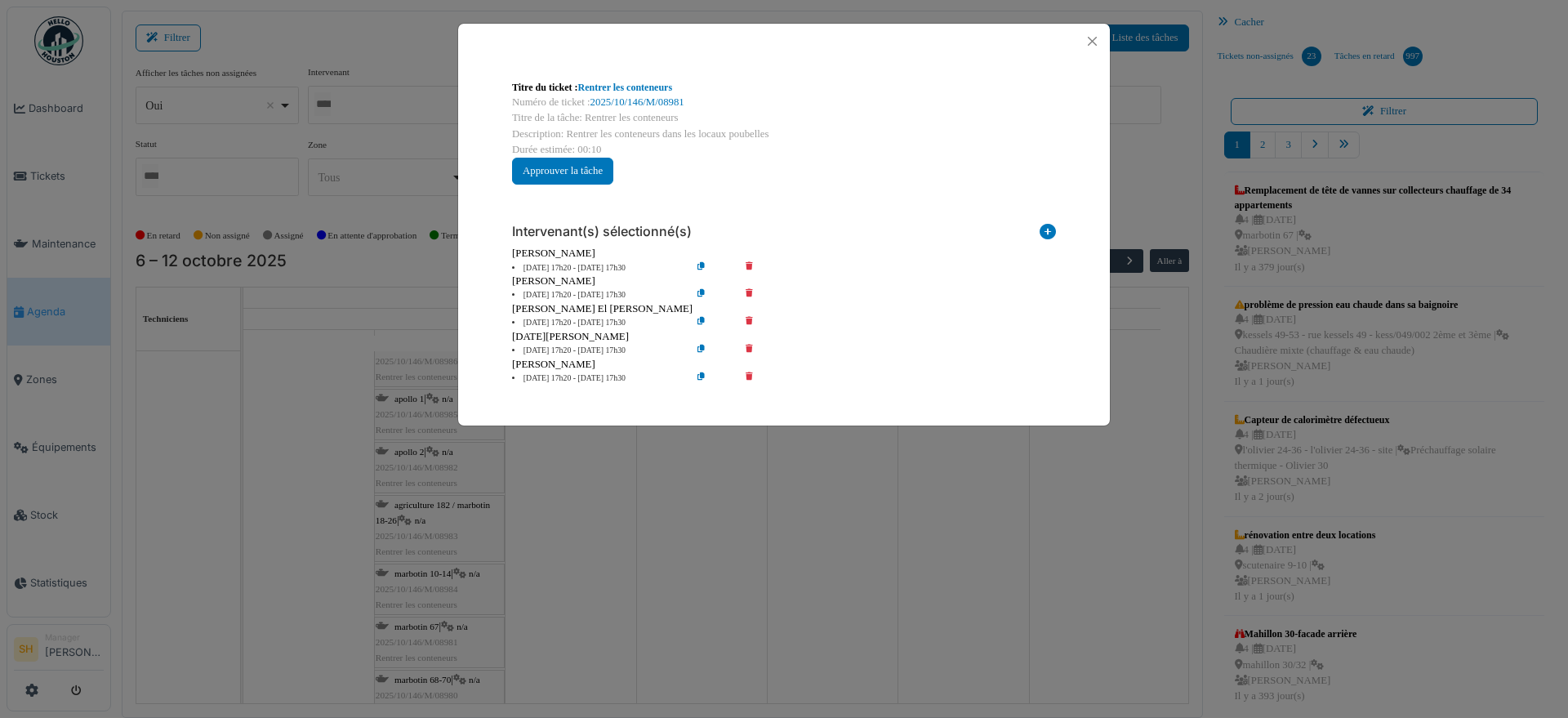
click at [751, 373] on icon at bounding box center [761, 379] width 47 height 12
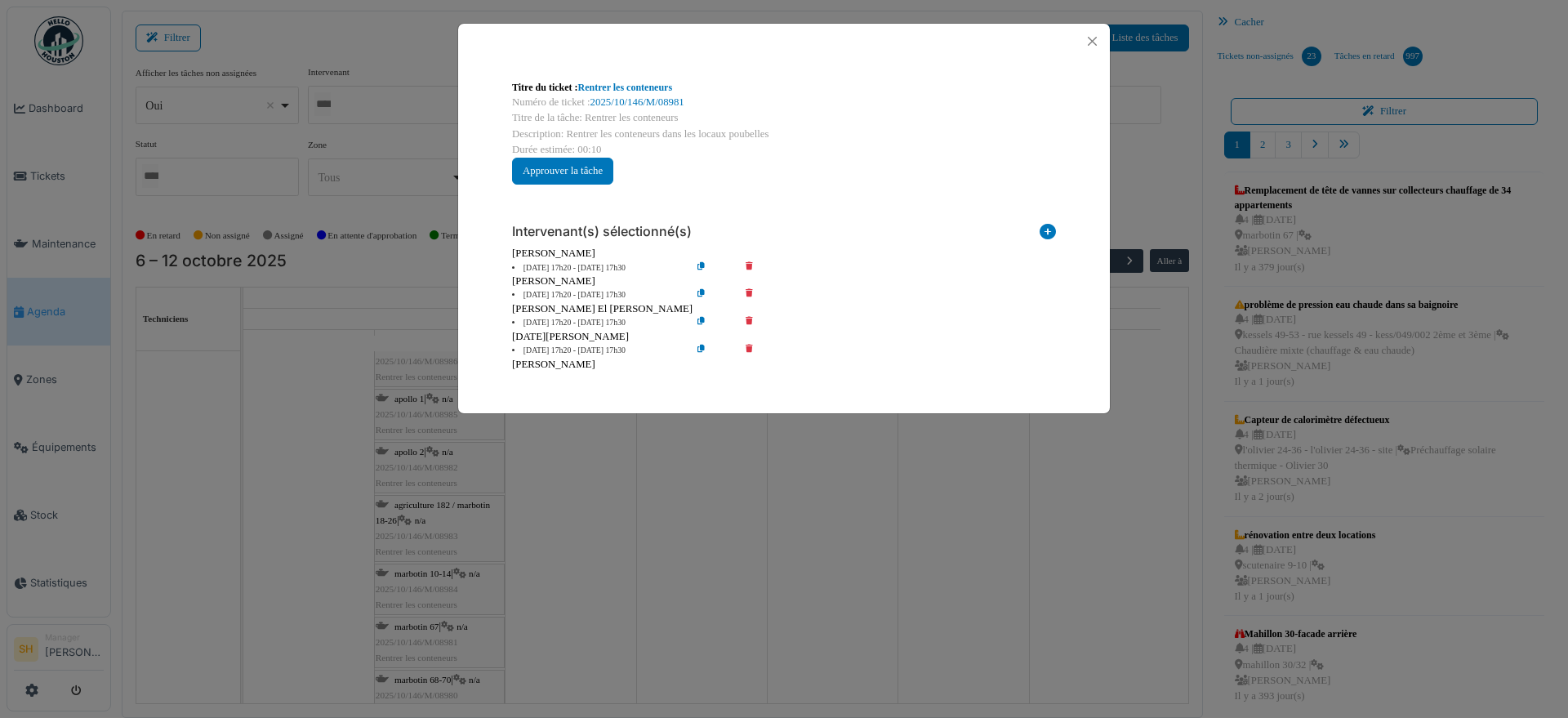
click at [746, 347] on icon at bounding box center [761, 351] width 47 height 12
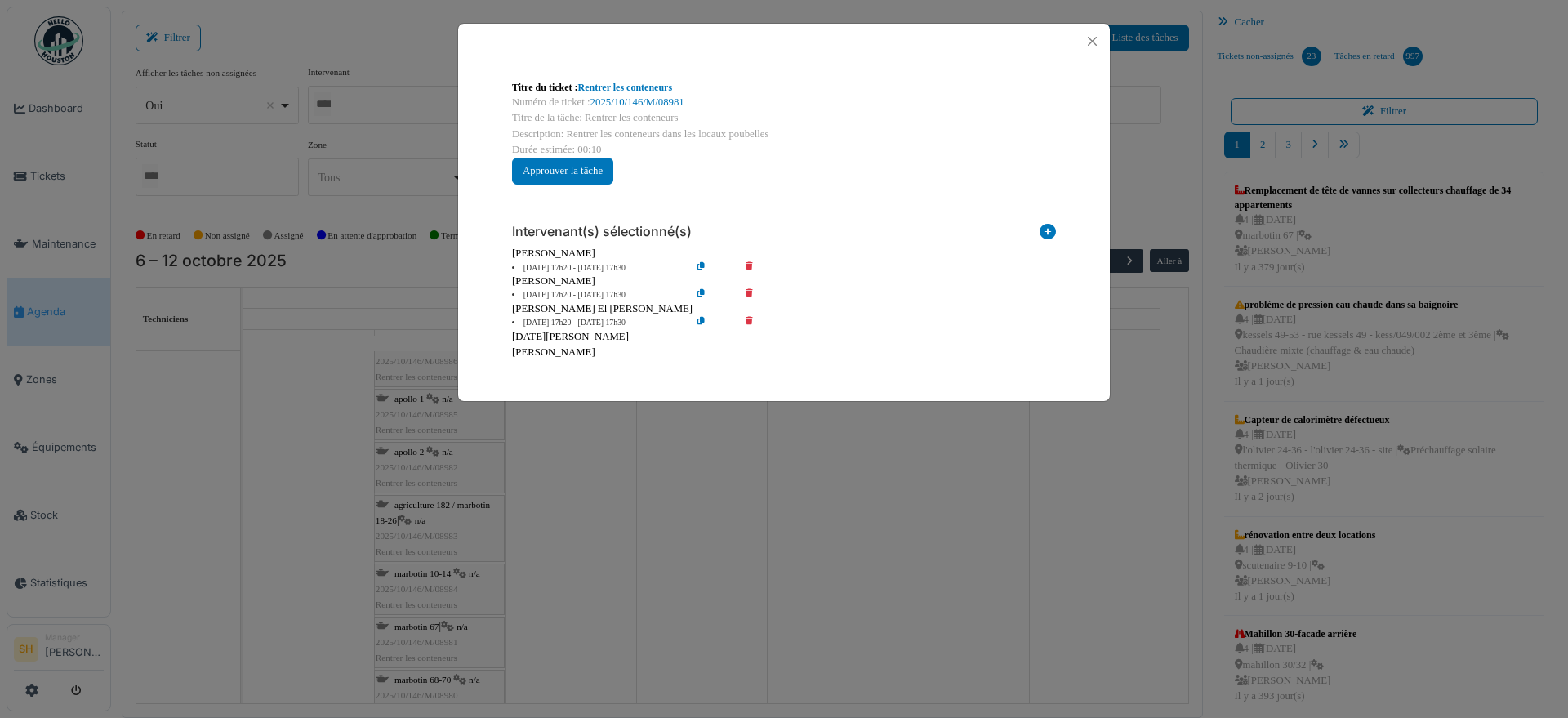
drag, startPoint x: 745, startPoint y: 317, endPoint x: 746, endPoint y: 299, distance: 18.0
click at [745, 317] on icon at bounding box center [761, 323] width 47 height 12
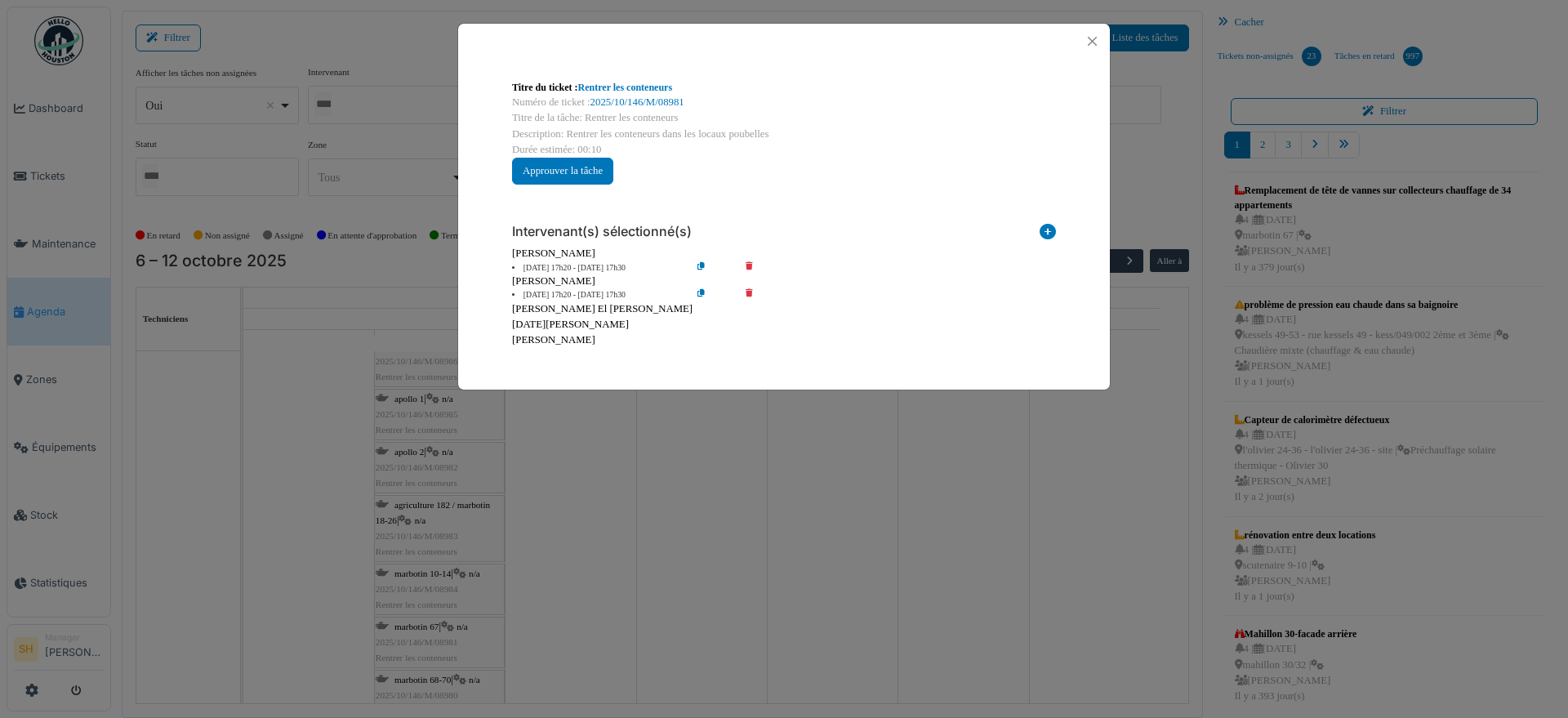
click at [748, 291] on icon at bounding box center [761, 295] width 47 height 12
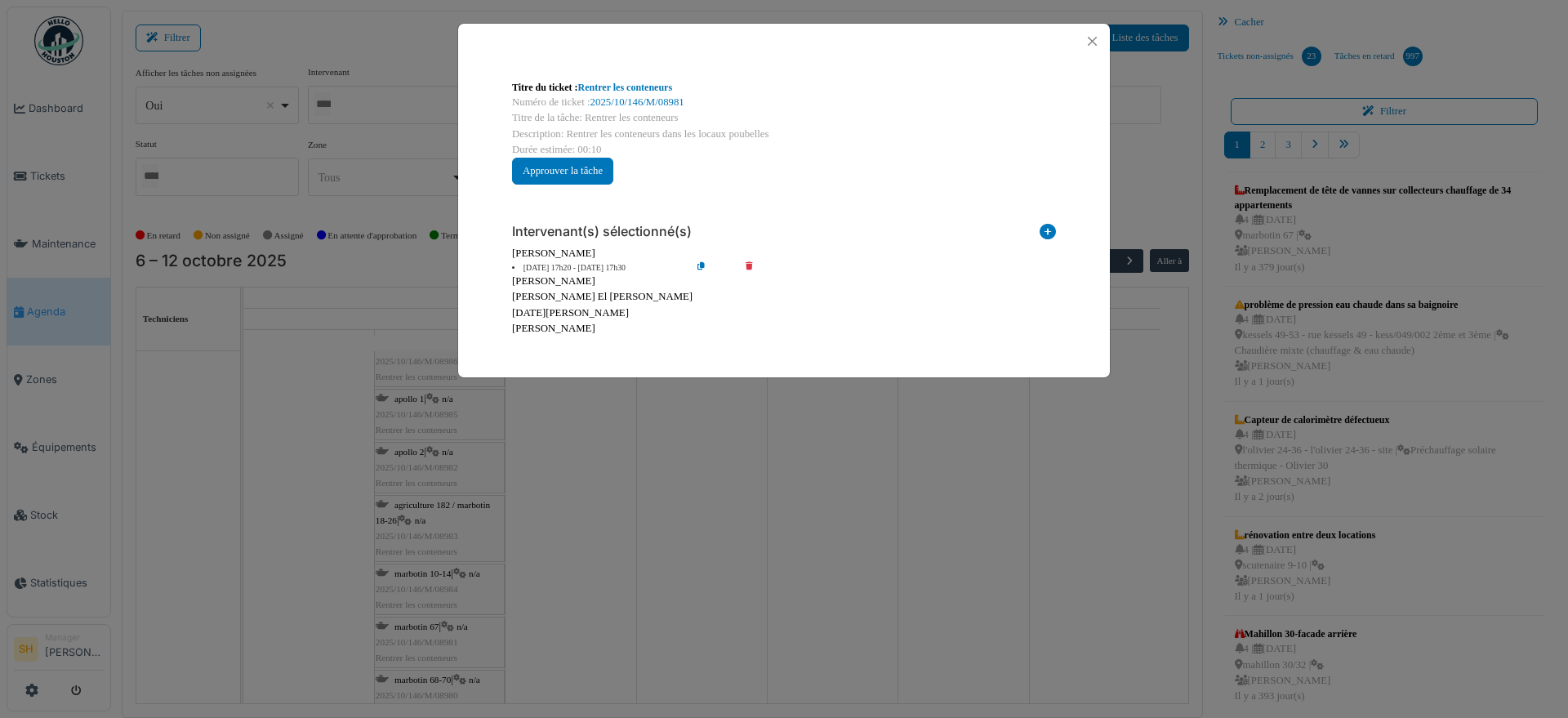
click at [565, 506] on div "Titre du ticket : Rentrer les conteneurs Numéro de ticket : 2025/10/146/M/08981…" at bounding box center [784, 359] width 1568 height 718
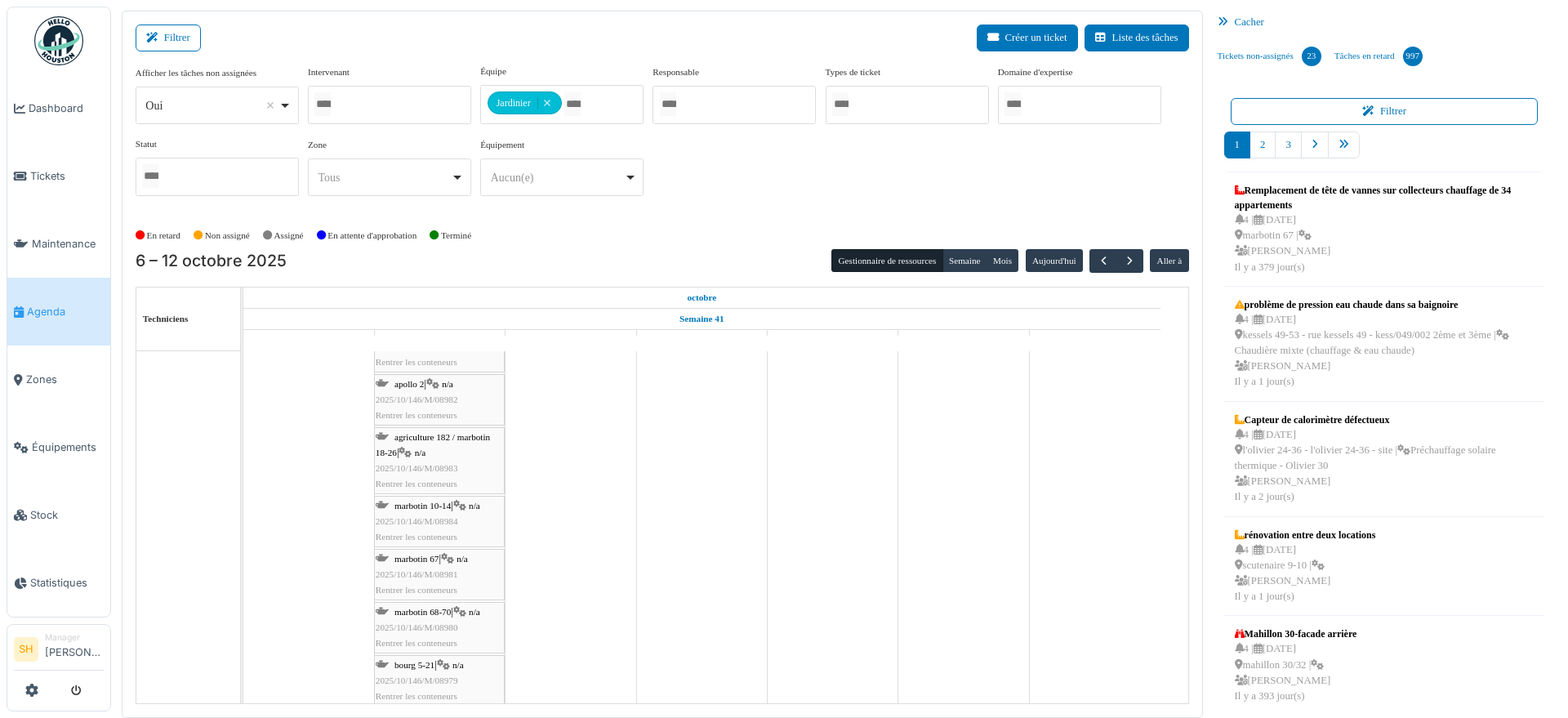
scroll to position [1327, 0]
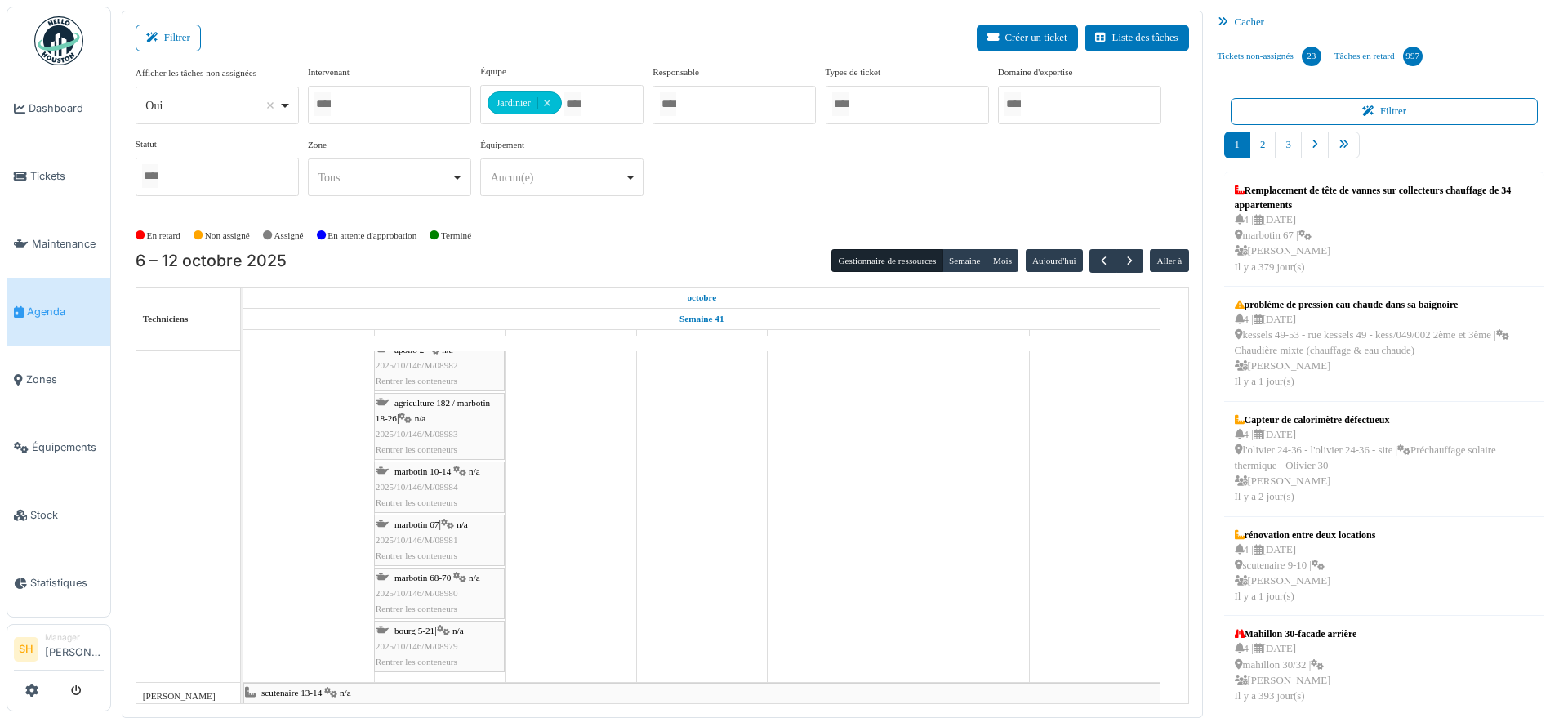
click at [426, 470] on span "marbotin 10-14" at bounding box center [423, 472] width 57 height 10
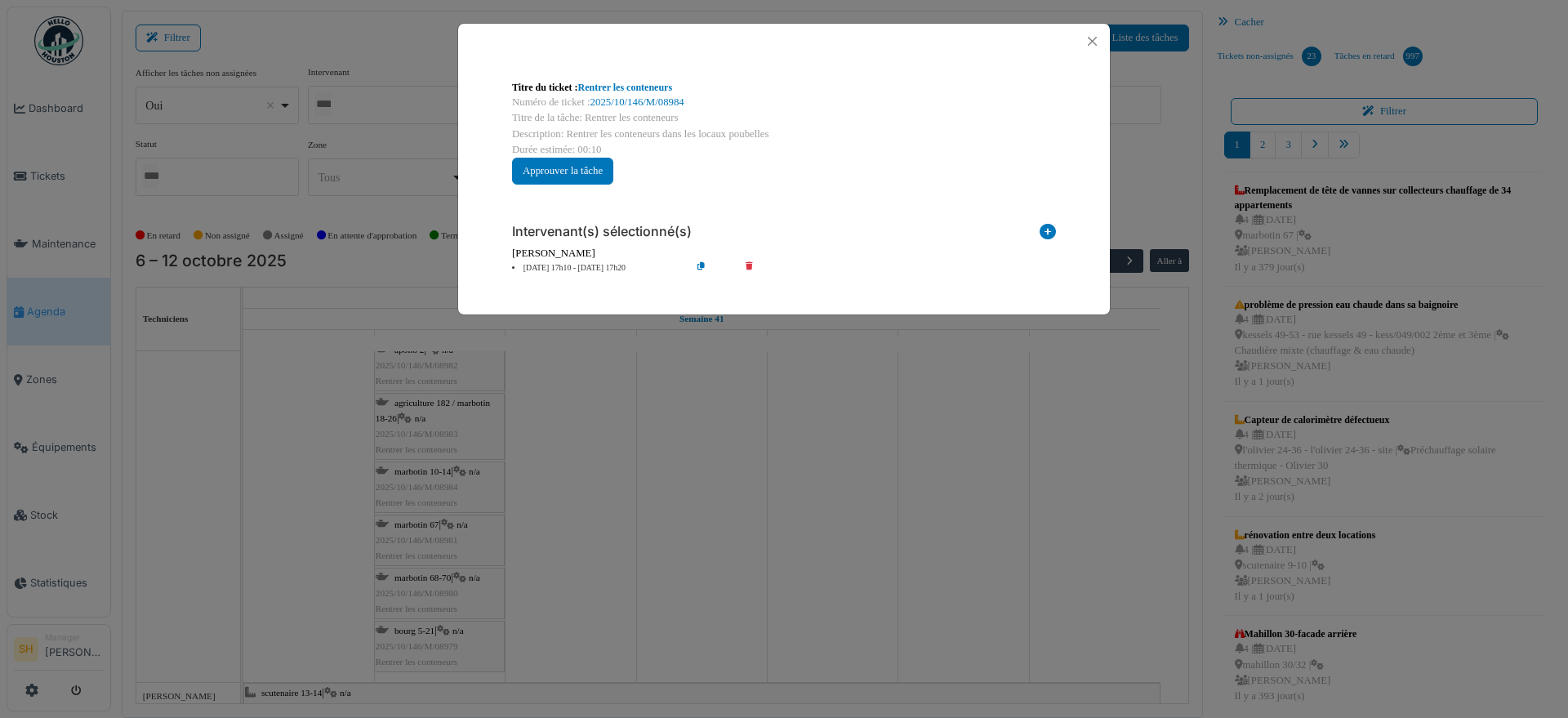
click at [435, 525] on div "Titre du ticket : Rentrer les conteneurs Numéro de ticket : 2025/10/146/M/08984…" at bounding box center [784, 359] width 1568 height 718
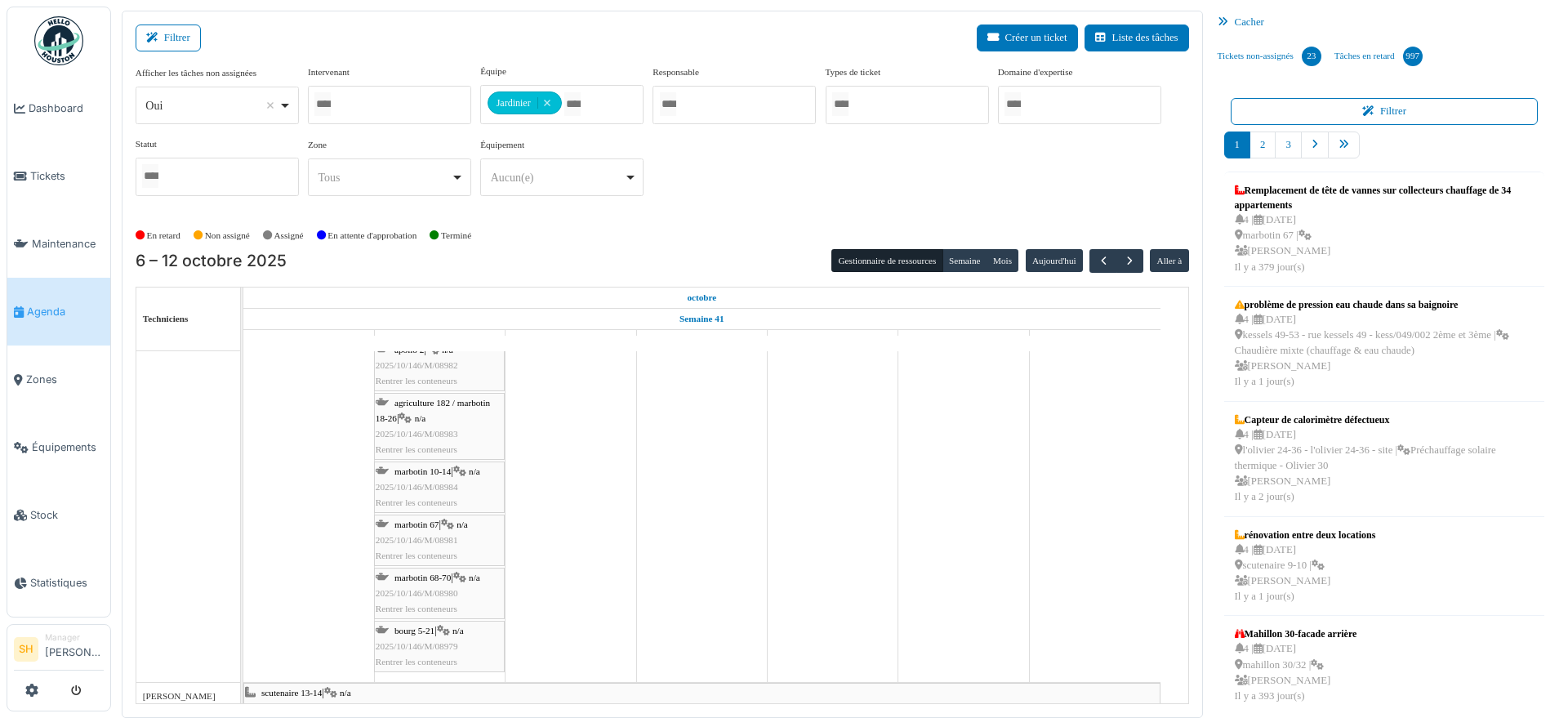
click at [434, 522] on span "marbotin 67" at bounding box center [417, 525] width 44 height 10
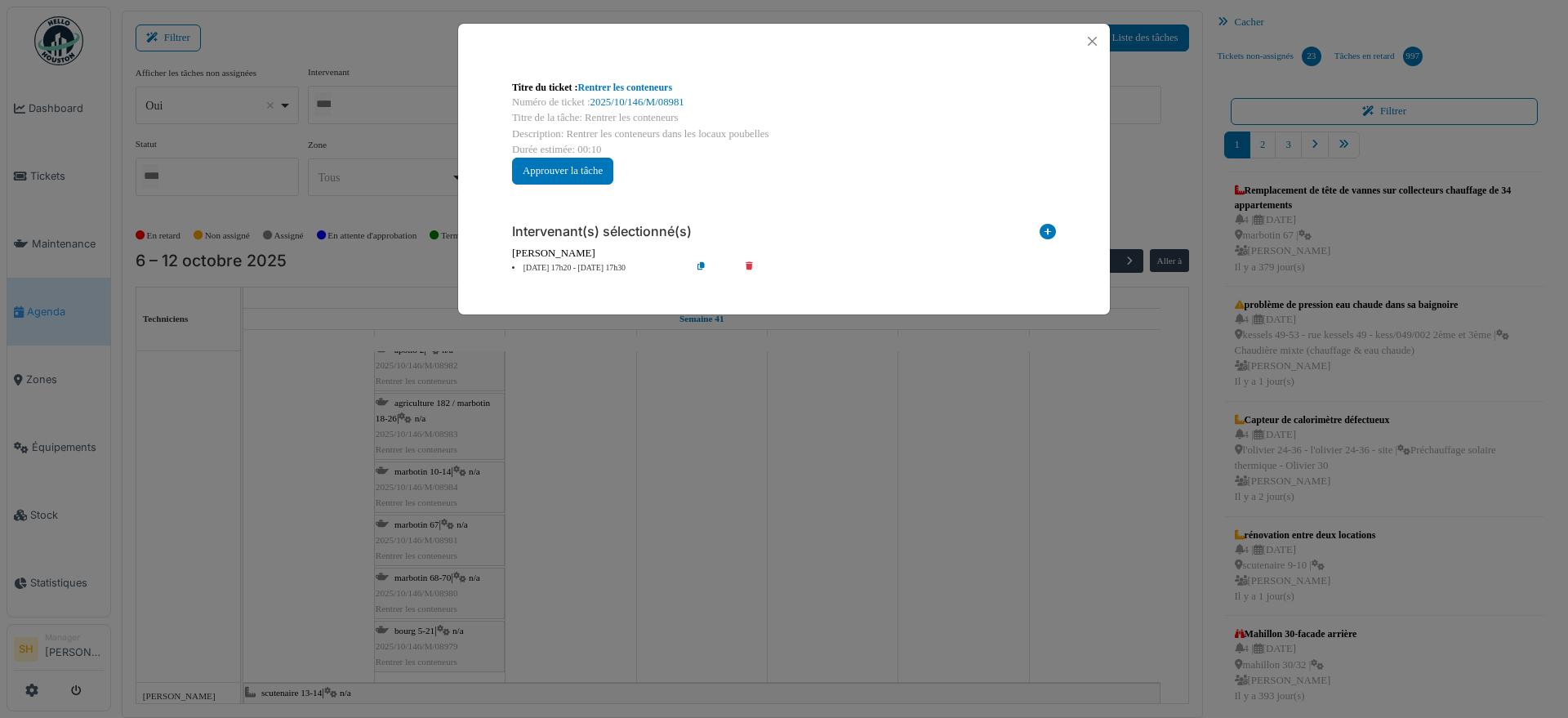
click at [574, 522] on div "Titre du ticket : Rentrer les conteneurs Numéro de ticket : 2025/10/146/M/08981…" at bounding box center [784, 359] width 1568 height 718
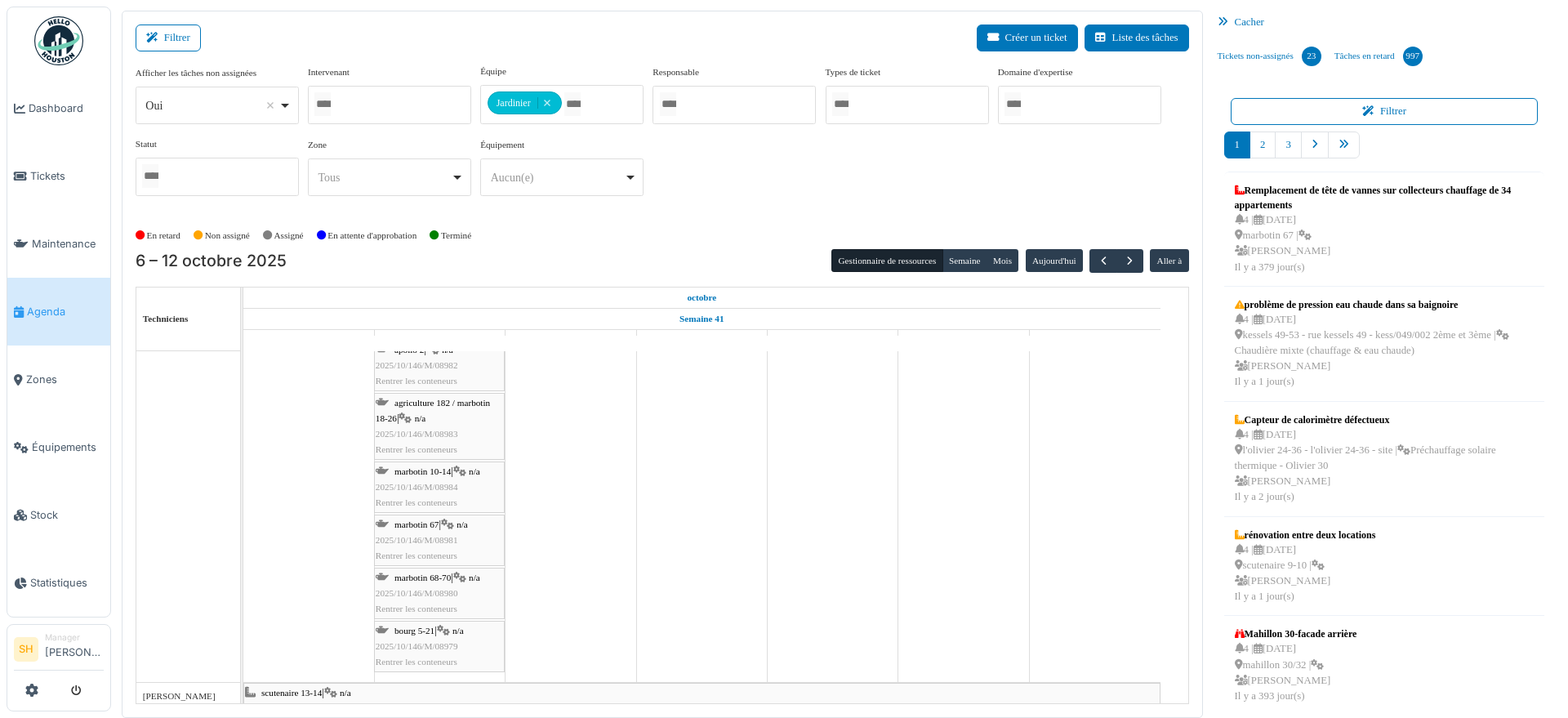
click at [438, 574] on span "marbotin 68-70" at bounding box center [423, 577] width 57 height 10
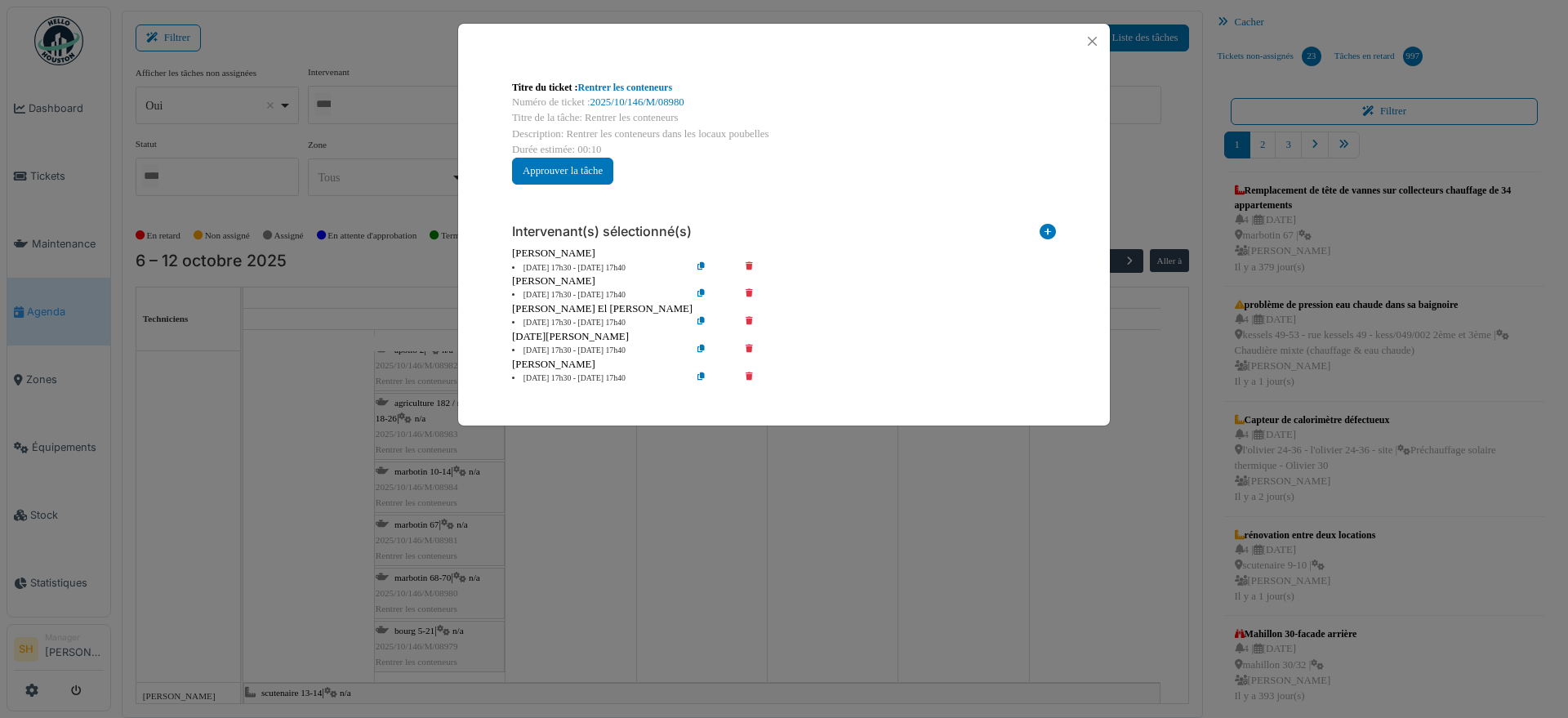
click at [752, 374] on icon at bounding box center [761, 379] width 47 height 12
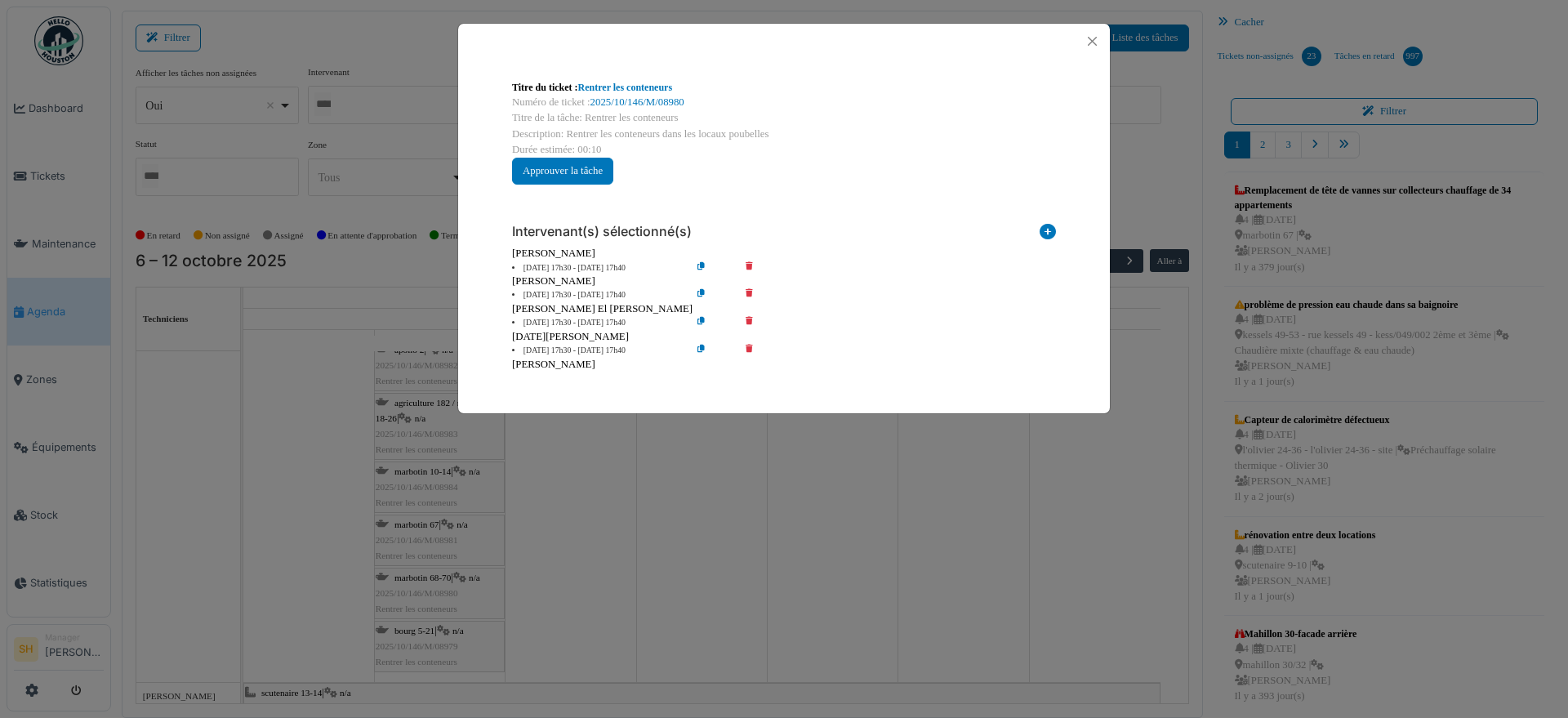
click at [748, 342] on div "Intervenant(s) sélectionné(s) Technicien interne Prestataire externe Gestionnai…" at bounding box center [784, 291] width 570 height 187
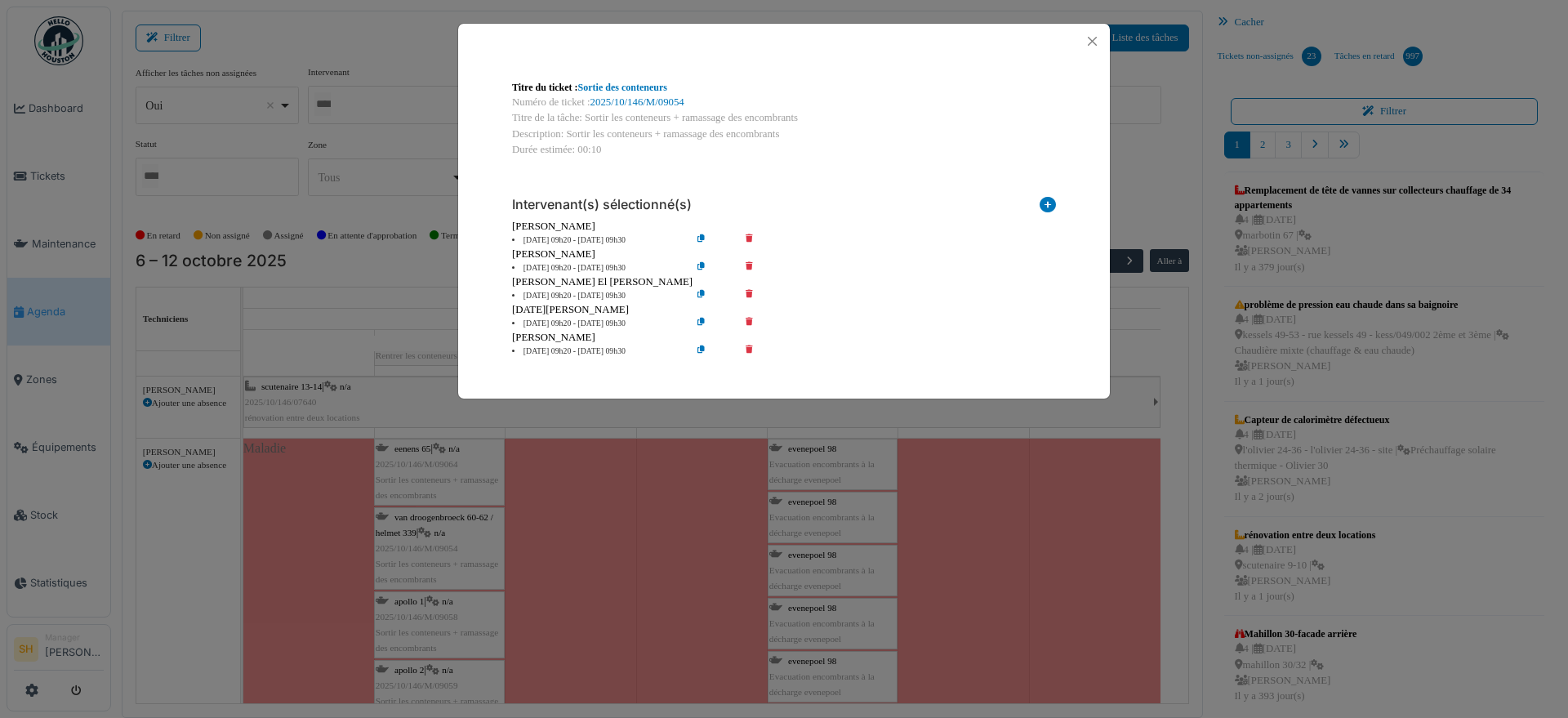
click at [749, 259] on div "[PERSON_NAME]" at bounding box center [784, 254] width 544 height 16
click at [750, 264] on icon at bounding box center [761, 268] width 47 height 12
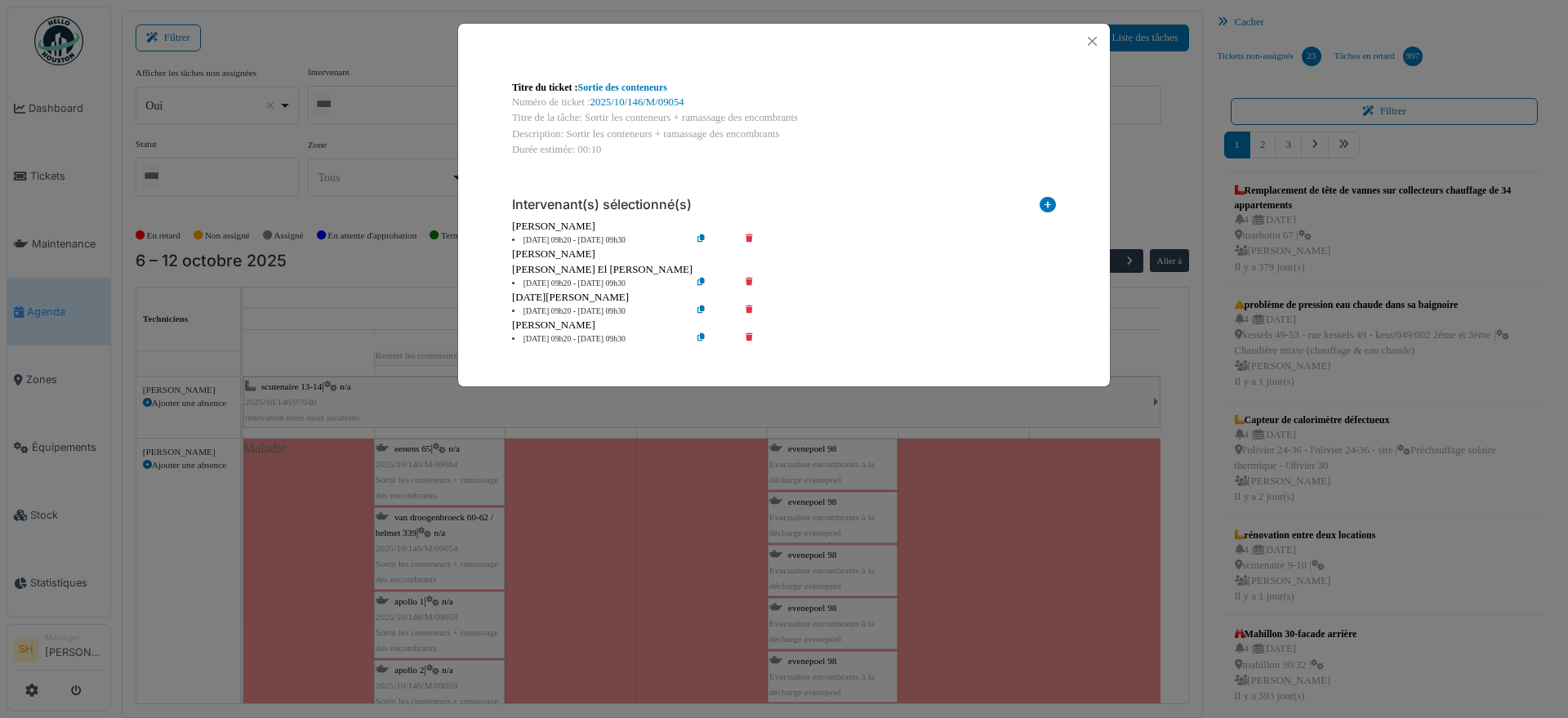
click at [642, 408] on div "Titre du ticket : Sortie des conteneurs Numéro de ticket : 2025/10/146/M/09054 …" at bounding box center [784, 359] width 1568 height 718
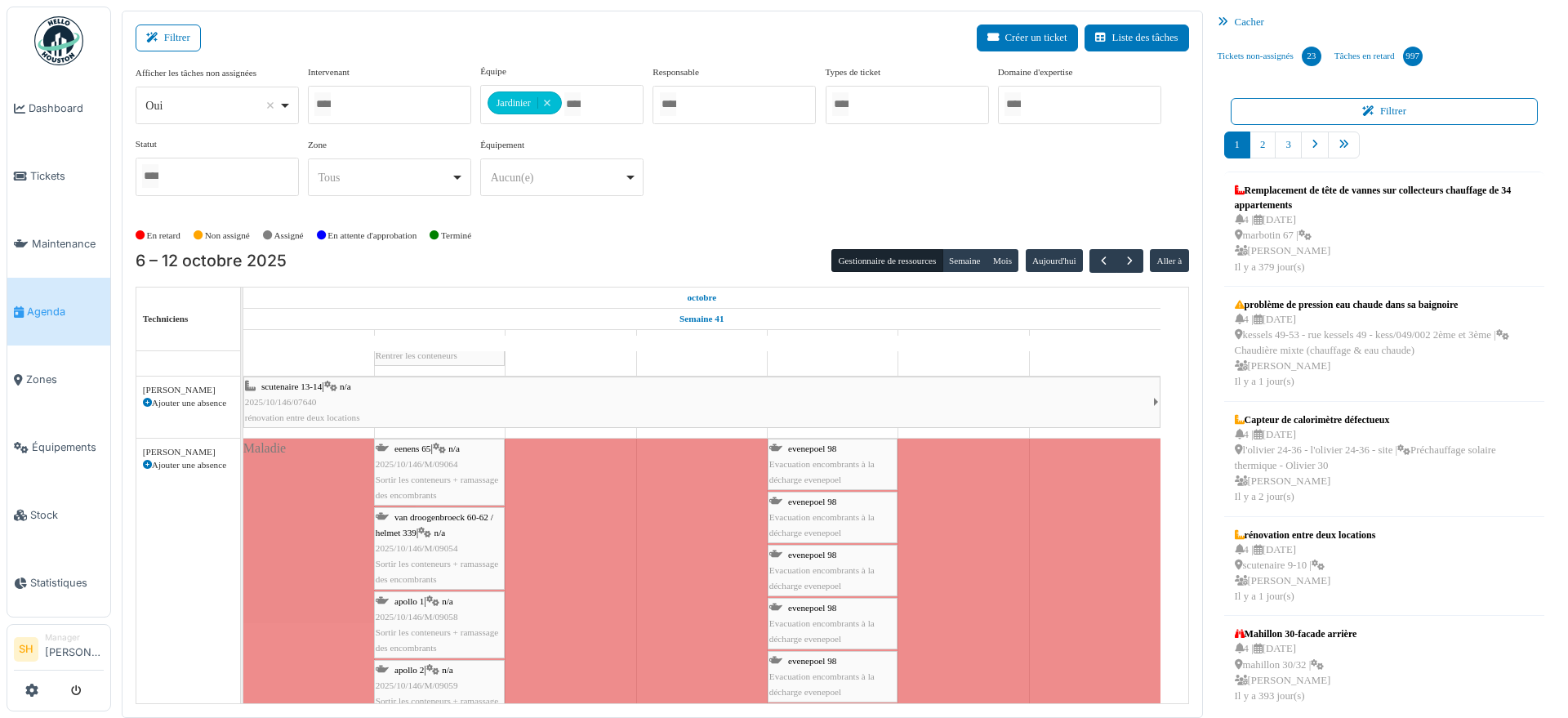
click at [423, 607] on div "apollo 1 | n/a 2025/10/146/M/09058 Sortir les conteneurs + ramassage des encomb…" at bounding box center [440, 625] width 128 height 63
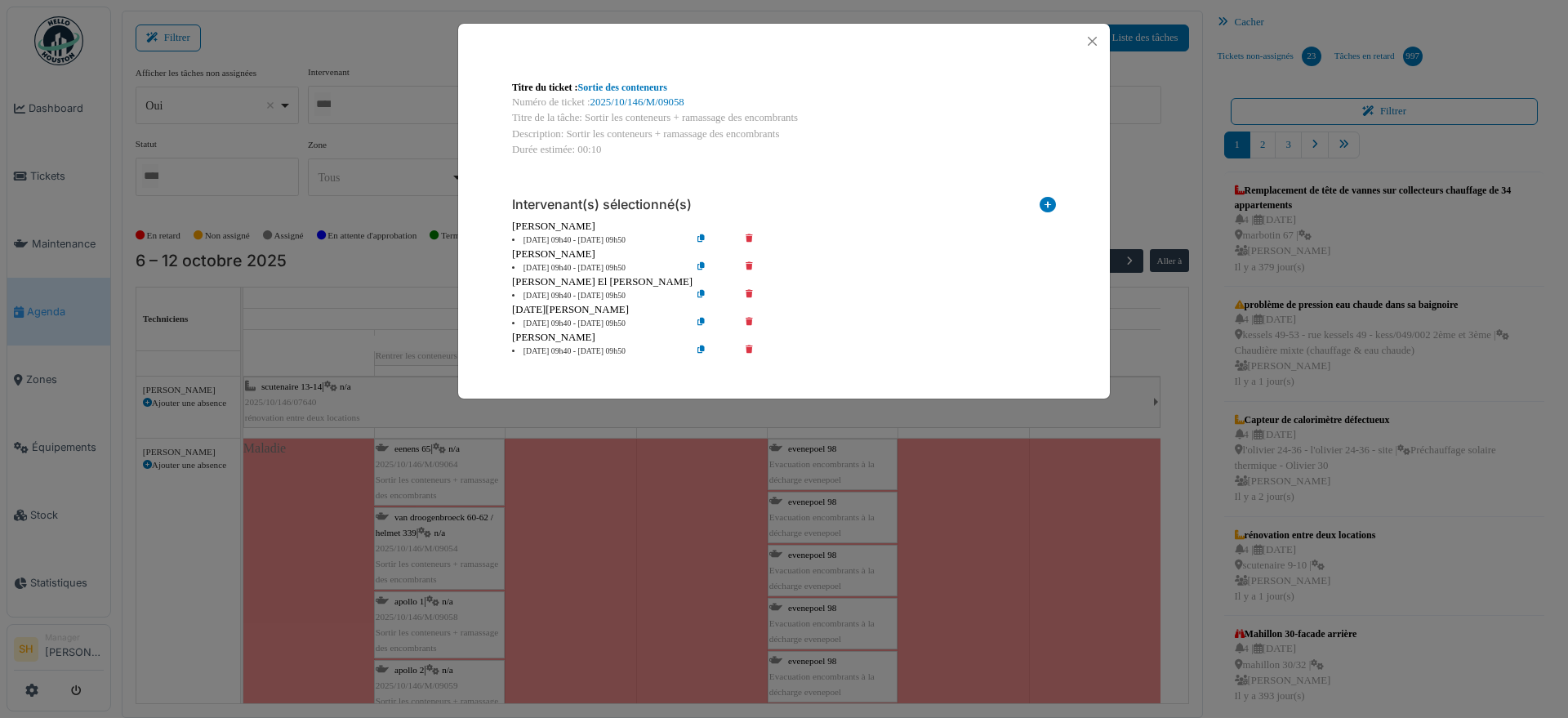
click at [749, 262] on icon at bounding box center [761, 268] width 47 height 12
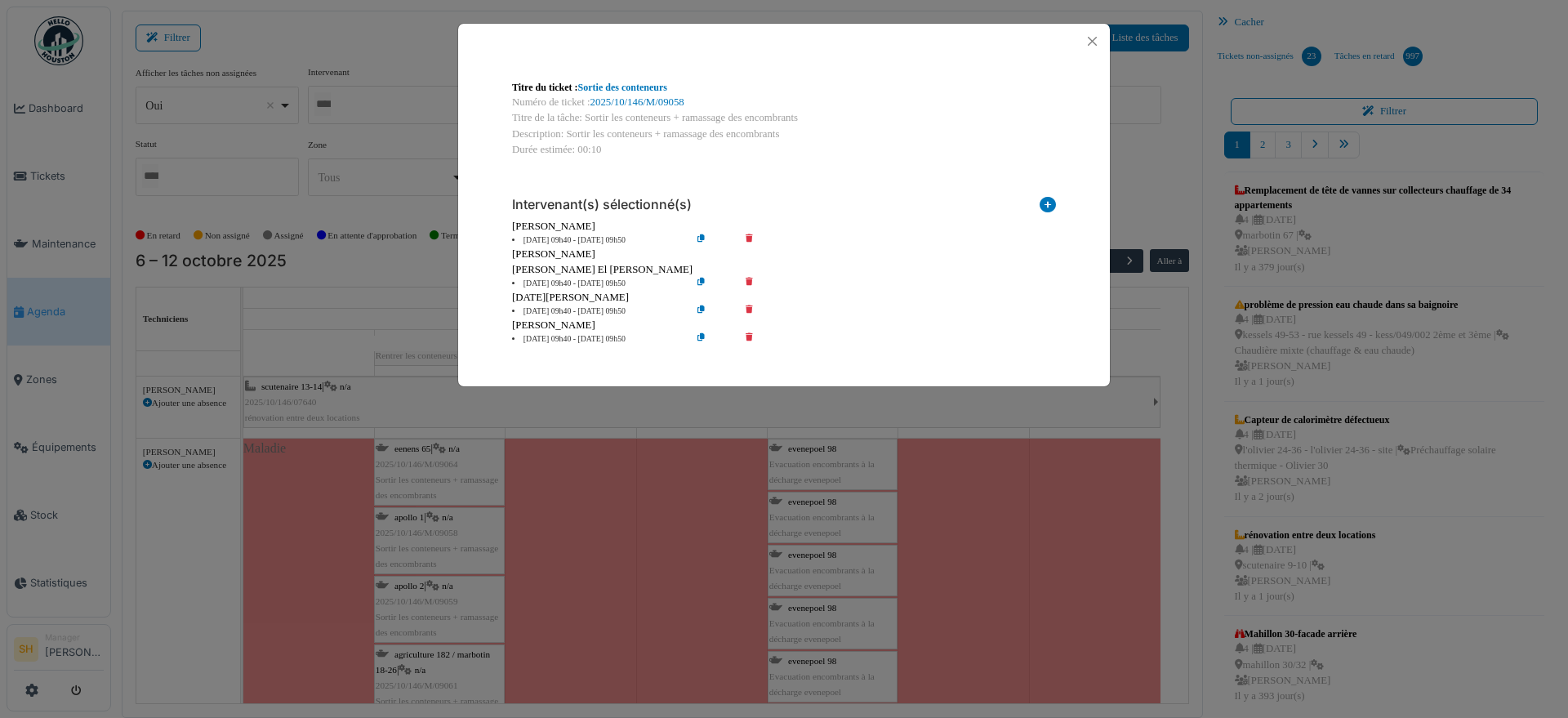
click at [454, 463] on div "Titre du ticket : Sortie des conteneurs Numéro de ticket : 2025/10/146/M/09058 …" at bounding box center [784, 359] width 1568 height 718
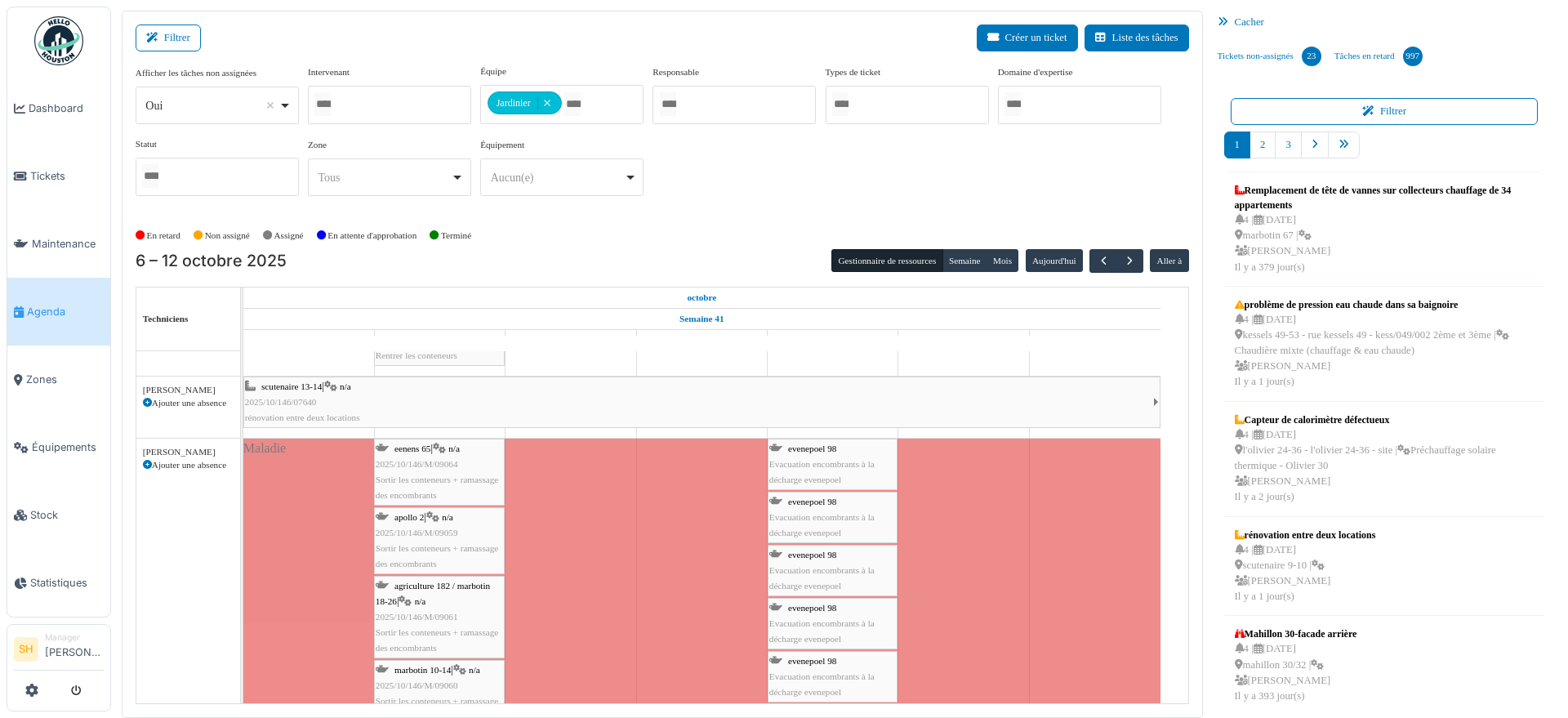
click at [418, 449] on span "eenens 65" at bounding box center [413, 449] width 36 height 10
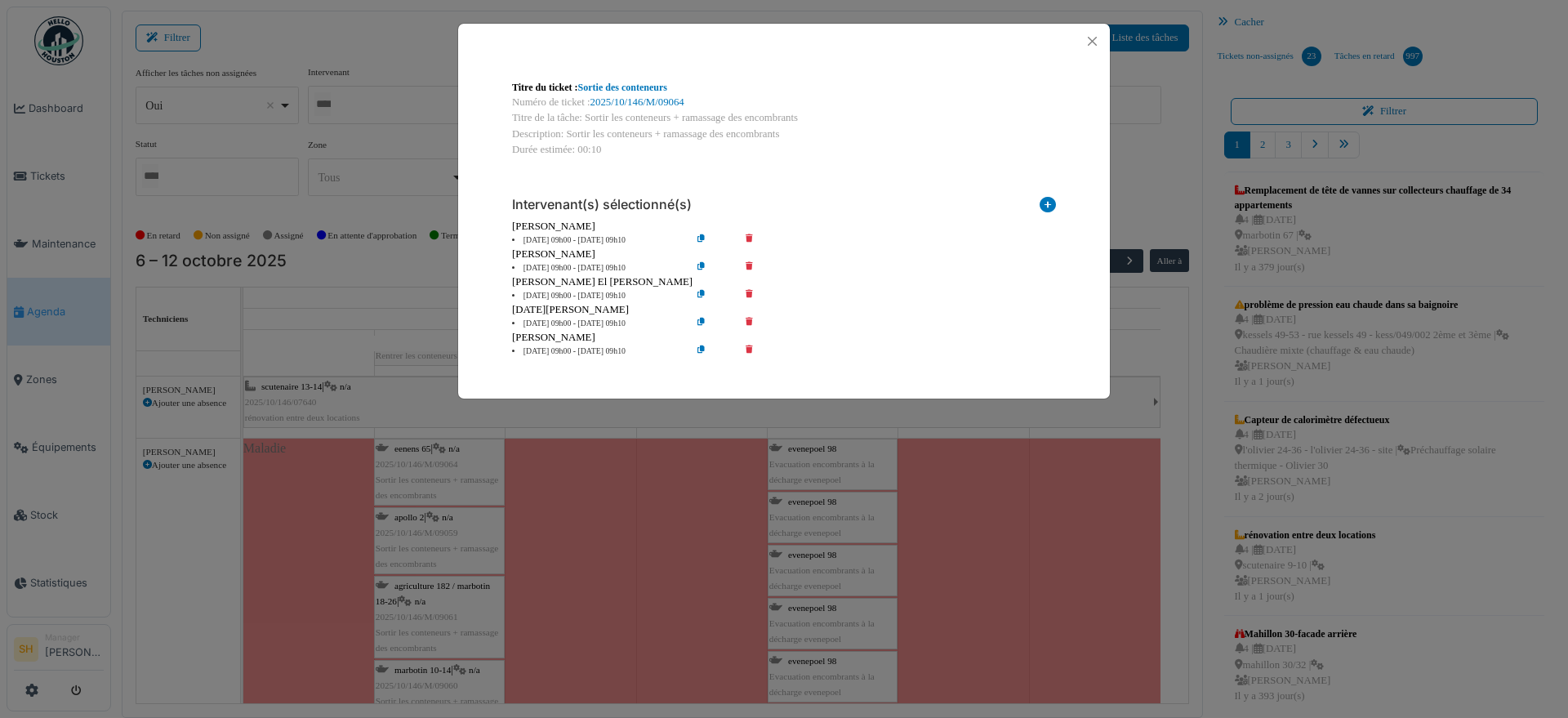
click at [746, 263] on icon at bounding box center [761, 268] width 47 height 12
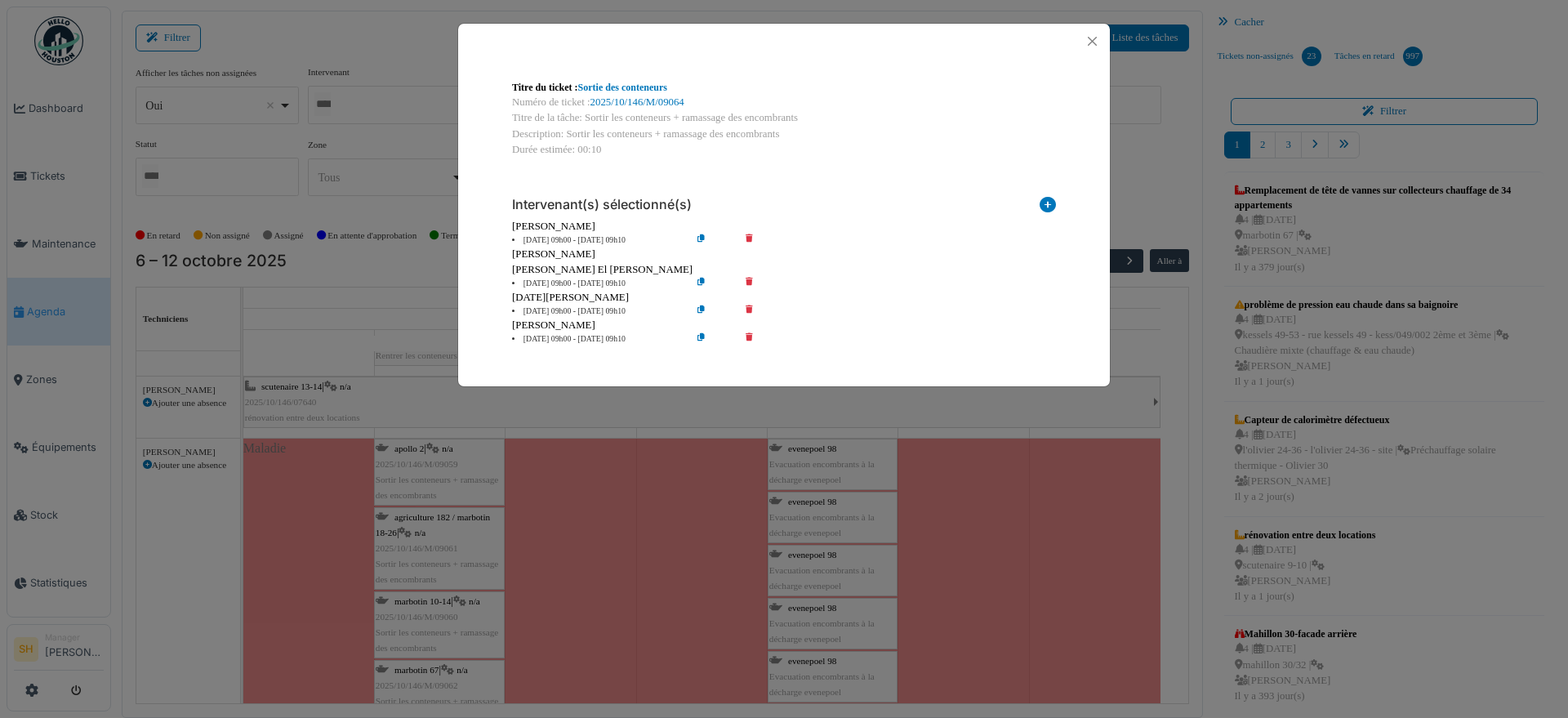
click at [443, 519] on div "Titre du ticket : Sortie des conteneurs Numéro de ticket : 2025/10/146/M/09064 …" at bounding box center [784, 359] width 1568 height 718
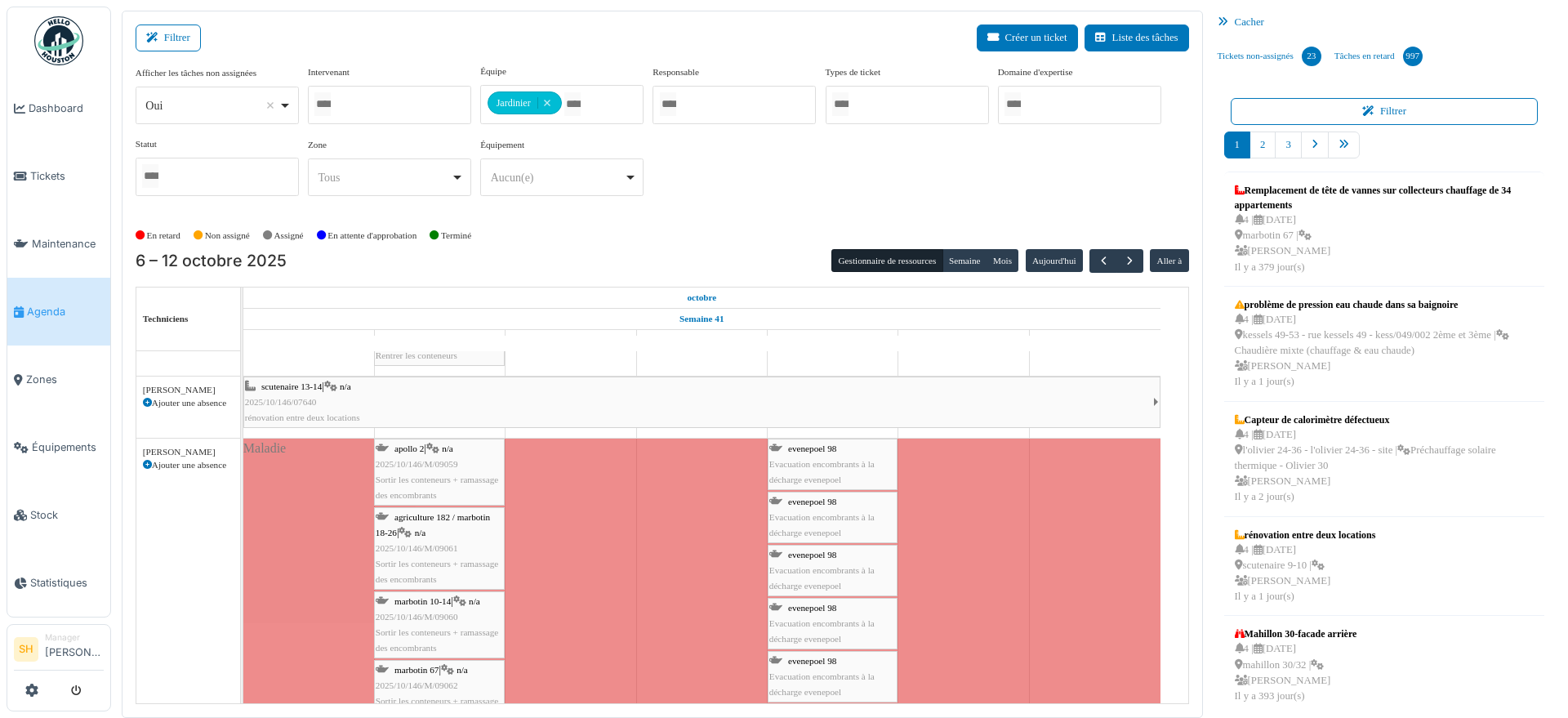
click at [423, 516] on span "agriculture 182 / marbotin 18-26" at bounding box center [433, 525] width 115 height 25
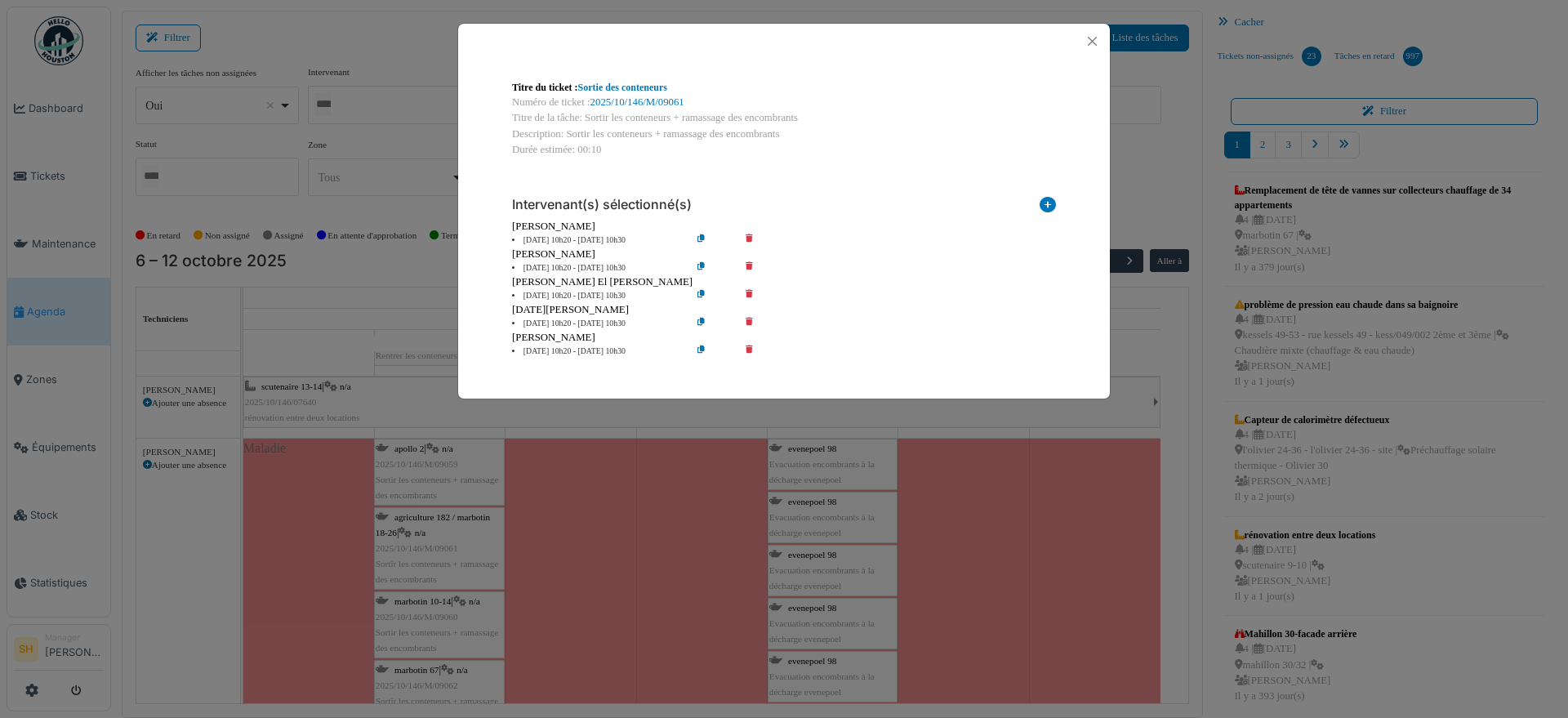
click at [748, 263] on icon at bounding box center [761, 268] width 47 height 12
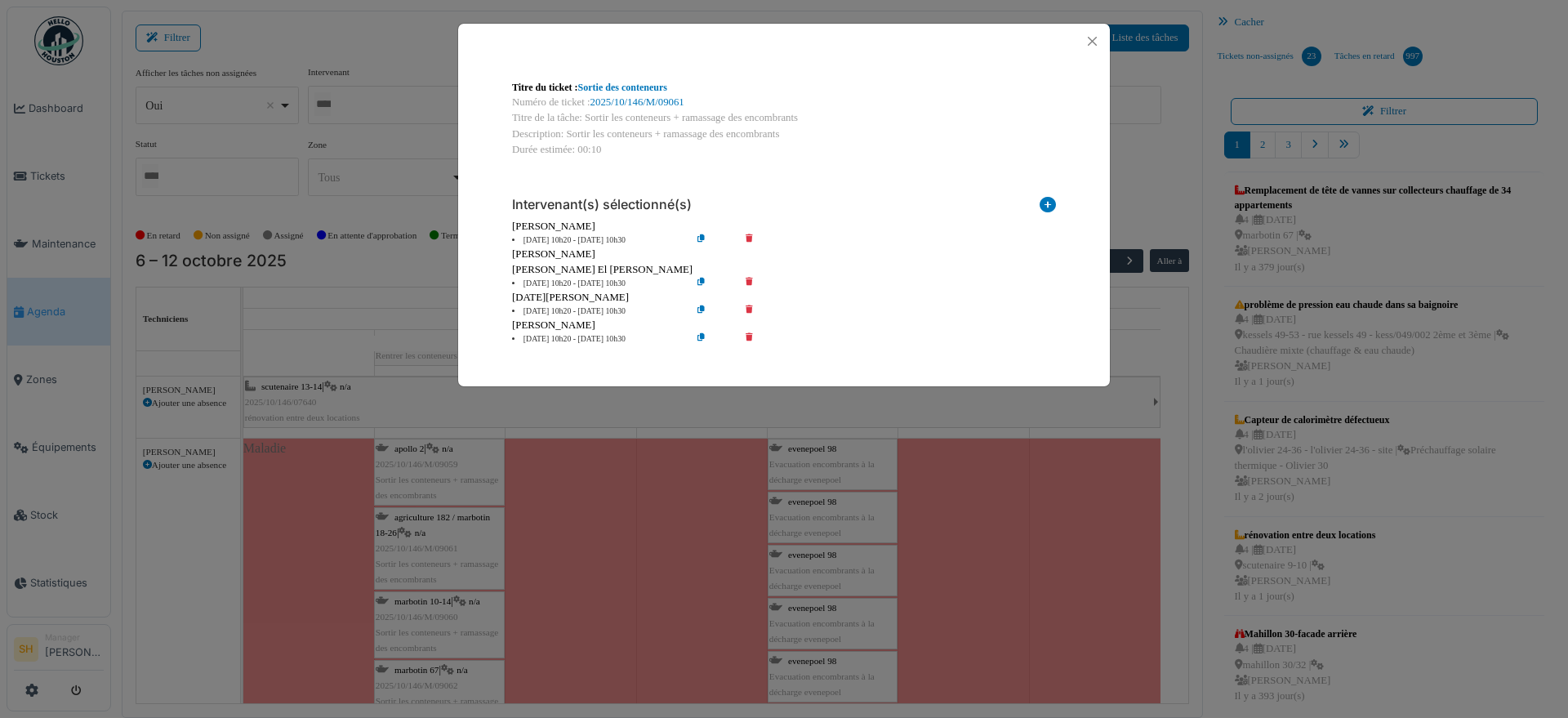
click at [458, 453] on div "Titre du ticket : Sortie des conteneurs Numéro de ticket : 2025/10/146/M/09061 …" at bounding box center [784, 359] width 1568 height 718
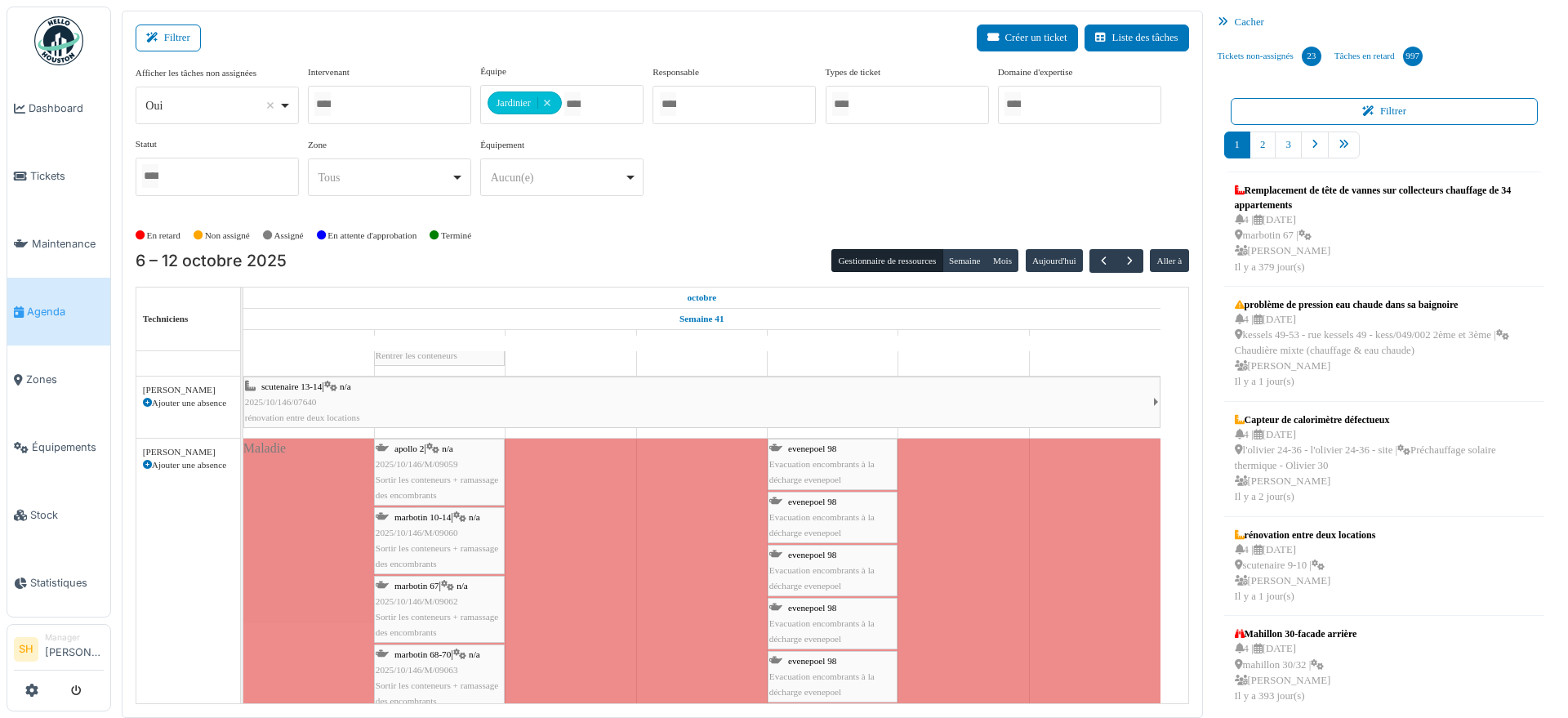
click at [442, 513] on span "marbotin 10-14" at bounding box center [423, 518] width 57 height 10
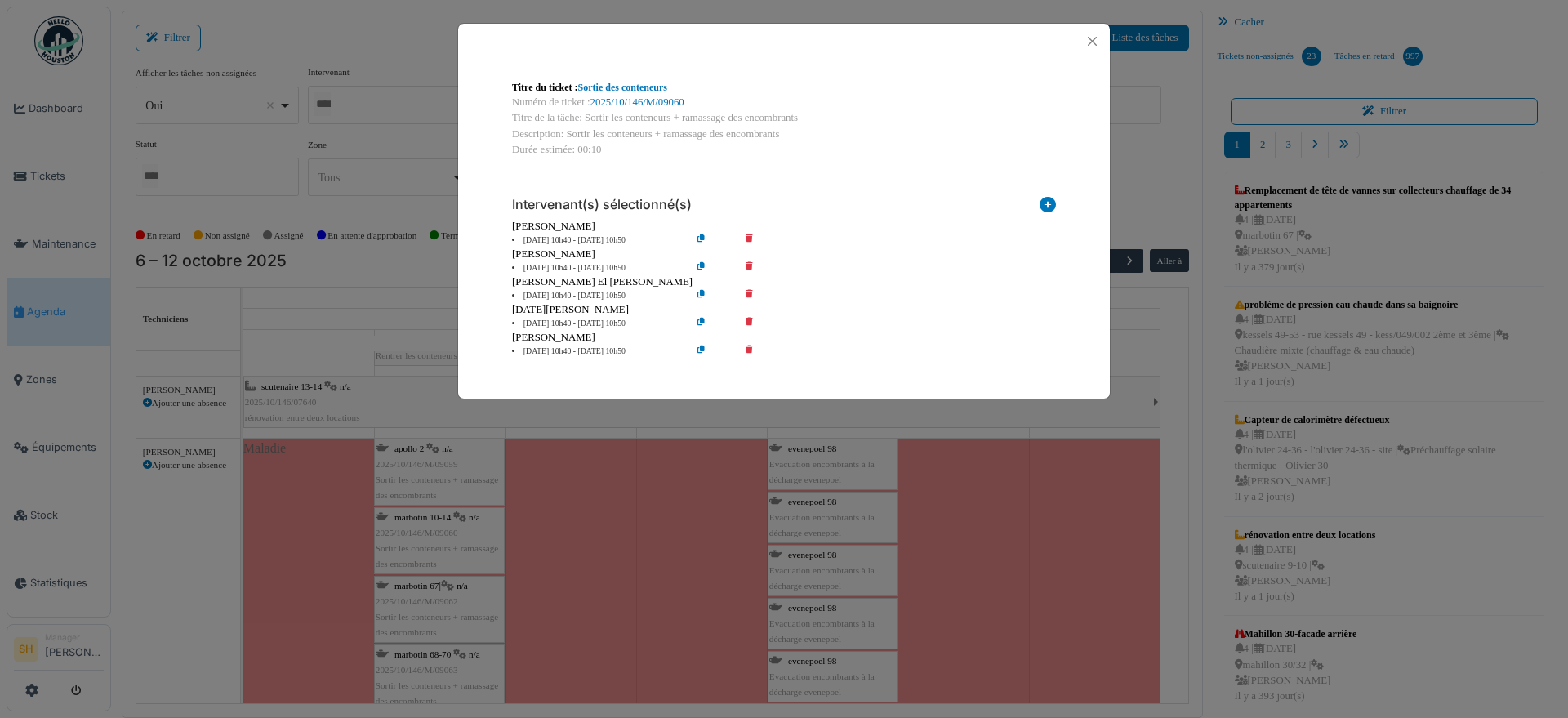
click at [749, 263] on icon at bounding box center [761, 268] width 47 height 12
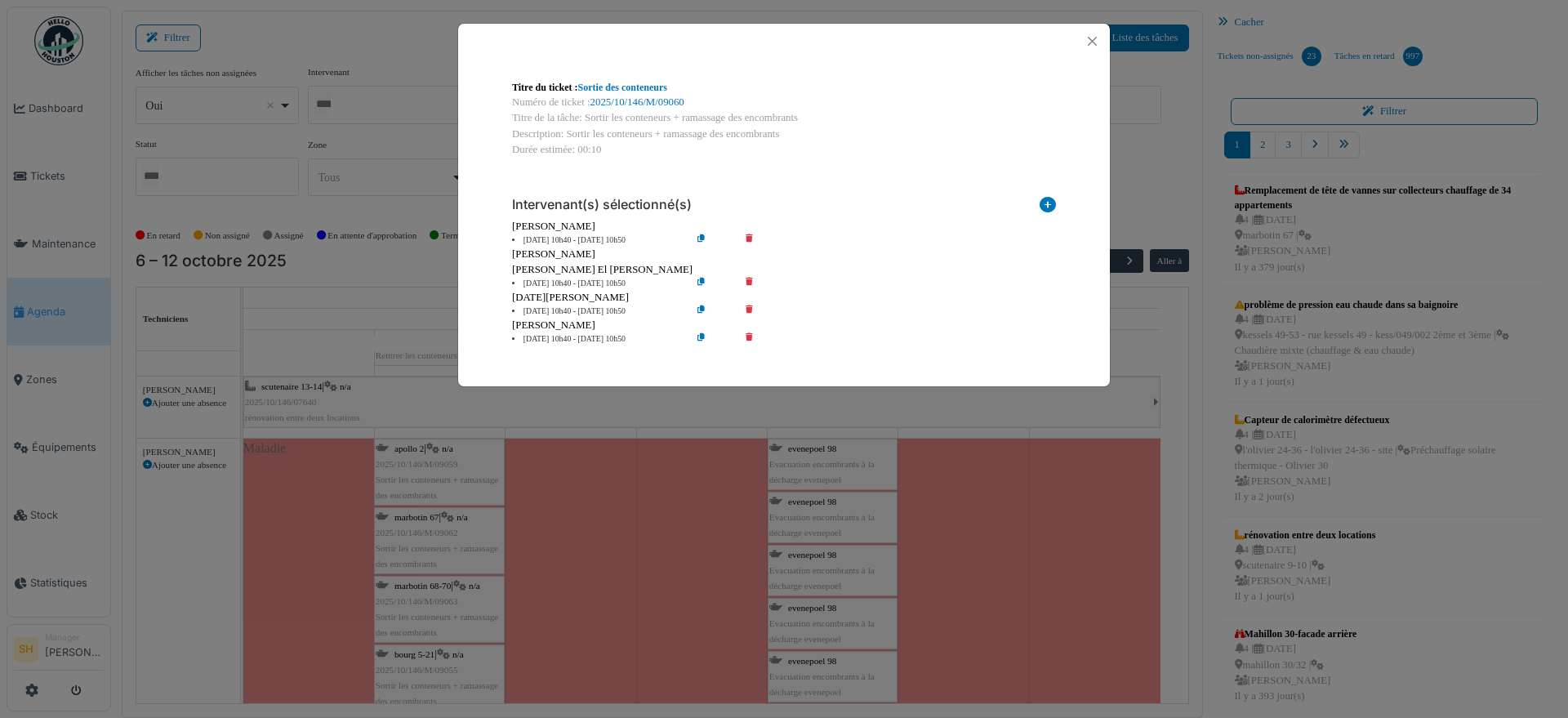
click at [443, 454] on div "Titre du ticket : Sortie des conteneurs Numéro de ticket : 2025/10/146/M/09060 …" at bounding box center [784, 359] width 1568 height 718
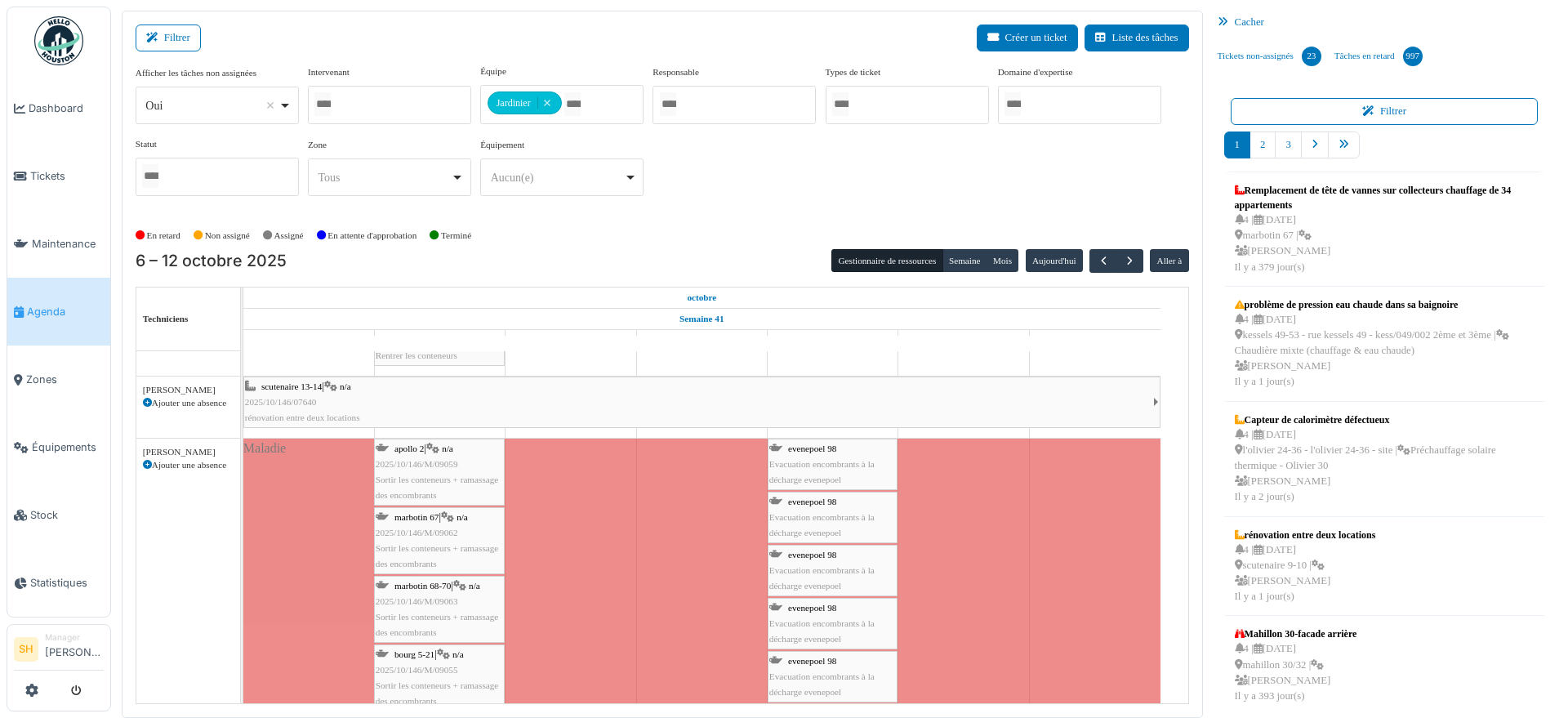
click at [441, 510] on div "marbotin 67 | n/a 2025/10/146/M/09062 Sortir les conteneurs + ramassage des enc…" at bounding box center [440, 540] width 128 height 63
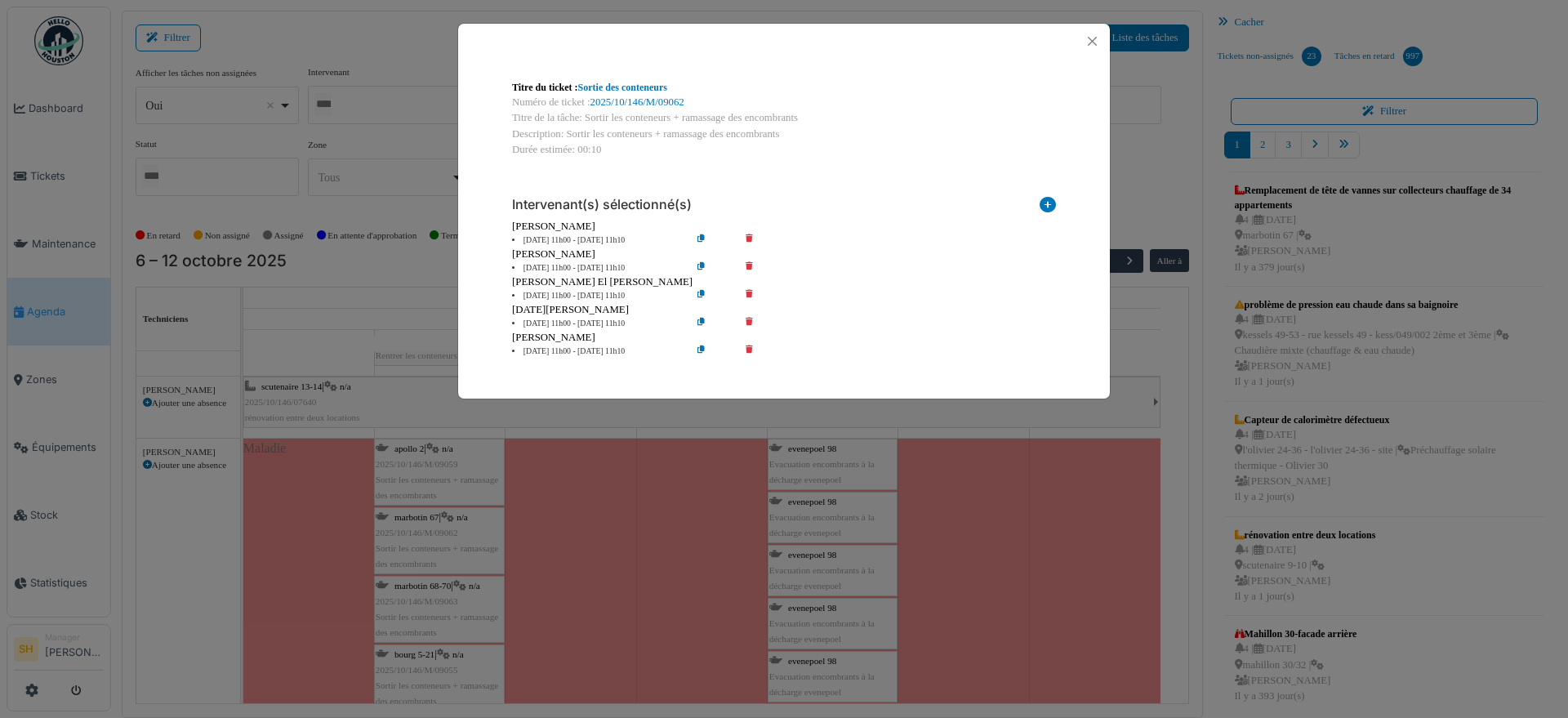
click at [747, 259] on div "[PERSON_NAME]" at bounding box center [784, 254] width 544 height 16
click at [750, 264] on icon at bounding box center [761, 268] width 47 height 12
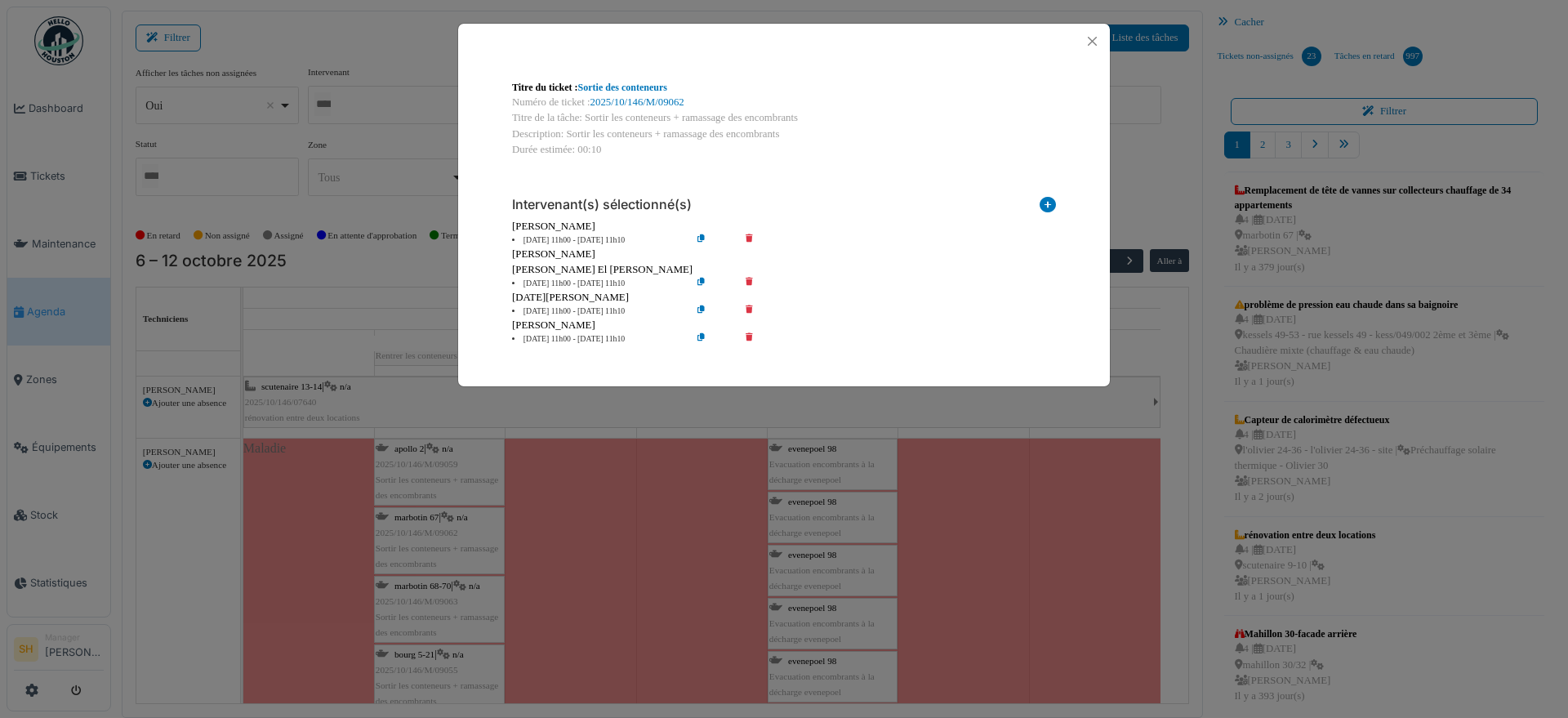
click at [433, 514] on div "Titre du ticket : Sortie des conteneurs Numéro de ticket : 2025/10/146/M/09062 …" at bounding box center [784, 359] width 1568 height 718
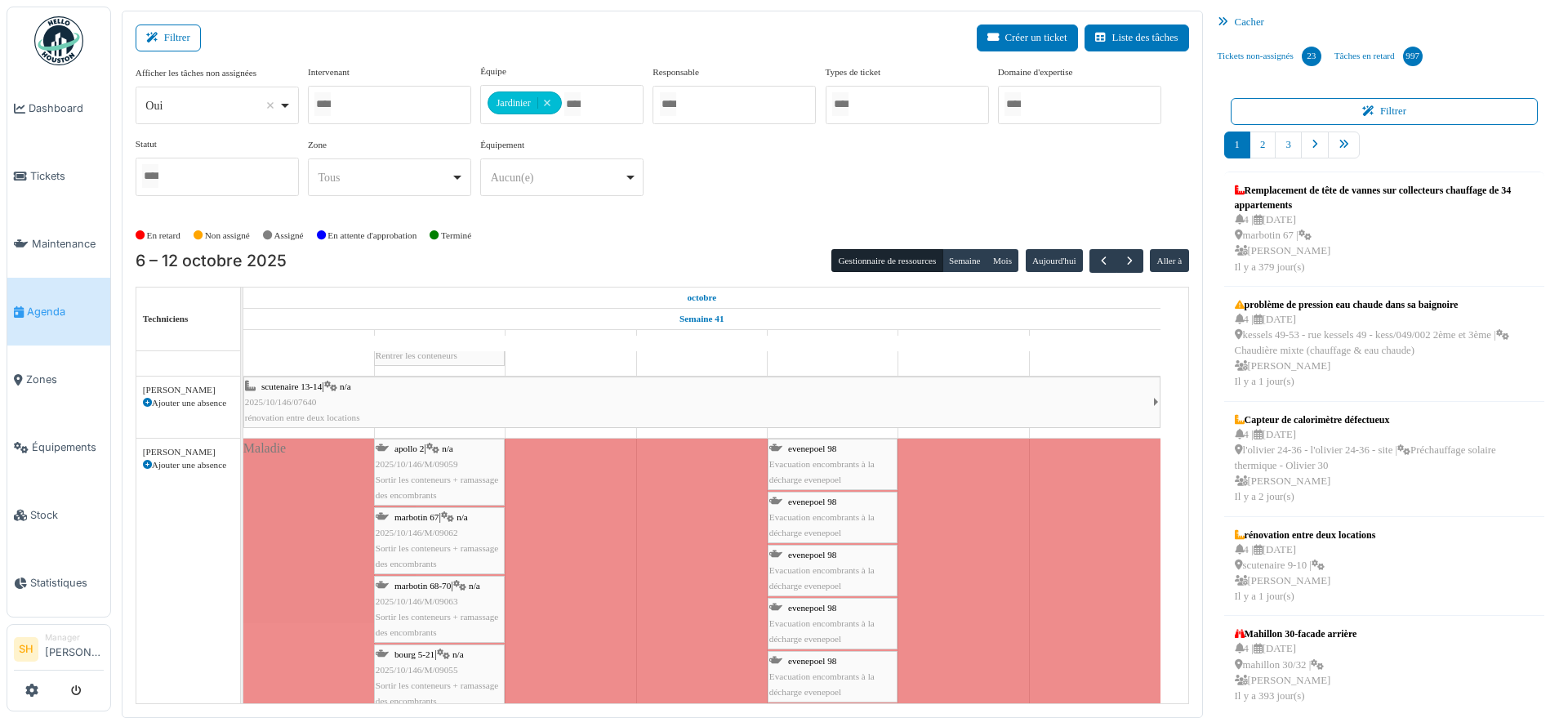
click at [422, 528] on span "2025/10/146/M/09062" at bounding box center [417, 533] width 83 height 10
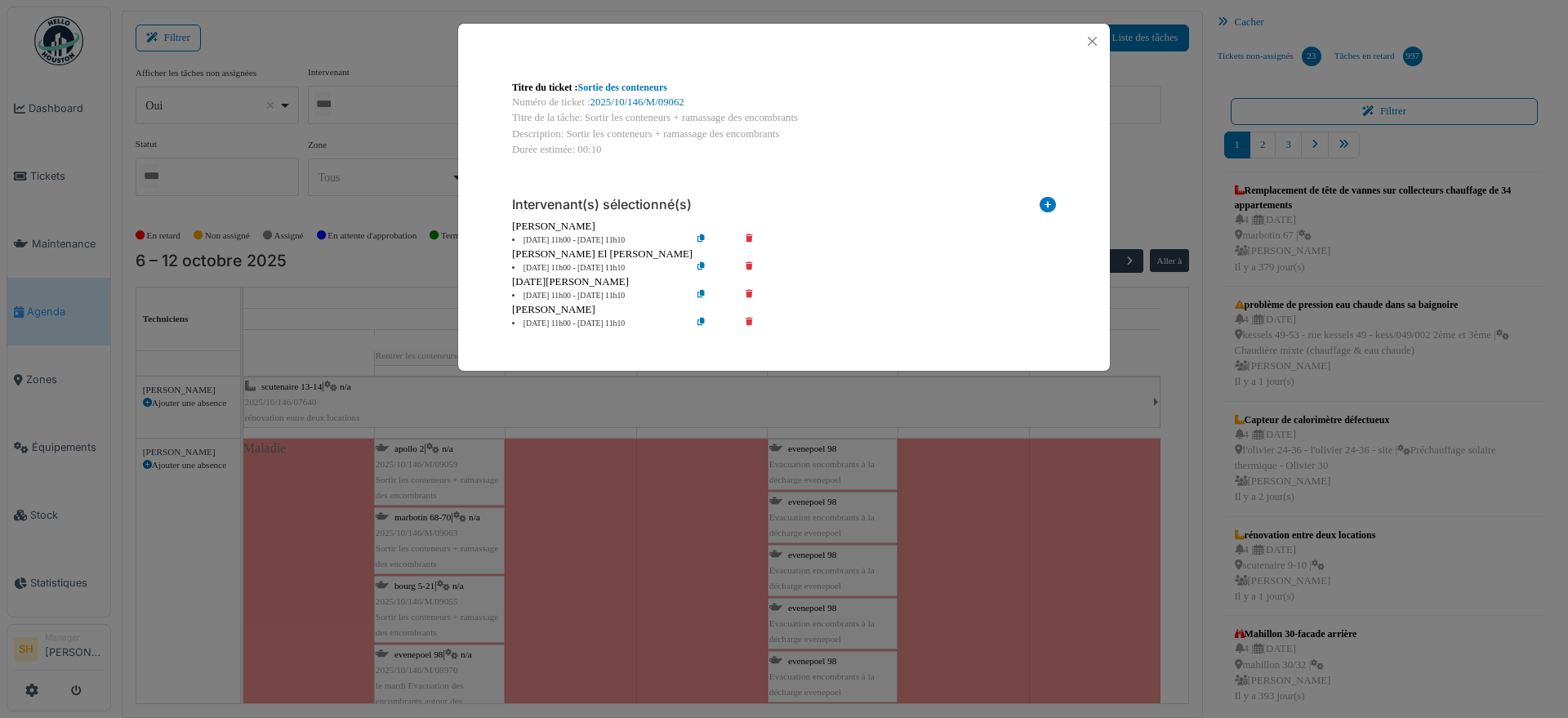
click at [413, 584] on div "Titre du ticket : Sortie des conteneurs Numéro de ticket : 2025/10/146/M/09062 …" at bounding box center [784, 359] width 1568 height 718
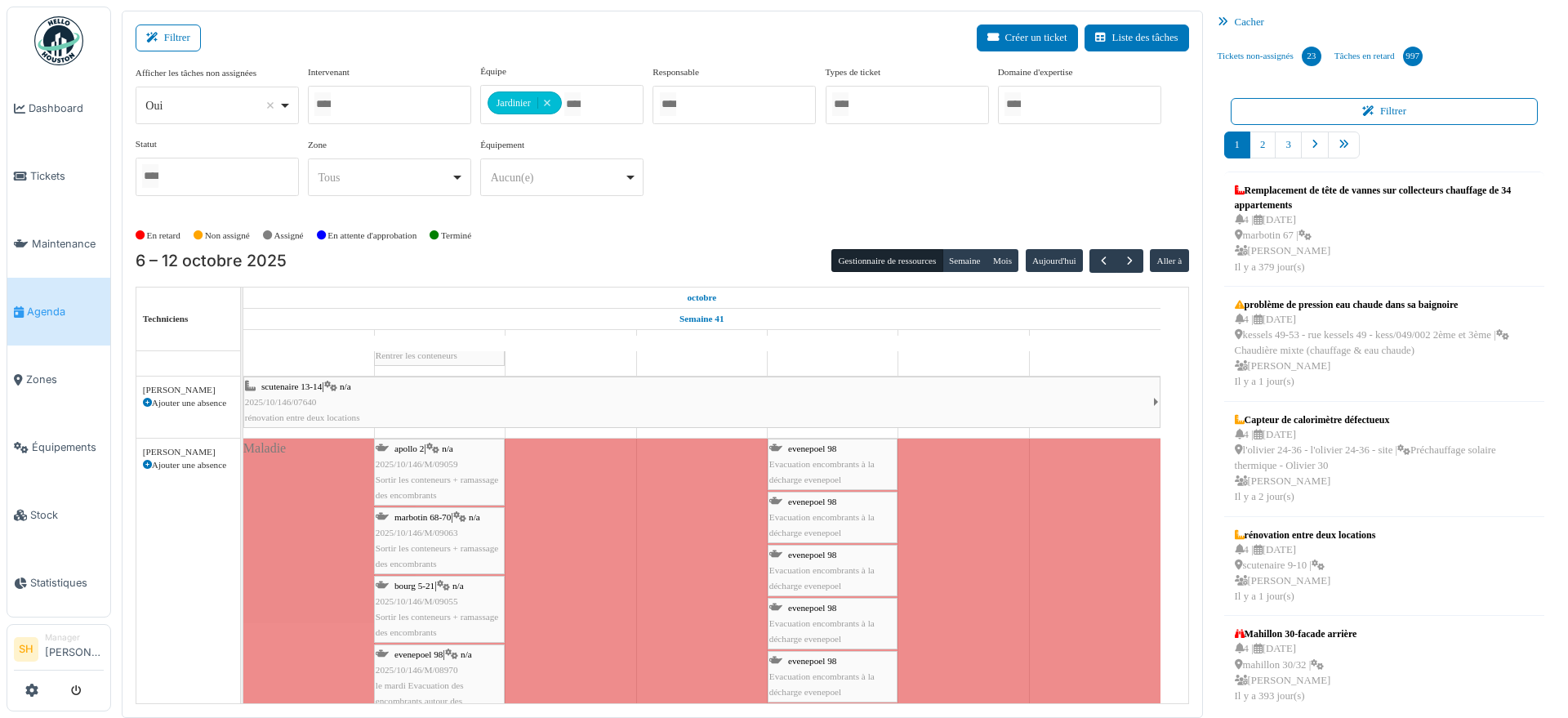
click at [430, 539] on div "marbotin 68-70 | n/a 2025/10/146/M/09063 Sortir les conteneurs + ramassage des …" at bounding box center [440, 540] width 128 height 63
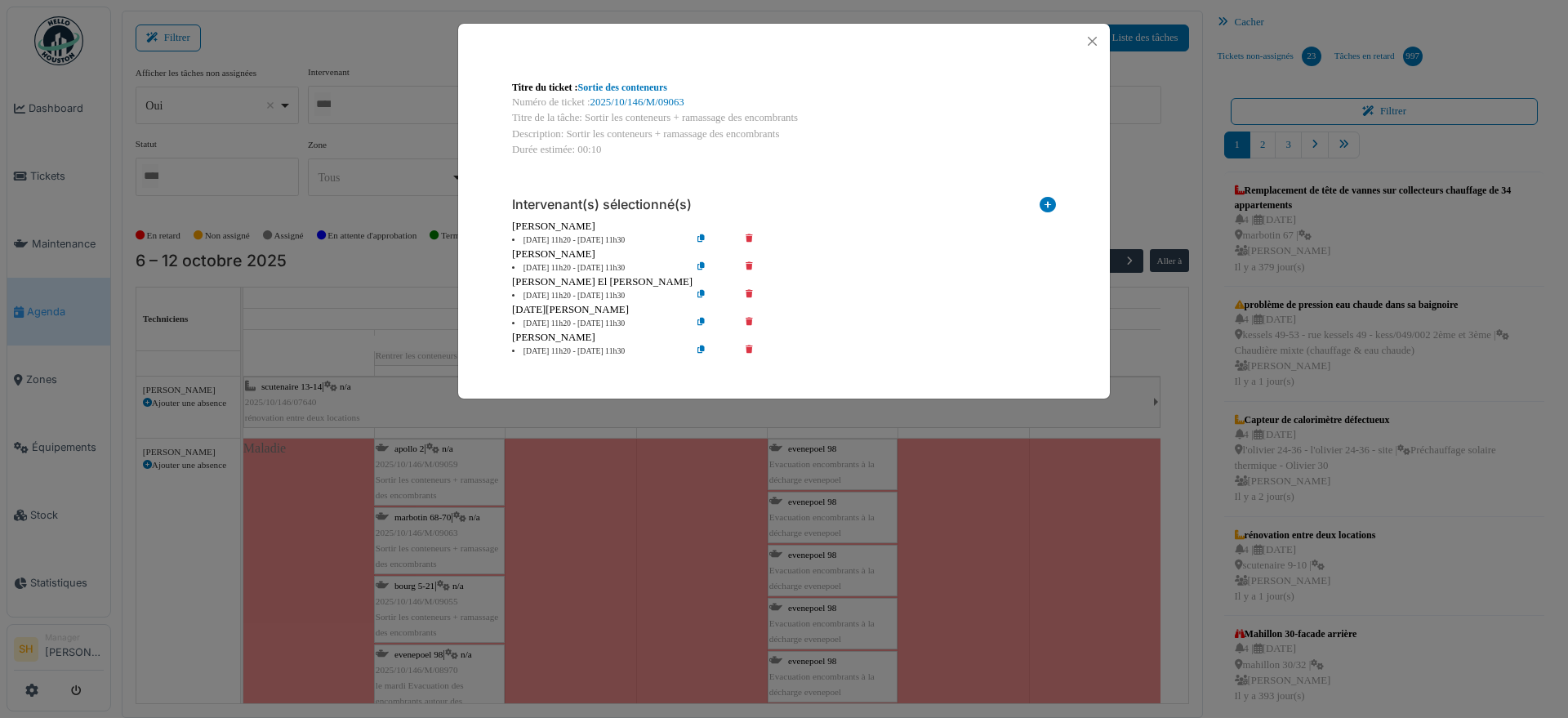
click at [751, 262] on icon at bounding box center [761, 268] width 47 height 12
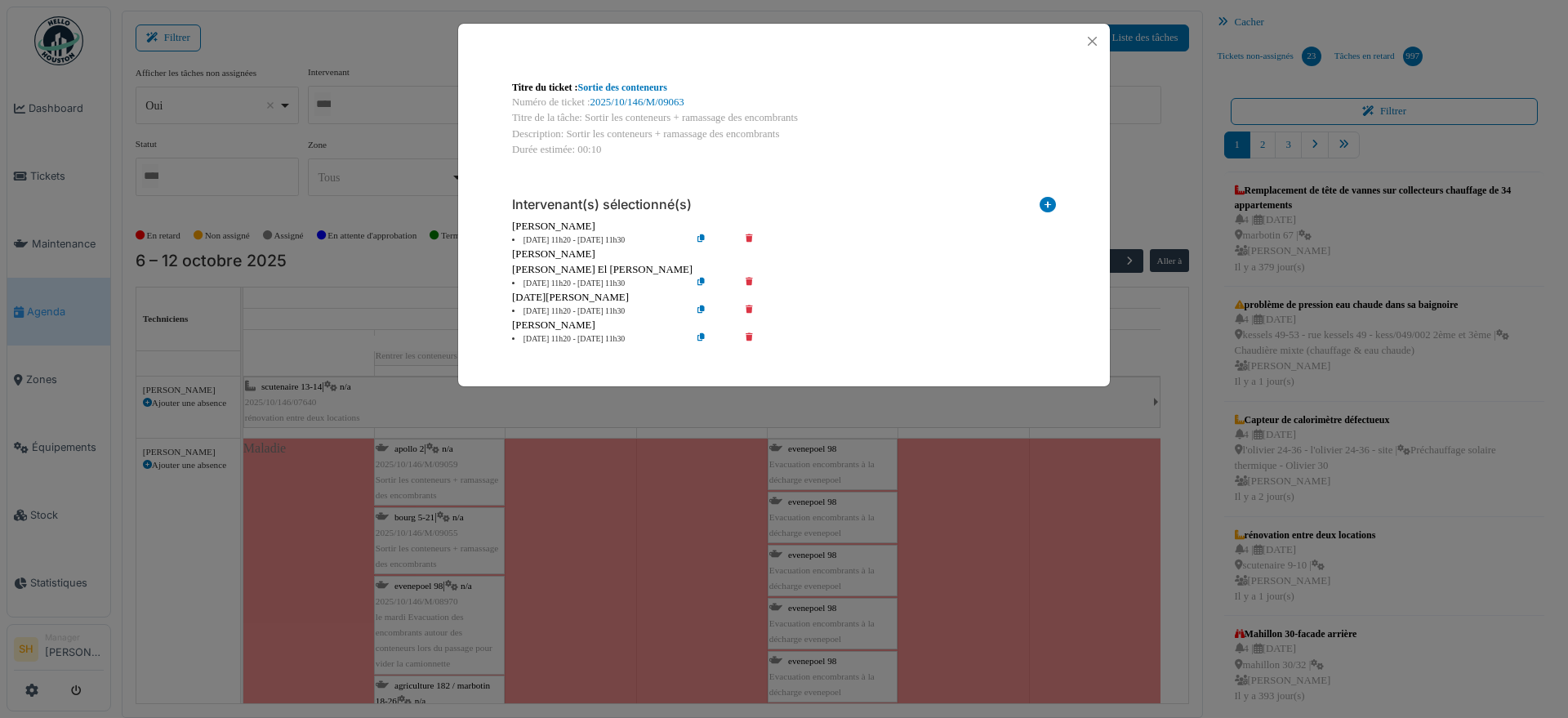
click at [459, 672] on div "Titre du ticket : Sortie des conteneurs Numéro de ticket : 2025/10/146/M/09063 …" at bounding box center [784, 359] width 1568 height 718
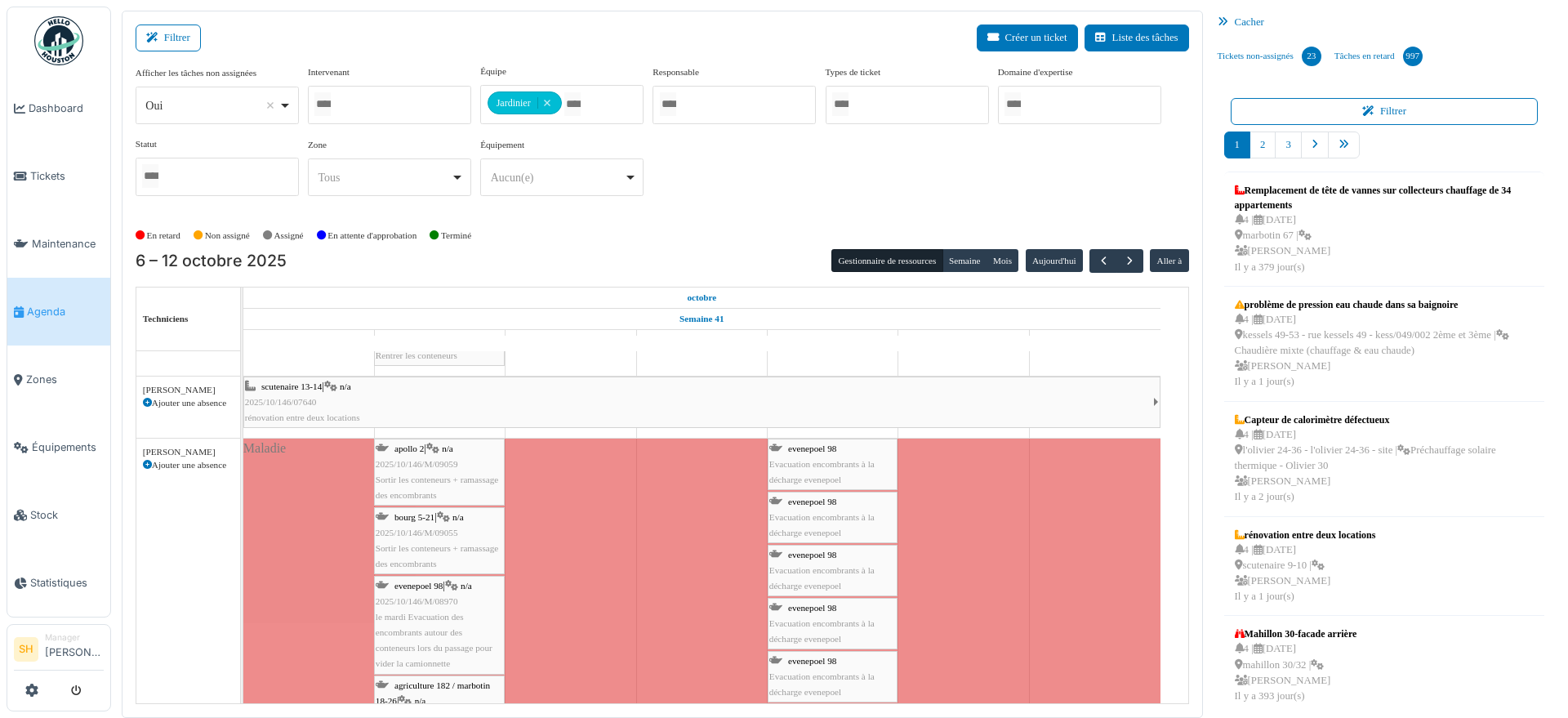
click at [437, 620] on span "le mardi Evacuation des encombrants autour des conteneurs lors du passage pour …" at bounding box center [434, 640] width 117 height 57
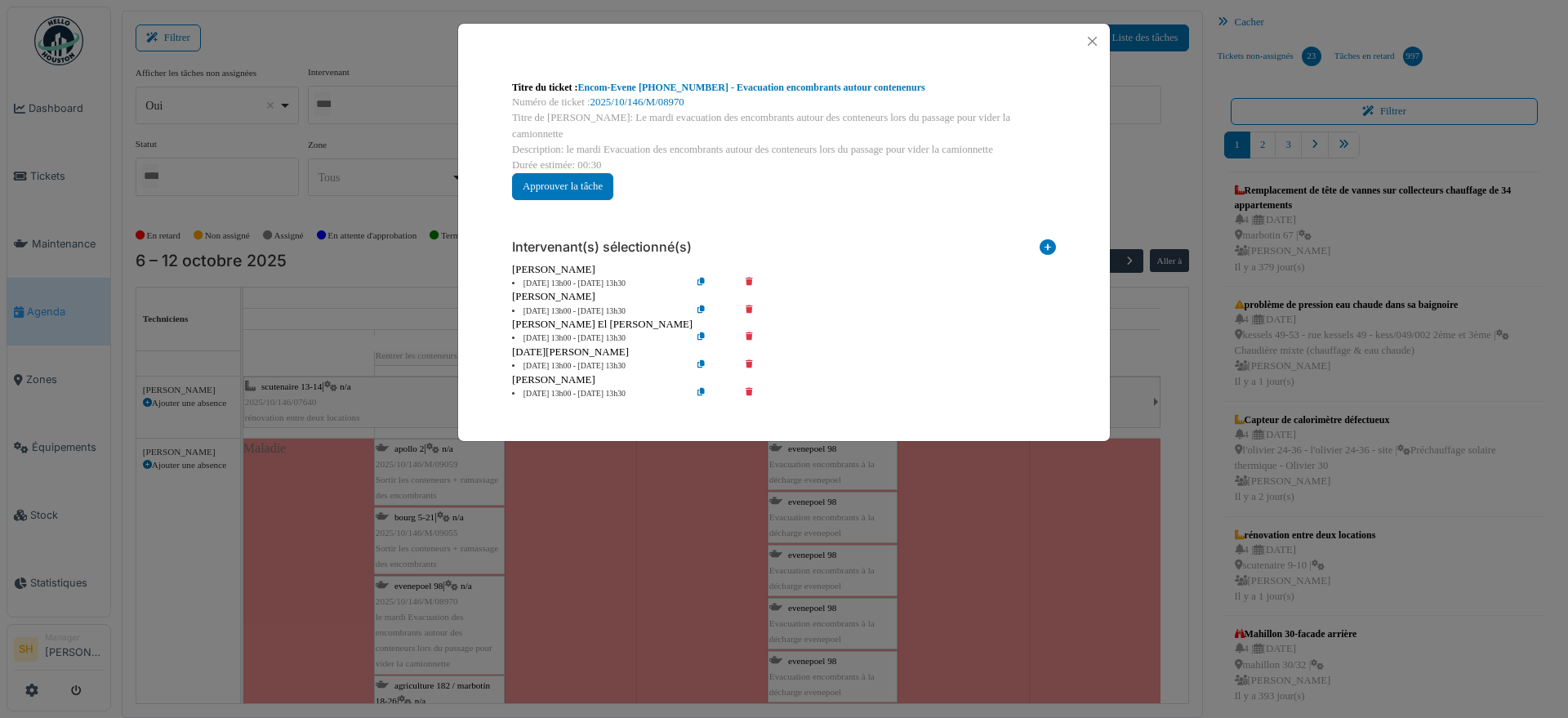
click at [750, 305] on icon at bounding box center [761, 311] width 47 height 12
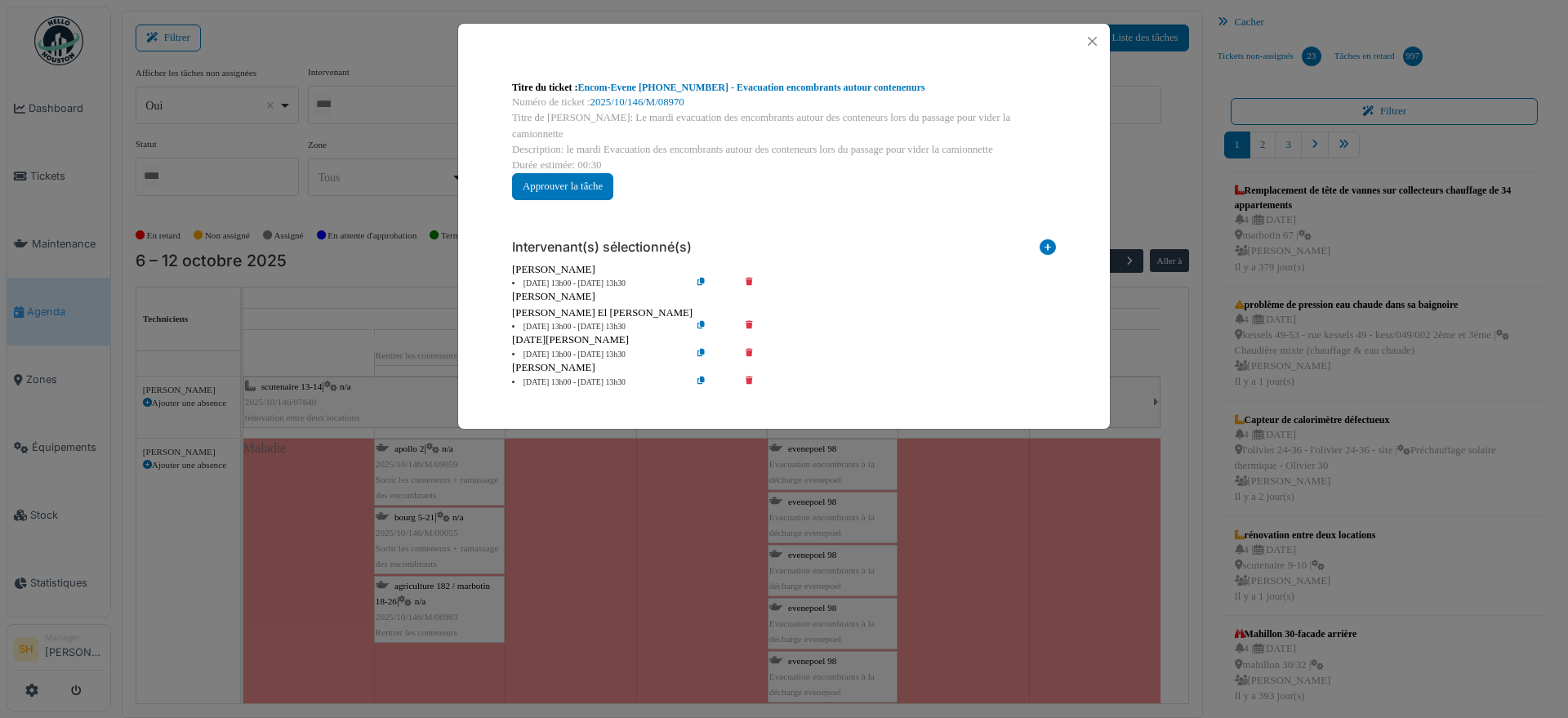
click at [436, 549] on div "Titre du ticket : Encom-Evene 94-98-100 - Evacuation encombrants autour contene…" at bounding box center [784, 359] width 1568 height 718
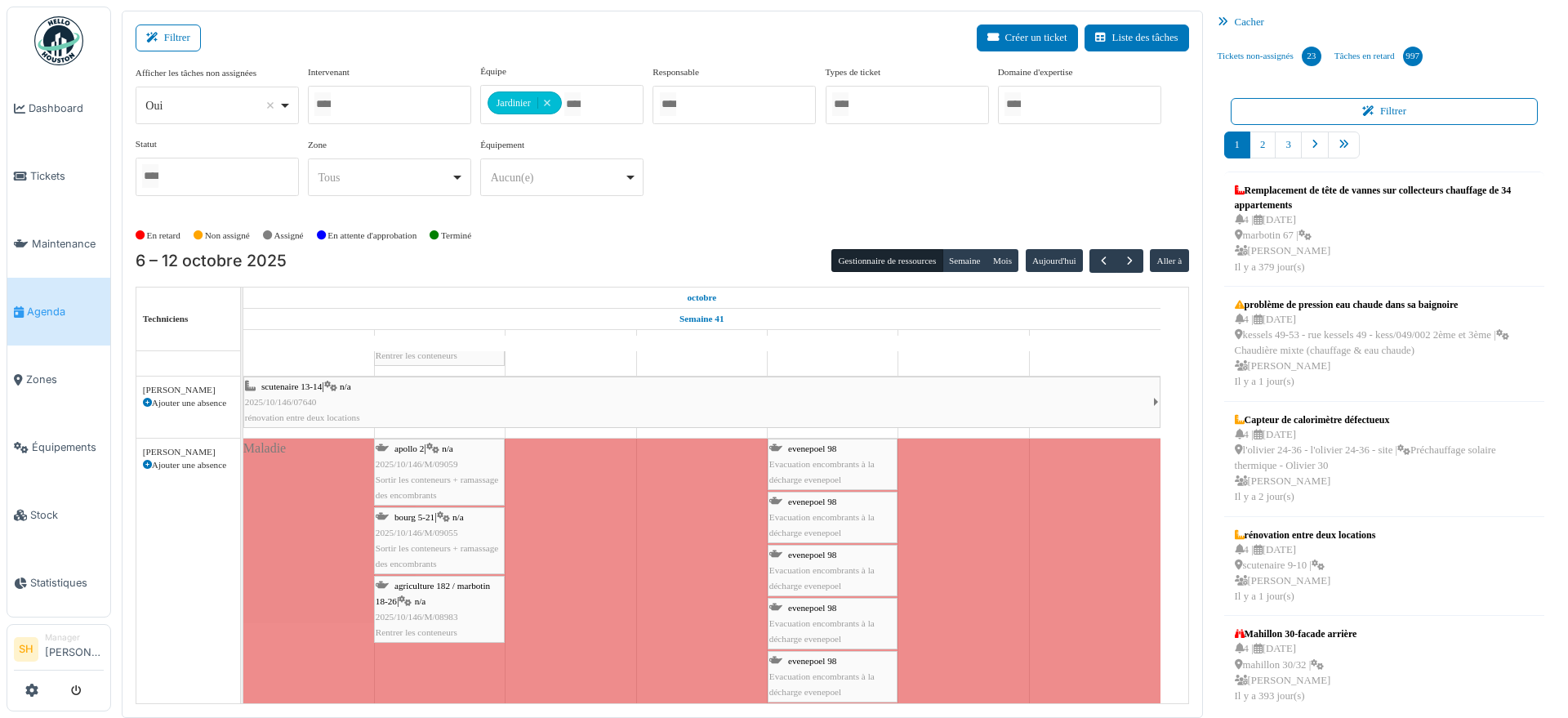
click at [432, 520] on span "bourg 5-21" at bounding box center [415, 518] width 40 height 10
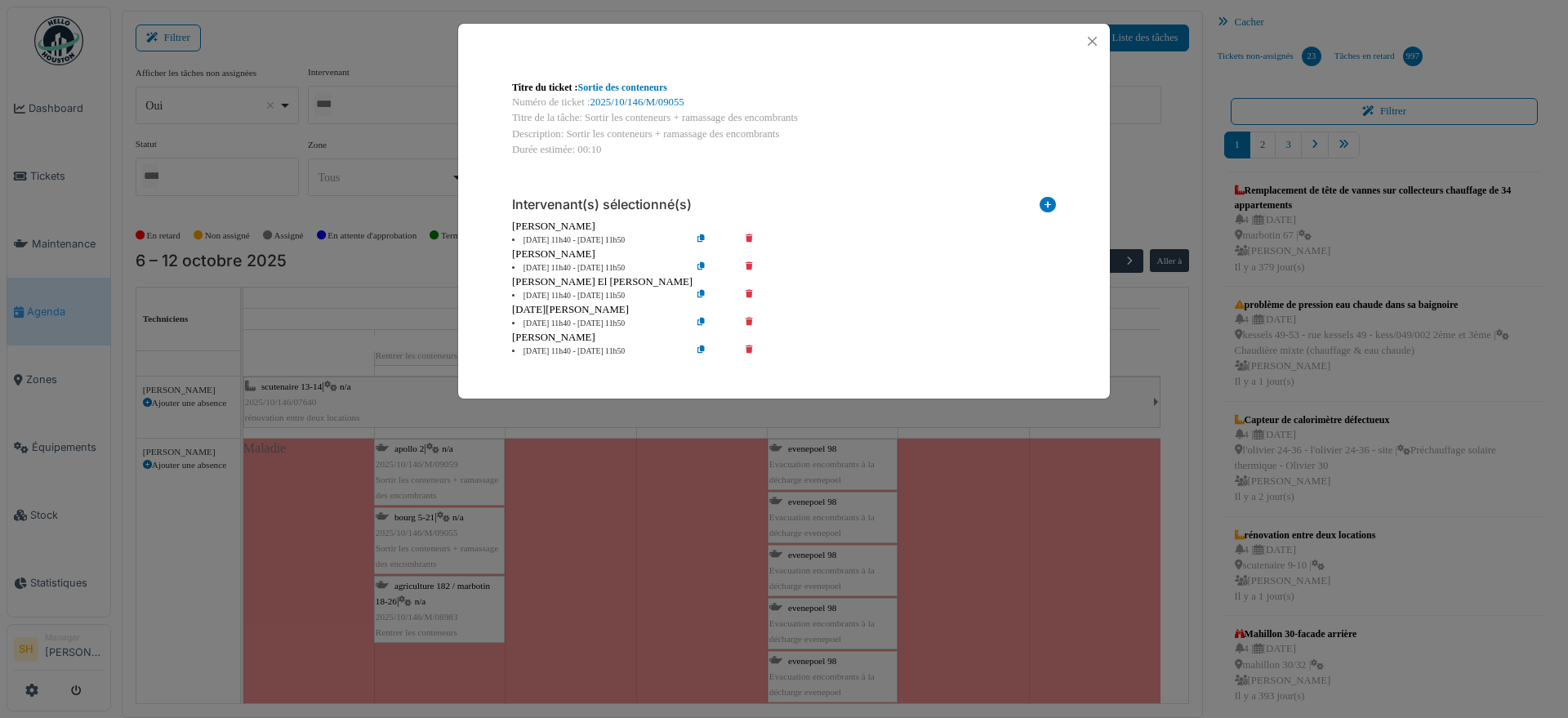
click at [747, 263] on icon at bounding box center [761, 268] width 47 height 12
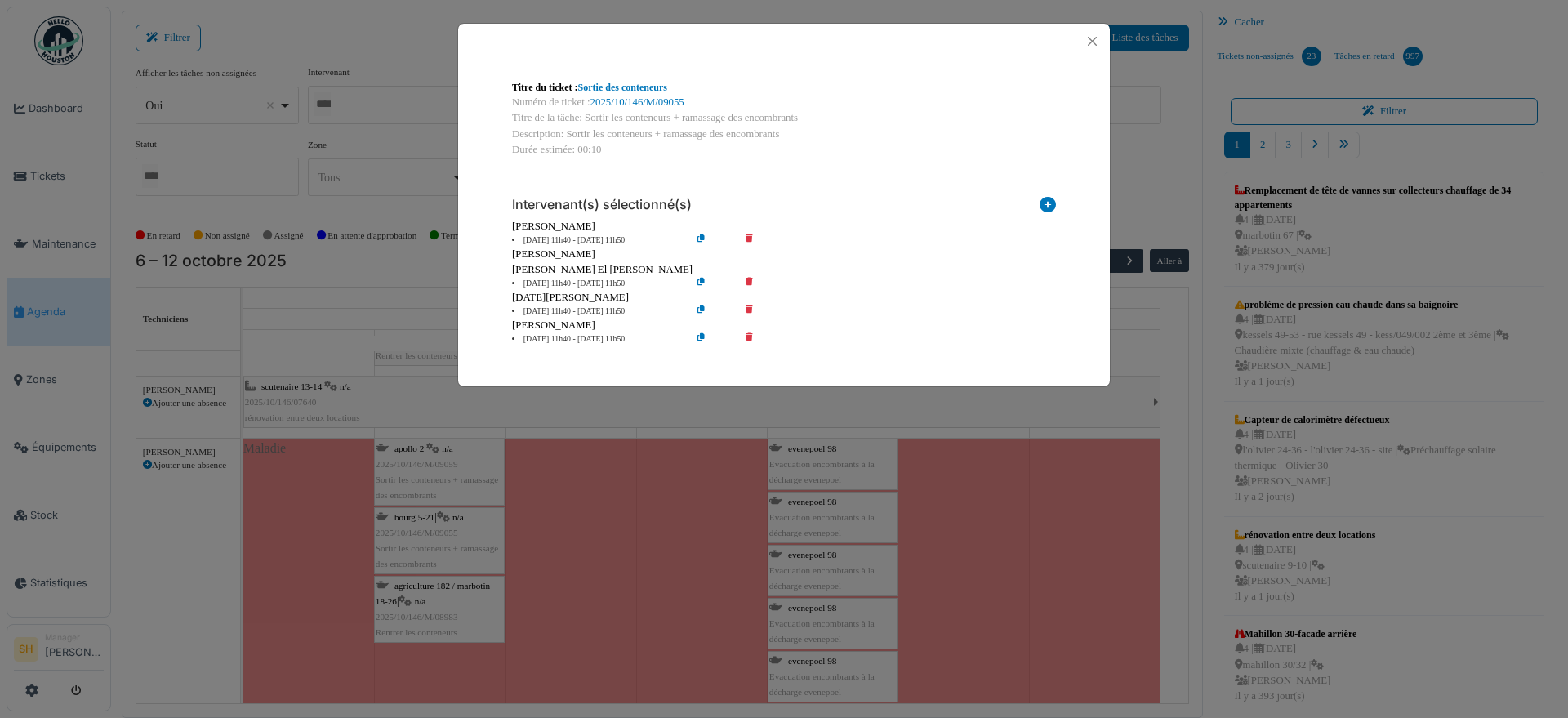
click at [440, 481] on div "Titre du ticket : Sortie des conteneurs Numéro de ticket : 2025/10/146/M/09055 …" at bounding box center [784, 359] width 1568 height 718
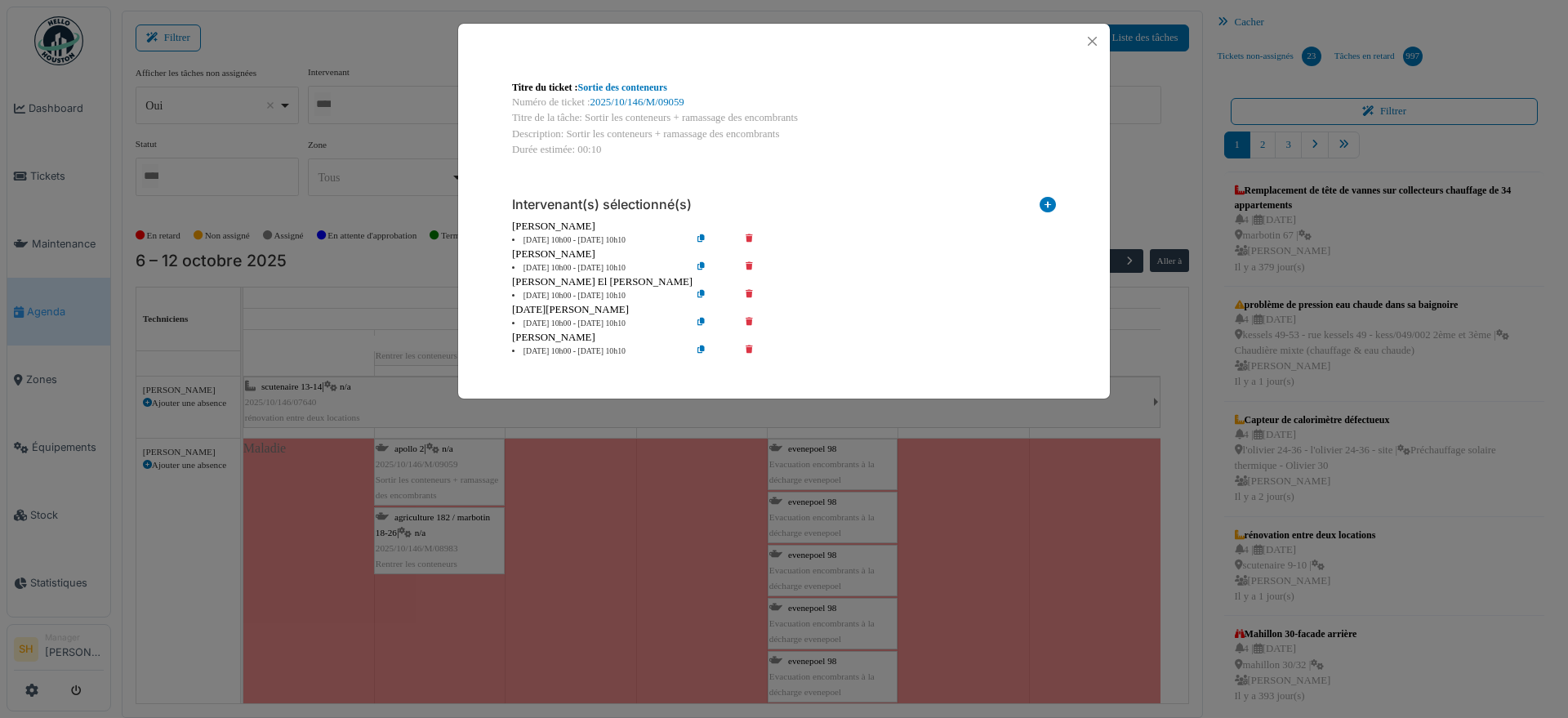
click at [749, 264] on icon at bounding box center [761, 268] width 47 height 12
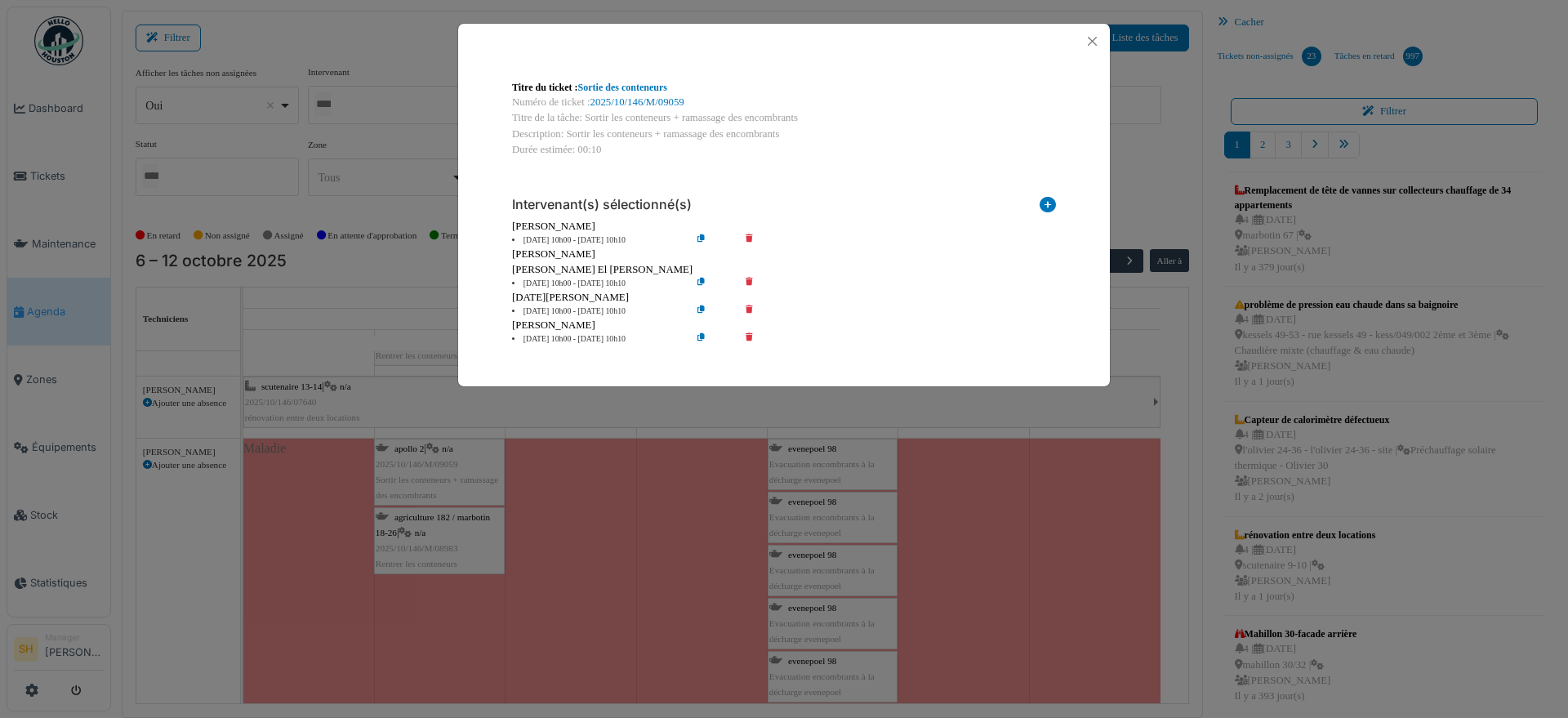
click at [459, 520] on div "Titre du ticket : Sortie des conteneurs Numéro de ticket : 2025/10/146/M/09059 …" at bounding box center [784, 359] width 1568 height 718
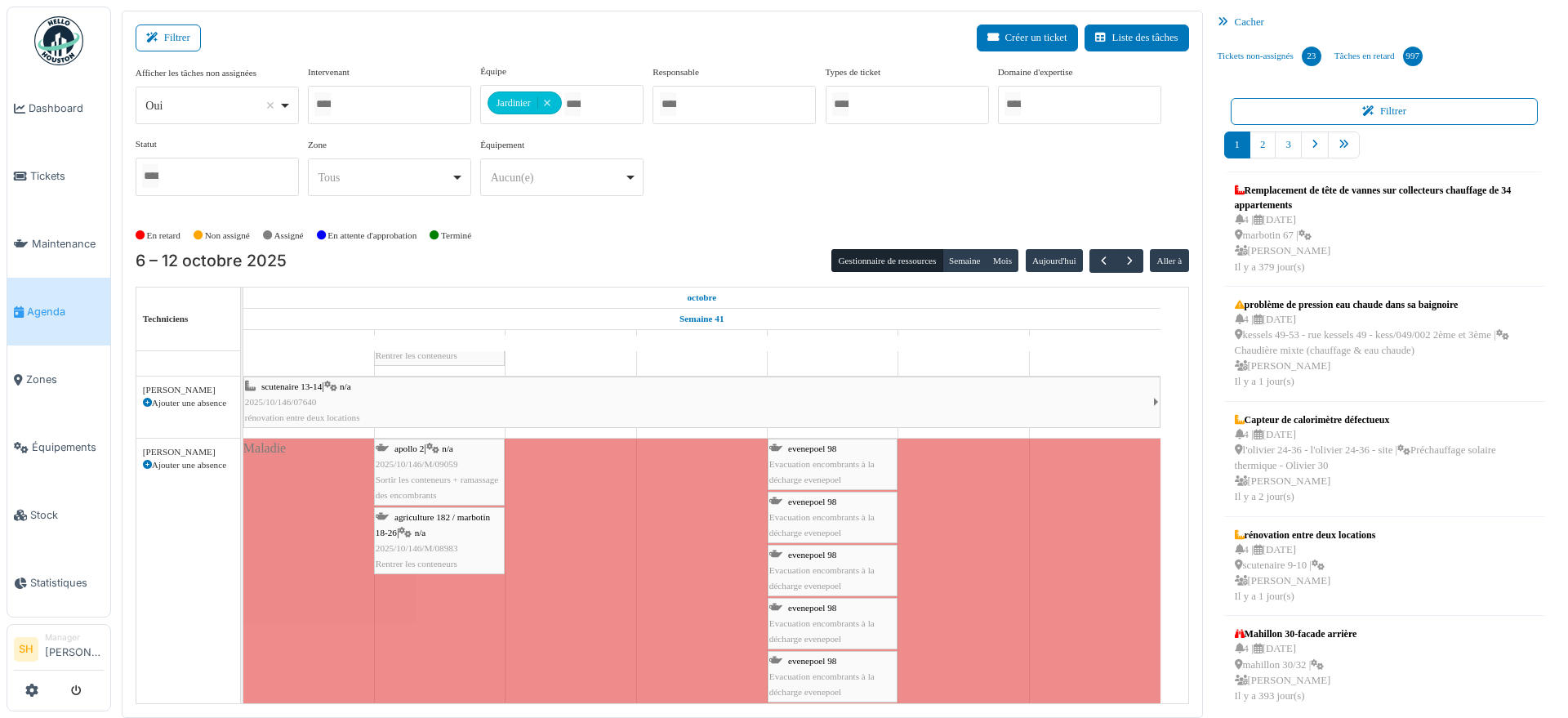
click at [457, 521] on span "agriculture 182 / marbotin 18-26" at bounding box center [433, 525] width 115 height 25
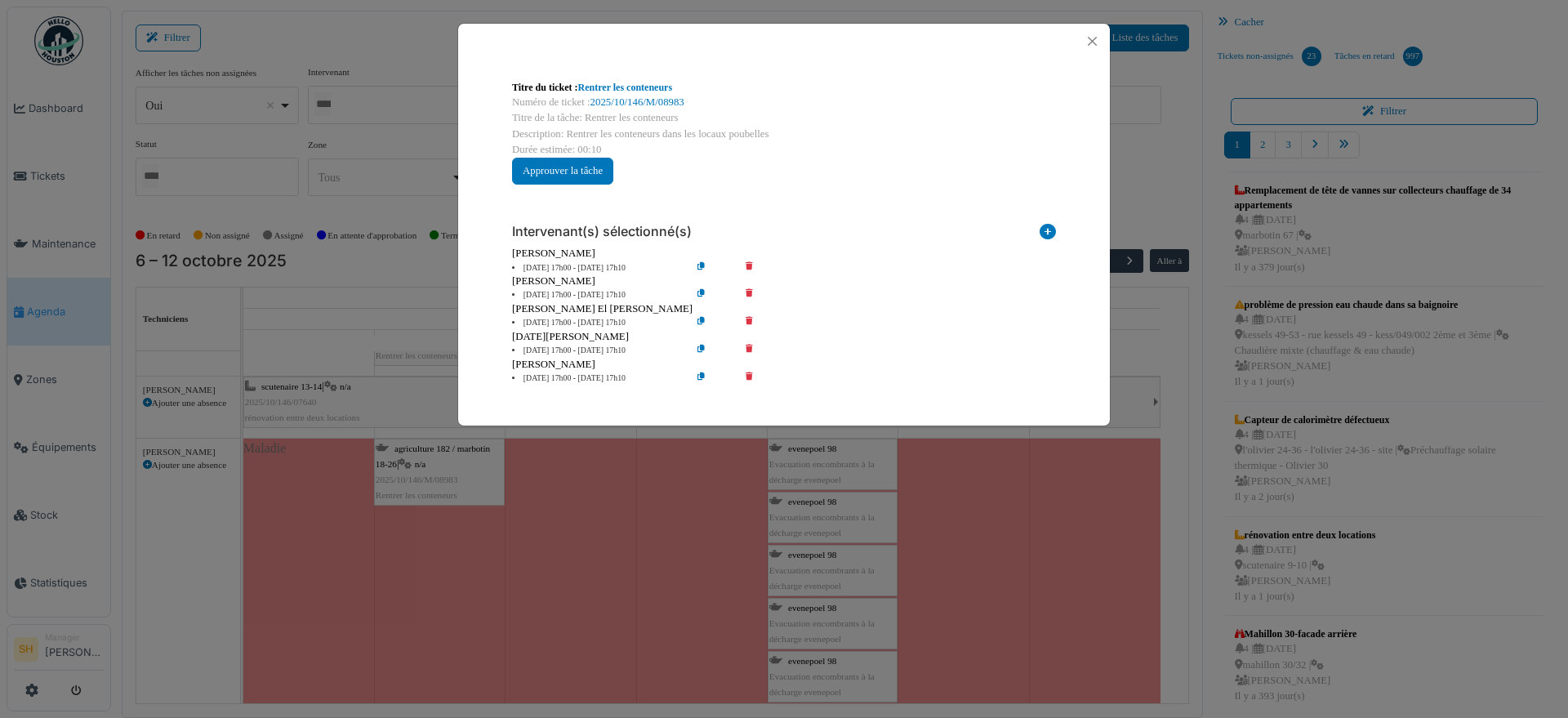
drag, startPoint x: 747, startPoint y: 286, endPoint x: 750, endPoint y: 295, distance: 9.5
click at [748, 287] on div "Intervenant(s) sélectionné(s) Technicien interne Prestataire externe Gestionnai…" at bounding box center [784, 297] width 570 height 200
click at [750, 289] on icon at bounding box center [761, 295] width 47 height 12
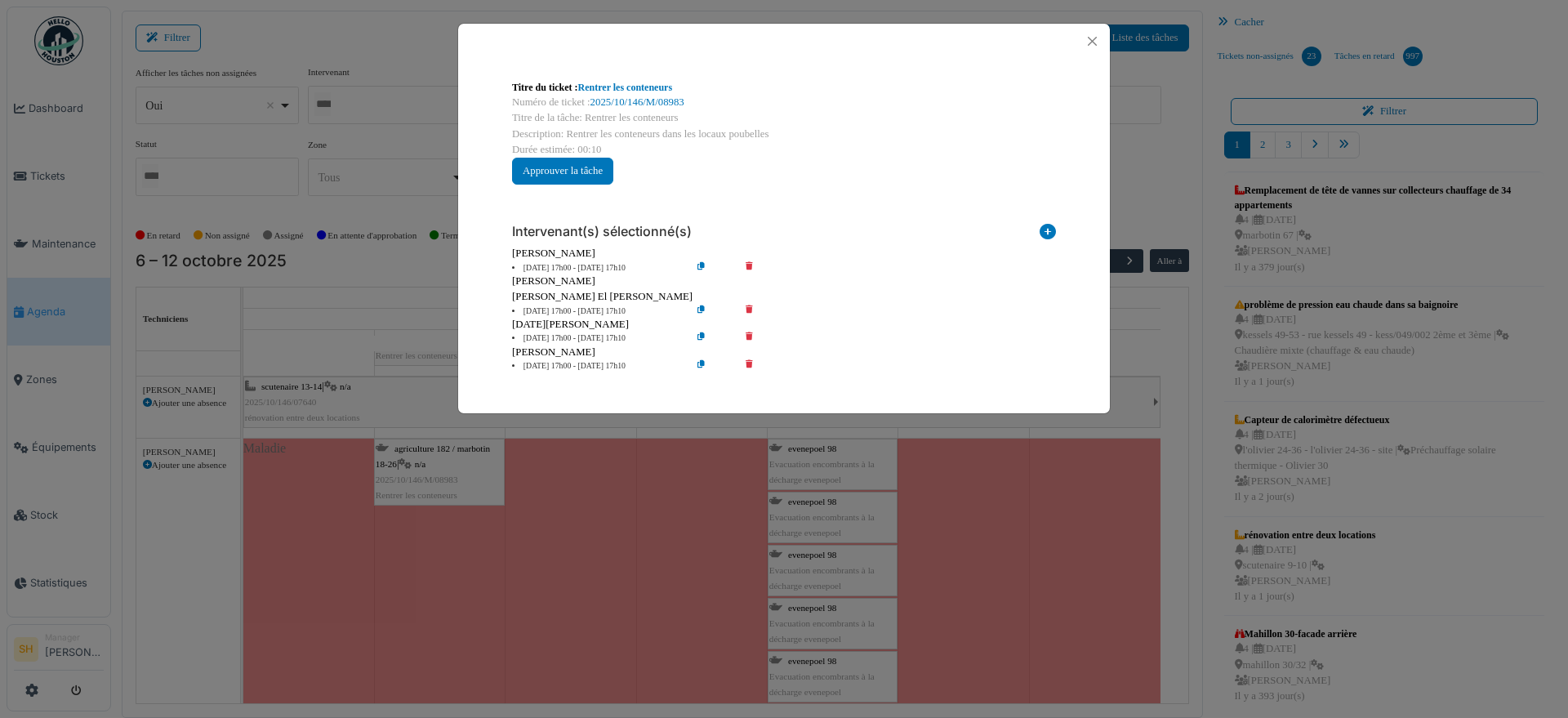
click at [1120, 346] on div "Titre du ticket : Rentrer les conteneurs Numéro de ticket : 2025/10/146/M/08983…" at bounding box center [784, 359] width 1568 height 718
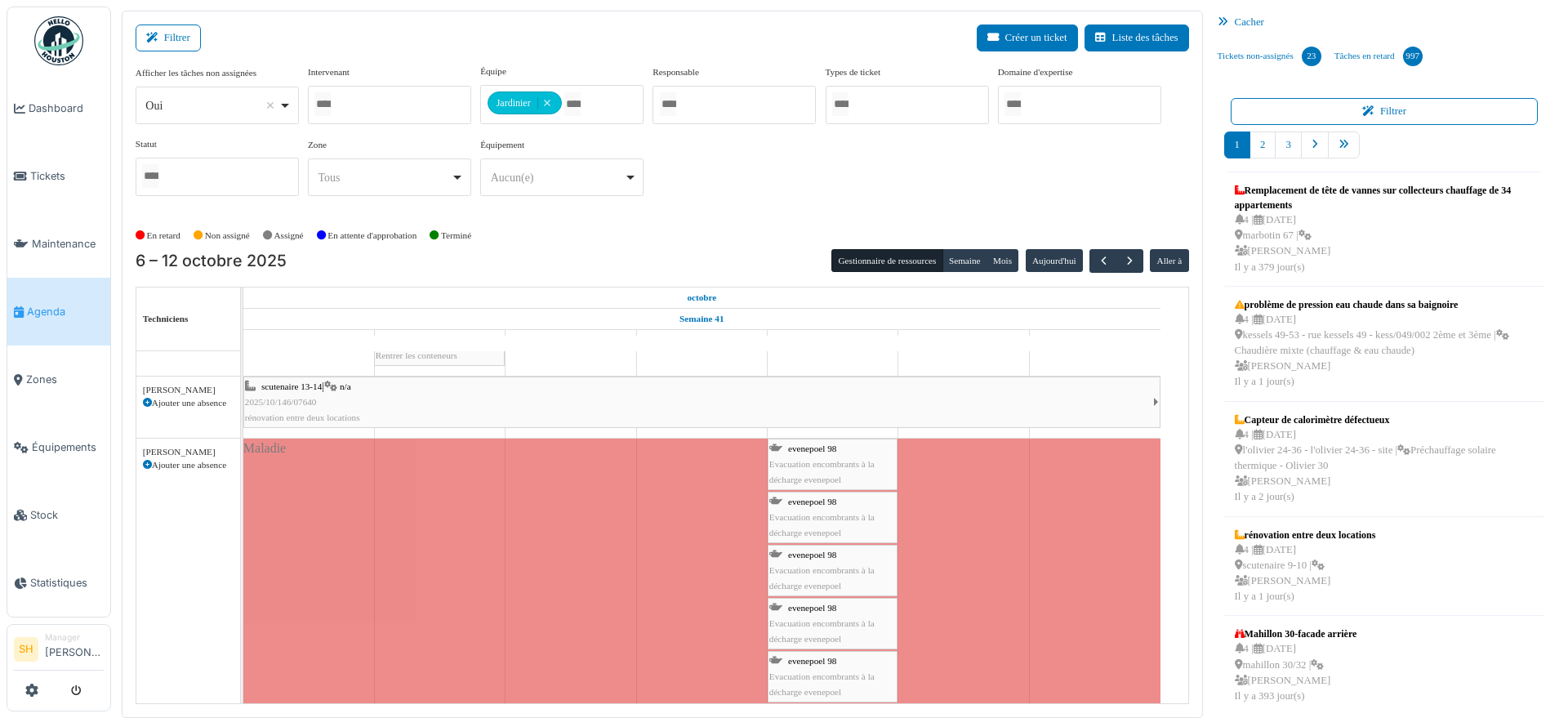
click at [819, 454] on div "evenepoel 98 Evacuation encombrants à la décharge evenepoel" at bounding box center [832, 465] width 127 height 48
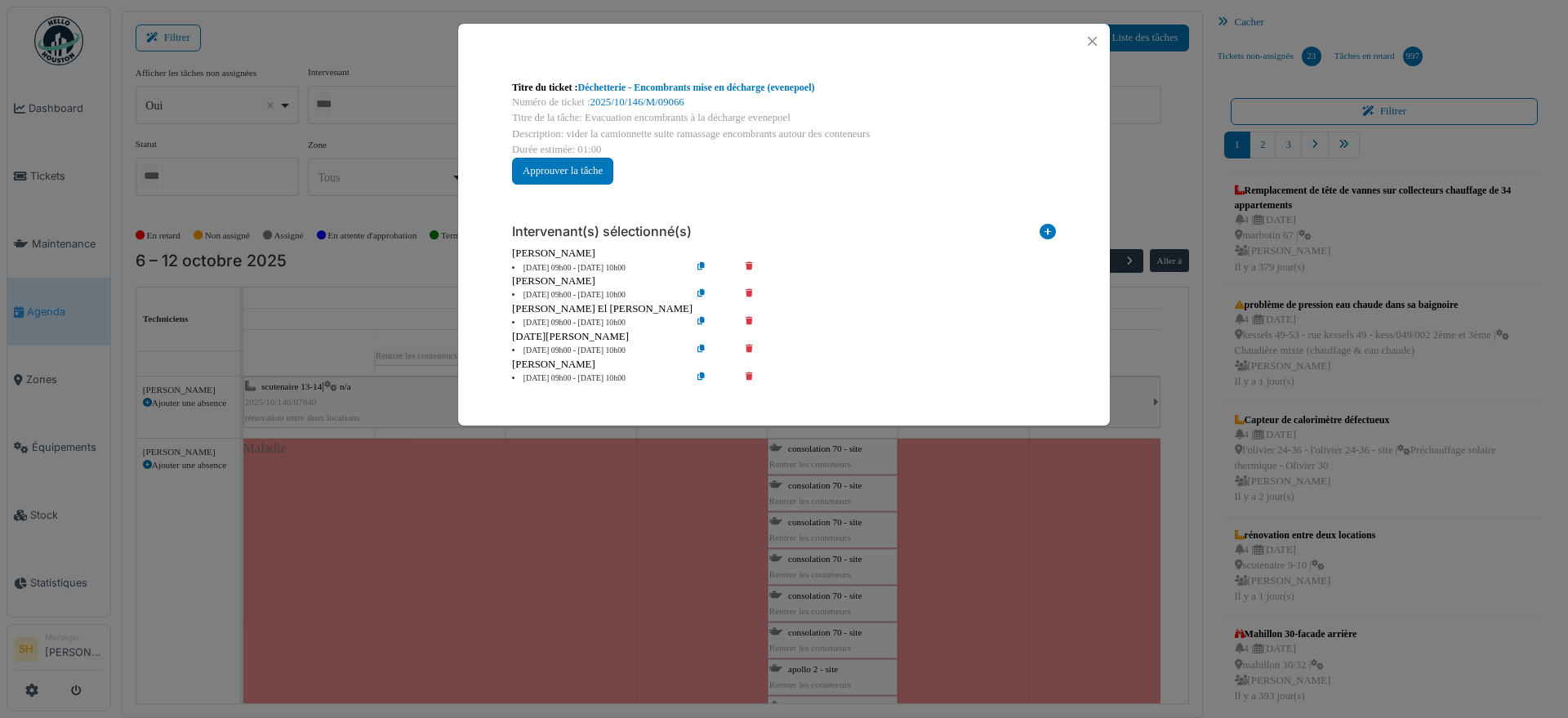
click at [748, 291] on icon at bounding box center [761, 295] width 47 height 12
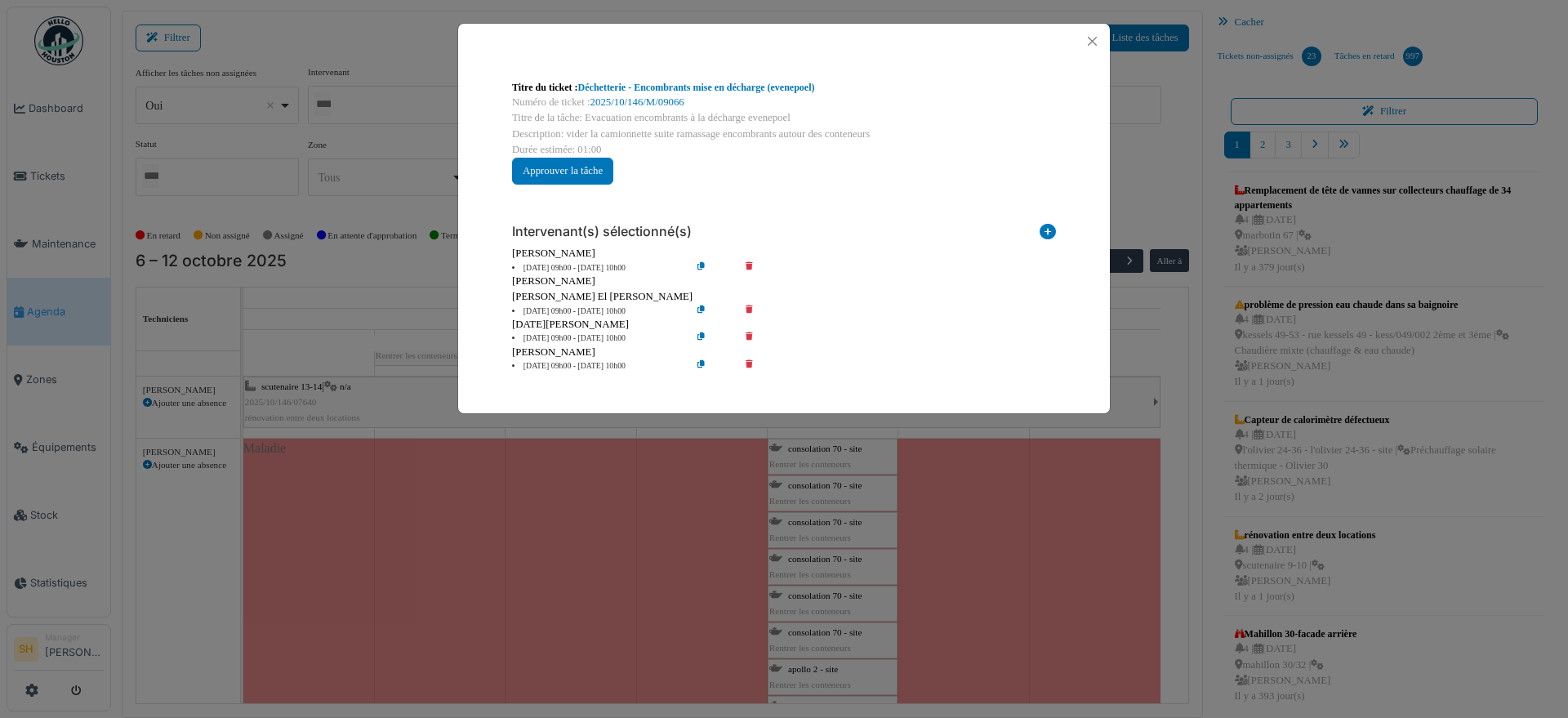
click at [749, 362] on icon at bounding box center [761, 366] width 47 height 12
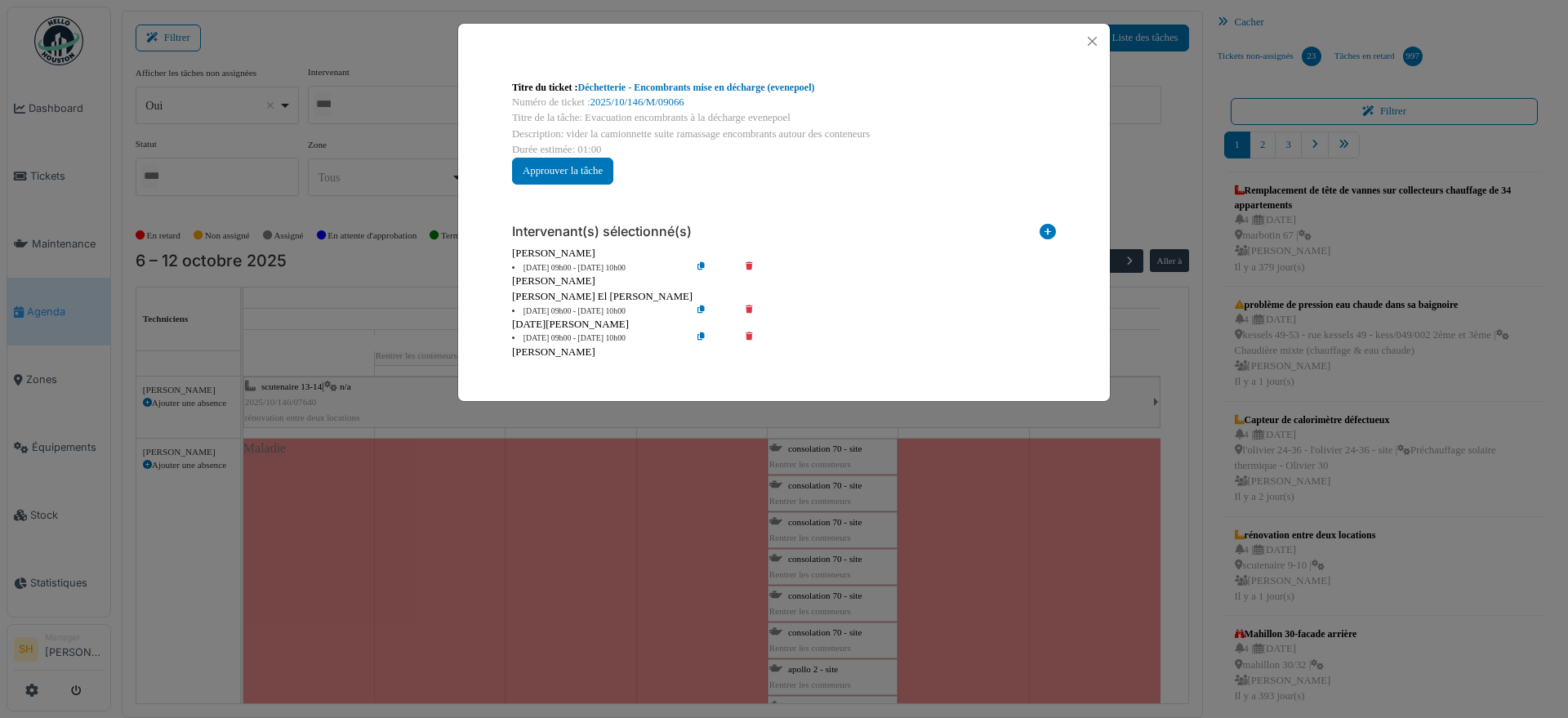
click at [928, 418] on div "Titre du ticket : Déchetterie - Encombrants mise en décharge (evenepoel) Numéro…" at bounding box center [784, 359] width 1568 height 718
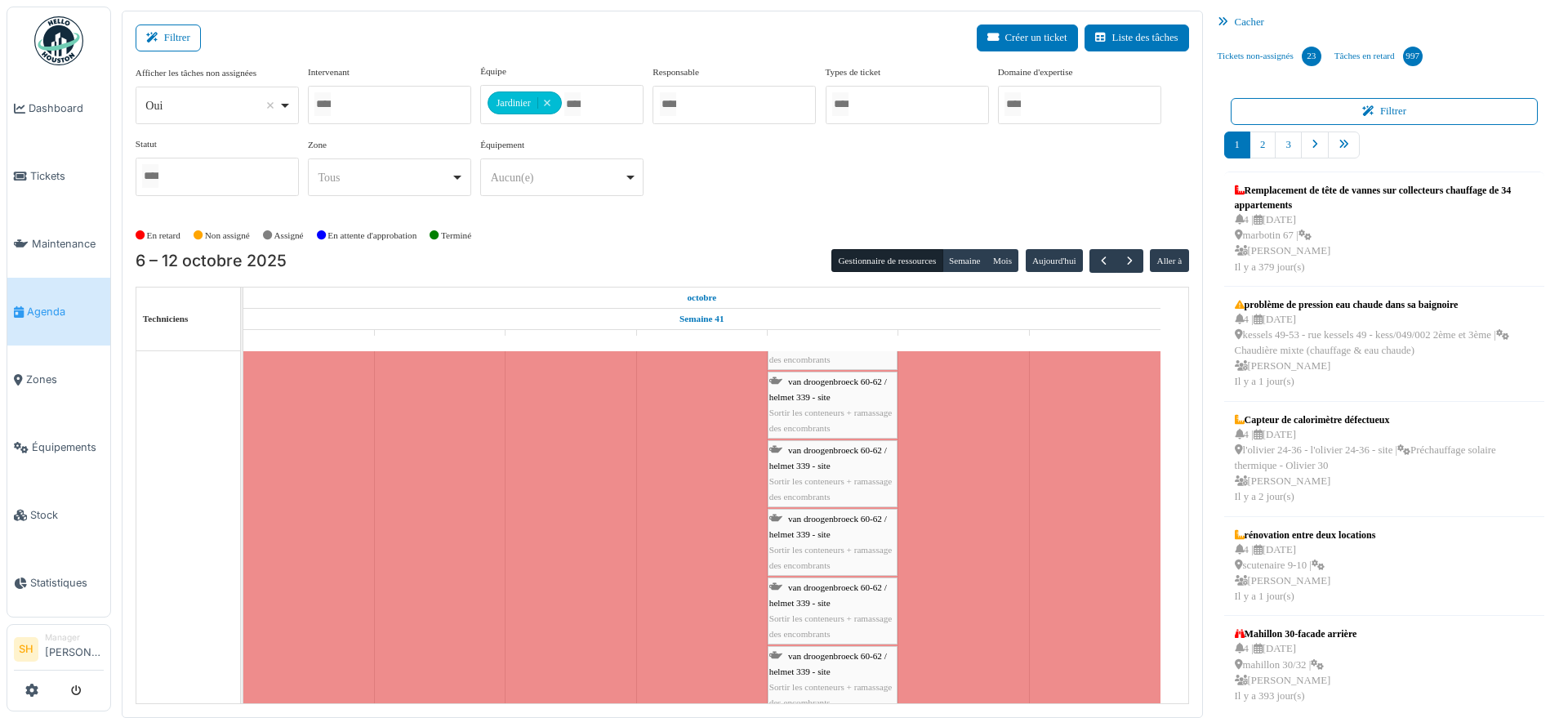
scroll to position [5820, 0]
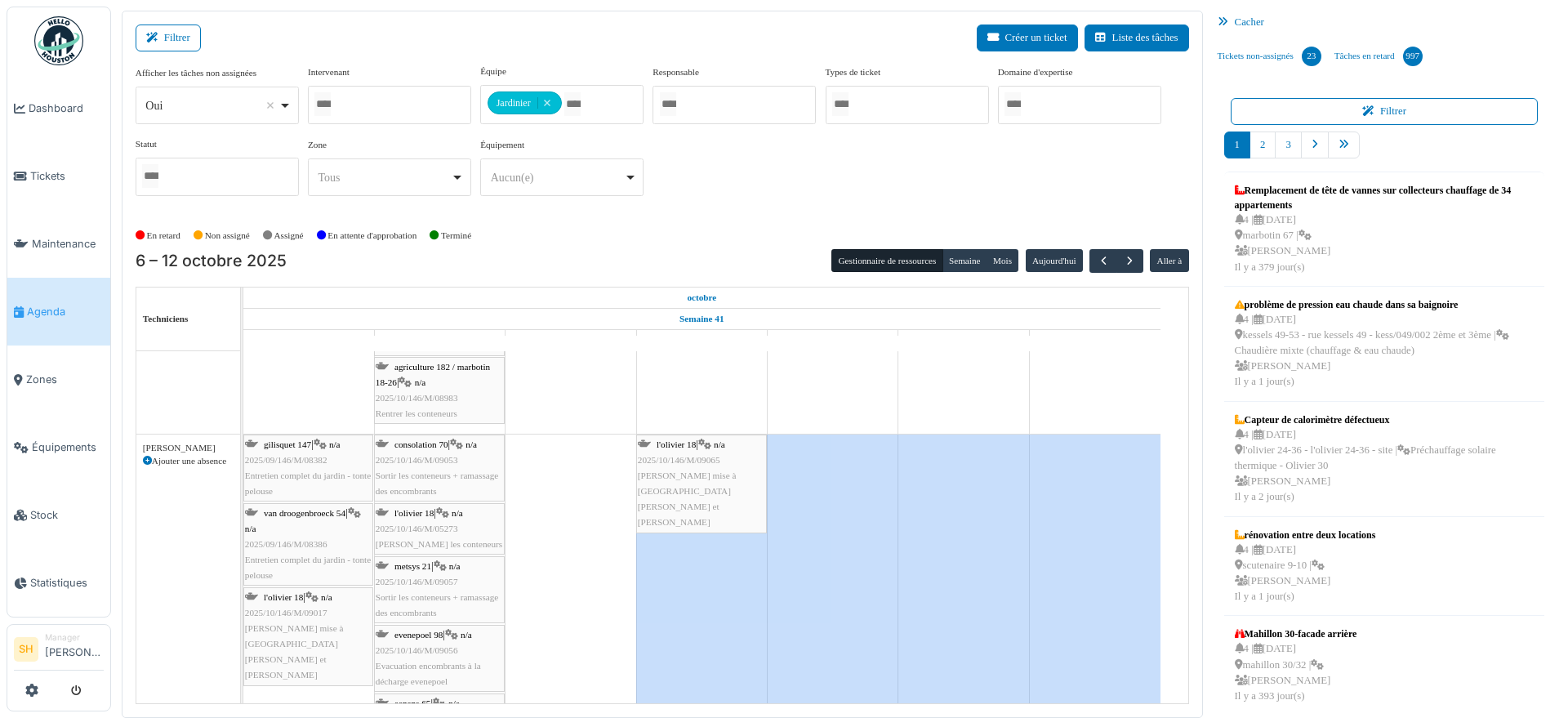
click at [696, 445] on span "l'olivier 18" at bounding box center [676, 445] width 39 height 10
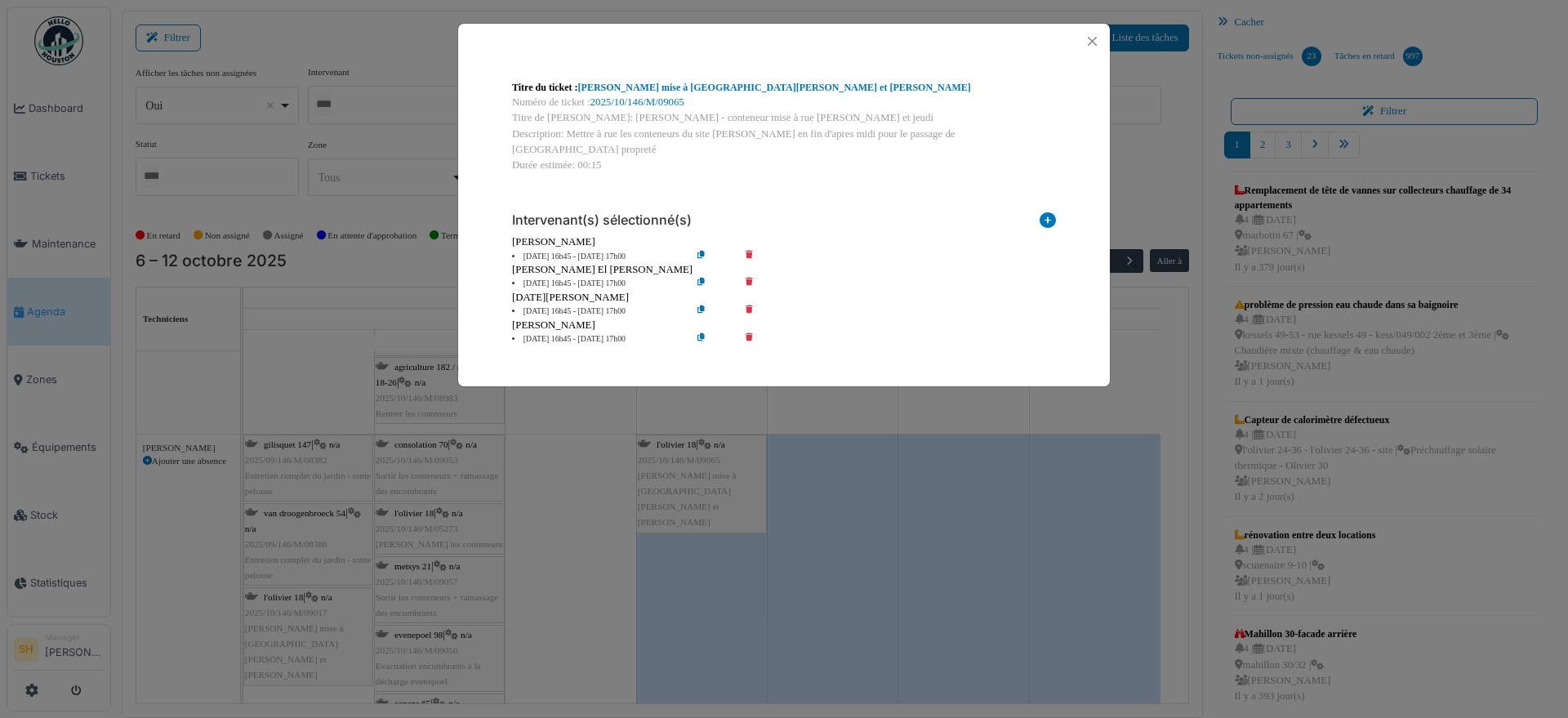
click at [752, 333] on icon at bounding box center [761, 339] width 47 height 12
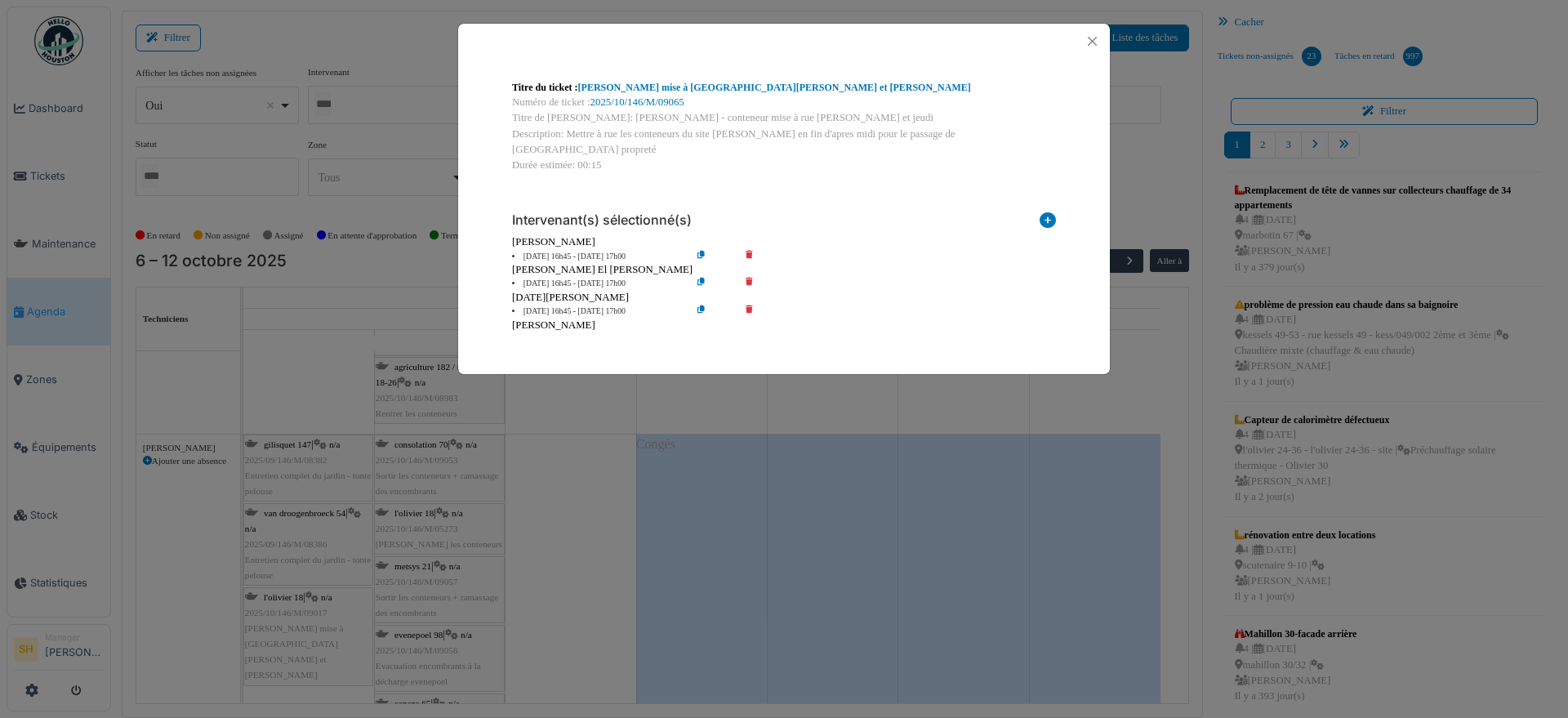
click at [824, 401] on div "Titre du ticket : Olivier - Conteneur mise à rue les Lundi et Jeudi Numéro de t…" at bounding box center [784, 359] width 1568 height 718
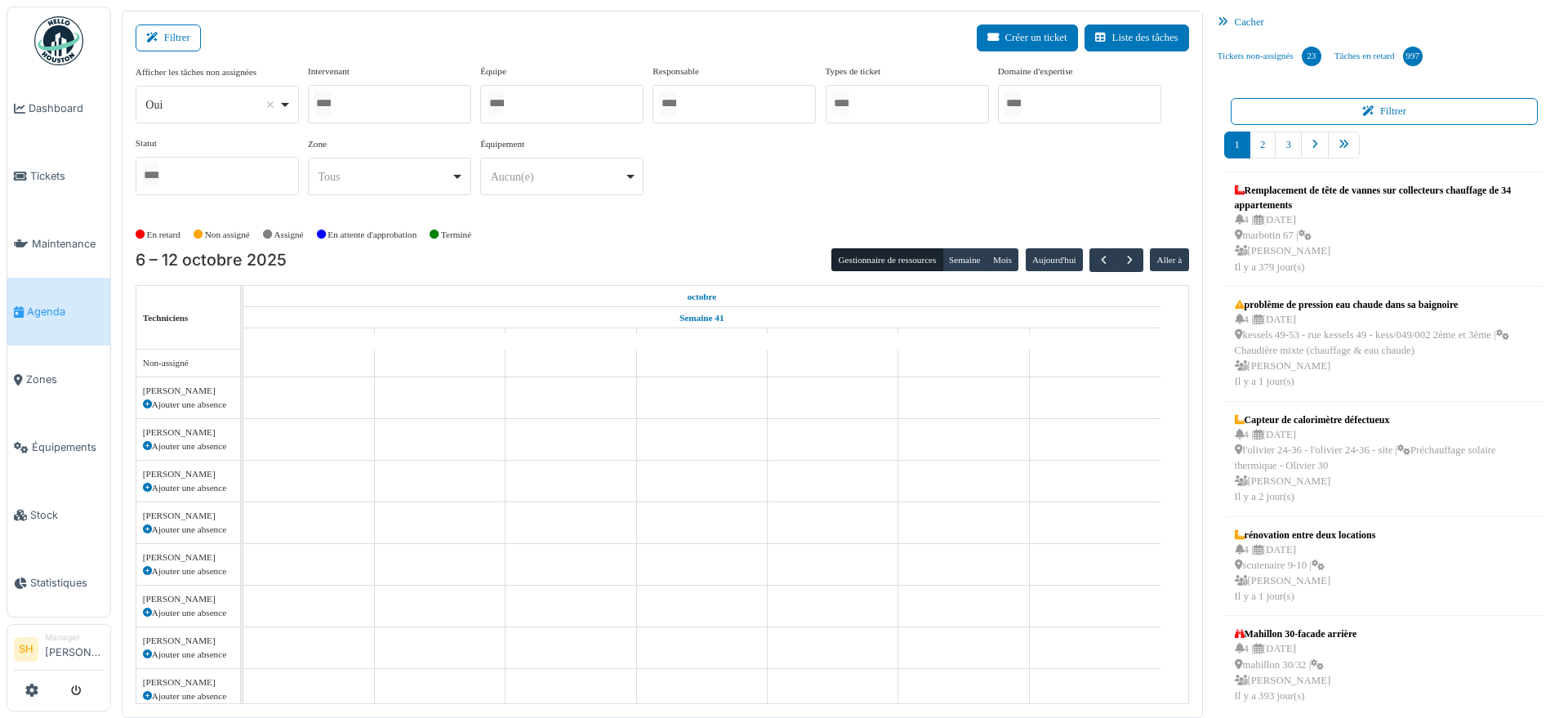
click at [542, 109] on div at bounding box center [562, 104] width 163 height 38
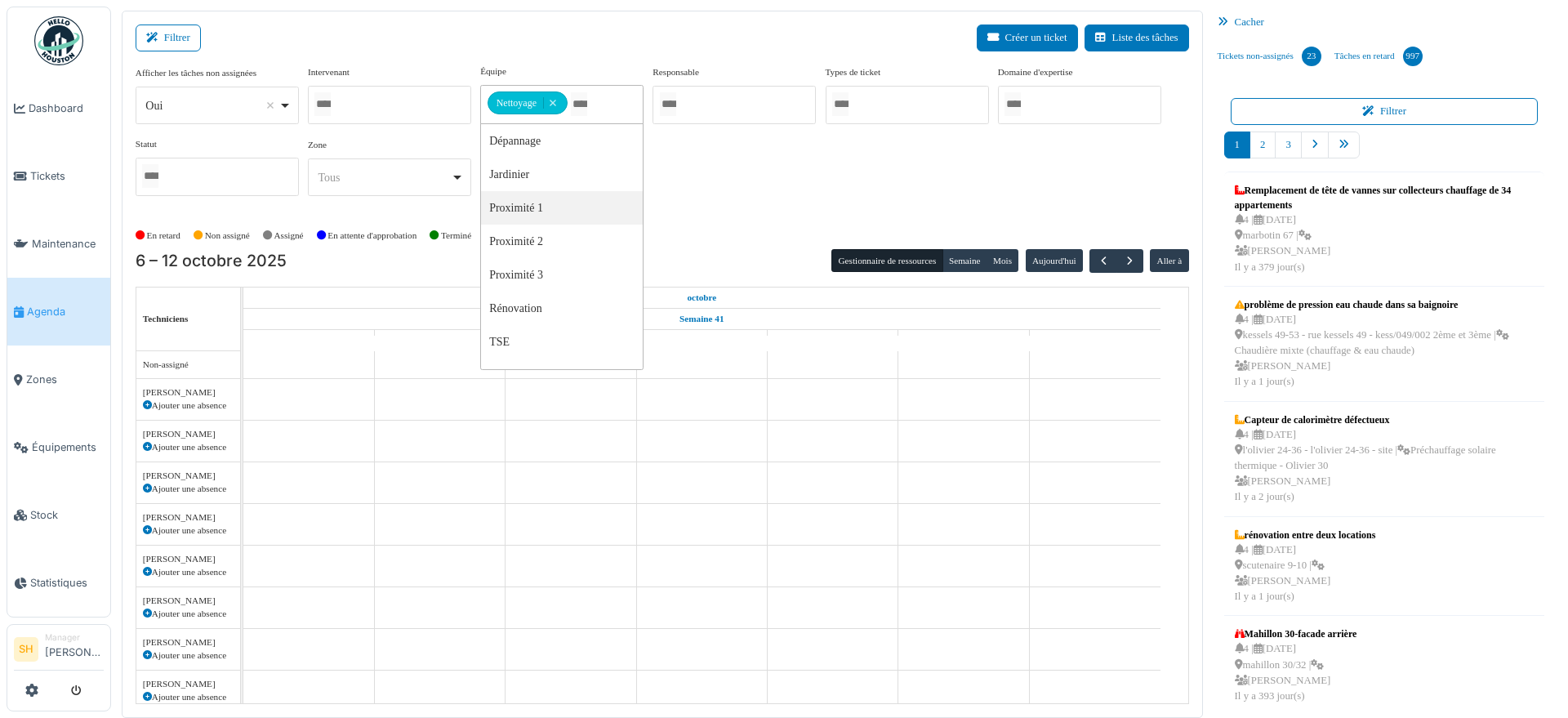
drag, startPoint x: 545, startPoint y: 210, endPoint x: 580, endPoint y: 204, distance: 35.5
click at [783, 191] on div "Afficher les tâches non assignées *** Oui Remove item Oui Non Intervenant Abdel…" at bounding box center [662, 137] width 1054 height 145
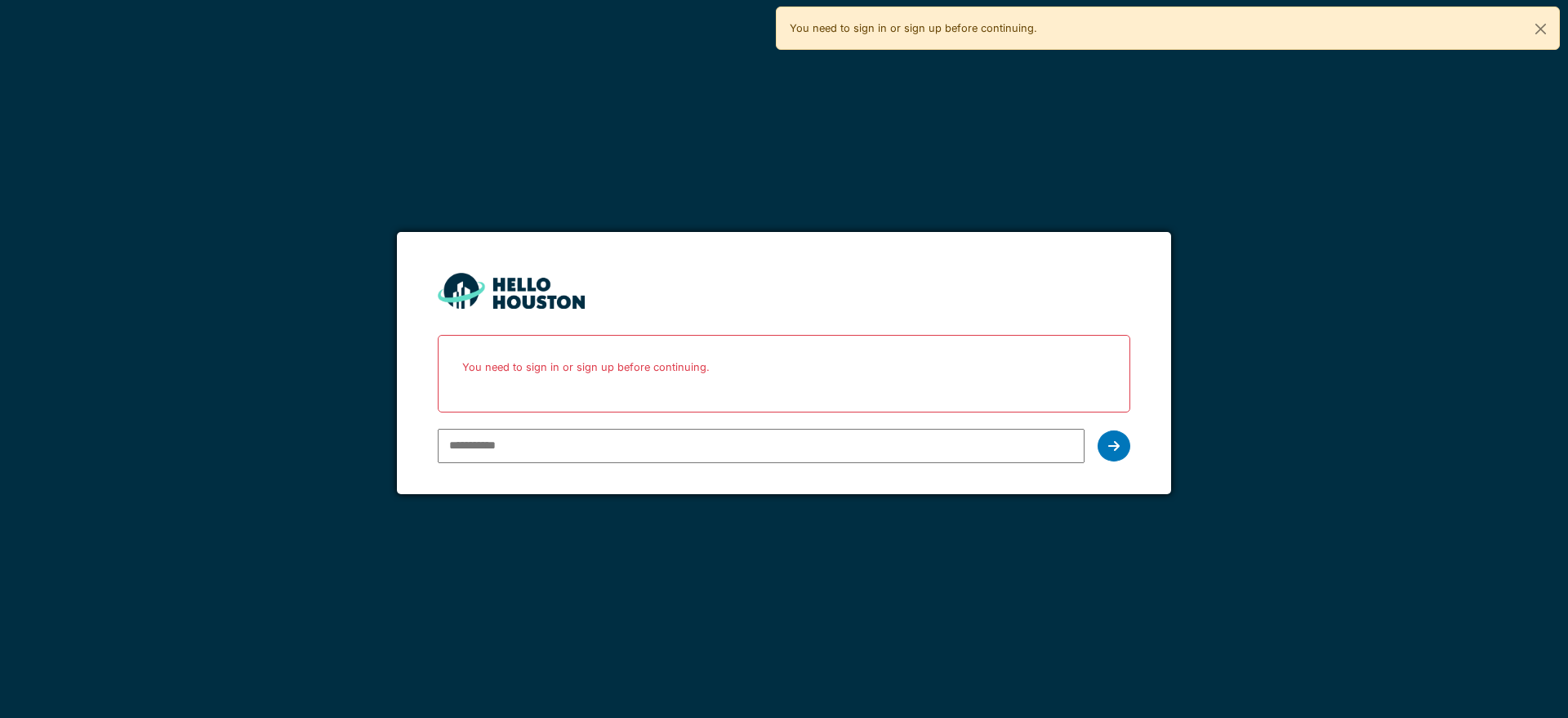
type input "**********"
drag, startPoint x: 0, startPoint y: 0, endPoint x: 1115, endPoint y: 443, distance: 1199.8
click at [1115, 443] on icon at bounding box center [1113, 446] width 11 height 13
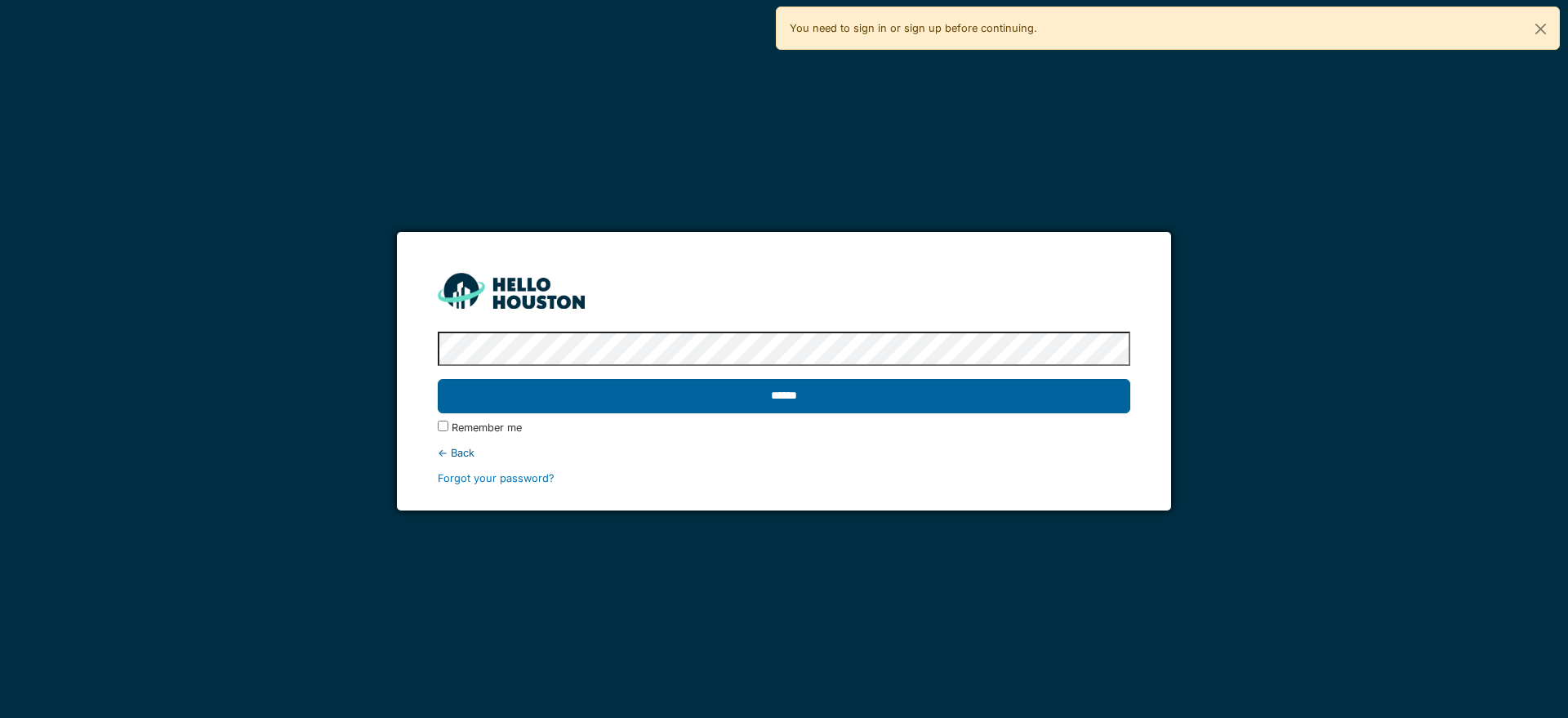
click at [930, 412] on input "******" at bounding box center [784, 396] width 692 height 34
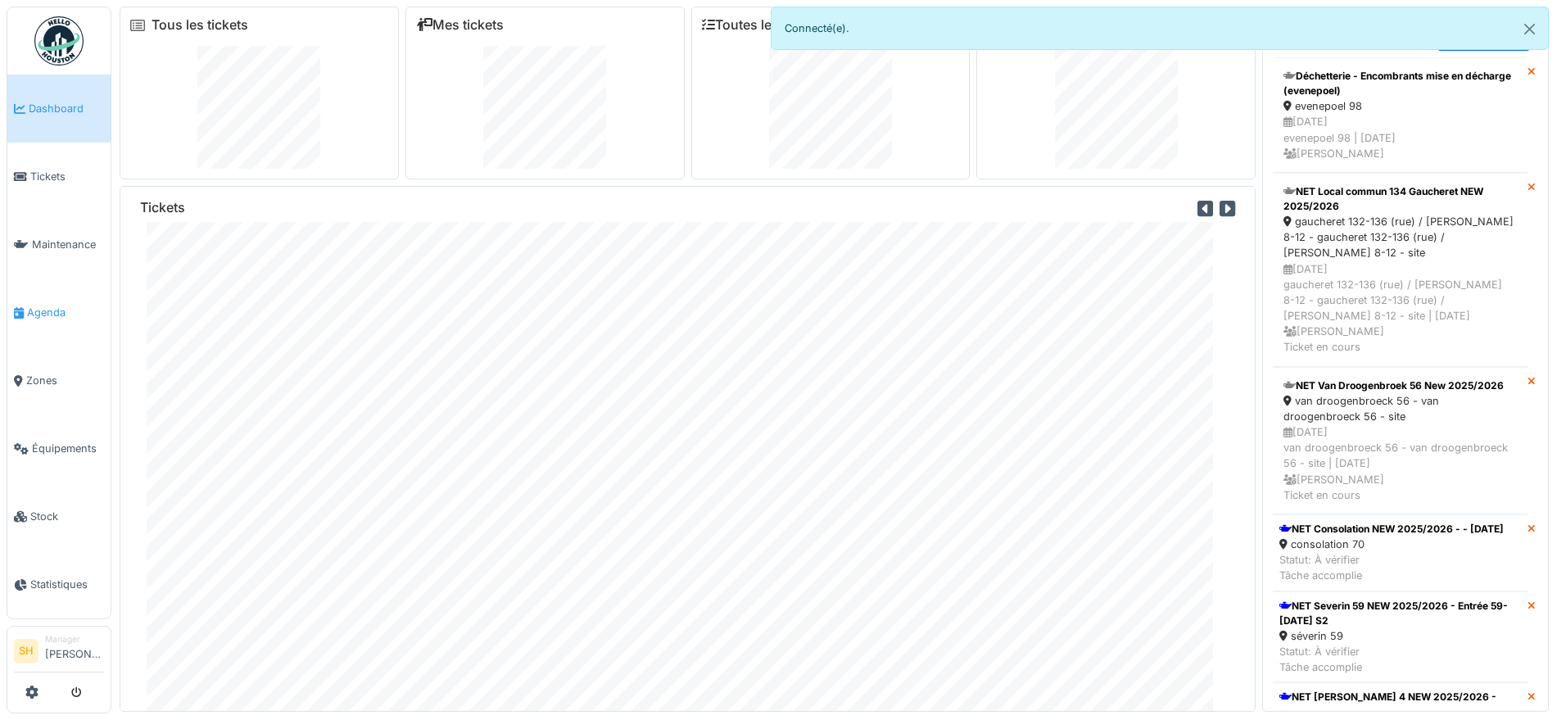
click at [51, 312] on span "Agenda" at bounding box center [65, 313] width 77 height 16
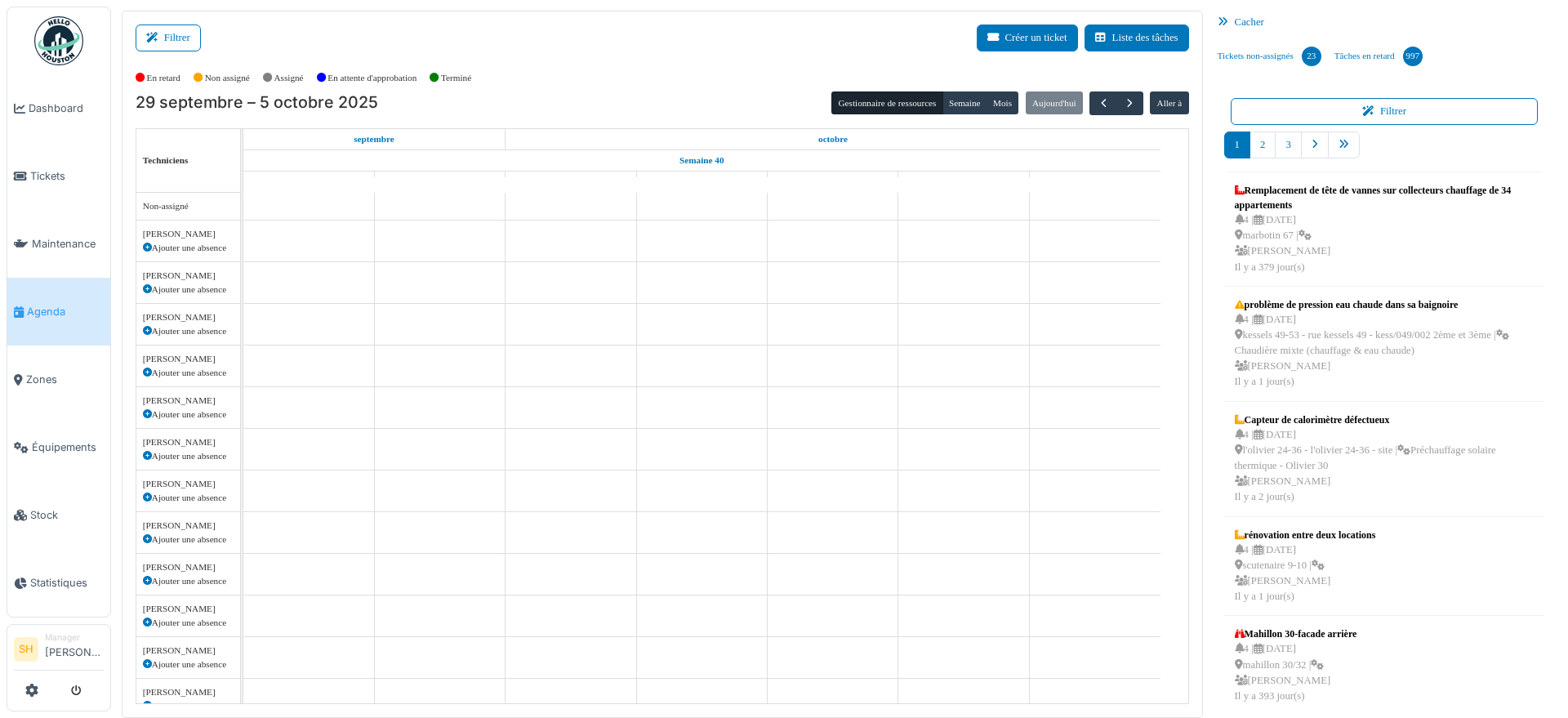
drag, startPoint x: 169, startPoint y: 37, endPoint x: 337, endPoint y: 62, distance: 169.8
click at [169, 37] on button "Filtrer" at bounding box center [168, 38] width 66 height 27
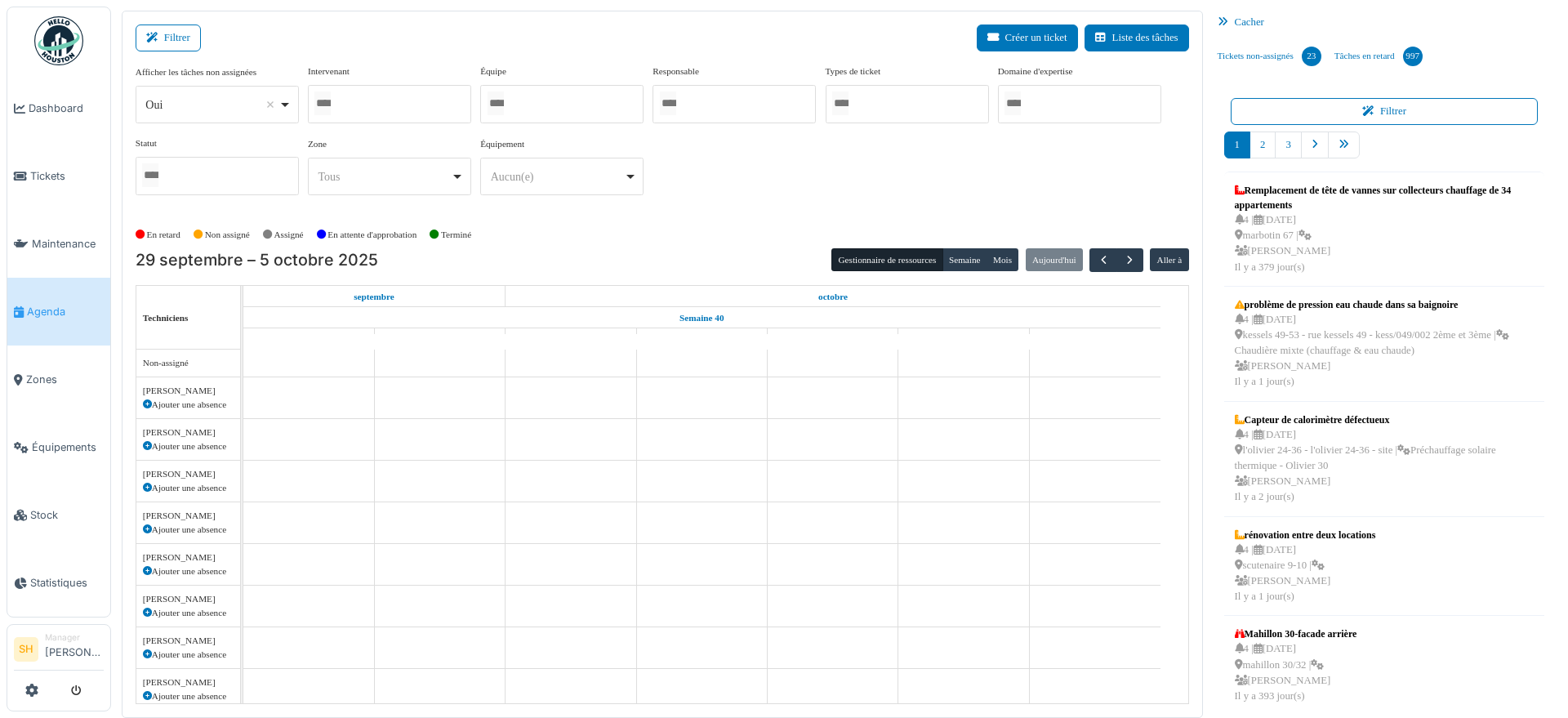
click at [526, 105] on div at bounding box center [562, 104] width 163 height 38
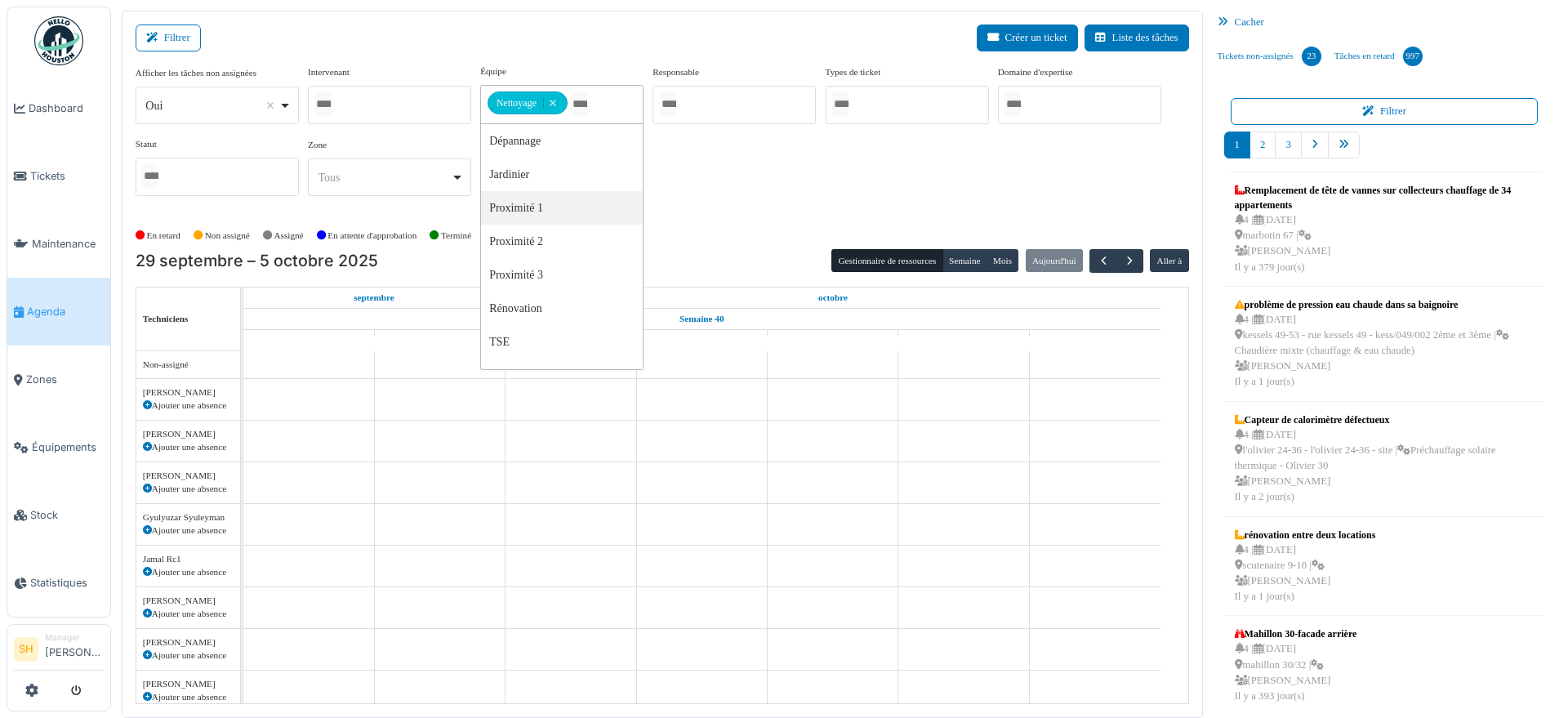
click at [693, 196] on div "Afficher les tâches non assignées *** Oui Remove item Oui Non Intervenant [PERS…" at bounding box center [662, 137] width 1054 height 145
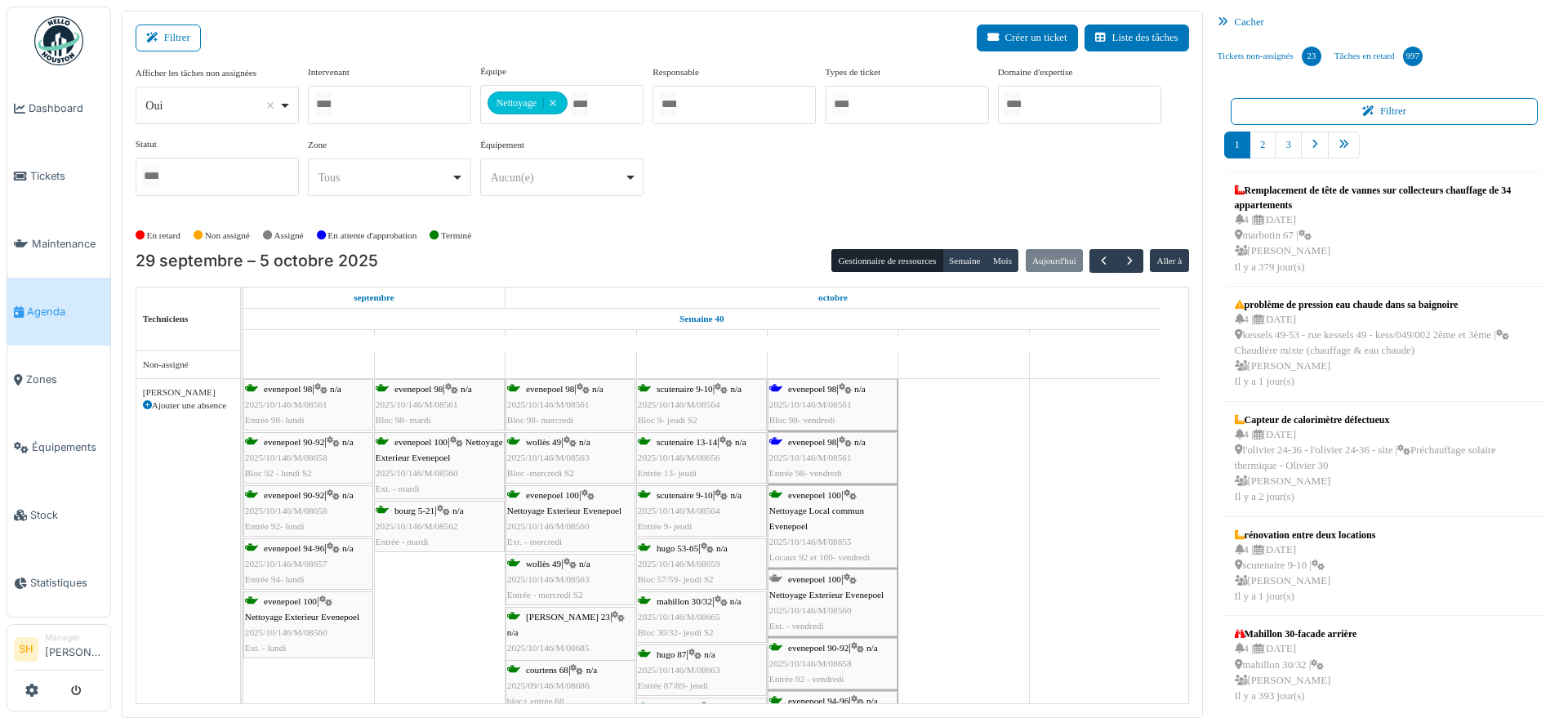
click at [801, 386] on span "evenepoel 98" at bounding box center [811, 389] width 48 height 10
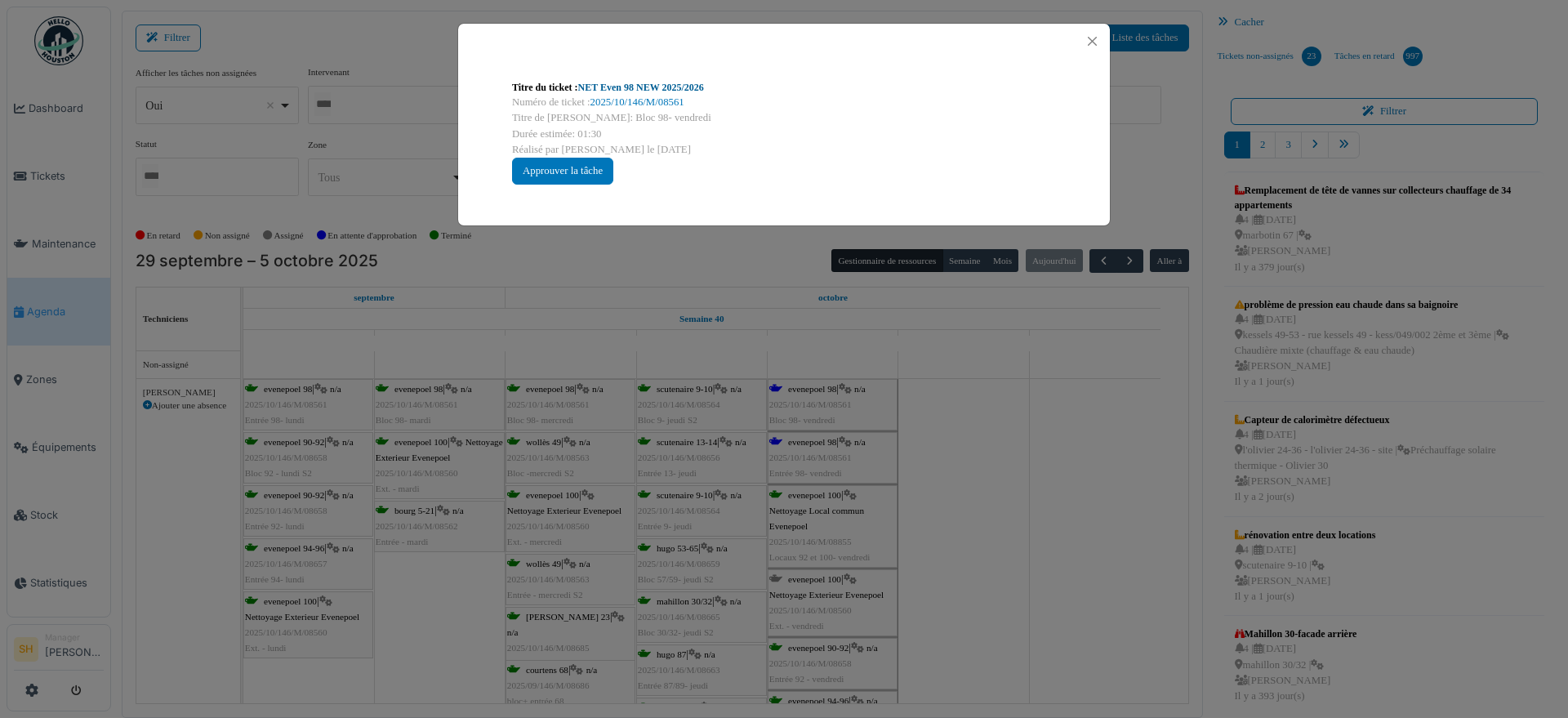
click at [605, 88] on link "NET Even 98 NEW 2025/2026" at bounding box center [641, 87] width 126 height 11
click at [1035, 550] on div "Titre du ticket : NET Even 98 NEW 2025/2026 Numéro de ticket : 2025/10/146/M/08…" at bounding box center [784, 359] width 1568 height 718
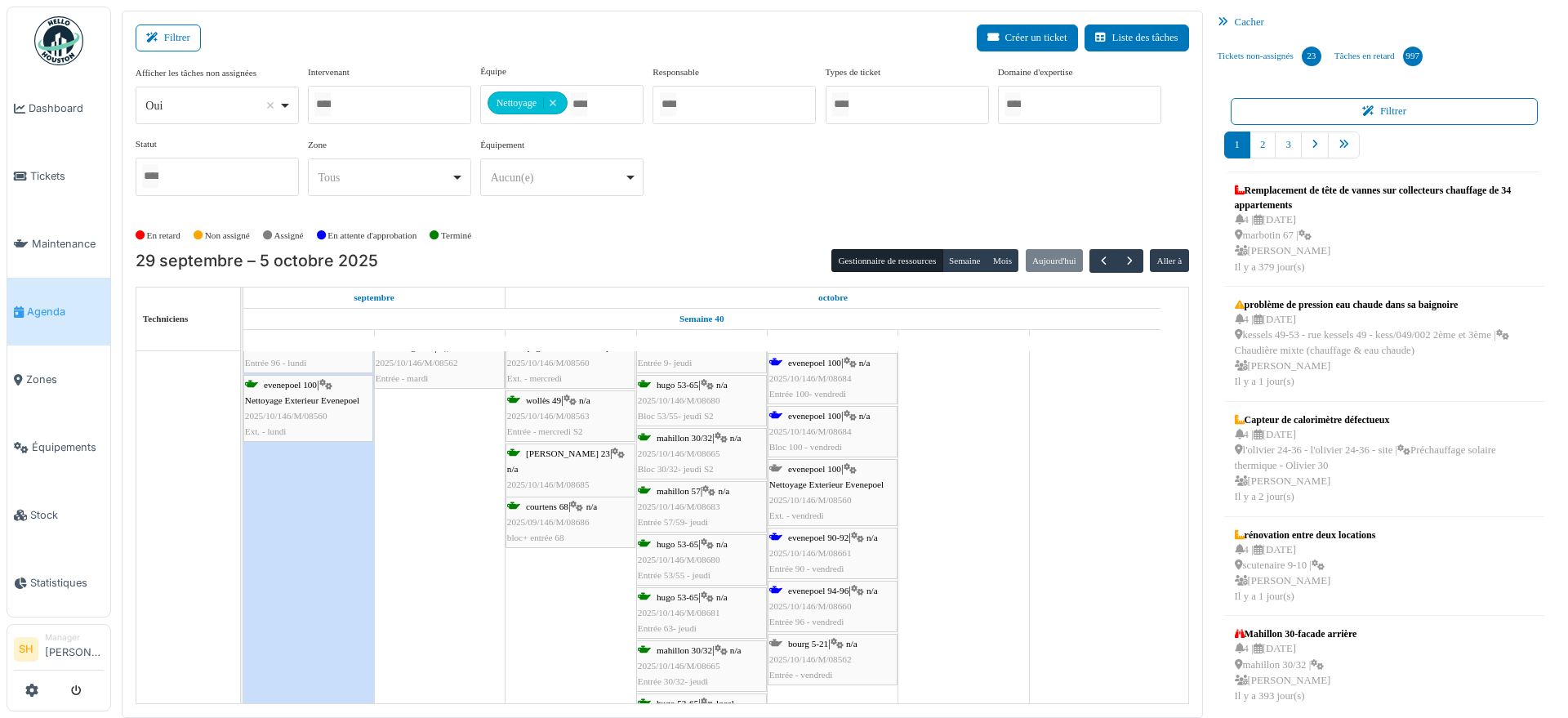
click at [831, 639] on div "[PERSON_NAME] 5-21 | n/a 2025/10/146/M/08562 Entrée - vendredi" at bounding box center [832, 660] width 127 height 48
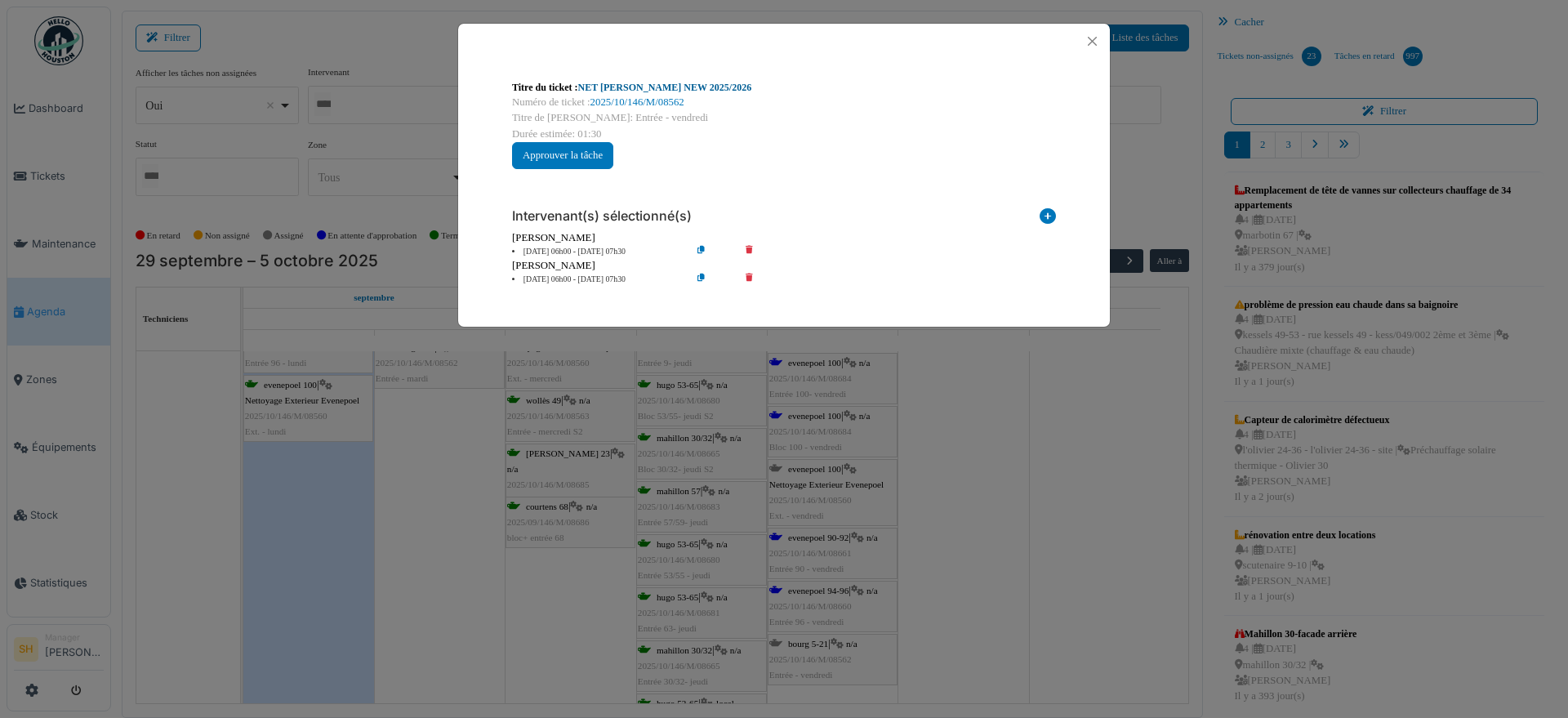
click at [673, 82] on link "NET [PERSON_NAME] NEW 2025/2026" at bounding box center [665, 87] width 173 height 11
click at [975, 607] on div "Titre du ticket : NET [PERSON_NAME] NEW 2025/2026 Numéro de ticket : 2025/10/14…" at bounding box center [784, 359] width 1568 height 718
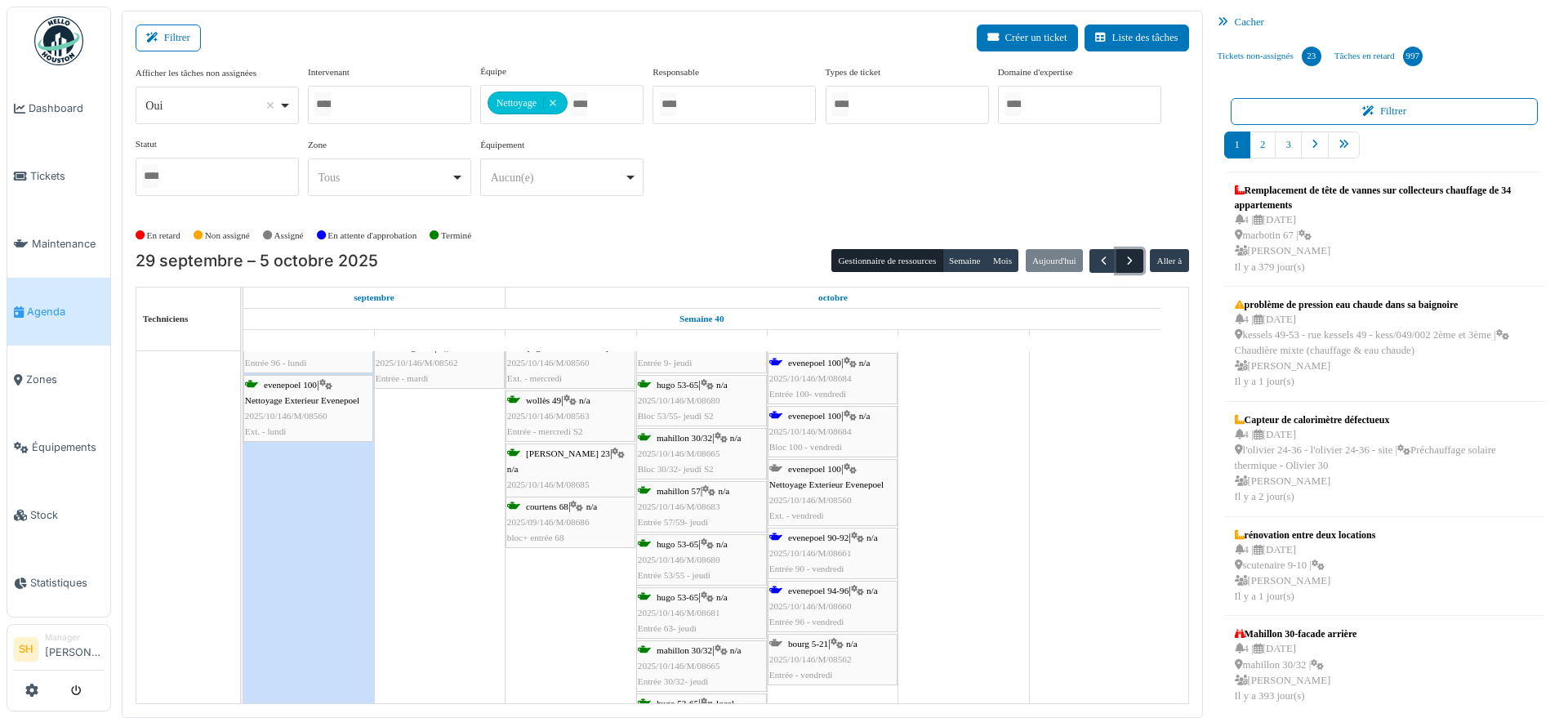
click at [1122, 261] on span "button" at bounding box center [1129, 261] width 14 height 14
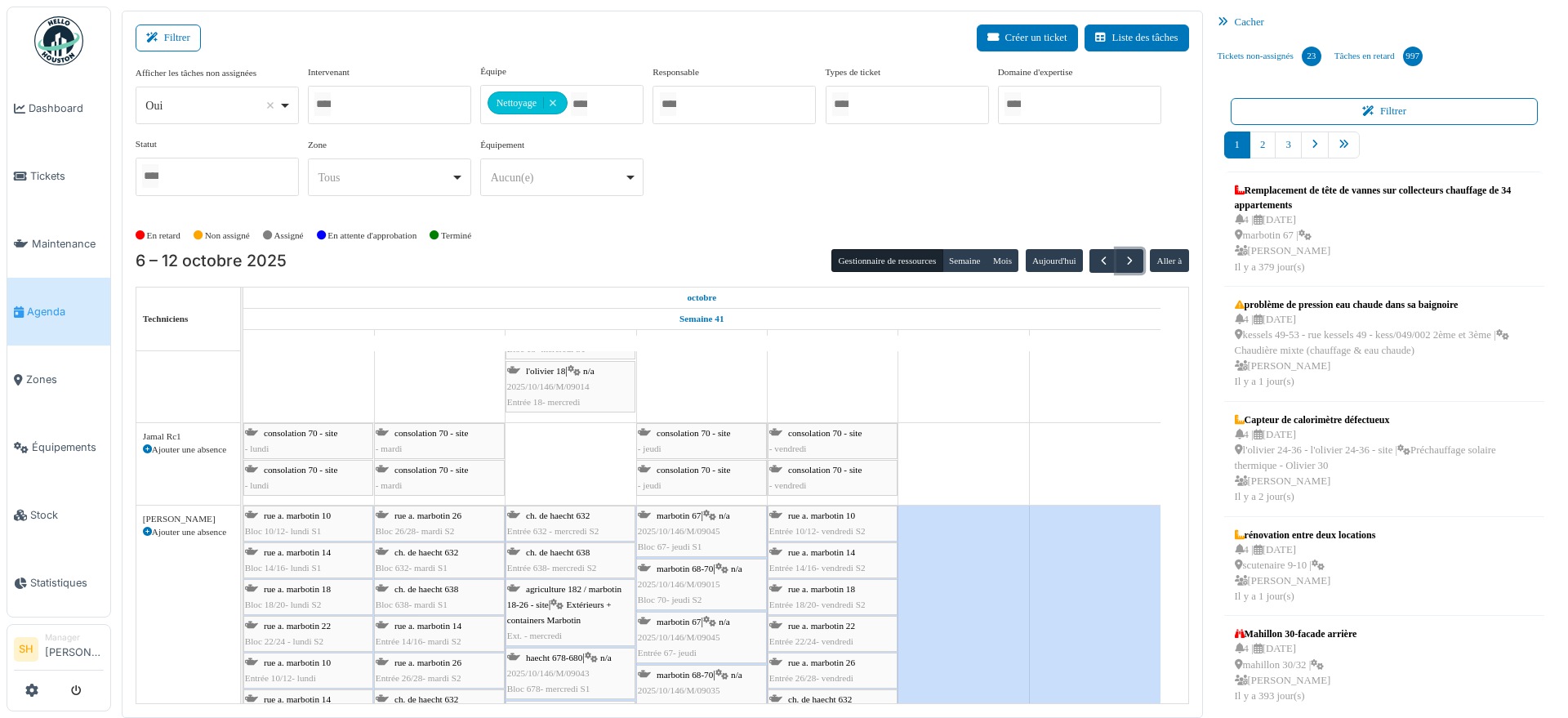
scroll to position [1986, 0]
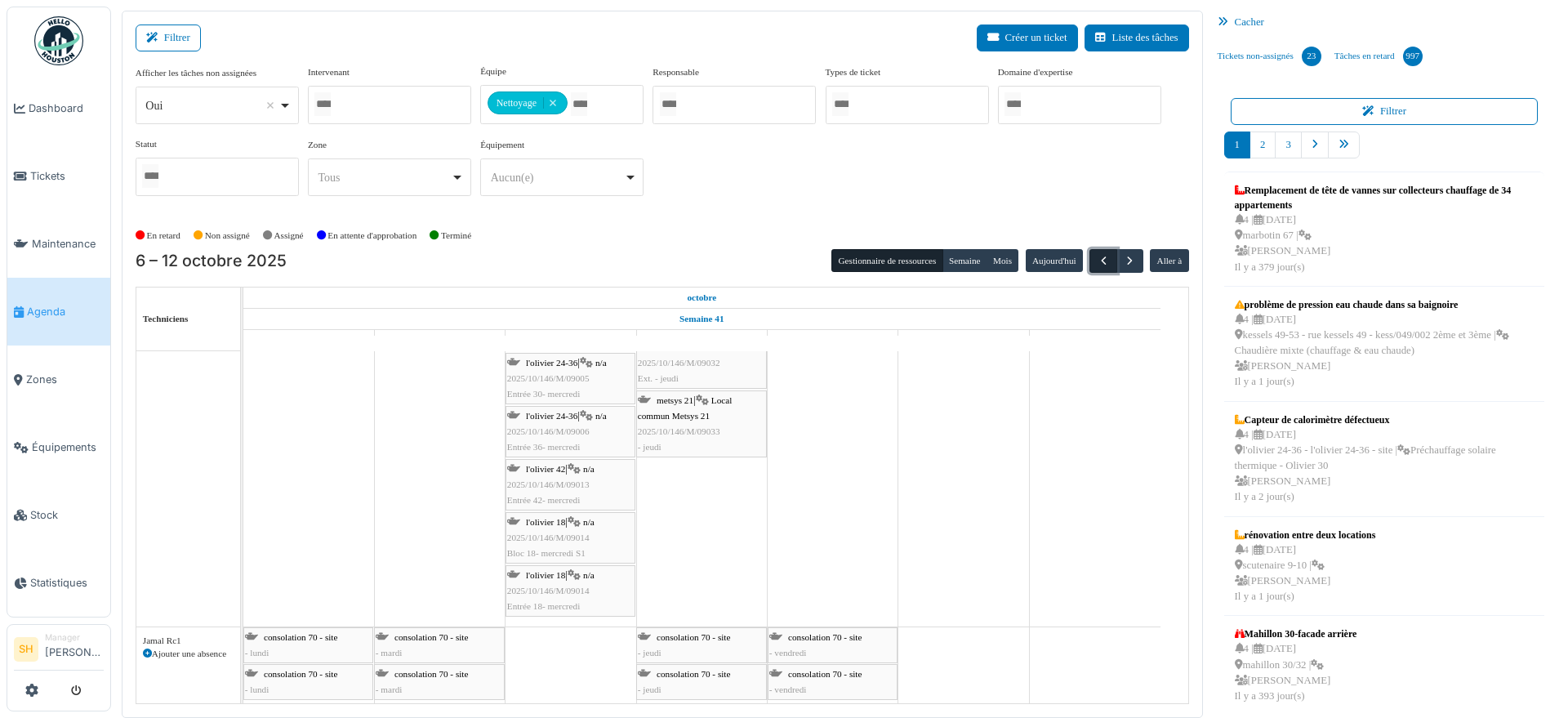
click at [1097, 255] on span "button" at bounding box center [1103, 261] width 14 height 14
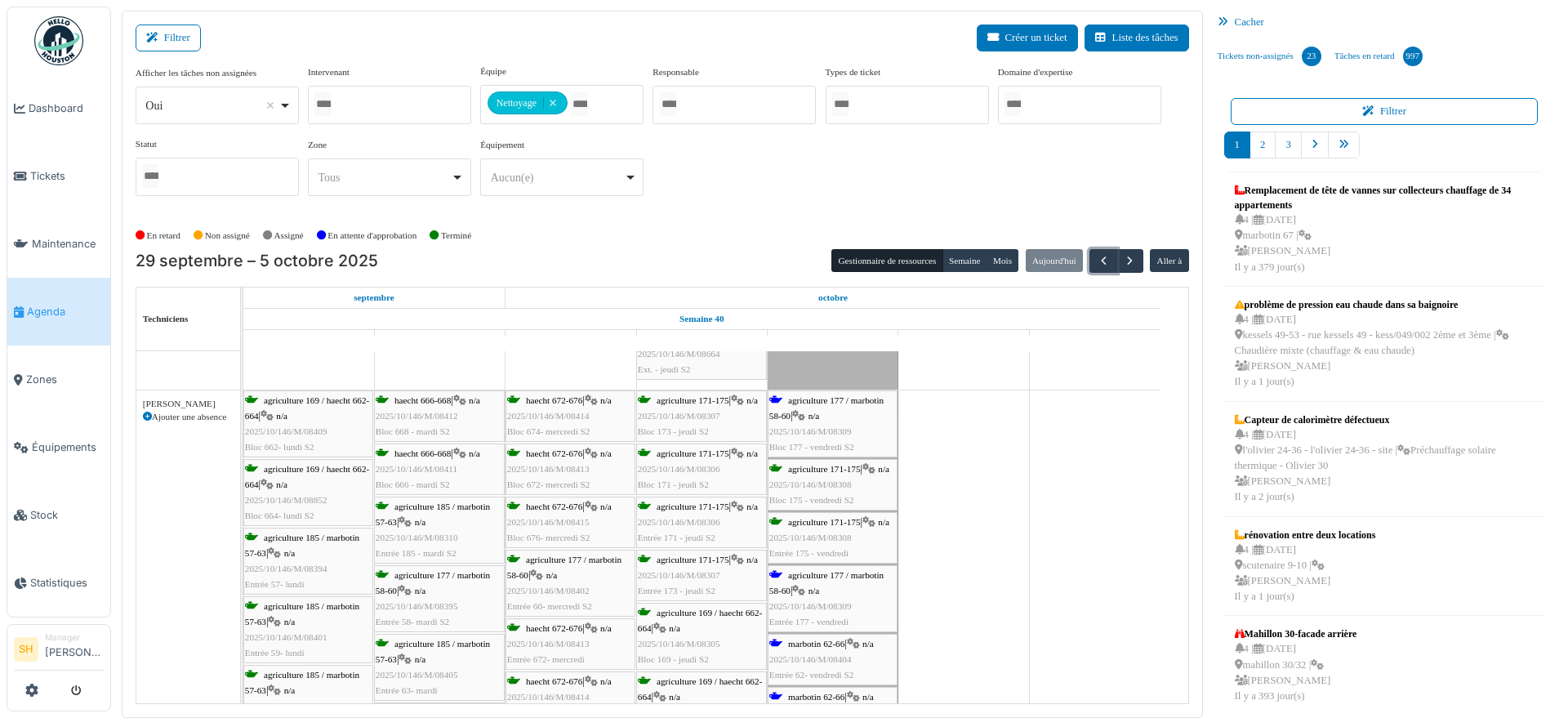
click at [828, 400] on span "agriculture 177 / marbotin 58-60" at bounding box center [826, 407] width 115 height 25
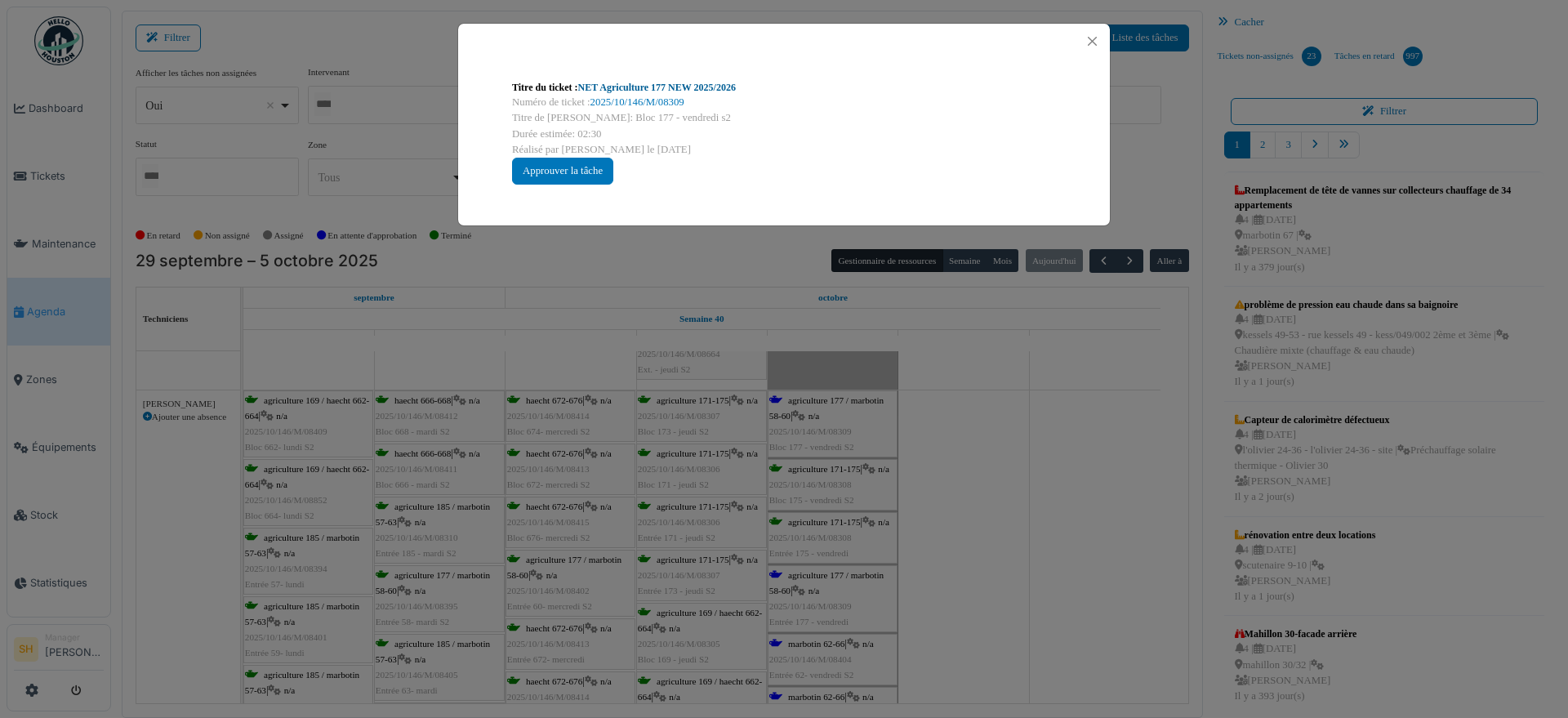
click at [639, 87] on link "NET Agriculture 177 NEW 2025/2026" at bounding box center [657, 87] width 157 height 11
drag, startPoint x: 1064, startPoint y: 496, endPoint x: 989, endPoint y: 515, distance: 77.4
click at [1062, 498] on div "Titre du ticket : NET Agriculture 177 NEW 2025/2026 Numéro de ticket : 2025/10/…" at bounding box center [784, 359] width 1568 height 718
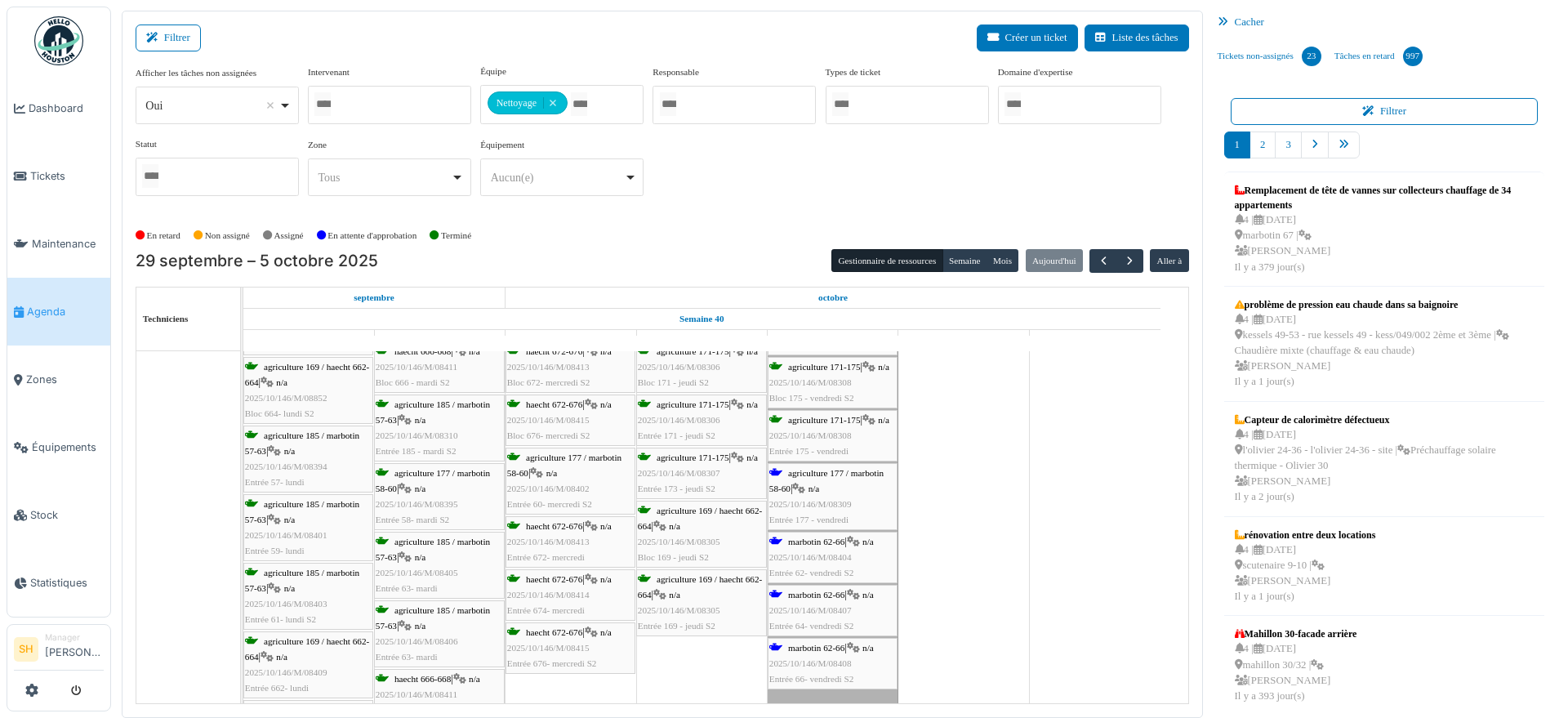
click at [243, 476] on div "agriculture 169 / haecht 662-664 | n/a 2025/10/146/M/08409 Bloc 662- lundi S2 h…" at bounding box center [243, 536] width 0 height 495
click at [830, 468] on span "agriculture 177 / marbotin 58-60" at bounding box center [826, 480] width 115 height 25
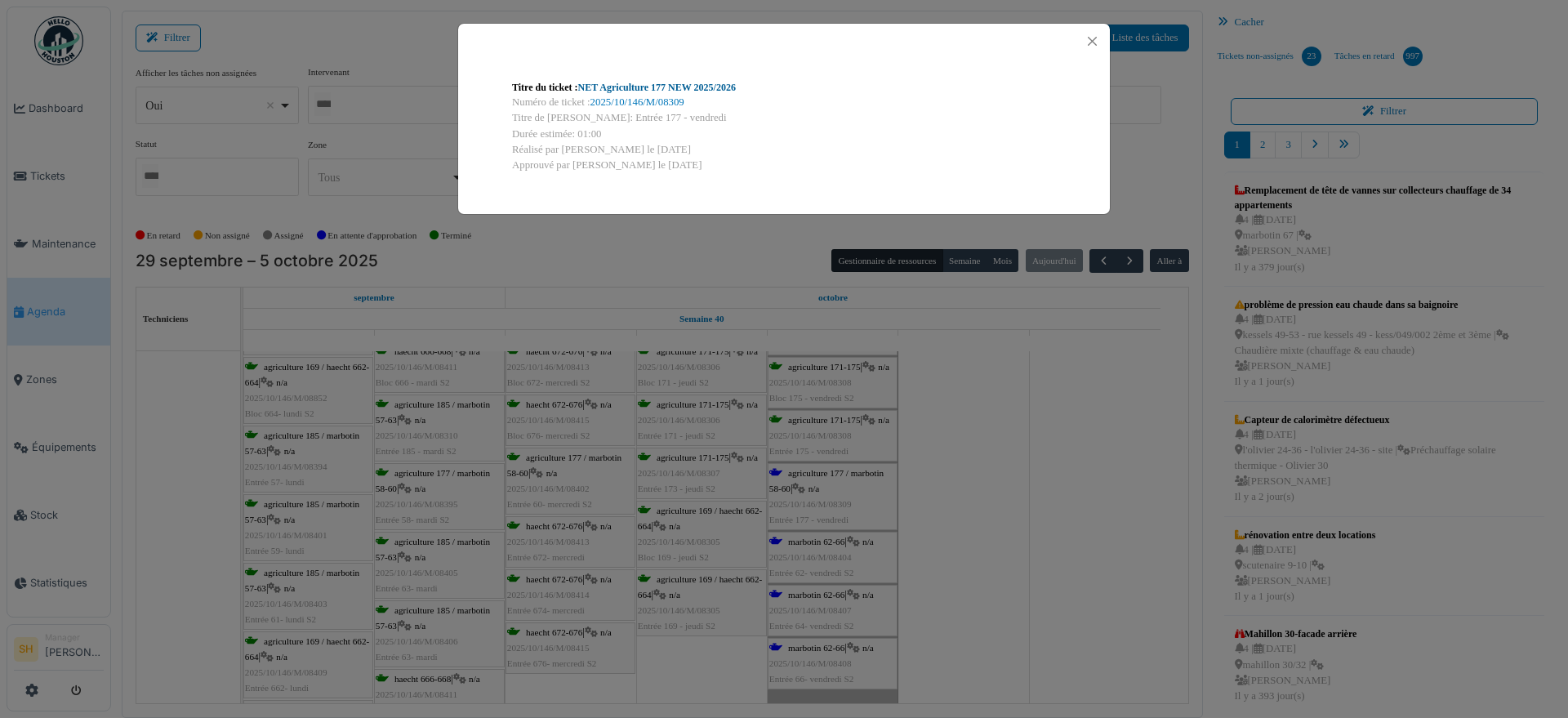
click at [636, 84] on link "NET Agriculture 177 NEW 2025/2026" at bounding box center [657, 87] width 157 height 11
drag, startPoint x: 938, startPoint y: 454, endPoint x: 937, endPoint y: 485, distance: 31.0
click at [938, 468] on div "Titre du ticket : NET Agriculture 177 NEW 2025/2026 Numéro de ticket : 2025/10/…" at bounding box center [784, 359] width 1568 height 718
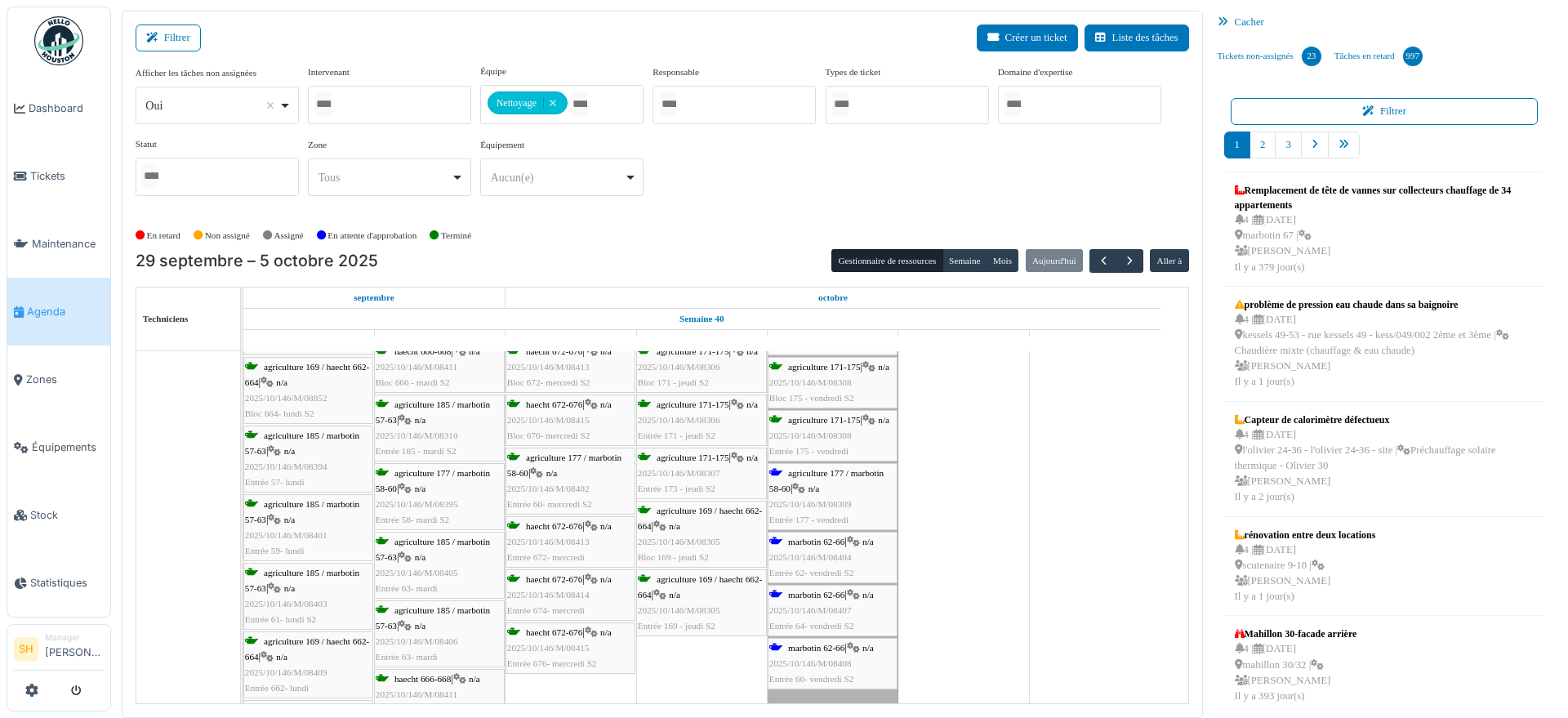
click at [826, 537] on span "marbotin 62-66" at bounding box center [815, 541] width 57 height 10
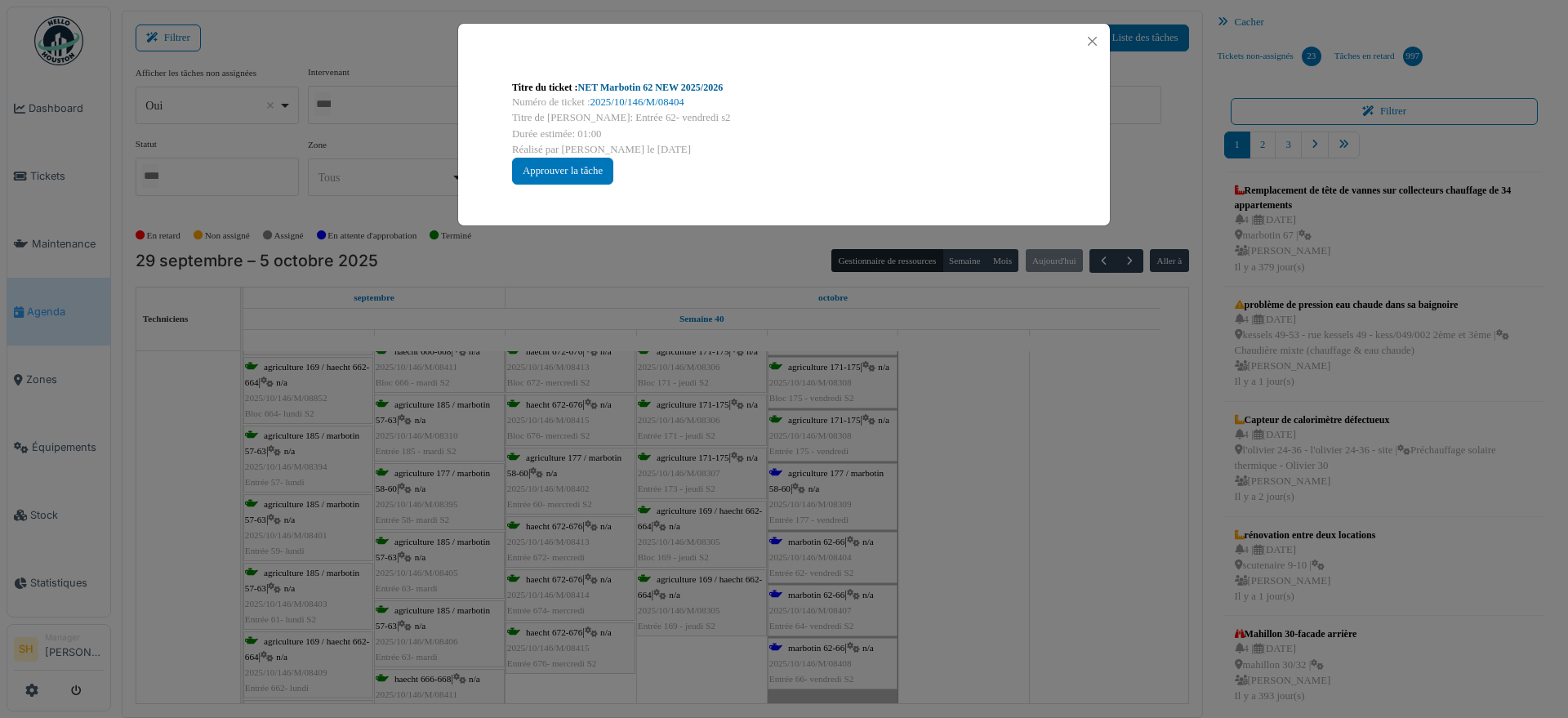
click at [604, 84] on link "NET Marbotin 62 NEW 2025/2026" at bounding box center [651, 87] width 146 height 11
drag, startPoint x: 977, startPoint y: 544, endPoint x: 928, endPoint y: 553, distance: 49.8
click at [977, 544] on div "Titre du ticket : NET Marbotin 62 NEW 2025/2026 Numéro de ticket : 2025/10/146/…" at bounding box center [784, 359] width 1568 height 718
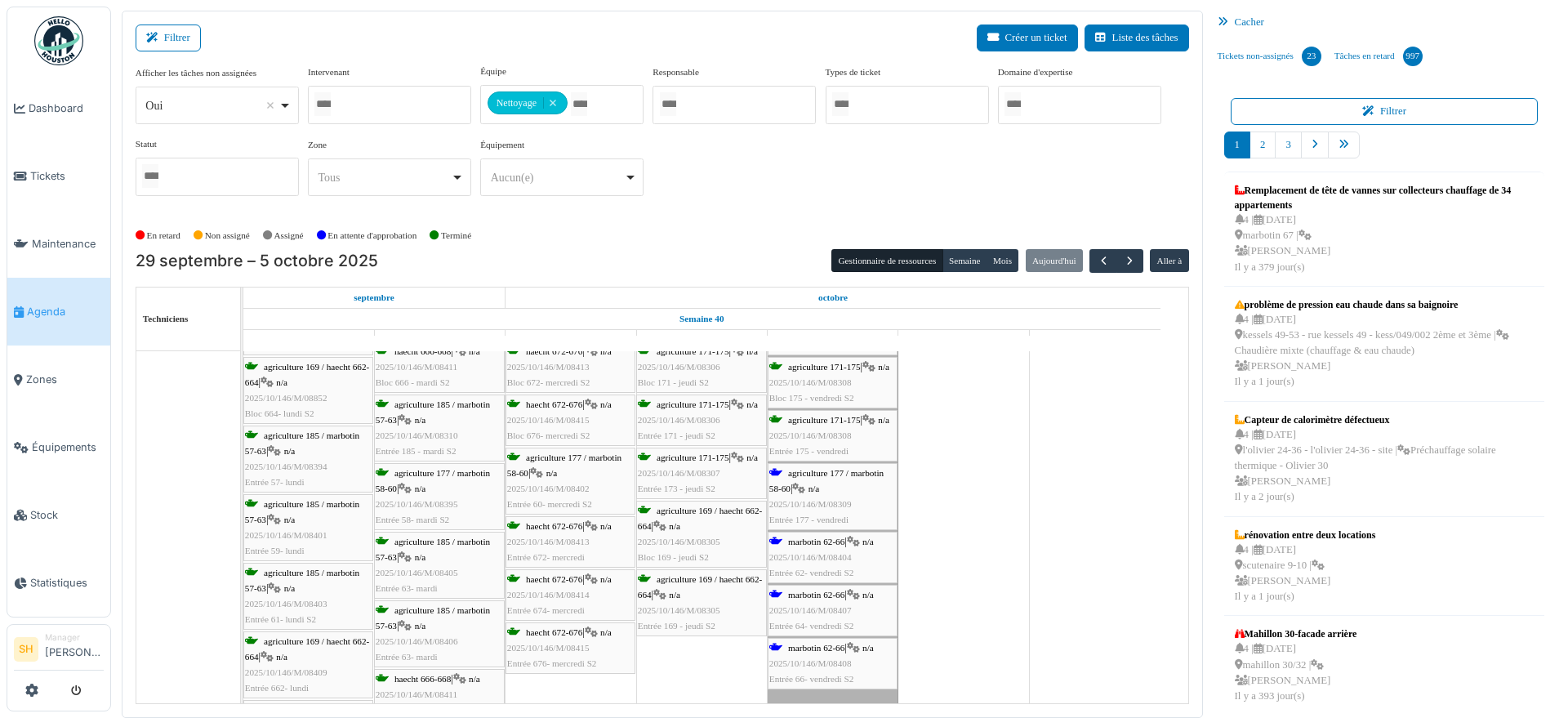
click at [833, 597] on span "marbotin 62-66" at bounding box center [815, 594] width 57 height 10
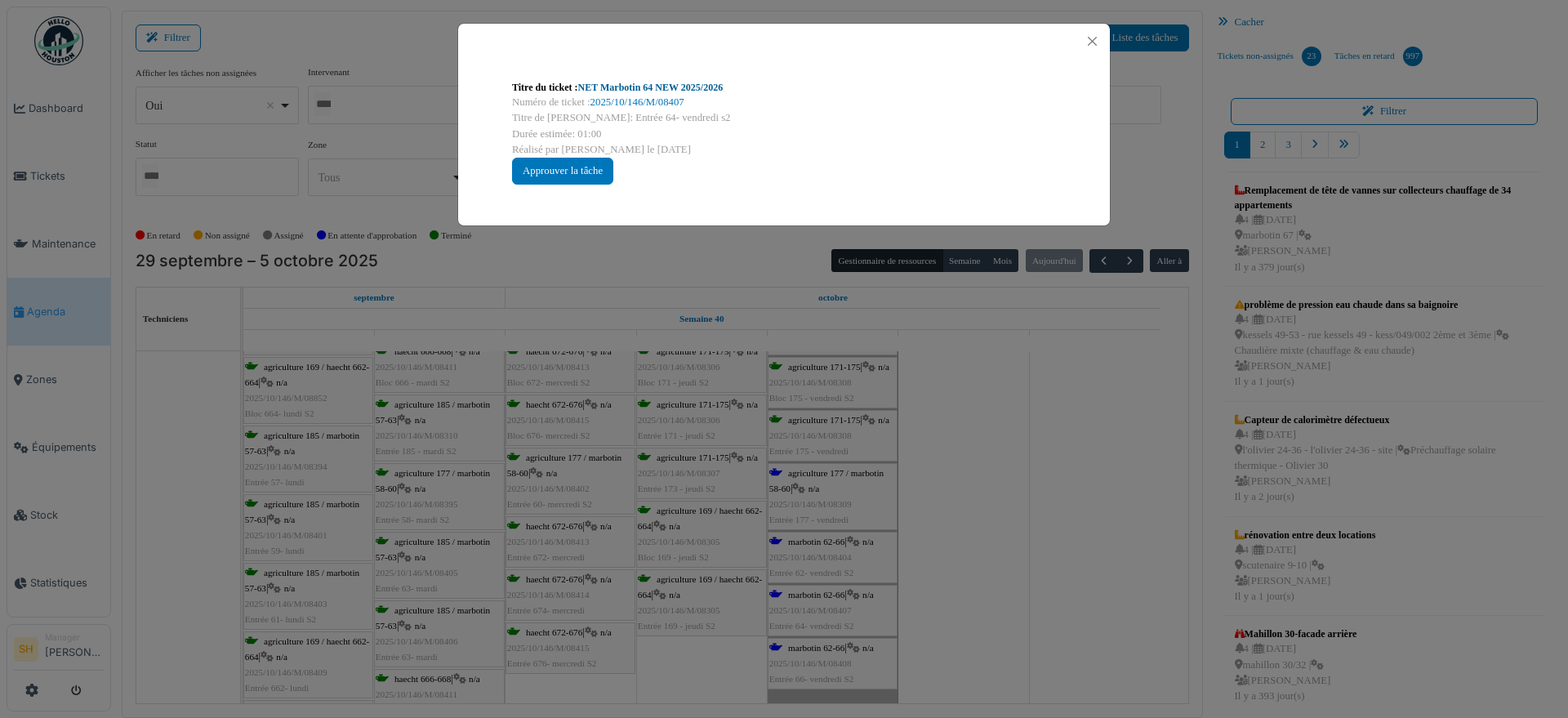
click at [631, 88] on link "NET Marbotin 64 NEW 2025/2026" at bounding box center [651, 87] width 146 height 11
click at [953, 445] on div "Titre du ticket : NET Marbotin 64 NEW 2025/2026 Numéro de ticket : 2025/10/146/…" at bounding box center [784, 359] width 1568 height 718
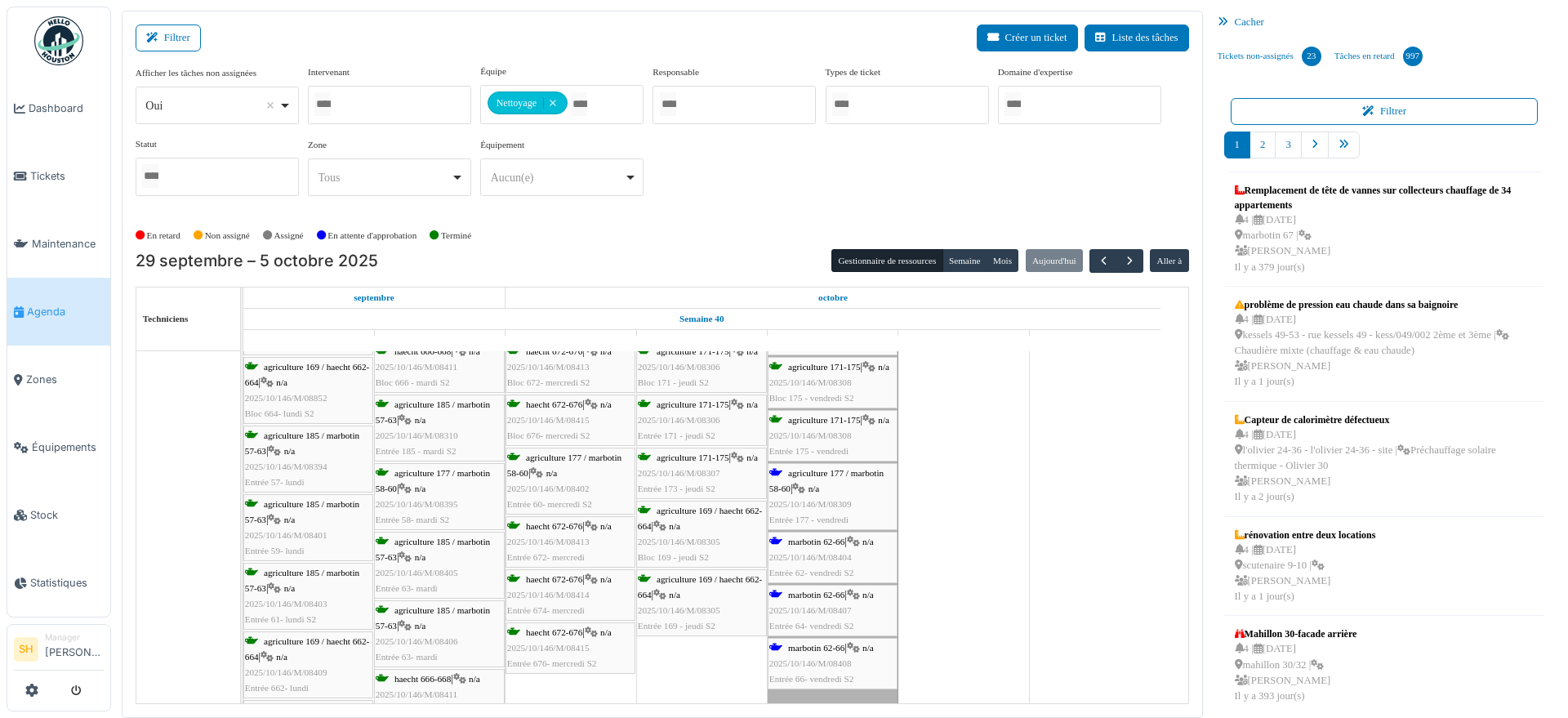
click at [825, 644] on span "marbotin 62-66" at bounding box center [815, 648] width 57 height 10
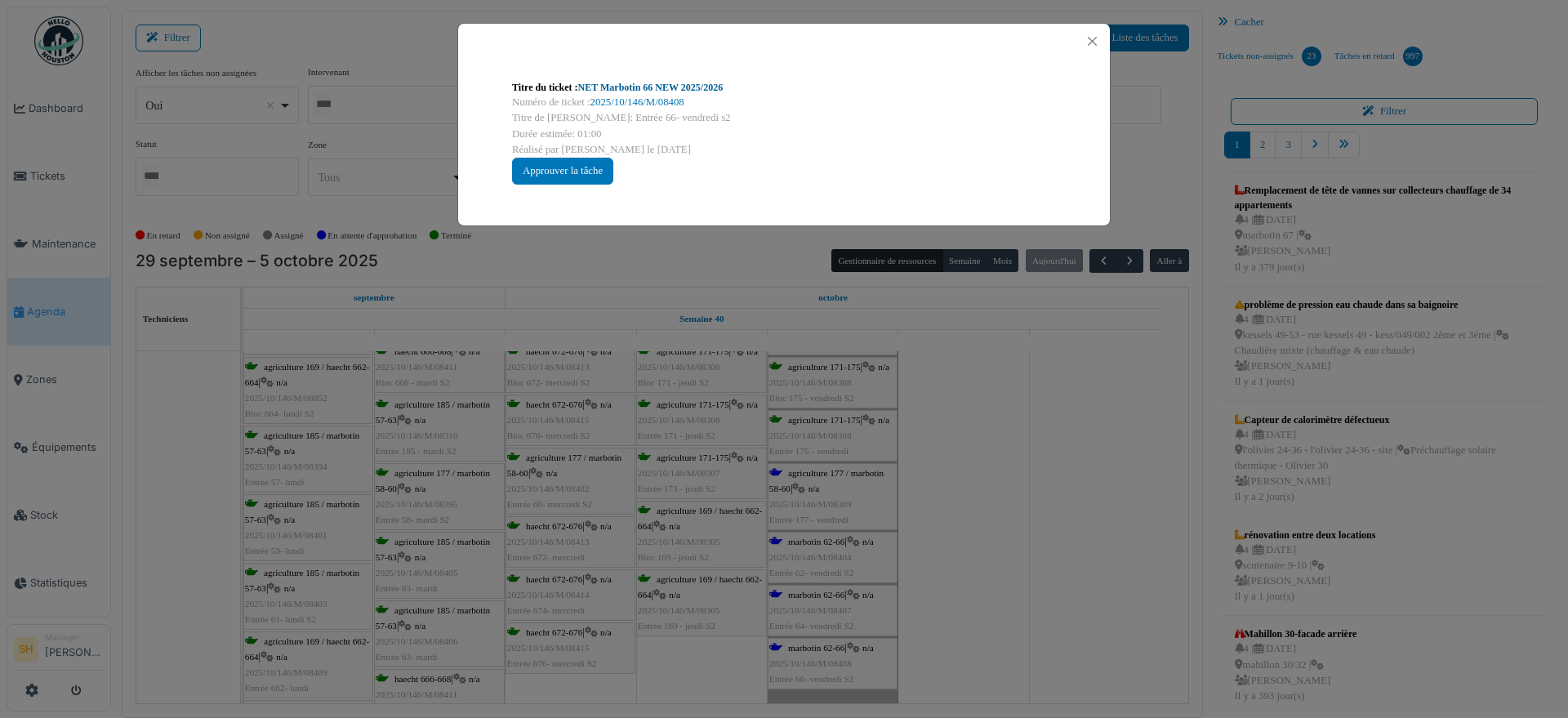
click at [632, 88] on link "NET Marbotin 66 NEW 2025/2026" at bounding box center [651, 87] width 146 height 11
drag, startPoint x: 1000, startPoint y: 557, endPoint x: 896, endPoint y: 583, distance: 107.2
click at [994, 559] on div "Titre du ticket : NET Marbotin 66 NEW 2025/2026 Numéro de ticket : 2025/10/146/…" at bounding box center [784, 359] width 1568 height 718
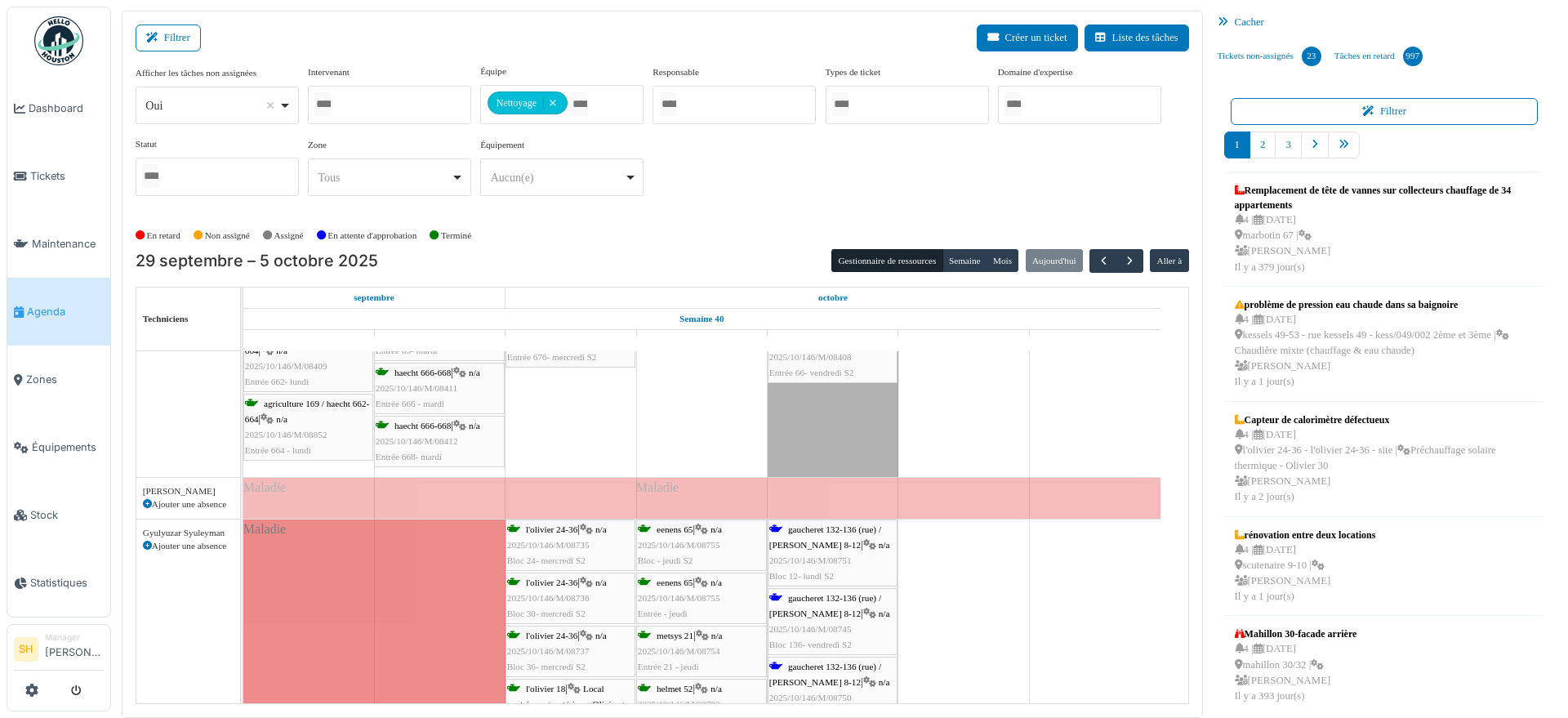
scroll to position [1123, 0]
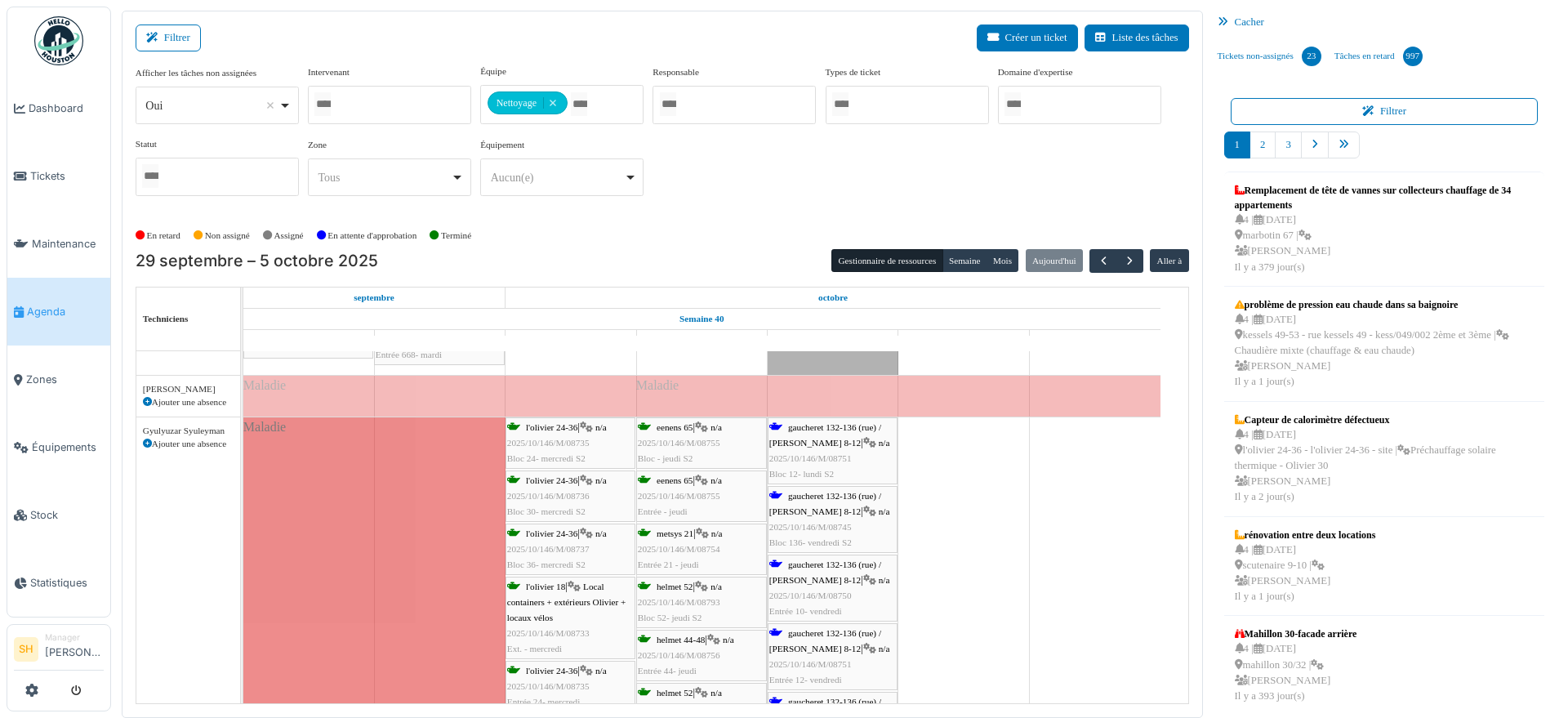
click at [824, 435] on div "gaucheret 132-136 (rue) / thomas 8-12 | n/a 2025/10/146/M/08751 Bloc 12- lundi …" at bounding box center [832, 451] width 127 height 63
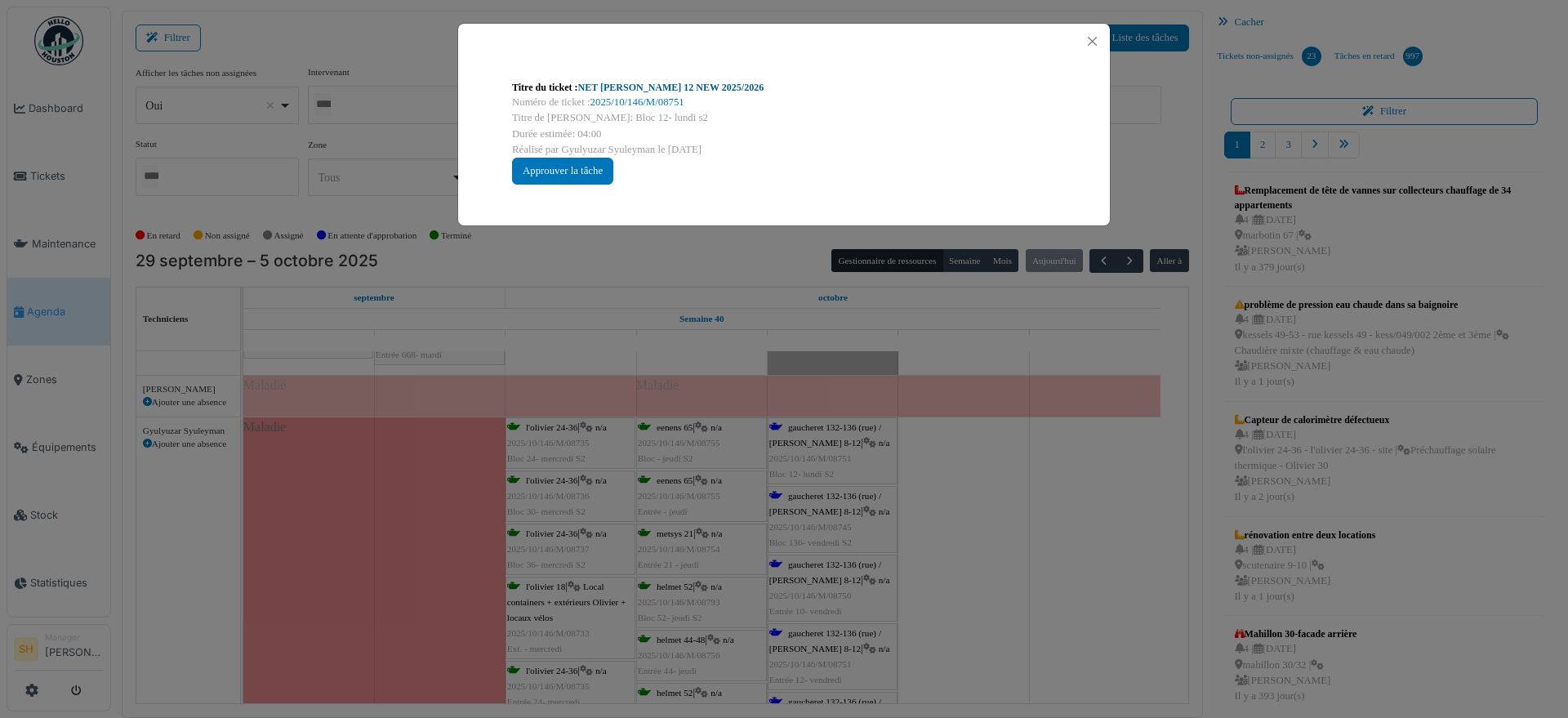
click at [617, 80] on div "Titre du ticket : NET Thomas 12 NEW 2025/2026" at bounding box center [784, 87] width 544 height 15
click at [612, 93] on div "Titre du ticket : NET Thomas 12 NEW 2025/2026" at bounding box center [784, 87] width 544 height 15
click at [613, 91] on link "NET Thomas 12 NEW 2025/2026" at bounding box center [671, 87] width 186 height 11
drag, startPoint x: 1026, startPoint y: 490, endPoint x: 919, endPoint y: 513, distance: 109.4
click at [1025, 491] on div "Titre du ticket : NET Thomas 12 NEW 2025/2026 Numéro de ticket : 2025/10/146/M/…" at bounding box center [784, 359] width 1568 height 718
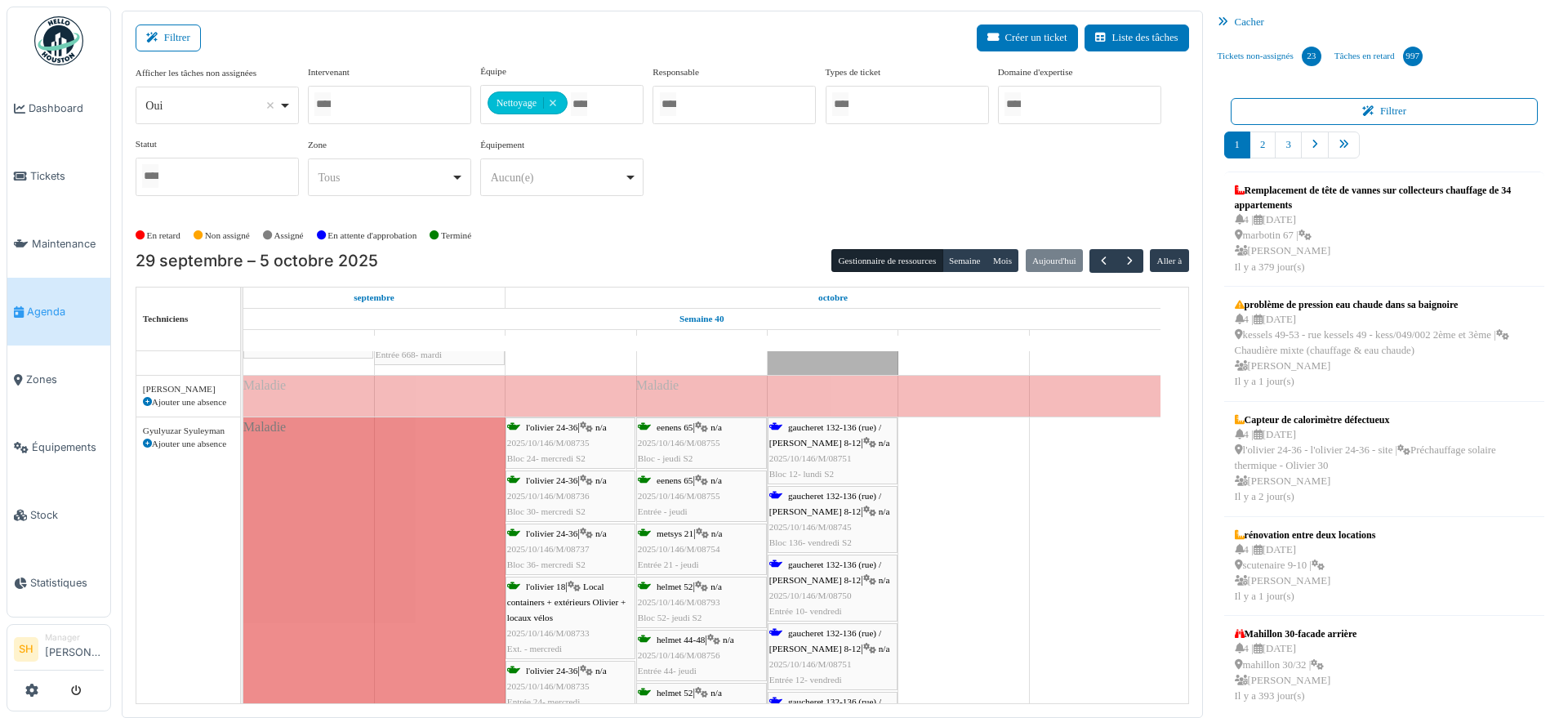
click at [838, 502] on div "gaucheret 132-136 (rue) / thomas 8-12 | n/a 2025/10/146/M/08745 Bloc 136- vendr…" at bounding box center [832, 520] width 127 height 63
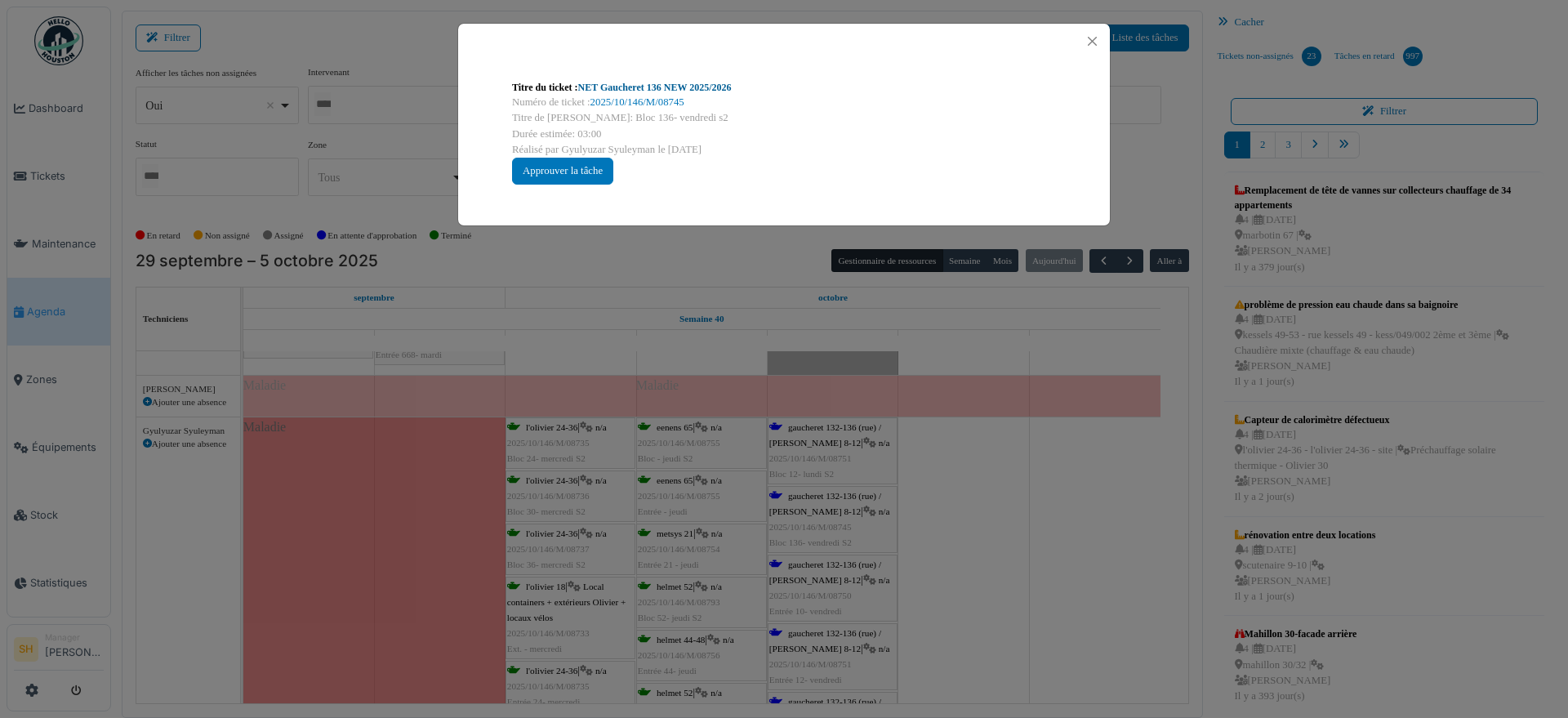
click at [619, 85] on link "NET Gaucheret 136 NEW 2025/2026" at bounding box center [655, 87] width 154 height 11
click at [980, 515] on div "Titre du ticket : NET Gaucheret 136 NEW 2025/2026 Numéro de ticket : 2025/10/14…" at bounding box center [784, 359] width 1568 height 718
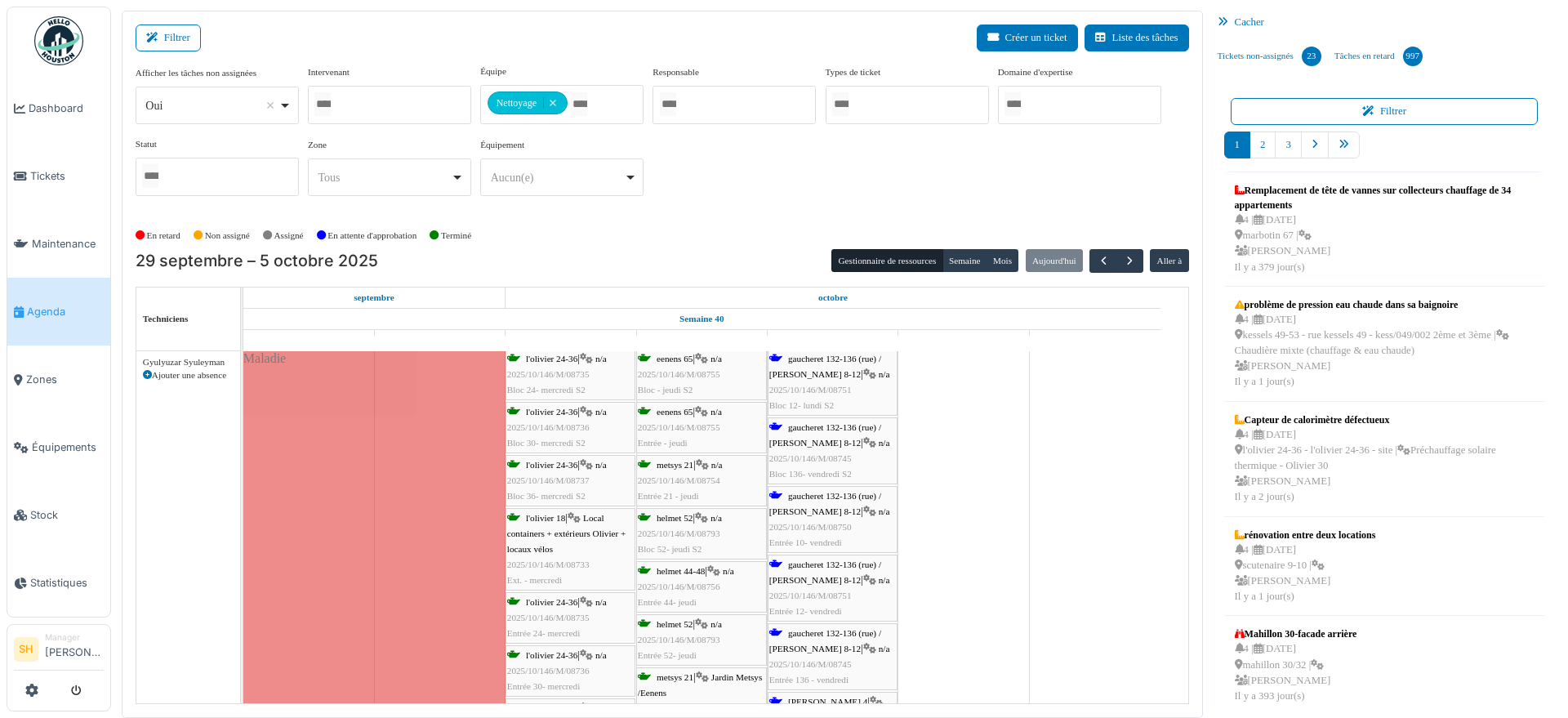
scroll to position [1226, 0]
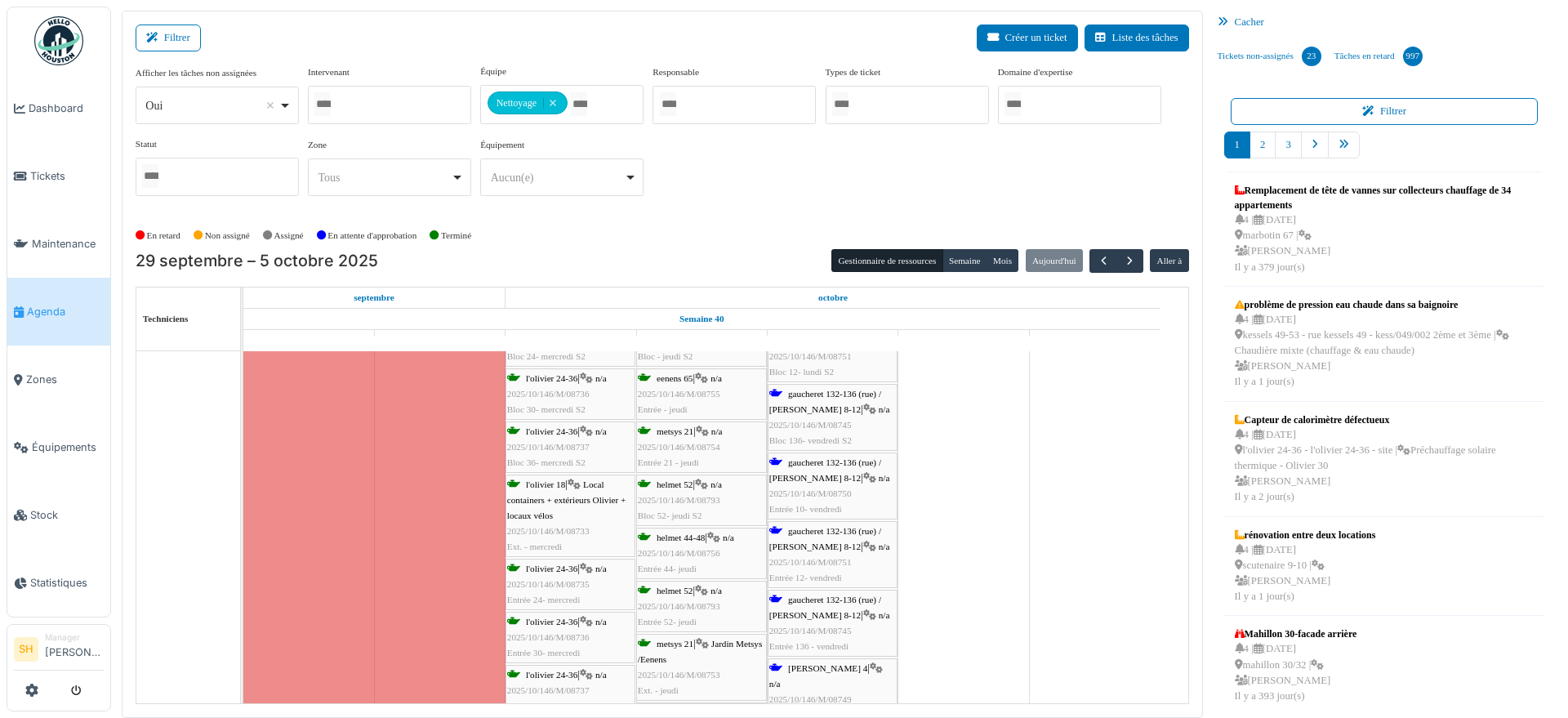
click at [878, 541] on span "n/a" at bounding box center [883, 546] width 11 height 10
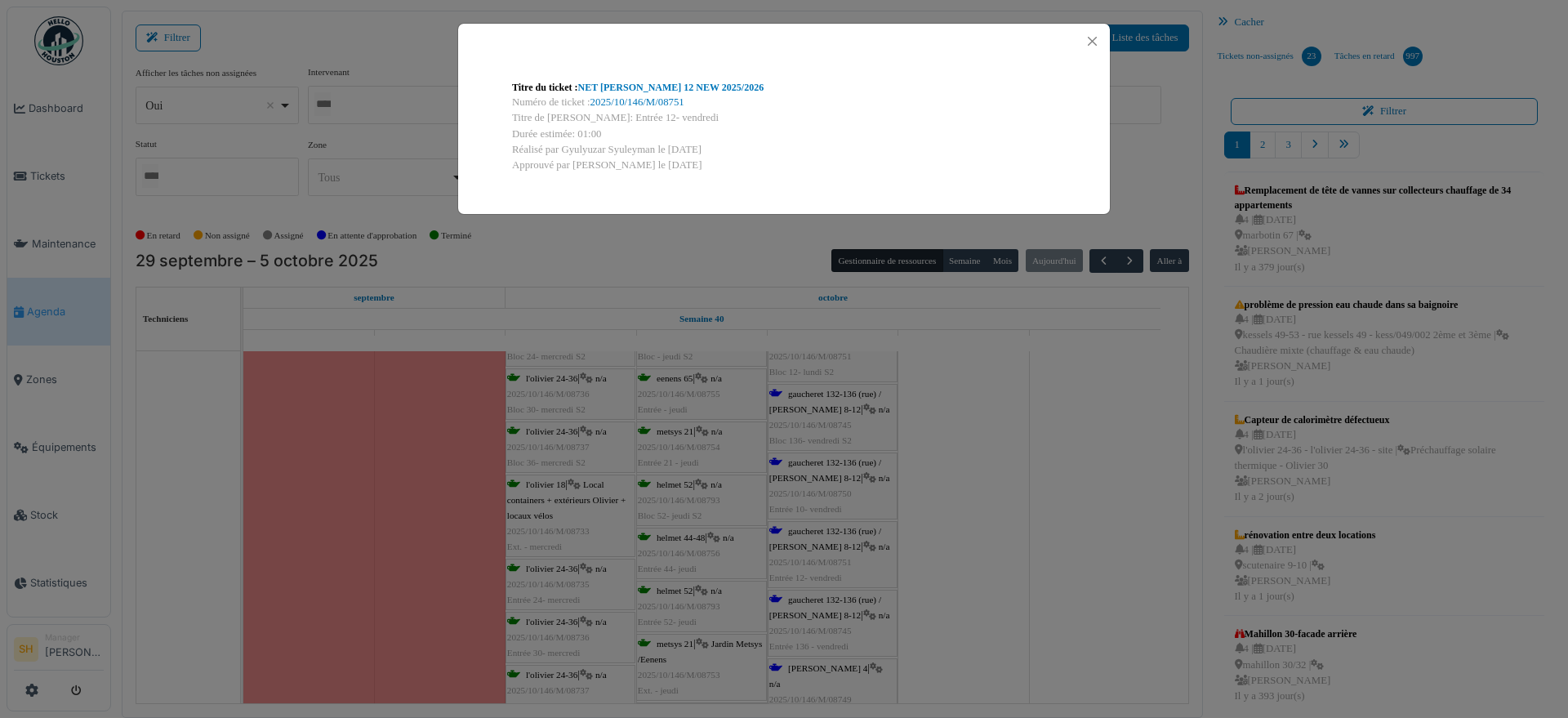
click at [989, 532] on div "Titre du ticket : NET Thomas 12 NEW 2025/2026 Numéro de ticket : 2025/10/146/M/…" at bounding box center [784, 359] width 1568 height 718
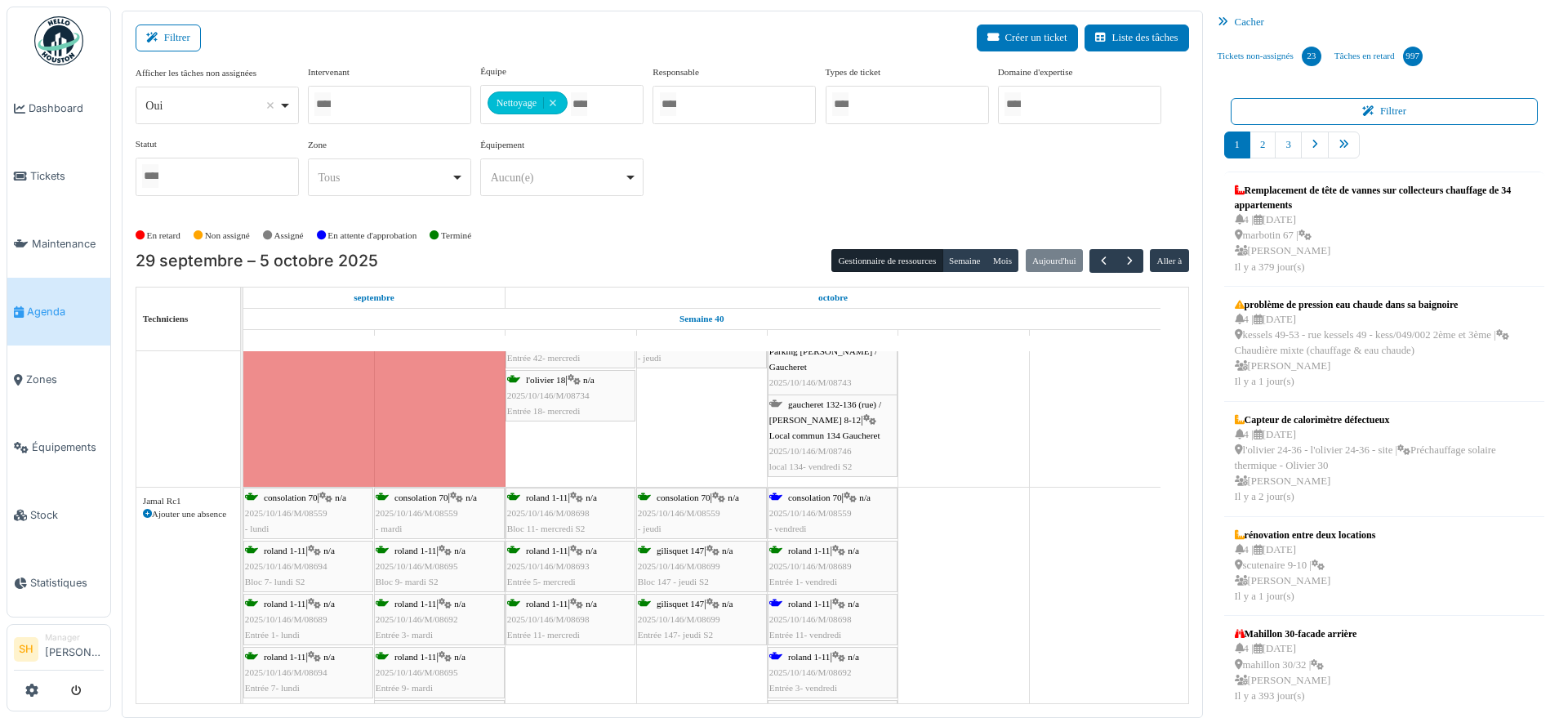
scroll to position [1633, 0]
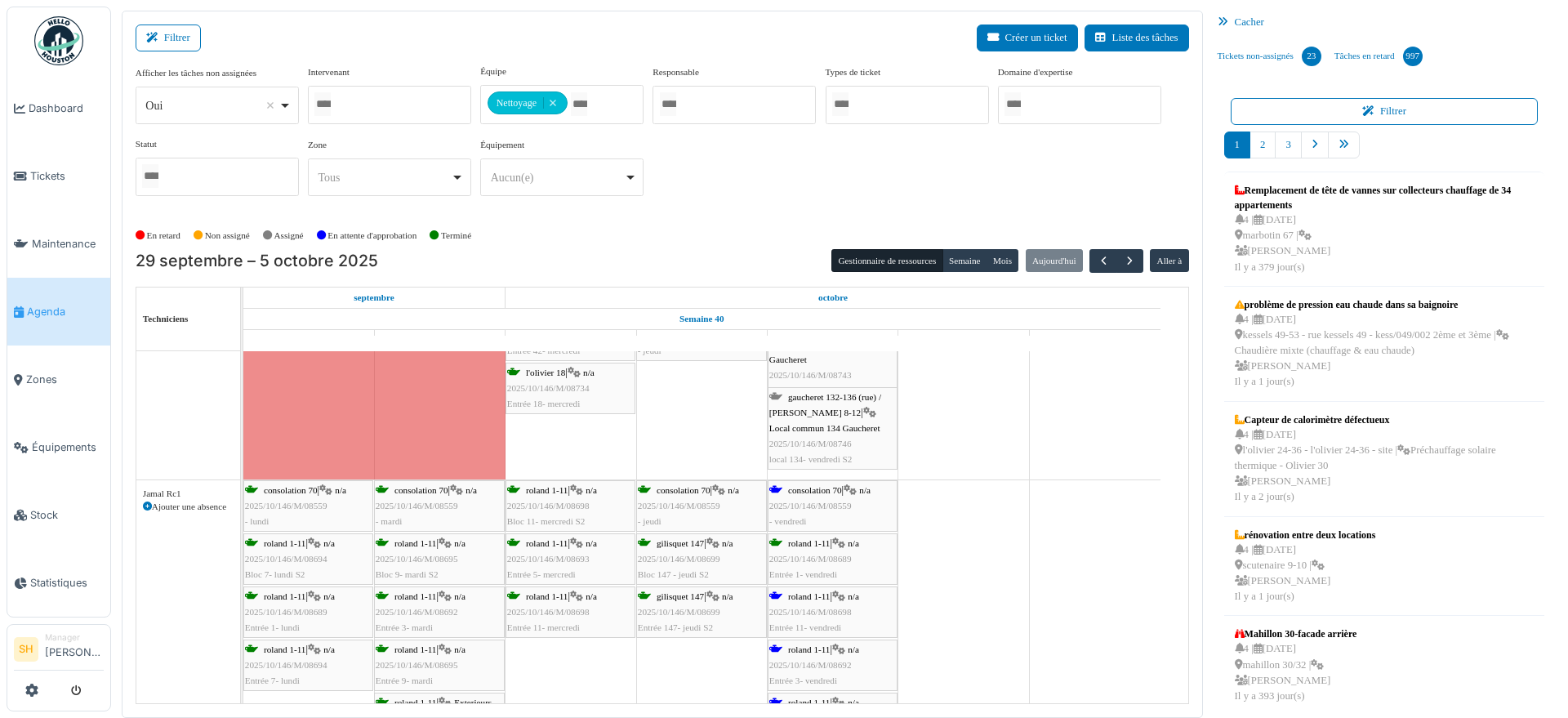
click at [814, 486] on span "consolation 70" at bounding box center [814, 491] width 54 height 10
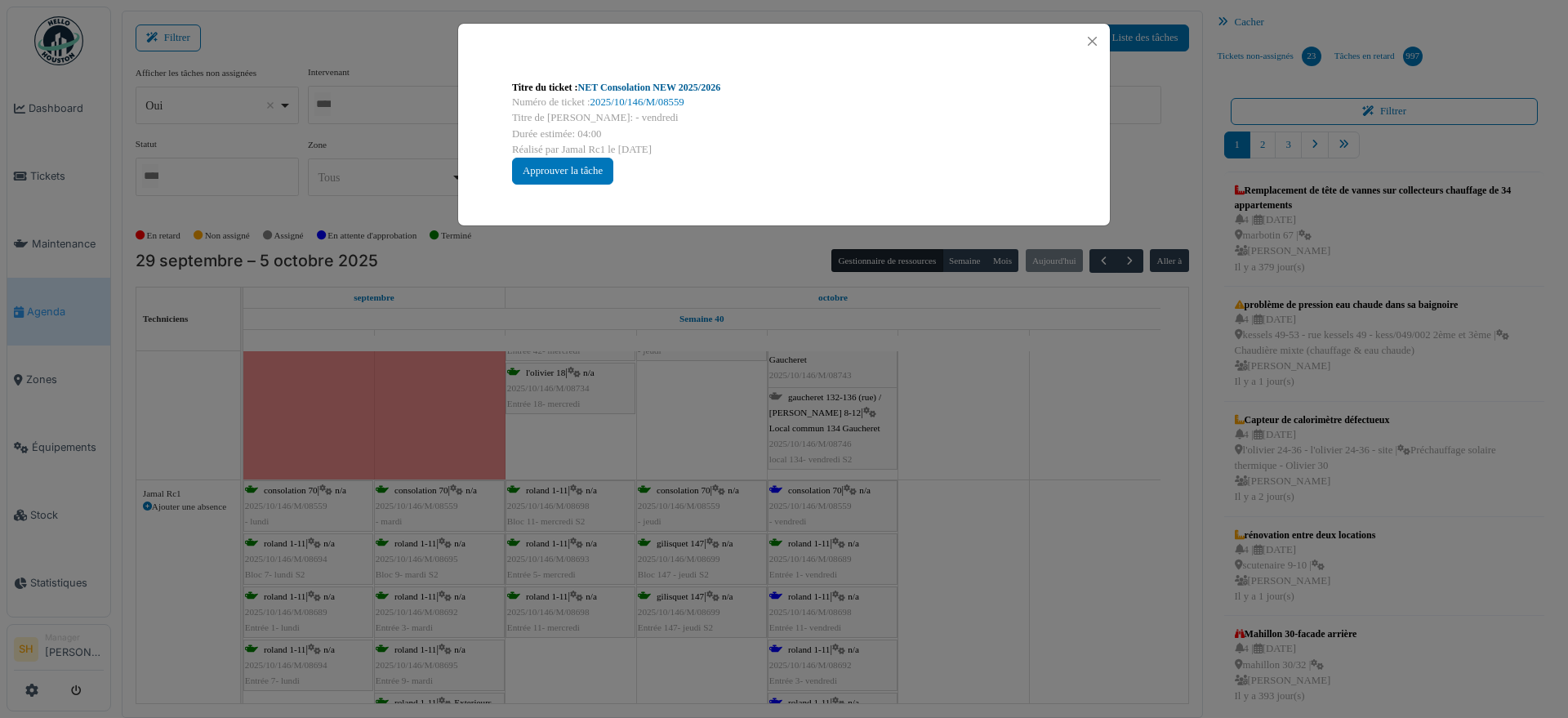
click at [645, 88] on link "NET Consolation NEW 2025/2026" at bounding box center [649, 87] width 143 height 11
click at [984, 458] on div "Titre du ticket : NET Consolation NEW 2025/2026 Numéro de ticket : 2025/10/146/…" at bounding box center [784, 359] width 1568 height 718
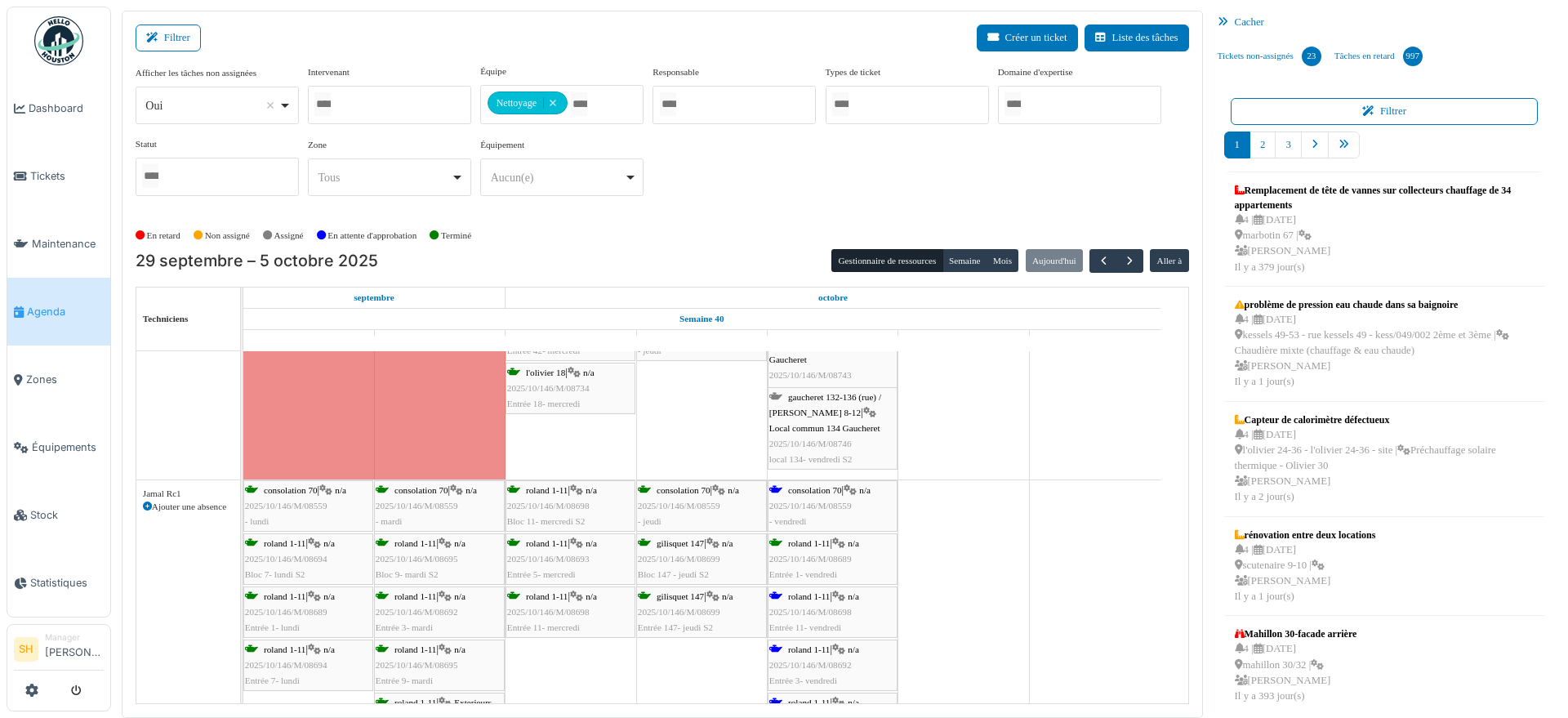
scroll to position [1736, 0]
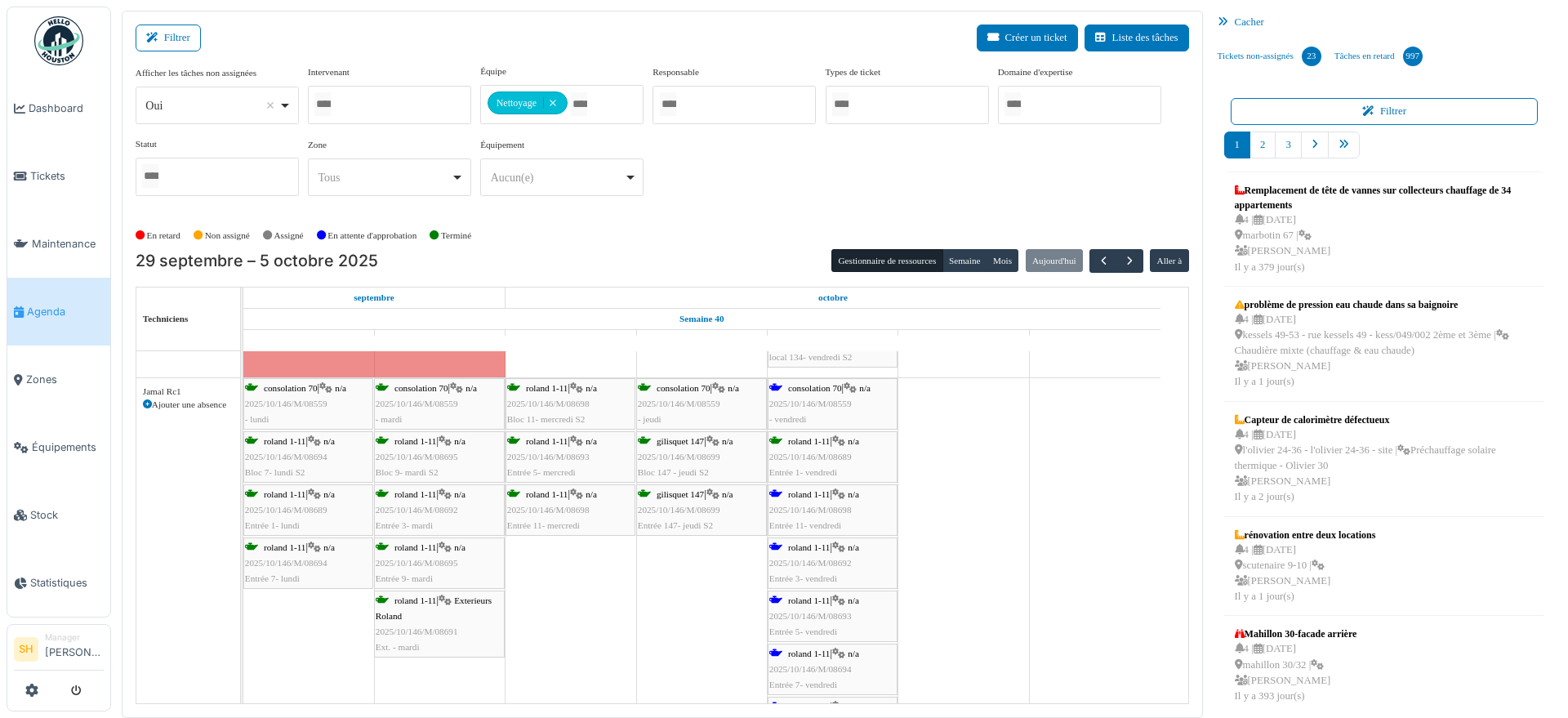
click at [837, 491] on icon at bounding box center [838, 495] width 13 height 11
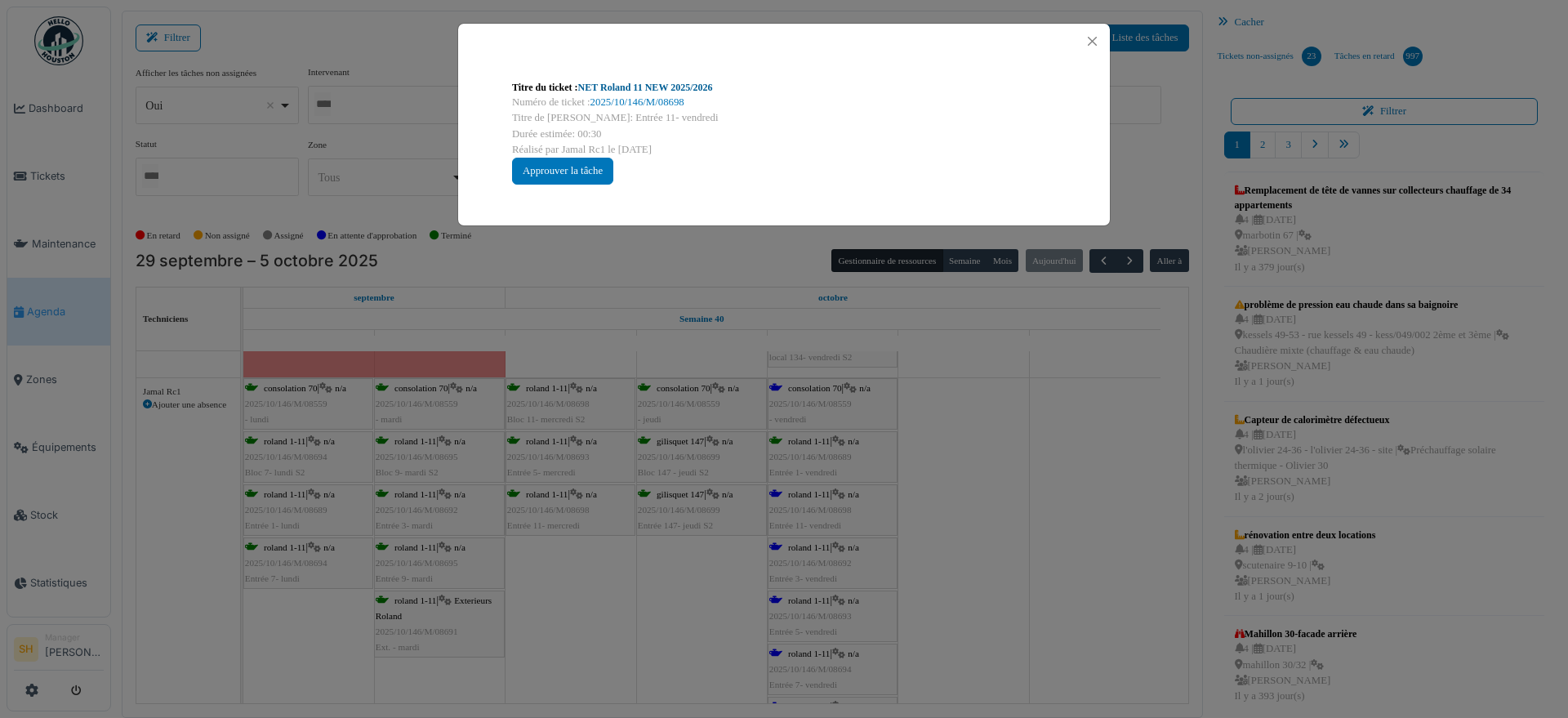
click at [654, 91] on link "NET Roland 11 NEW 2025/2026" at bounding box center [645, 87] width 135 height 11
drag, startPoint x: 1021, startPoint y: 572, endPoint x: 972, endPoint y: 572, distance: 49.0
click at [1014, 571] on div "Titre du ticket : NET Roland 11 NEW 2025/2026 Numéro de ticket : 2025/10/146/M/…" at bounding box center [784, 359] width 1568 height 718
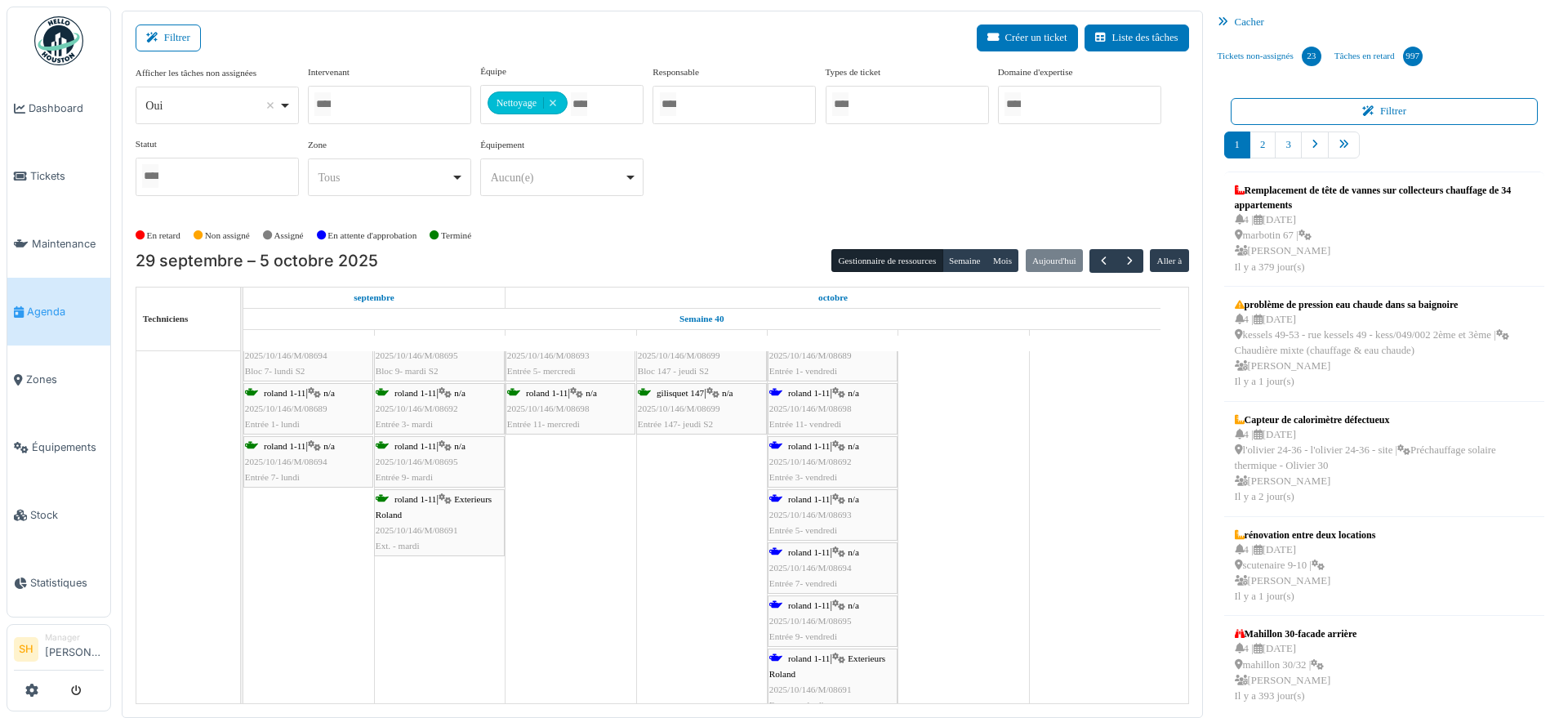
scroll to position [1838, 0]
click at [828, 544] on div "roland 1-11 | n/a 2025/10/146/M/08694 Entrée 7- vendredi" at bounding box center [832, 568] width 127 height 48
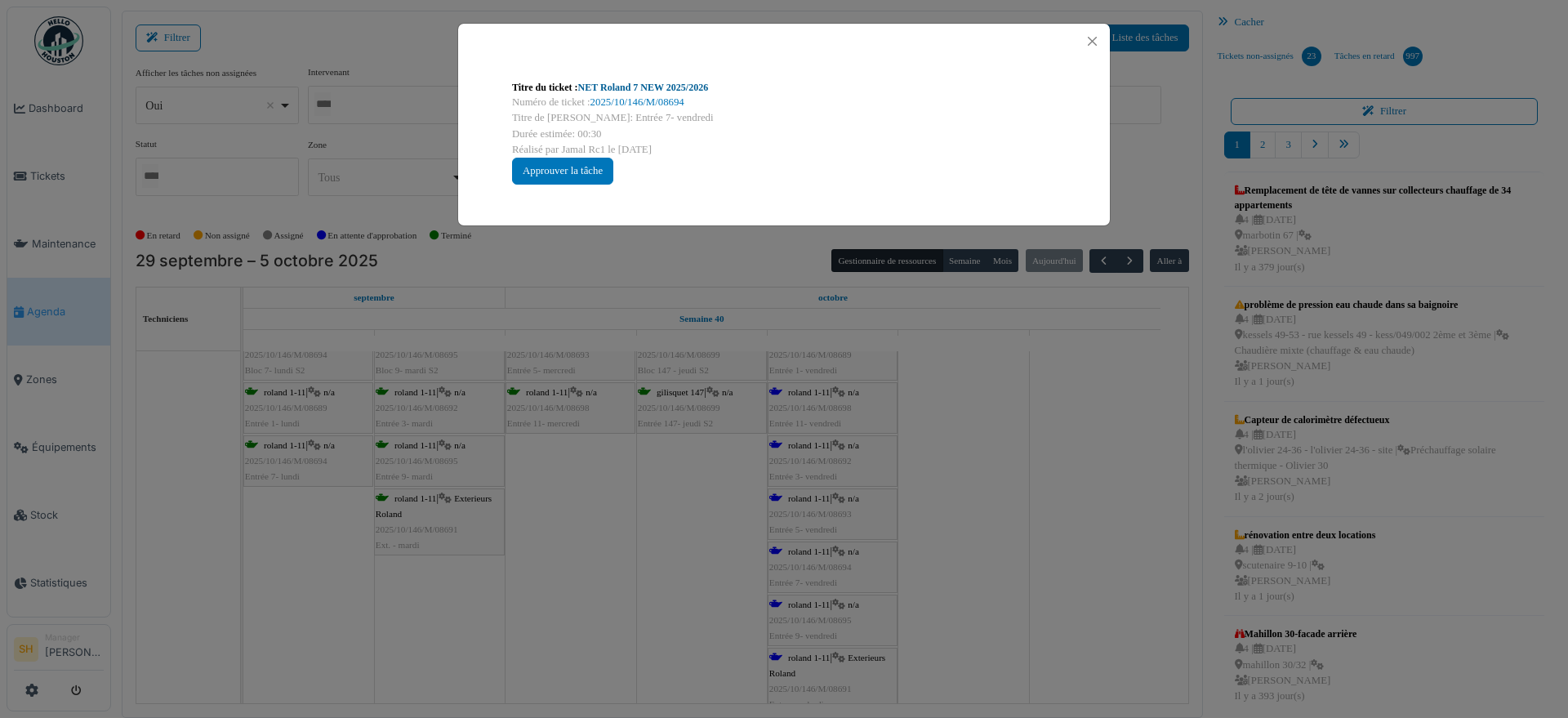
click at [616, 87] on link "NET Roland 7 NEW 2025/2026" at bounding box center [643, 87] width 131 height 11
drag, startPoint x: 1027, startPoint y: 499, endPoint x: 973, endPoint y: 539, distance: 67.2
click at [1027, 502] on div "Titre du ticket : NET Roland 7 NEW 2025/2026 Numéro de ticket : 2025/10/146/M/0…" at bounding box center [784, 359] width 1568 height 718
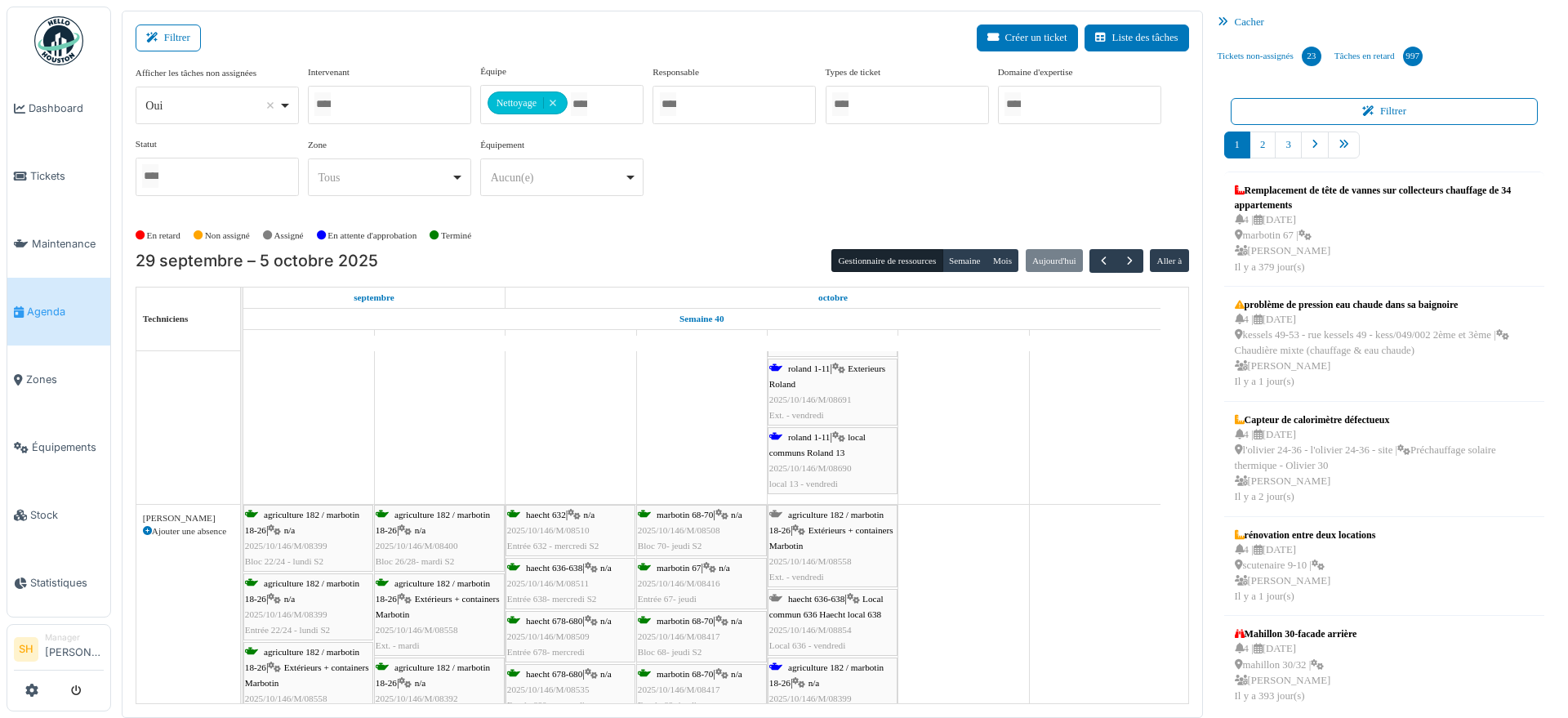
scroll to position [2247, 0]
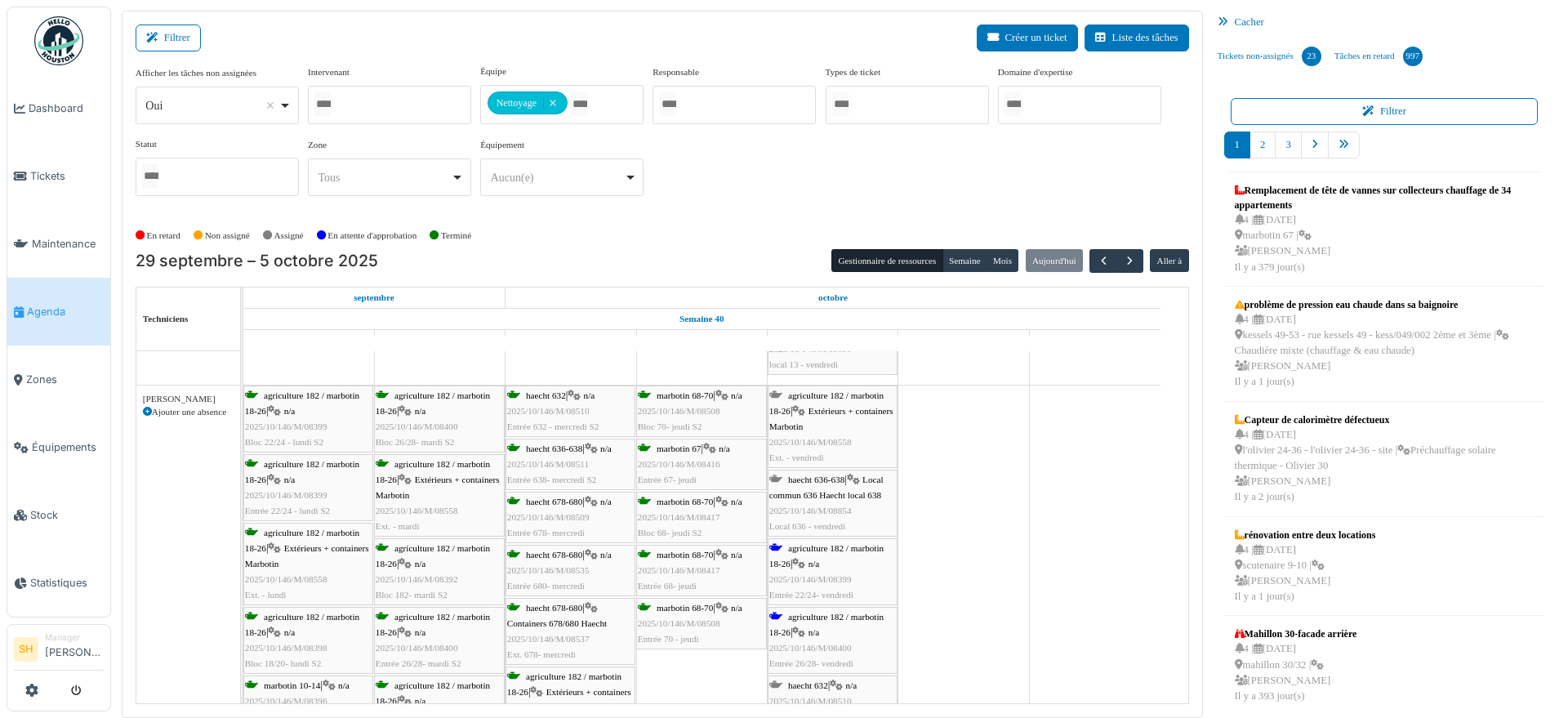
click at [820, 551] on span "agriculture 182 / marbotin 18-26" at bounding box center [826, 555] width 115 height 25
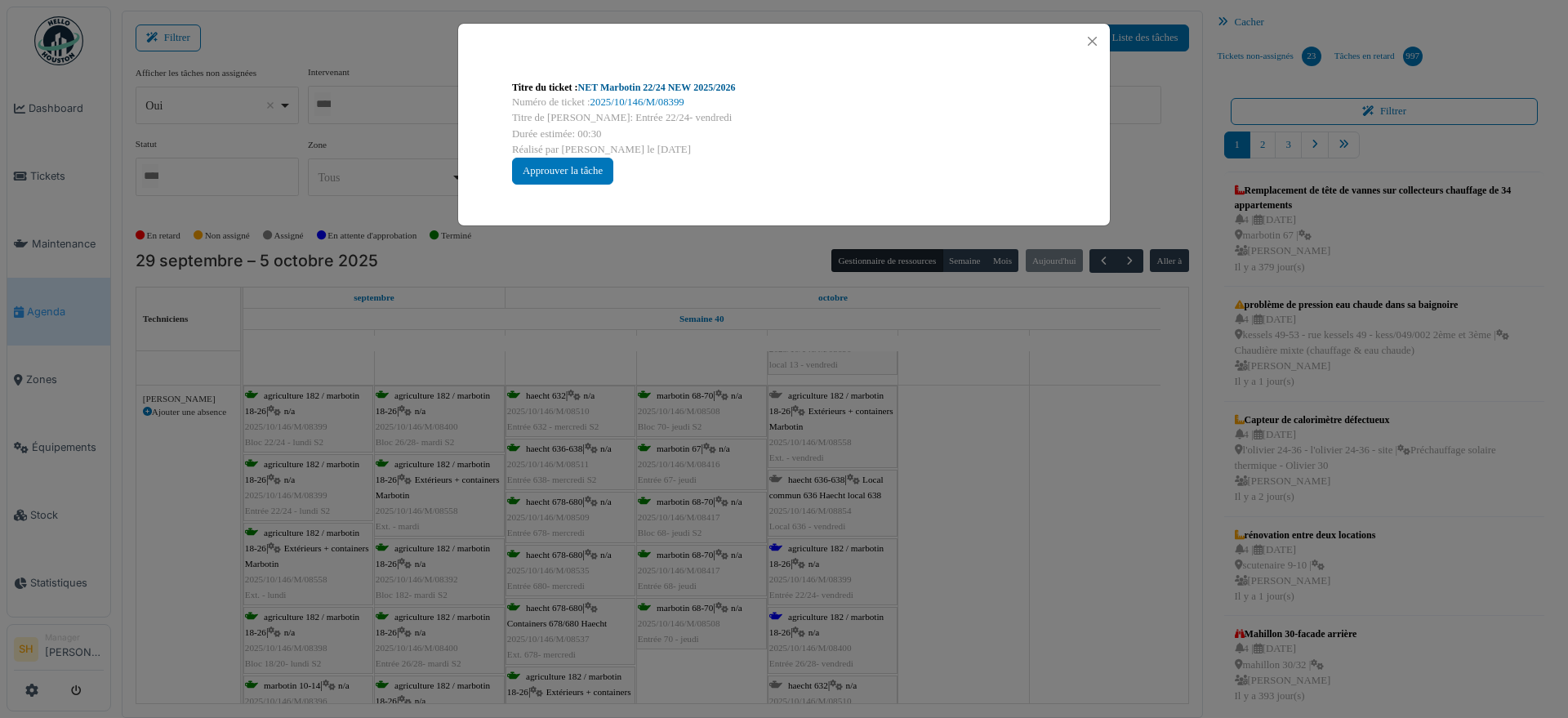
click at [653, 88] on link "NET Marbotin 22/24 NEW 2025/2026" at bounding box center [657, 87] width 157 height 11
drag, startPoint x: 1023, startPoint y: 496, endPoint x: 982, endPoint y: 503, distance: 41.6
click at [1014, 497] on div "Titre du ticket : NET Marbotin 22/24 NEW 2025/2026 Numéro de ticket : 2025/10/1…" at bounding box center [784, 359] width 1568 height 718
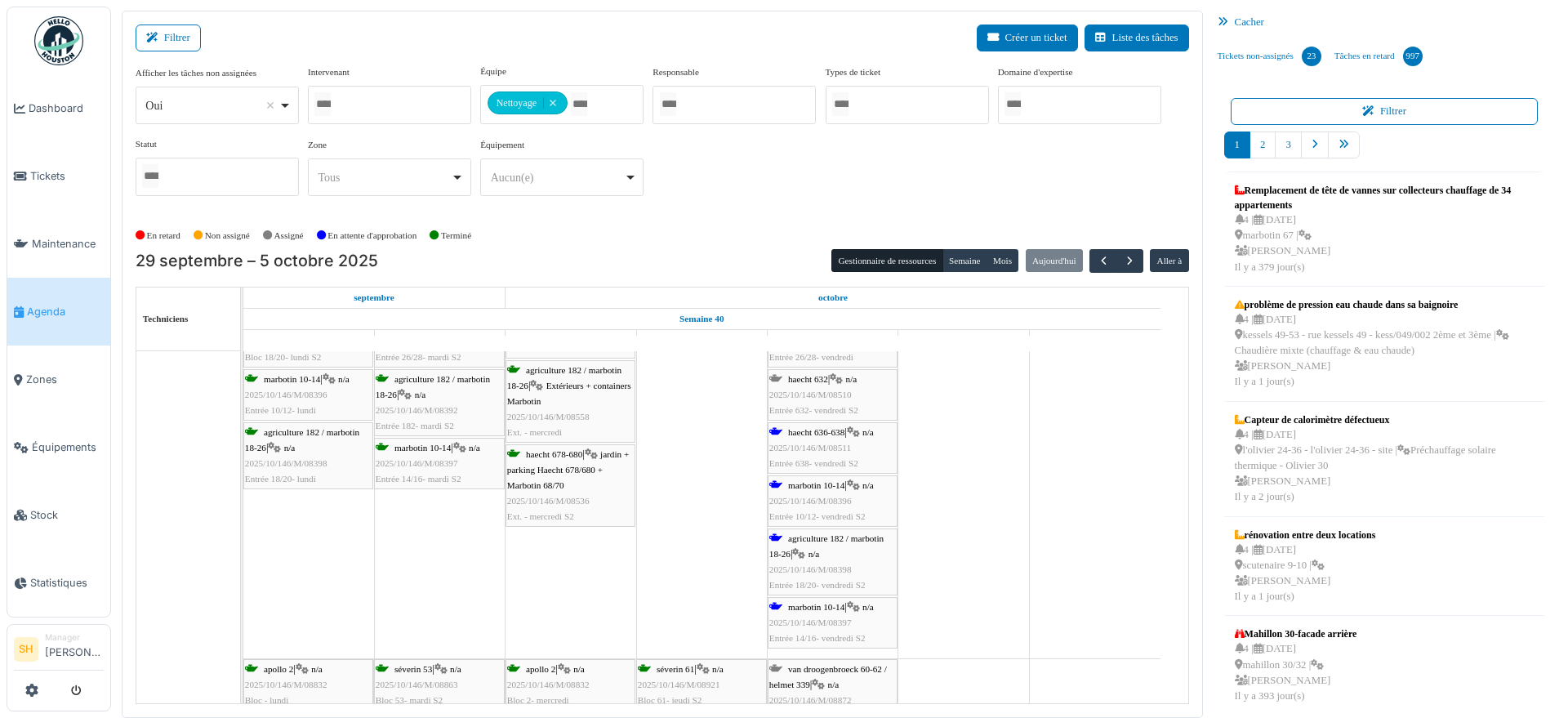
scroll to position [2553, 0]
click at [822, 496] on span "2025/10/146/M/08396" at bounding box center [810, 501] width 83 height 10
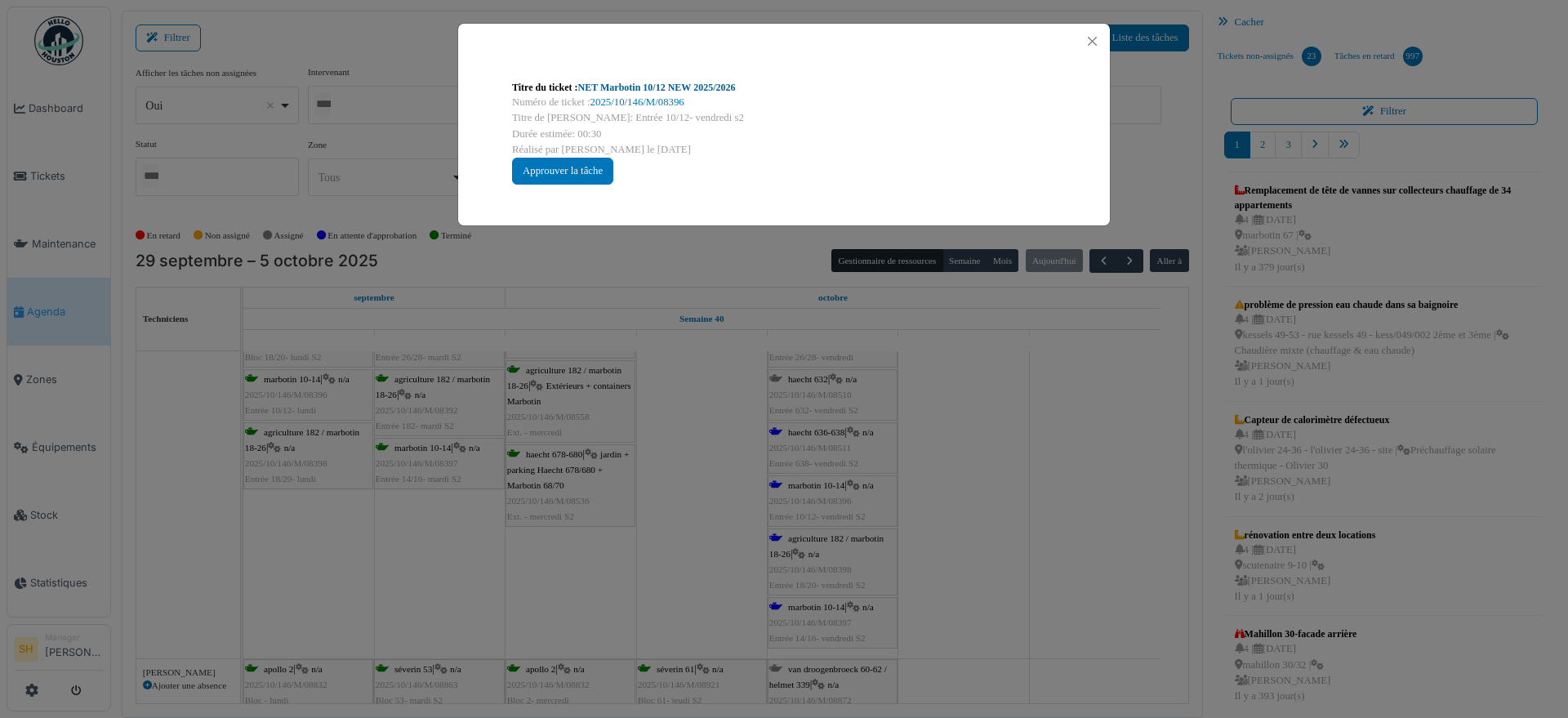
click at [660, 88] on link "NET Marbotin 10/12 NEW 2025/2026" at bounding box center [657, 87] width 157 height 11
click at [978, 609] on div "Titre du ticket : NET Marbotin 10/12 NEW 2025/2026 Numéro de ticket : 2025/10/1…" at bounding box center [784, 359] width 1568 height 718
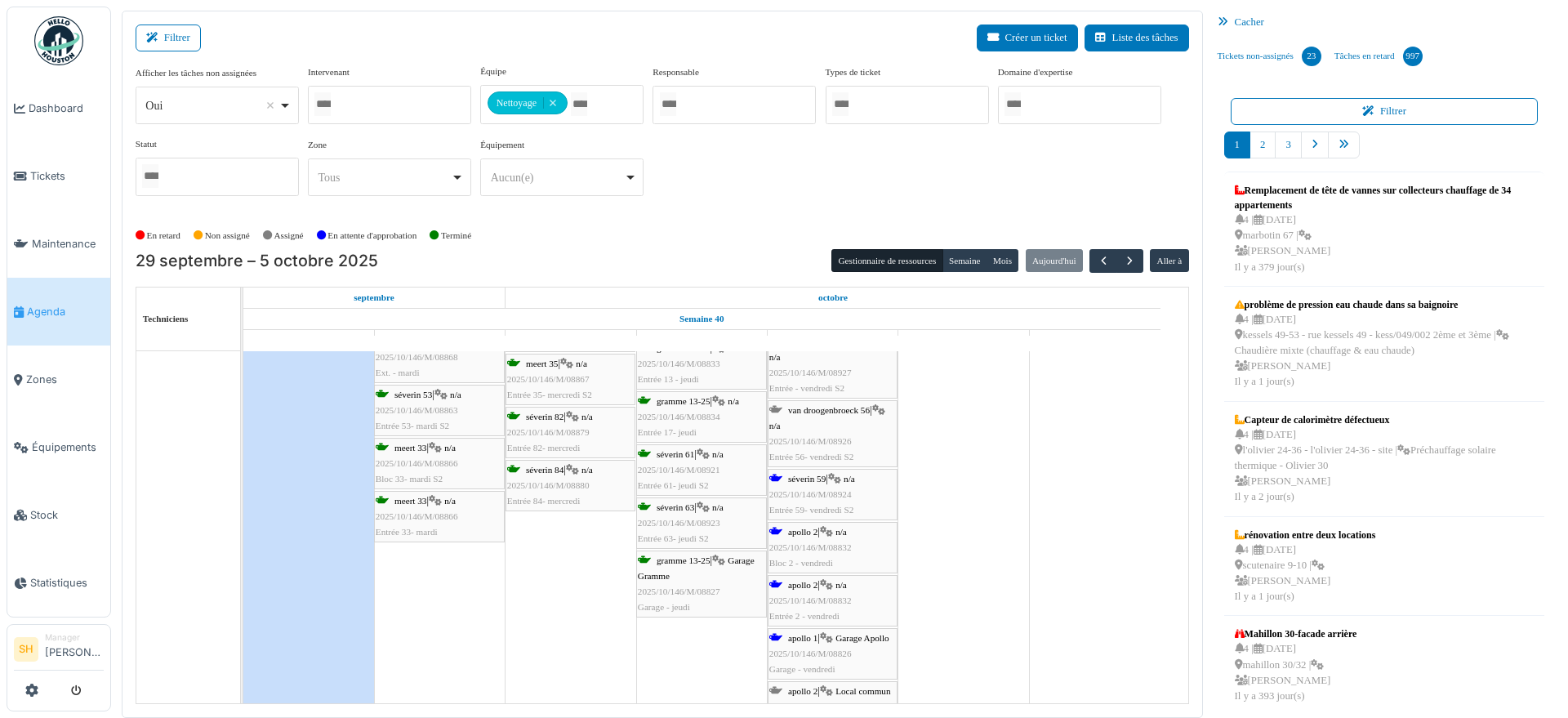
scroll to position [3063, 0]
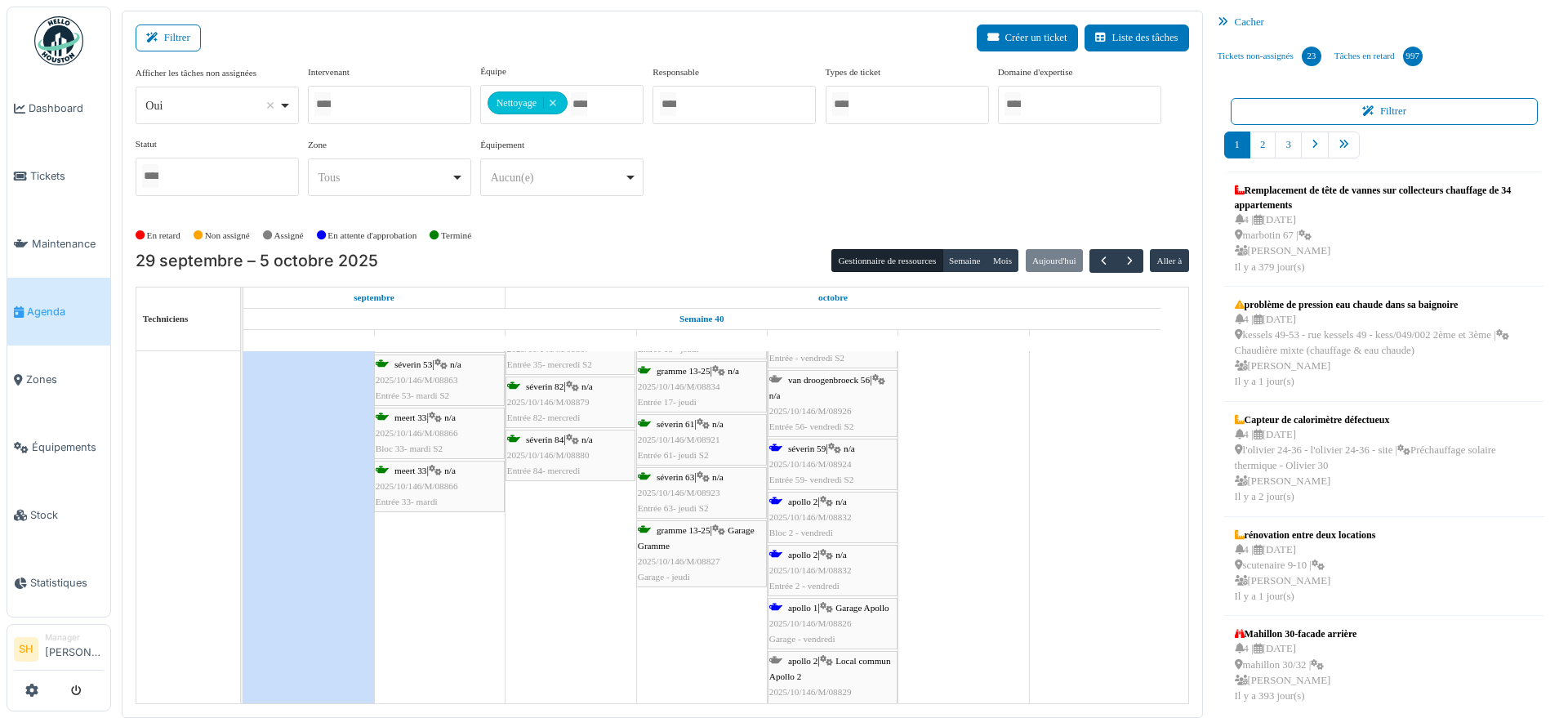
click at [812, 448] on span "séverin 59" at bounding box center [806, 449] width 38 height 10
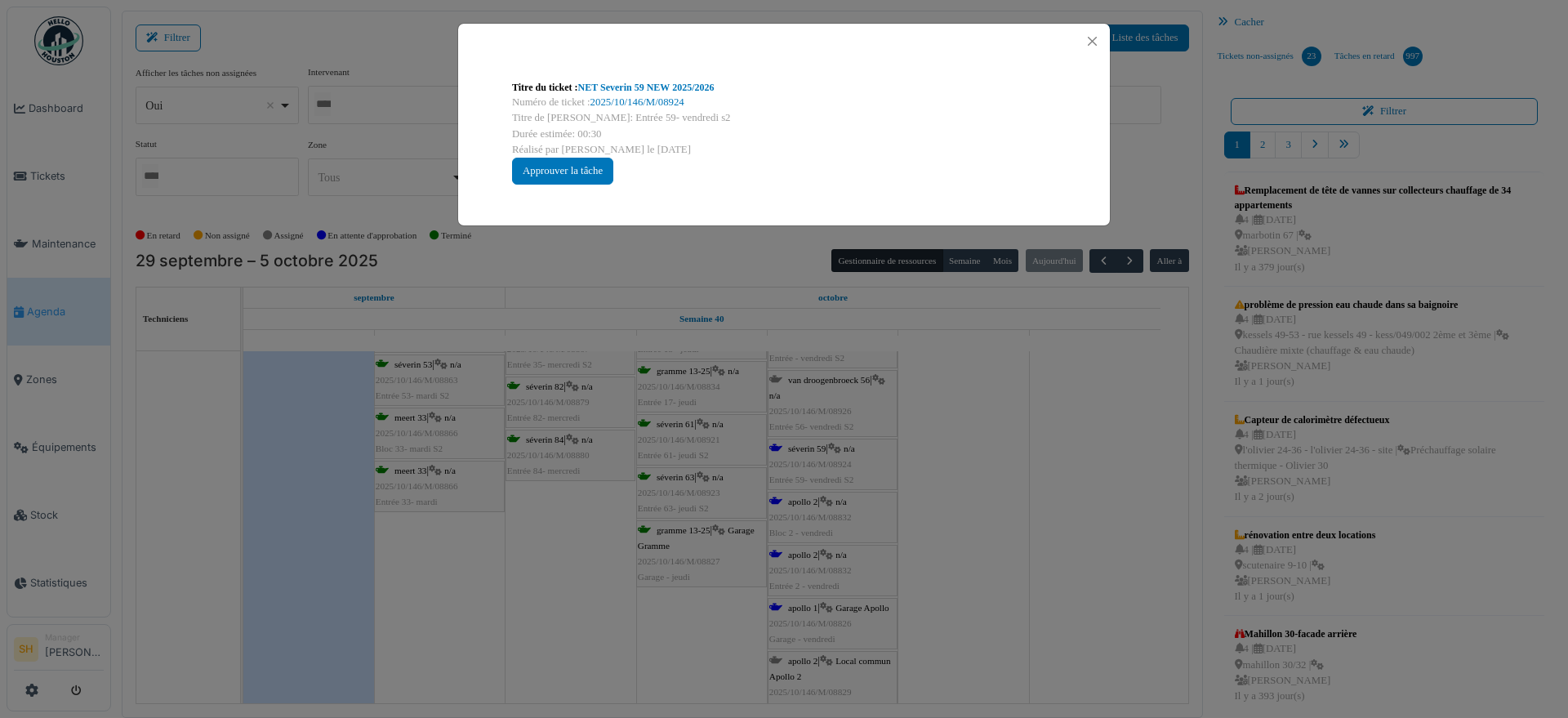
click at [634, 82] on link "NET Severin 59 NEW 2025/2026" at bounding box center [646, 87] width 137 height 11
drag, startPoint x: 953, startPoint y: 481, endPoint x: 881, endPoint y: 536, distance: 90.6
click at [946, 488] on div "Titre du ticket : NET Severin 59 NEW 2025/2026 Numéro de ticket : 2025/10/146/M…" at bounding box center [784, 359] width 1568 height 718
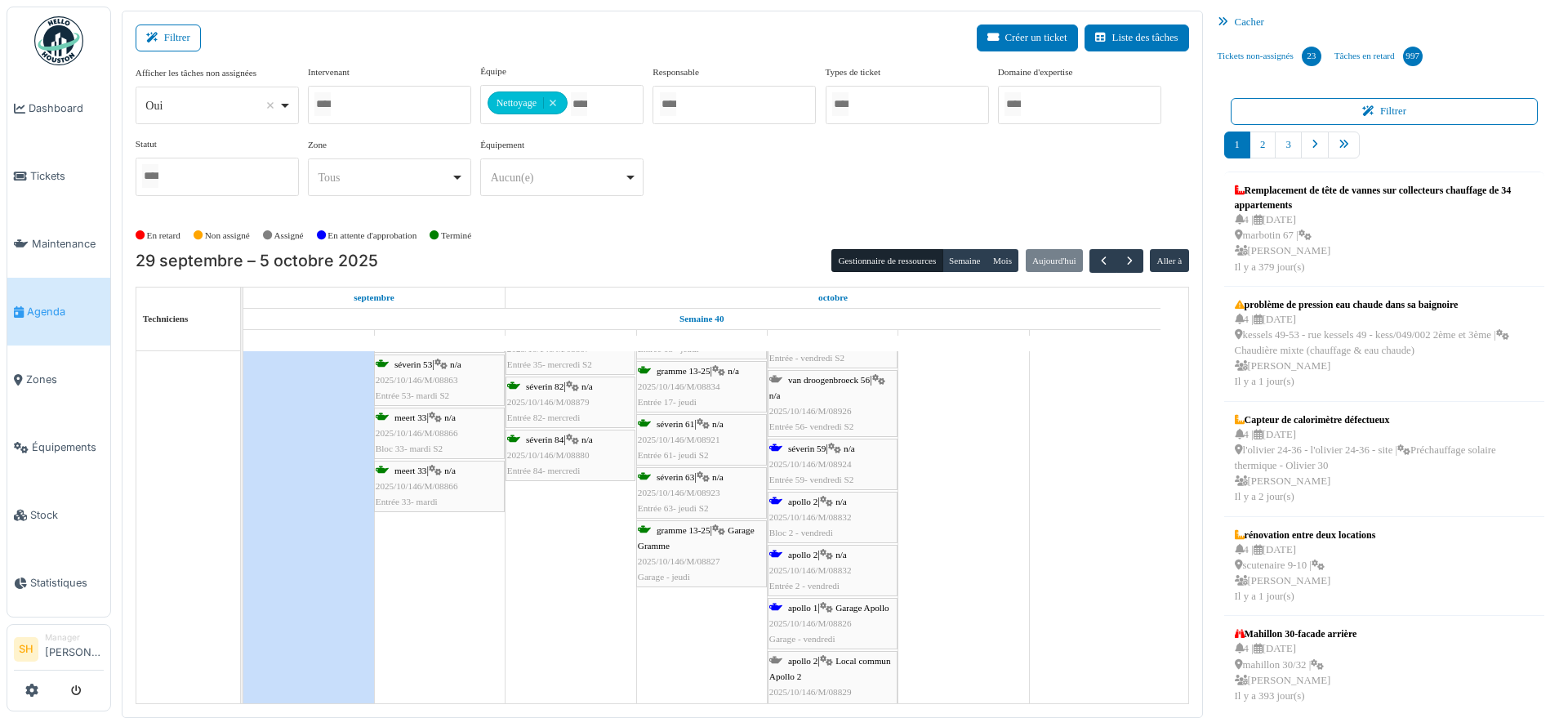
click at [821, 460] on span "2025/10/146/M/08924" at bounding box center [810, 464] width 83 height 10
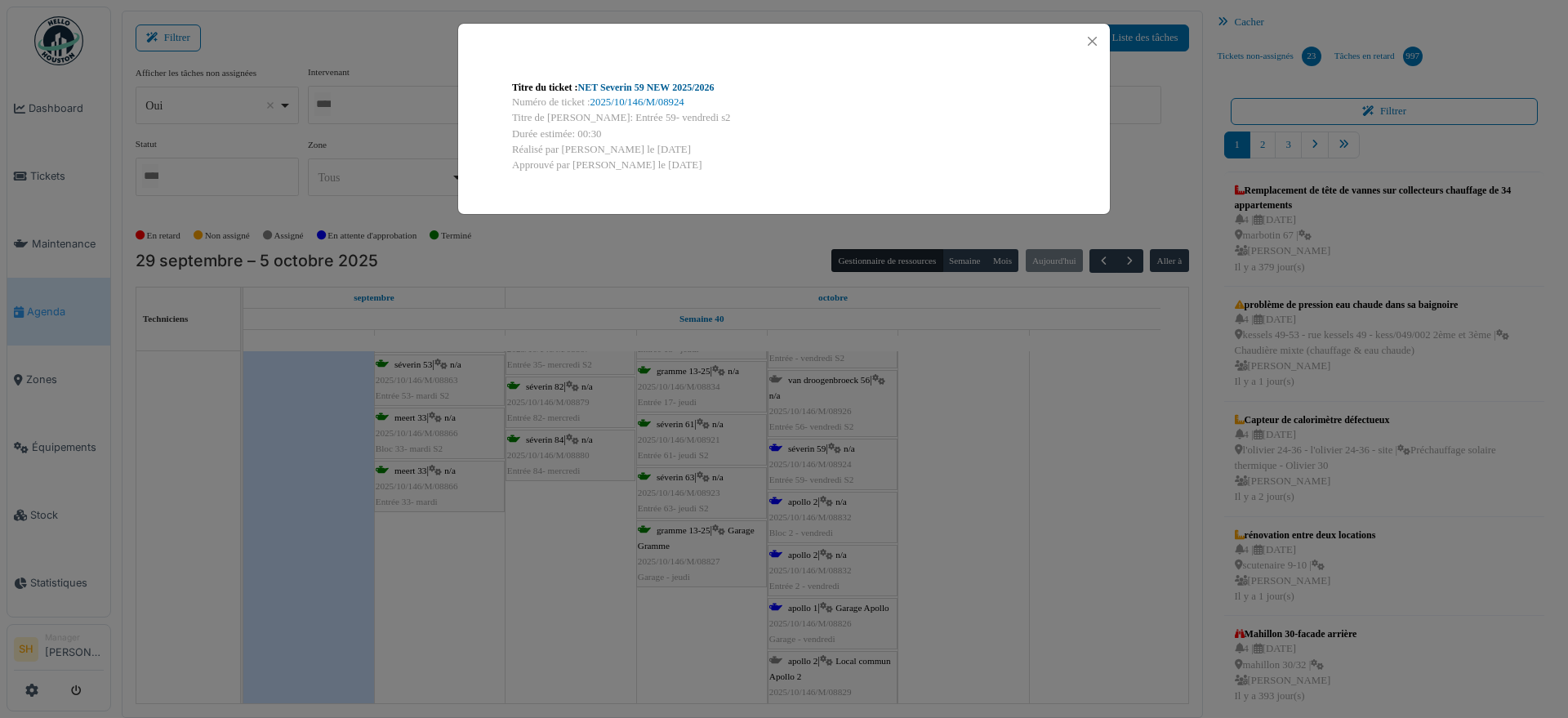
click at [634, 83] on link "NET Severin 59 NEW 2025/2026" at bounding box center [646, 87] width 137 height 11
drag, startPoint x: 870, startPoint y: 512, endPoint x: 894, endPoint y: 525, distance: 27.3
click at [876, 516] on div "Titre du ticket : NET Severin 59 NEW 2025/2026 Numéro de ticket : 2025/10/146/M…" at bounding box center [784, 359] width 1568 height 718
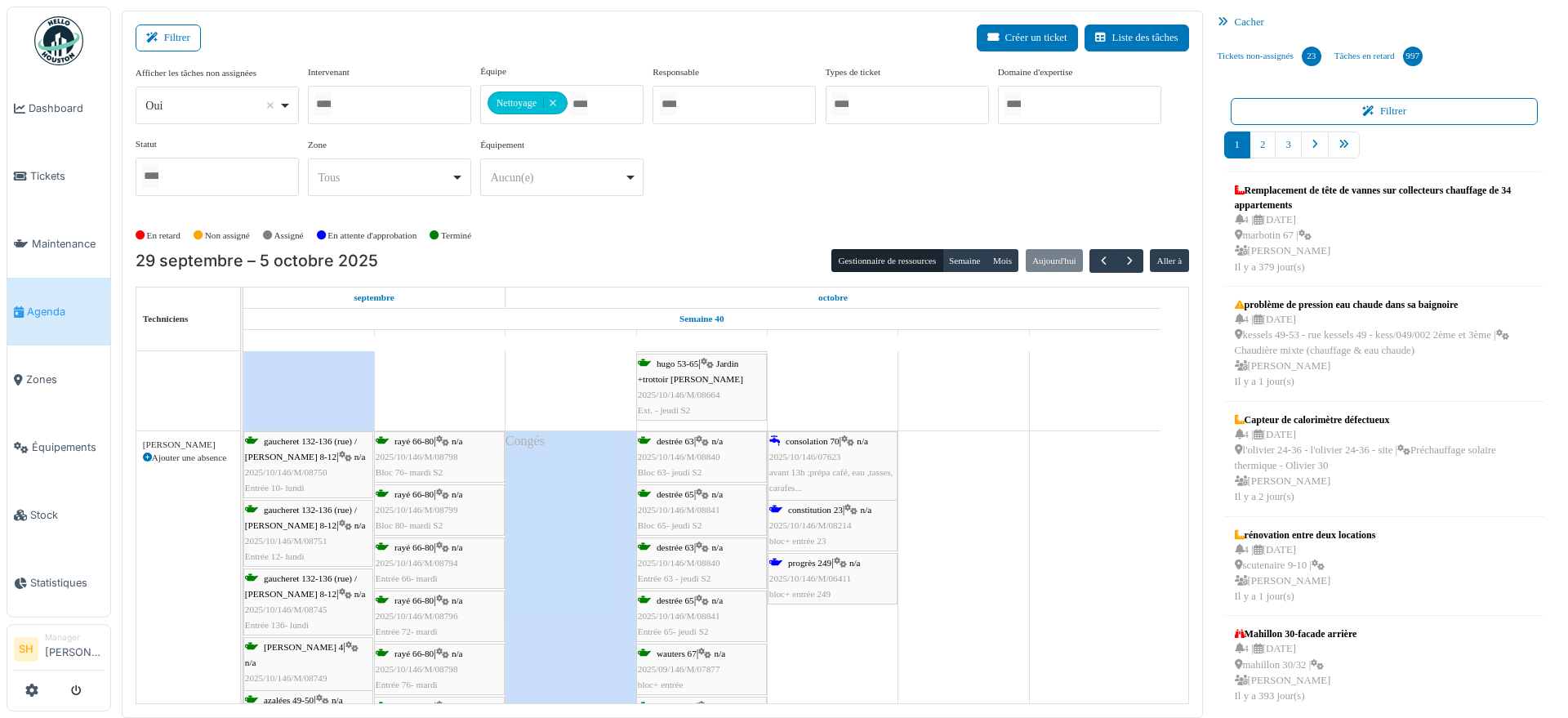
click at [814, 442] on span "consolation 70" at bounding box center [812, 441] width 54 height 10
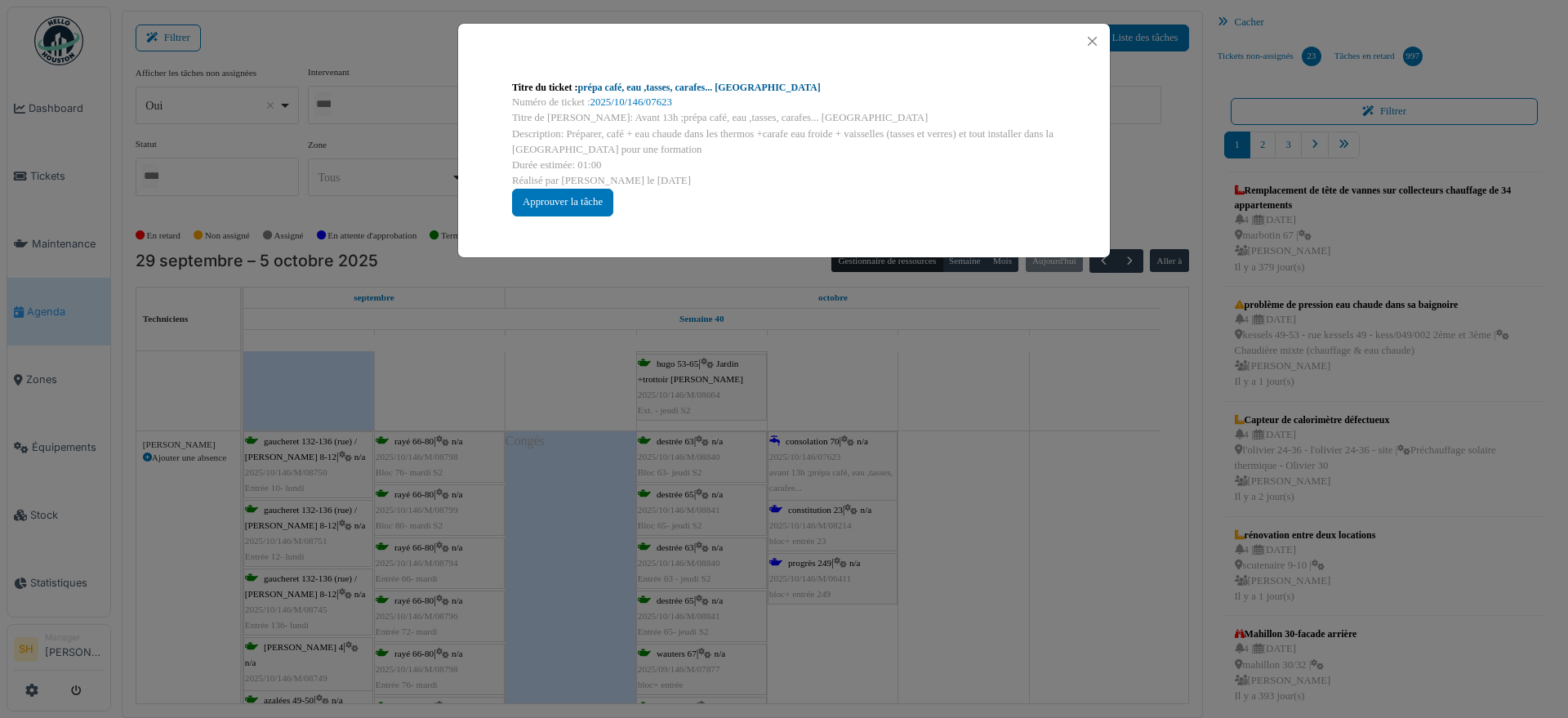
click at [674, 82] on link "prépa café, eau ,tasses, carafes... grande salle de réunion" at bounding box center [699, 87] width 242 height 11
click at [986, 531] on div "Titre du ticket : prépa café, eau ,tasses, carafes... grande salle de réunion N…" at bounding box center [784, 359] width 1568 height 718
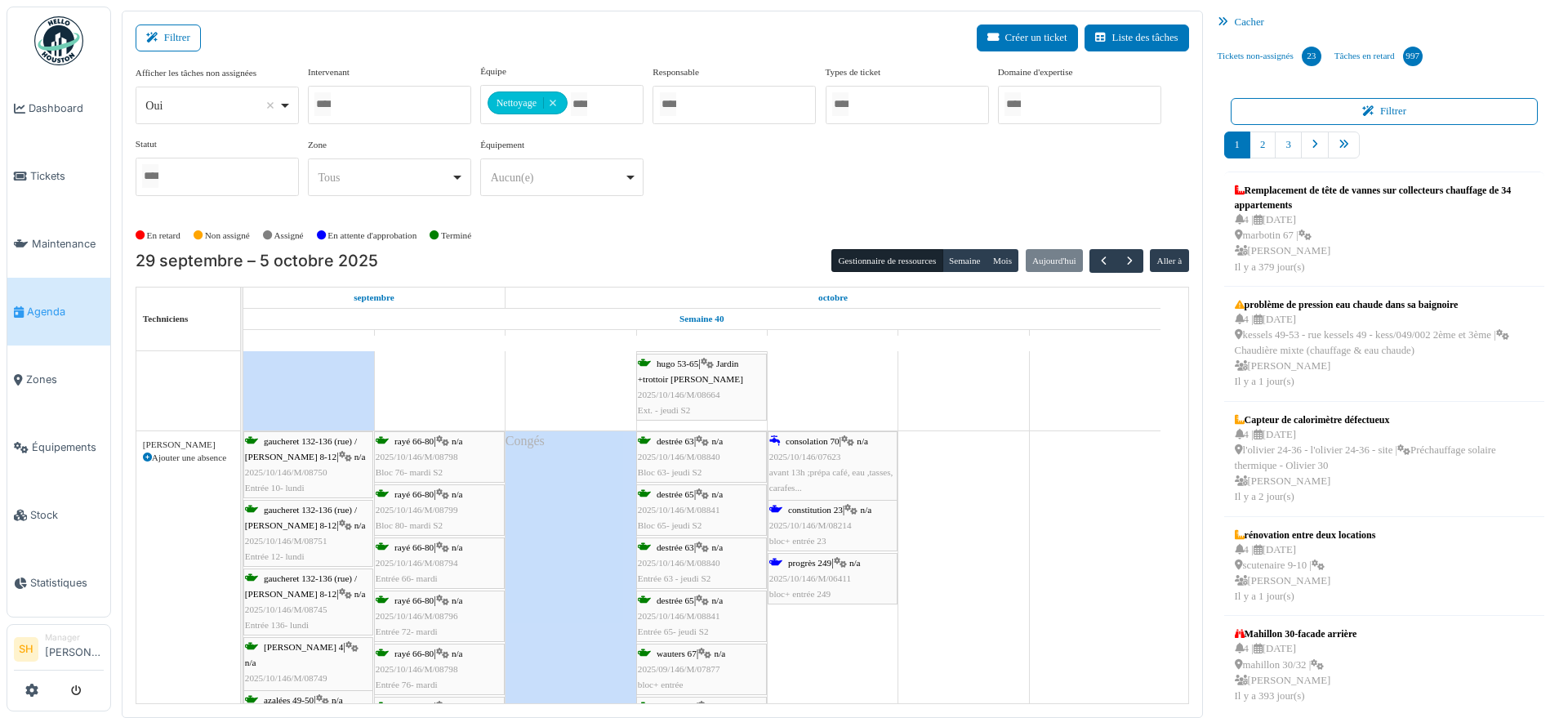
click at [842, 513] on span "constitution 23" at bounding box center [814, 510] width 55 height 10
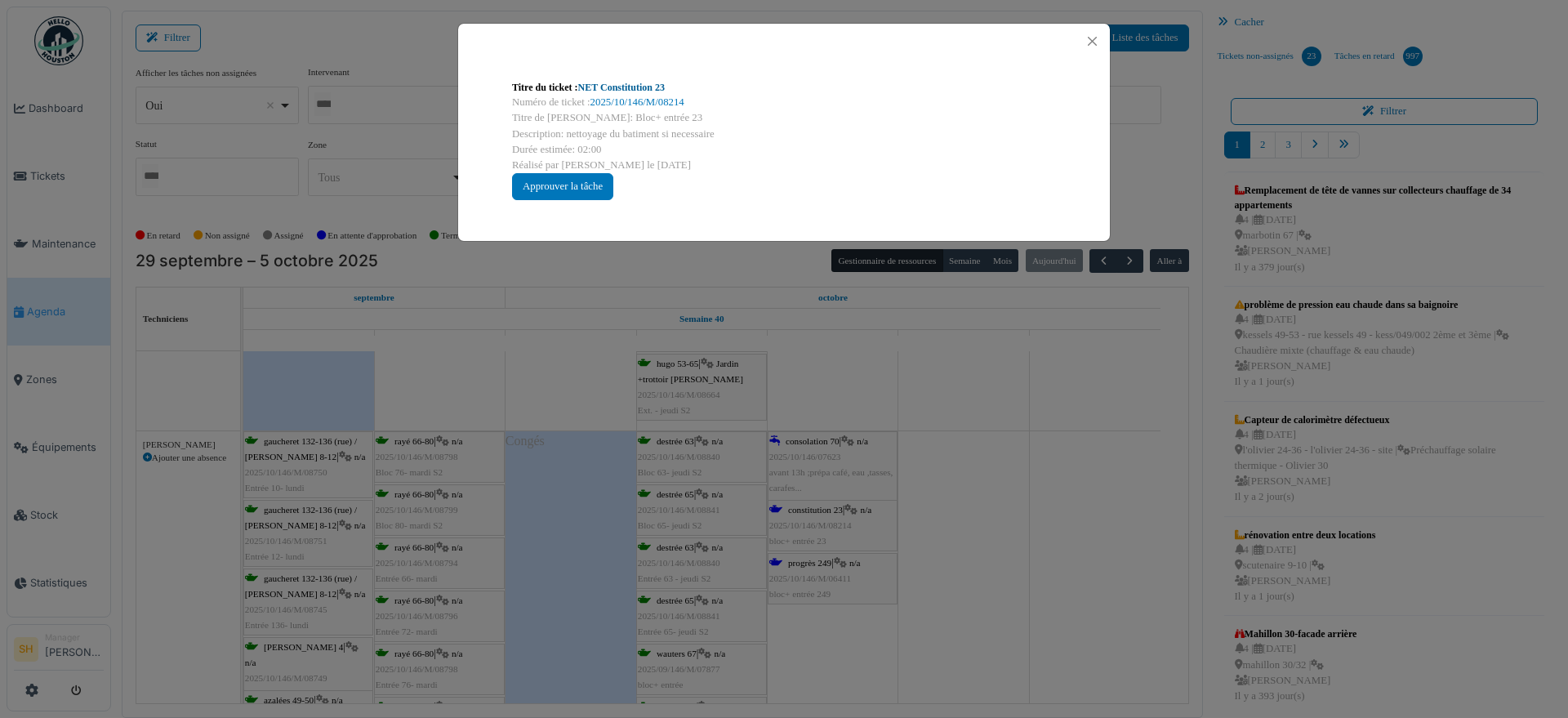
click at [630, 87] on link "NET Constitution 23" at bounding box center [621, 87] width 87 height 11
click at [1029, 527] on div "Titre du ticket : NET Constitution 23 Numéro de ticket : 2025/10/146/M/08214 Ti…" at bounding box center [784, 359] width 1568 height 718
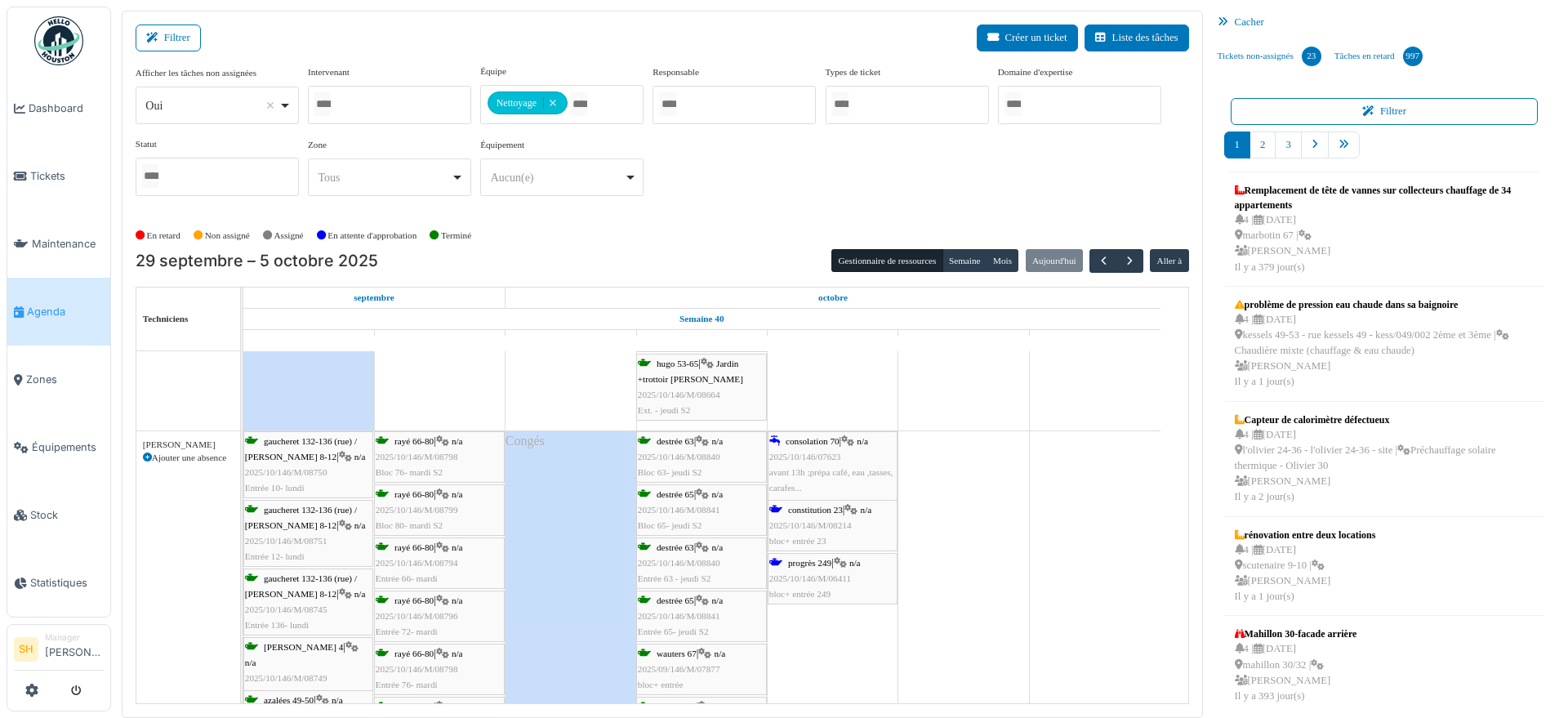
click at [837, 562] on icon at bounding box center [839, 562] width 13 height 11
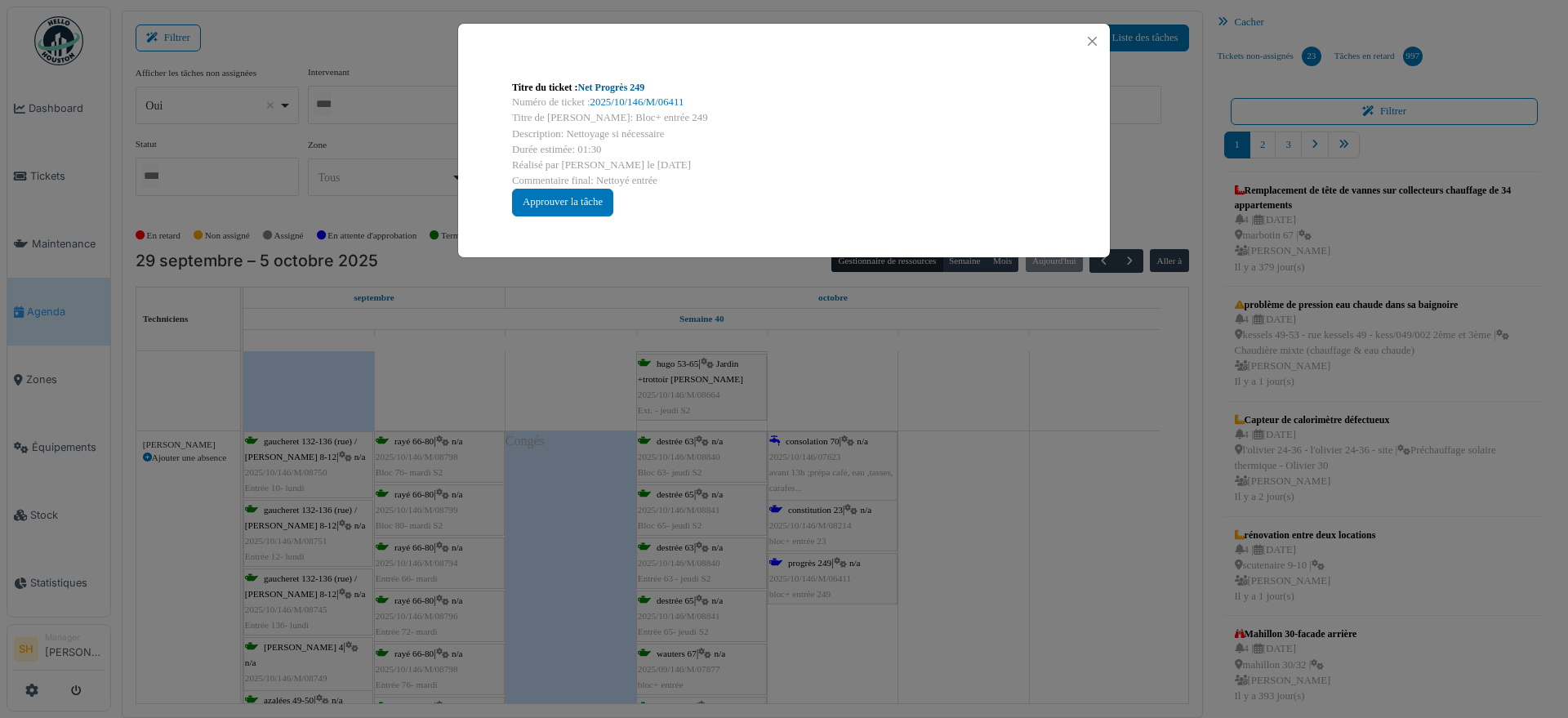
click at [620, 85] on link "Net Progrès 249" at bounding box center [611, 87] width 67 height 11
click at [1010, 606] on div "Titre du ticket : Net Progrès 249 Numéro de ticket : 2025/10/146/M/06411 Titre …" at bounding box center [784, 359] width 1568 height 718
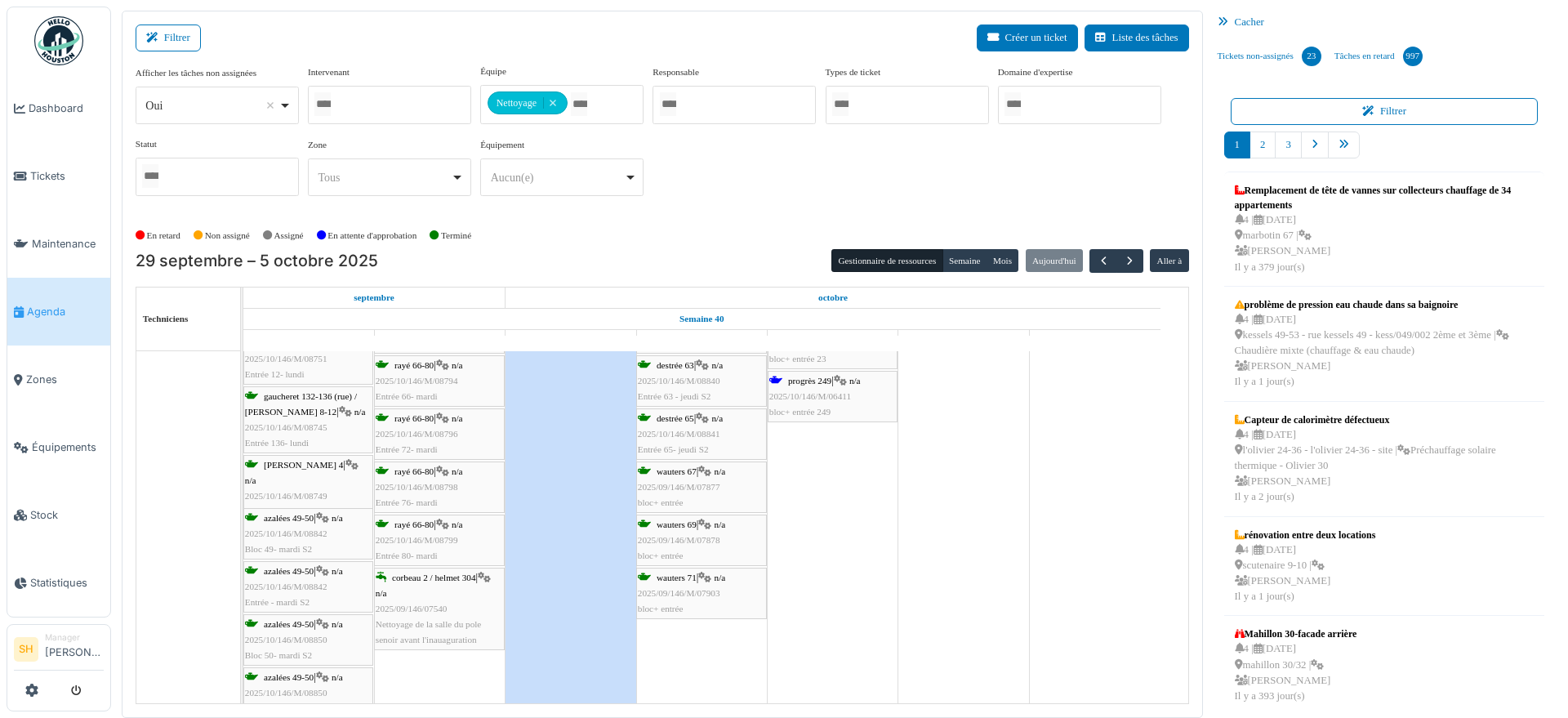
scroll to position [4799, 0]
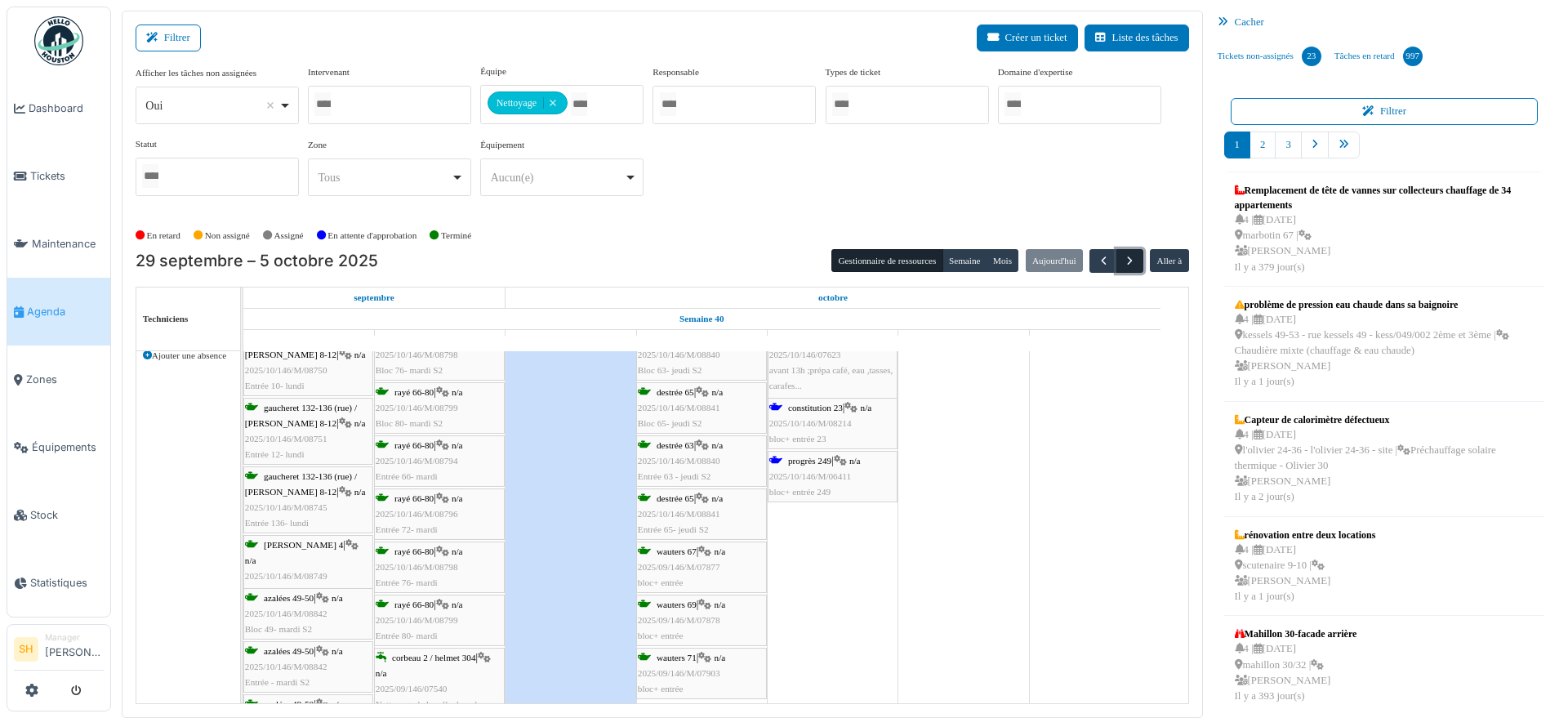
click at [1122, 256] on span "button" at bounding box center [1129, 261] width 14 height 14
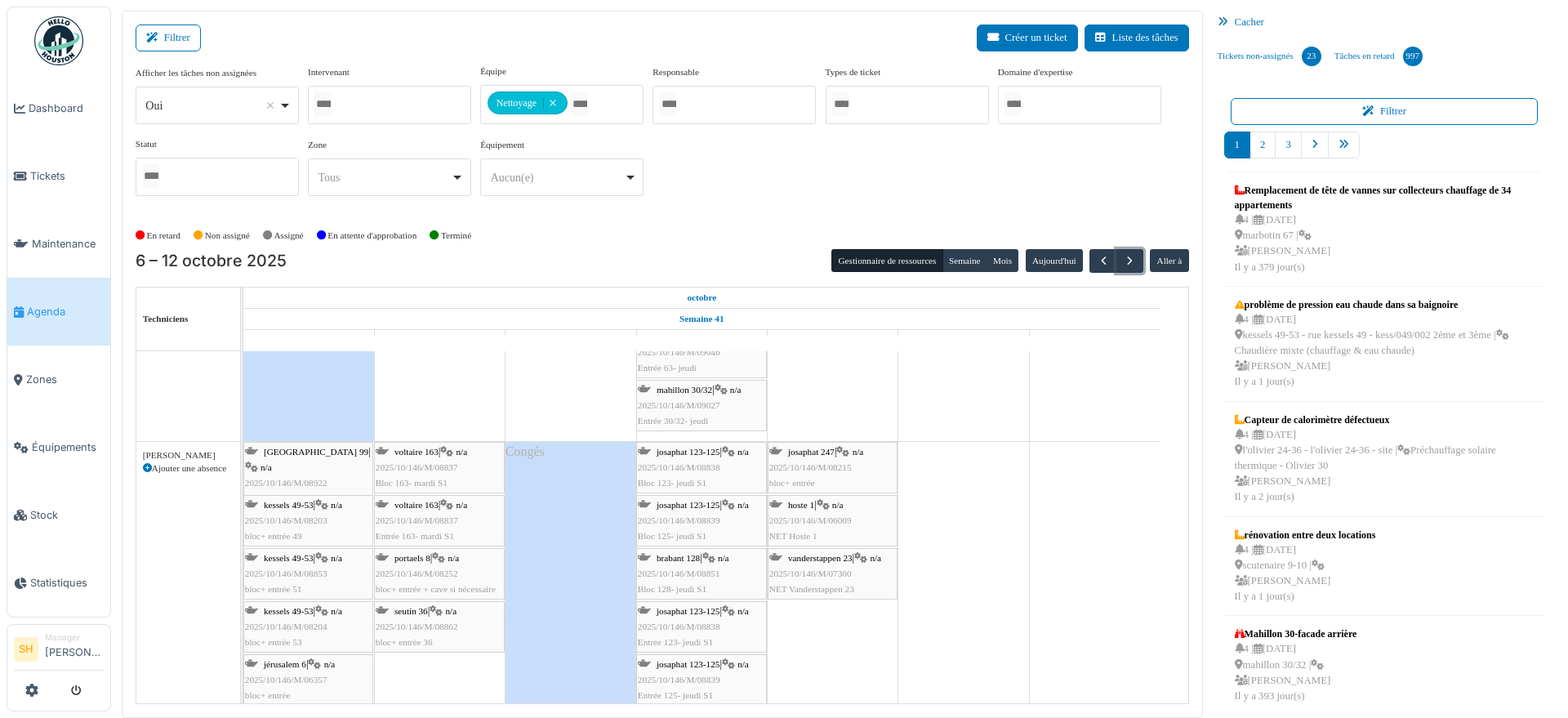
scroll to position [5308, 0]
click at [300, 447] on span "jérusalem 99" at bounding box center [316, 446] width 105 height 10
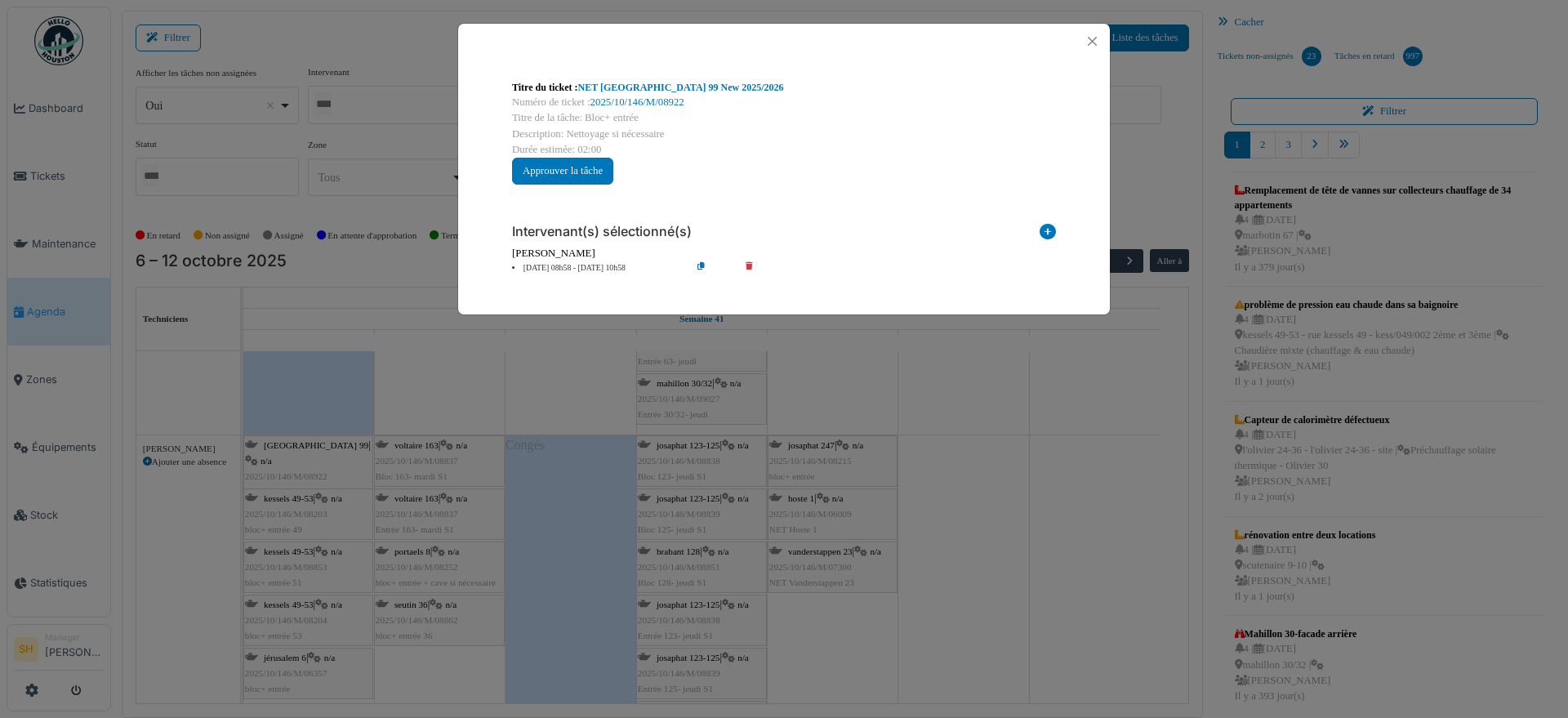
drag, startPoint x: 1032, startPoint y: 543, endPoint x: 946, endPoint y: 546, distance: 86.1
click at [1022, 544] on div "Titre du ticket : NET Jérusalem 99 New 2025/2026 Numéro de ticket : 2025/10/146…" at bounding box center [784, 359] width 1568 height 718
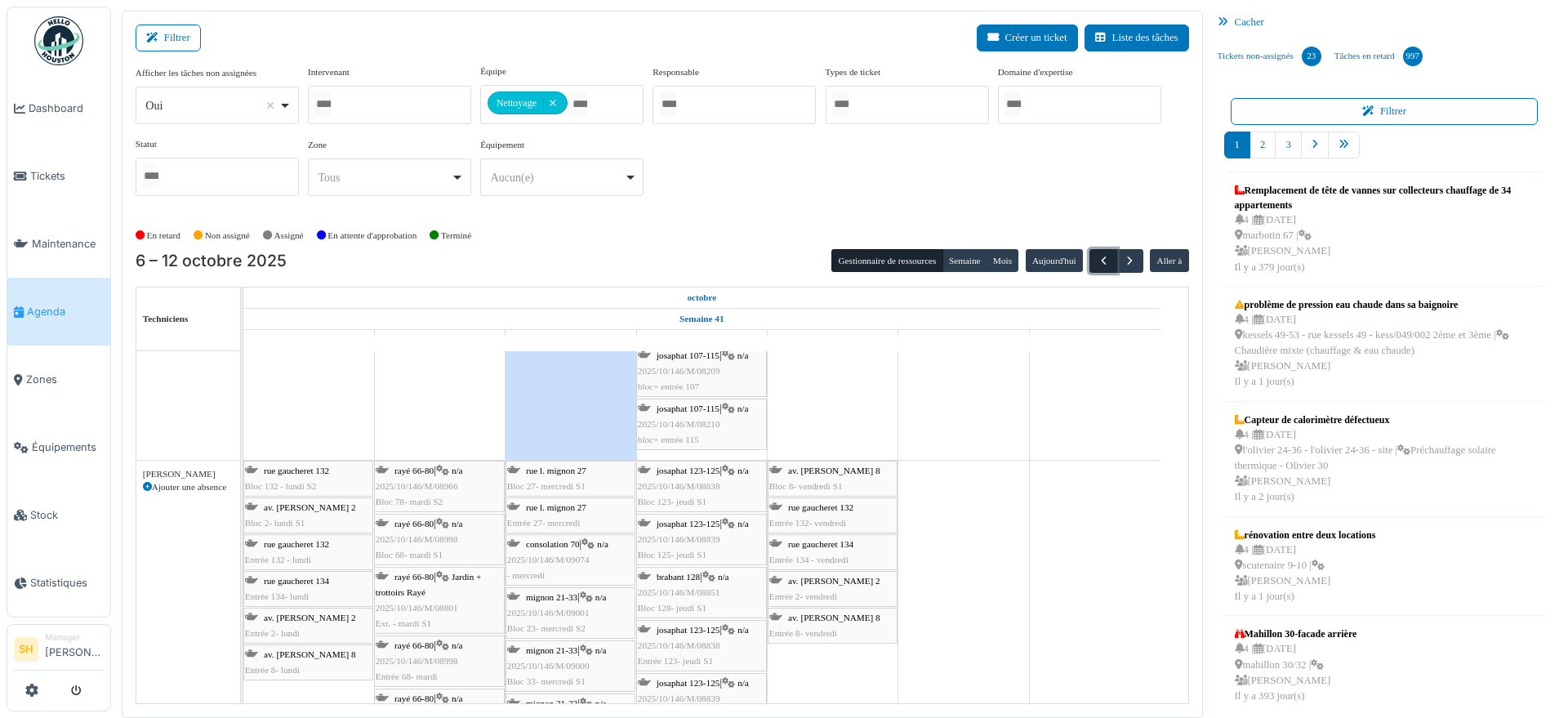
click at [1090, 259] on button "button" at bounding box center [1102, 261] width 27 height 24
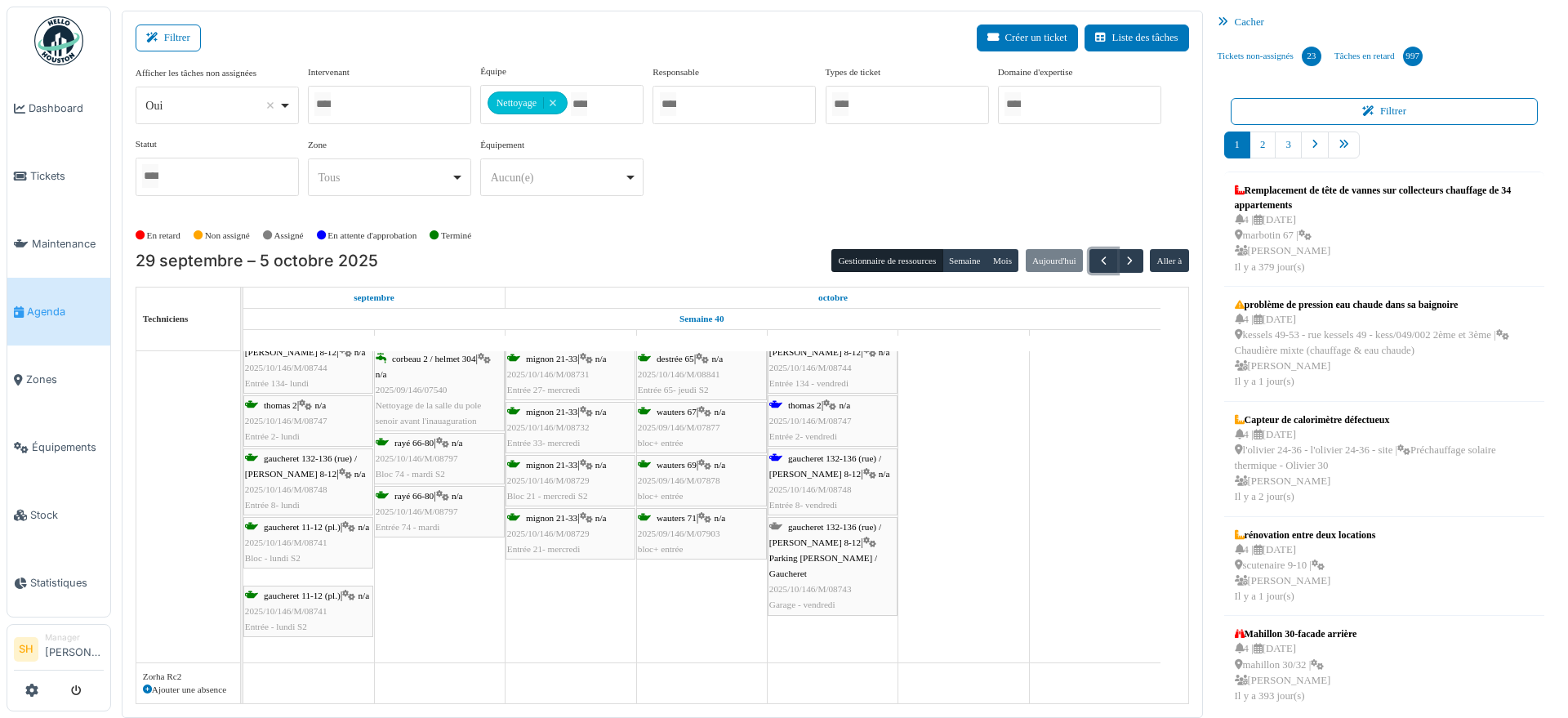
click at [805, 458] on span "gaucheret 132-136 (rue) / thomas 8-12" at bounding box center [825, 466] width 112 height 25
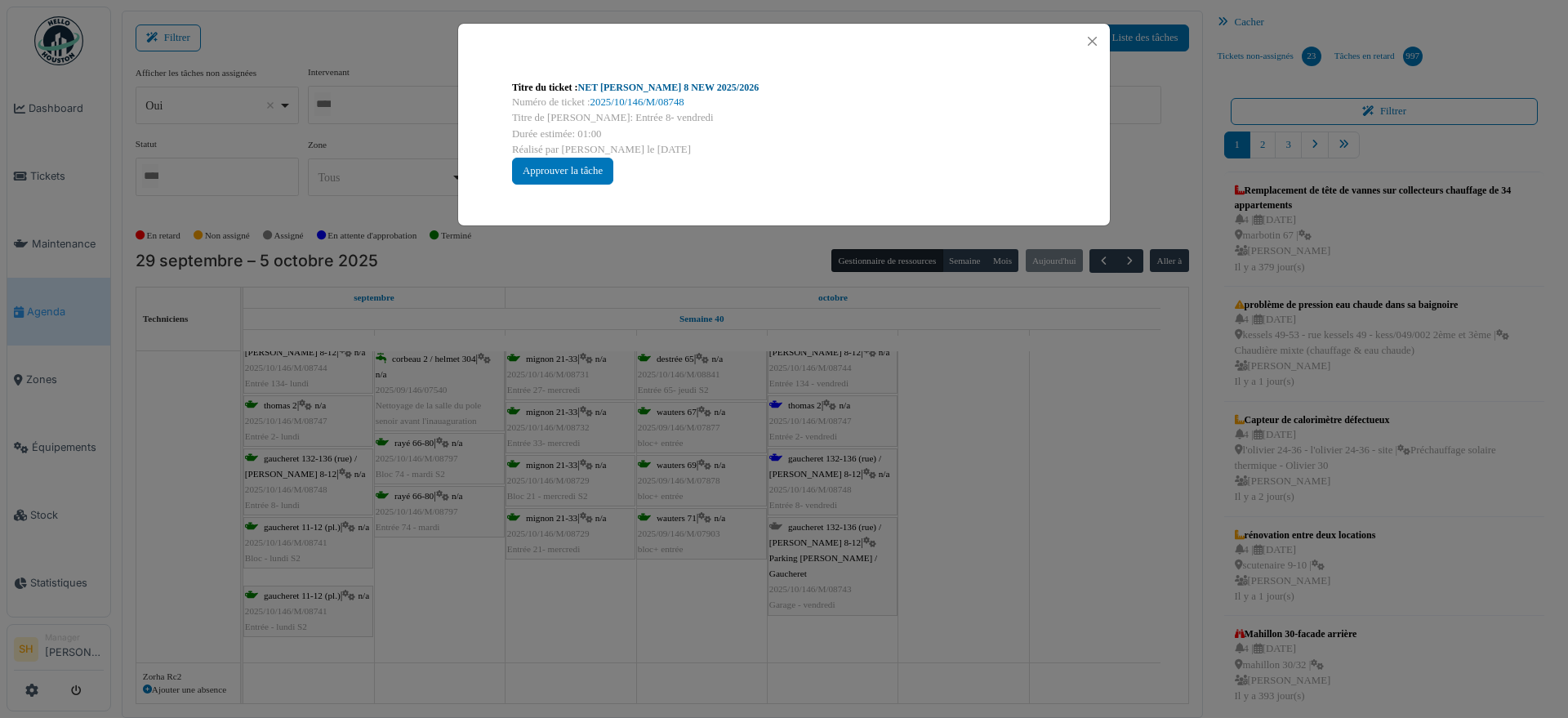
click at [680, 89] on link "NET Thomas 8 NEW 2025/2026" at bounding box center [669, 87] width 181 height 11
click at [1098, 38] on button "Close" at bounding box center [1093, 41] width 22 height 22
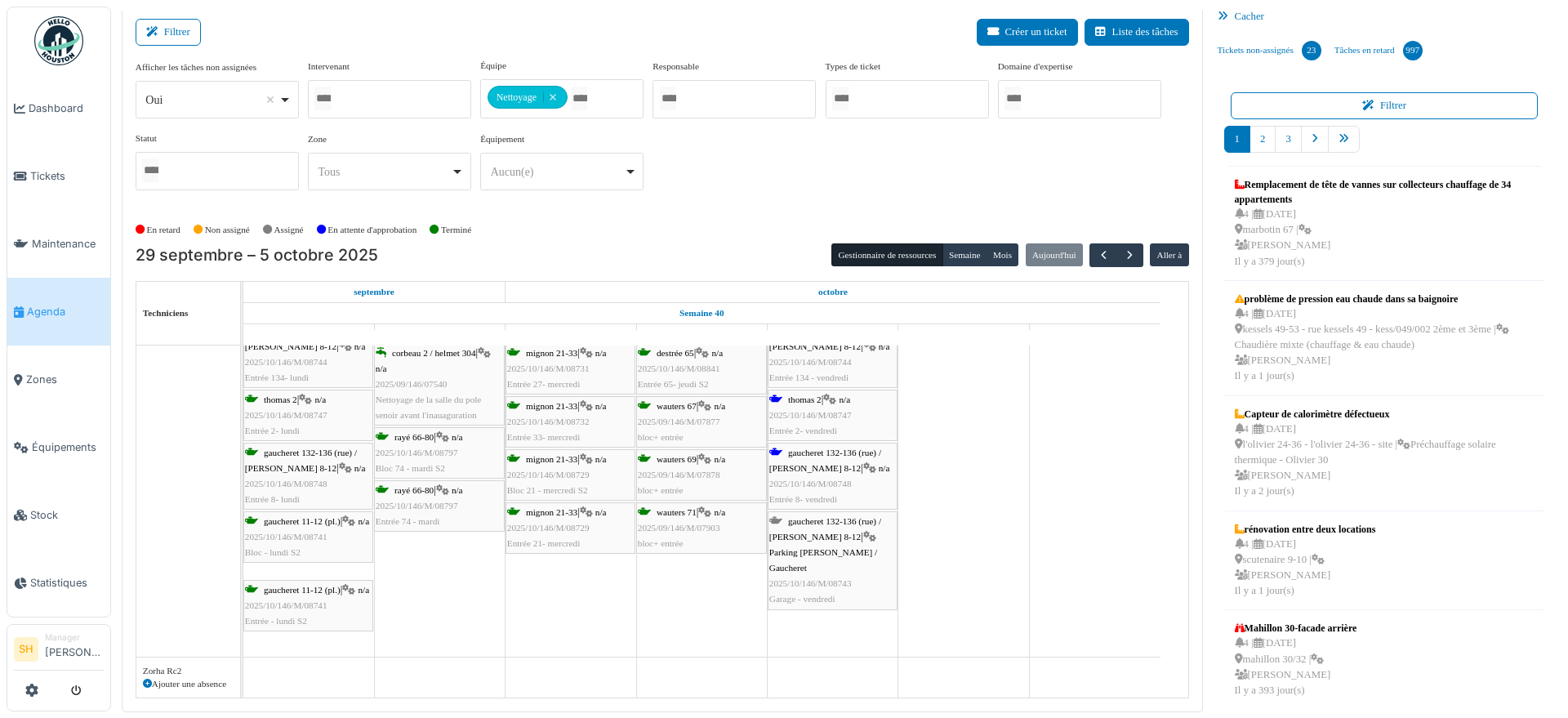
scroll to position [7, 0]
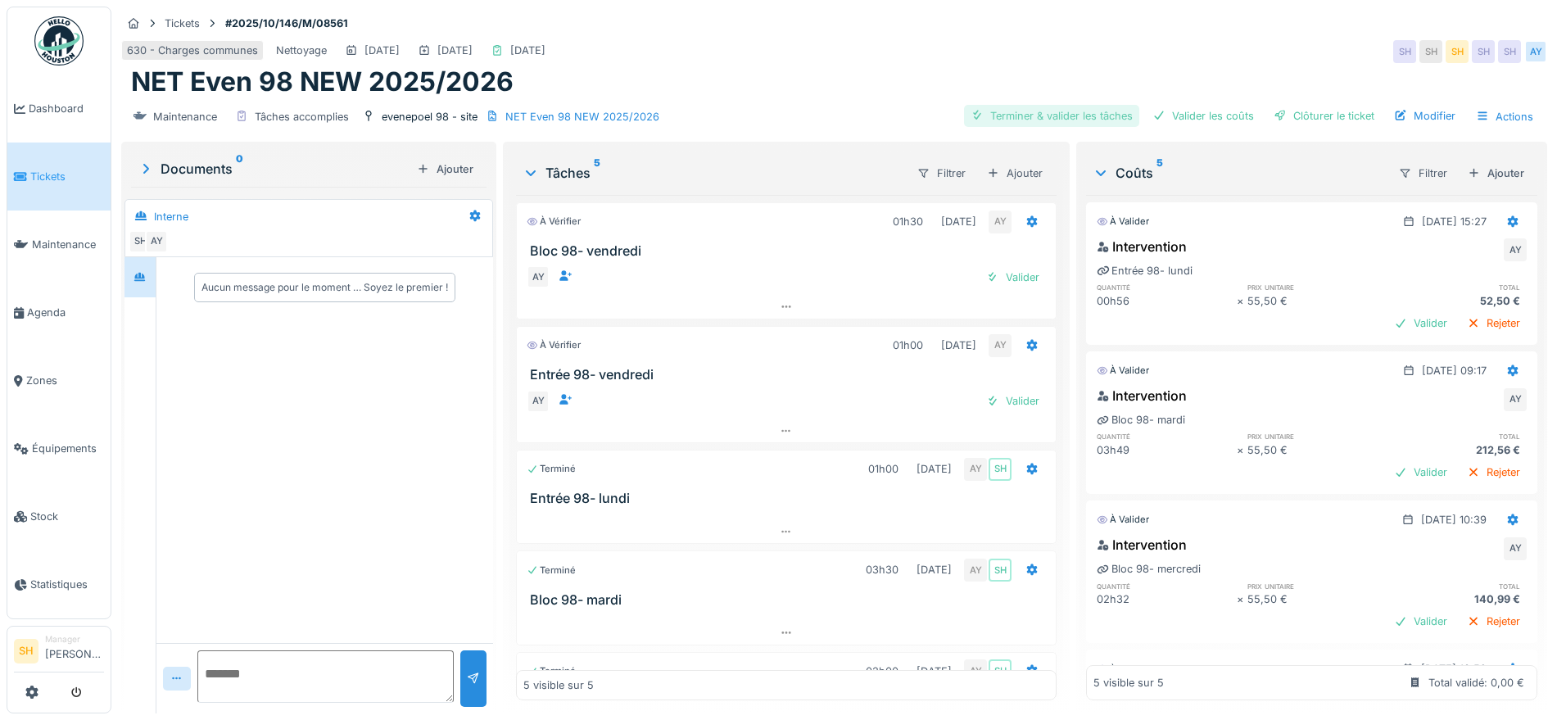
click at [1057, 120] on div "Terminer & valider les tâches" at bounding box center [1051, 116] width 175 height 22
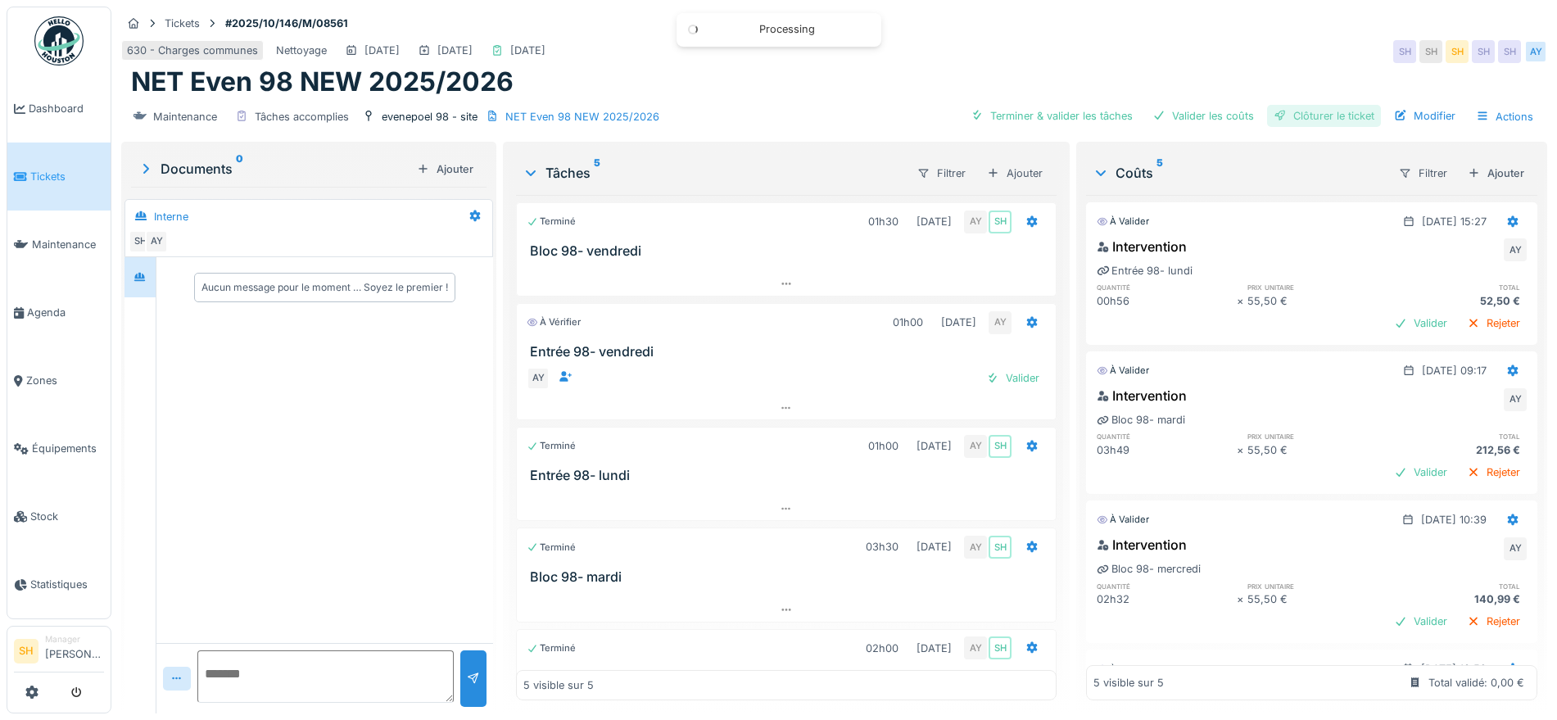
drag, startPoint x: 1187, startPoint y: 111, endPoint x: 1268, endPoint y: 111, distance: 81.1
click at [1191, 111] on div "Valider les coûts" at bounding box center [1203, 116] width 115 height 22
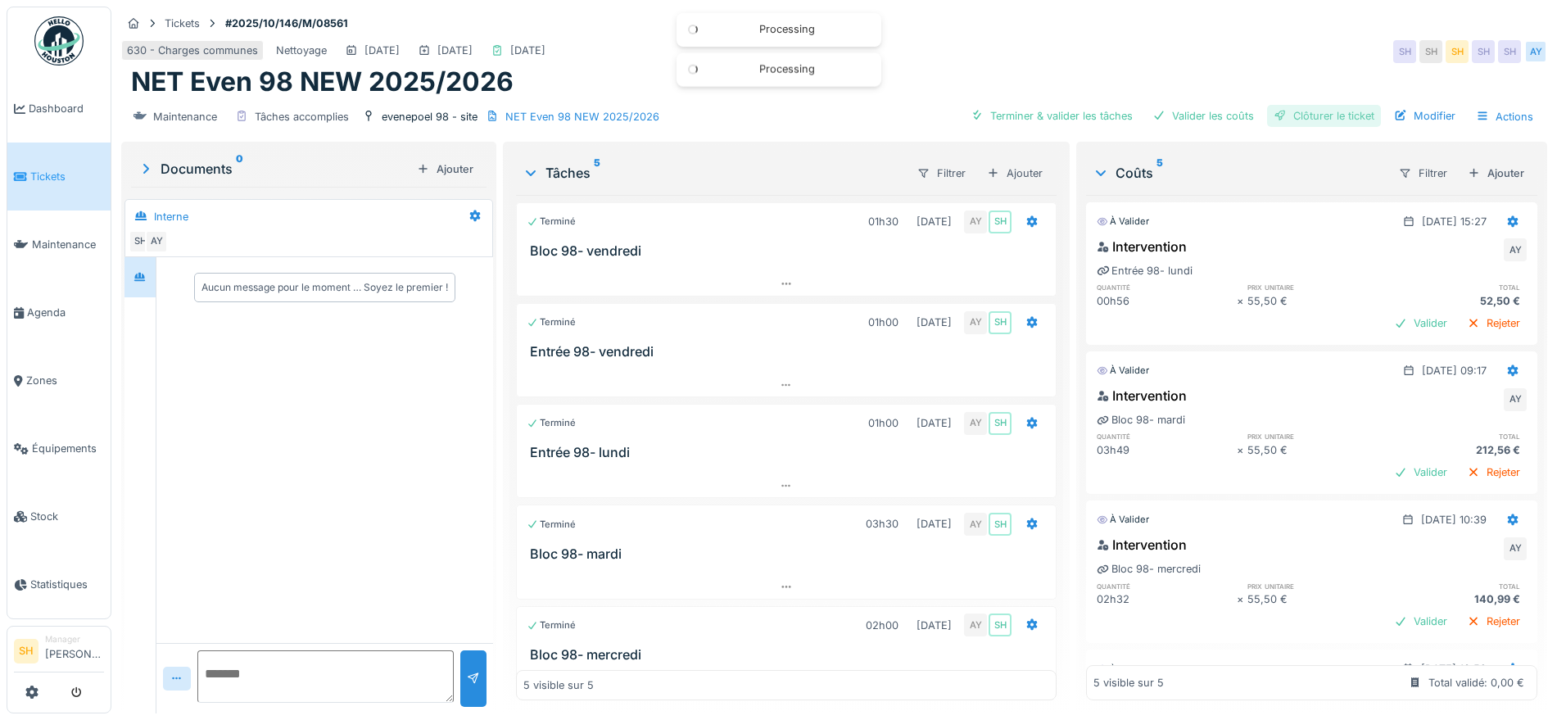
click at [1287, 111] on div "Clôturer le ticket" at bounding box center [1324, 116] width 114 height 22
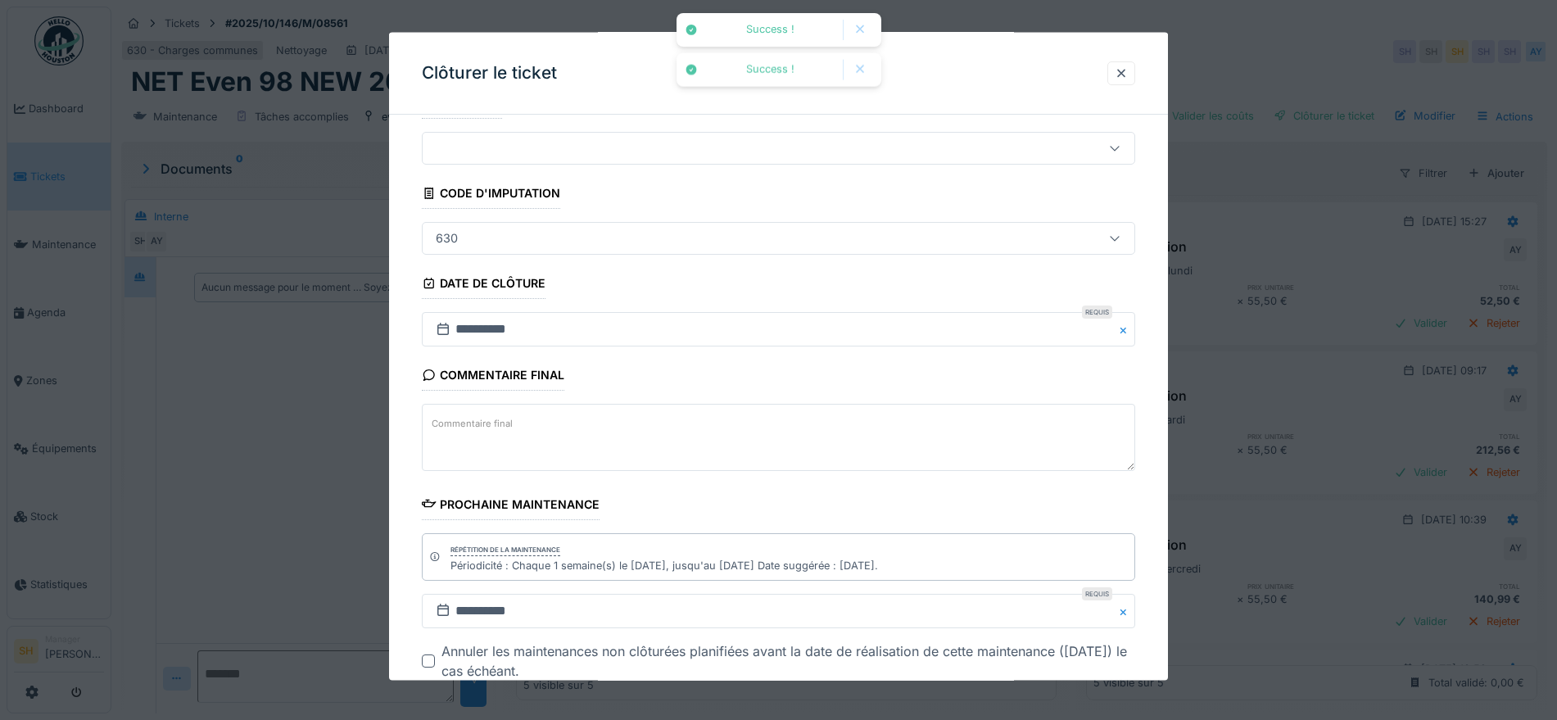
scroll to position [102, 0]
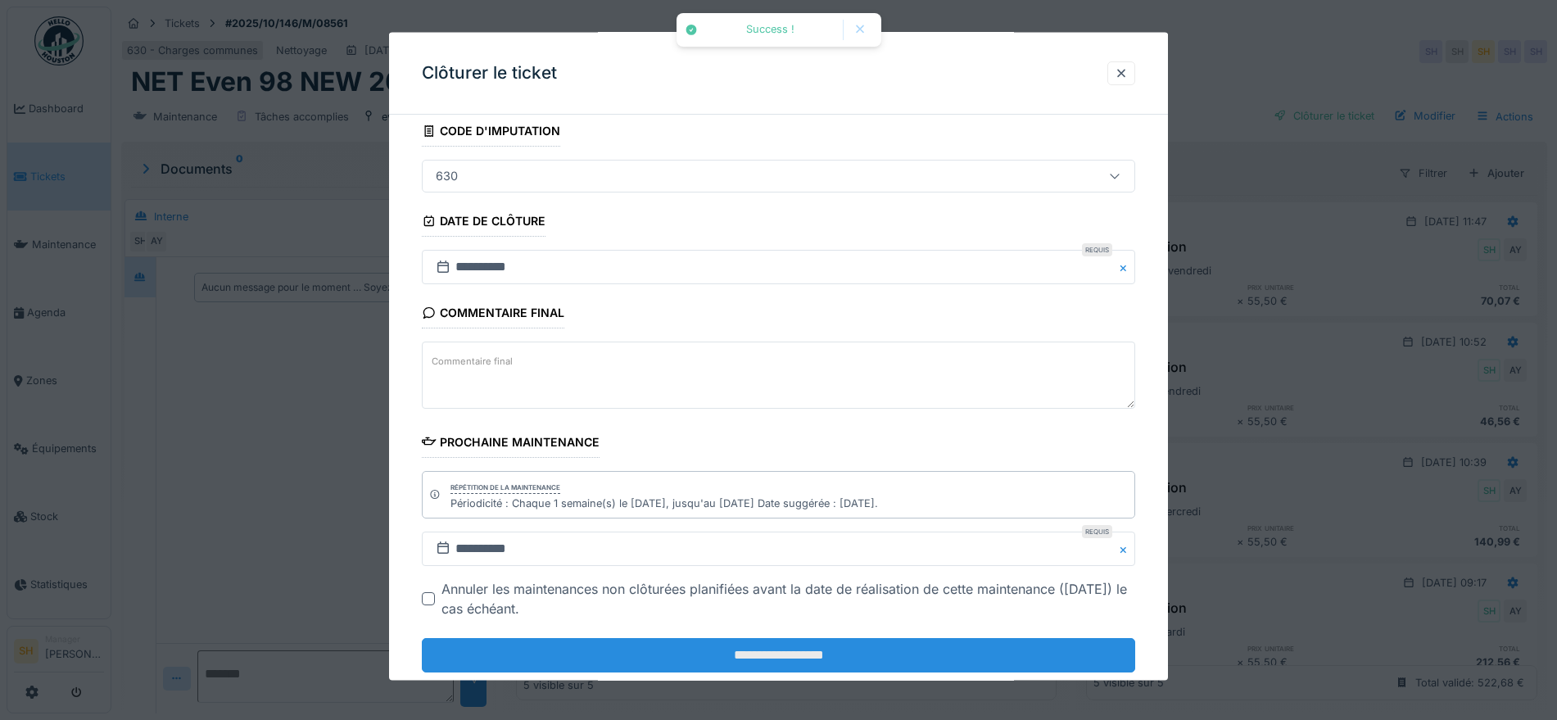
click at [836, 652] on input "**********" at bounding box center [778, 655] width 713 height 34
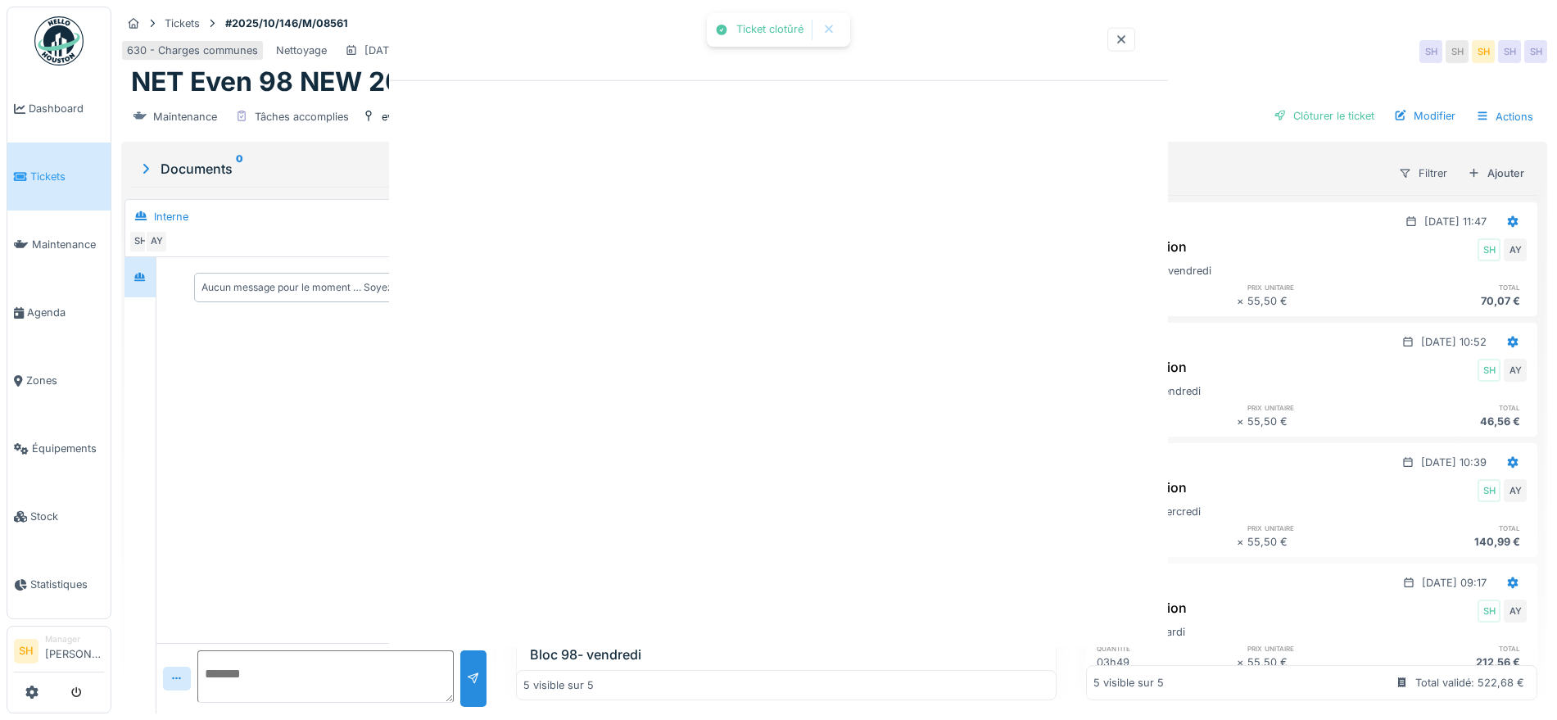
scroll to position [0, 0]
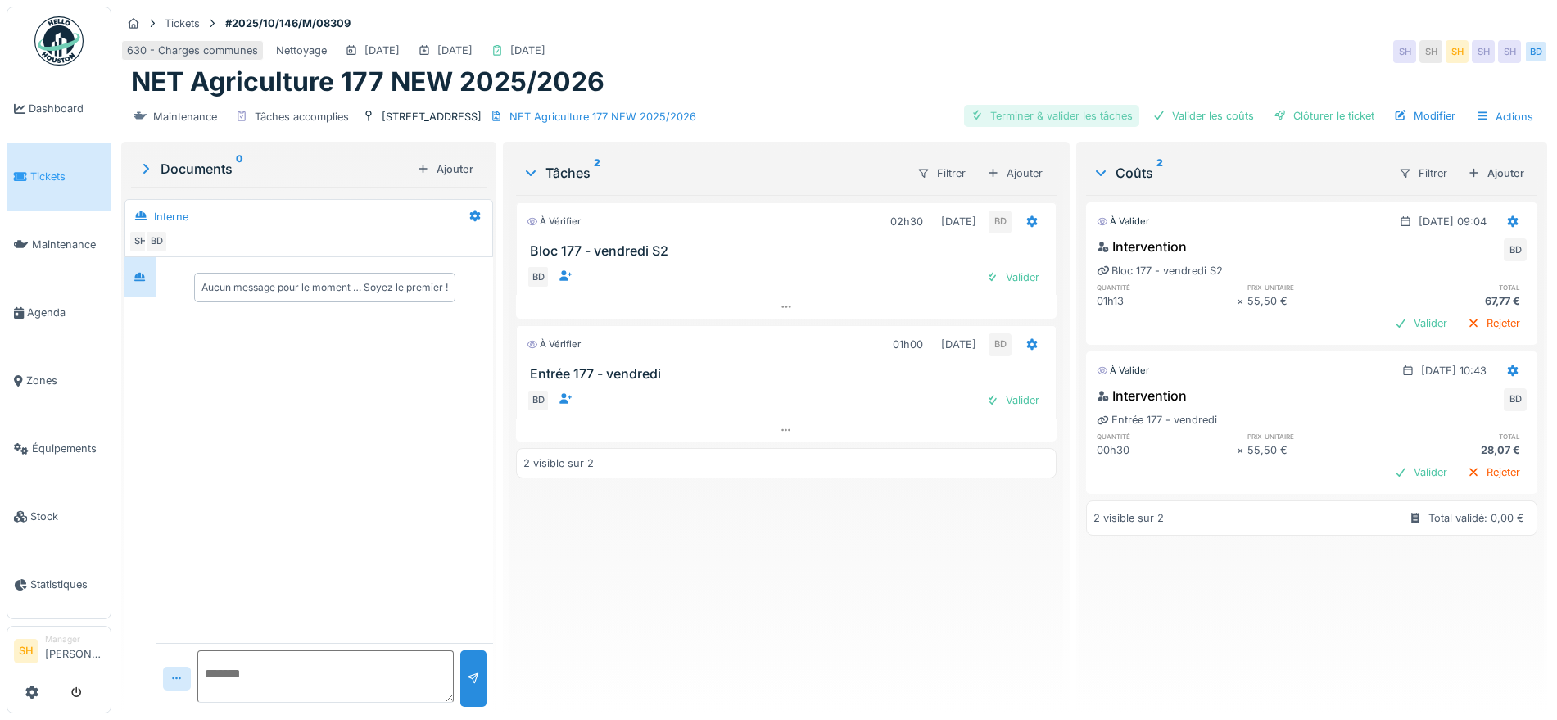
click at [1088, 115] on div "Terminer & valider les tâches" at bounding box center [1051, 116] width 175 height 22
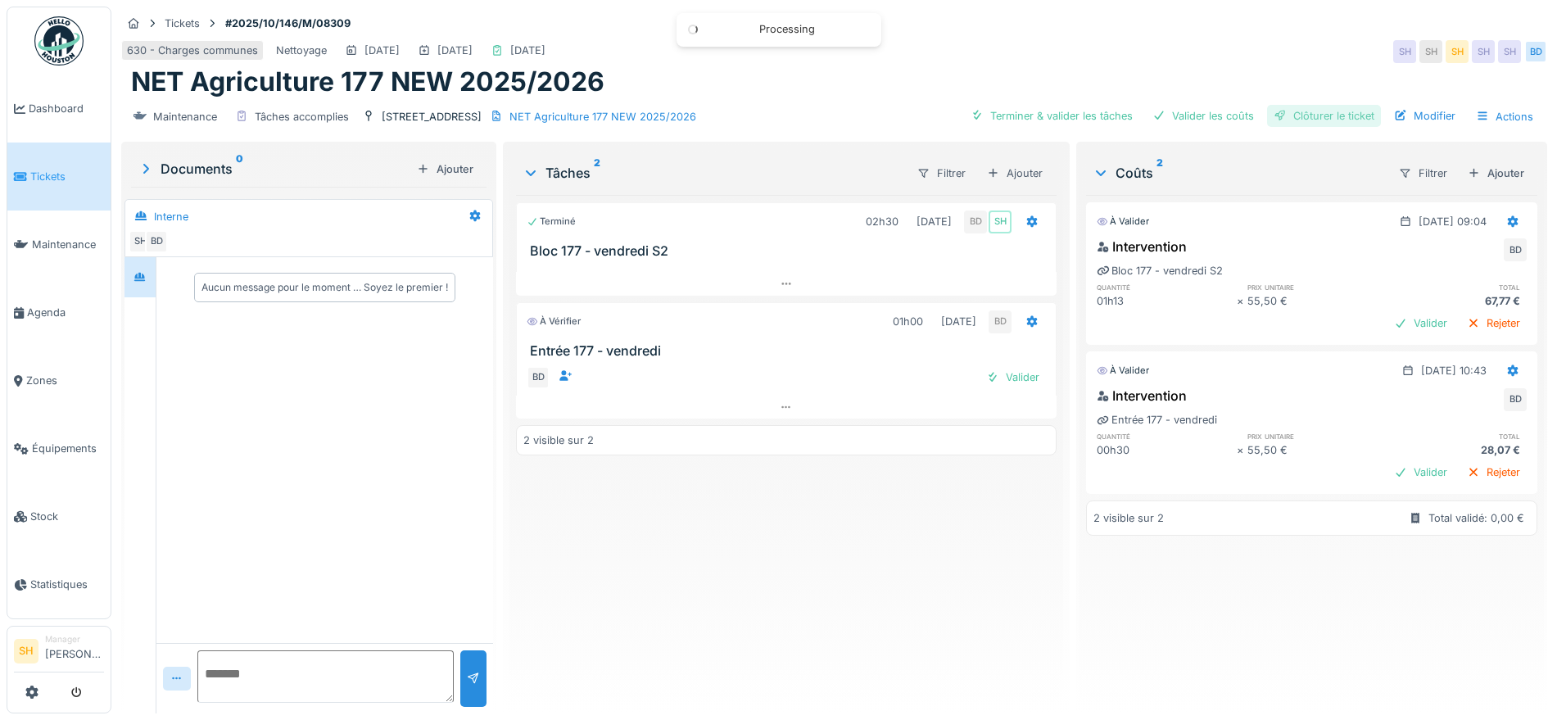
drag, startPoint x: 1200, startPoint y: 111, endPoint x: 1273, endPoint y: 115, distance: 73.0
click at [1205, 112] on div "Valider les coûts" at bounding box center [1203, 116] width 115 height 22
click at [1274, 115] on div "Clôturer le ticket" at bounding box center [1324, 116] width 114 height 22
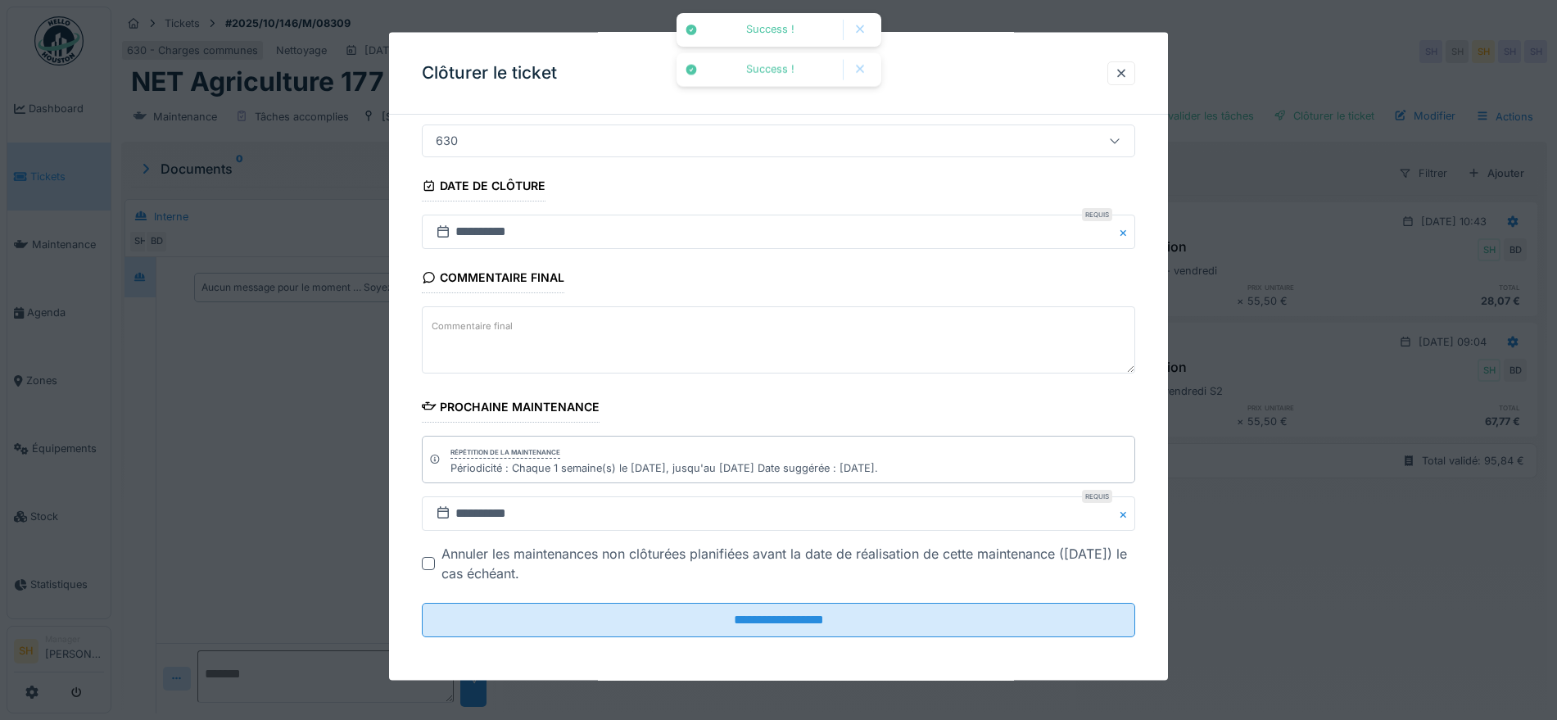
scroll to position [140, 0]
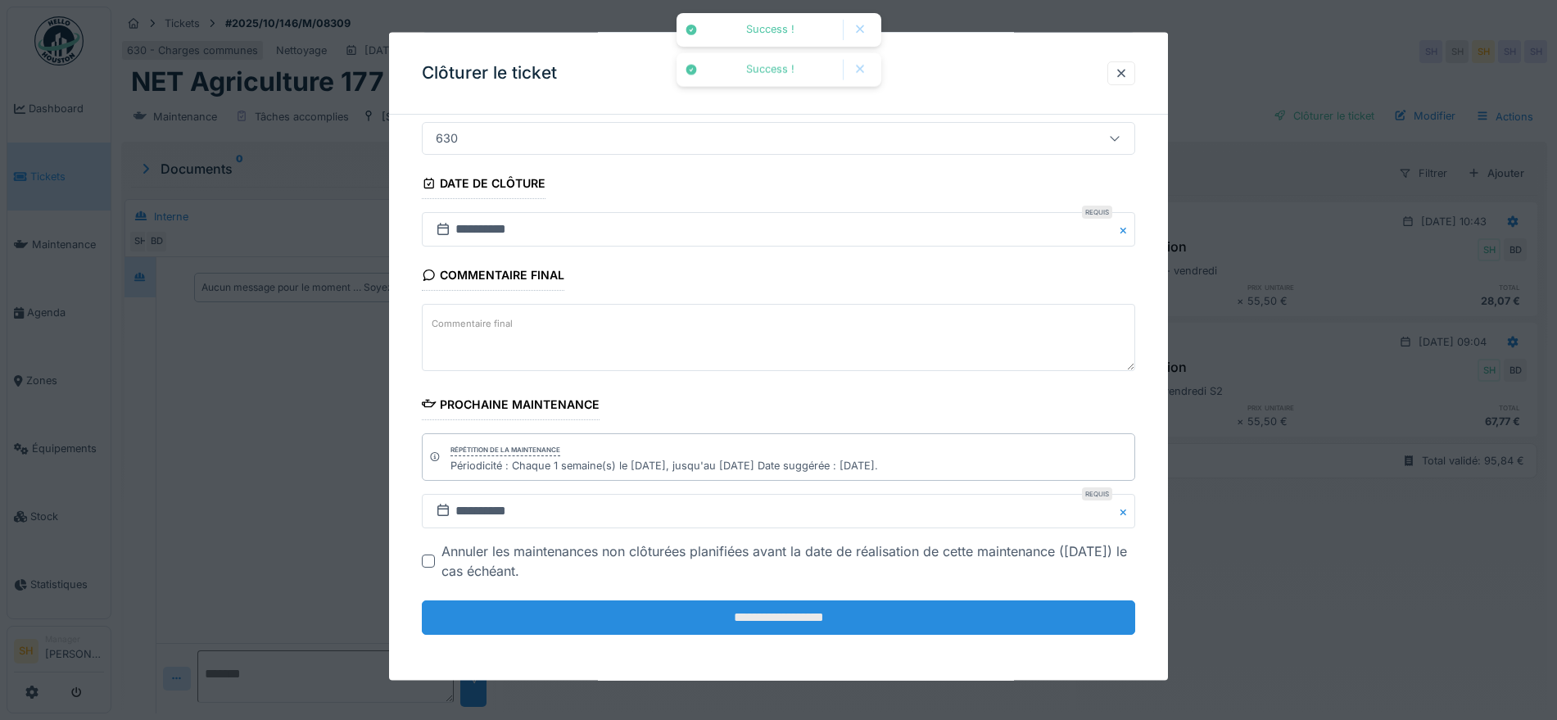
click at [850, 624] on input "**********" at bounding box center [778, 617] width 713 height 34
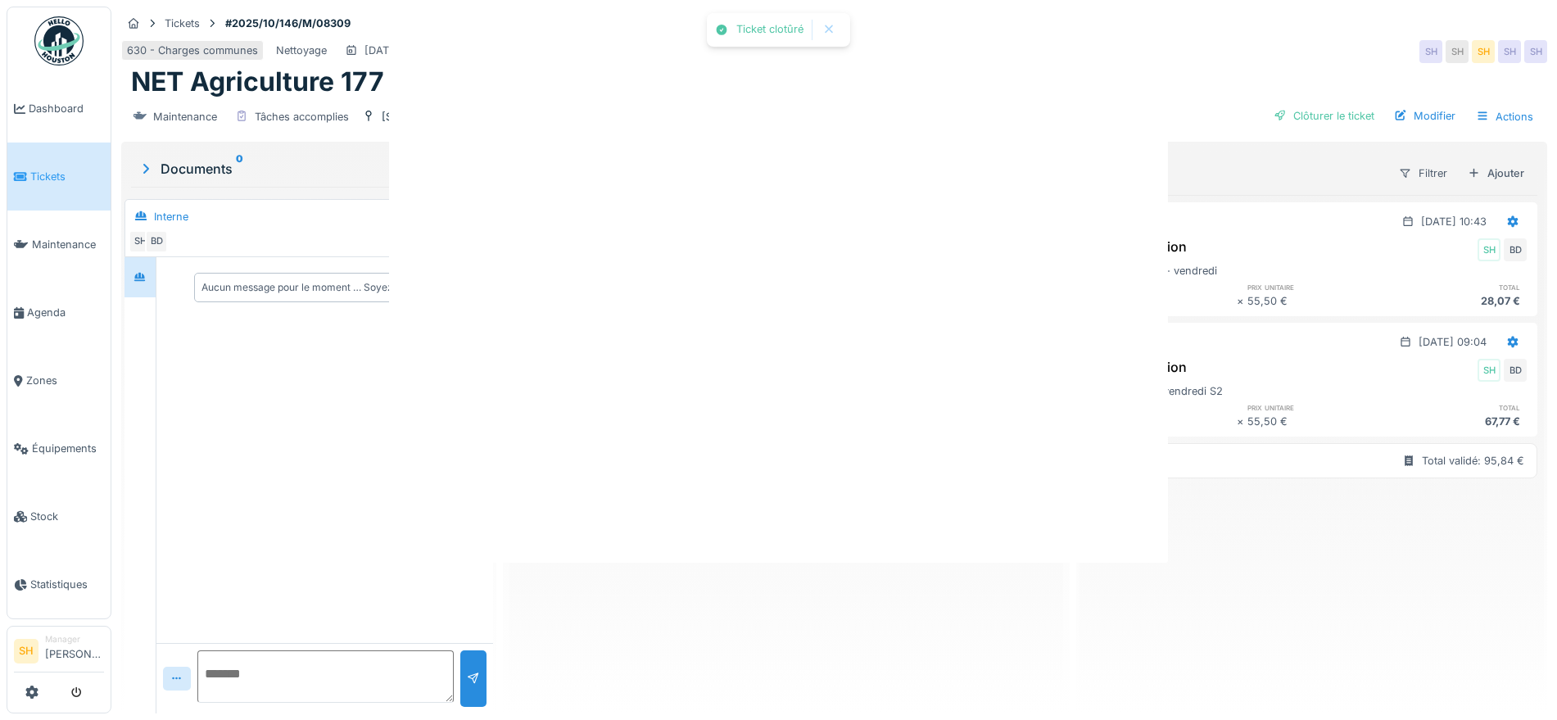
scroll to position [0, 0]
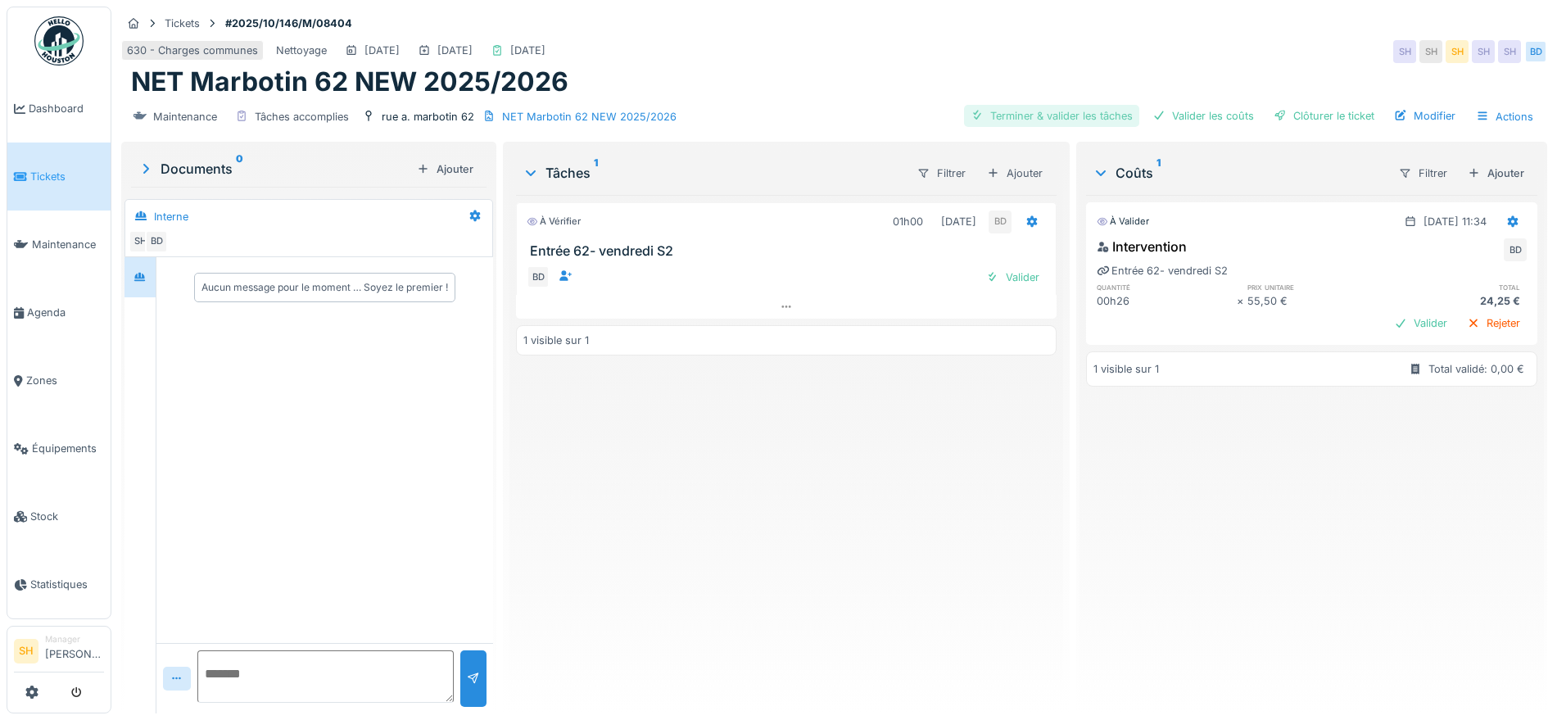
click at [1066, 120] on div "Terminer & valider les tâches" at bounding box center [1051, 116] width 175 height 22
click at [1184, 118] on div "Valider les coûts" at bounding box center [1203, 116] width 115 height 22
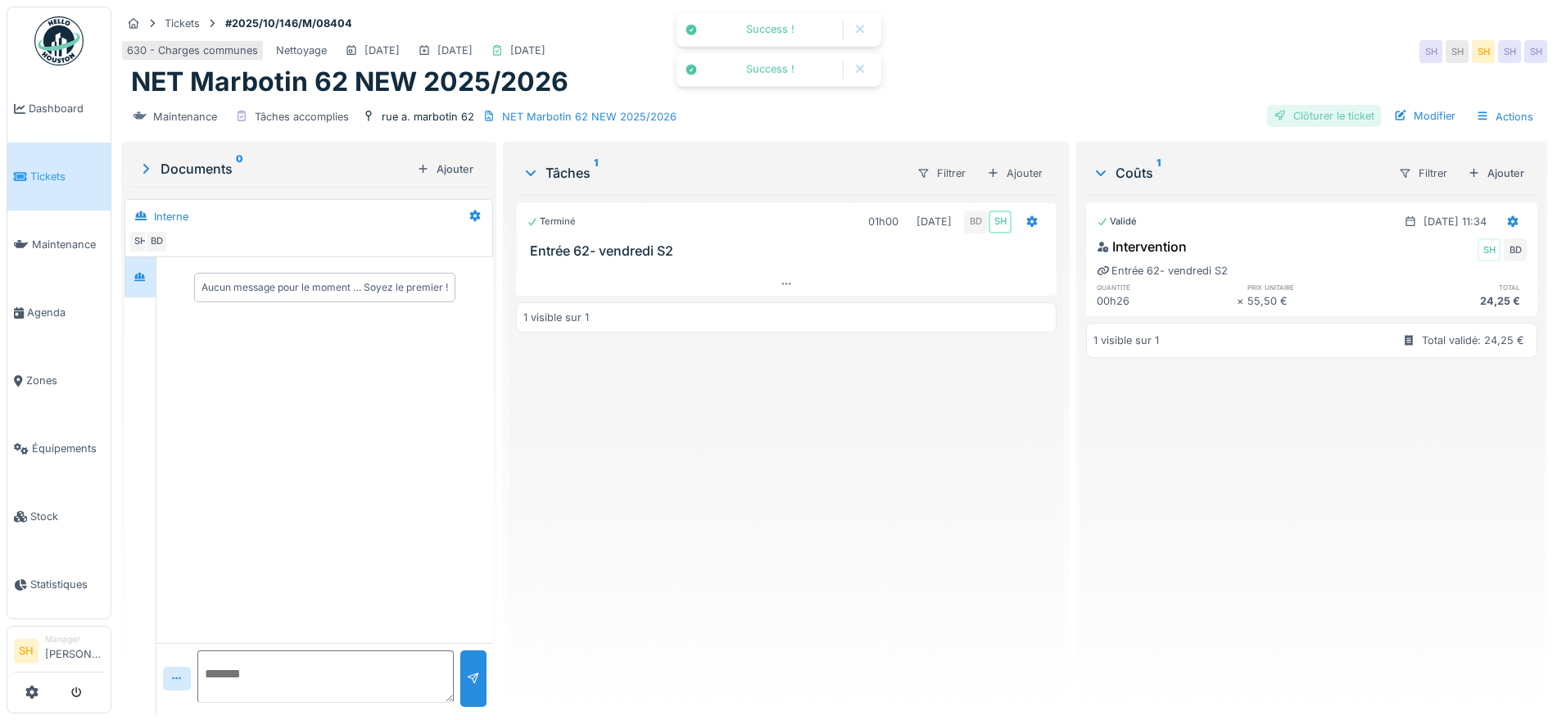
click at [1308, 112] on div "Clôturer le ticket" at bounding box center [1324, 116] width 114 height 22
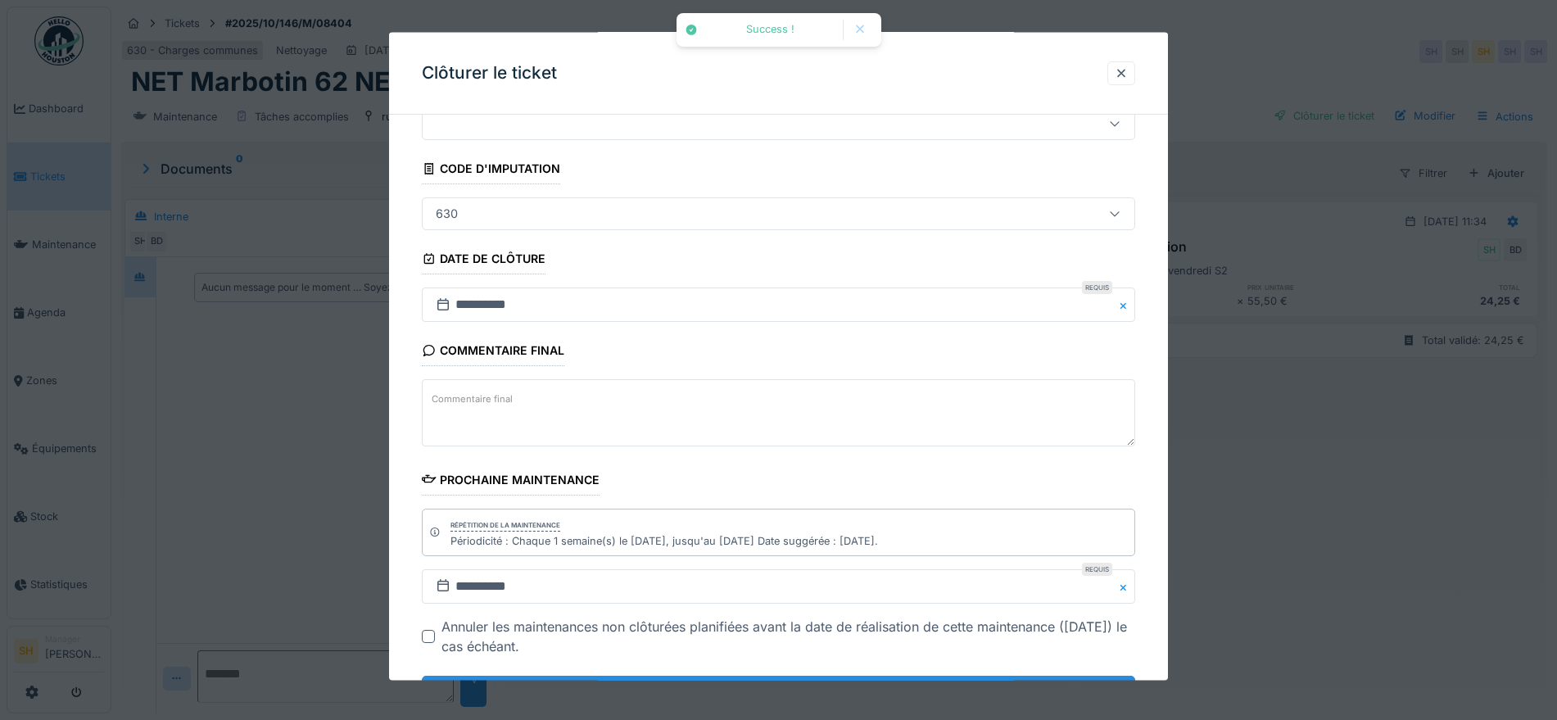
scroll to position [140, 0]
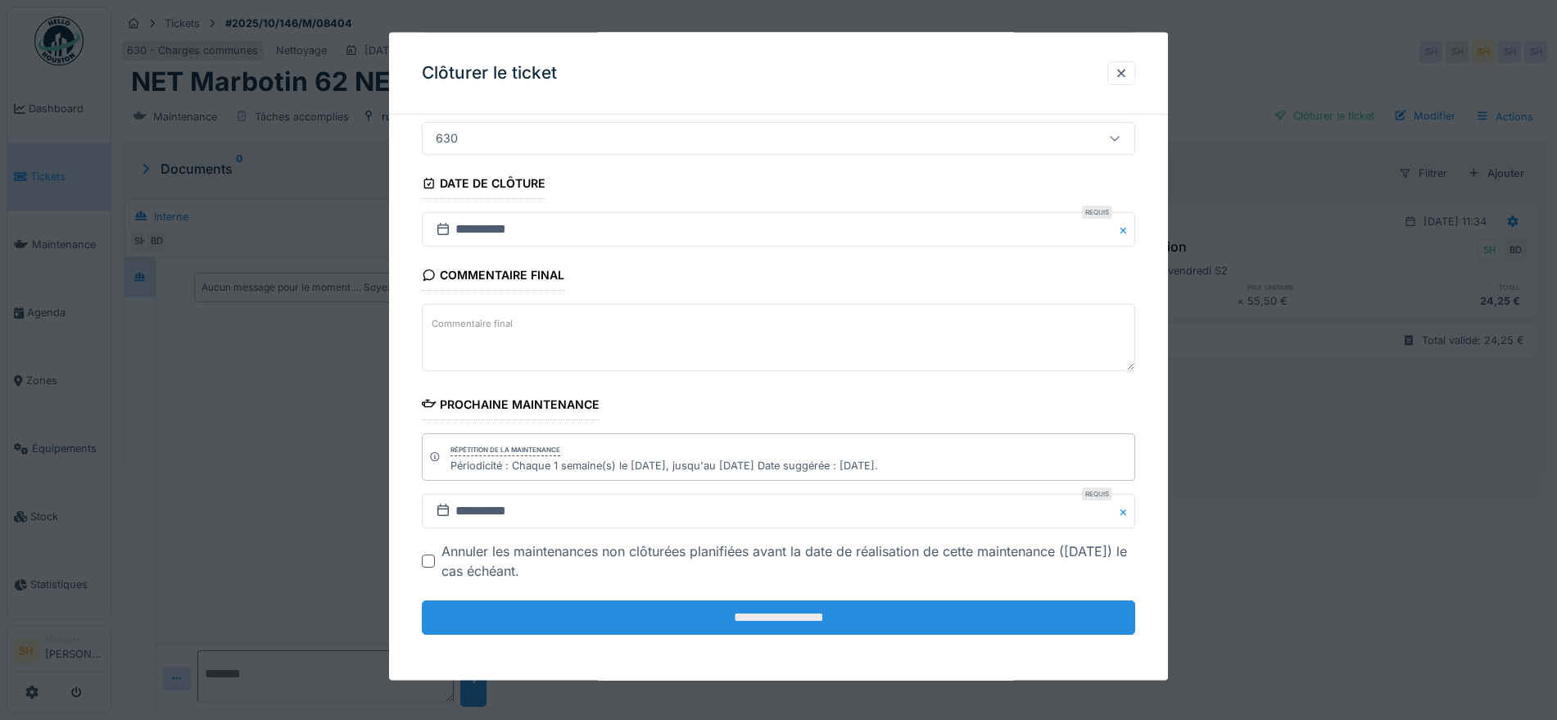
click at [800, 605] on input "**********" at bounding box center [778, 617] width 713 height 34
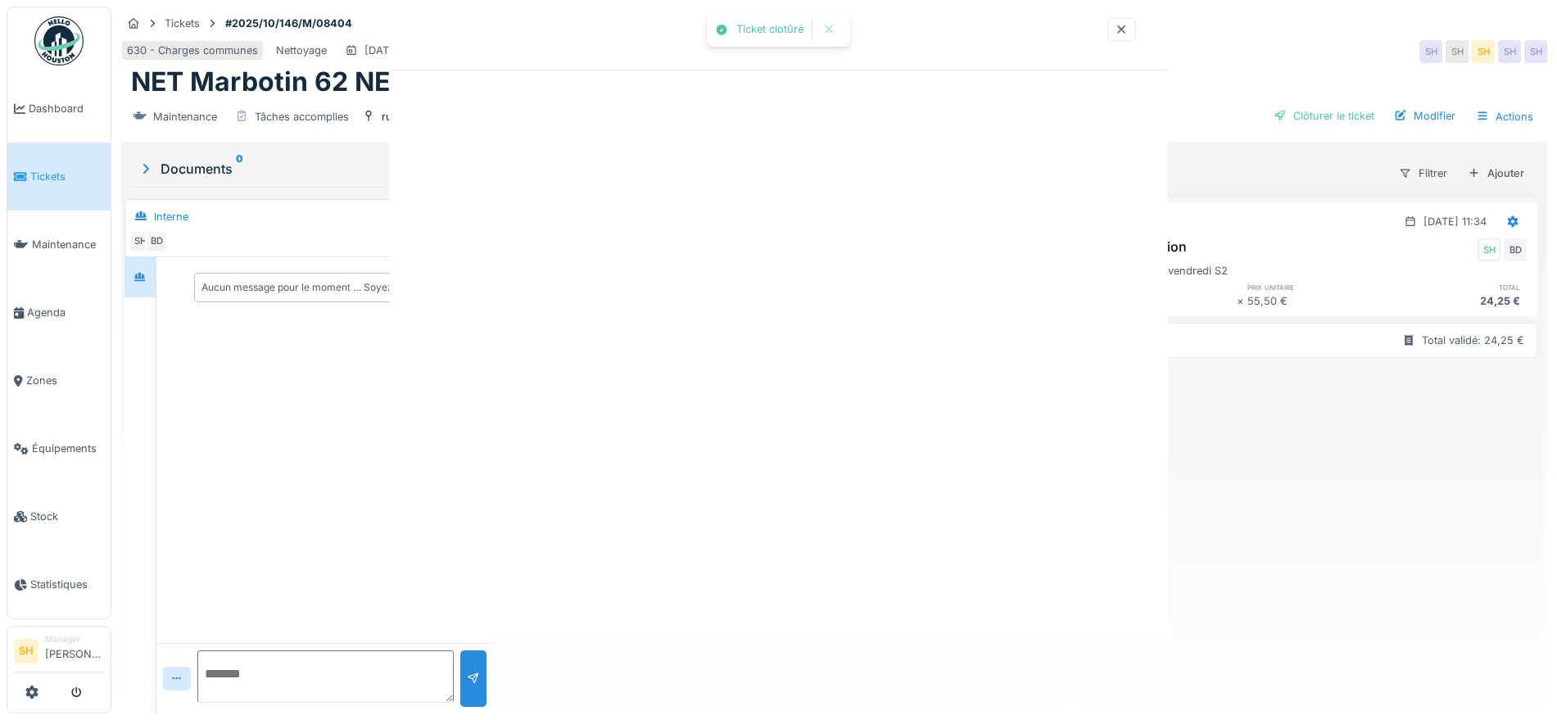
scroll to position [0, 0]
click at [781, 618] on div "Ticket clotûré Annuler Tickets #2025/10/146/M/08404 630 - Charges communes Nett…" at bounding box center [834, 360] width 1446 height 720
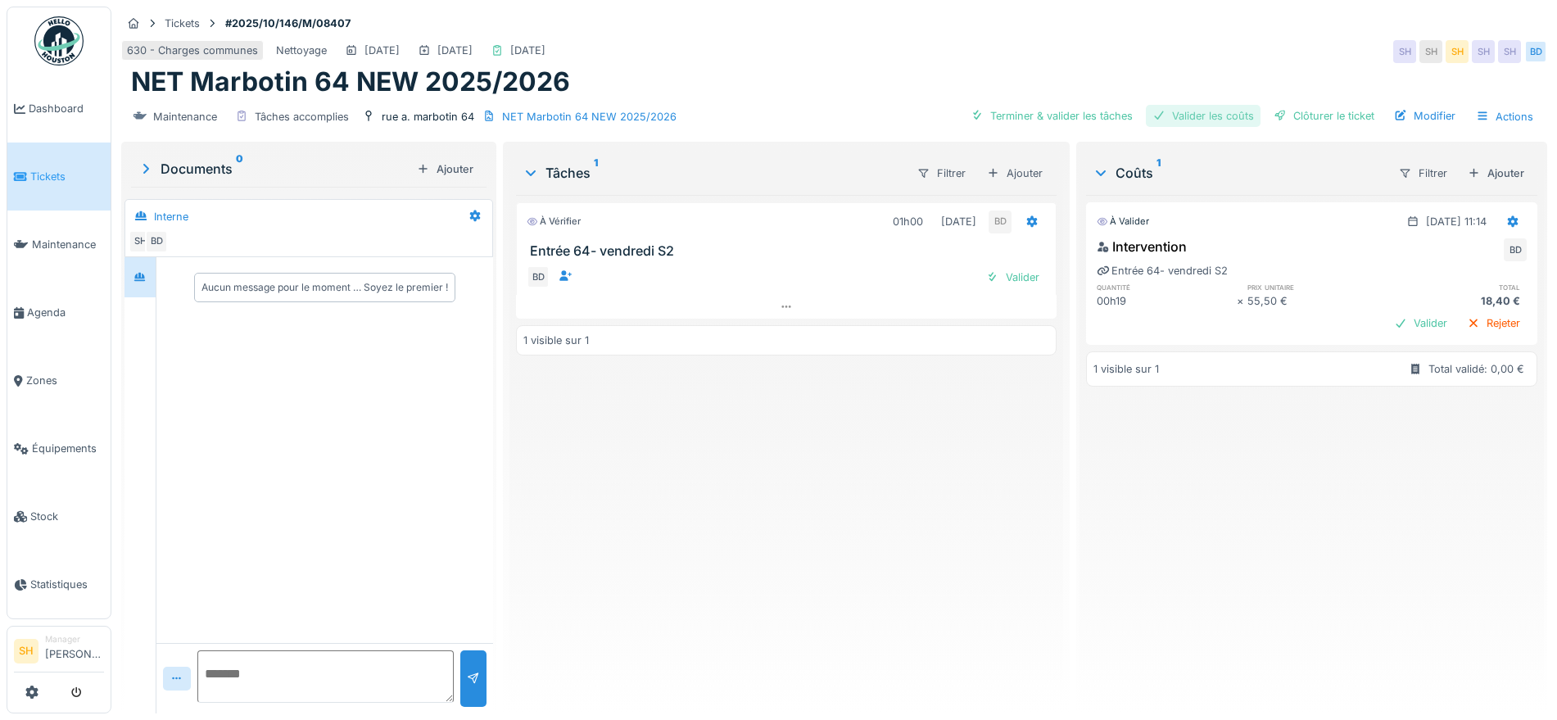
drag, startPoint x: 1090, startPoint y: 111, endPoint x: 1166, endPoint y: 111, distance: 75.4
click at [1096, 113] on div "Terminer & valider les tâches" at bounding box center [1051, 116] width 175 height 22
drag, startPoint x: 1175, startPoint y: 111, endPoint x: 1200, endPoint y: 112, distance: 24.6
click at [1183, 112] on div "Valider les coûts" at bounding box center [1203, 116] width 115 height 22
click at [1274, 111] on div at bounding box center [1280, 116] width 13 height 16
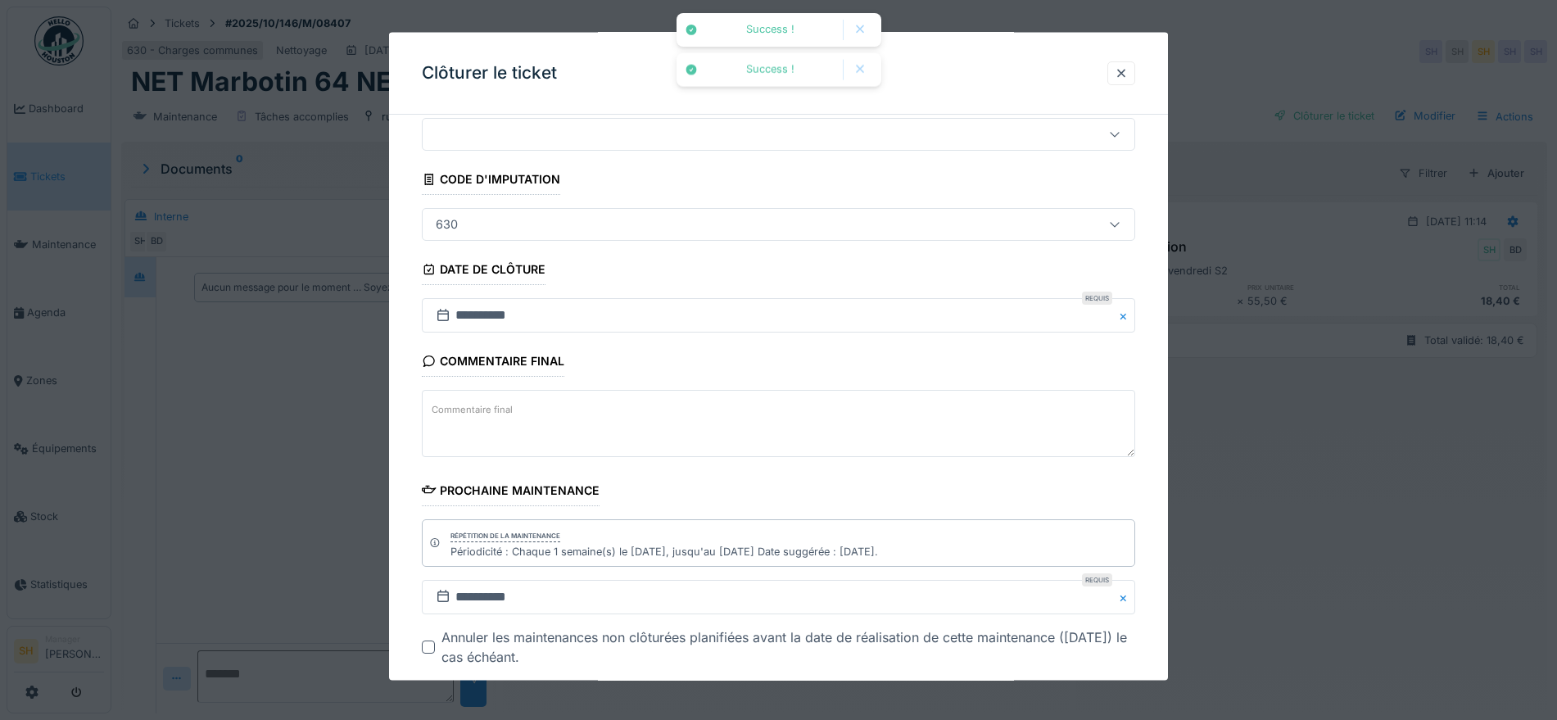
scroll to position [140, 0]
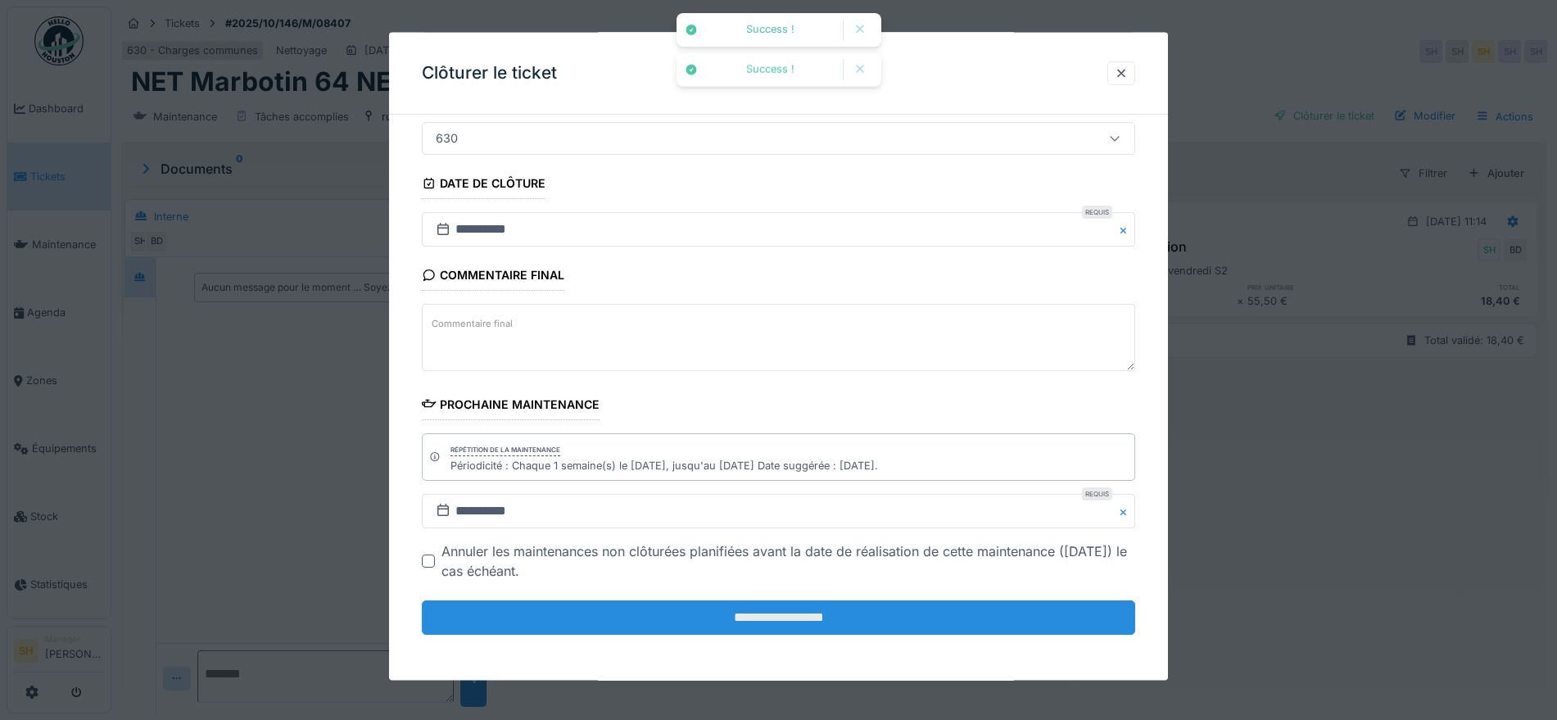
click at [801, 605] on input "**********" at bounding box center [778, 617] width 713 height 34
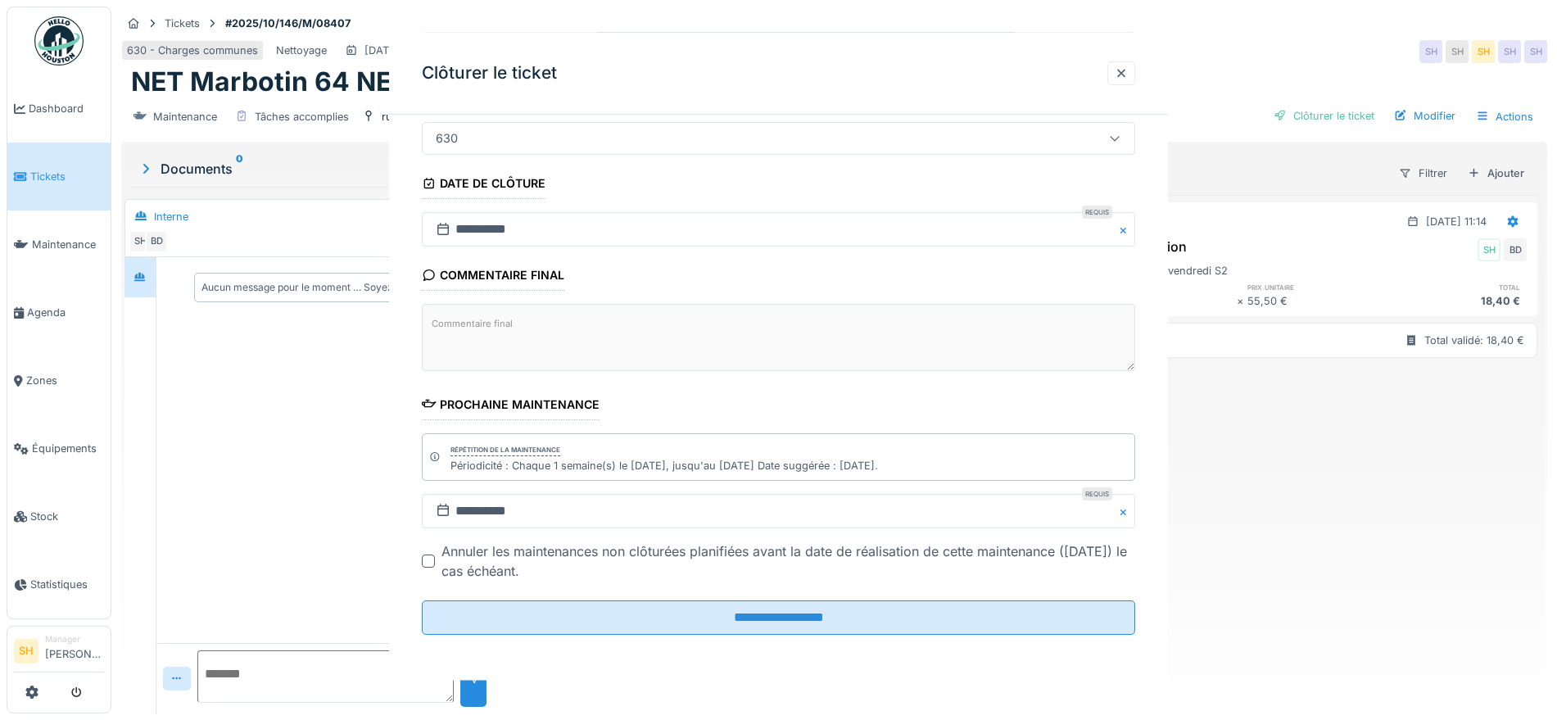
scroll to position [0, 0]
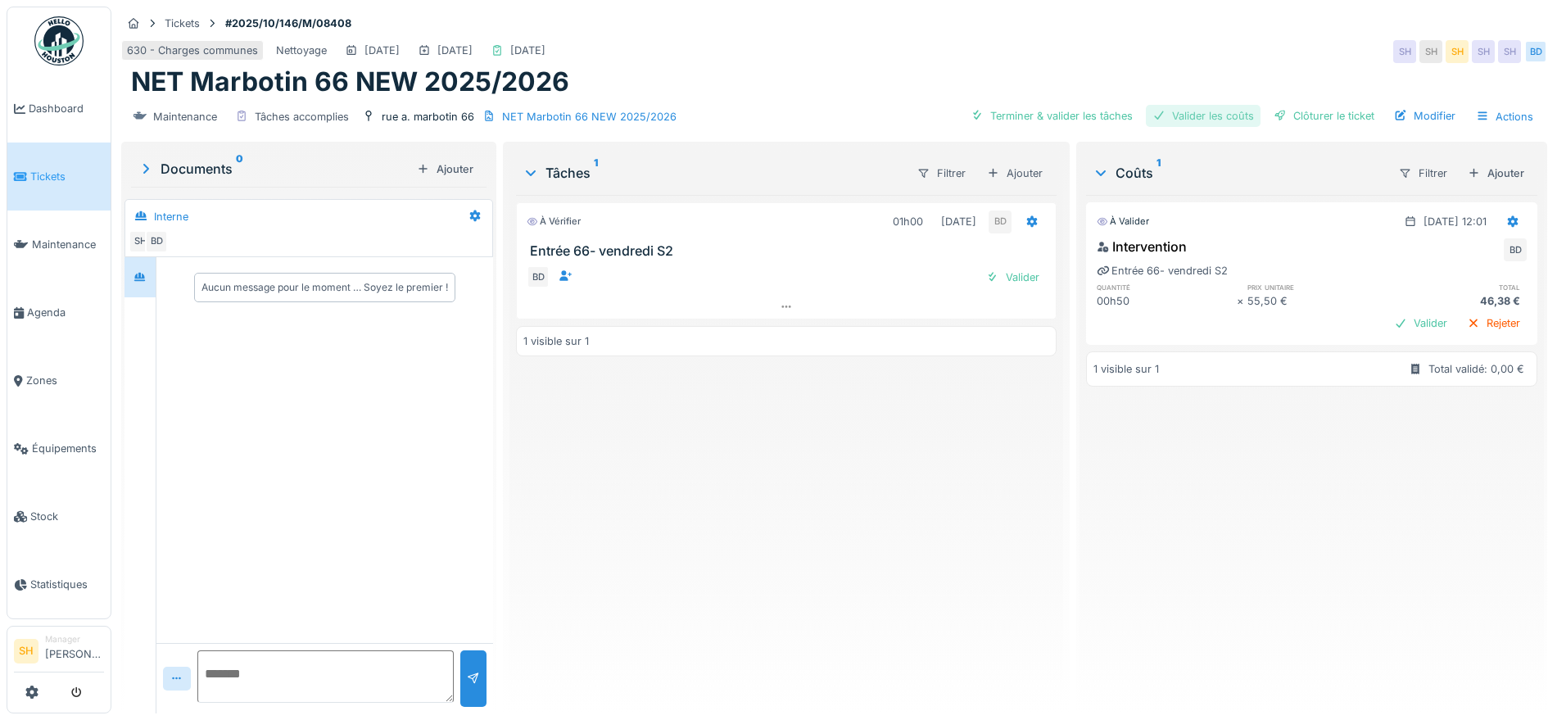
drag, startPoint x: 1080, startPoint y: 112, endPoint x: 1177, endPoint y: 107, distance: 97.6
click at [1084, 112] on div "Terminer & valider les tâches" at bounding box center [1051, 116] width 175 height 22
drag, startPoint x: 1192, startPoint y: 109, endPoint x: 1265, endPoint y: 115, distance: 73.1
click at [1202, 114] on div "Valider les coûts" at bounding box center [1203, 116] width 115 height 22
click at [1296, 118] on div "Clôturer le ticket" at bounding box center [1324, 116] width 114 height 22
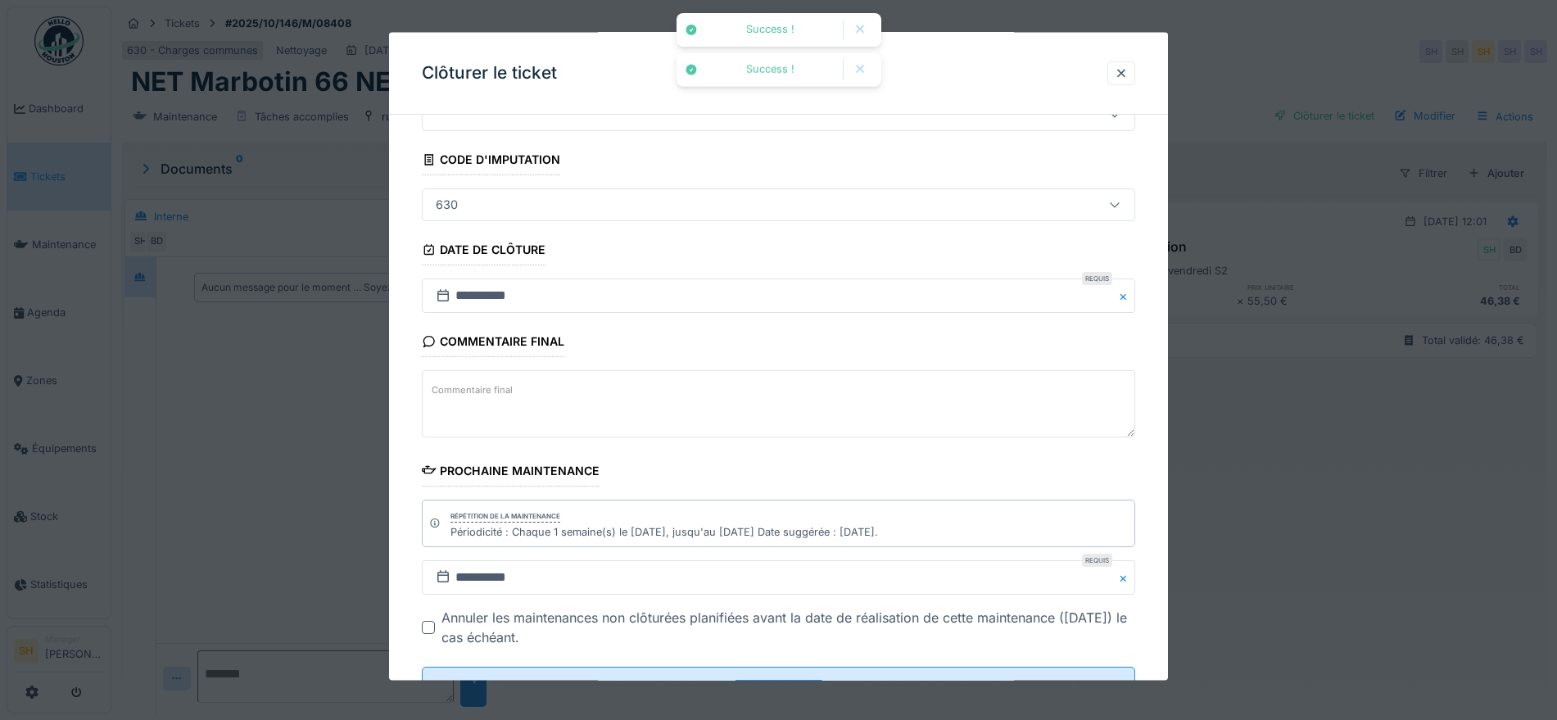
scroll to position [140, 0]
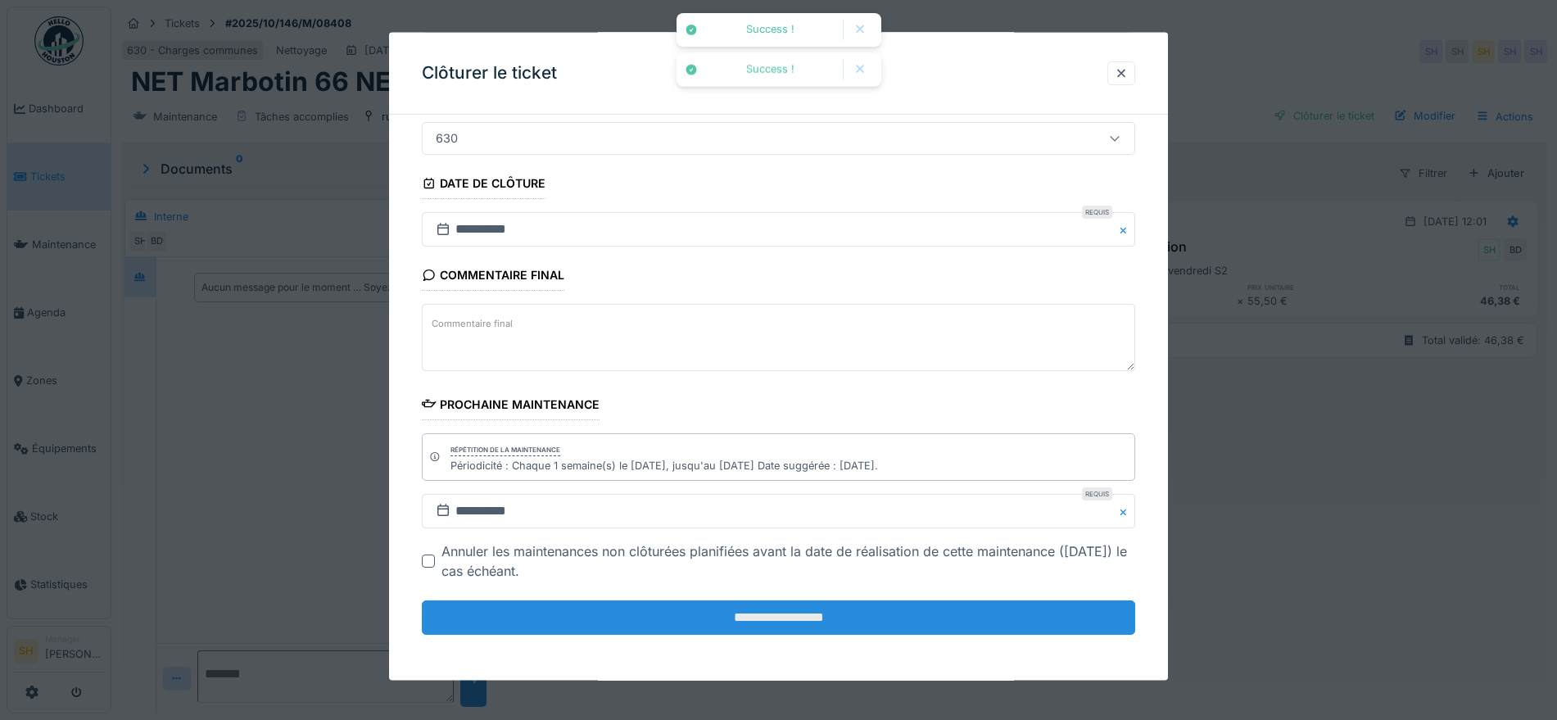
click at [912, 606] on input "**********" at bounding box center [778, 617] width 713 height 34
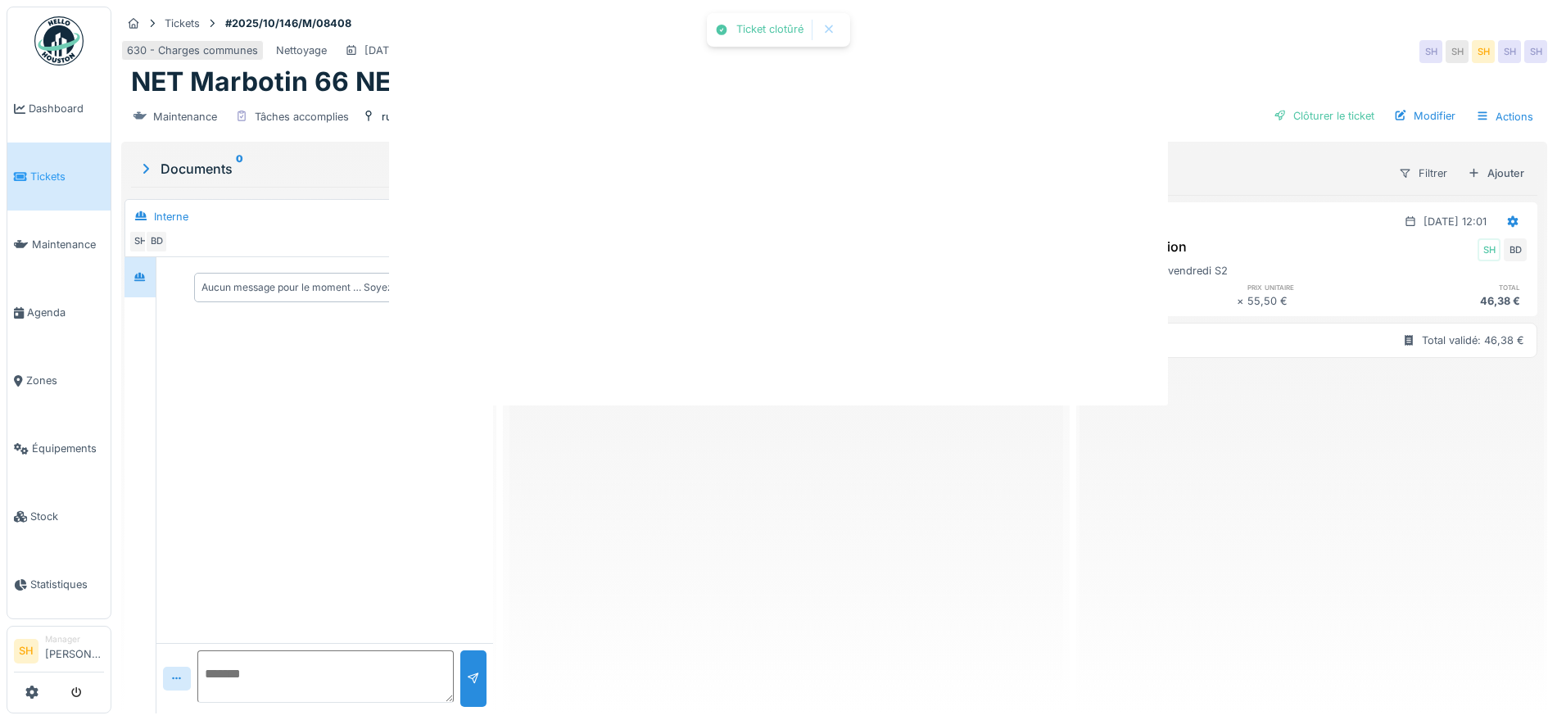
scroll to position [0, 0]
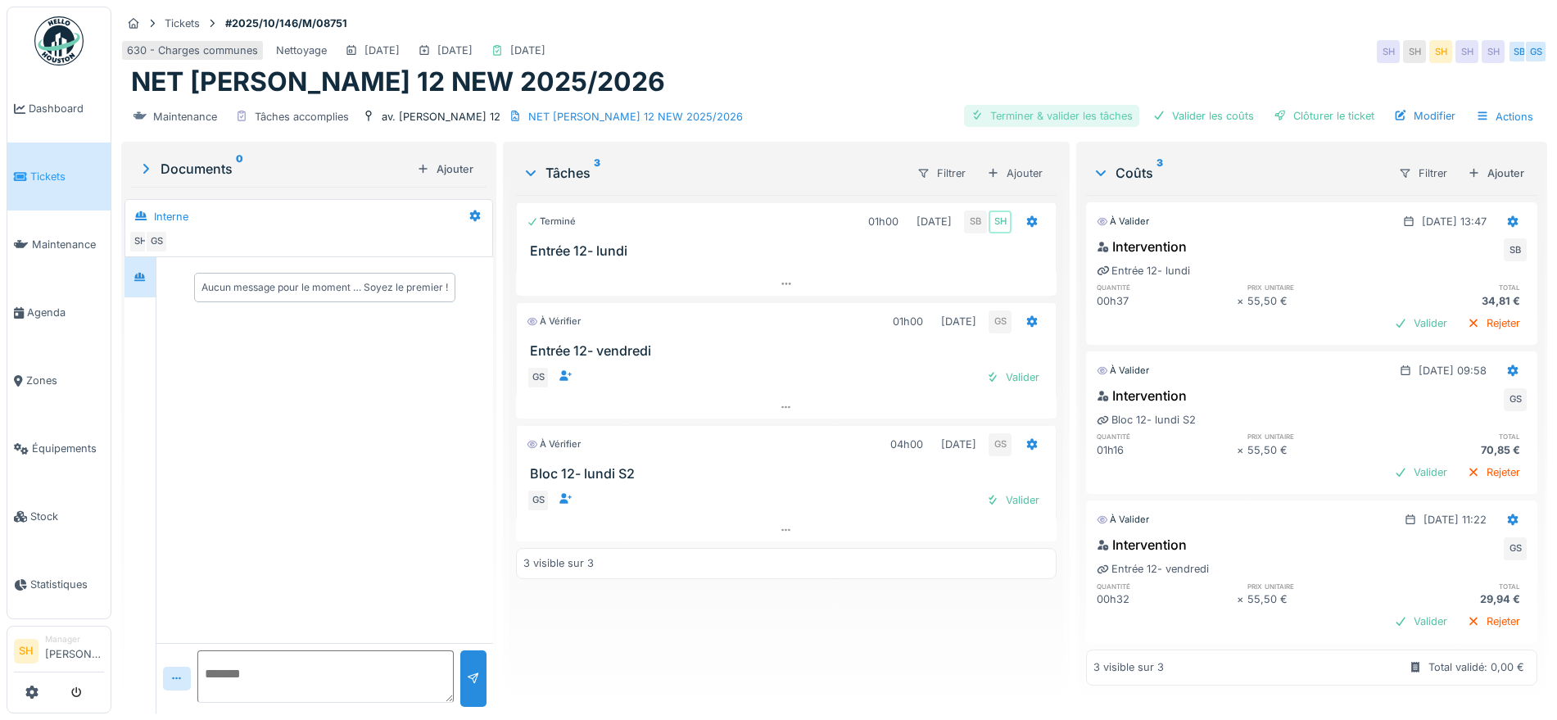
click at [1094, 115] on div "Terminer & valider les tâches" at bounding box center [1051, 116] width 175 height 22
click at [1202, 114] on div "Valider les coûts" at bounding box center [1203, 116] width 115 height 22
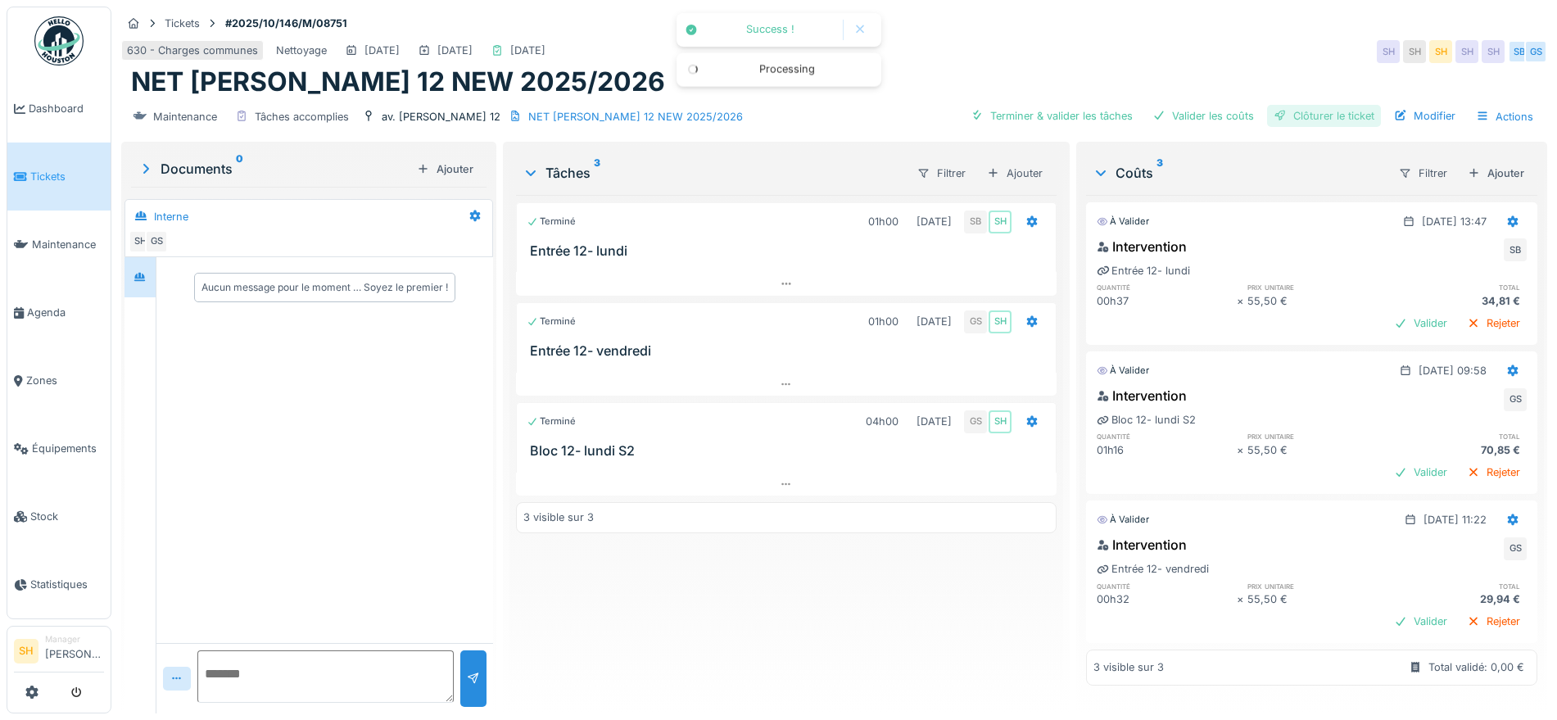
click at [1298, 114] on div "Clôturer le ticket" at bounding box center [1324, 116] width 114 height 22
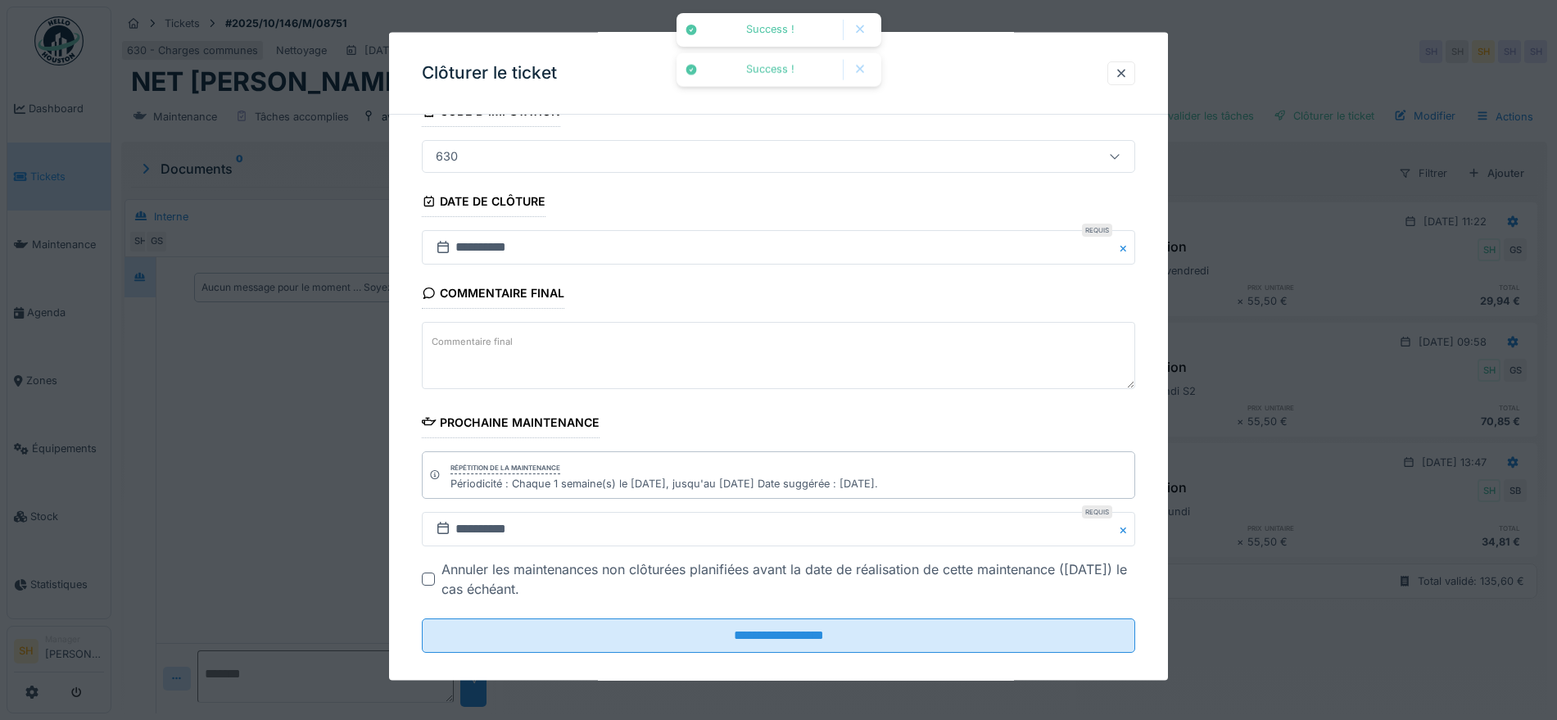
scroll to position [140, 0]
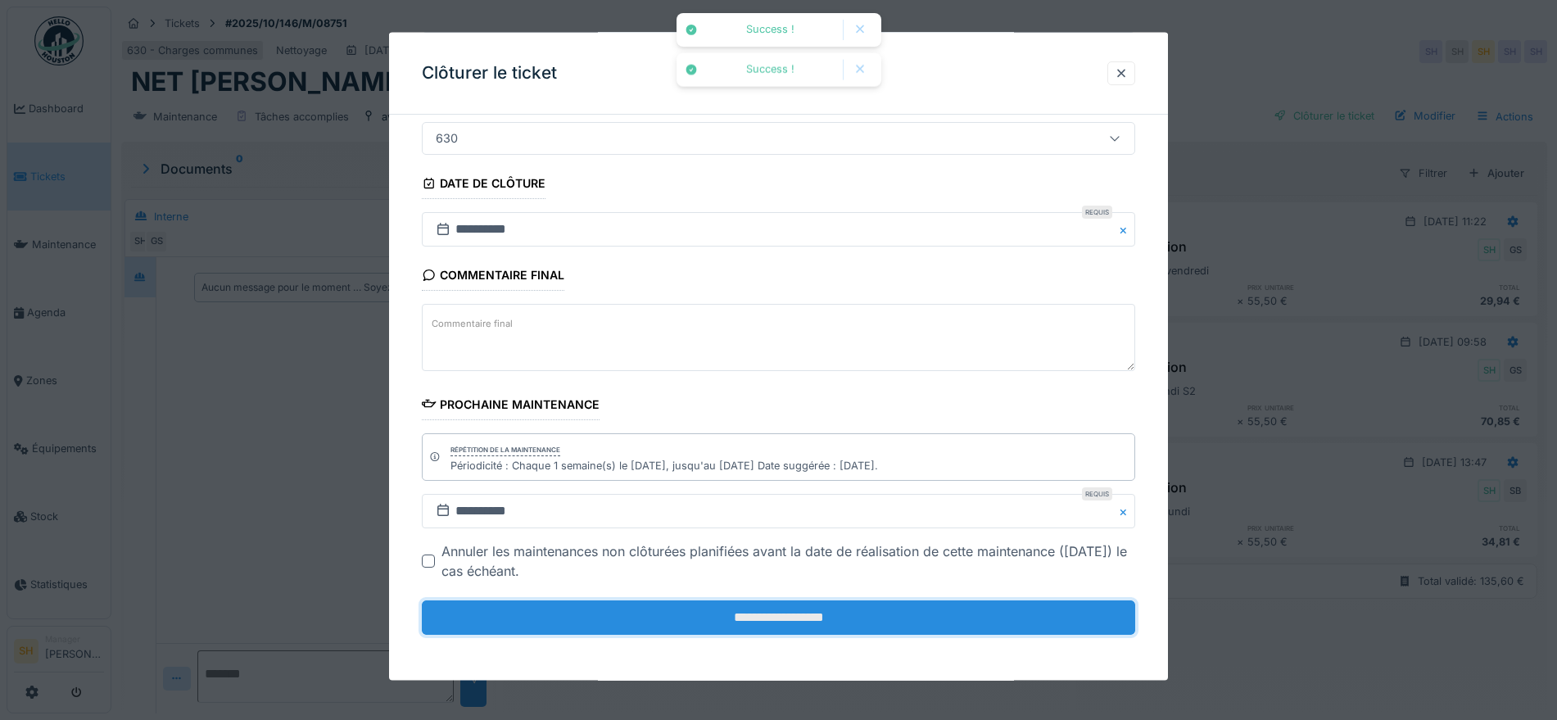
click at [891, 613] on input "**********" at bounding box center [778, 617] width 713 height 34
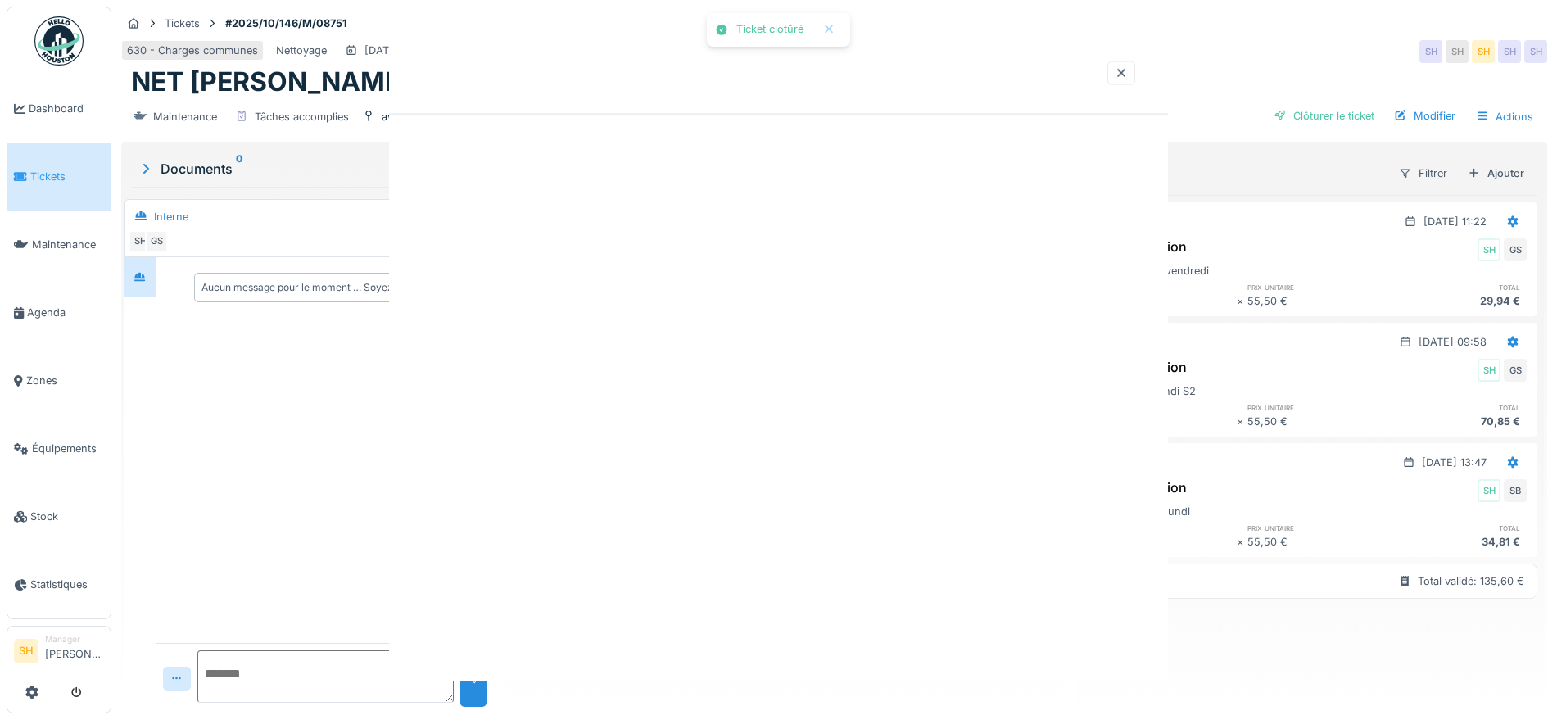
scroll to position [0, 0]
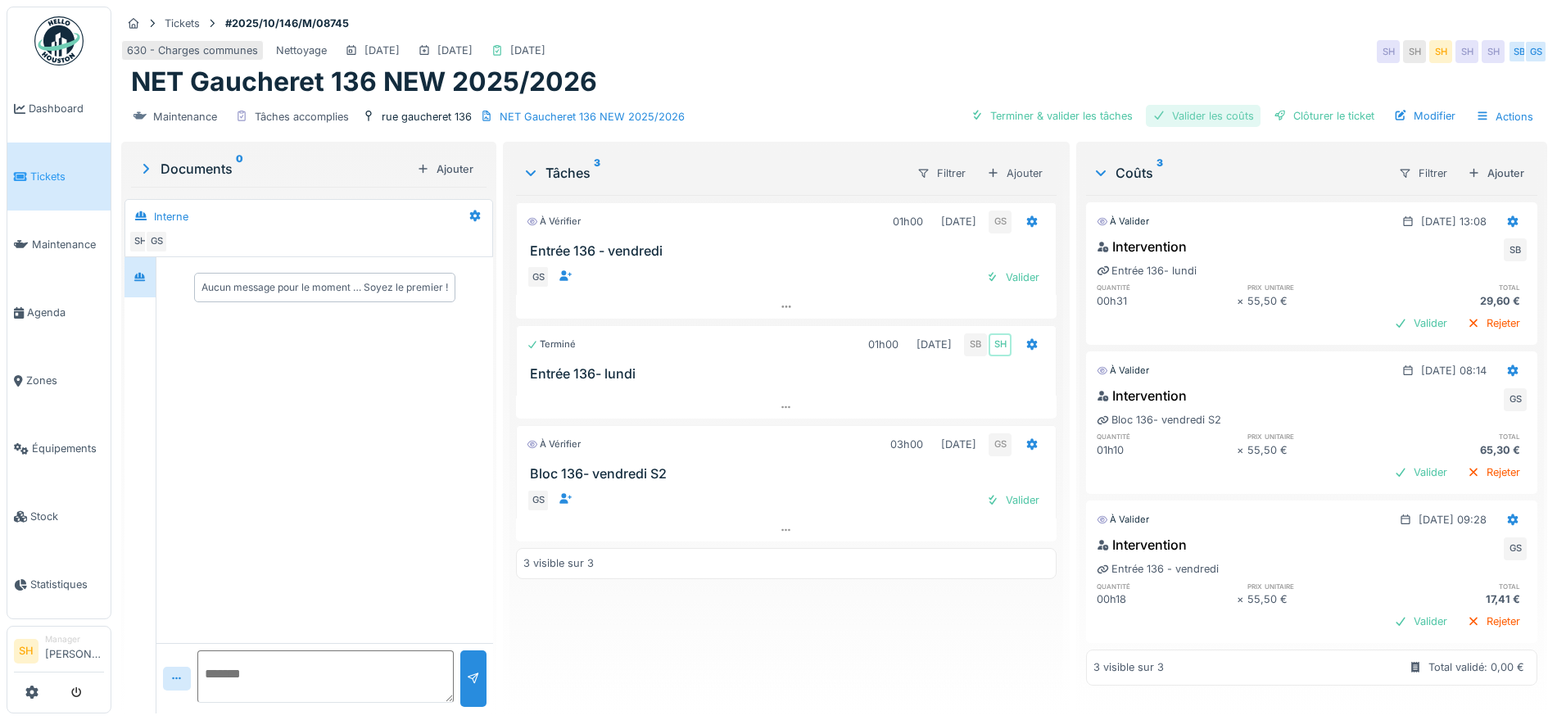
drag, startPoint x: 1058, startPoint y: 112, endPoint x: 1159, endPoint y: 114, distance: 101.6
click at [1064, 113] on div "Terminer & valider les tâches" at bounding box center [1051, 116] width 175 height 22
drag, startPoint x: 1175, startPoint y: 112, endPoint x: 1234, endPoint y: 106, distance: 58.4
click at [1187, 112] on div "Valider les coûts" at bounding box center [1203, 116] width 115 height 22
click at [1284, 108] on div "Clôturer le ticket" at bounding box center [1324, 116] width 114 height 22
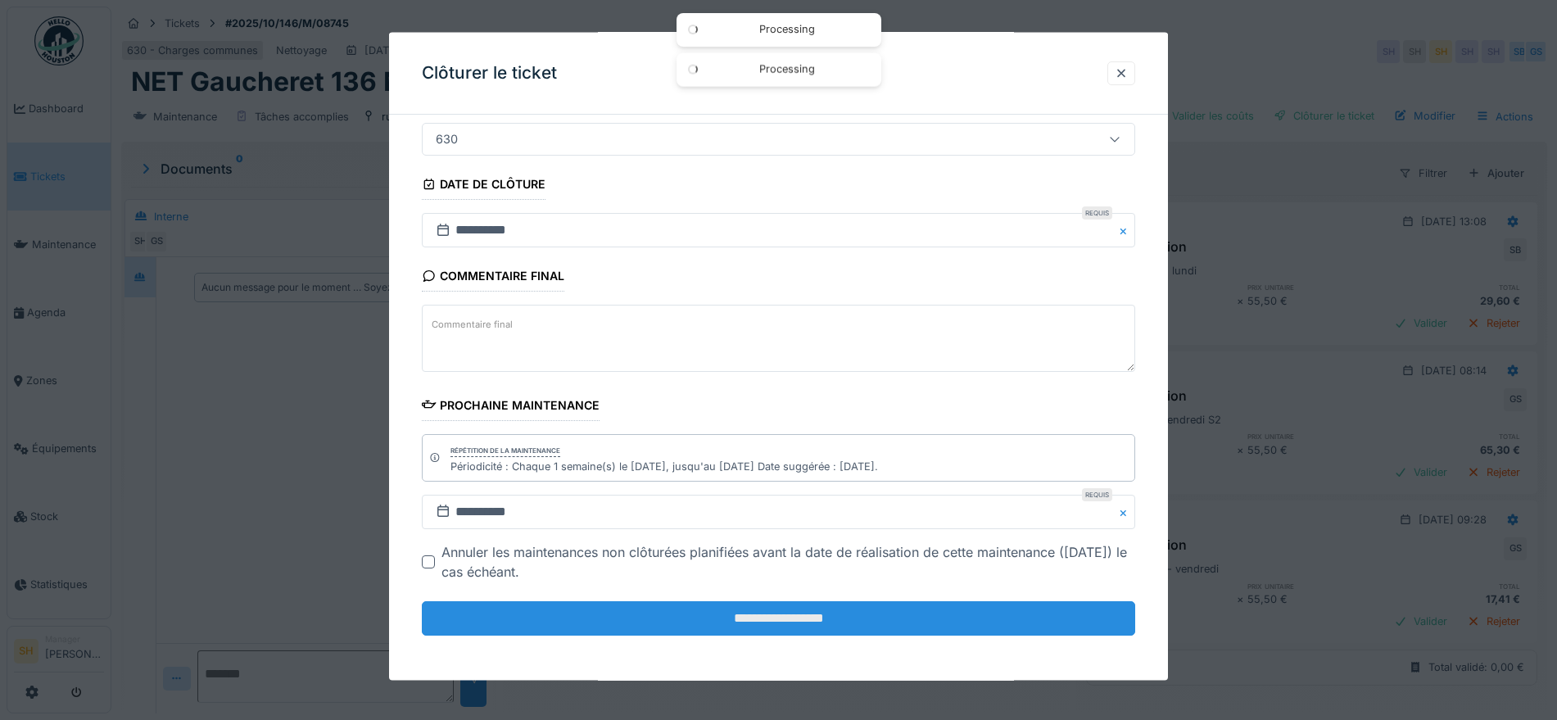
scroll to position [140, 0]
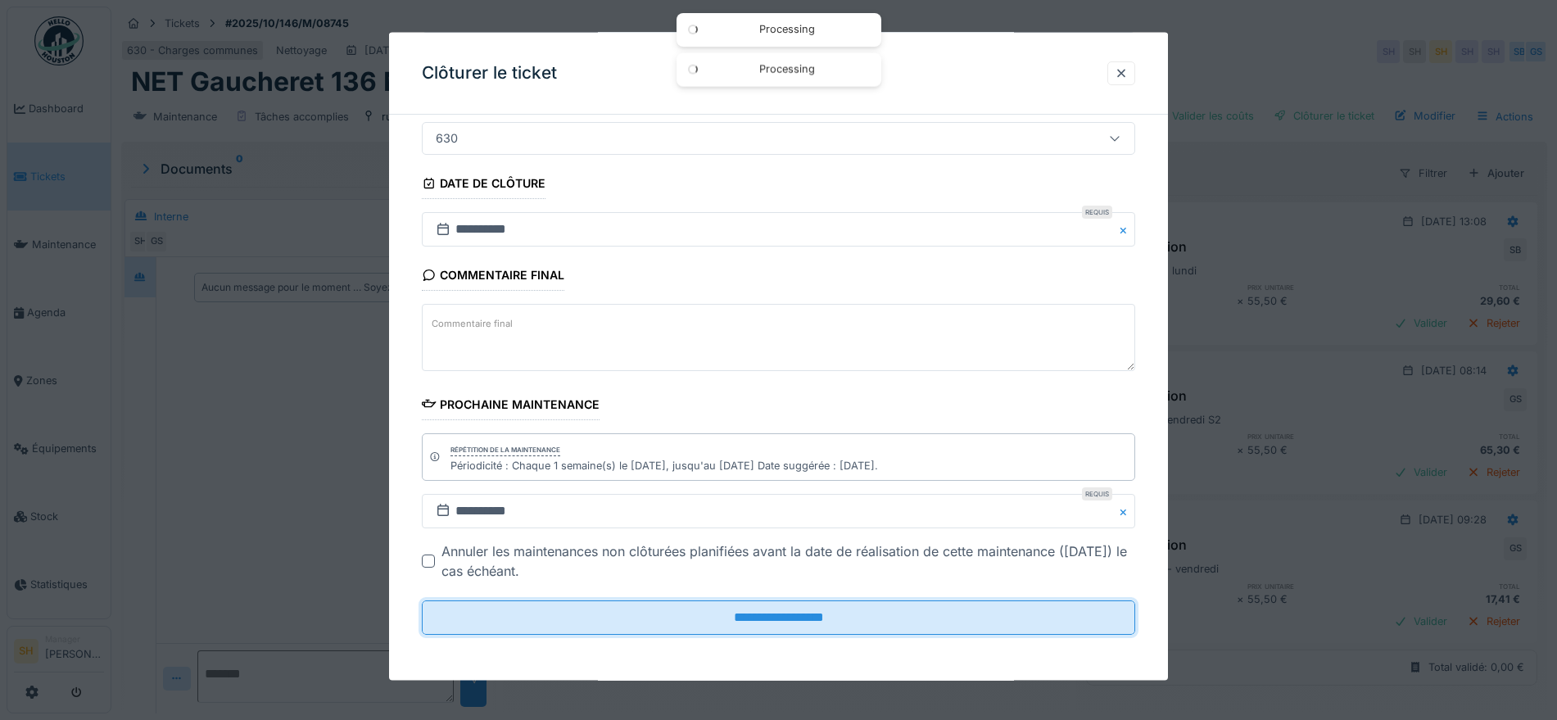
drag, startPoint x: 923, startPoint y: 618, endPoint x: 904, endPoint y: 570, distance: 52.2
click at [924, 614] on input "**********" at bounding box center [778, 617] width 713 height 34
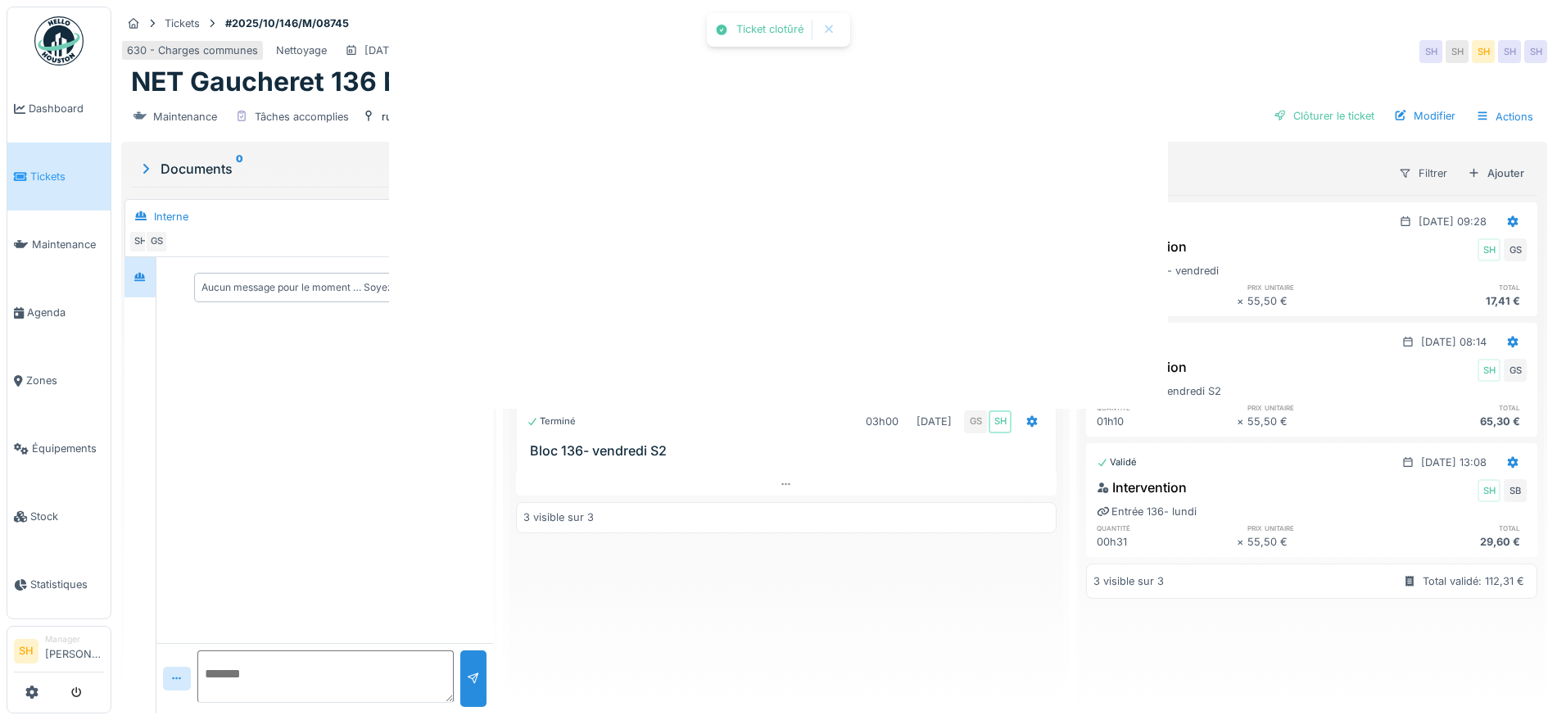
scroll to position [0, 0]
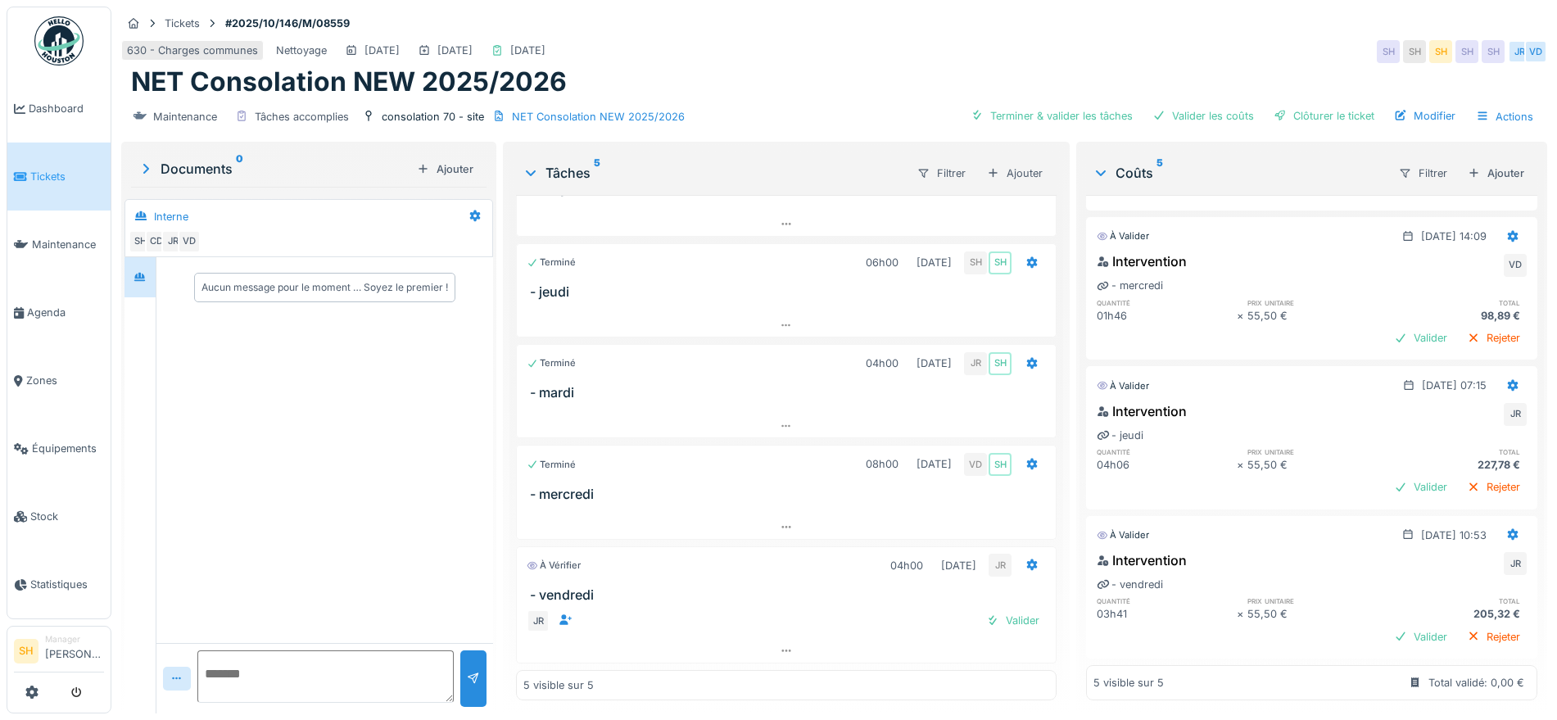
scroll to position [315, 0]
click at [988, 623] on div "Valider" at bounding box center [1013, 620] width 66 height 22
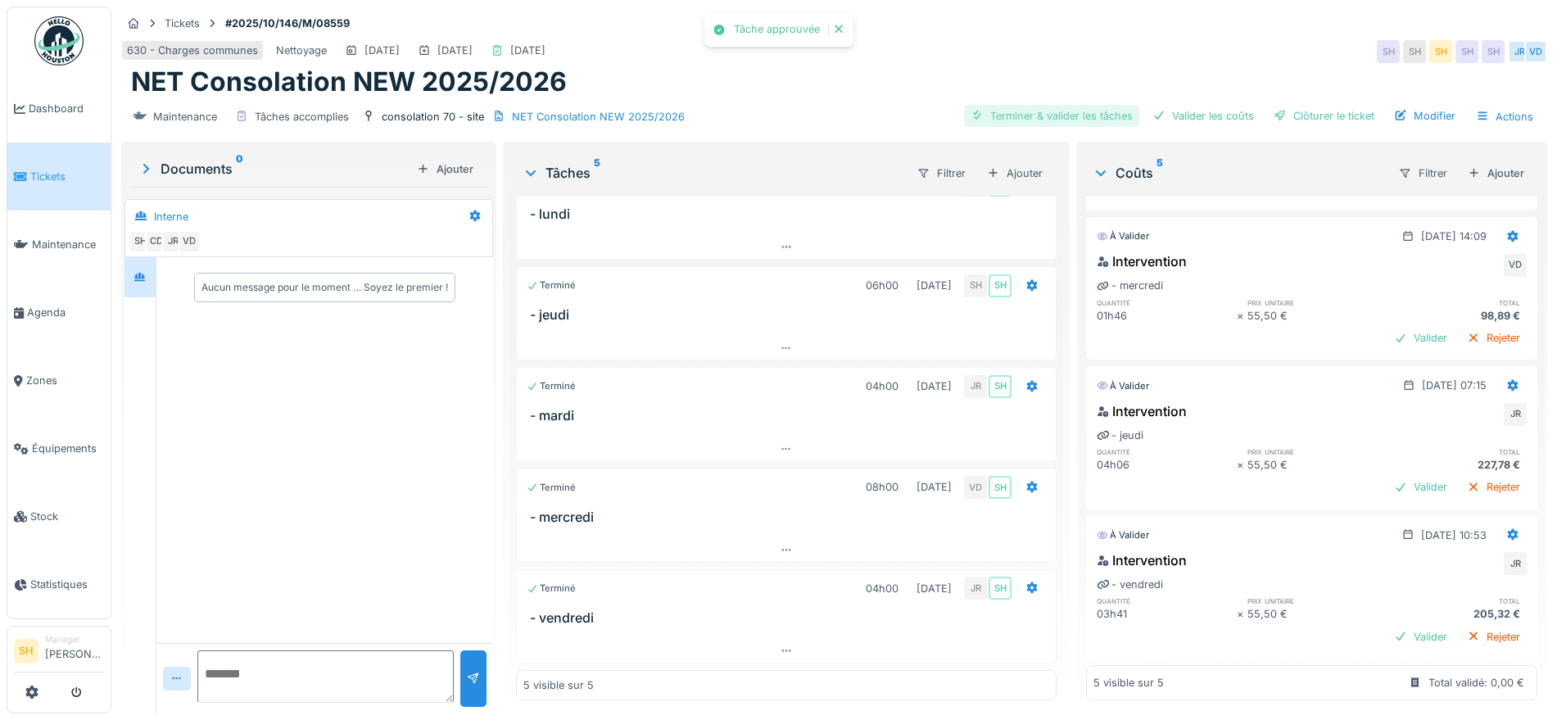
scroll to position [0, 0]
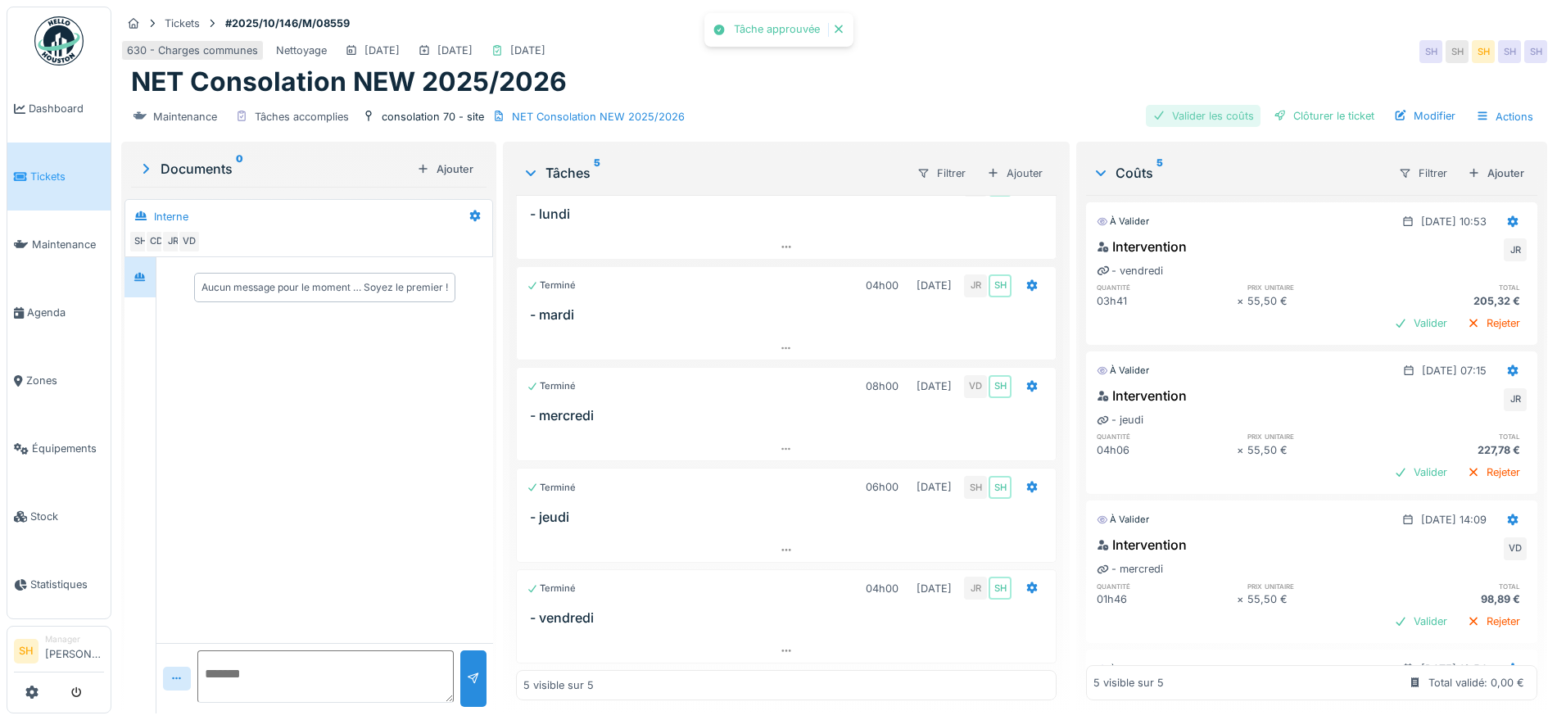
drag, startPoint x: 1189, startPoint y: 114, endPoint x: 1232, endPoint y: 116, distance: 42.7
click at [1198, 115] on div "Valider les coûts" at bounding box center [1203, 116] width 115 height 22
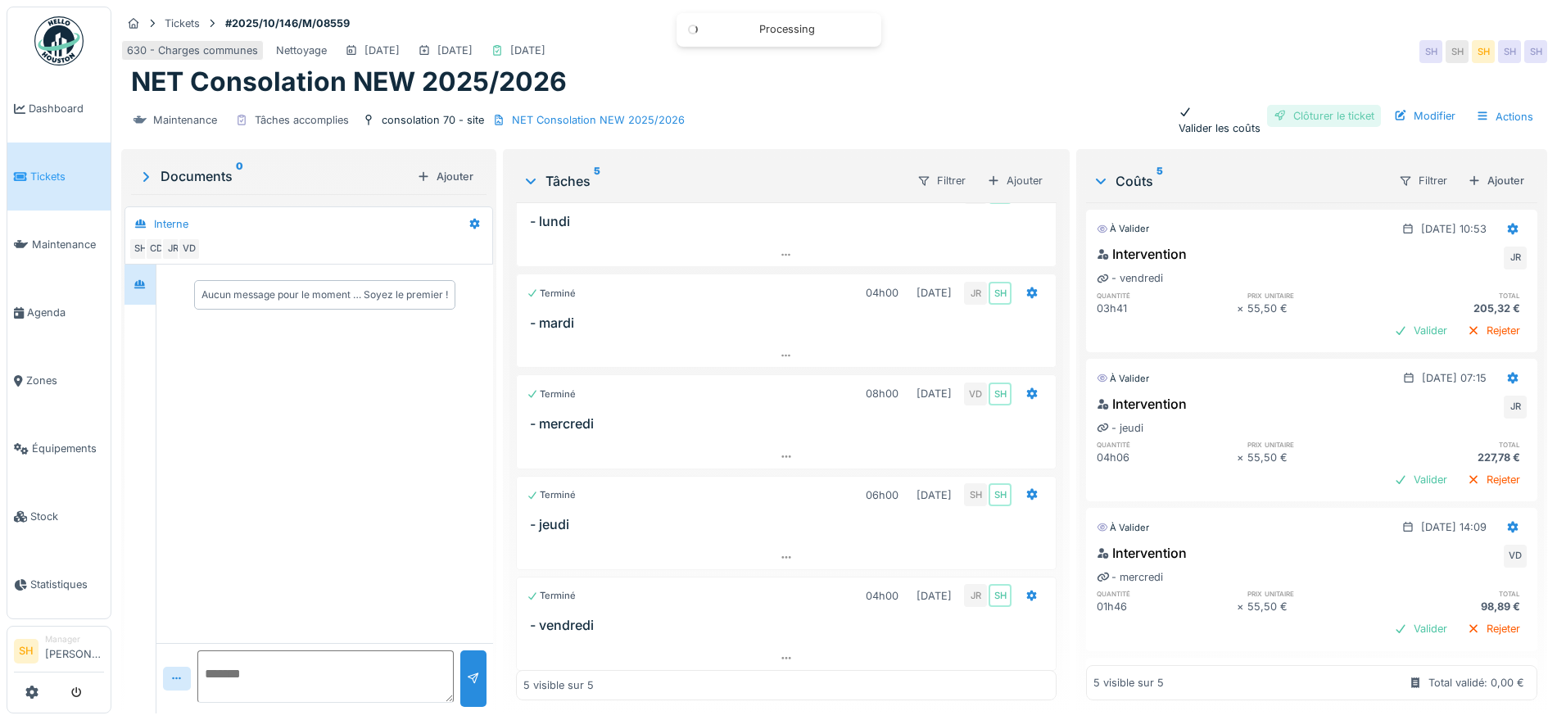
click at [1295, 120] on div "Clôturer le ticket" at bounding box center [1324, 116] width 114 height 22
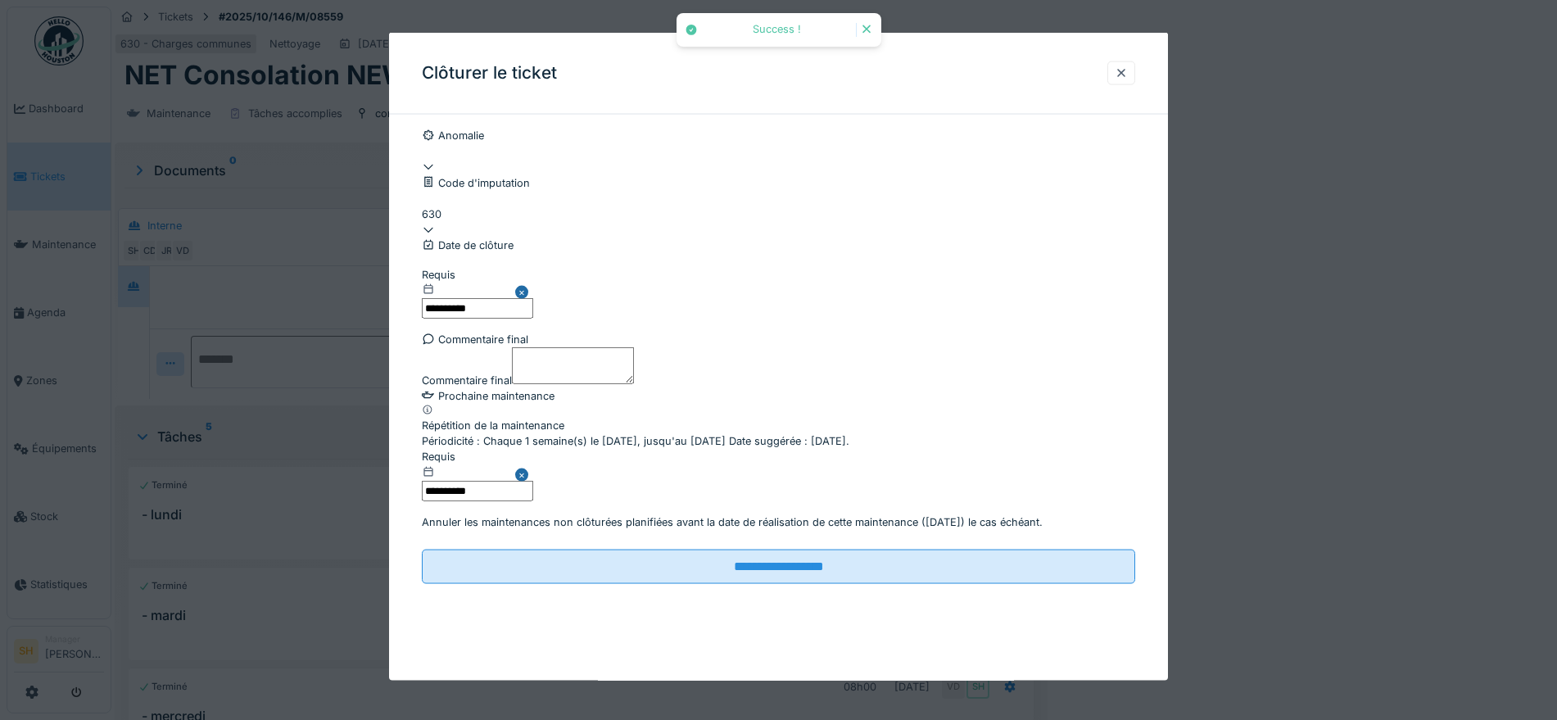
scroll to position [140, 0]
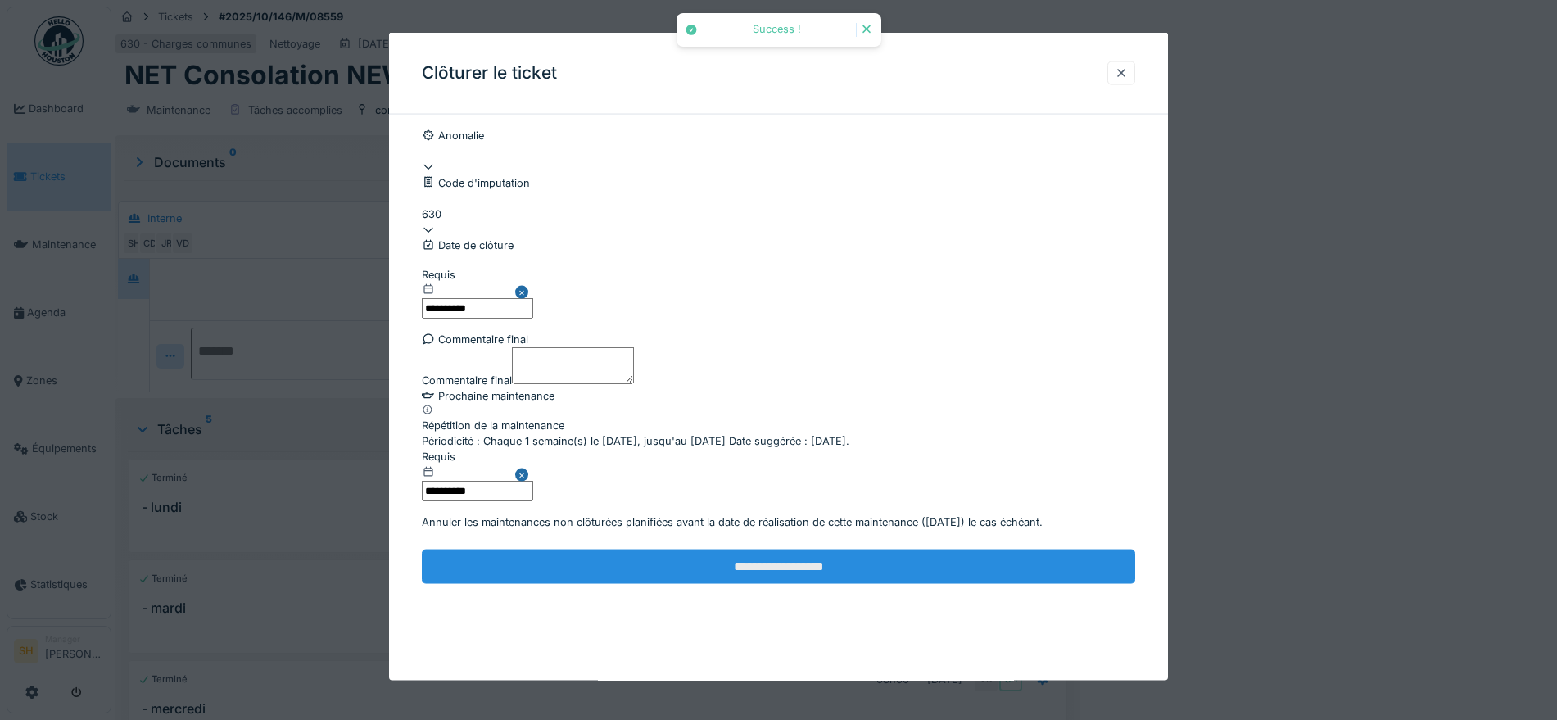
click at [743, 583] on input "**********" at bounding box center [778, 566] width 713 height 34
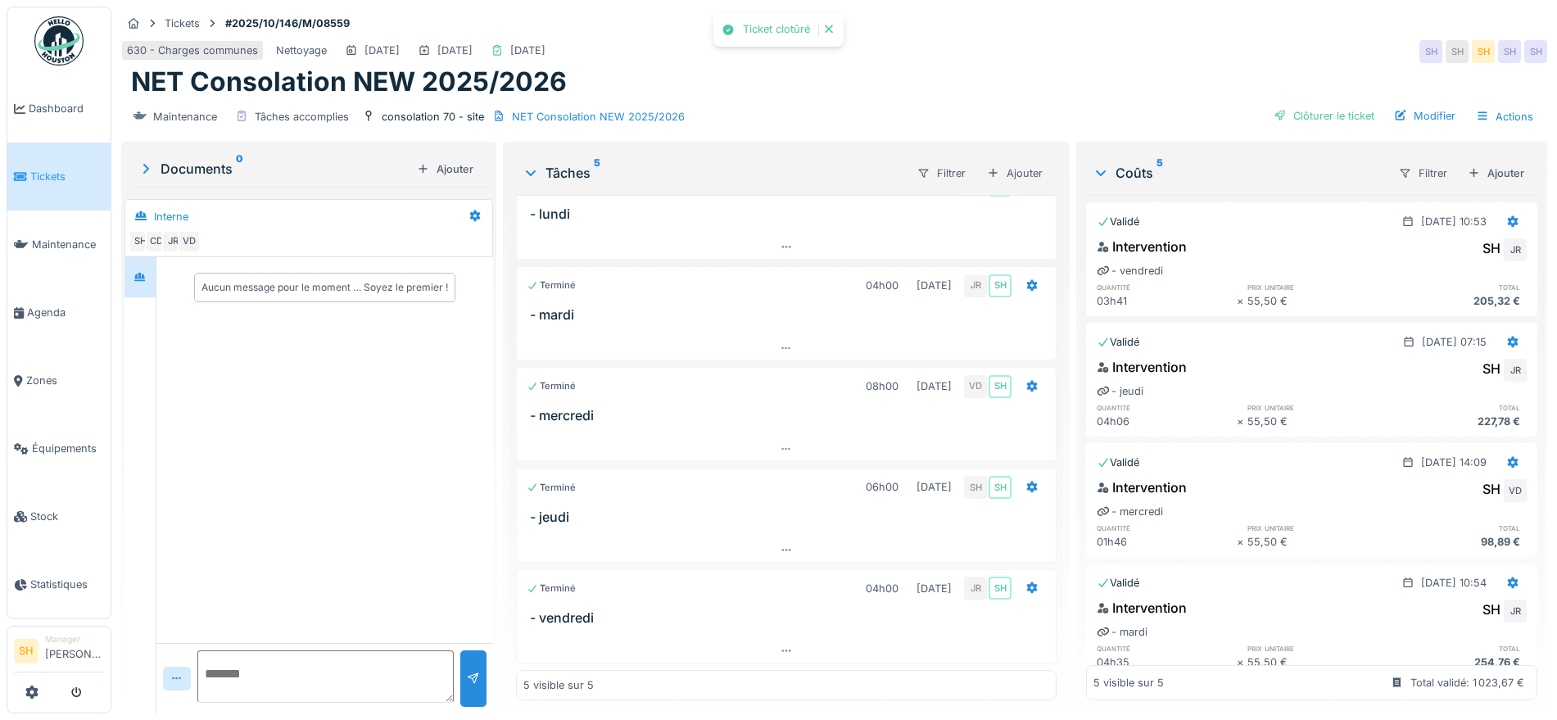
scroll to position [60, 0]
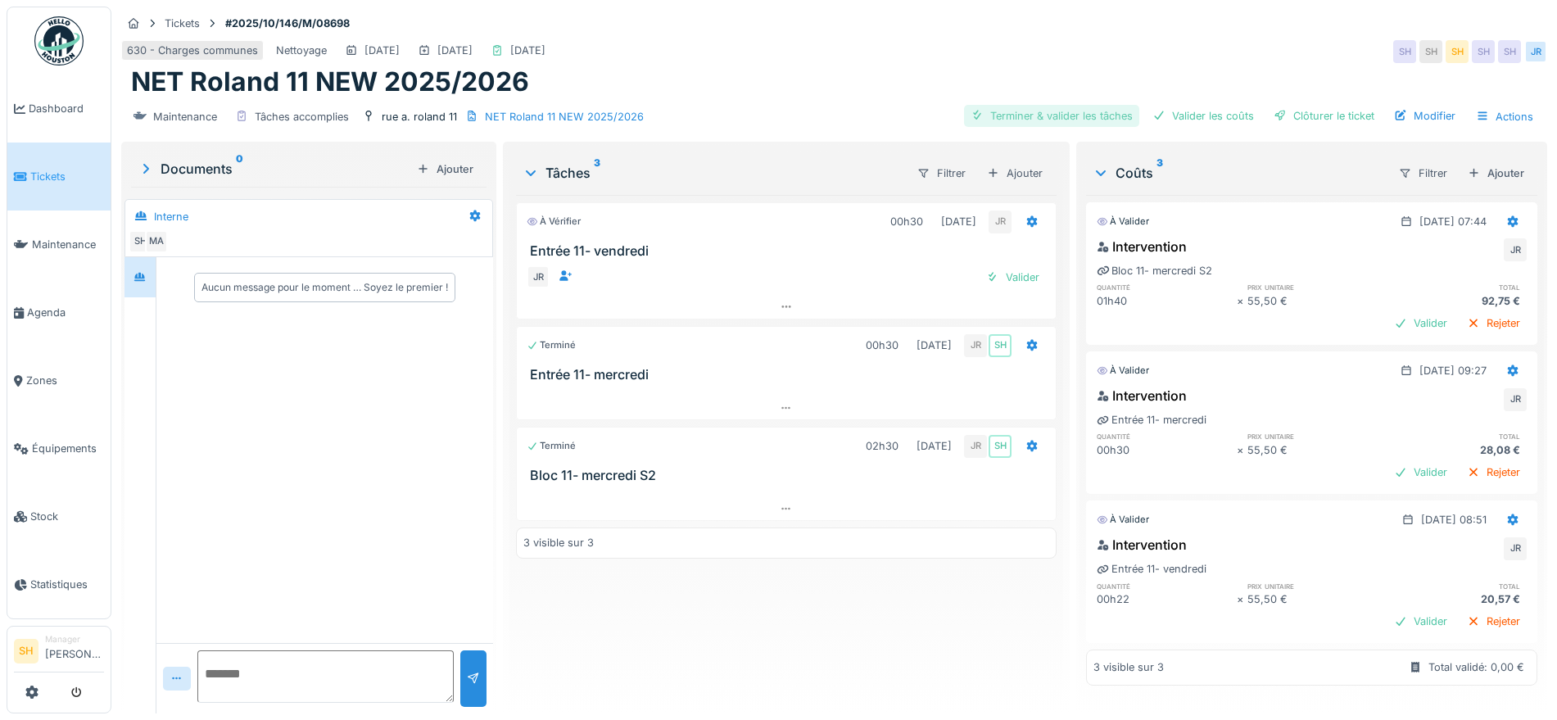
click at [1037, 109] on div "Terminer & valider les tâches" at bounding box center [1051, 116] width 175 height 22
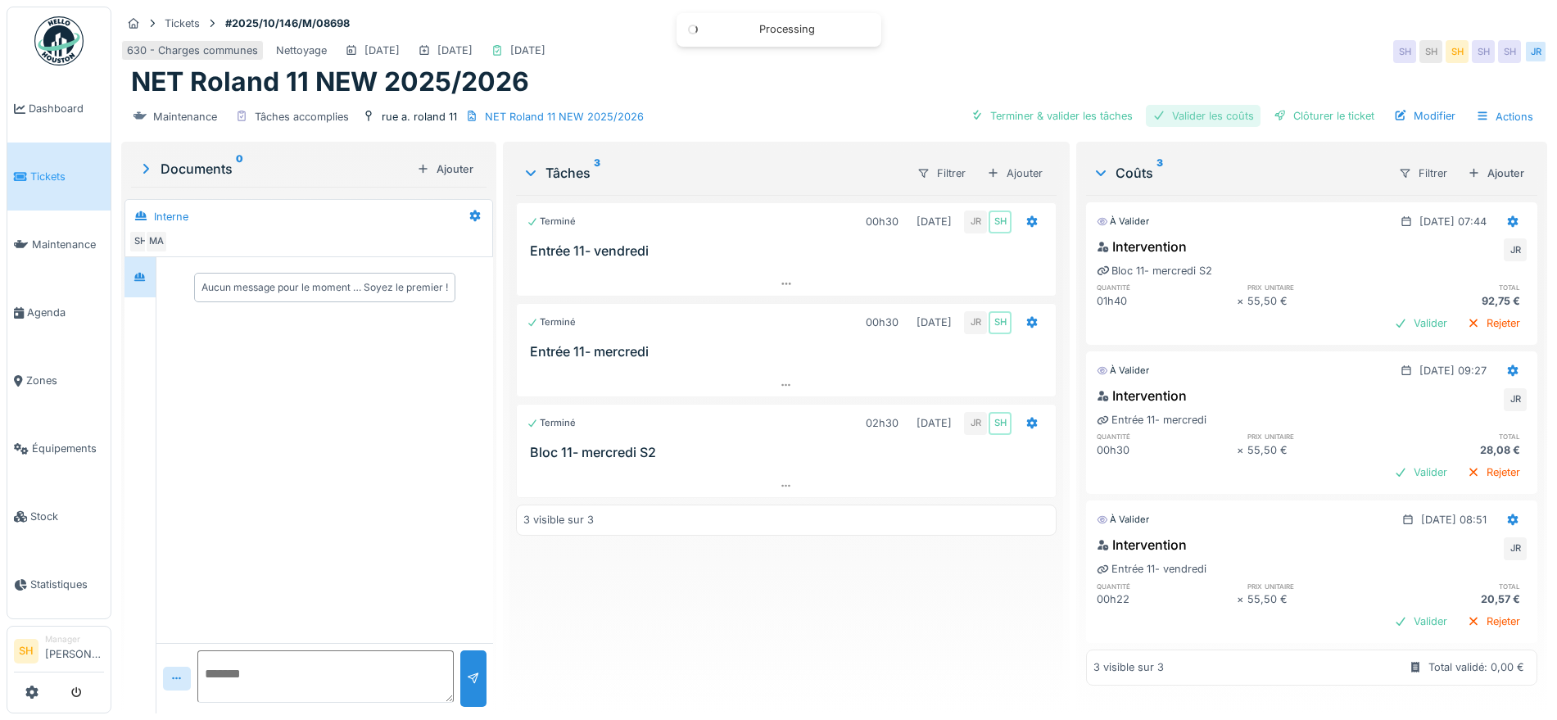
drag, startPoint x: 1162, startPoint y: 116, endPoint x: 1183, endPoint y: 118, distance: 21.4
click at [1170, 118] on div "Valider les coûts" at bounding box center [1203, 116] width 115 height 22
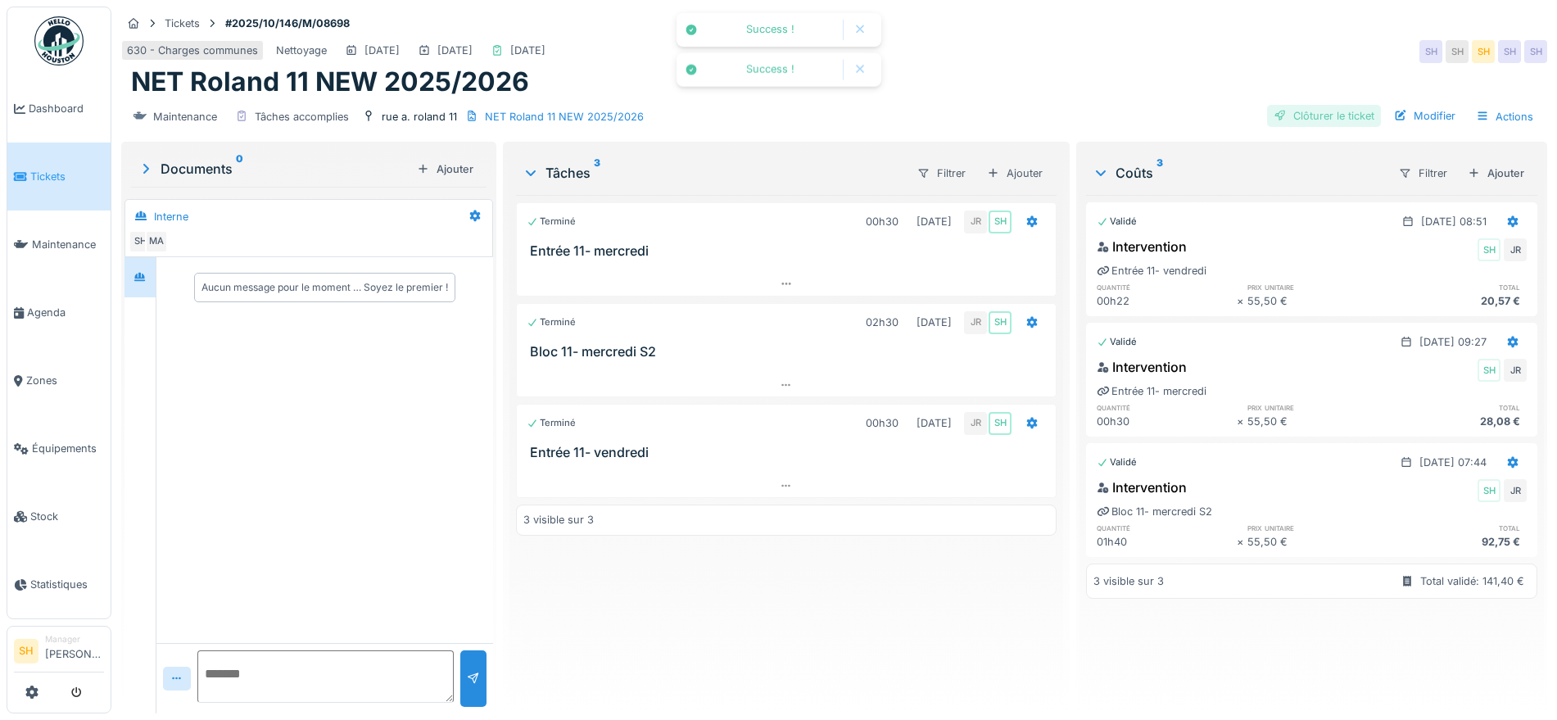
click at [1286, 119] on div "Clôturer le ticket" at bounding box center [1324, 116] width 114 height 22
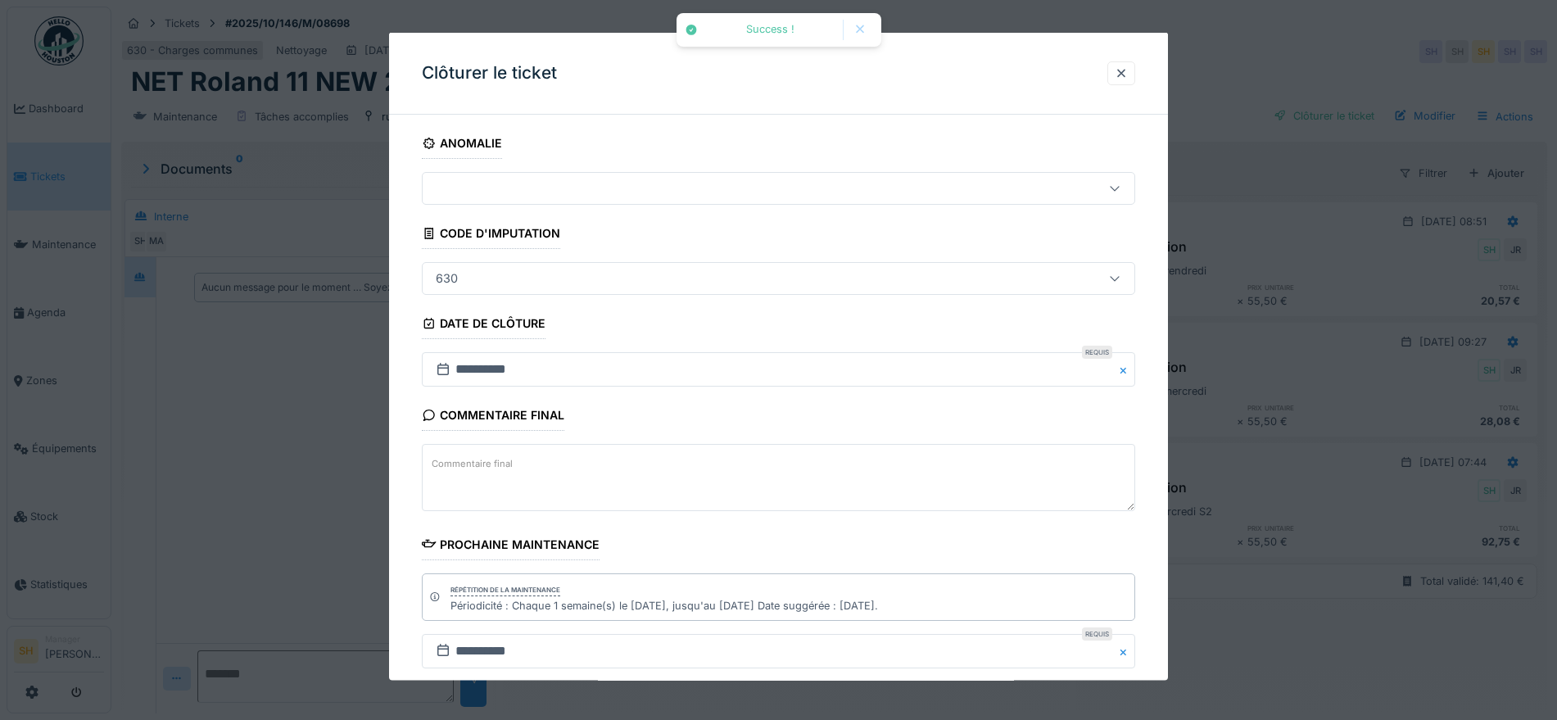
scroll to position [140, 0]
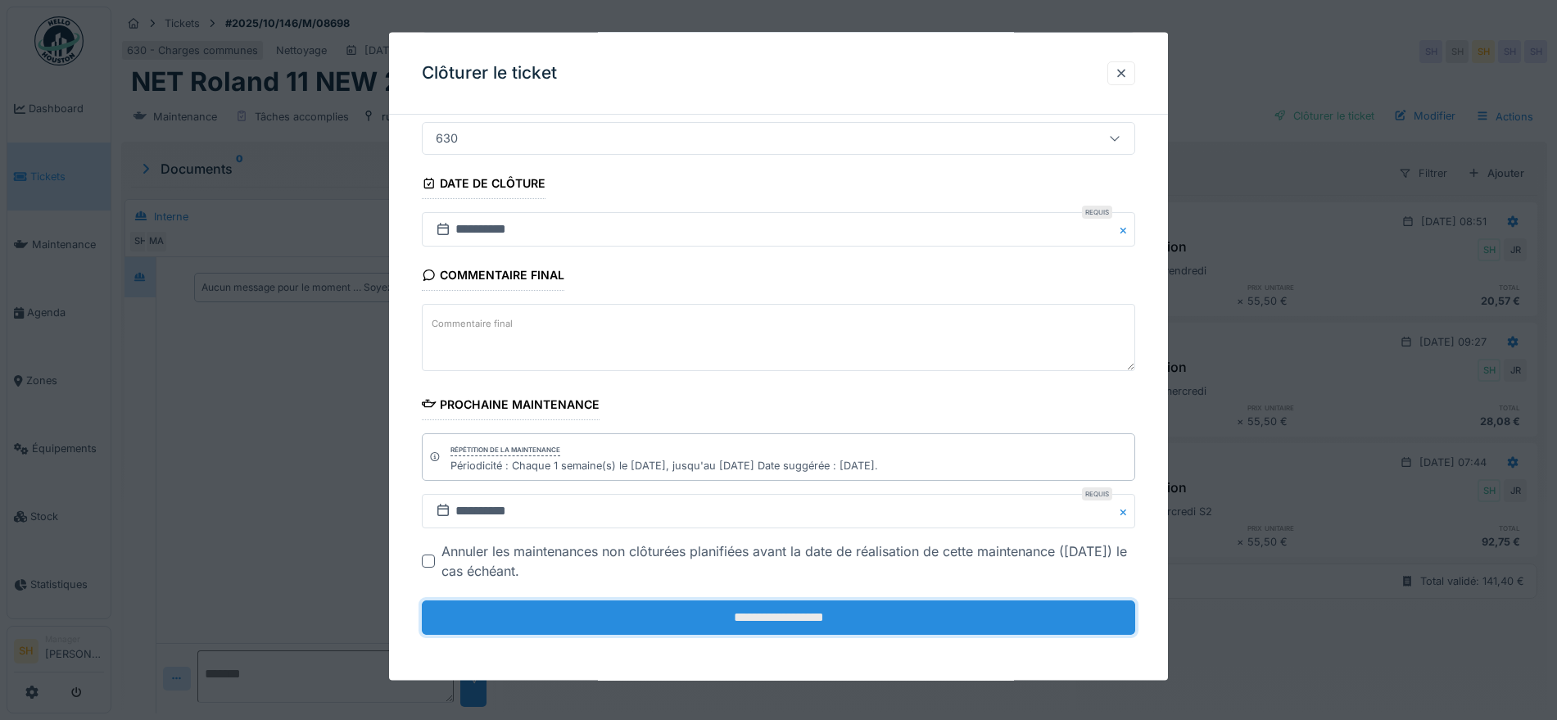
drag, startPoint x: 824, startPoint y: 618, endPoint x: 808, endPoint y: 610, distance: 17.6
click at [824, 624] on input "**********" at bounding box center [778, 617] width 713 height 34
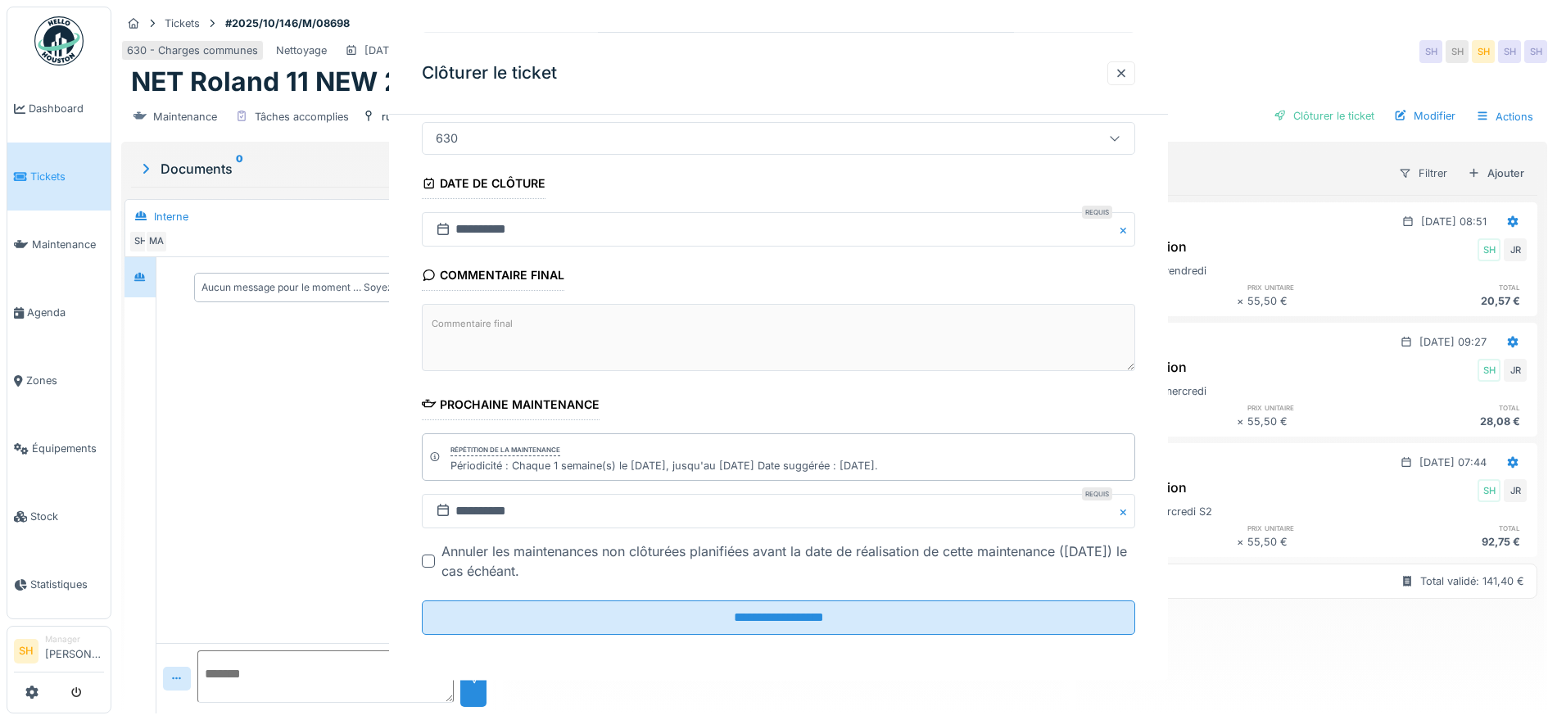
scroll to position [0, 0]
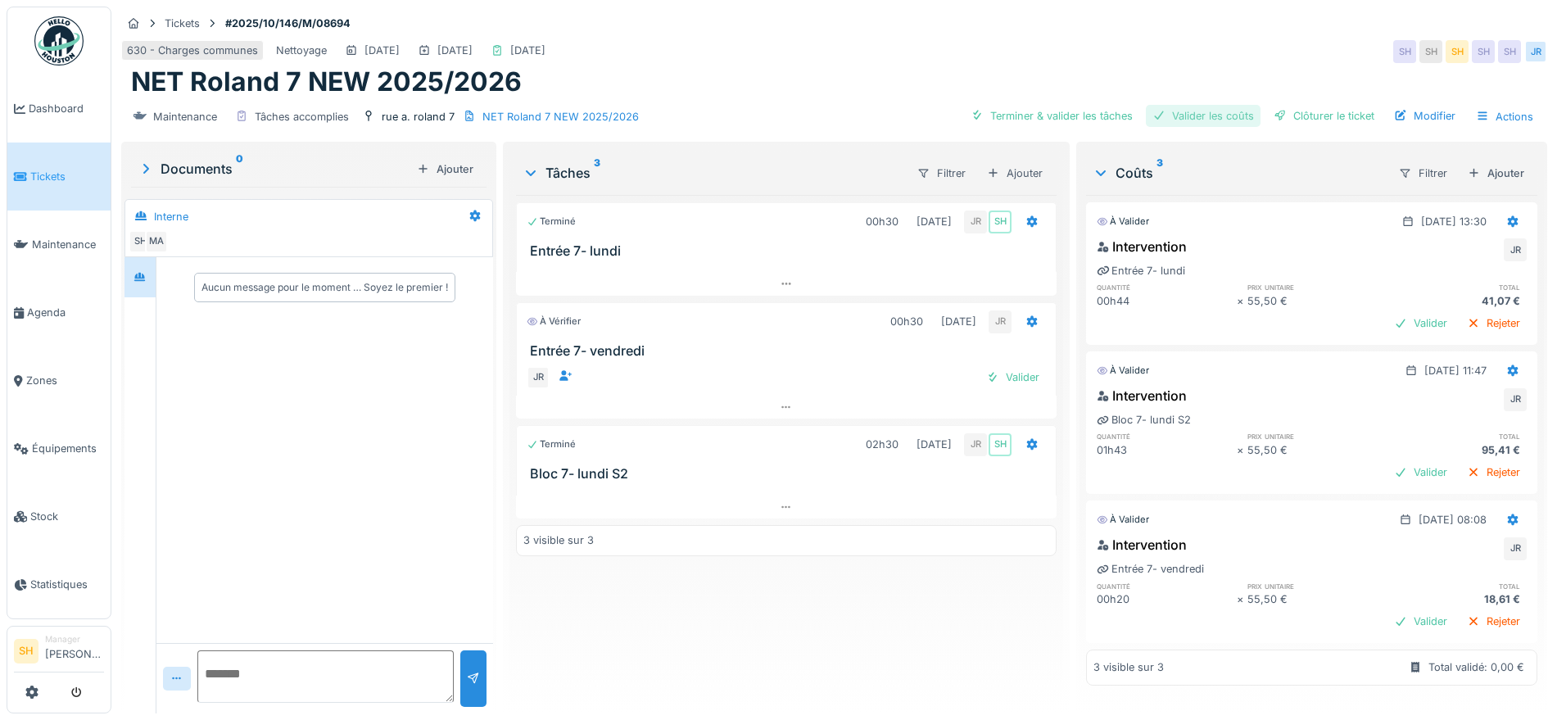
drag, startPoint x: 1048, startPoint y: 116, endPoint x: 1135, endPoint y: 116, distance: 86.8
click at [1058, 116] on div "Terminer & valider les tâches" at bounding box center [1051, 116] width 175 height 22
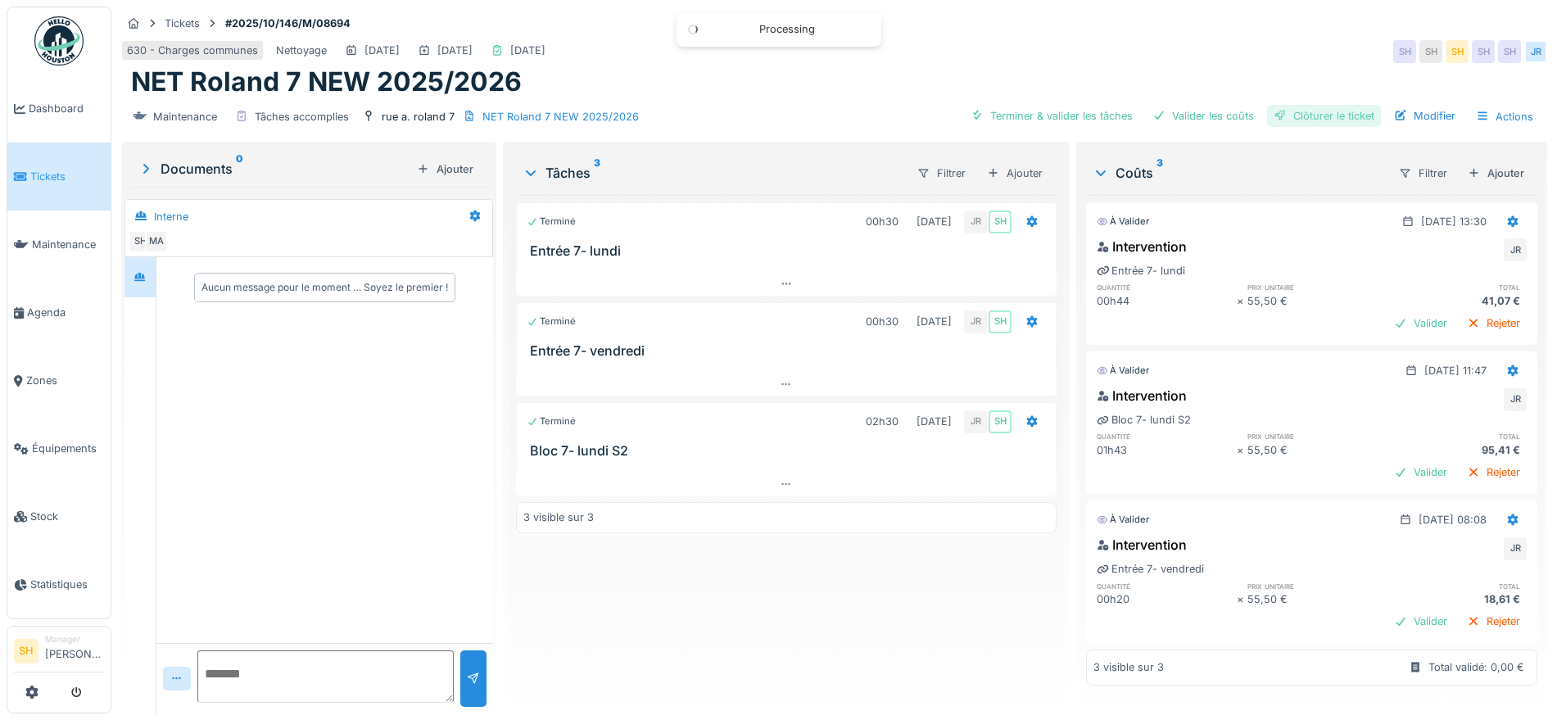
drag, startPoint x: 1193, startPoint y: 116, endPoint x: 1278, endPoint y: 112, distance: 84.5
click at [1199, 116] on div "Valider les coûts" at bounding box center [1203, 116] width 115 height 22
click at [1279, 111] on div "Clôturer le ticket" at bounding box center [1324, 116] width 114 height 22
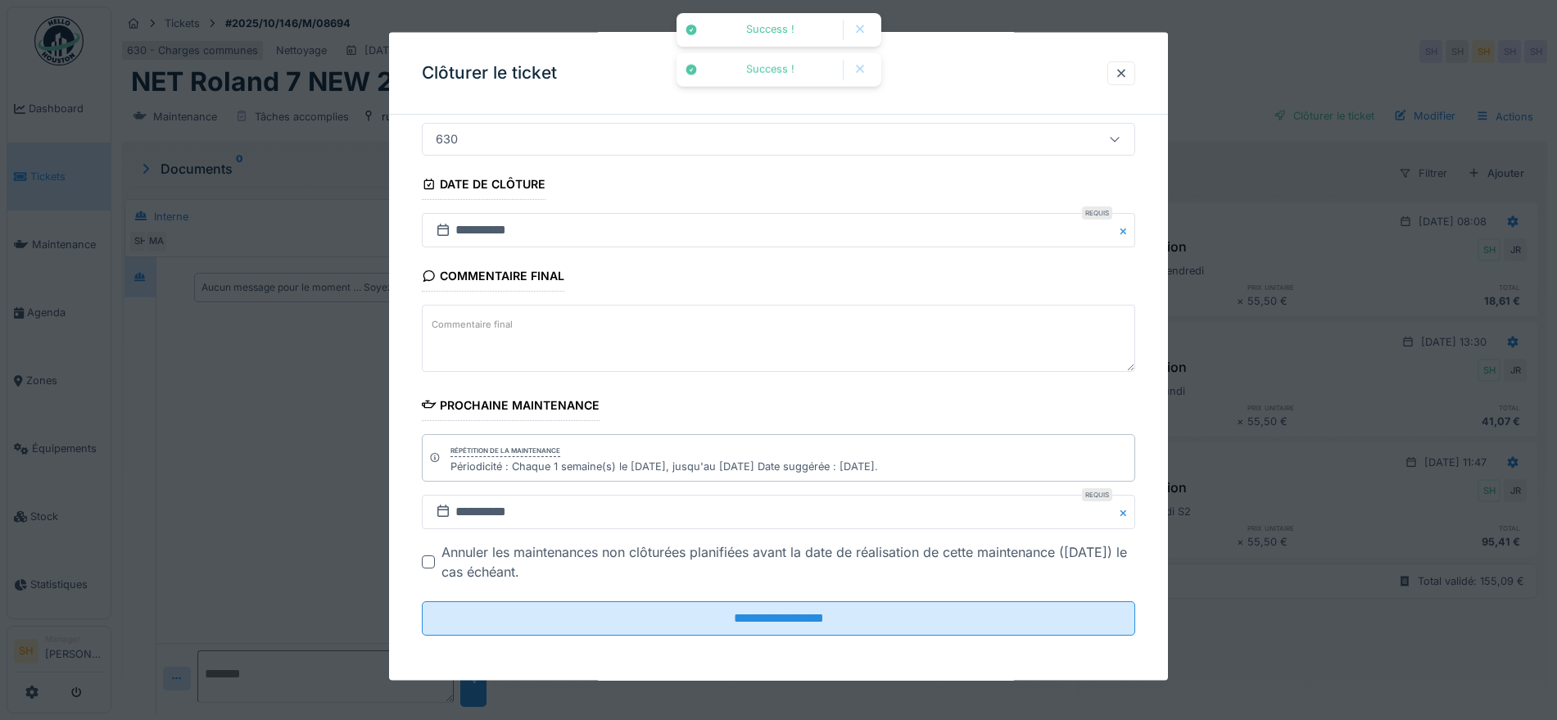
scroll to position [140, 0]
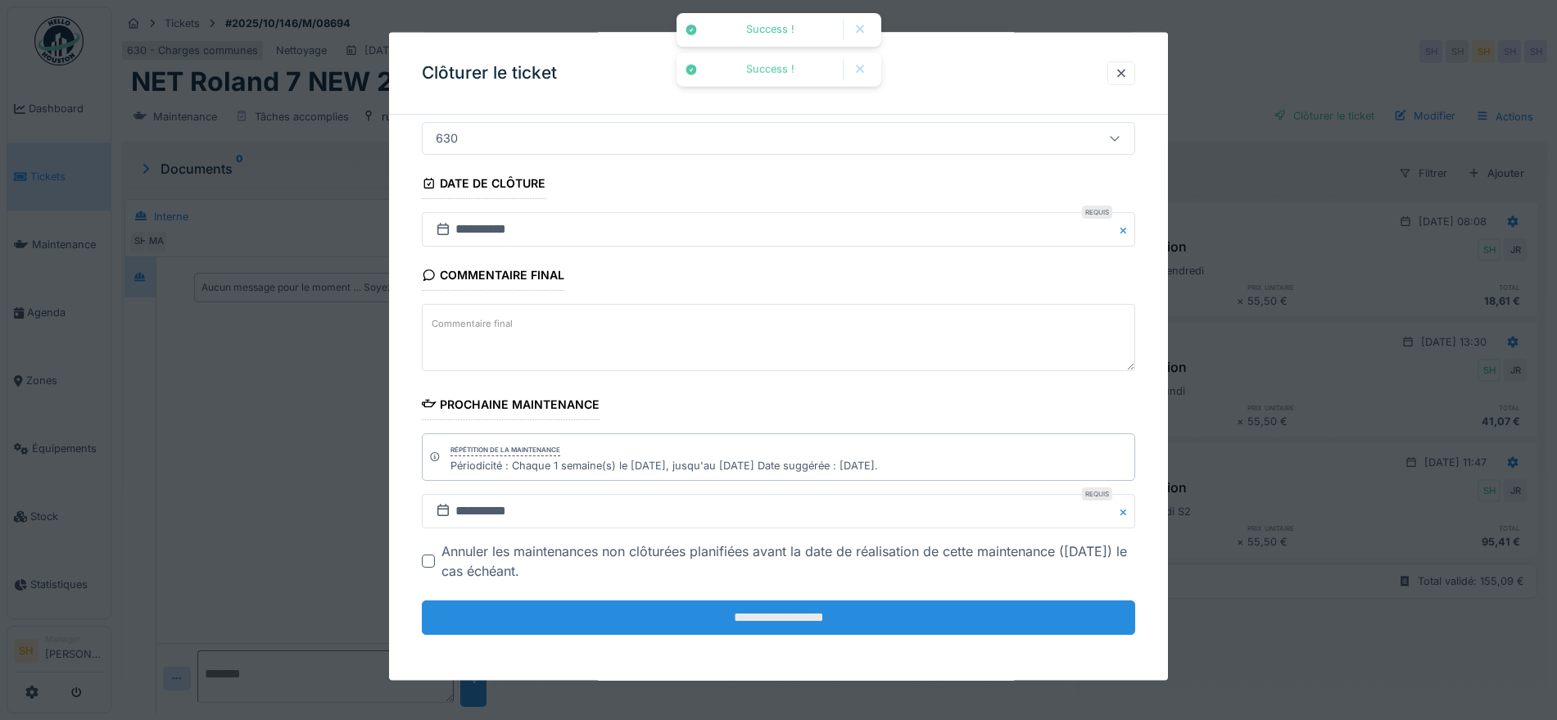
click at [845, 607] on input "**********" at bounding box center [778, 617] width 713 height 34
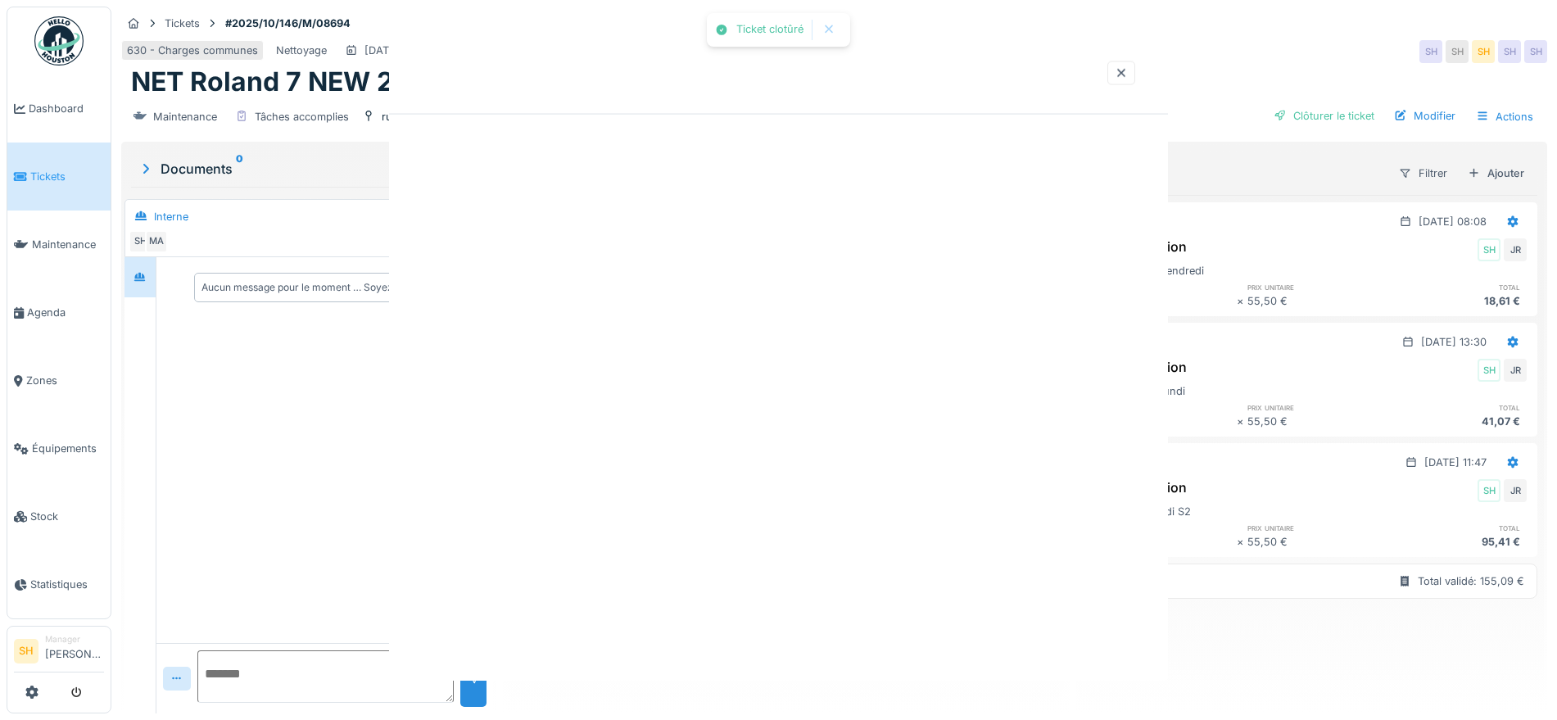
scroll to position [0, 0]
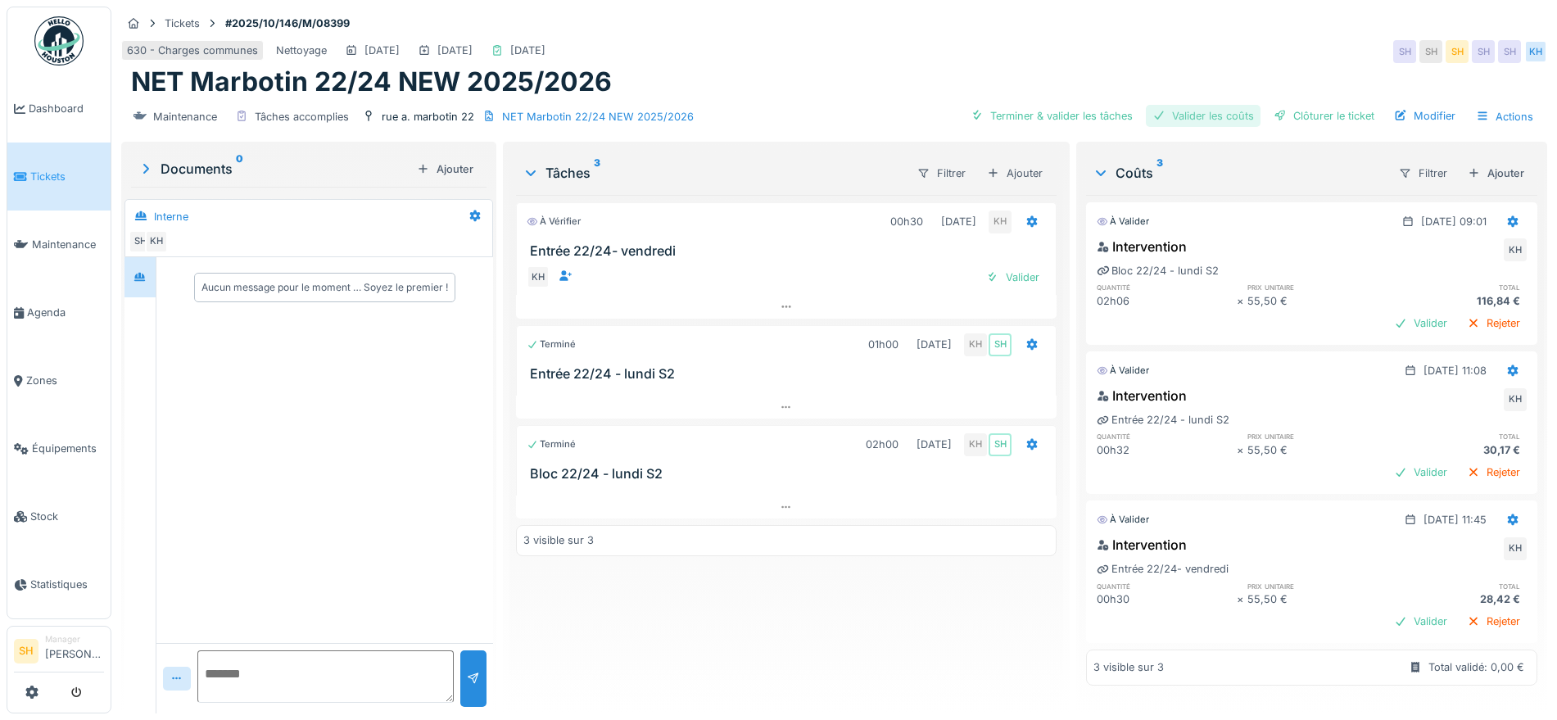
drag, startPoint x: 1046, startPoint y: 115, endPoint x: 1155, endPoint y: 115, distance: 108.9
click at [1048, 115] on div "Terminer & valider les tâches" at bounding box center [1051, 116] width 175 height 22
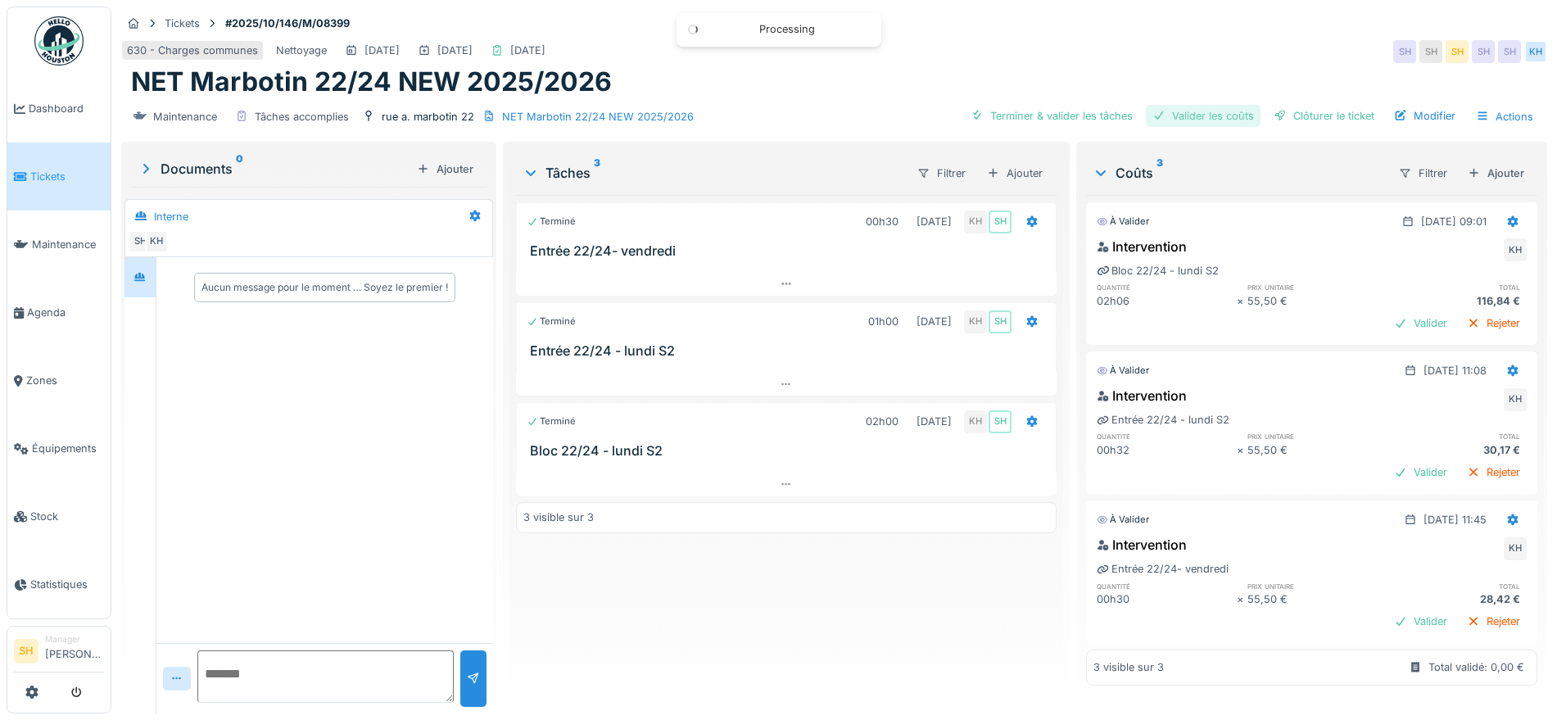
drag, startPoint x: 1173, startPoint y: 115, endPoint x: 1266, endPoint y: 115, distance: 92.6
click at [1180, 116] on div "Valider les coûts" at bounding box center [1203, 116] width 115 height 22
click at [1290, 115] on div "Clôturer le ticket" at bounding box center [1324, 116] width 114 height 22
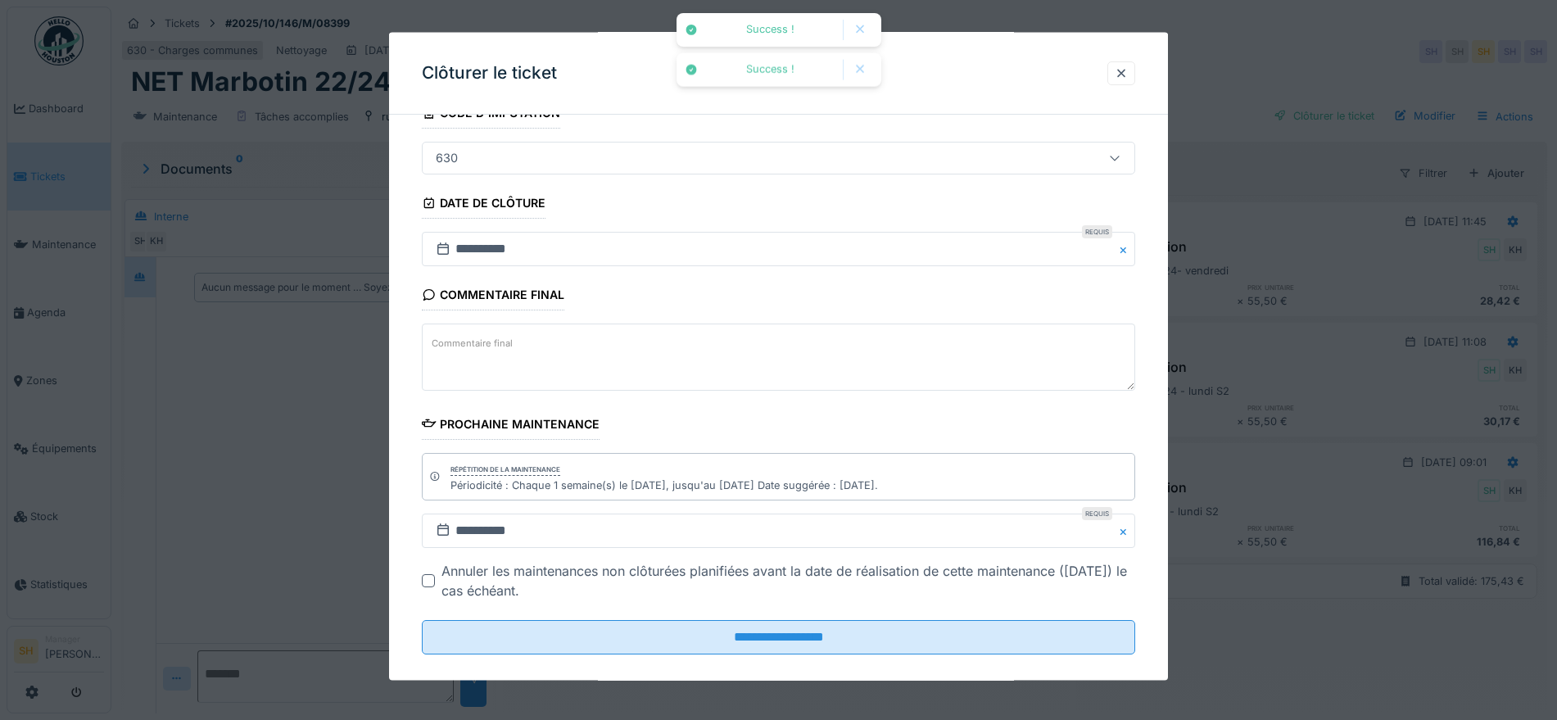
scroll to position [140, 0]
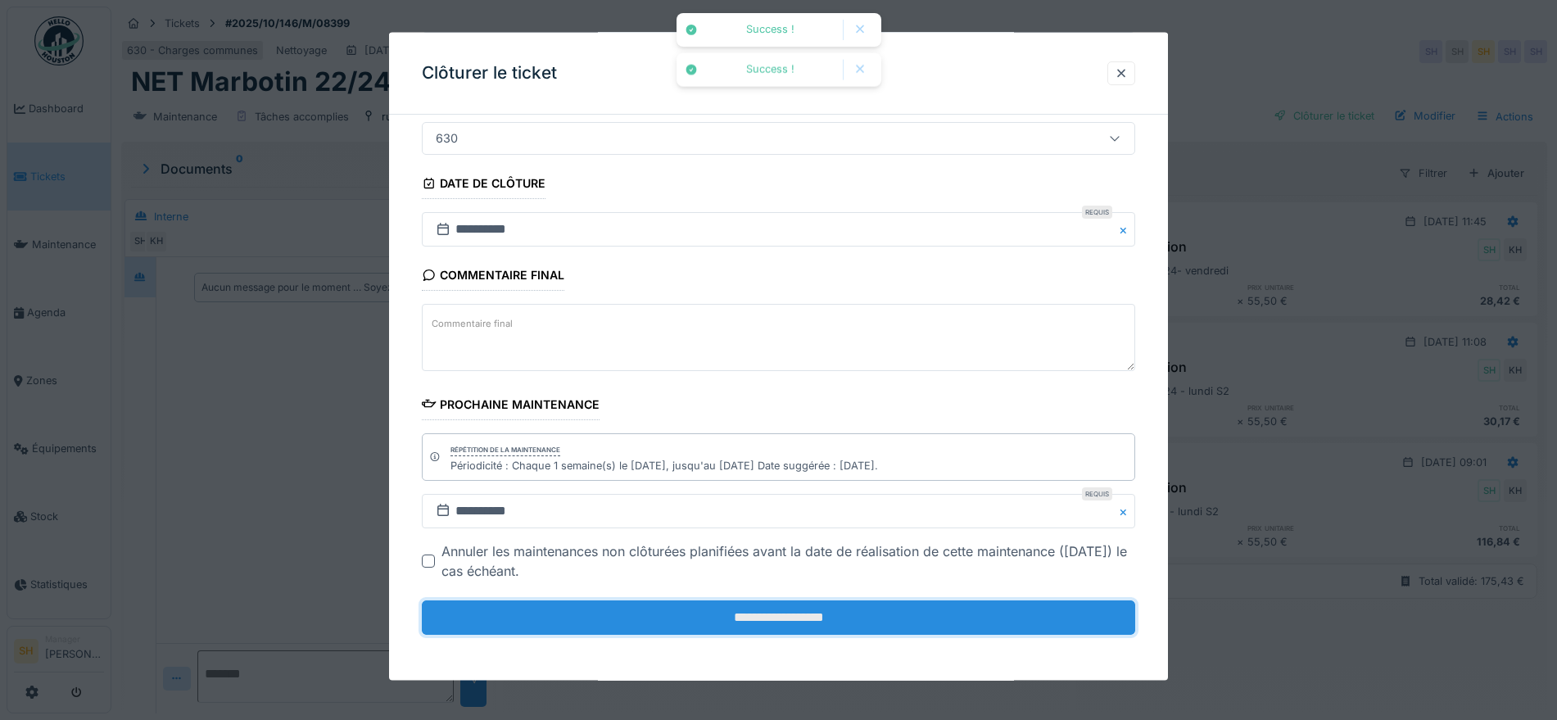
click at [797, 617] on input "**********" at bounding box center [778, 617] width 713 height 34
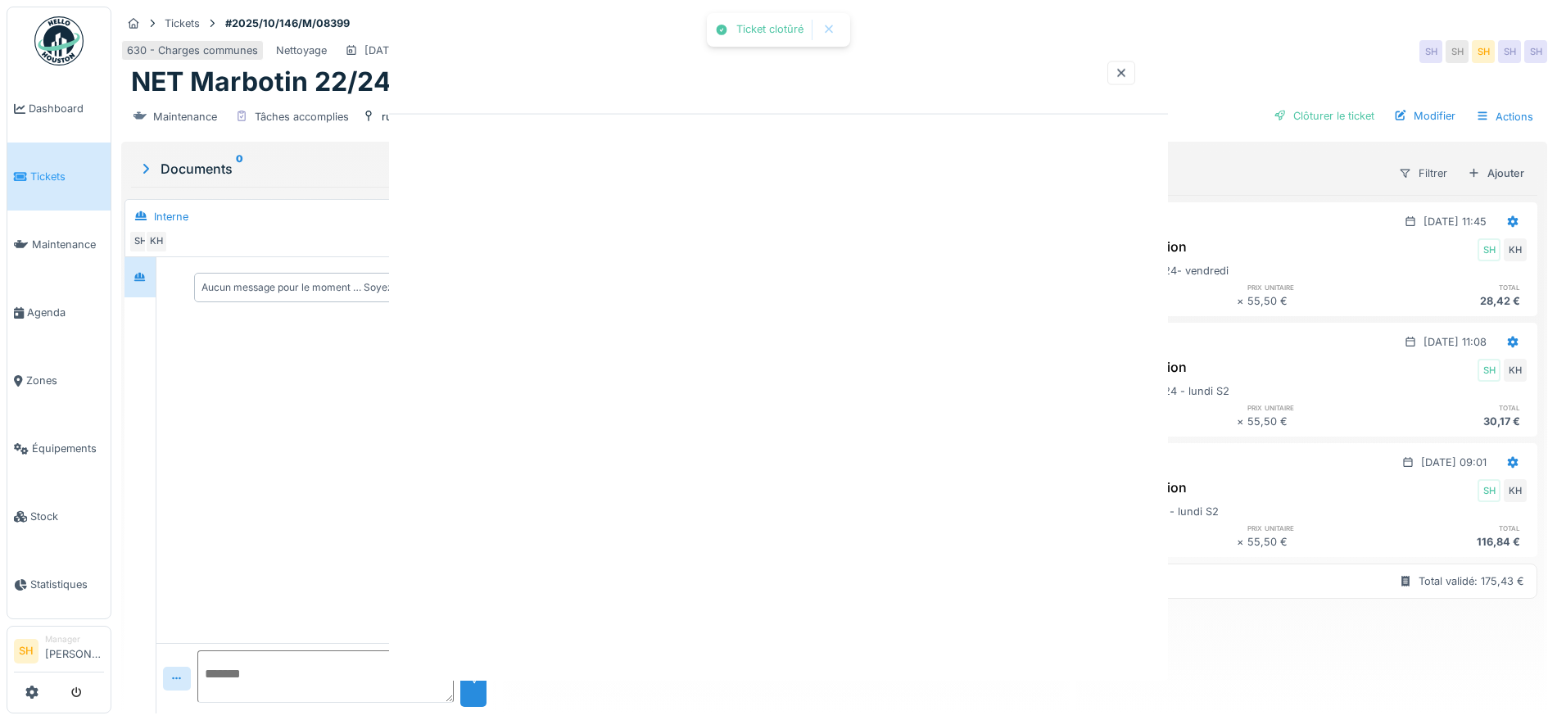
scroll to position [0, 0]
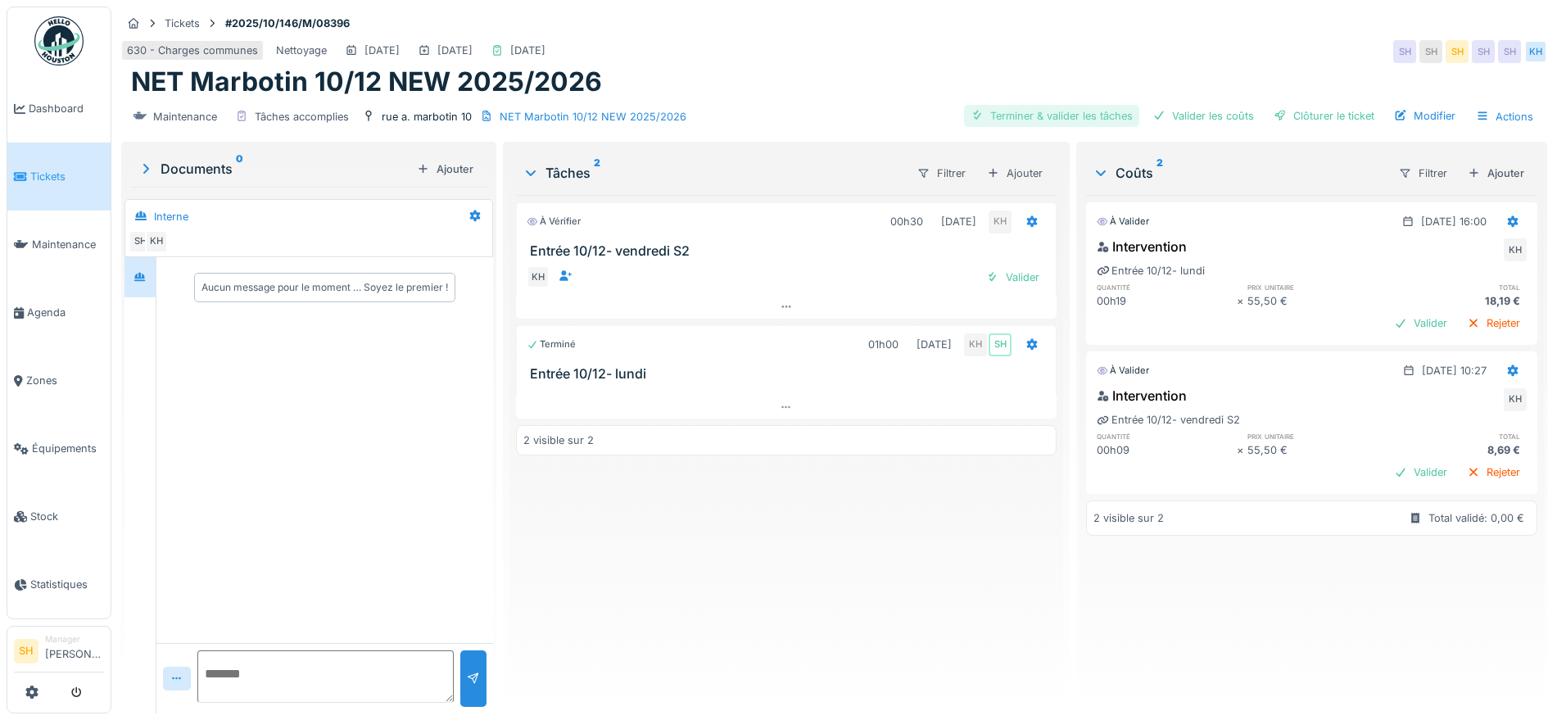
drag, startPoint x: 1027, startPoint y: 114, endPoint x: 1104, endPoint y: 116, distance: 77.0
click at [1034, 115] on div "Terminer & valider les tâches" at bounding box center [1051, 116] width 175 height 22
drag, startPoint x: 1180, startPoint y: 114, endPoint x: 1217, endPoint y: 118, distance: 37.9
click at [1181, 115] on div "Valider les coûts" at bounding box center [1203, 116] width 115 height 22
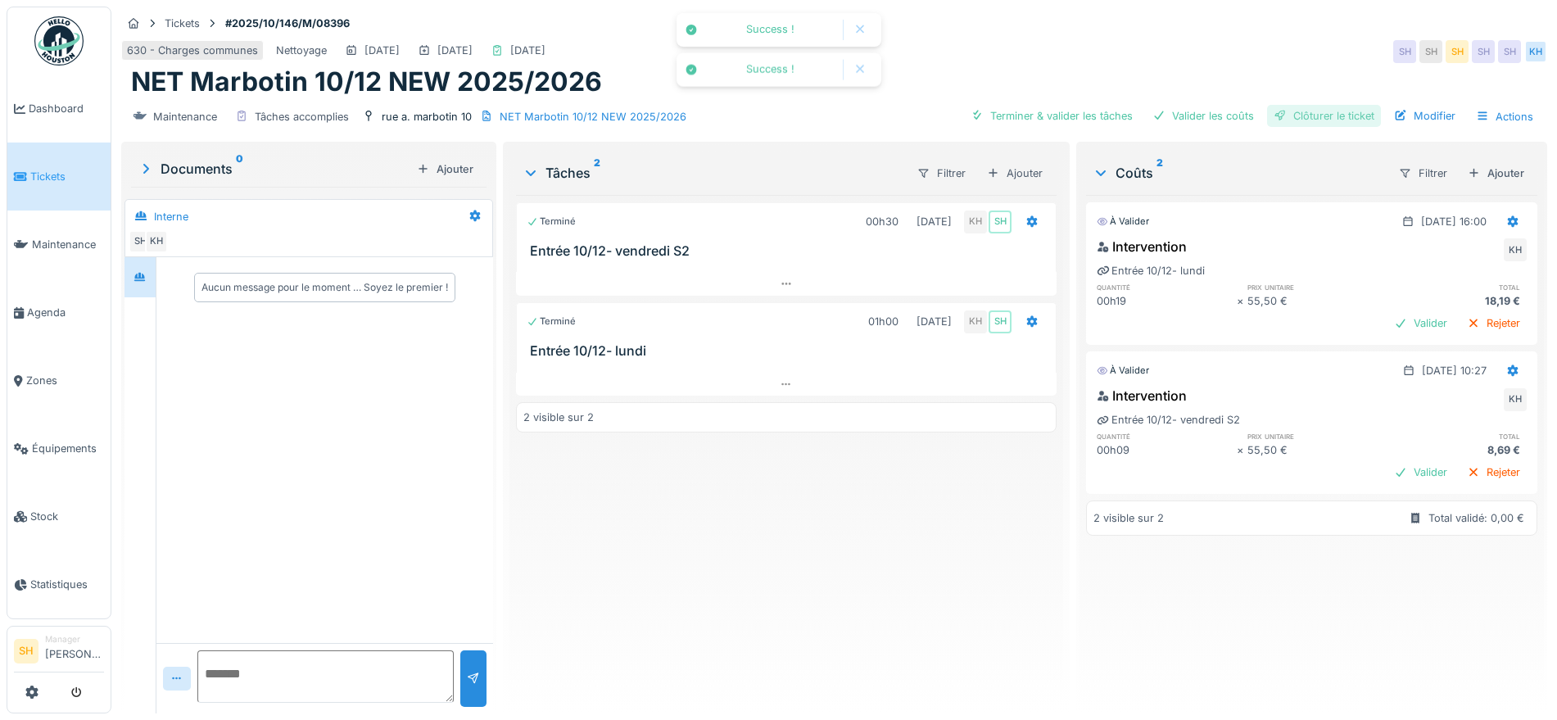
click at [1274, 118] on div at bounding box center [1280, 116] width 13 height 16
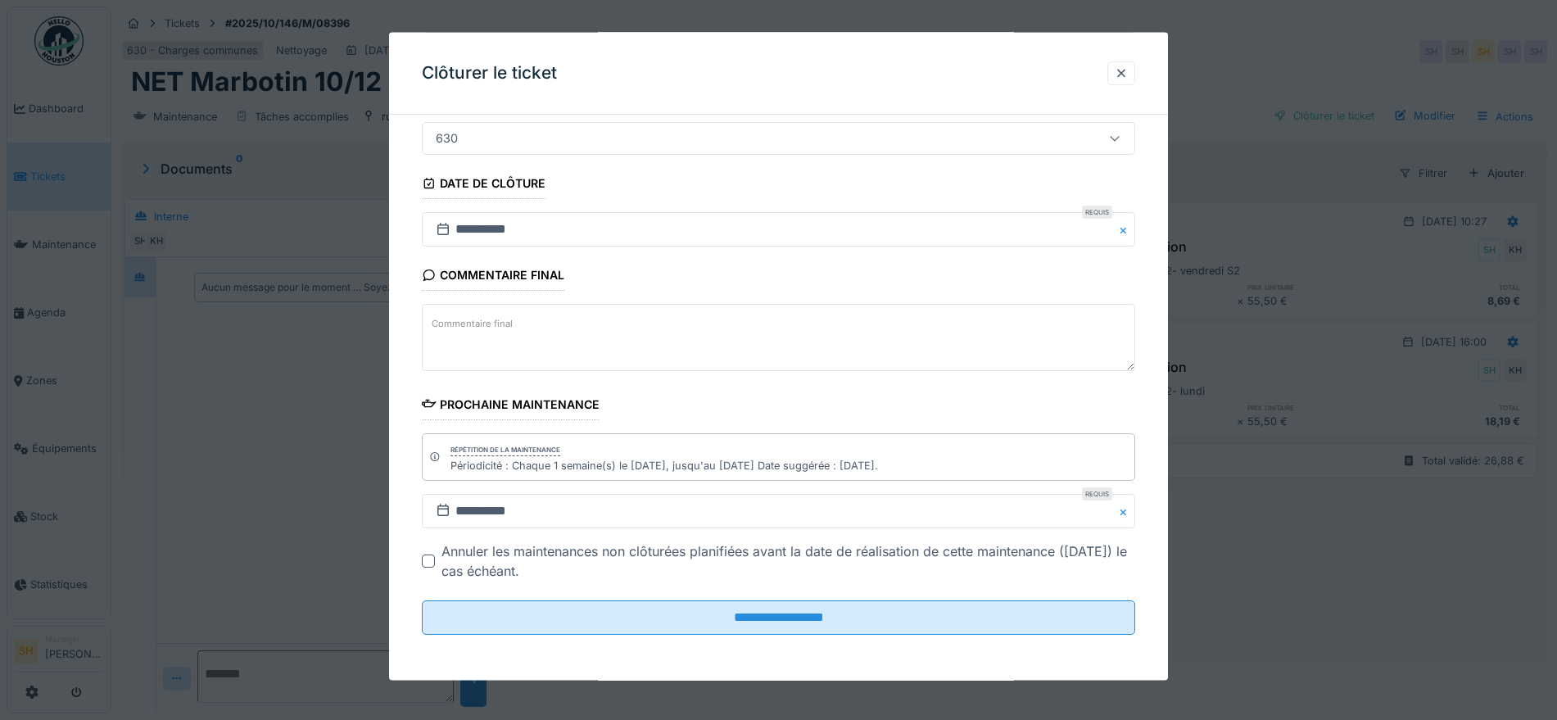
scroll to position [16, 0]
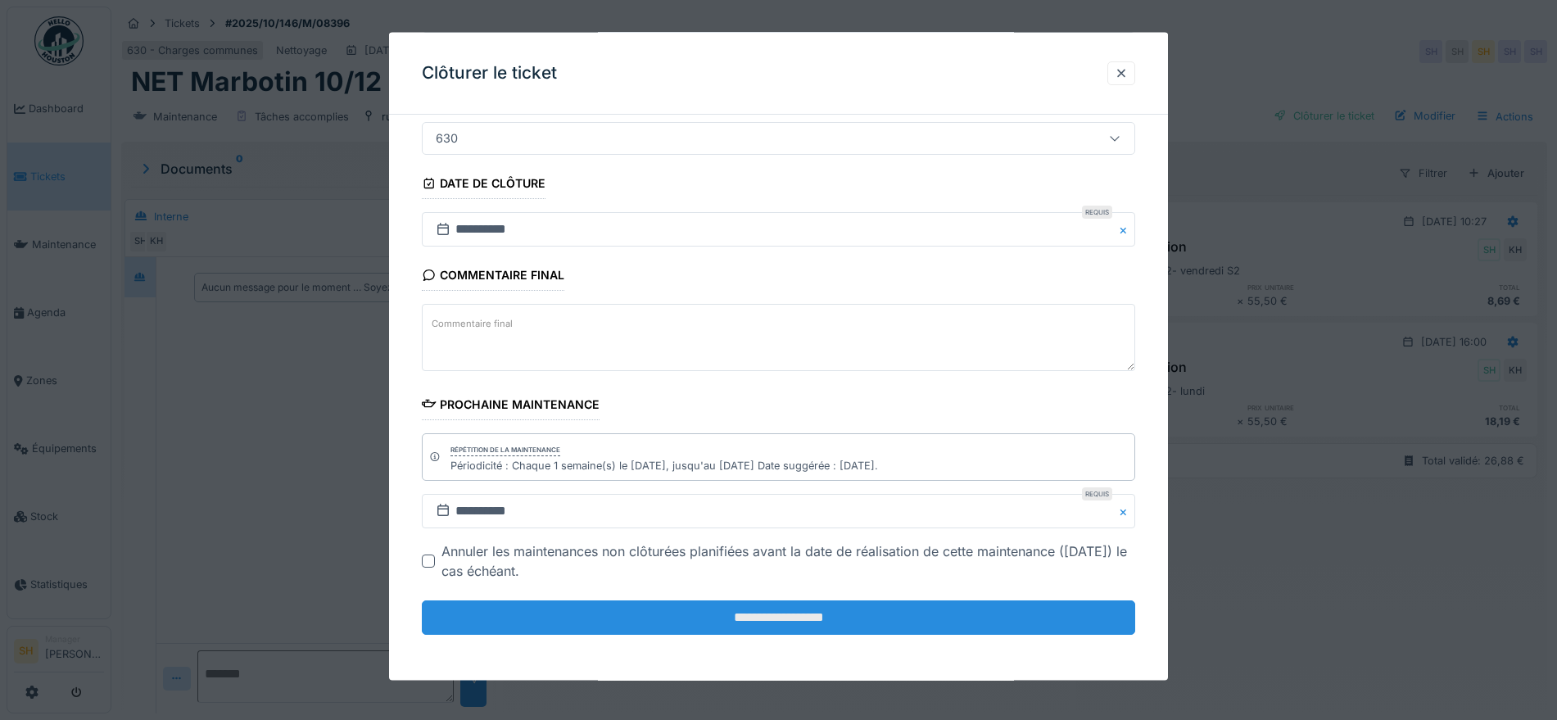
click at [849, 617] on input "**********" at bounding box center [778, 617] width 713 height 34
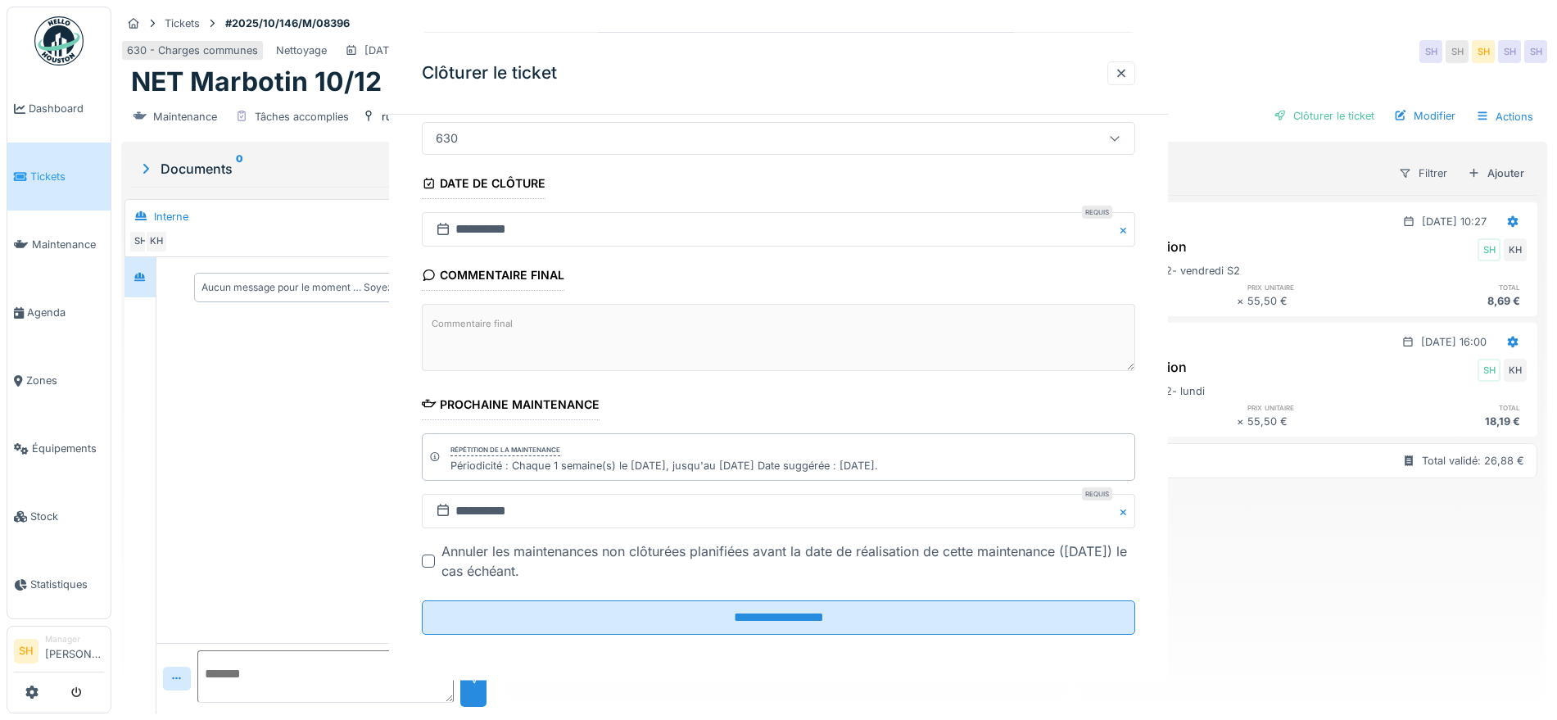
scroll to position [0, 0]
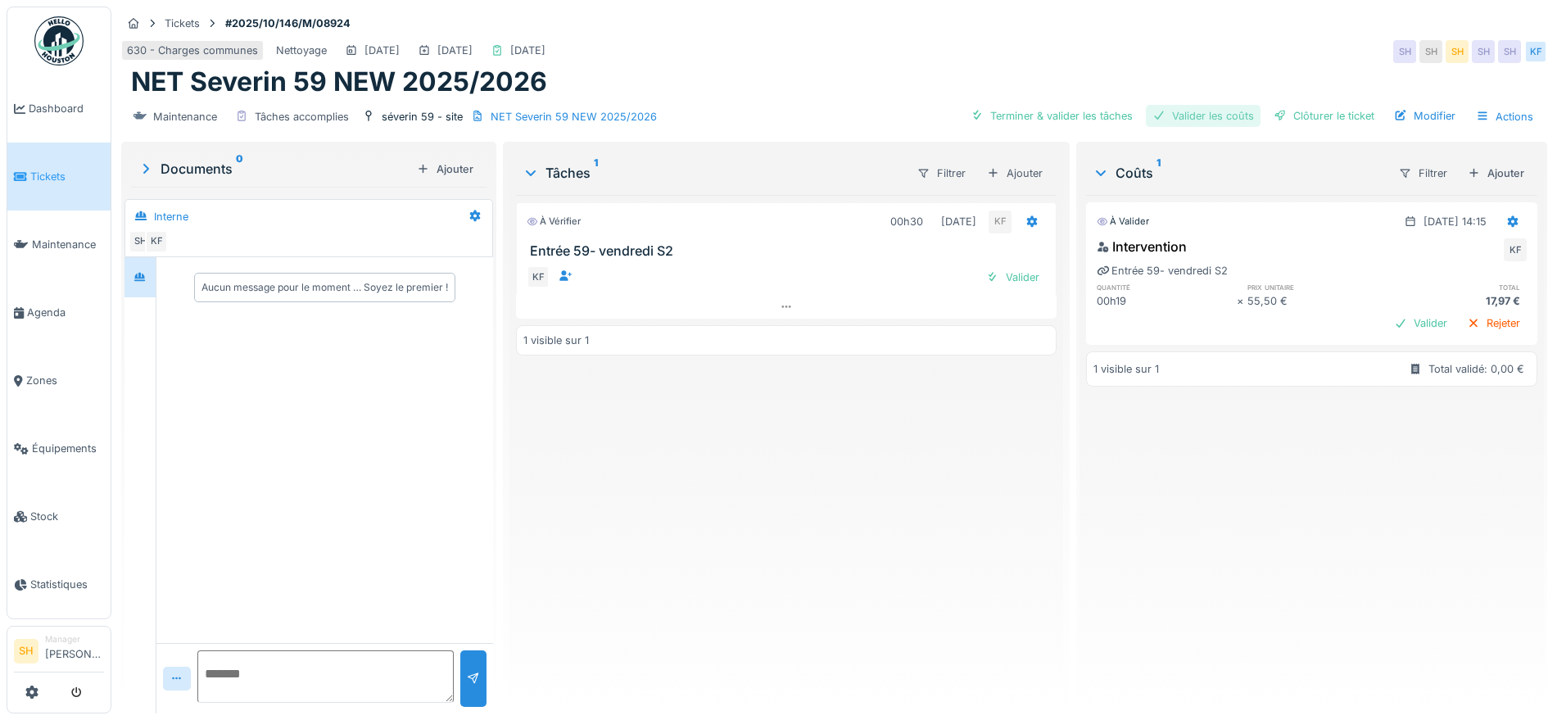
drag, startPoint x: 1042, startPoint y: 119, endPoint x: 1153, endPoint y: 122, distance: 110.6
click at [1046, 119] on div "Terminer & valider les tâches" at bounding box center [1051, 116] width 175 height 22
drag, startPoint x: 1178, startPoint y: 123, endPoint x: 1289, endPoint y: 123, distance: 110.6
click at [1182, 123] on div "Valider les coûts" at bounding box center [1203, 116] width 115 height 22
click at [1300, 122] on div "Clôturer le ticket" at bounding box center [1324, 116] width 114 height 22
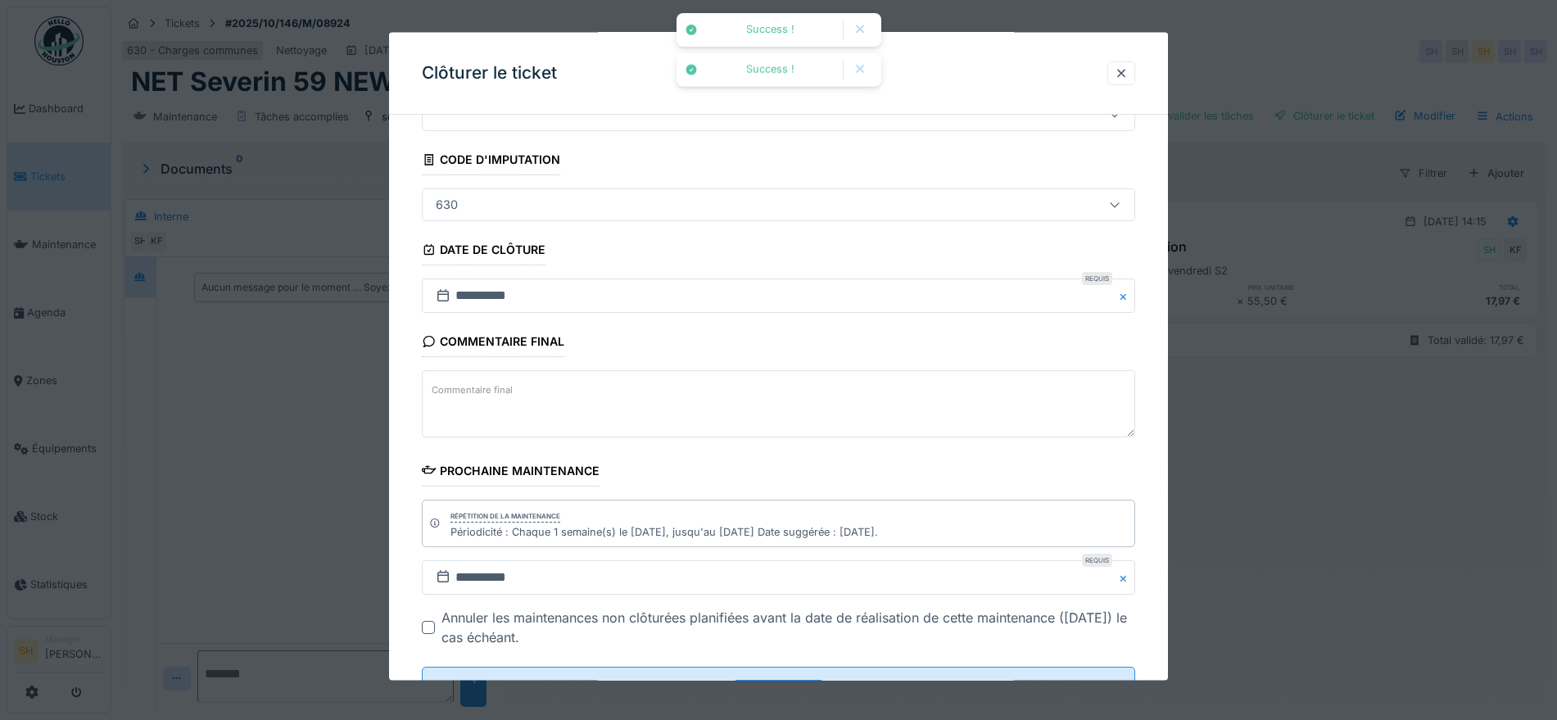
scroll to position [140, 0]
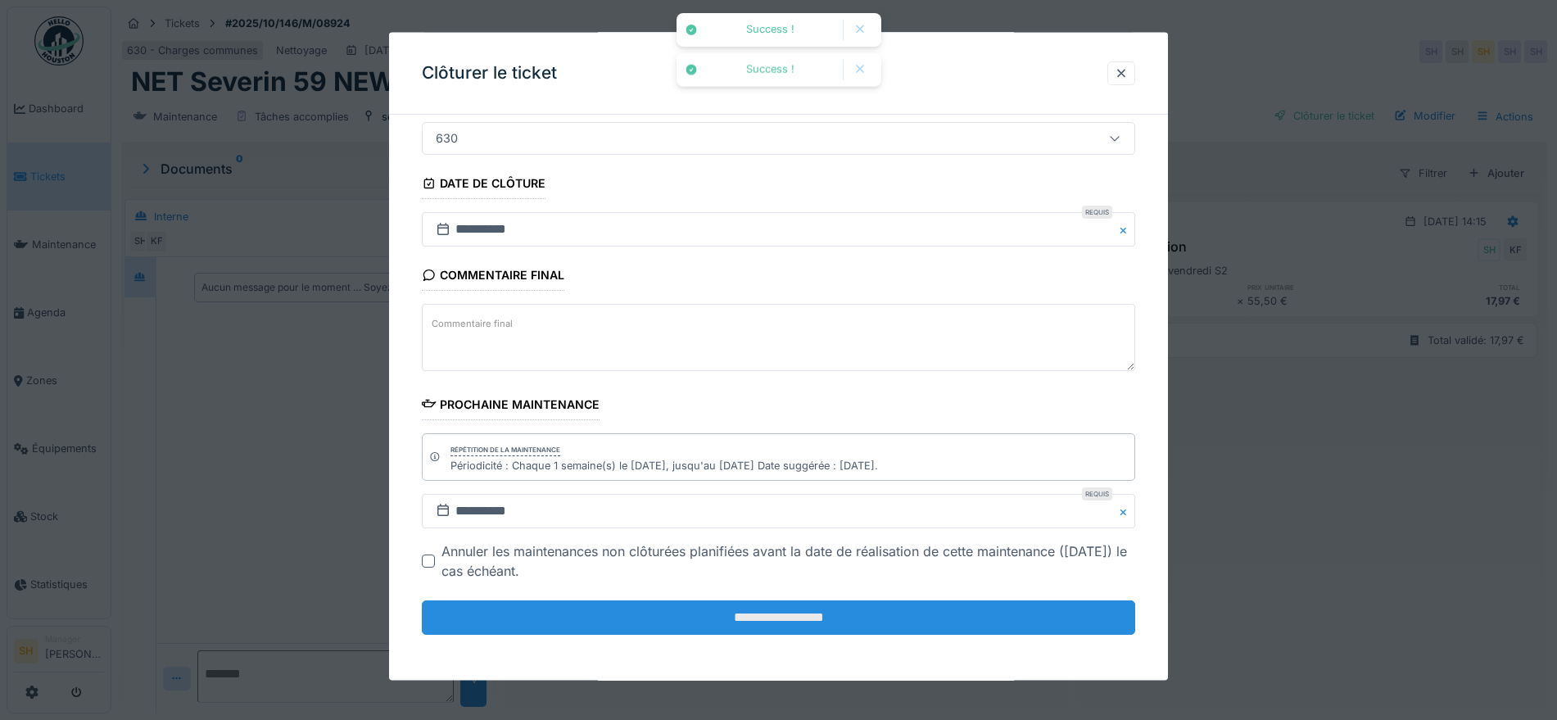
click at [904, 621] on input "**********" at bounding box center [778, 617] width 713 height 34
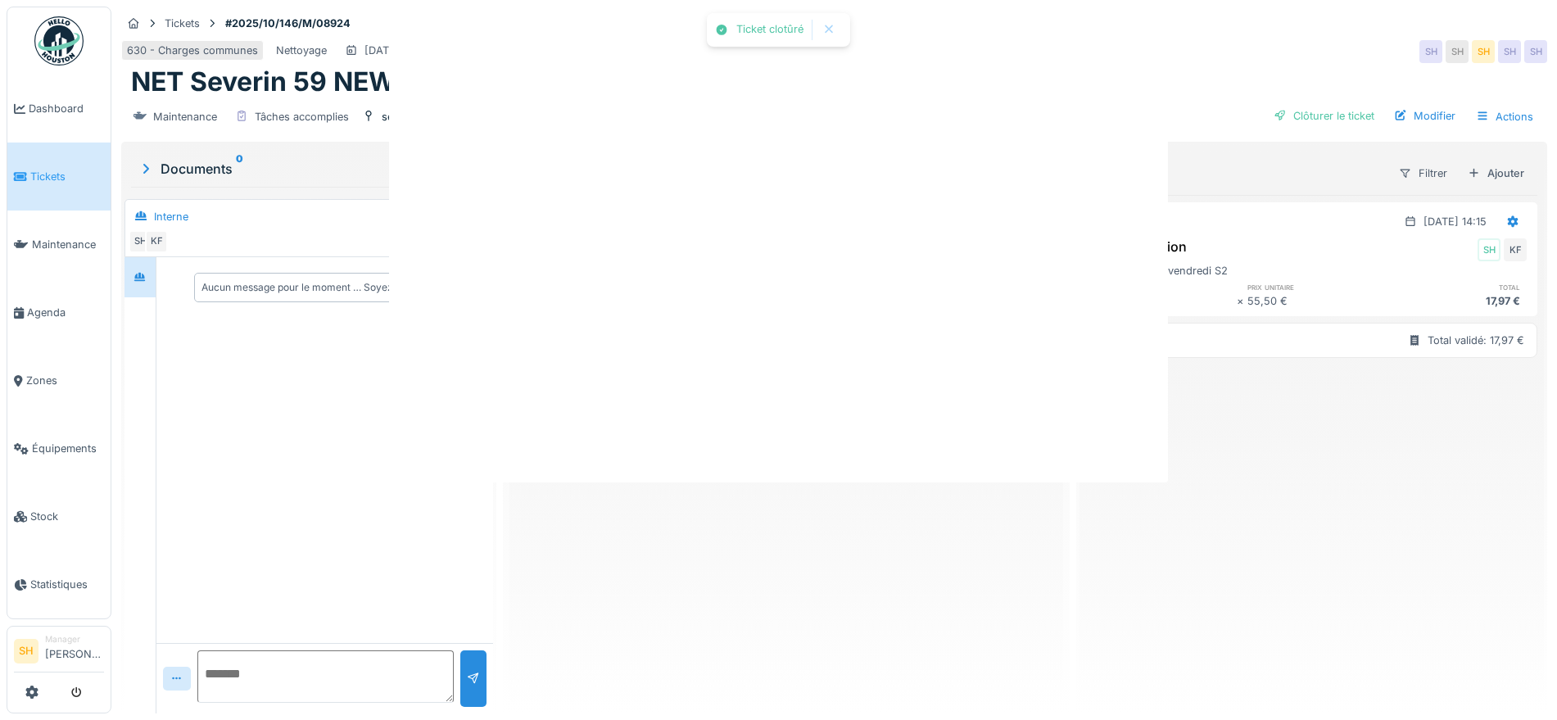
scroll to position [0, 0]
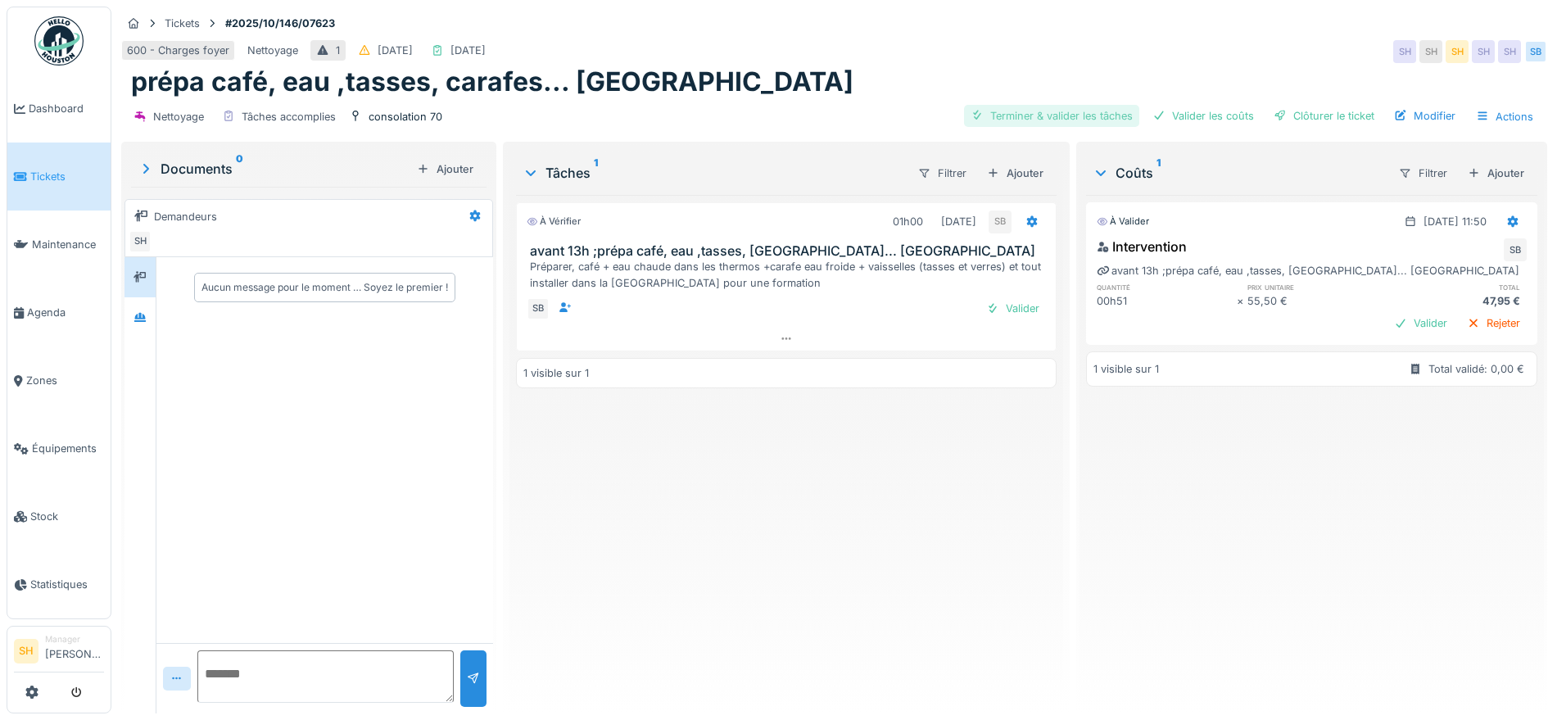
click at [1085, 116] on div "Terminer & valider les tâches" at bounding box center [1051, 116] width 175 height 22
drag, startPoint x: 1204, startPoint y: 119, endPoint x: 1255, endPoint y: 120, distance: 50.8
click at [1206, 119] on div "Valider les coûts" at bounding box center [1203, 116] width 115 height 22
click at [1297, 116] on div "Clôturer le ticket" at bounding box center [1324, 116] width 114 height 22
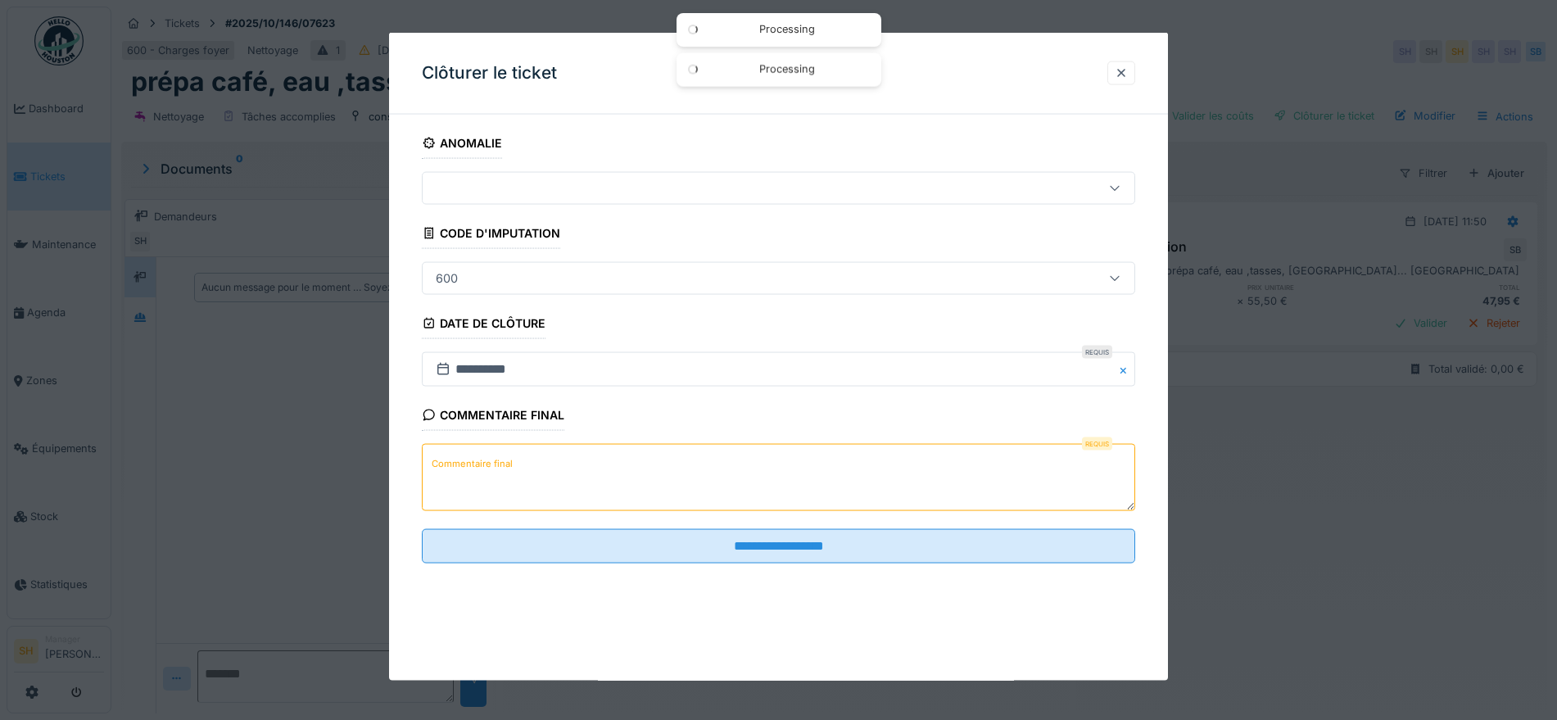
scroll to position [16, 0]
click at [747, 469] on textarea "Commentaire final" at bounding box center [778, 477] width 713 height 67
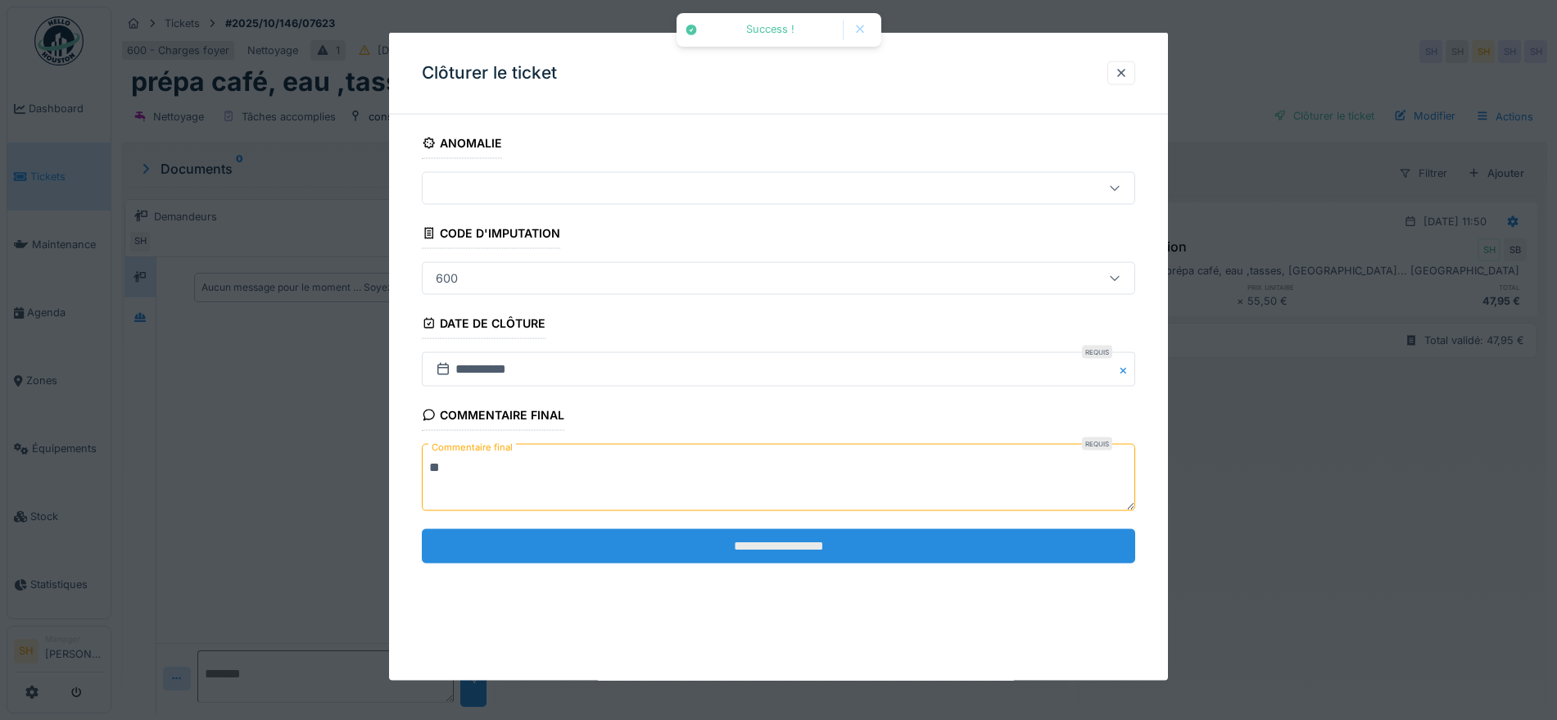
type textarea "**"
click at [763, 544] on input "**********" at bounding box center [778, 545] width 713 height 34
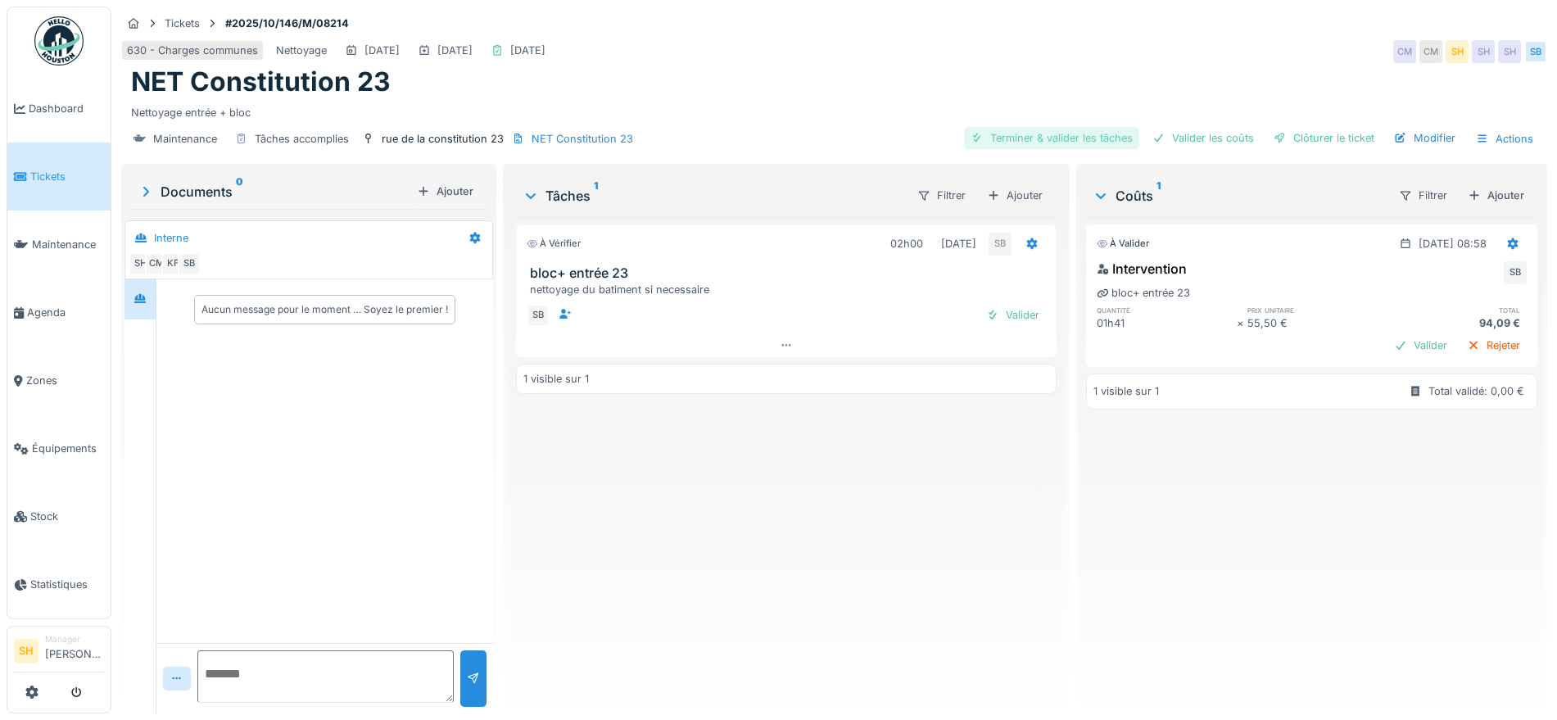
drag, startPoint x: 1025, startPoint y: 138, endPoint x: 1122, endPoint y: 143, distance: 97.6
click at [1029, 139] on div "Terminer & valider les tâches" at bounding box center [1051, 138] width 175 height 22
drag, startPoint x: 1167, startPoint y: 143, endPoint x: 1260, endPoint y: 148, distance: 92.7
click at [1175, 145] on div "Valider les coûts" at bounding box center [1203, 138] width 115 height 22
click at [1290, 139] on div "Clôturer le ticket" at bounding box center [1324, 138] width 114 height 22
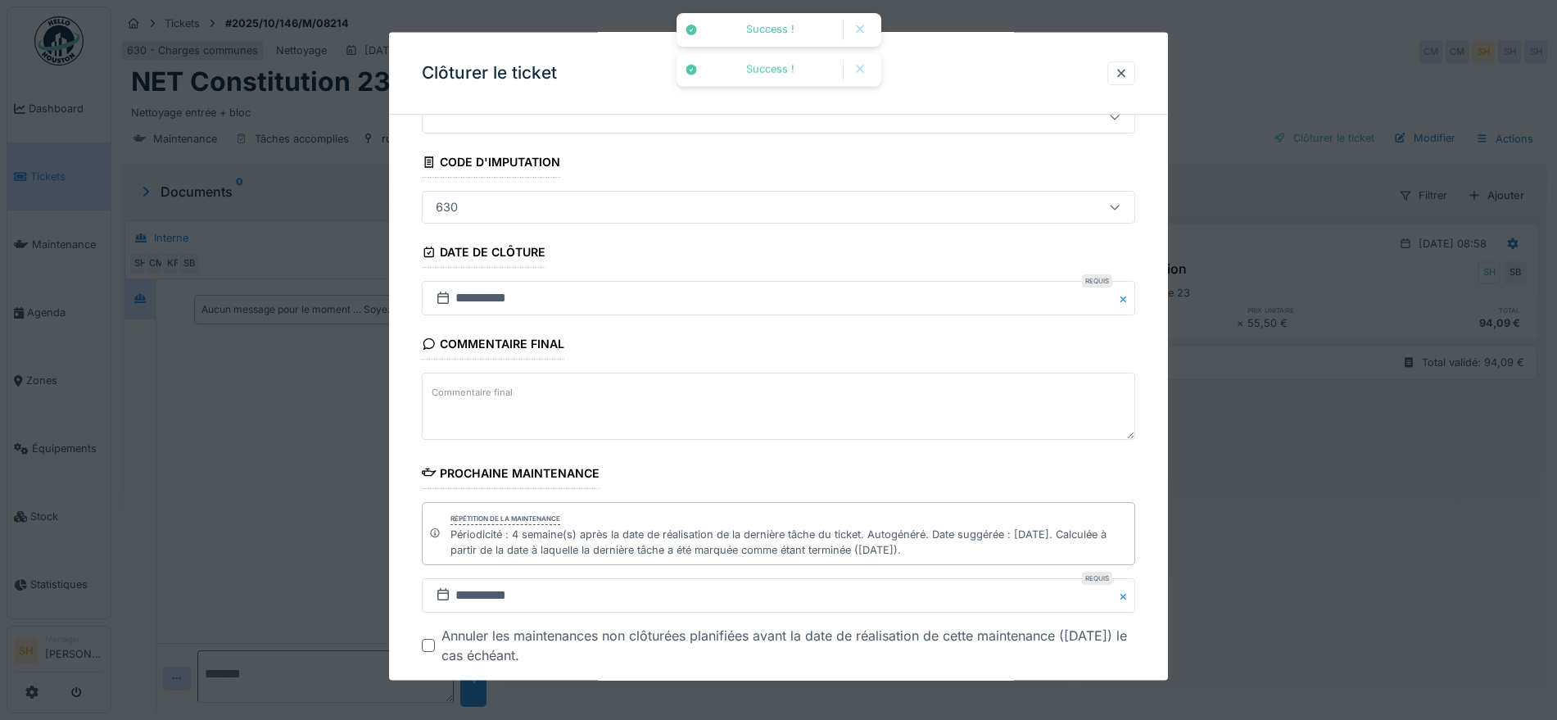
scroll to position [102, 0]
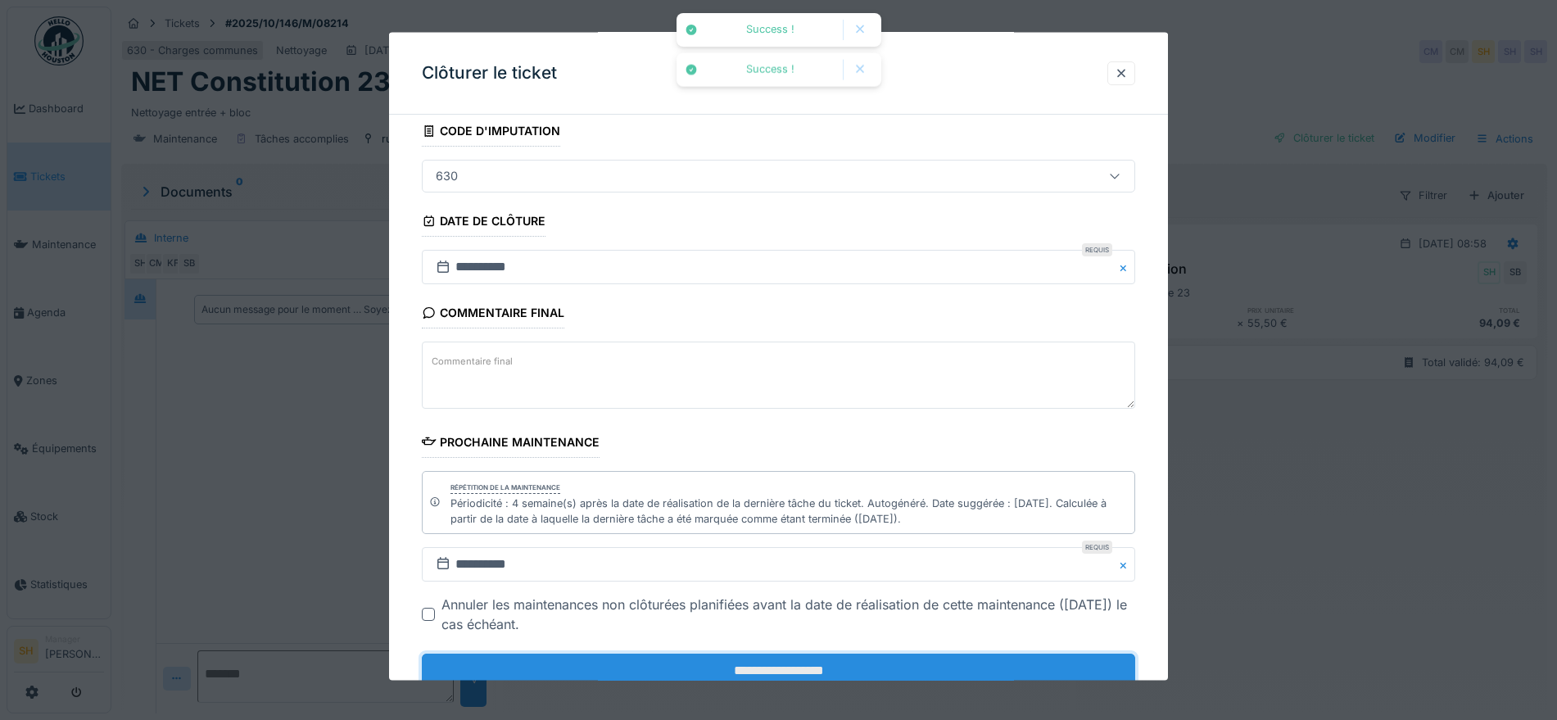
click at [838, 659] on input "**********" at bounding box center [778, 671] width 713 height 34
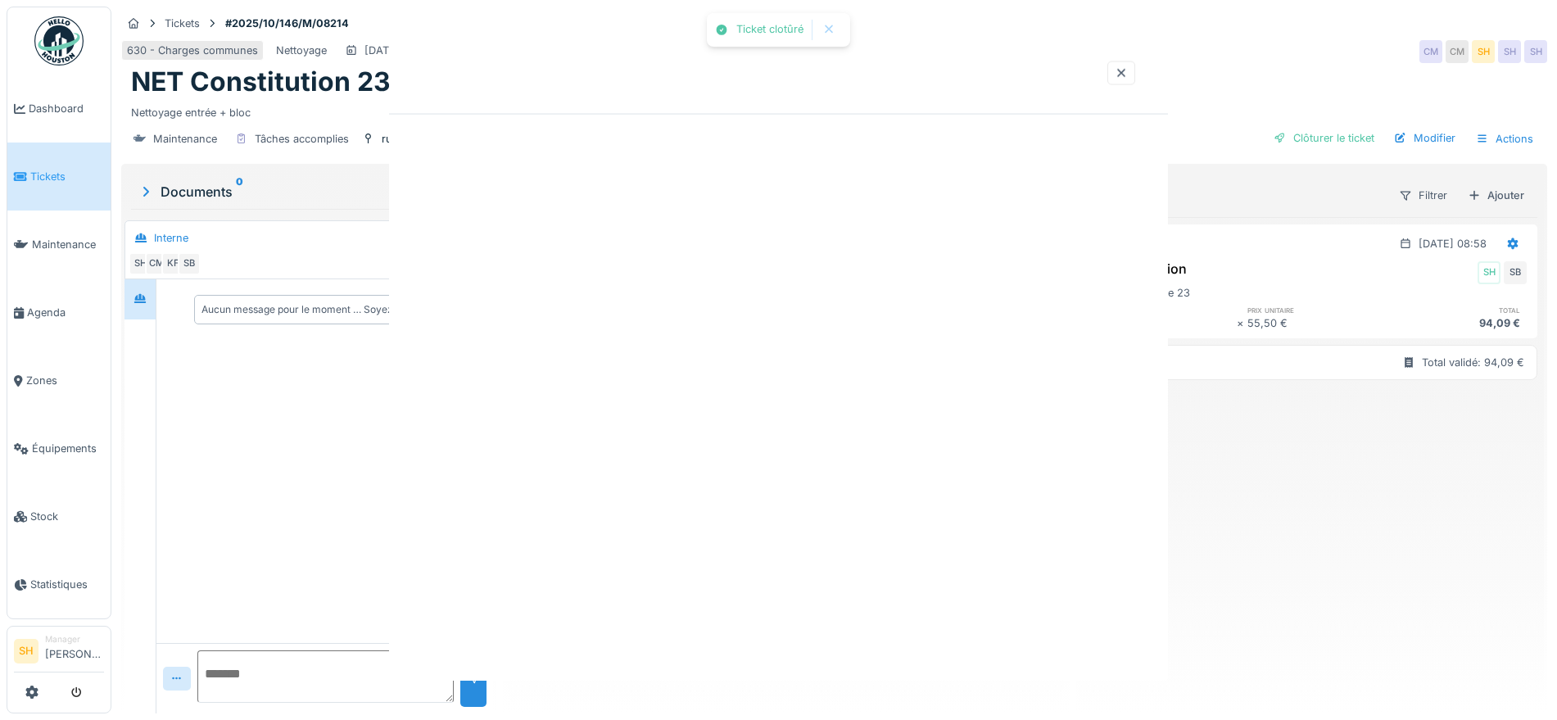
scroll to position [0, 0]
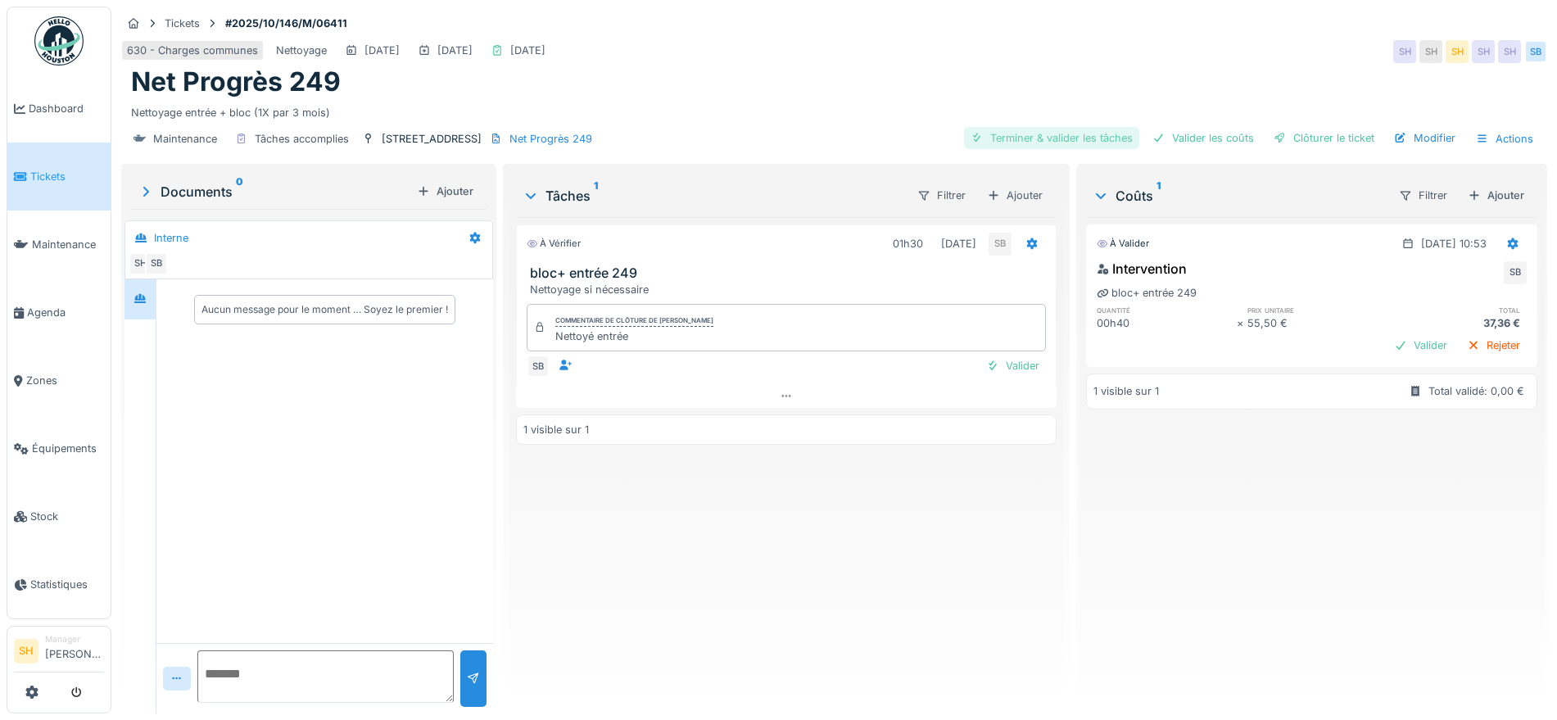
click at [1028, 136] on div "Terminer & valider les tâches" at bounding box center [1051, 138] width 175 height 22
click at [1187, 138] on div "Valider les coûts" at bounding box center [1203, 138] width 115 height 22
click at [1295, 138] on div "Clôturer le ticket" at bounding box center [1324, 138] width 114 height 22
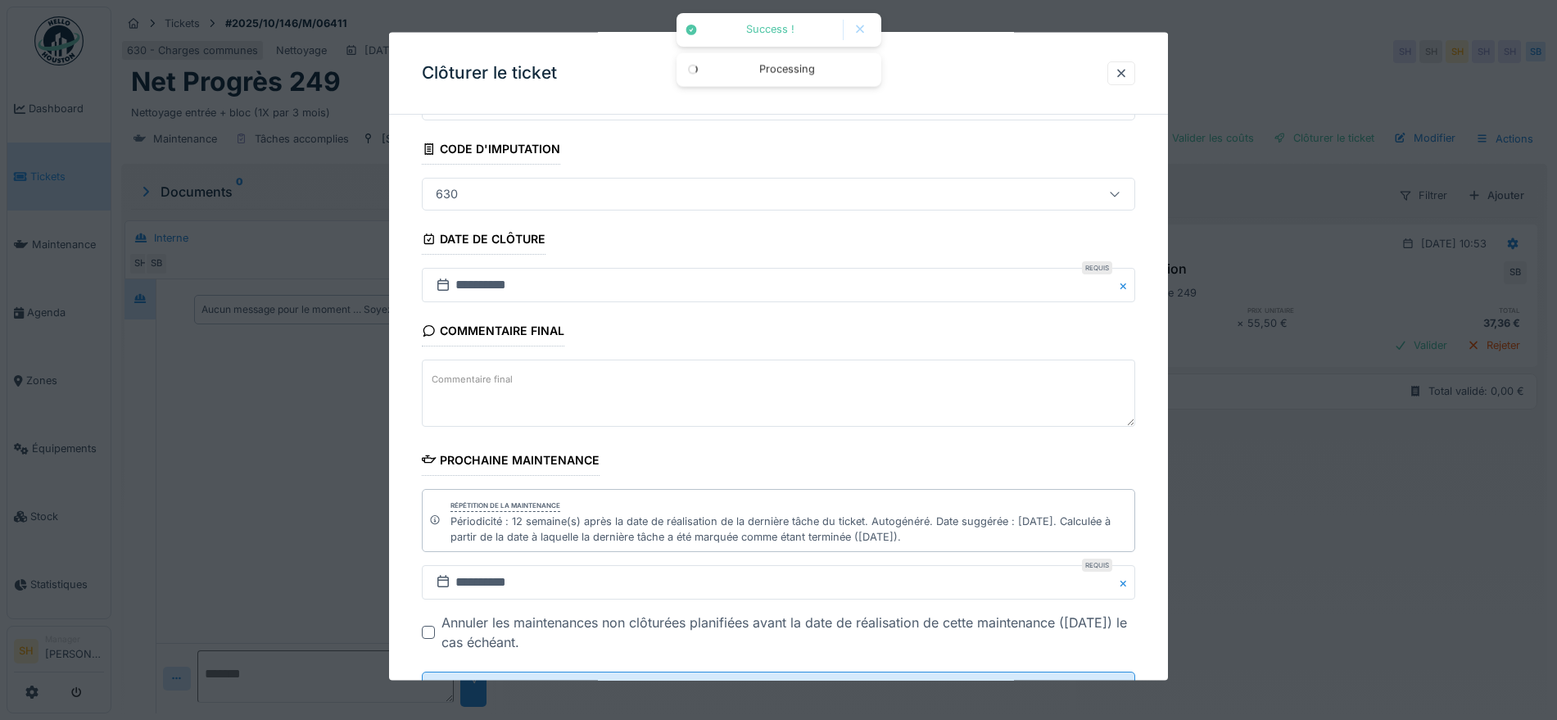
scroll to position [156, 0]
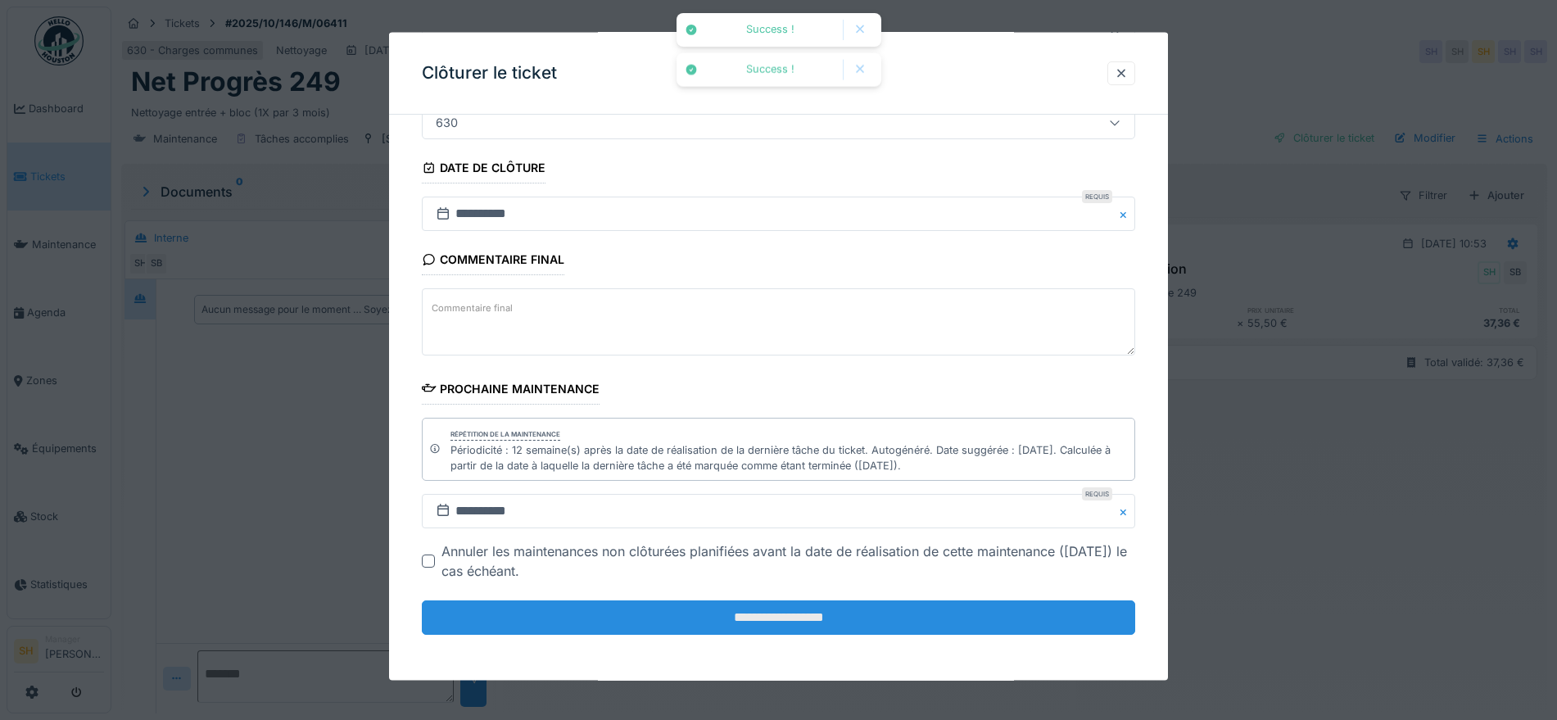
click at [832, 612] on input "**********" at bounding box center [778, 617] width 713 height 34
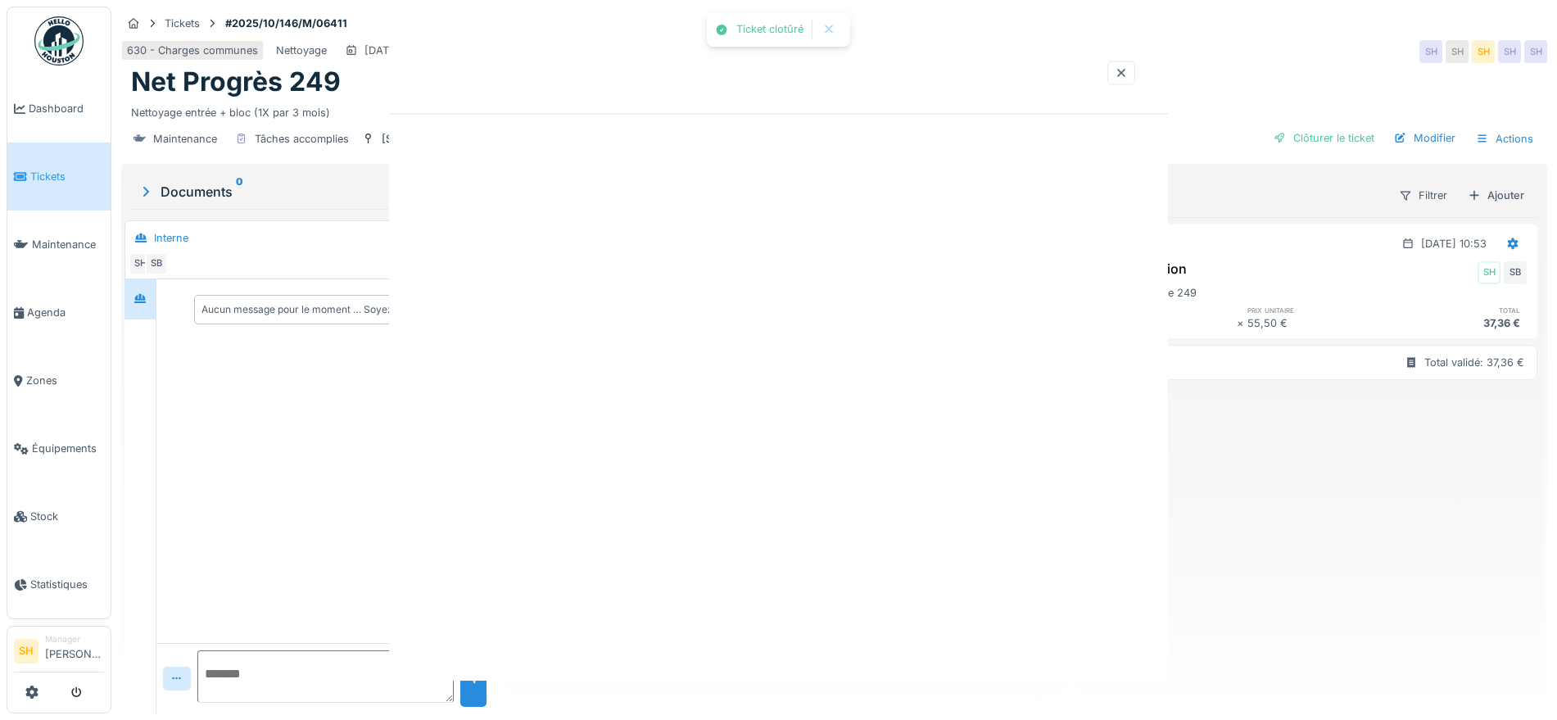
scroll to position [0, 0]
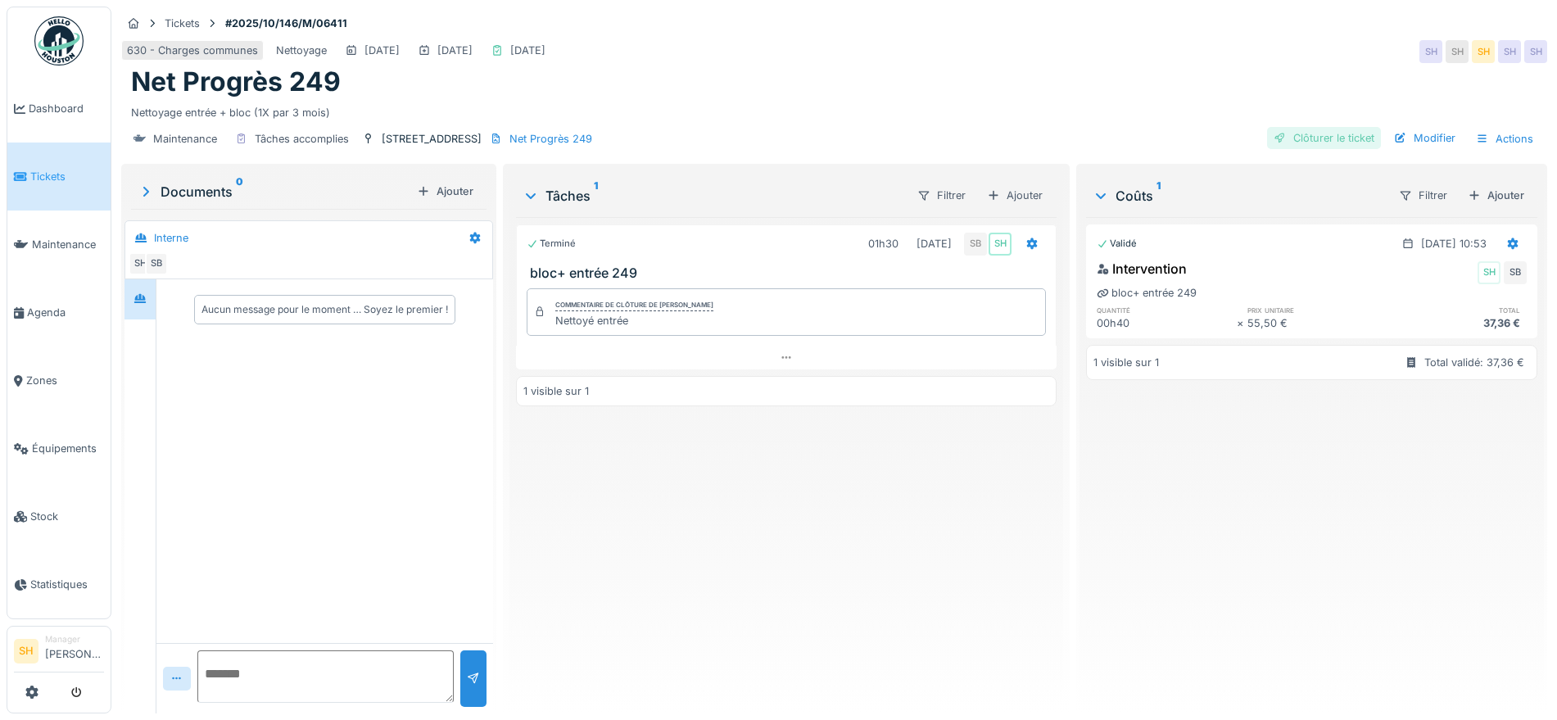
click at [1305, 127] on div "Clôturer le ticket" at bounding box center [1324, 138] width 114 height 22
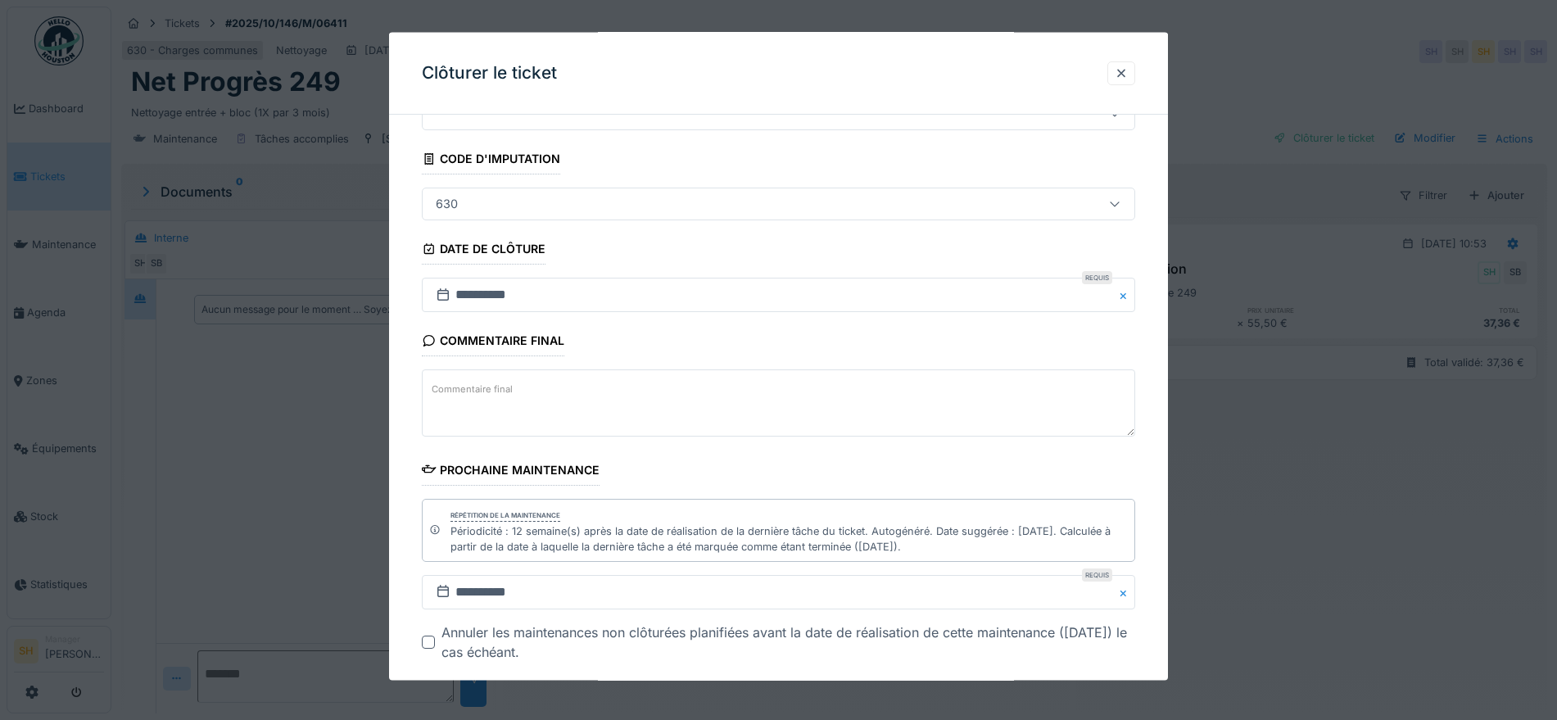
scroll to position [156, 0]
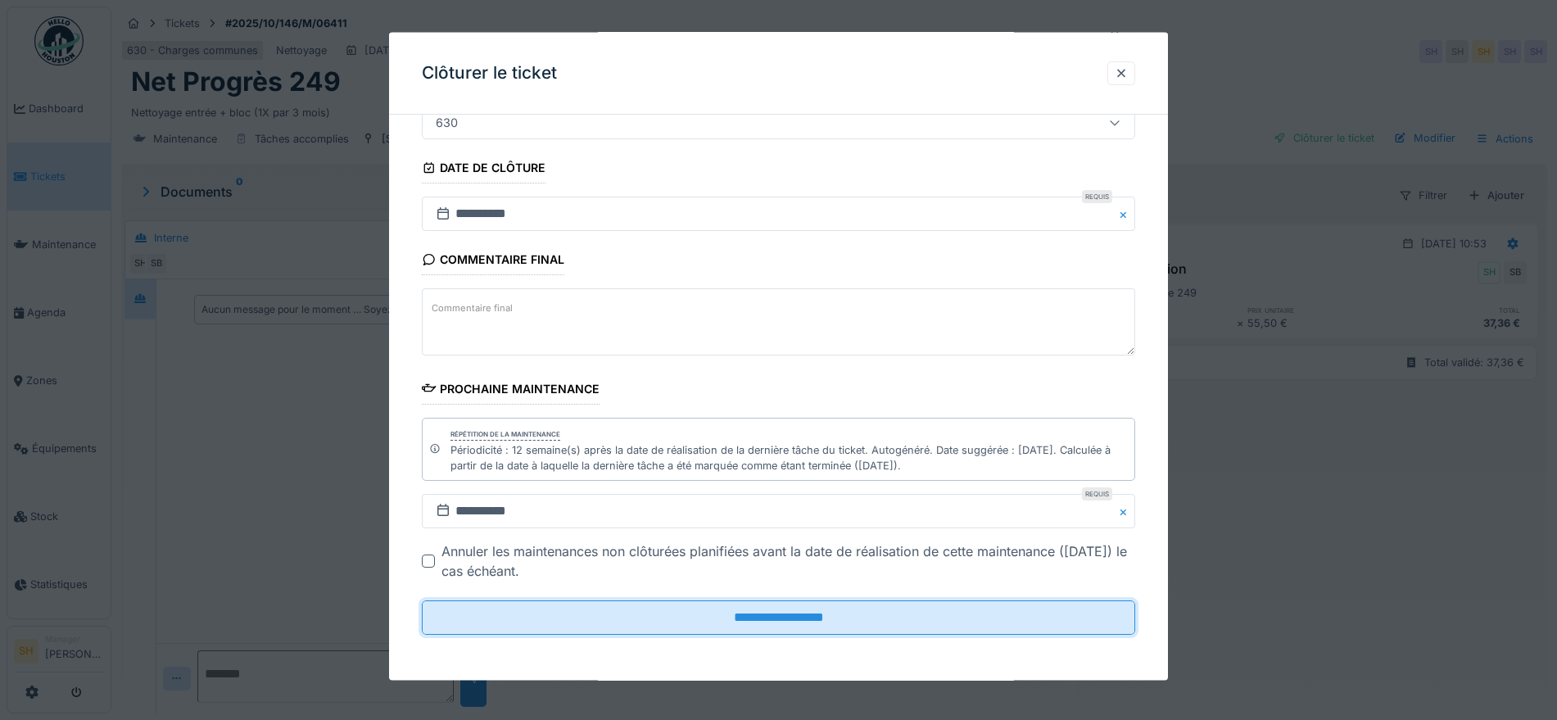
click at [848, 633] on input "**********" at bounding box center [778, 617] width 713 height 34
click at [1128, 66] on div at bounding box center [1121, 73] width 13 height 16
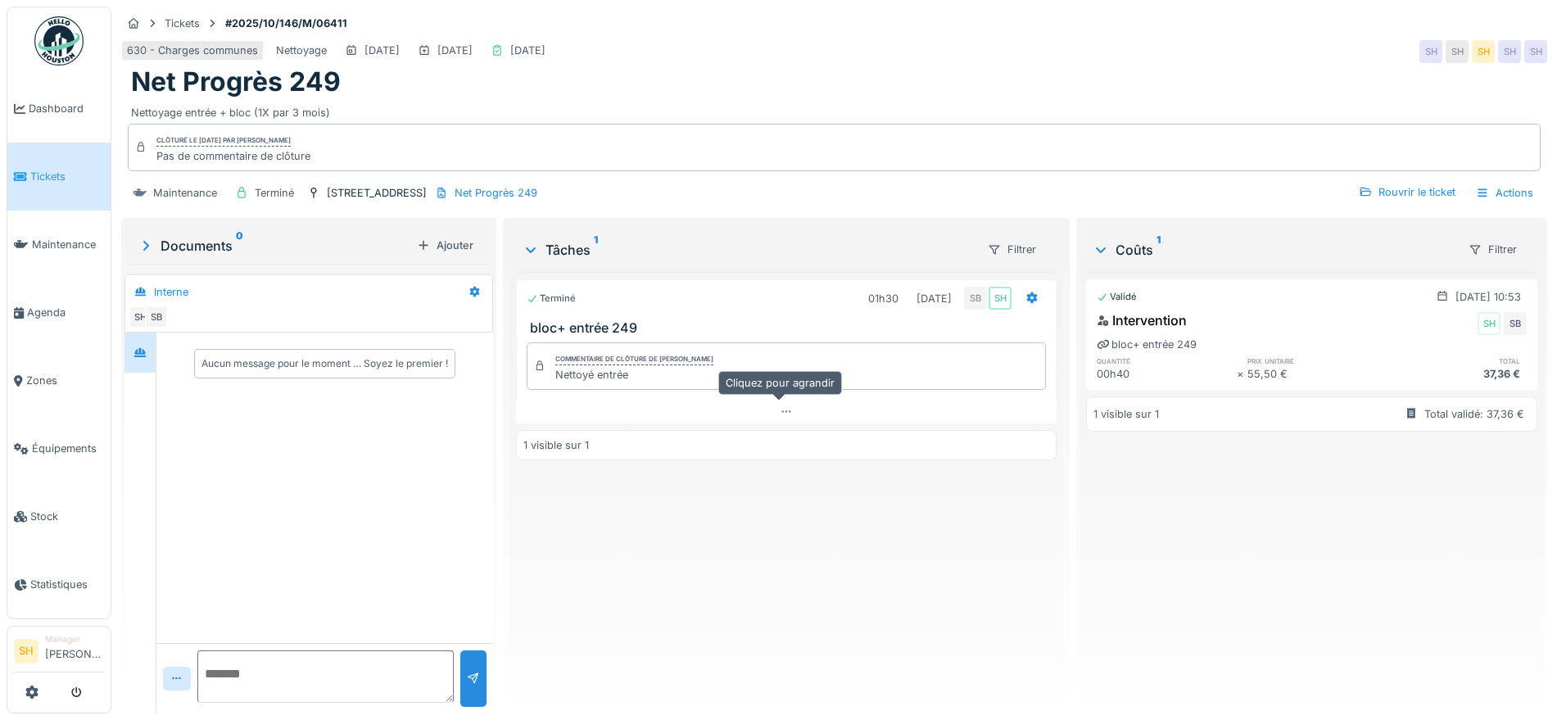
scroll to position [0, 0]
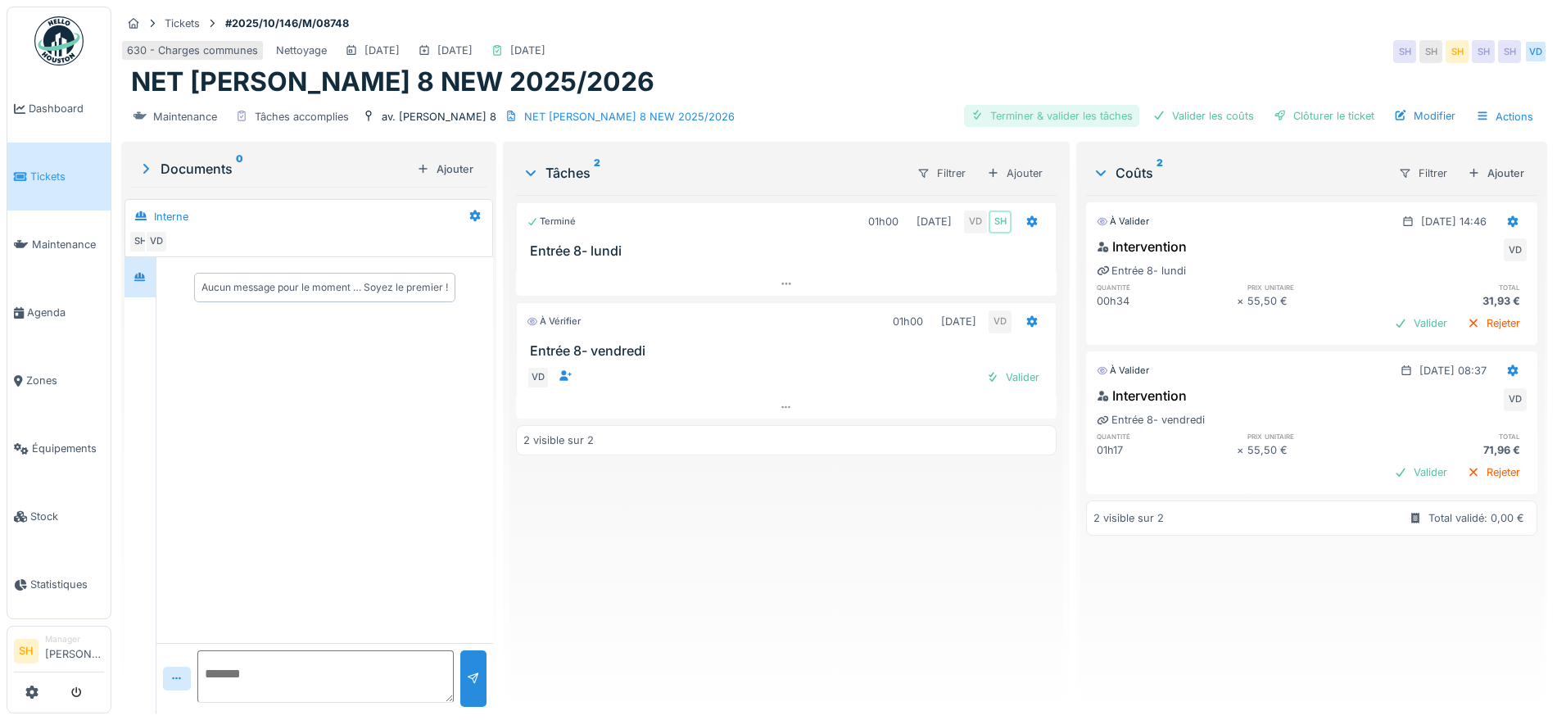
drag, startPoint x: 1054, startPoint y: 112, endPoint x: 1143, endPoint y: 112, distance: 88.5
click at [1061, 112] on div "Terminer & valider les tâches" at bounding box center [1051, 116] width 175 height 22
drag, startPoint x: 1223, startPoint y: 111, endPoint x: 1276, endPoint y: 115, distance: 53.3
click at [1226, 111] on div "Valider les coûts" at bounding box center [1203, 116] width 115 height 22
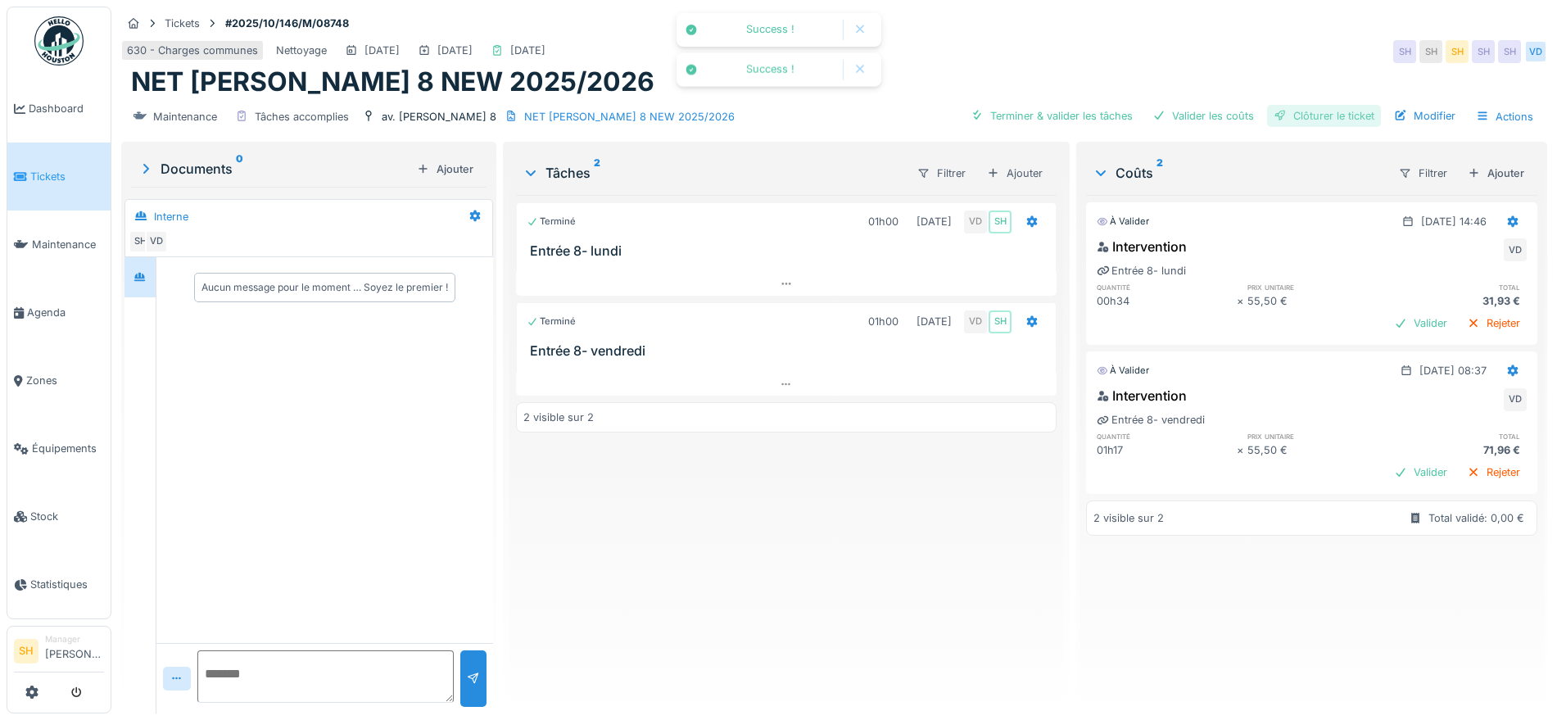
click at [1279, 115] on div "Clôturer le ticket" at bounding box center [1324, 116] width 114 height 22
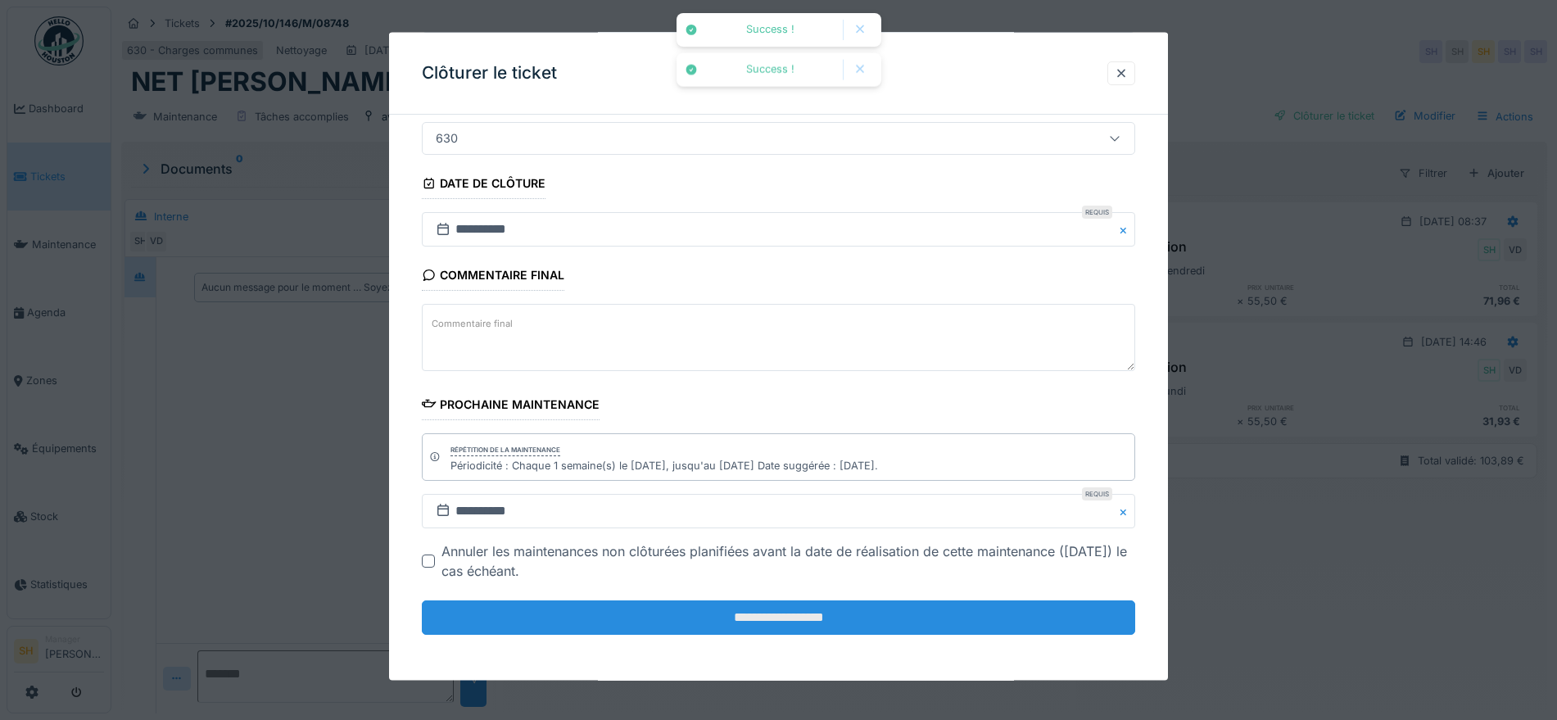
scroll to position [16, 0]
click at [783, 614] on input "**********" at bounding box center [778, 617] width 713 height 34
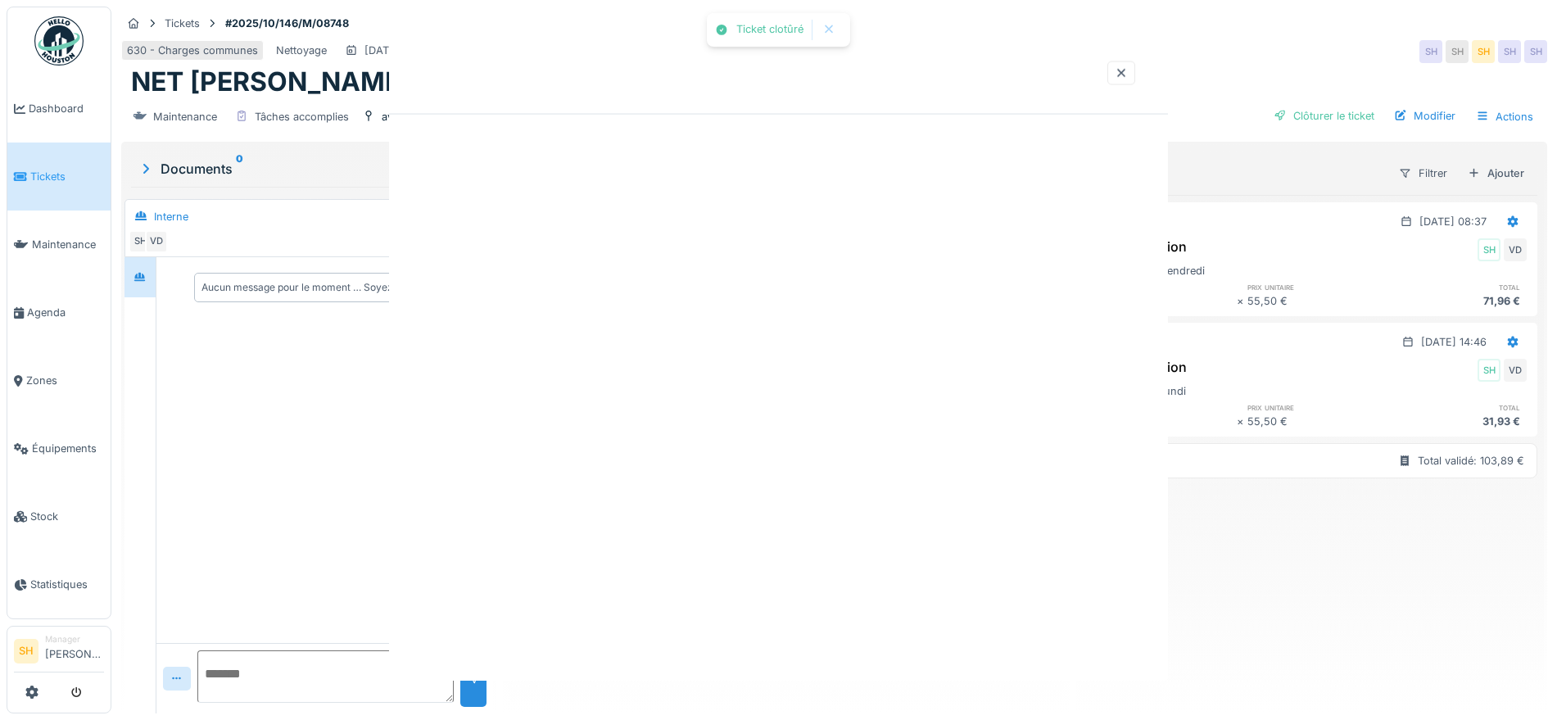
scroll to position [0, 0]
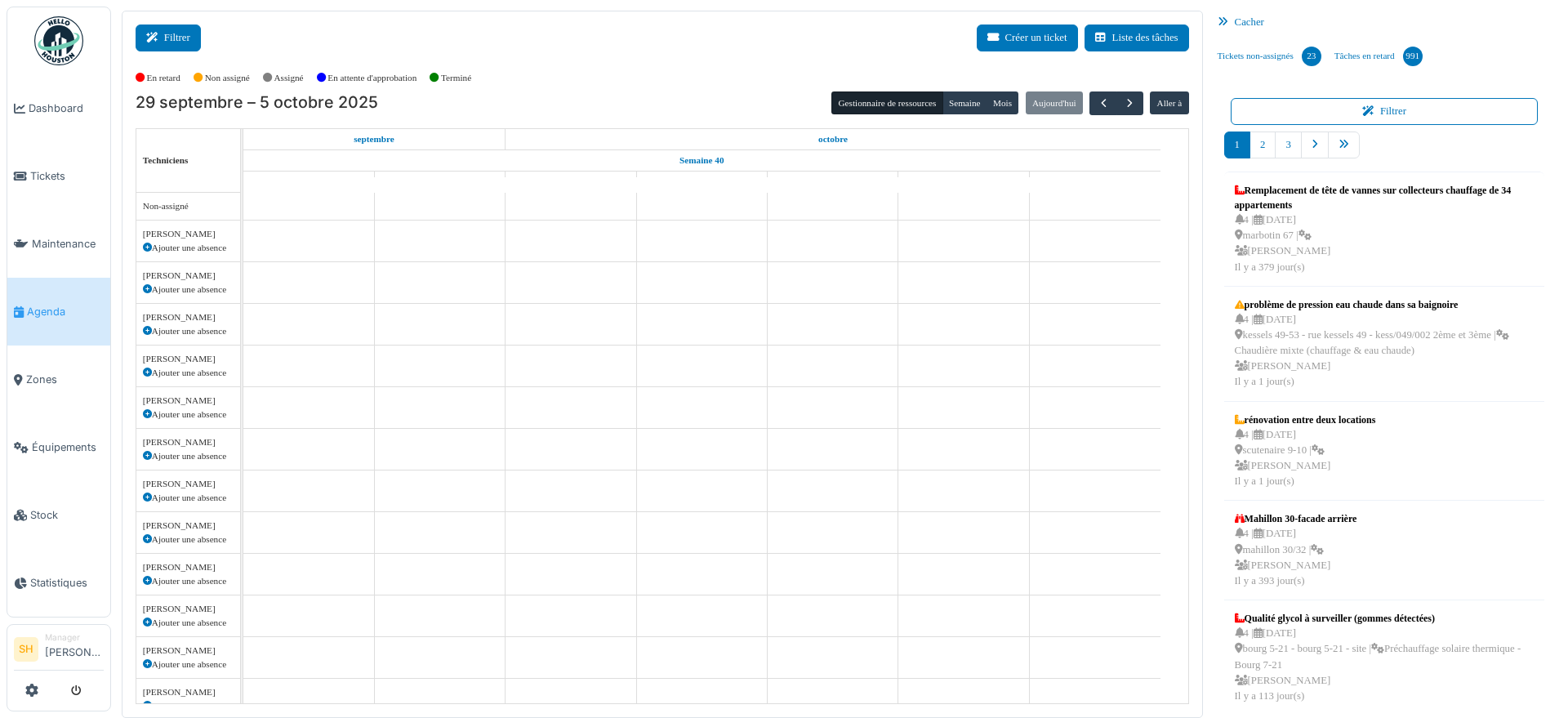
click at [174, 34] on button "Filtrer" at bounding box center [168, 38] width 66 height 27
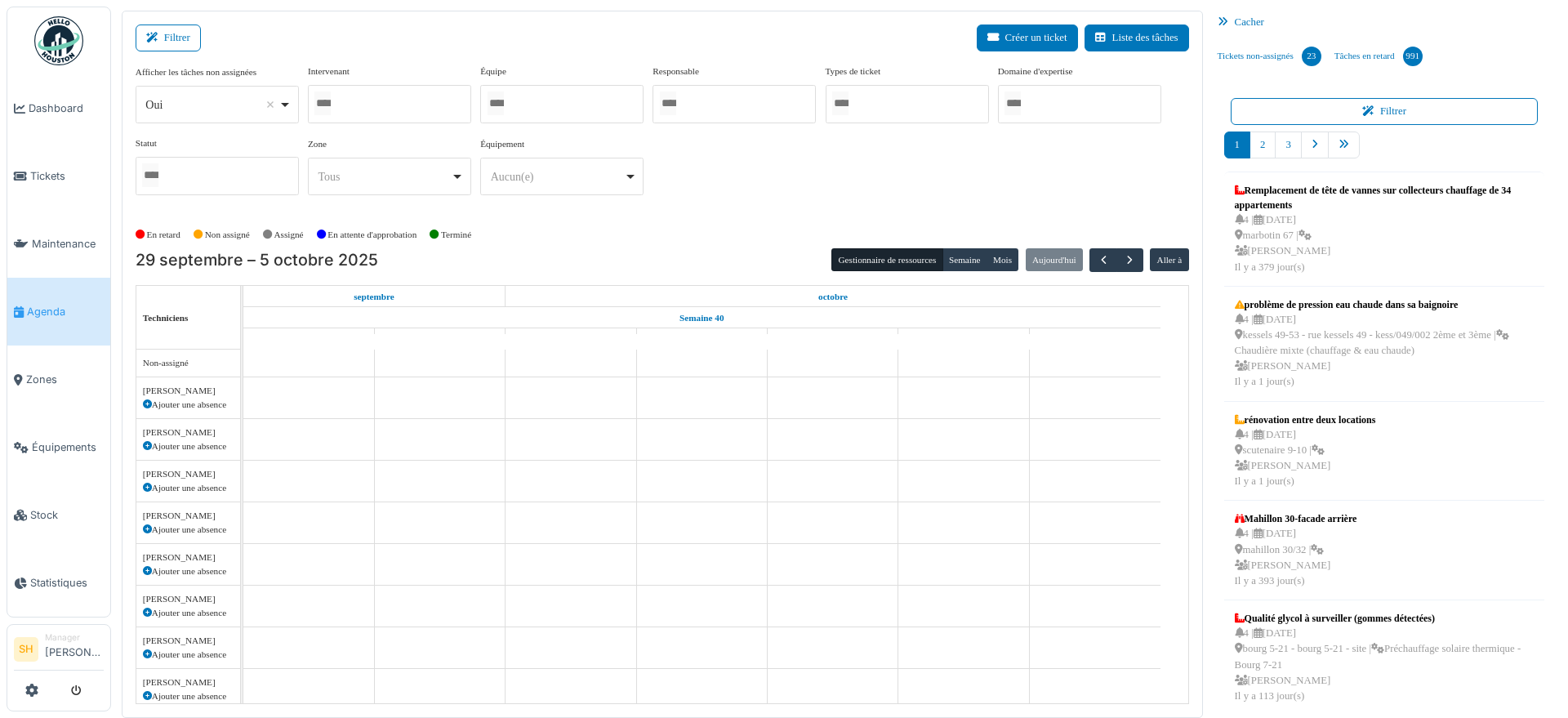
click at [581, 110] on div at bounding box center [562, 104] width 163 height 38
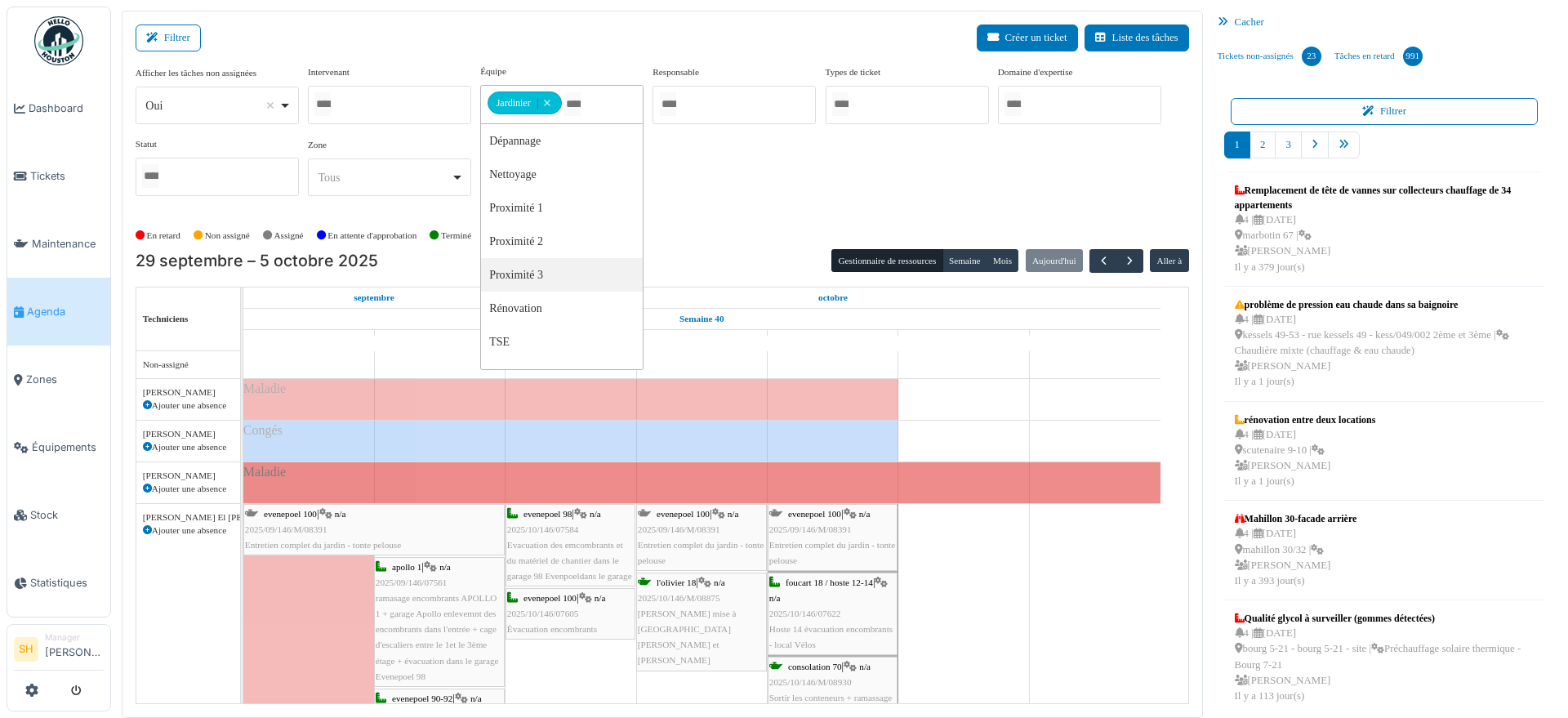
click at [815, 529] on span "2025/09/146/M/08391" at bounding box center [810, 530] width 83 height 10
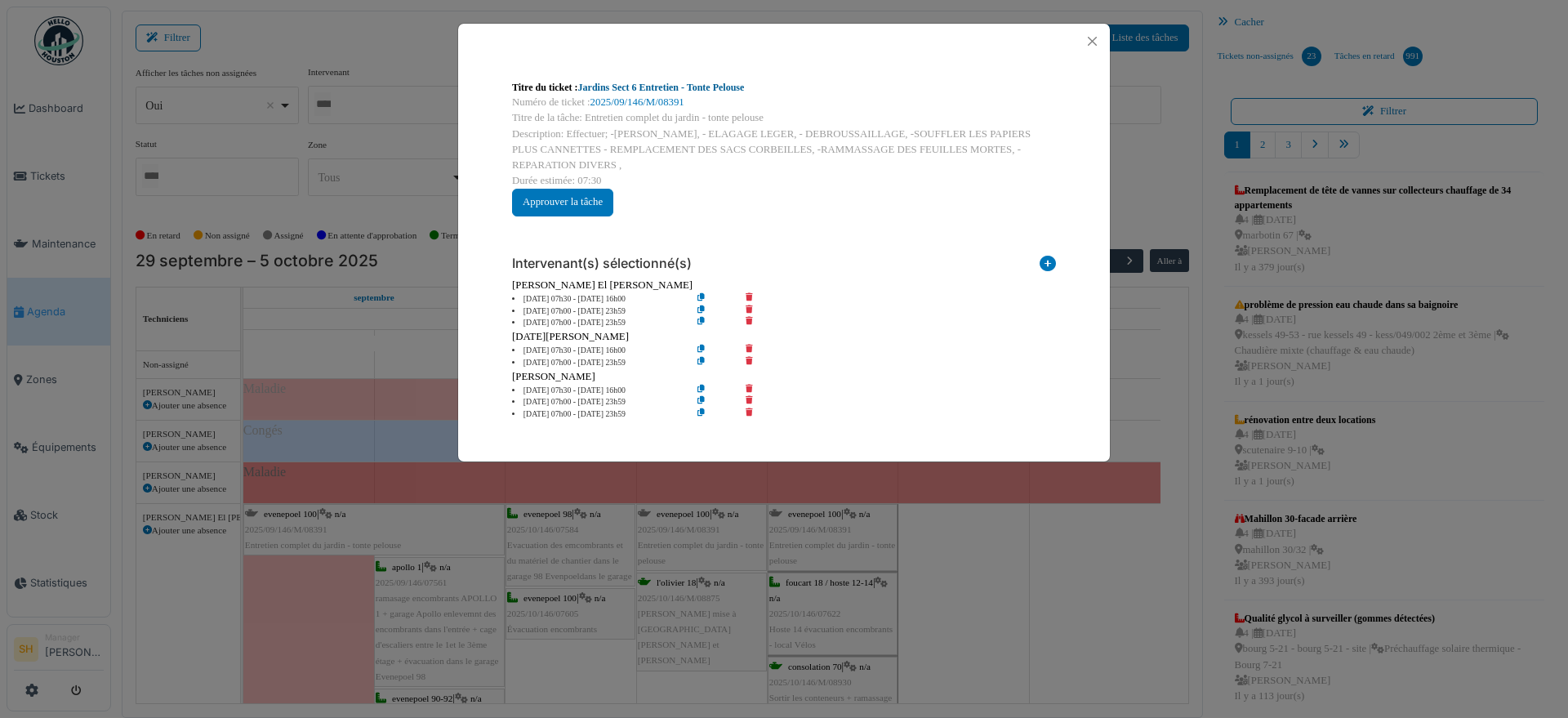
click at [691, 89] on link "Jardins Sect 6 Entretien - Tonte Pelouse" at bounding box center [661, 87] width 166 height 11
click at [751, 359] on icon at bounding box center [761, 363] width 47 height 12
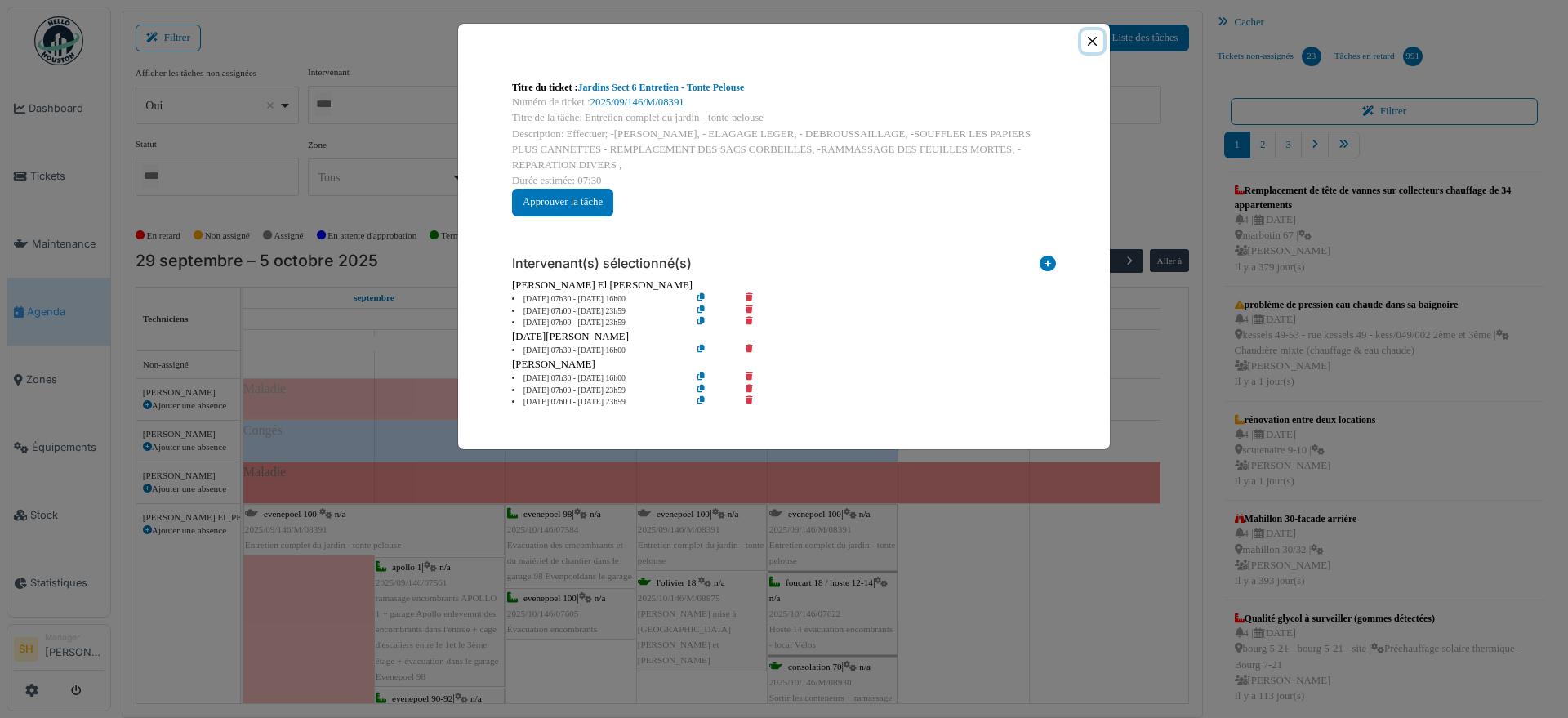
drag, startPoint x: 1091, startPoint y: 38, endPoint x: 1099, endPoint y: 135, distance: 97.3
click at [1093, 38] on button "Close" at bounding box center [1093, 41] width 22 height 22
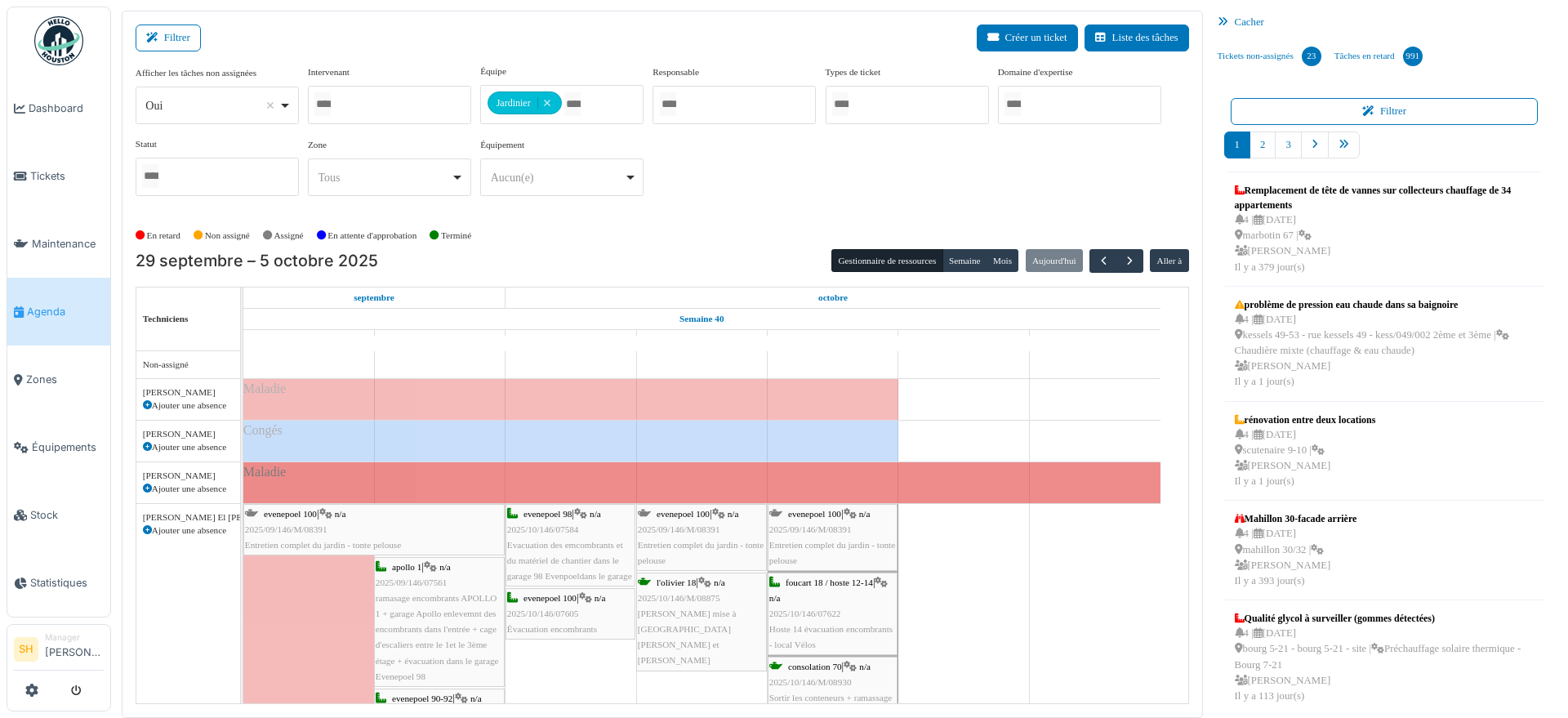
click at [1049, 336] on div "dim. 5" at bounding box center [1095, 340] width 131 height 20
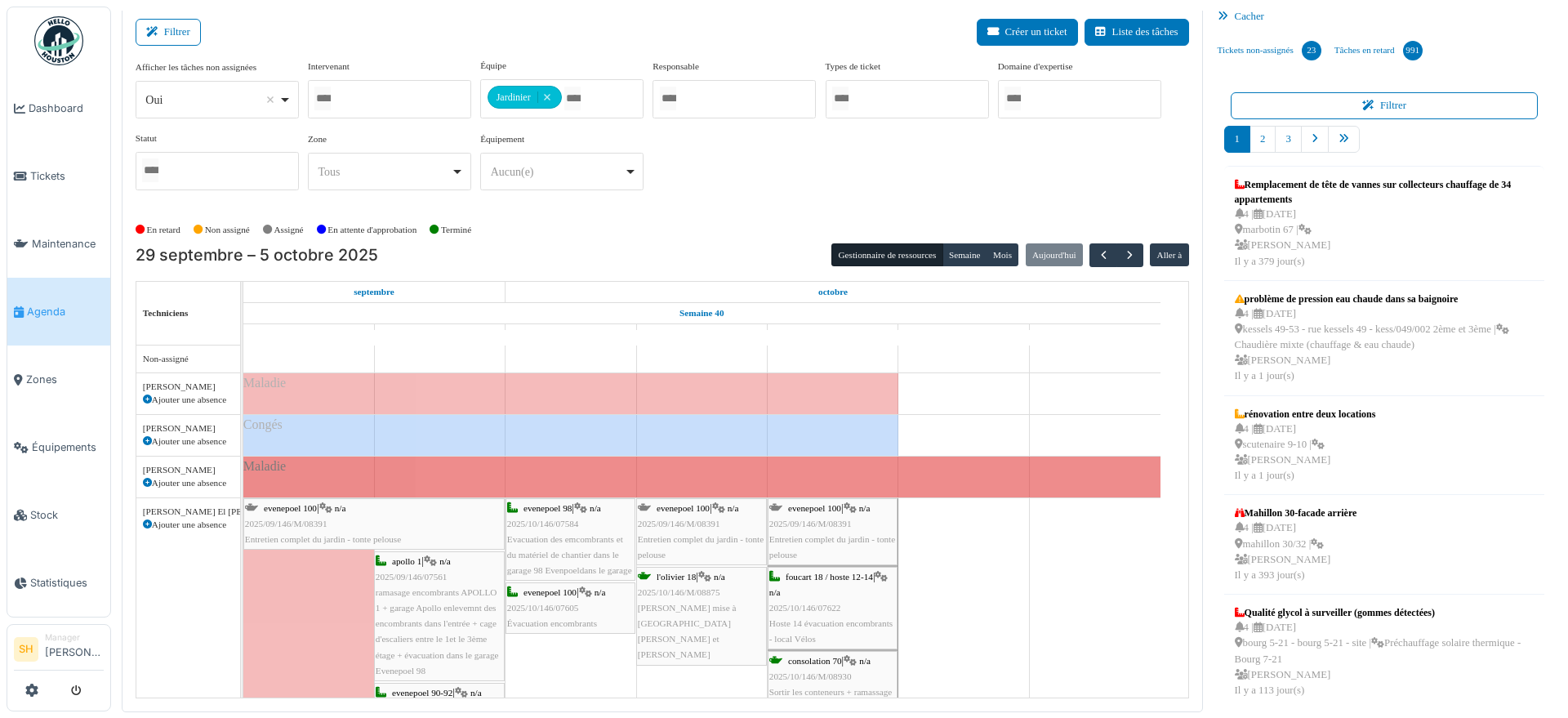
scroll to position [7, 0]
click at [1116, 253] on button "button" at bounding box center [1129, 254] width 27 height 24
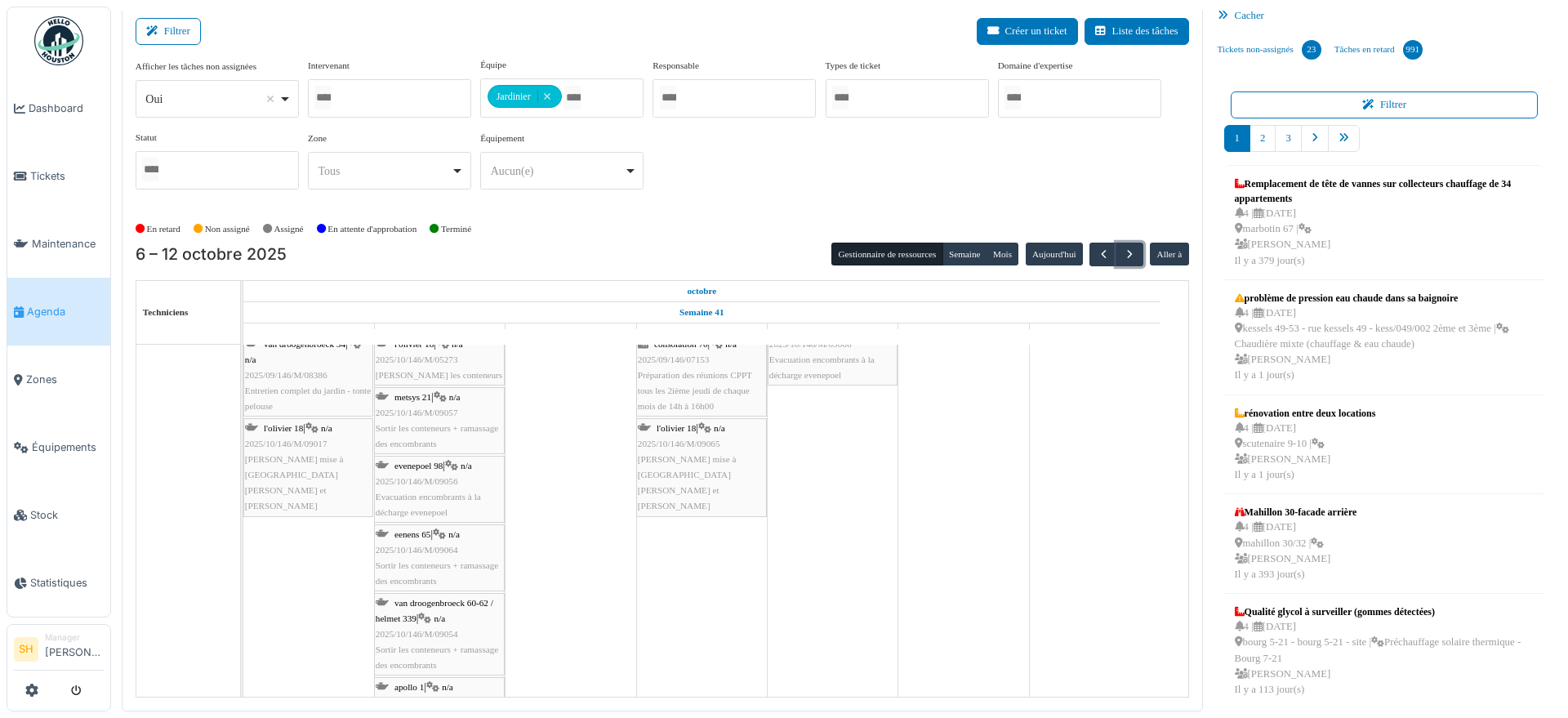
scroll to position [0, 0]
